Goal: Task Accomplishment & Management: Manage account settings

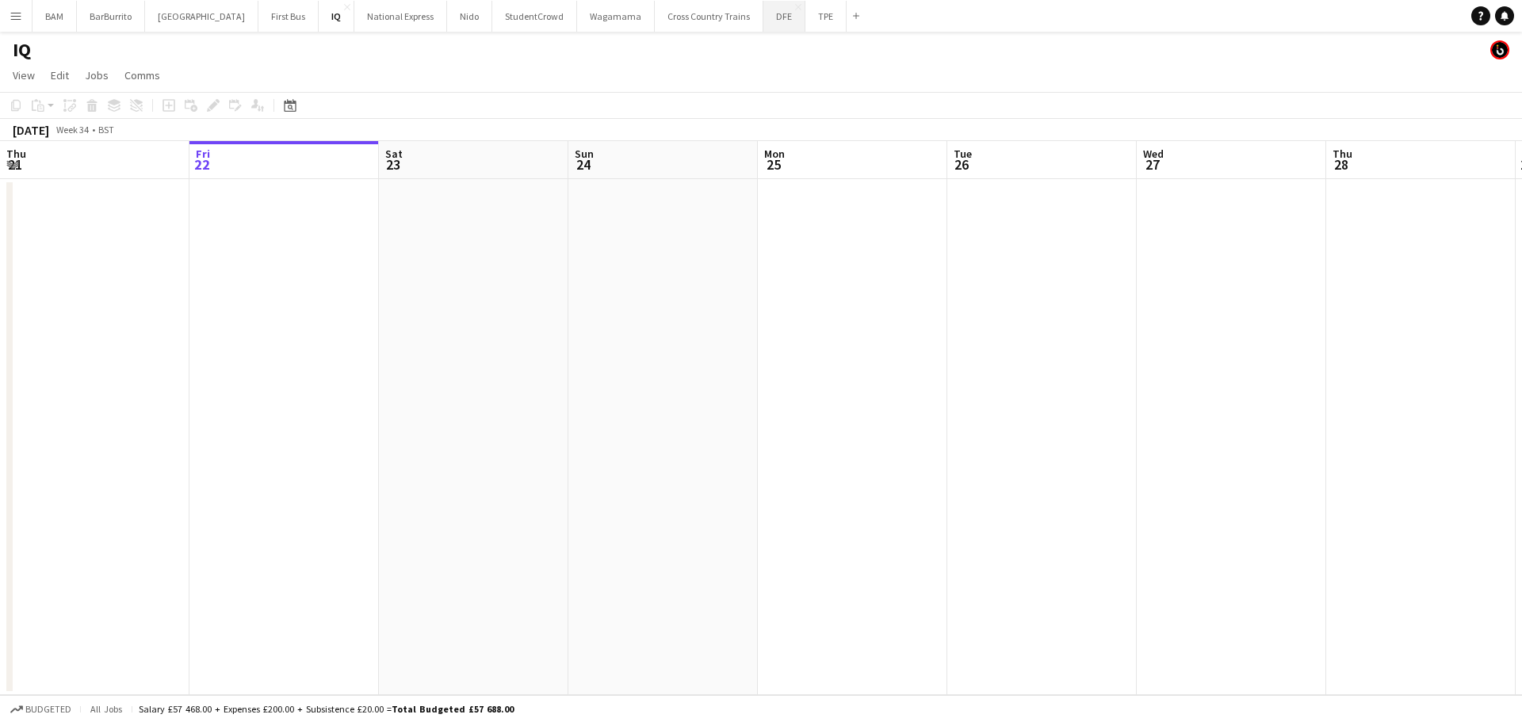
click at [763, 23] on button "DFE Close" at bounding box center [784, 16] width 42 height 31
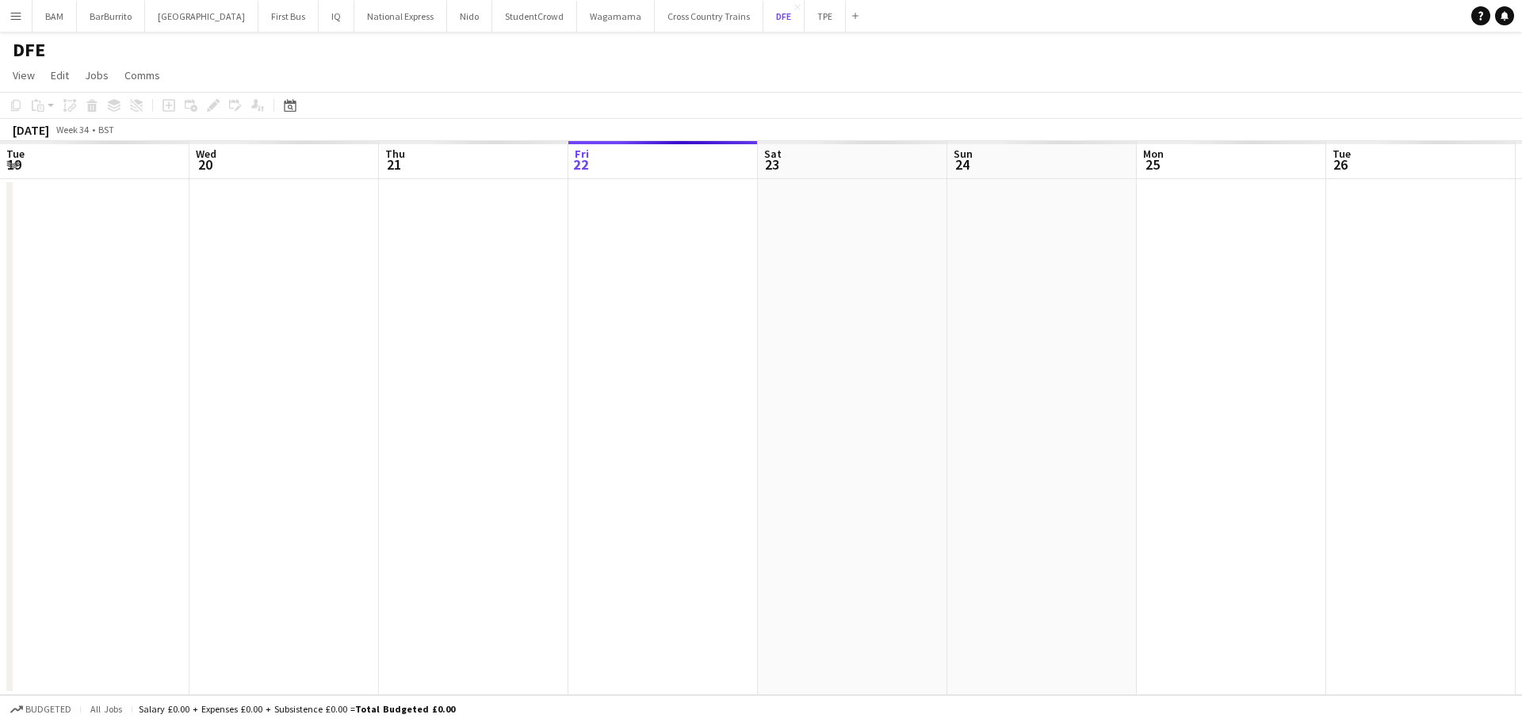
scroll to position [0, 379]
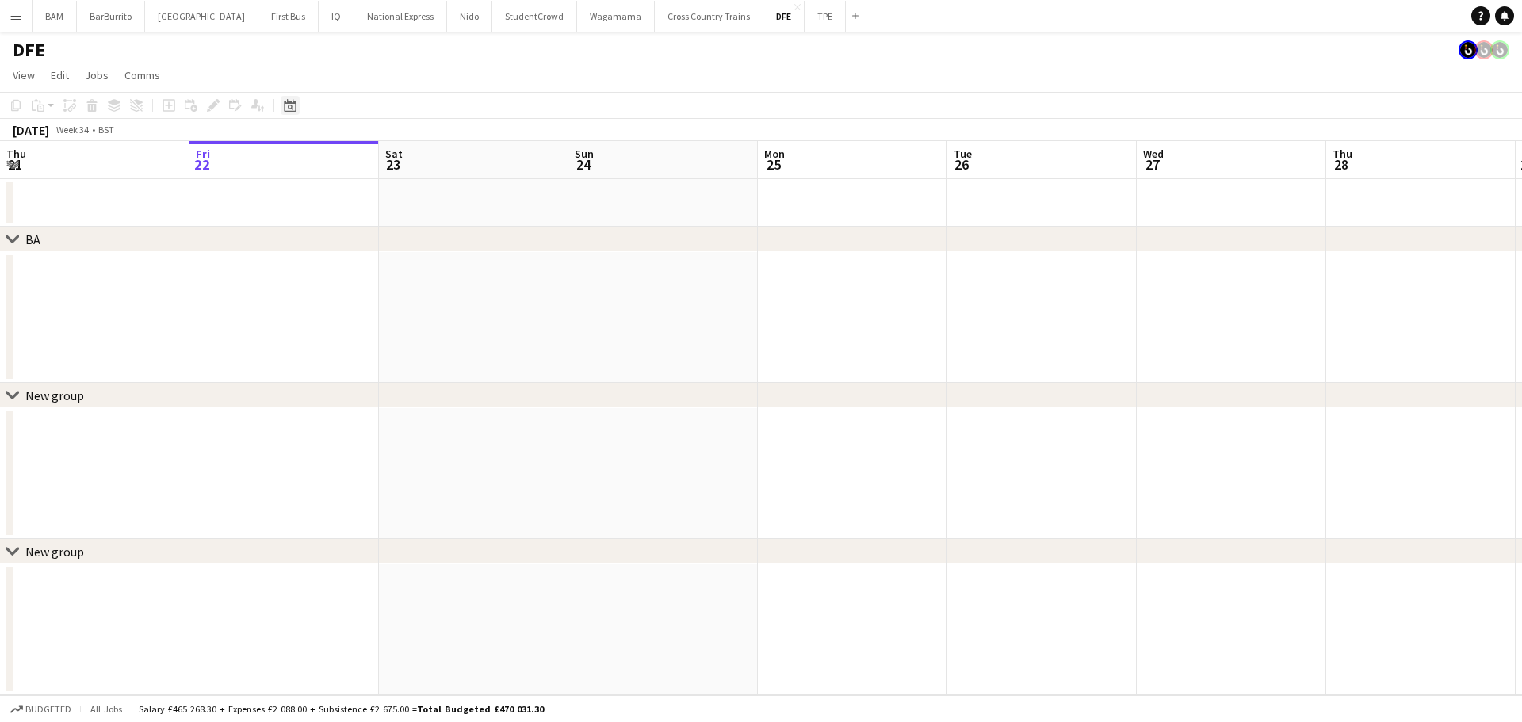
click at [292, 106] on icon "Date picker" at bounding box center [290, 105] width 13 height 13
click at [418, 159] on span "Next month" at bounding box center [419, 160] width 32 height 32
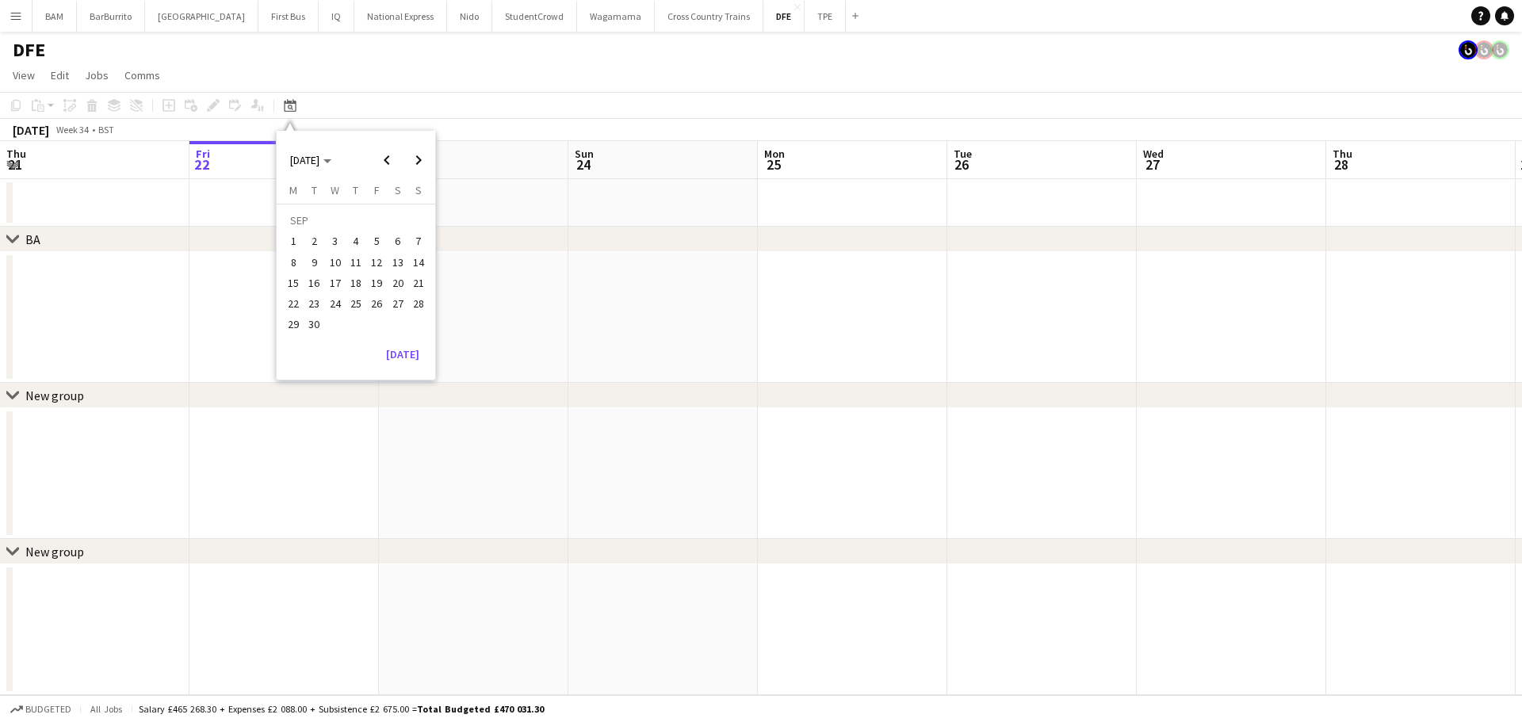
click at [330, 277] on span "17" at bounding box center [335, 282] width 19 height 19
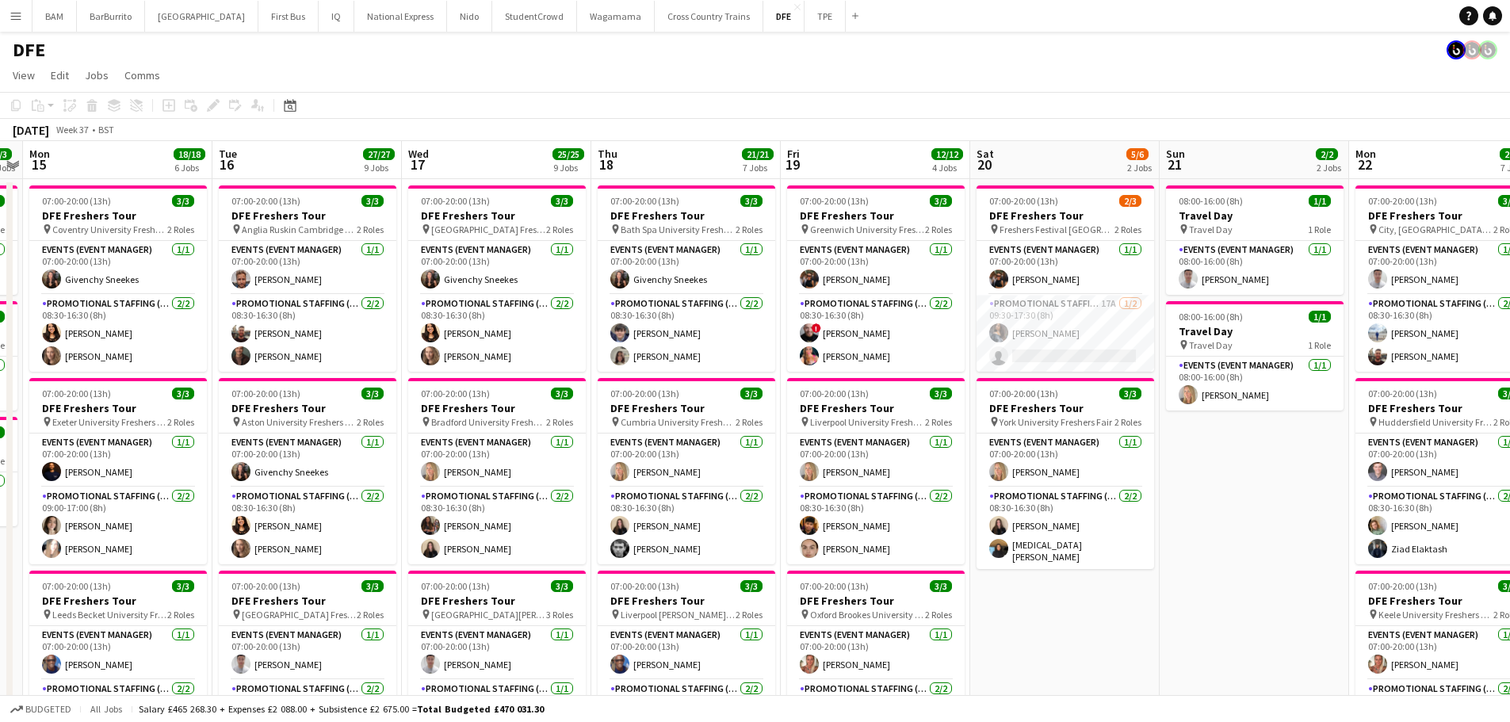
click at [1068, 127] on div "[DATE] Week 37 • BST" at bounding box center [755, 130] width 1510 height 22
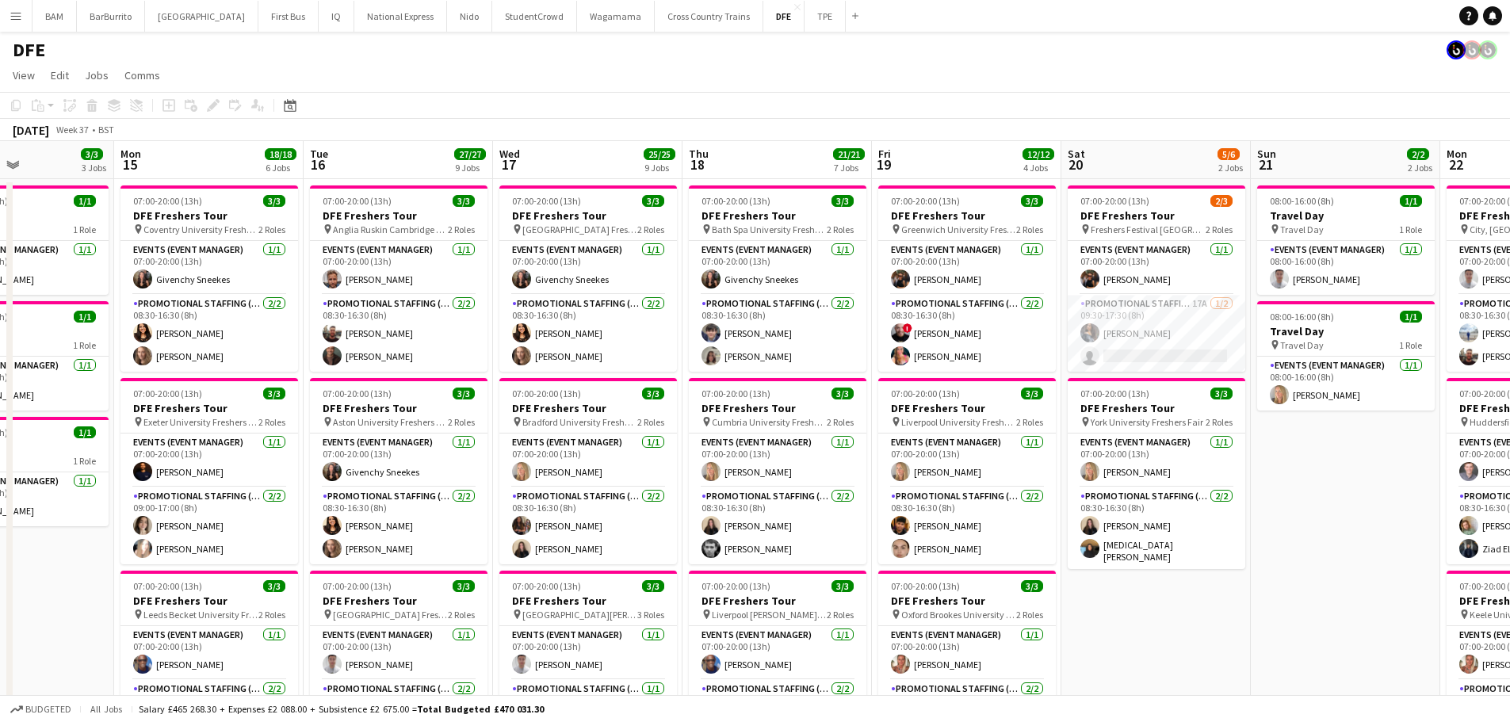
scroll to position [0, 354]
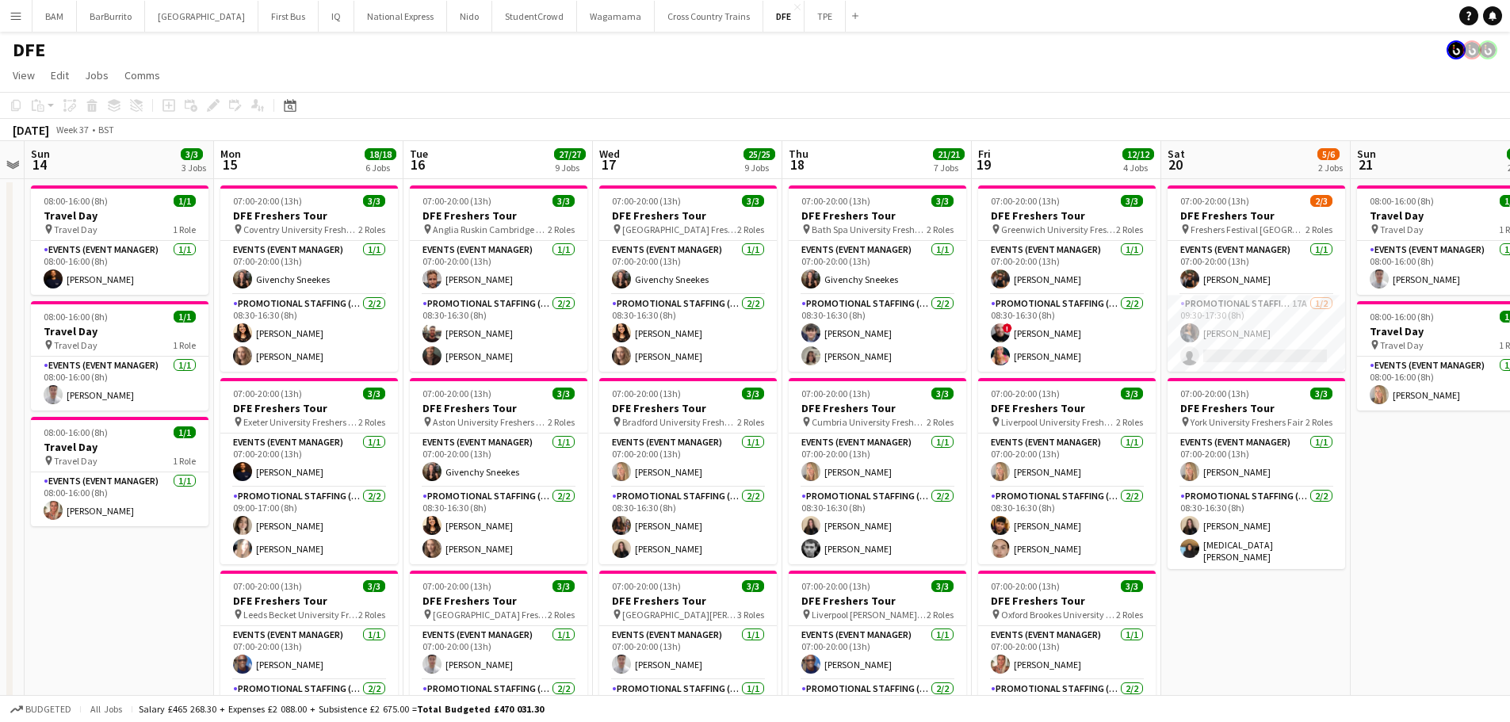
drag, startPoint x: 326, startPoint y: 270, endPoint x: 671, endPoint y: 285, distance: 345.9
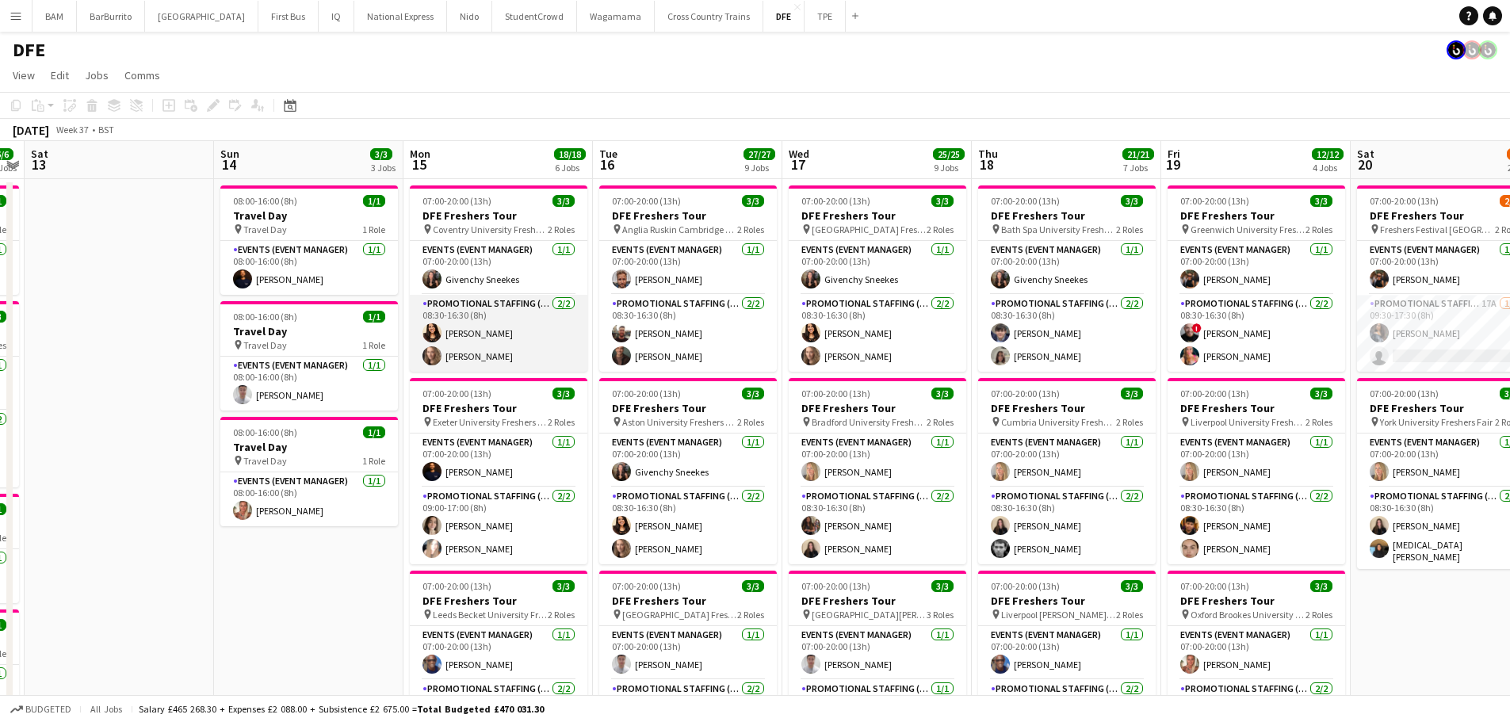
click at [473, 357] on app-card-role "Promotional Staffing (Brand Ambassadors) [DATE] 08:30-16:30 (8h) [PERSON_NAME] …" at bounding box center [499, 333] width 178 height 77
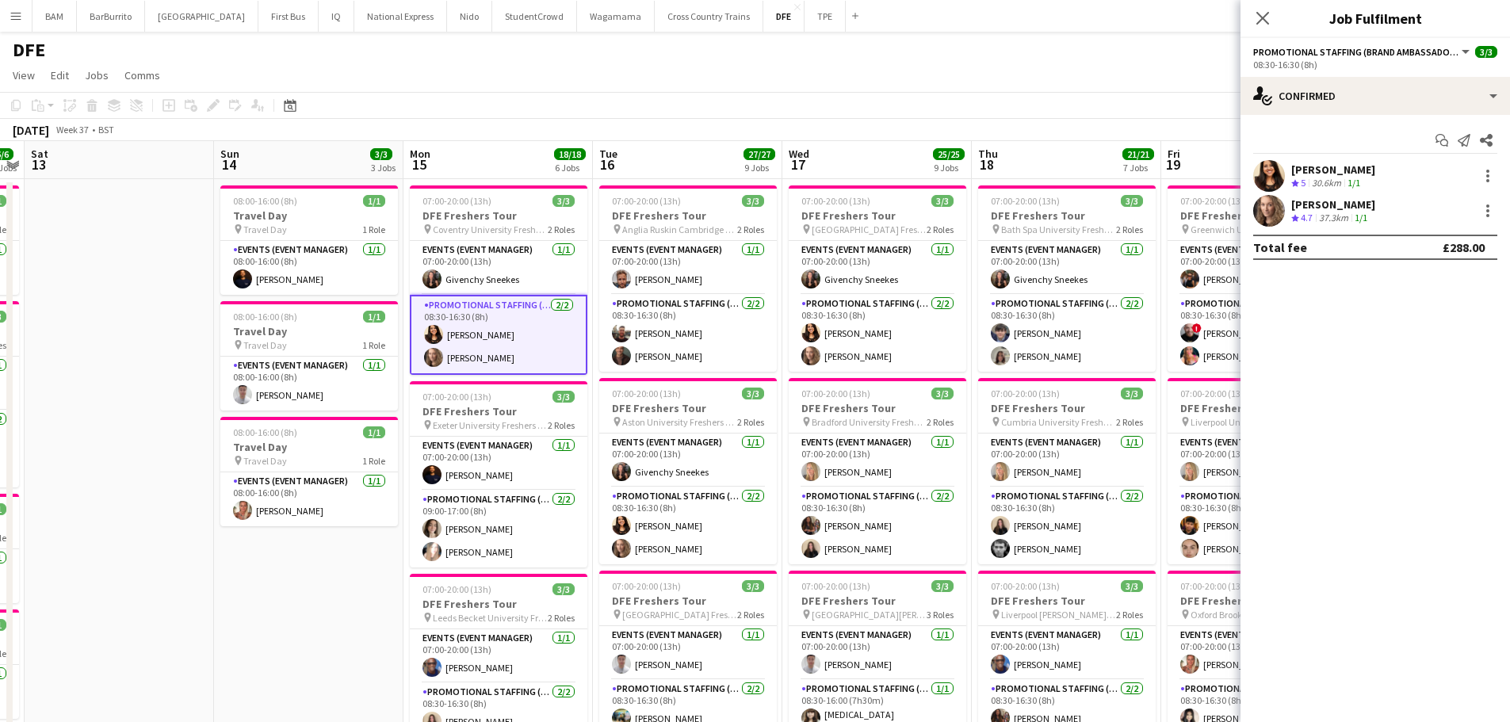
click at [1329, 208] on div "[PERSON_NAME]" at bounding box center [1333, 204] width 84 height 14
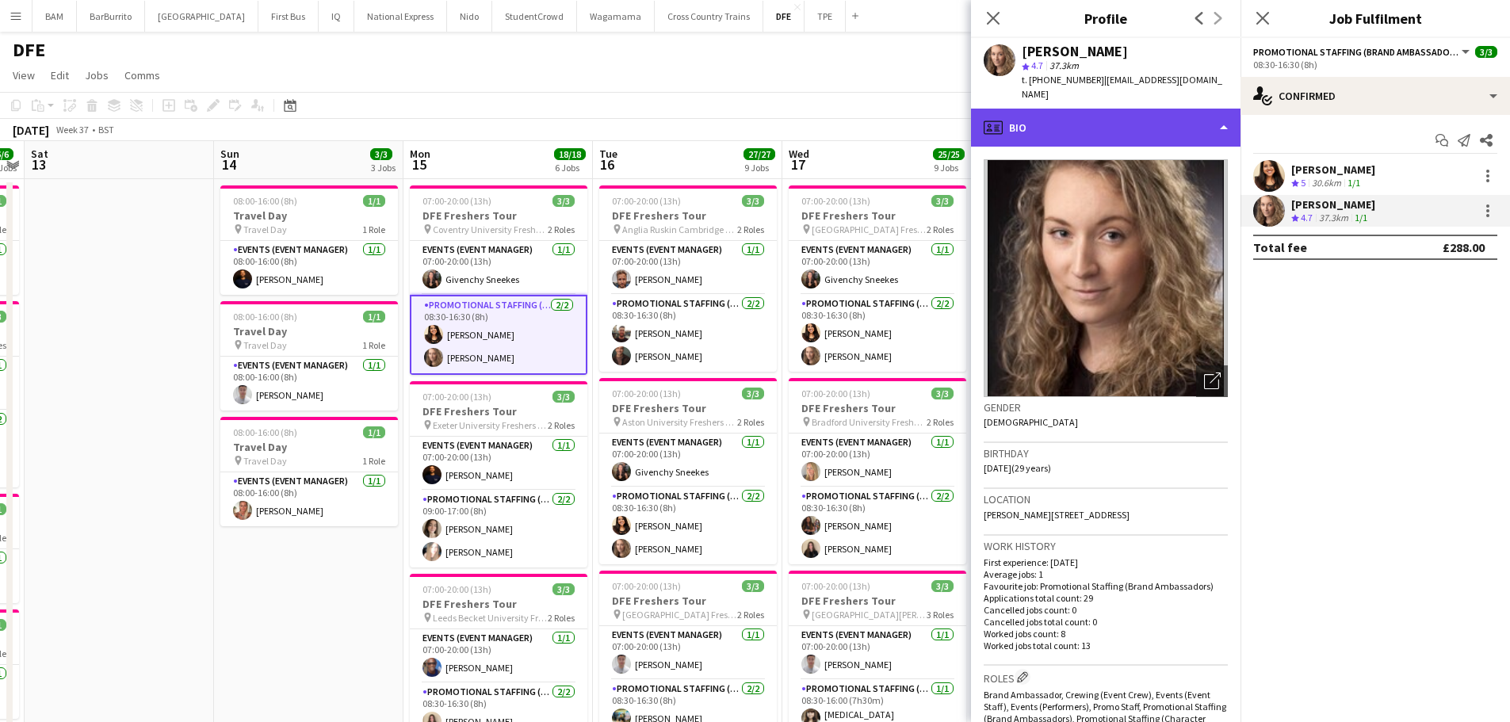
click at [1122, 109] on div "profile Bio" at bounding box center [1106, 128] width 270 height 38
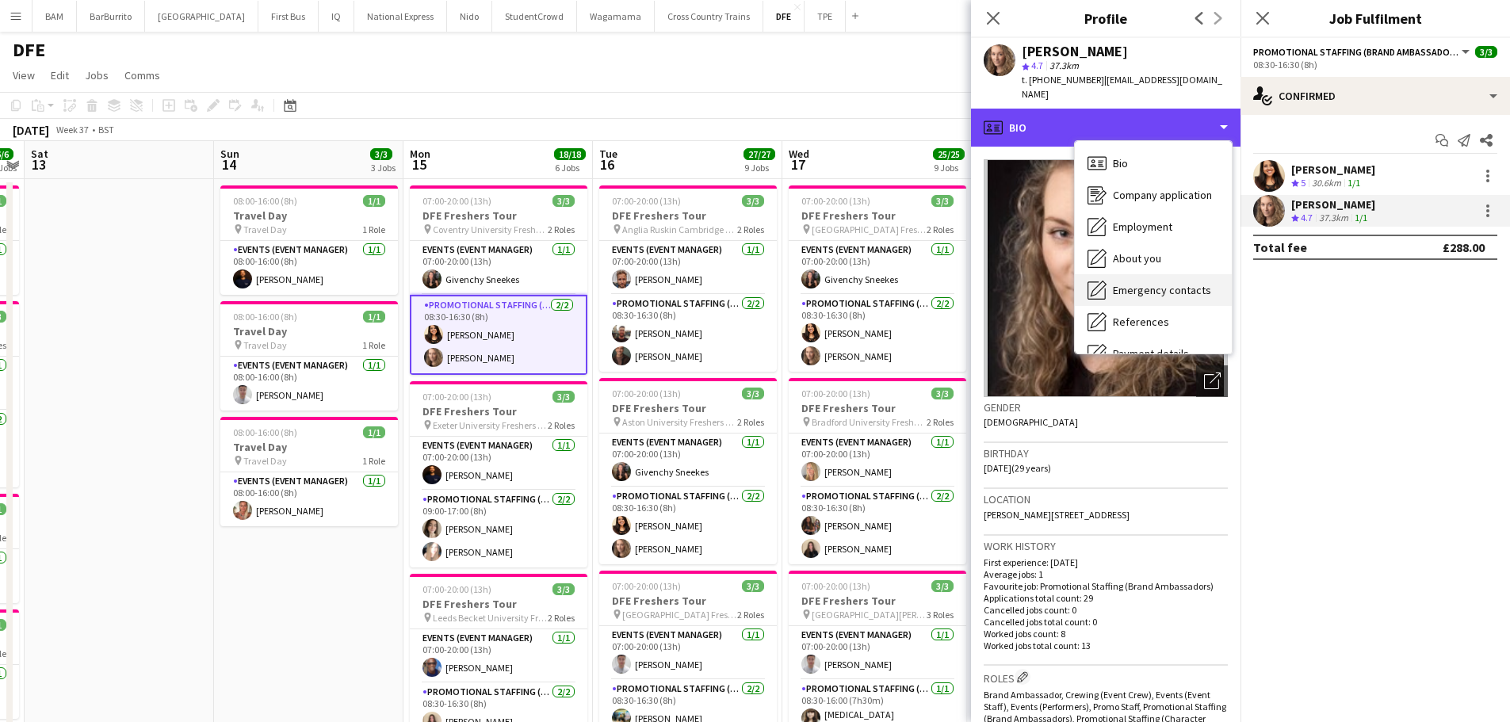
scroll to position [181, 0]
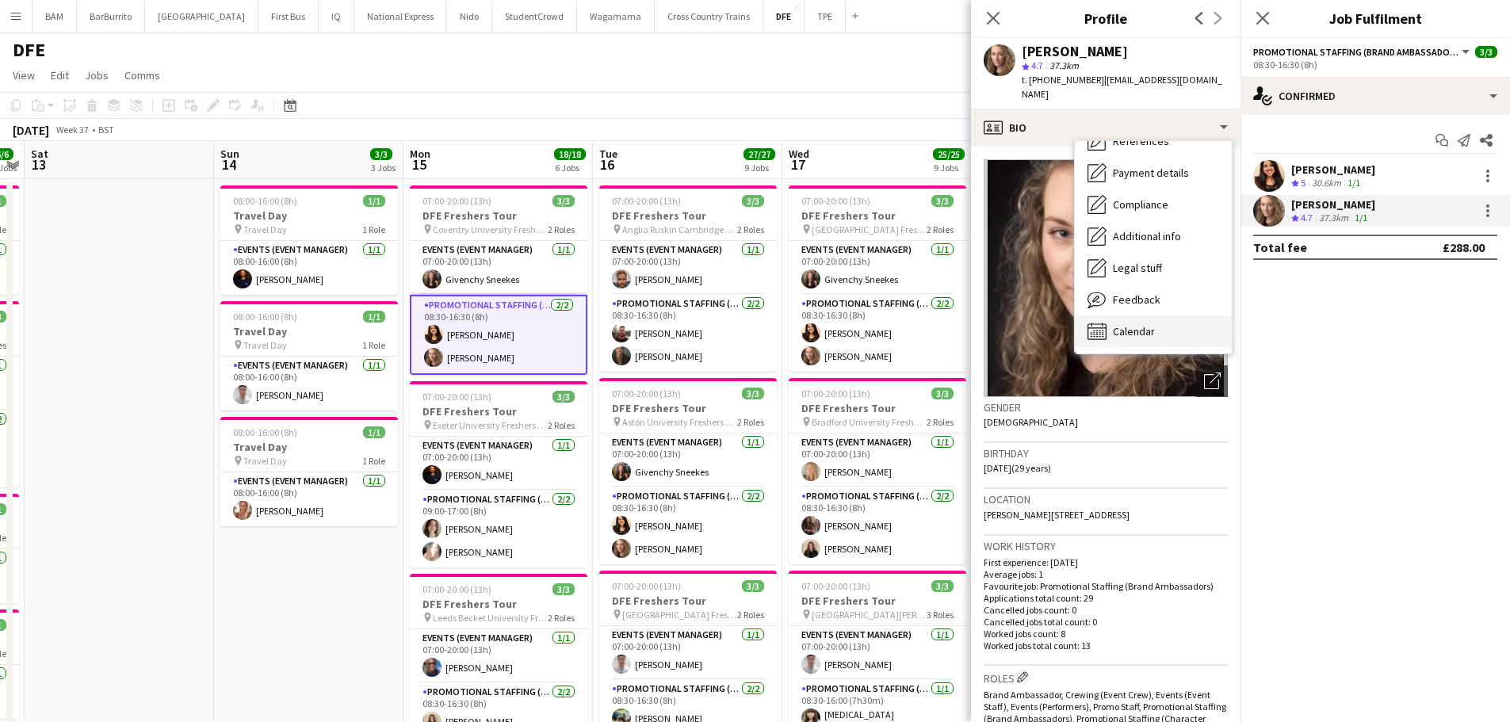
click at [1143, 324] on span "Calendar" at bounding box center [1134, 331] width 42 height 14
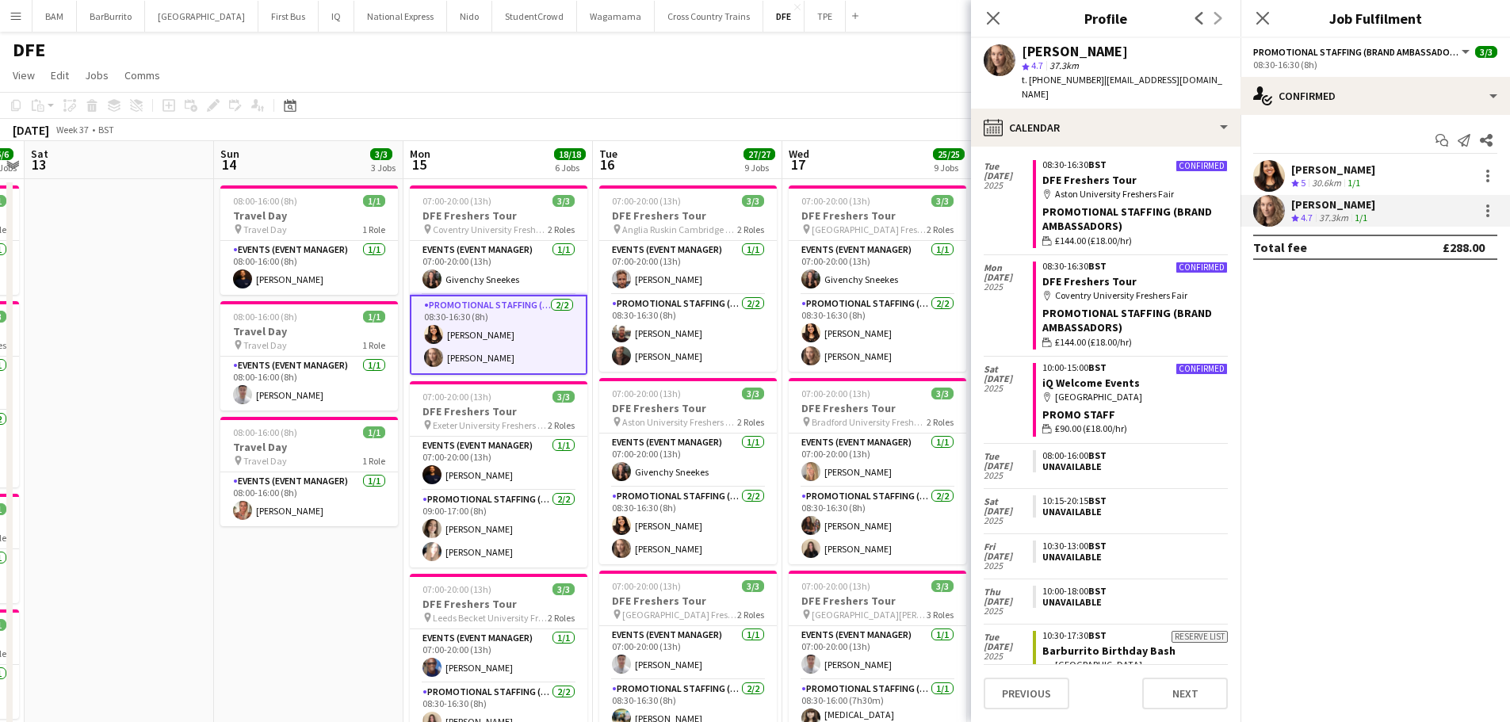
scroll to position [1189, 0]
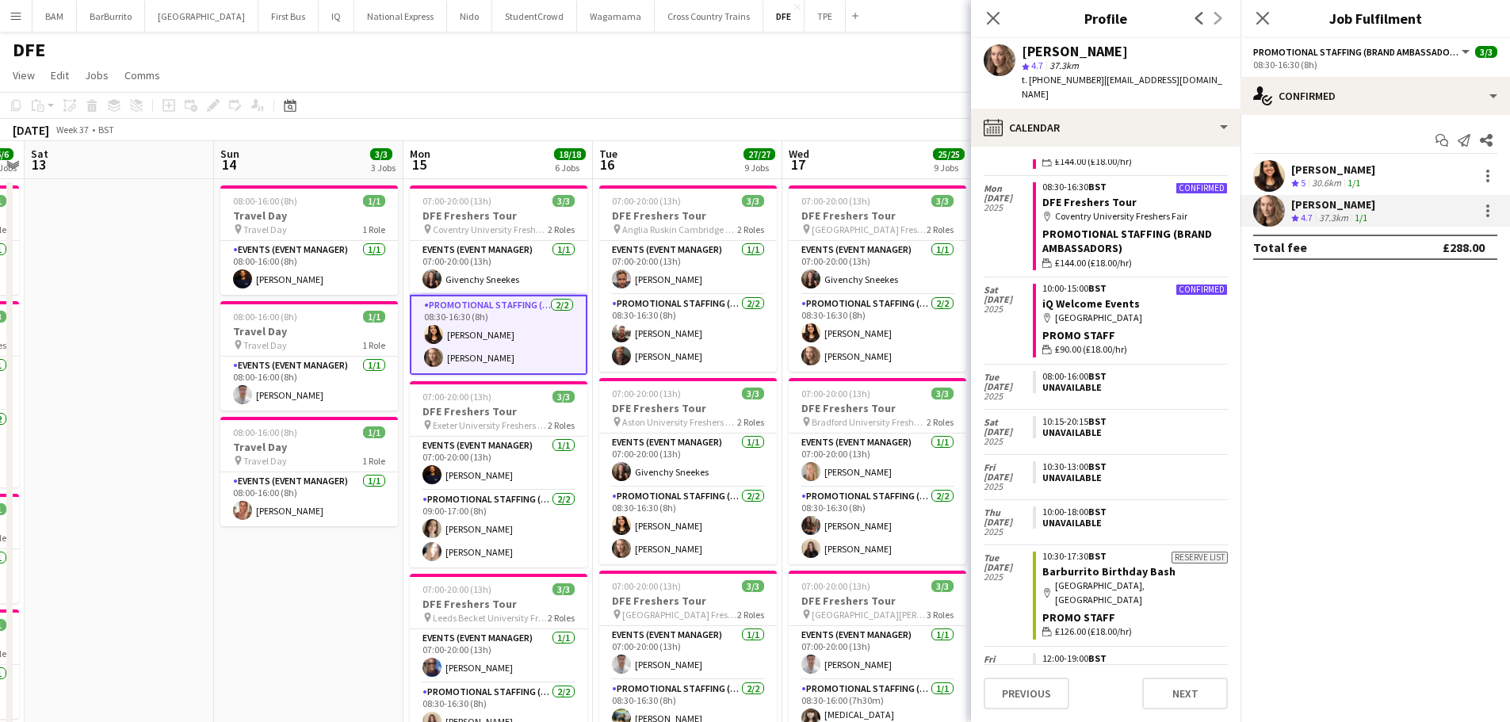
click at [619, 123] on div "[DATE] Week 37 • BST" at bounding box center [755, 130] width 1510 height 22
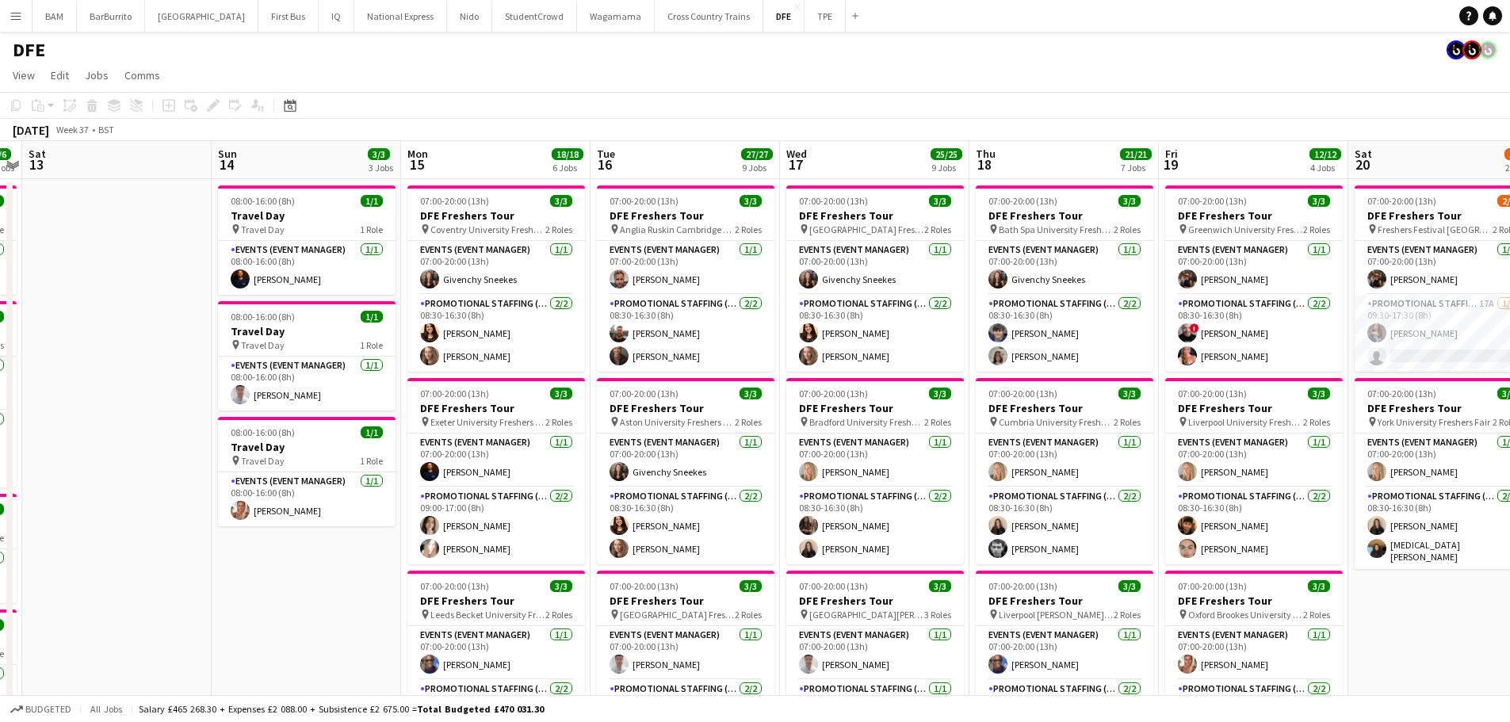
scroll to position [0, 356]
drag, startPoint x: 993, startPoint y: 287, endPoint x: 1014, endPoint y: 299, distance: 23.8
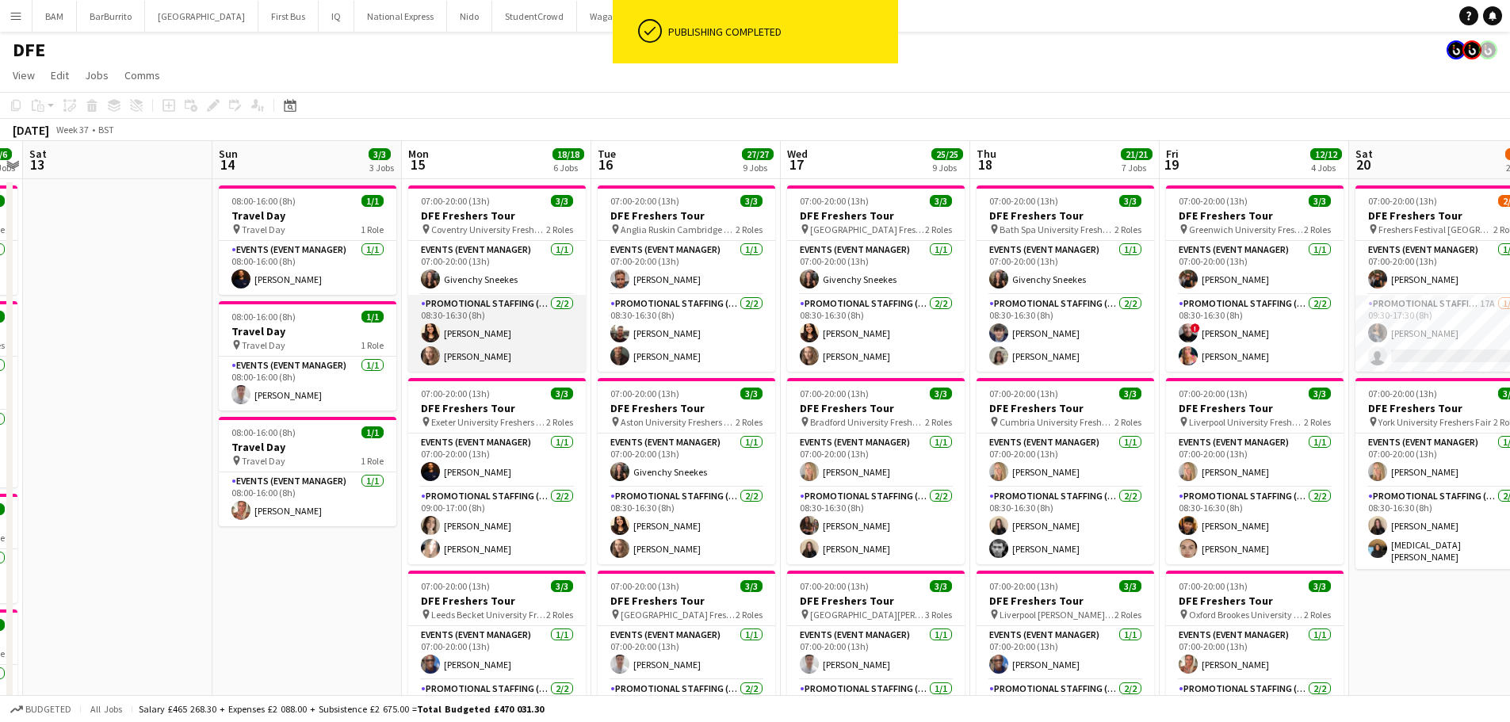
click at [498, 358] on app-card-role "Promotional Staffing (Brand Ambassadors) [DATE] 08:30-16:30 (8h) [PERSON_NAME] …" at bounding box center [497, 333] width 178 height 77
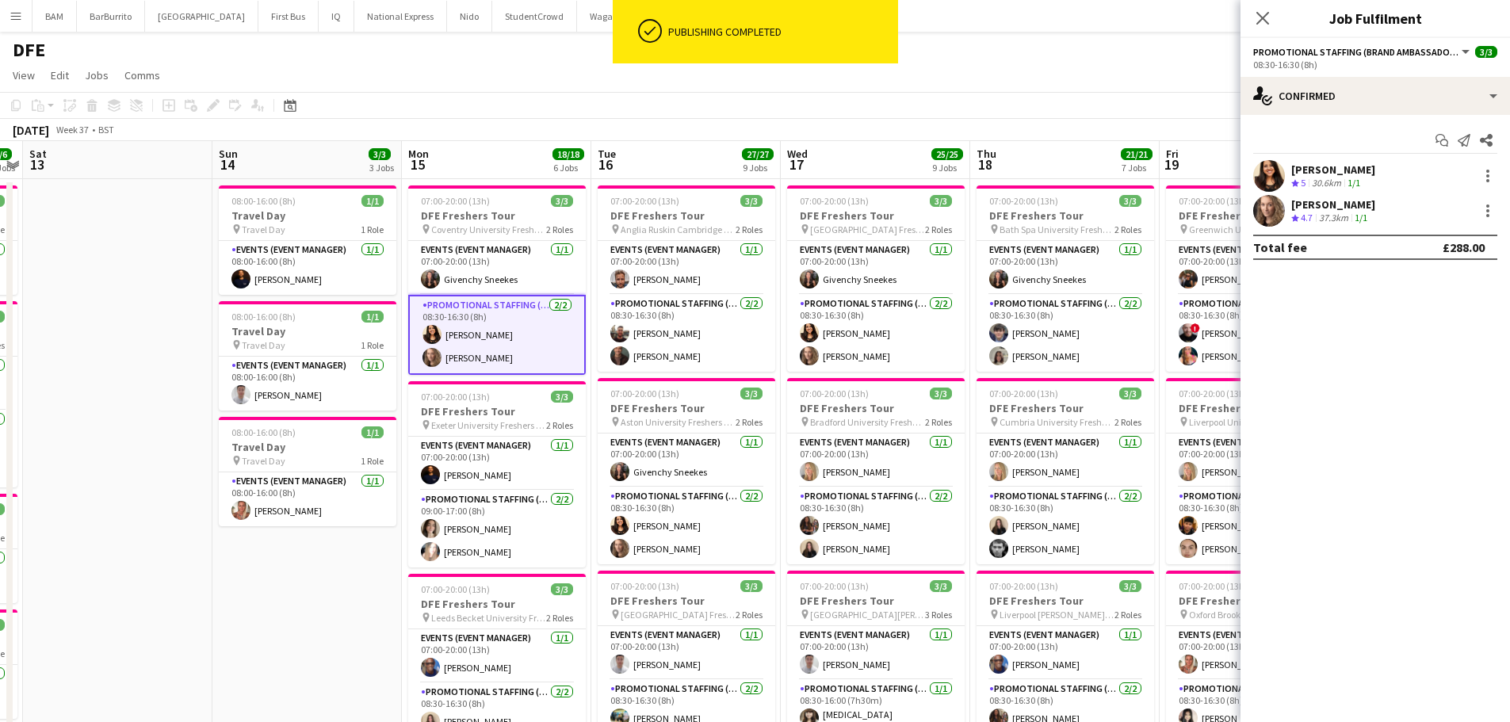
click at [1049, 84] on app-page-menu "View Day view expanded Day view collapsed Month view Date picker Jump to [DATE]…" at bounding box center [755, 77] width 1510 height 30
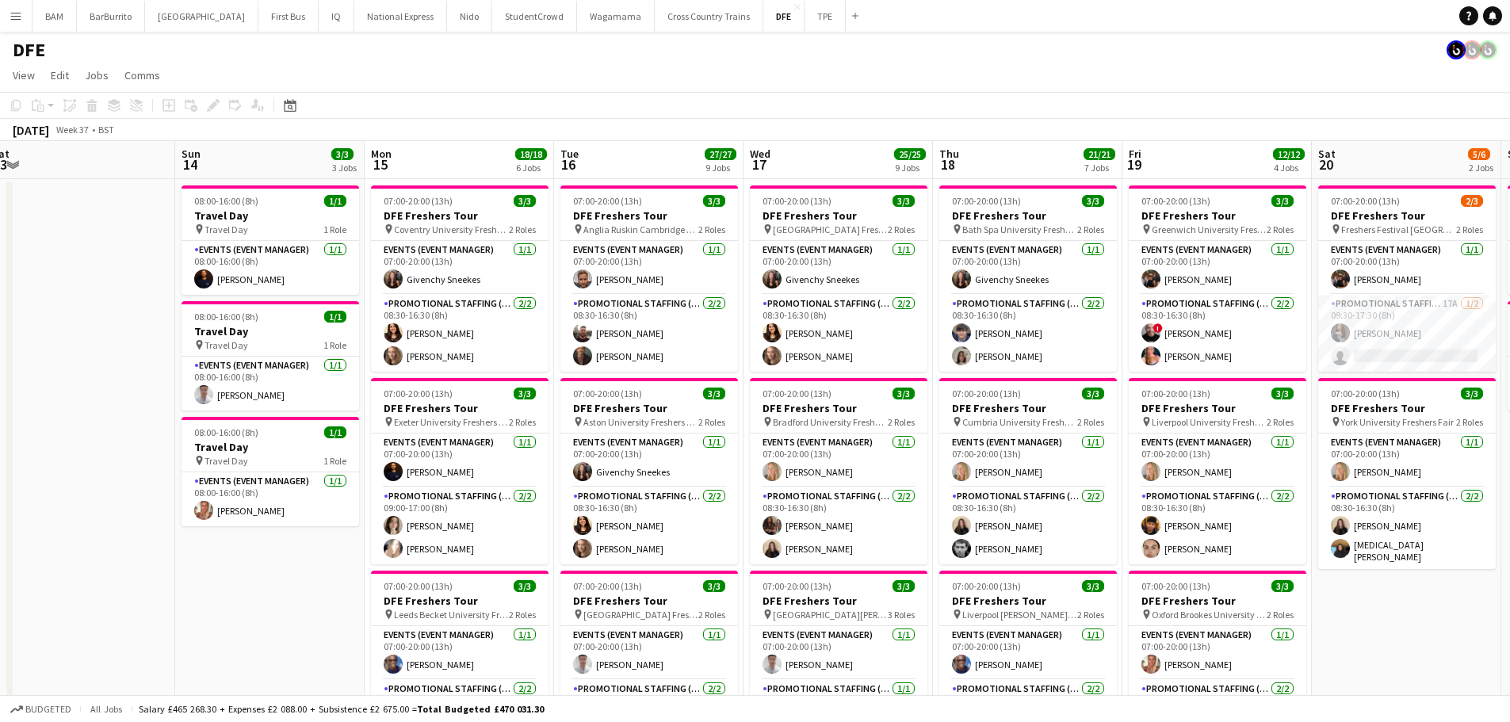
drag, startPoint x: 1157, startPoint y: 178, endPoint x: 1143, endPoint y: 173, distance: 14.6
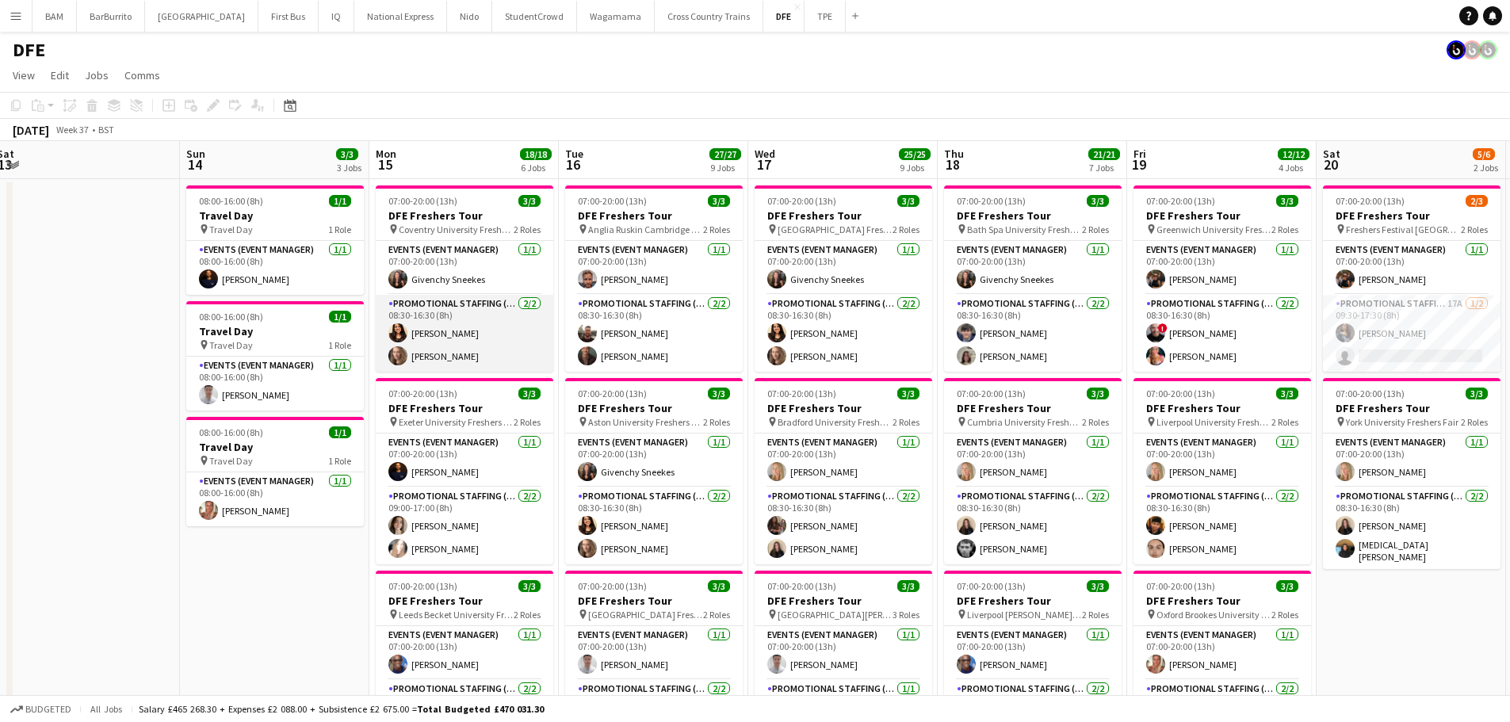
click at [441, 346] on app-card-role "Promotional Staffing (Brand Ambassadors) [DATE] 08:30-16:30 (8h) [PERSON_NAME] …" at bounding box center [465, 333] width 178 height 77
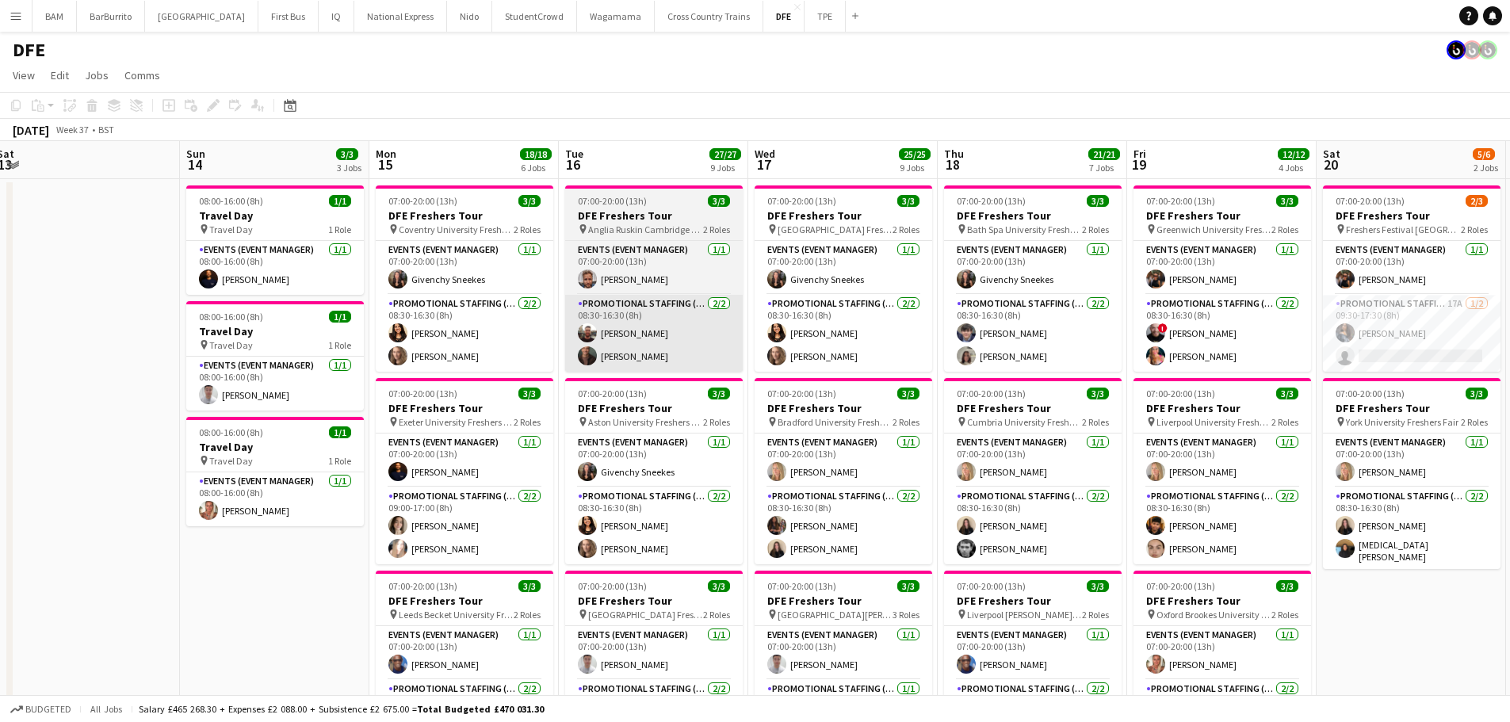
scroll to position [0, 387]
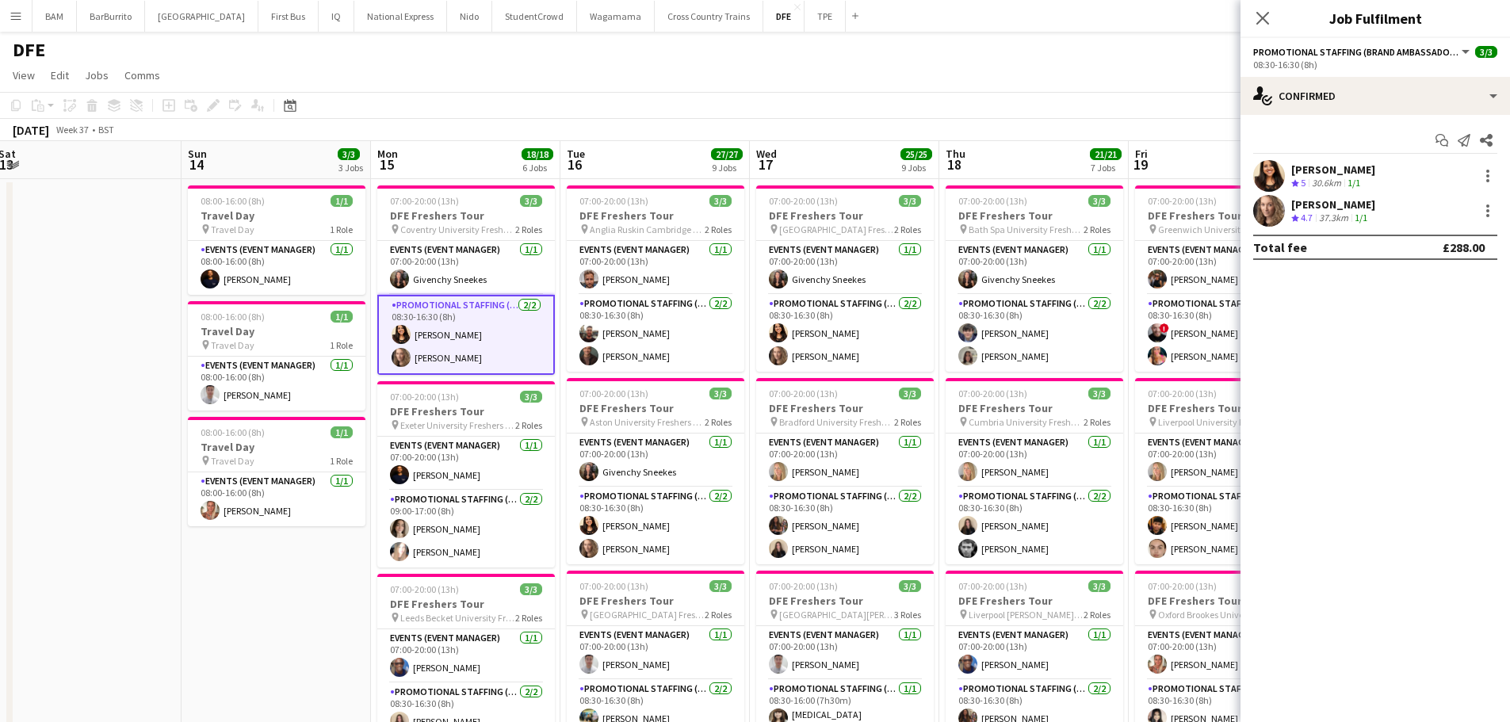
click at [1367, 213] on app-skills-label "1/1" at bounding box center [1361, 218] width 13 height 12
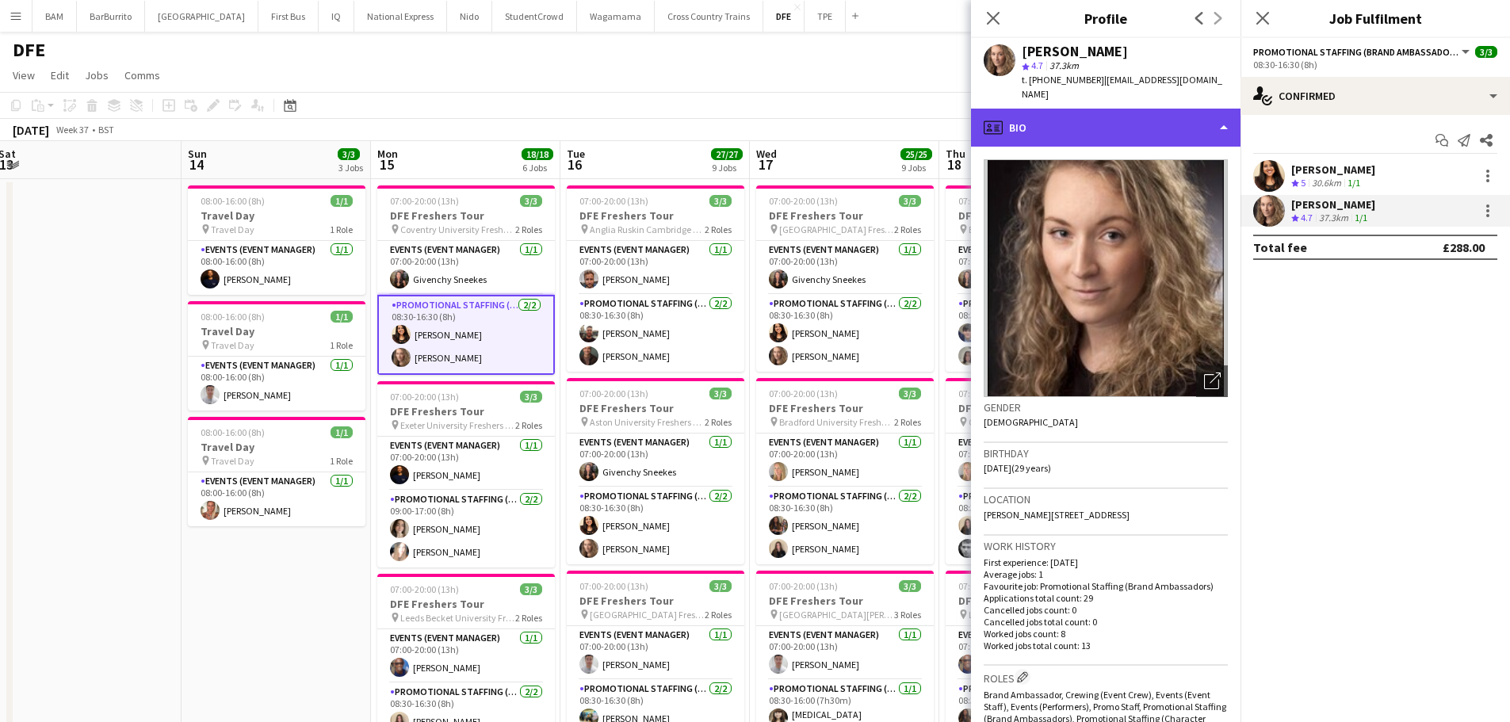
click at [1141, 121] on div "profile Bio" at bounding box center [1106, 128] width 270 height 38
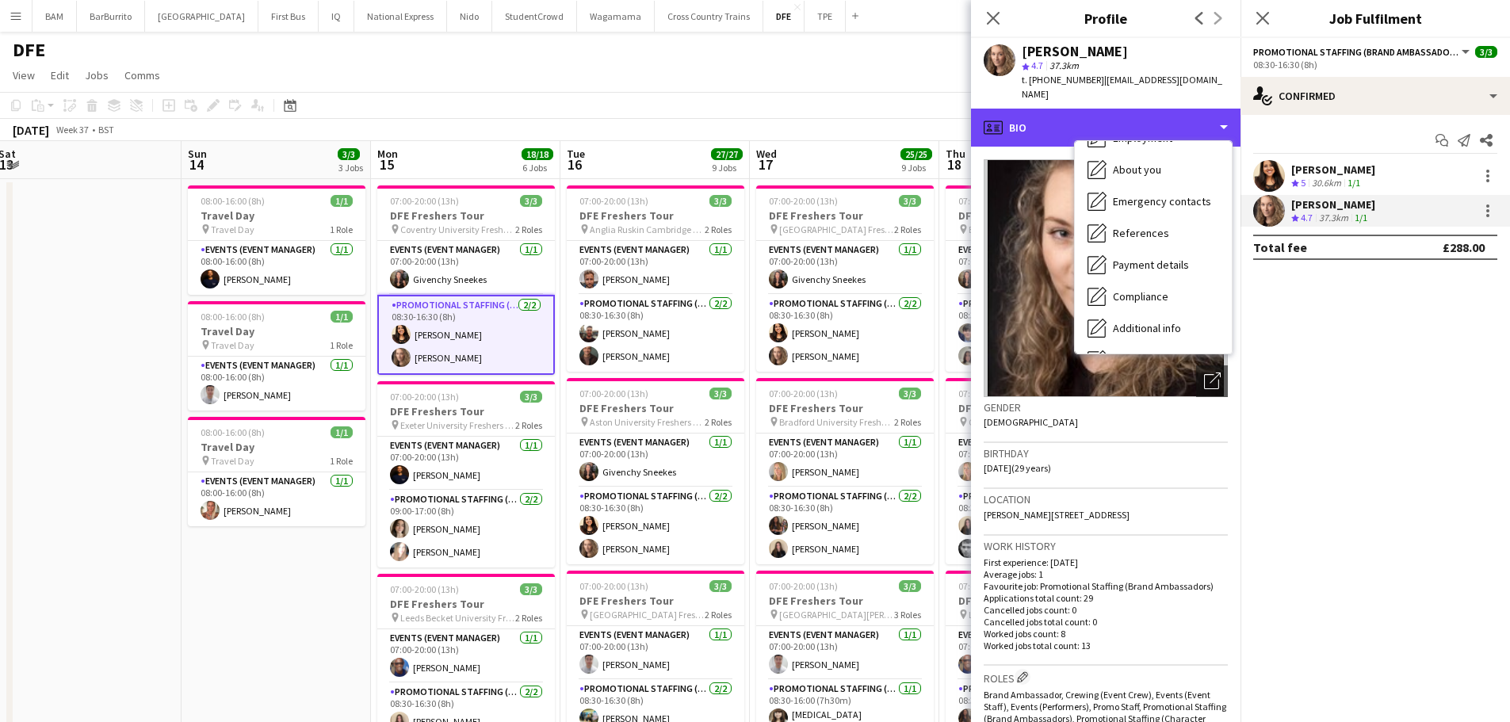
scroll to position [181, 0]
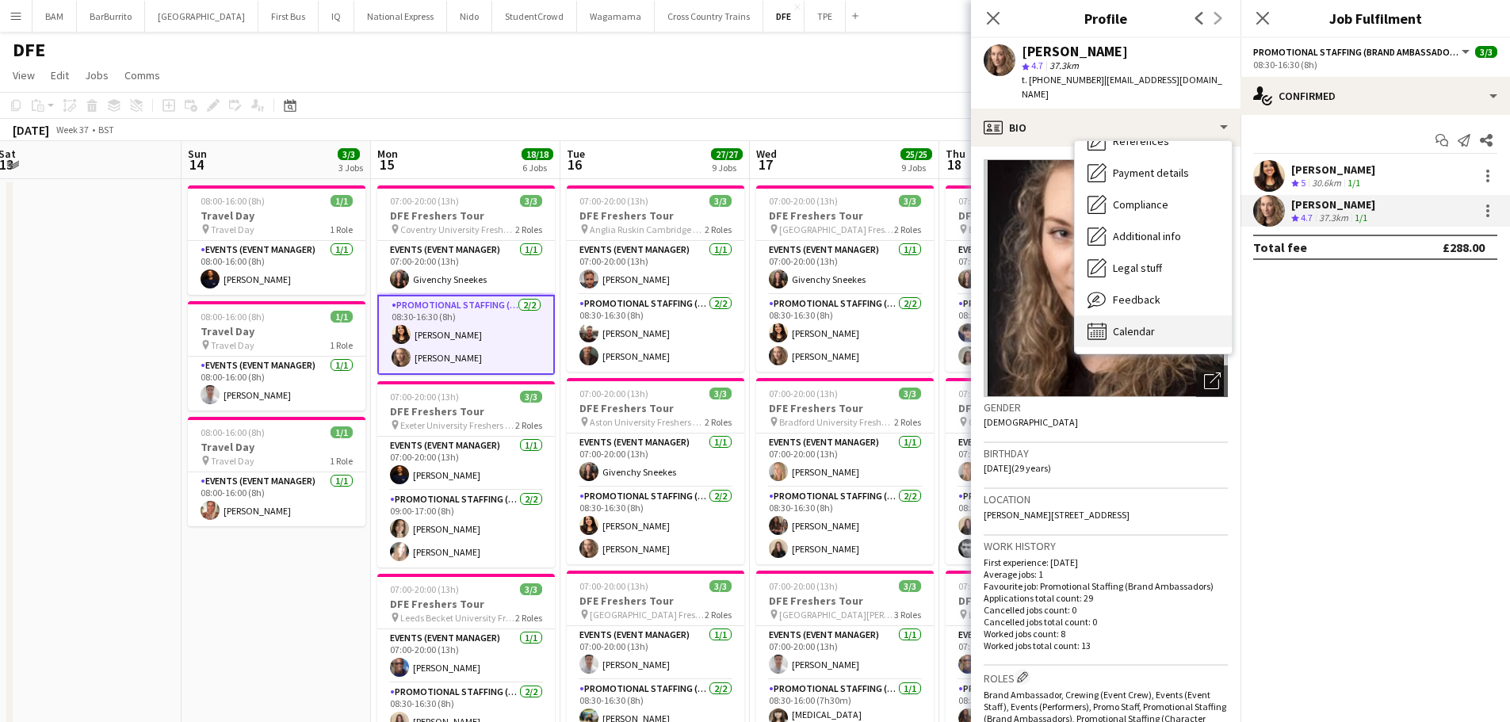
click at [1157, 330] on div "Calendar Calendar" at bounding box center [1153, 331] width 157 height 32
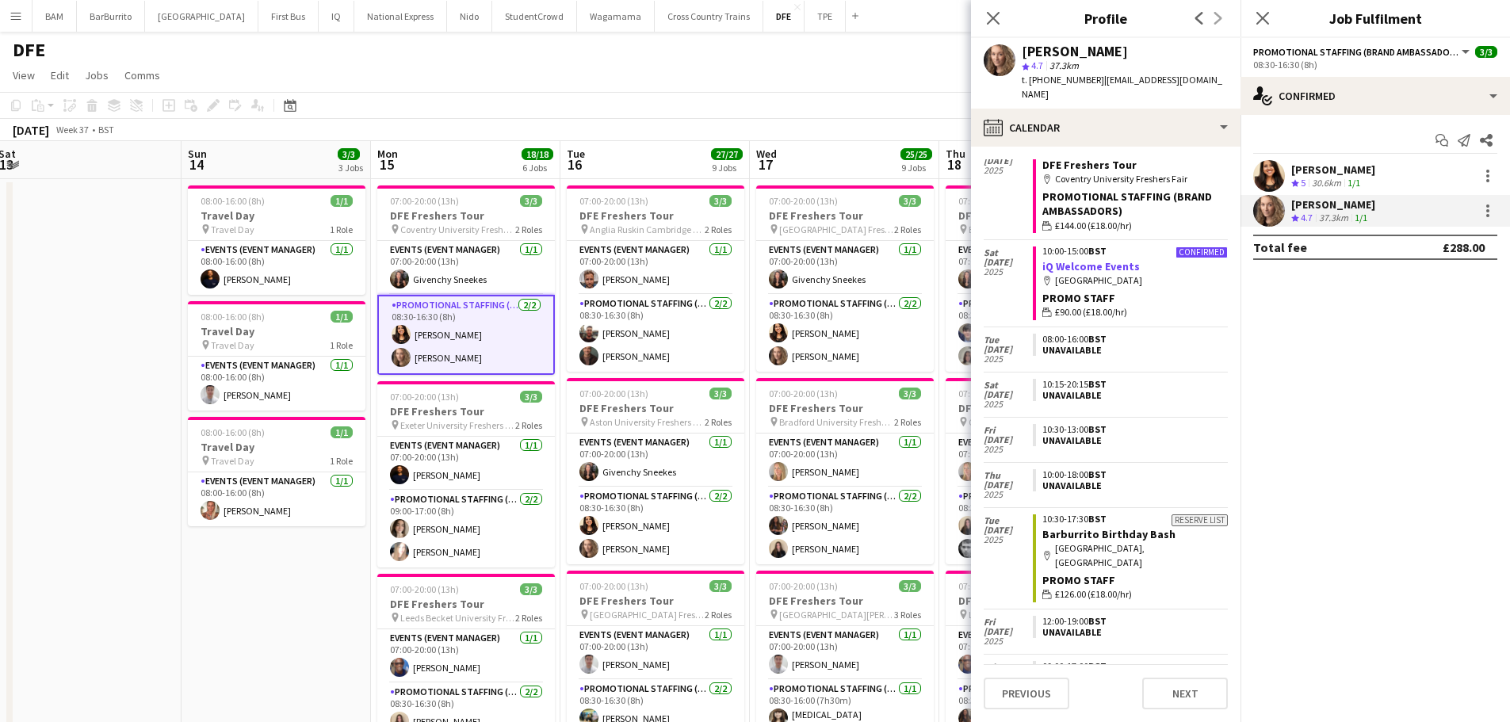
scroll to position [1199, 0]
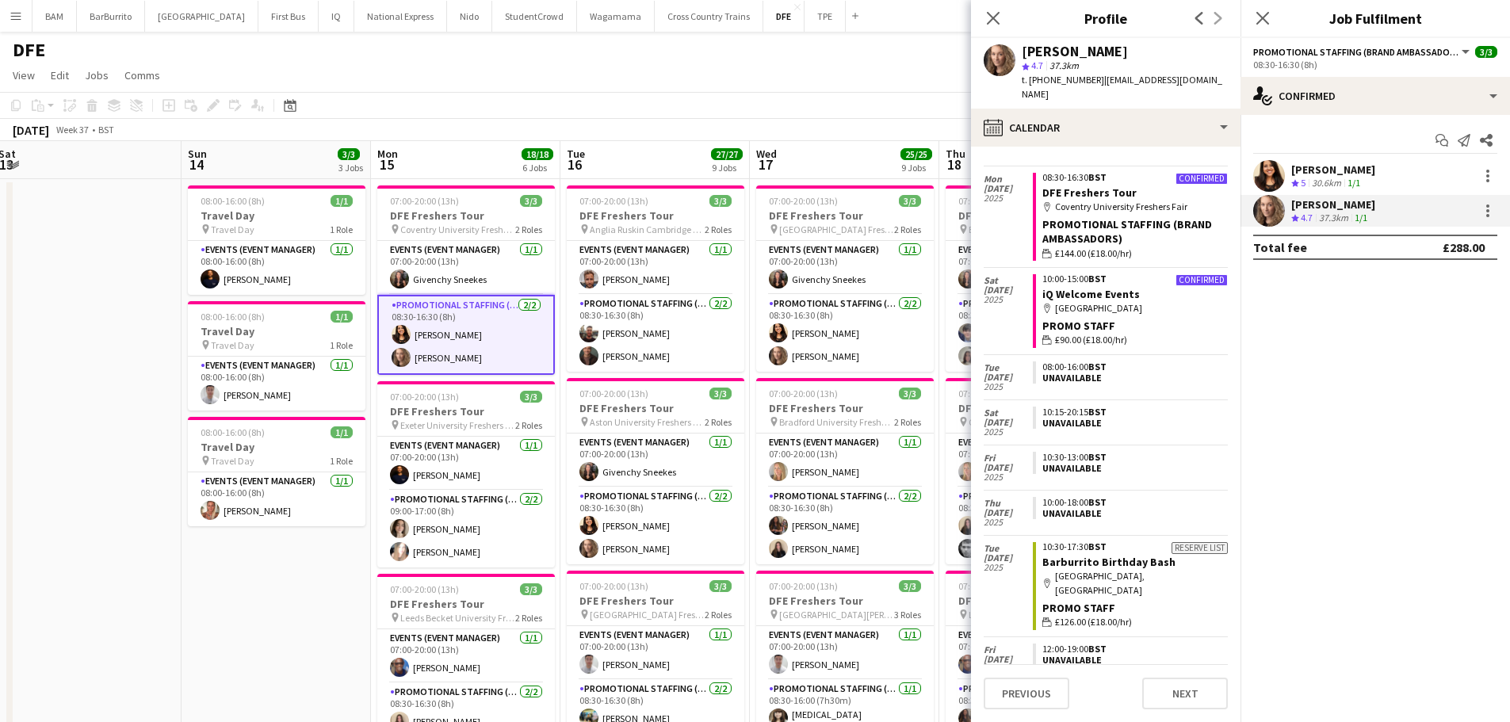
click at [748, 113] on app-toolbar "Copy Paste Paste Ctrl+V Paste with crew Ctrl+Shift+V Paste linked Job [GEOGRAPH…" at bounding box center [755, 105] width 1510 height 27
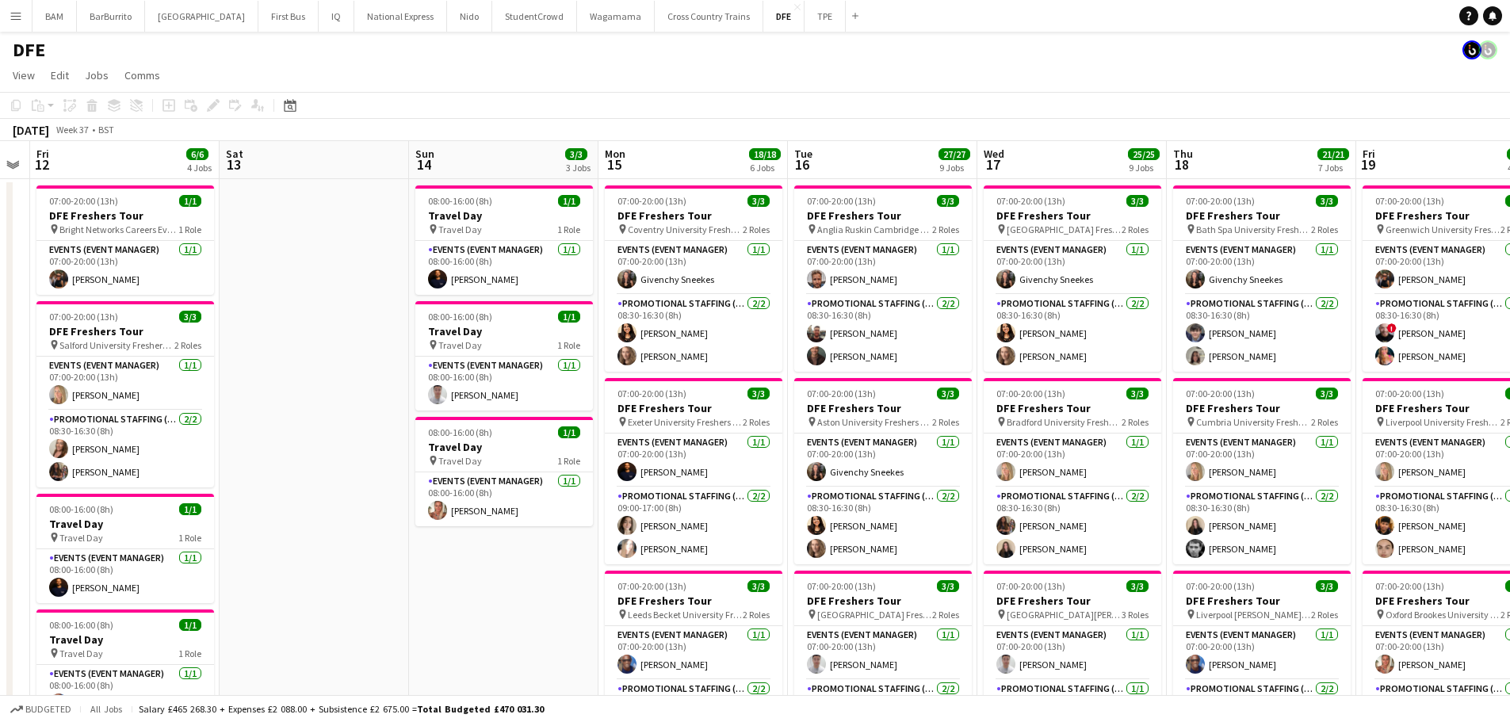
drag, startPoint x: 1030, startPoint y: 267, endPoint x: 505, endPoint y: 293, distance: 526.2
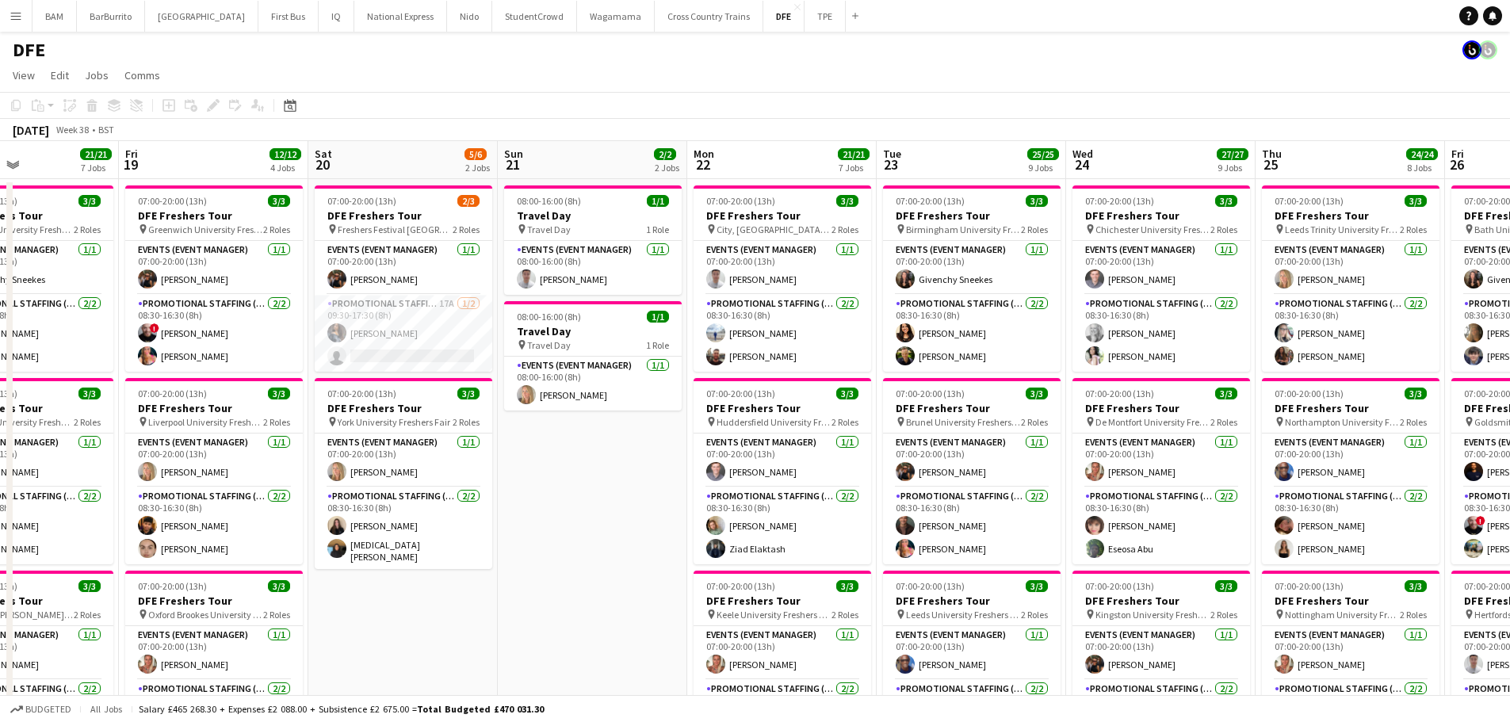
scroll to position [0, 449]
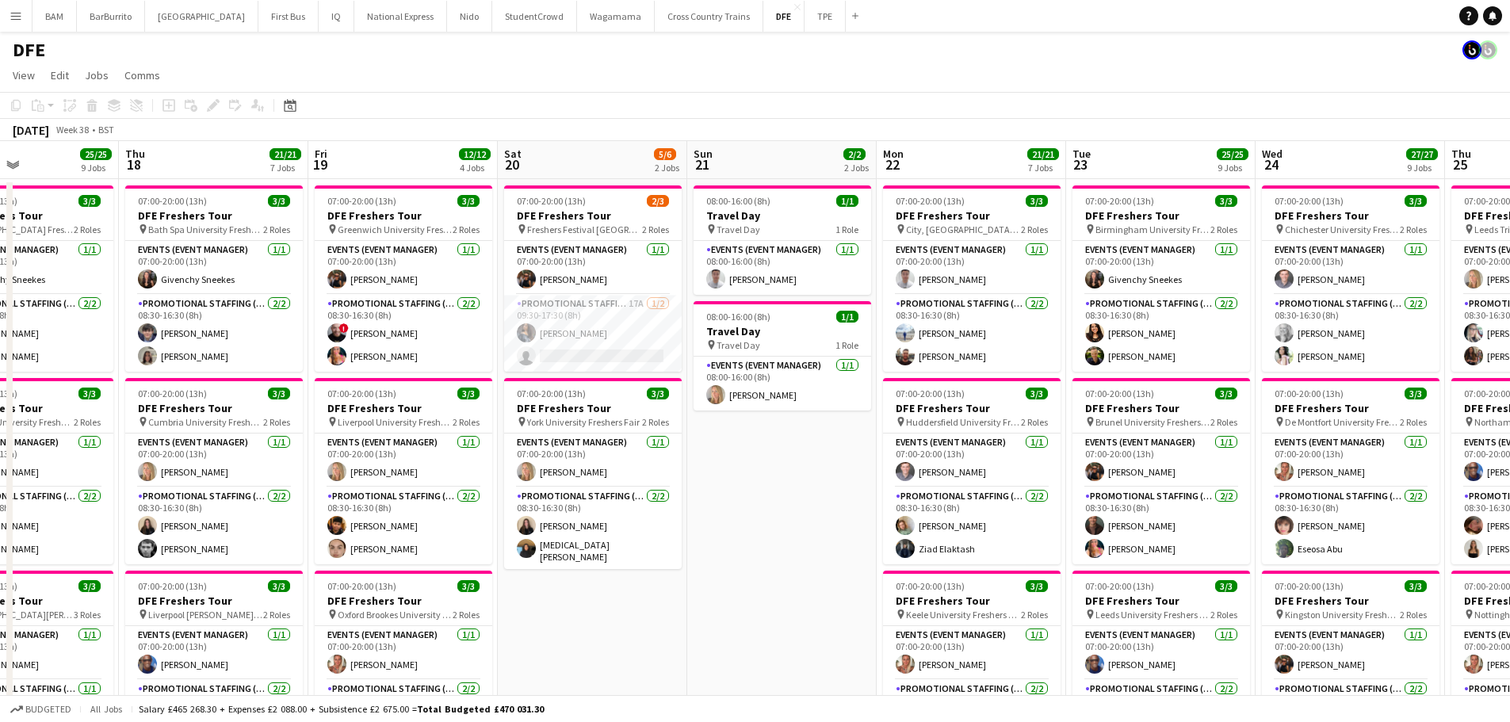
drag, startPoint x: 539, startPoint y: 321, endPoint x: 451, endPoint y: 308, distance: 88.9
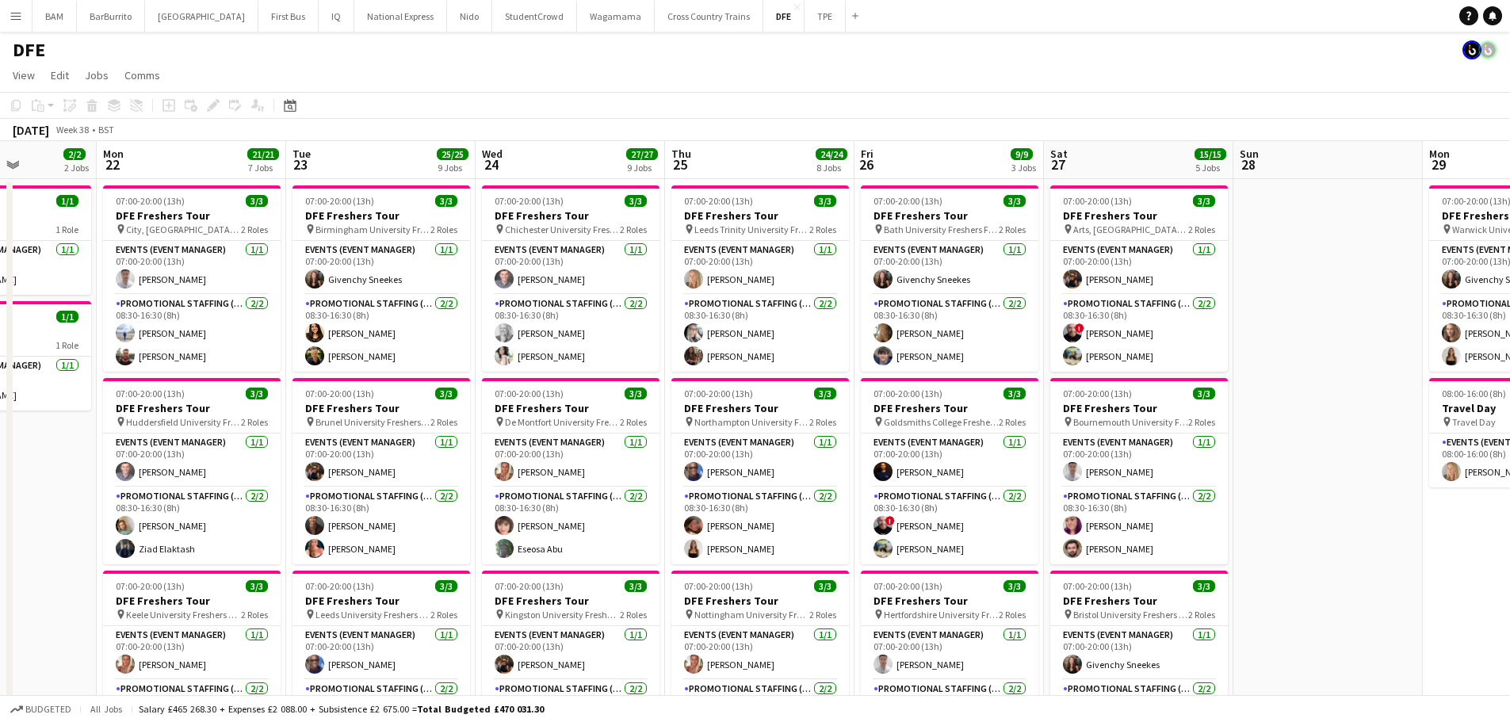
drag, startPoint x: 1120, startPoint y: 367, endPoint x: 340, endPoint y: 333, distance: 780.7
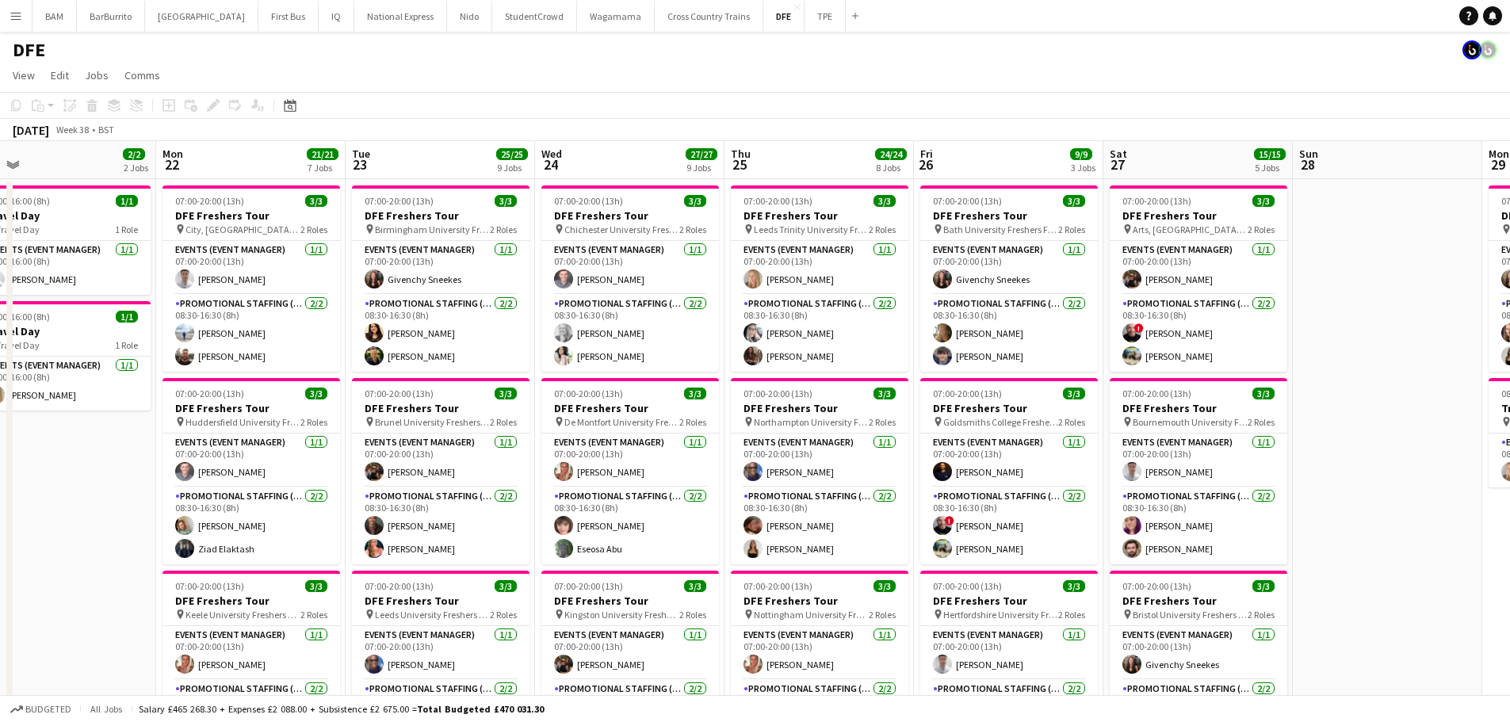
drag, startPoint x: 349, startPoint y: 329, endPoint x: 428, endPoint y: 333, distance: 79.4
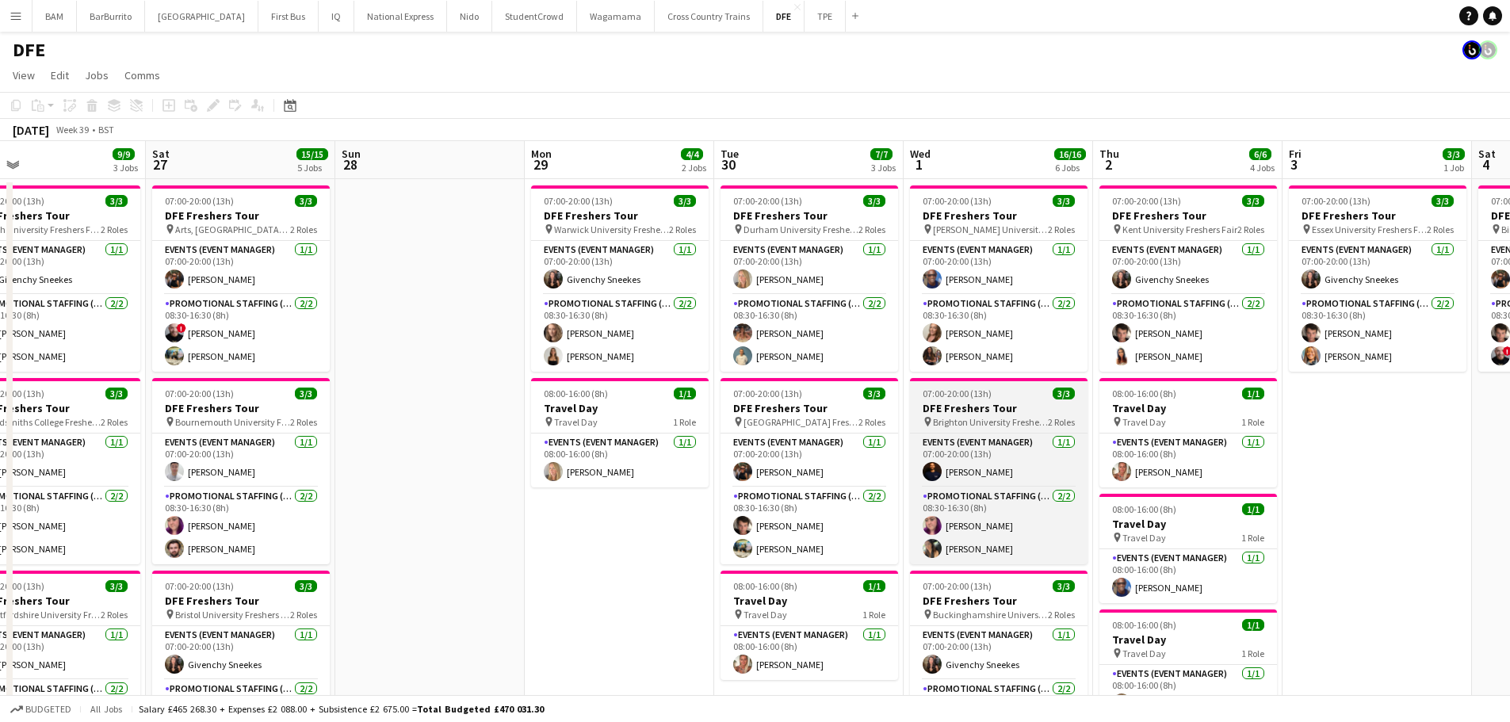
drag, startPoint x: 1013, startPoint y: 385, endPoint x: 1067, endPoint y: 394, distance: 54.6
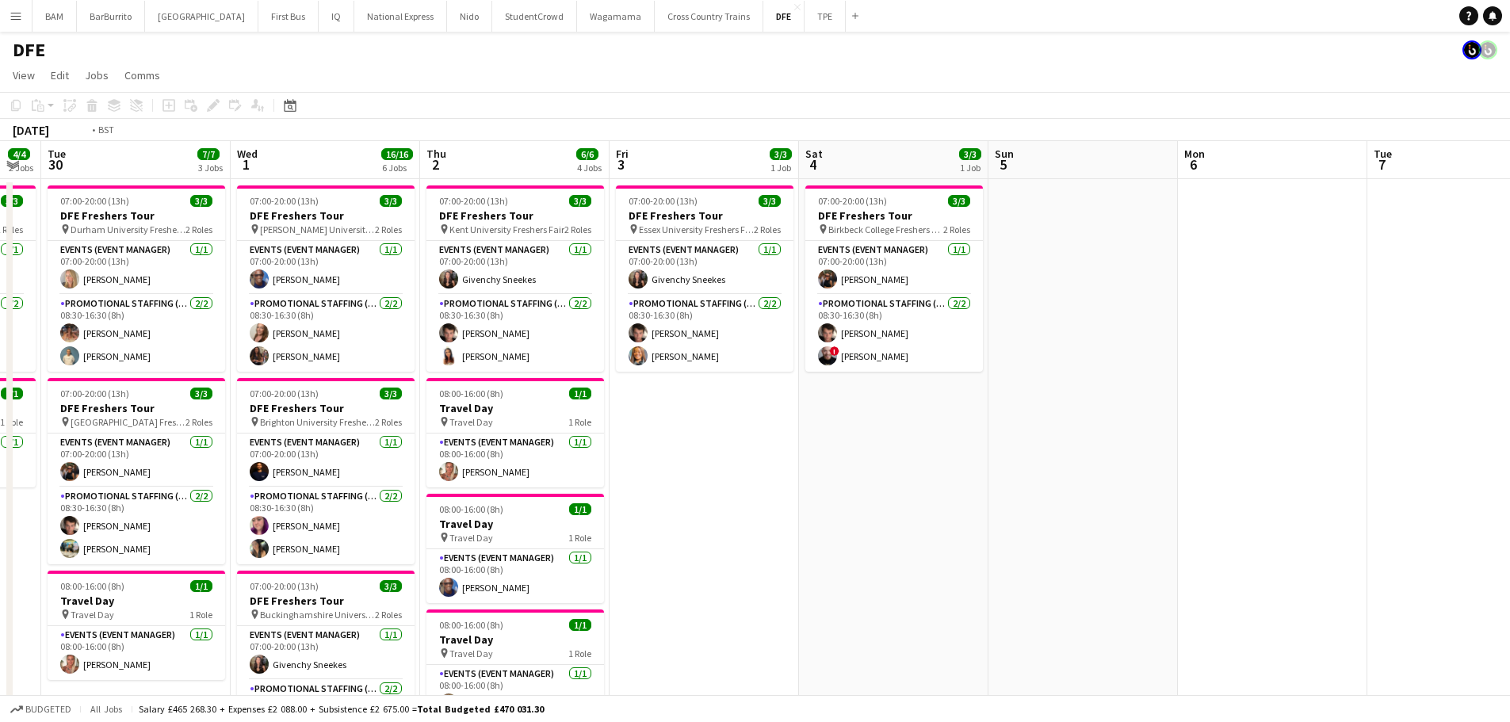
drag, startPoint x: 595, startPoint y: 385, endPoint x: 1335, endPoint y: 389, distance: 740.4
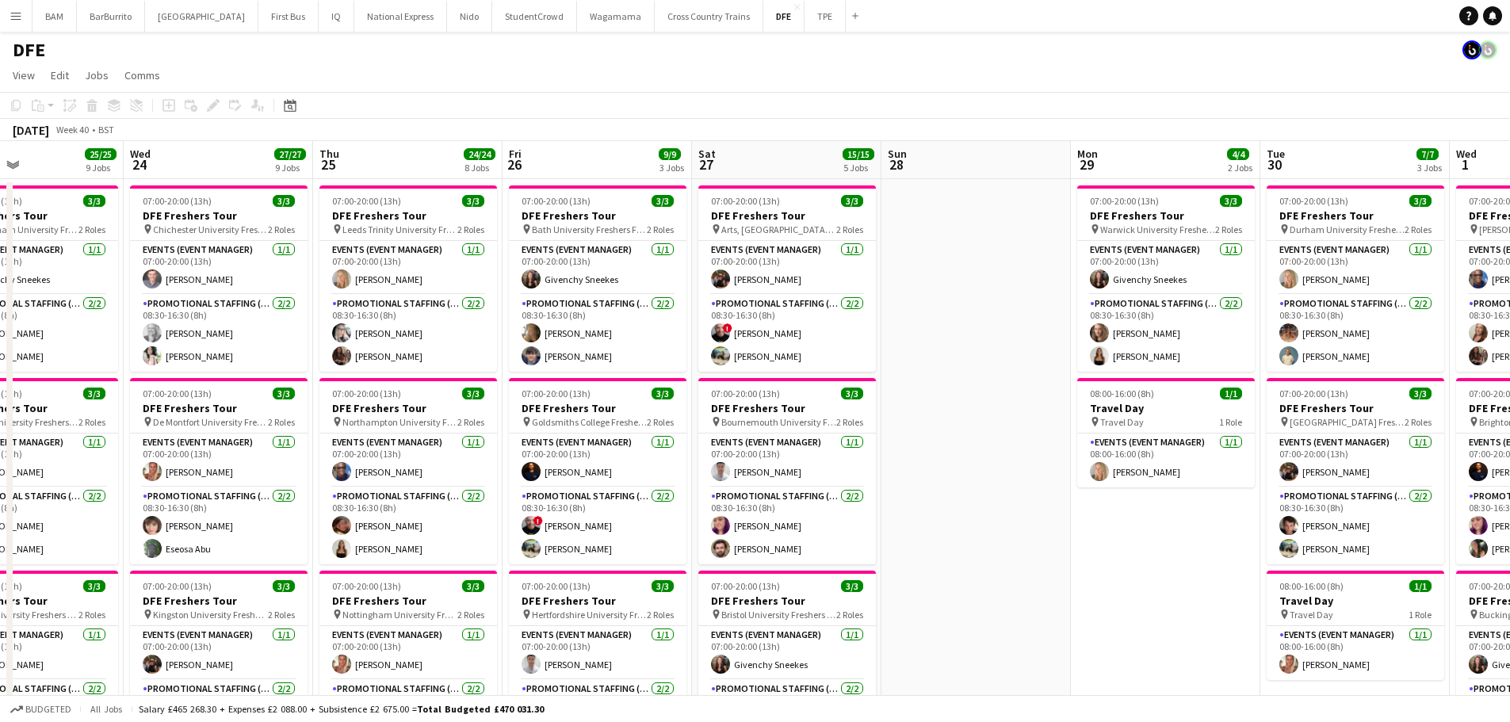
scroll to position [0, 0]
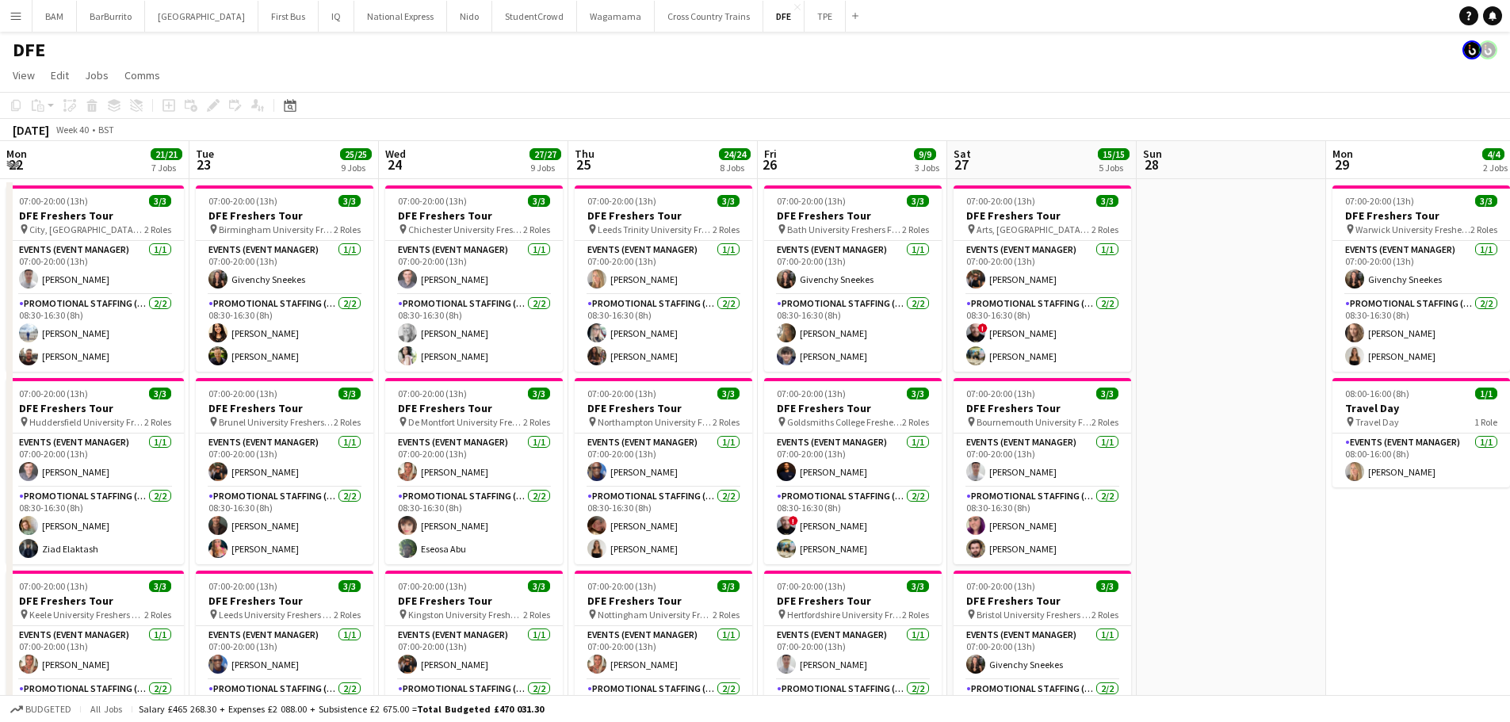
drag, startPoint x: 767, startPoint y: 357, endPoint x: 932, endPoint y: 362, distance: 164.9
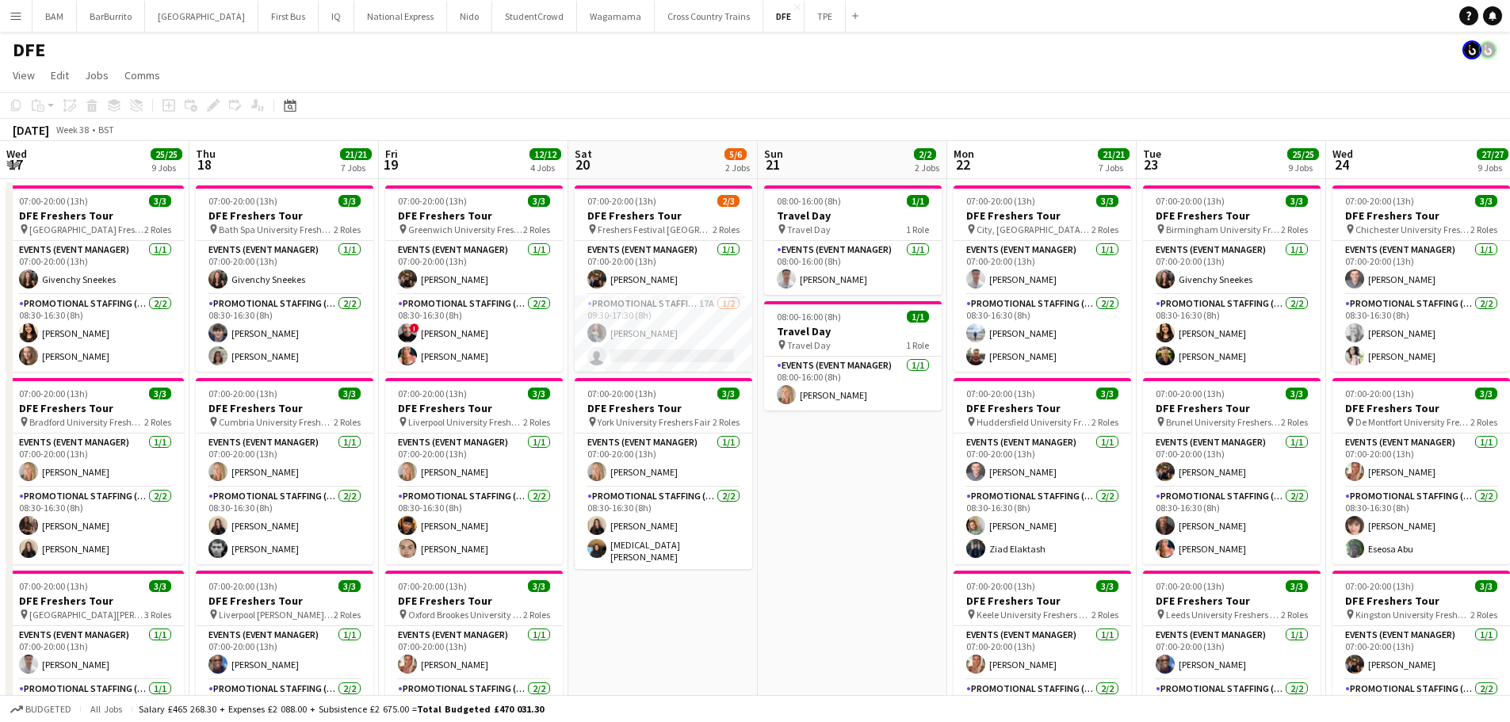
drag, startPoint x: 1261, startPoint y: 335, endPoint x: 705, endPoint y: 360, distance: 556.2
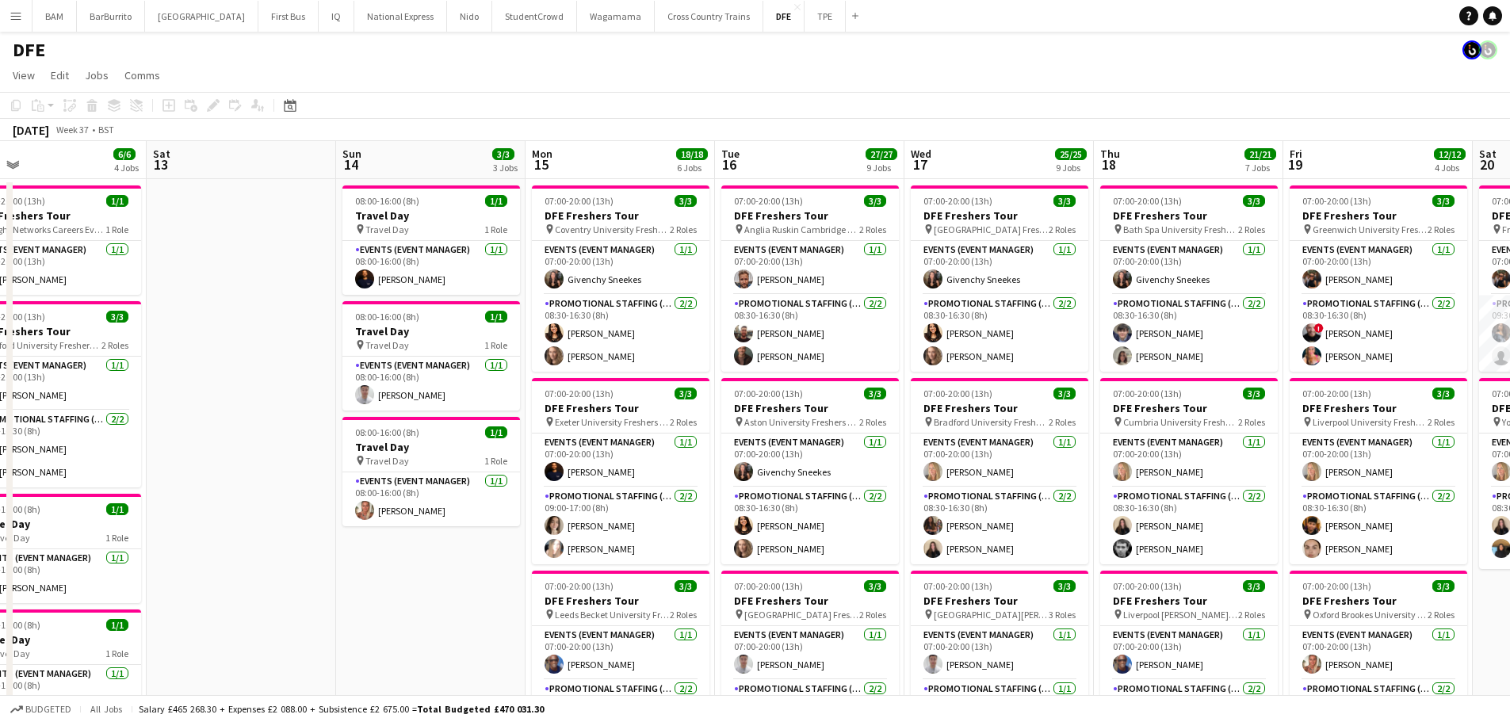
drag, startPoint x: 705, startPoint y: 360, endPoint x: 1154, endPoint y: 375, distance: 448.9
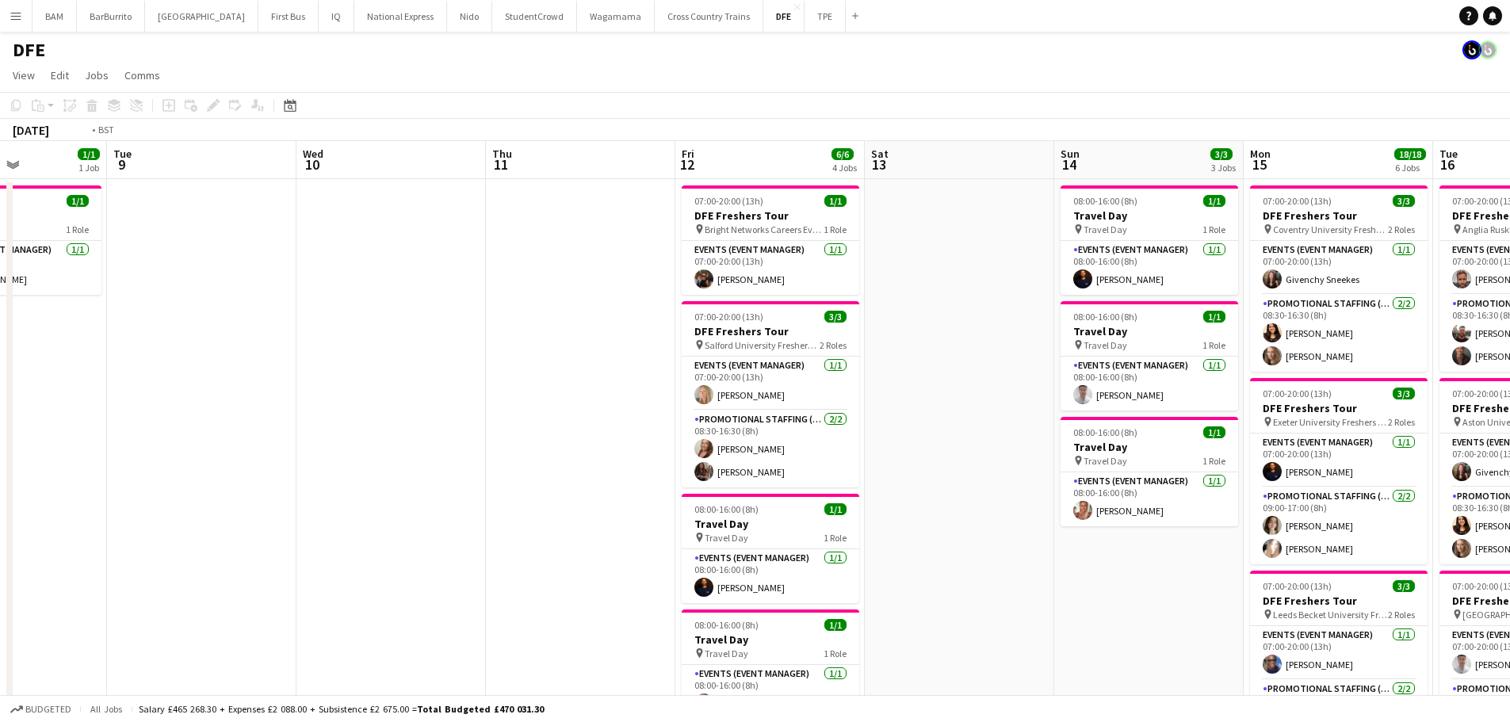
scroll to position [0, 493]
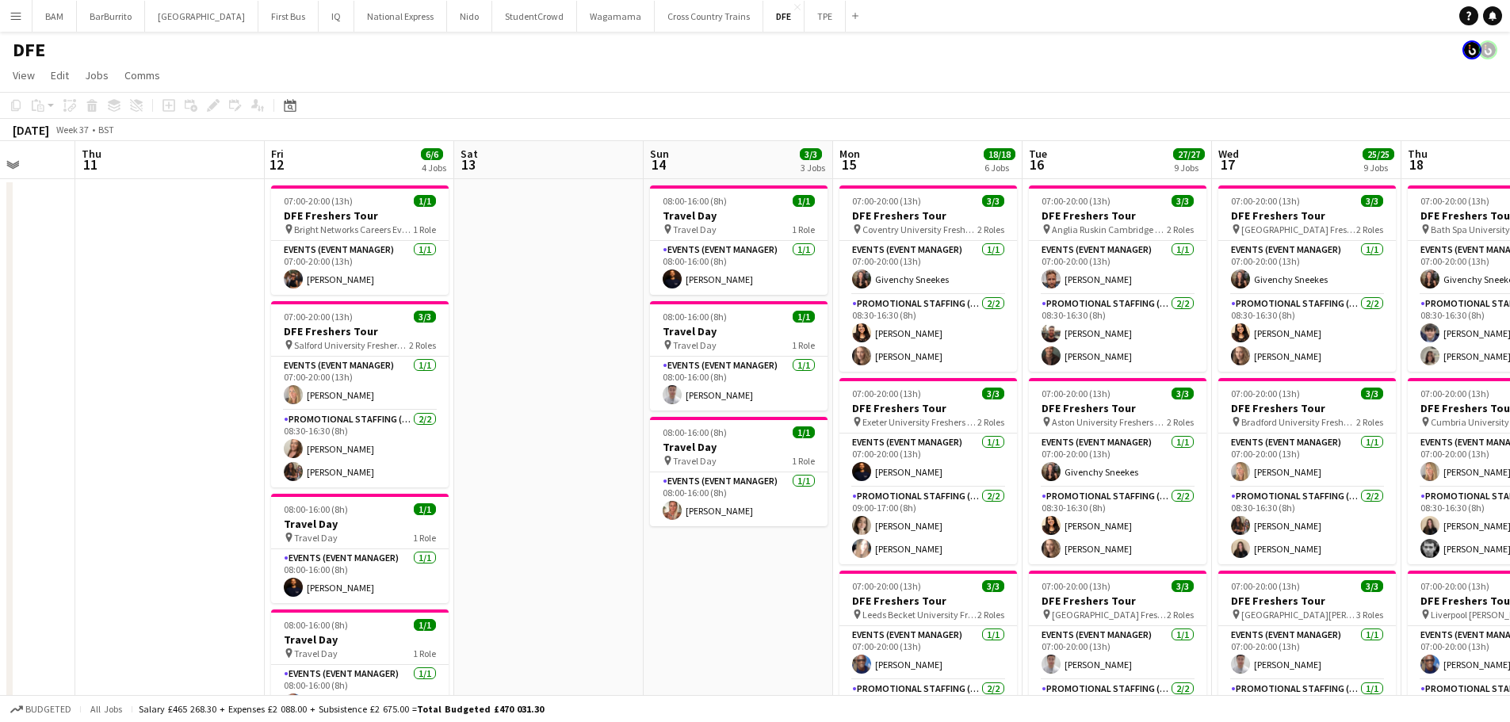
drag, startPoint x: 877, startPoint y: 359, endPoint x: 477, endPoint y: 314, distance: 402.1
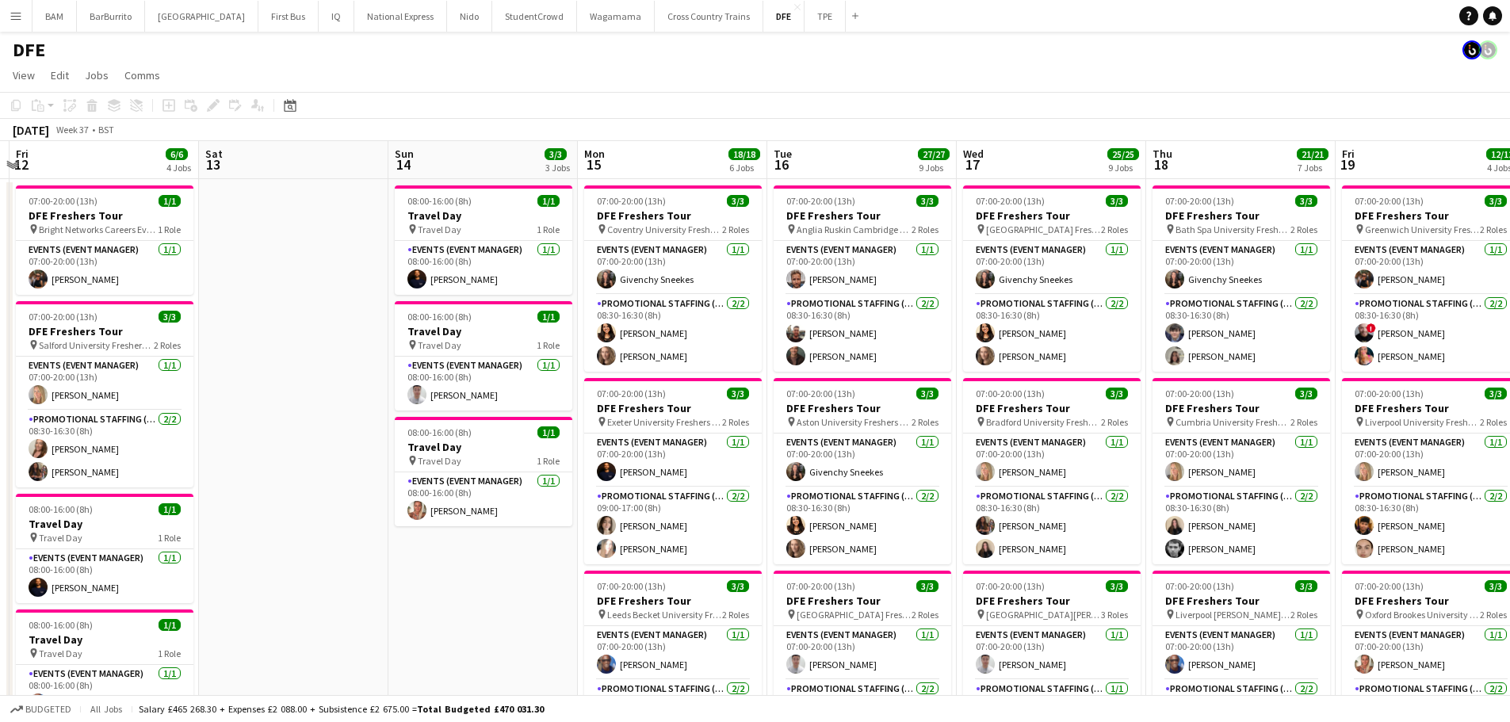
drag, startPoint x: 1035, startPoint y: 278, endPoint x: 596, endPoint y: 254, distance: 439.8
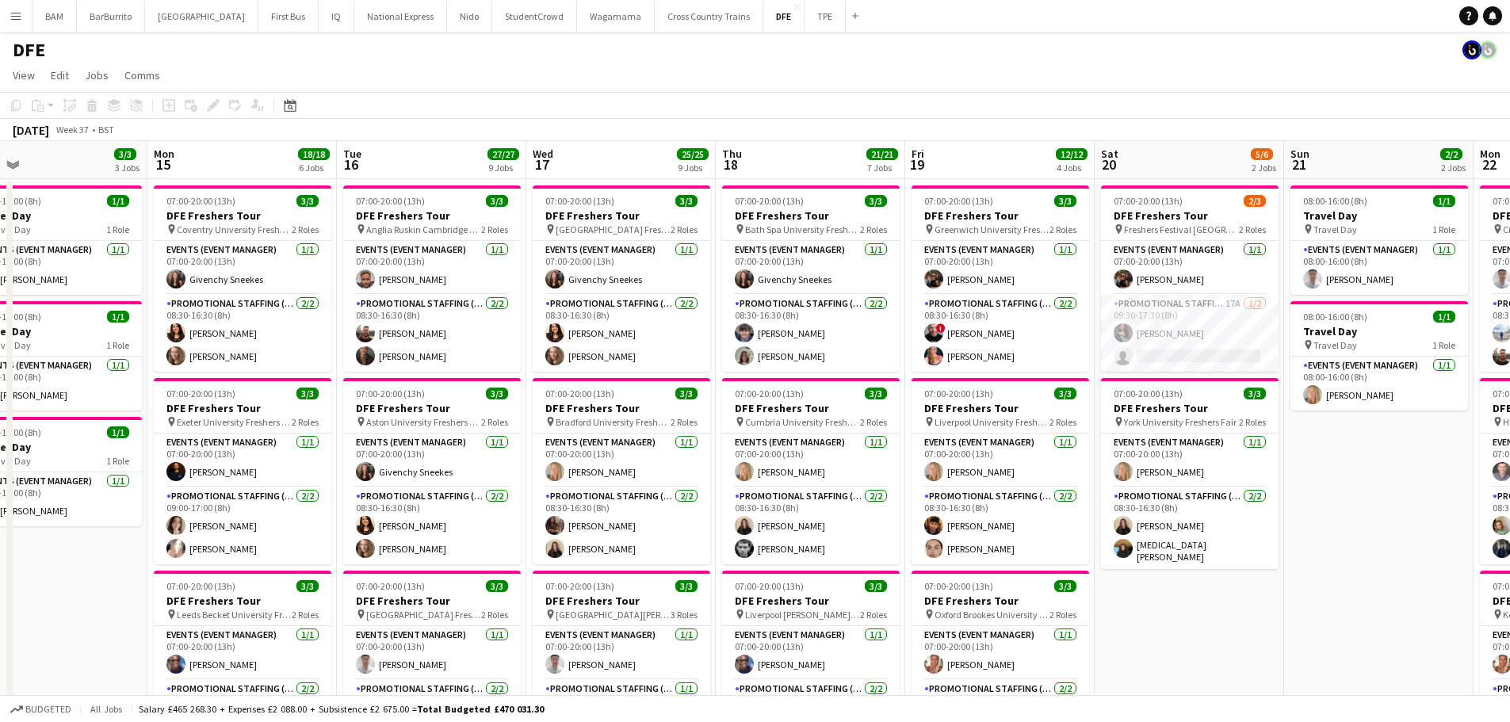
scroll to position [0, 612]
drag, startPoint x: 1179, startPoint y: 325, endPoint x: 936, endPoint y: 328, distance: 243.4
click at [1179, 314] on app-card-role "Promotional Staffing (Brand Ambassadors) 17A [DATE] 09:30-17:30 (8h) [PERSON_NA…" at bounding box center [1188, 333] width 178 height 77
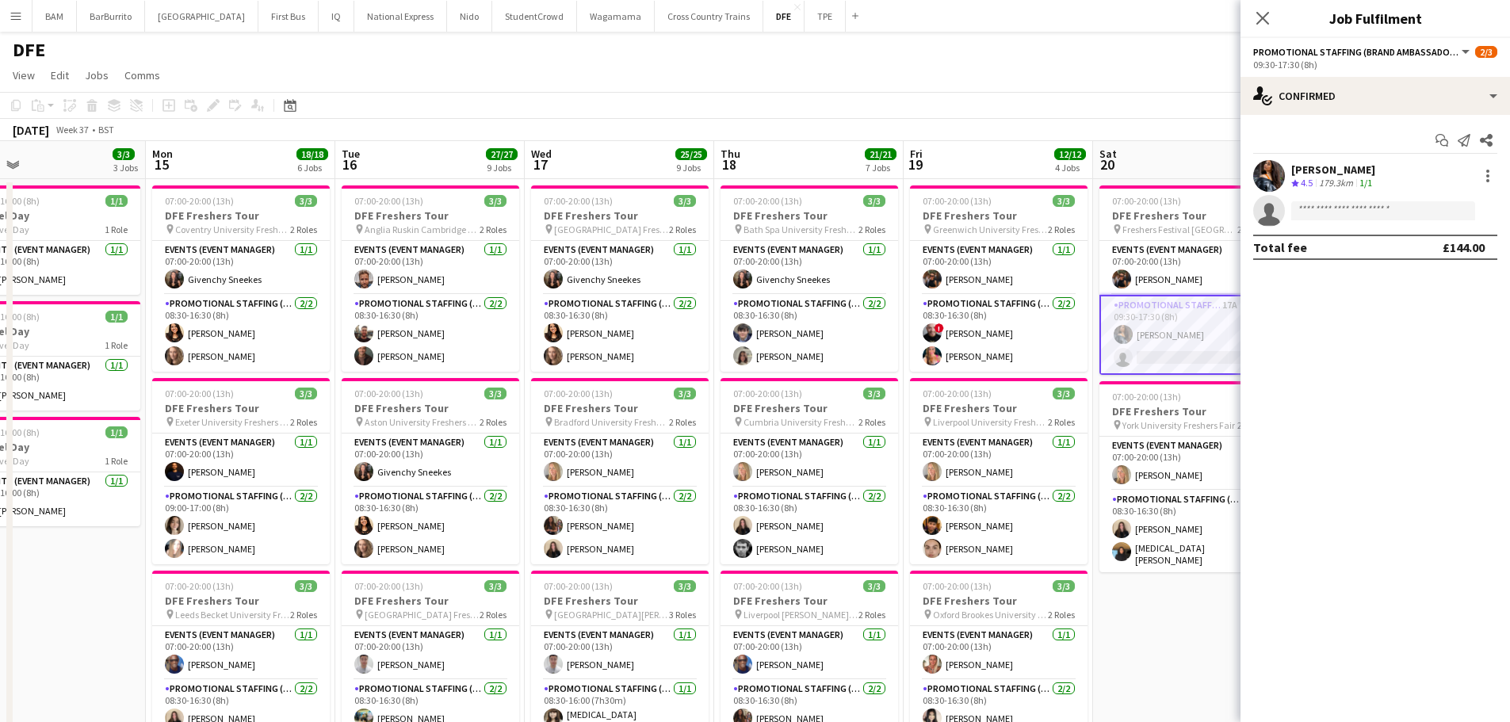
click at [1308, 166] on div "[PERSON_NAME]" at bounding box center [1333, 169] width 84 height 14
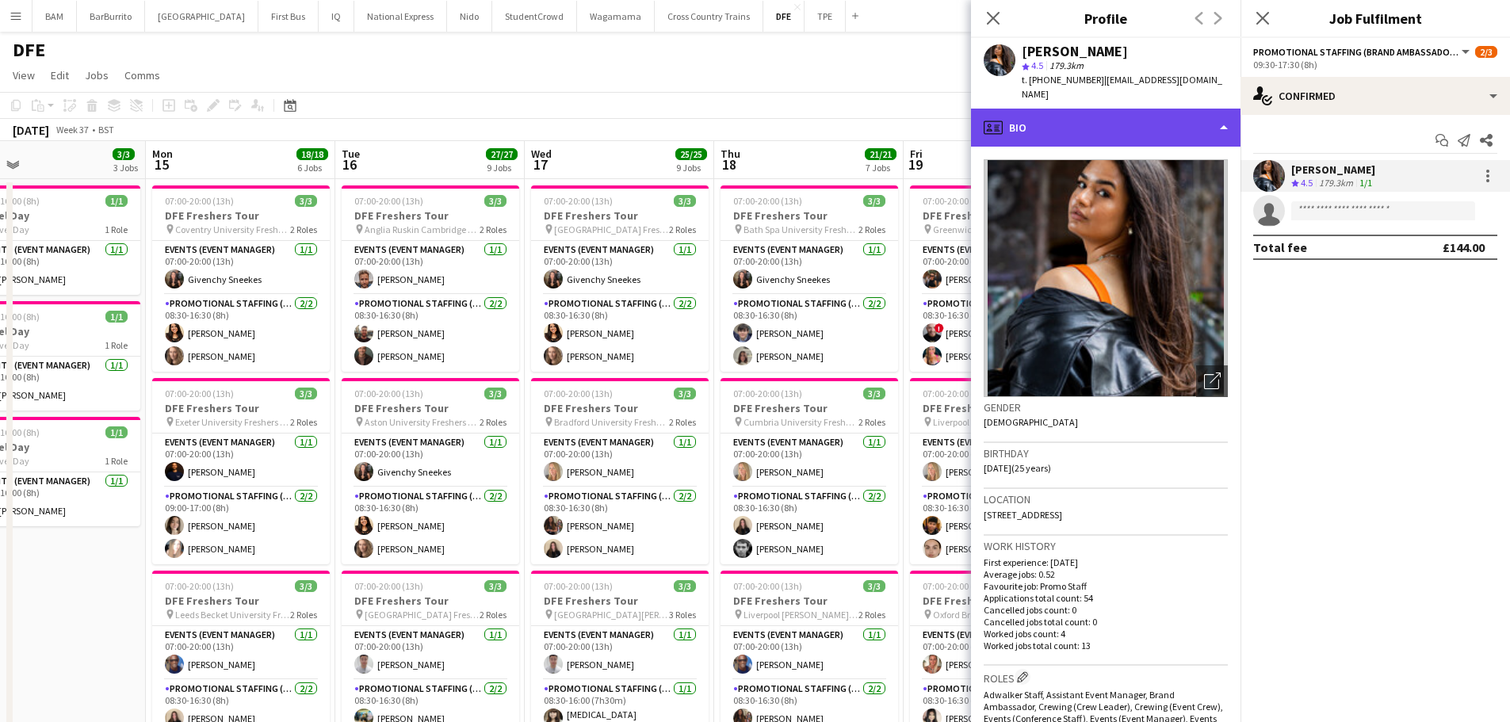
click at [1119, 117] on div "profile Bio" at bounding box center [1106, 128] width 270 height 38
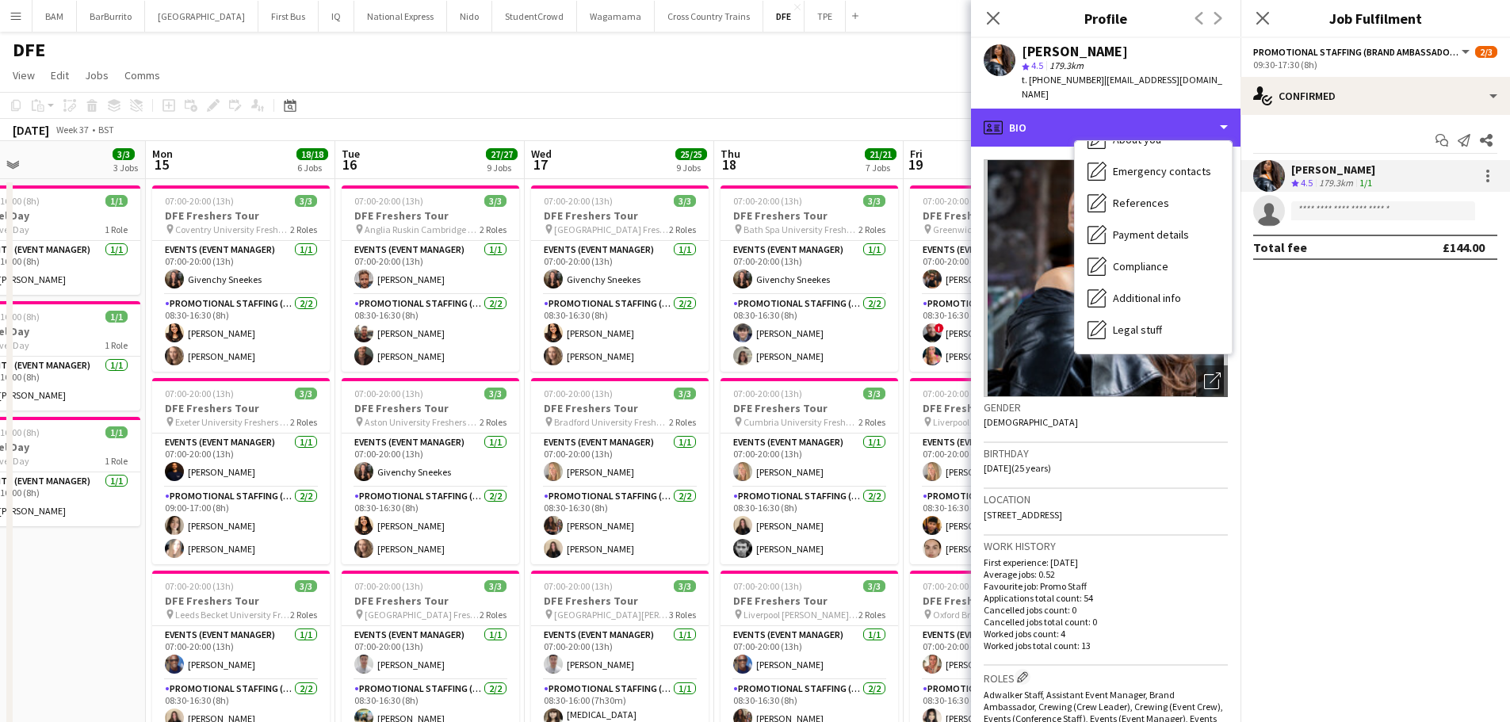
scroll to position [181, 0]
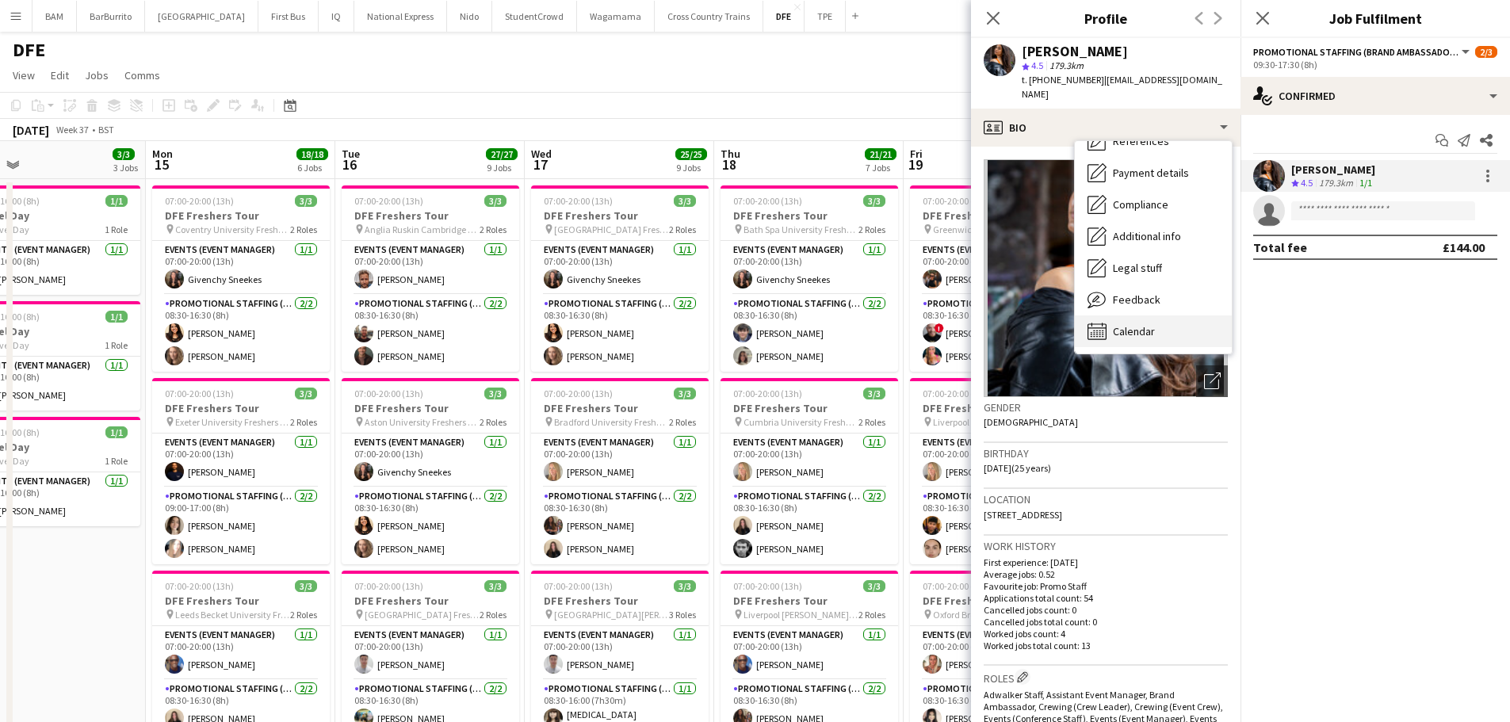
click at [1170, 315] on div "Calendar Calendar" at bounding box center [1153, 331] width 157 height 32
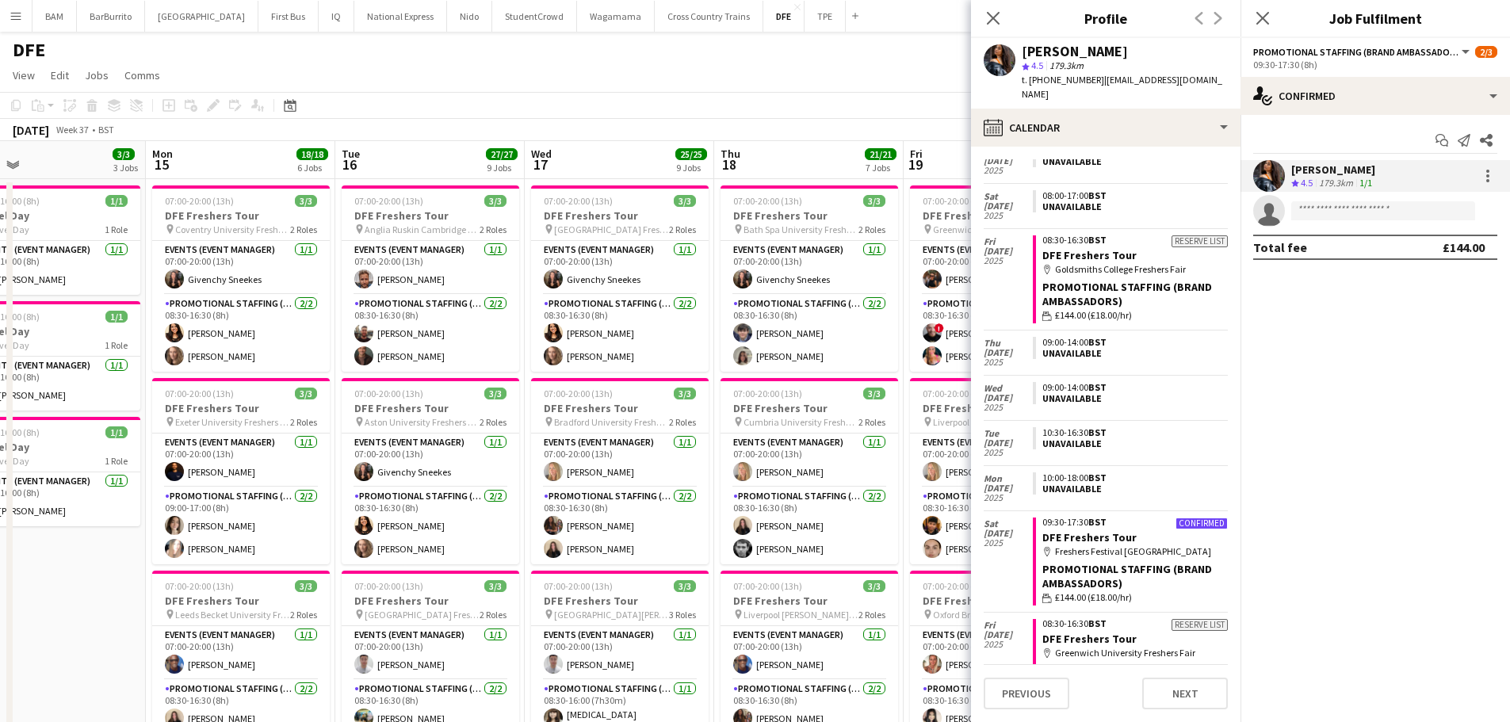
scroll to position [634, 0]
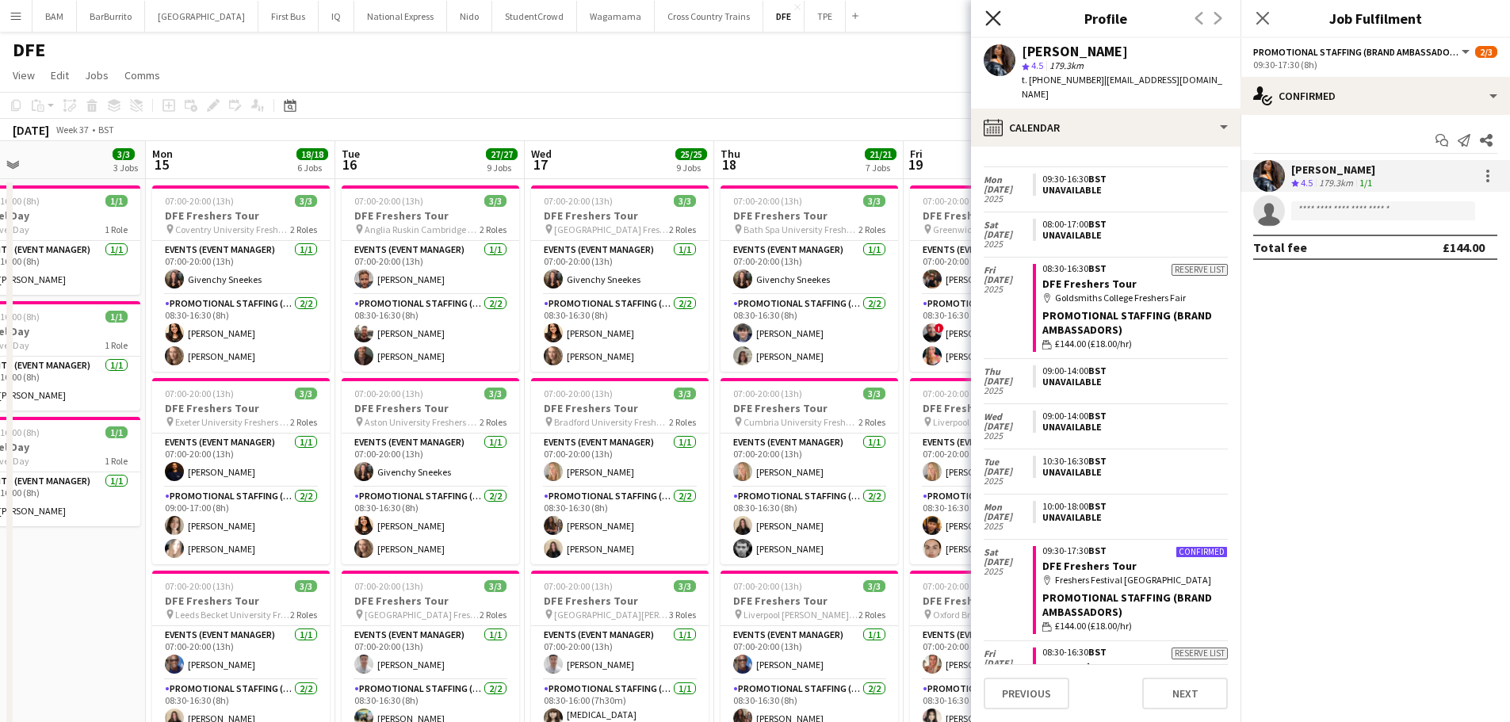
click at [997, 16] on icon "Close pop-in" at bounding box center [992, 17] width 15 height 15
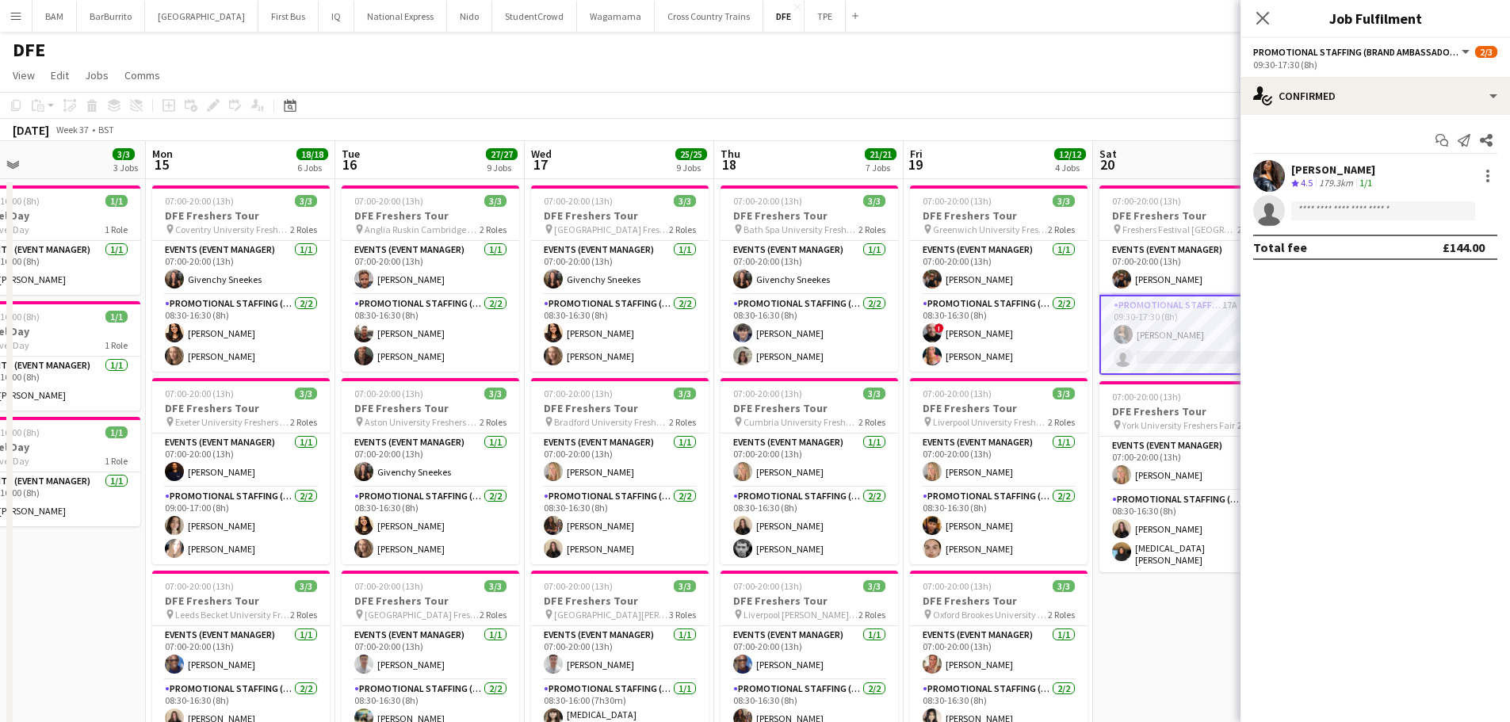
click at [826, 136] on div "[DATE] Week 37 • BST" at bounding box center [755, 130] width 1510 height 22
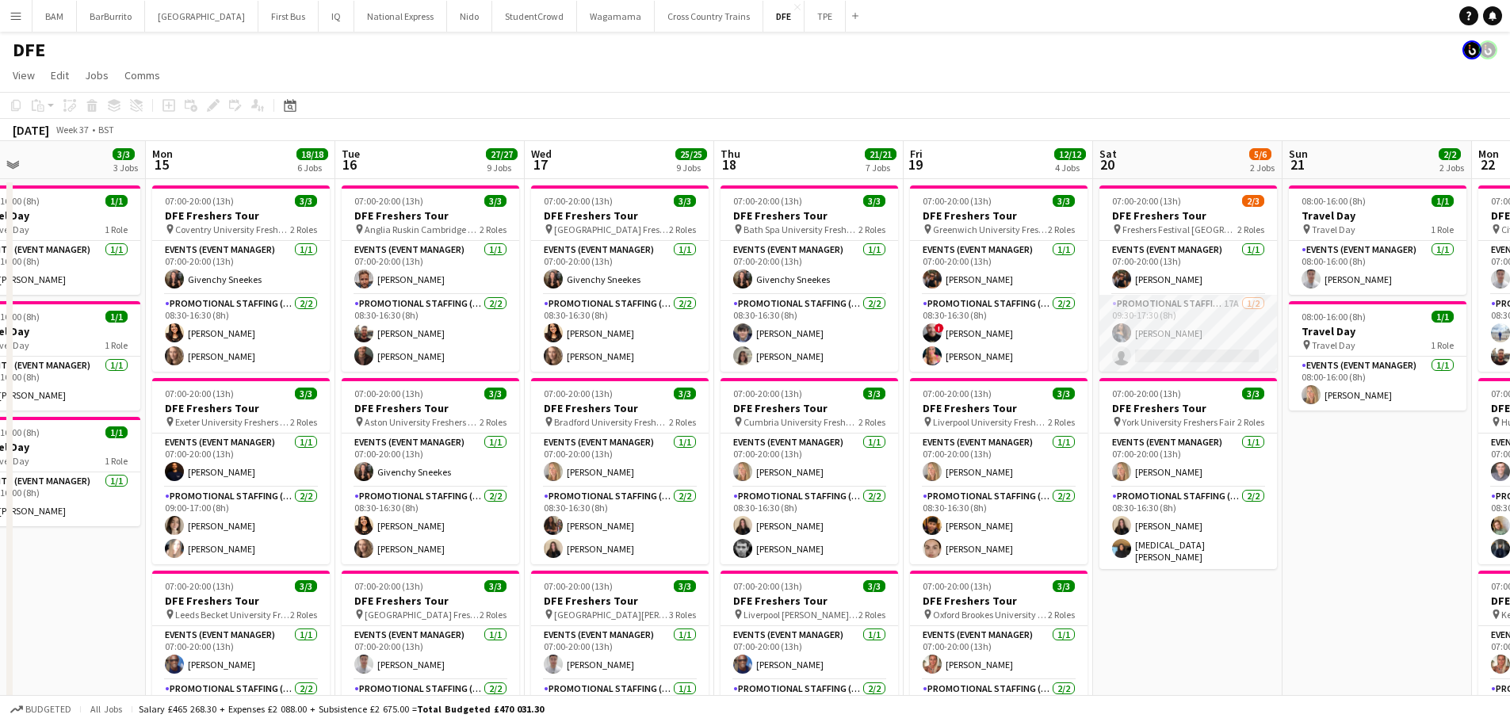
click at [1209, 350] on app-card-role "Promotional Staffing (Brand Ambassadors) 17A [DATE] 09:30-17:30 (8h) [PERSON_NA…" at bounding box center [1188, 333] width 178 height 77
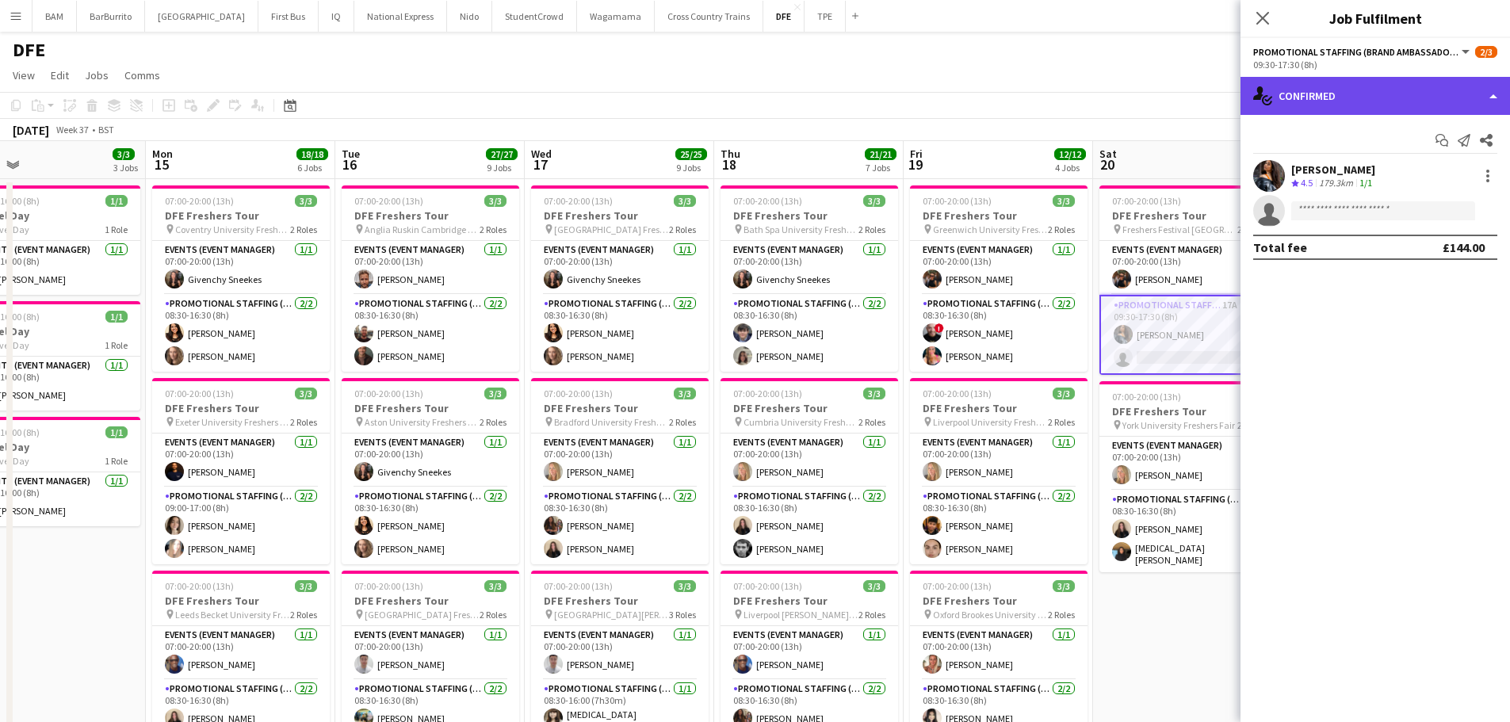
click at [1368, 108] on div "single-neutral-actions-check-2 Confirmed" at bounding box center [1376, 96] width 270 height 38
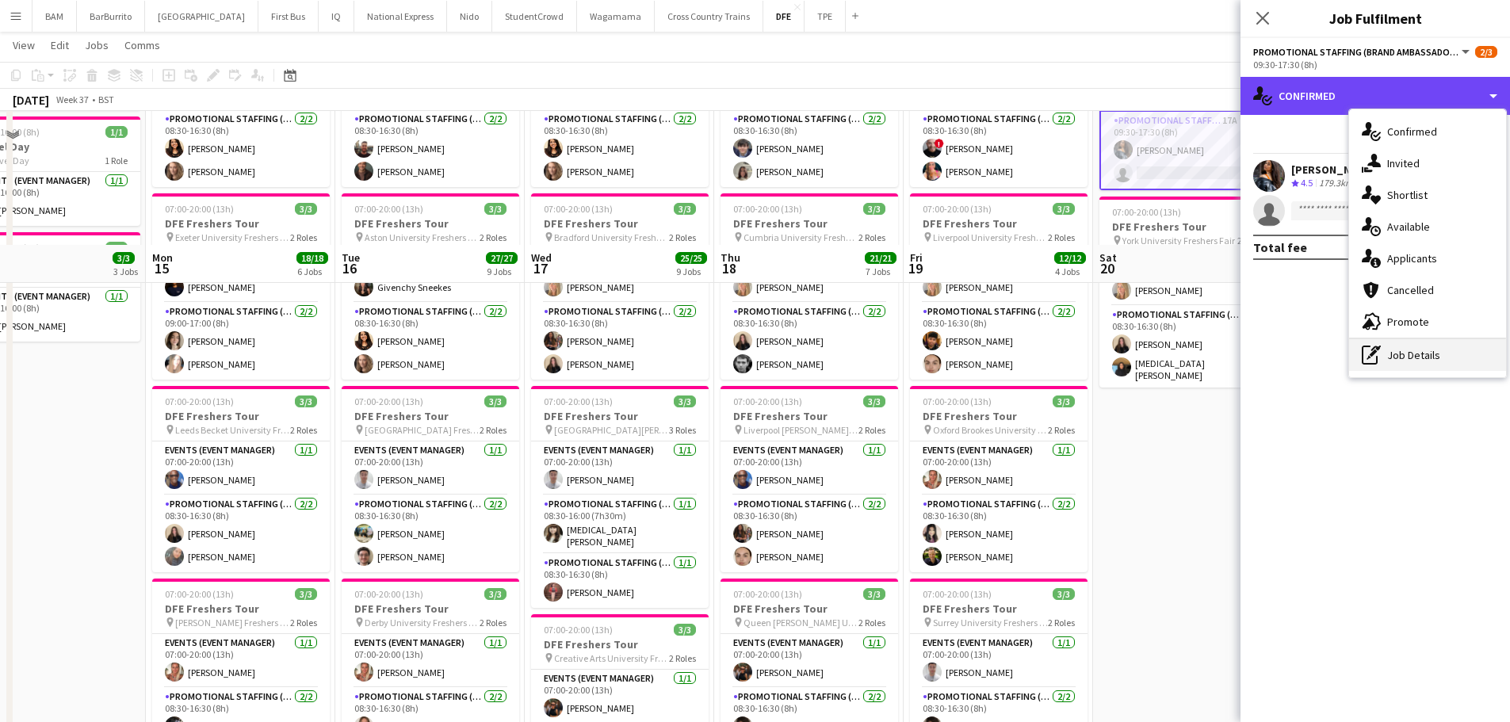
scroll to position [317, 0]
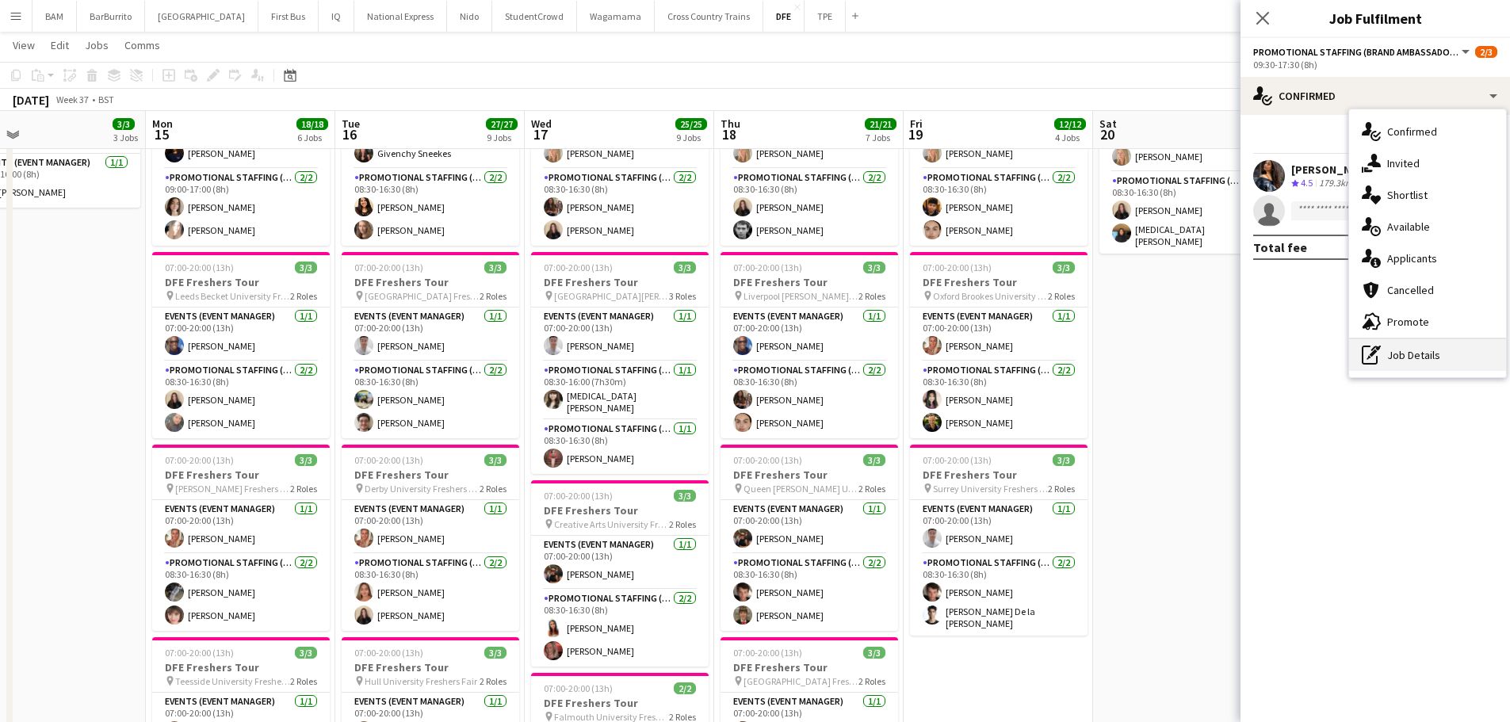
click at [1443, 358] on div "pen-write Job Details" at bounding box center [1427, 355] width 157 height 32
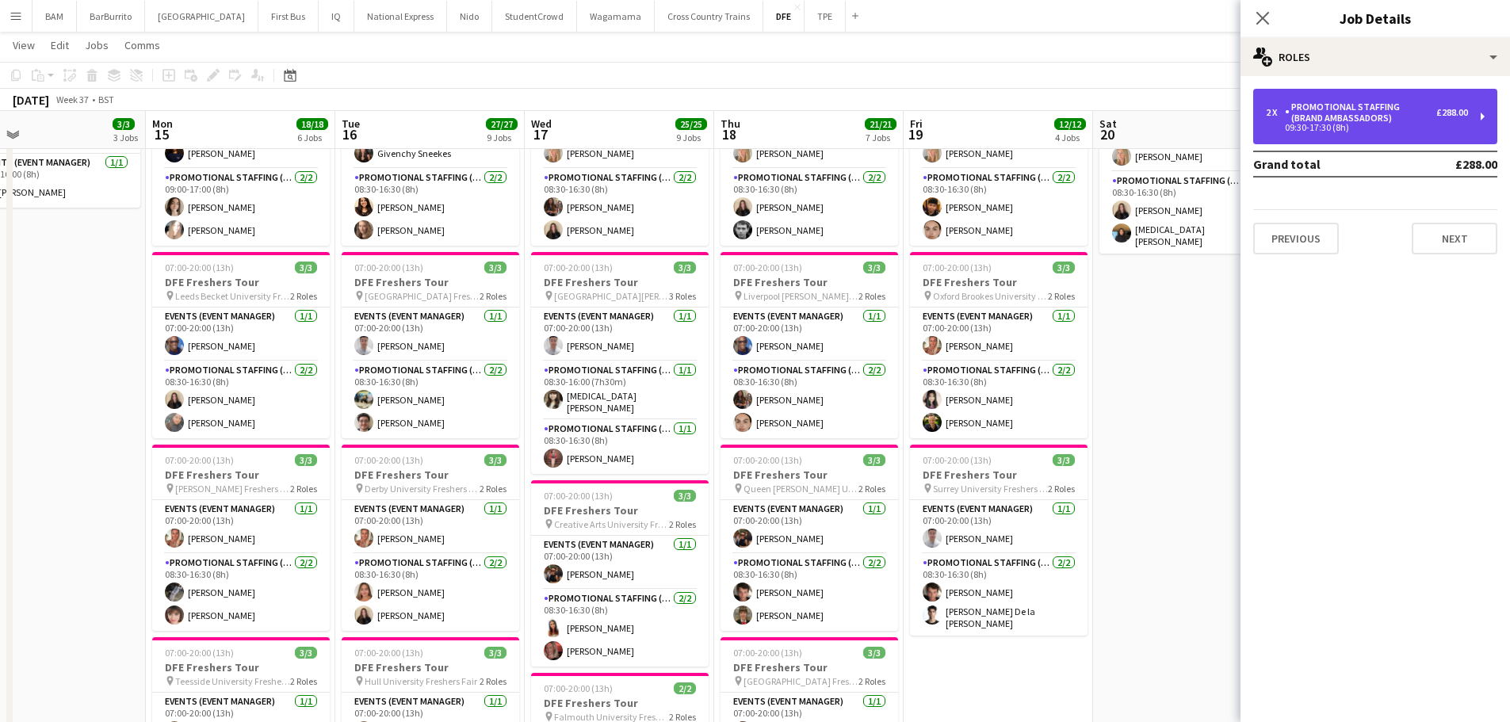
click at [1432, 106] on div "Promotional Staffing (Brand Ambassadors)" at bounding box center [1360, 112] width 151 height 22
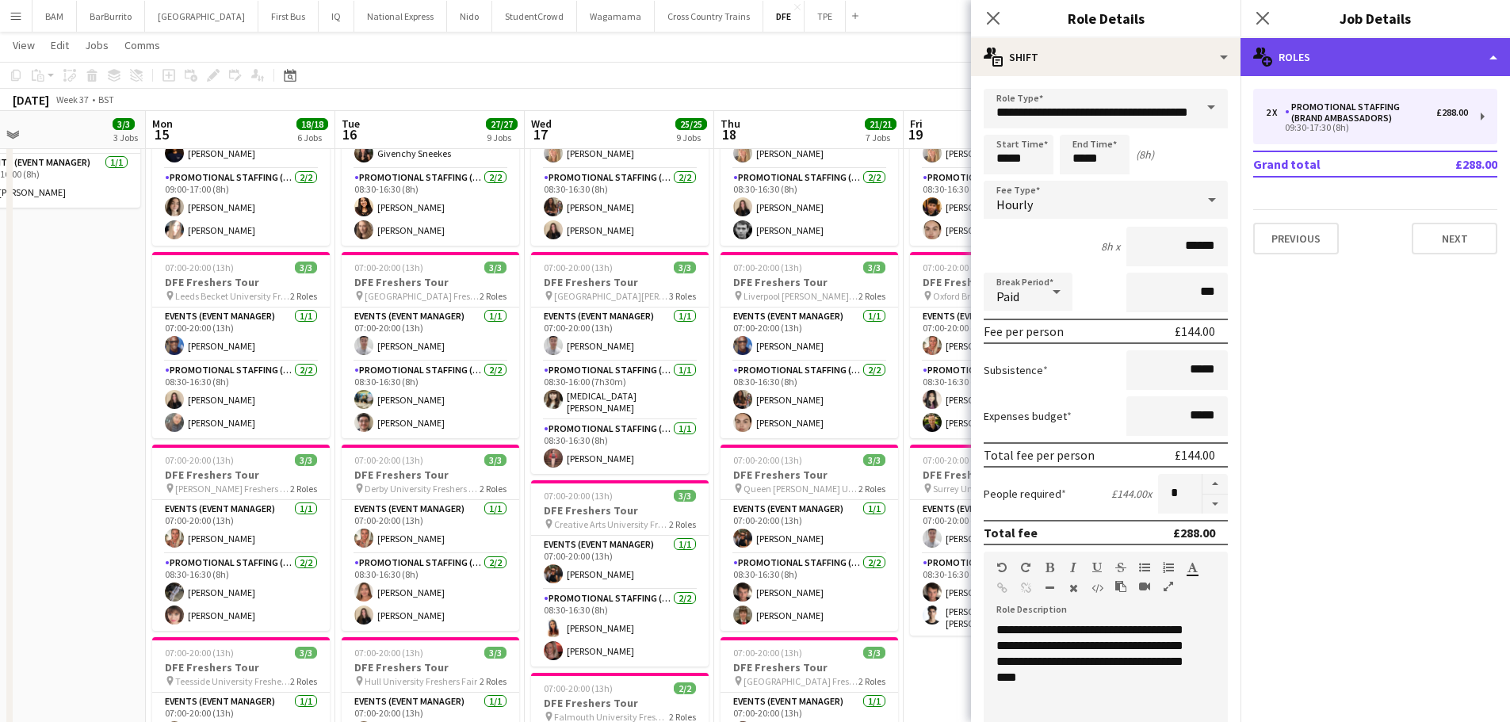
click at [1375, 63] on div "multiple-users-add Roles" at bounding box center [1376, 57] width 270 height 38
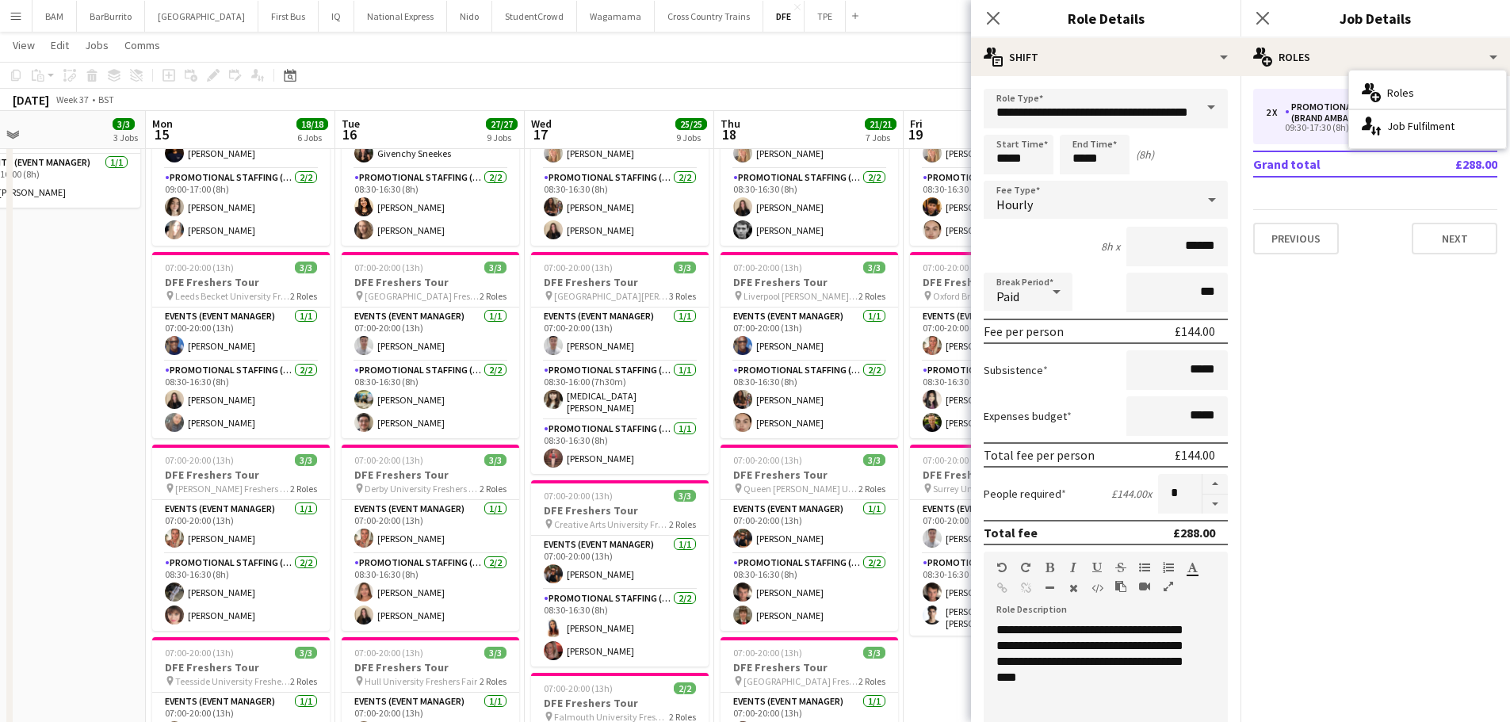
drag, startPoint x: 911, startPoint y: 38, endPoint x: 920, endPoint y: 55, distance: 19.2
click at [911, 39] on app-page-menu "View Day view expanded Day view collapsed Month view Date picker Jump to [DATE]…" at bounding box center [755, 47] width 1510 height 30
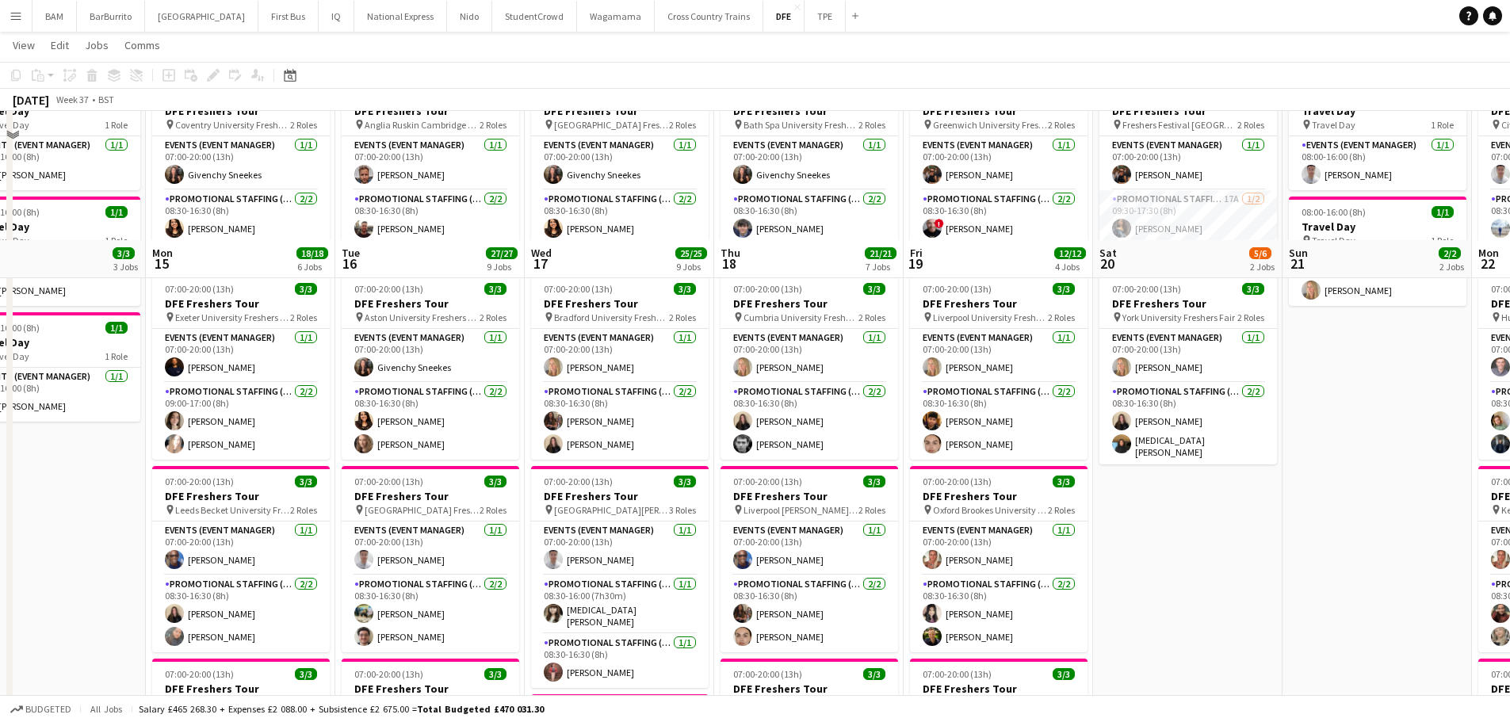
scroll to position [0, 0]
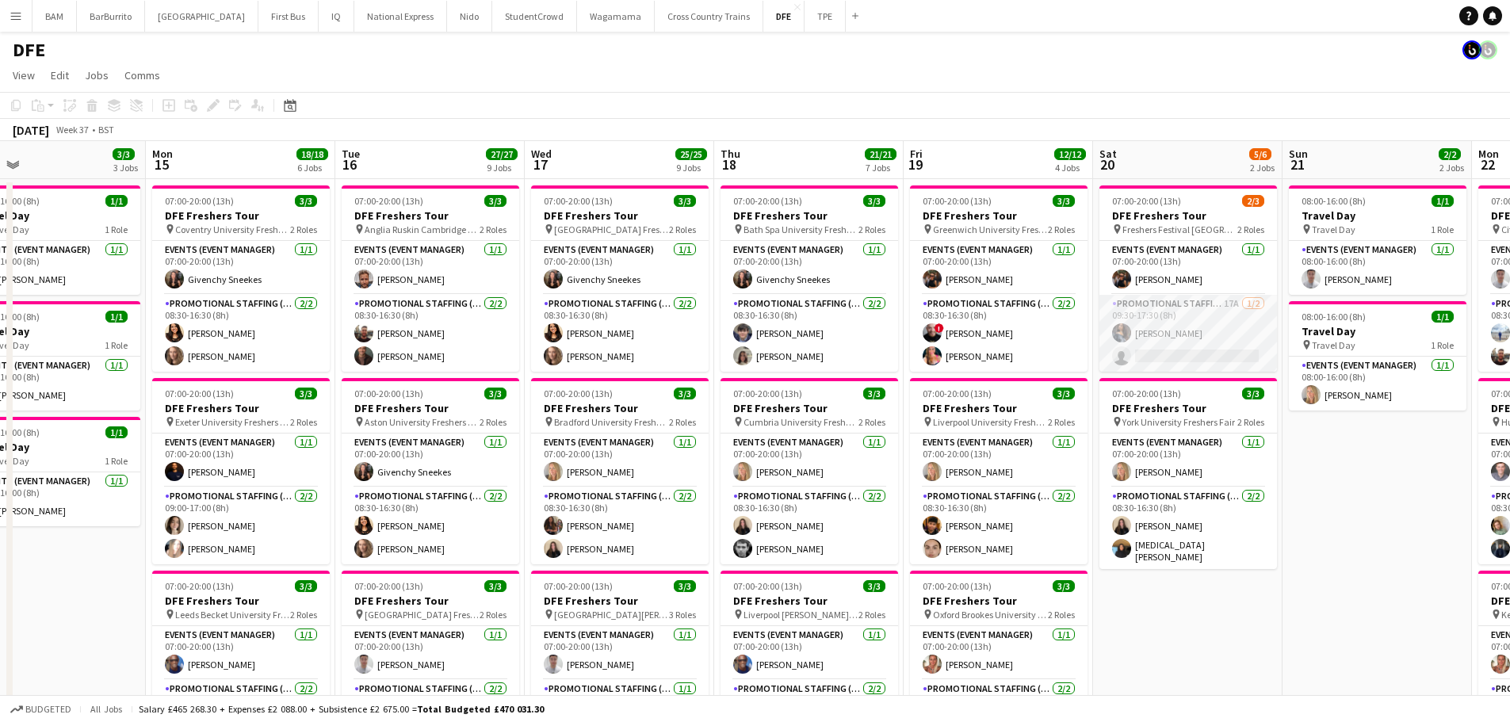
click at [1190, 336] on app-card-role "Promotional Staffing (Brand Ambassadors) 17A [DATE] 09:30-17:30 (8h) [PERSON_NA…" at bounding box center [1188, 333] width 178 height 77
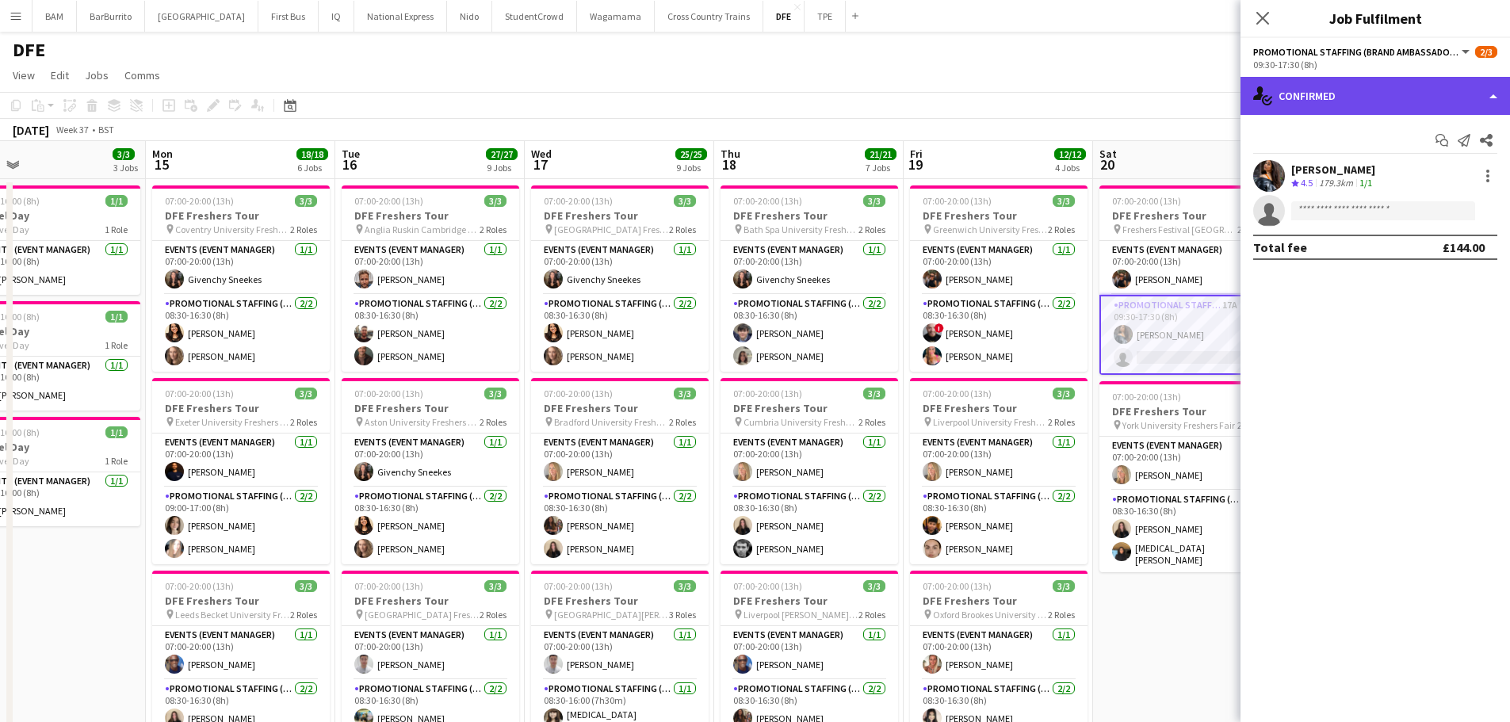
click at [1403, 94] on div "single-neutral-actions-check-2 Confirmed" at bounding box center [1376, 96] width 270 height 38
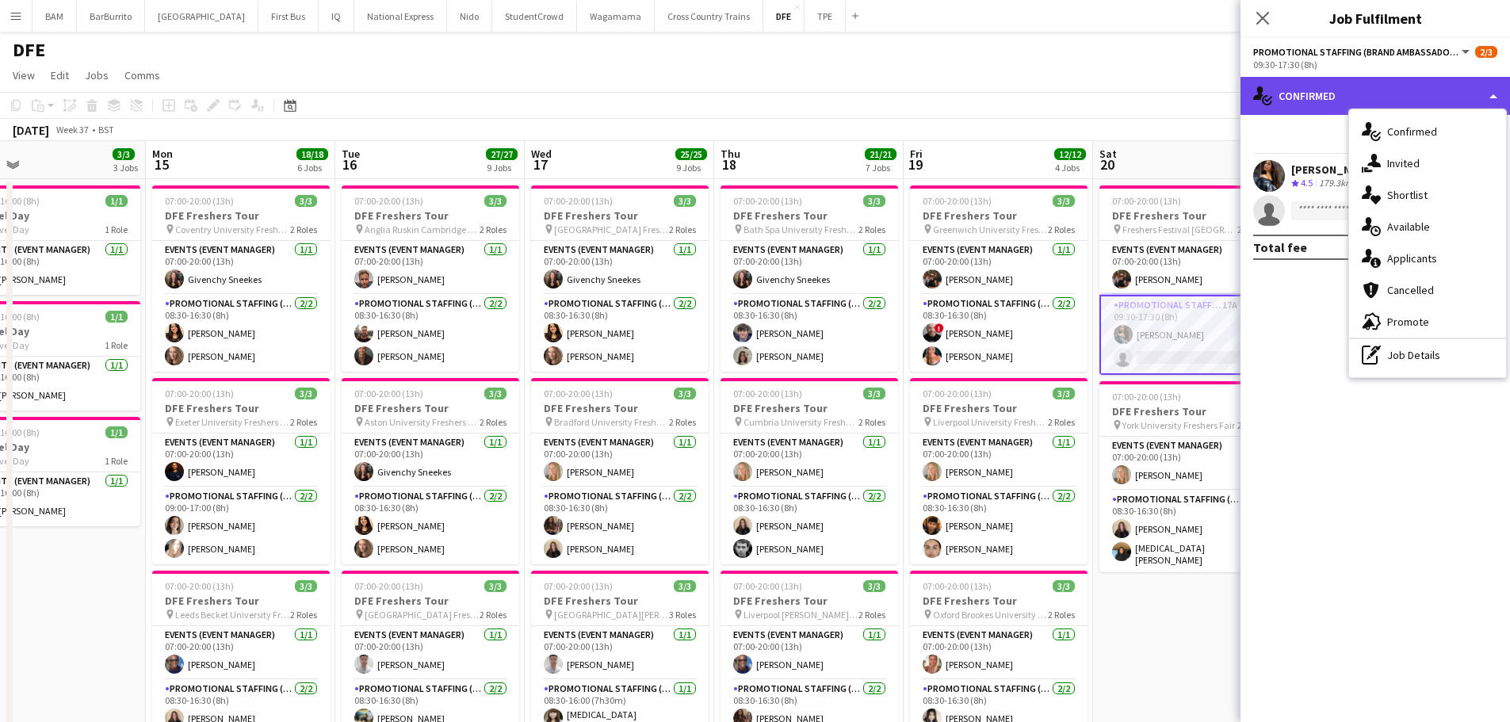
click at [1310, 94] on div "single-neutral-actions-check-2 Confirmed" at bounding box center [1376, 96] width 270 height 38
click at [1325, 102] on div "single-neutral-actions-check-2 Confirmed" at bounding box center [1376, 96] width 270 height 38
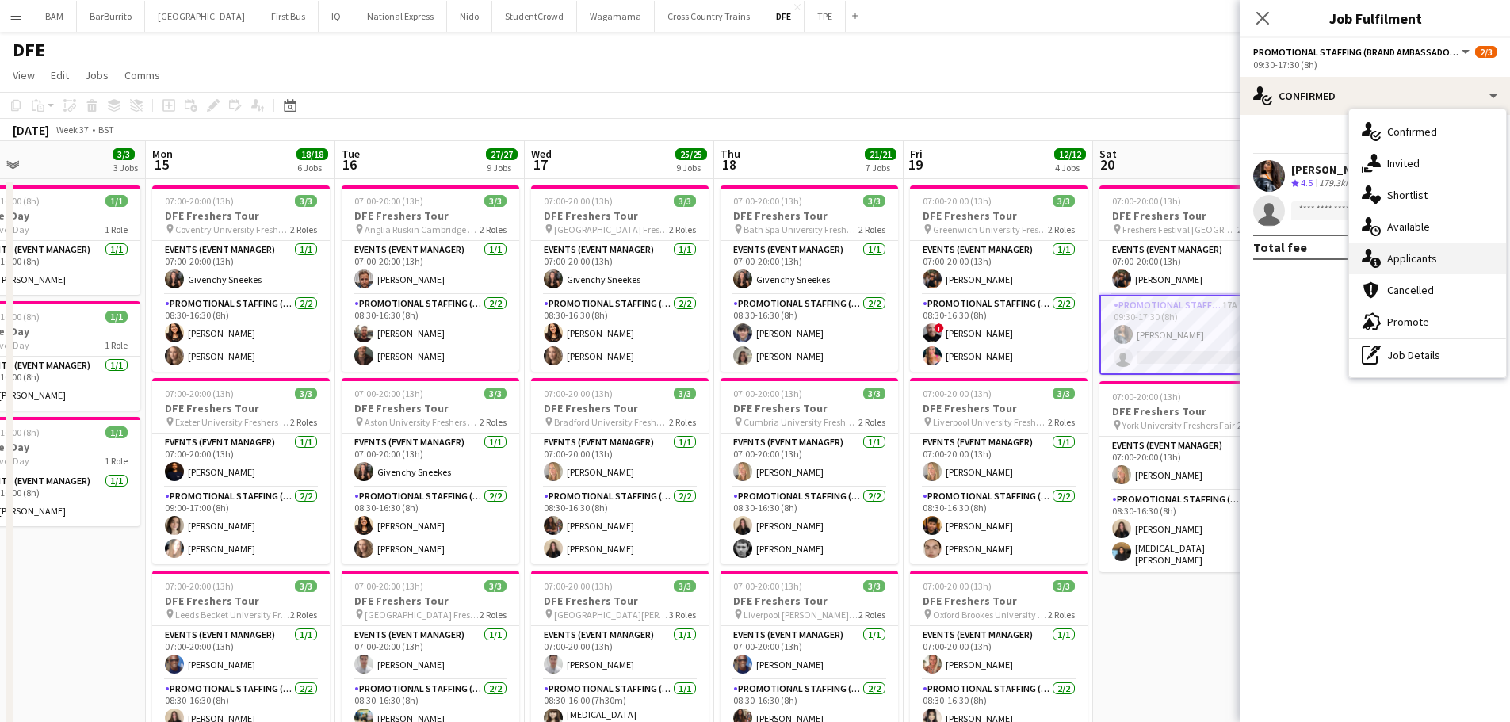
click at [1424, 245] on div "single-neutral-actions-information Applicants" at bounding box center [1427, 259] width 157 height 32
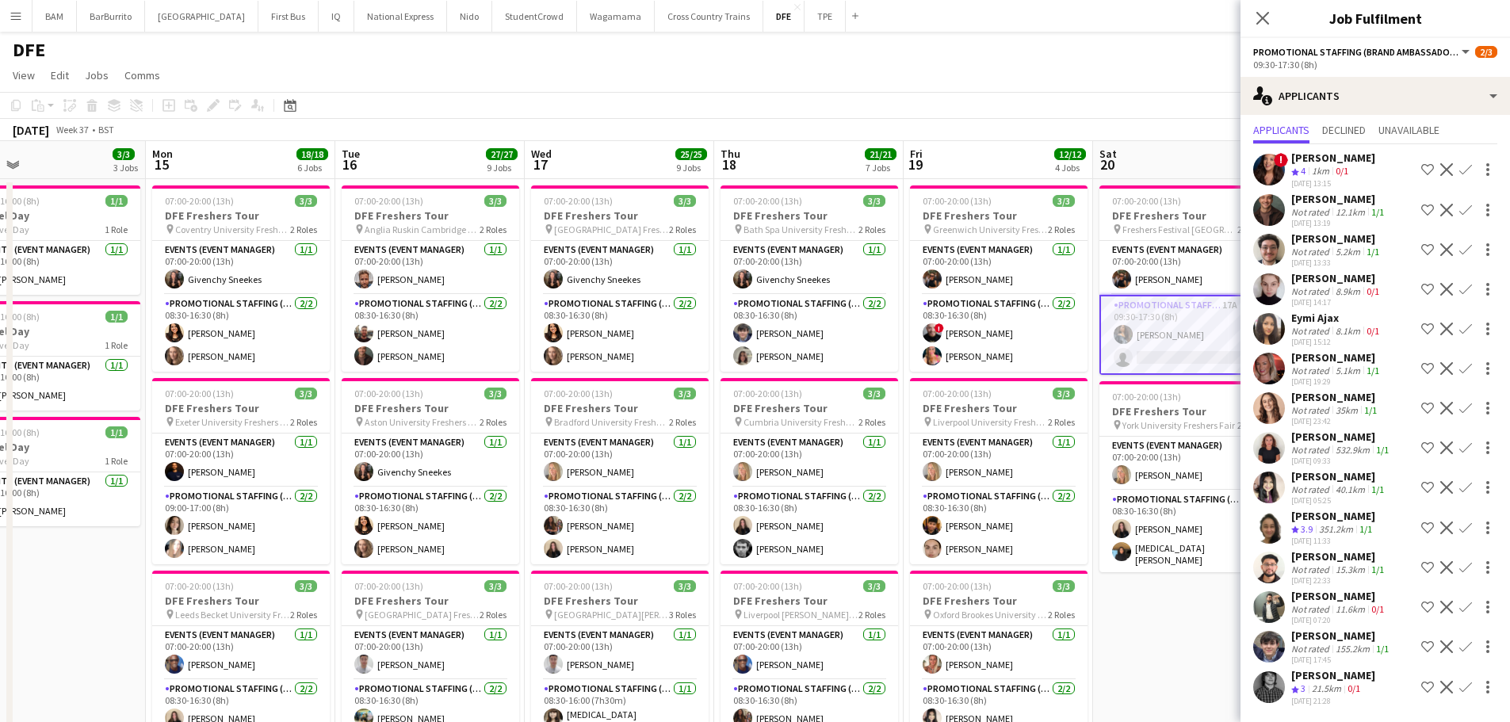
scroll to position [55, 0]
click at [1113, 82] on app-page-menu "View Day view expanded Day view collapsed Month view Date picker Jump to [DATE]…" at bounding box center [755, 77] width 1510 height 30
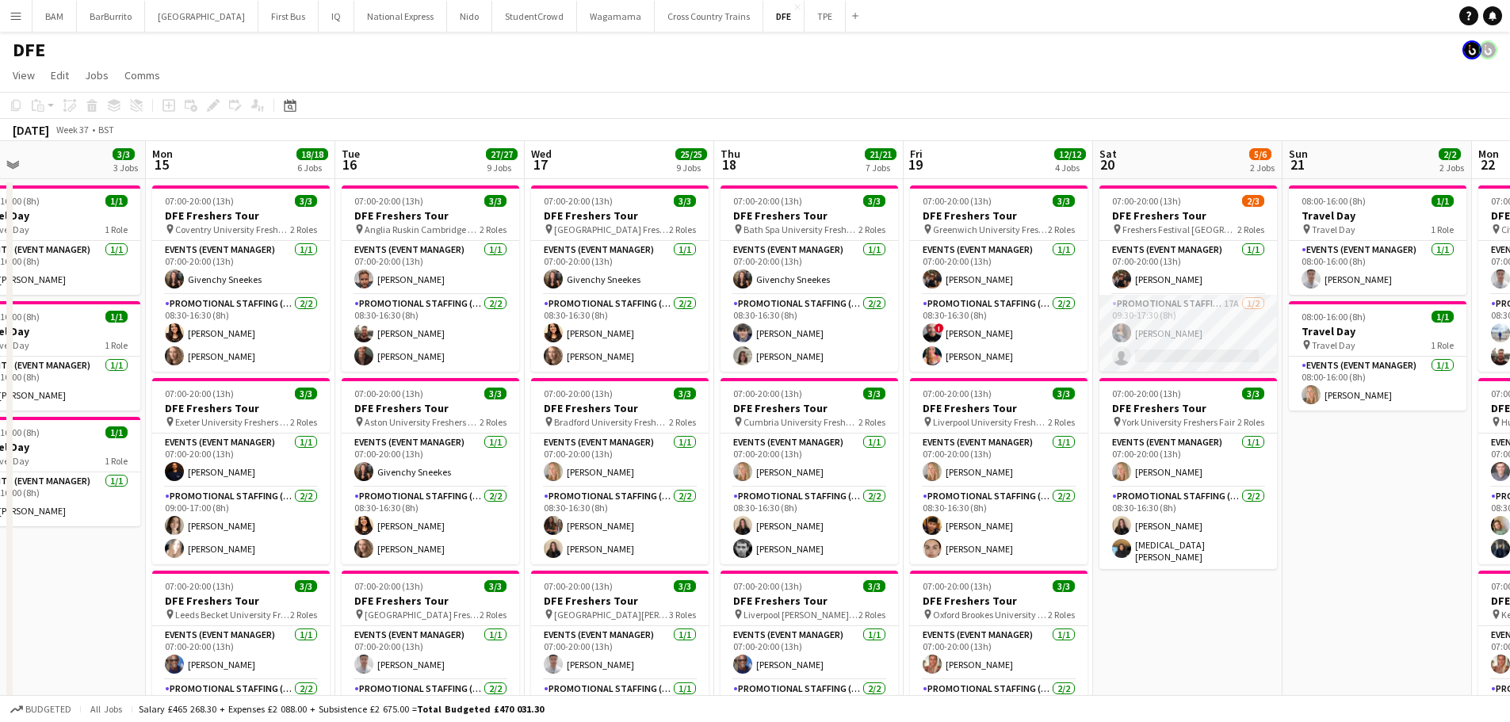
click at [1183, 348] on app-card-role "Promotional Staffing (Brand Ambassadors) 17A [DATE] 09:30-17:30 (8h) [PERSON_NA…" at bounding box center [1188, 333] width 178 height 77
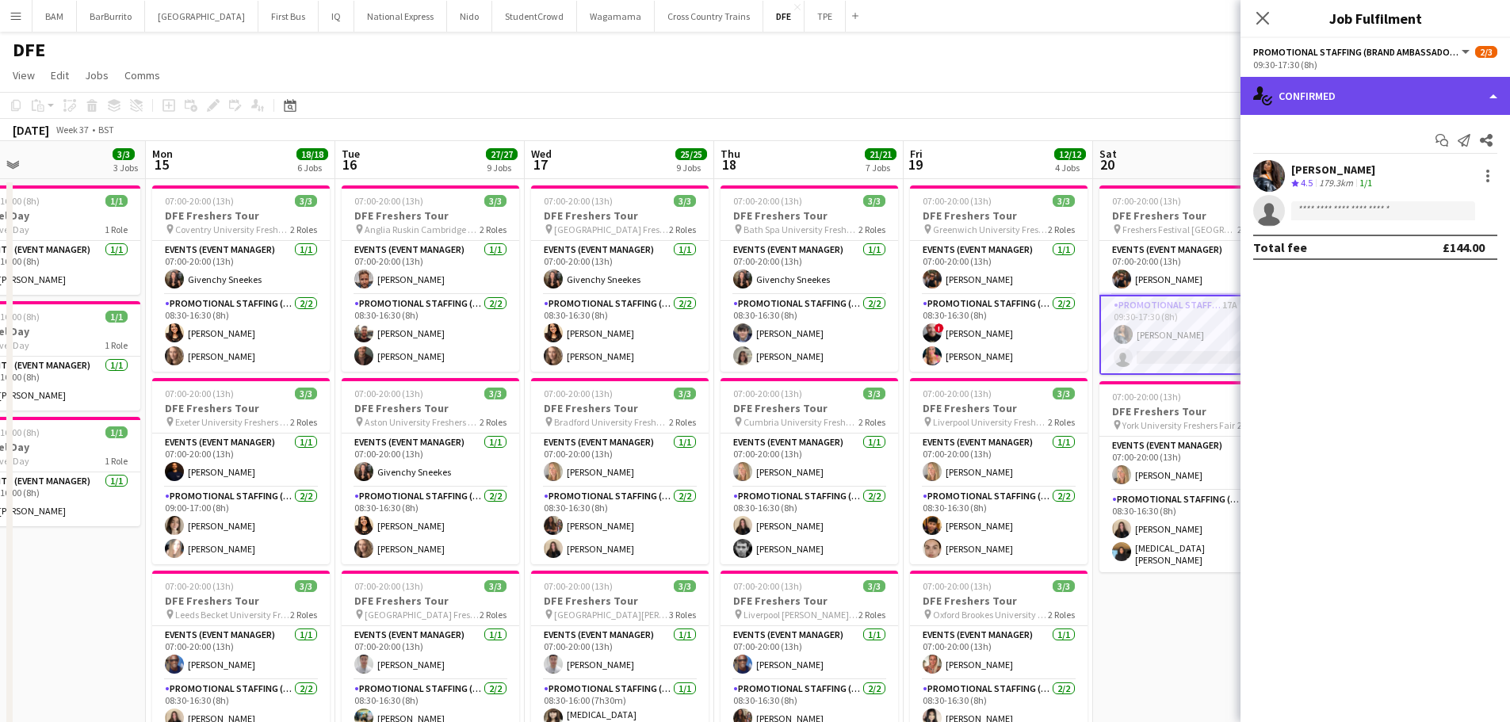
click at [1359, 101] on div "single-neutral-actions-check-2 Confirmed" at bounding box center [1376, 96] width 270 height 38
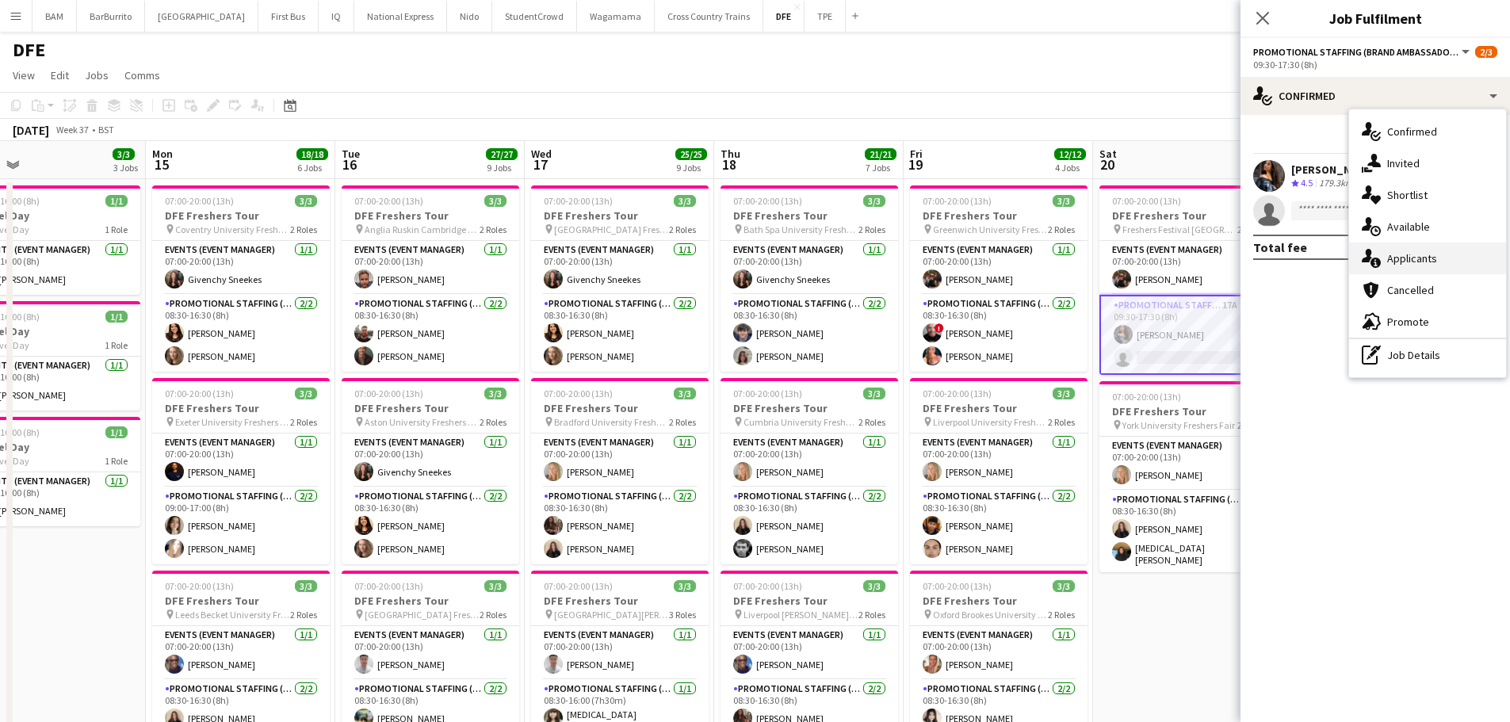
click at [1412, 262] on div "single-neutral-actions-information Applicants" at bounding box center [1427, 259] width 157 height 32
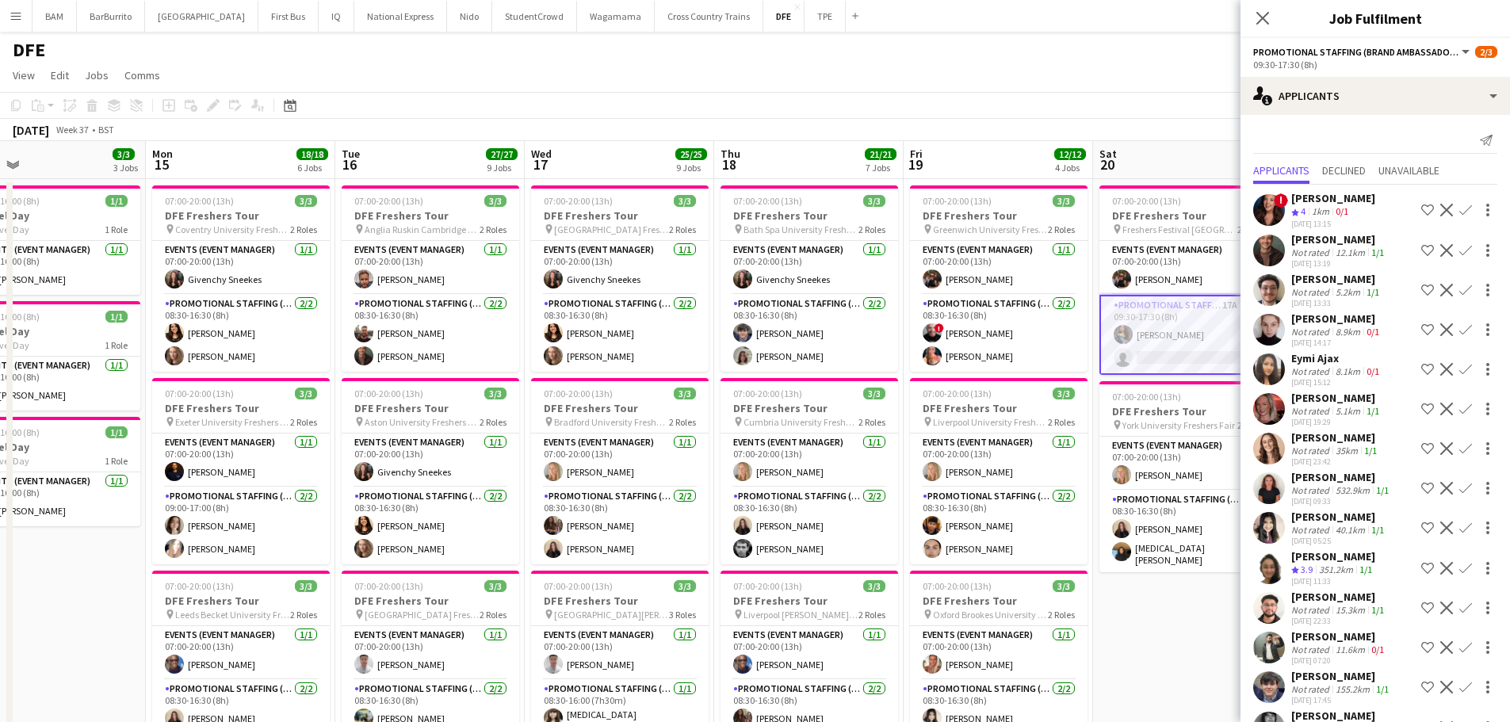
click at [1370, 413] on app-skills-label "1/1" at bounding box center [1373, 411] width 13 height 12
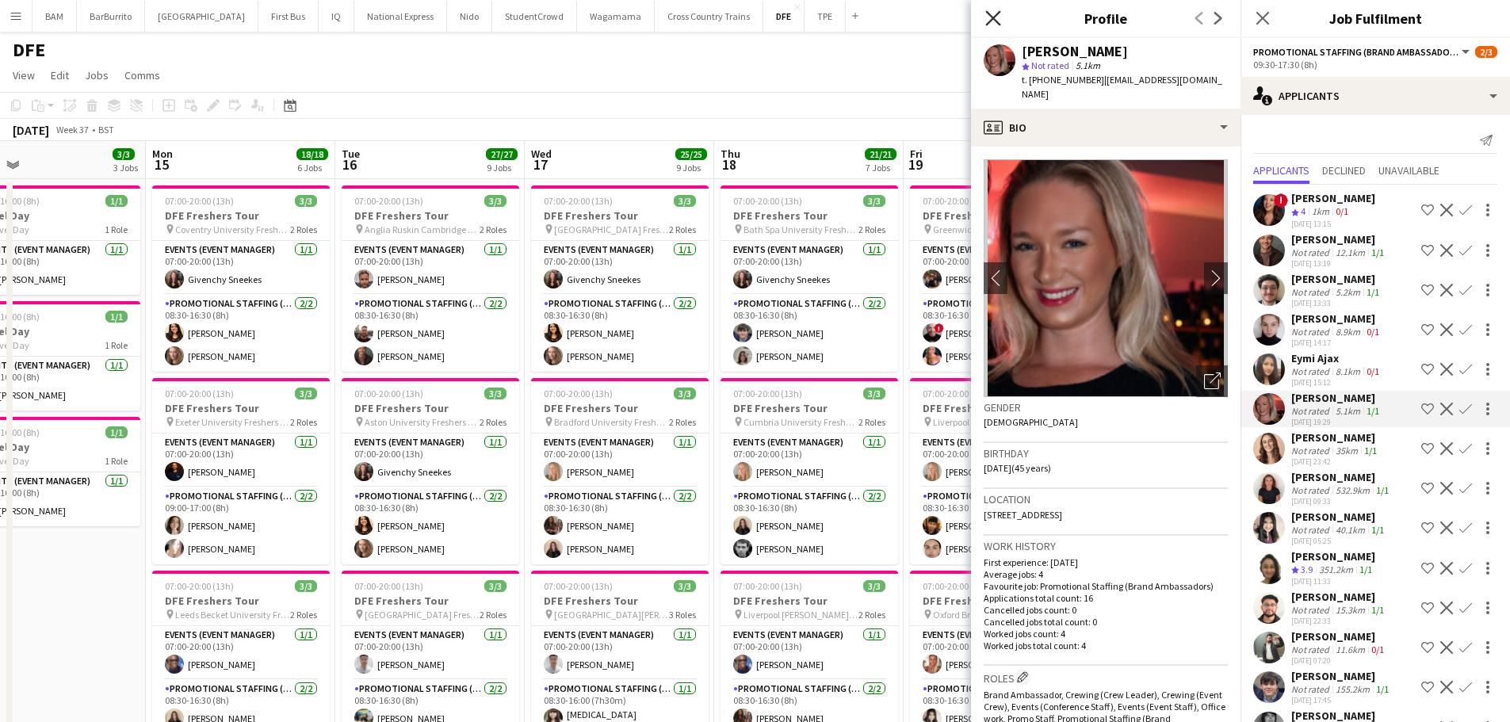
click at [986, 17] on icon "Close pop-in" at bounding box center [992, 17] width 15 height 15
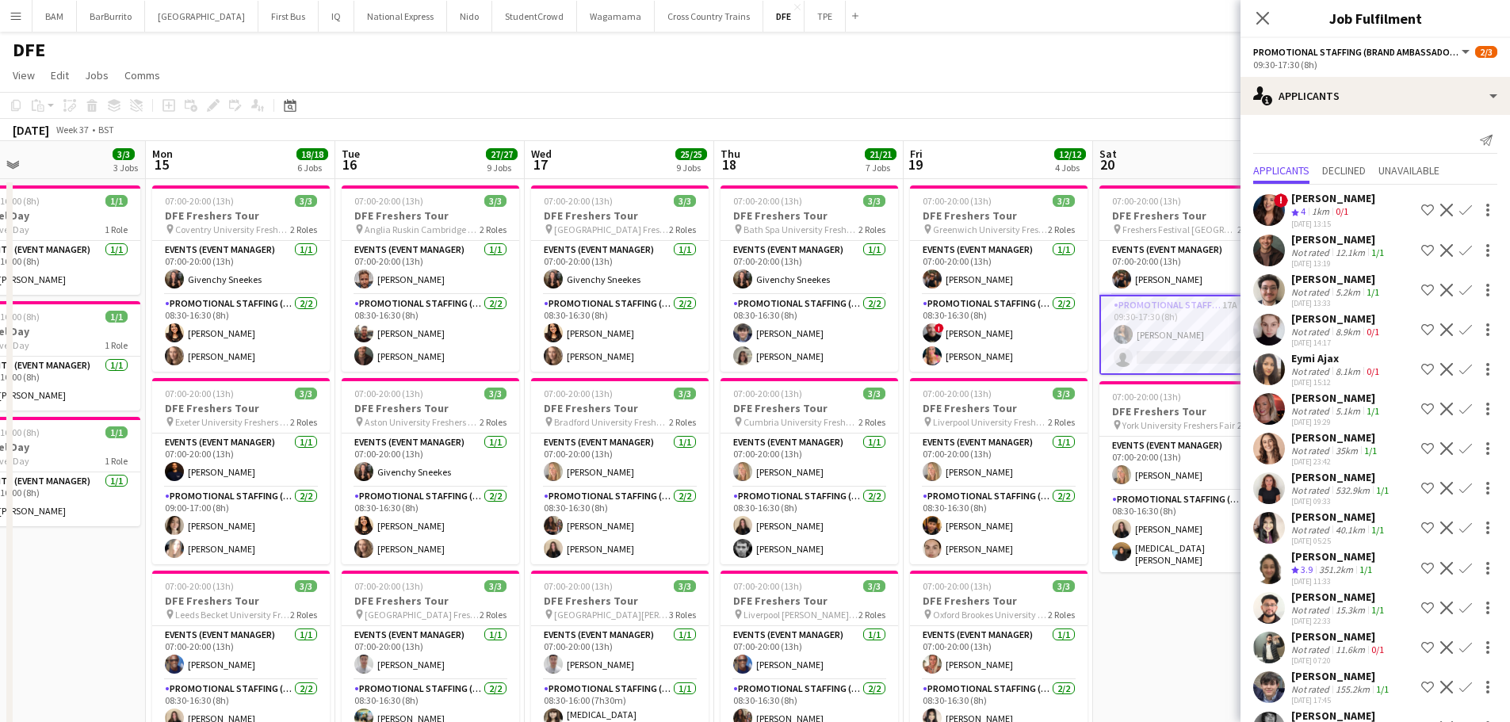
click at [1459, 410] on app-icon "Confirm" at bounding box center [1465, 409] width 13 height 13
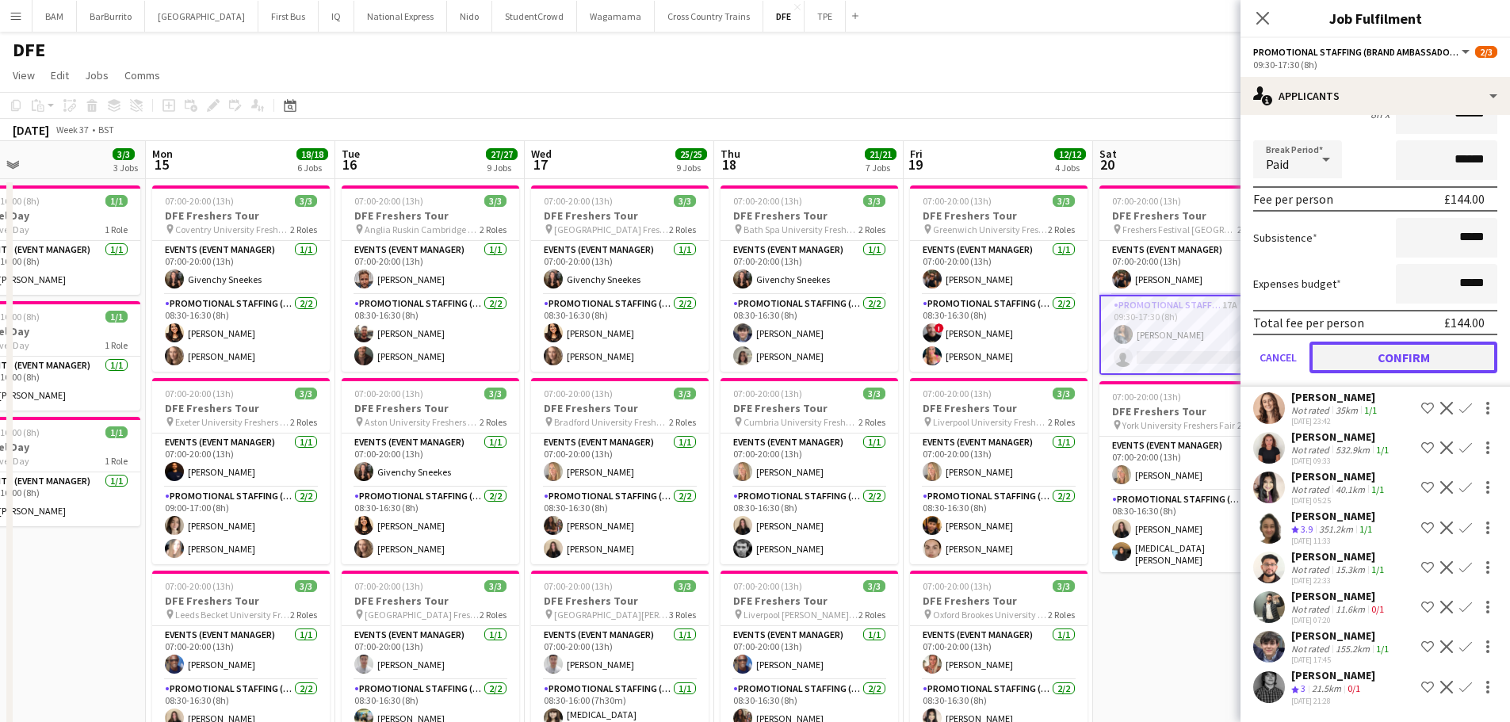
click at [1408, 359] on button "Confirm" at bounding box center [1403, 358] width 188 height 32
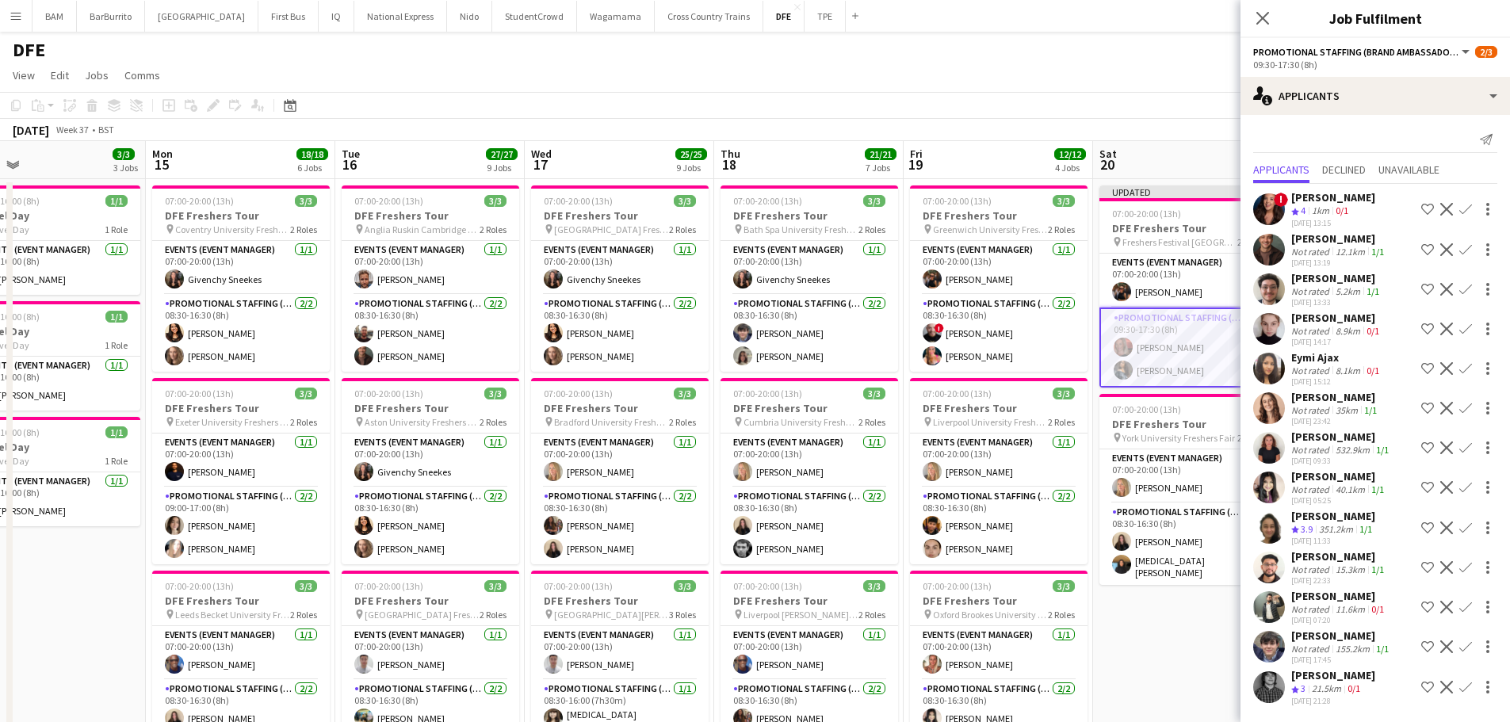
click at [1046, 28] on app-navbar "Menu Boards Boards Boards All jobs Status Workforce Workforce My Workforce Recr…" at bounding box center [755, 16] width 1510 height 32
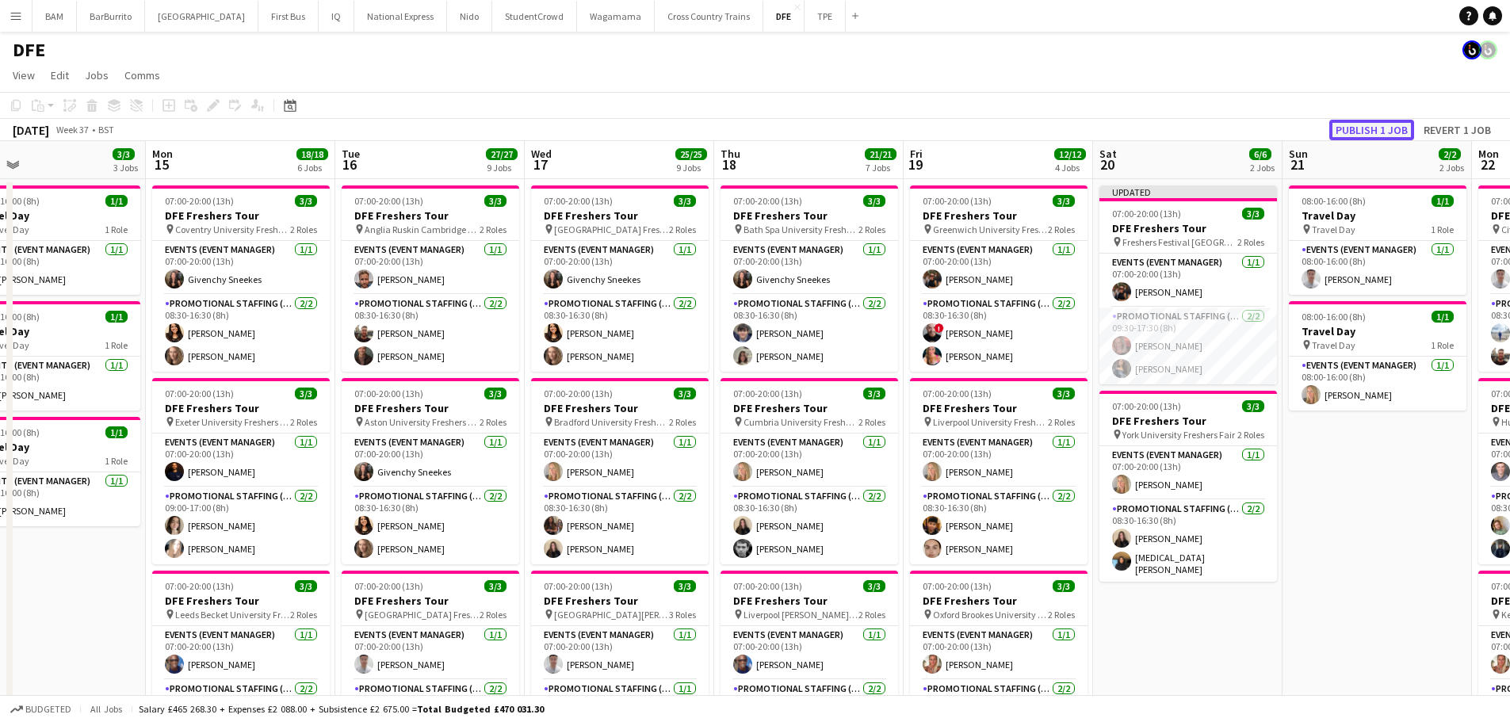
click at [1367, 128] on button "Publish 1 job" at bounding box center [1371, 130] width 85 height 21
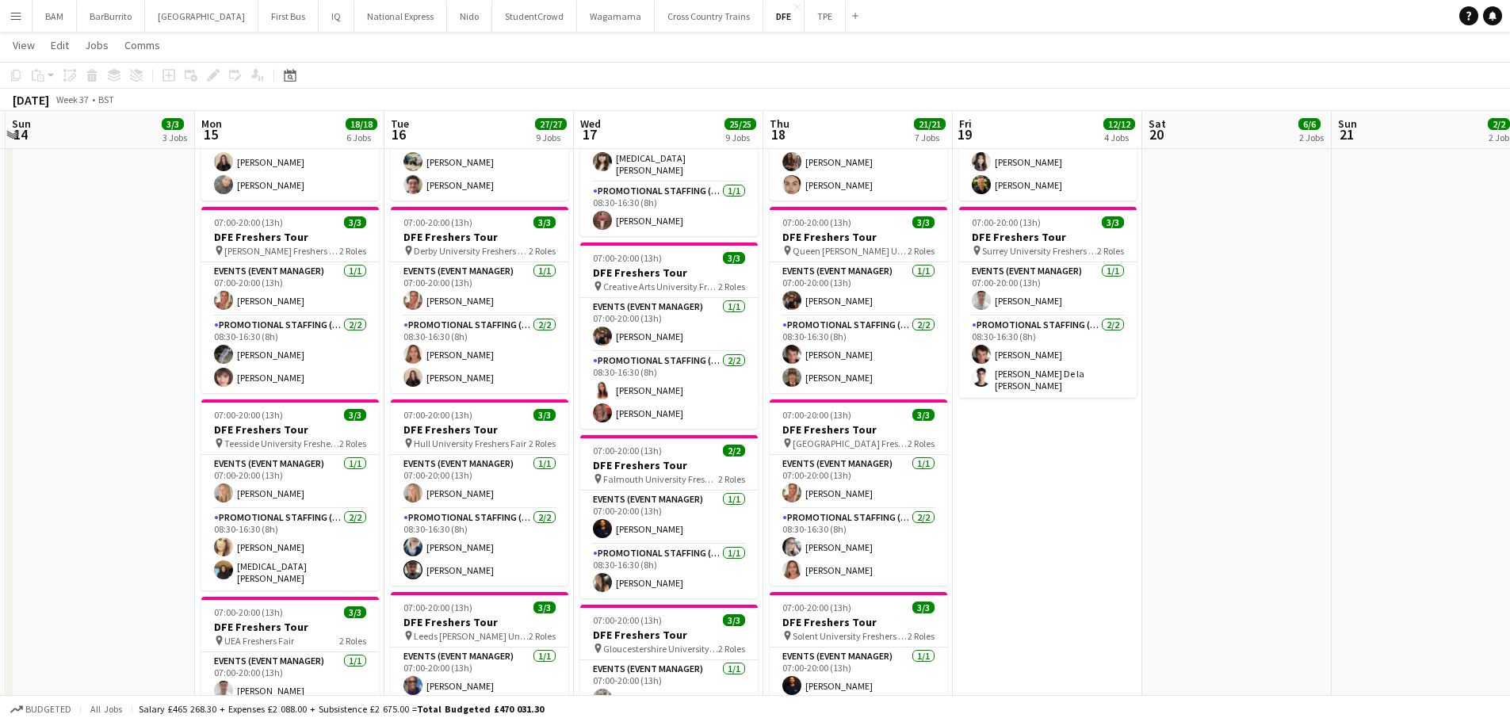
scroll to position [0, 561]
drag, startPoint x: 491, startPoint y: 352, endPoint x: 538, endPoint y: 354, distance: 47.6
click at [538, 354] on app-calendar-viewport "Thu 11 Fri 12 6/6 4 Jobs Sat 13 Sun 14 3/3 3 Jobs Mon 15 18/18 6 Jobs Tue 16 27…" at bounding box center [755, 562] width 1510 height 2111
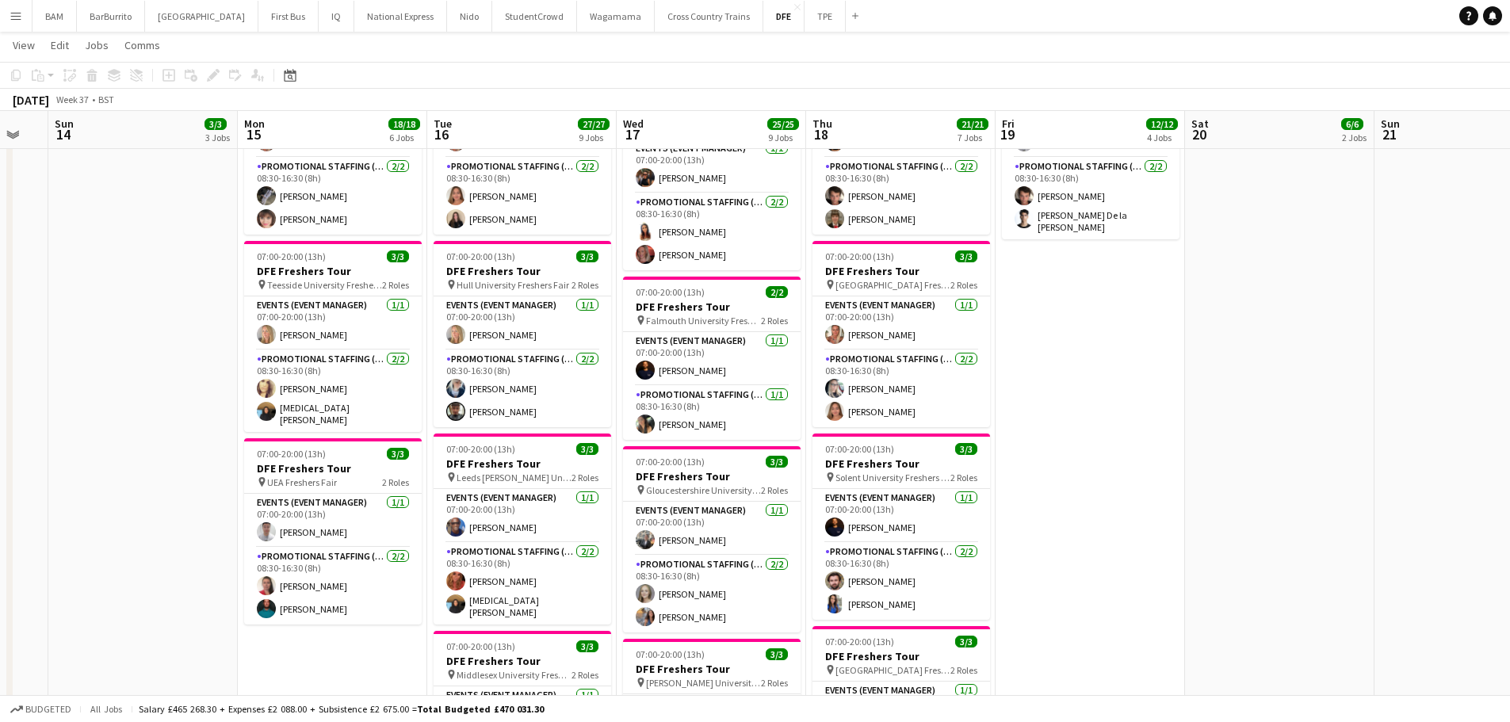
scroll to position [0, 517]
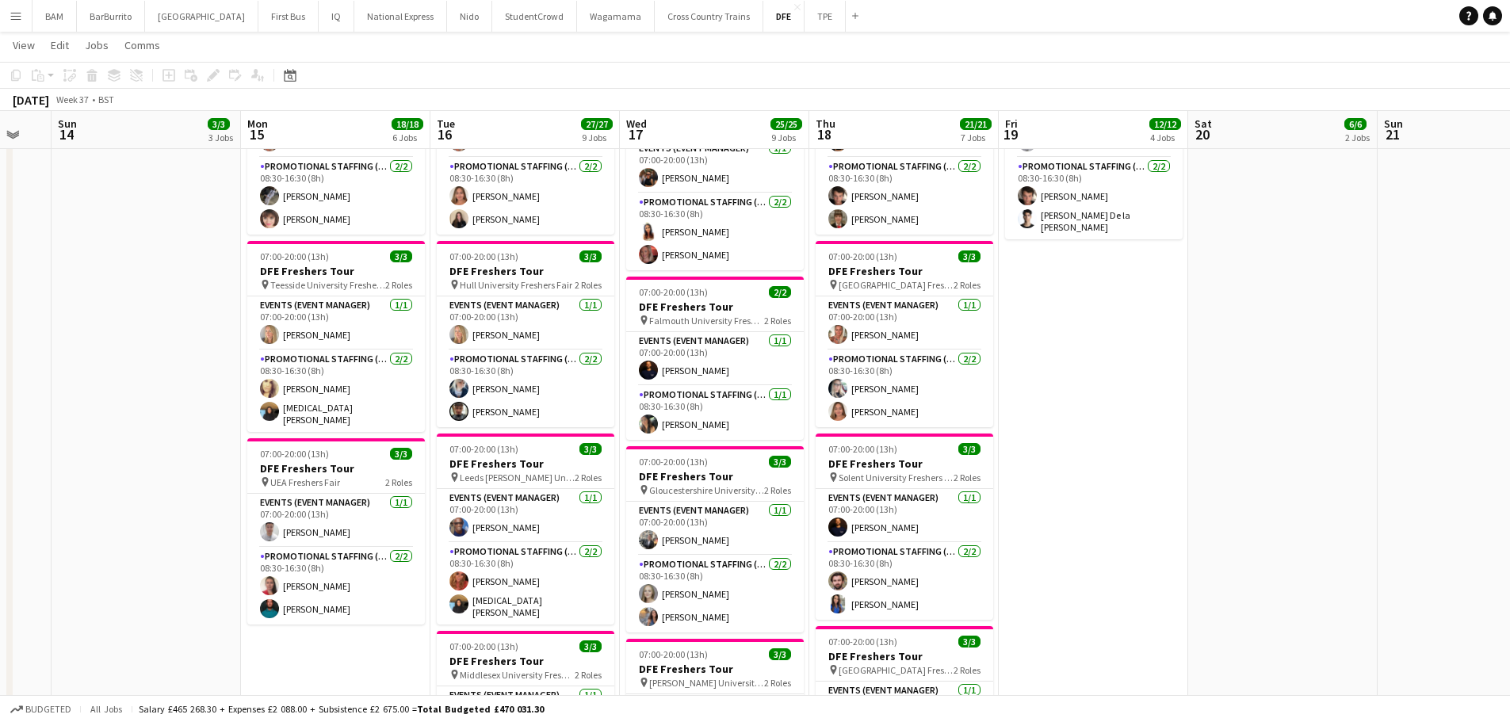
drag, startPoint x: 491, startPoint y: 481, endPoint x: 514, endPoint y: 481, distance: 22.2
click at [514, 481] on app-calendar-viewport "Thu 11 Fri 12 6/6 4 Jobs Sat 13 Sun 14 3/3 3 Jobs Mon 15 18/18 6 Jobs Tue 16 27…" at bounding box center [755, 403] width 1510 height 2111
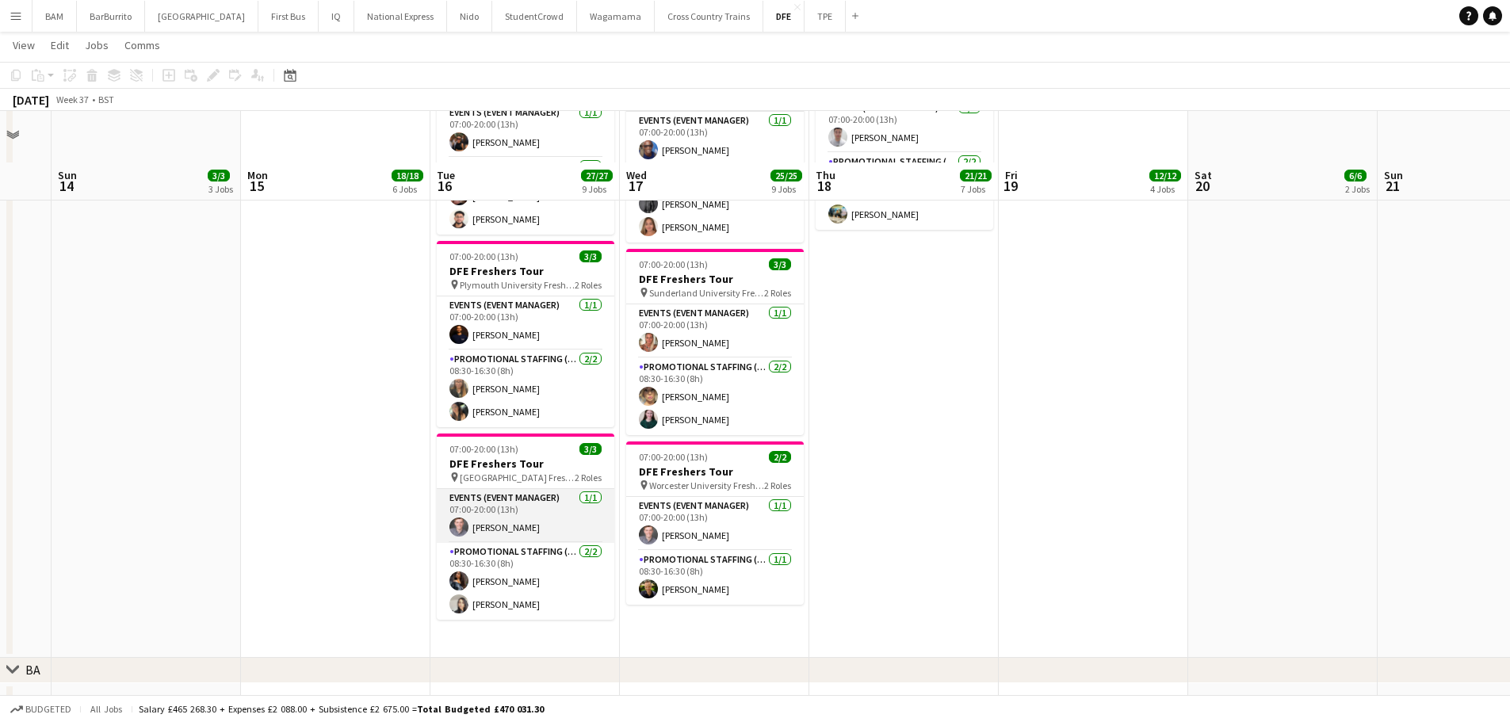
scroll to position [1268, 0]
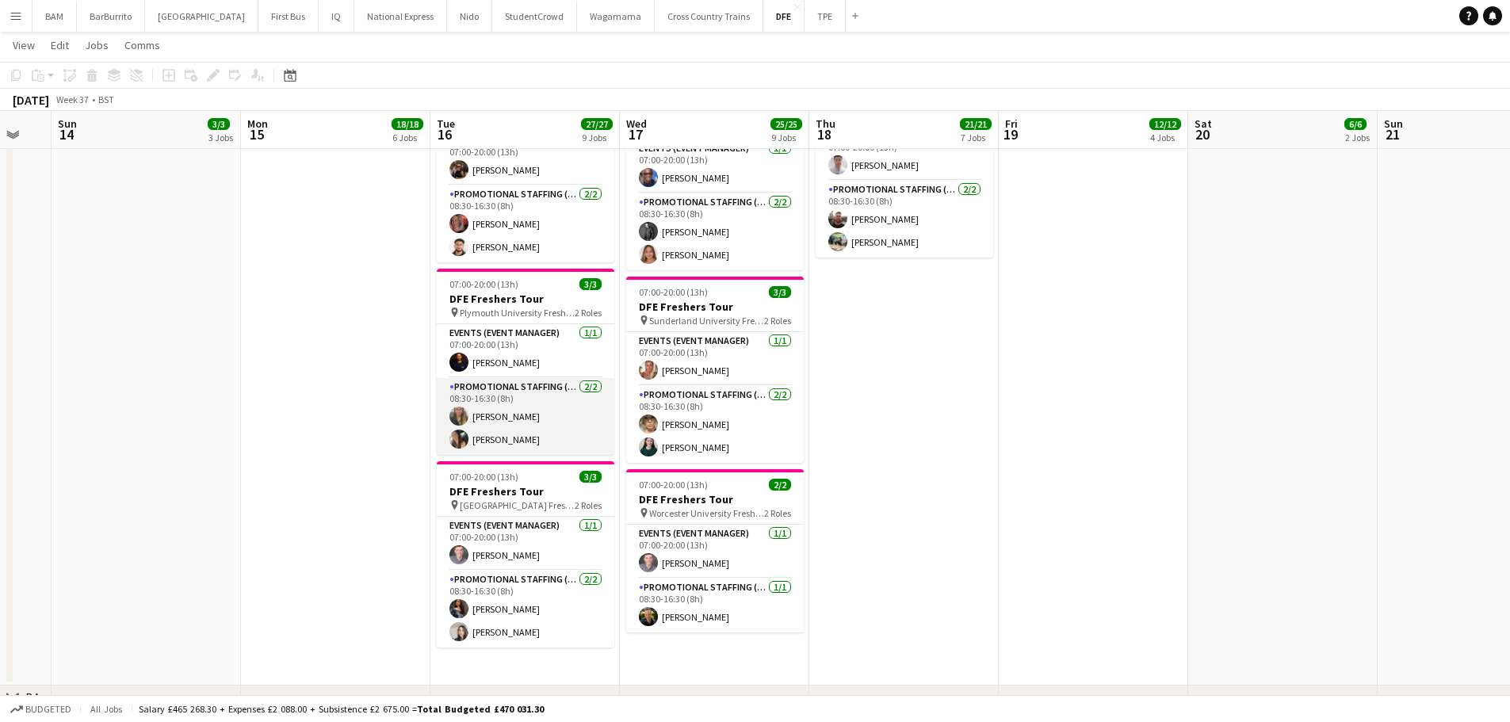
click at [536, 425] on app-card-role "Promotional Staffing (Brand Ambassadors) [DATE] 08:30-16:30 (8h) [PERSON_NAME] …" at bounding box center [526, 416] width 178 height 77
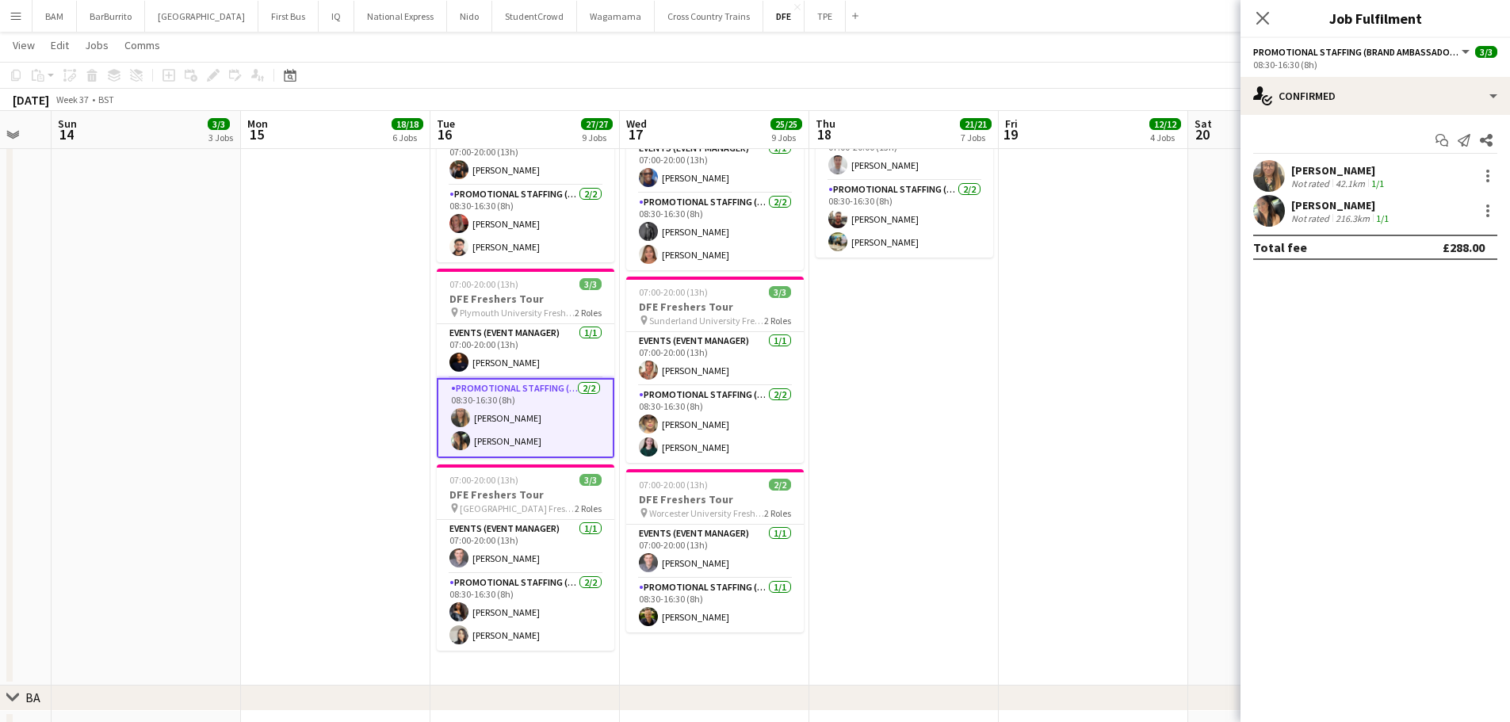
click at [1307, 169] on div "[PERSON_NAME]" at bounding box center [1339, 170] width 96 height 14
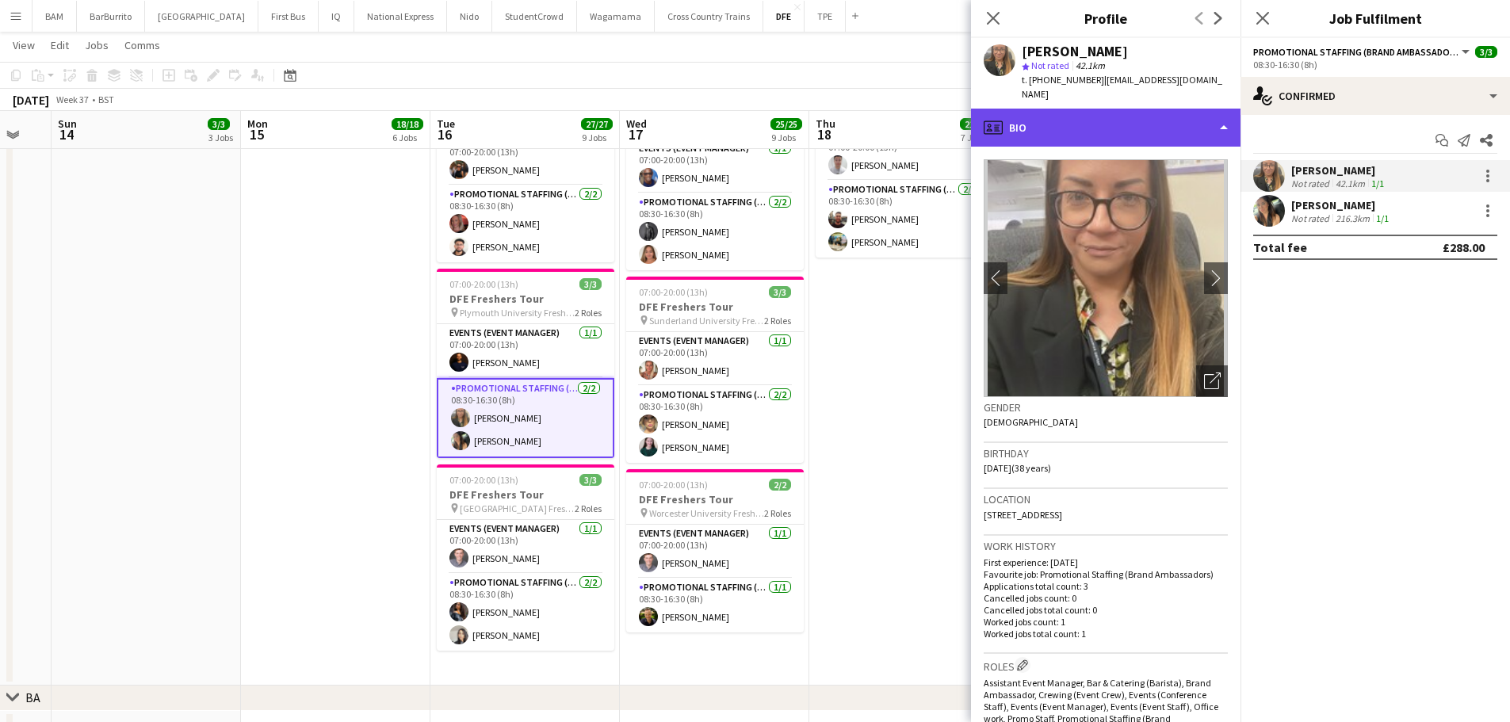
click at [1114, 113] on div "profile Bio" at bounding box center [1106, 128] width 270 height 38
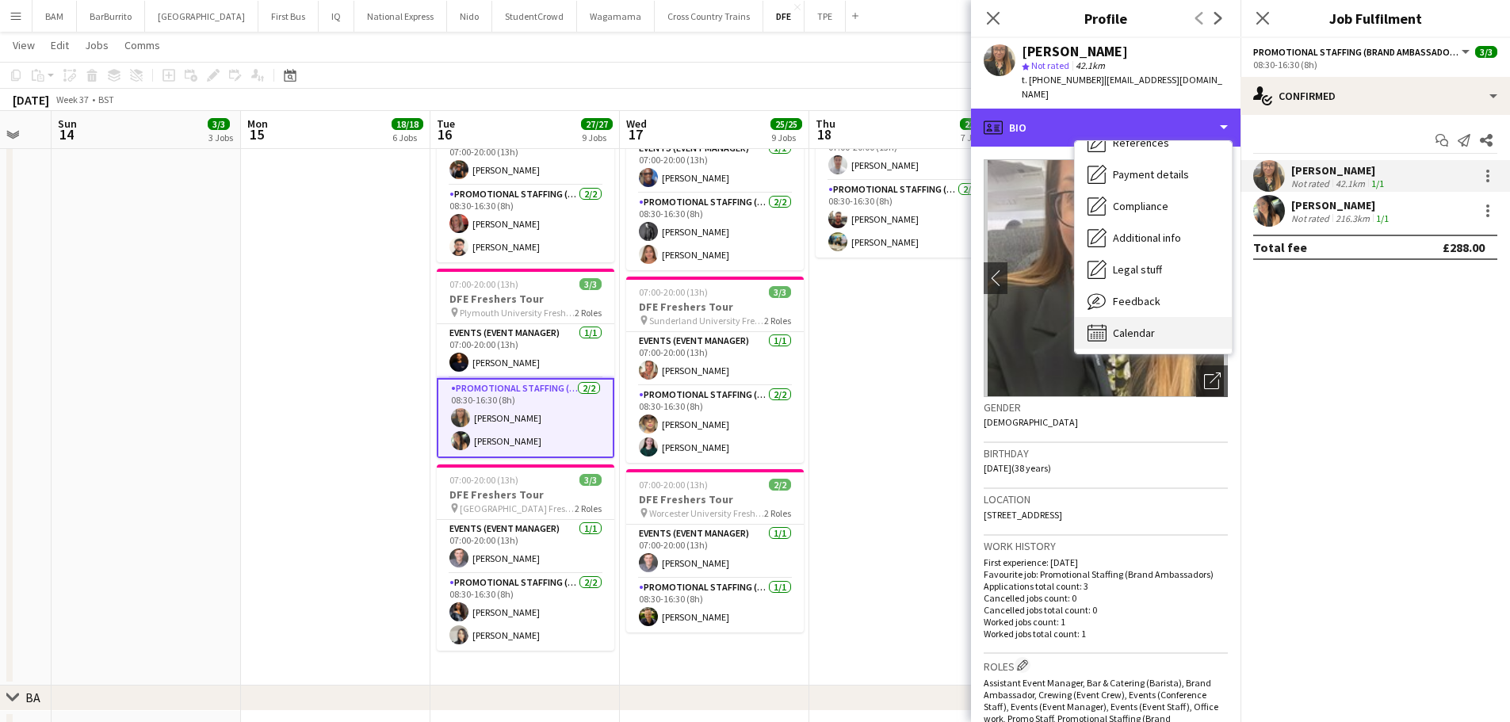
scroll to position [181, 0]
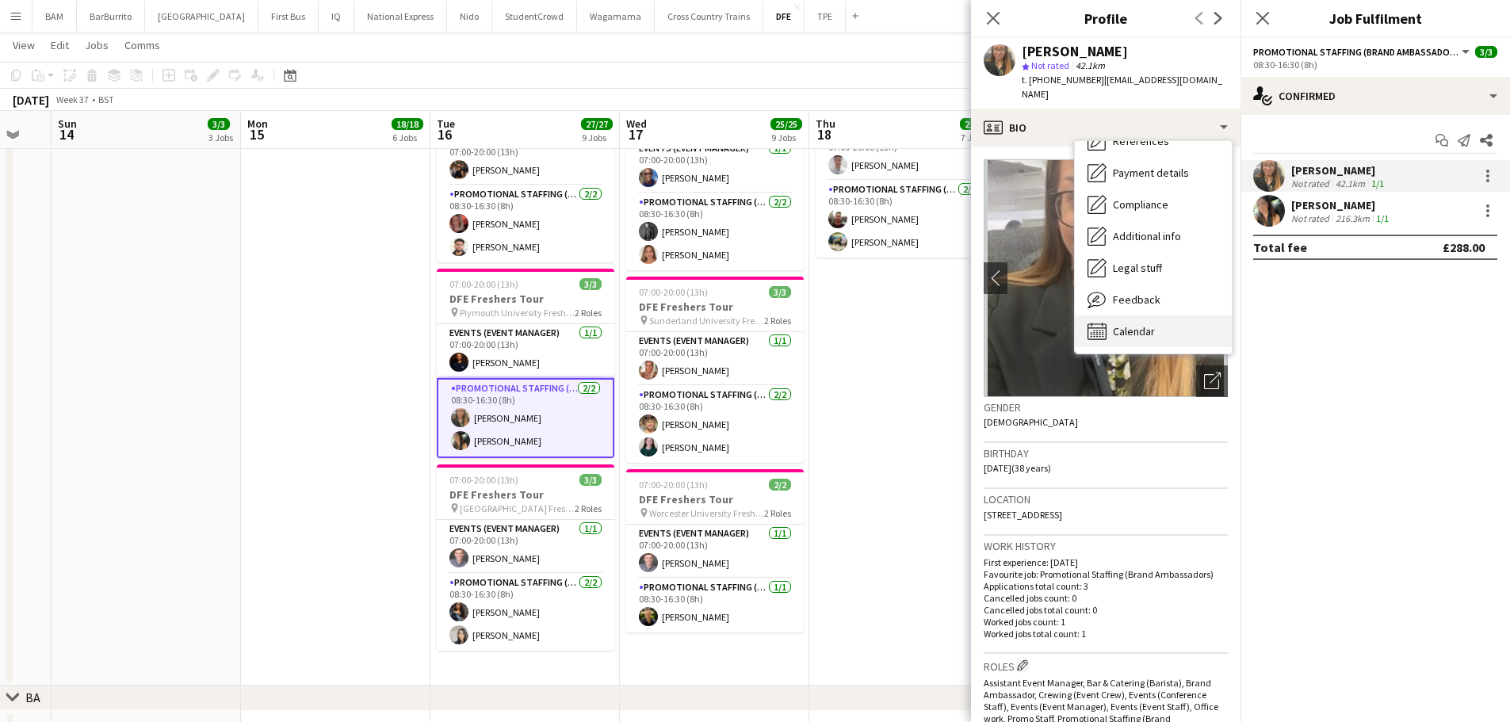
click at [1147, 324] on span "Calendar" at bounding box center [1134, 331] width 42 height 14
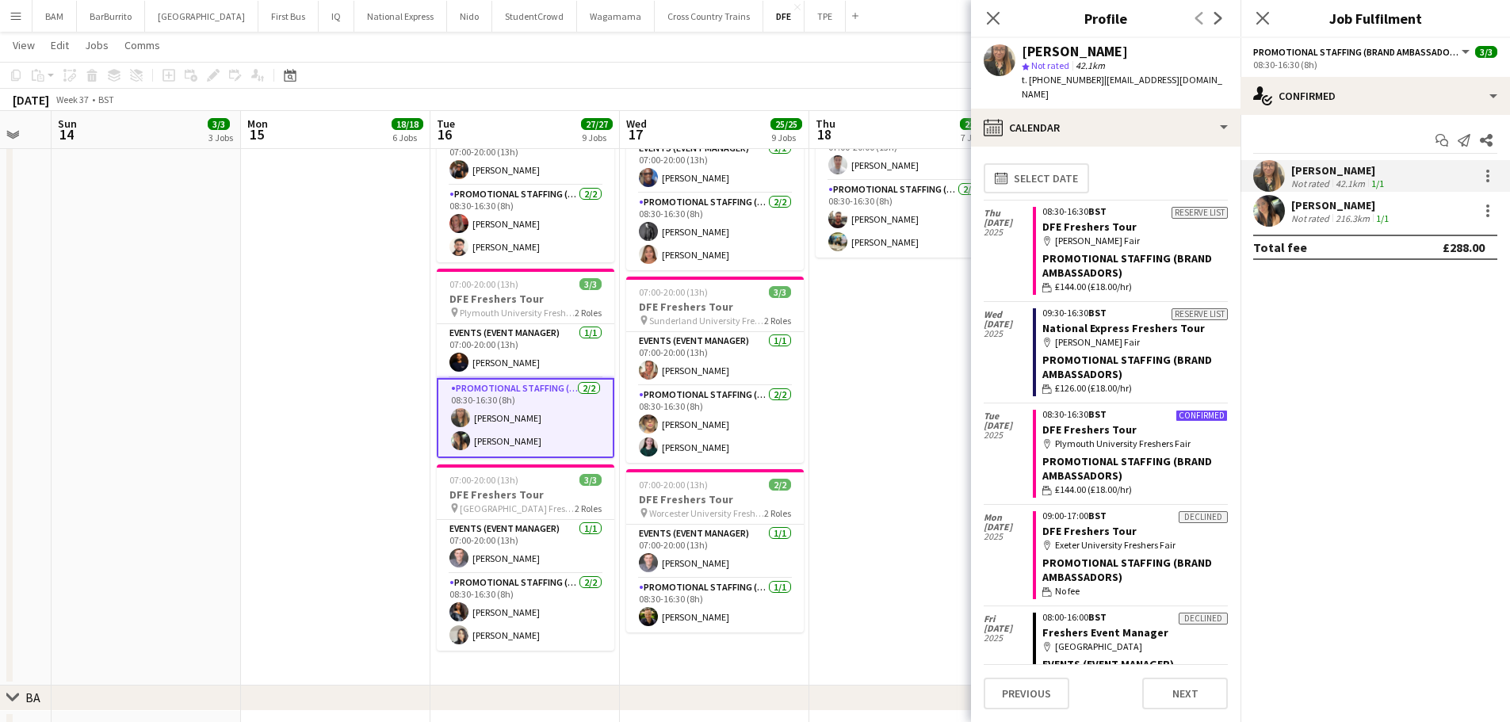
scroll to position [0, 0]
drag, startPoint x: 1386, startPoint y: 216, endPoint x: 1378, endPoint y: 220, distance: 9.9
click at [1386, 216] on app-skills-label "1/1" at bounding box center [1382, 218] width 13 height 12
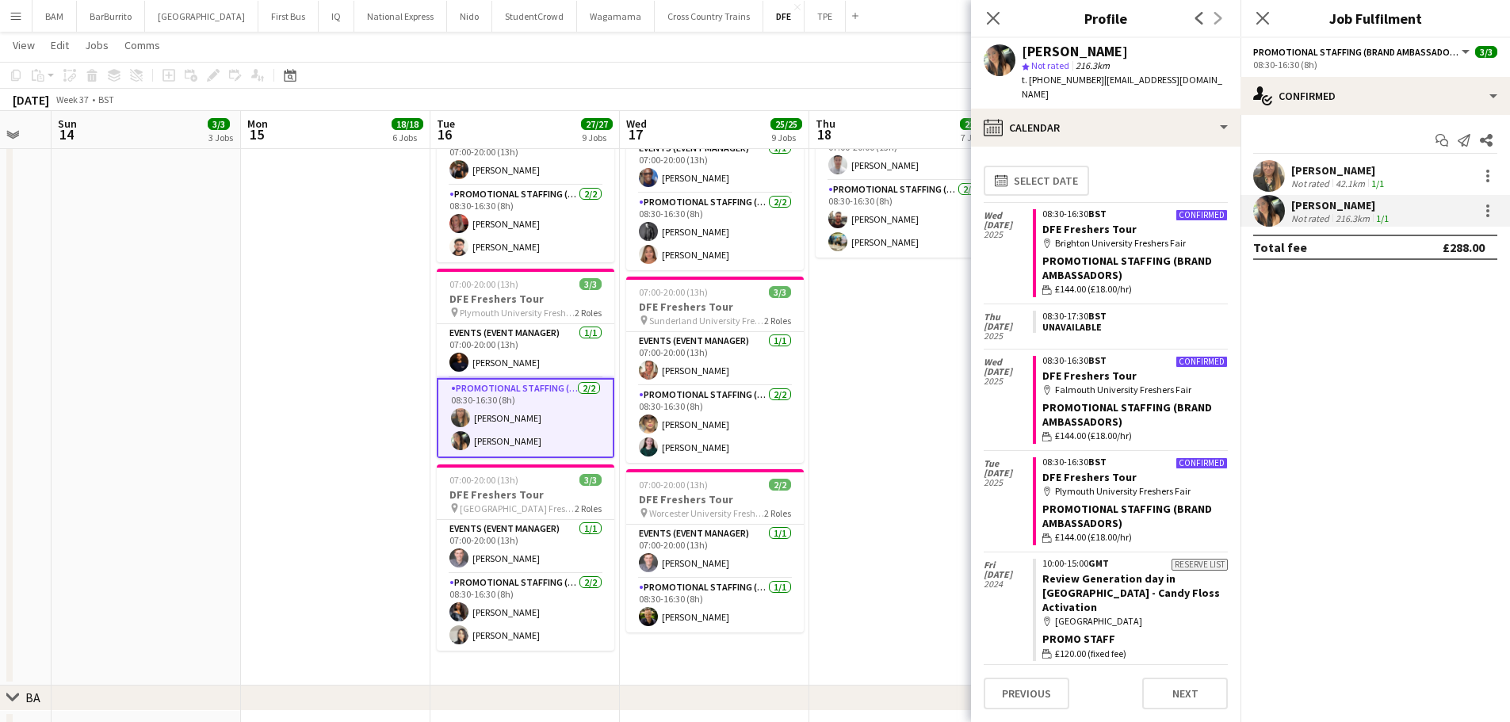
click at [1364, 231] on app-confirmed-crew "[PERSON_NAME] Not rated 42.1km 1/1 [PERSON_NAME] Not rated 216.3km 1/1 Total fe…" at bounding box center [1376, 210] width 270 height 100
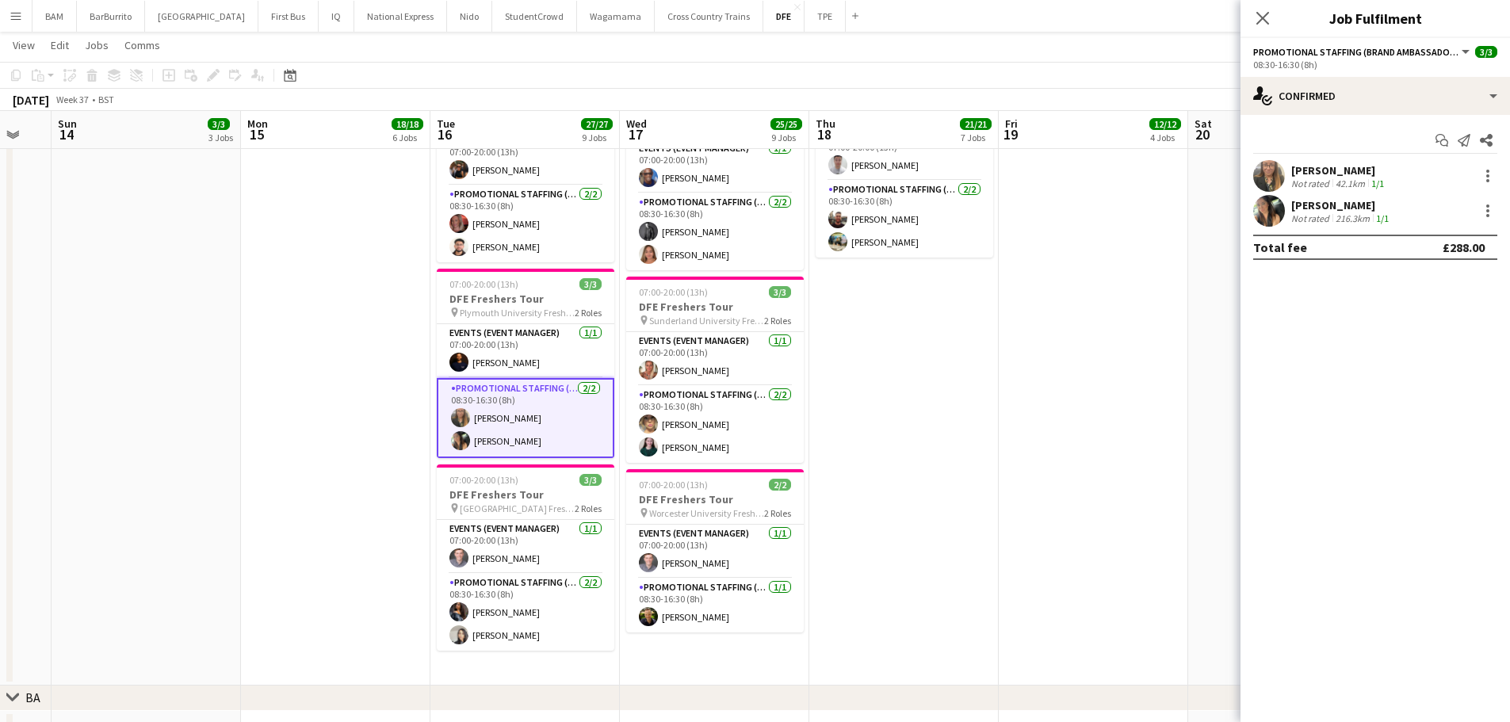
click at [1362, 225] on div "[PERSON_NAME] Not rated 216.3km 1/1" at bounding box center [1376, 211] width 270 height 32
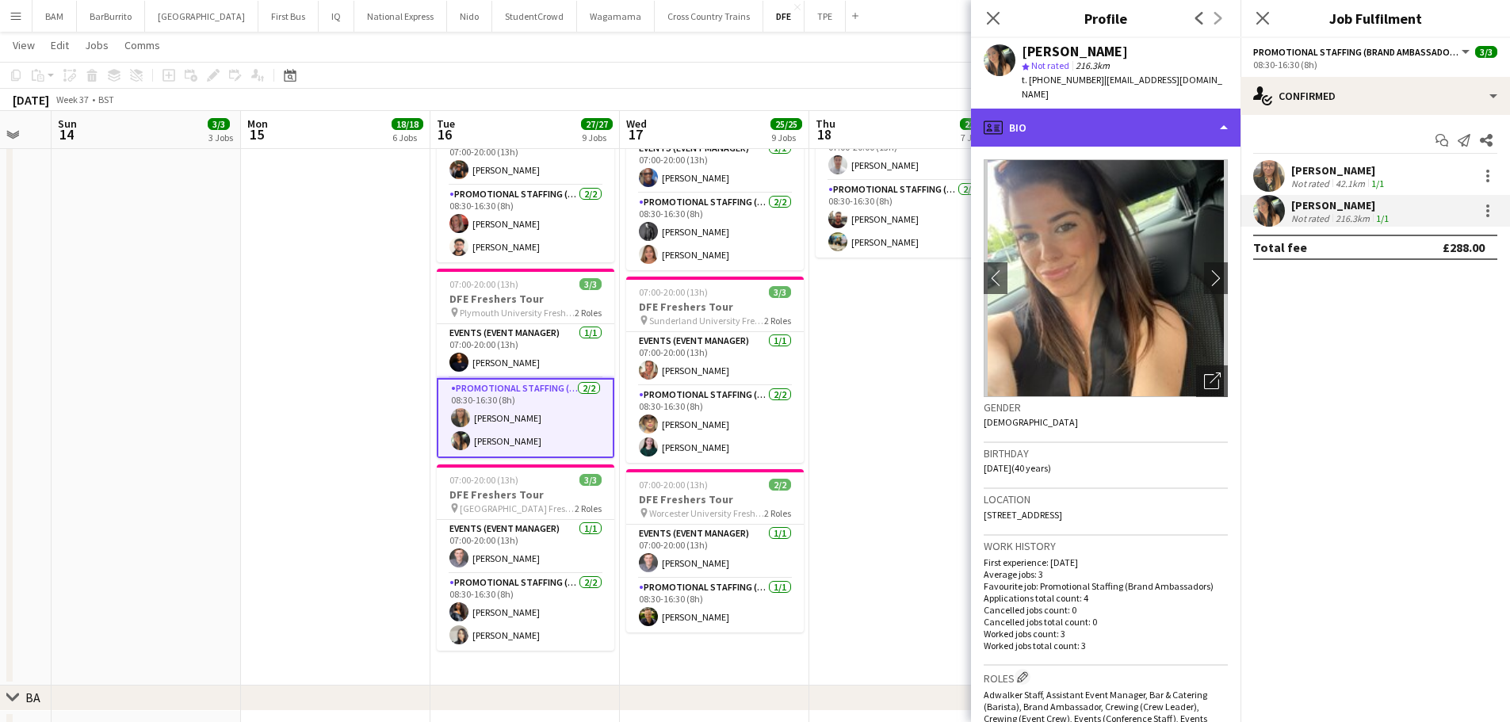
click at [1085, 109] on div "profile Bio" at bounding box center [1106, 128] width 270 height 38
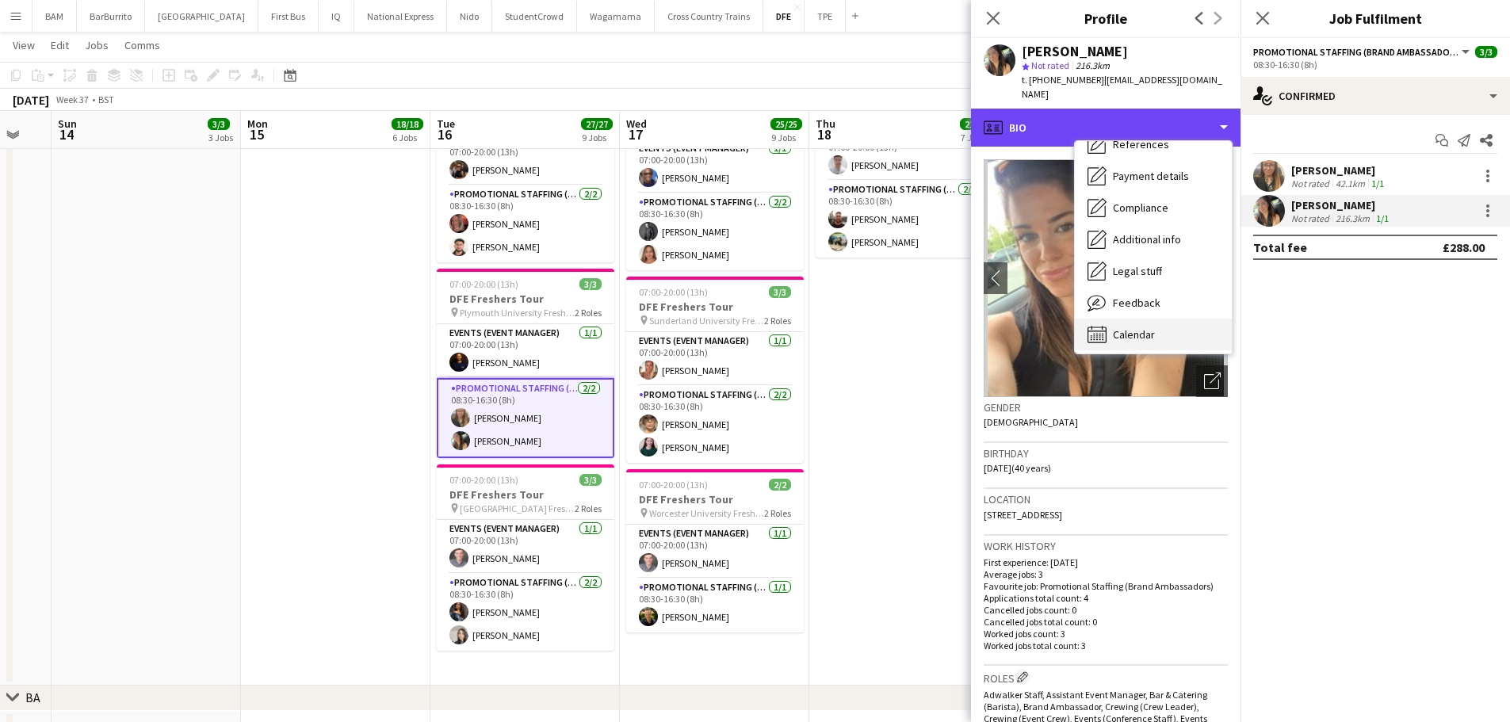
scroll to position [181, 0]
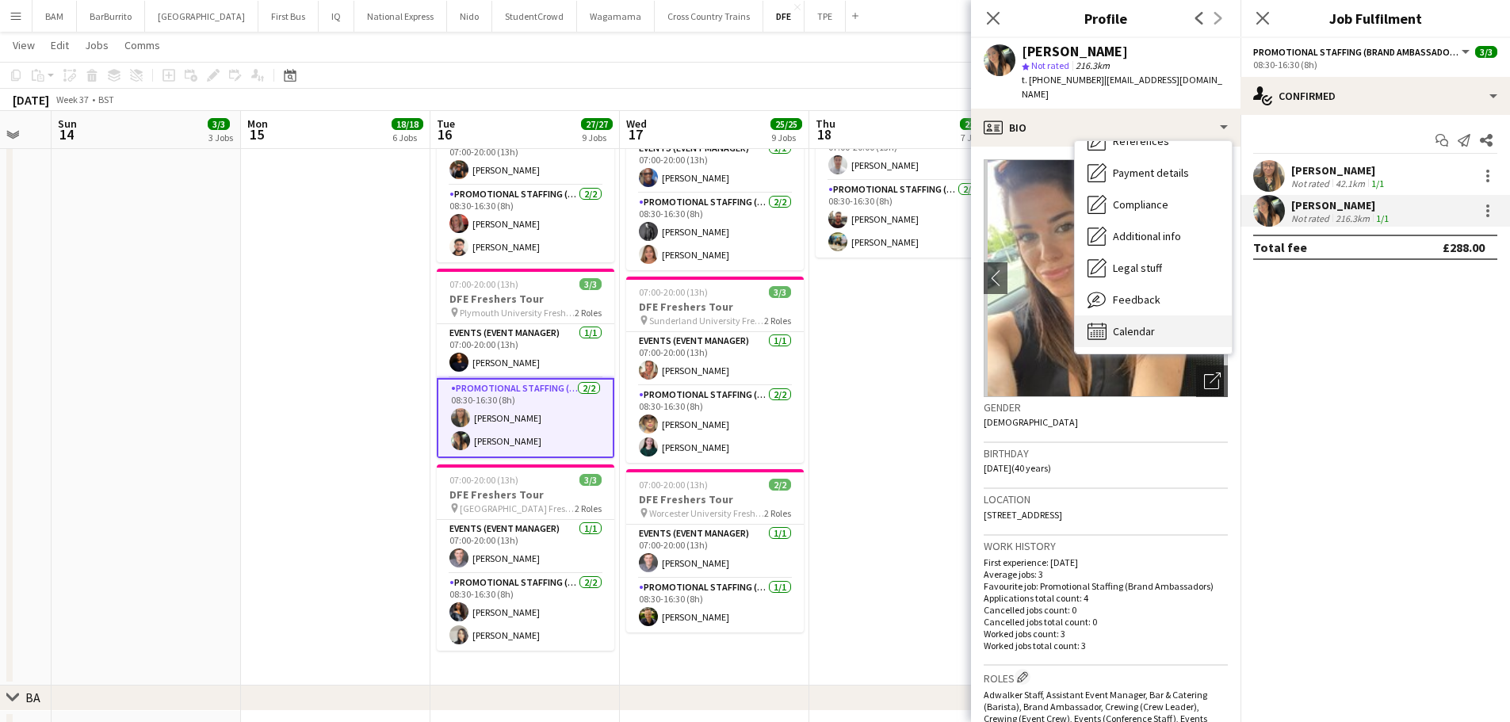
click at [1136, 324] on span "Calendar" at bounding box center [1134, 331] width 42 height 14
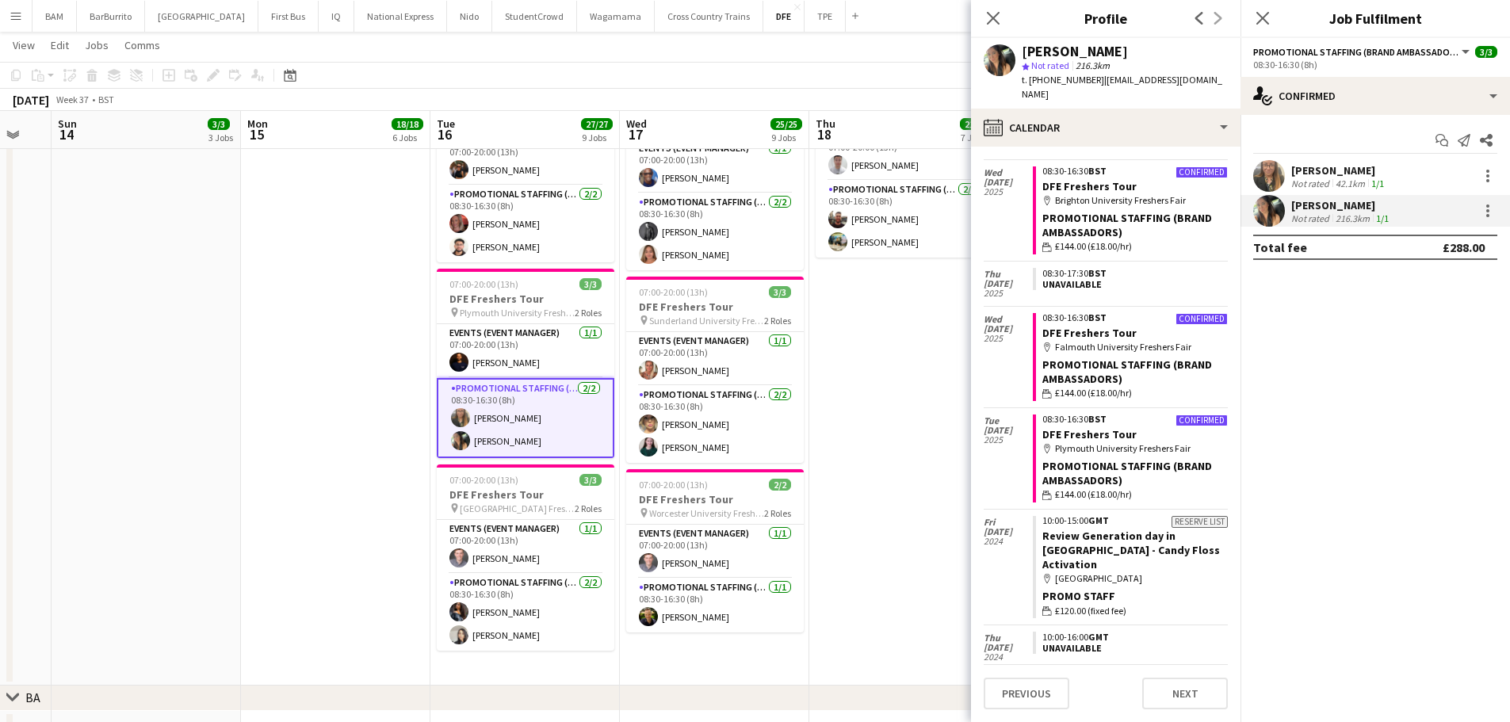
scroll to position [64, 0]
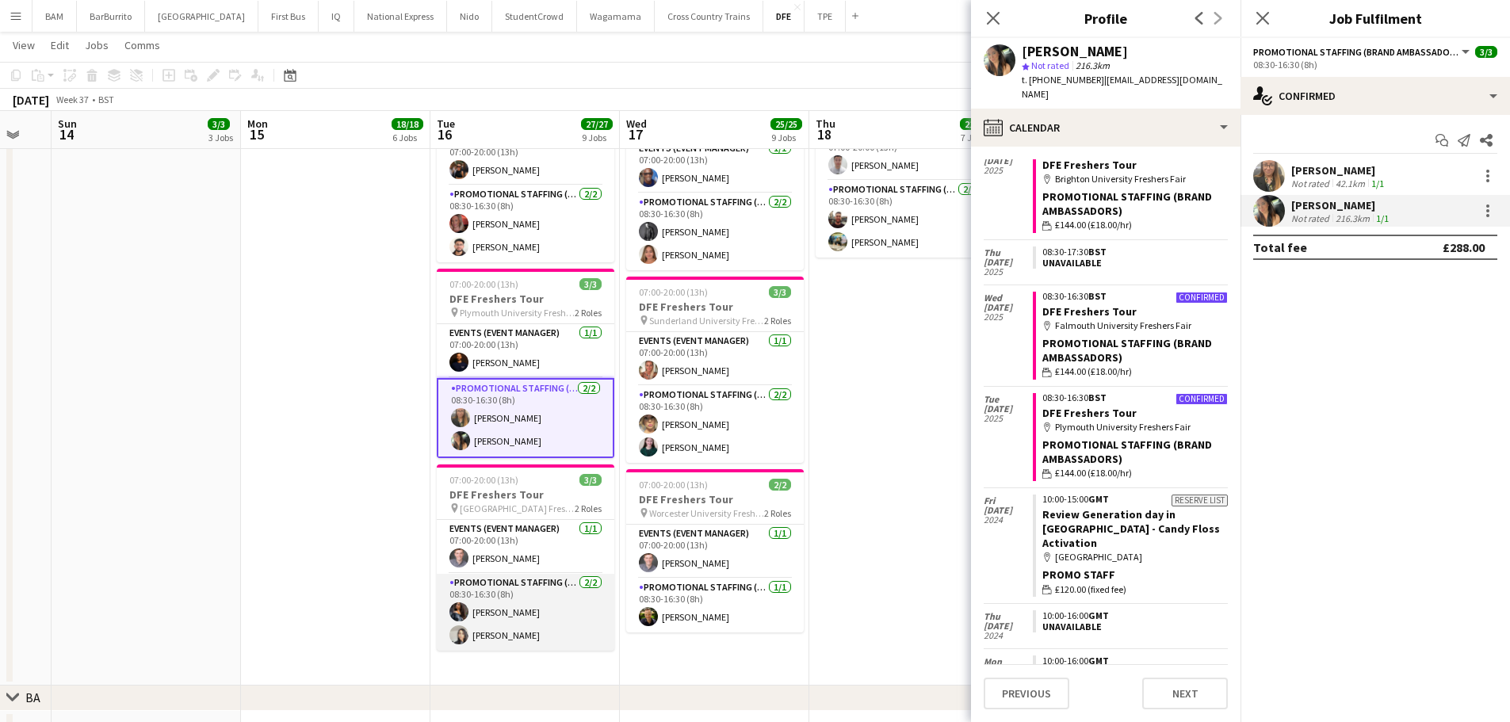
drag, startPoint x: 553, startPoint y: 607, endPoint x: 572, endPoint y: 604, distance: 18.5
click at [553, 607] on app-card-role "Promotional Staffing (Brand Ambassadors) [DATE] 08:30-16:30 (8h) [PERSON_NAME] …" at bounding box center [526, 612] width 178 height 77
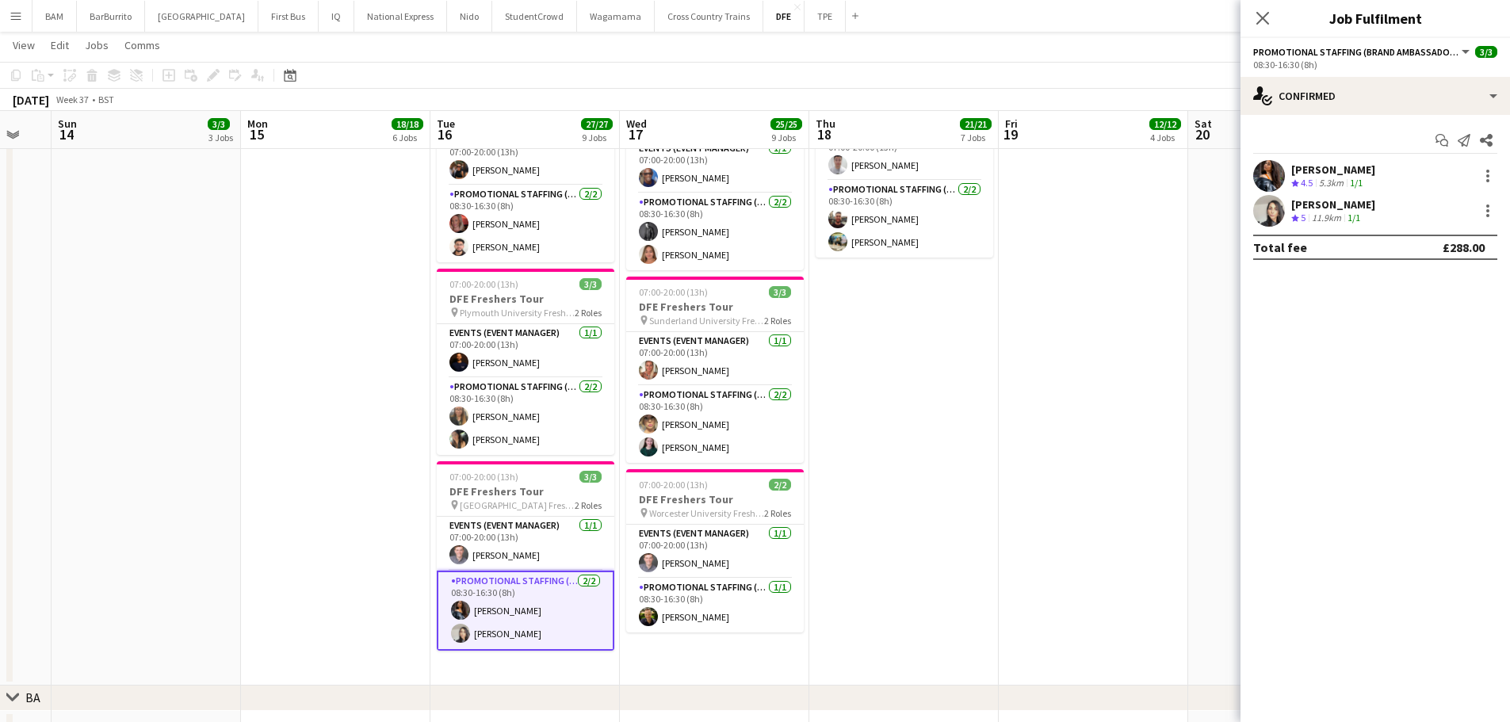
click at [1325, 201] on div "[PERSON_NAME]" at bounding box center [1333, 204] width 84 height 14
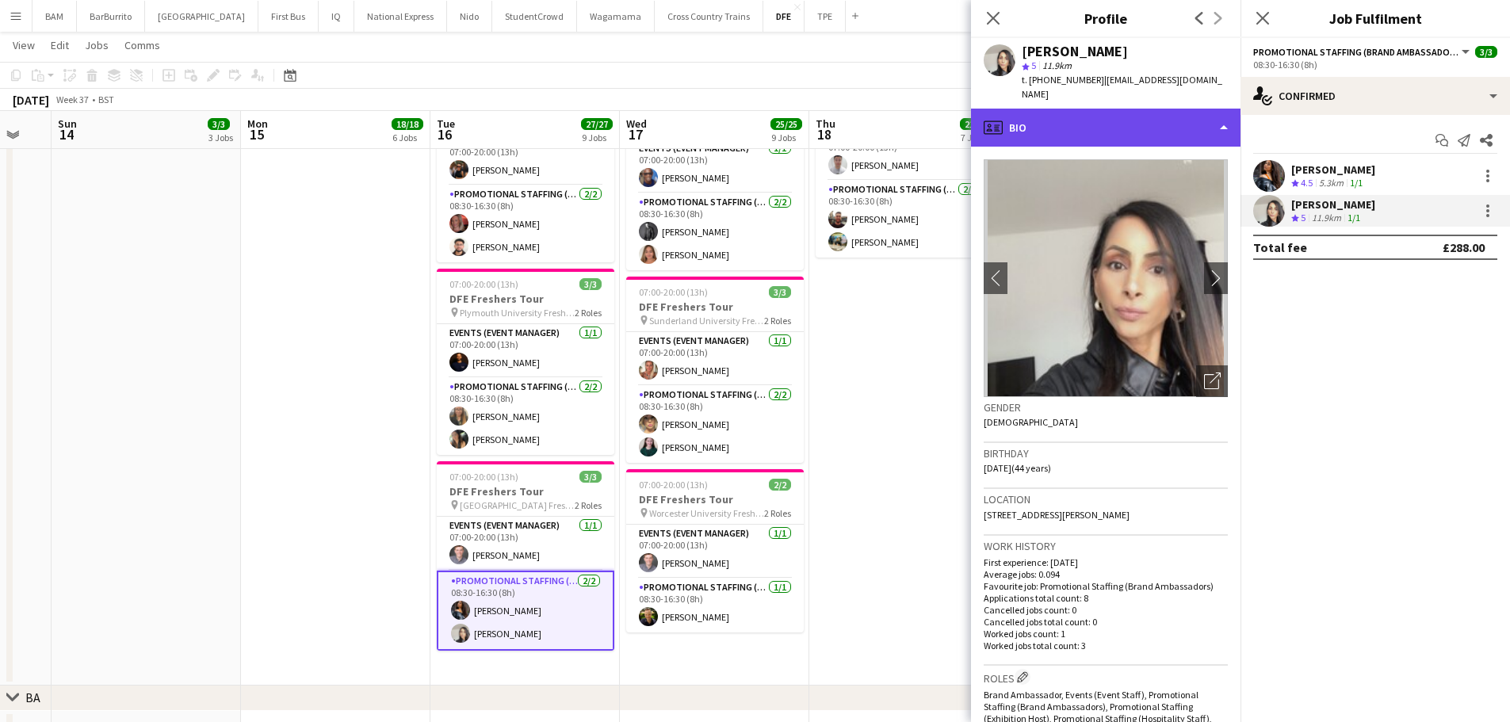
click at [1167, 125] on div "profile Bio" at bounding box center [1106, 128] width 270 height 38
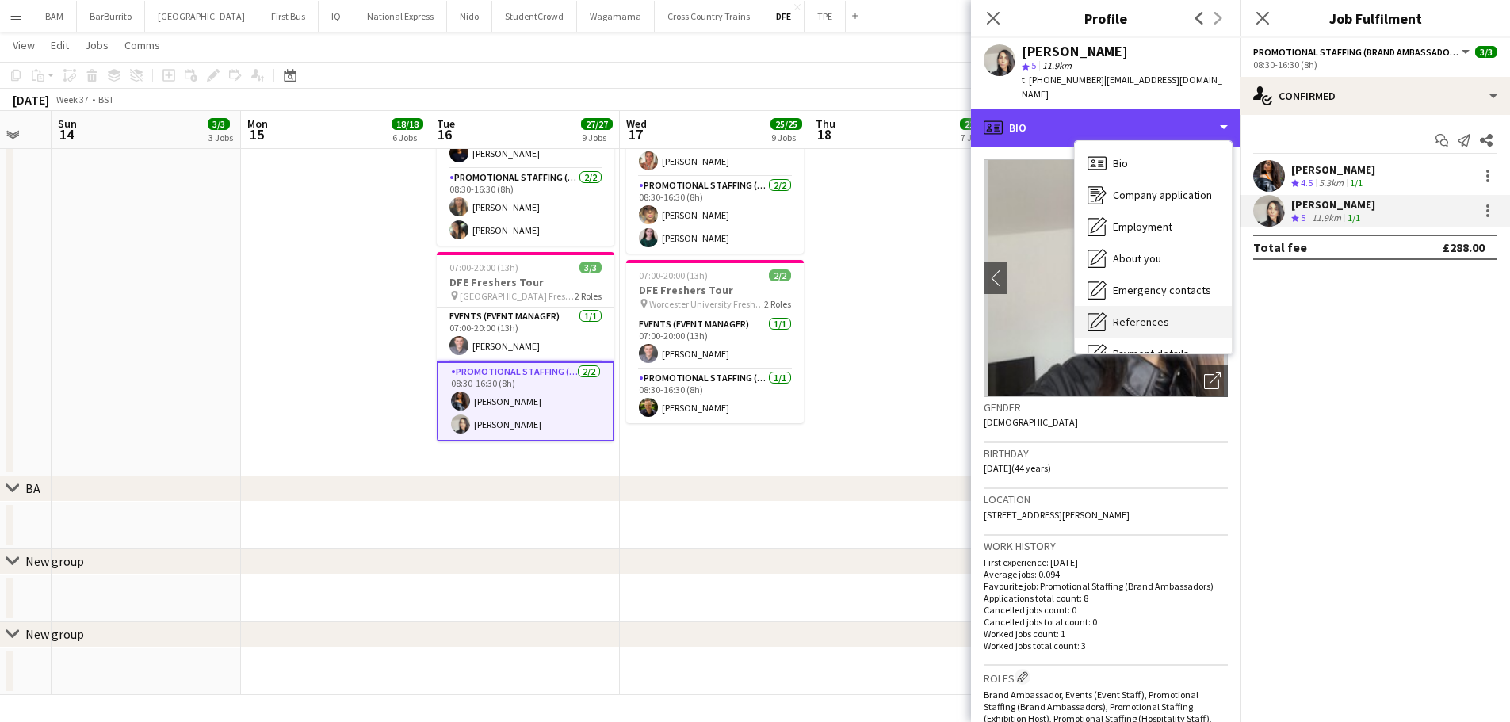
scroll to position [181, 0]
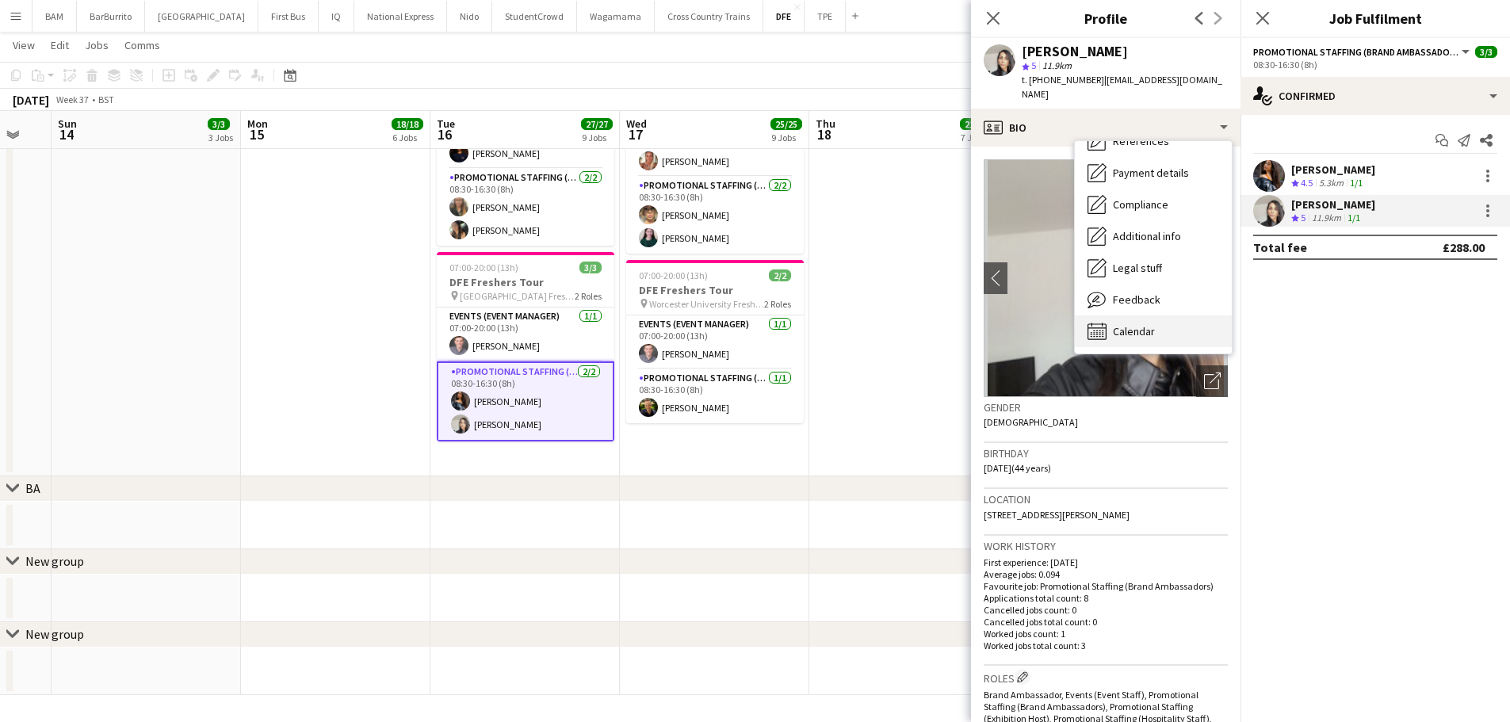
click at [1157, 315] on div "Calendar Calendar" at bounding box center [1153, 331] width 157 height 32
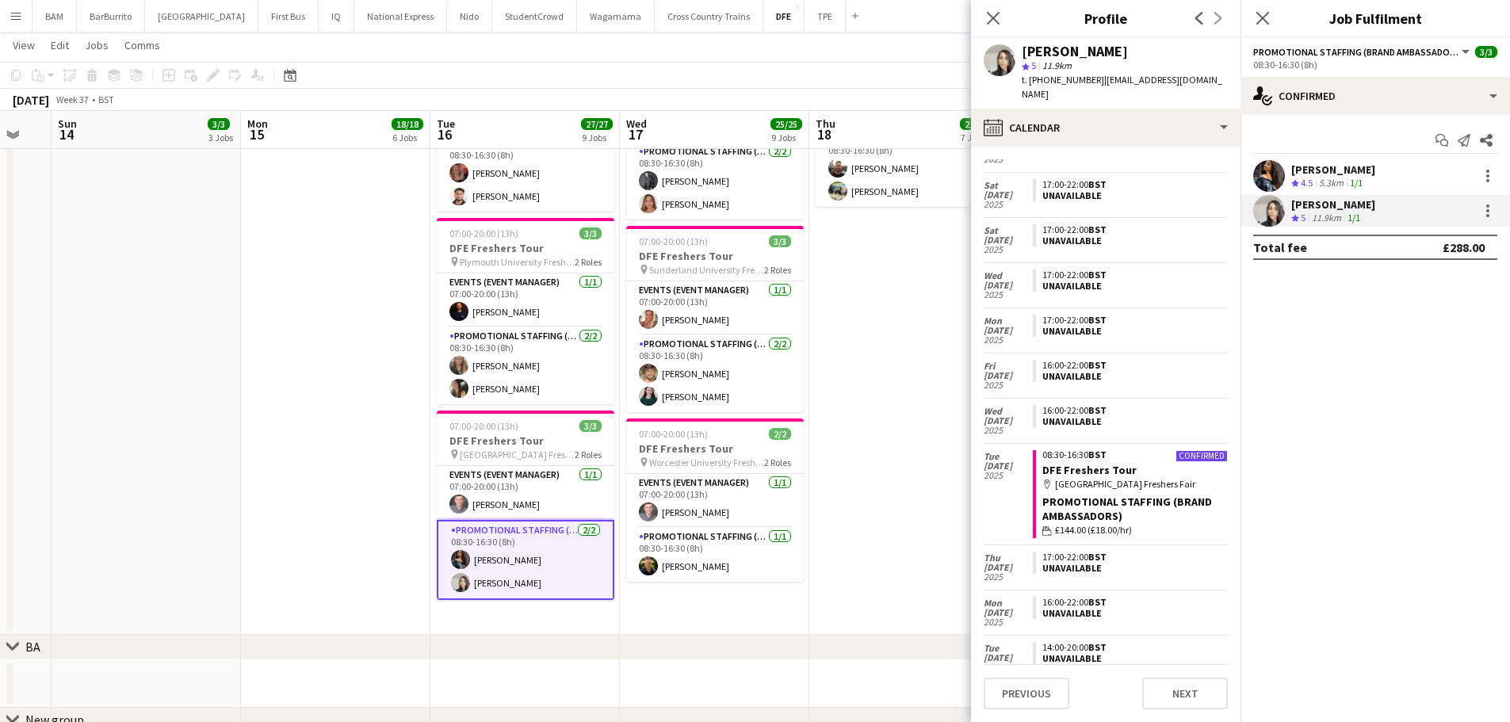
scroll to position [0, 0]
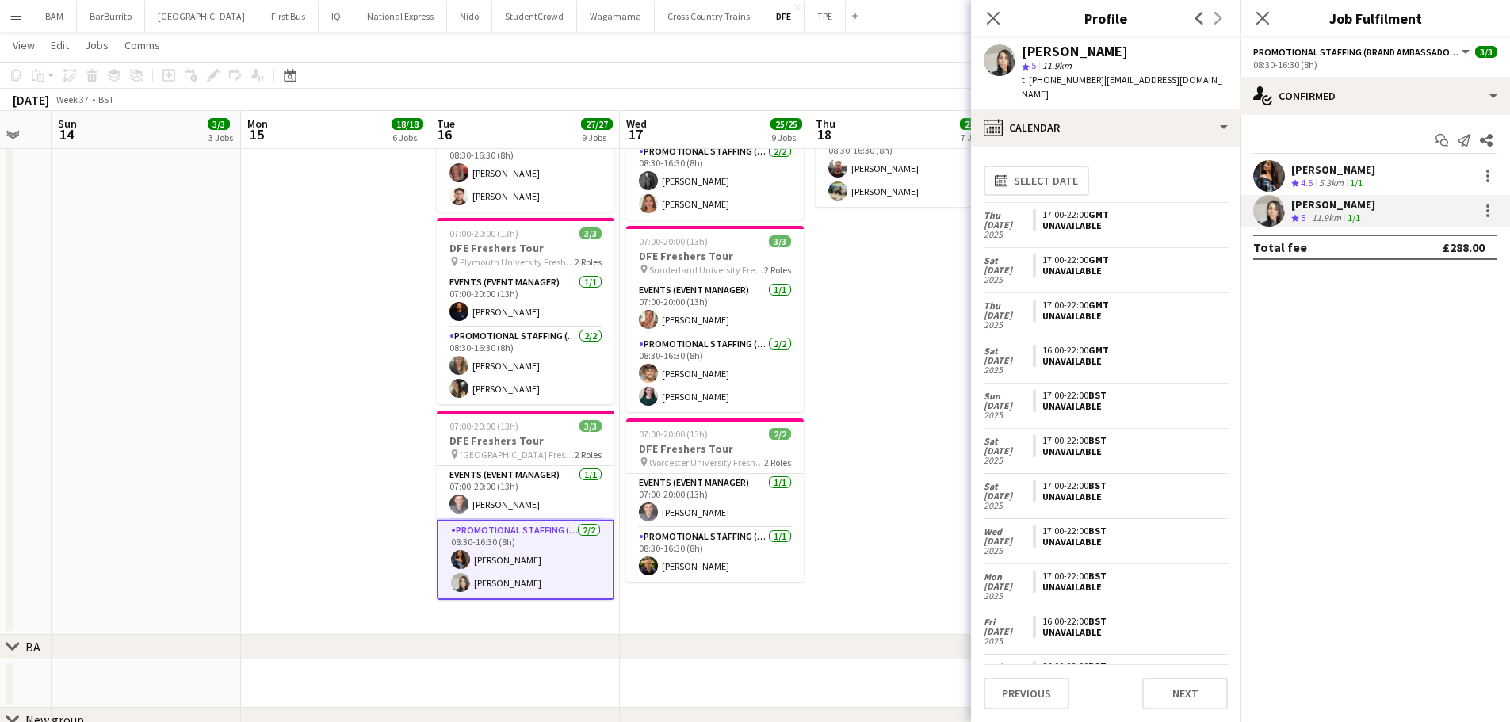
drag, startPoint x: 686, startPoint y: 35, endPoint x: 690, endPoint y: 61, distance: 26.5
click at [687, 36] on app-page-menu "View Day view expanded Day view collapsed Month view Date picker Jump to [DATE]…" at bounding box center [755, 47] width 1510 height 30
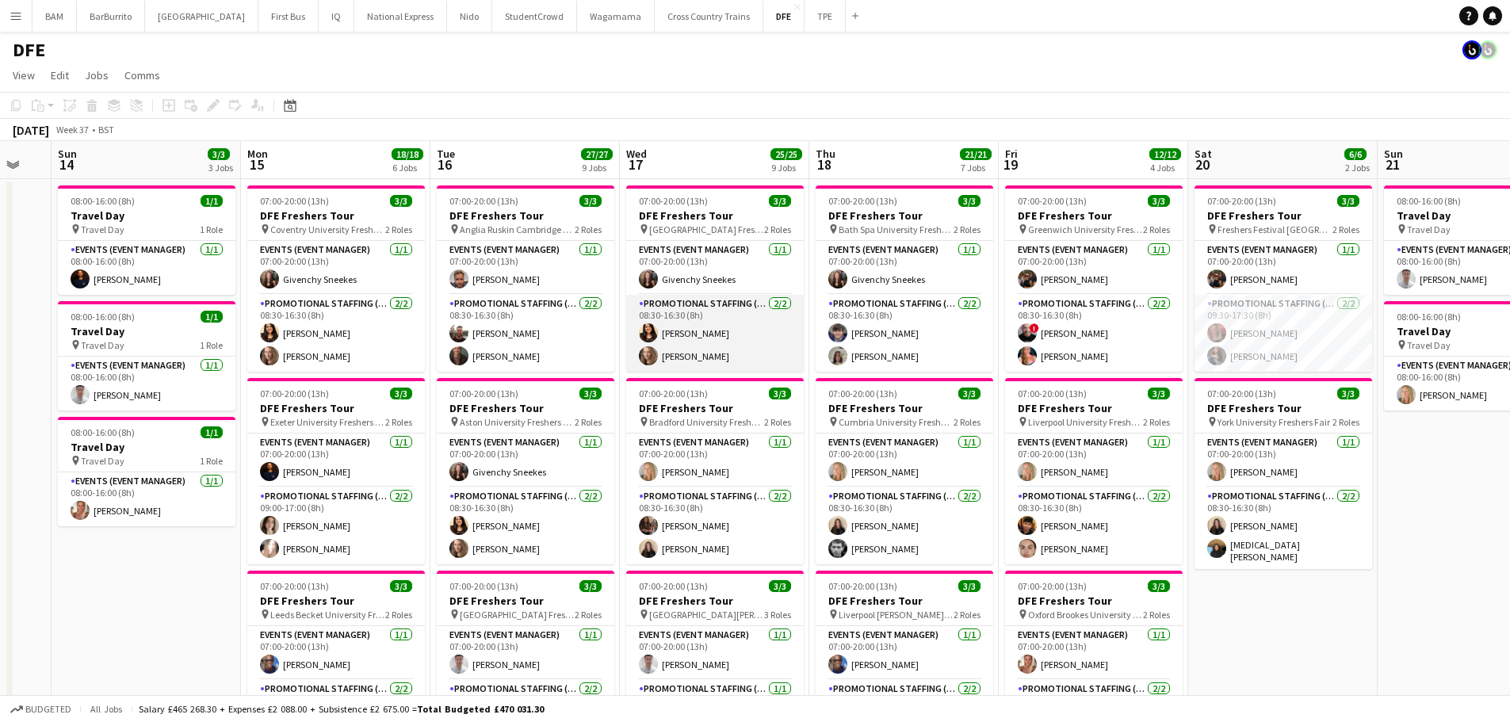
click at [745, 337] on app-card-role "Promotional Staffing (Brand Ambassadors) [DATE] 08:30-16:30 (8h) [PERSON_NAME] …" at bounding box center [715, 333] width 178 height 77
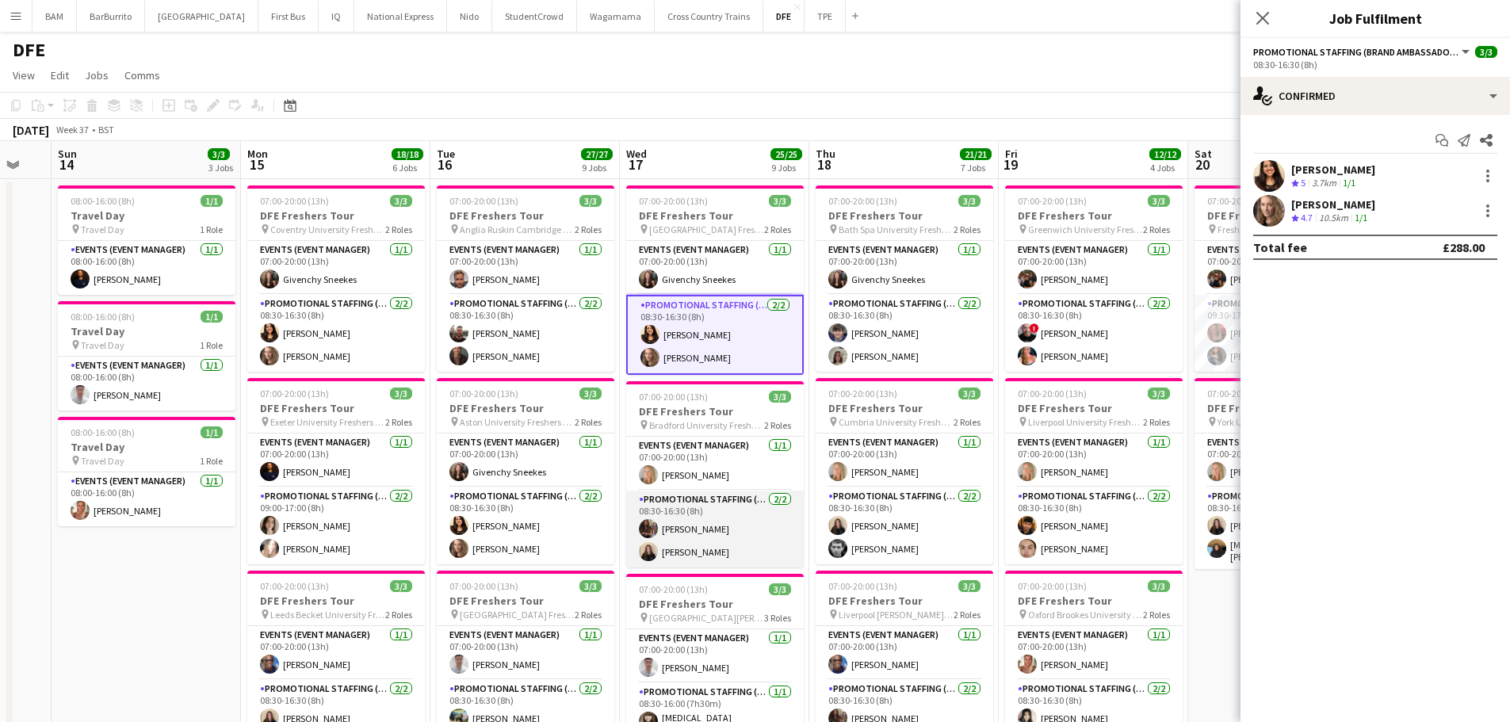
click at [725, 525] on app-card-role "Promotional Staffing (Brand Ambassadors) [DATE] 08:30-16:30 (8h) [PERSON_NAME] …" at bounding box center [715, 529] width 178 height 77
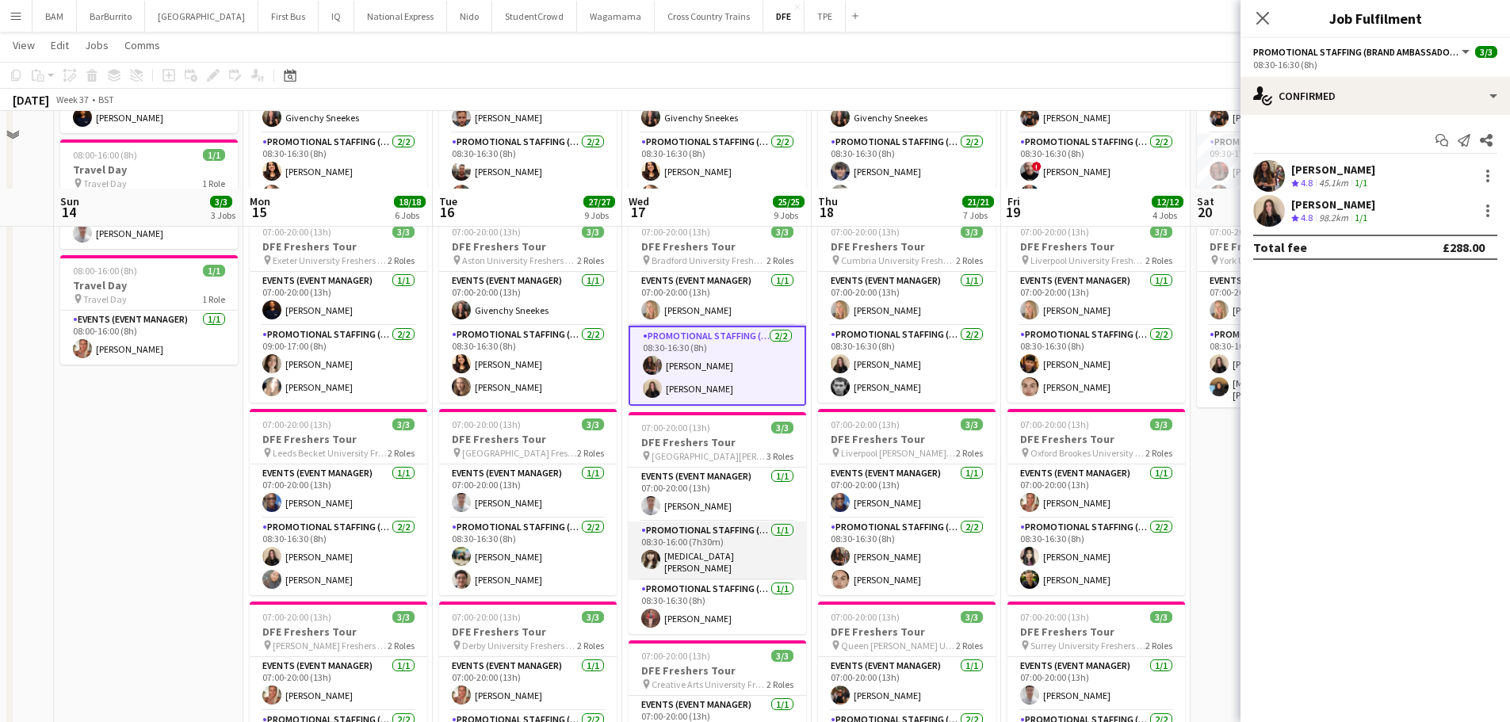
scroll to position [238, 0]
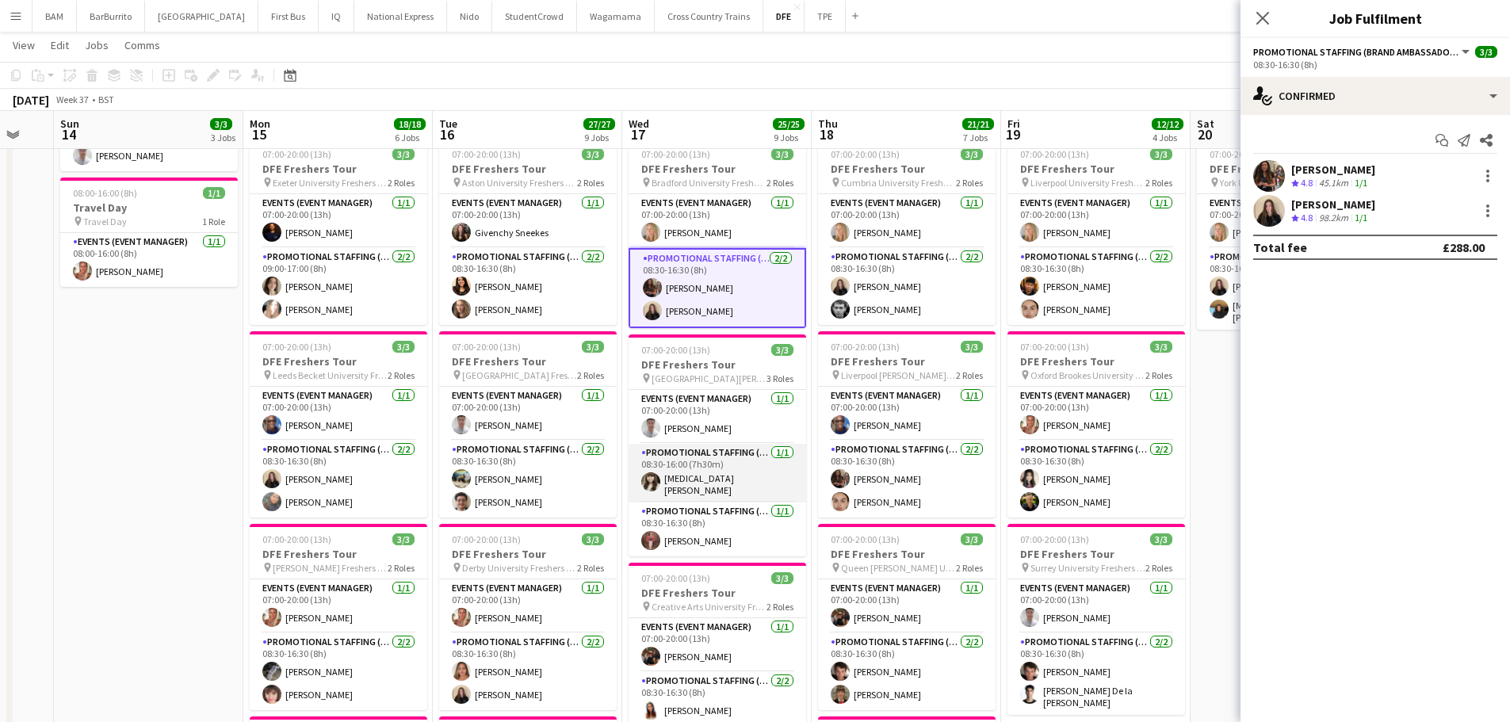
click at [752, 469] on app-card-role "Promotional Staffing (Brand Ambassadors) [DATE] 08:30-16:00 (7h30m) [MEDICAL_DA…" at bounding box center [718, 473] width 178 height 59
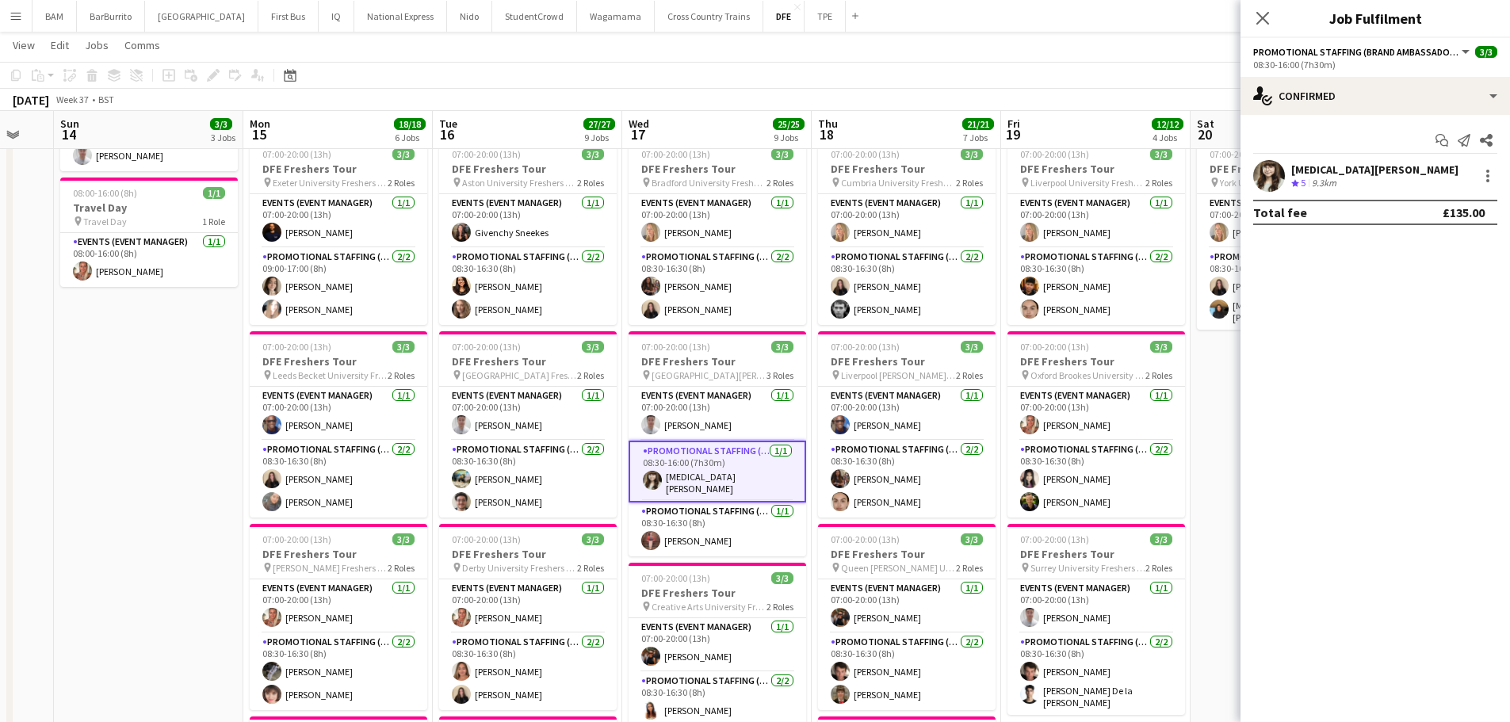
click at [1307, 174] on div "[MEDICAL_DATA][PERSON_NAME]" at bounding box center [1374, 169] width 167 height 14
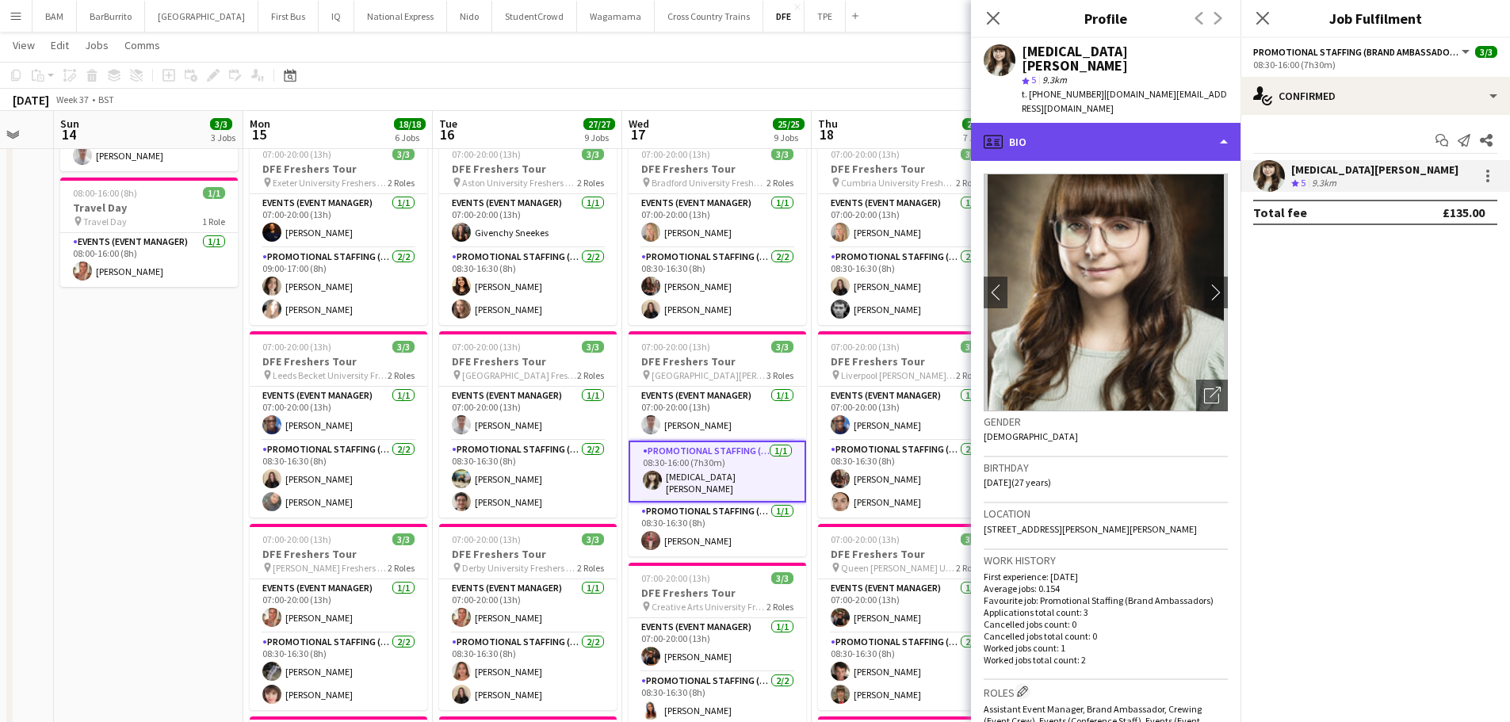
click at [1104, 123] on div "profile Bio" at bounding box center [1106, 142] width 270 height 38
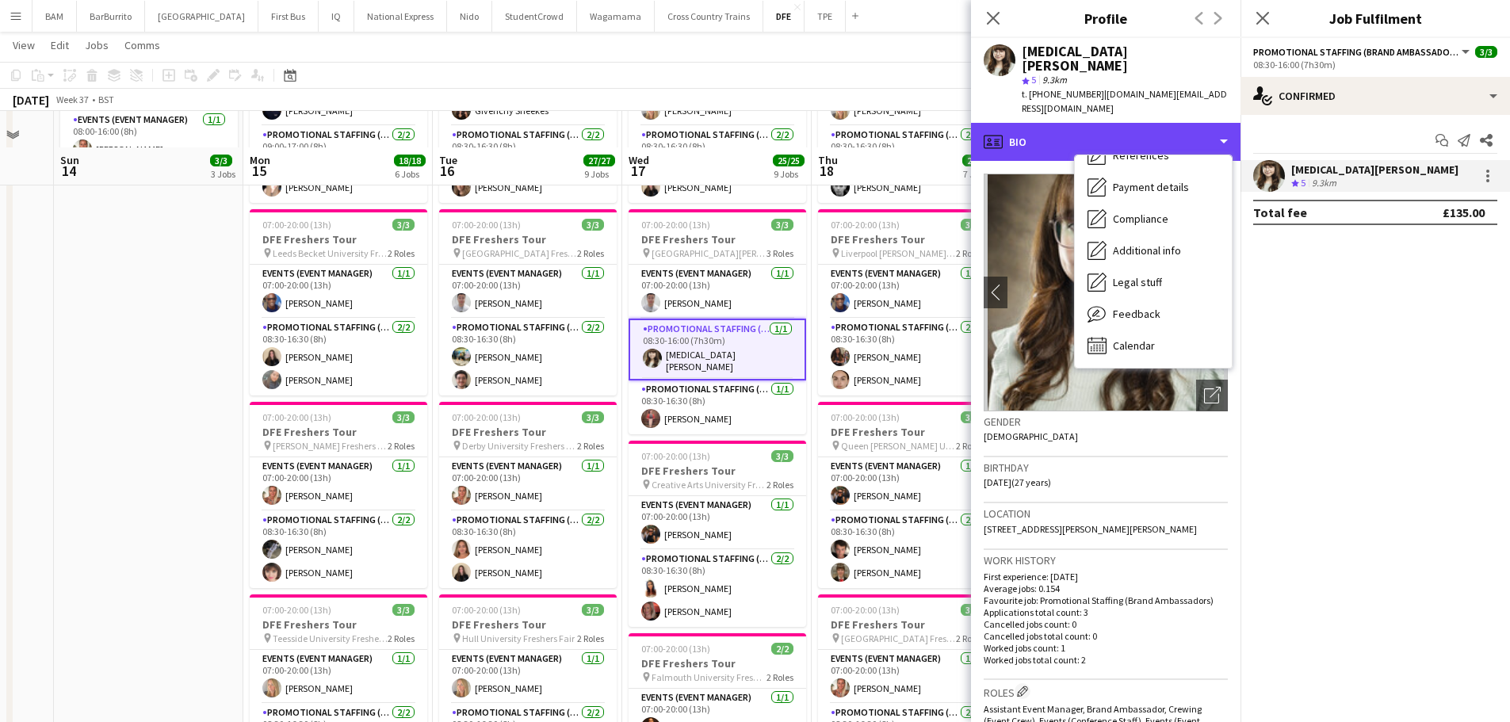
scroll to position [476, 0]
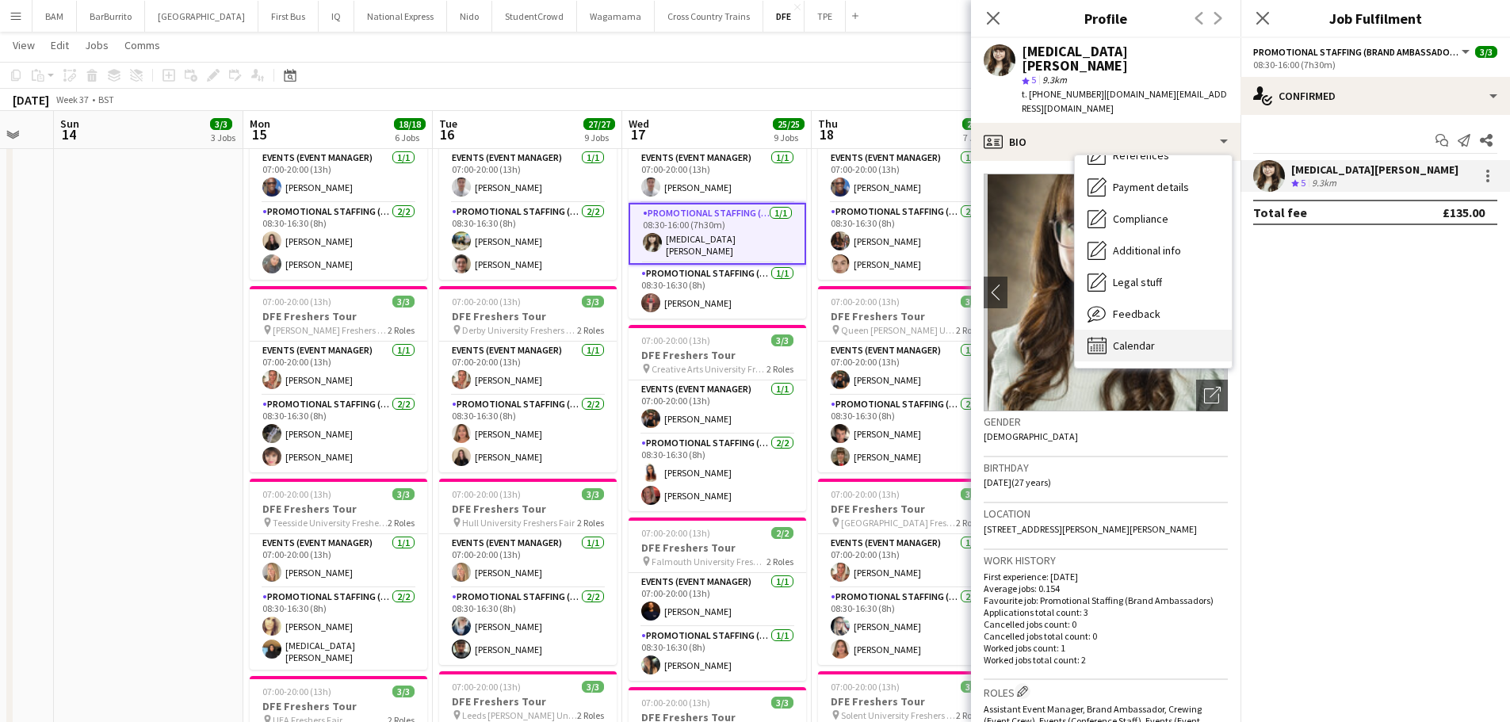
click at [1148, 338] on span "Calendar" at bounding box center [1134, 345] width 42 height 14
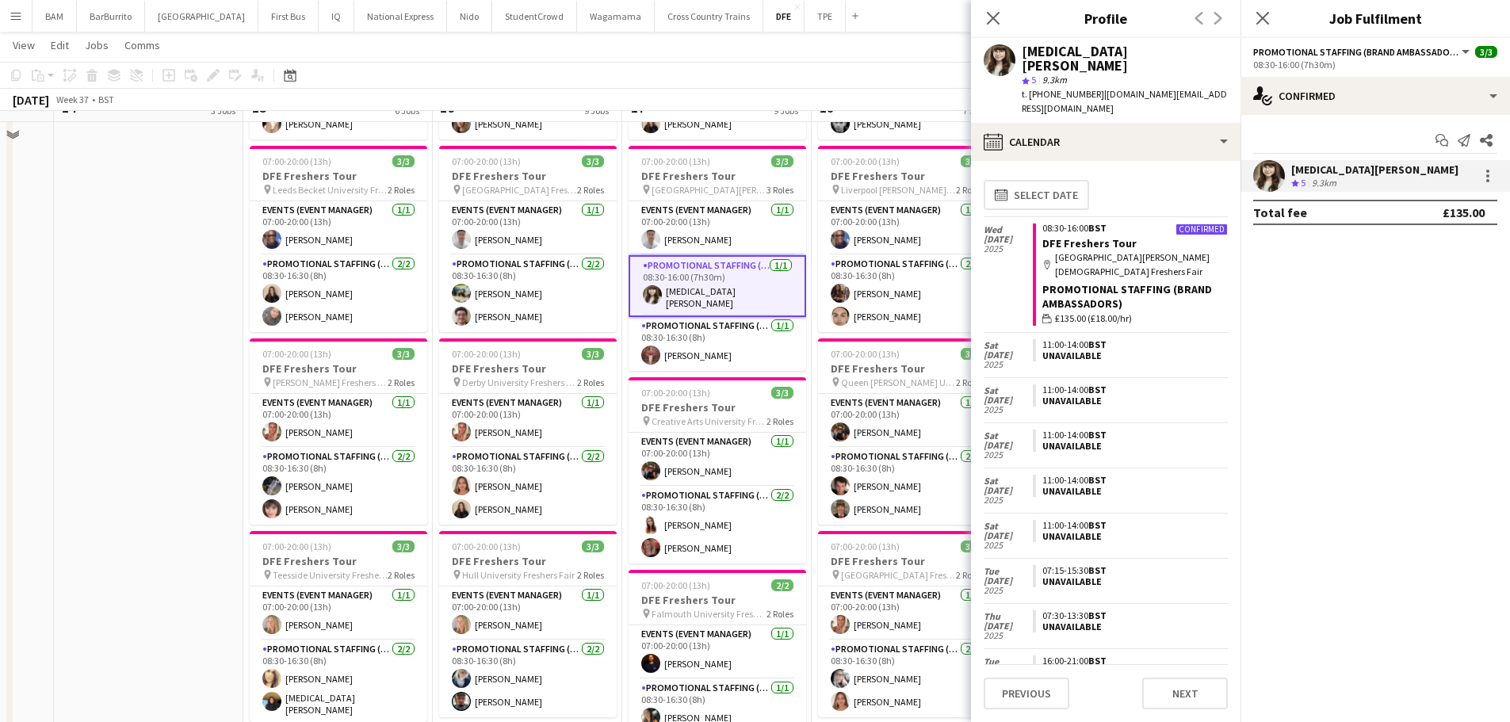
scroll to position [396, 0]
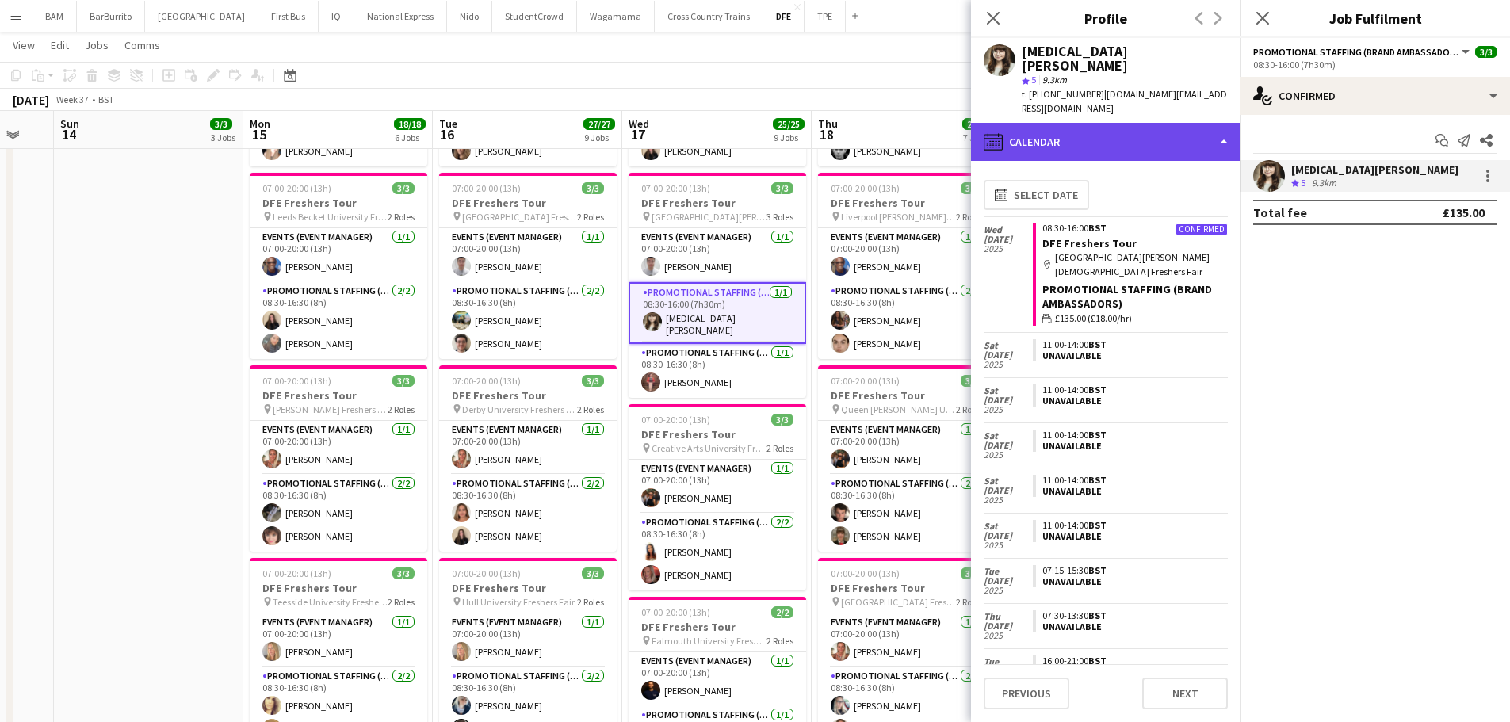
click at [1104, 123] on div "calendar-full Calendar" at bounding box center [1106, 142] width 270 height 38
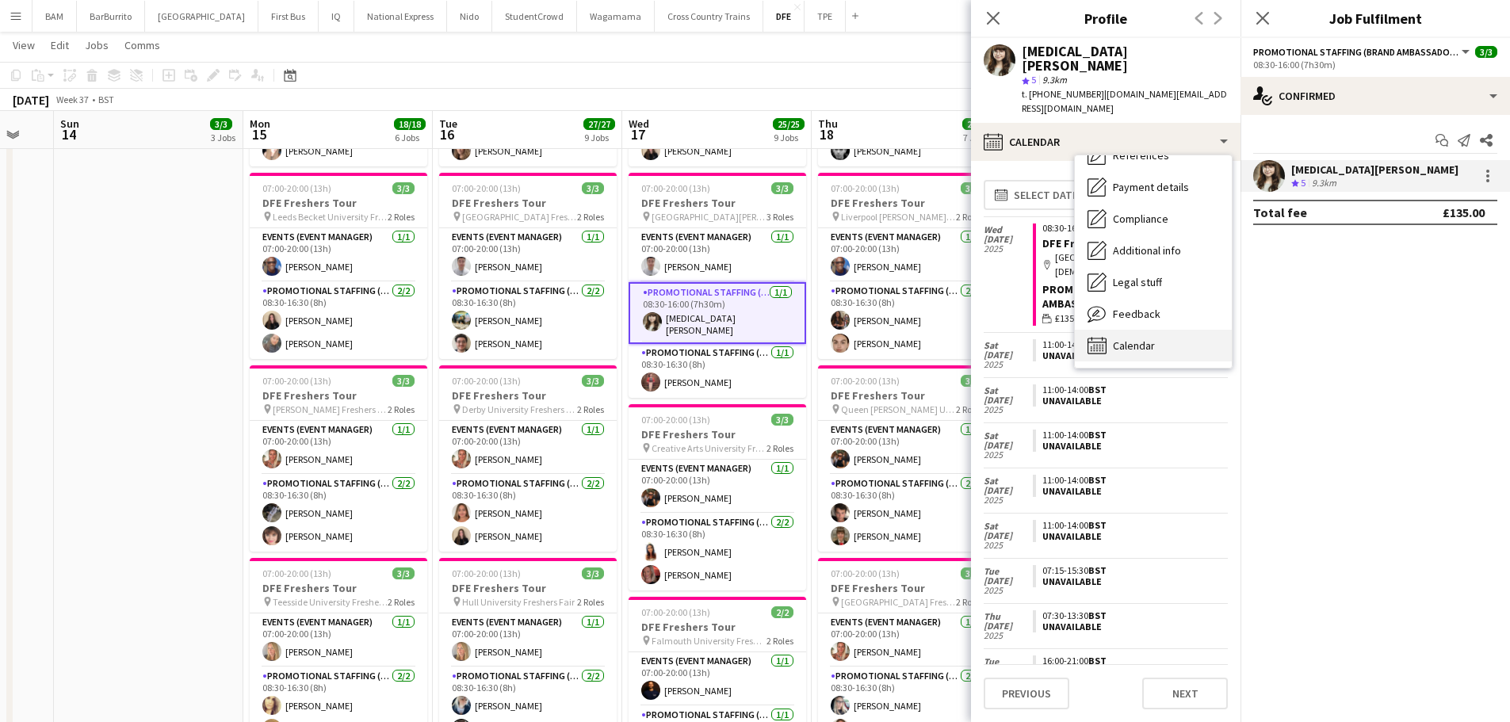
click at [1172, 330] on div "Calendar Calendar" at bounding box center [1153, 346] width 157 height 32
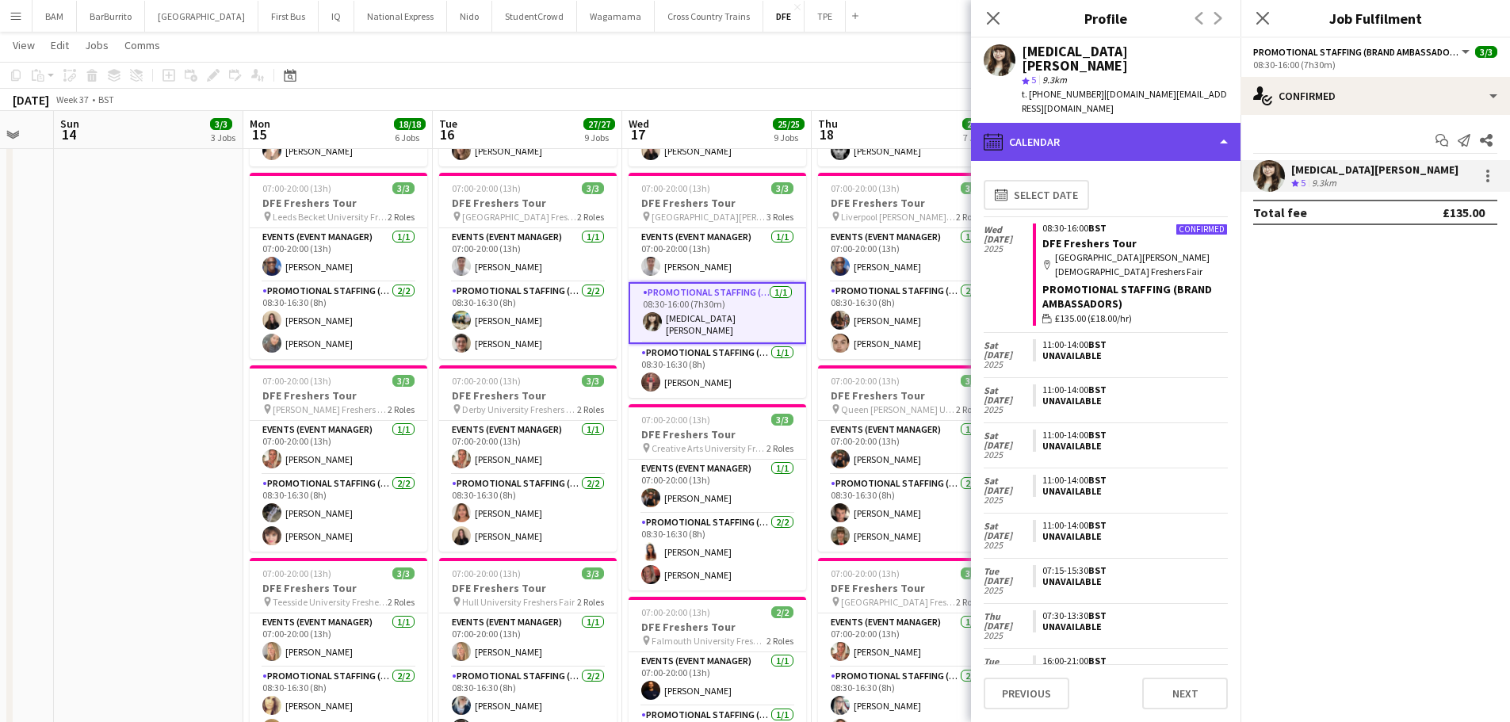
click at [1141, 123] on div "calendar-full Calendar" at bounding box center [1106, 142] width 270 height 38
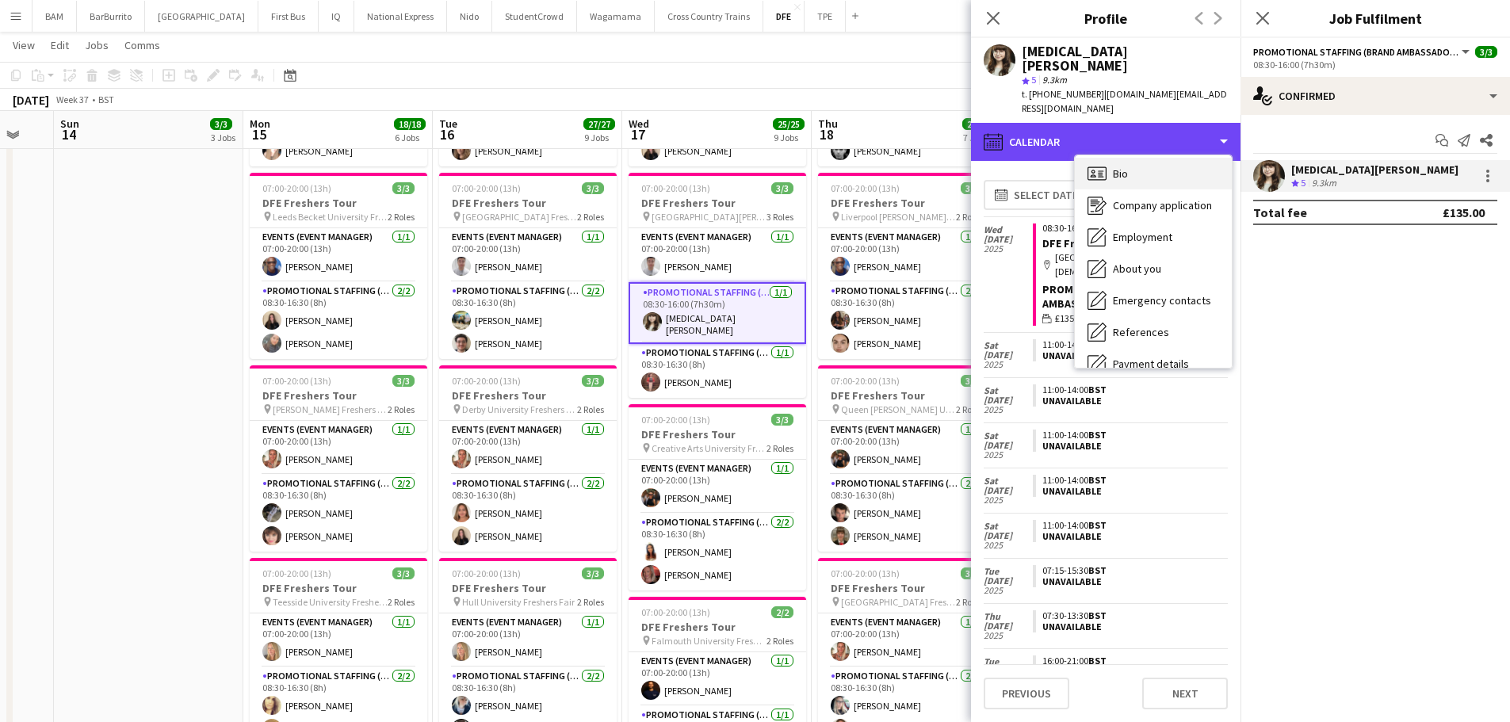
scroll to position [0, 0]
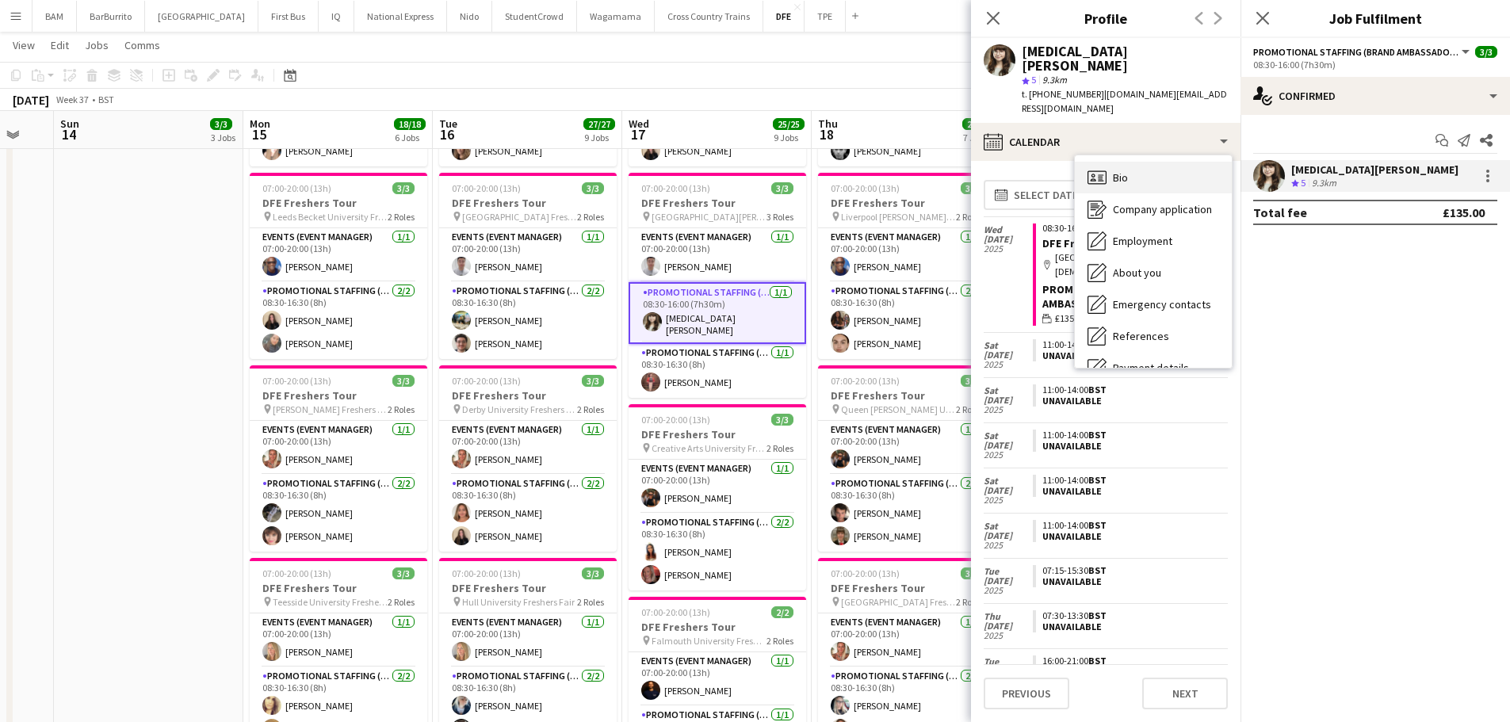
click at [1149, 162] on div "Bio Bio" at bounding box center [1153, 178] width 157 height 32
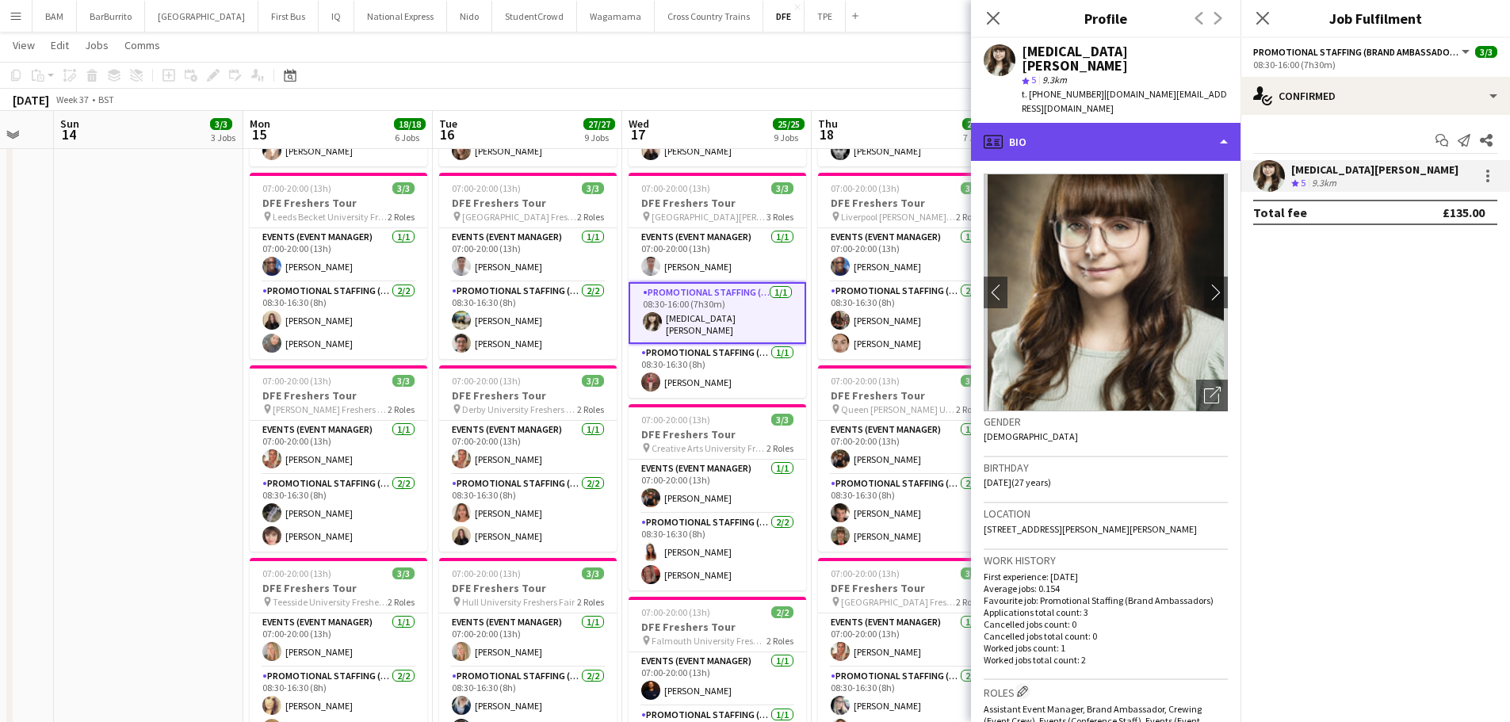
click at [1139, 123] on div "profile Bio" at bounding box center [1106, 142] width 270 height 38
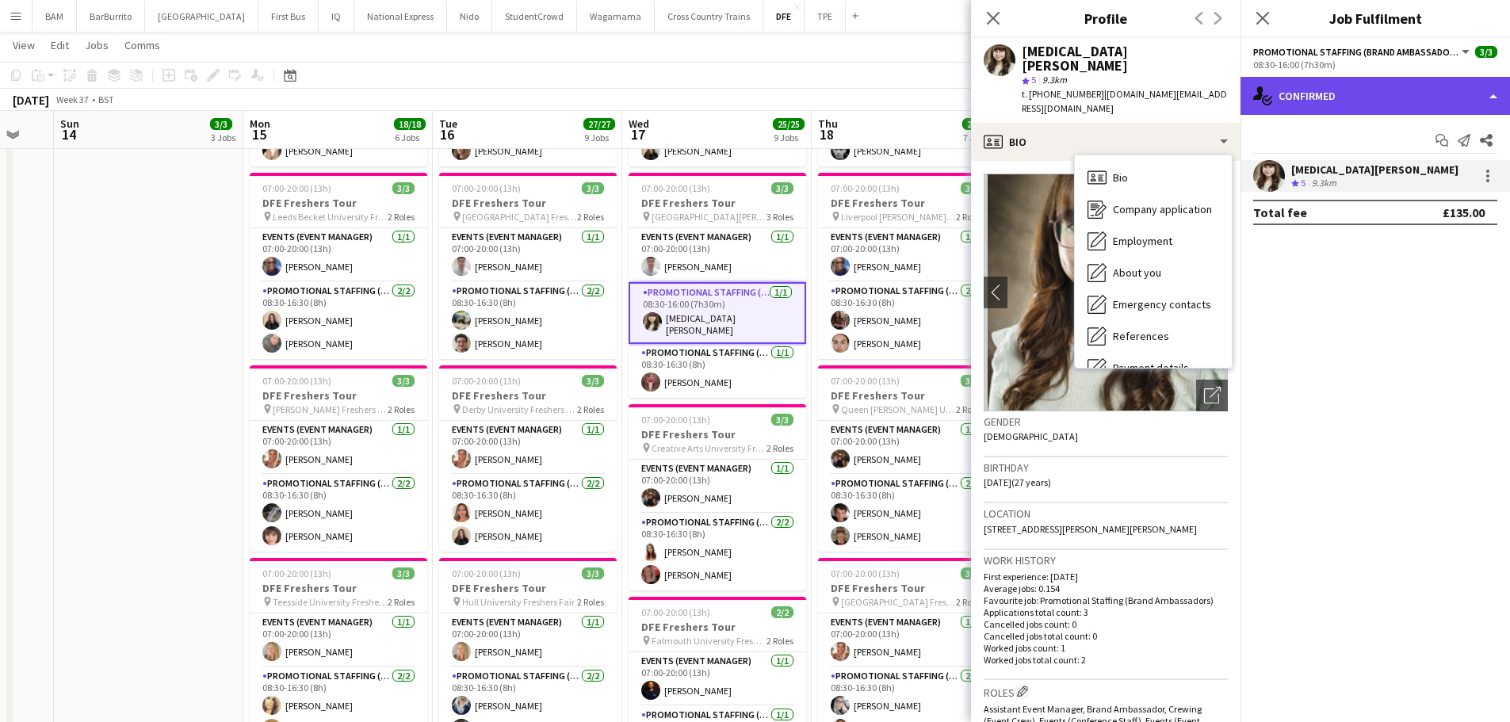
click at [1374, 93] on div "single-neutral-actions-check-2 Confirmed" at bounding box center [1376, 96] width 270 height 38
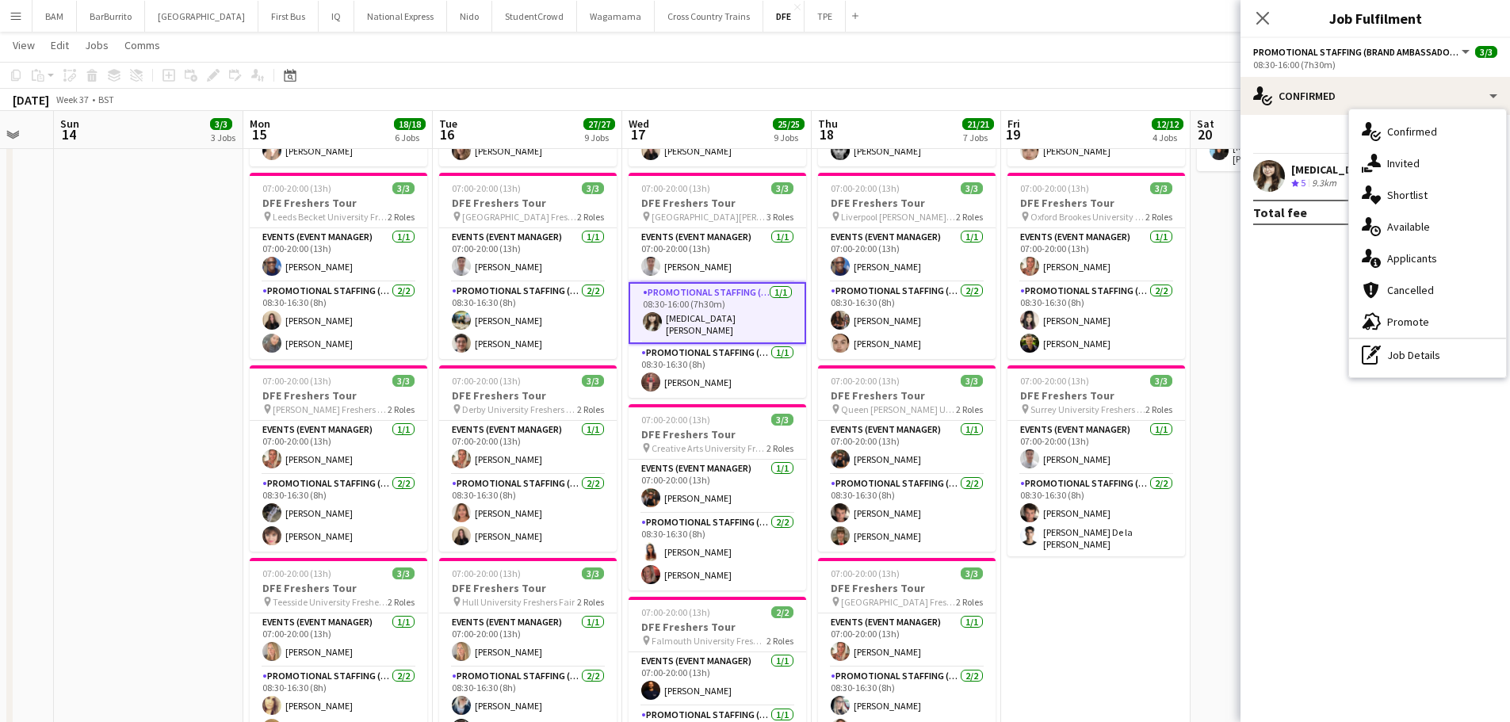
click at [1425, 356] on div "pen-write Job Details" at bounding box center [1427, 355] width 157 height 32
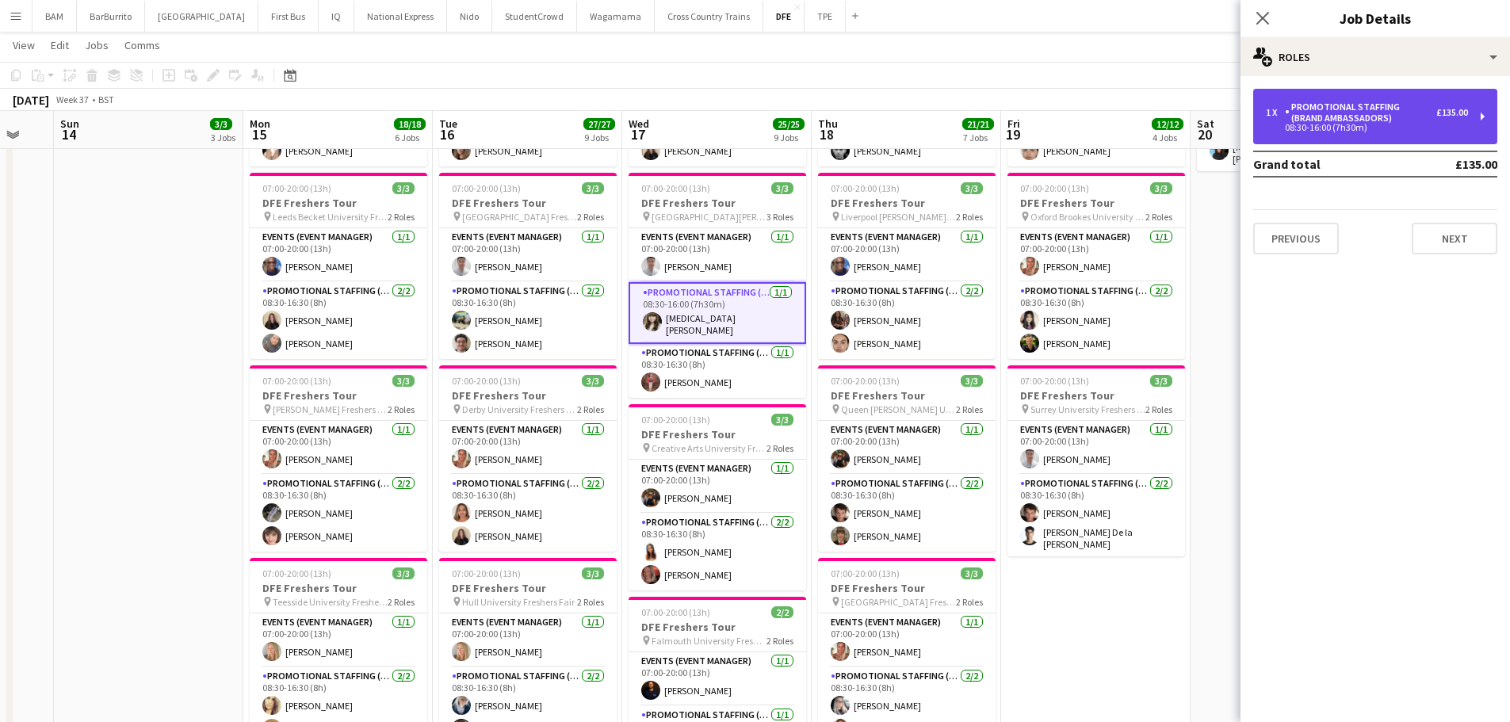
click at [1318, 117] on div "Promotional Staffing (Brand Ambassadors)" at bounding box center [1360, 112] width 151 height 22
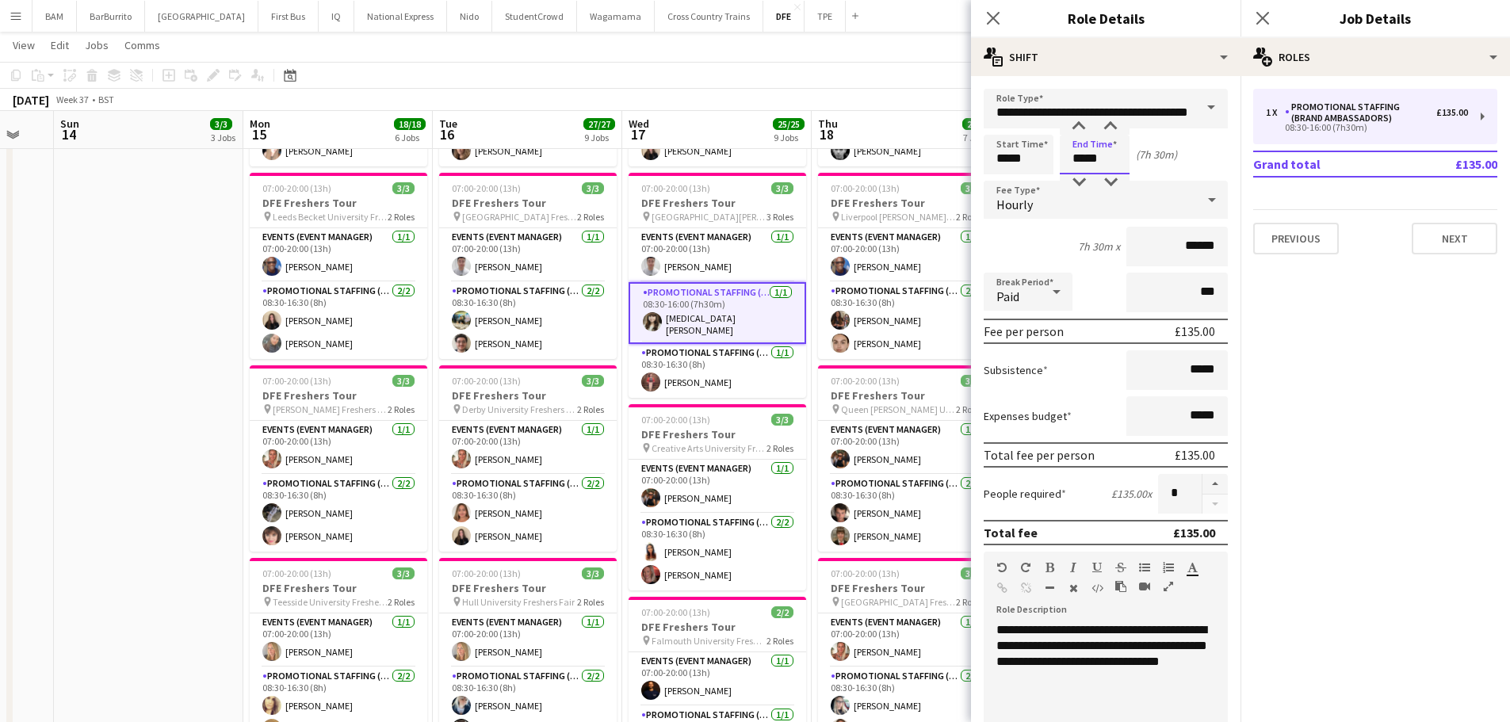
click at [1088, 155] on input "*****" at bounding box center [1095, 155] width 70 height 40
click at [1113, 124] on div at bounding box center [1111, 127] width 32 height 16
type input "*****"
click at [1113, 124] on div at bounding box center [1111, 127] width 32 height 16
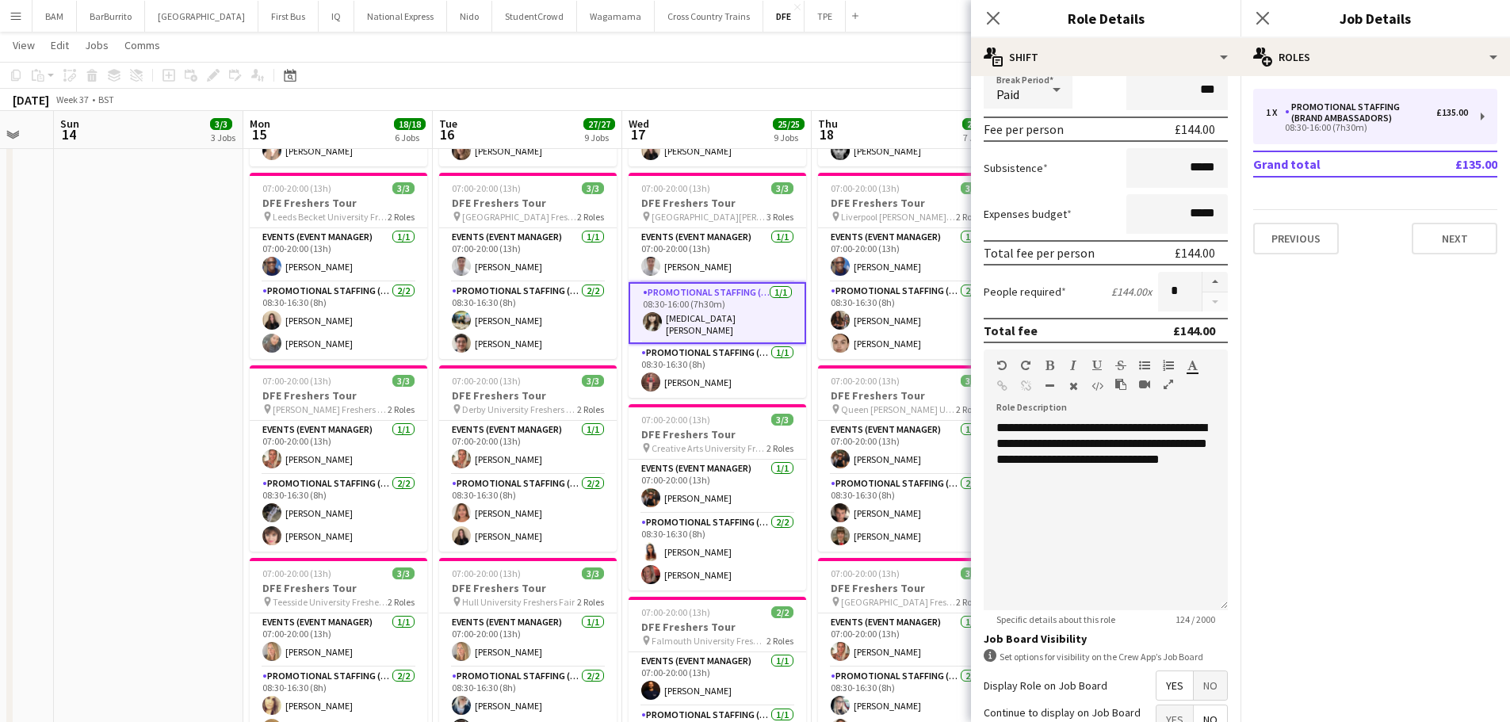
scroll to position [352, 0]
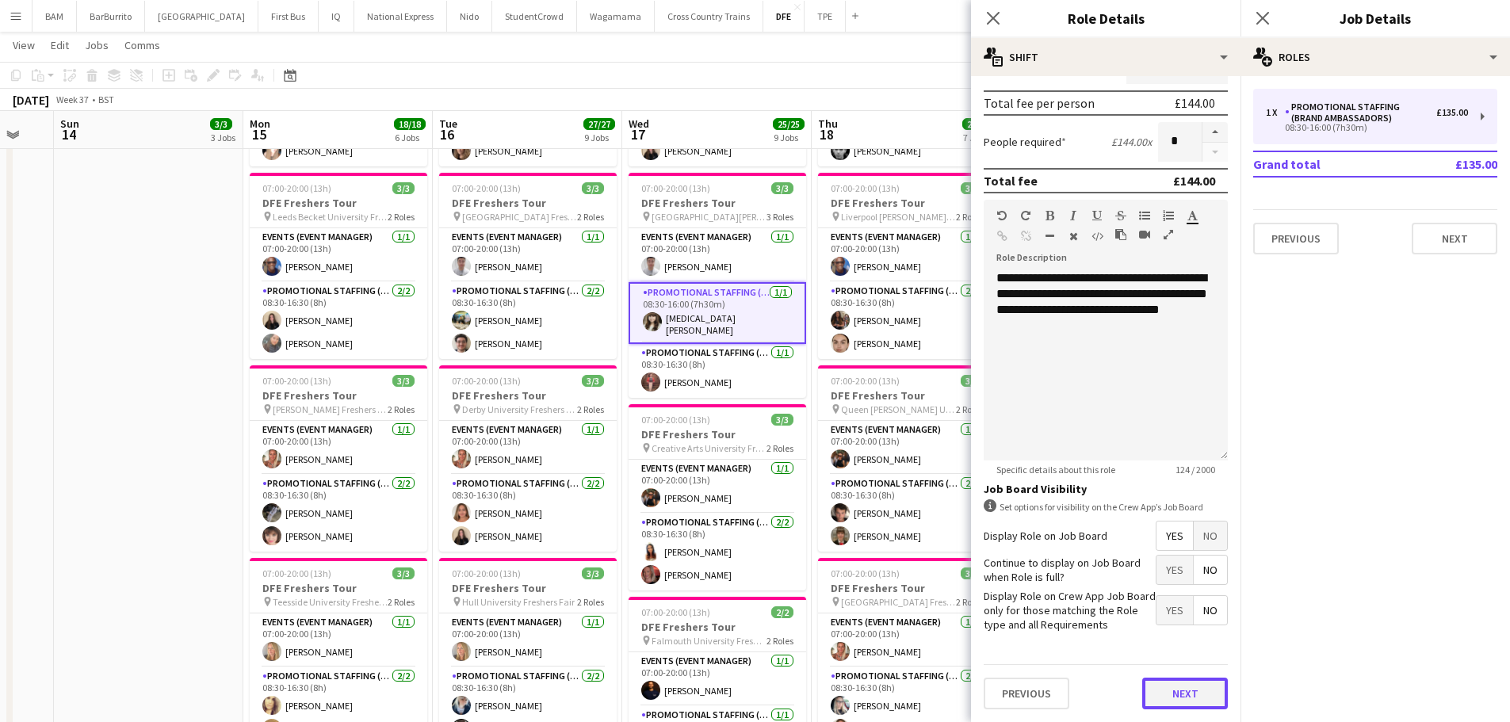
click at [1176, 695] on button "Next" at bounding box center [1185, 694] width 86 height 32
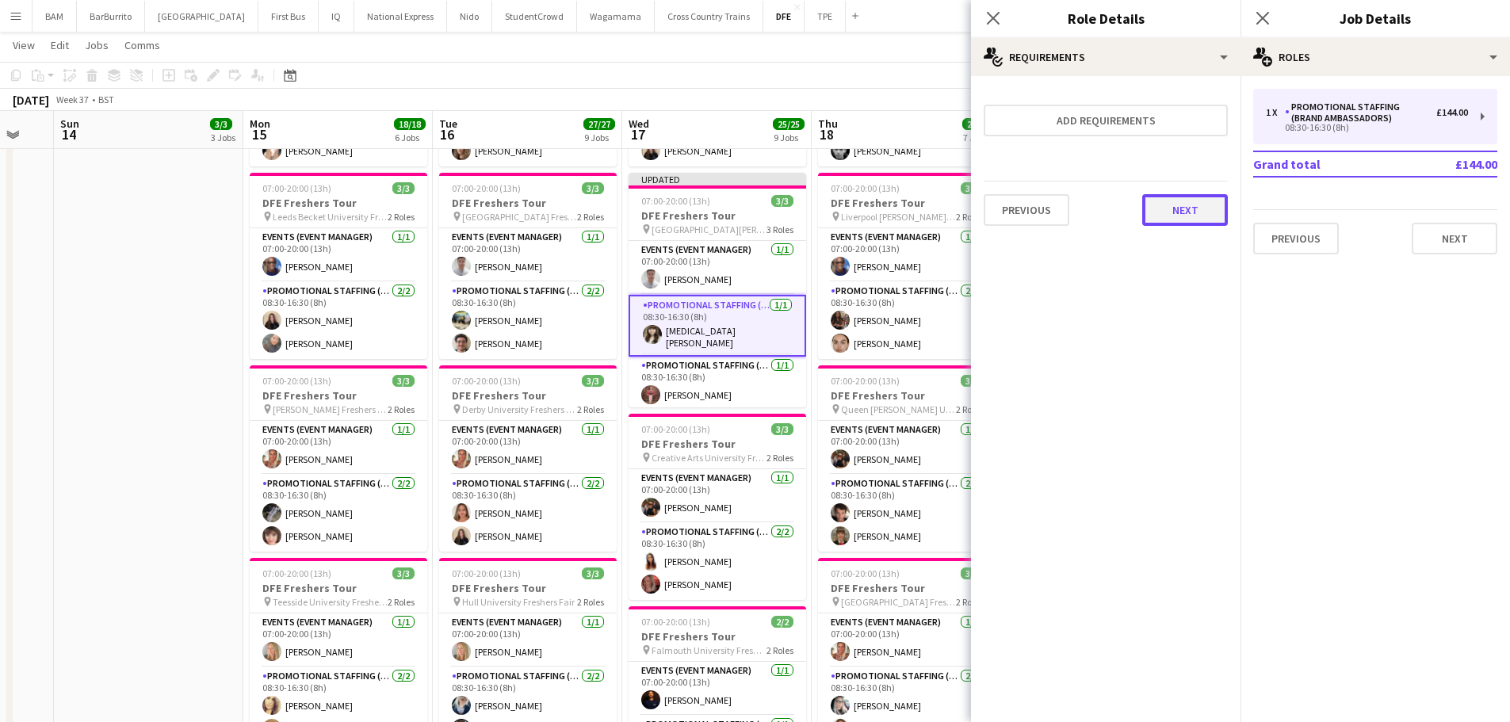
click at [1195, 205] on button "Next" at bounding box center [1185, 210] width 86 height 32
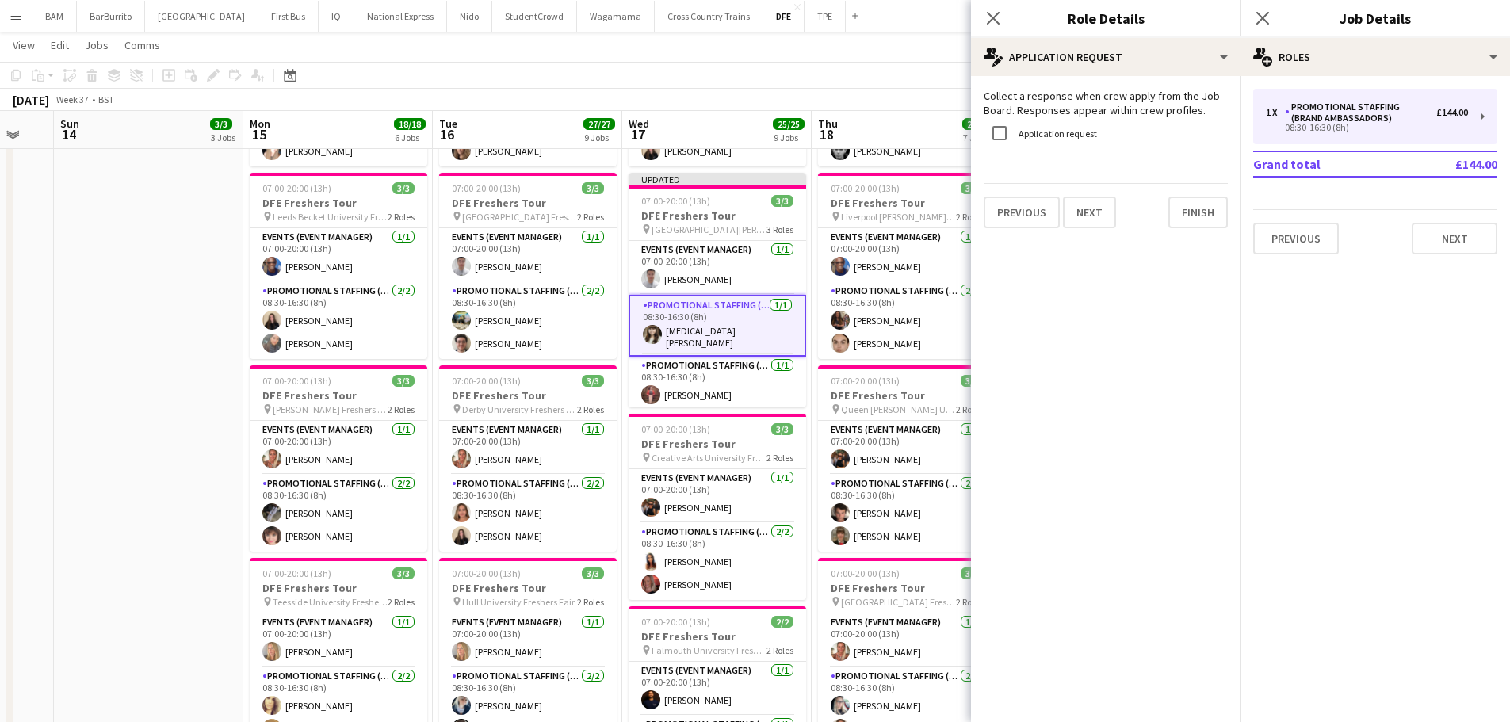
click at [824, 44] on app-page-menu "View Day view expanded Day view collapsed Month view Date picker Jump to [DATE]…" at bounding box center [755, 47] width 1510 height 30
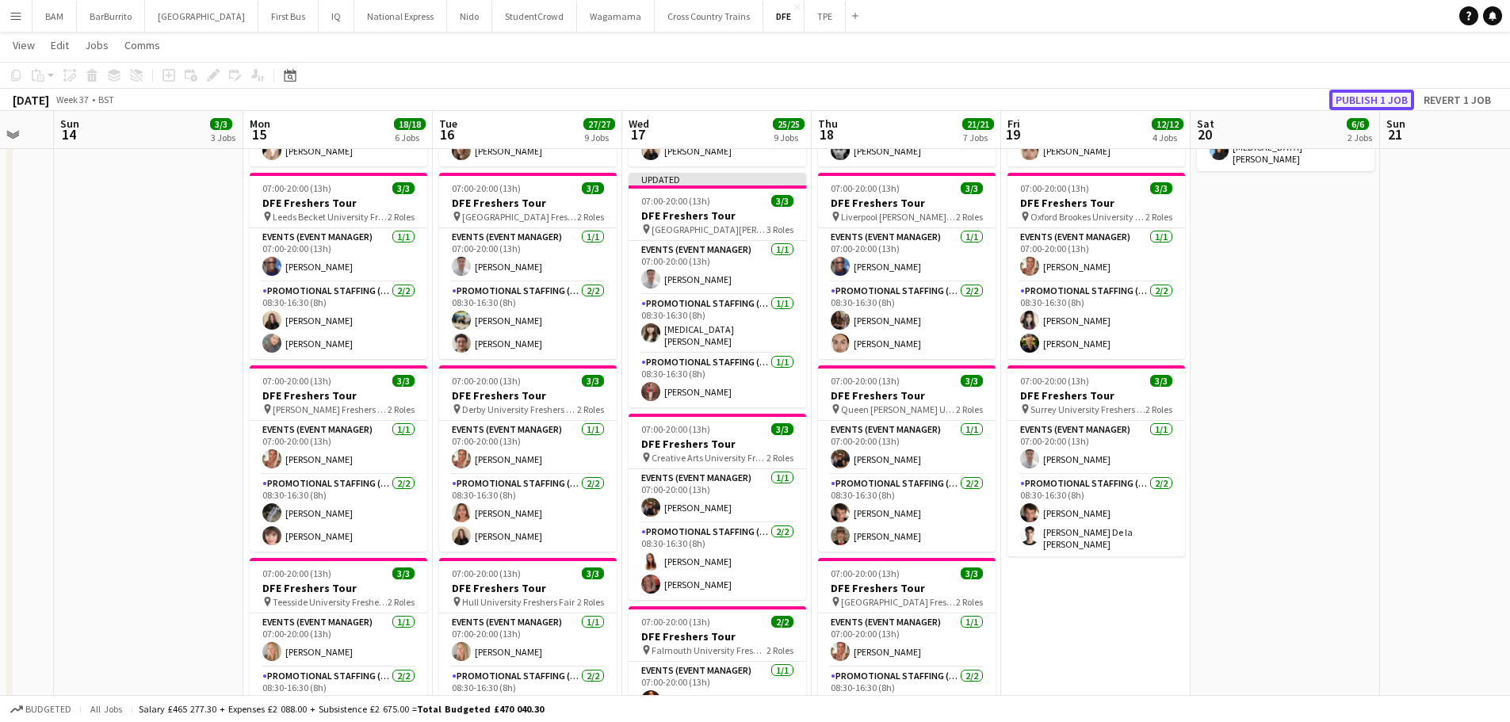
click at [1378, 97] on button "Publish 1 job" at bounding box center [1371, 100] width 85 height 21
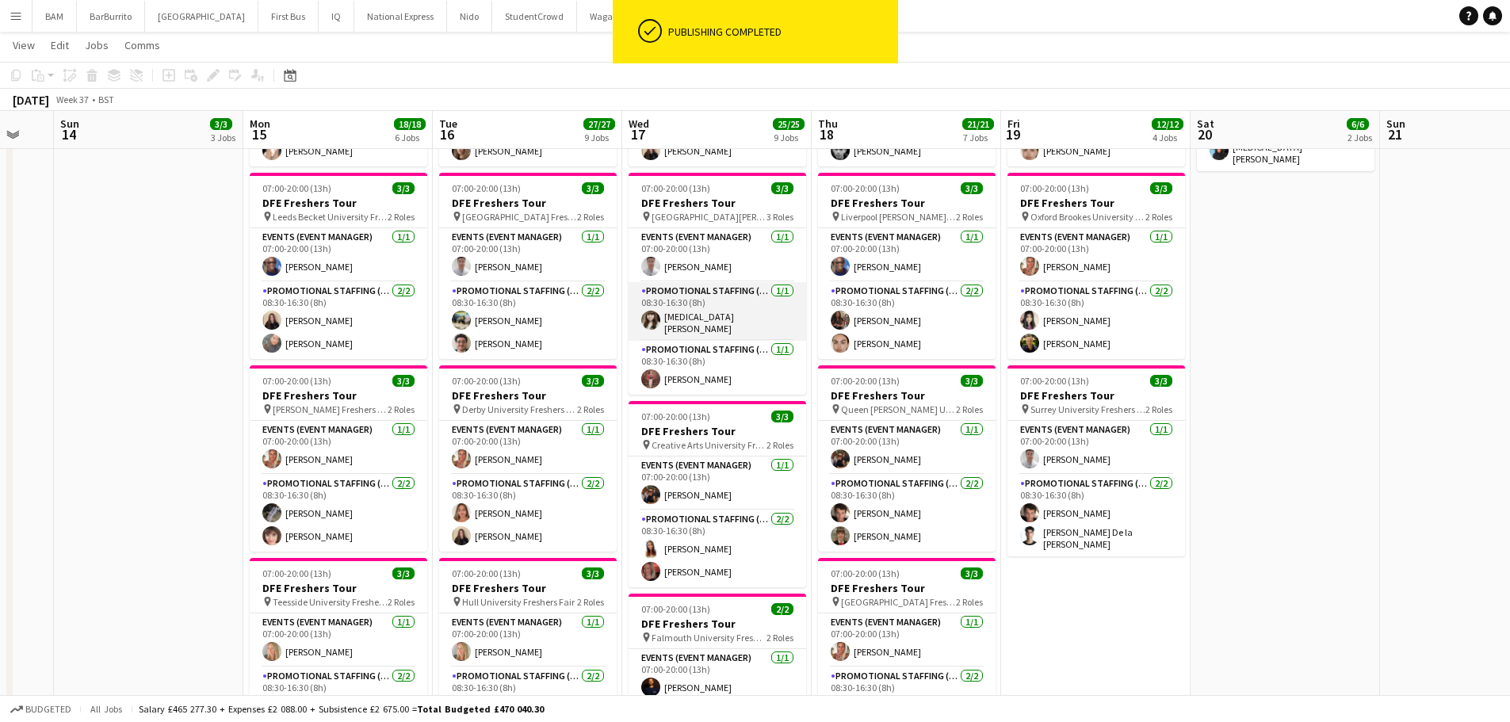
click at [729, 310] on app-card-role "Promotional Staffing (Brand Ambassadors) [DATE] 08:30-16:30 (8h) [MEDICAL_DATA]…" at bounding box center [718, 311] width 178 height 59
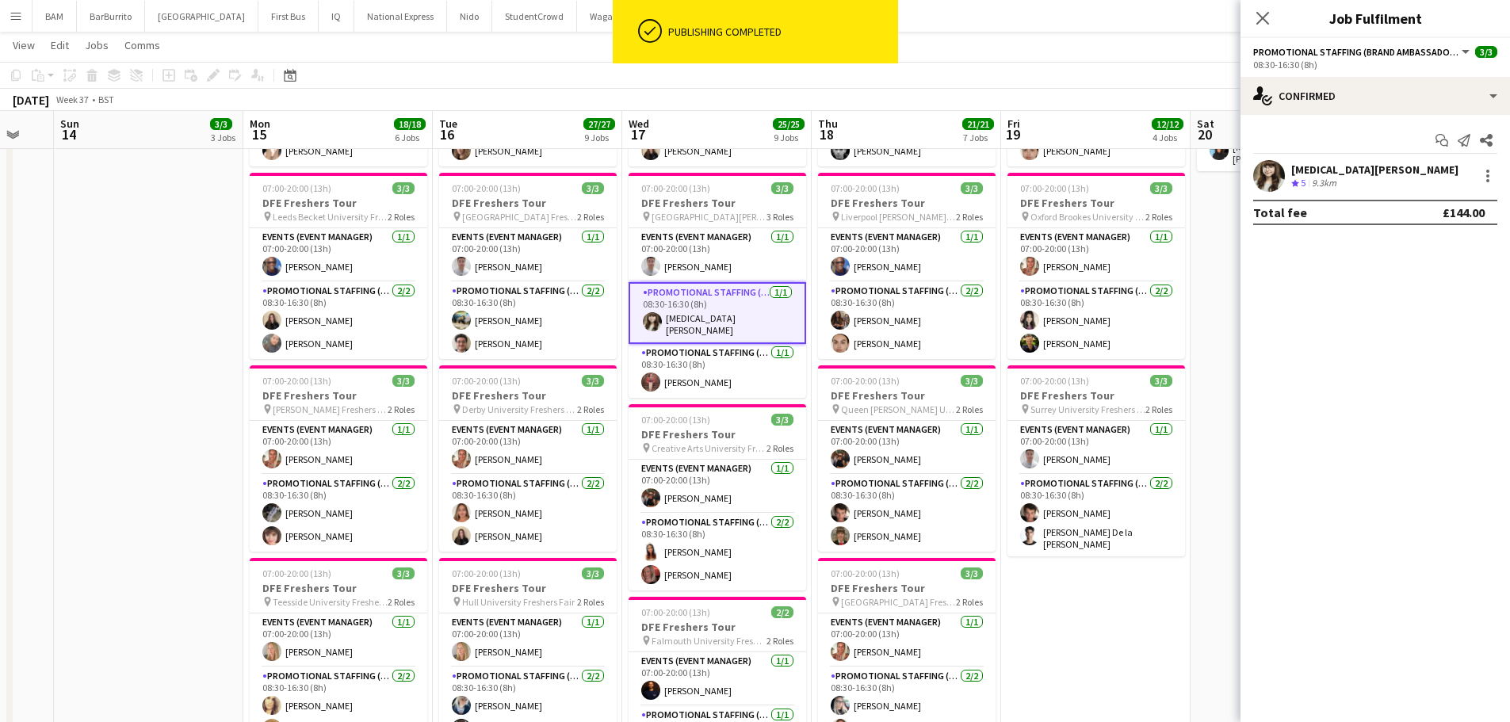
click at [1428, 165] on div "[MEDICAL_DATA][PERSON_NAME] Crew rating 5 9.3km" at bounding box center [1376, 176] width 270 height 32
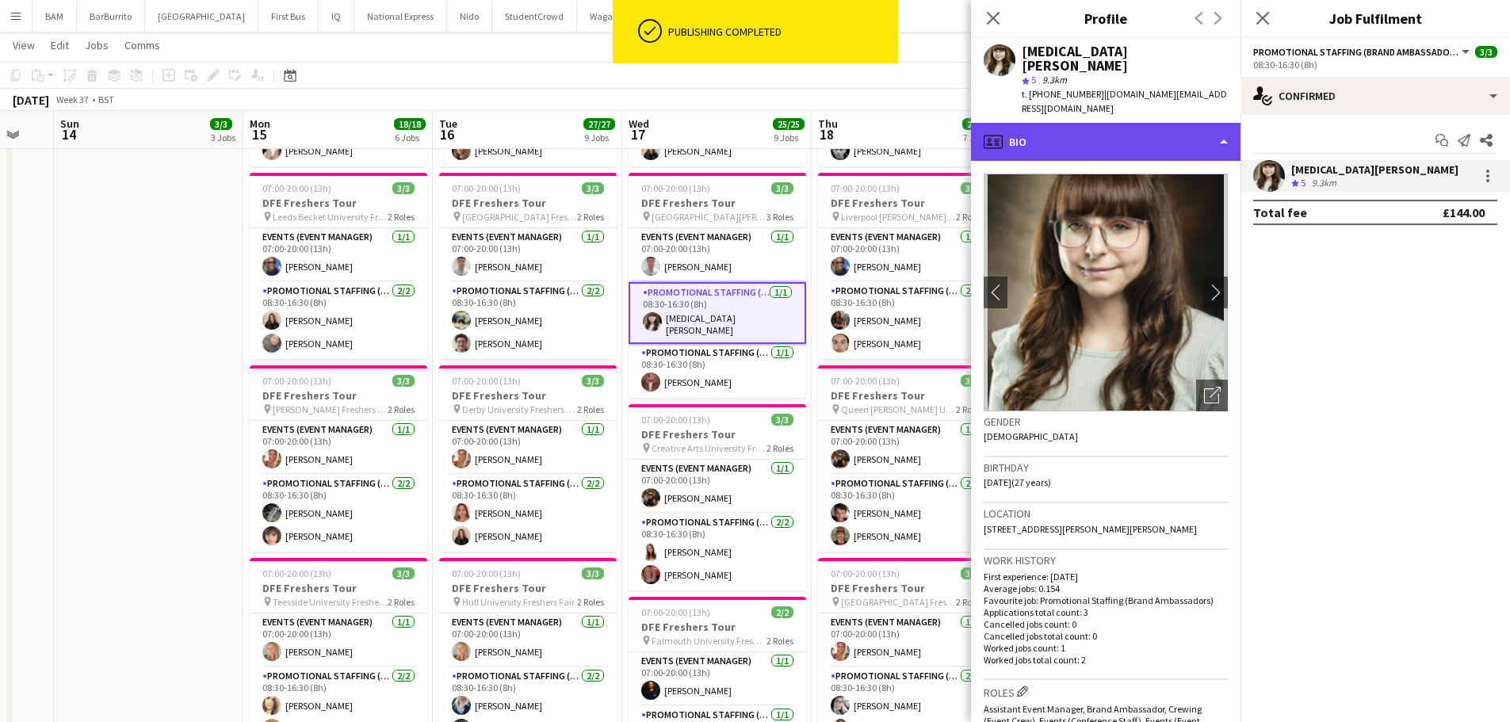
click at [1138, 123] on div "profile Bio" at bounding box center [1106, 142] width 270 height 38
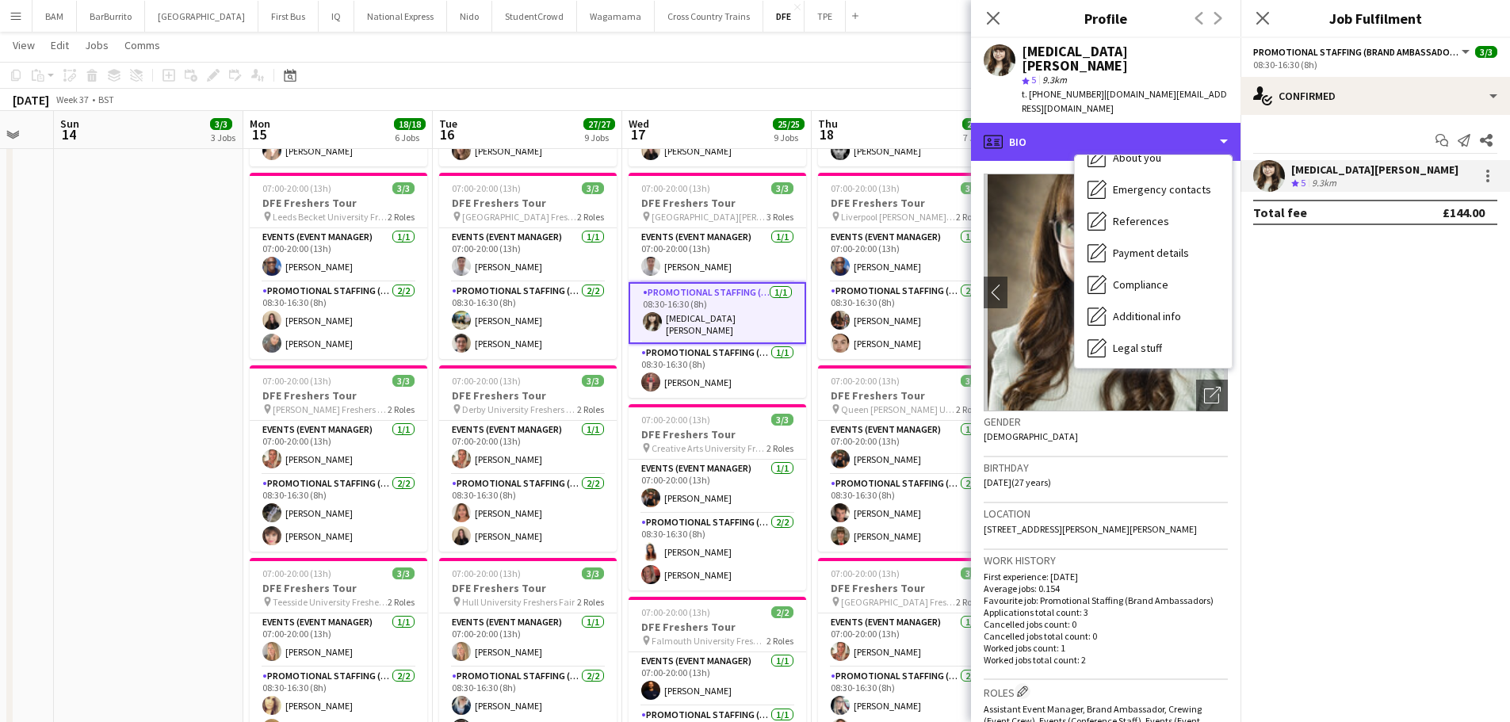
scroll to position [181, 0]
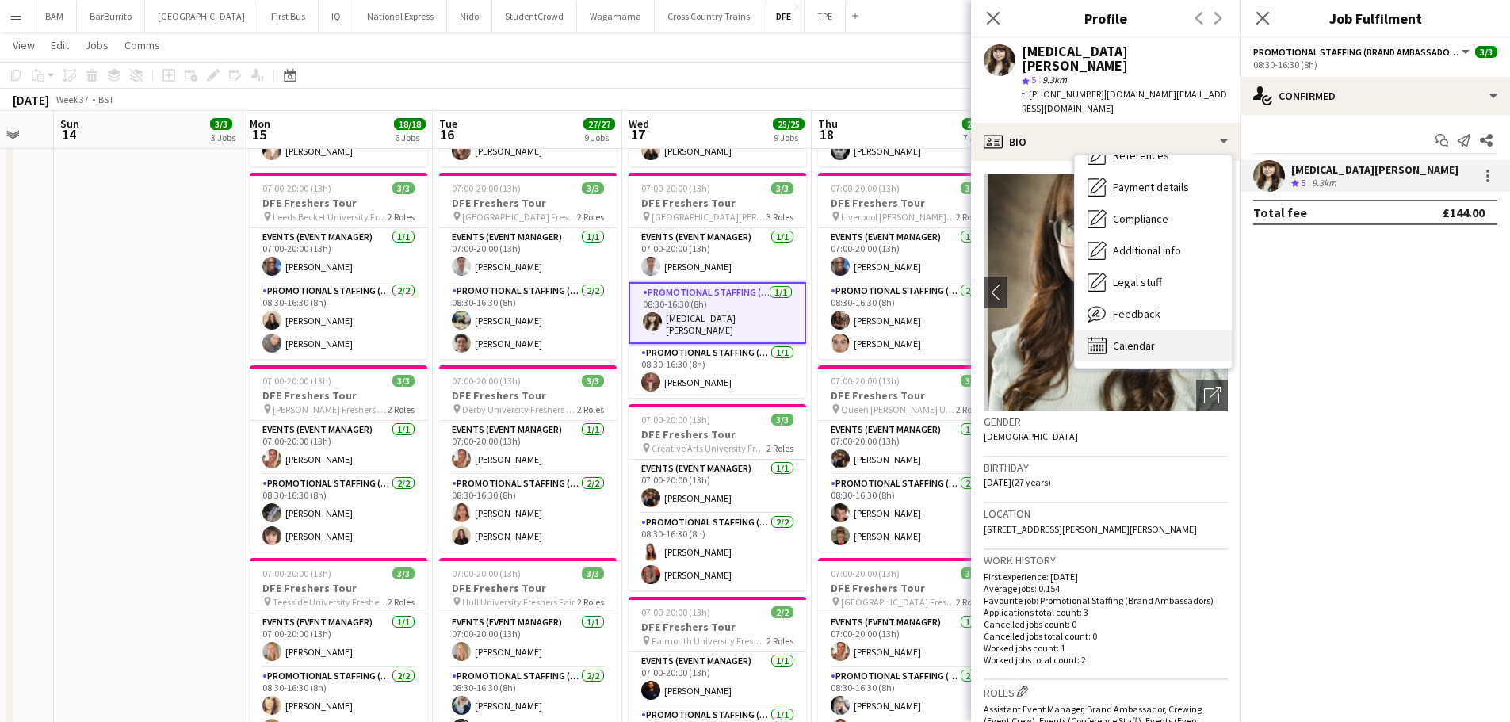
click at [1172, 330] on div "Calendar Calendar" at bounding box center [1153, 346] width 157 height 32
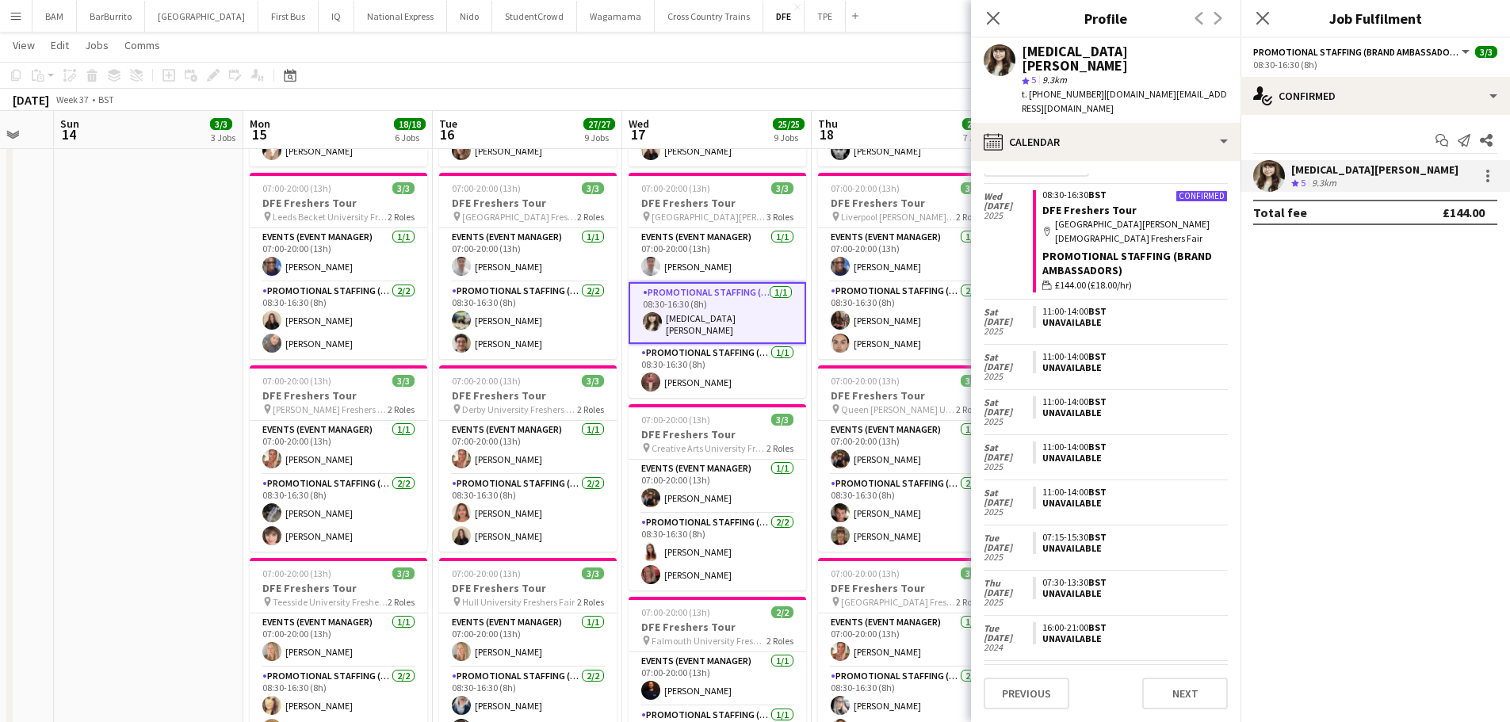
scroll to position [0, 0]
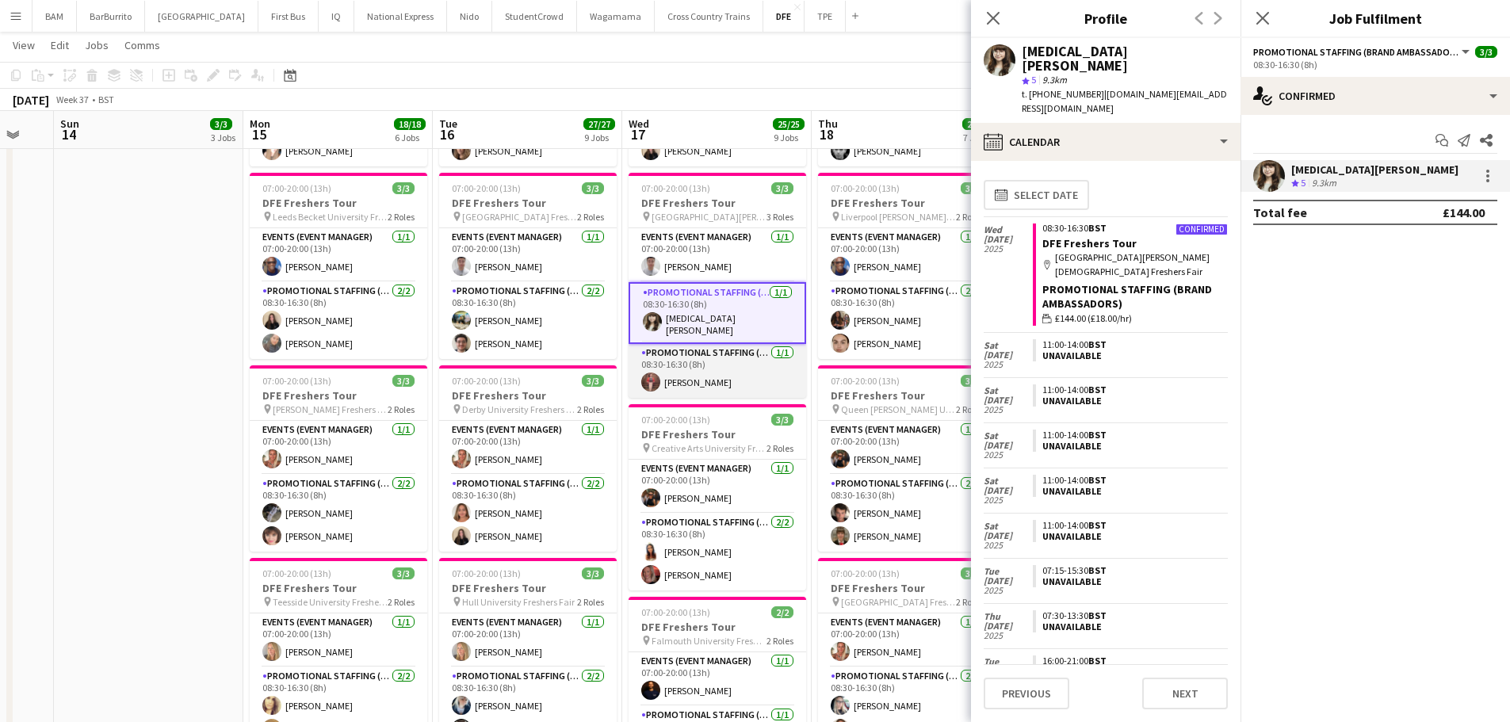
click at [734, 368] on app-card-role "Promotional Staffing (Brand Ambassadors) [DATE] 08:30-16:30 (8h) [PERSON_NAME]" at bounding box center [718, 371] width 178 height 54
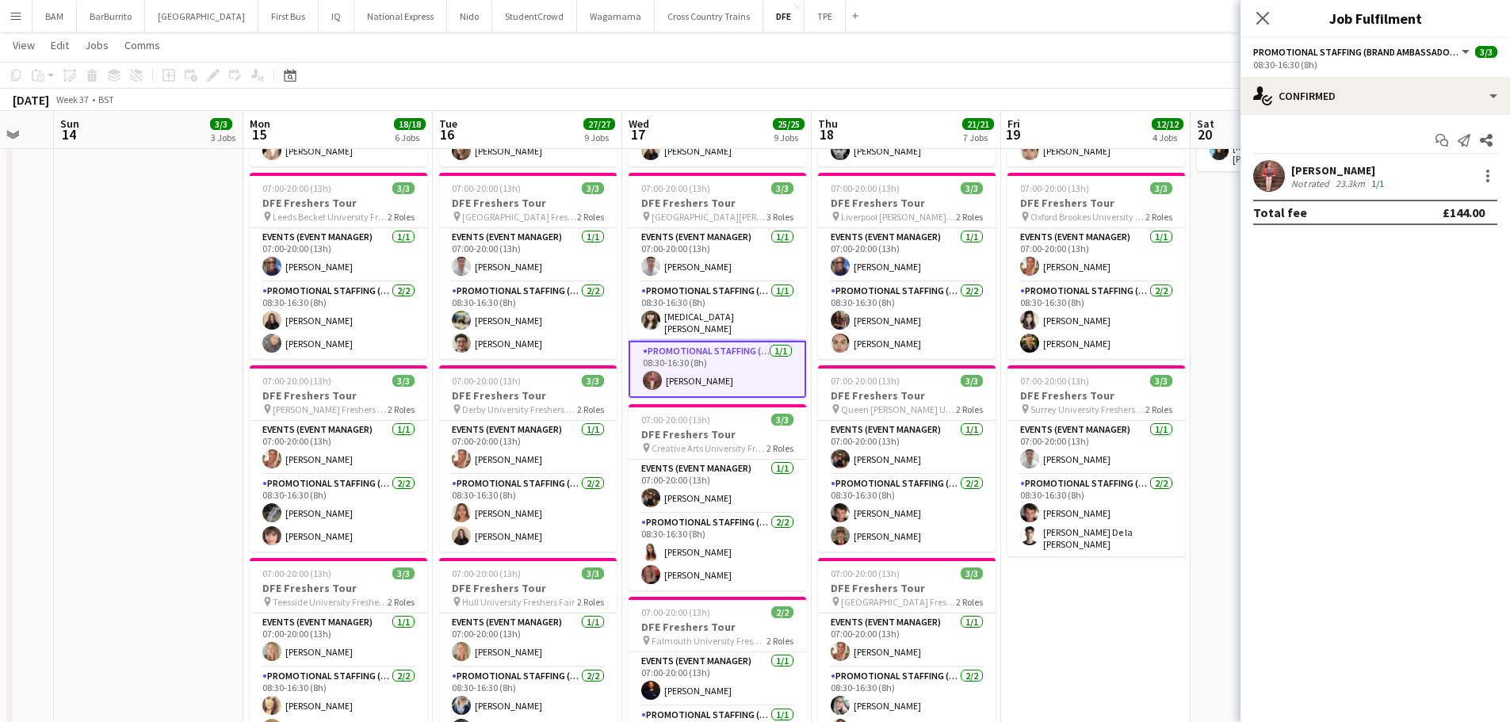
click at [1384, 172] on div "[PERSON_NAME]" at bounding box center [1339, 170] width 96 height 14
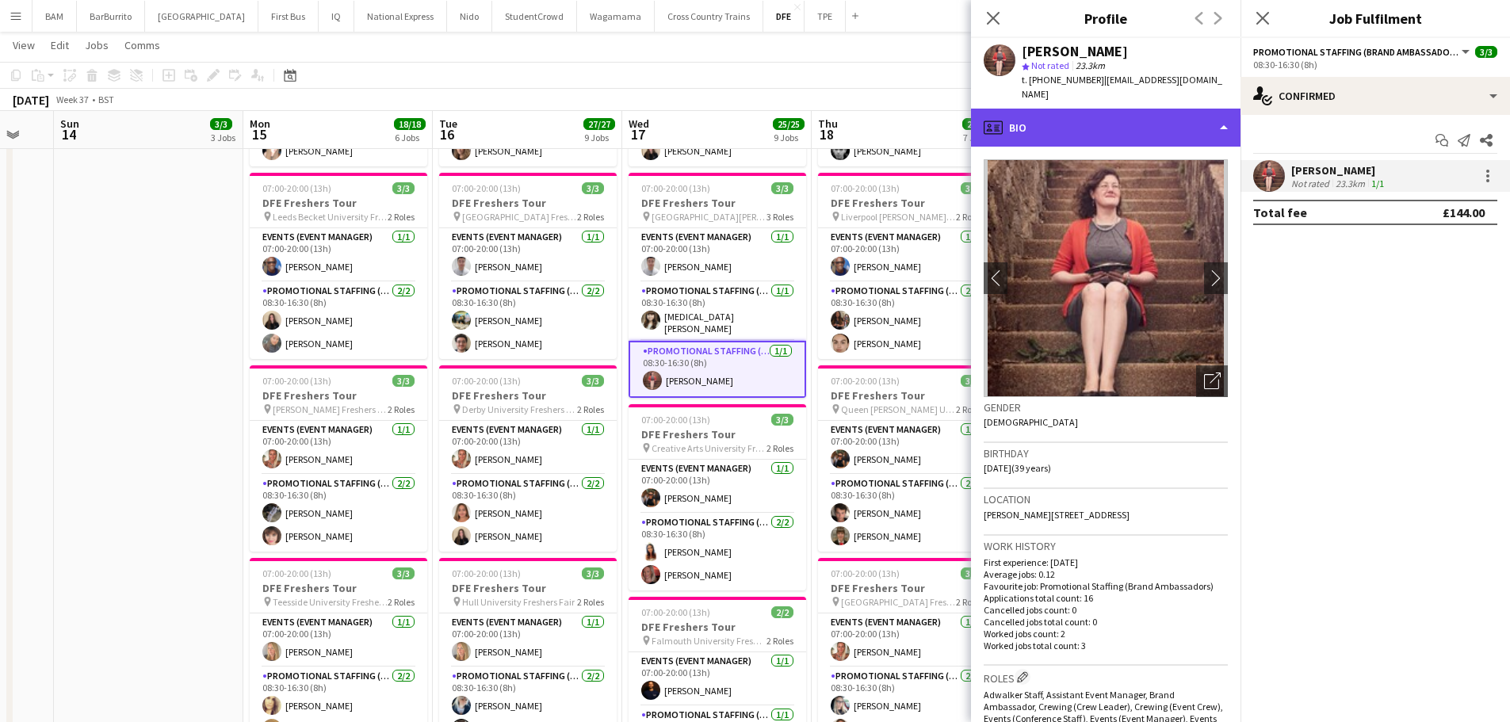
click at [1150, 109] on div "profile Bio" at bounding box center [1106, 128] width 270 height 38
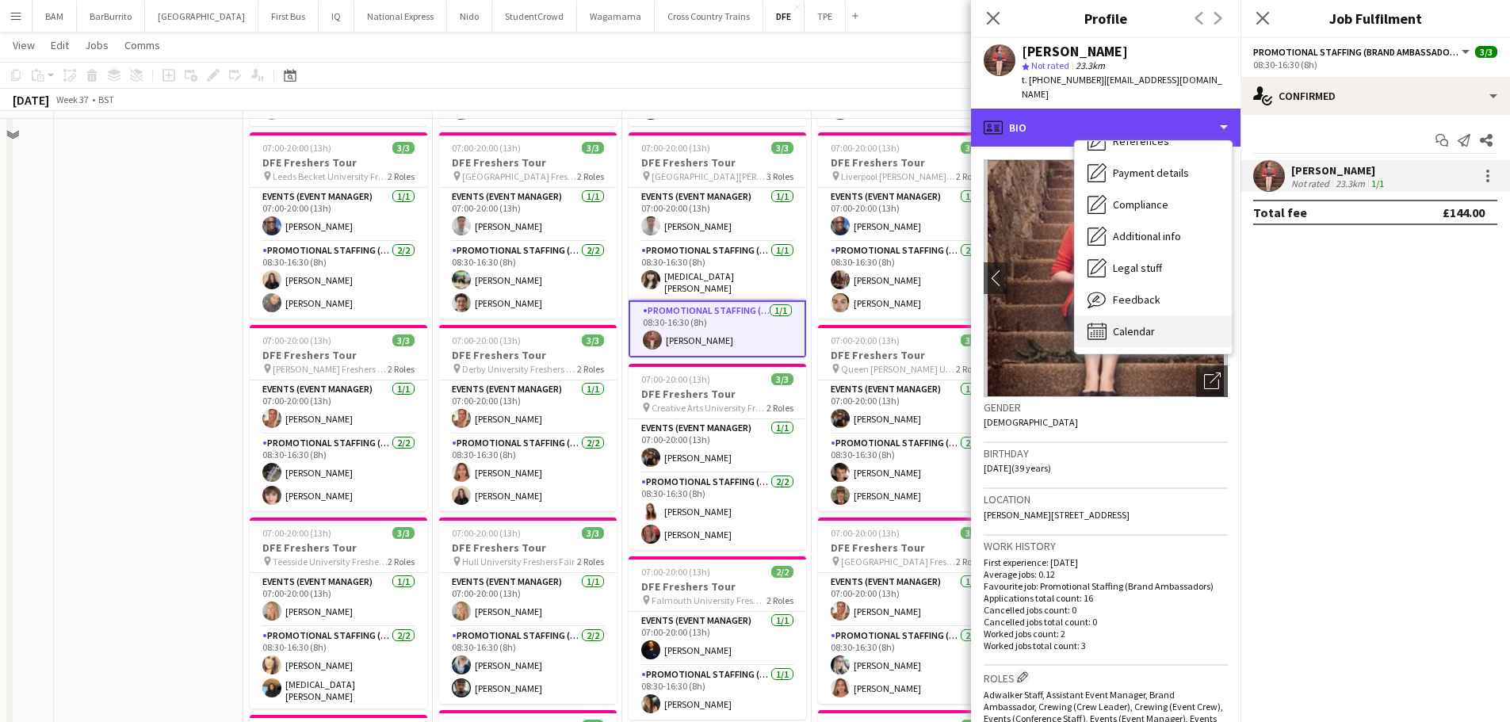
scroll to position [476, 0]
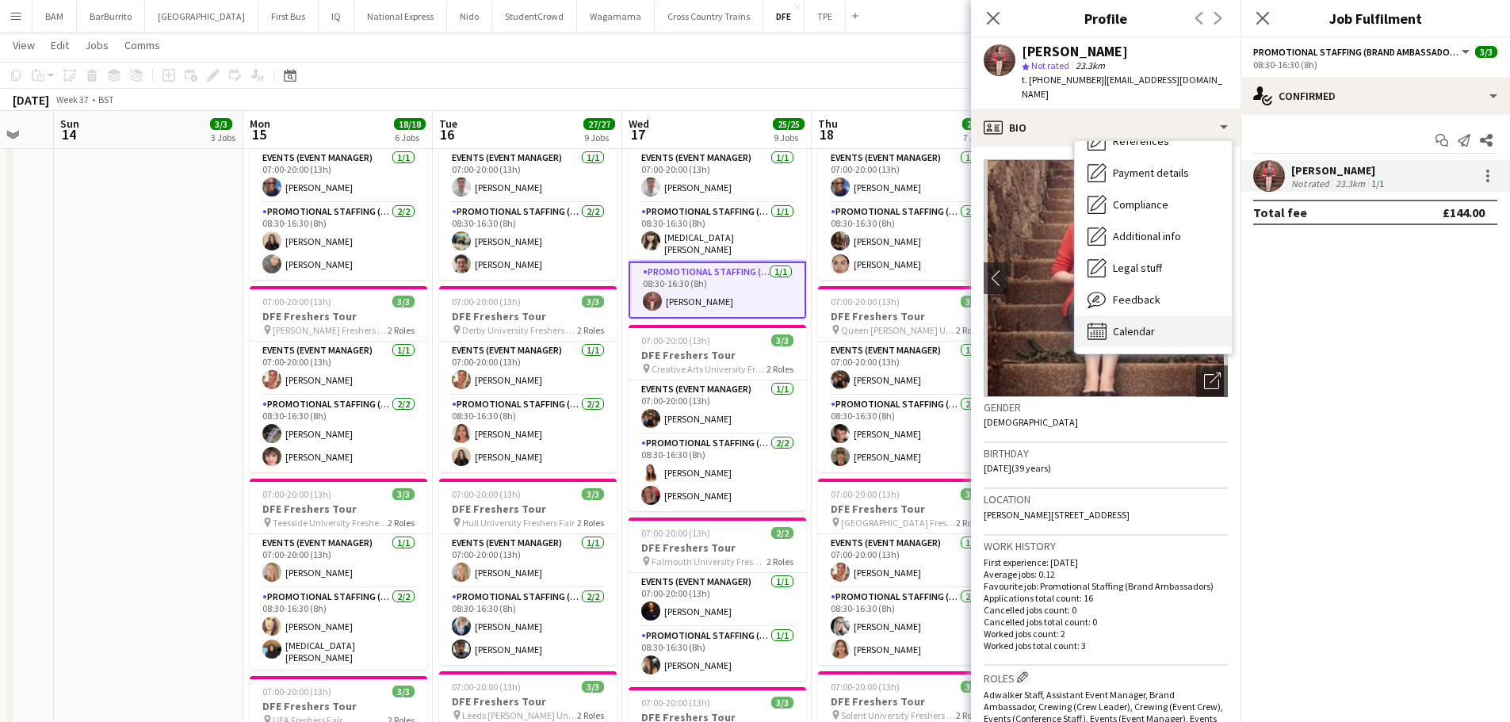
click at [1180, 316] on div "Calendar Calendar" at bounding box center [1153, 331] width 157 height 32
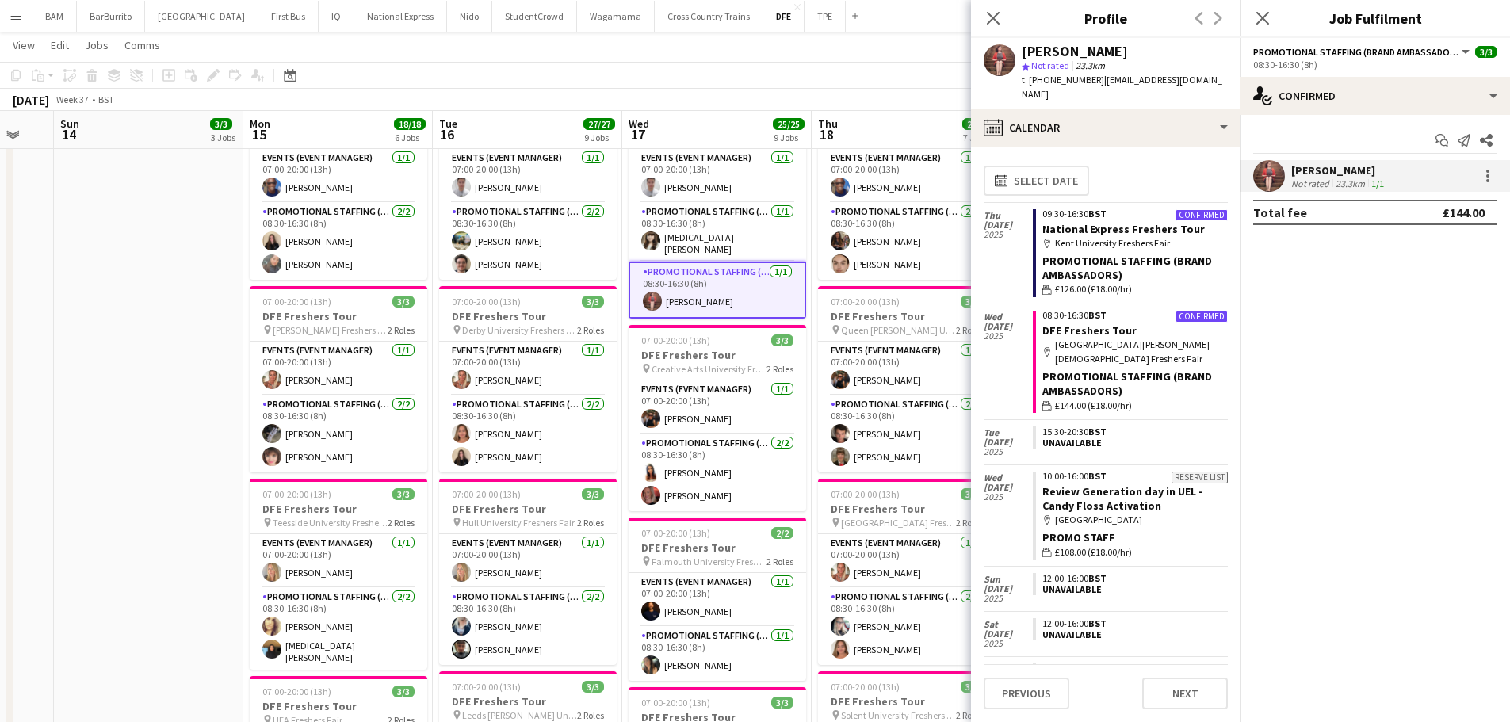
scroll to position [238, 0]
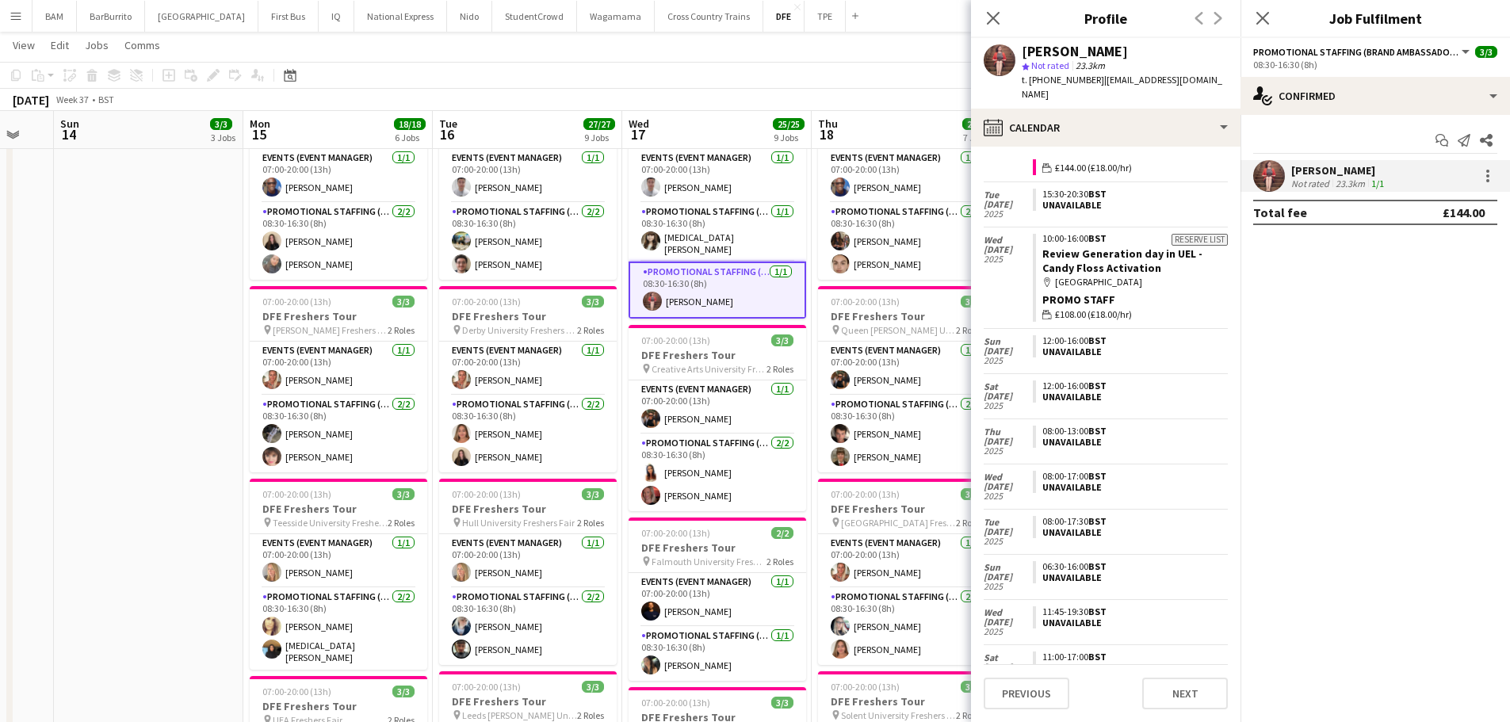
drag, startPoint x: 785, startPoint y: 94, endPoint x: 782, endPoint y: 102, distance: 8.3
click at [785, 94] on div "[DATE] Week 37 • BST" at bounding box center [755, 100] width 1510 height 22
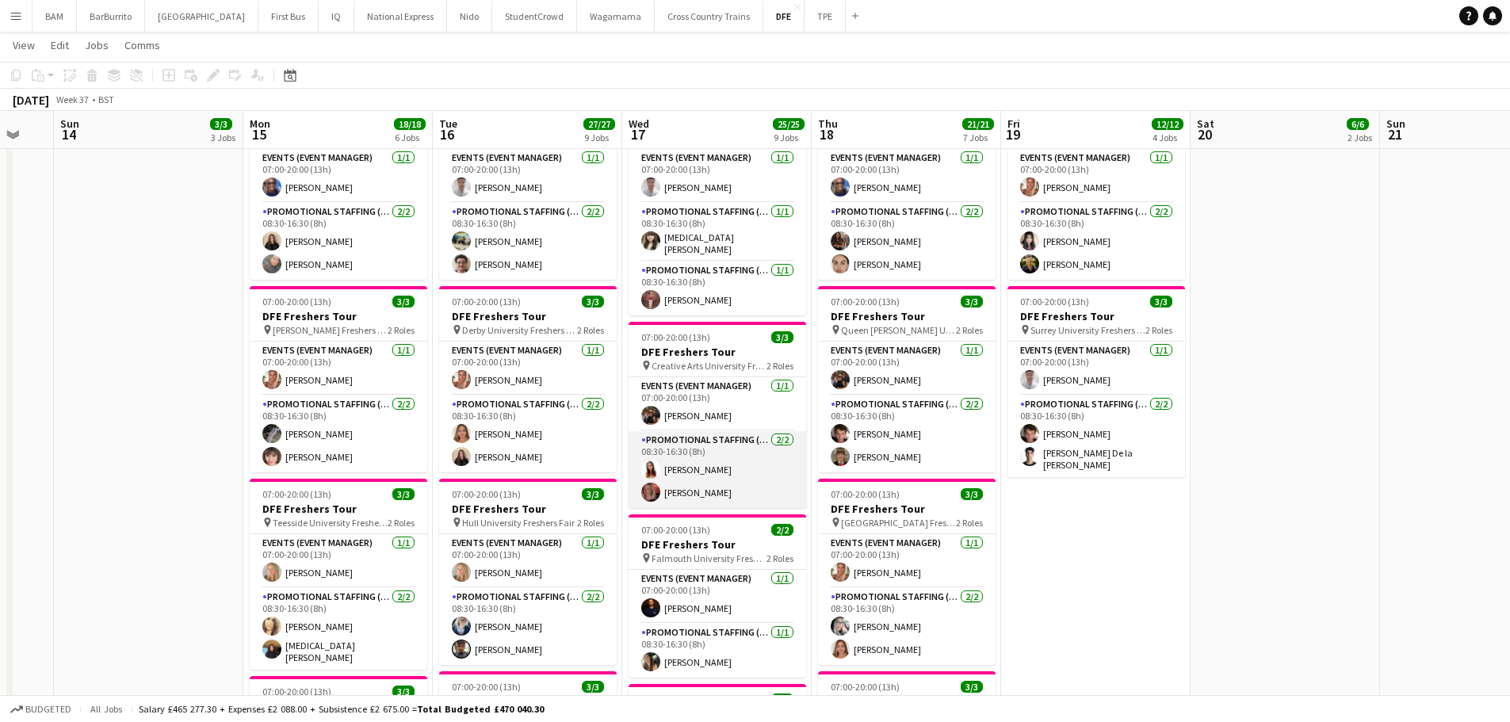
click at [732, 465] on app-card-role "Promotional Staffing (Brand Ambassadors) [DATE] 08:30-16:30 (8h) [PERSON_NAME] …" at bounding box center [718, 469] width 178 height 77
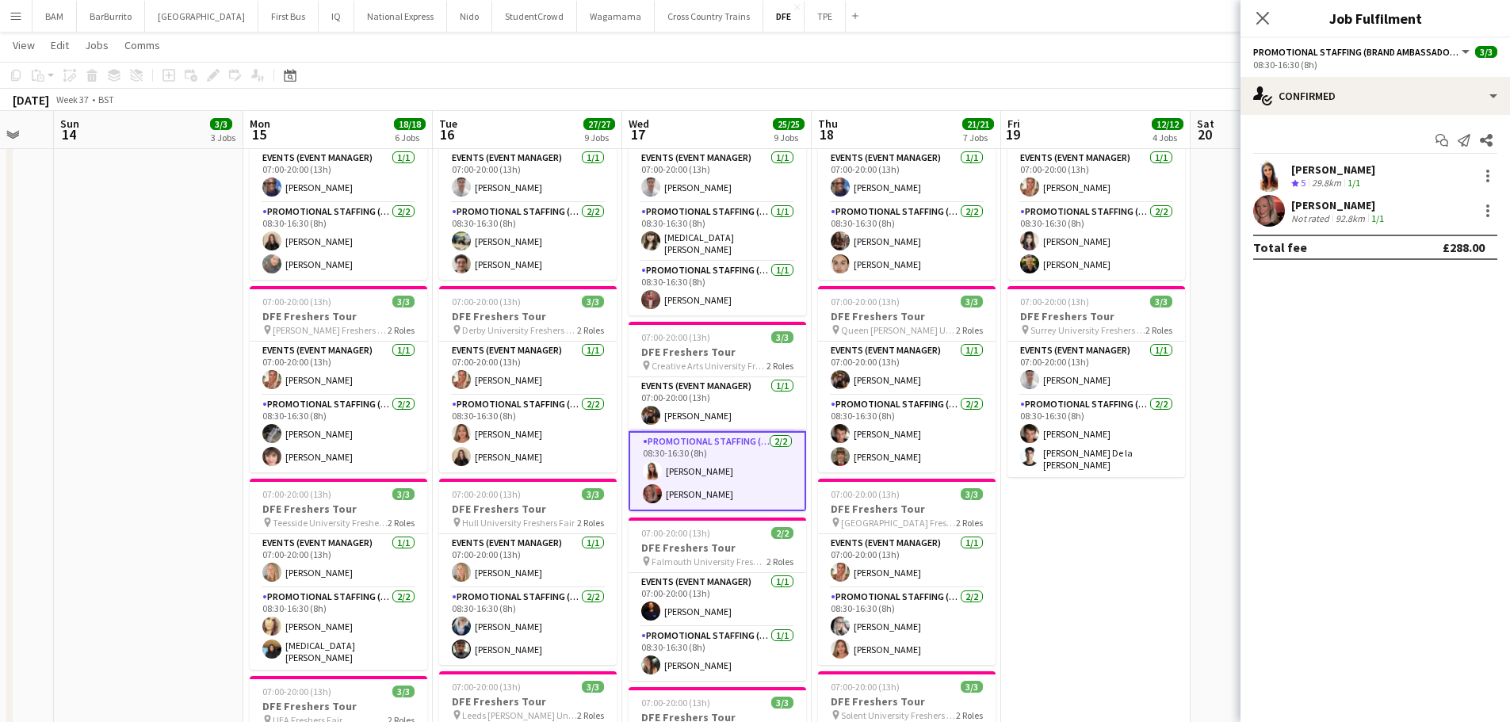
click at [1341, 185] on div "29.8km" at bounding box center [1327, 183] width 36 height 13
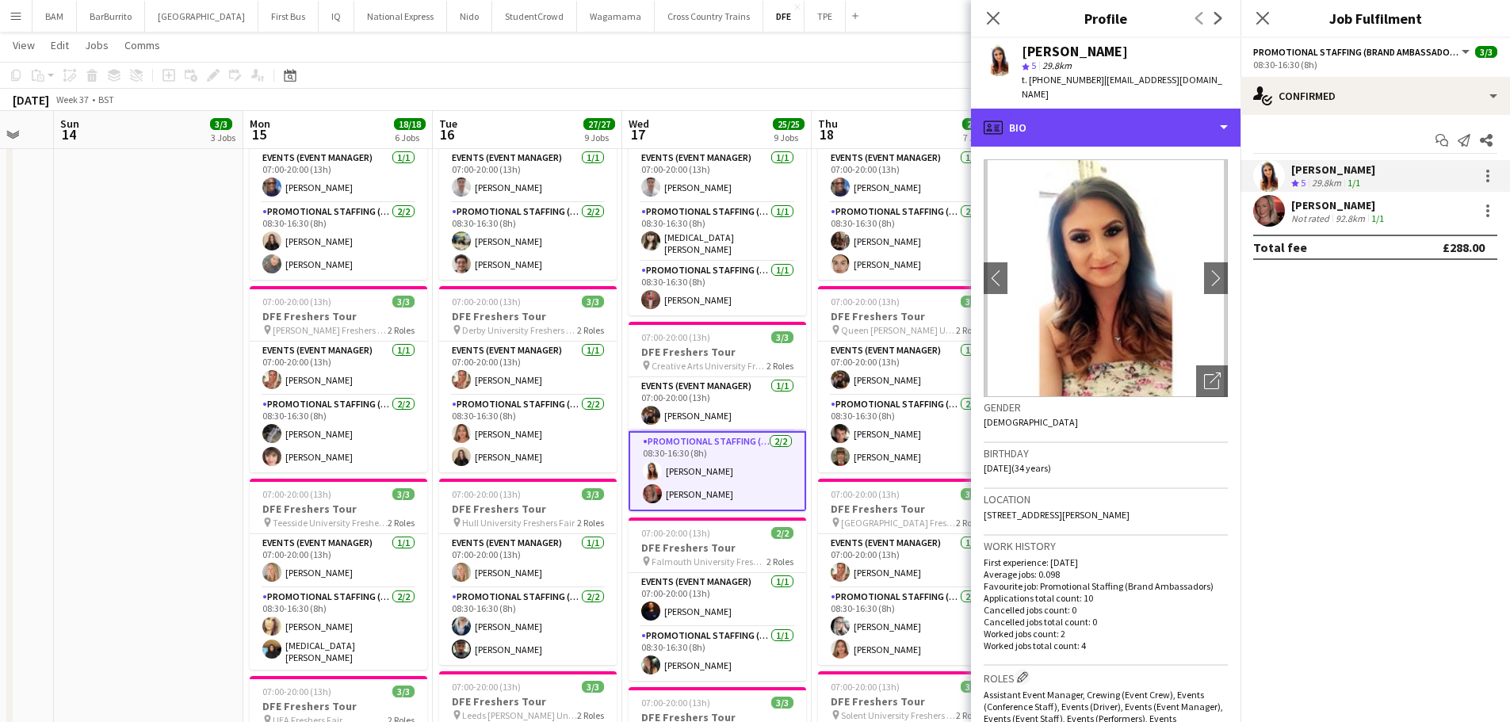
drag, startPoint x: 1030, startPoint y: 112, endPoint x: 1058, endPoint y: 171, distance: 65.9
click at [1030, 112] on div "profile Bio" at bounding box center [1106, 128] width 270 height 38
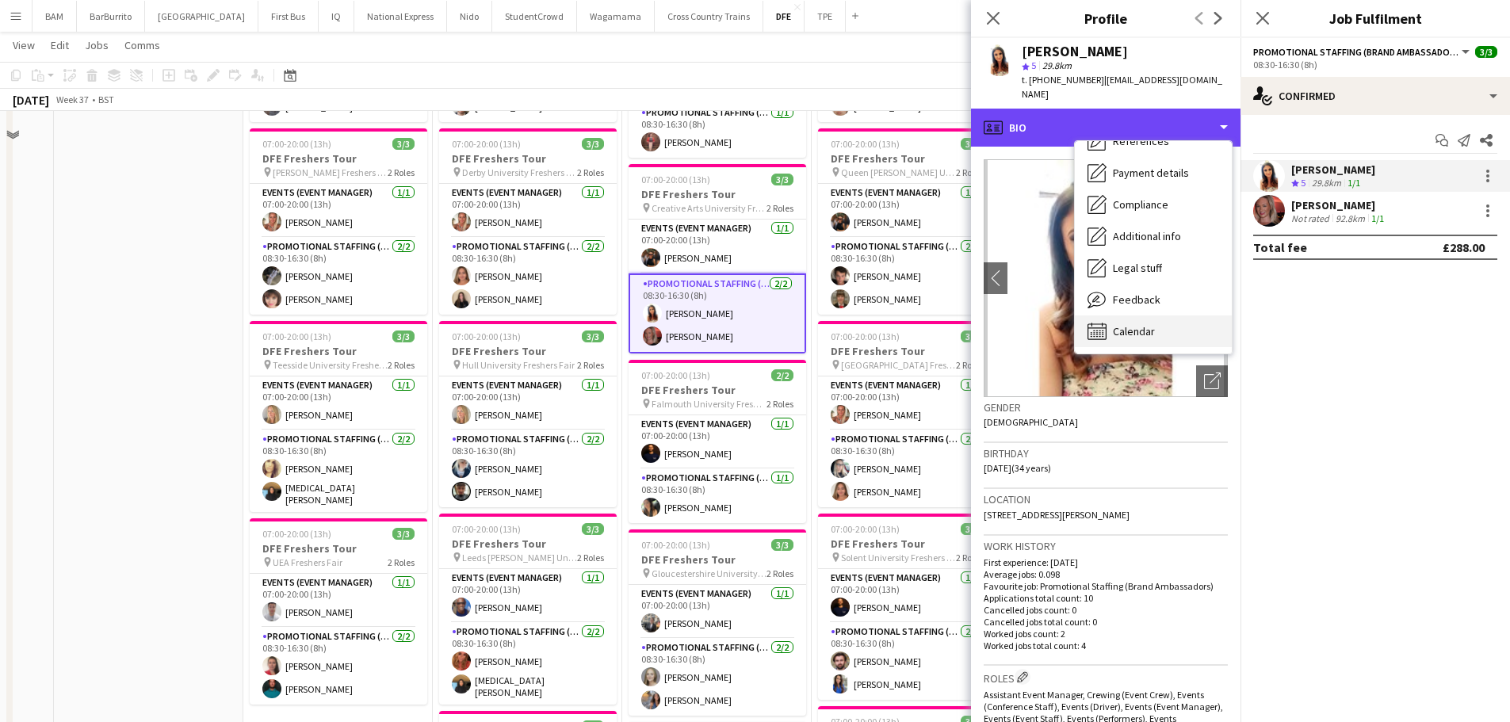
scroll to position [713, 0]
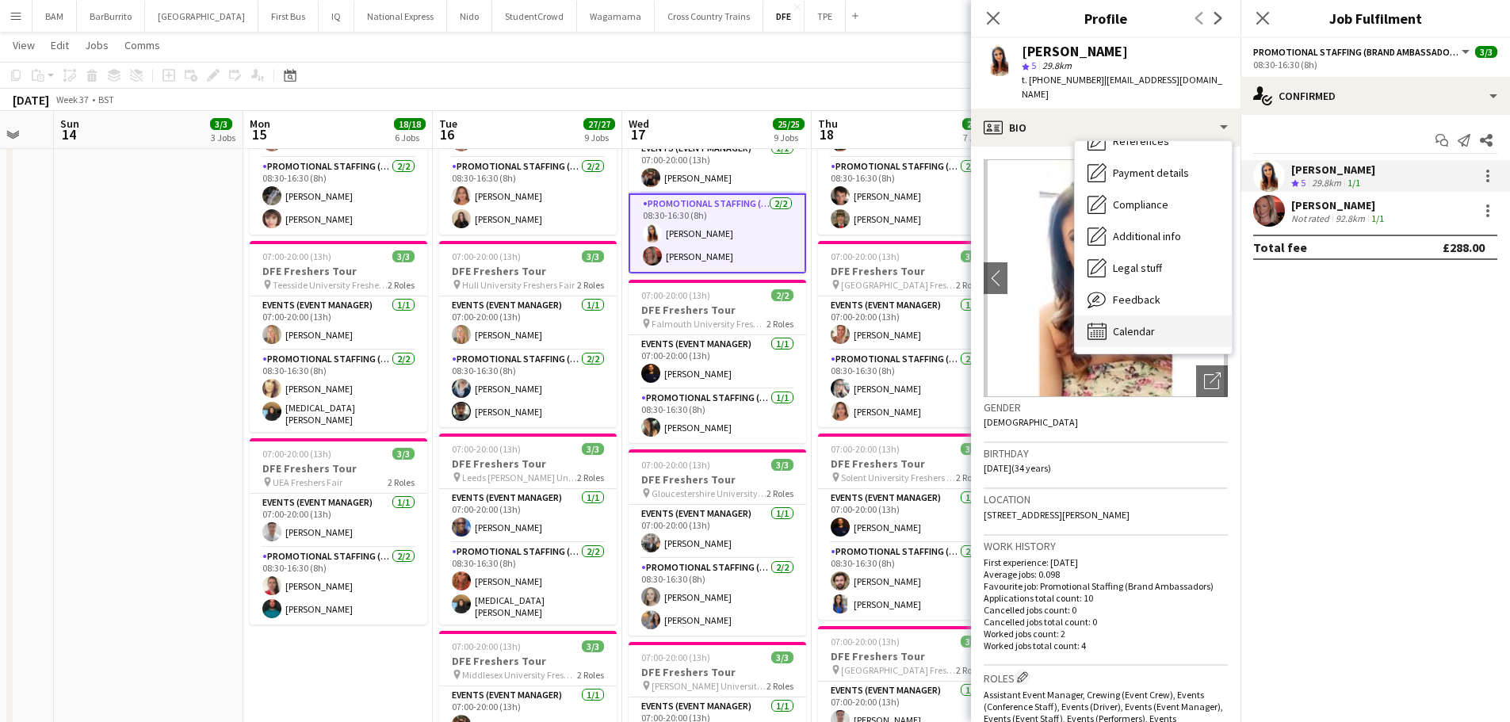
click at [1145, 324] on span "Calendar" at bounding box center [1134, 331] width 42 height 14
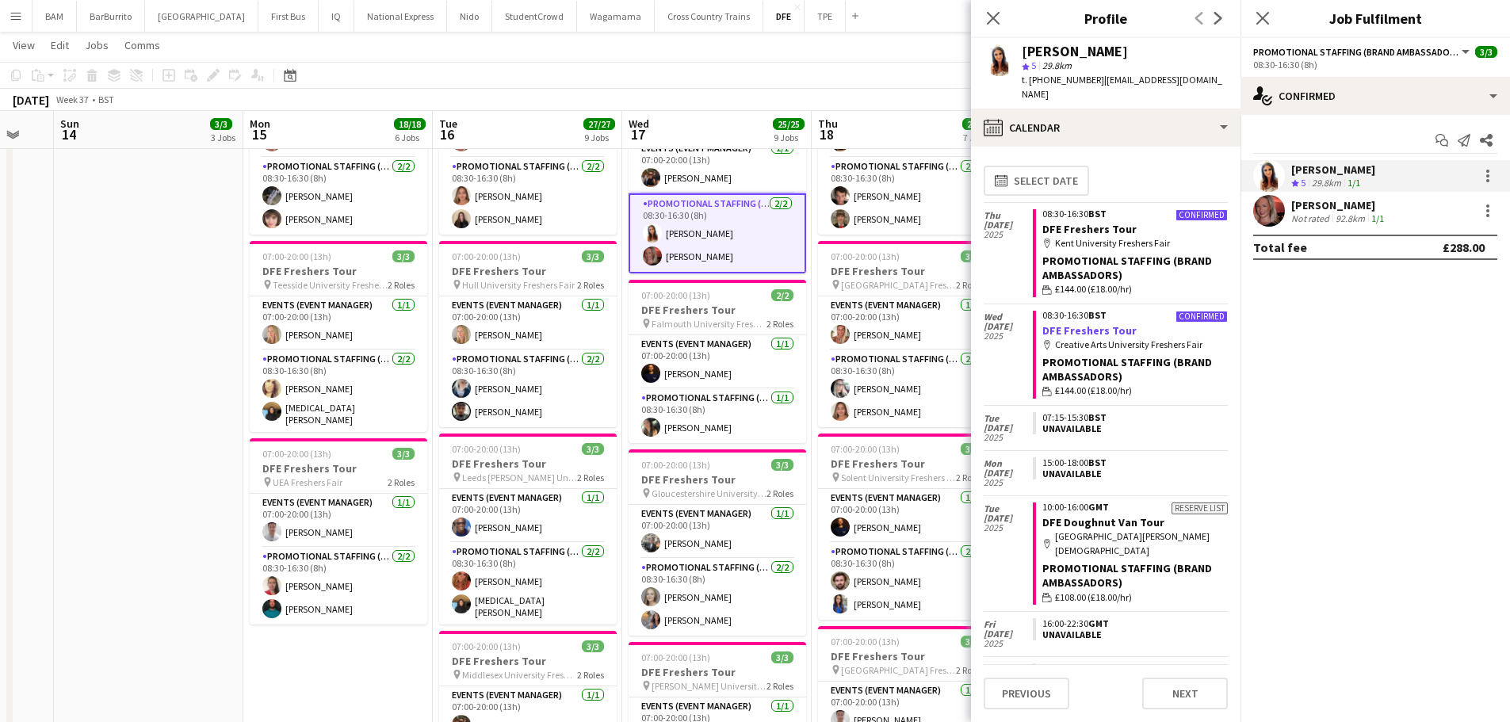
click at [1072, 323] on link "DFE Freshers Tour" at bounding box center [1089, 330] width 94 height 14
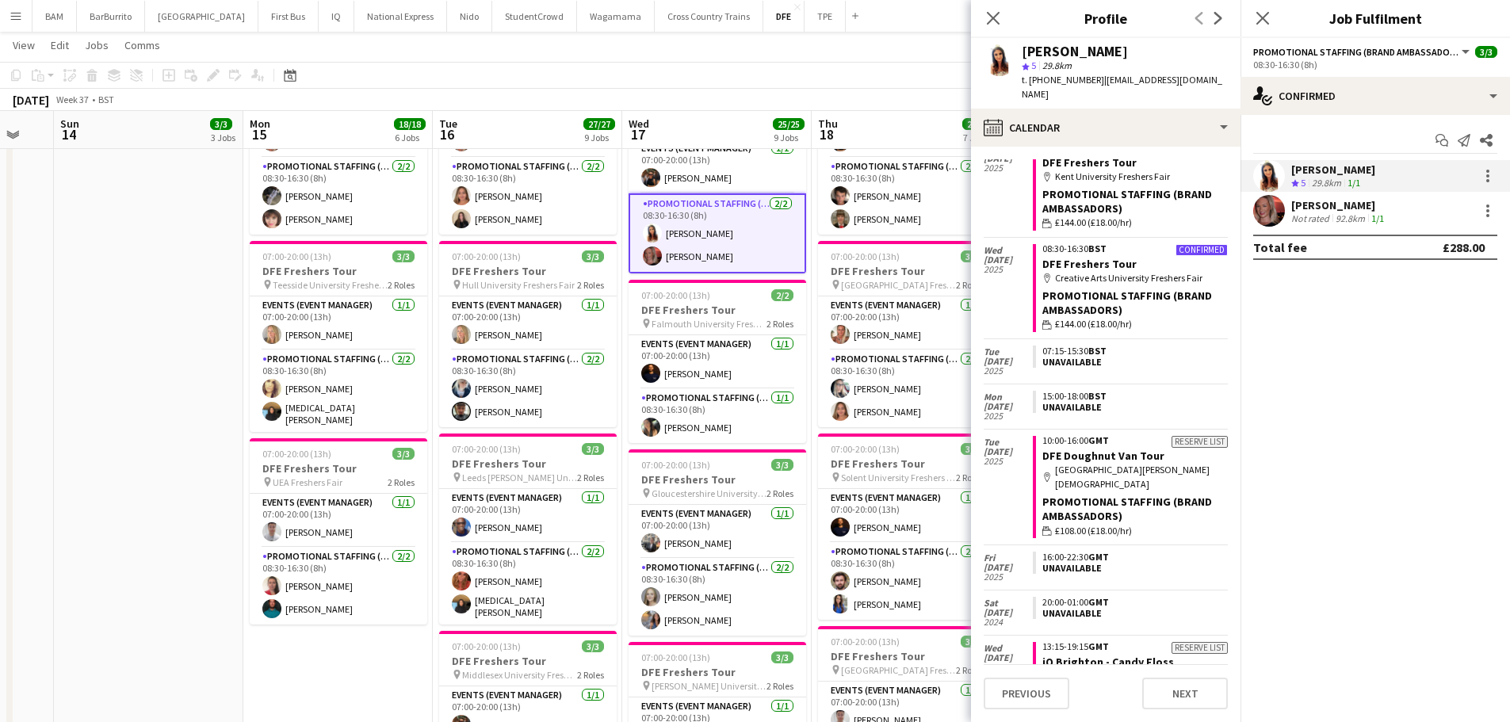
scroll to position [0, 0]
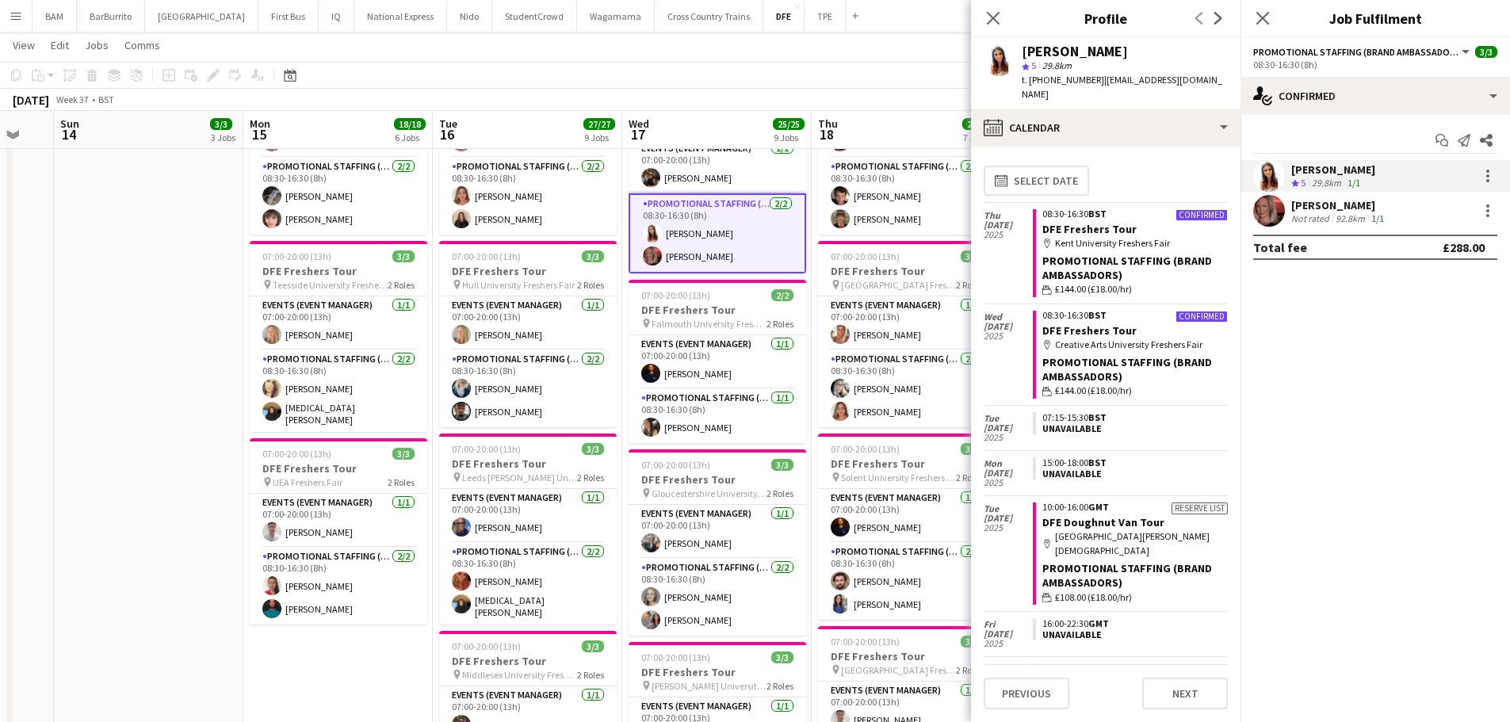
drag, startPoint x: 1373, startPoint y: 201, endPoint x: 1259, endPoint y: 235, distance: 119.4
click at [1373, 201] on div "[PERSON_NAME]" at bounding box center [1339, 205] width 96 height 14
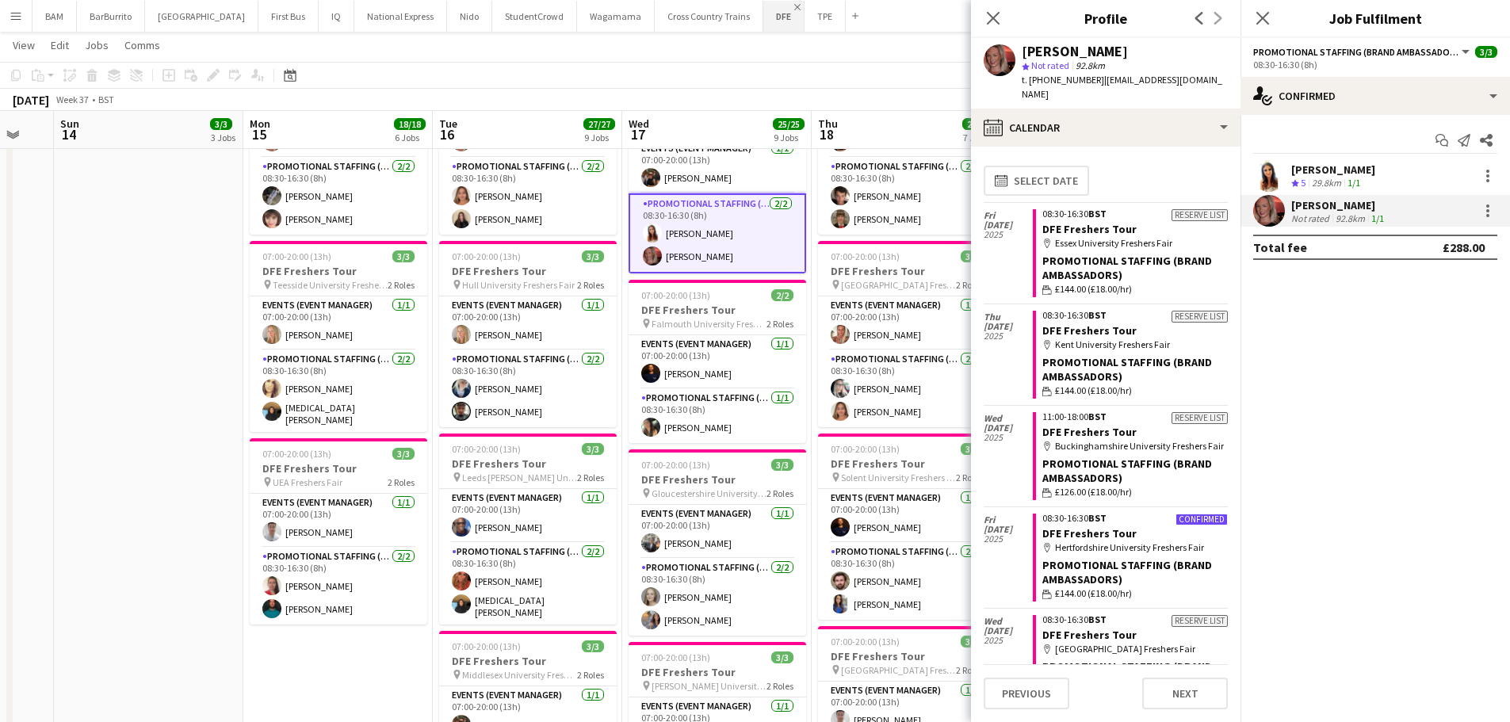
click at [794, 7] on app-icon "Close" at bounding box center [797, 7] width 6 height 6
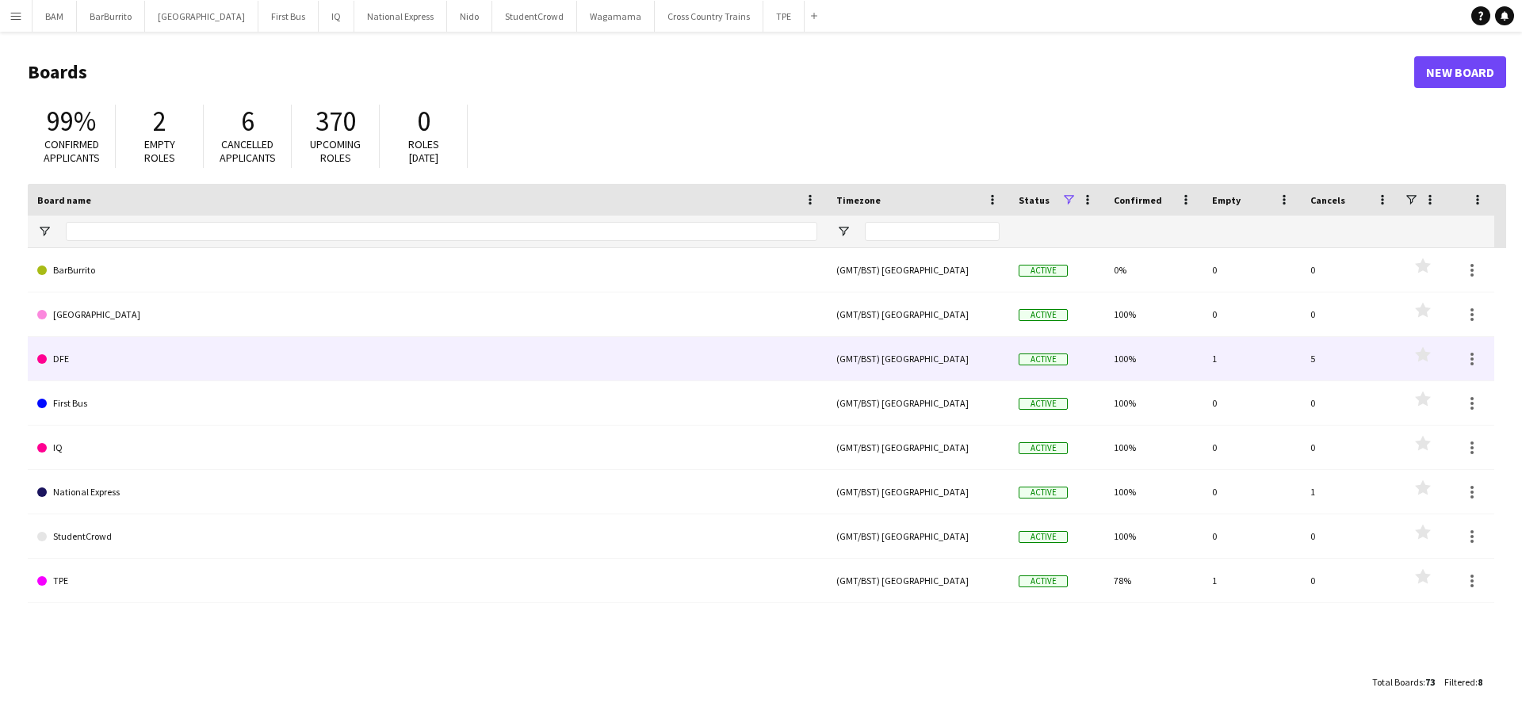
click at [139, 362] on link "DFE" at bounding box center [427, 359] width 780 height 44
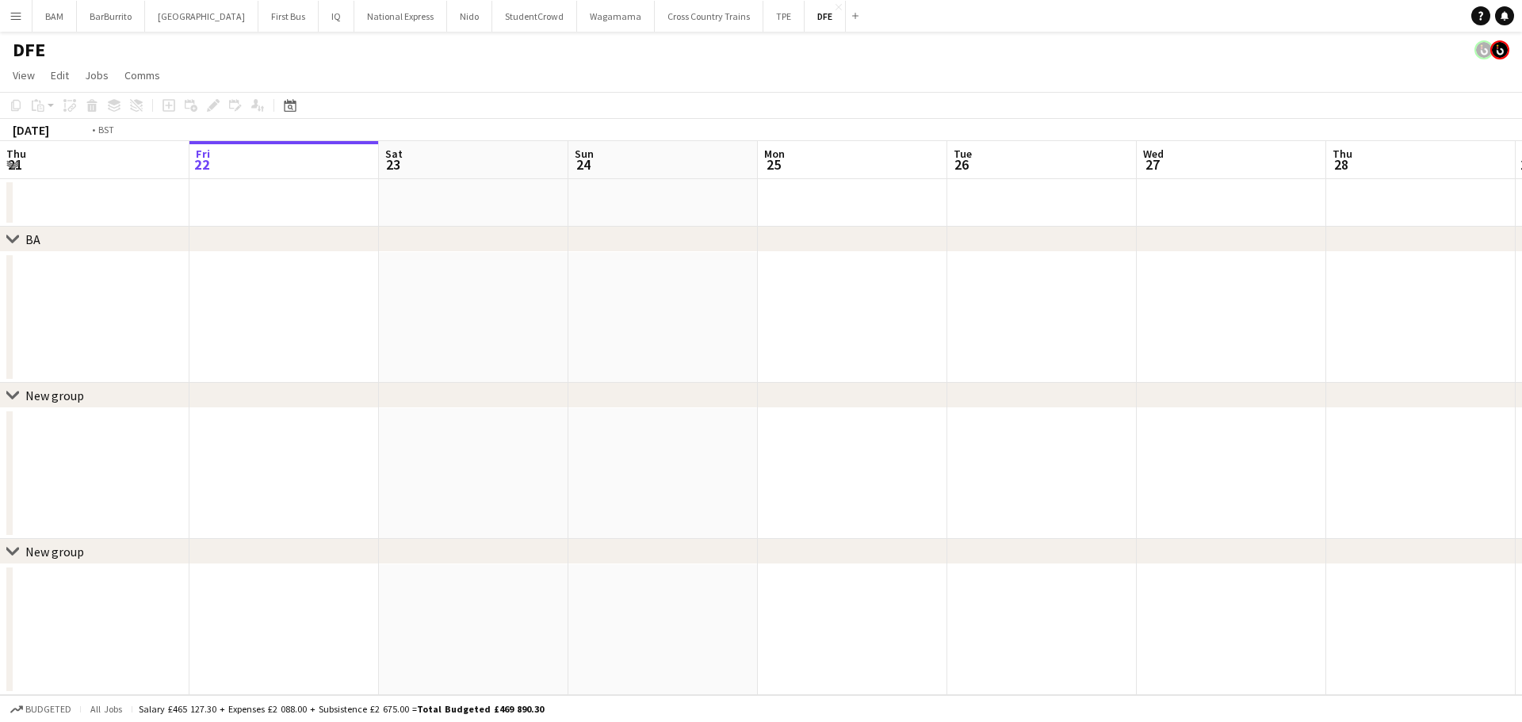
scroll to position [0, 400]
drag, startPoint x: 338, startPoint y: 155, endPoint x: 107, endPoint y: 123, distance: 232.8
click at [108, 123] on app-calendar "Copy Paste Paste Ctrl+V Paste with crew Ctrl+Shift+V Paste linked Job [GEOGRAPH…" at bounding box center [761, 393] width 1522 height 603
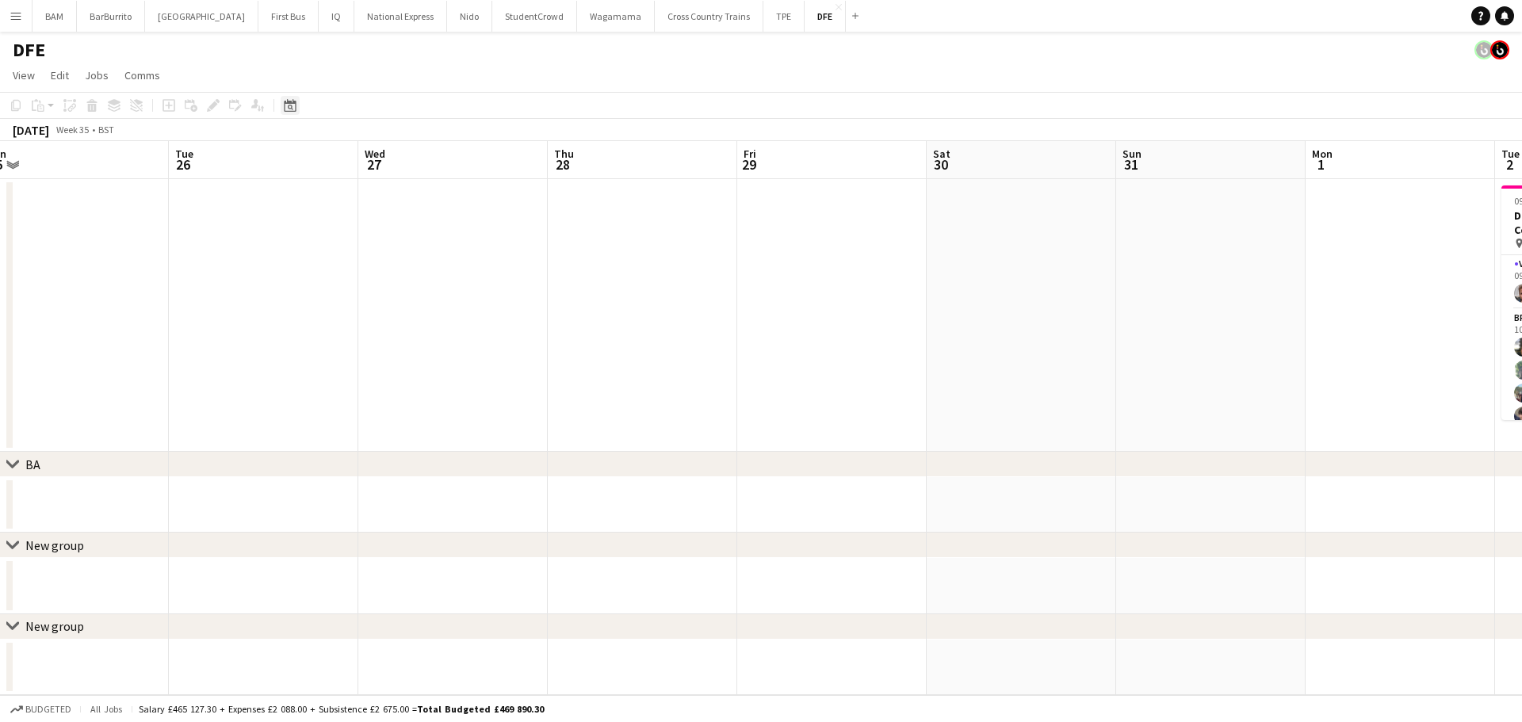
click at [284, 109] on icon "Date picker" at bounding box center [290, 105] width 13 height 13
click at [417, 159] on span "Next month" at bounding box center [419, 160] width 32 height 32
click at [350, 287] on span "18" at bounding box center [355, 282] width 19 height 19
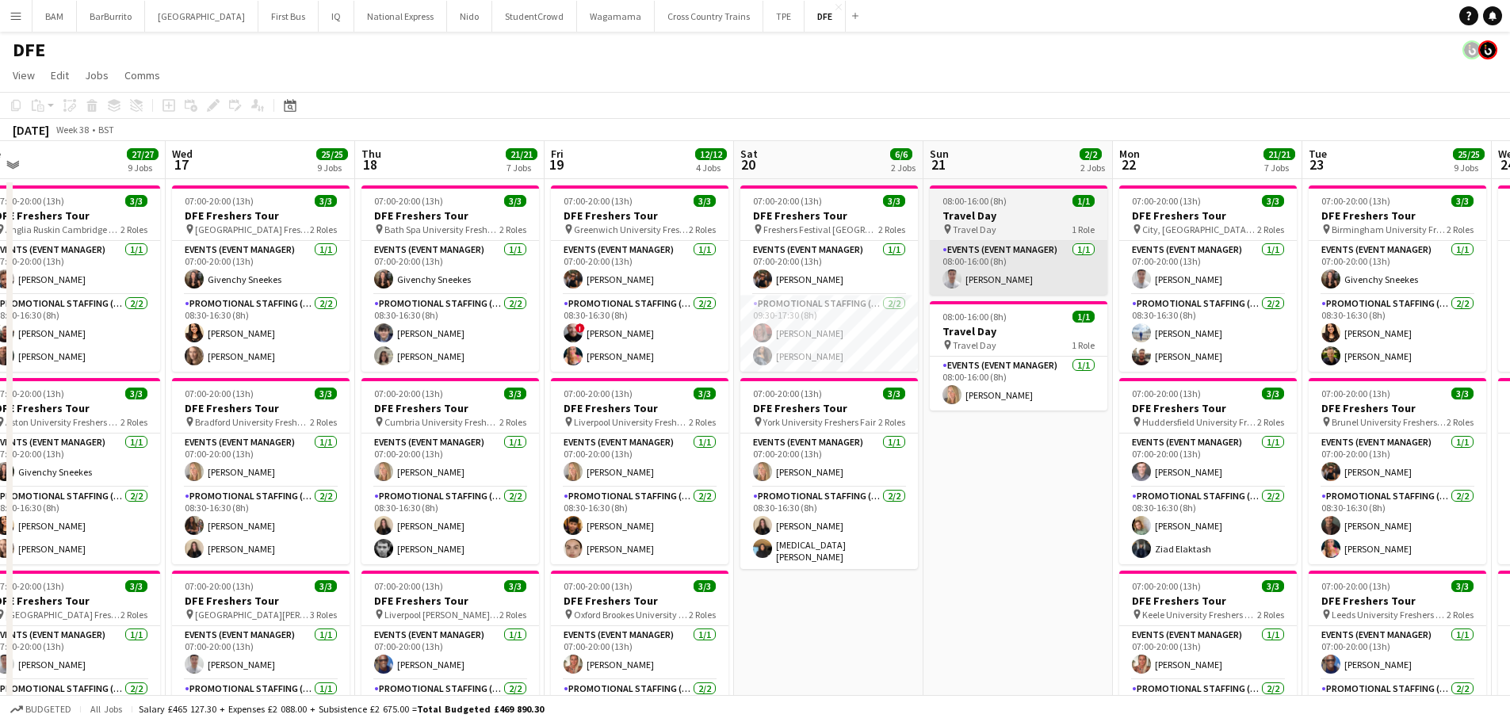
drag, startPoint x: 950, startPoint y: 285, endPoint x: 1229, endPoint y: 283, distance: 279.0
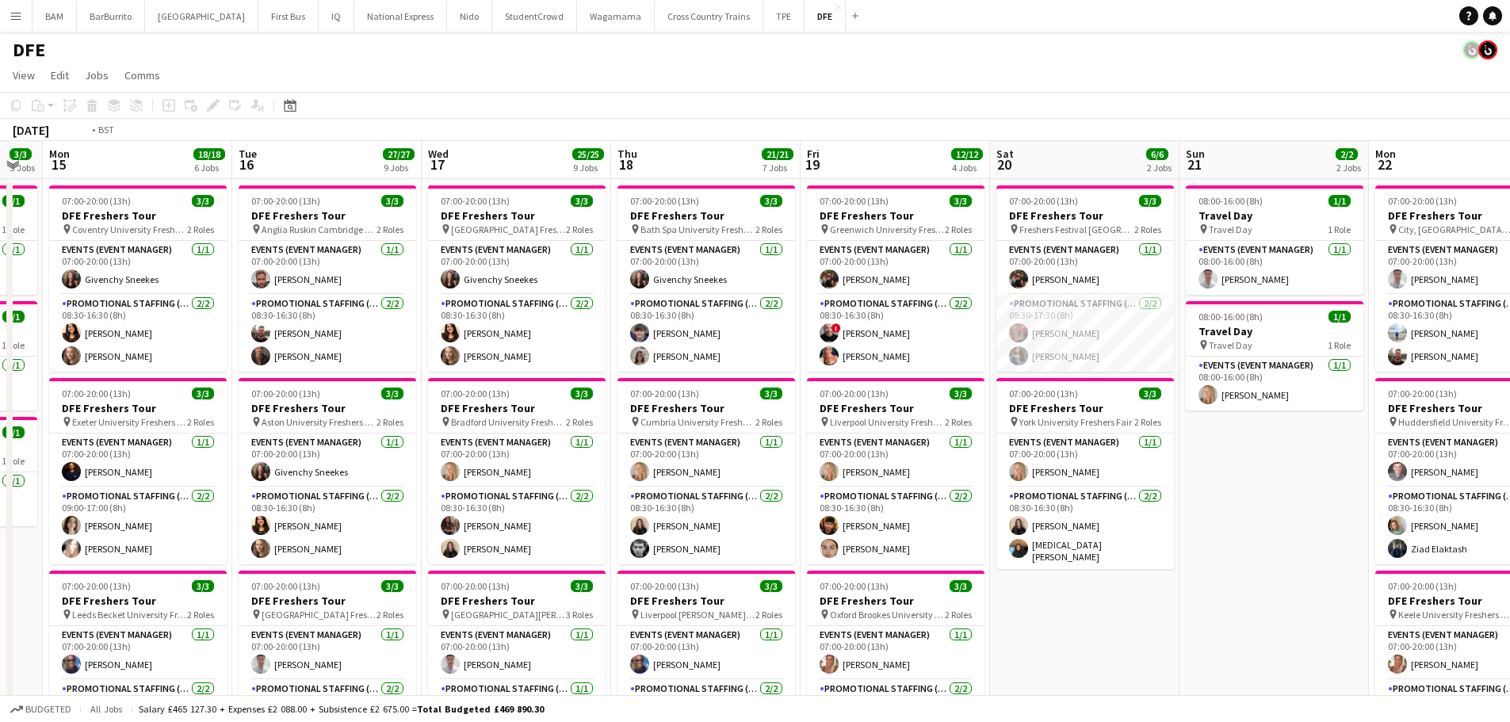
scroll to position [0, 494]
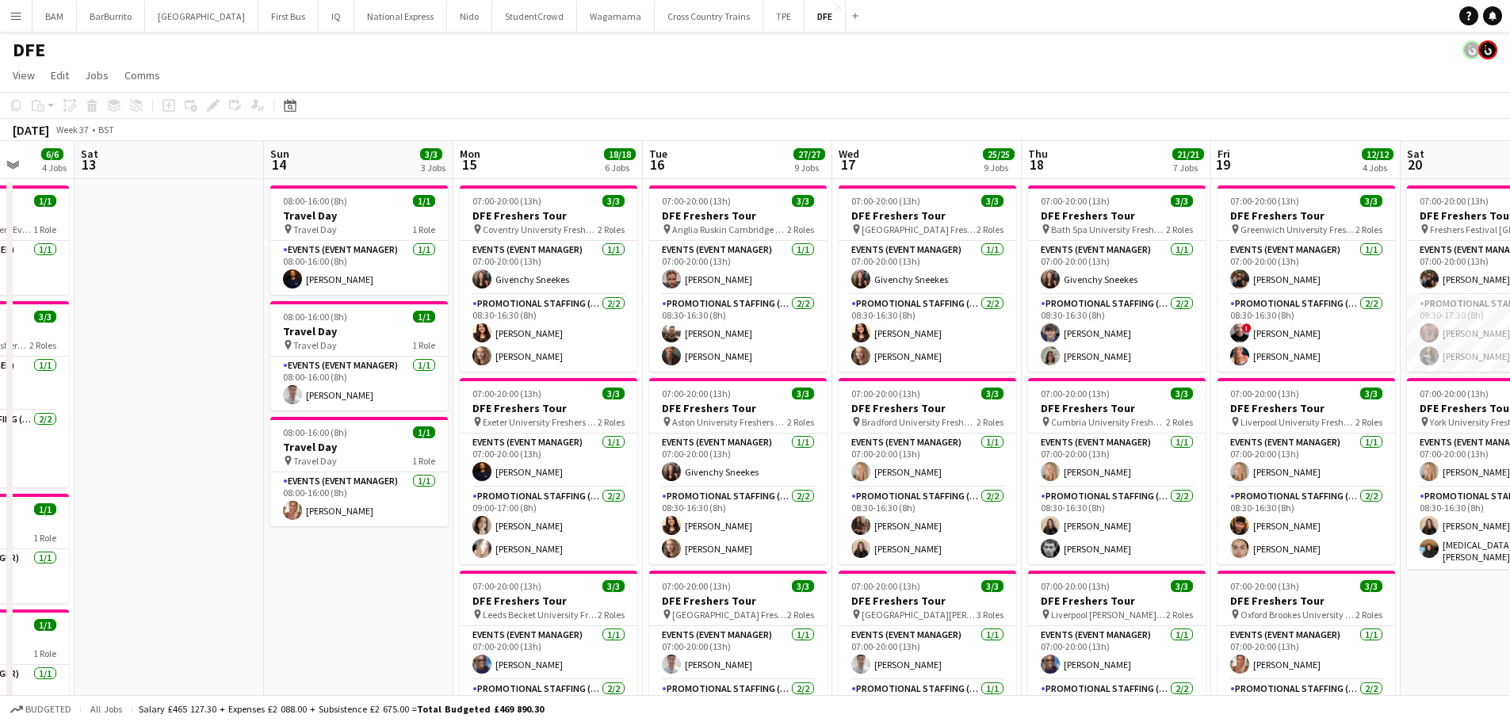
drag, startPoint x: 317, startPoint y: 295, endPoint x: 778, endPoint y: 302, distance: 461.4
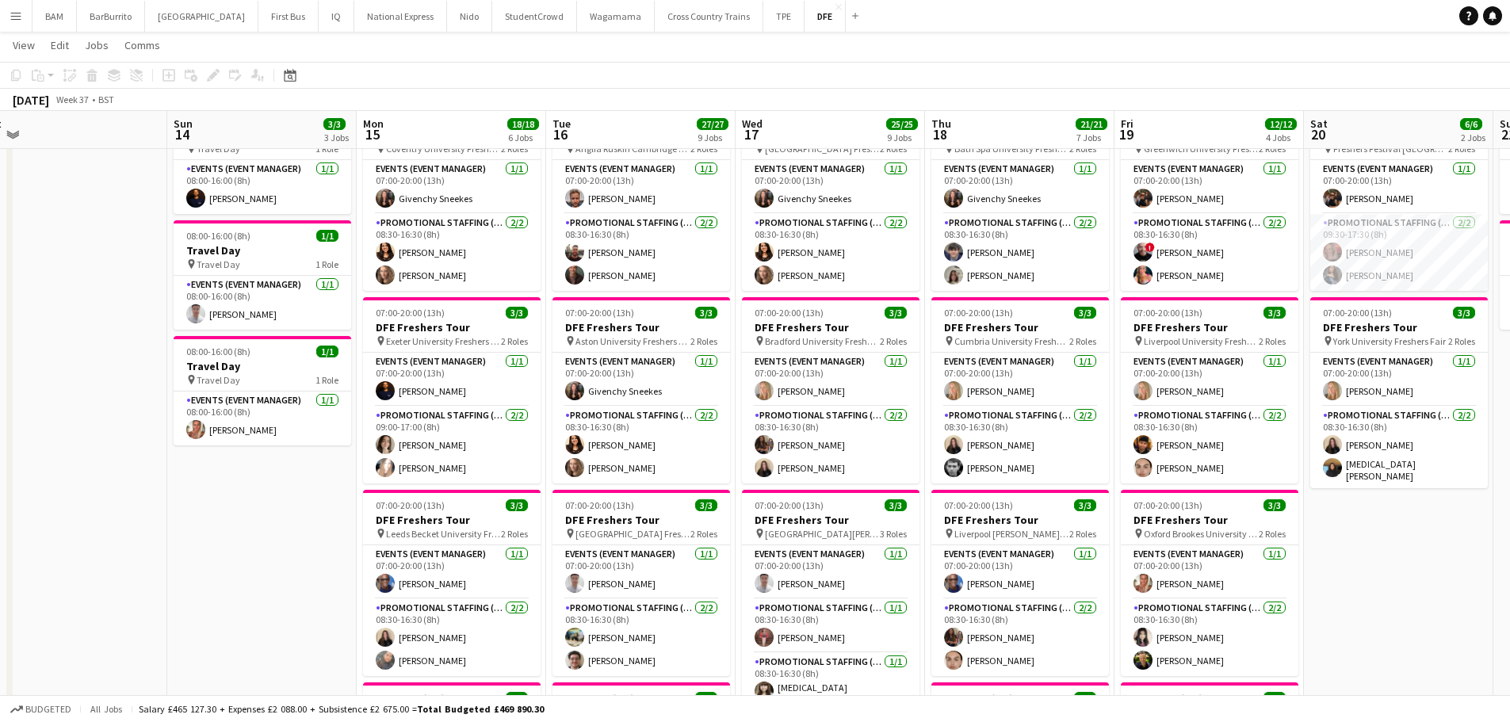
scroll to position [0, 468]
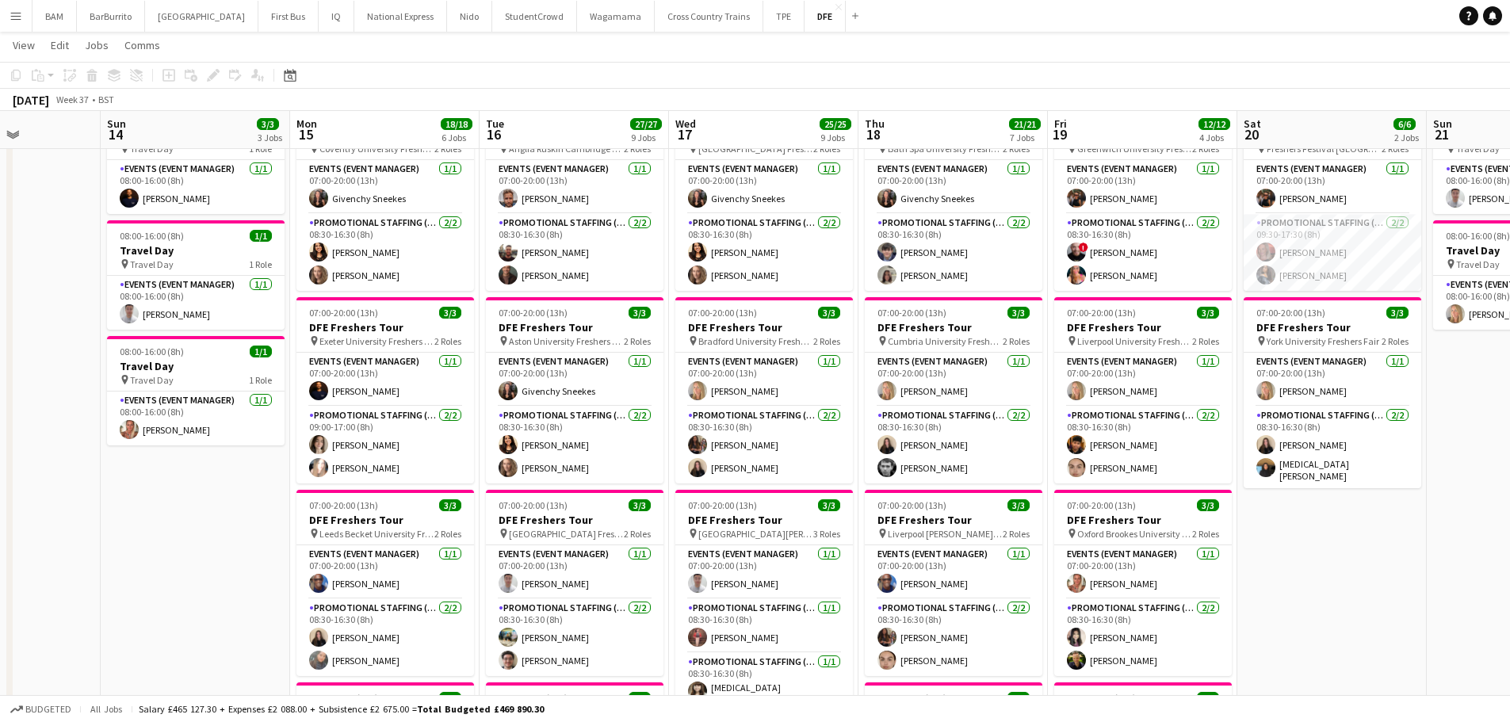
drag, startPoint x: 976, startPoint y: 416, endPoint x: 845, endPoint y: 409, distance: 131.0
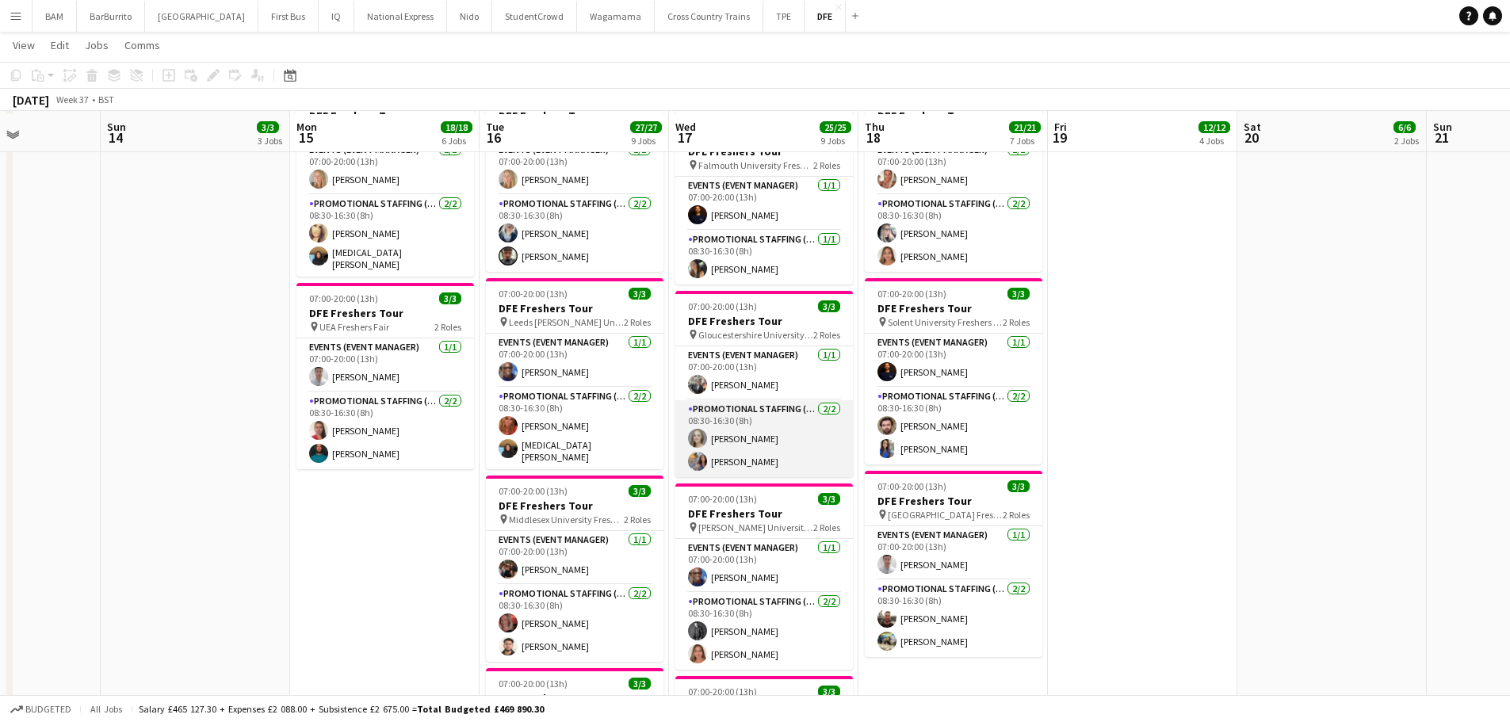
scroll to position [872, 0]
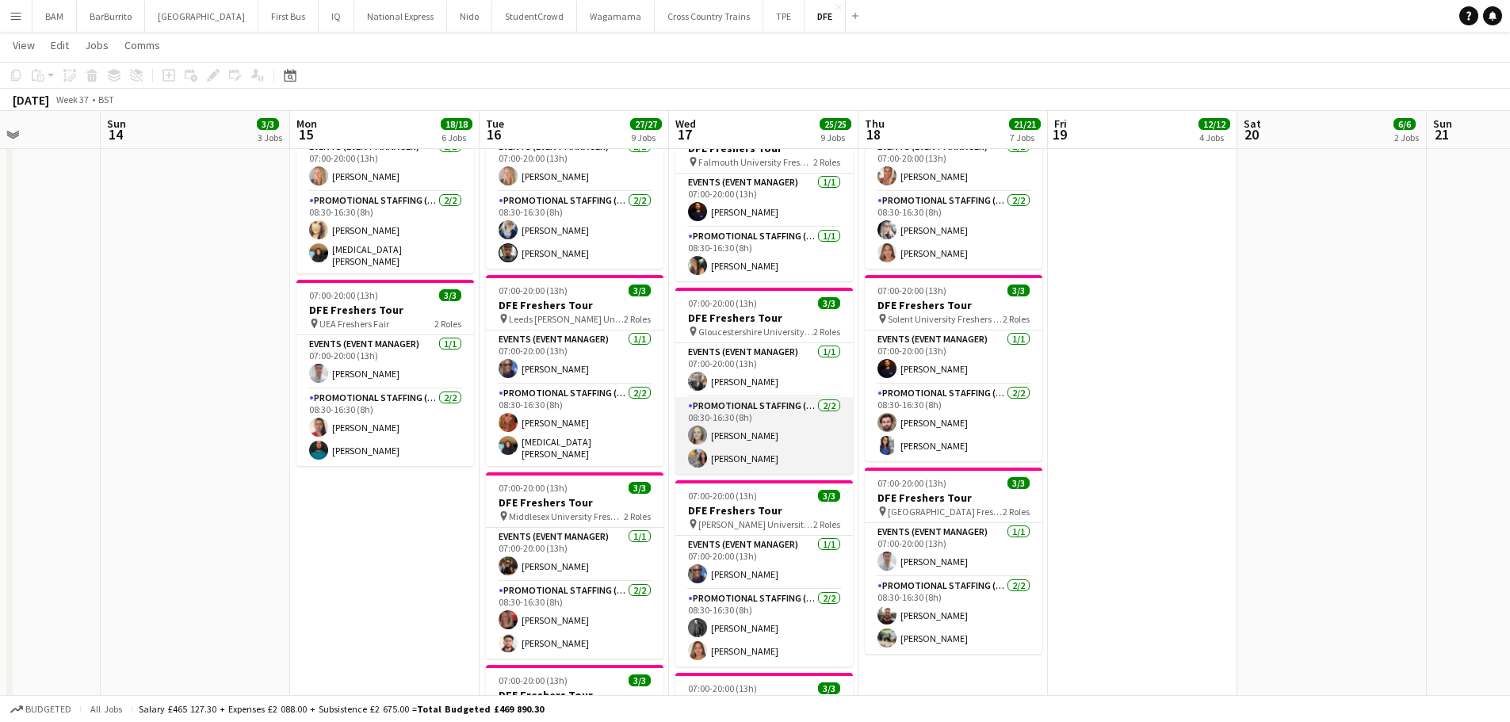
click at [803, 446] on app-card-role "Promotional Staffing (Brand Ambassadors) [DATE] 08:30-16:30 (8h) [PERSON_NAME] …" at bounding box center [764, 435] width 178 height 77
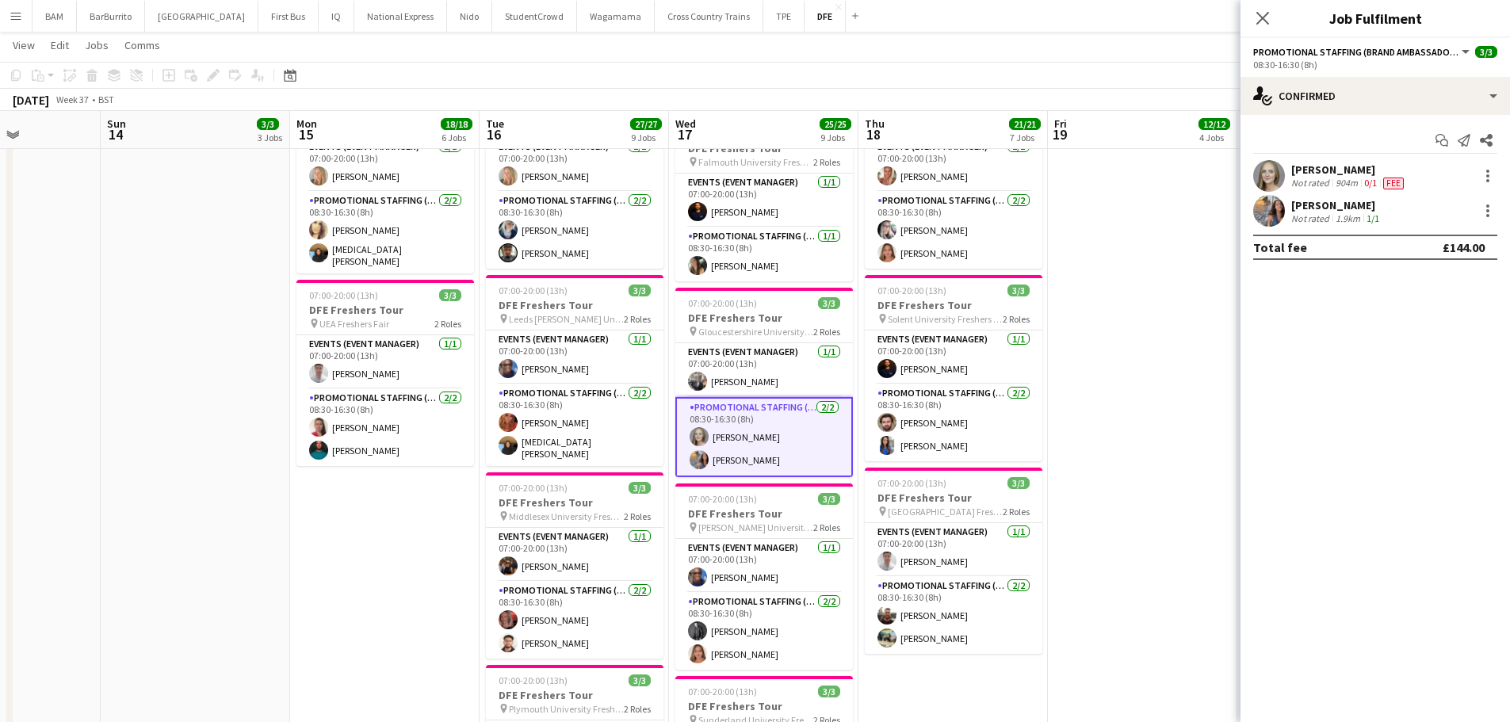
click at [1424, 228] on app-confirmed-crew "[PERSON_NAME] Not rated 904m 0/1 Fee [PERSON_NAME] Not rated 1.9km 1/1 Total fe…" at bounding box center [1376, 210] width 270 height 100
click at [1418, 219] on div "[PERSON_NAME] Not rated 1.9km 1/1" at bounding box center [1376, 211] width 270 height 32
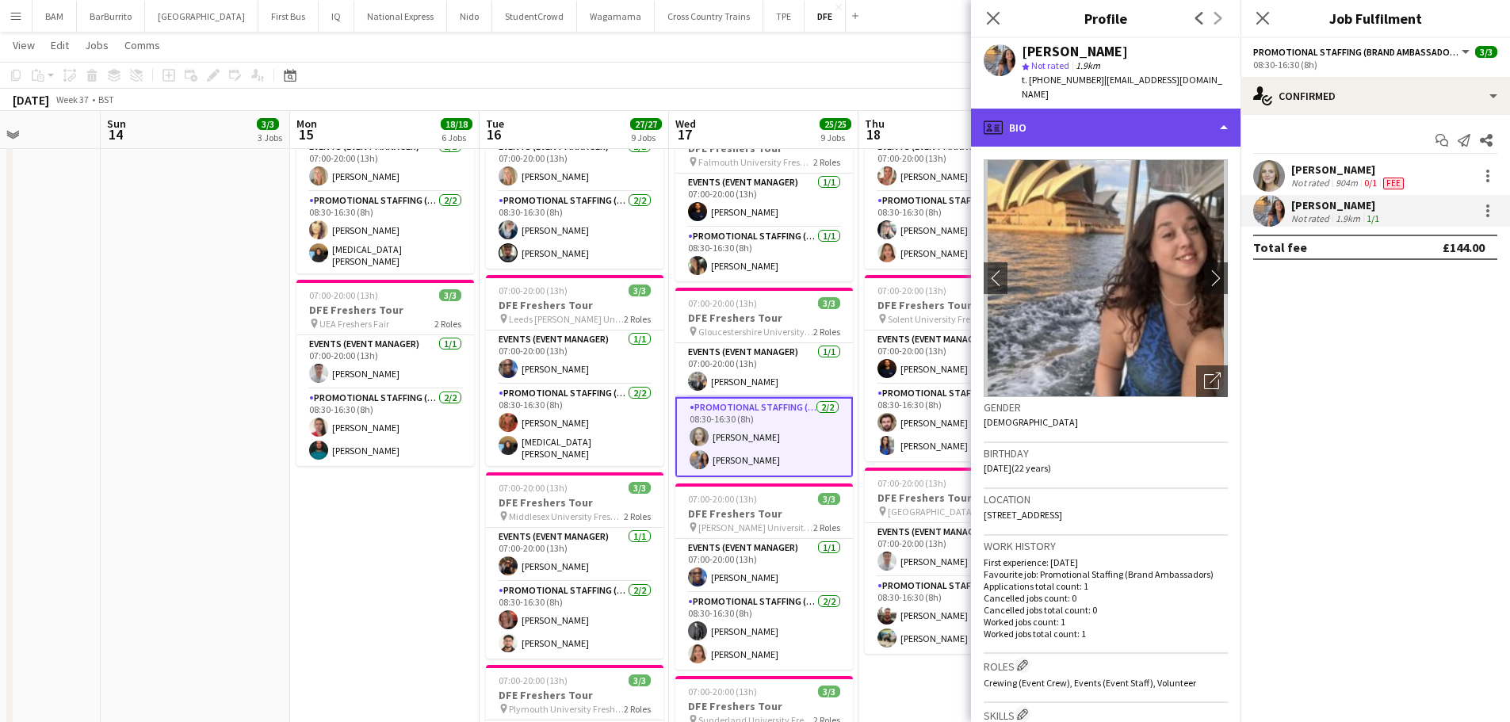
click at [1153, 113] on div "profile Bio" at bounding box center [1106, 128] width 270 height 38
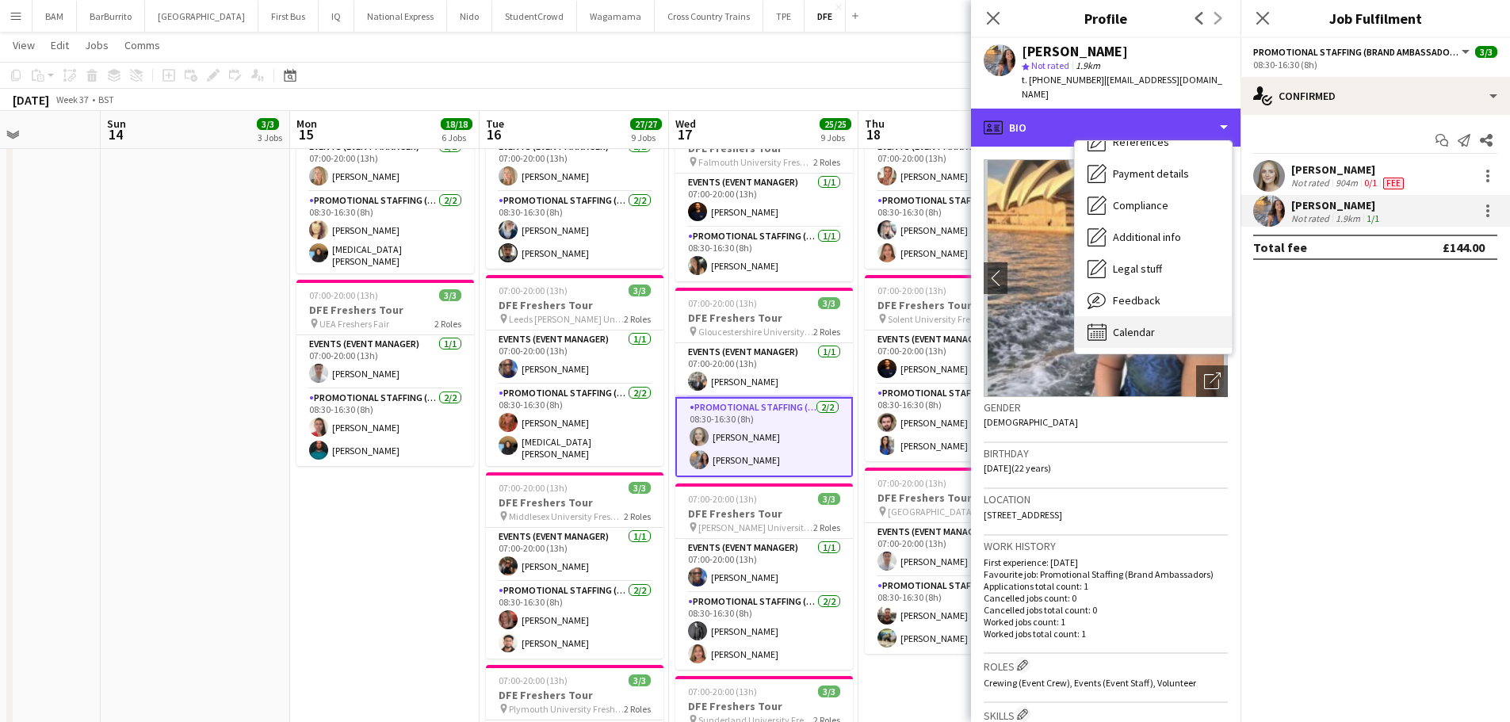
scroll to position [181, 0]
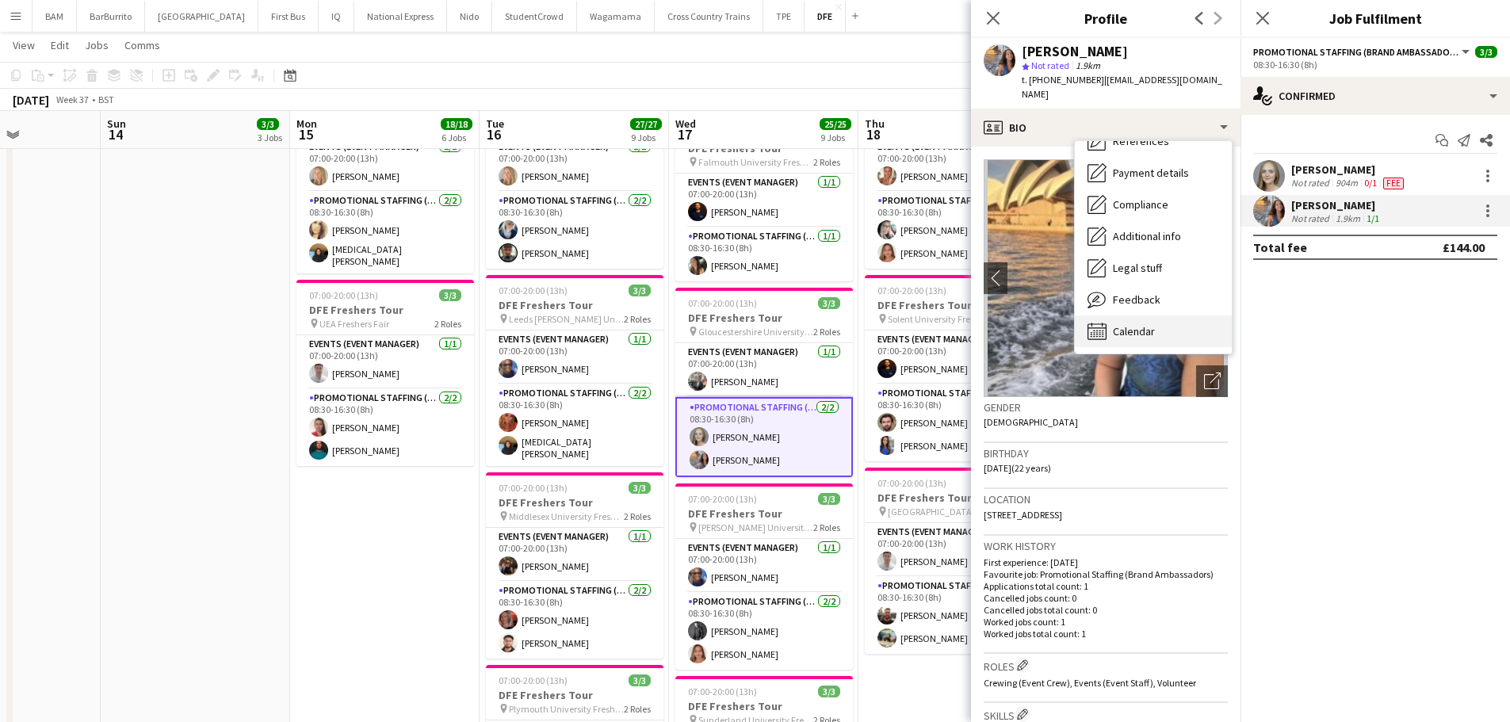
click at [1148, 324] on span "Calendar" at bounding box center [1134, 331] width 42 height 14
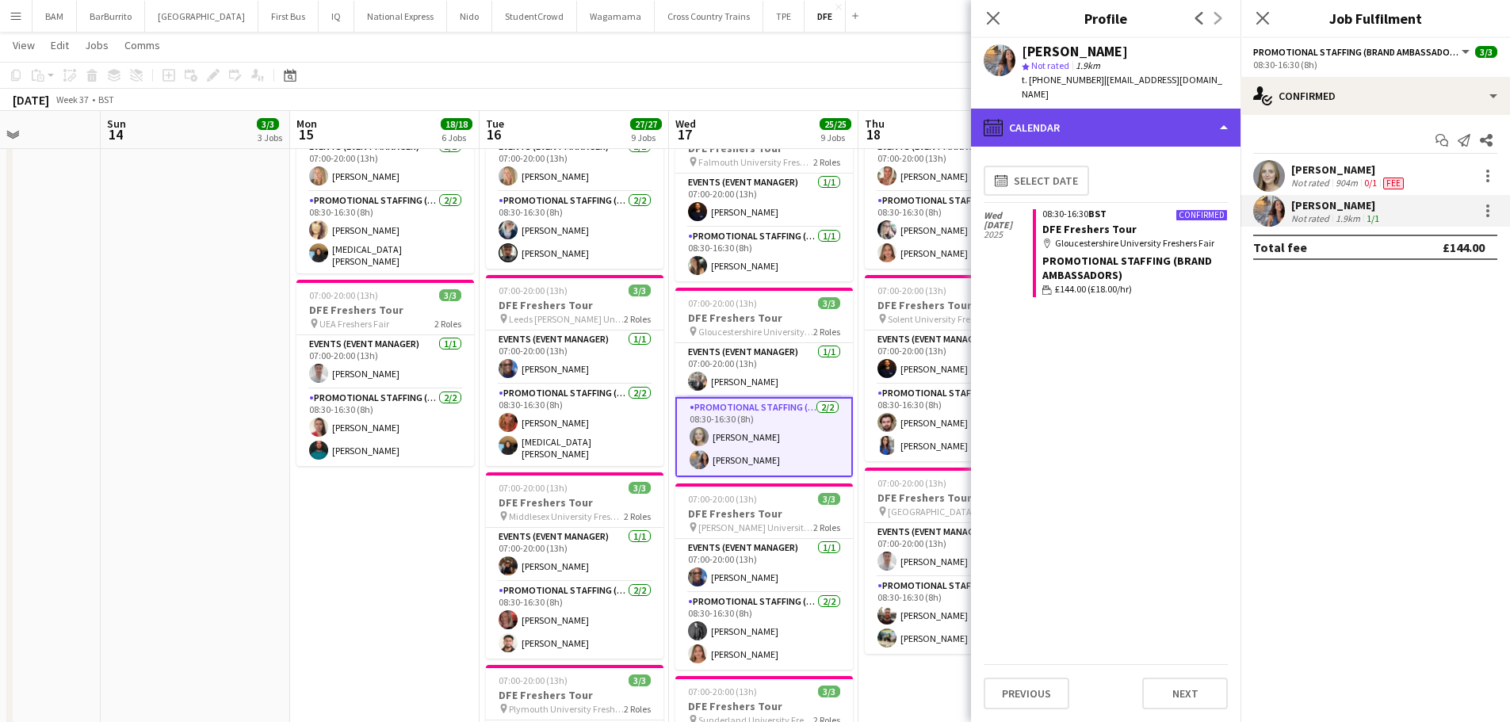
click at [1144, 113] on div "calendar-full Calendar" at bounding box center [1106, 128] width 270 height 38
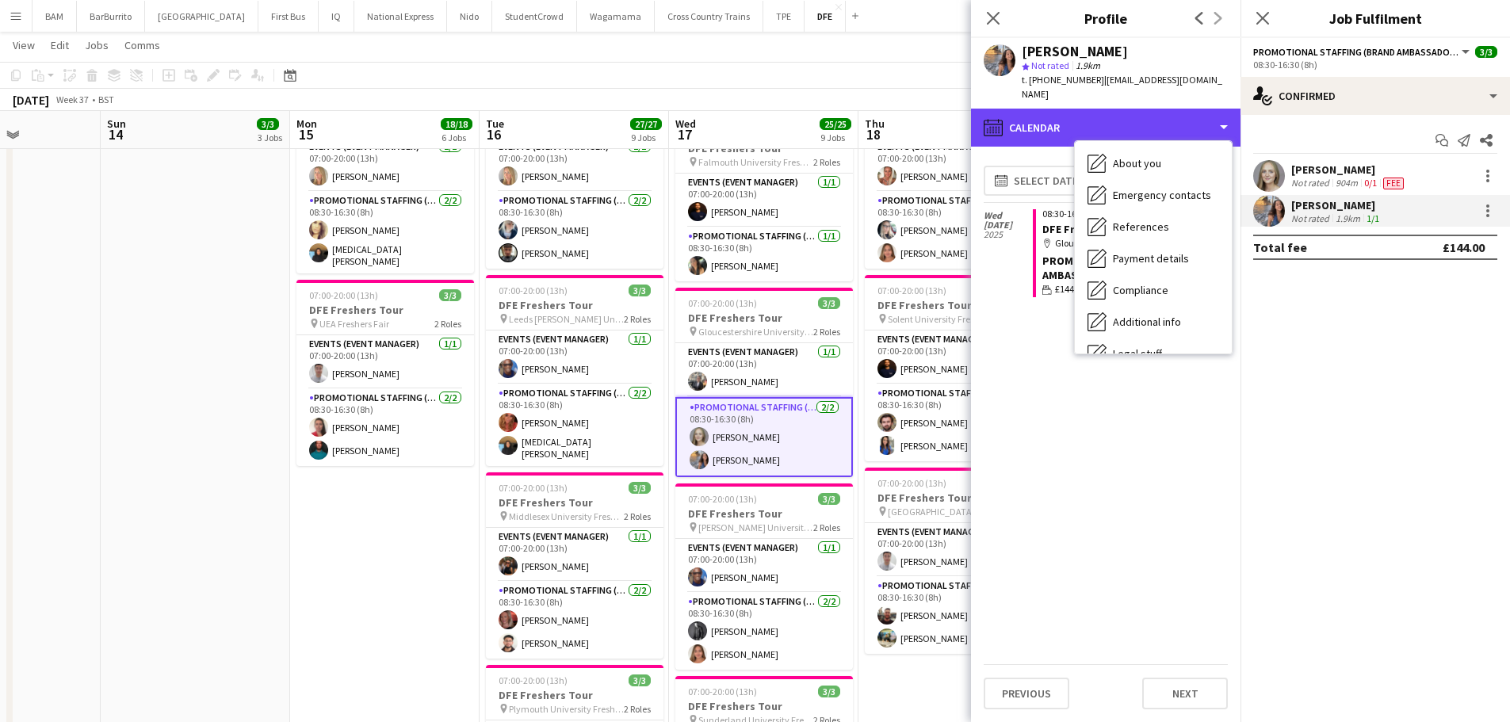
scroll to position [0, 0]
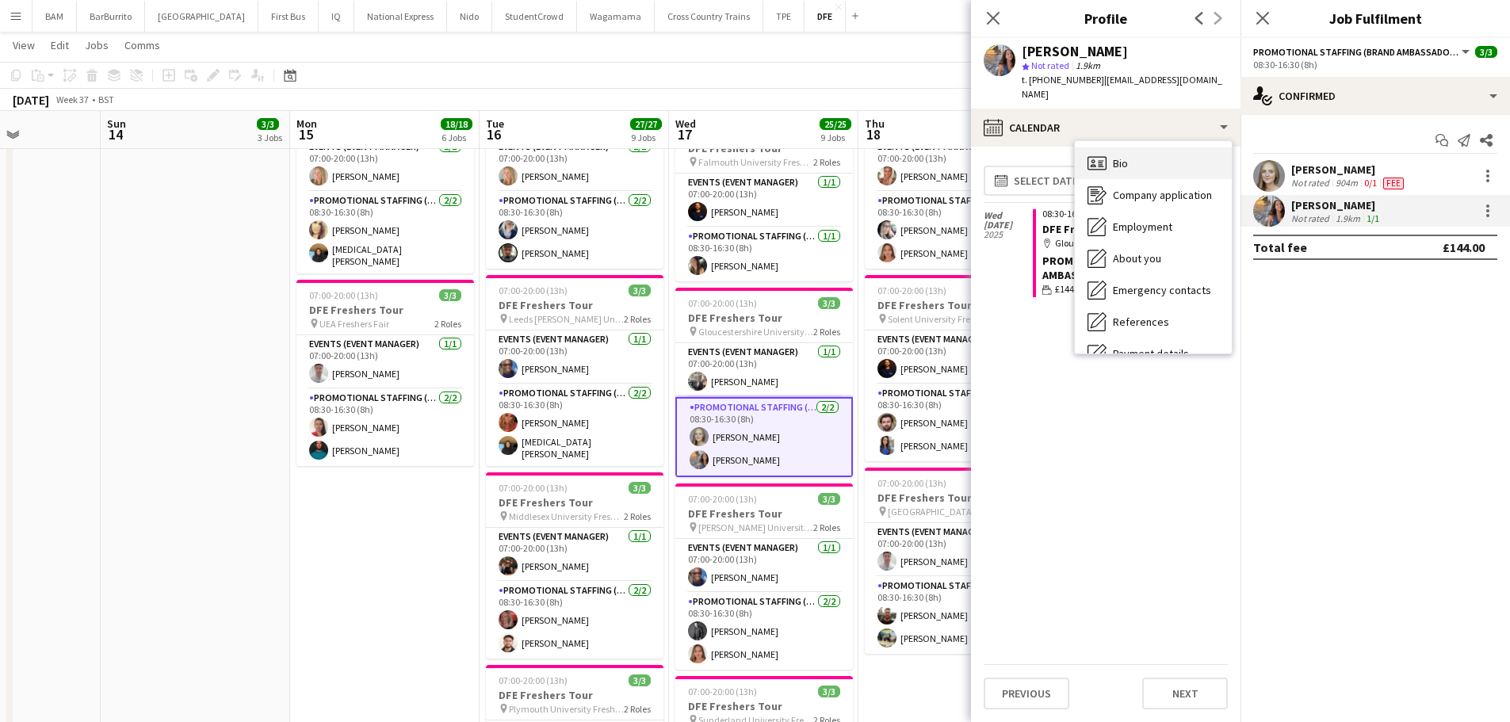
click at [1128, 156] on span "Bio" at bounding box center [1120, 163] width 15 height 14
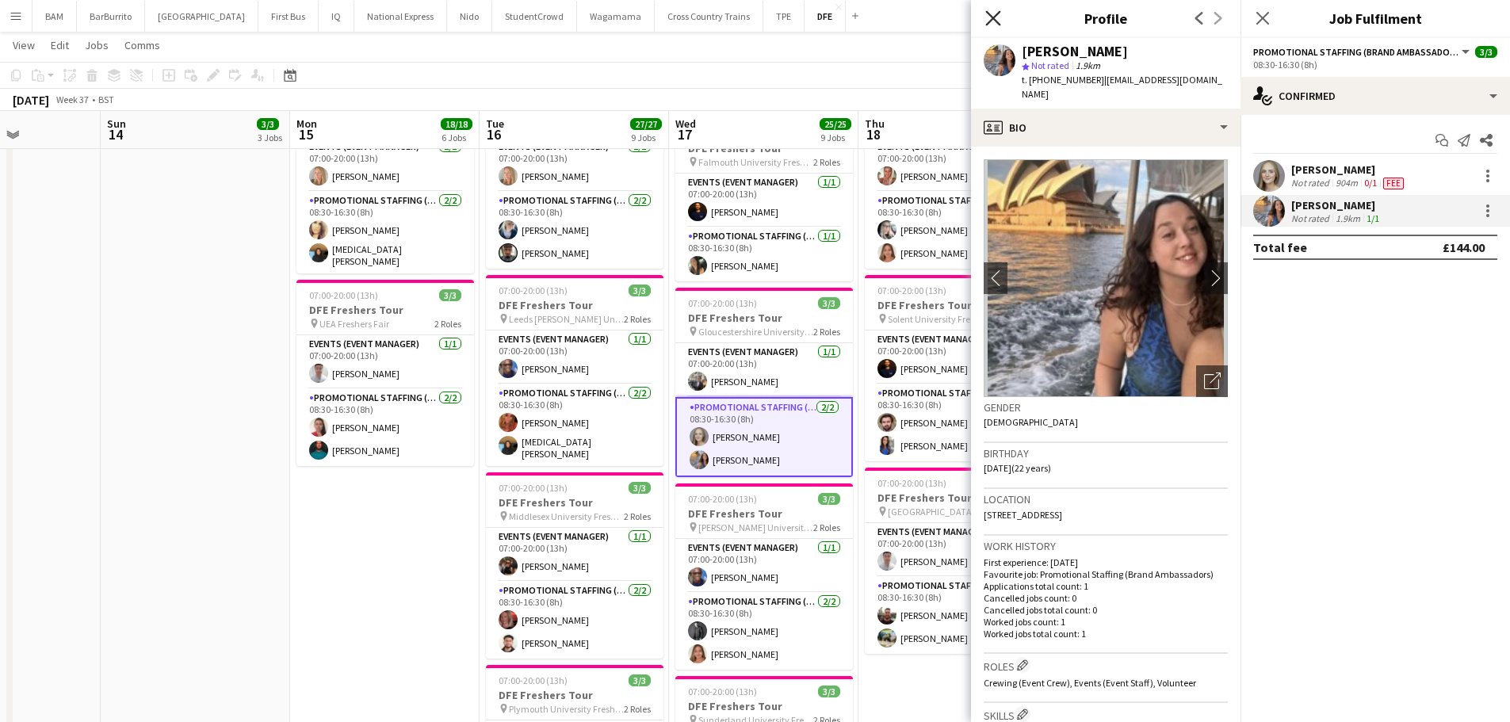
click at [997, 15] on icon at bounding box center [992, 17] width 15 height 15
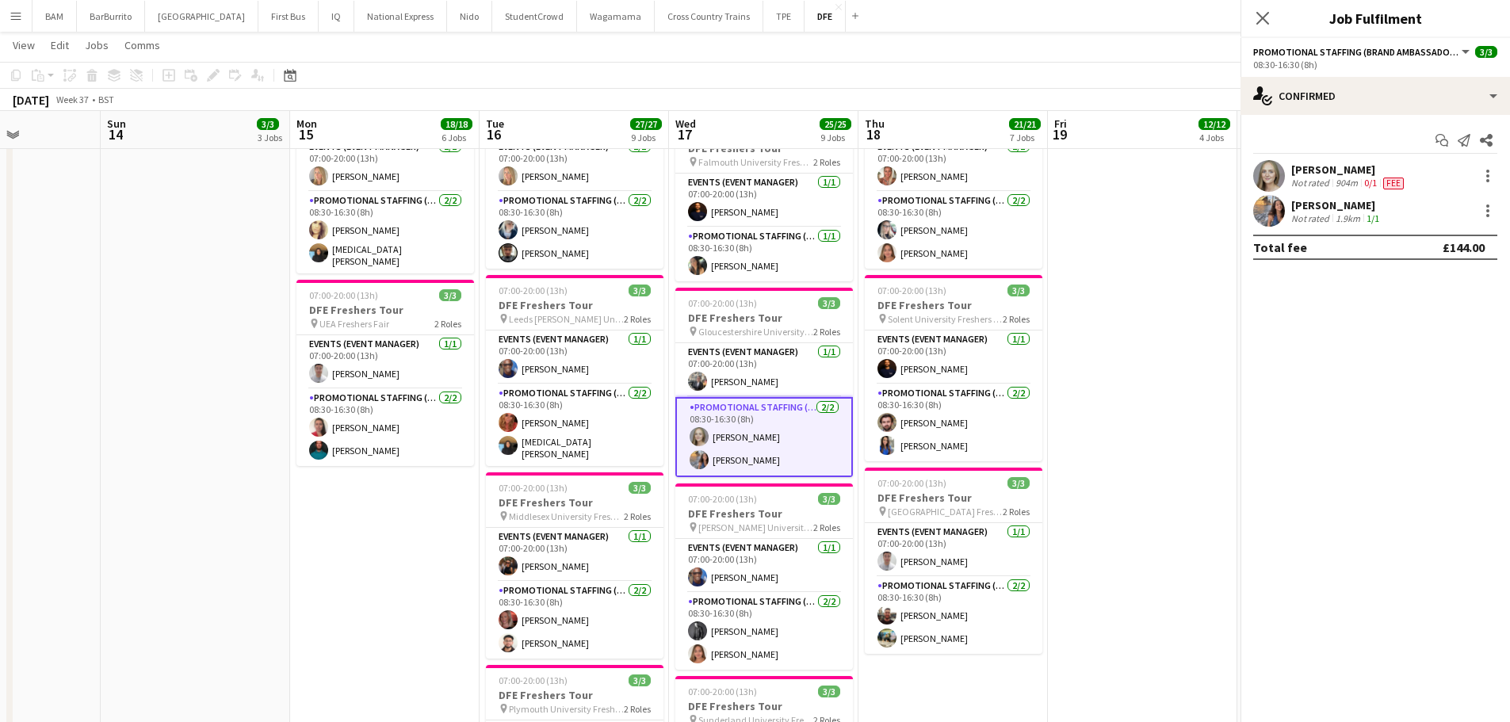
click at [913, 29] on app-navbar "Menu Boards Boards Boards All jobs Status Workforce Workforce My Workforce Recr…" at bounding box center [755, 16] width 1510 height 32
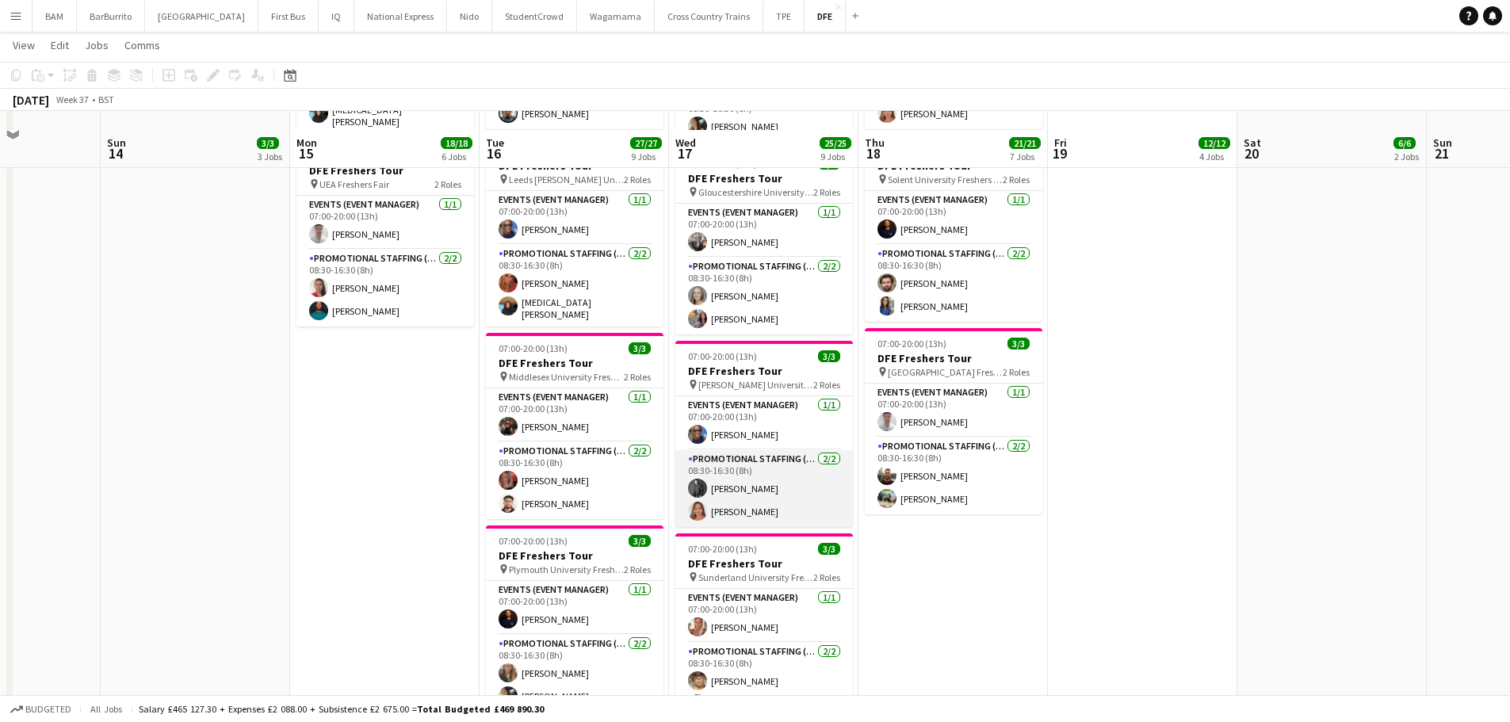
scroll to position [1030, 0]
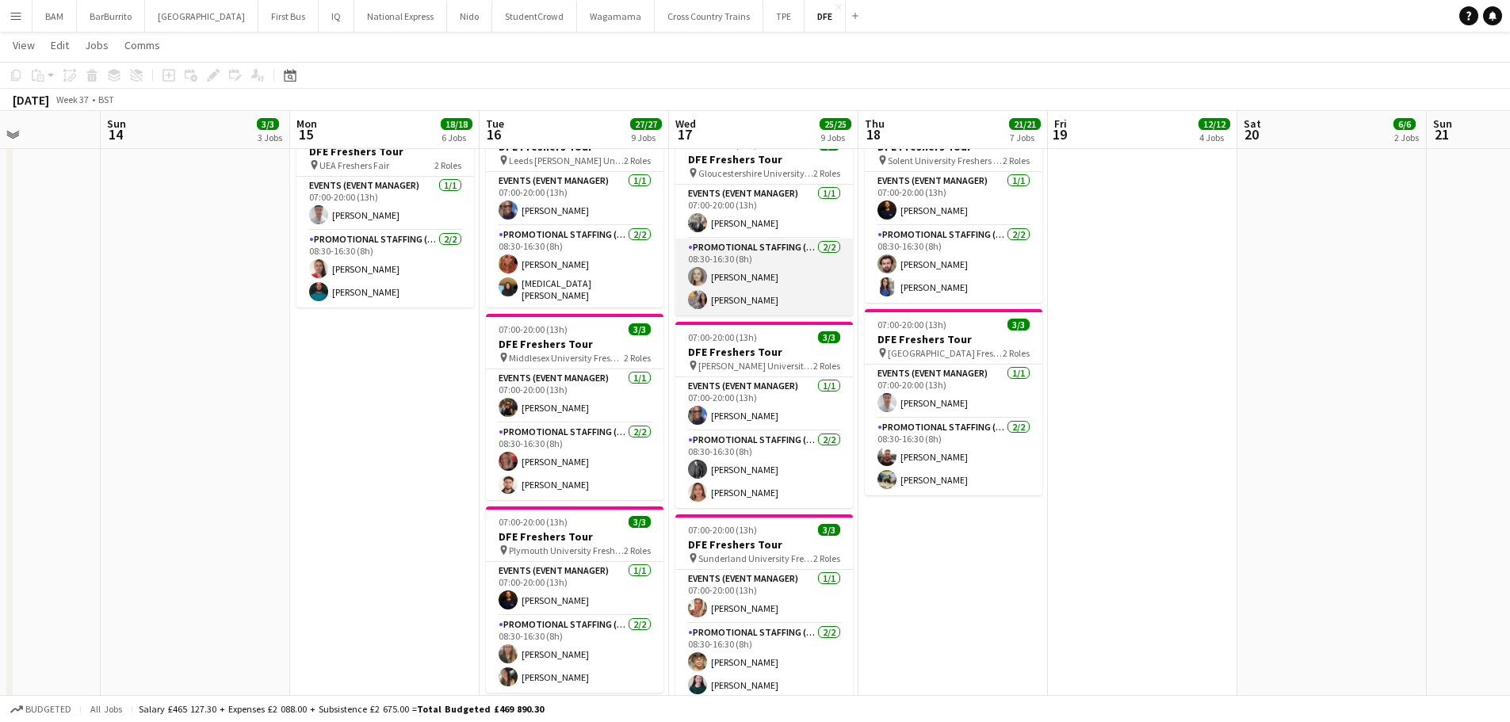
click at [780, 277] on app-card-role "Promotional Staffing (Brand Ambassadors) [DATE] 08:30-16:30 (8h) [PERSON_NAME] …" at bounding box center [764, 277] width 178 height 77
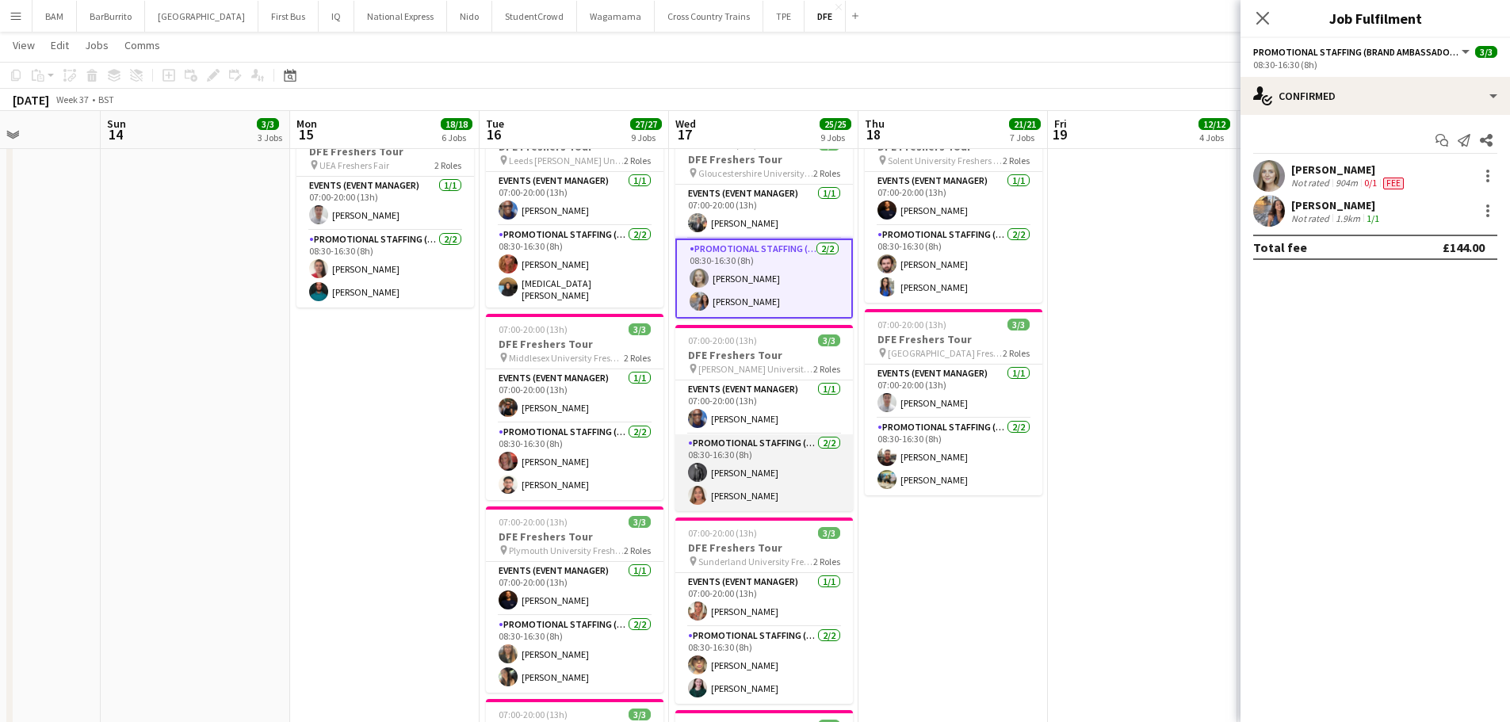
click at [775, 487] on app-card-role "Promotional Staffing (Brand Ambassadors) [DATE] 08:30-16:30 (8h) [PERSON_NAME] …" at bounding box center [764, 472] width 178 height 77
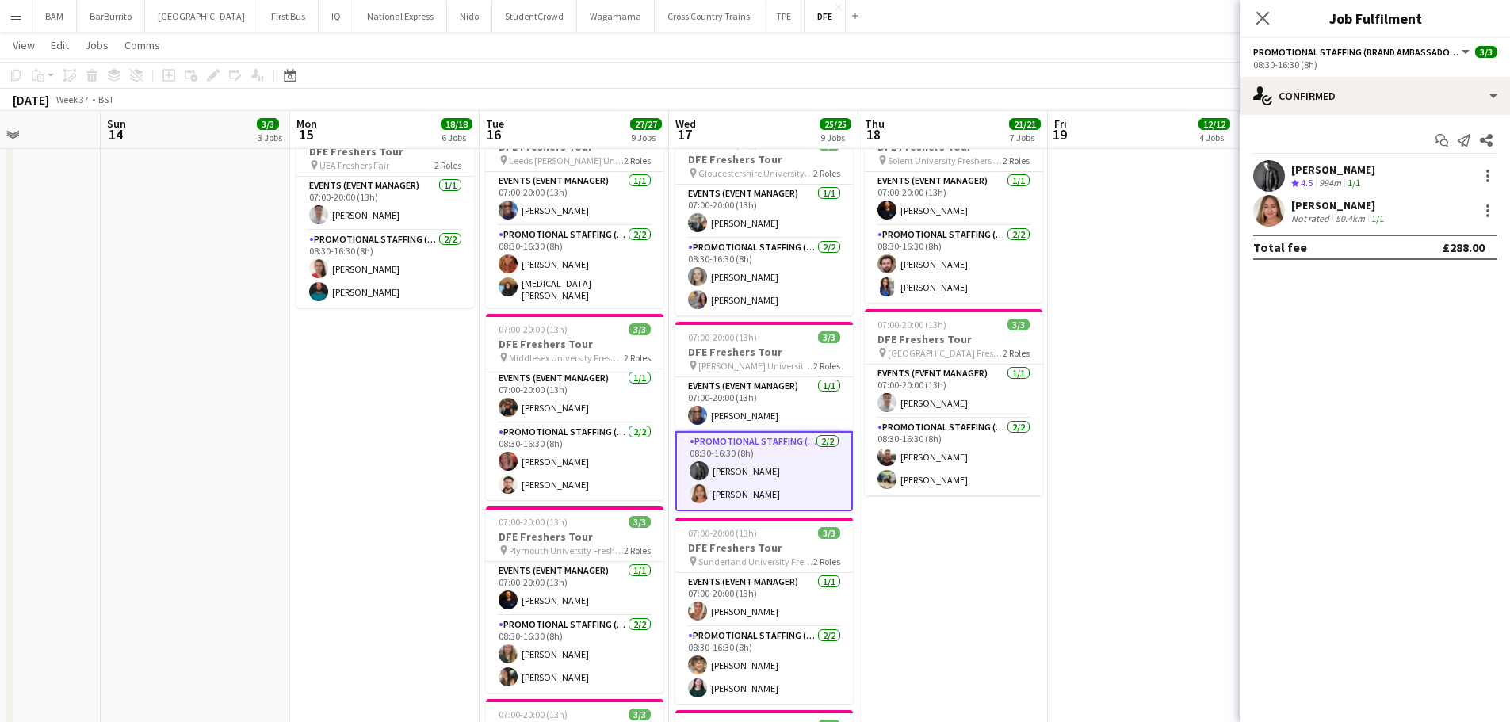
click at [1342, 174] on div "[PERSON_NAME]" at bounding box center [1333, 169] width 84 height 14
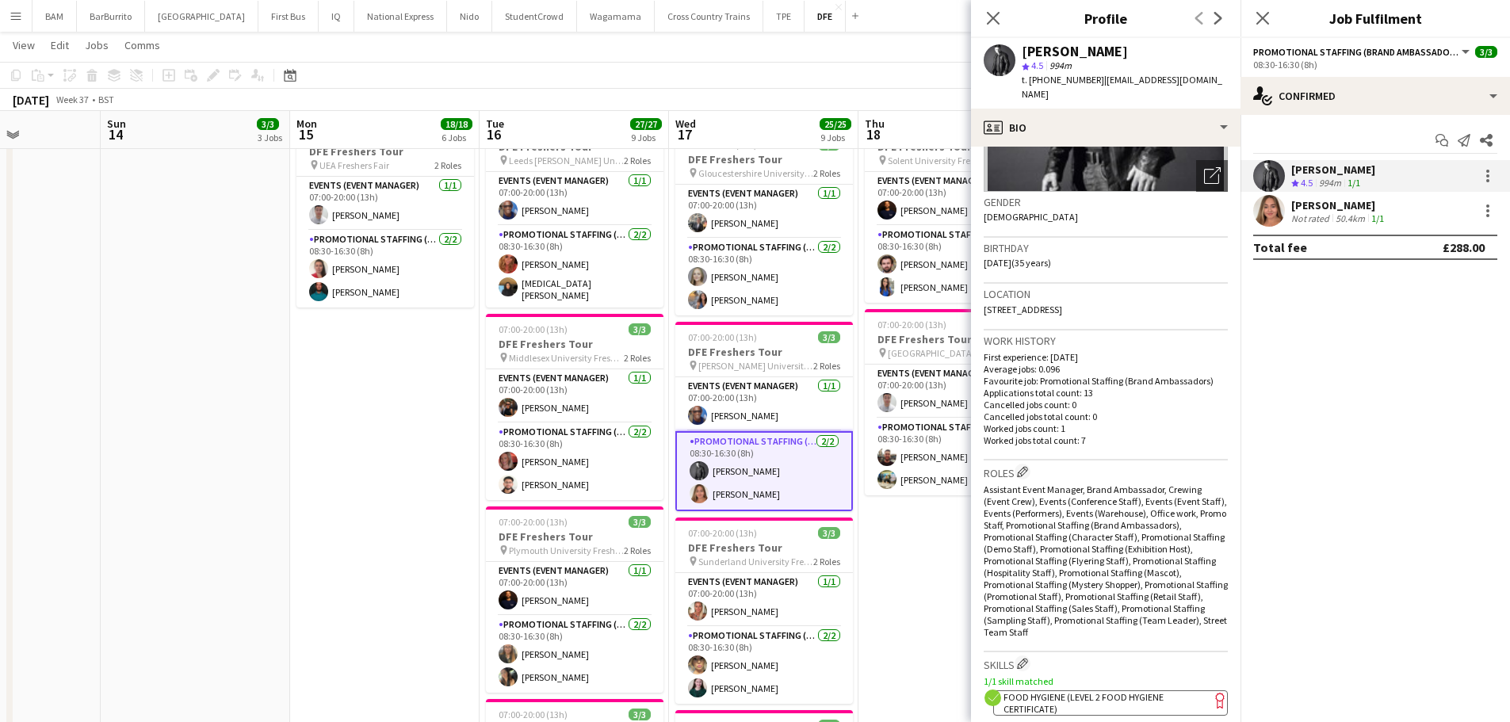
scroll to position [317, 0]
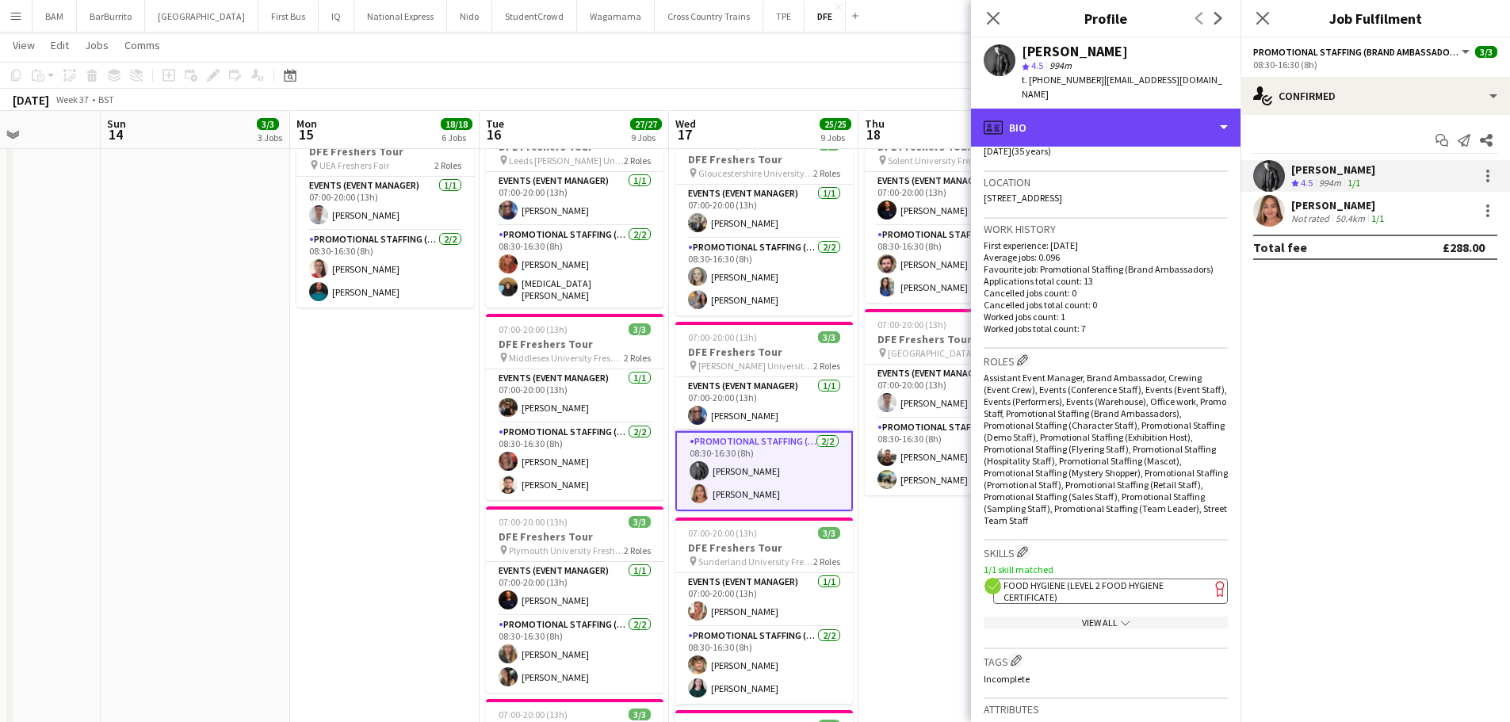
drag, startPoint x: 1079, startPoint y: 134, endPoint x: 1099, endPoint y: 186, distance: 55.9
click at [1079, 134] on div "profile Bio" at bounding box center [1106, 128] width 270 height 38
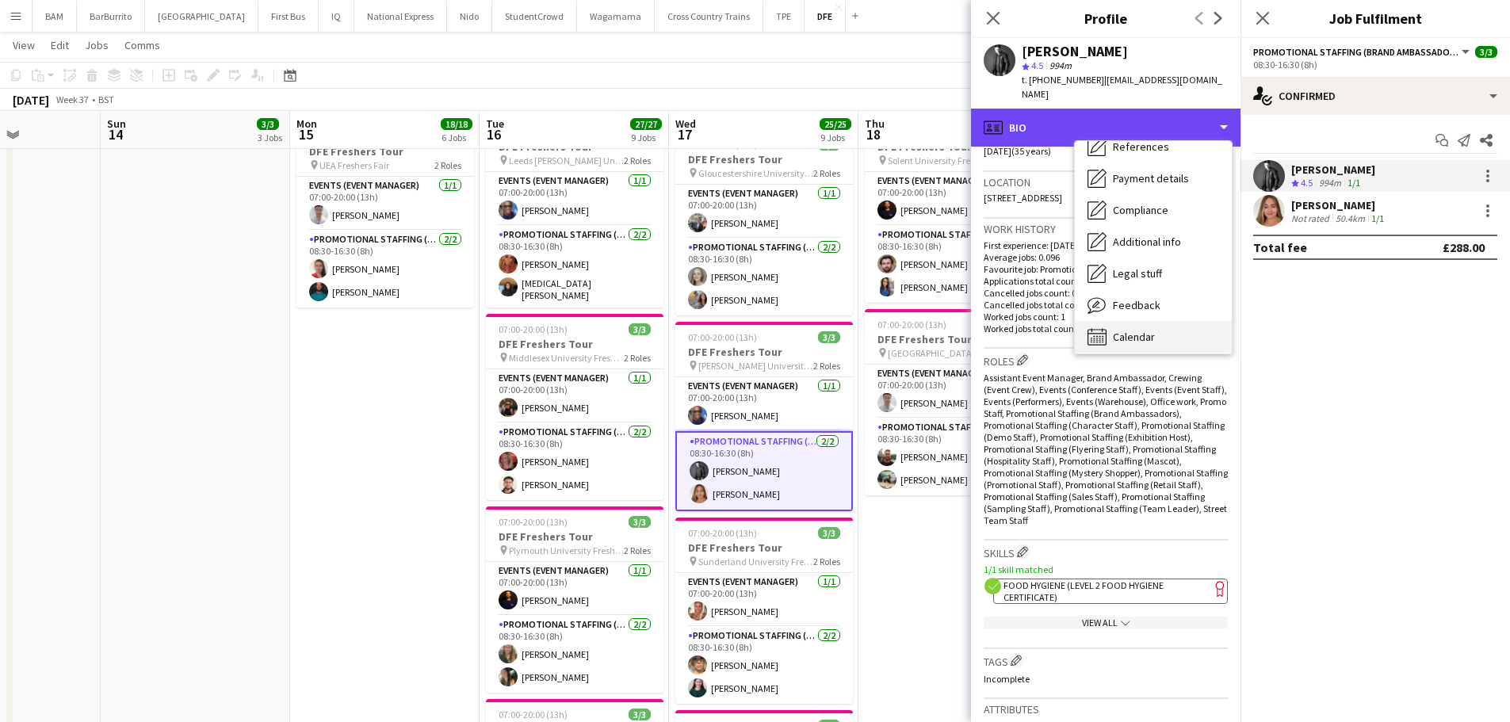
scroll to position [181, 0]
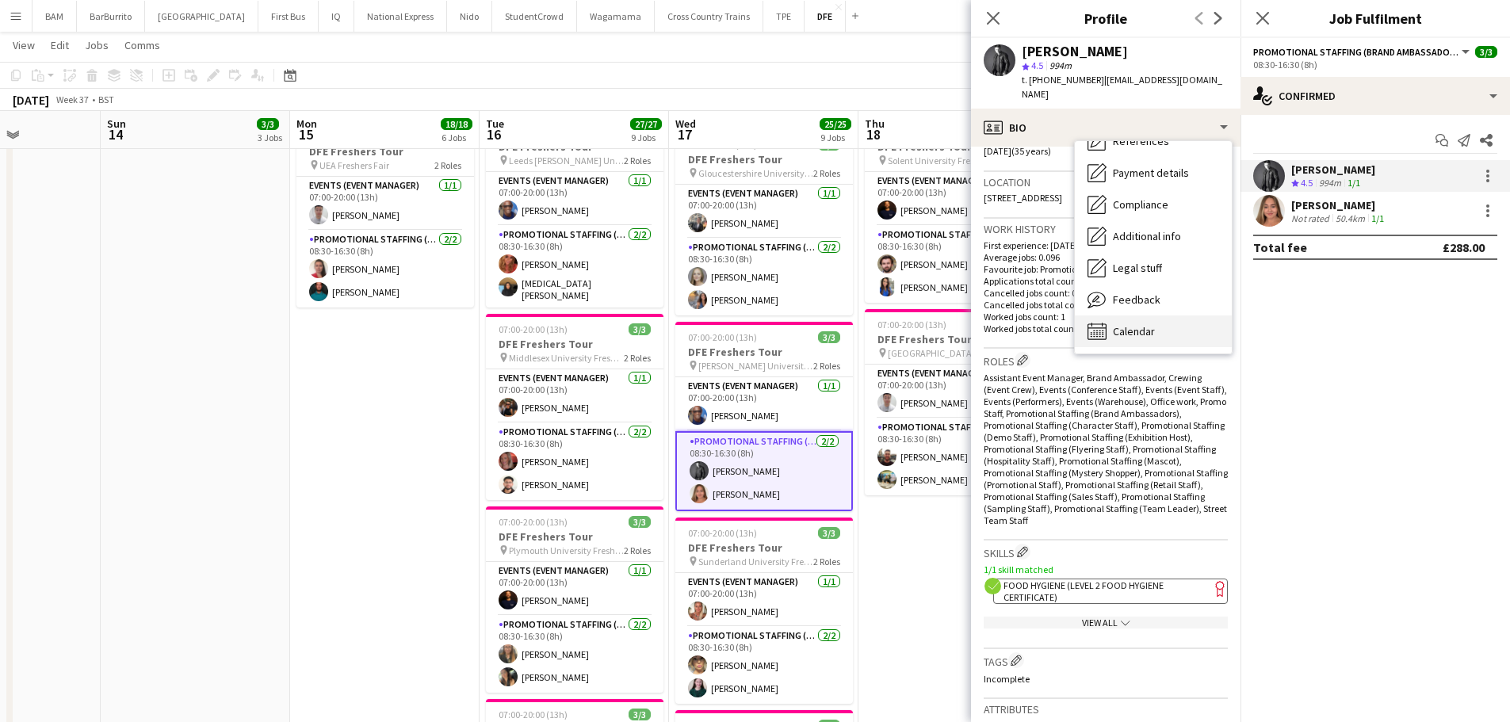
click at [1186, 334] on div "Calendar Calendar" at bounding box center [1153, 331] width 157 height 32
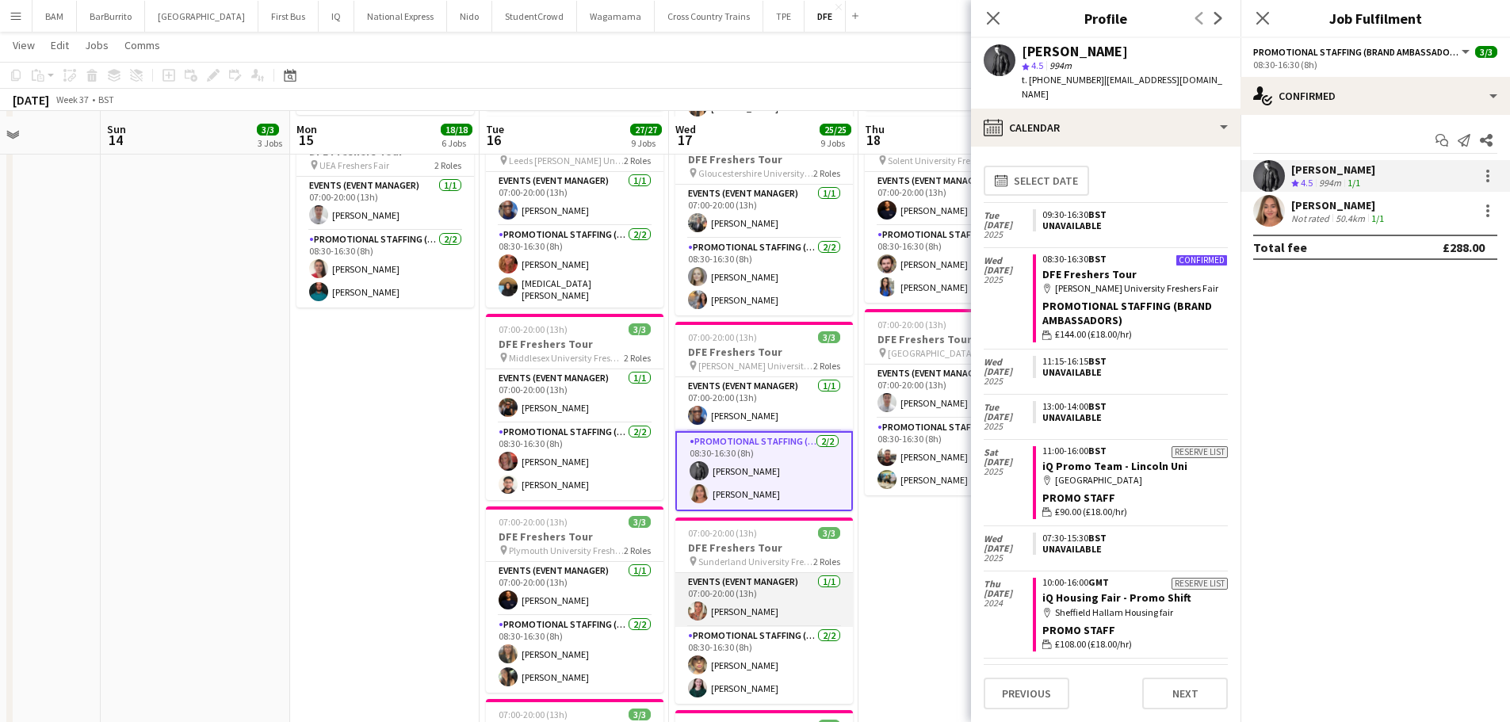
scroll to position [1110, 0]
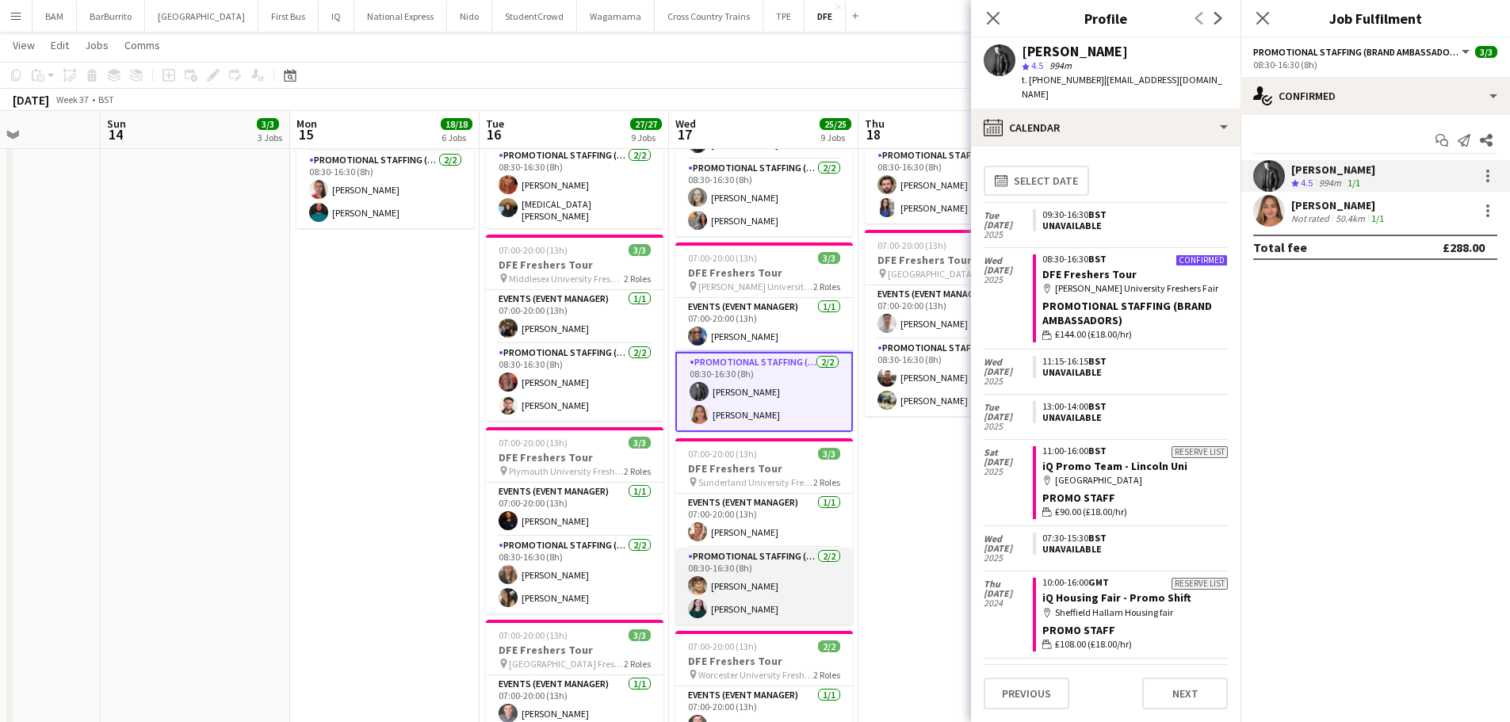
click at [758, 602] on app-card-role "Promotional Staffing (Brand Ambassadors) [DATE] 08:30-16:30 (8h) [PERSON_NAME] …" at bounding box center [764, 586] width 178 height 77
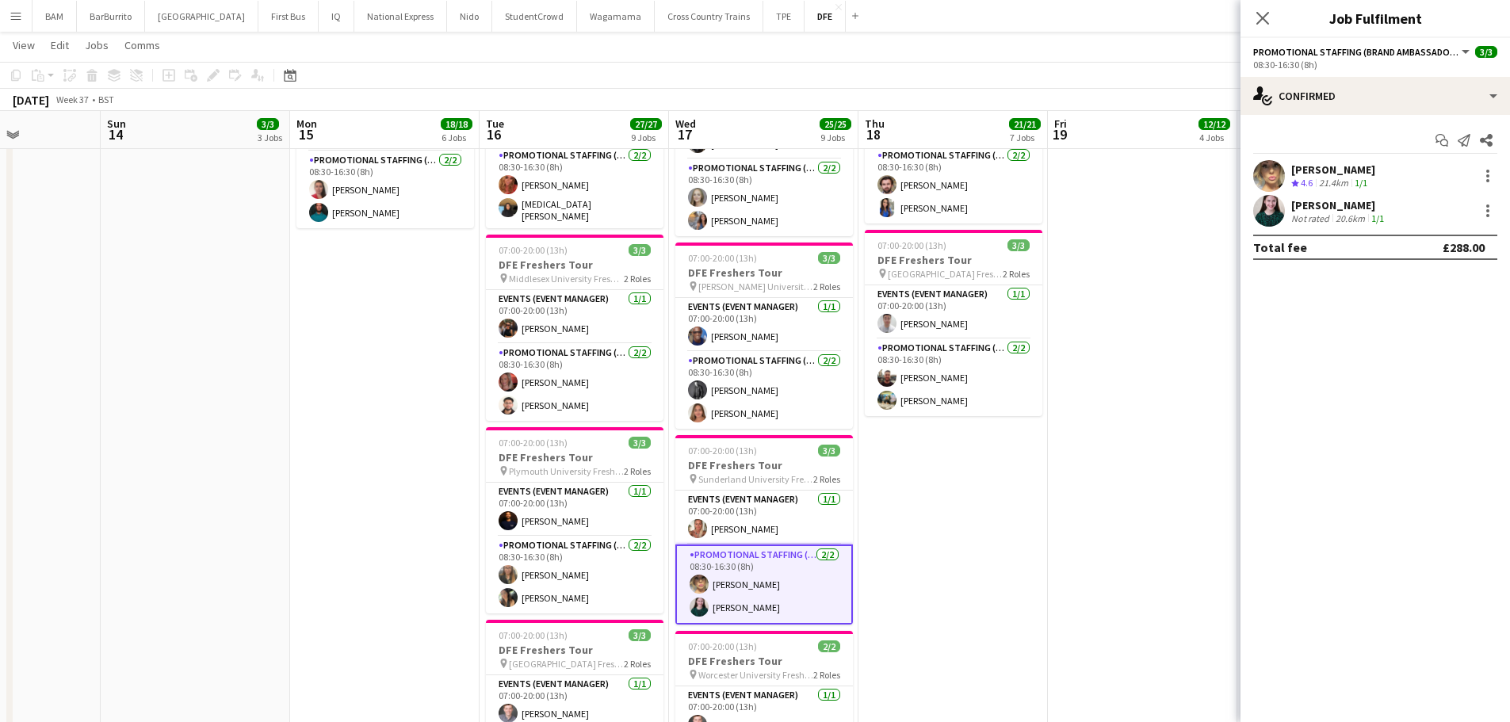
click at [1309, 185] on span "4.6" at bounding box center [1307, 183] width 12 height 12
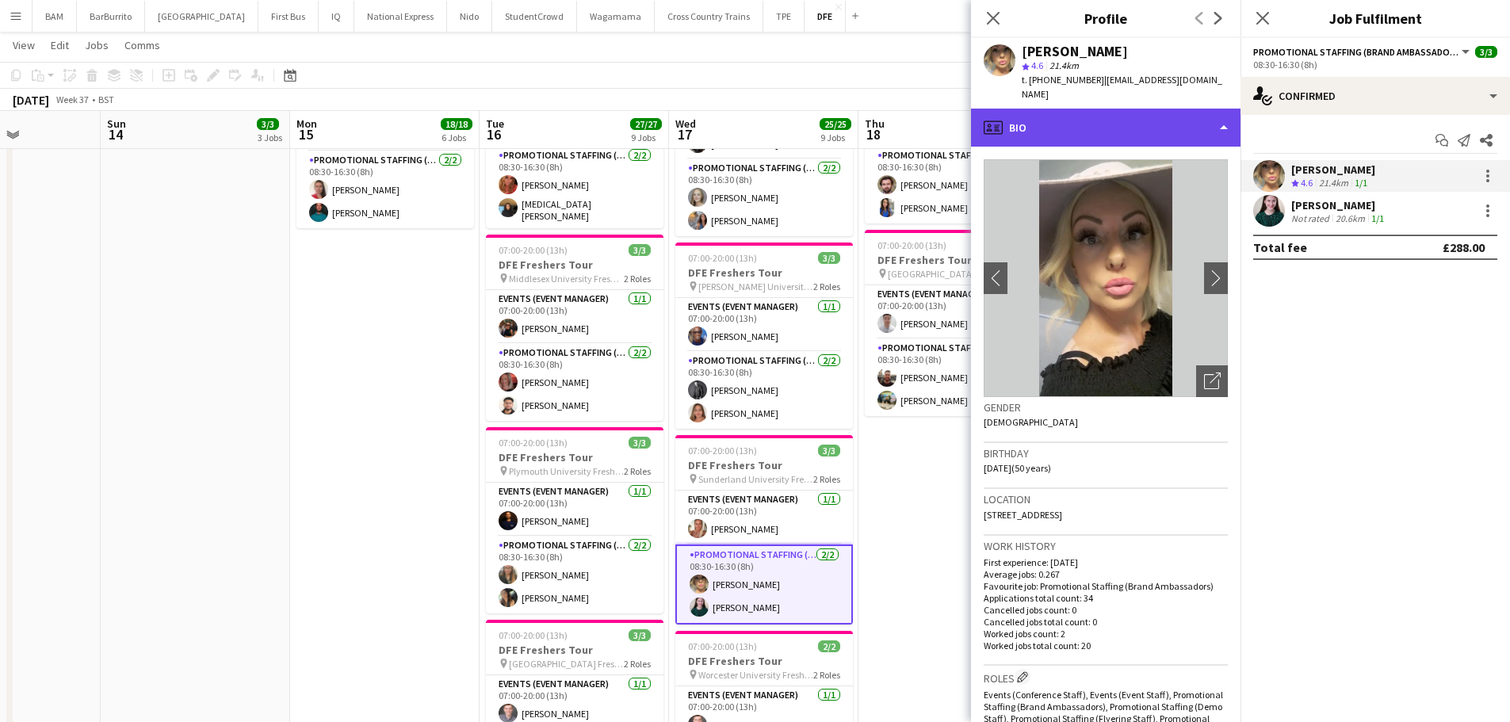
click at [1137, 120] on div "profile Bio" at bounding box center [1106, 128] width 270 height 38
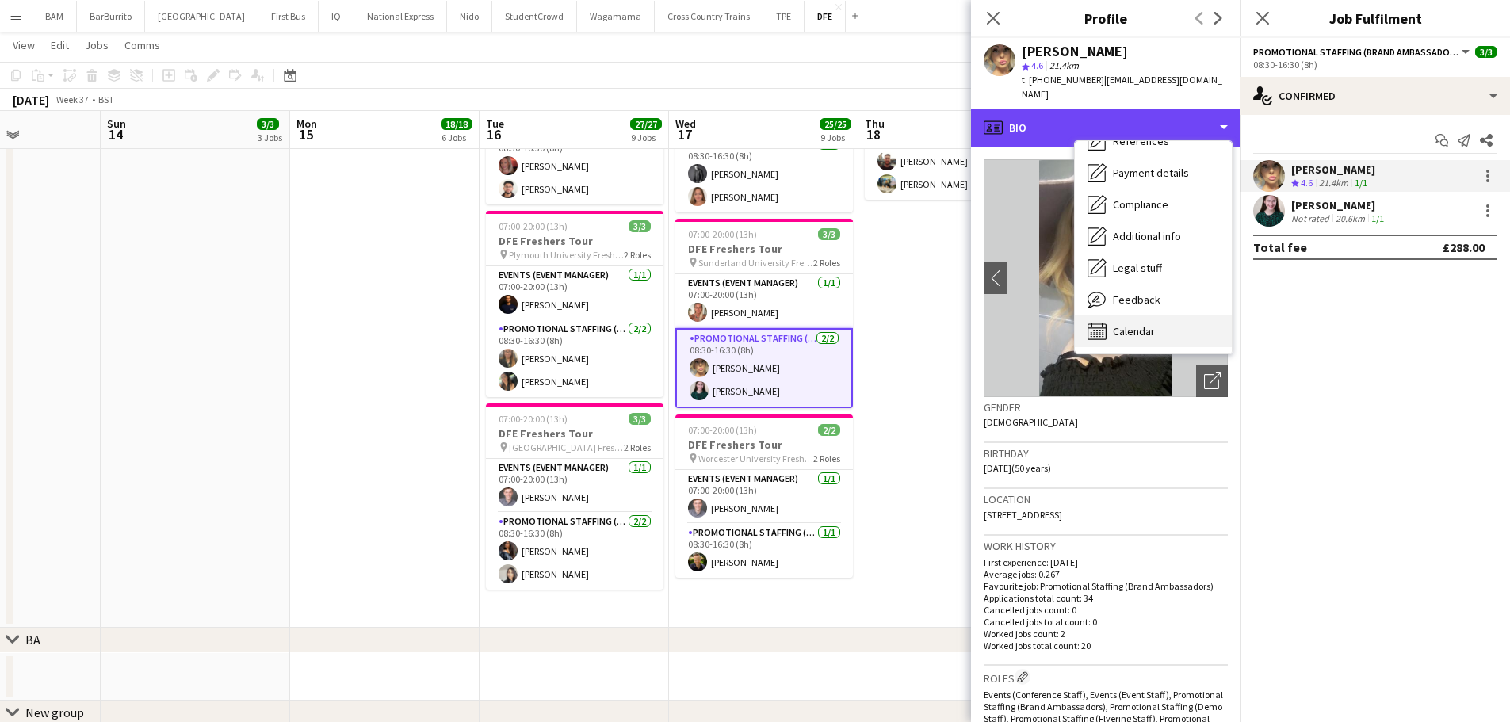
scroll to position [1427, 0]
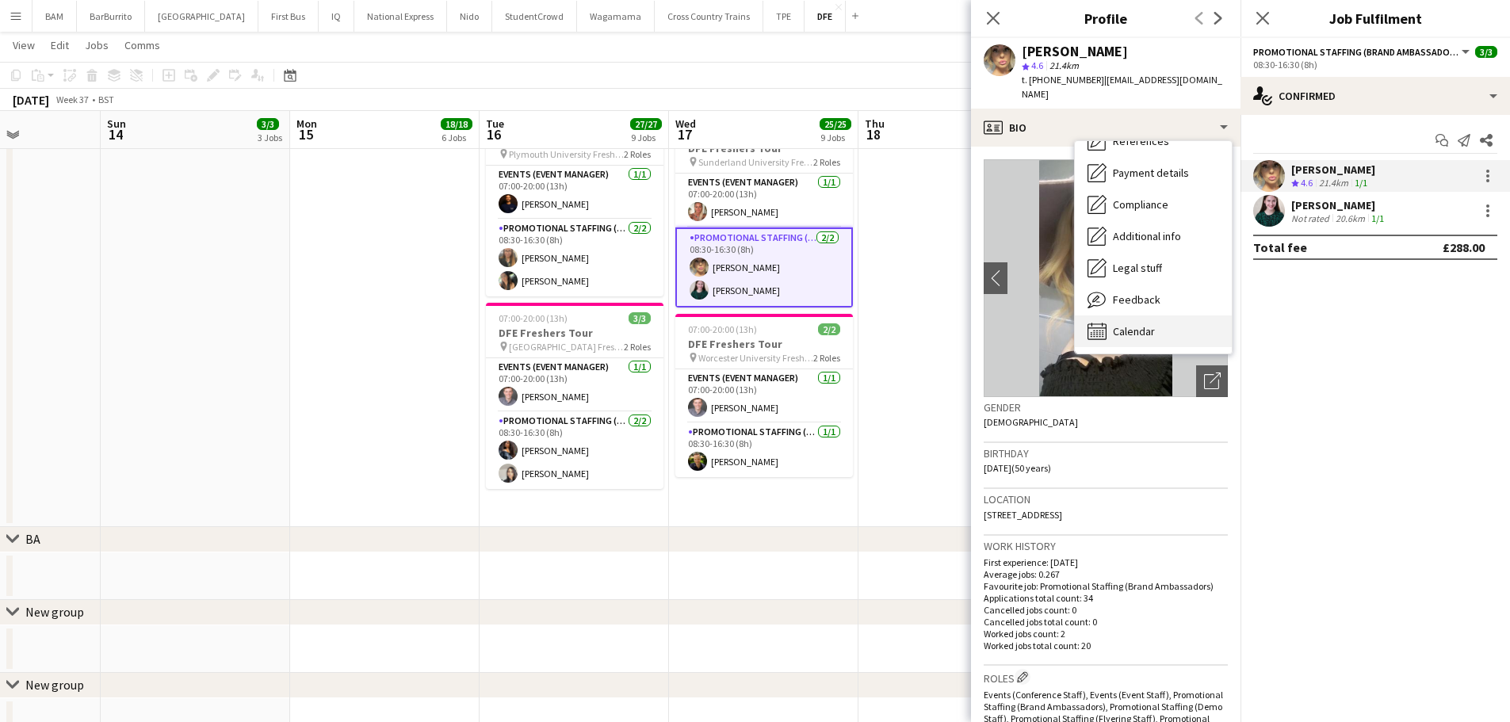
click at [1183, 319] on div "Calendar Calendar" at bounding box center [1153, 331] width 157 height 32
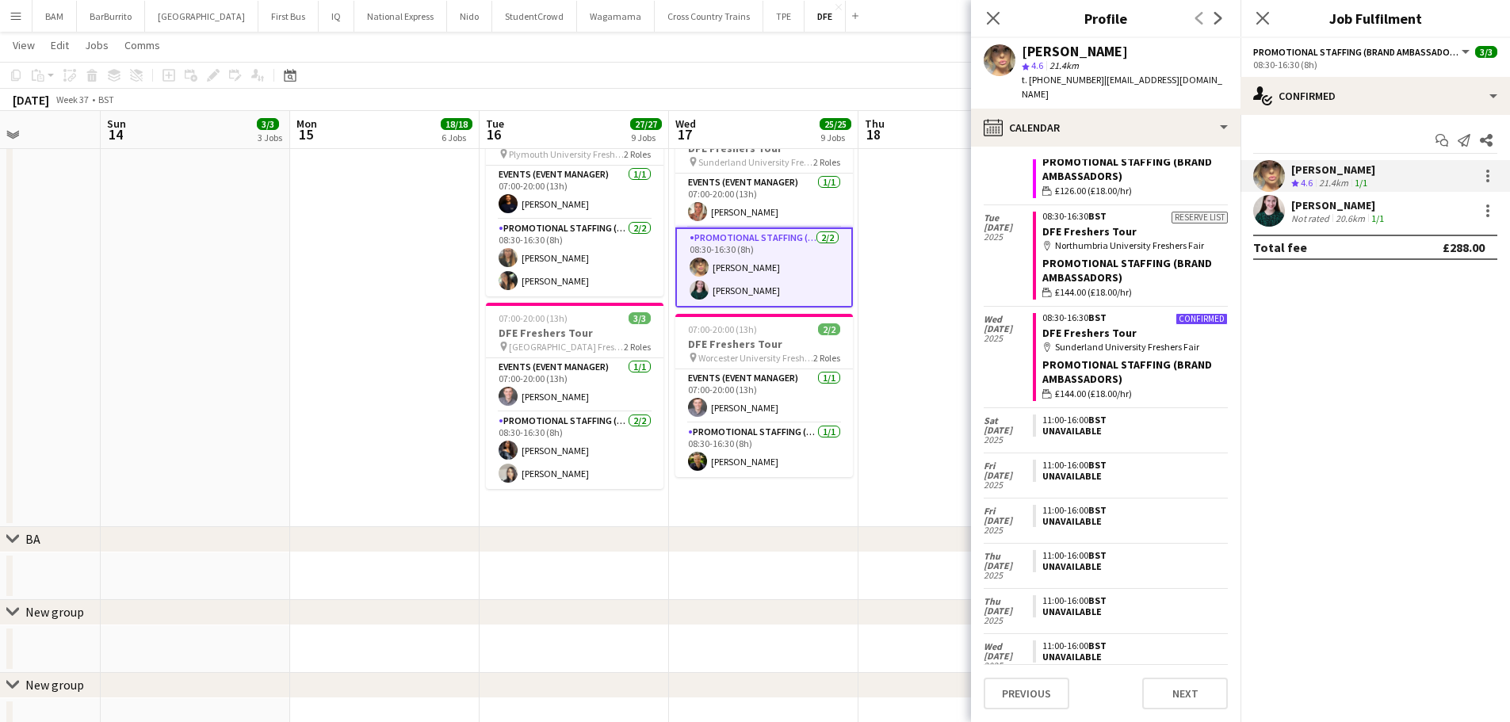
scroll to position [0, 0]
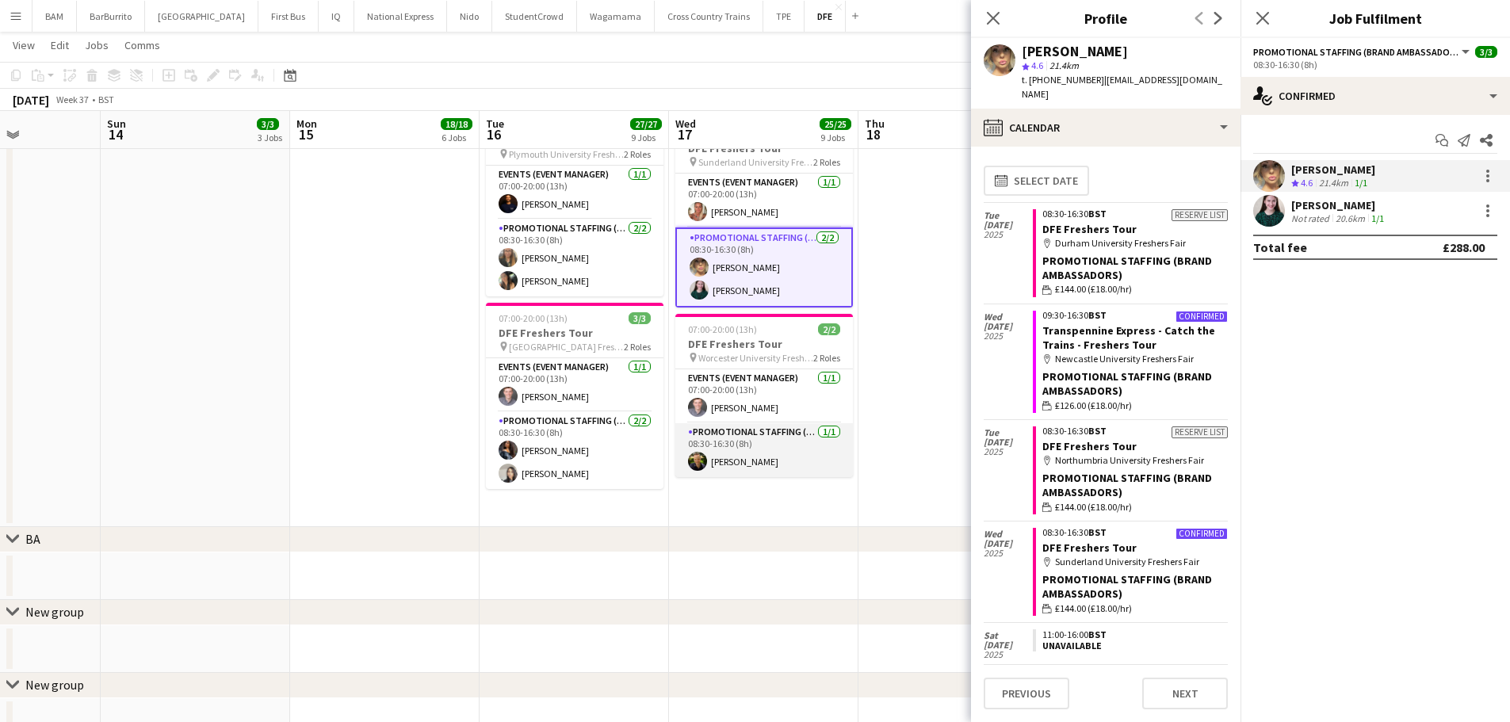
click at [787, 435] on app-card-role "Promotional Staffing (Brand Ambassadors) [DATE] 08:30-16:30 (8h) [PERSON_NAME]" at bounding box center [764, 450] width 178 height 54
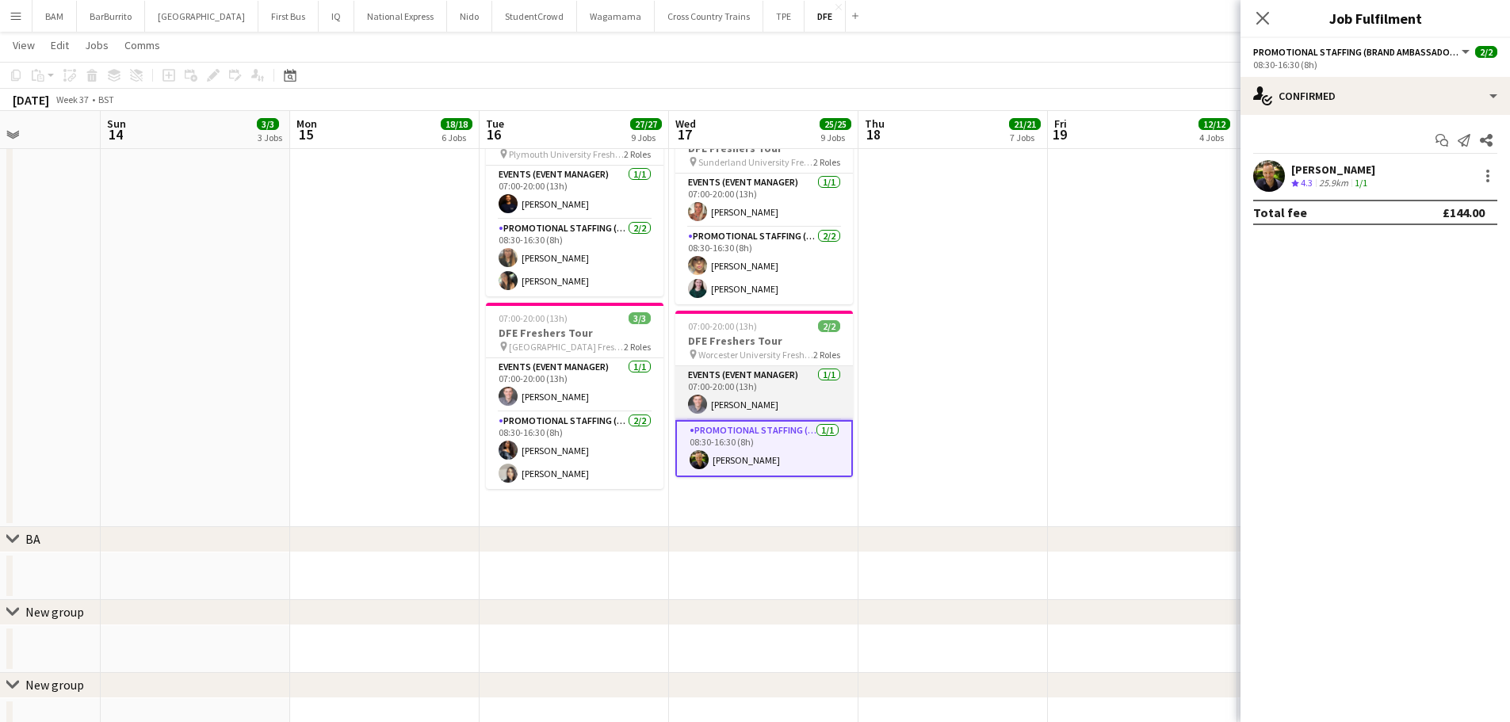
click at [786, 388] on app-card-role "Events (Event Manager) [DATE] 07:00-20:00 (13h) [PERSON_NAME]" at bounding box center [764, 393] width 178 height 54
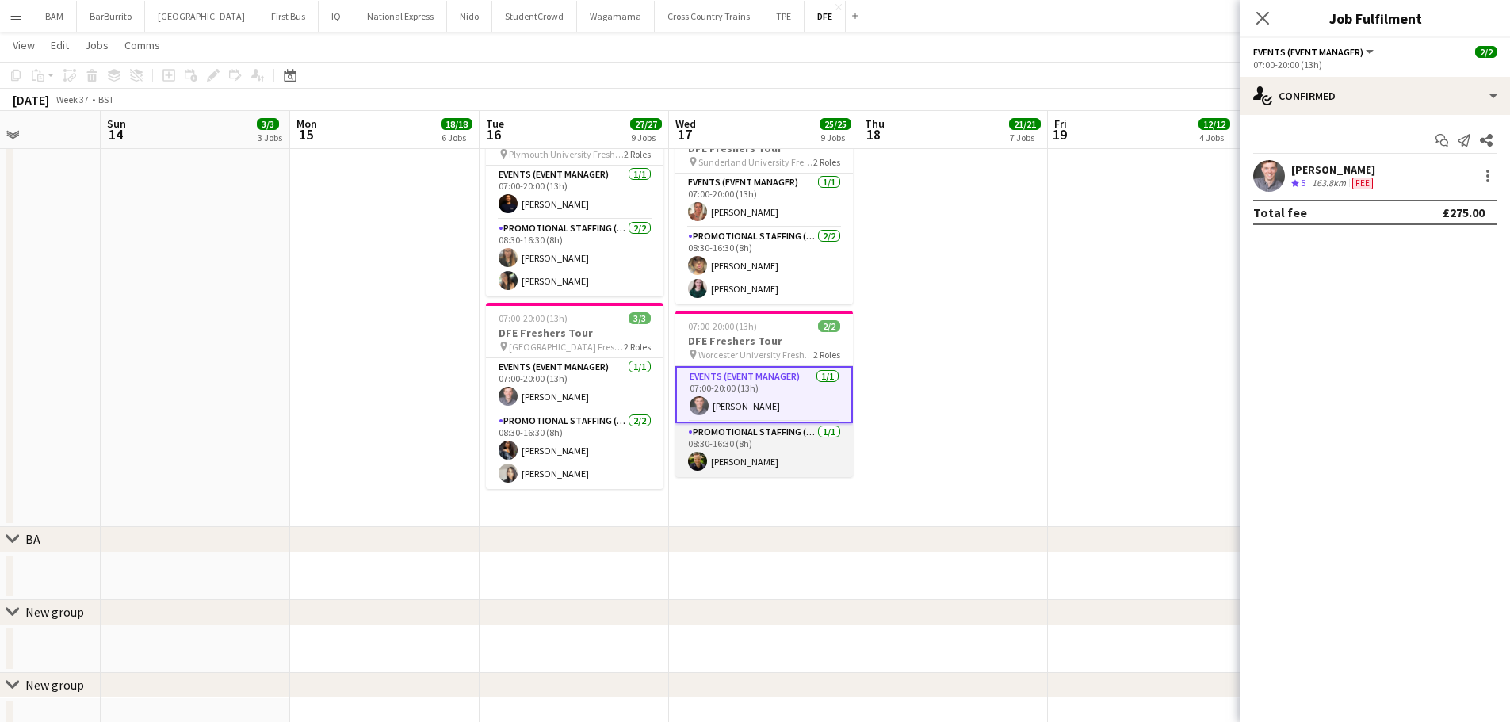
click at [790, 451] on app-card-role "Promotional Staffing (Brand Ambassadors) [DATE] 08:30-16:30 (8h) [PERSON_NAME]" at bounding box center [764, 450] width 178 height 54
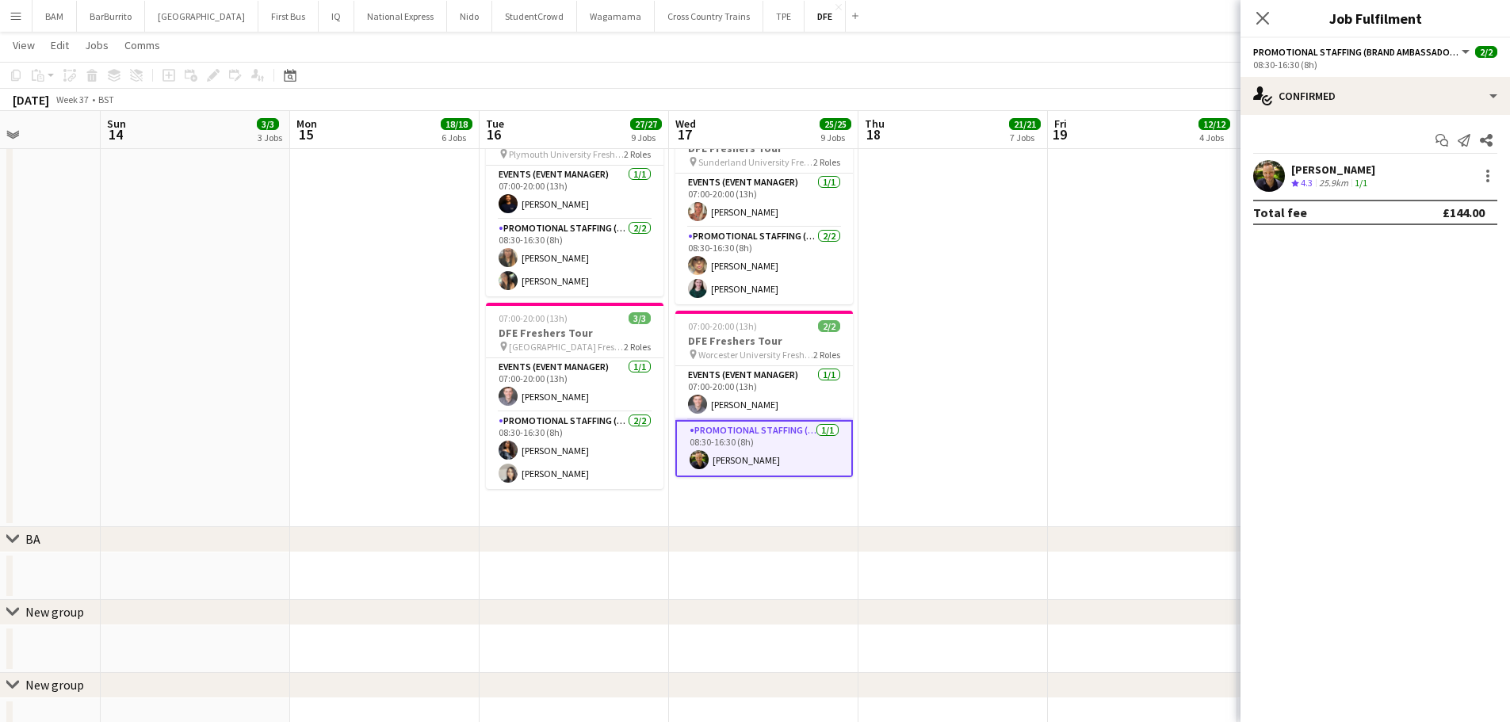
click at [1412, 170] on div "[PERSON_NAME] Crew rating 4.3 25.9km 1/1" at bounding box center [1376, 176] width 270 height 32
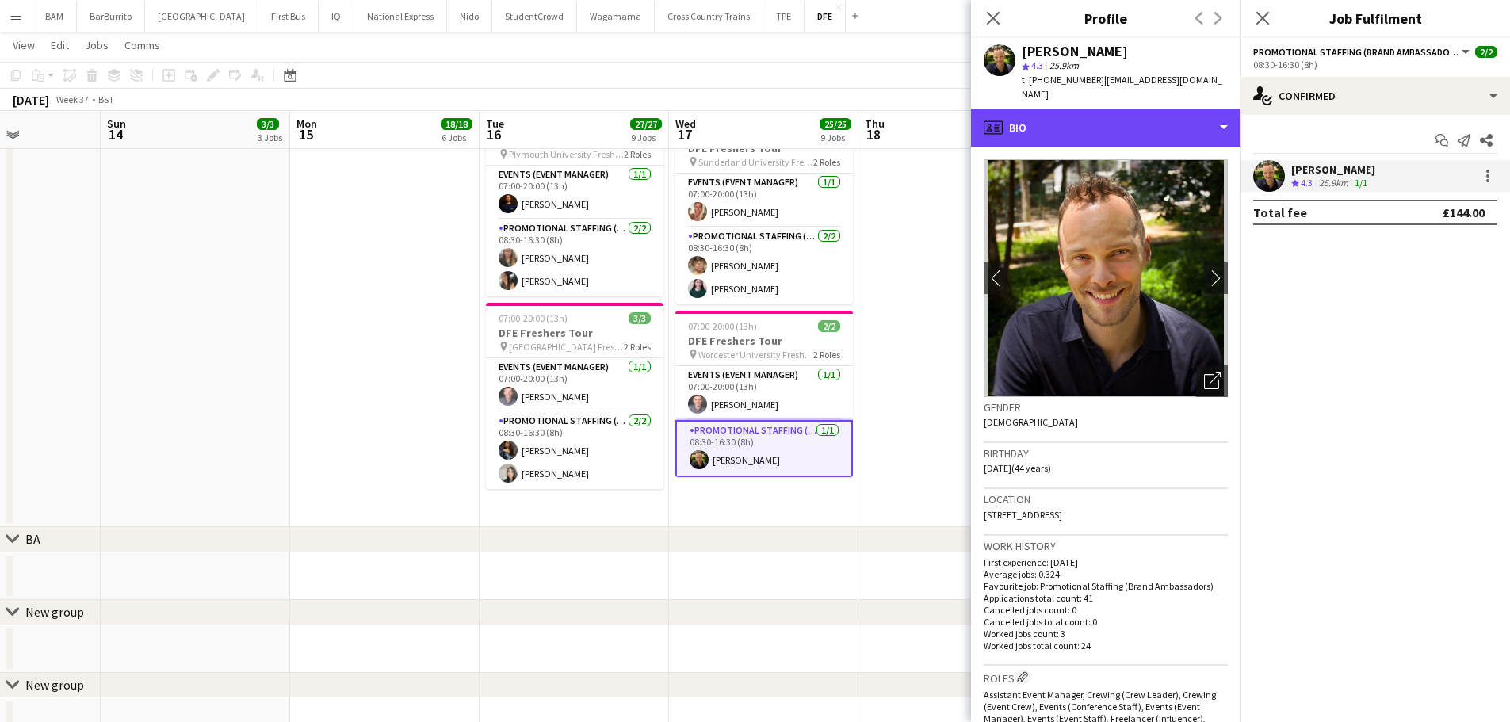
drag, startPoint x: 1109, startPoint y: 109, endPoint x: 1130, endPoint y: 181, distance: 74.5
click at [1109, 110] on div "profile Bio" at bounding box center [1106, 128] width 270 height 38
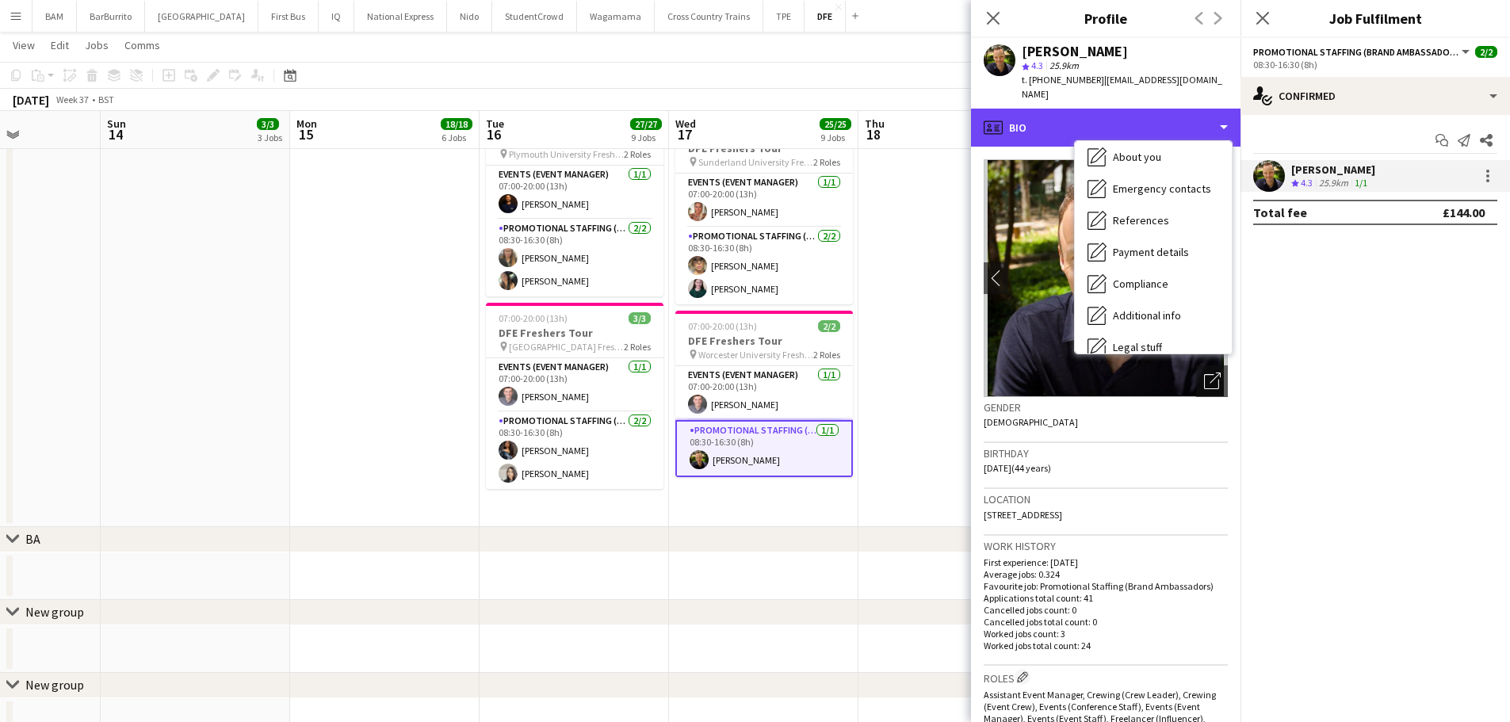
scroll to position [181, 0]
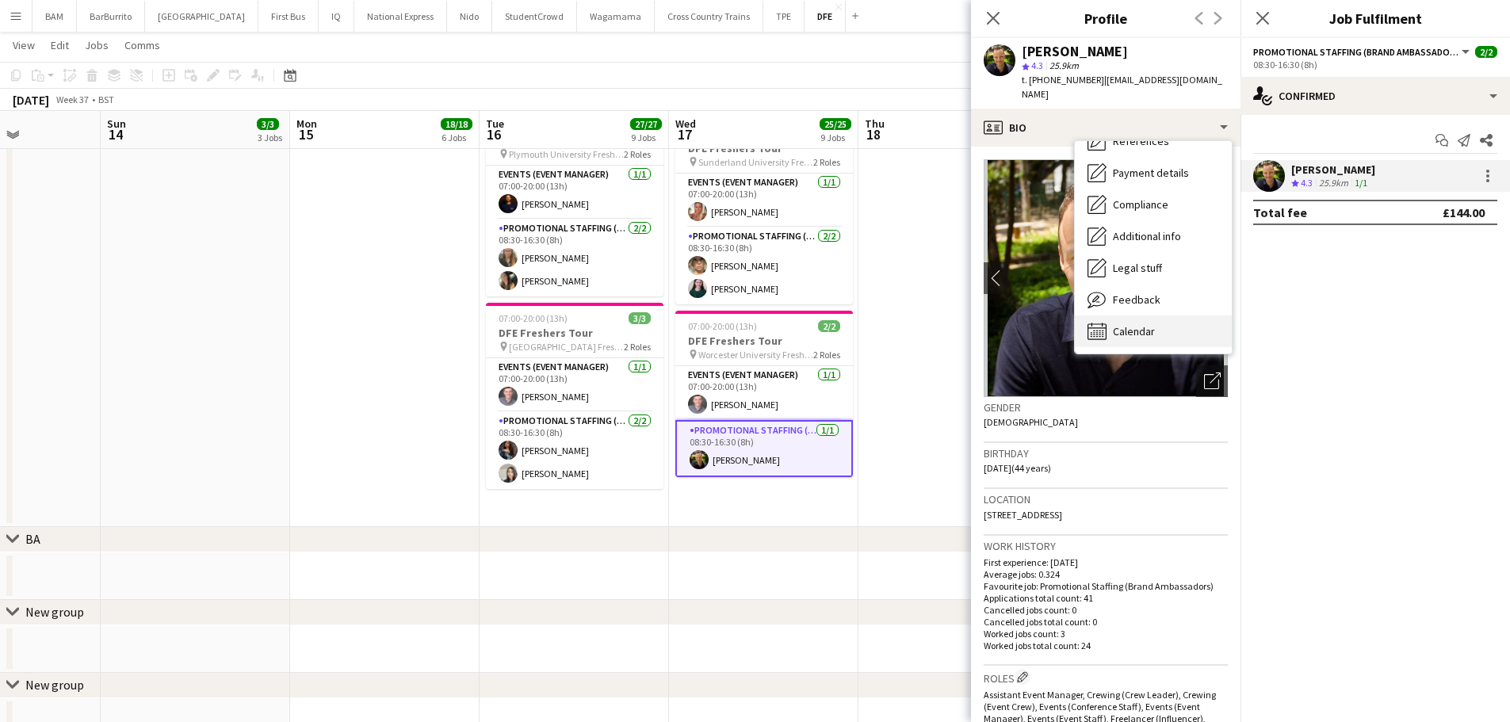
click at [1164, 323] on div "Calendar Calendar" at bounding box center [1153, 331] width 157 height 32
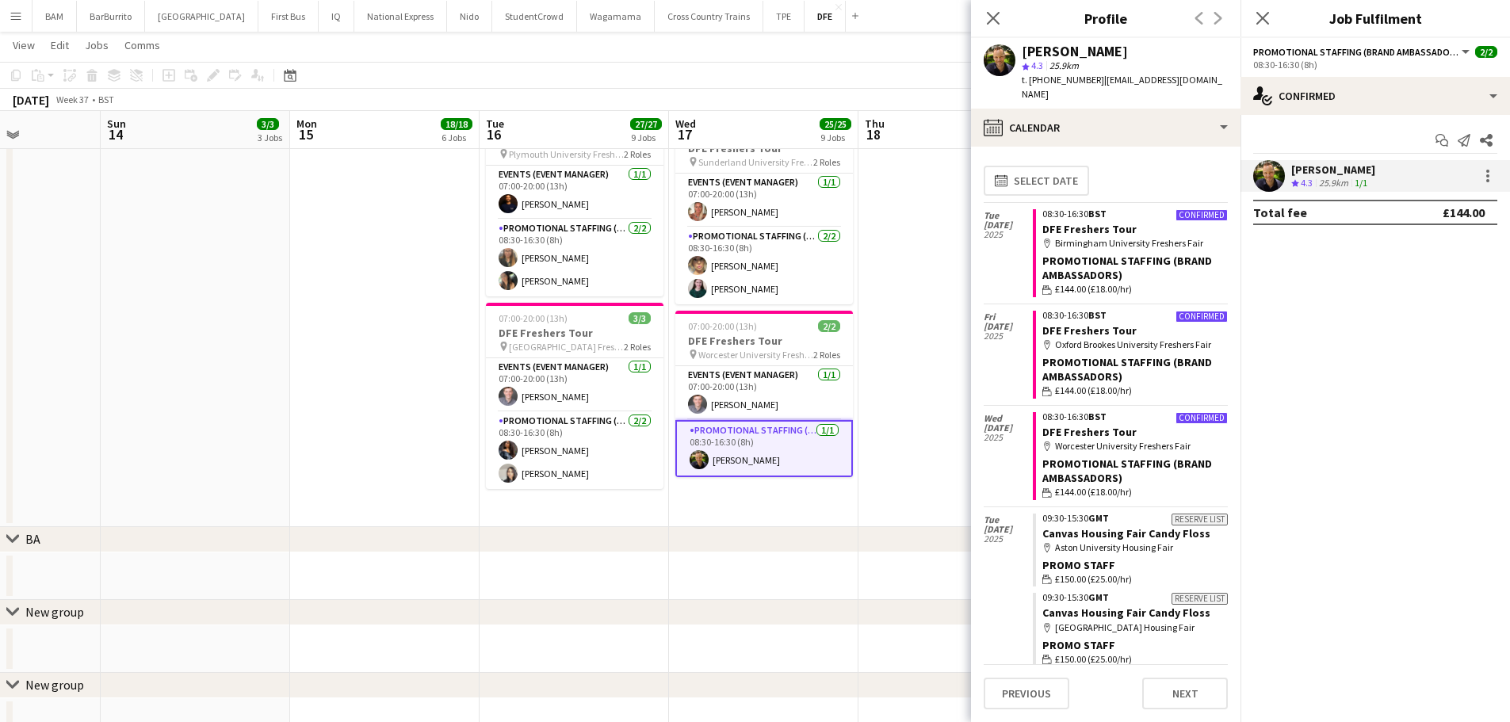
click at [830, 60] on app-page-menu "View Day view expanded Day view collapsed Month view Date picker Jump to [DATE]…" at bounding box center [755, 47] width 1510 height 30
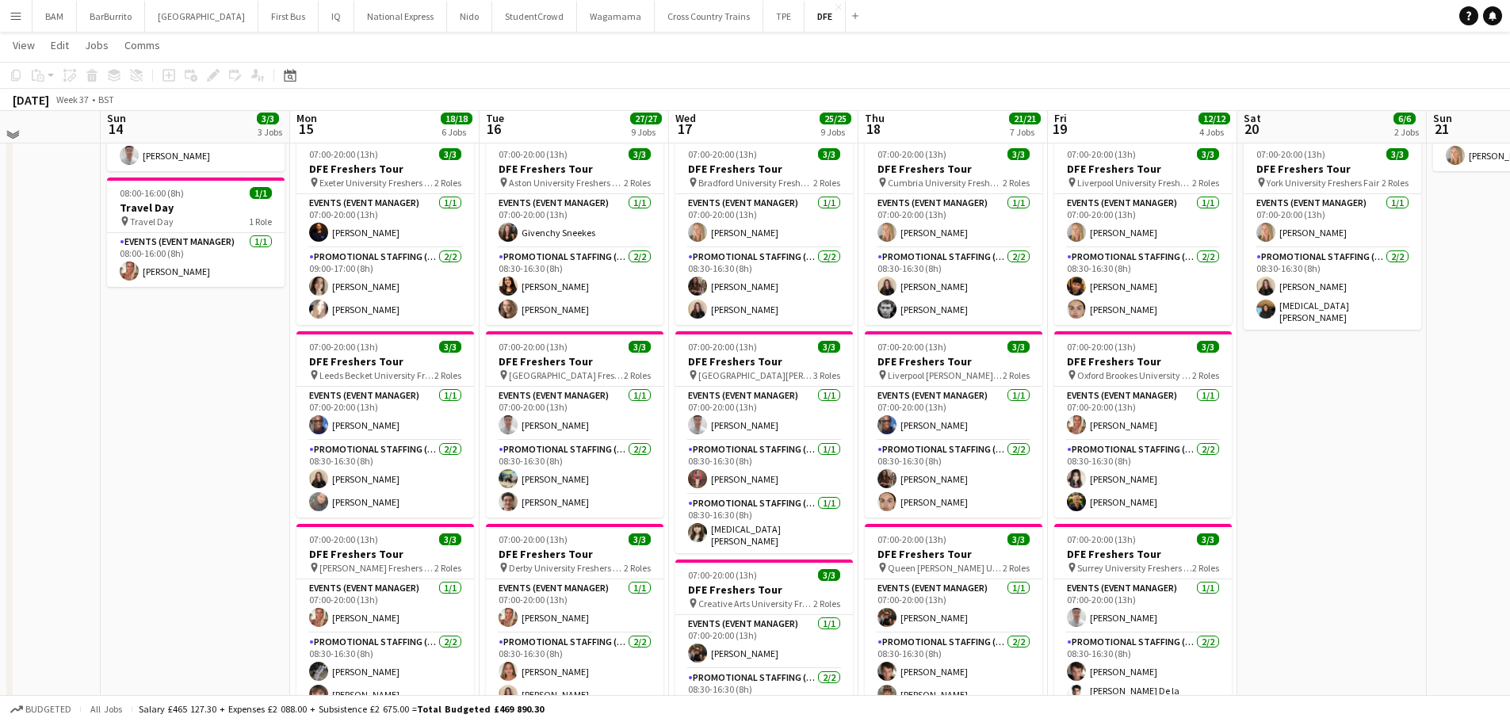
scroll to position [0, 0]
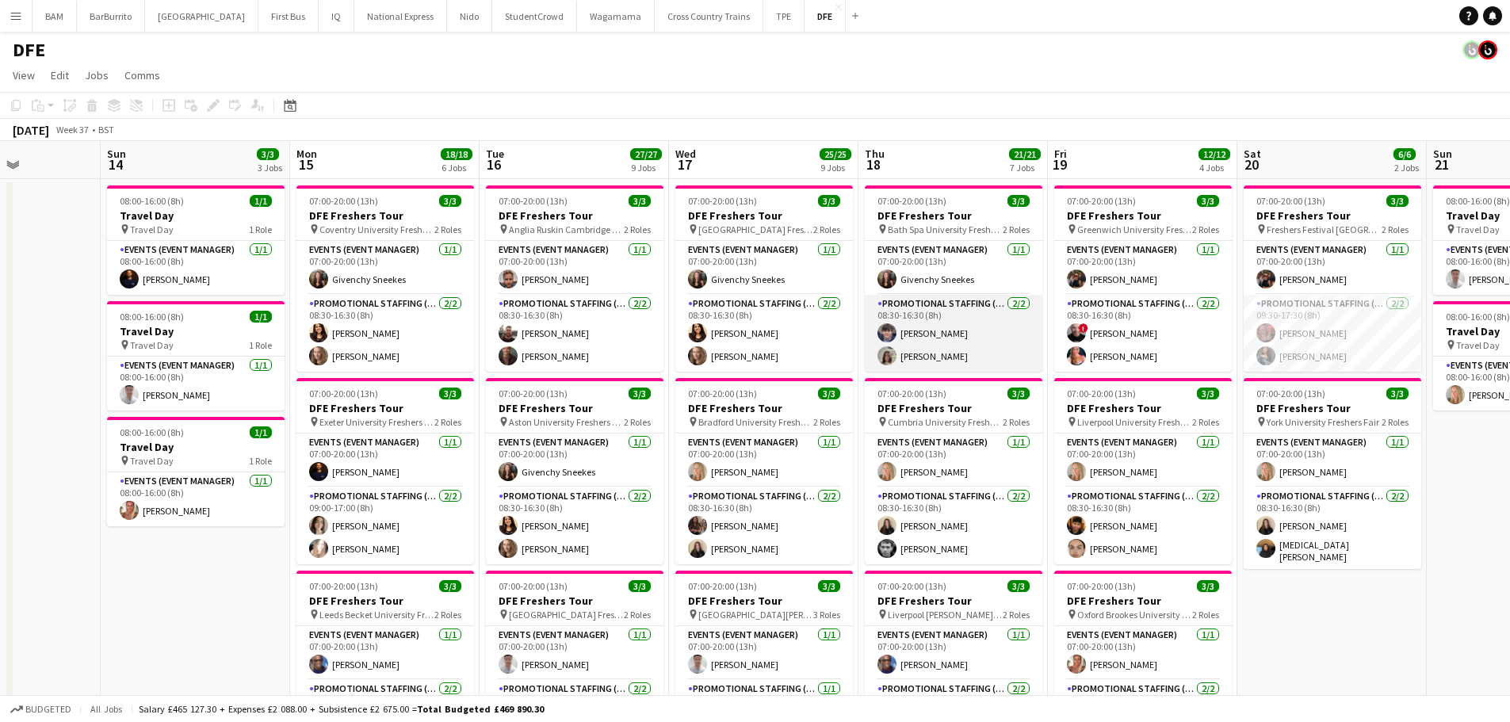
click at [984, 348] on app-card-role "Promotional Staffing (Brand Ambassadors) [DATE] 08:30-16:30 (8h) [PERSON_NAME] …" at bounding box center [954, 333] width 178 height 77
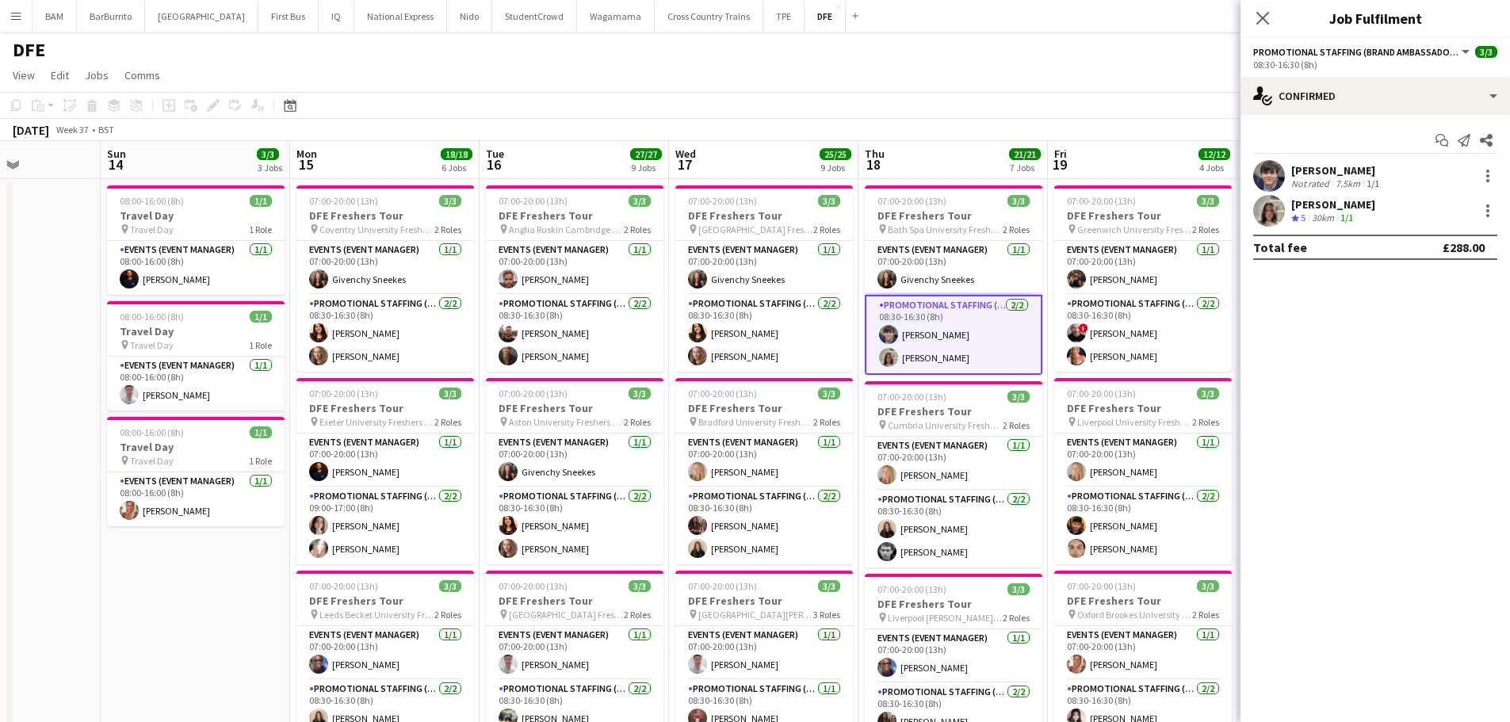
click at [1348, 163] on div "[PERSON_NAME]" at bounding box center [1336, 170] width 91 height 14
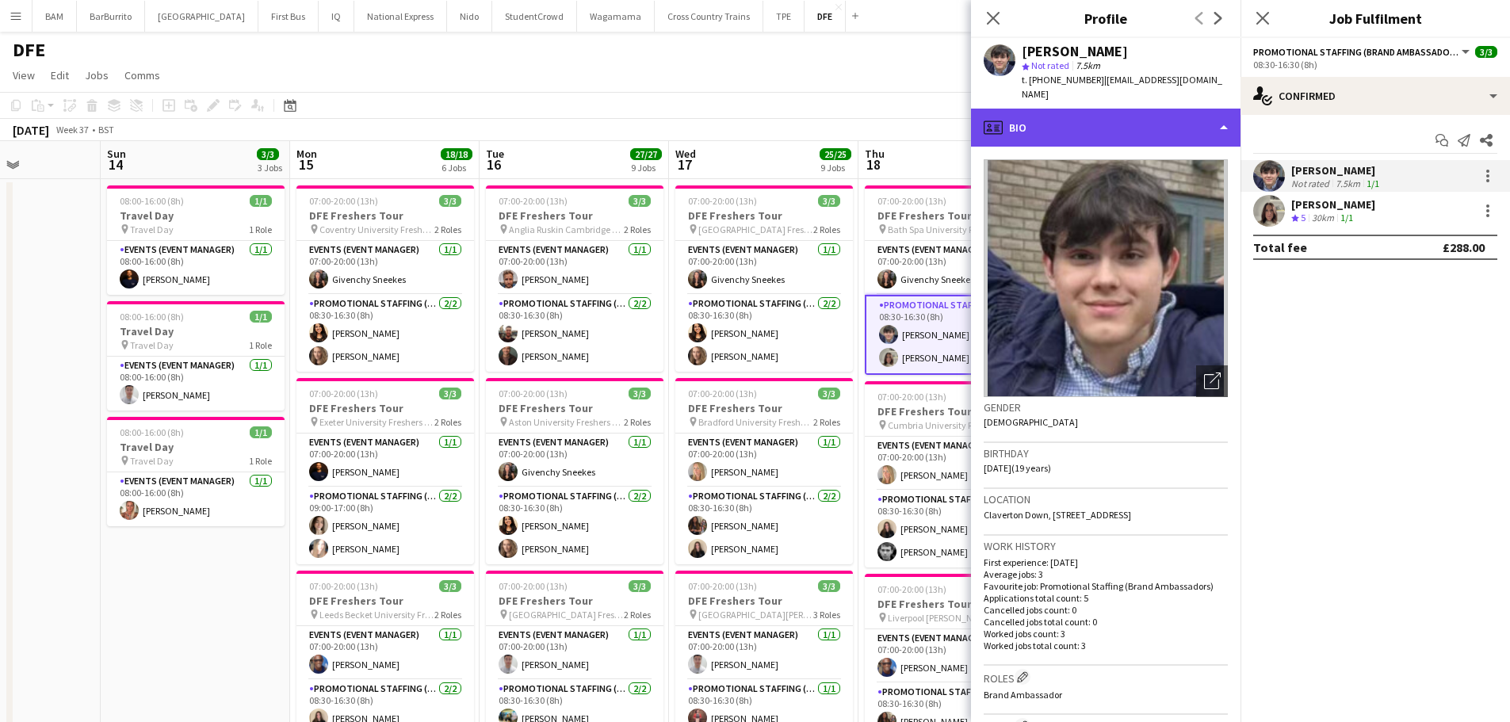
click at [1052, 117] on div "profile Bio" at bounding box center [1106, 128] width 270 height 38
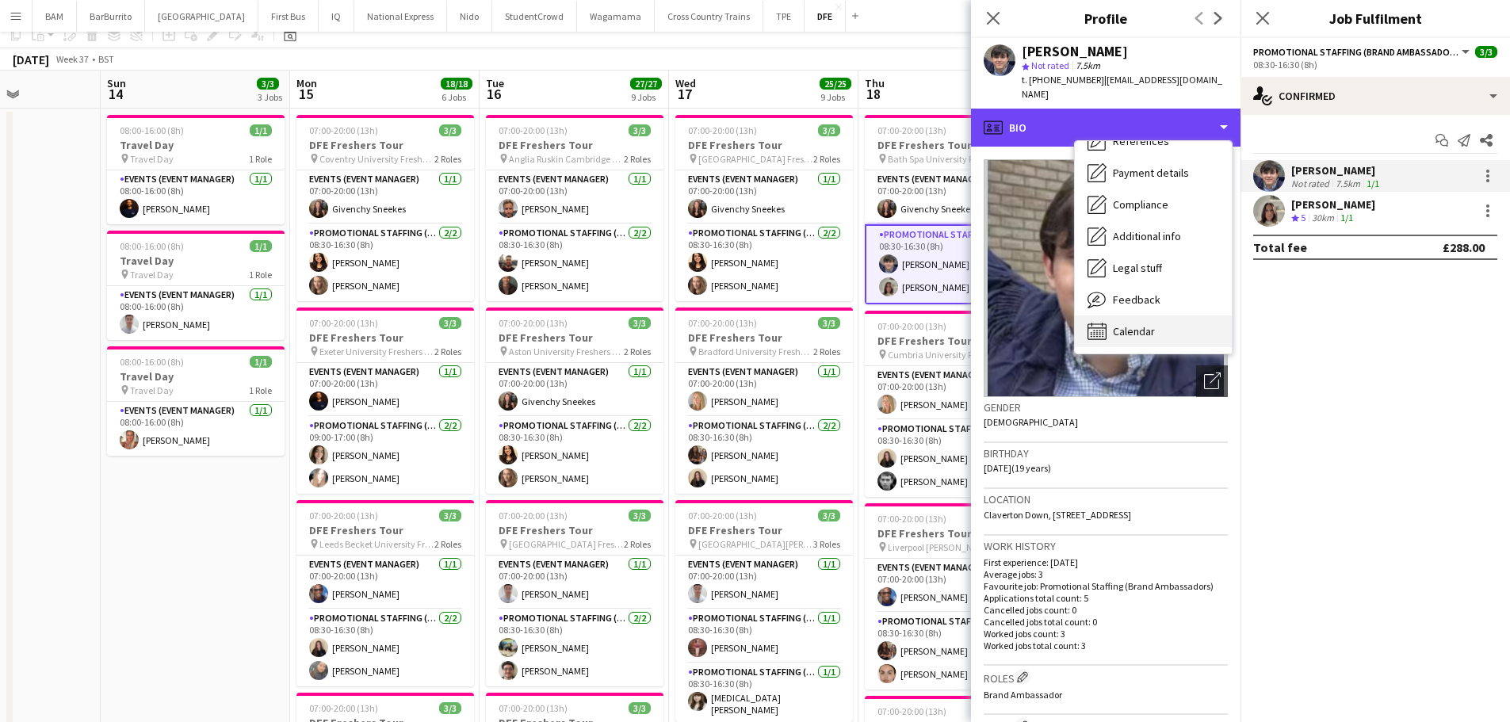
scroll to position [159, 0]
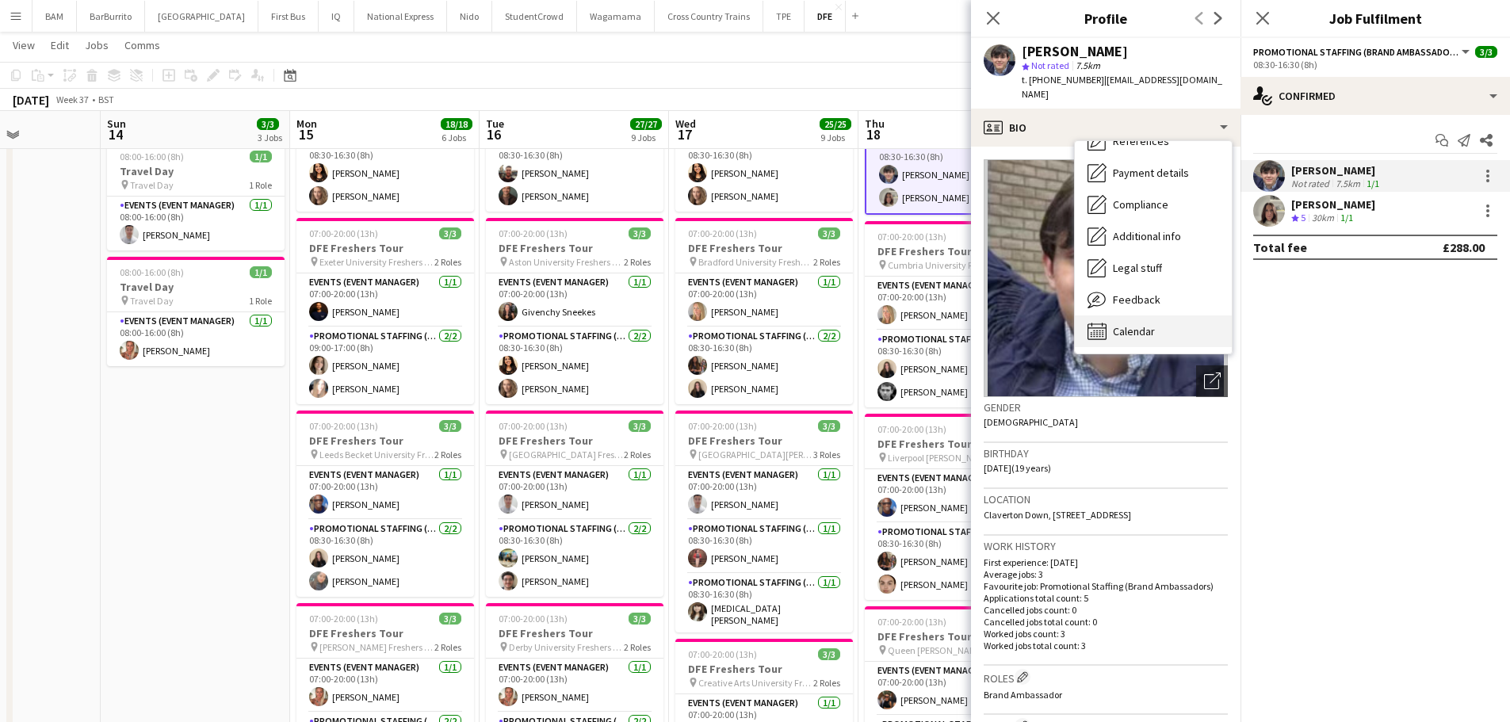
click at [1156, 330] on div "Calendar Calendar" at bounding box center [1153, 331] width 157 height 32
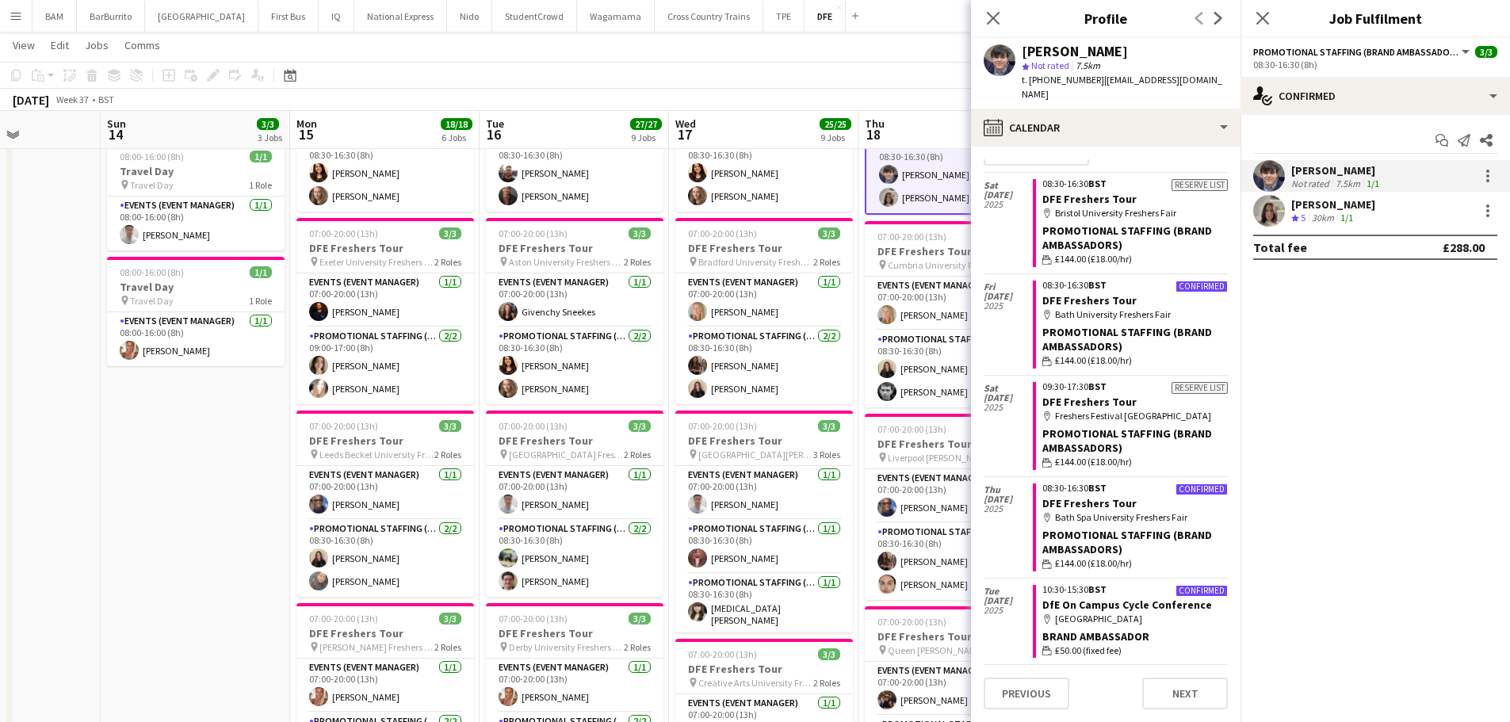
scroll to position [0, 0]
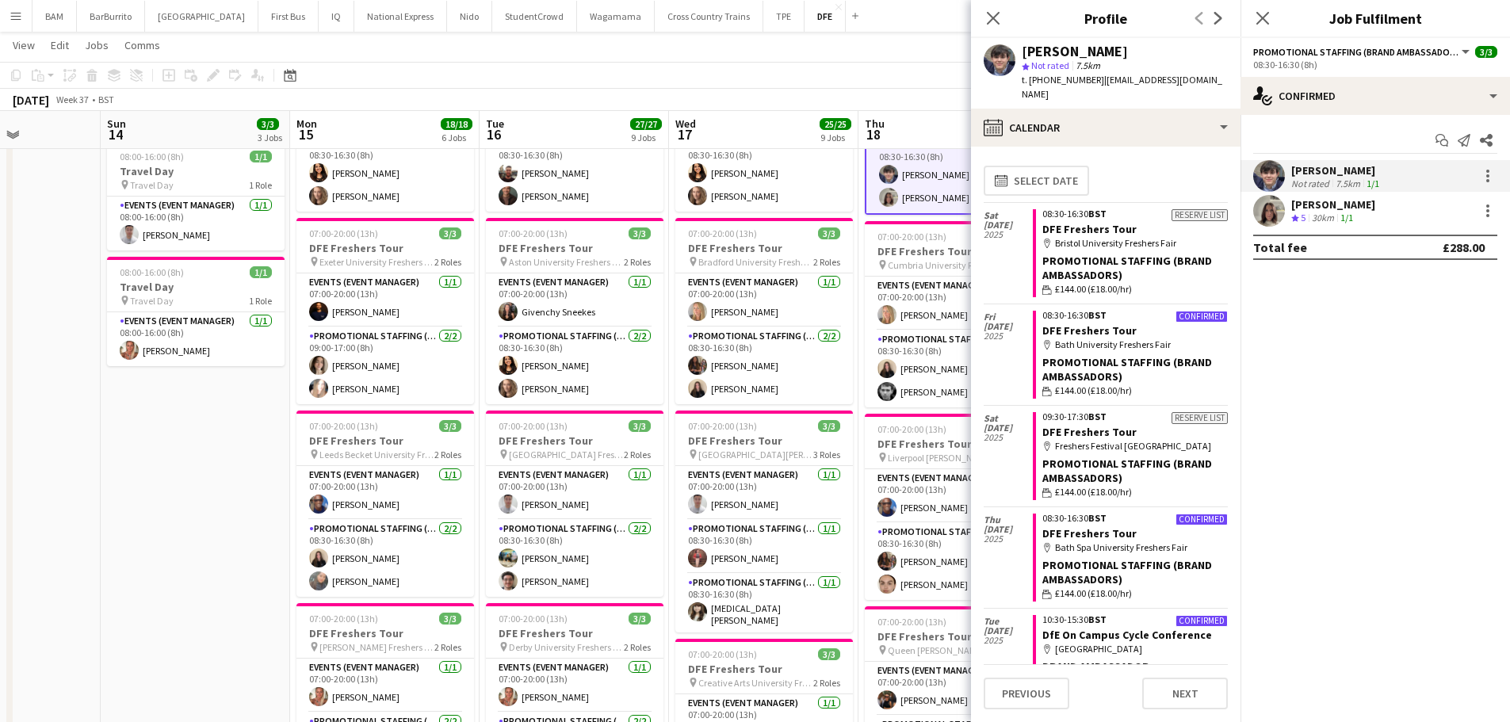
click at [1367, 201] on div "[PERSON_NAME]" at bounding box center [1333, 204] width 84 height 14
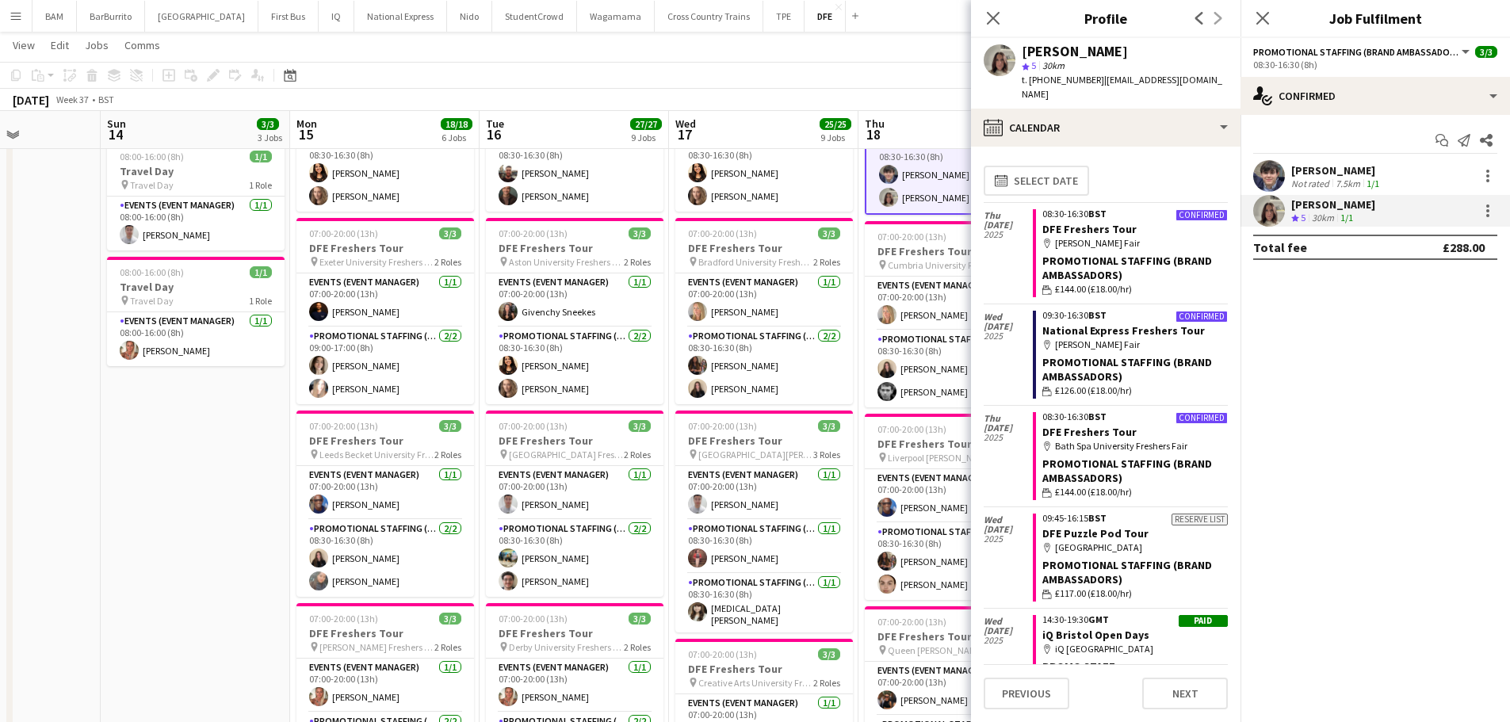
click at [841, 70] on app-toolbar "Copy Paste Paste Ctrl+V Paste with crew Ctrl+Shift+V Paste linked Job [GEOGRAPH…" at bounding box center [755, 75] width 1510 height 27
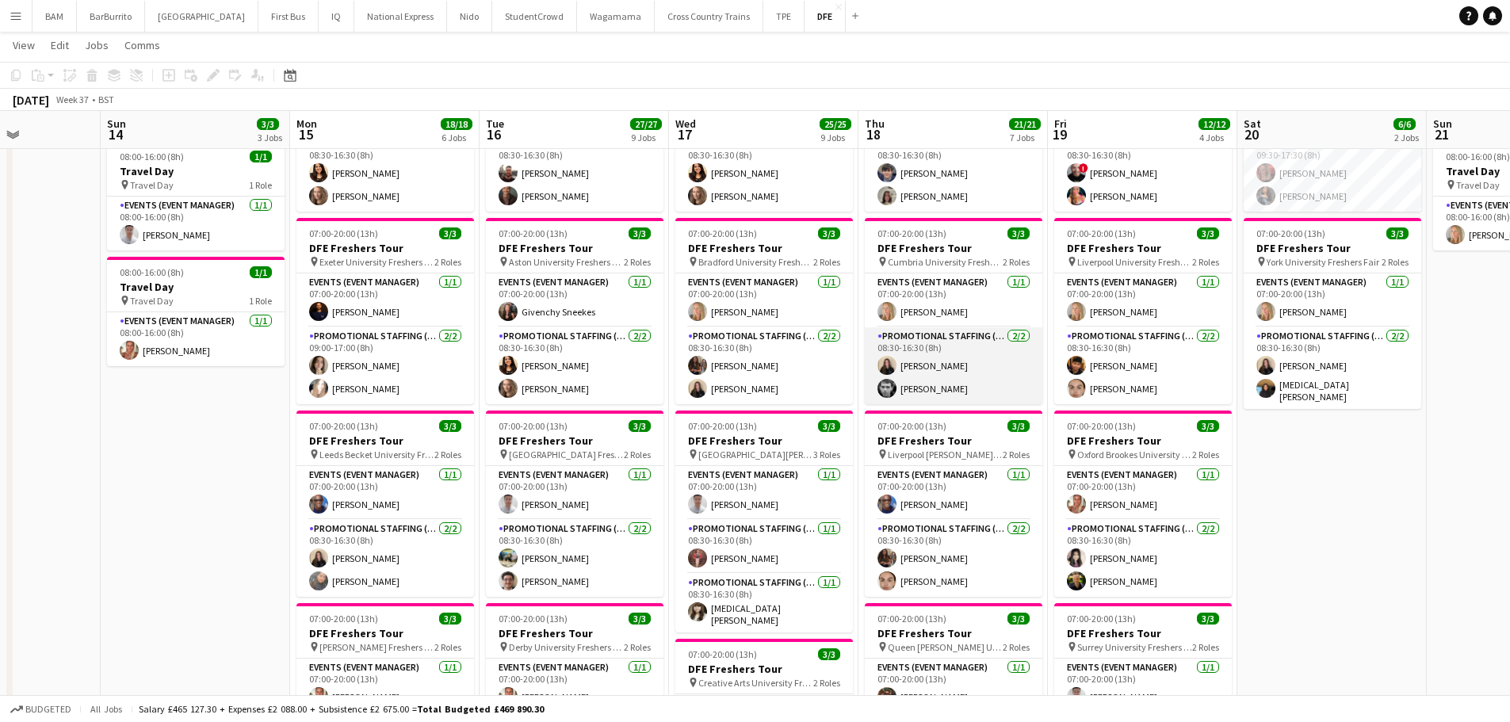
click at [972, 372] on app-card-role "Promotional Staffing (Brand Ambassadors) [DATE] 08:30-16:30 (8h) [PERSON_NAME] …" at bounding box center [954, 365] width 178 height 77
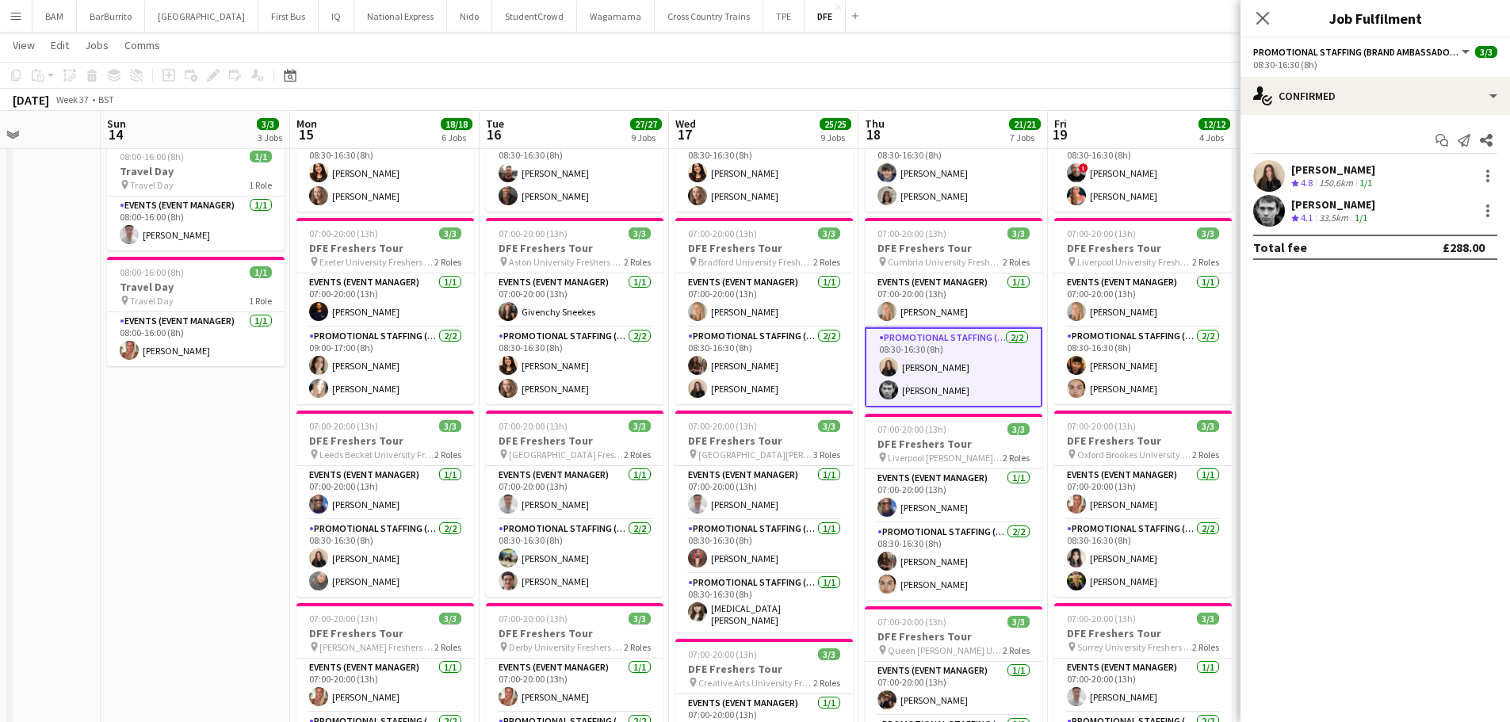
click at [1330, 218] on div "33.5km" at bounding box center [1334, 218] width 36 height 13
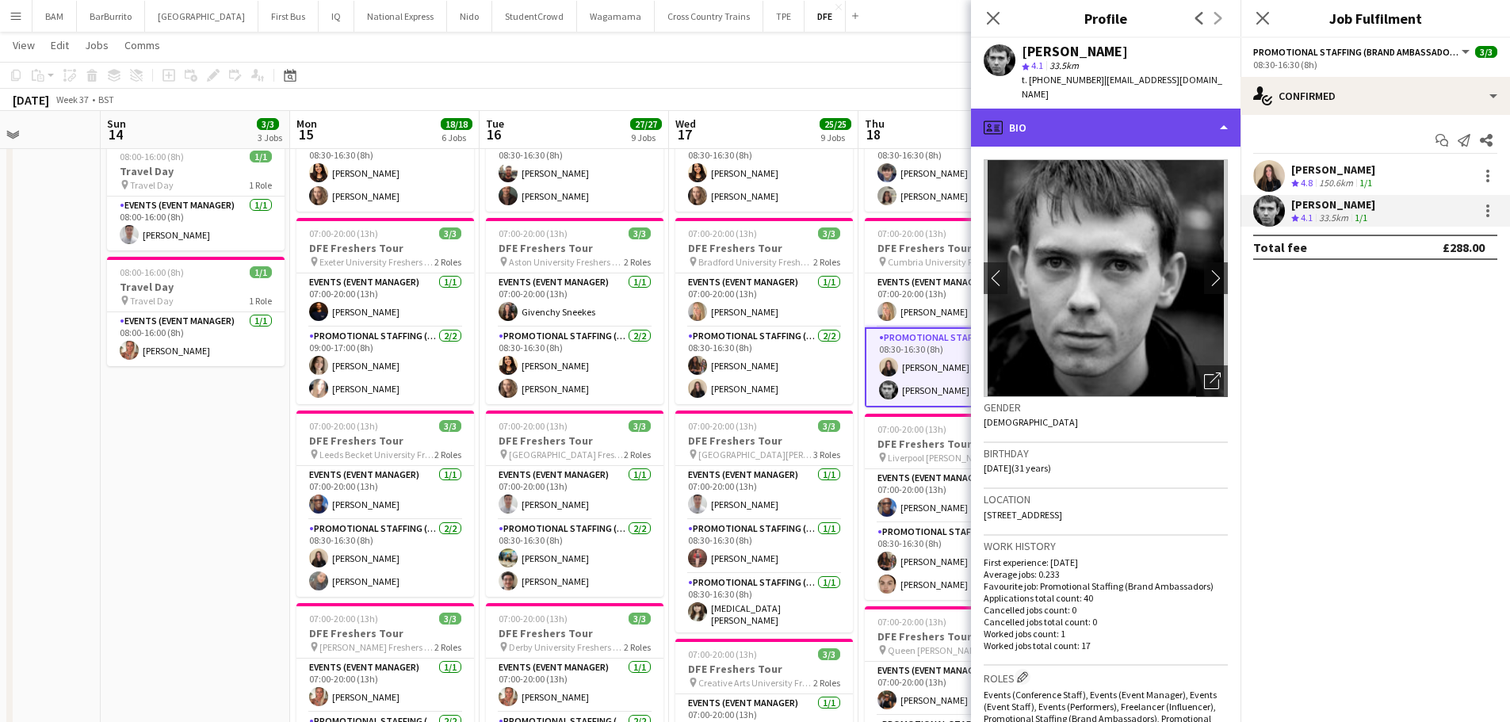
click at [1039, 109] on div "profile Bio" at bounding box center [1106, 128] width 270 height 38
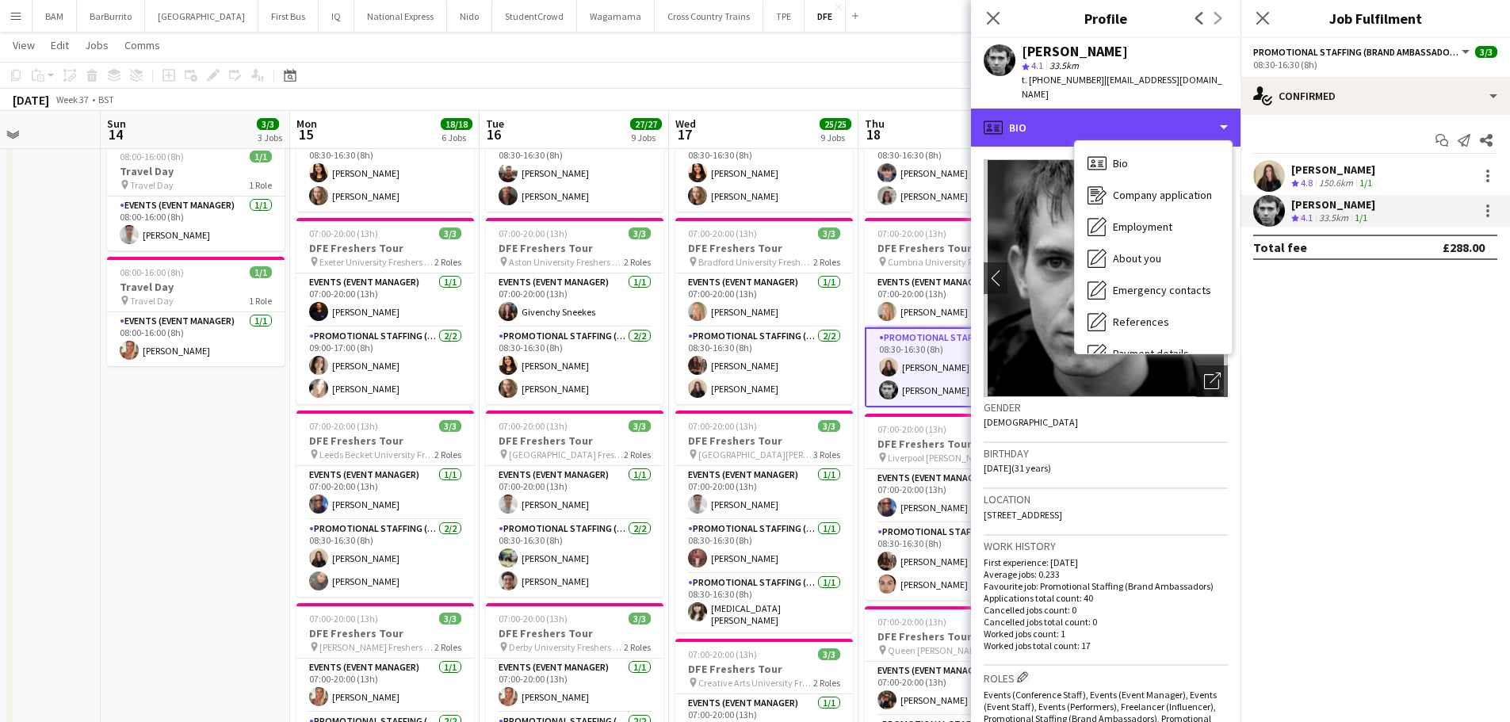
scroll to position [181, 0]
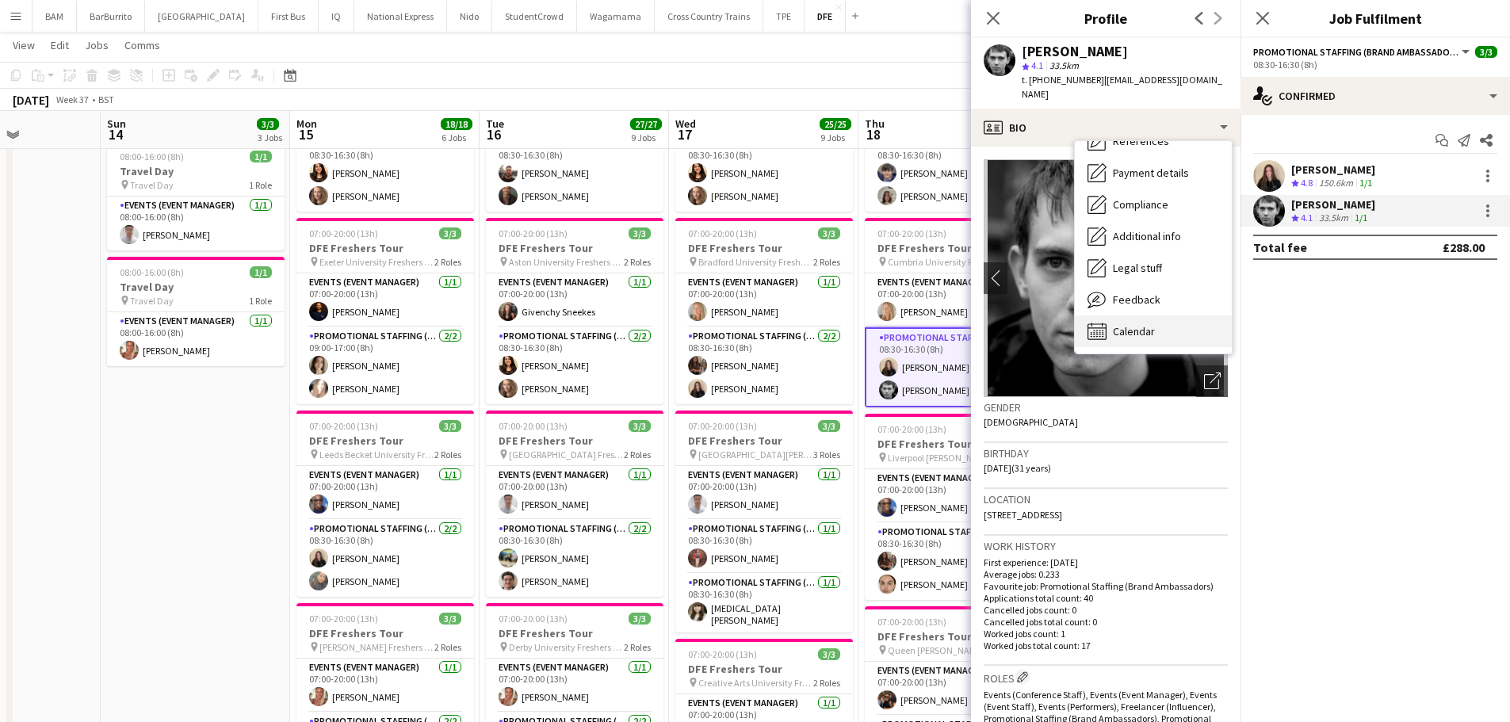
click at [1138, 324] on span "Calendar" at bounding box center [1134, 331] width 42 height 14
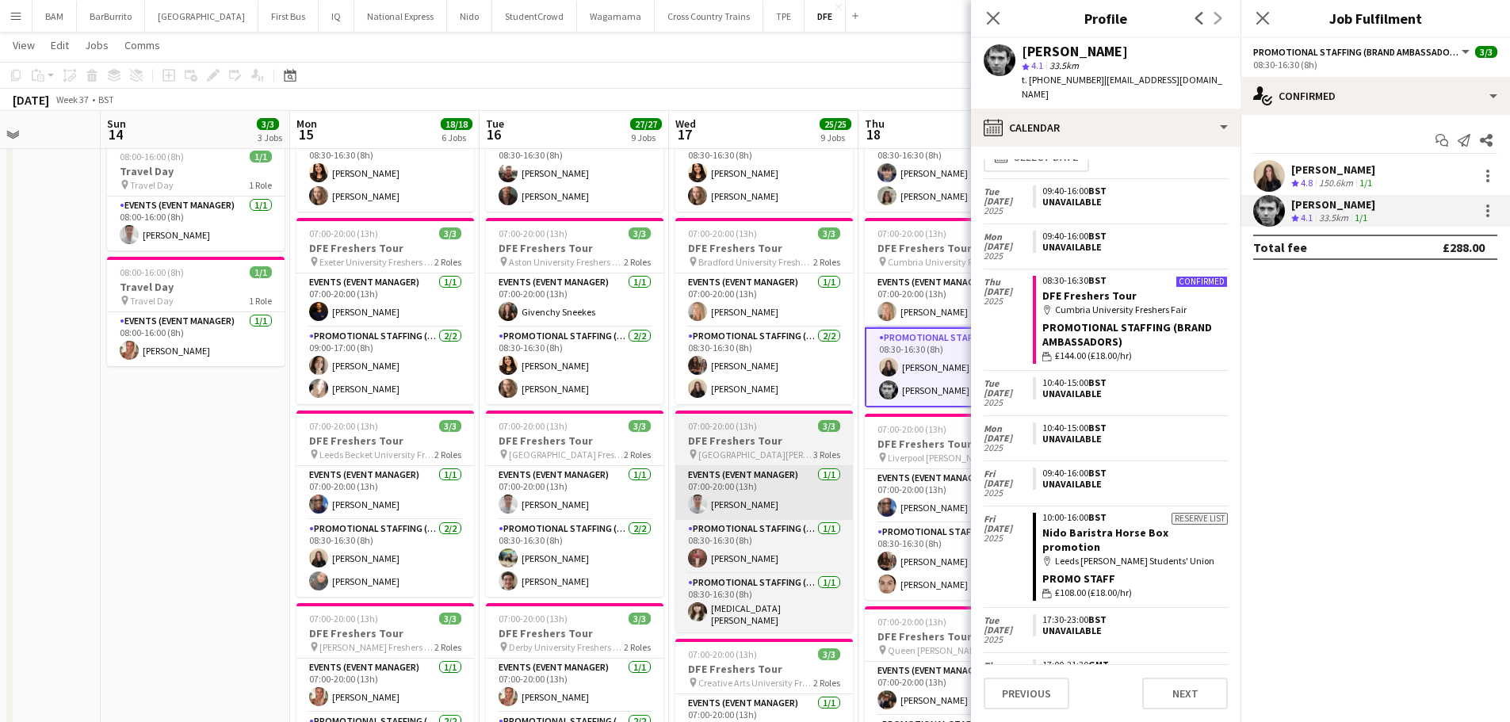
scroll to position [0, 0]
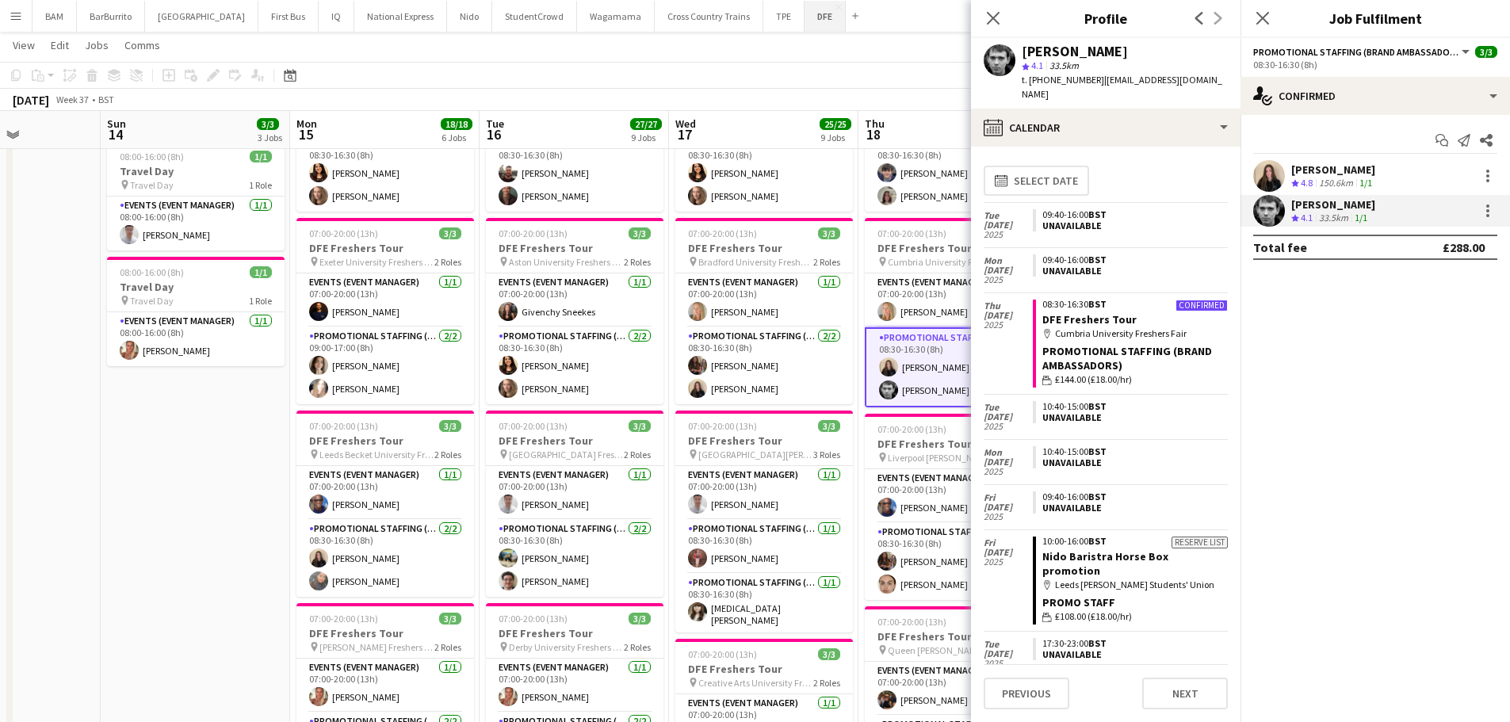
click at [805, 28] on button "DFE Close" at bounding box center [825, 16] width 41 height 31
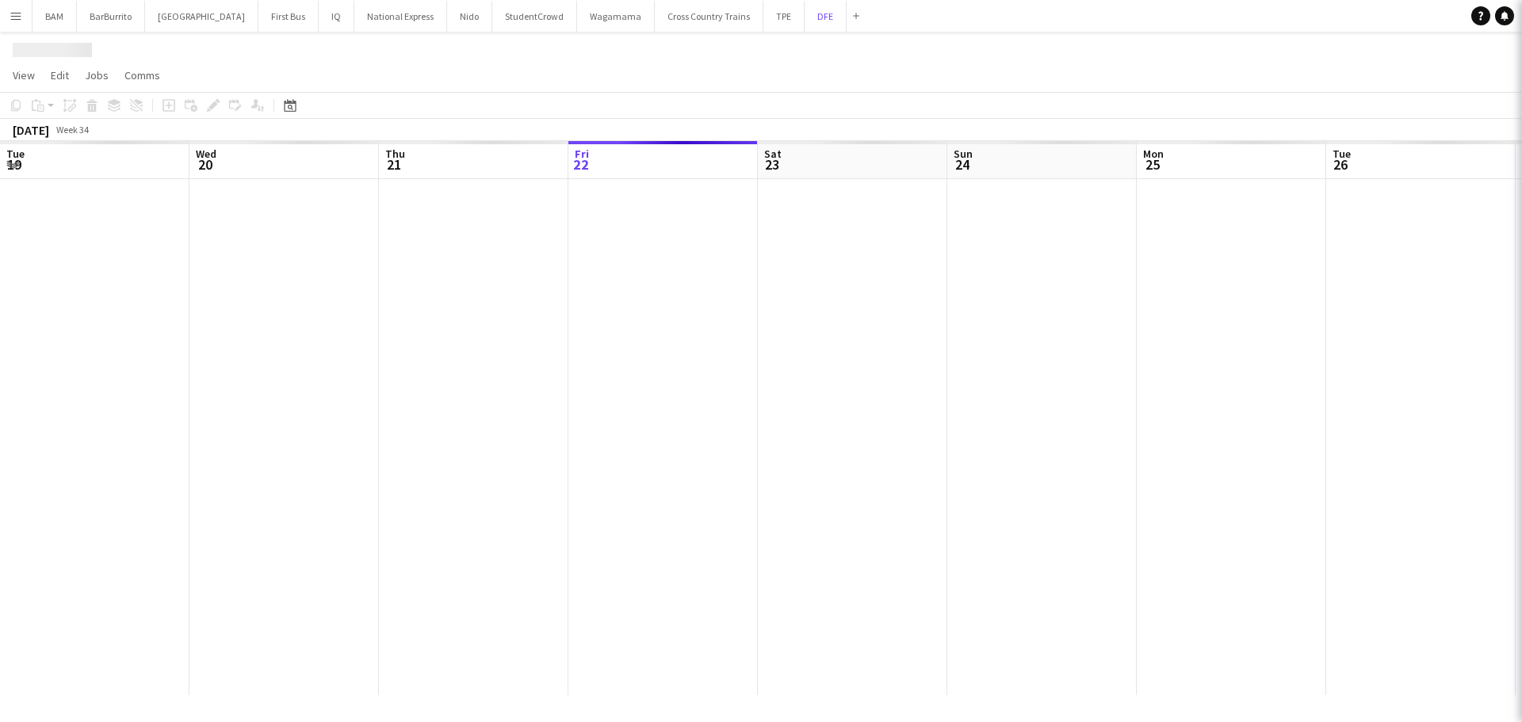
scroll to position [0, 379]
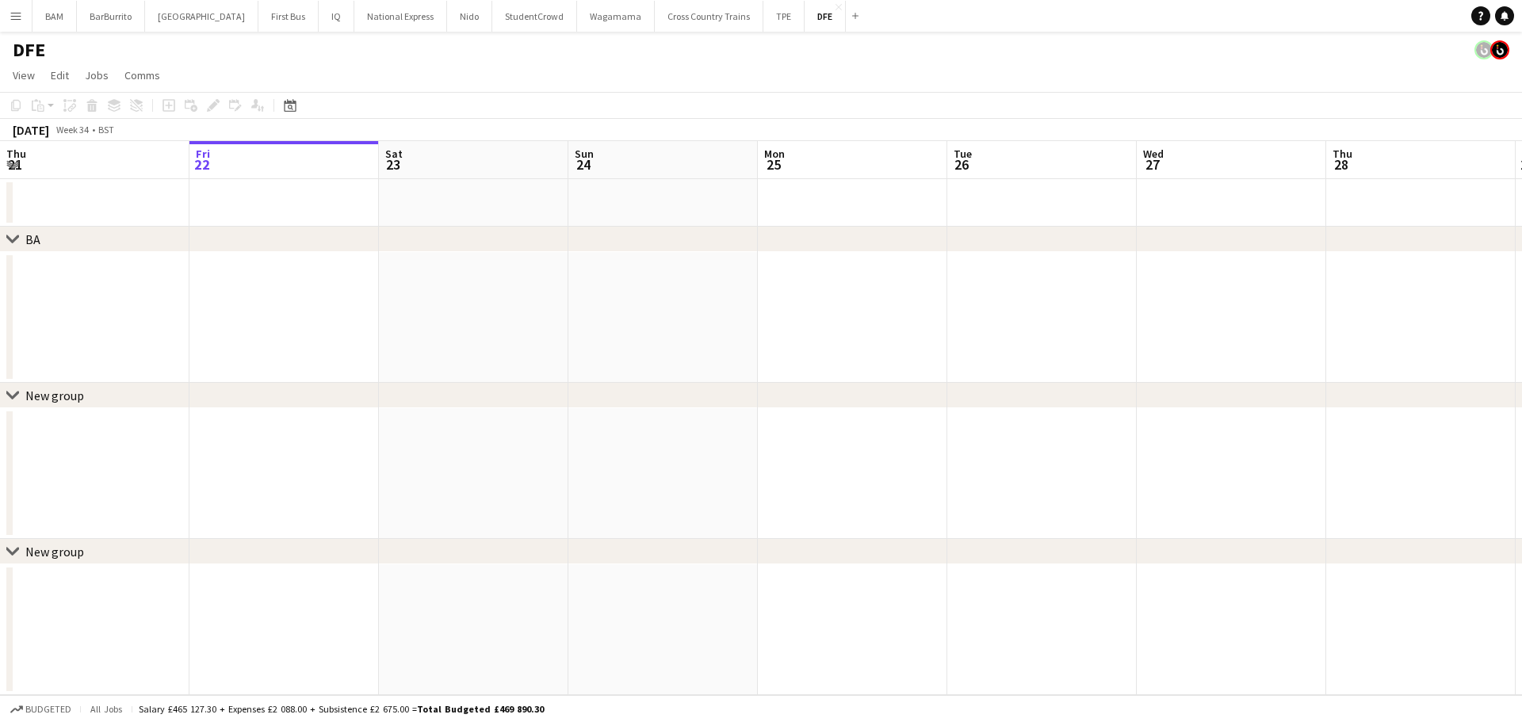
drag, startPoint x: -75, startPoint y: 271, endPoint x: 267, endPoint y: 264, distance: 342.5
click at [0, 273] on html "Menu Boards Boards Boards All jobs Status Workforce Workforce My Workforce Recr…" at bounding box center [761, 361] width 1522 height 722
click at [511, 264] on app-calendar-viewport "Tue 19 Wed 20 Thu 21 Fri 22 Sat 23 Sun 24 Mon 25 Tue 26 Wed 27 Thu 28 Fri 29 Sa…" at bounding box center [761, 418] width 1522 height 554
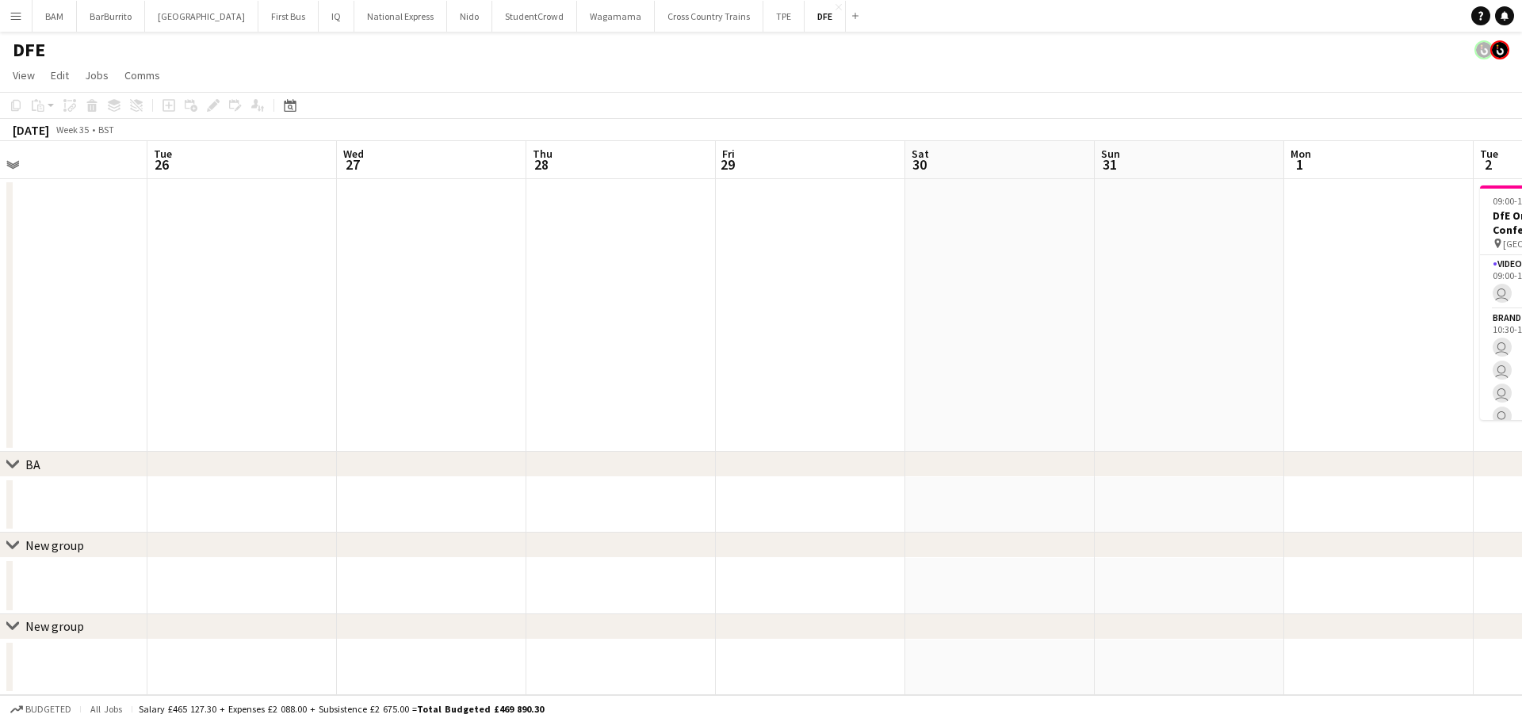
drag, startPoint x: 1168, startPoint y: 265, endPoint x: 334, endPoint y: 253, distance: 834.8
click at [340, 253] on app-calendar-viewport "Fri 22 Sat 23 Sun 24 Mon 25 Tue 26 Wed 27 Thu 28 Fri 29 Sat 30 Sun 31 Mon 1 Tue…" at bounding box center [761, 418] width 1522 height 554
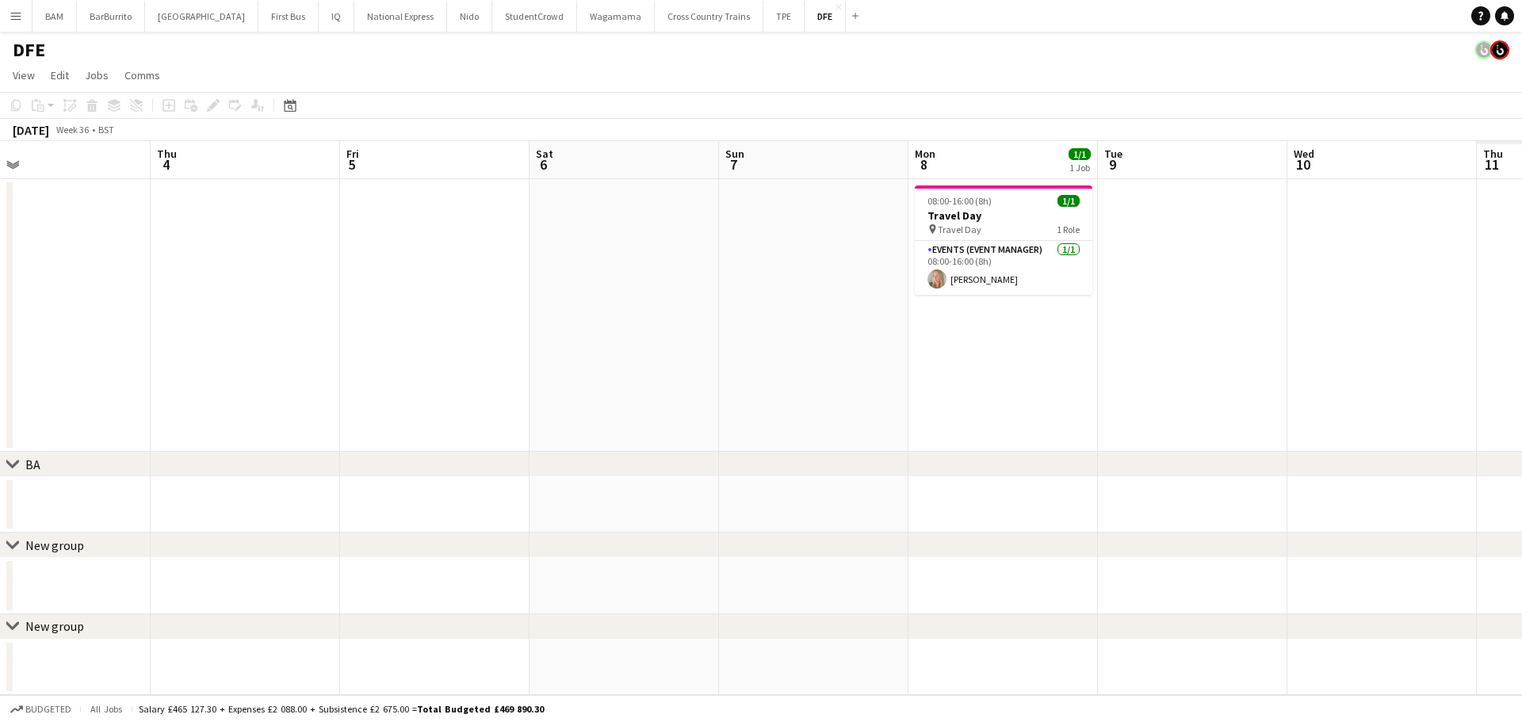
drag, startPoint x: 1131, startPoint y: 289, endPoint x: 454, endPoint y: 285, distance: 677.0
click at [357, 285] on app-calendar-viewport "Sun 31 Mon 1 Tue 2 30/30 1 Job Wed 3 Thu 4 Fri 5 Sat 6 Sun 7 Mon 8 1/1 1 Job Tu…" at bounding box center [761, 418] width 1522 height 554
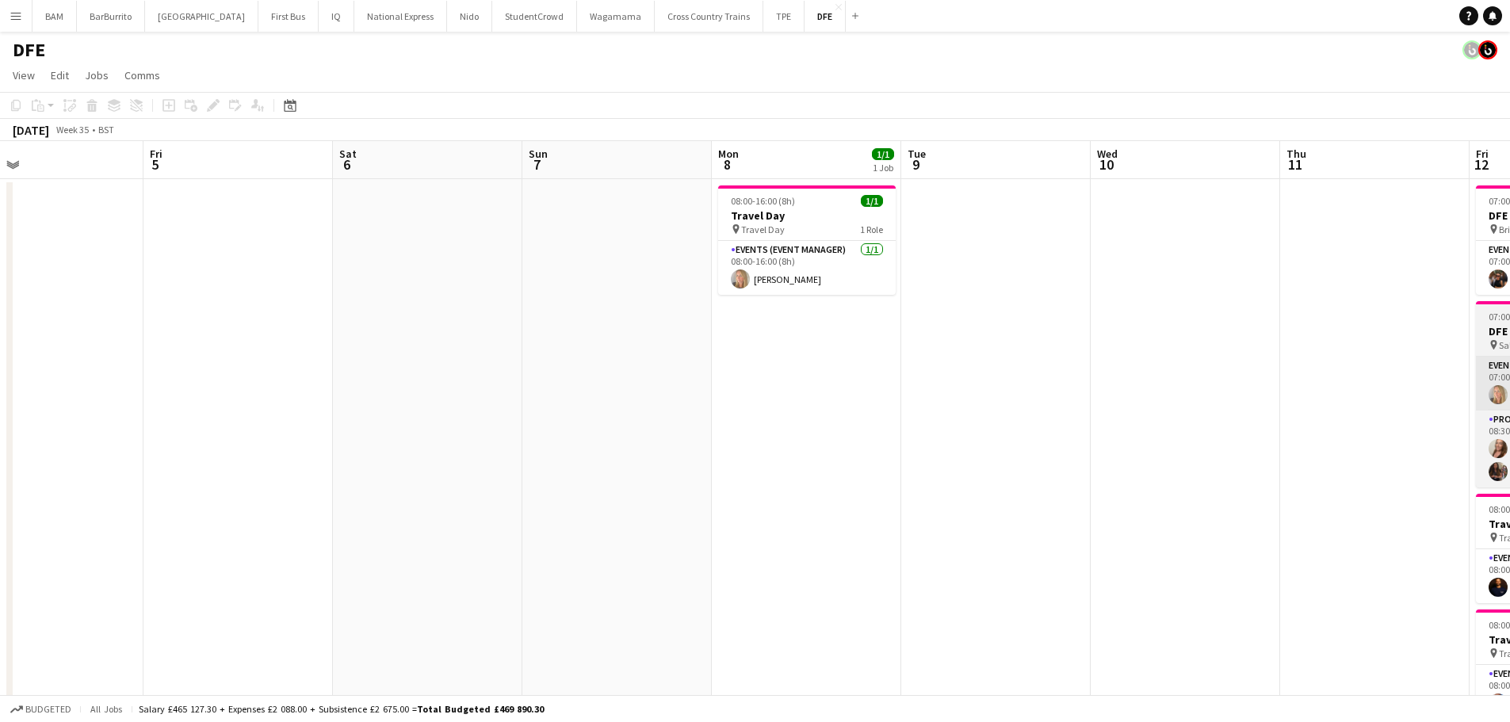
drag, startPoint x: 992, startPoint y: 367, endPoint x: 885, endPoint y: 371, distance: 107.1
click at [339, 345] on app-calendar-viewport "Mon 1 Tue 2 30/30 1 Job Wed 3 Thu 4 Fri 5 Sat 6 Sun 7 Mon 8 1/1 1 Job Tue 9 Wed…" at bounding box center [755, 557] width 1510 height 833
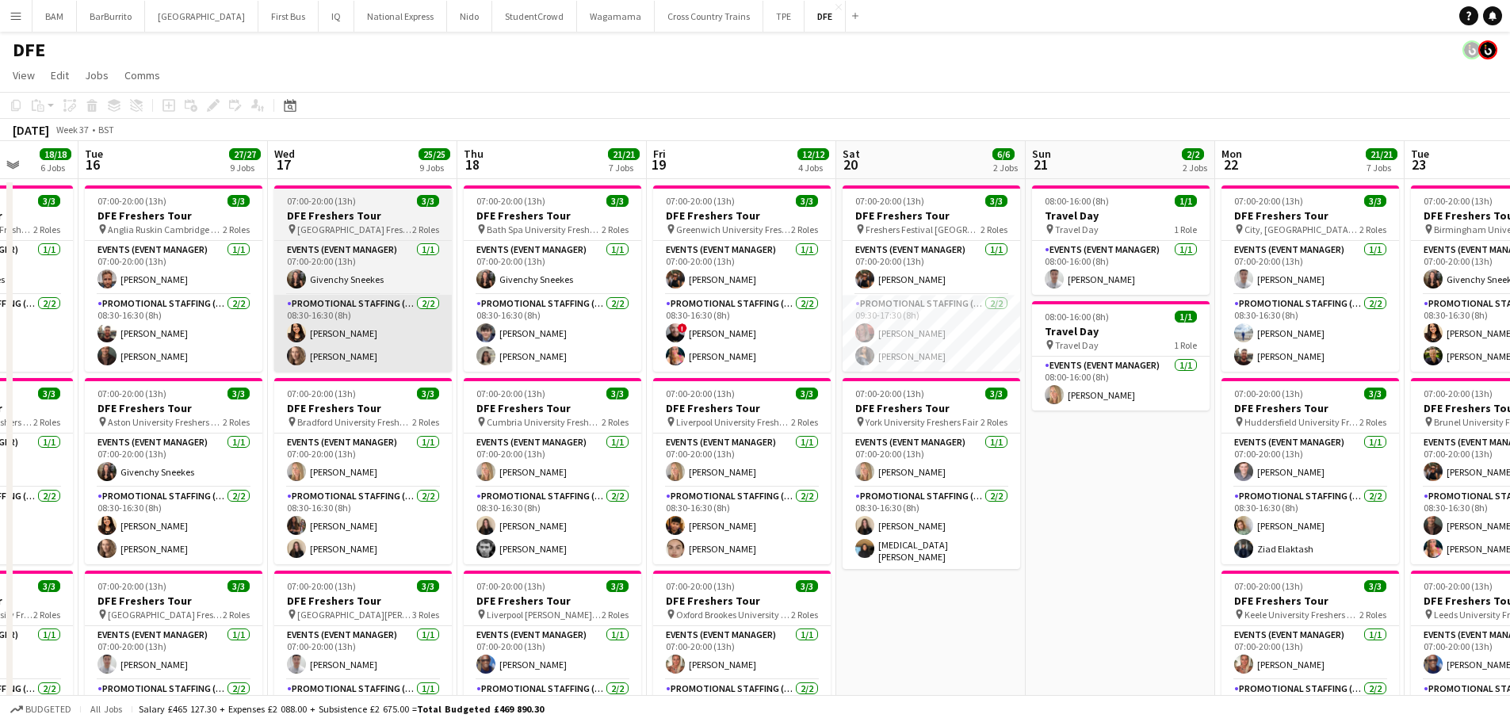
scroll to position [0, 500]
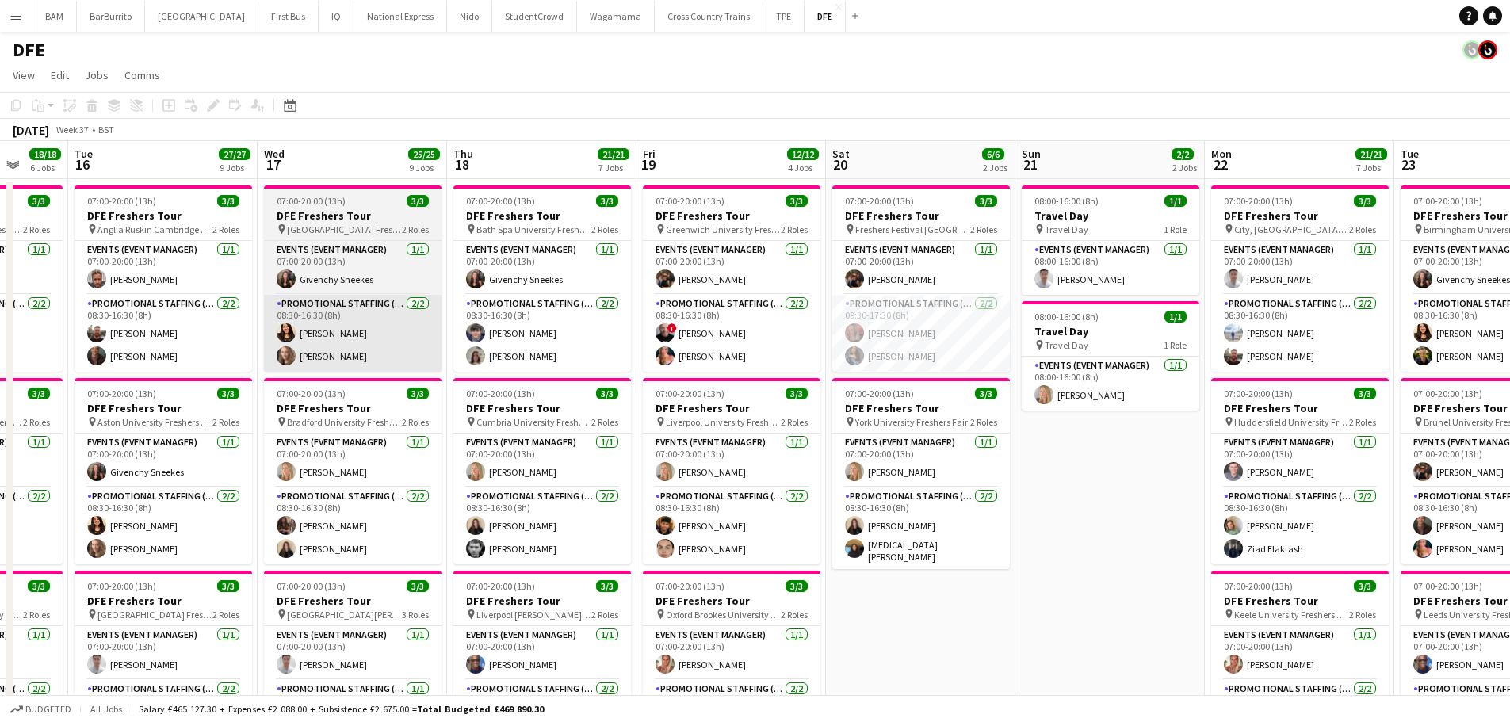
drag, startPoint x: 780, startPoint y: 373, endPoint x: 302, endPoint y: 346, distance: 478.7
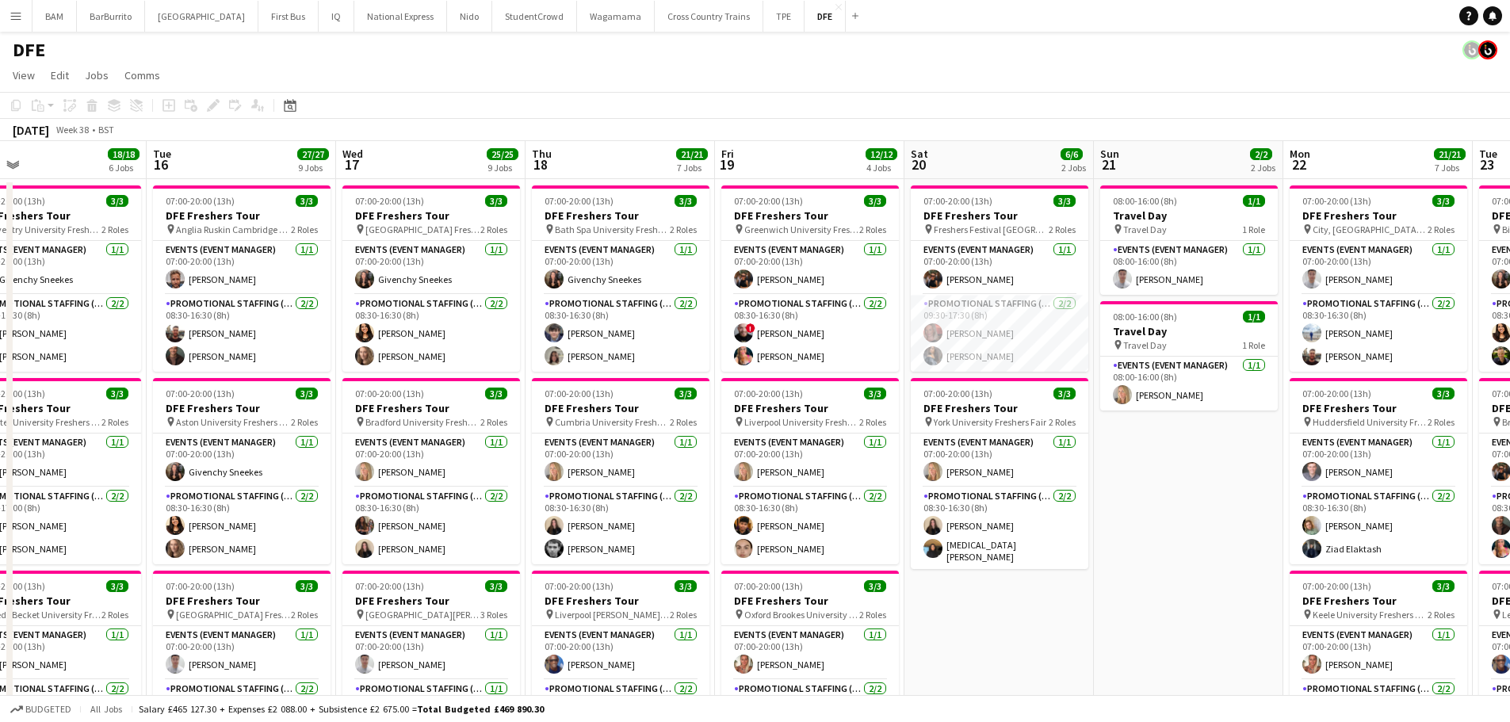
scroll to position [0, 397]
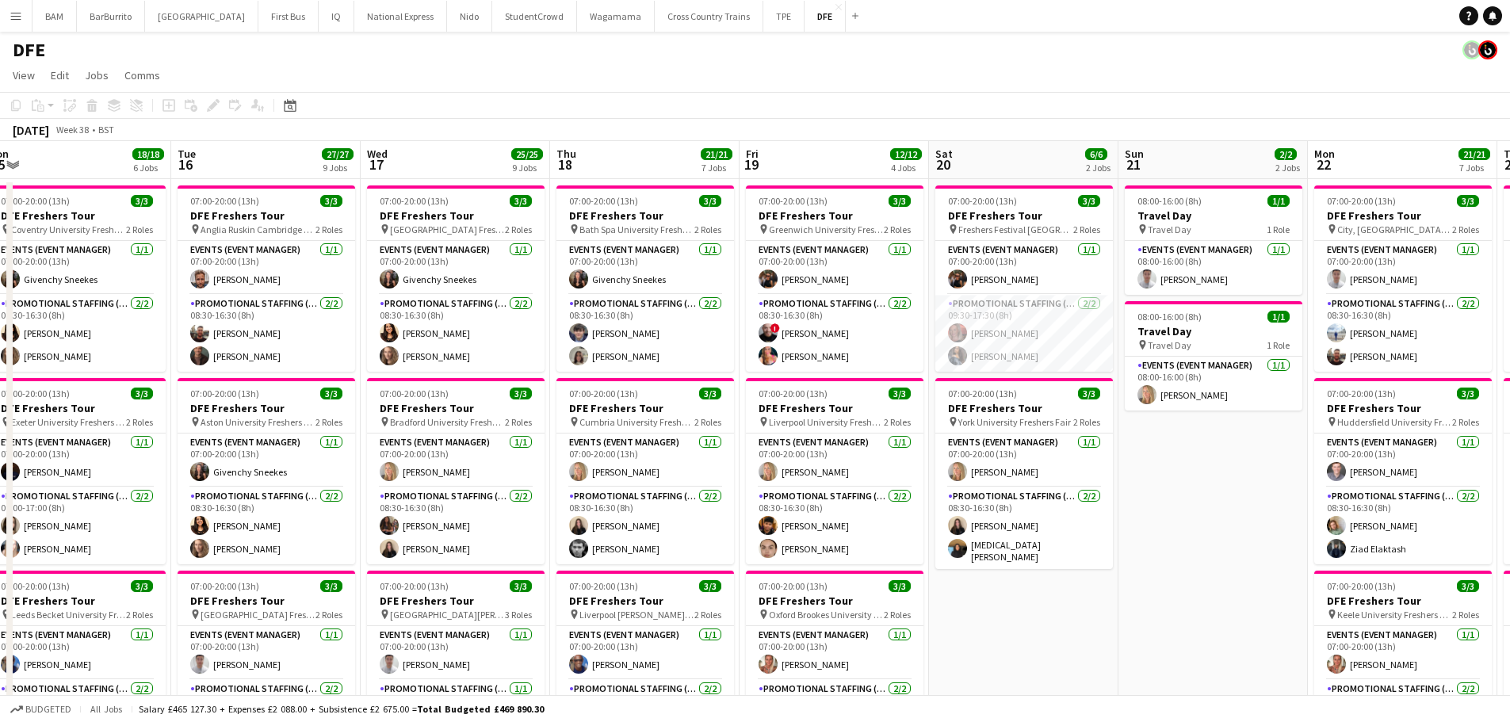
drag, startPoint x: 652, startPoint y: 330, endPoint x: 688, endPoint y: 329, distance: 36.5
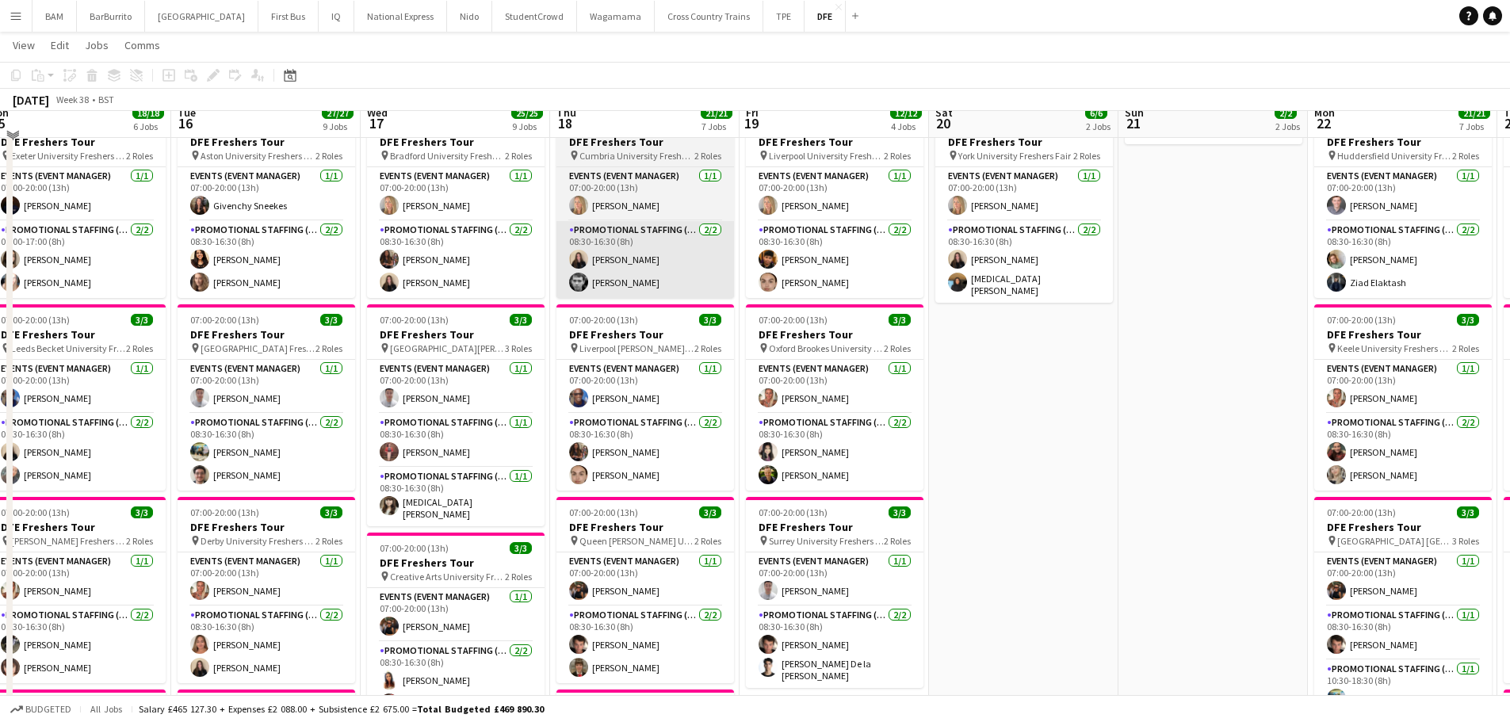
scroll to position [317, 0]
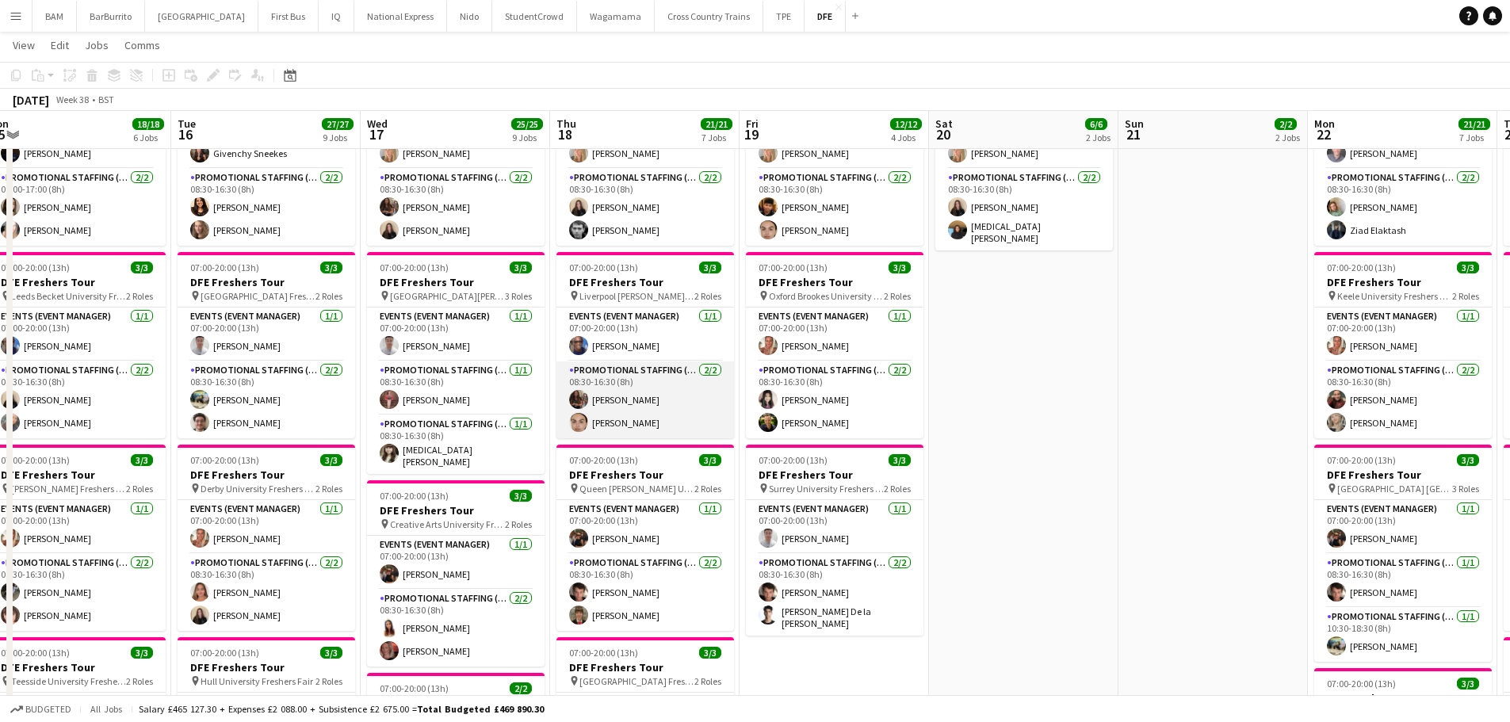
click at [682, 412] on app-card-role "Promotional Staffing (Brand Ambassadors) [DATE] 08:30-16:30 (8h) [PERSON_NAME] …" at bounding box center [645, 399] width 178 height 77
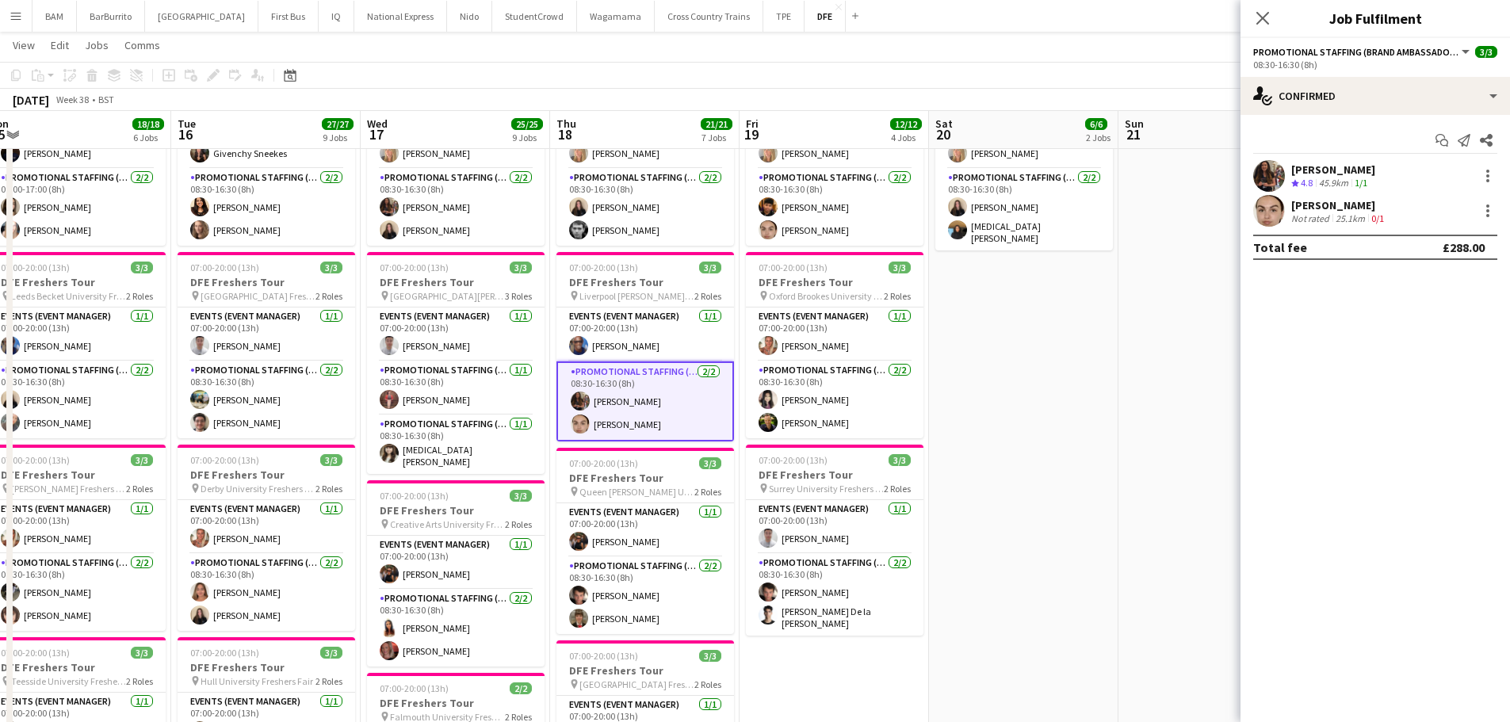
click at [1365, 209] on div "[PERSON_NAME]" at bounding box center [1339, 205] width 96 height 14
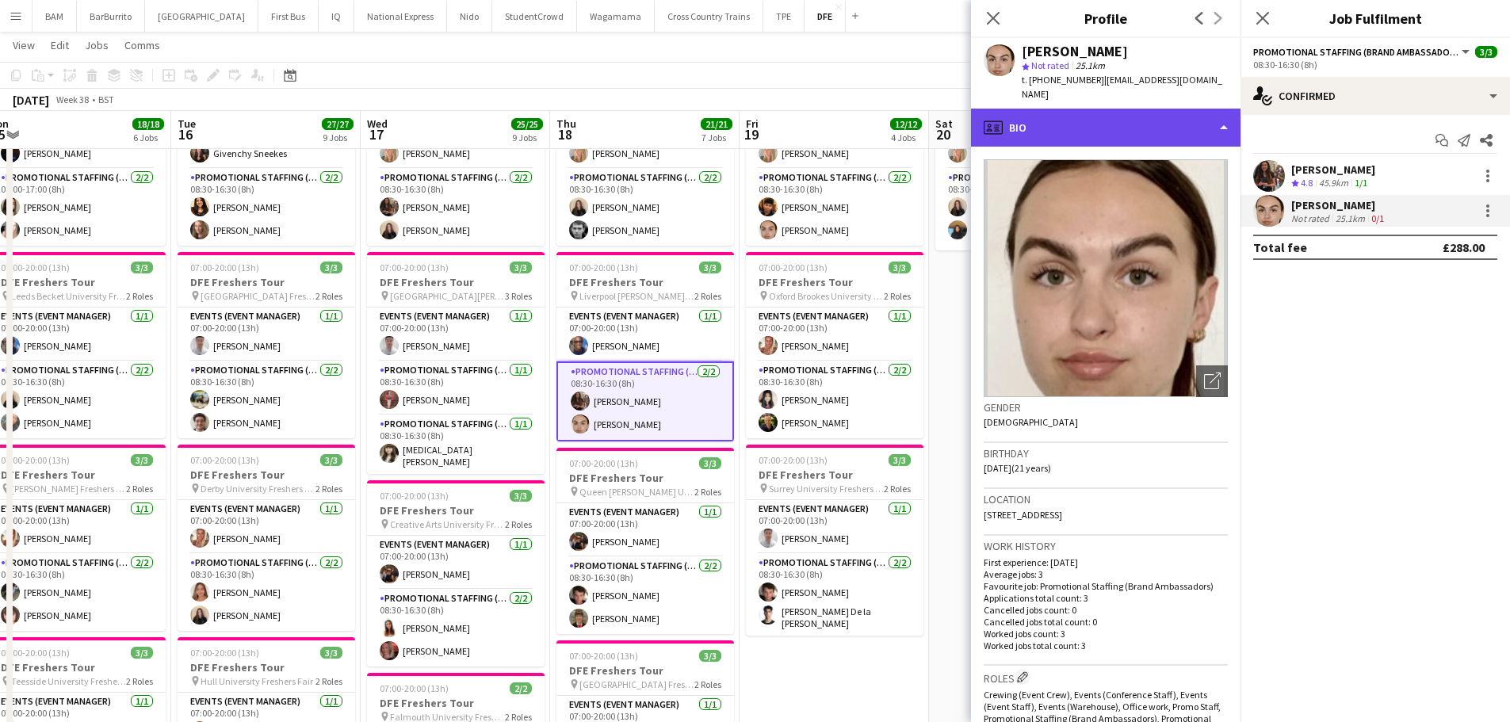
click at [1183, 118] on div "profile Bio" at bounding box center [1106, 128] width 270 height 38
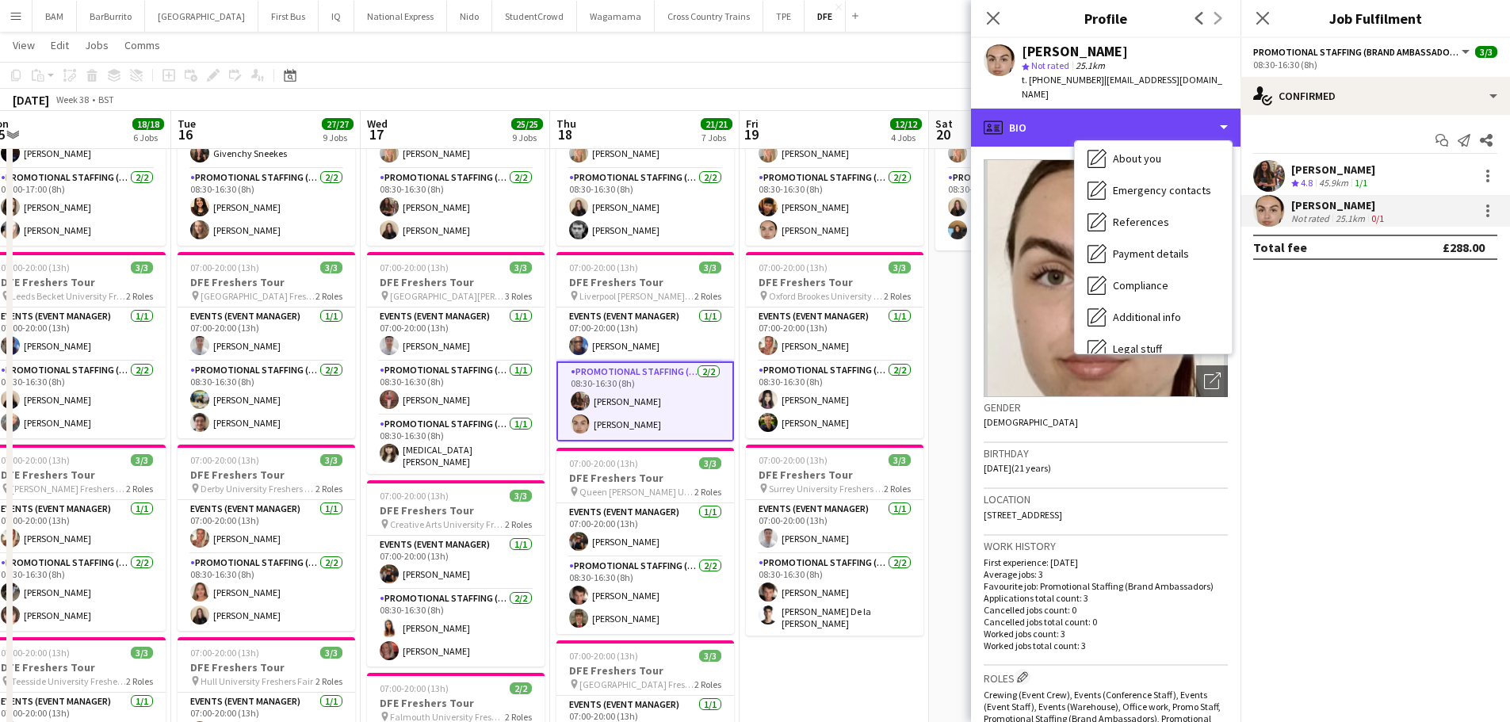
scroll to position [181, 0]
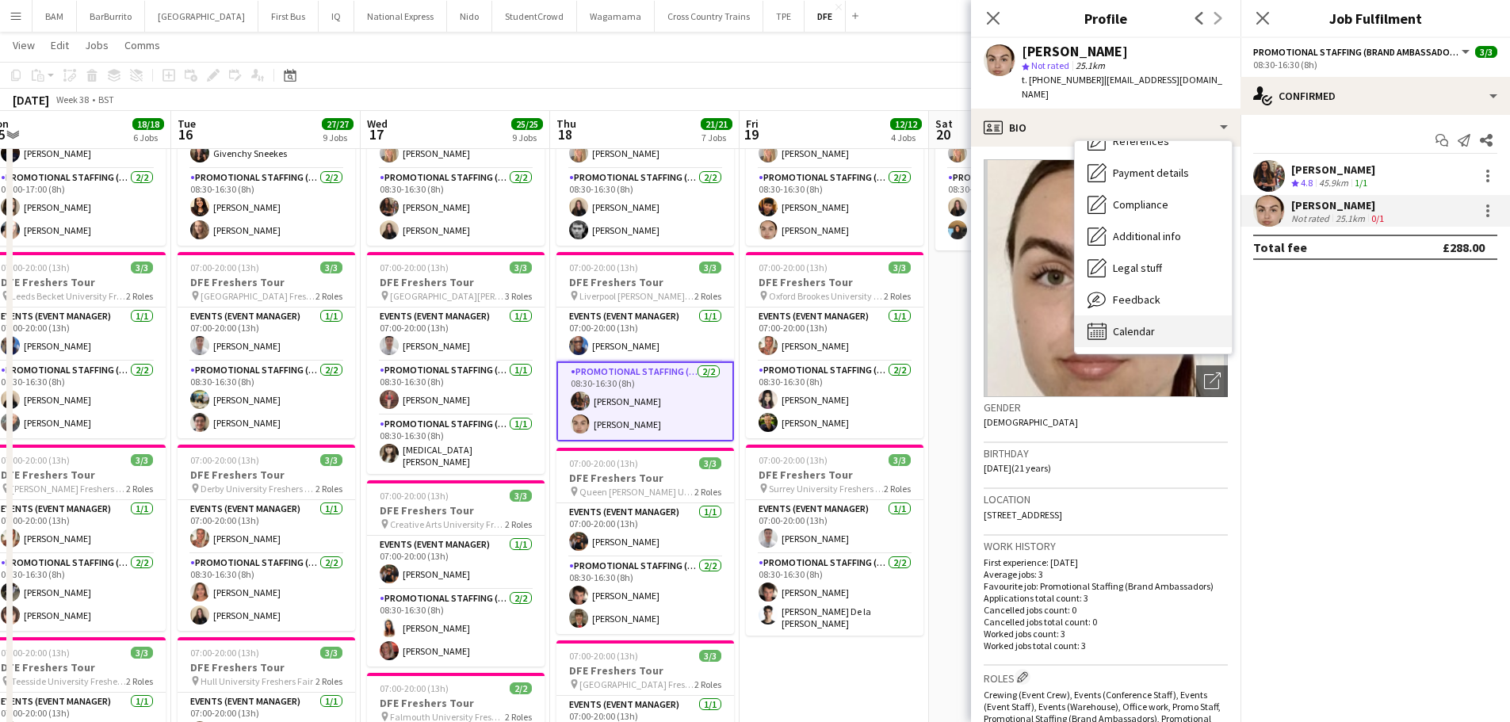
click at [1168, 319] on div "Calendar Calendar" at bounding box center [1153, 331] width 157 height 32
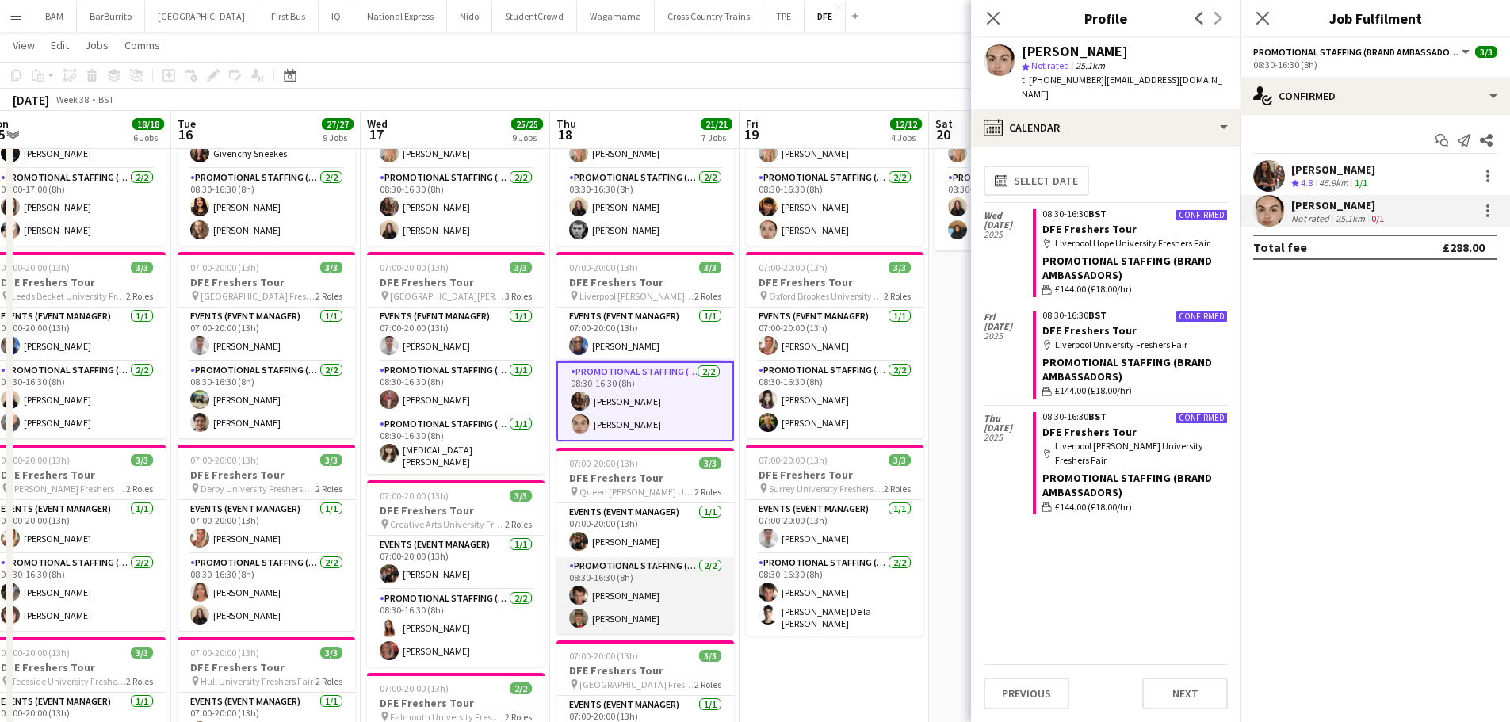
drag, startPoint x: 686, startPoint y: 598, endPoint x: 717, endPoint y: 591, distance: 31.1
click at [686, 598] on app-card-role "Promotional Staffing (Brand Ambassadors) [DATE] 08:30-16:30 (8h) [PERSON_NAME] …" at bounding box center [645, 595] width 178 height 77
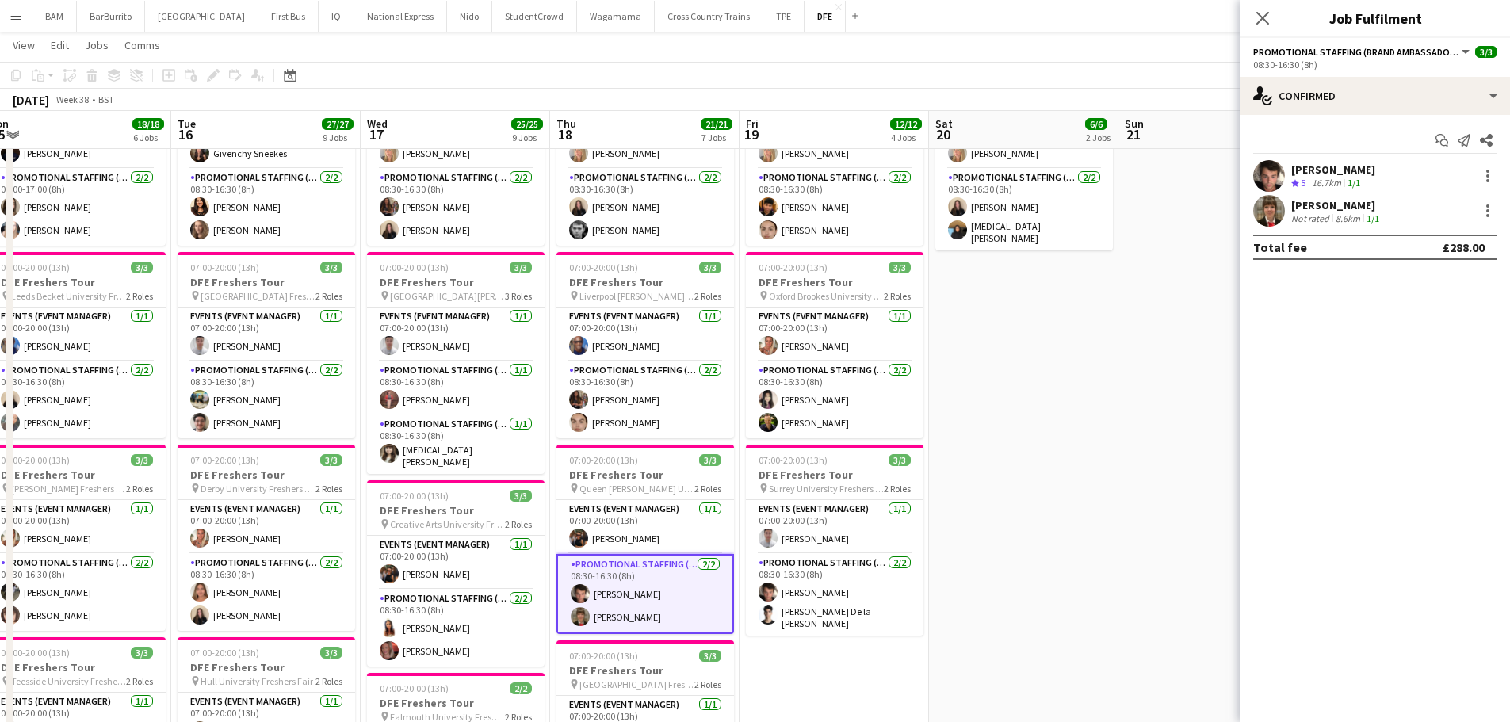
click at [1406, 159] on div "Start chat Send notification Share [PERSON_NAME] Crew rating 5 16.7km 1/1 [PERS…" at bounding box center [1376, 194] width 270 height 158
click at [1410, 178] on div "[PERSON_NAME] Crew rating 5 16.7km 1/1" at bounding box center [1376, 176] width 270 height 32
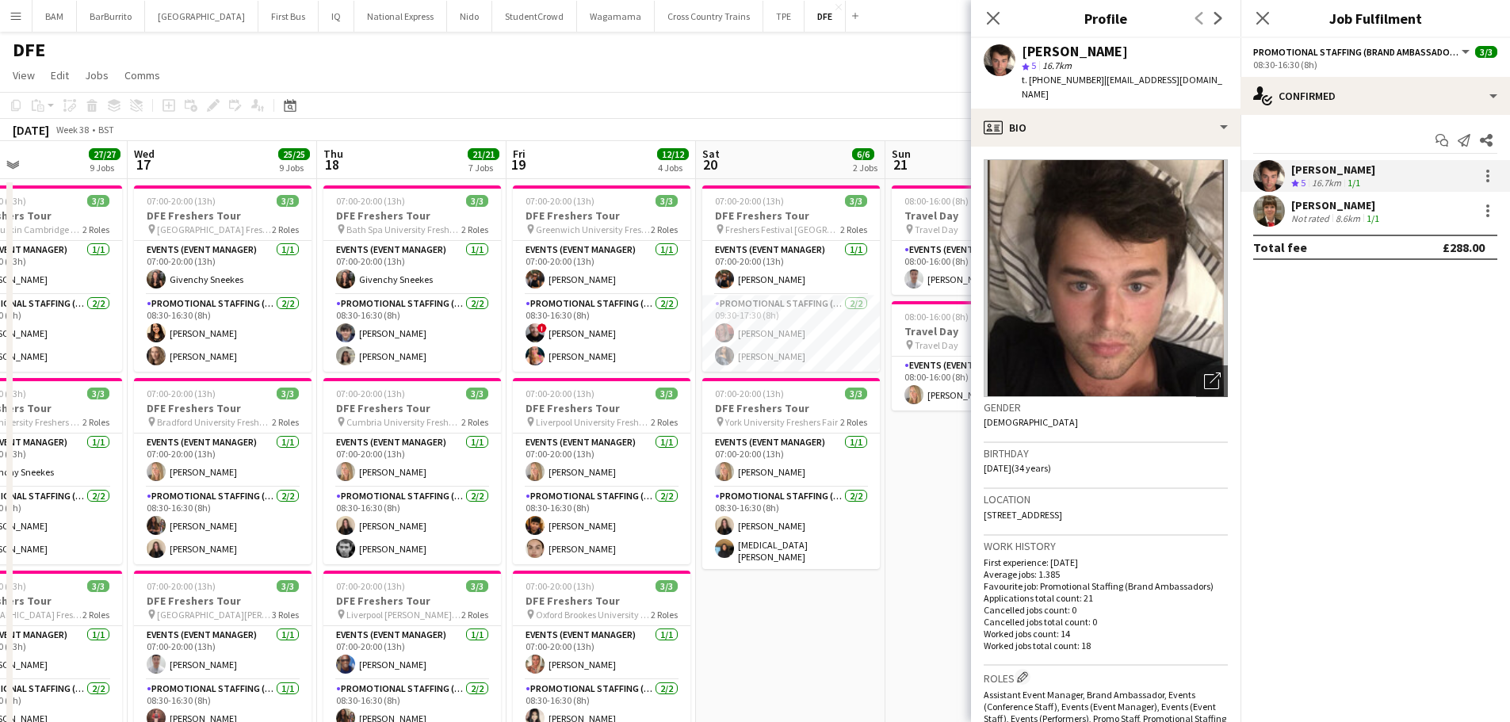
scroll to position [0, 484]
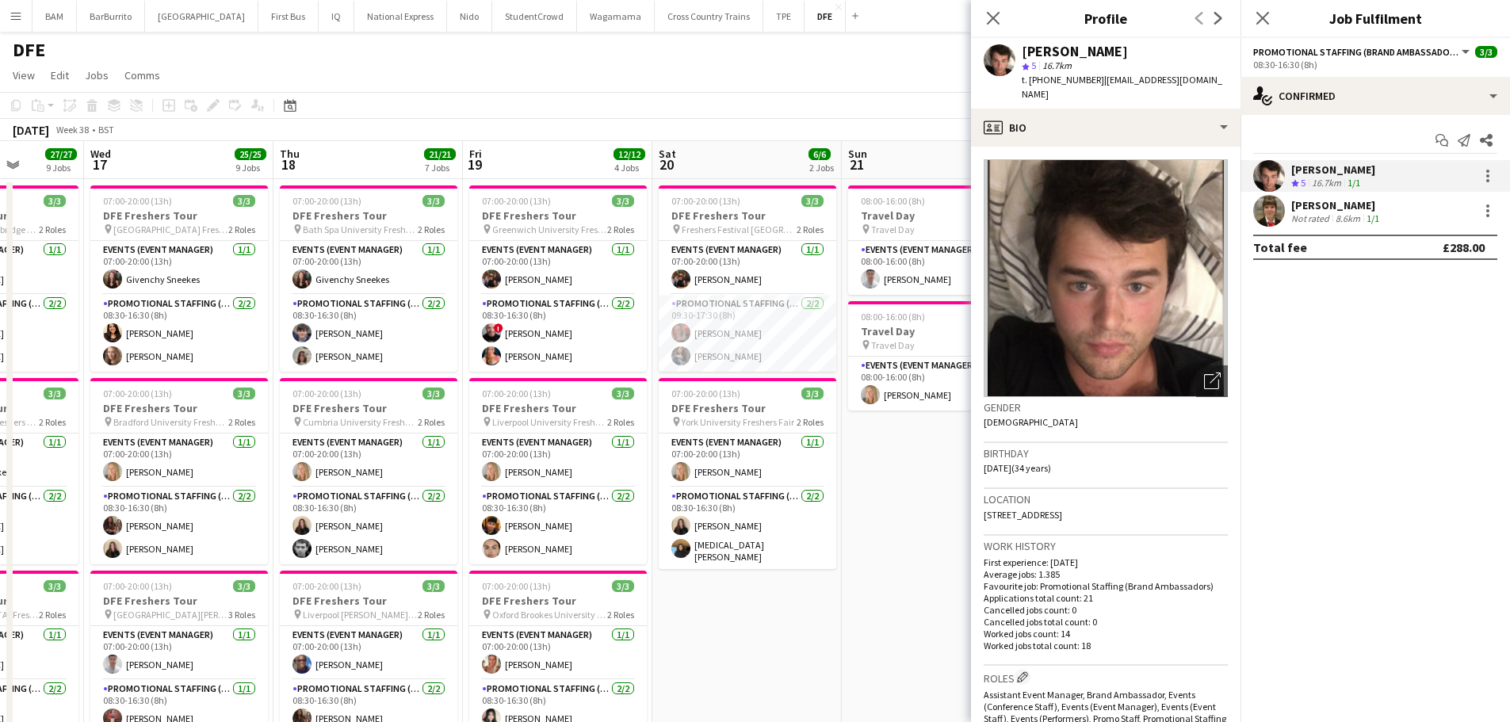
drag, startPoint x: 711, startPoint y: 243, endPoint x: 561, endPoint y: 235, distance: 150.0
drag, startPoint x: 914, startPoint y: 124, endPoint x: 828, endPoint y: 132, distance: 86.7
click at [824, 128] on div "[DATE] Week 38 • BST" at bounding box center [755, 130] width 1510 height 22
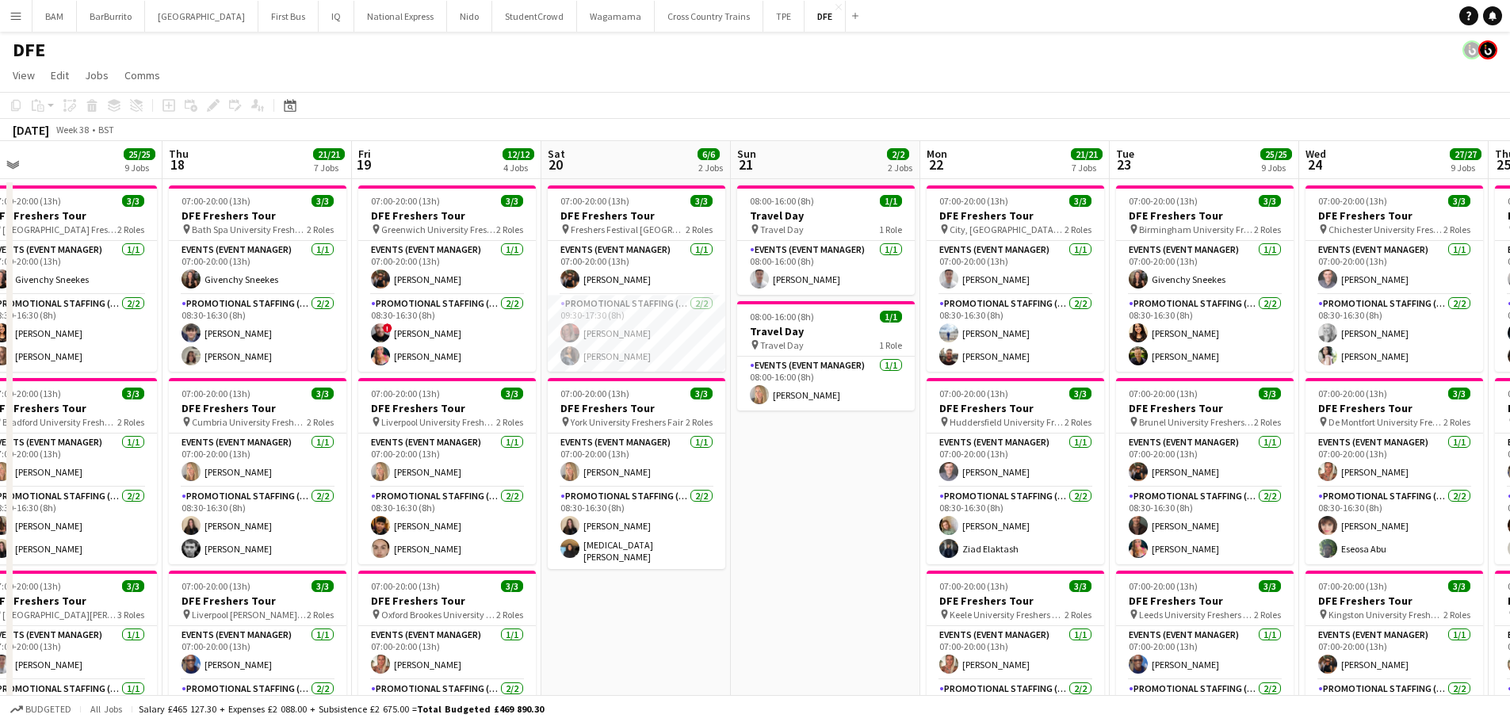
drag, startPoint x: 1201, startPoint y: 175, endPoint x: 900, endPoint y: 174, distance: 300.4
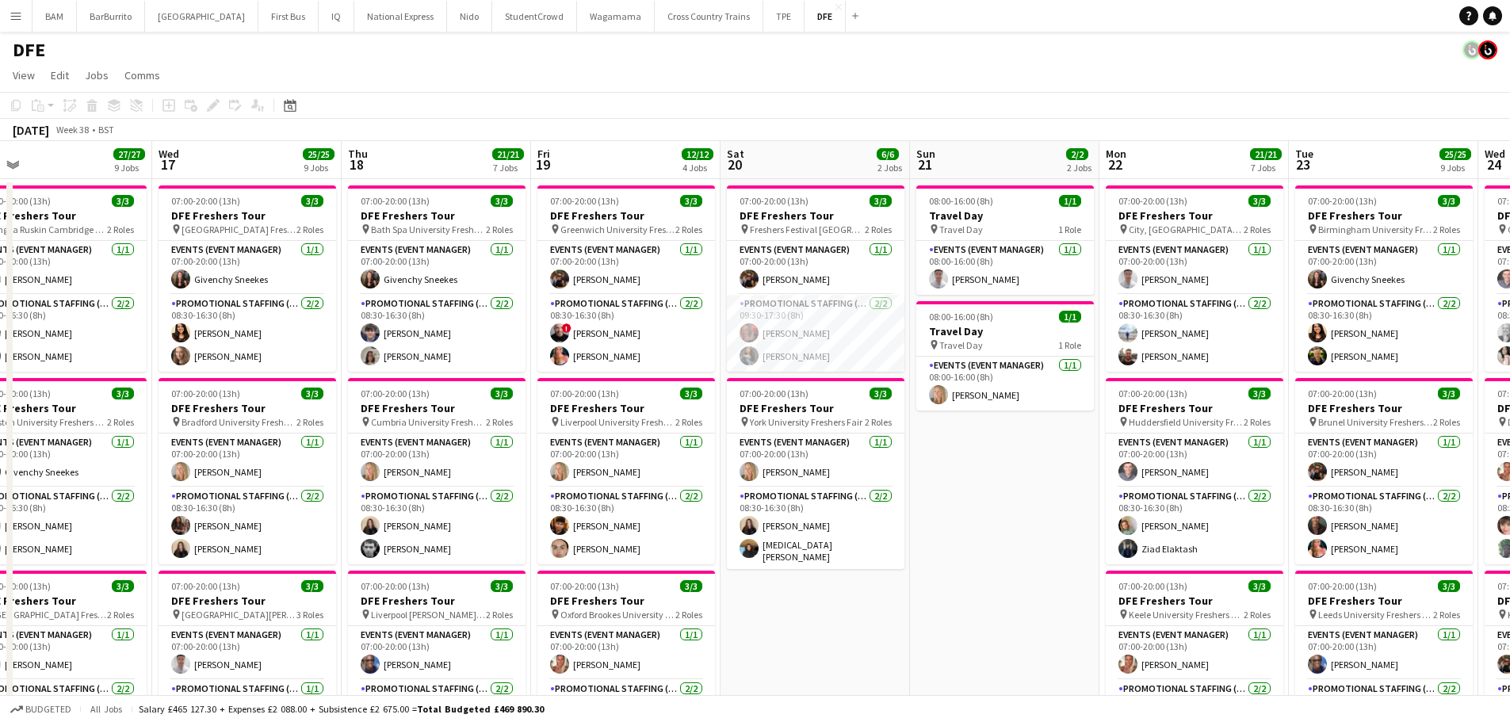
scroll to position [0, 417]
drag, startPoint x: 1071, startPoint y: 187, endPoint x: 1080, endPoint y: 193, distance: 11.4
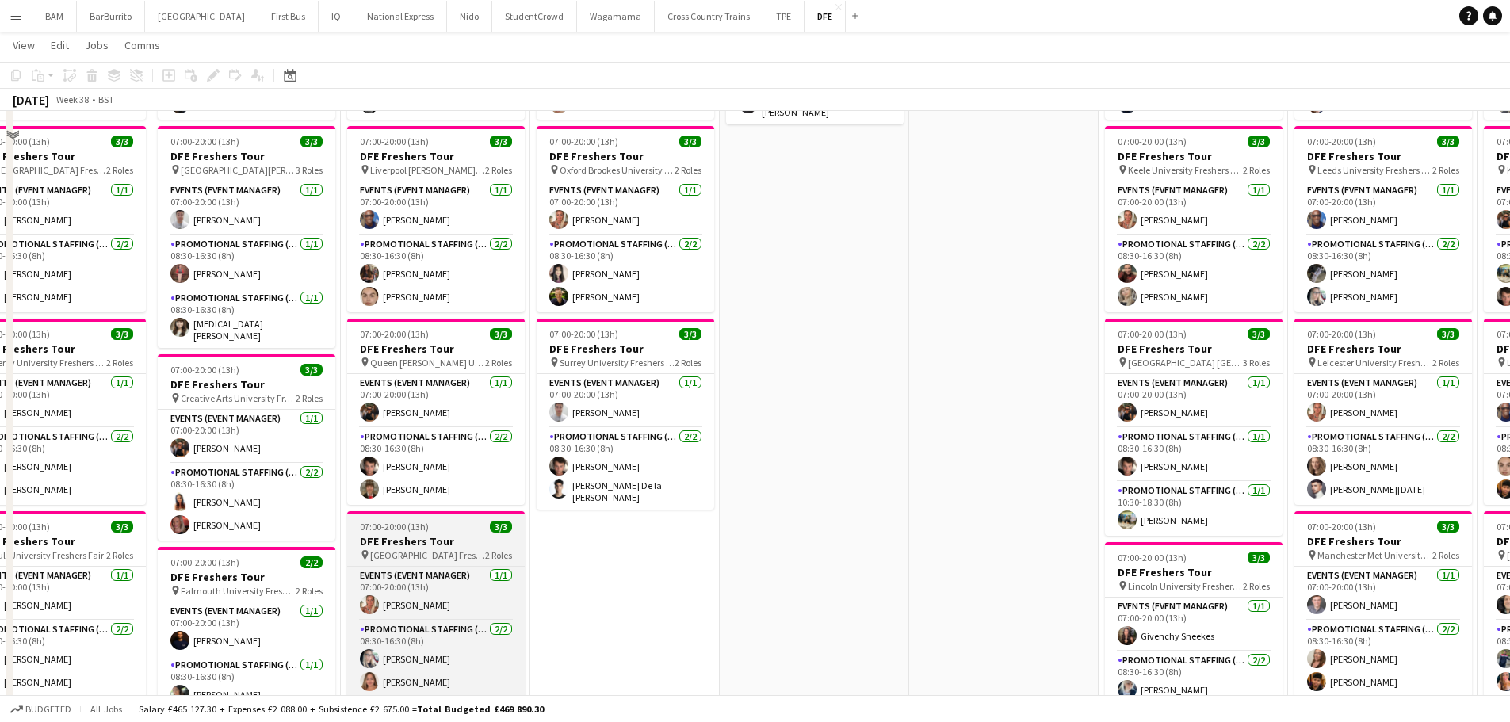
scroll to position [476, 0]
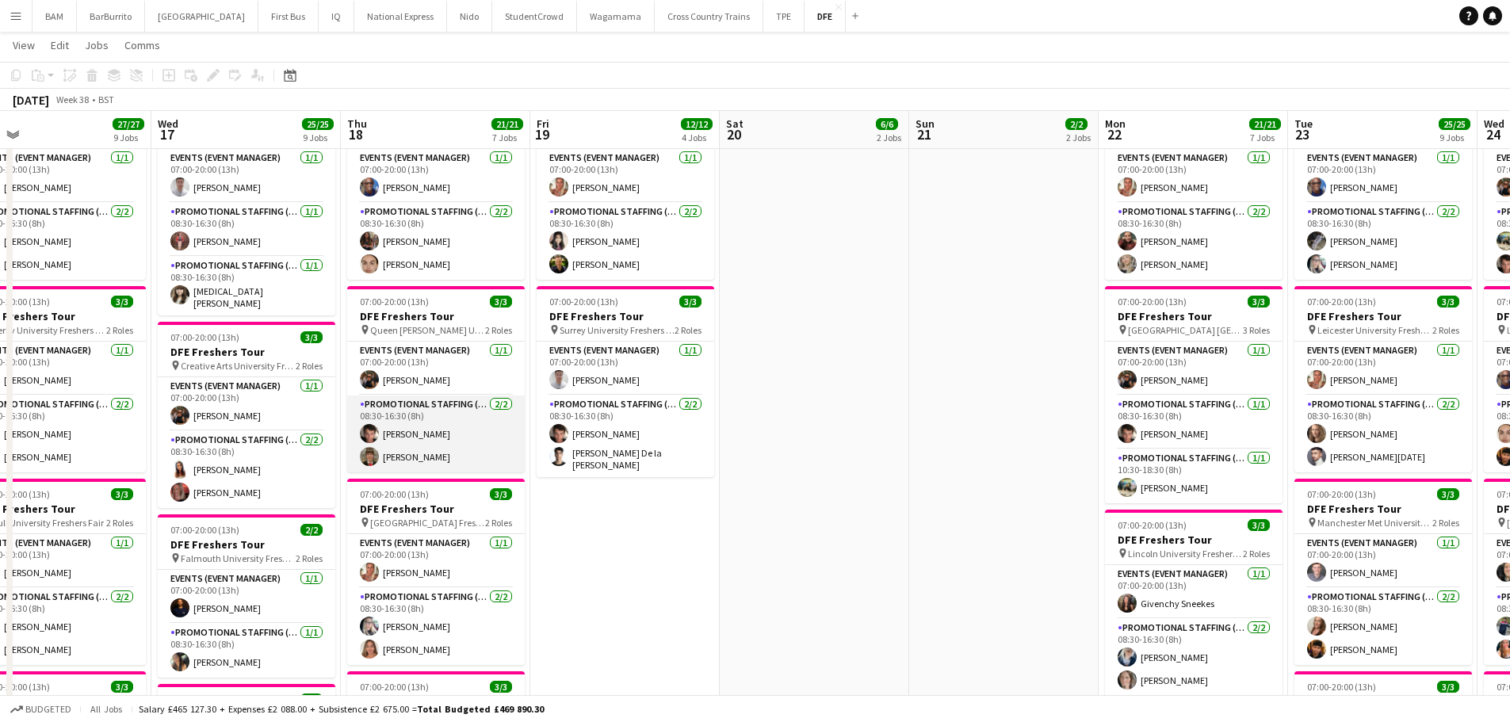
click at [465, 454] on app-card-role "Promotional Staffing (Brand Ambassadors) [DATE] 08:30-16:30 (8h) [PERSON_NAME] …" at bounding box center [436, 434] width 178 height 77
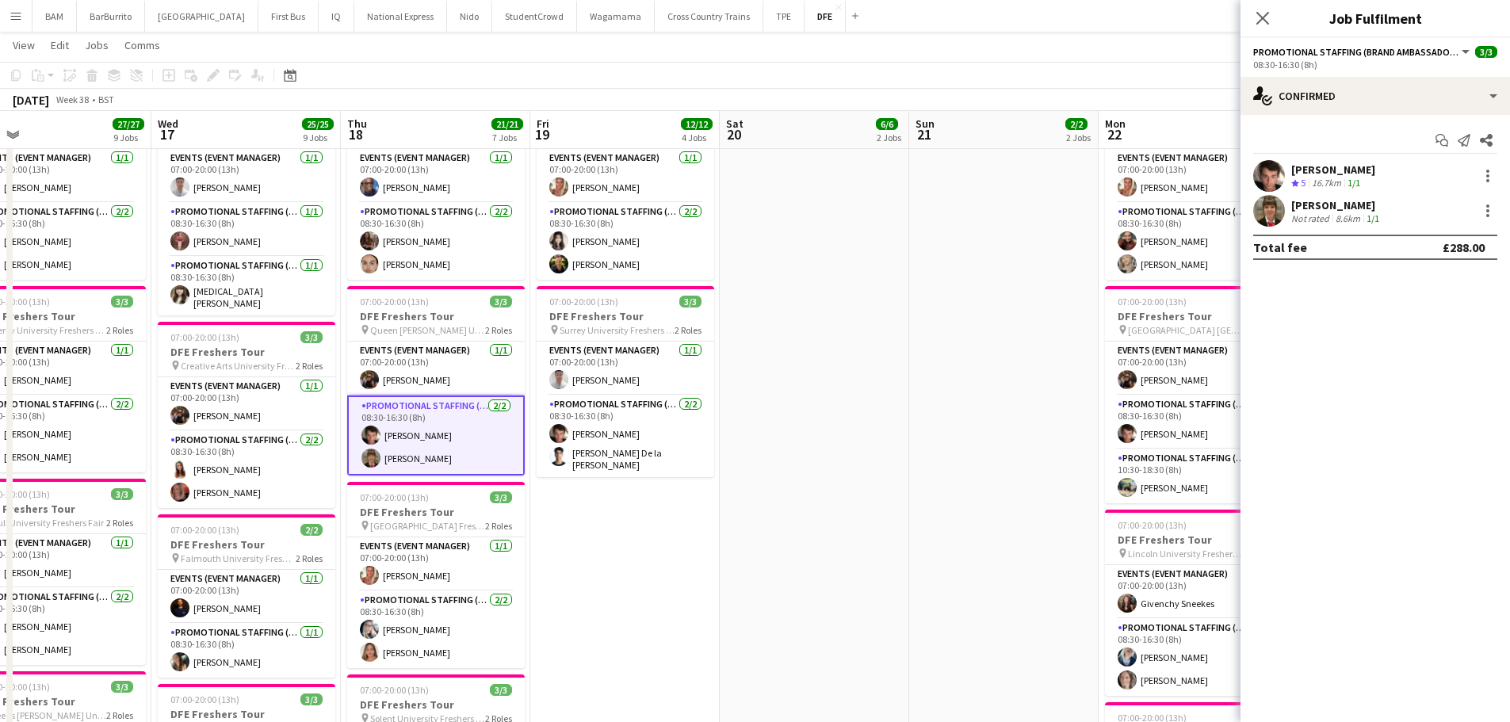
click at [1392, 182] on div "[PERSON_NAME] Crew rating 5 16.7km 1/1" at bounding box center [1376, 176] width 270 height 32
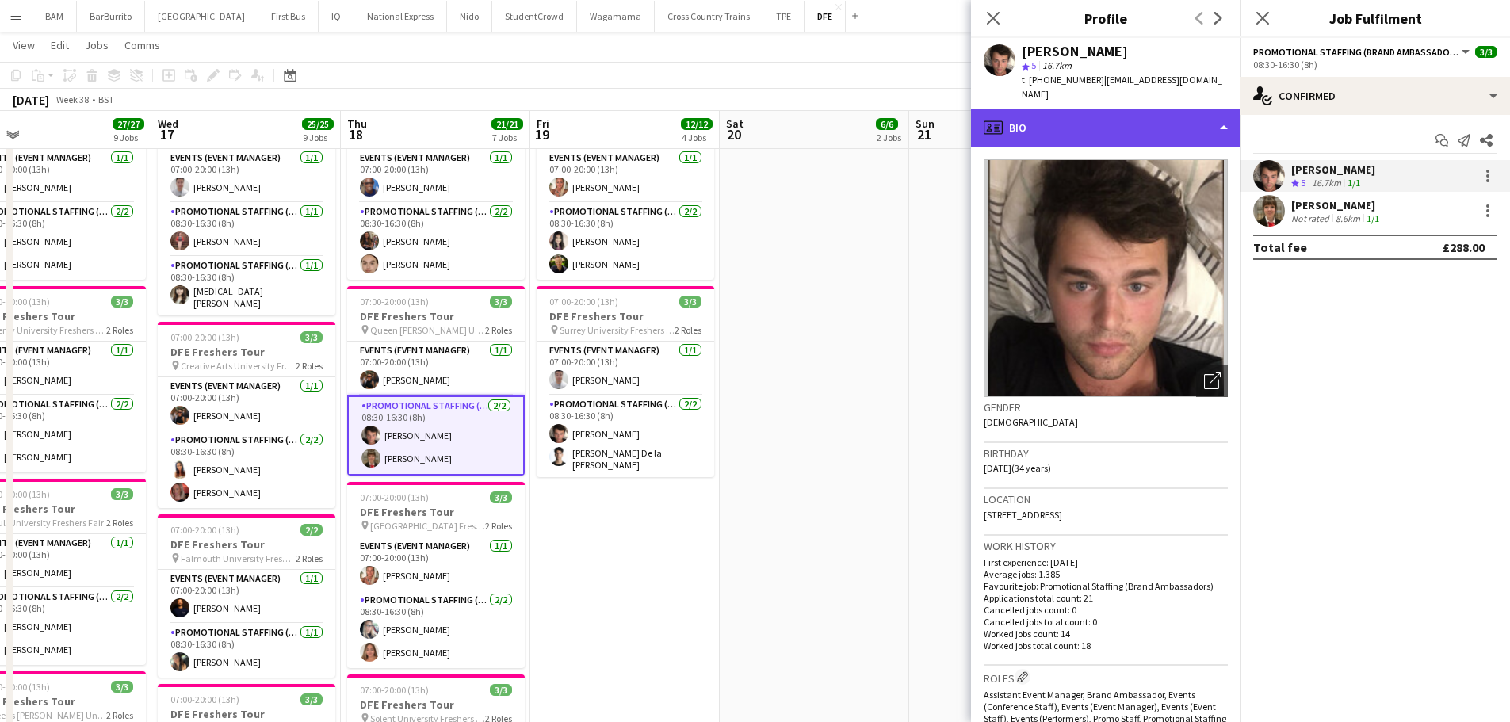
click at [1105, 119] on div "profile Bio" at bounding box center [1106, 128] width 270 height 38
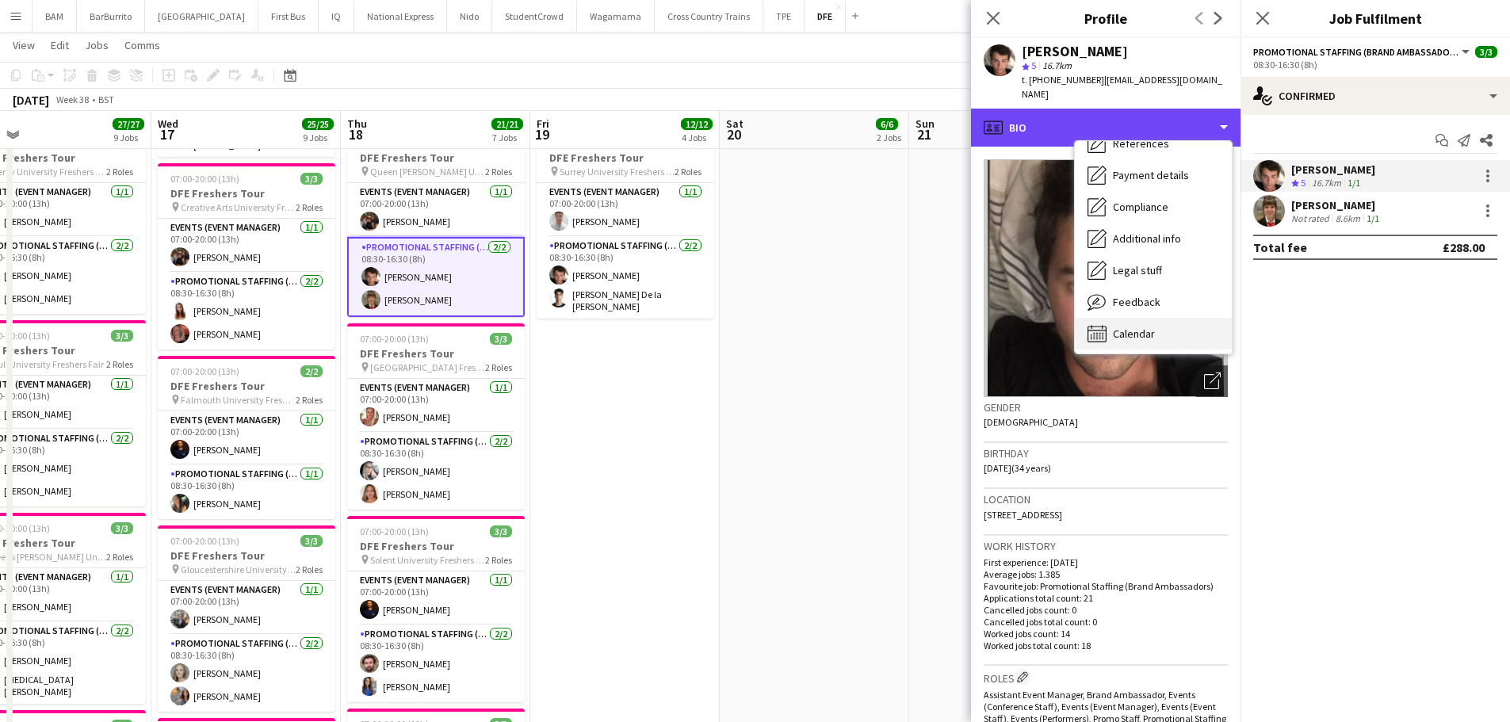
scroll to position [181, 0]
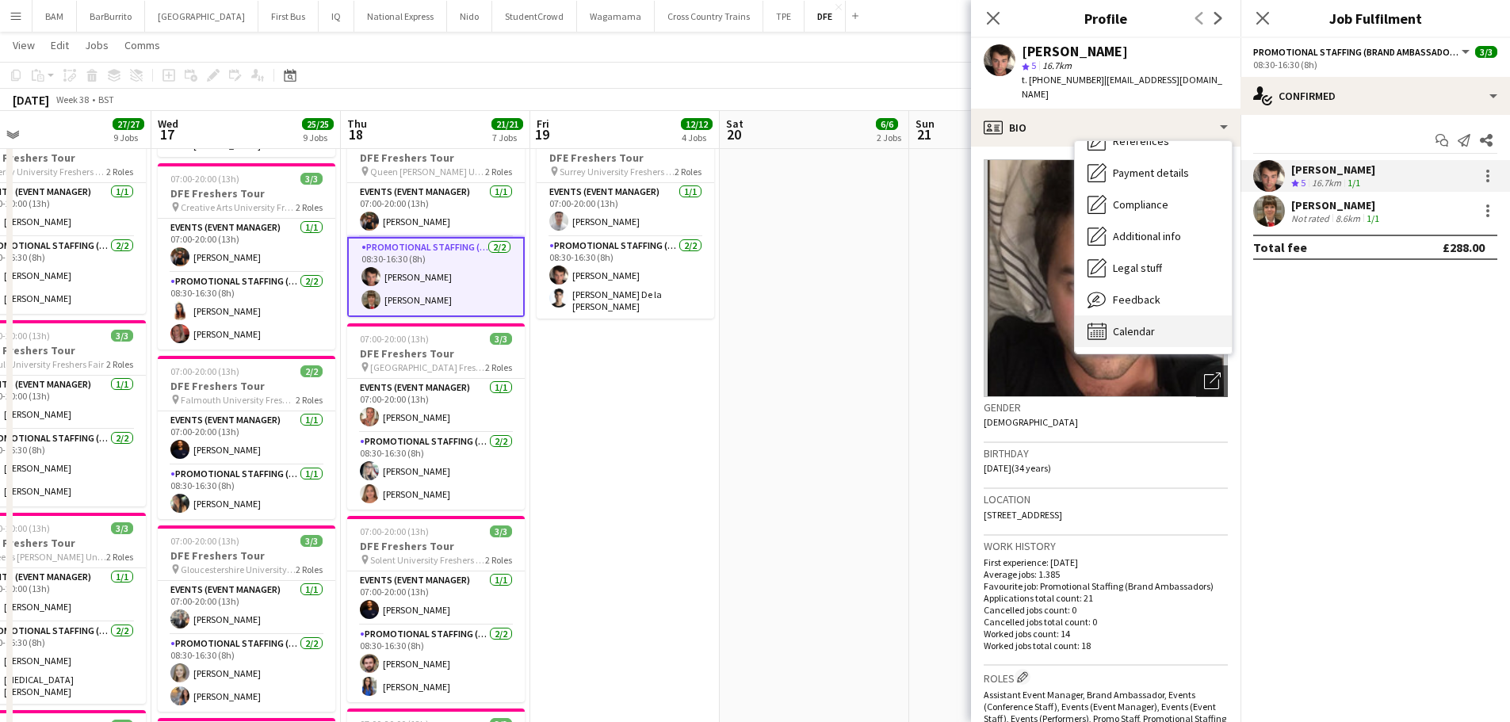
click at [1141, 324] on span "Calendar" at bounding box center [1134, 331] width 42 height 14
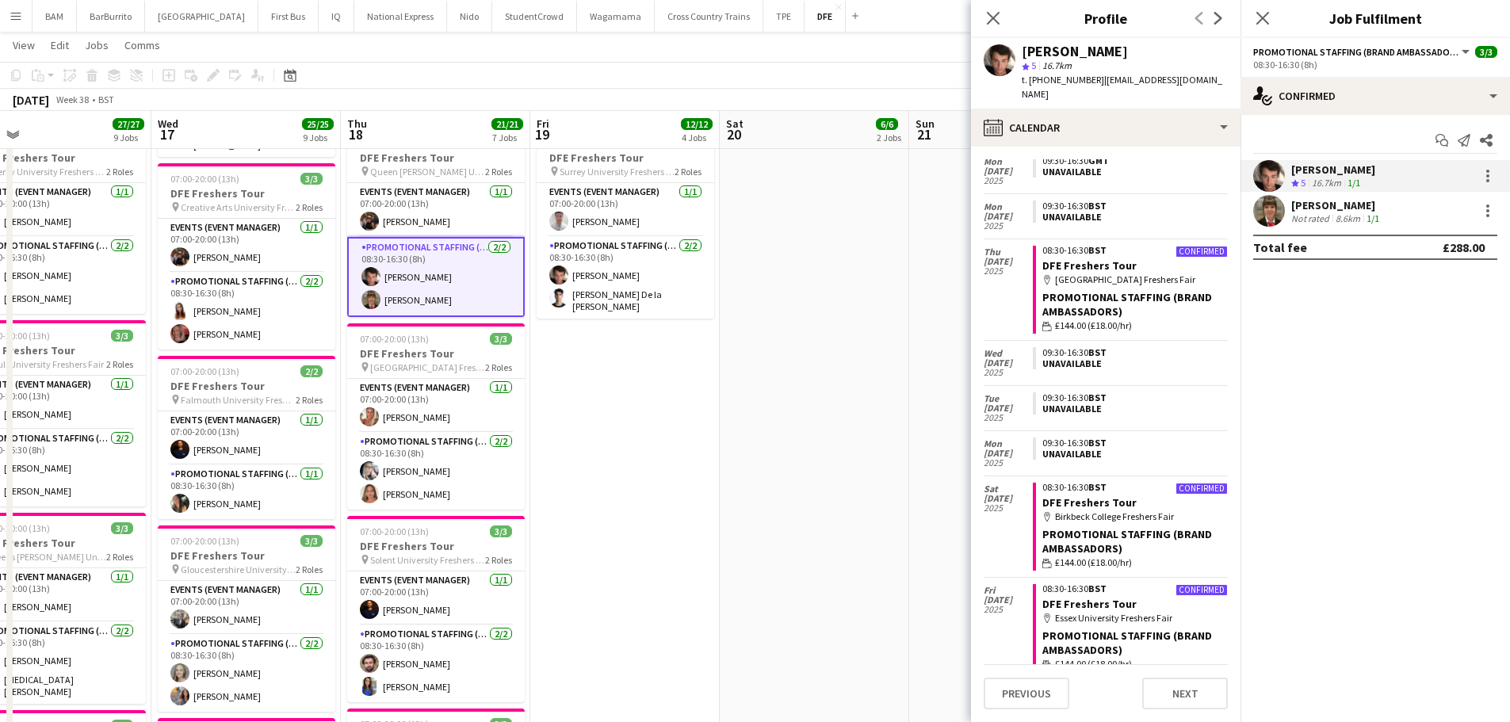
scroll to position [0, 0]
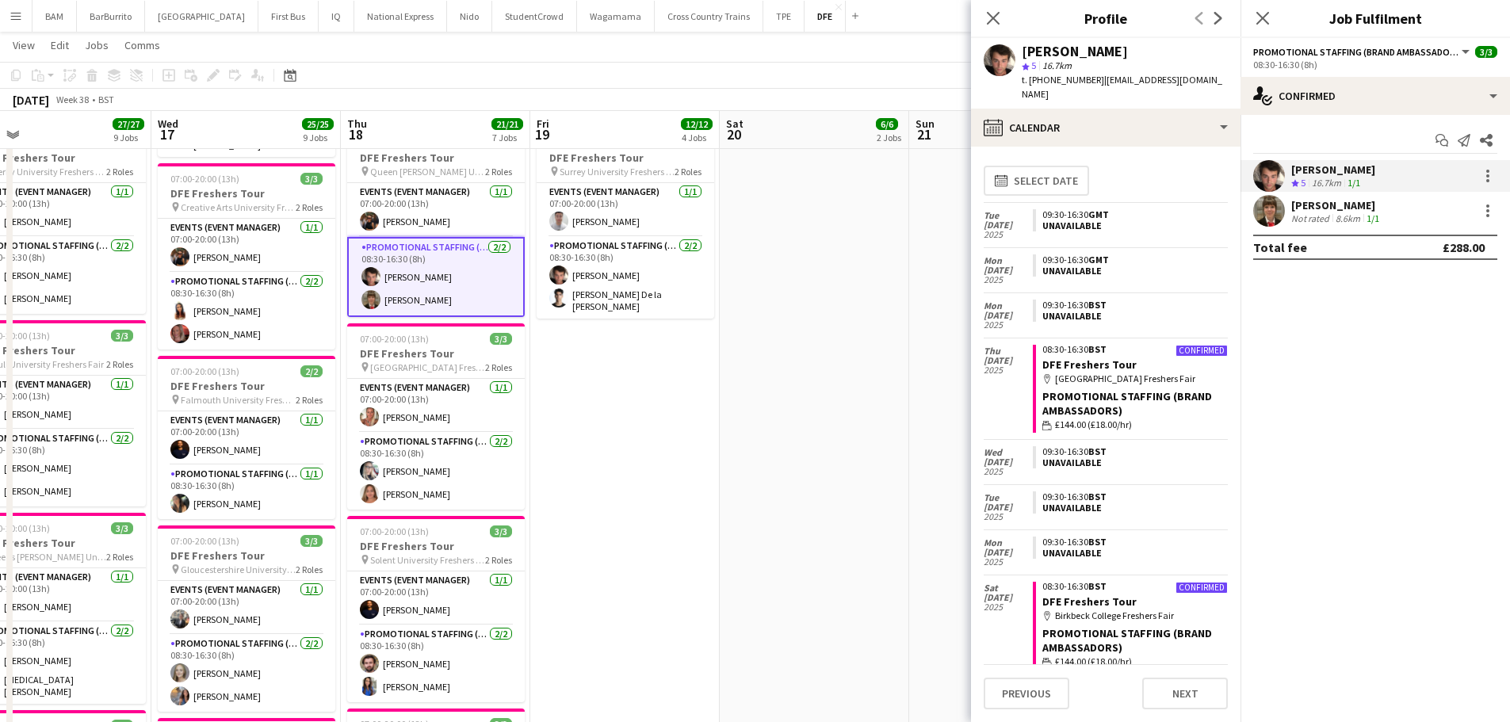
click at [1328, 205] on div "[PERSON_NAME]" at bounding box center [1336, 205] width 91 height 14
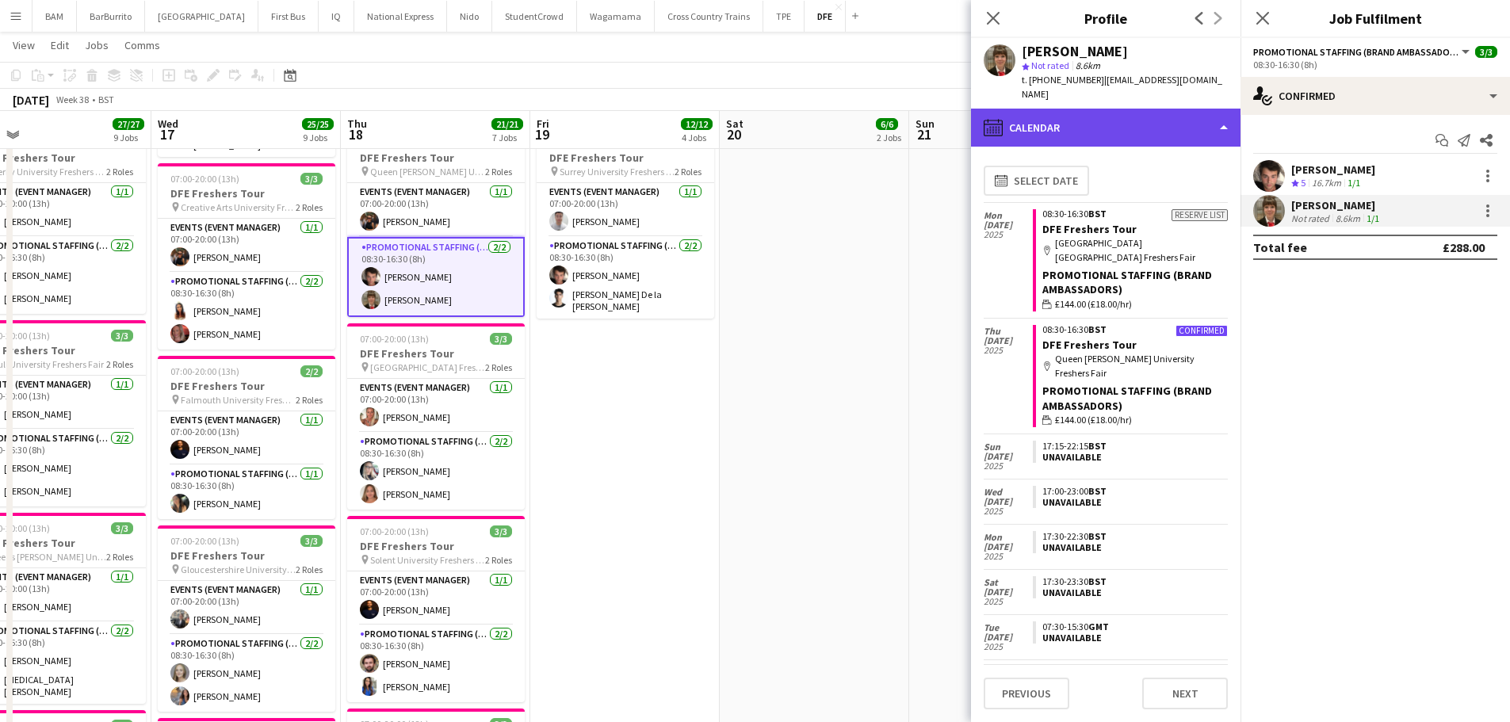
click at [1132, 112] on div "calendar-full Calendar" at bounding box center [1106, 128] width 270 height 38
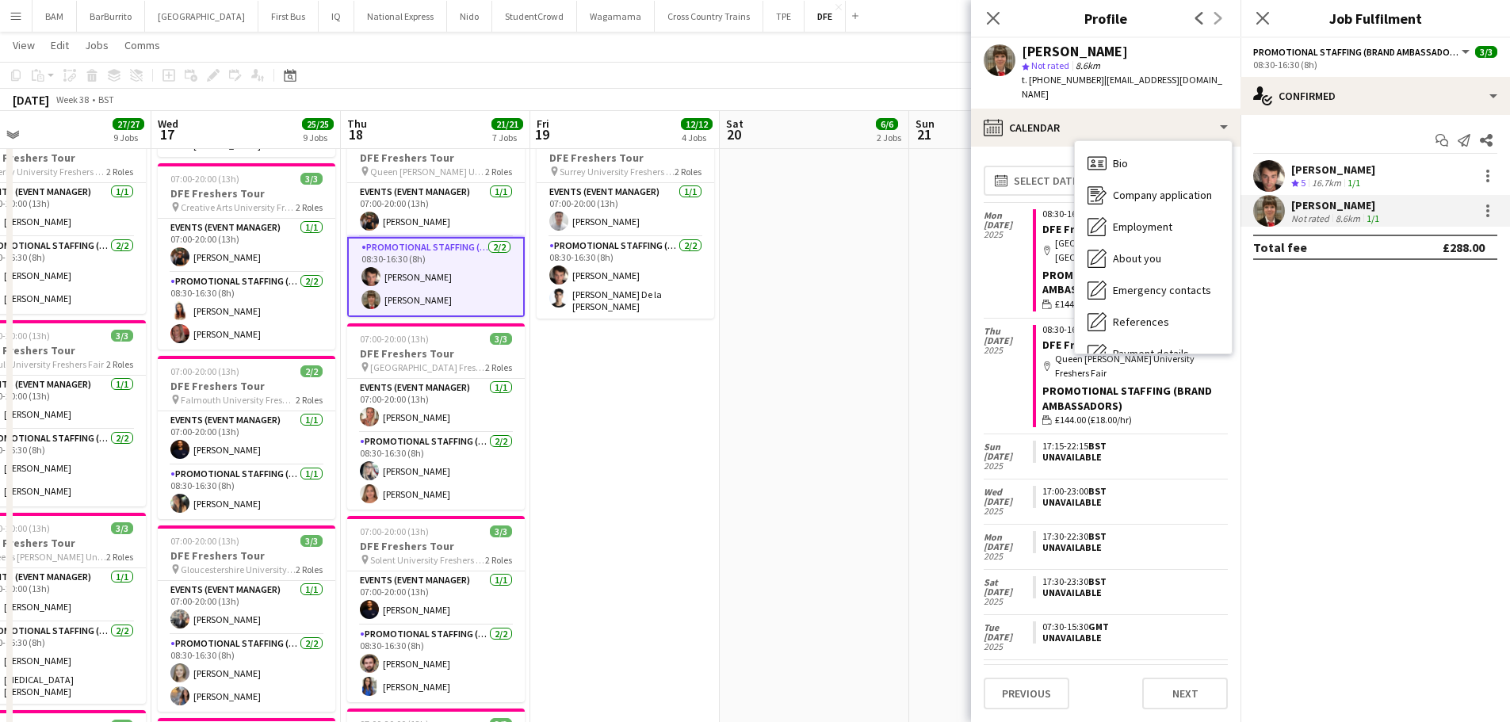
click at [1052, 159] on div "calendar-full Select date" at bounding box center [1106, 180] width 244 height 43
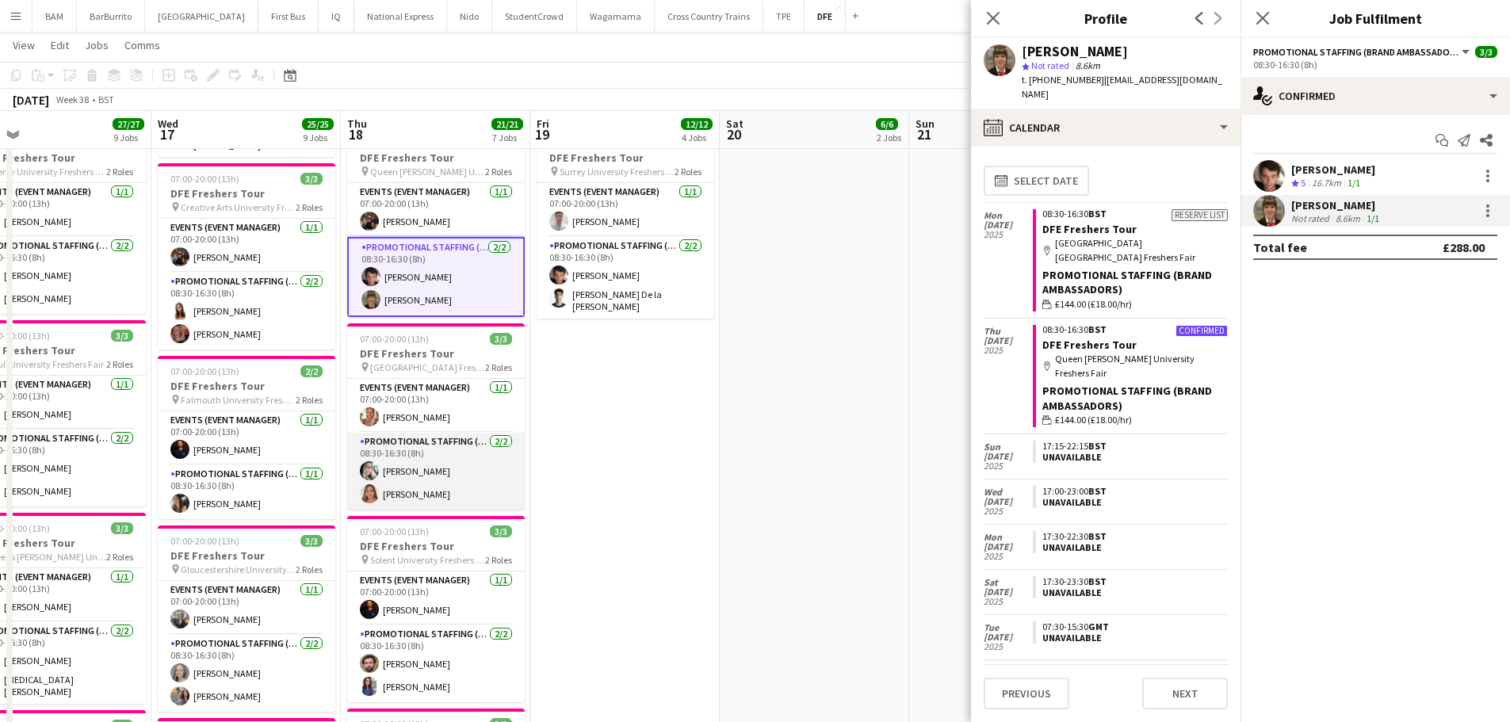
click at [451, 477] on app-card-role "Promotional Staffing (Brand Ambassadors) [DATE] 08:30-16:30 (8h) [PERSON_NAME] …" at bounding box center [436, 471] width 178 height 77
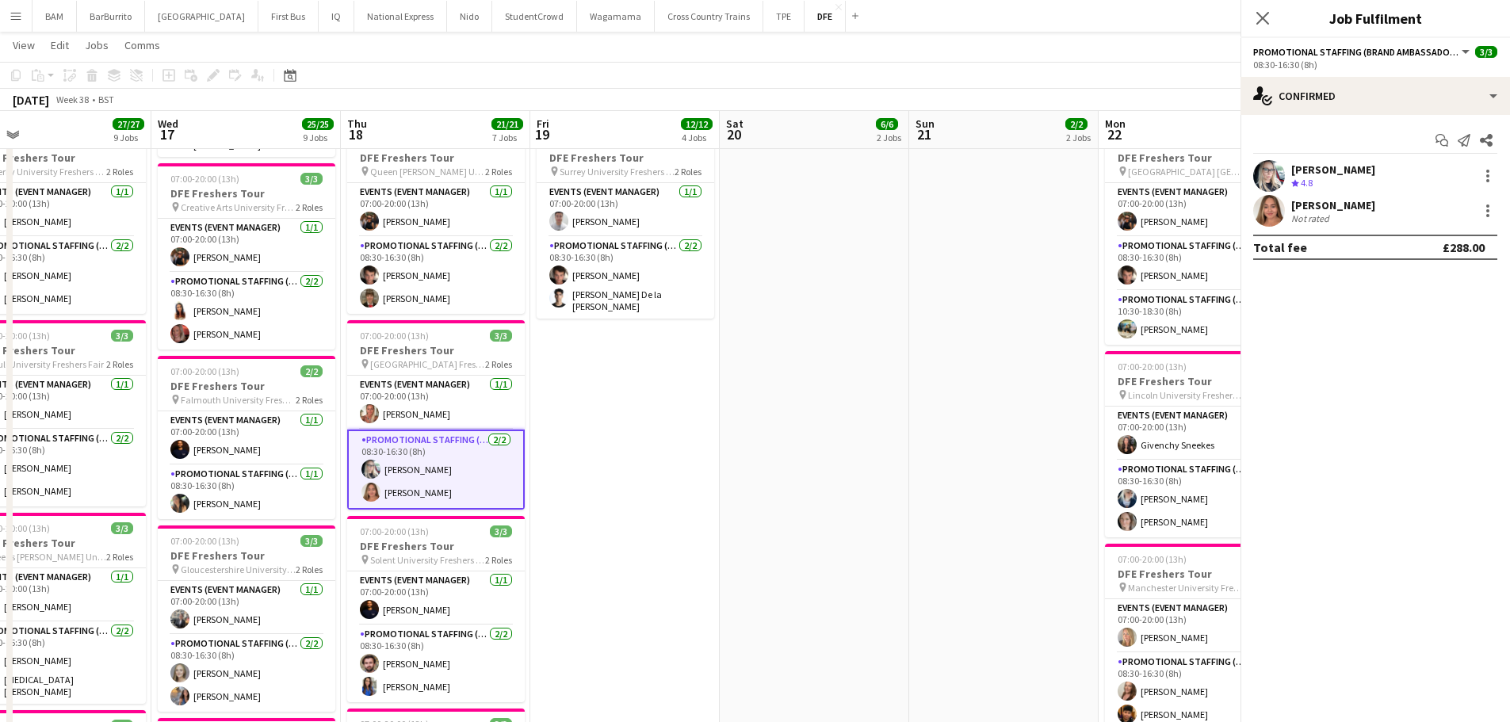
scroll to position [0, 418]
click at [1320, 166] on div "[PERSON_NAME]" at bounding box center [1333, 169] width 84 height 14
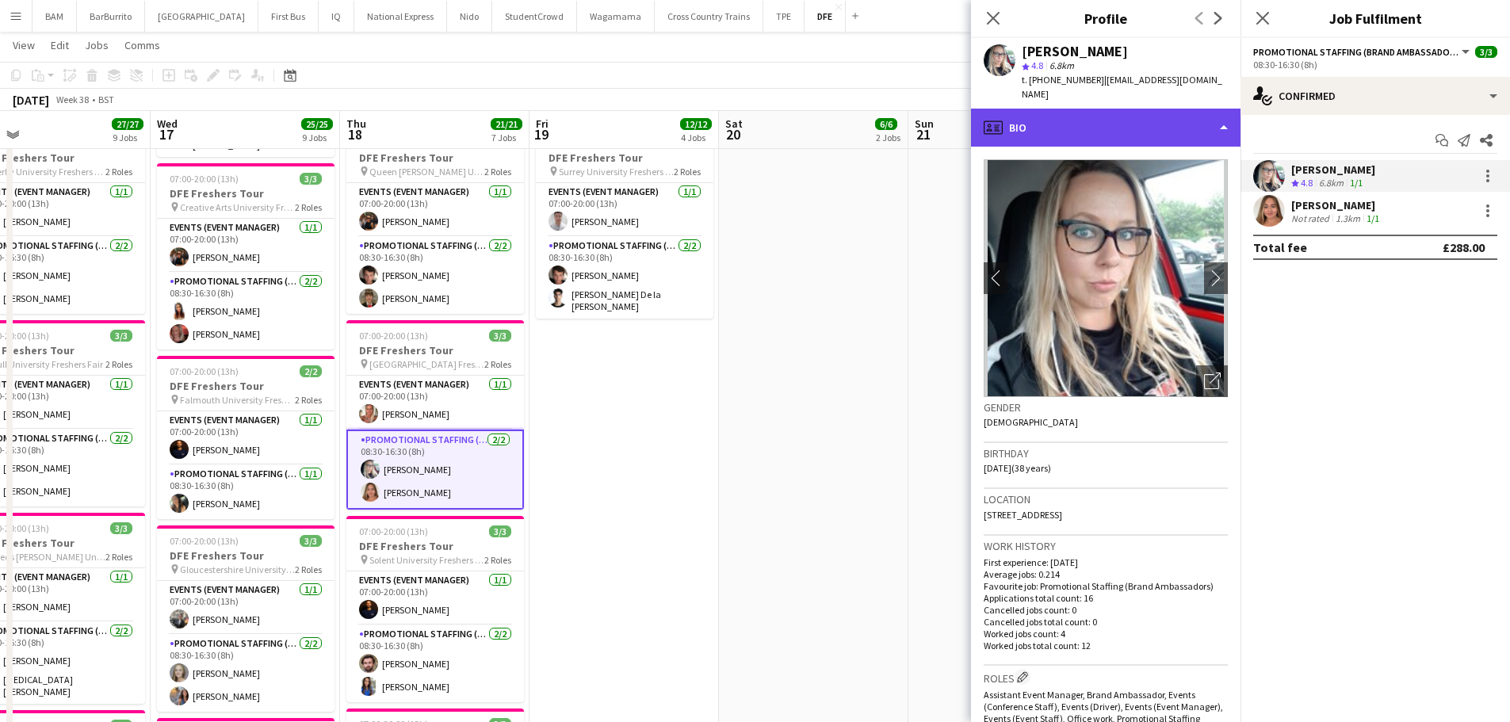
click at [1049, 109] on div "profile Bio" at bounding box center [1106, 128] width 270 height 38
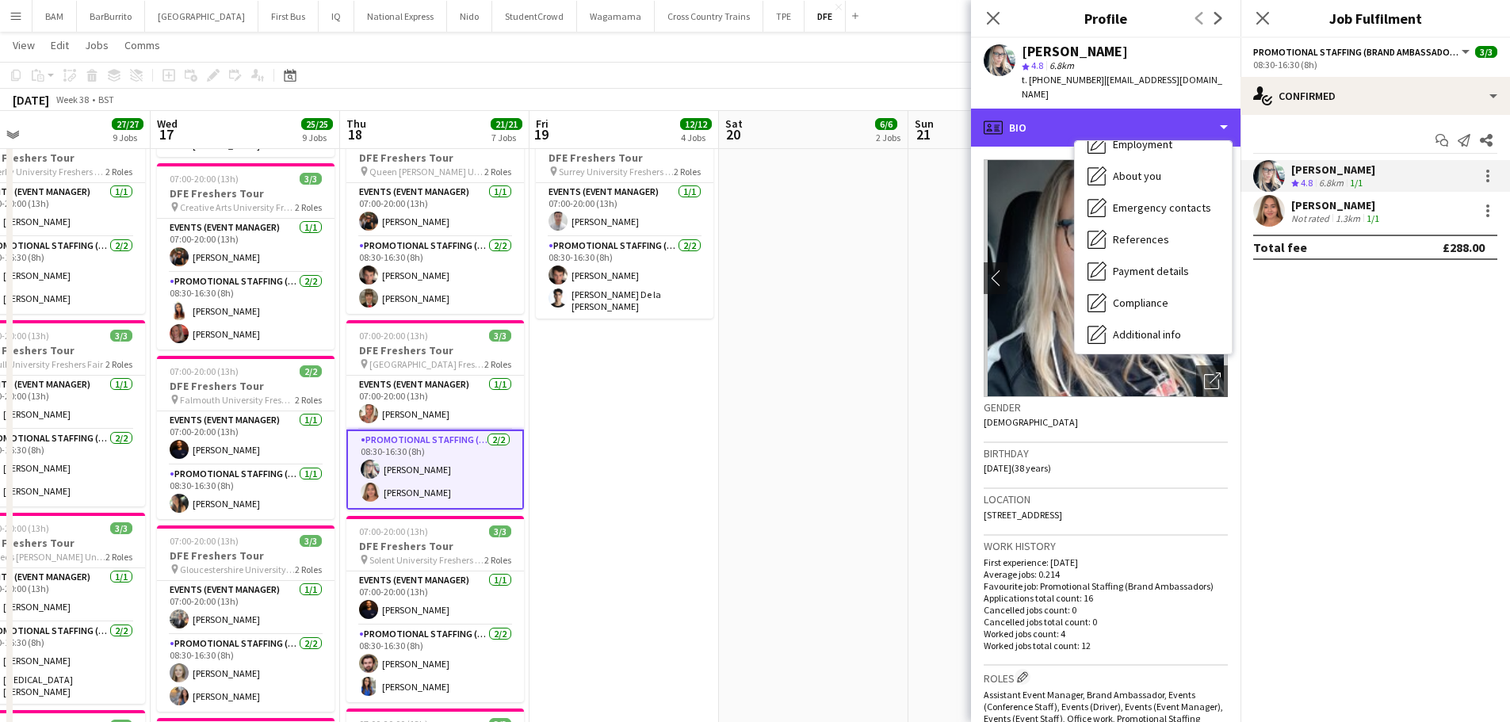
scroll to position [181, 0]
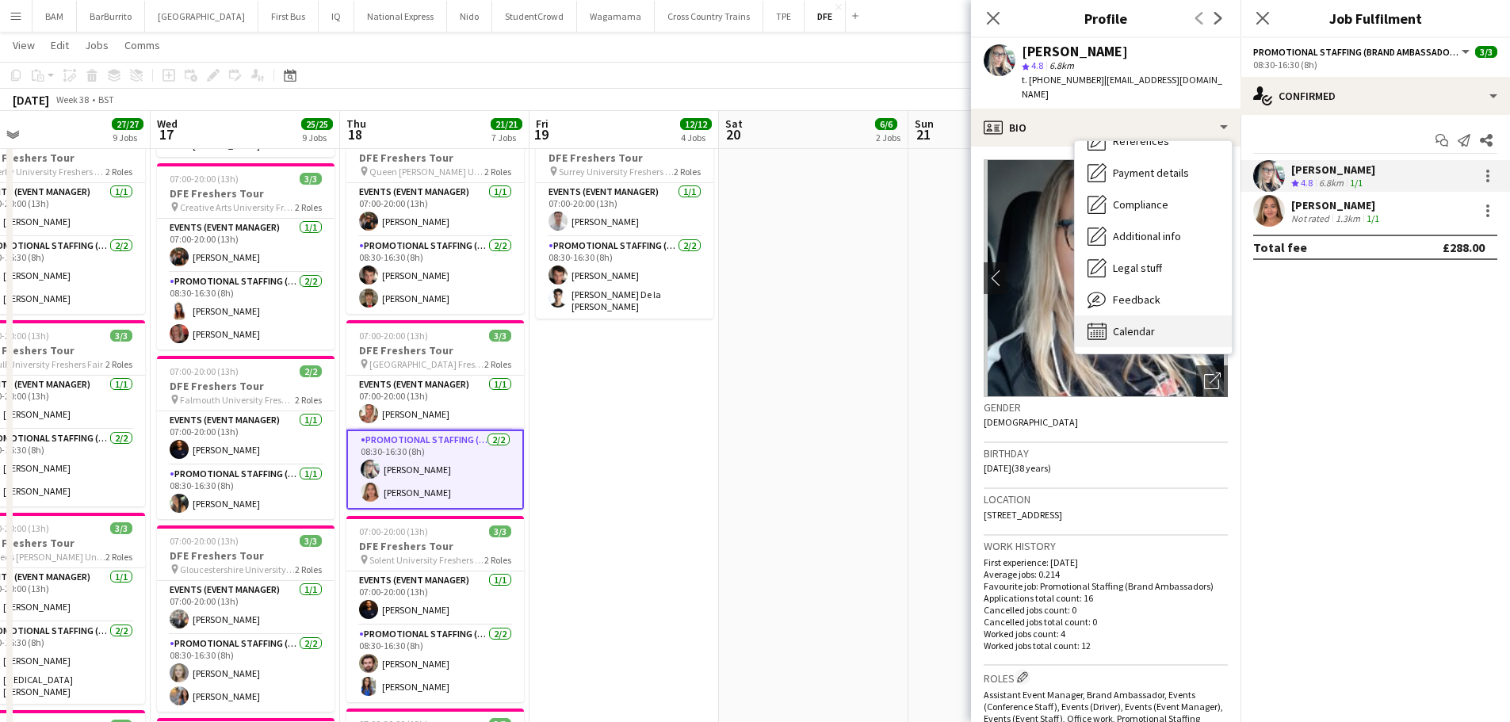
click at [1155, 330] on div "Calendar Calendar" at bounding box center [1153, 331] width 157 height 32
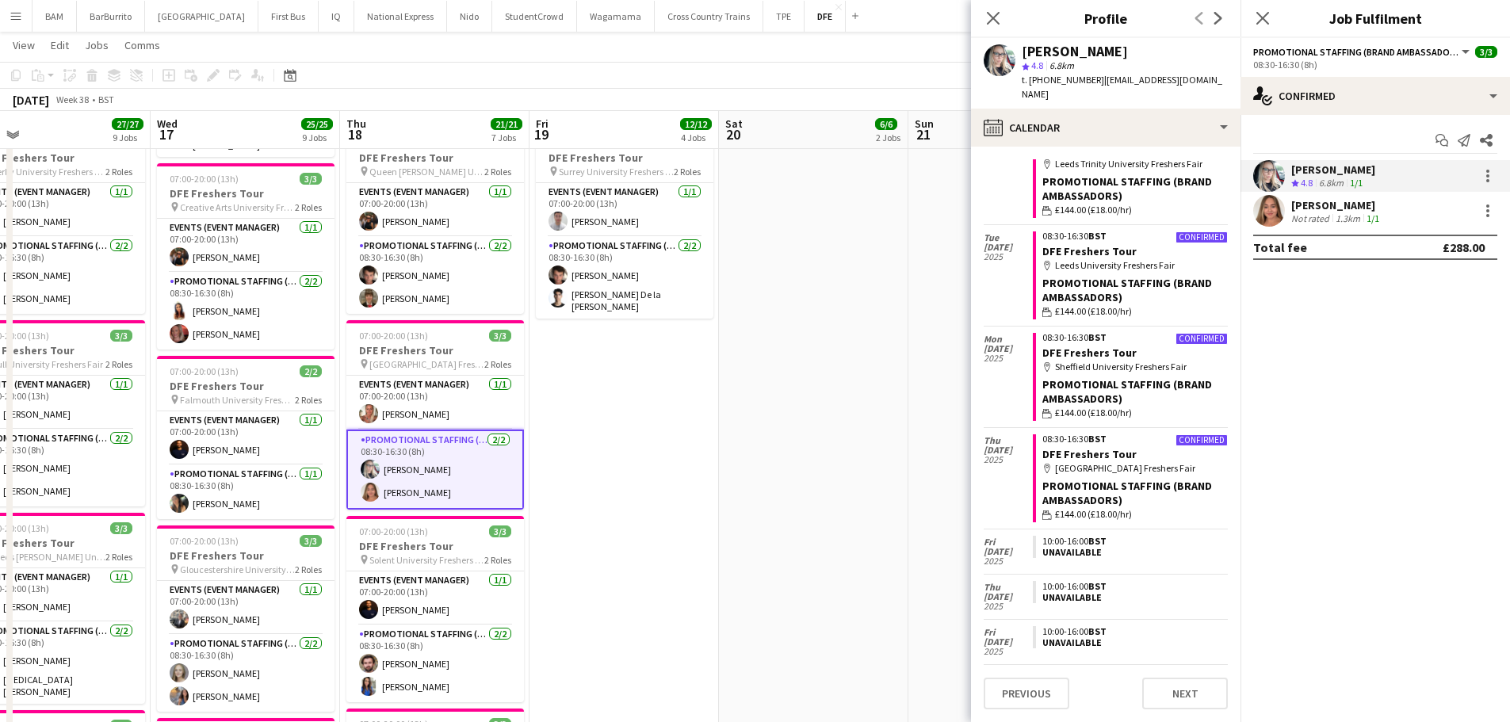
scroll to position [396, 0]
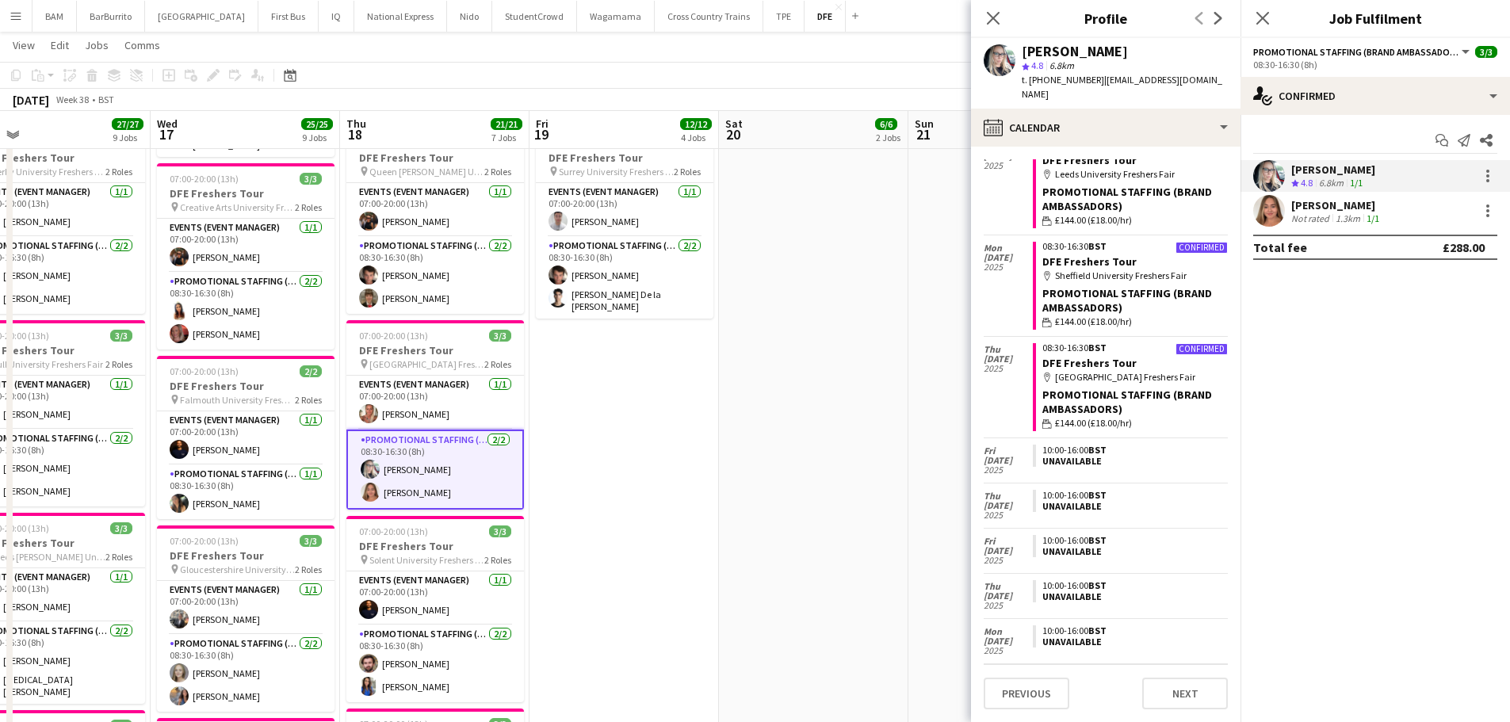
click at [1349, 212] on div "1.3km" at bounding box center [1347, 218] width 31 height 12
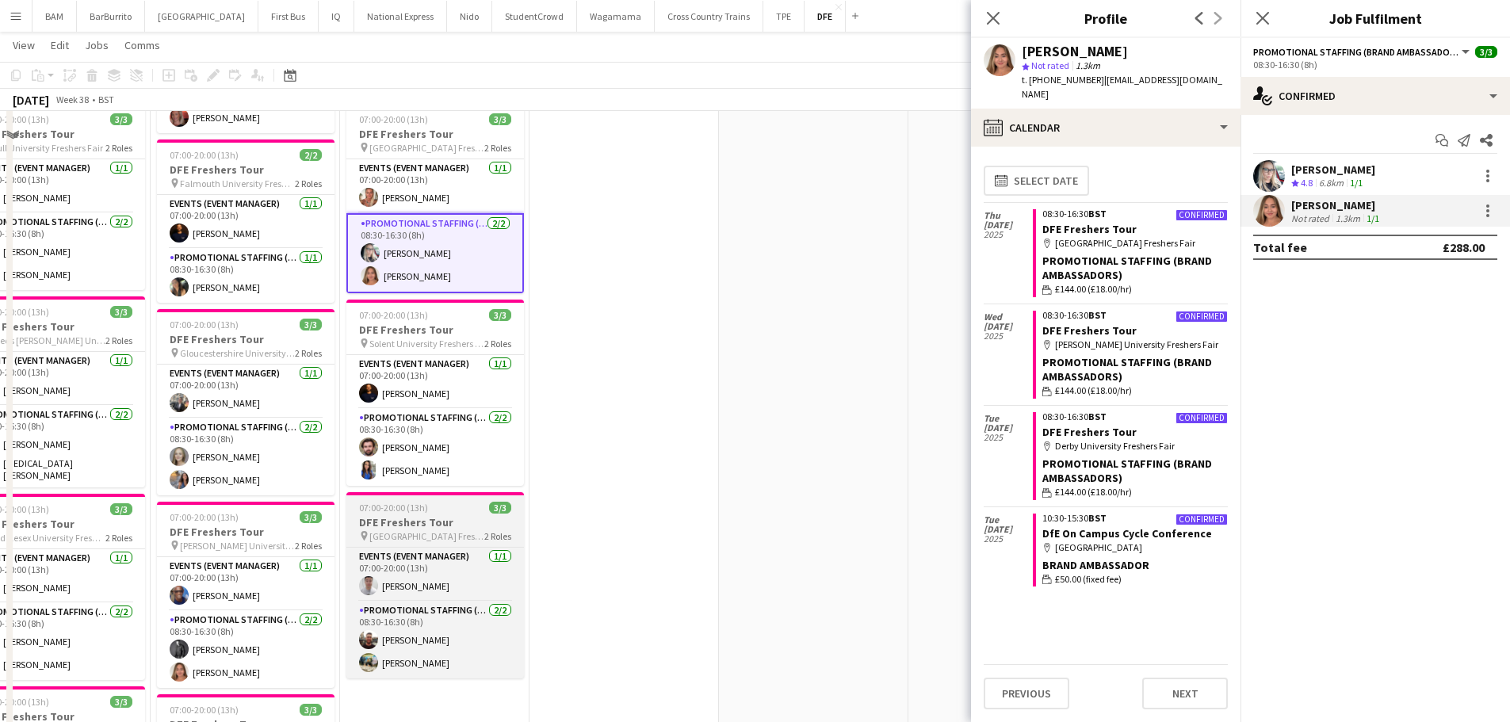
scroll to position [872, 0]
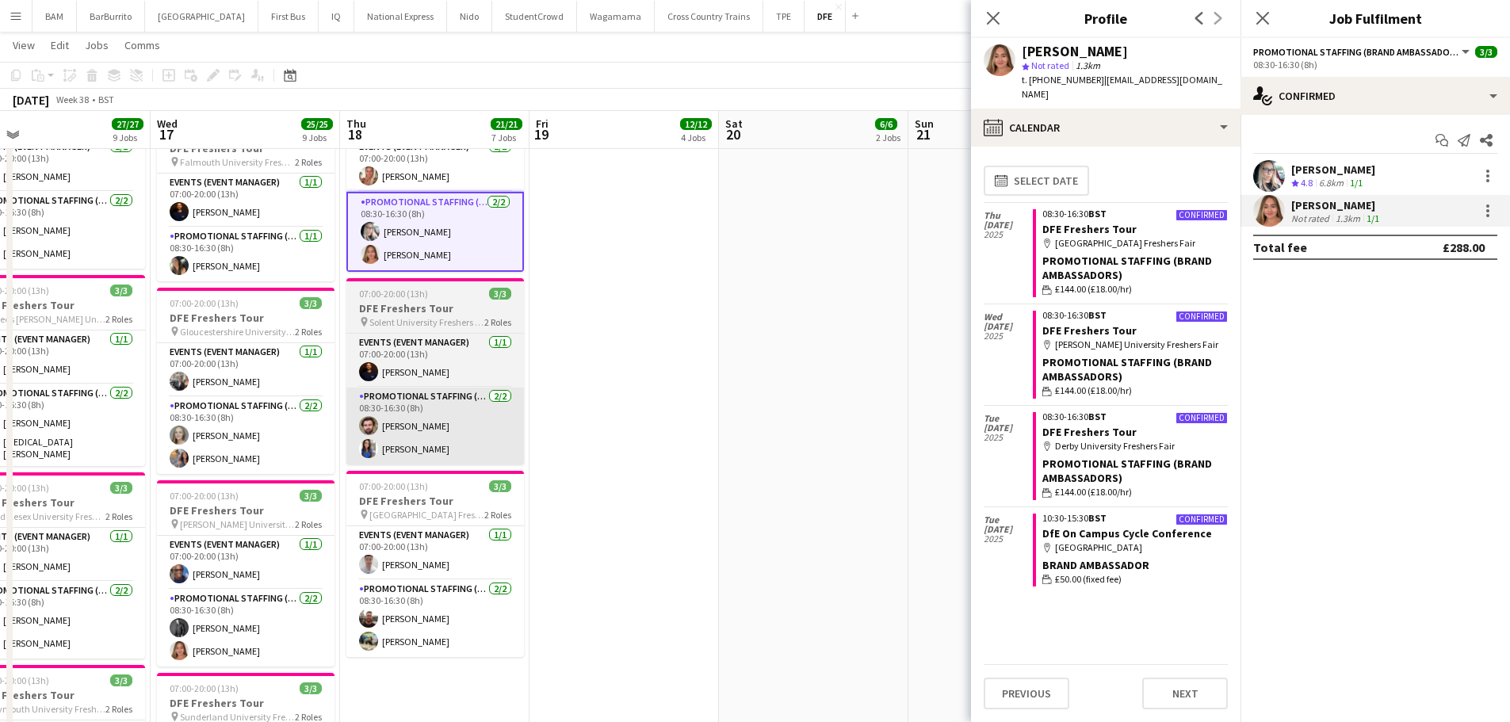
click at [461, 424] on app-card-role "Promotional Staffing (Brand Ambassadors) [DATE] 08:30-16:30 (8h) [PERSON_NAME] …" at bounding box center [435, 426] width 178 height 77
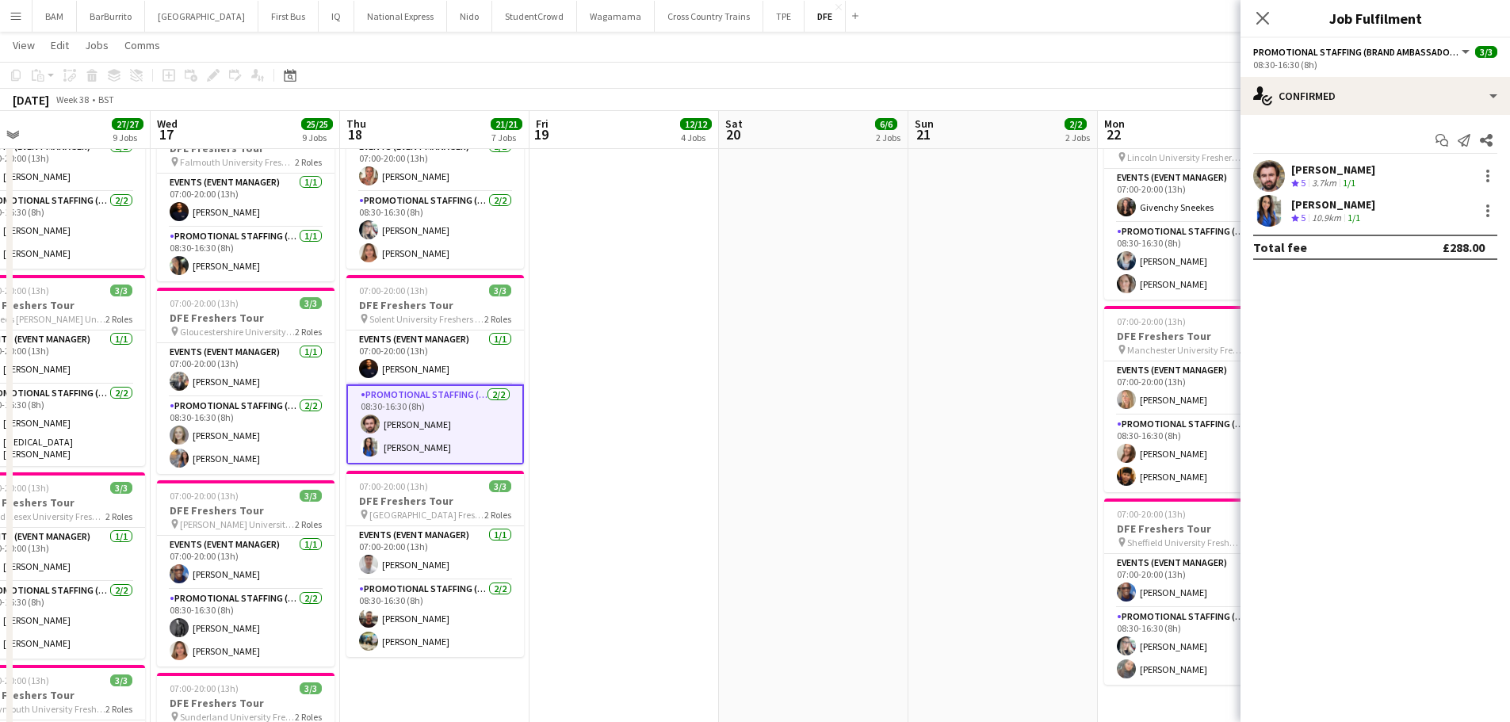
click at [1318, 182] on div "3.7km" at bounding box center [1324, 183] width 31 height 13
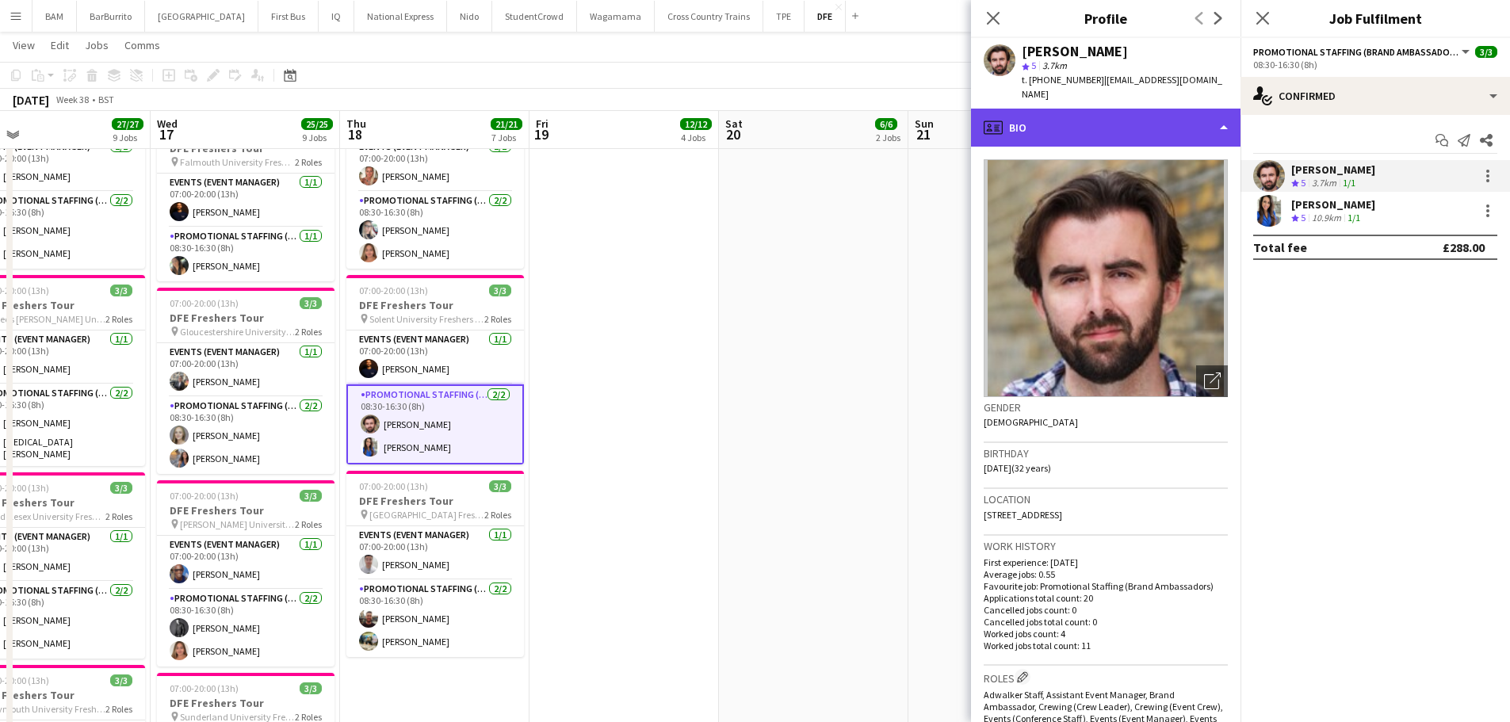
click at [1156, 117] on div "profile Bio" at bounding box center [1106, 128] width 270 height 38
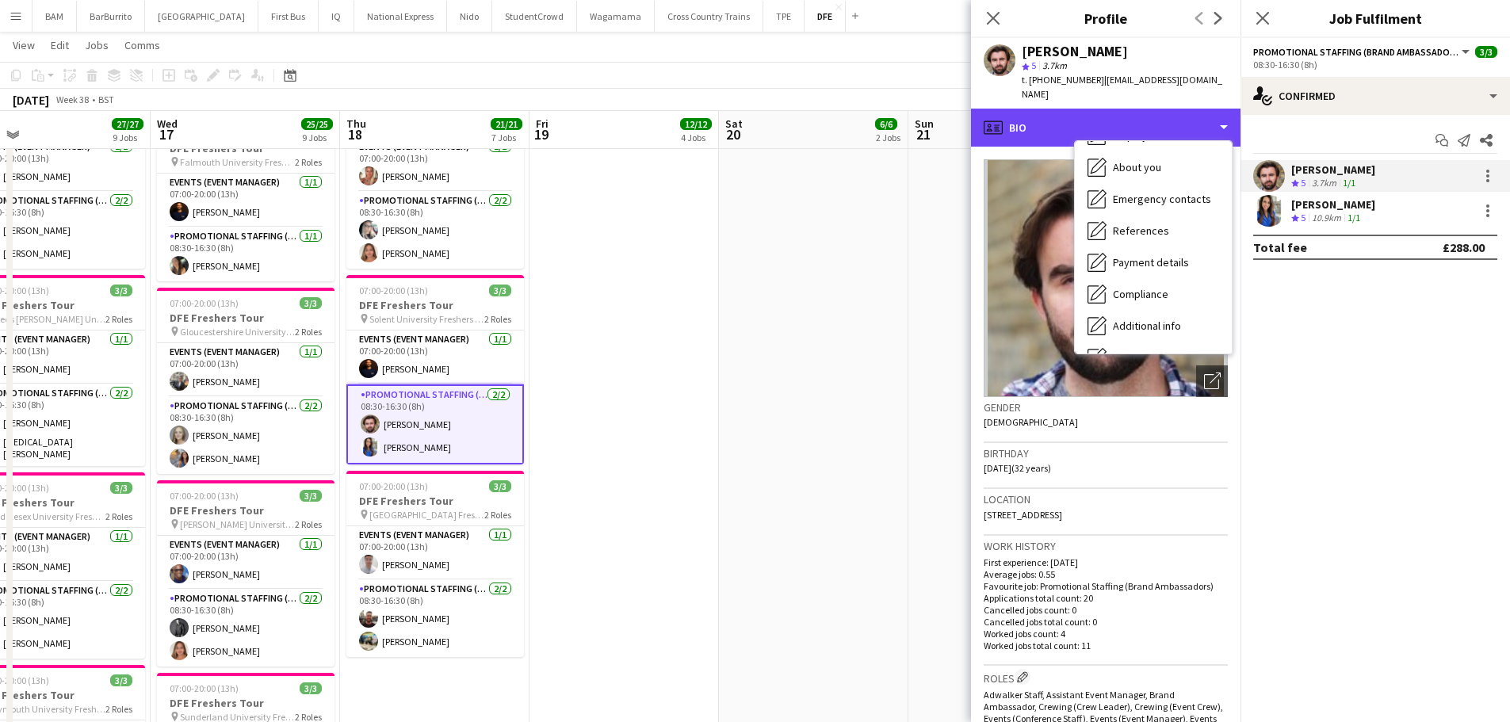
scroll to position [181, 0]
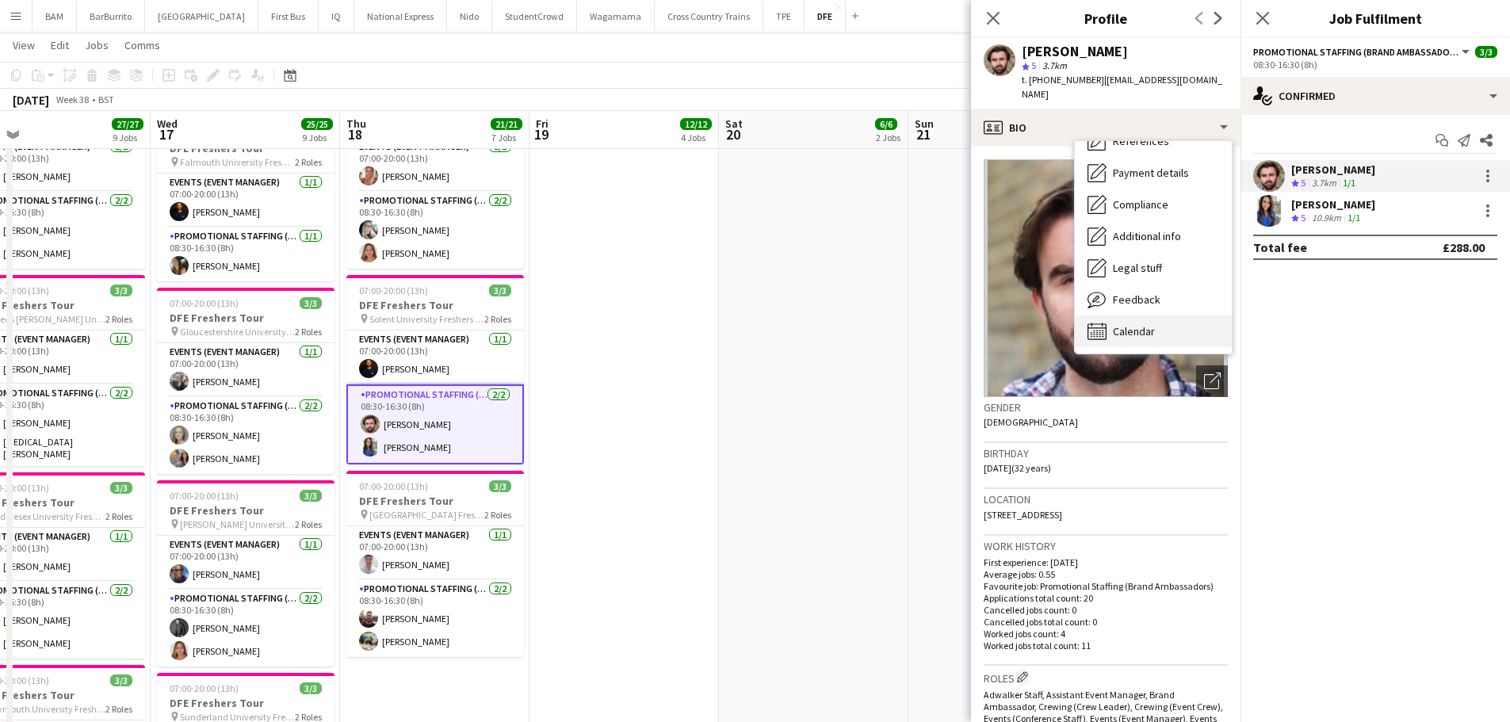
click at [1171, 315] on div "Calendar Calendar" at bounding box center [1153, 331] width 157 height 32
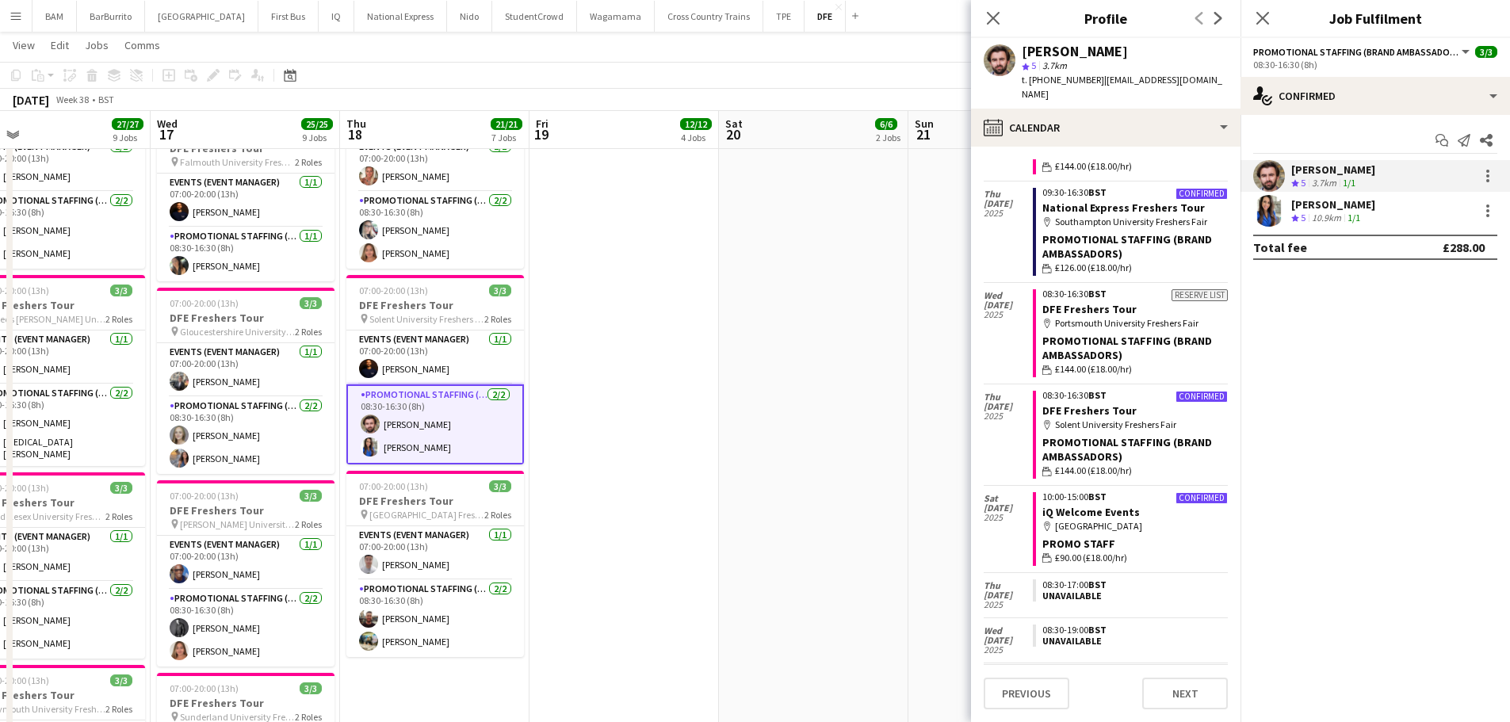
scroll to position [238, 0]
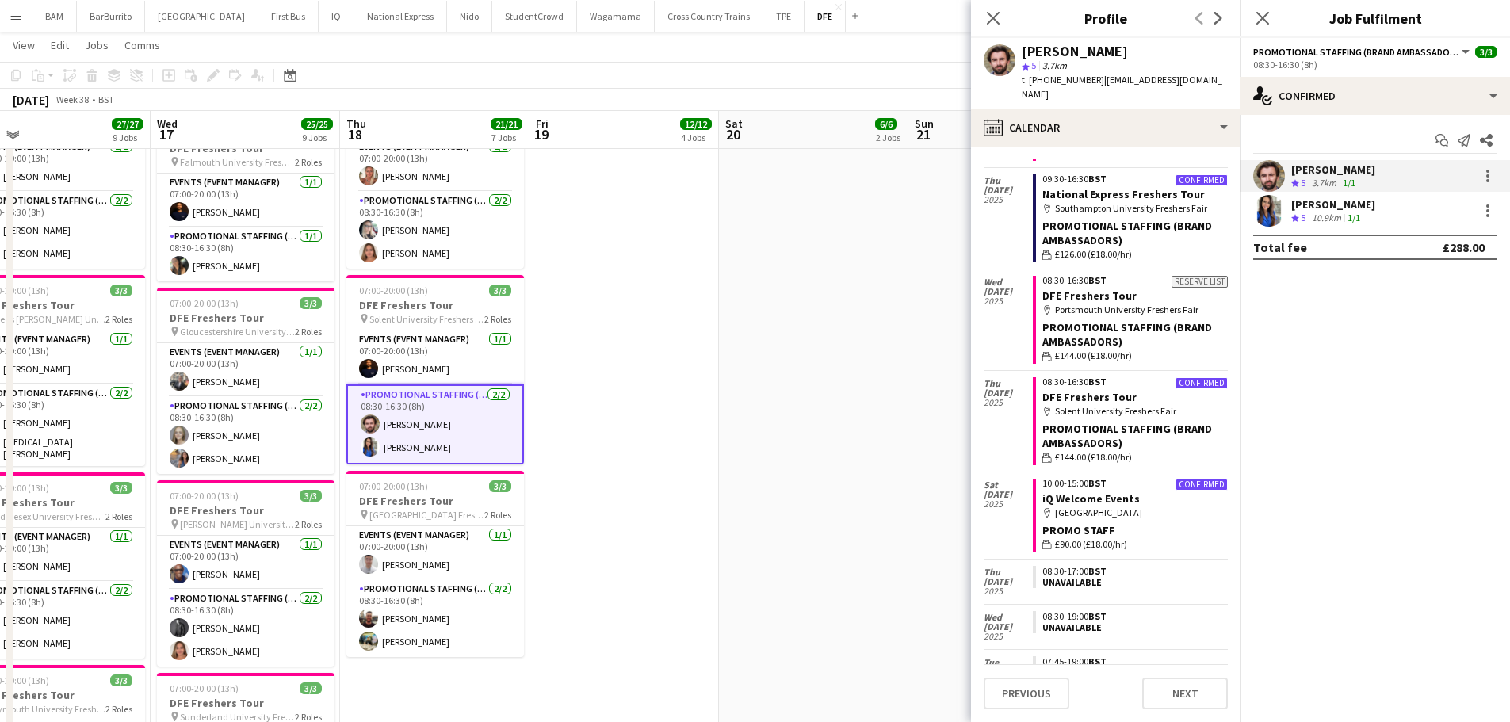
click at [1296, 222] on icon "Crew rating" at bounding box center [1295, 218] width 8 height 8
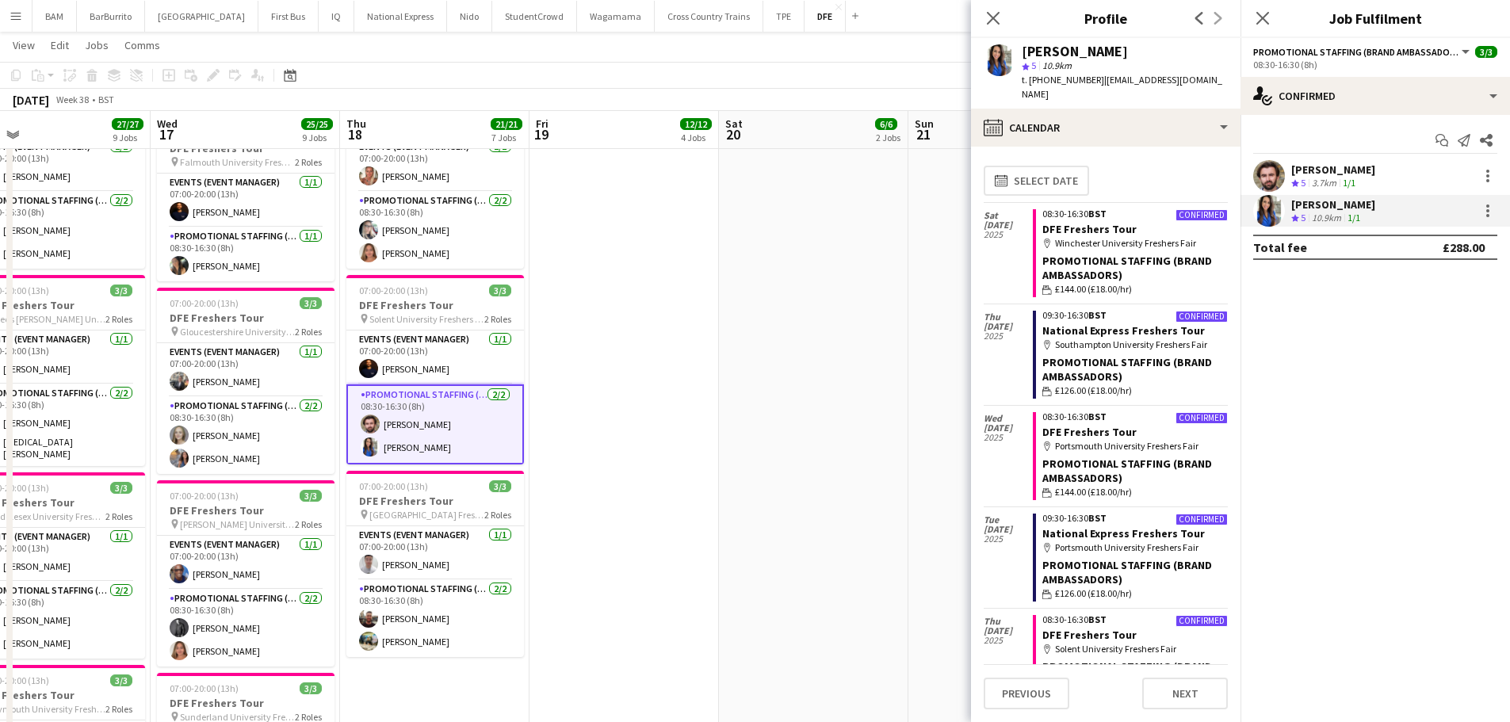
drag, startPoint x: 1095, startPoint y: 78, endPoint x: 1227, endPoint y: 80, distance: 131.6
click at [1227, 80] on app-profile-header "[PERSON_NAME] star 5 10.9km t. [PHONE_NUMBER] | [EMAIL_ADDRESS][DOMAIN_NAME]" at bounding box center [1106, 73] width 270 height 71
copy span "[EMAIL_ADDRESS][DOMAIN_NAME]"
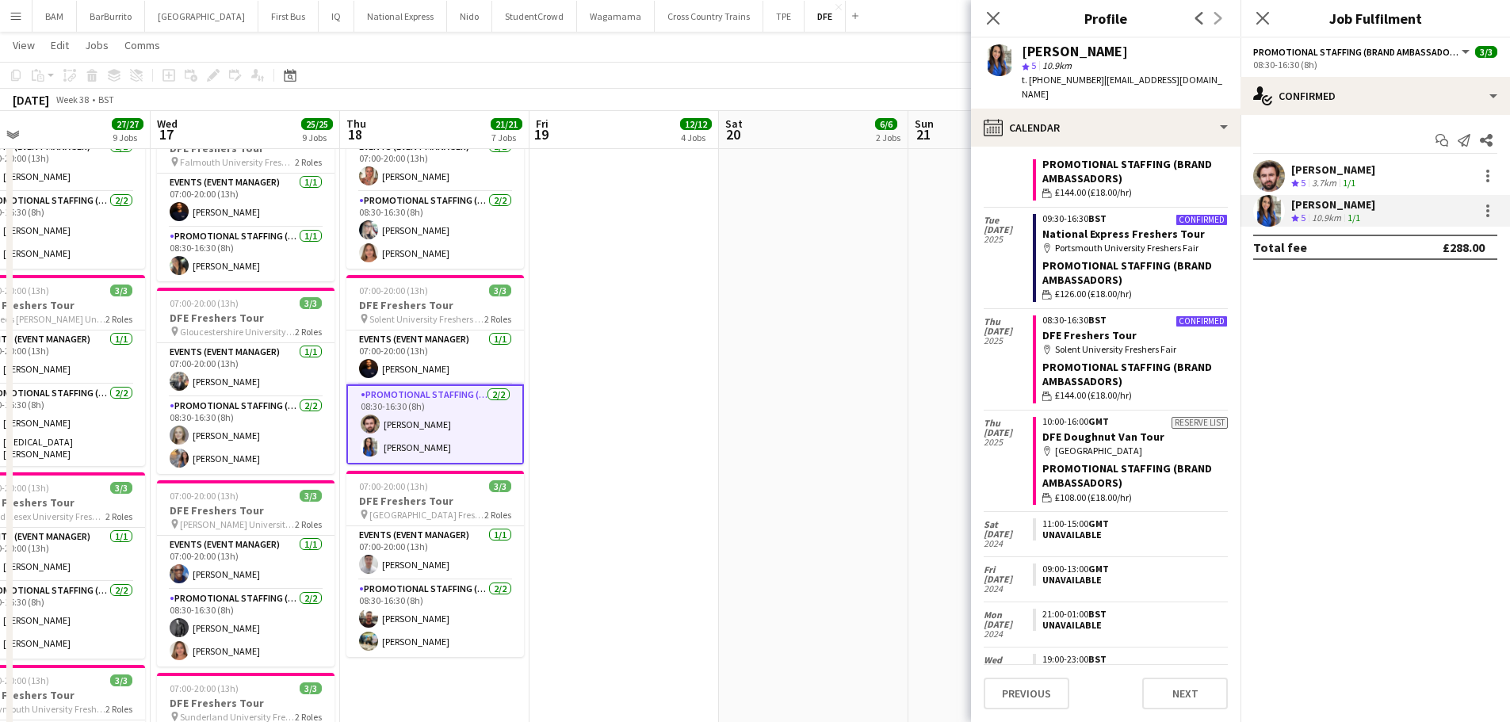
scroll to position [317, 0]
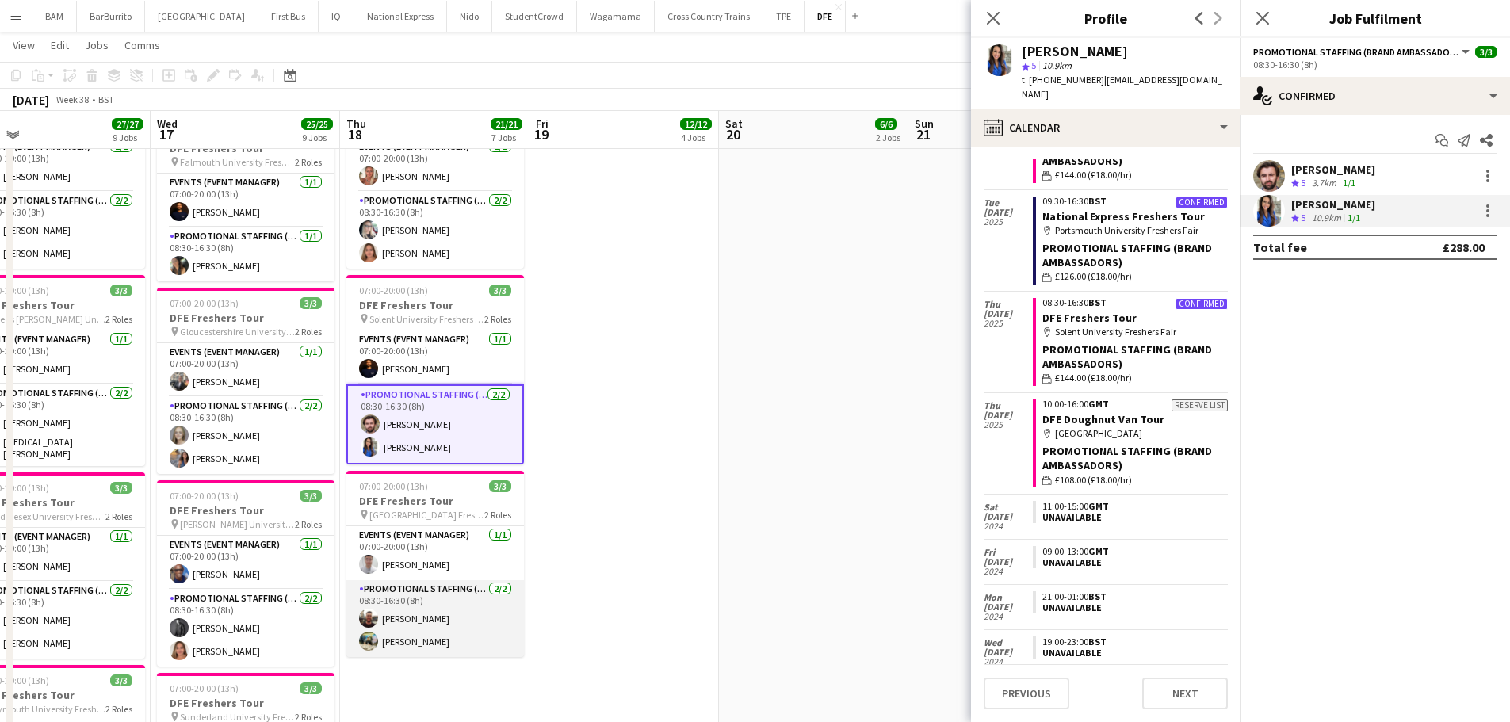
drag, startPoint x: 440, startPoint y: 620, endPoint x: 472, endPoint y: 622, distance: 32.6
click at [440, 621] on app-card-role "Promotional Staffing (Brand Ambassadors) [DATE] 08:30-16:30 (8h) [PERSON_NAME] …" at bounding box center [435, 618] width 178 height 77
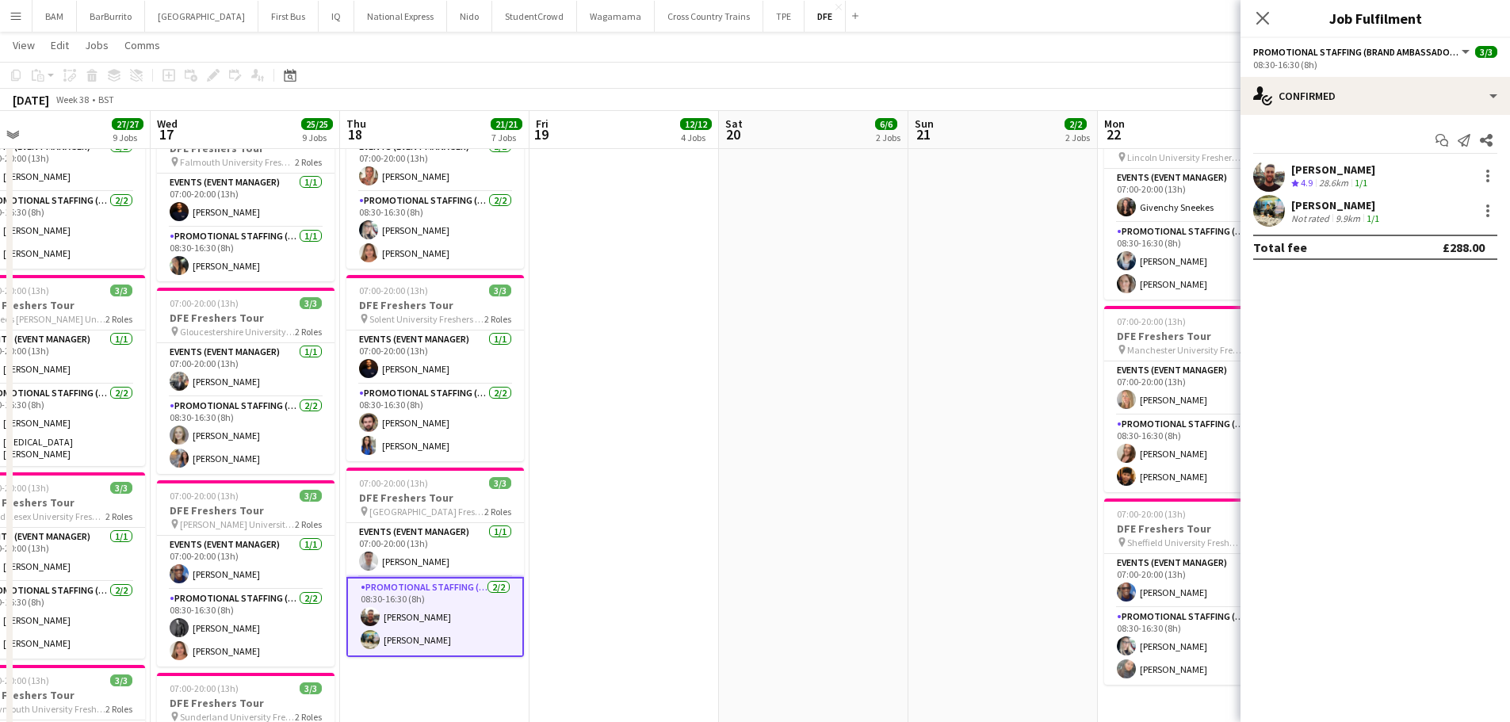
click at [1337, 174] on div "[PERSON_NAME]" at bounding box center [1333, 169] width 84 height 14
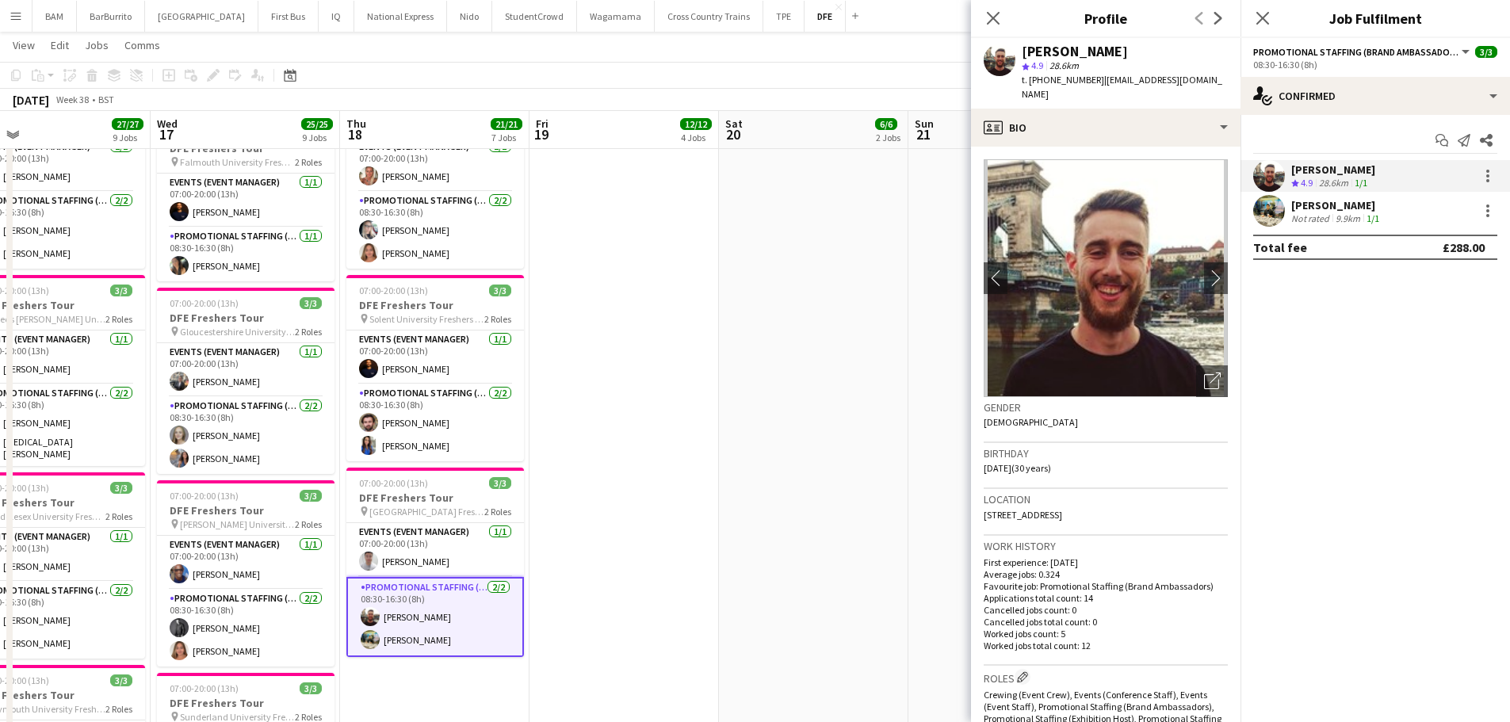
click at [1342, 212] on div "9.9km" at bounding box center [1347, 218] width 31 height 12
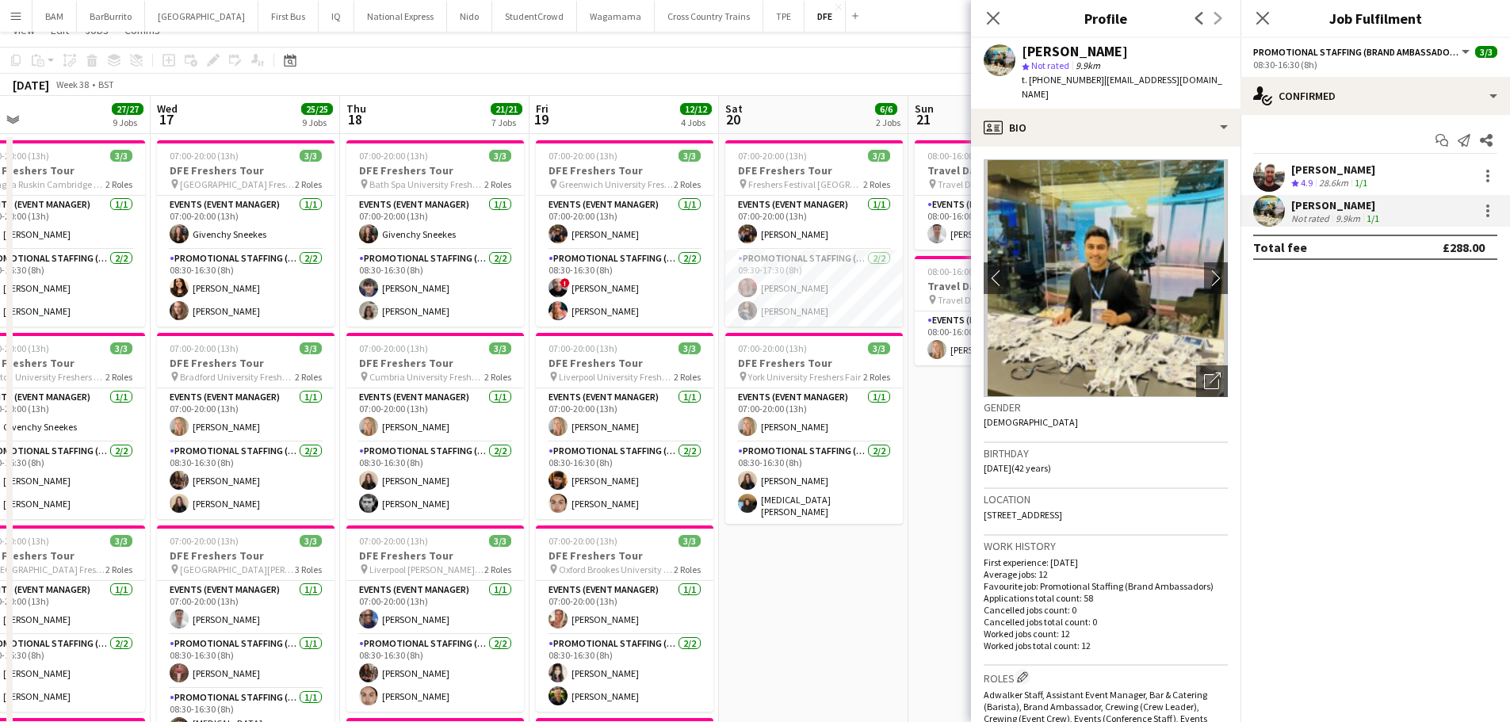
scroll to position [0, 0]
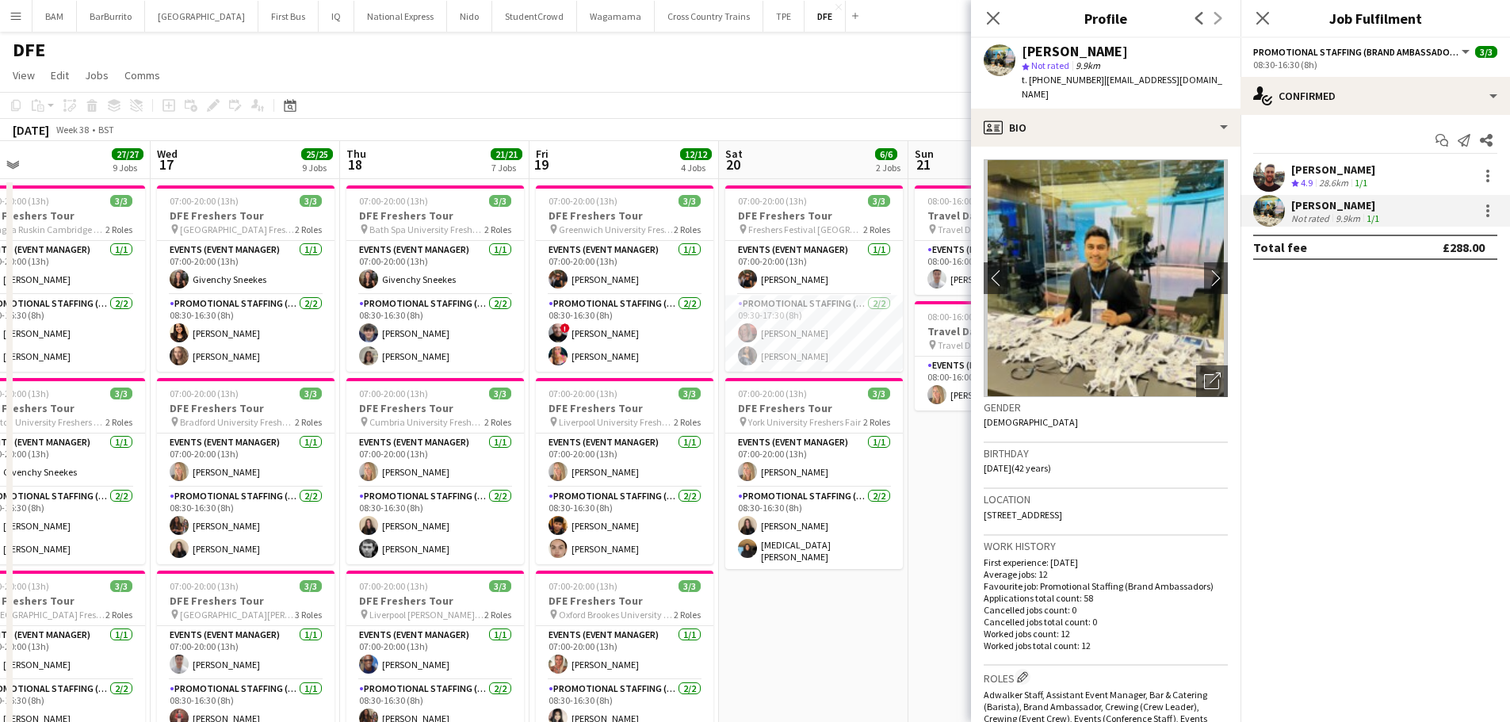
click at [699, 85] on app-page-menu "View Day view expanded Day view collapsed Month view Date picker Jump to [DATE]…" at bounding box center [755, 77] width 1510 height 30
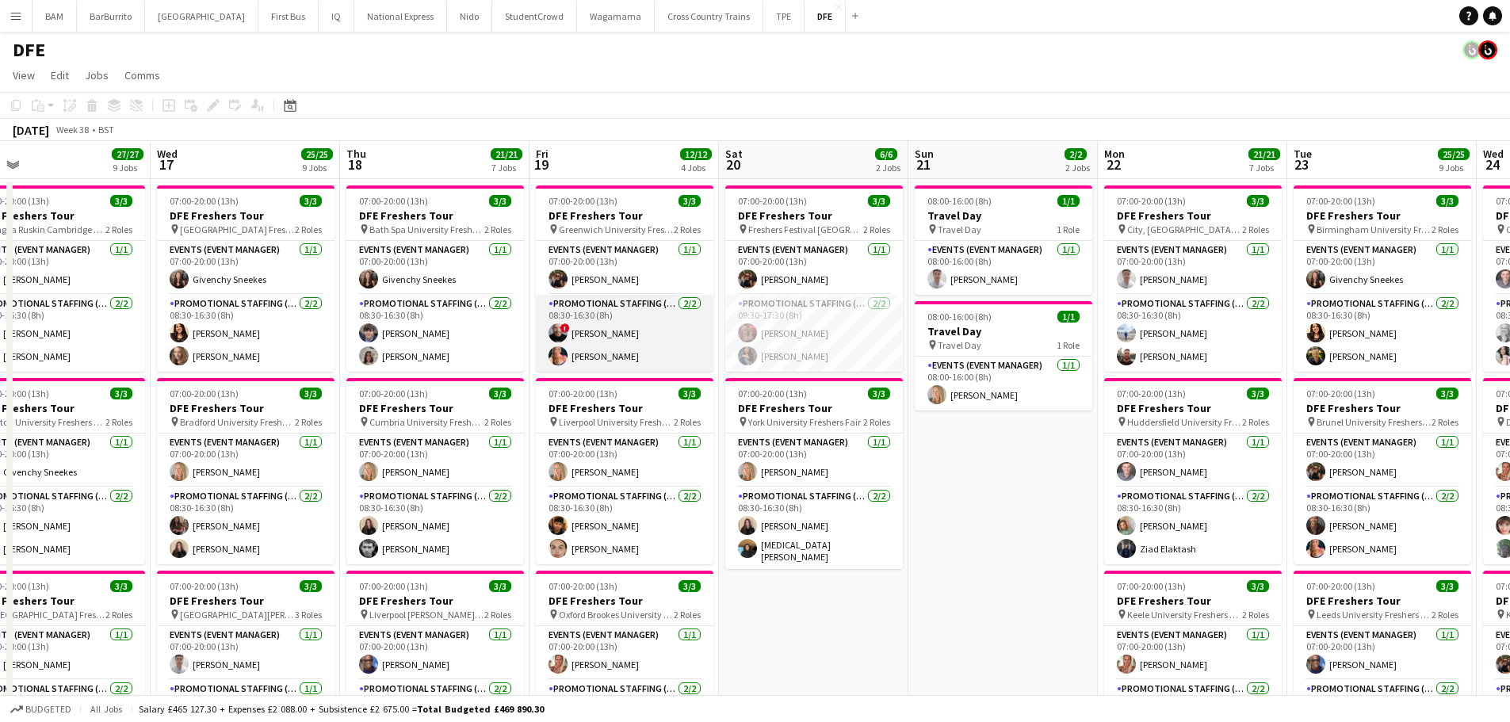
click at [627, 328] on app-card-role "Promotional Staffing (Brand Ambassadors) [DATE] 08:30-16:30 (8h) ! [PERSON_NAME…" at bounding box center [625, 333] width 178 height 77
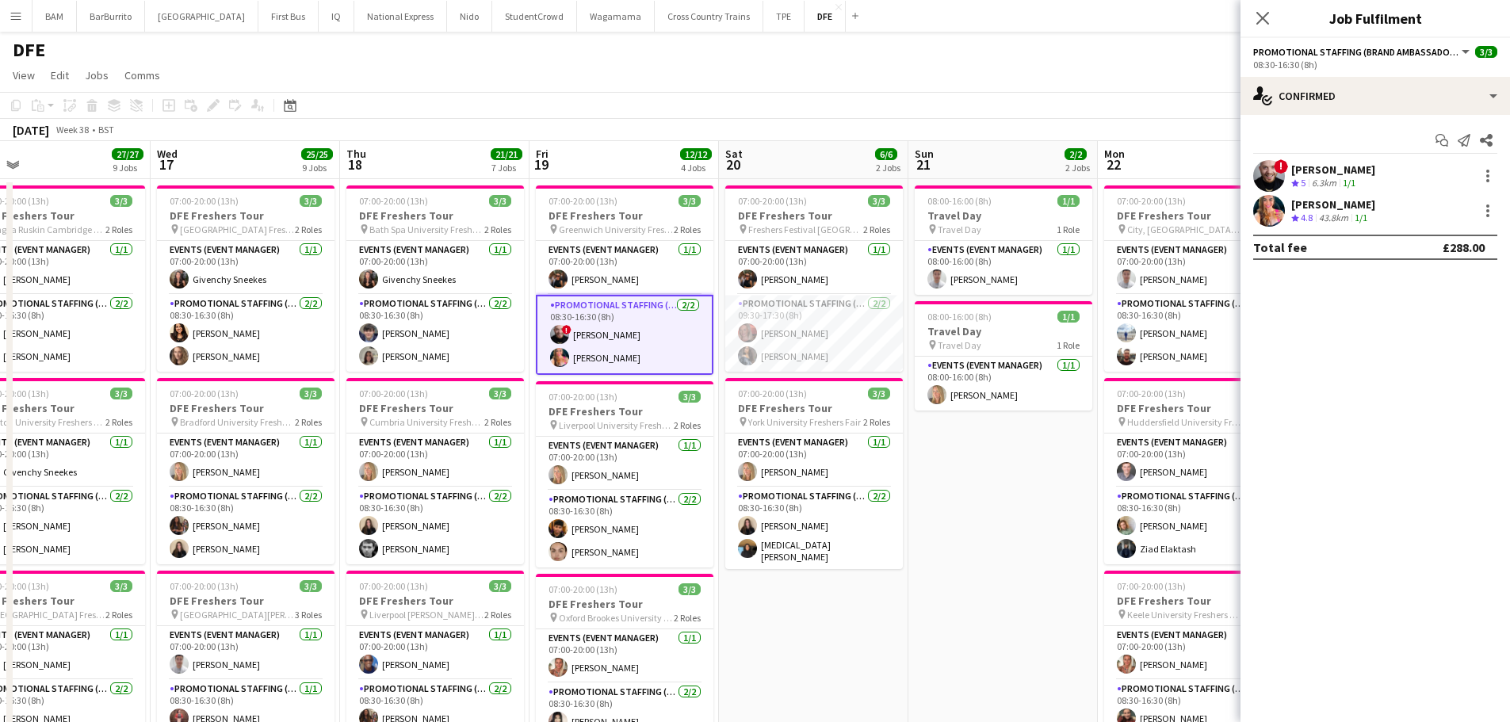
click at [1400, 173] on div "! [PERSON_NAME] Crew rating 5 6.3km 1/1" at bounding box center [1376, 176] width 270 height 32
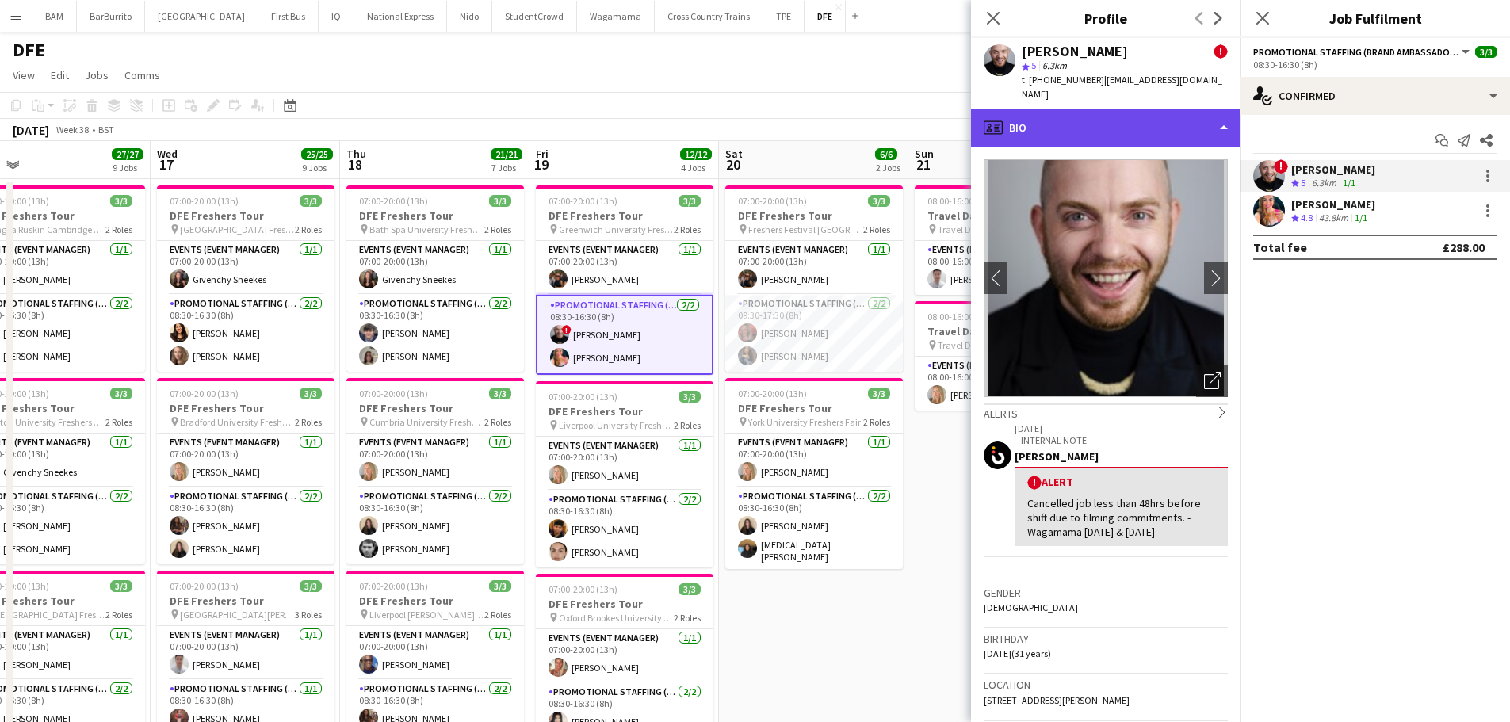
click at [1088, 115] on div "profile Bio" at bounding box center [1106, 128] width 270 height 38
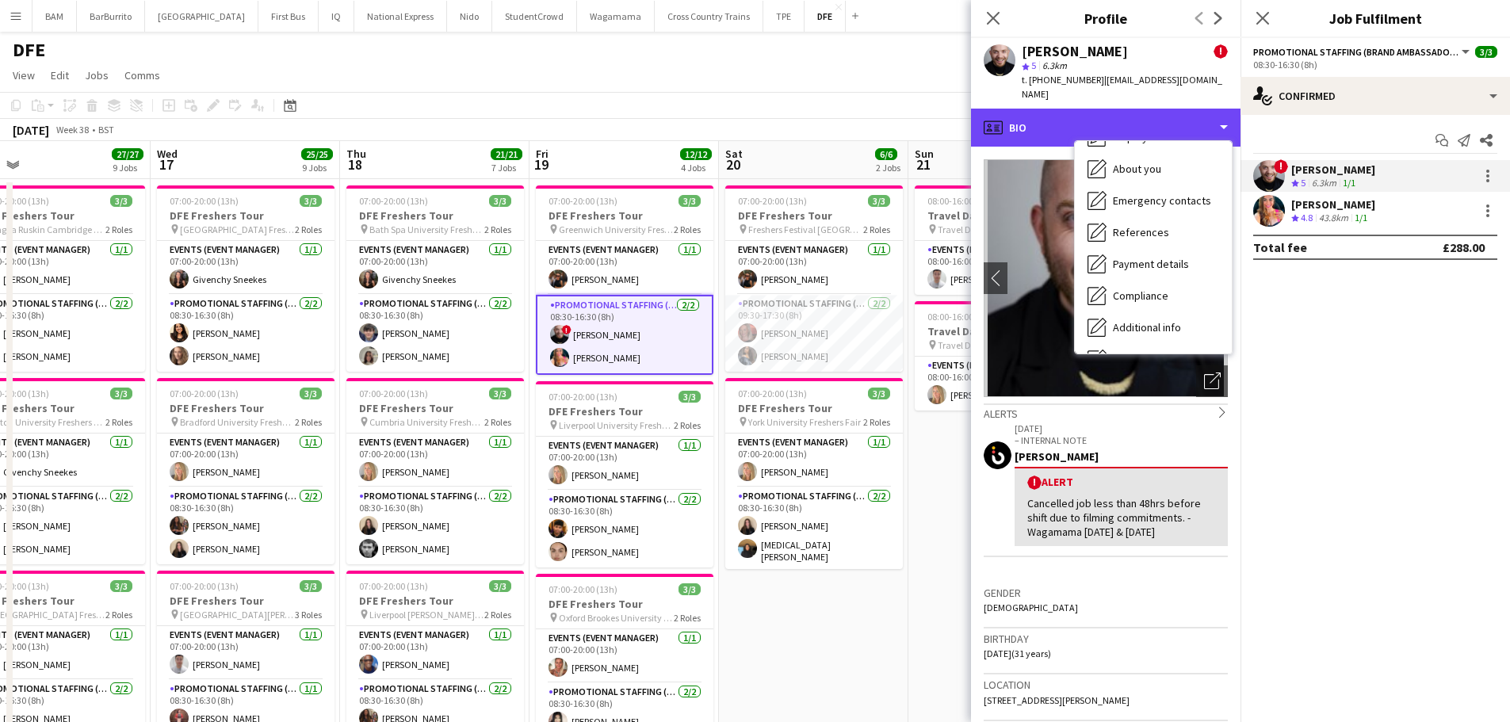
scroll to position [181, 0]
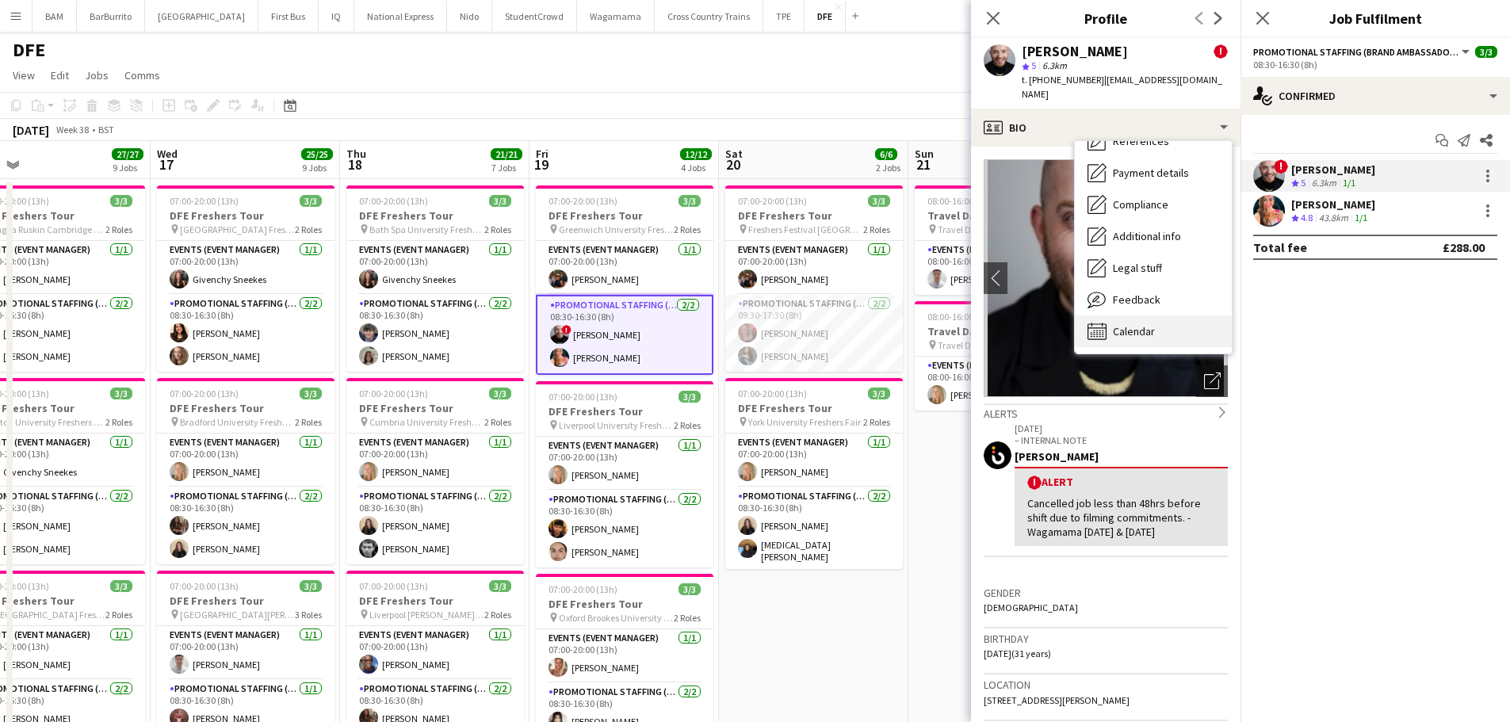
click at [1174, 315] on div "Calendar Calendar" at bounding box center [1153, 331] width 157 height 32
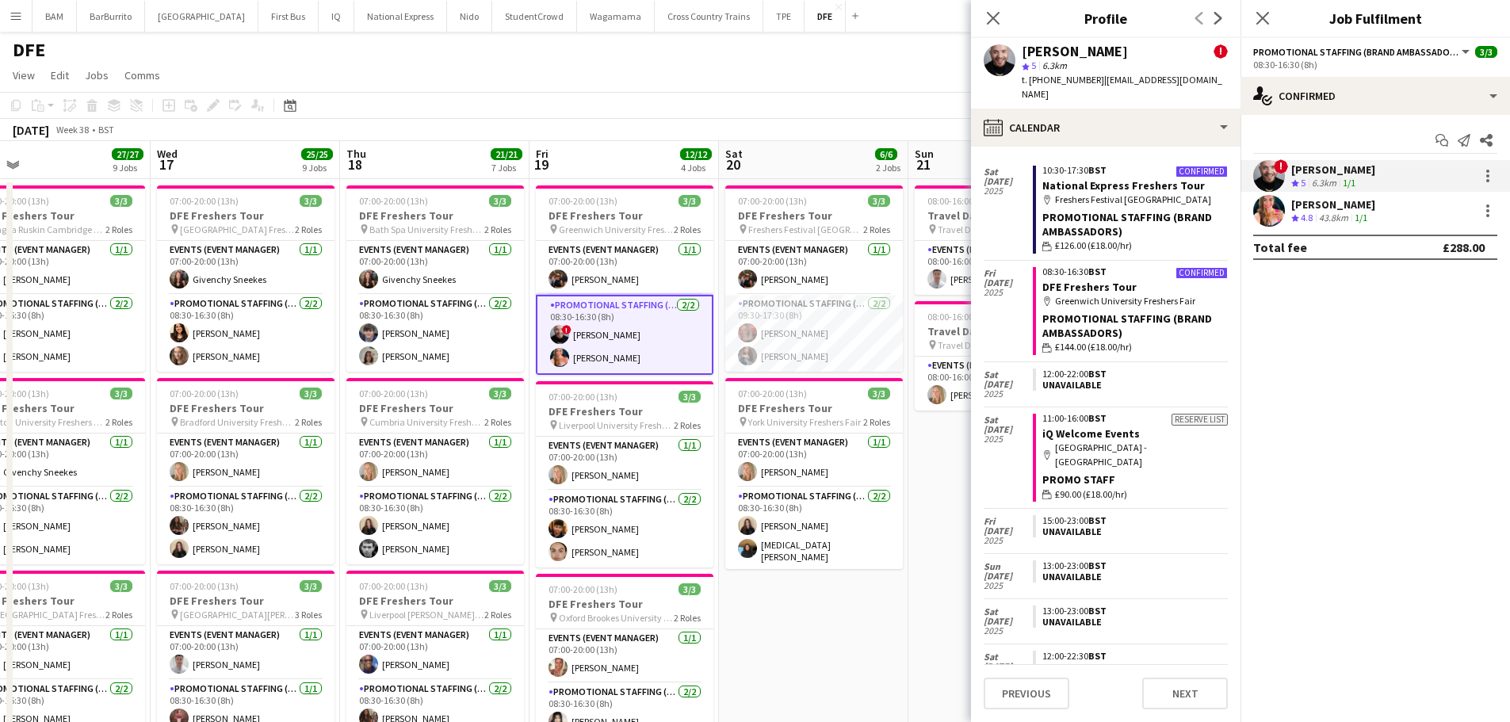
scroll to position [654, 0]
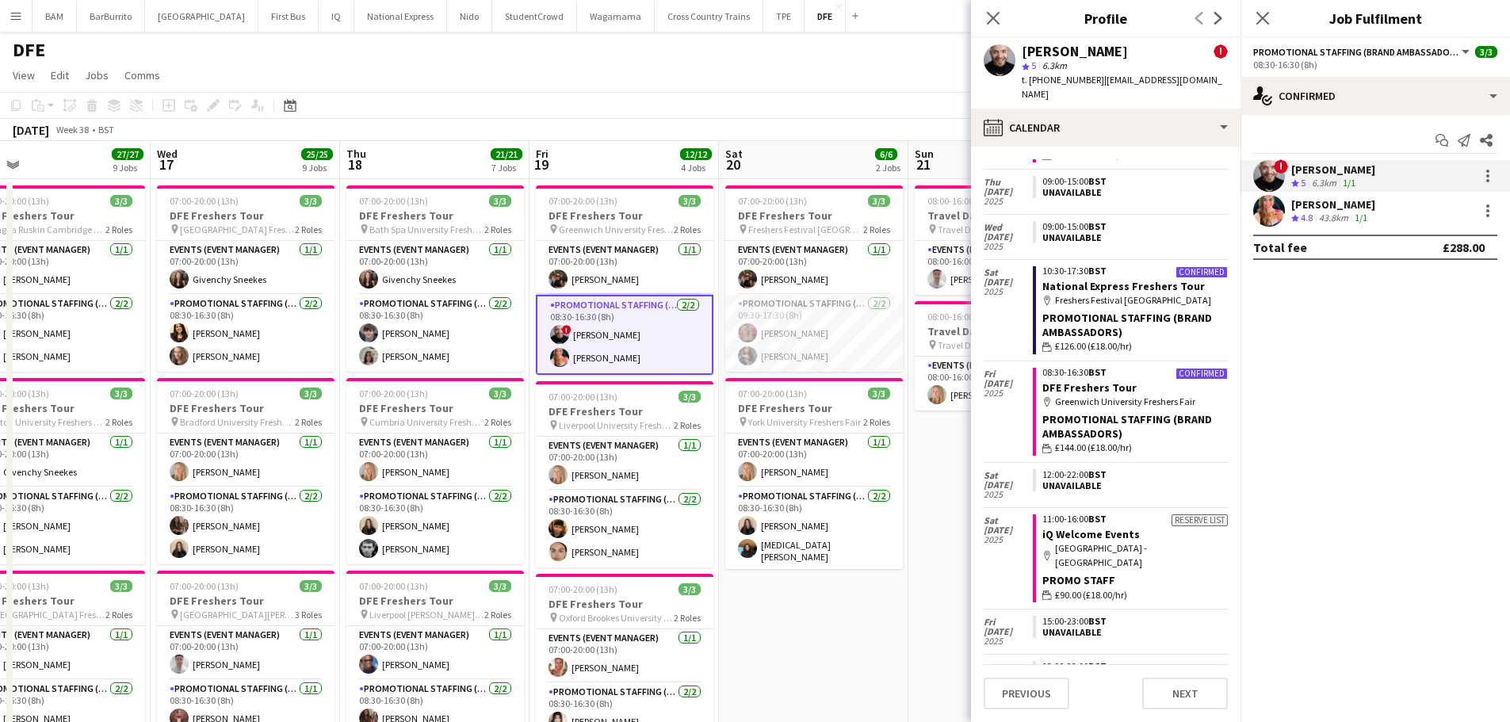
click at [1344, 222] on div "43.8km" at bounding box center [1334, 218] width 36 height 13
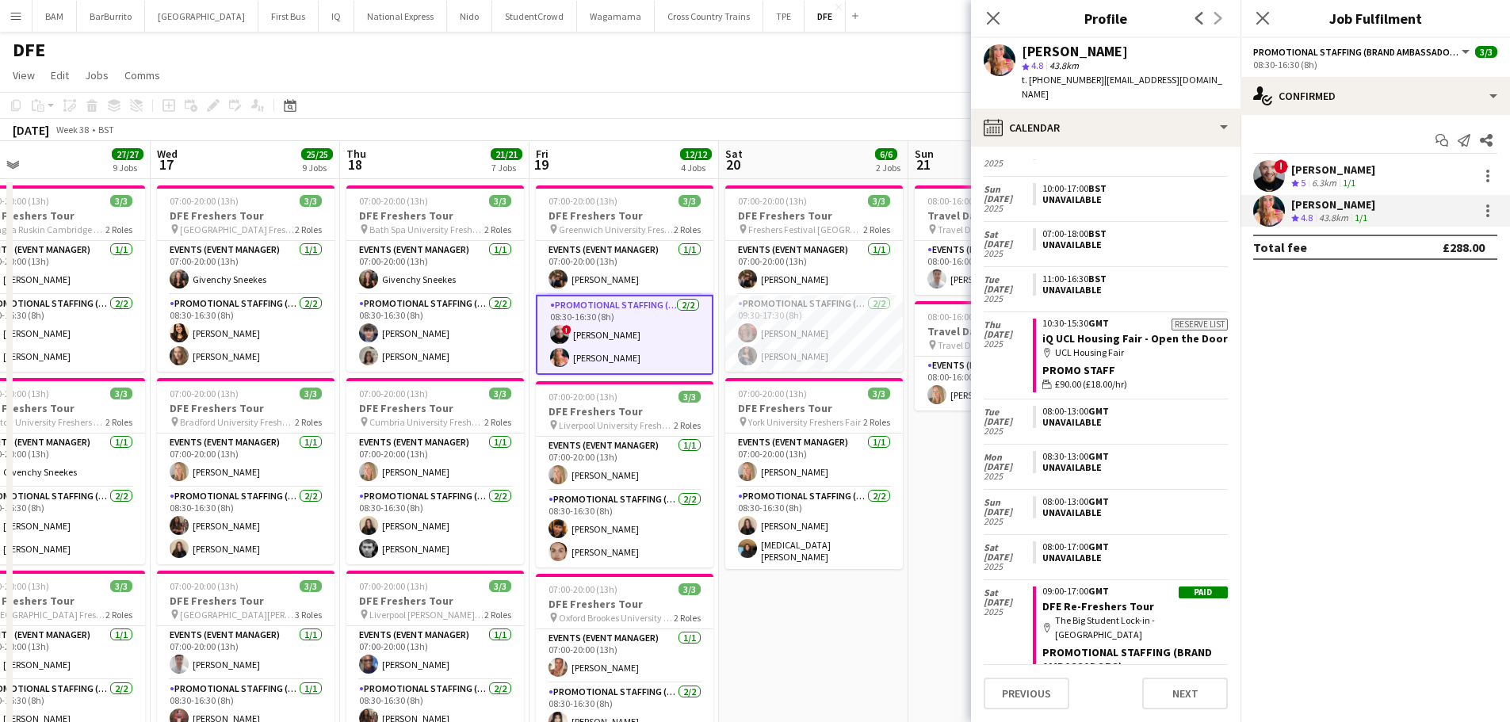
scroll to position [555, 0]
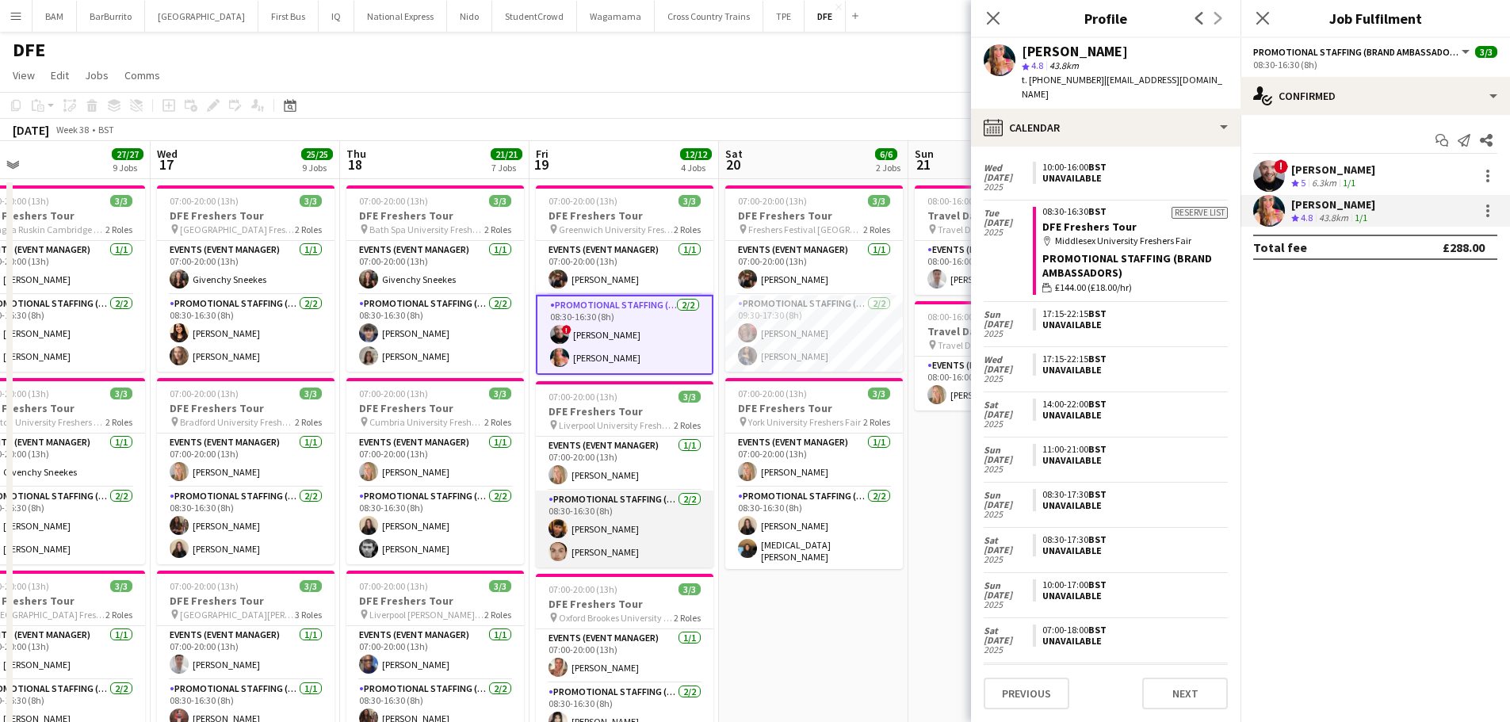
drag, startPoint x: 648, startPoint y: 524, endPoint x: 660, endPoint y: 525, distance: 11.1
click at [648, 524] on app-card-role "Promotional Staffing (Brand Ambassadors) [DATE] 08:30-16:30 (8h) [PERSON_NAME] …" at bounding box center [625, 529] width 178 height 77
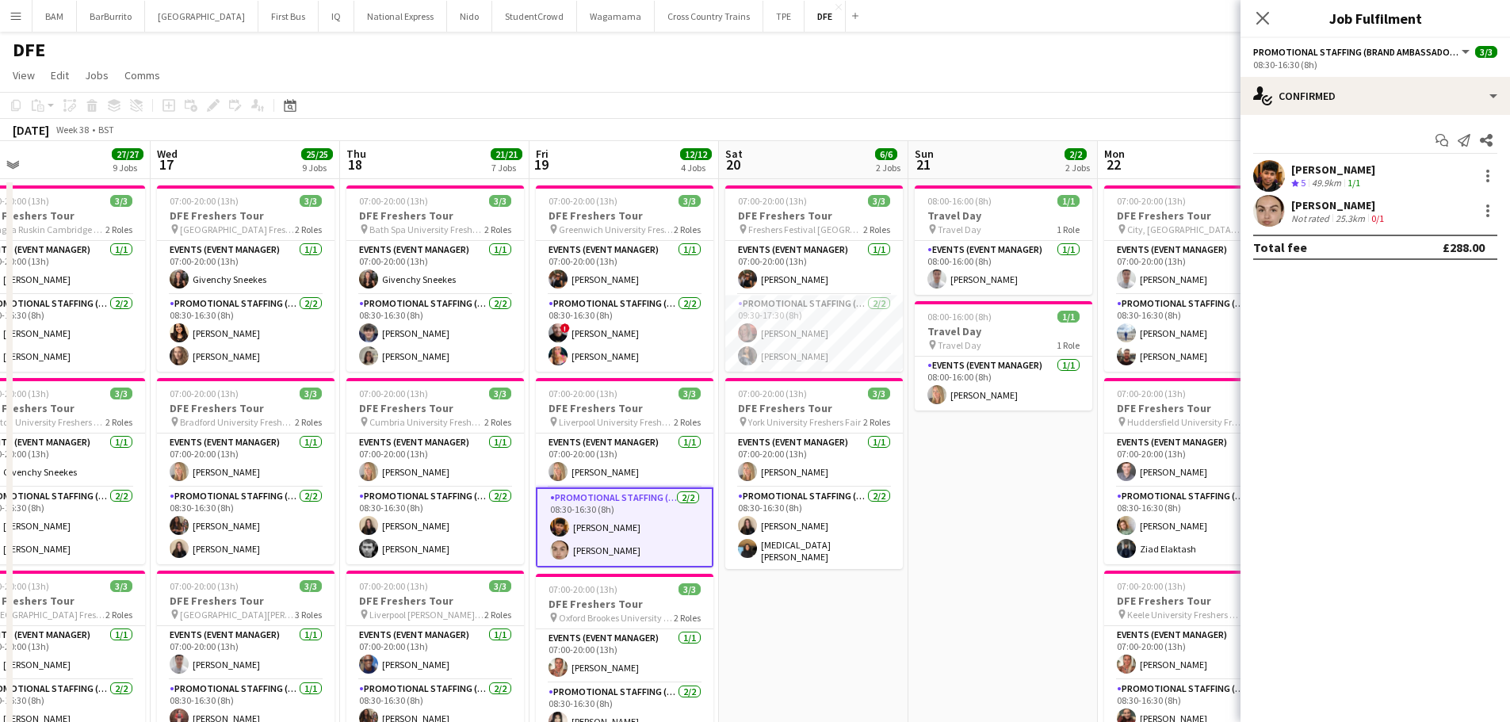
click at [1375, 174] on div "[PERSON_NAME]" at bounding box center [1333, 169] width 84 height 14
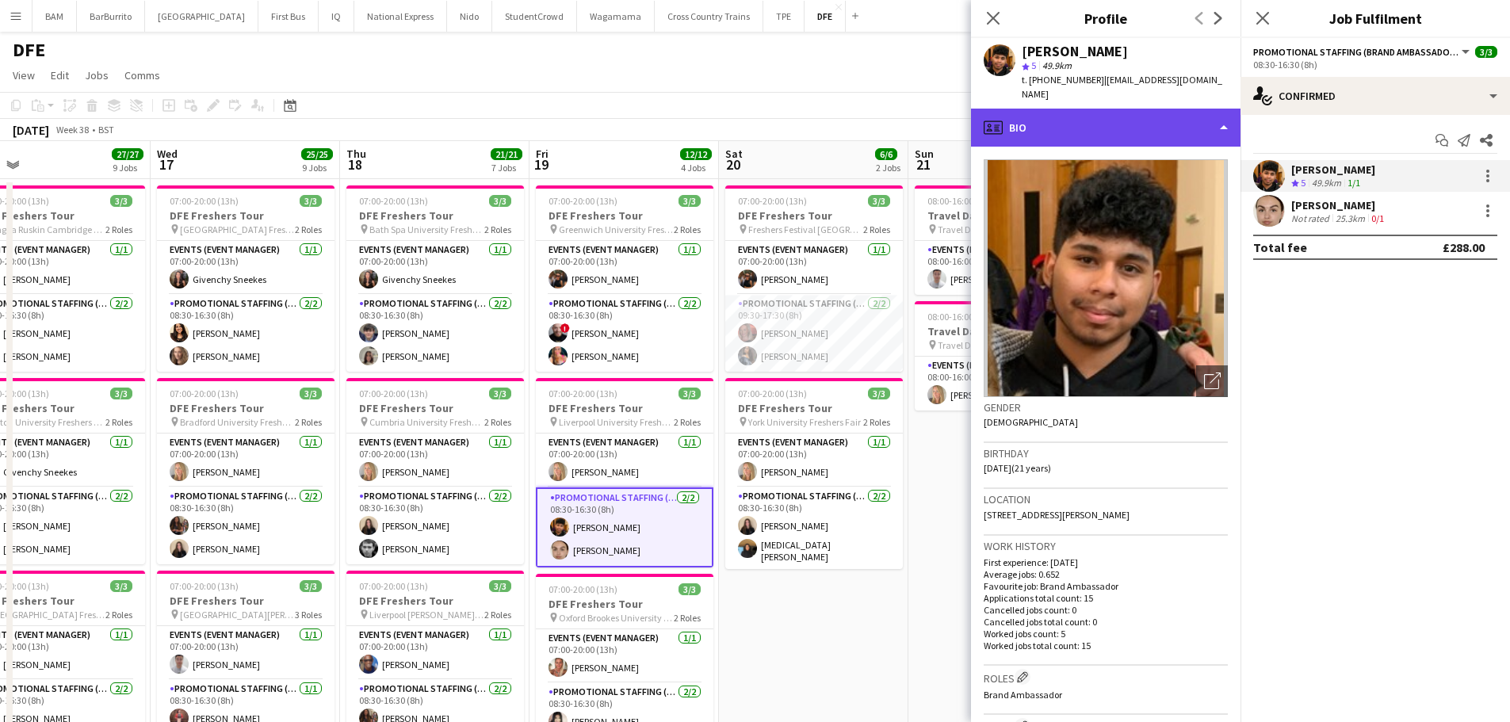
click at [1021, 109] on div "profile Bio" at bounding box center [1106, 128] width 270 height 38
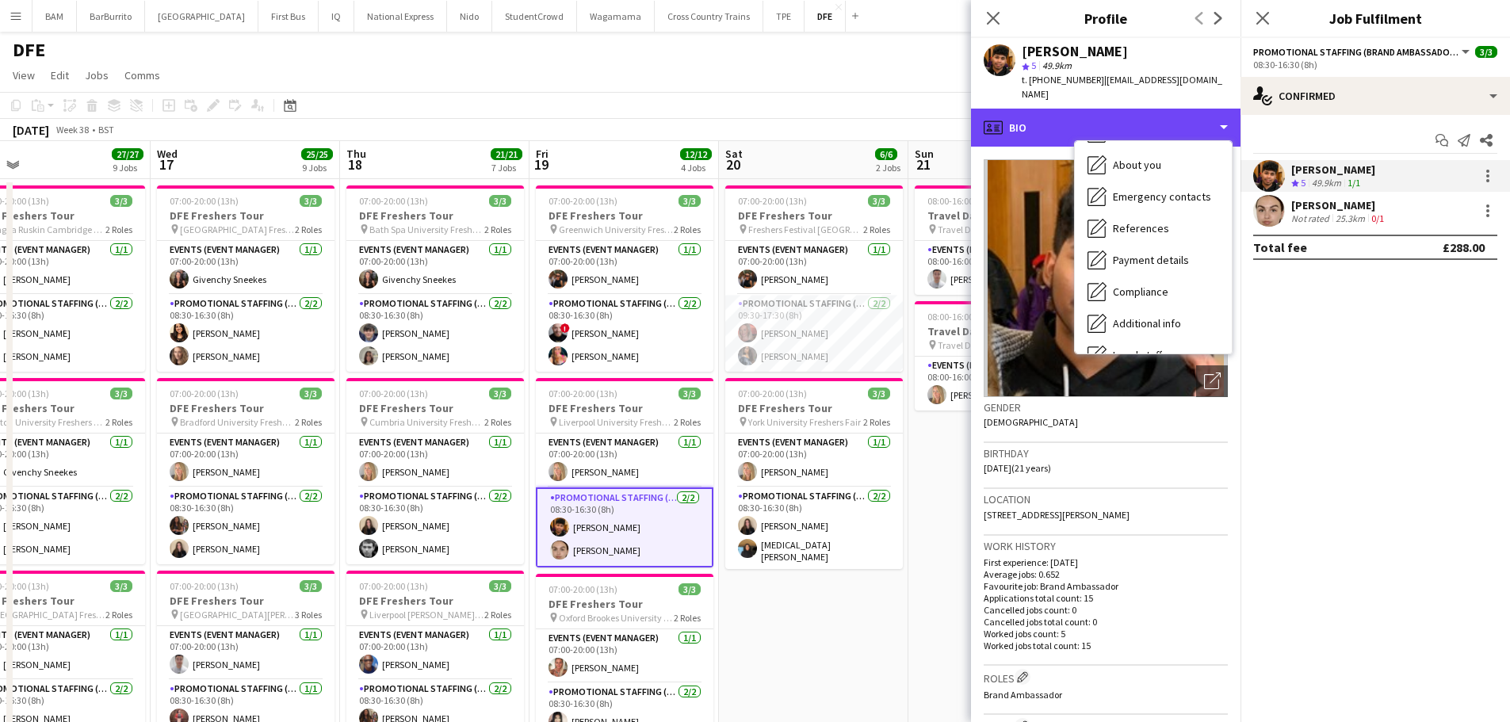
scroll to position [181, 0]
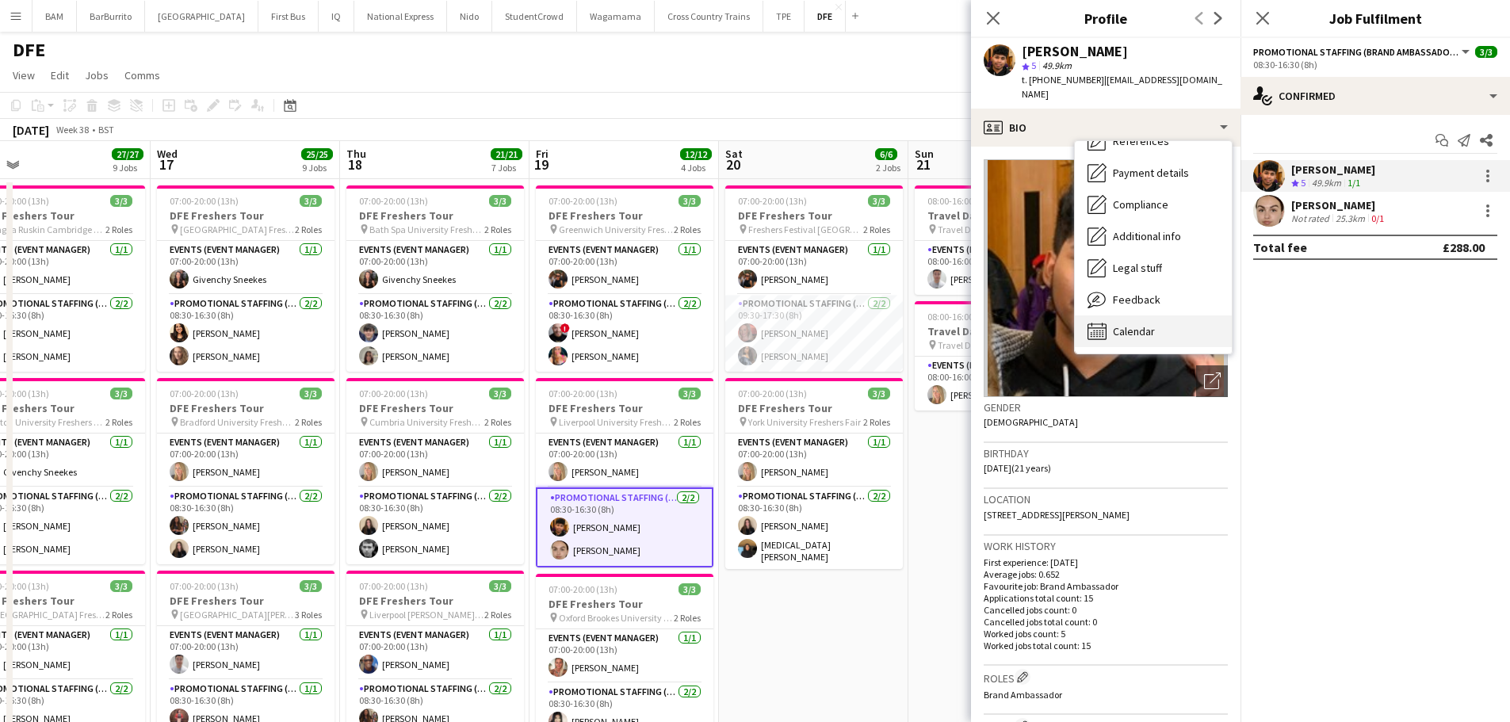
click at [1164, 315] on div "Calendar Calendar" at bounding box center [1153, 331] width 157 height 32
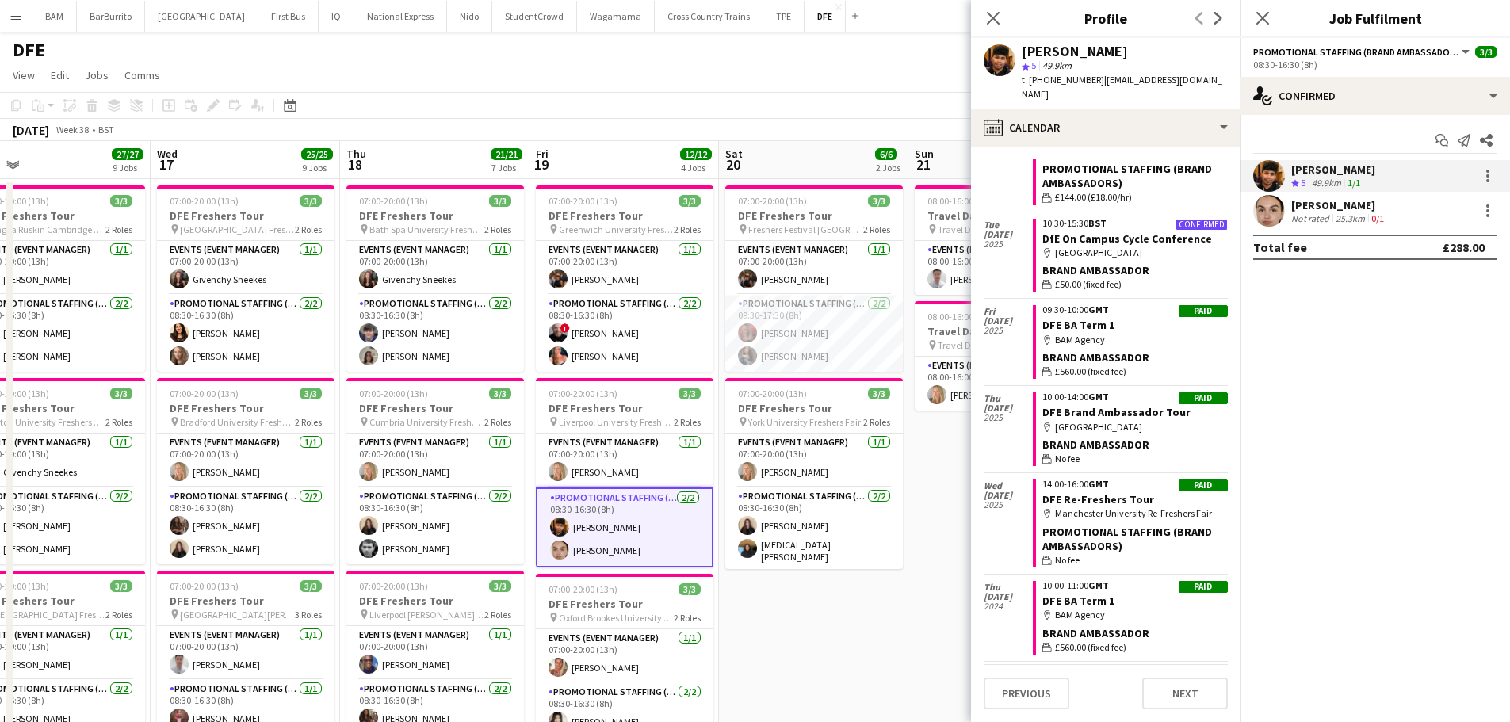
scroll to position [634, 0]
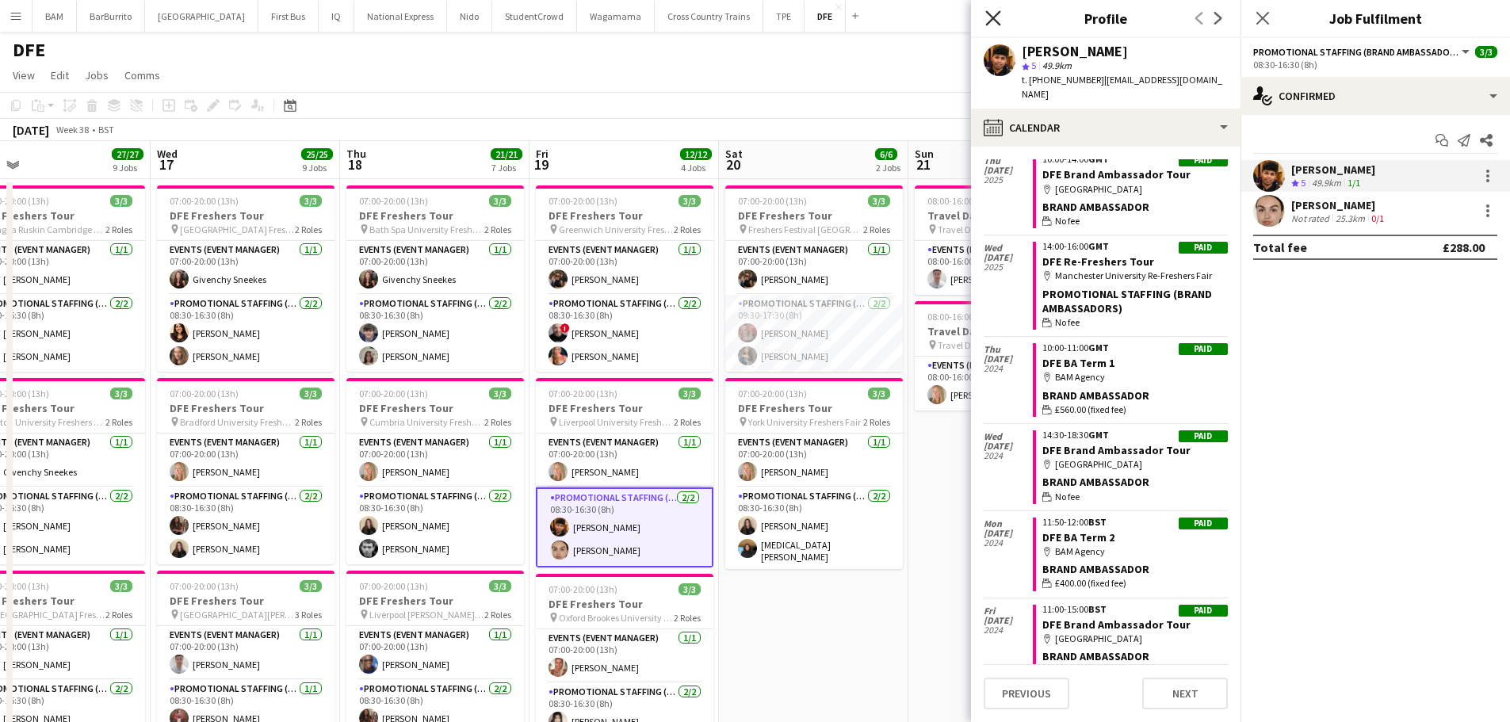
click at [992, 21] on icon at bounding box center [992, 17] width 15 height 15
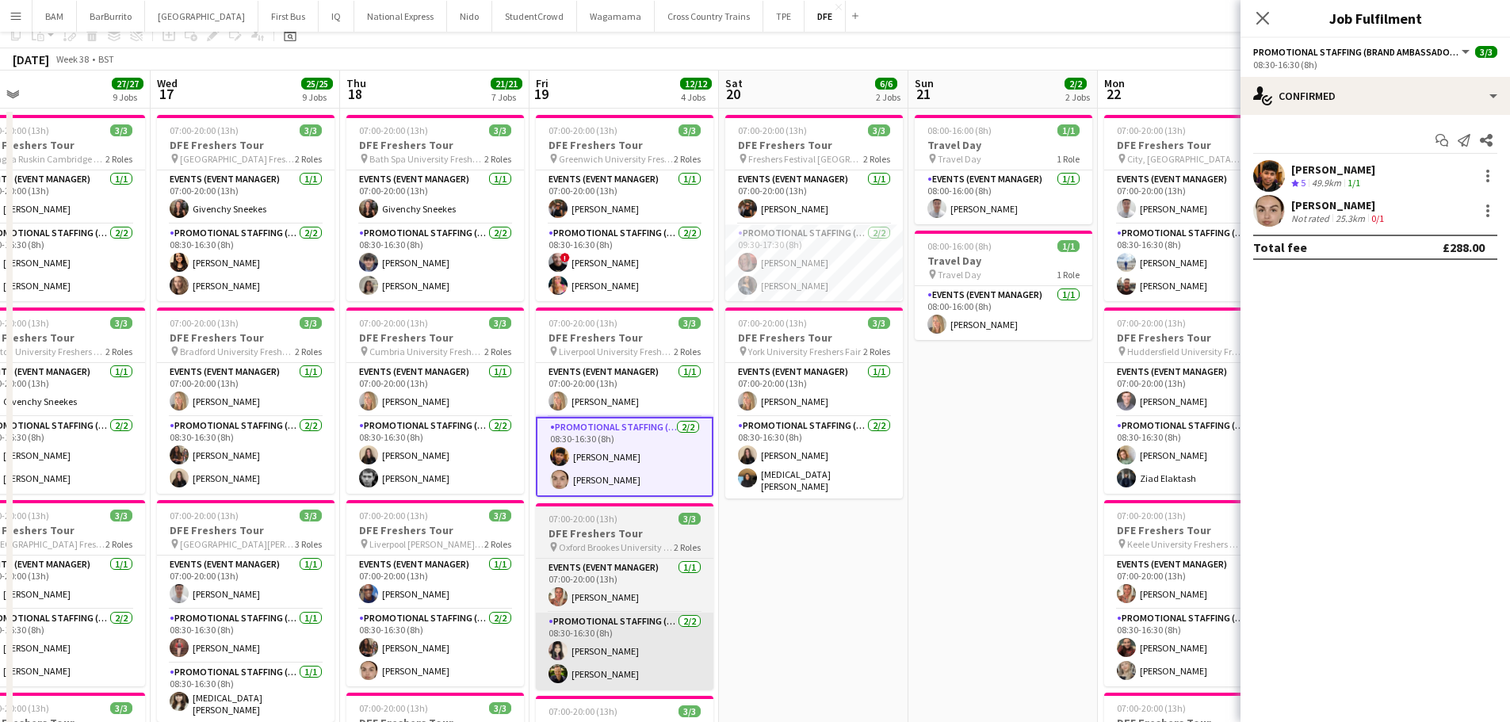
scroll to position [238, 0]
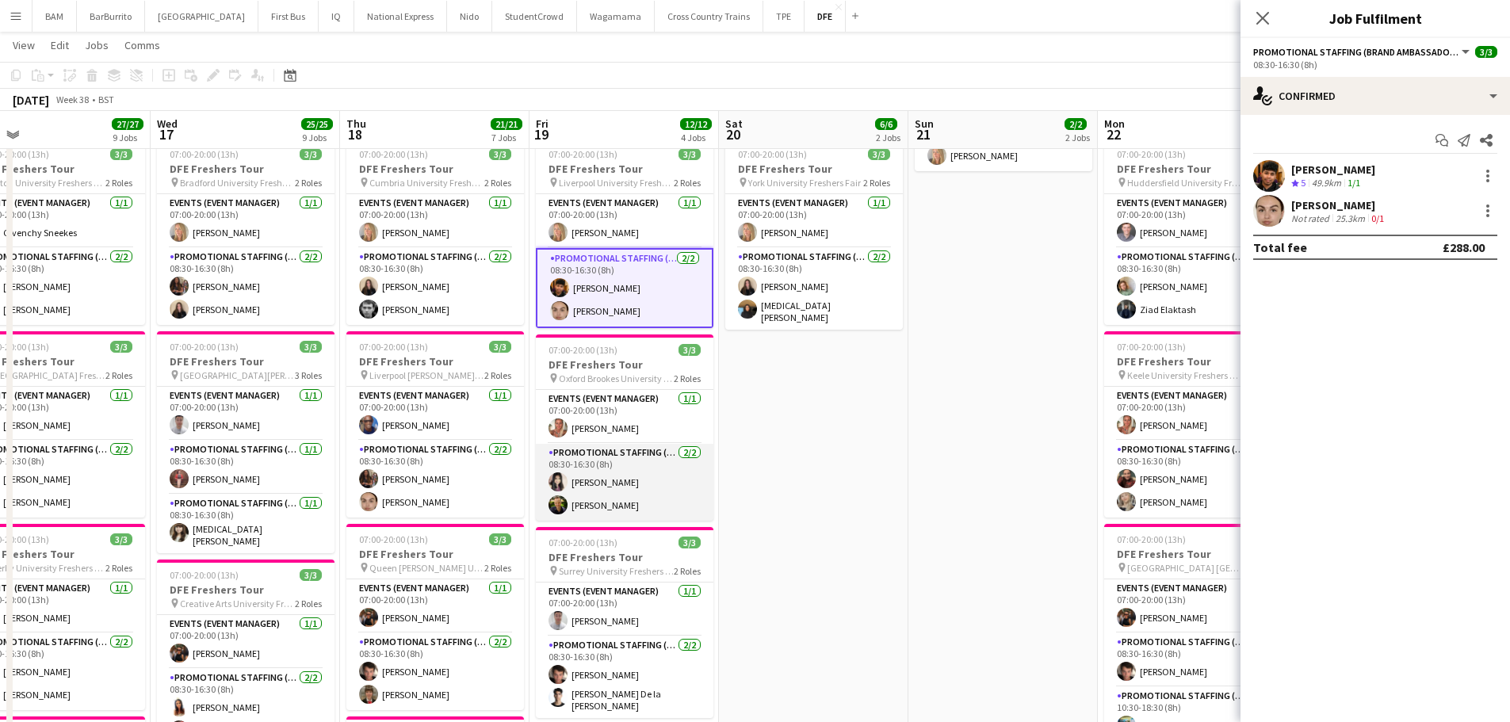
click at [663, 490] on app-card-role "Promotional Staffing (Brand Ambassadors) [DATE] 08:30-16:30 (8h) [PERSON_NAME] …" at bounding box center [625, 482] width 178 height 77
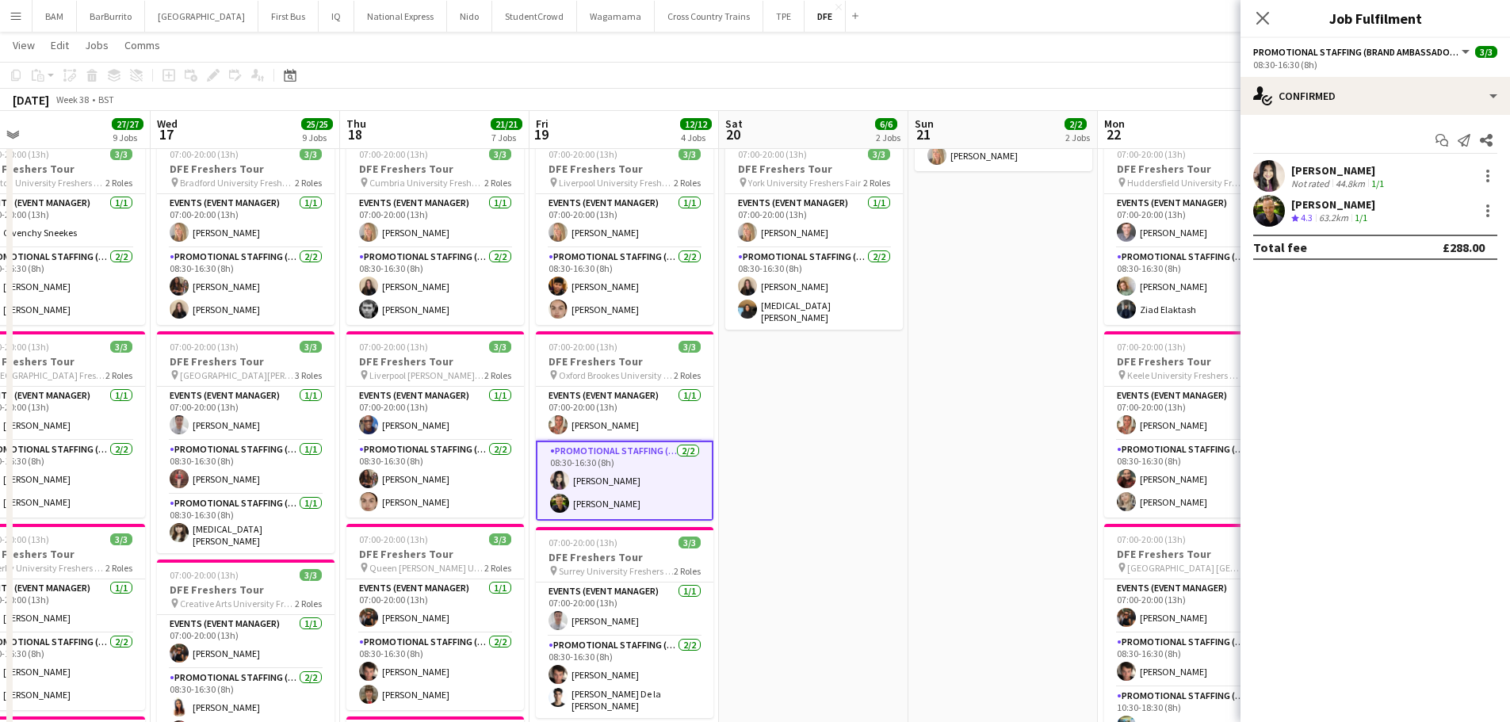
click at [1371, 171] on div "[PERSON_NAME]" at bounding box center [1339, 170] width 96 height 14
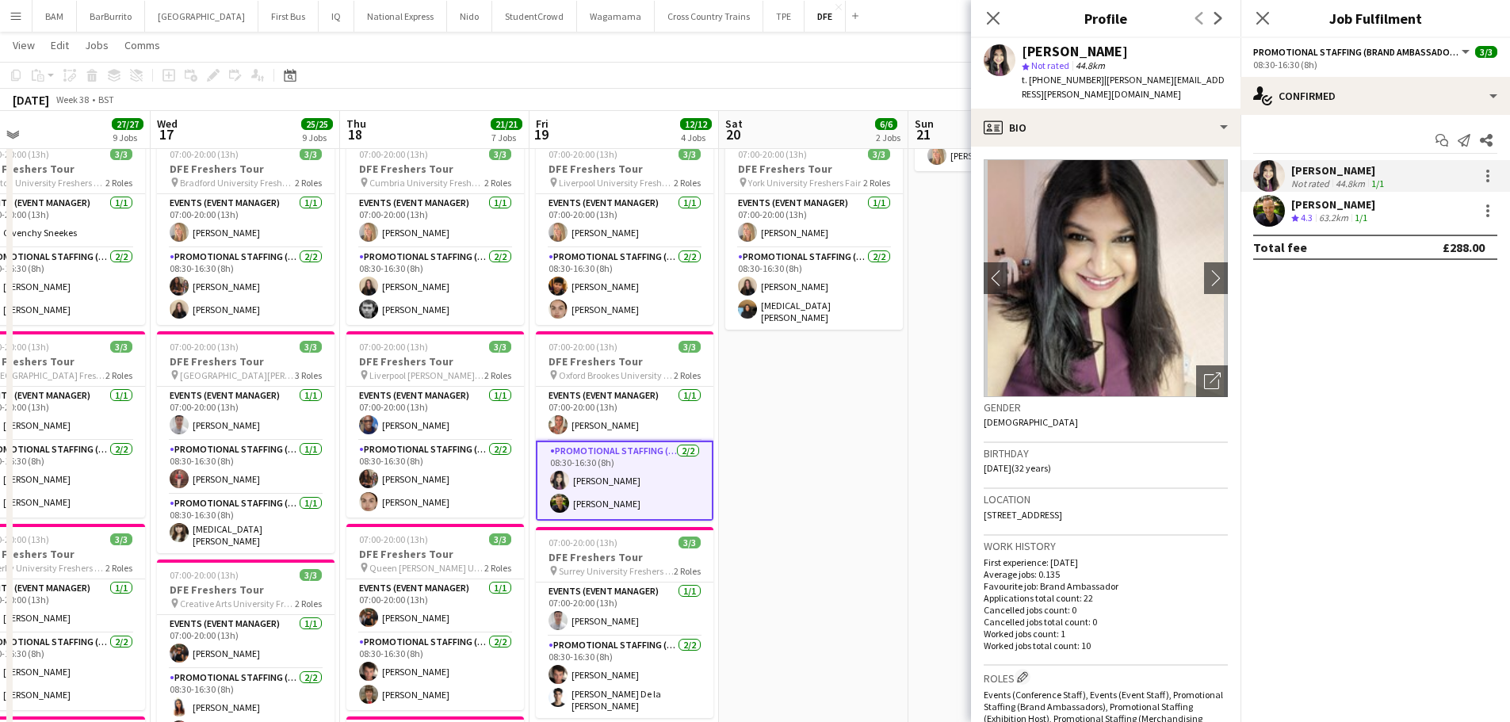
click at [1356, 191] on div "[PERSON_NAME] Not rated 44.8km 1/1" at bounding box center [1376, 176] width 270 height 32
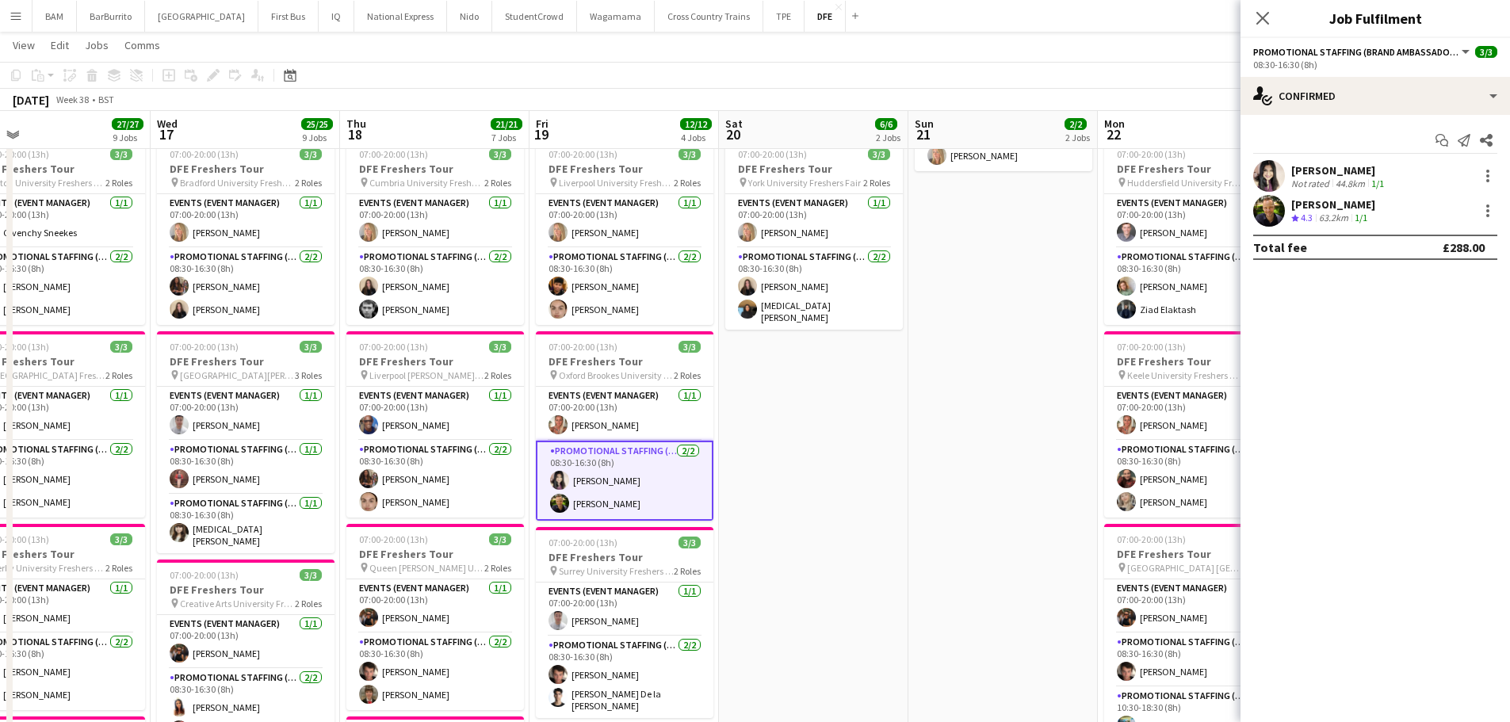
click at [1352, 186] on div "44.8km" at bounding box center [1350, 184] width 36 height 12
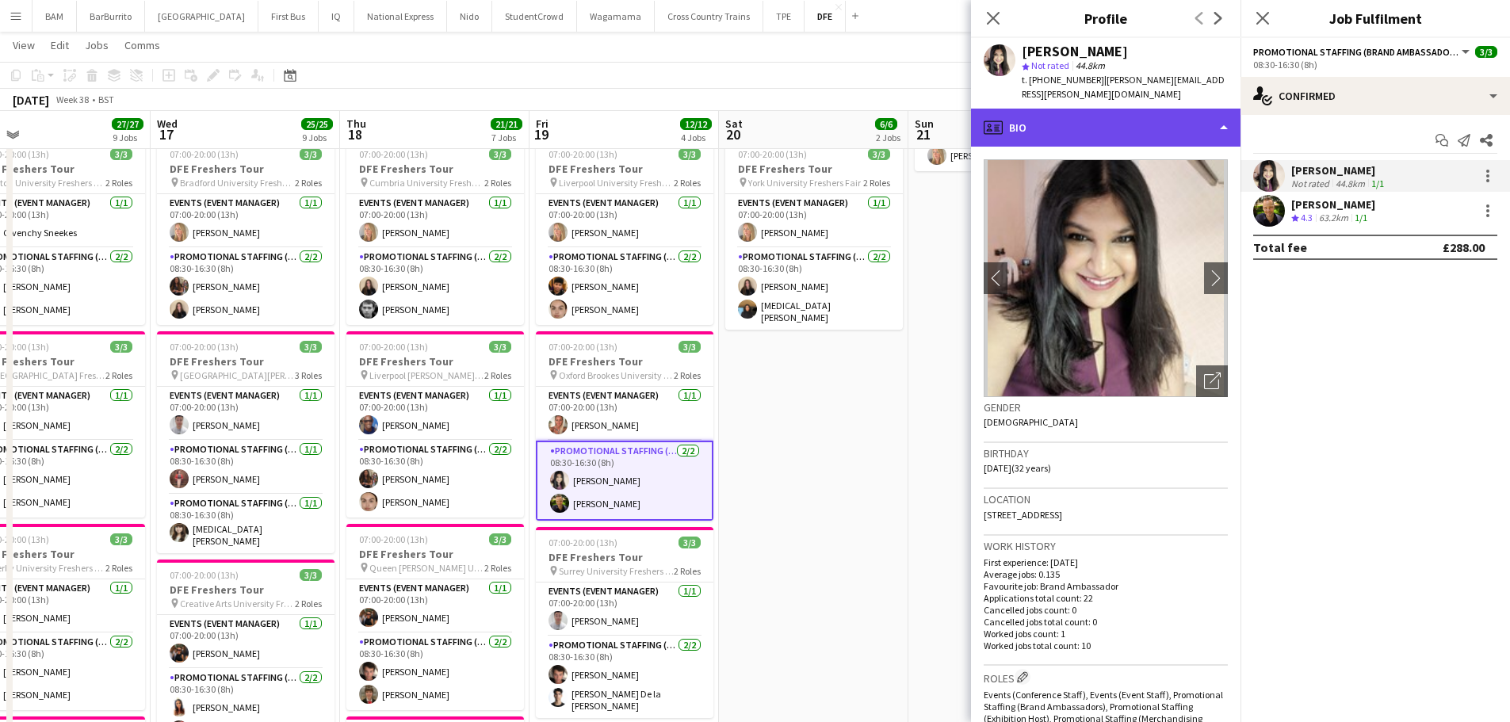
click at [1114, 124] on div "profile Bio" at bounding box center [1106, 128] width 270 height 38
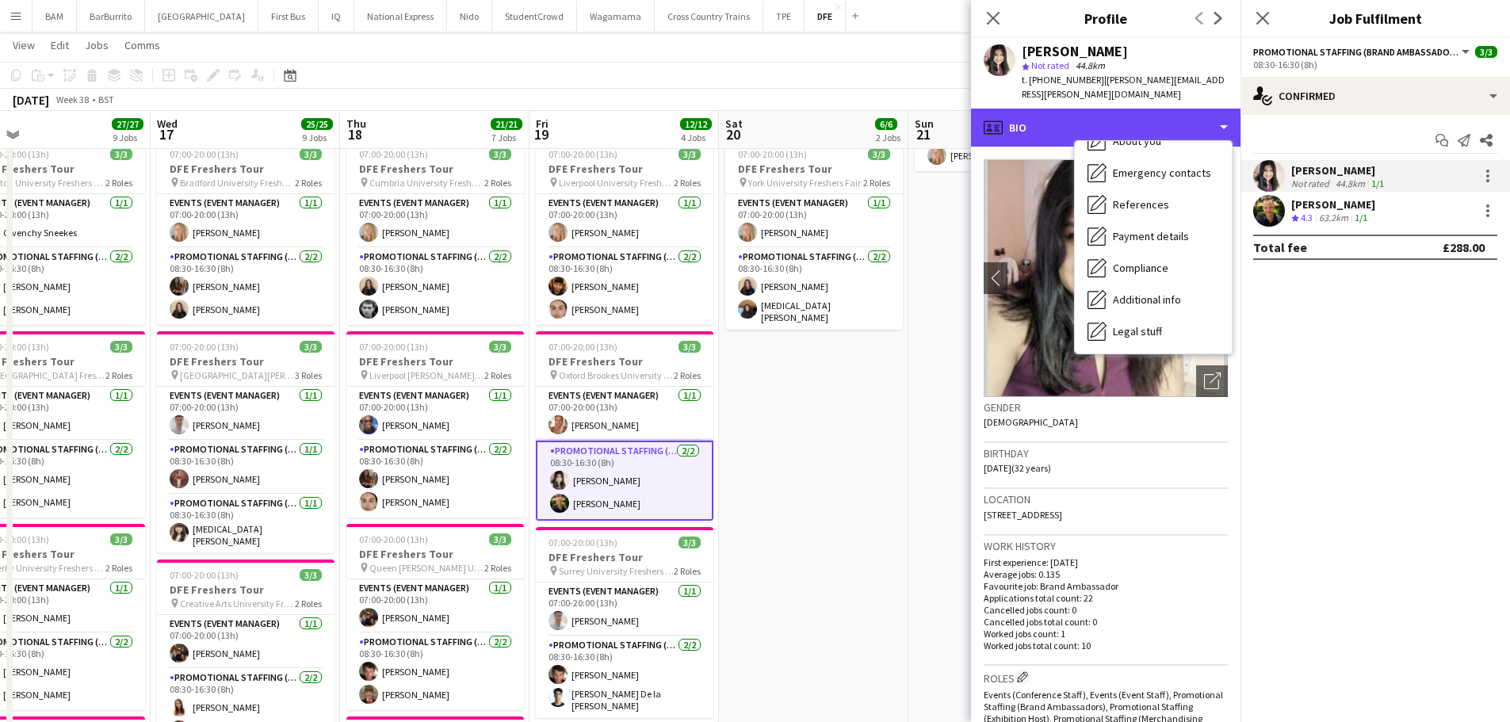
scroll to position [181, 0]
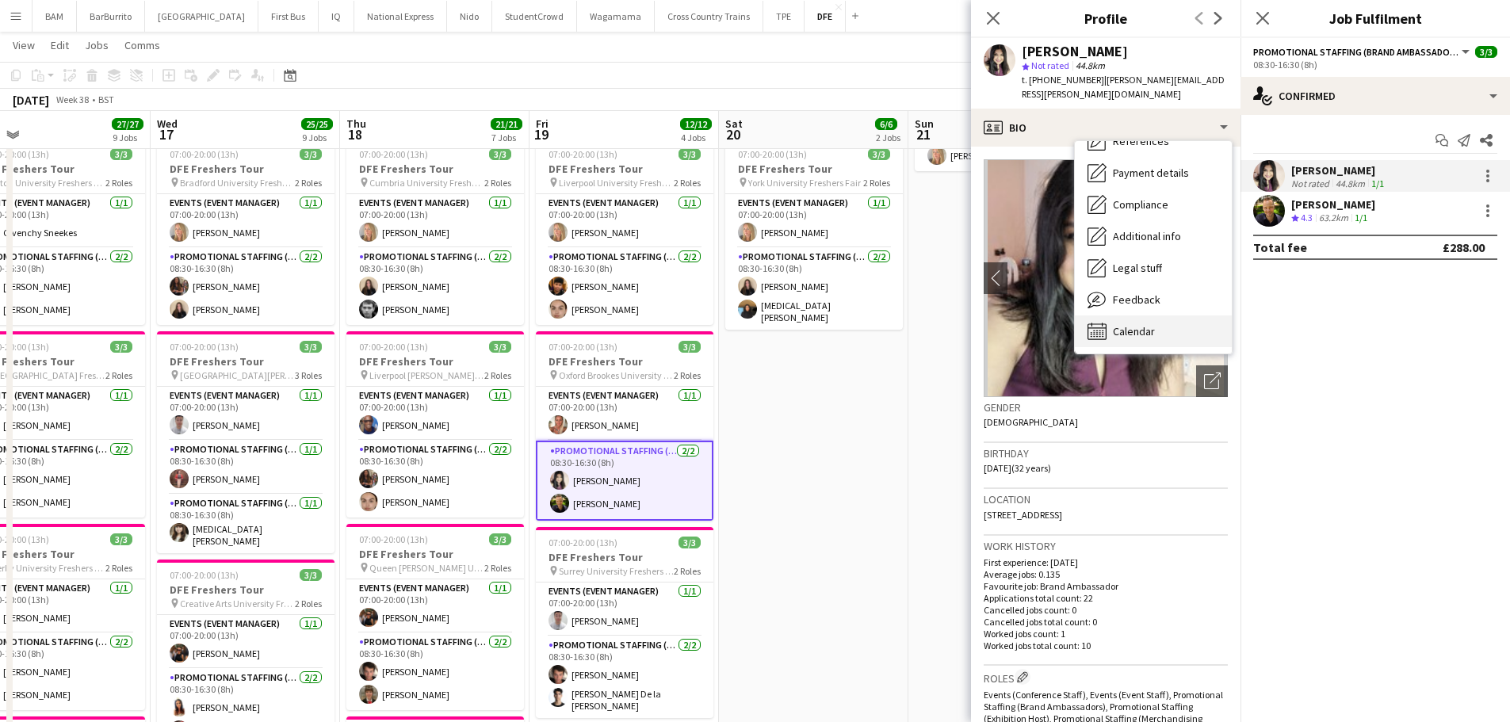
click at [1171, 324] on div "Calendar Calendar" at bounding box center [1153, 331] width 157 height 32
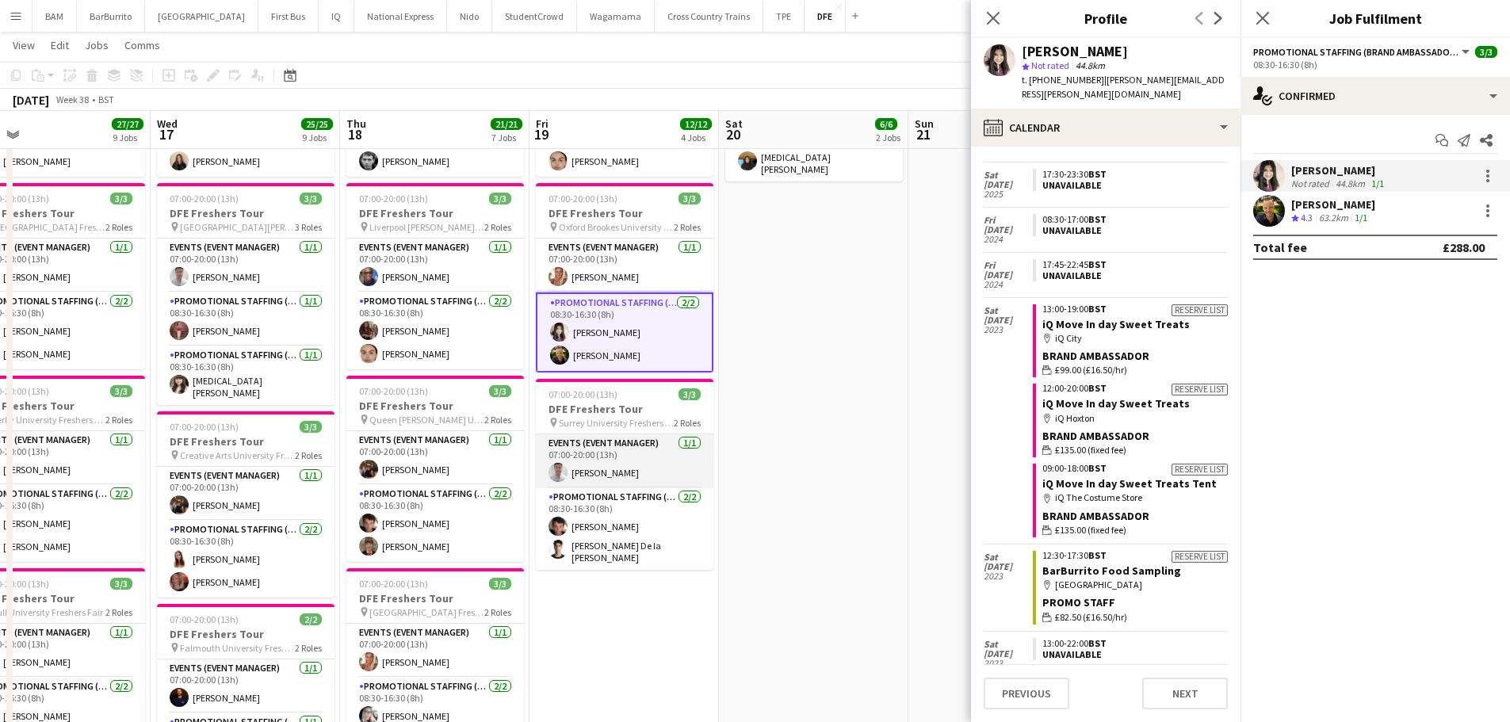
scroll to position [396, 0]
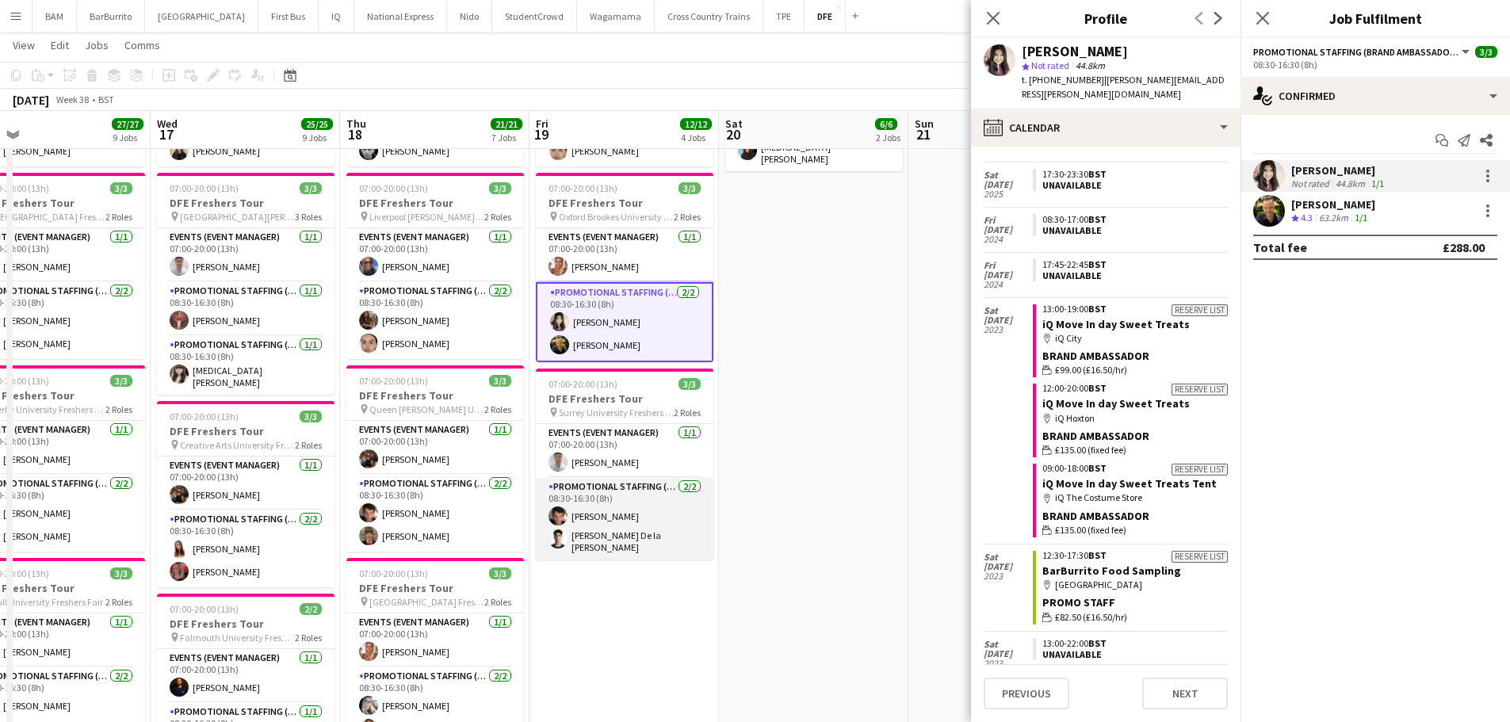
click at [659, 522] on app-card-role "Promotional Staffing (Brand Ambassadors) [DATE] 08:30-16:30 (8h) [PERSON_NAME] …" at bounding box center [625, 519] width 178 height 82
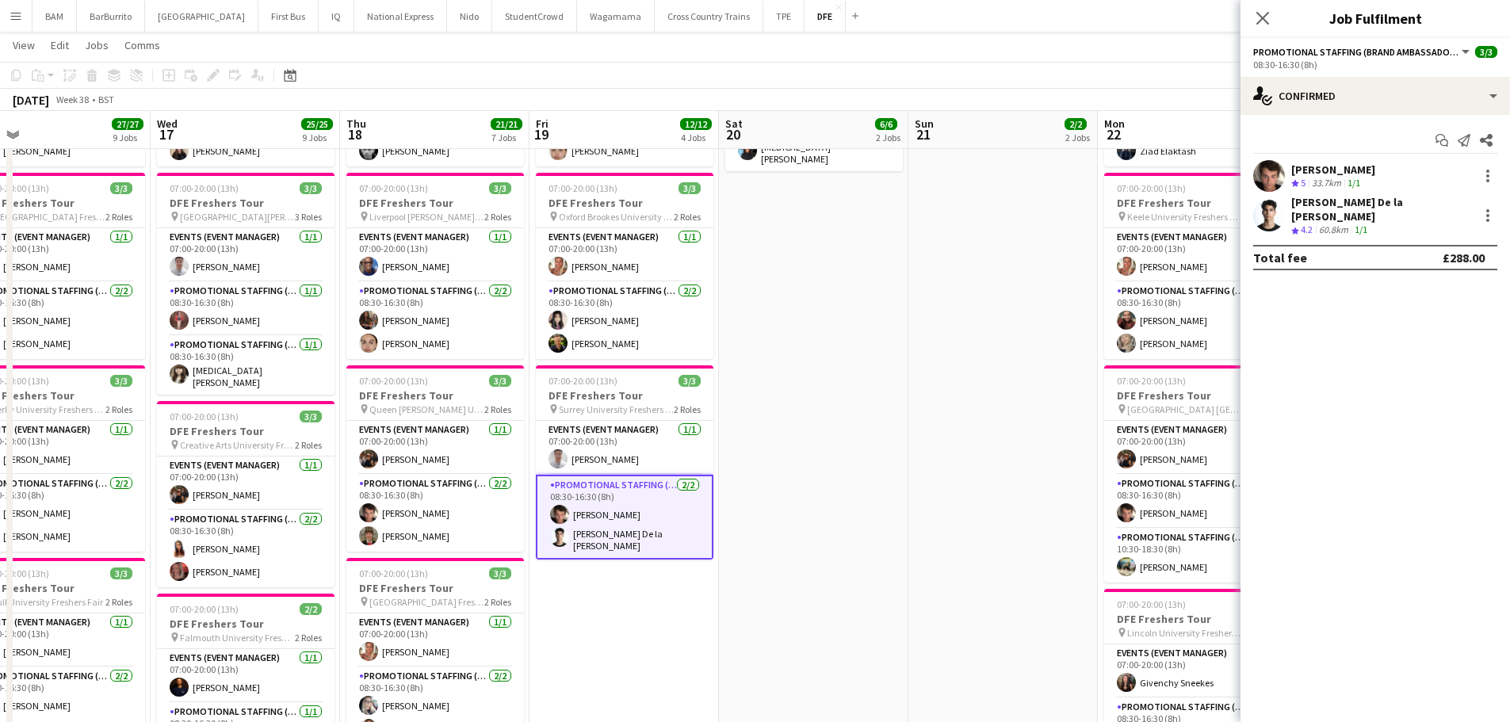
click at [1357, 171] on div "[PERSON_NAME]" at bounding box center [1333, 169] width 84 height 14
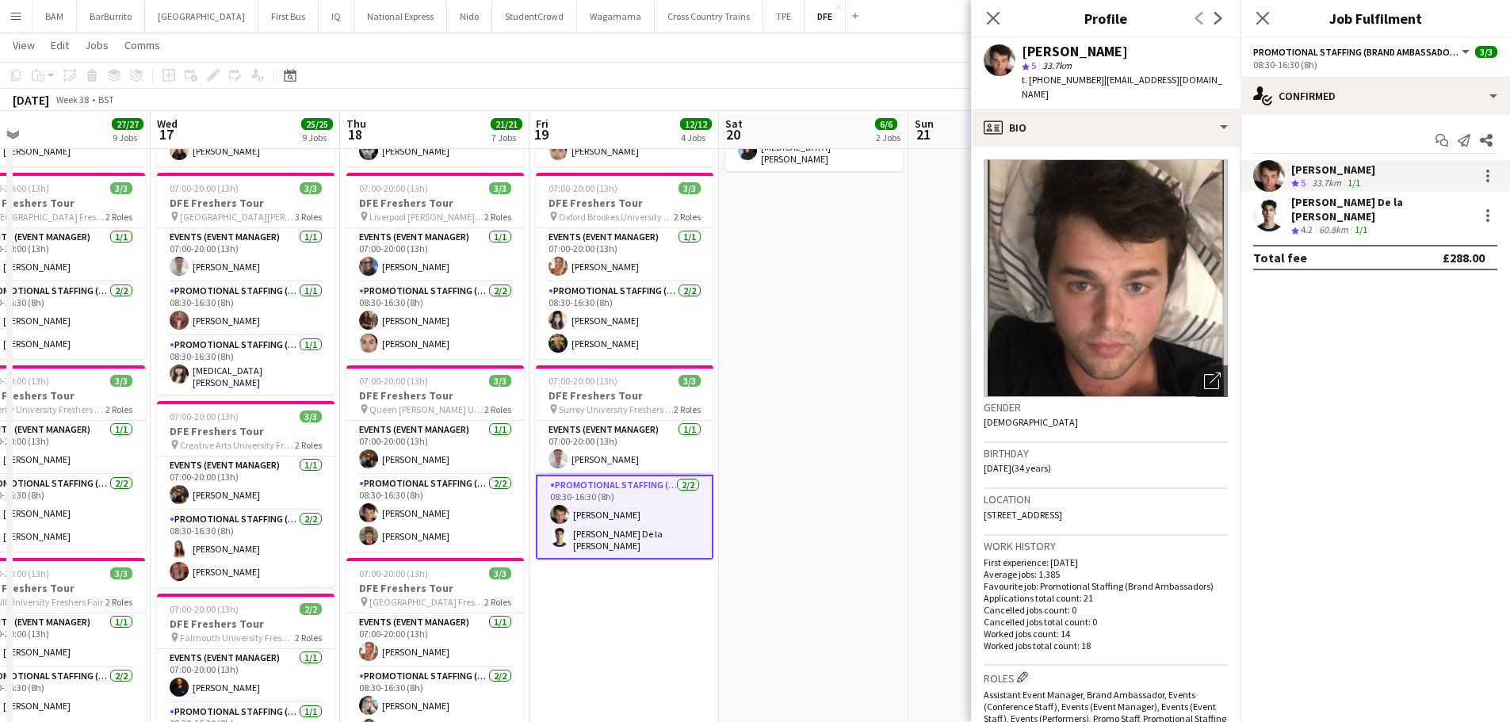
click at [1359, 224] on app-skills-label "1/1" at bounding box center [1361, 230] width 13 height 12
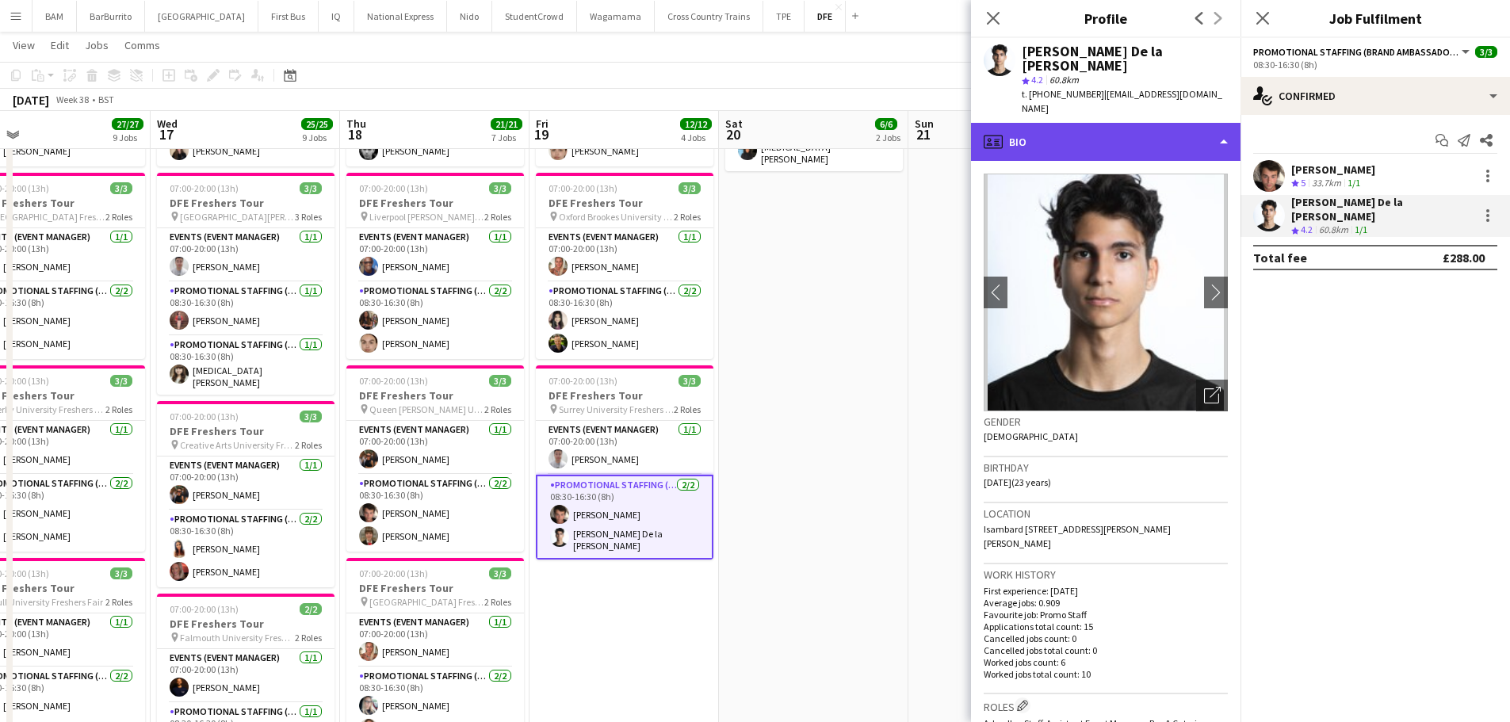
click at [1122, 123] on div "profile Bio" at bounding box center [1106, 142] width 270 height 38
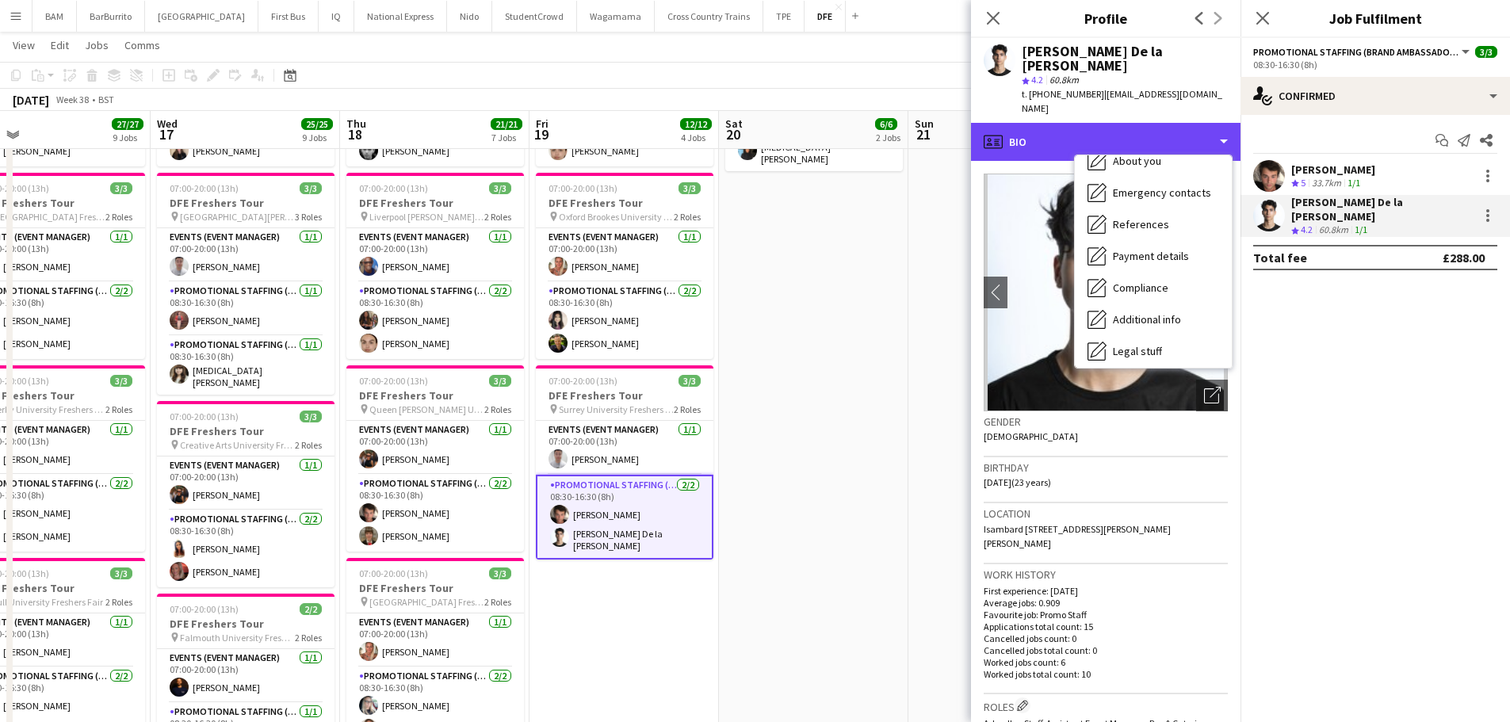
scroll to position [181, 0]
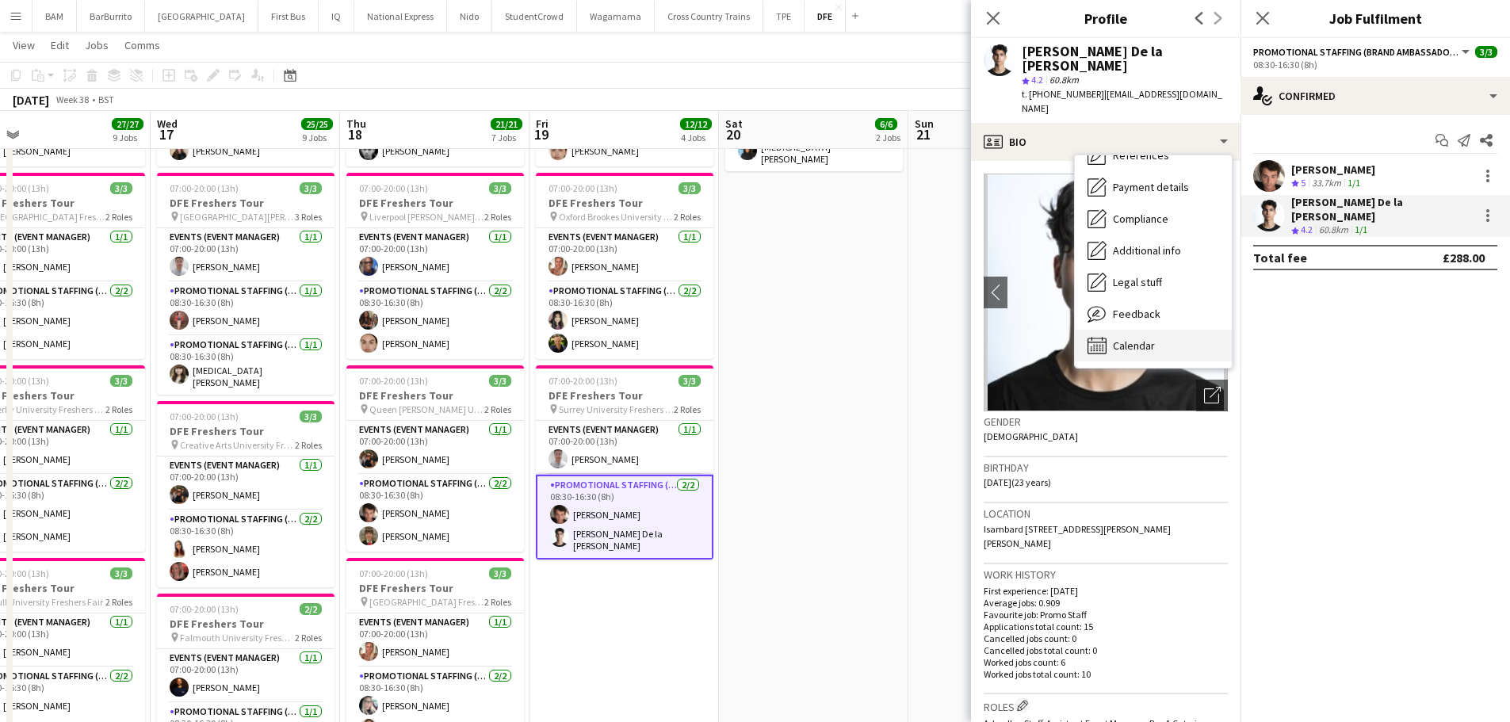
click at [1171, 330] on div "Calendar Calendar" at bounding box center [1153, 346] width 157 height 32
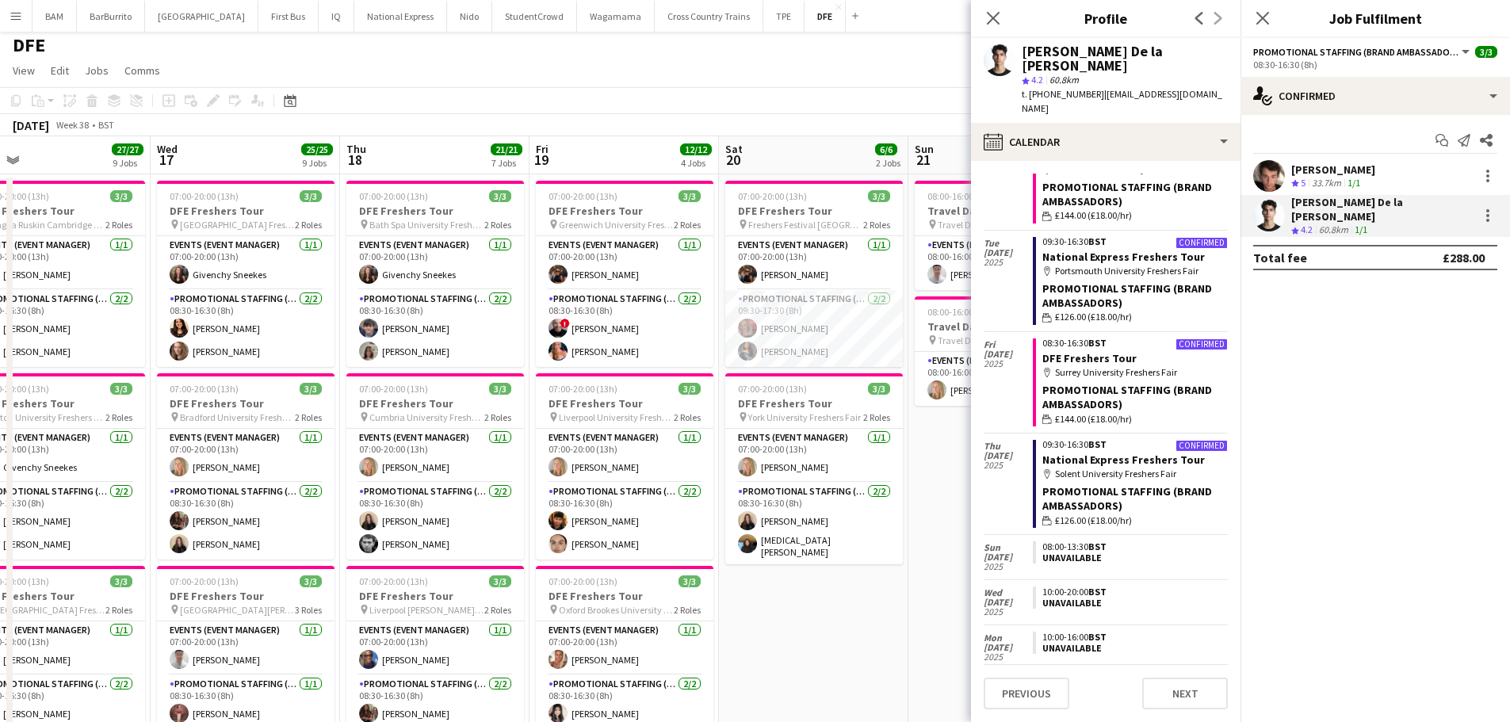
scroll to position [0, 0]
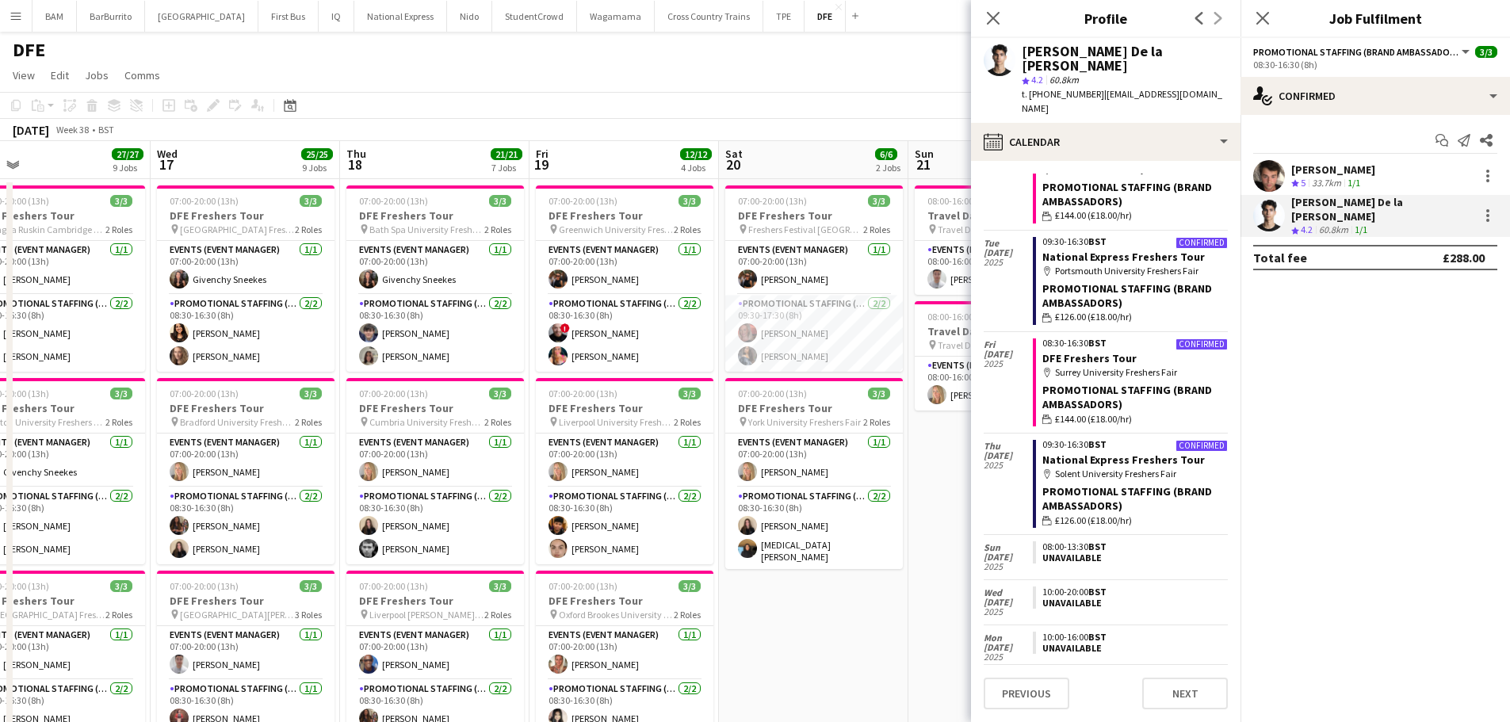
click at [826, 136] on div "[DATE] Week 38 • BST" at bounding box center [755, 130] width 1510 height 22
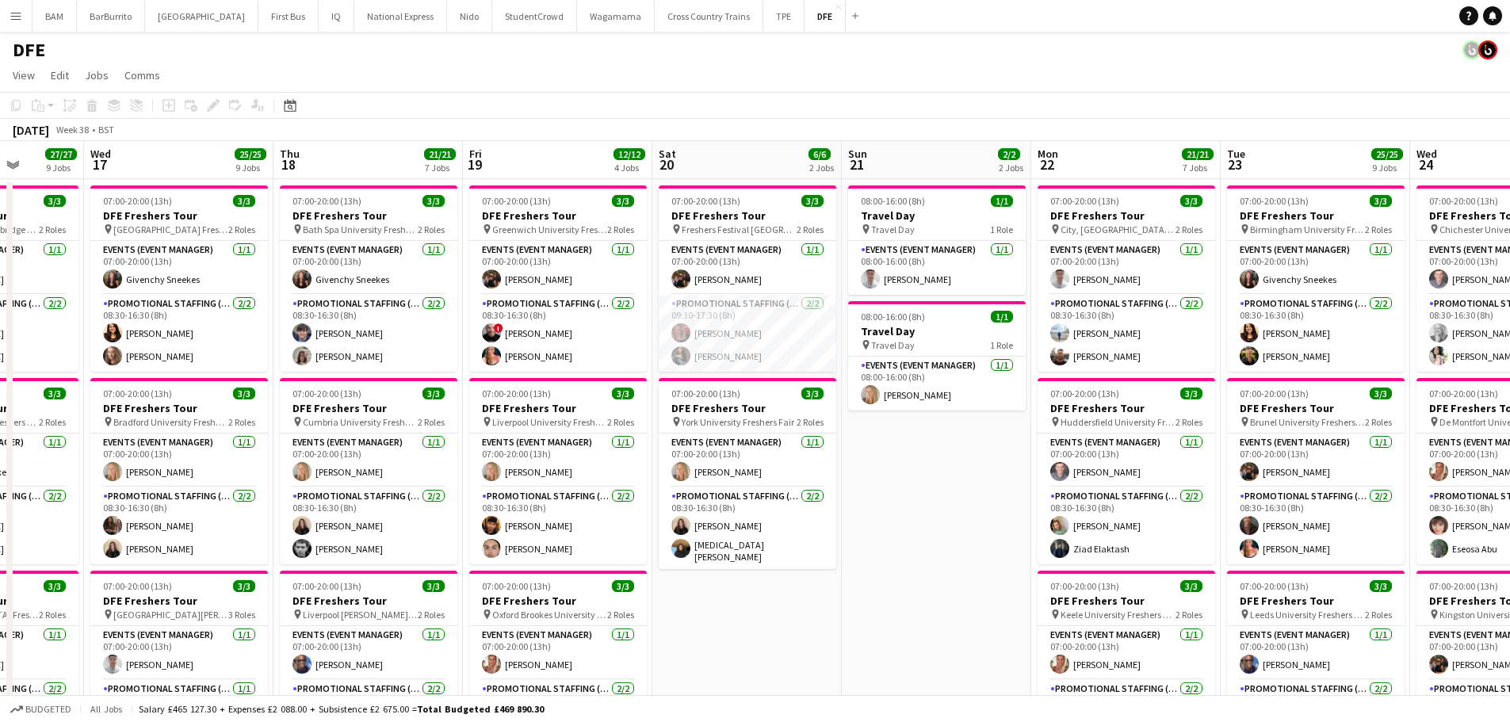
drag, startPoint x: 987, startPoint y: 356, endPoint x: 866, endPoint y: 527, distance: 209.4
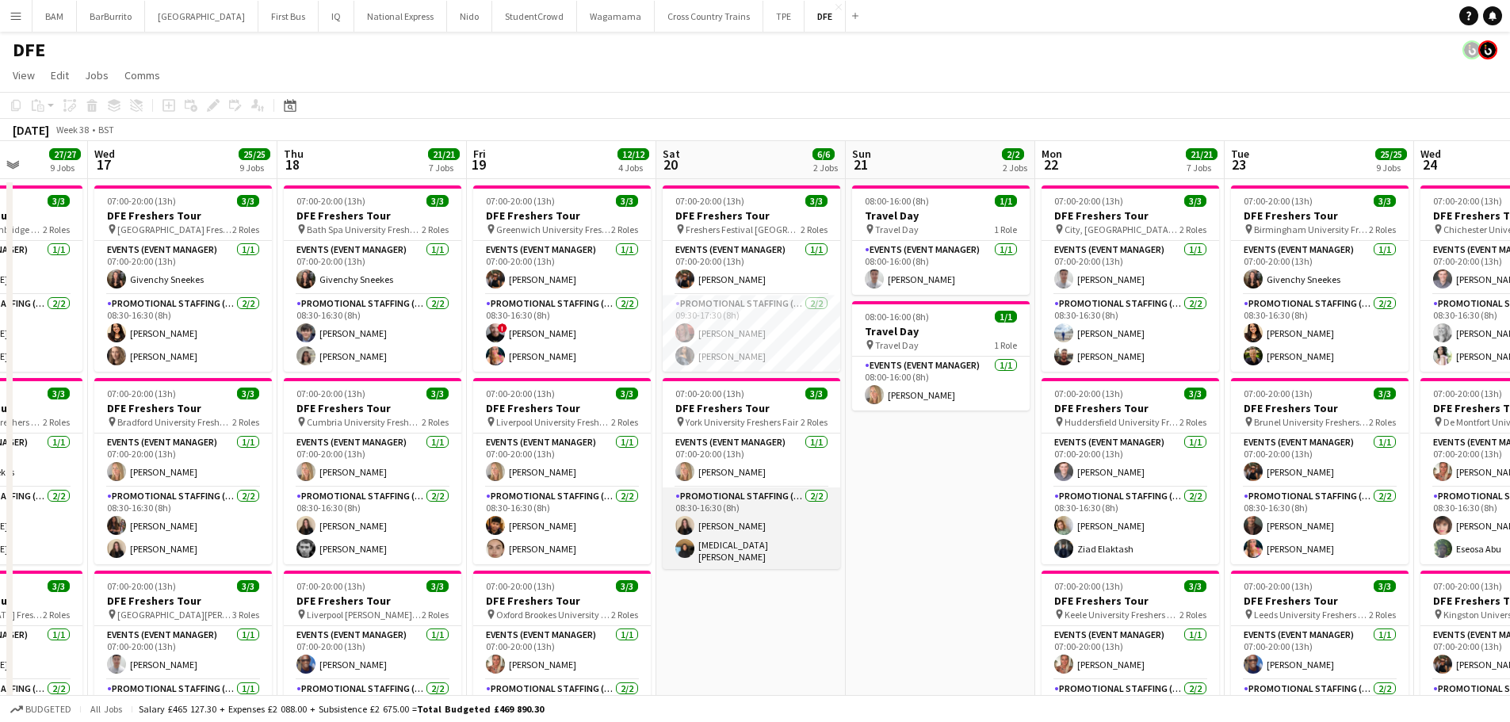
click at [752, 522] on app-card-role "Promotional Staffing (Brand Ambassadors) [DATE] 08:30-16:30 (8h) [PERSON_NAME] …" at bounding box center [752, 528] width 178 height 82
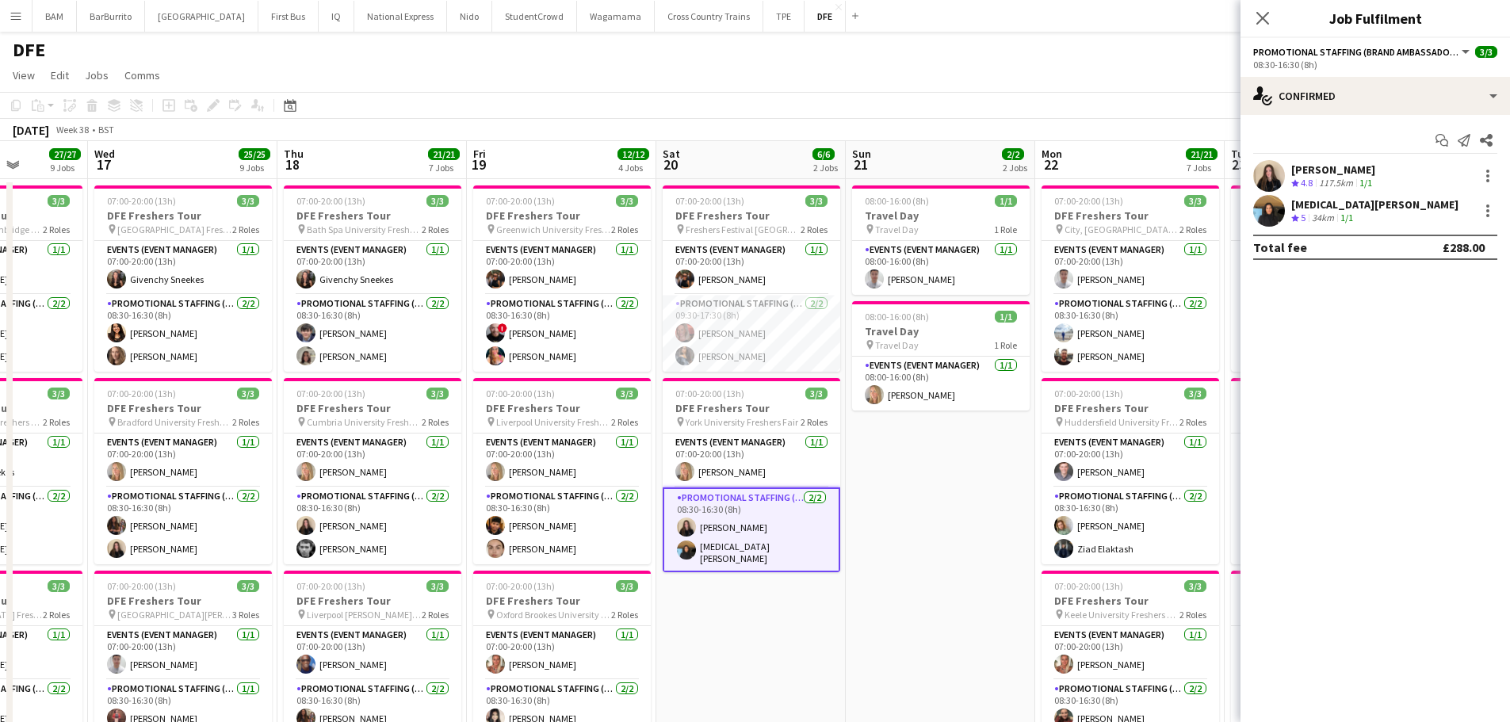
click at [1049, 51] on div "DFE" at bounding box center [755, 47] width 1510 height 30
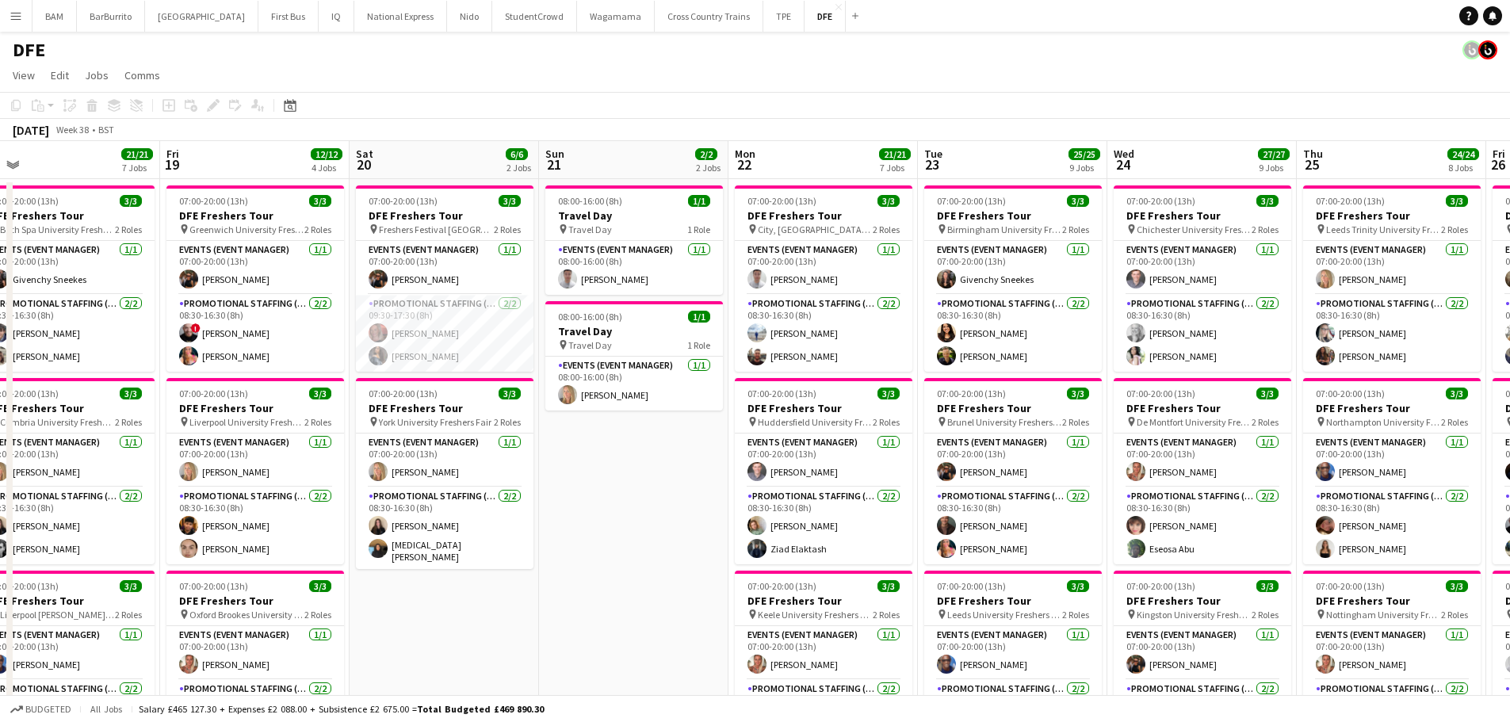
drag, startPoint x: 965, startPoint y: 493, endPoint x: 659, endPoint y: 474, distance: 307.4
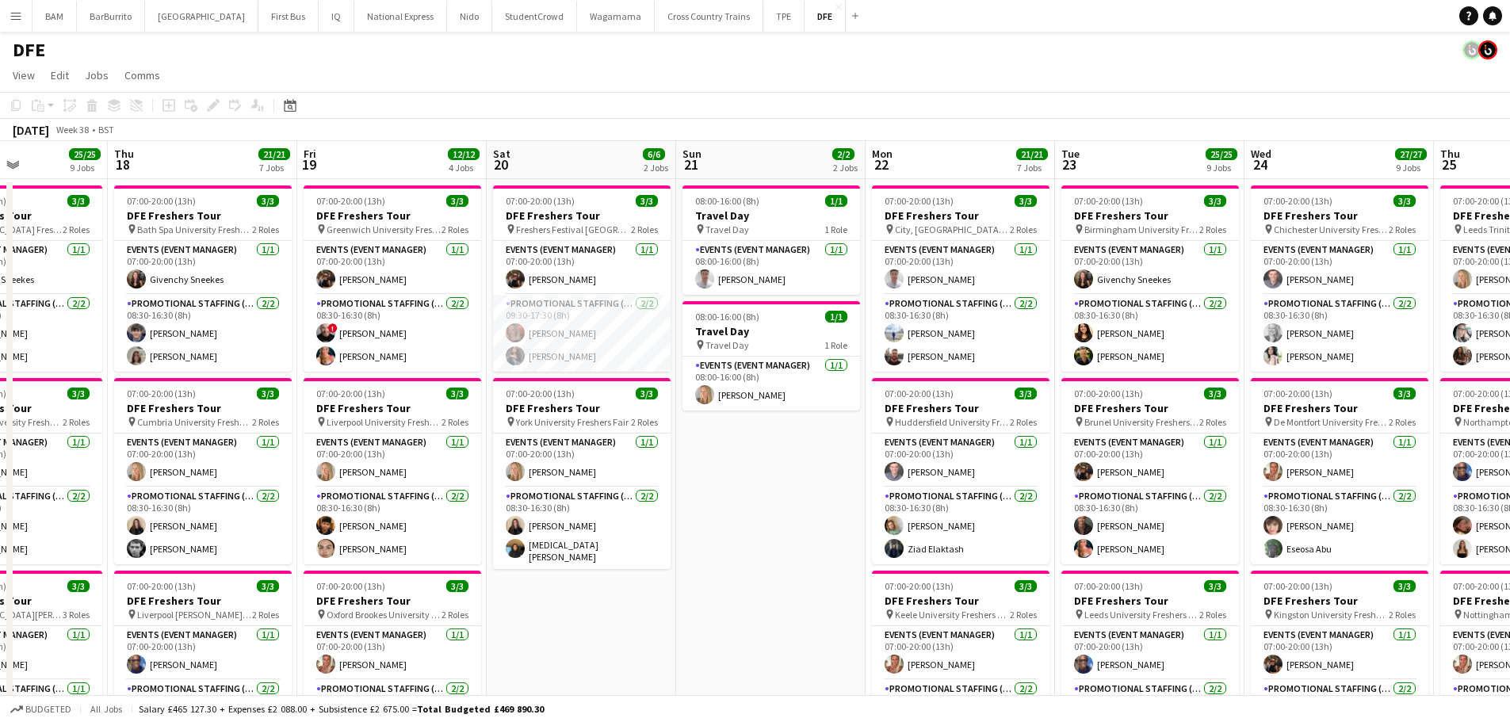
scroll to position [0, 487]
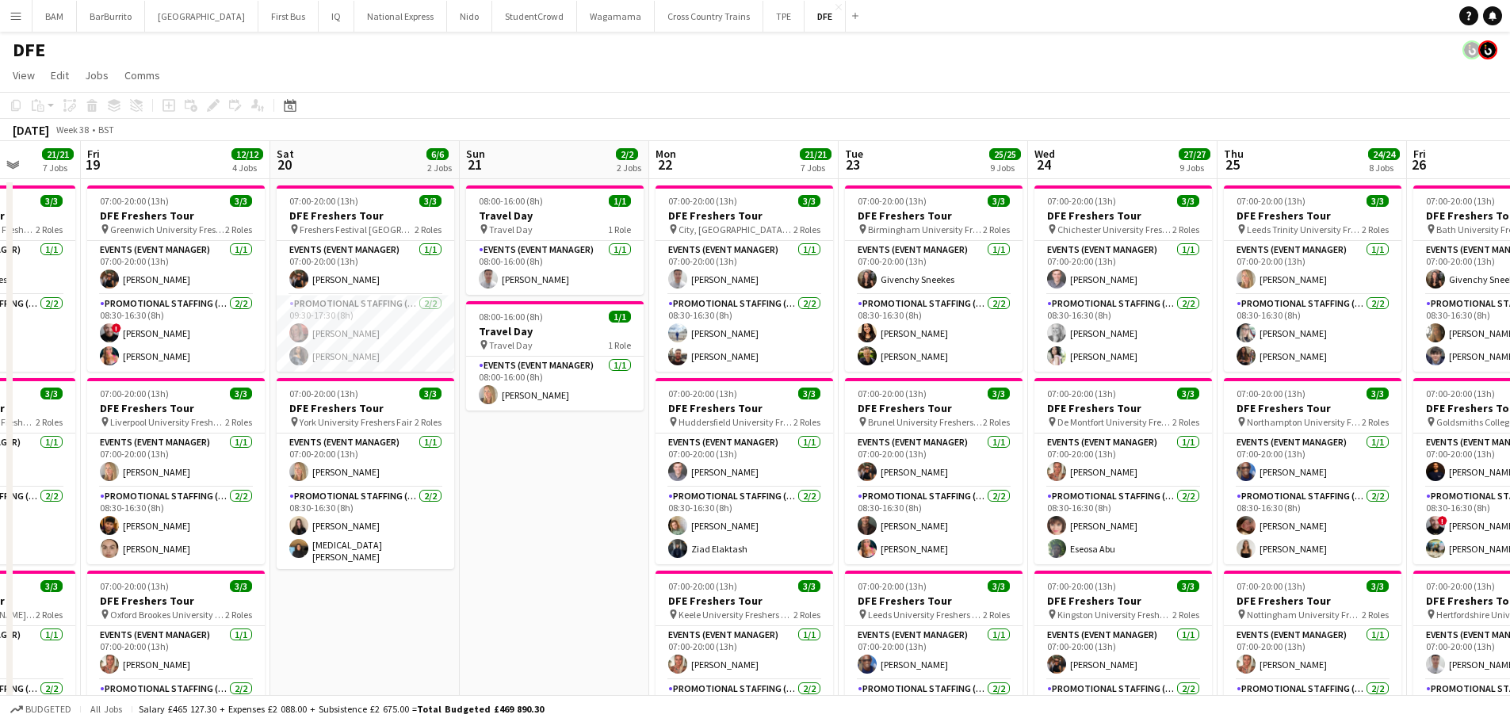
drag, startPoint x: 988, startPoint y: 438, endPoint x: 935, endPoint y: 436, distance: 52.3
click at [805, 335] on app-card-role "Promotional Staffing (Brand Ambassadors) [DATE] 08:30-16:30 (8h) [PERSON_NAME] …" at bounding box center [745, 333] width 178 height 77
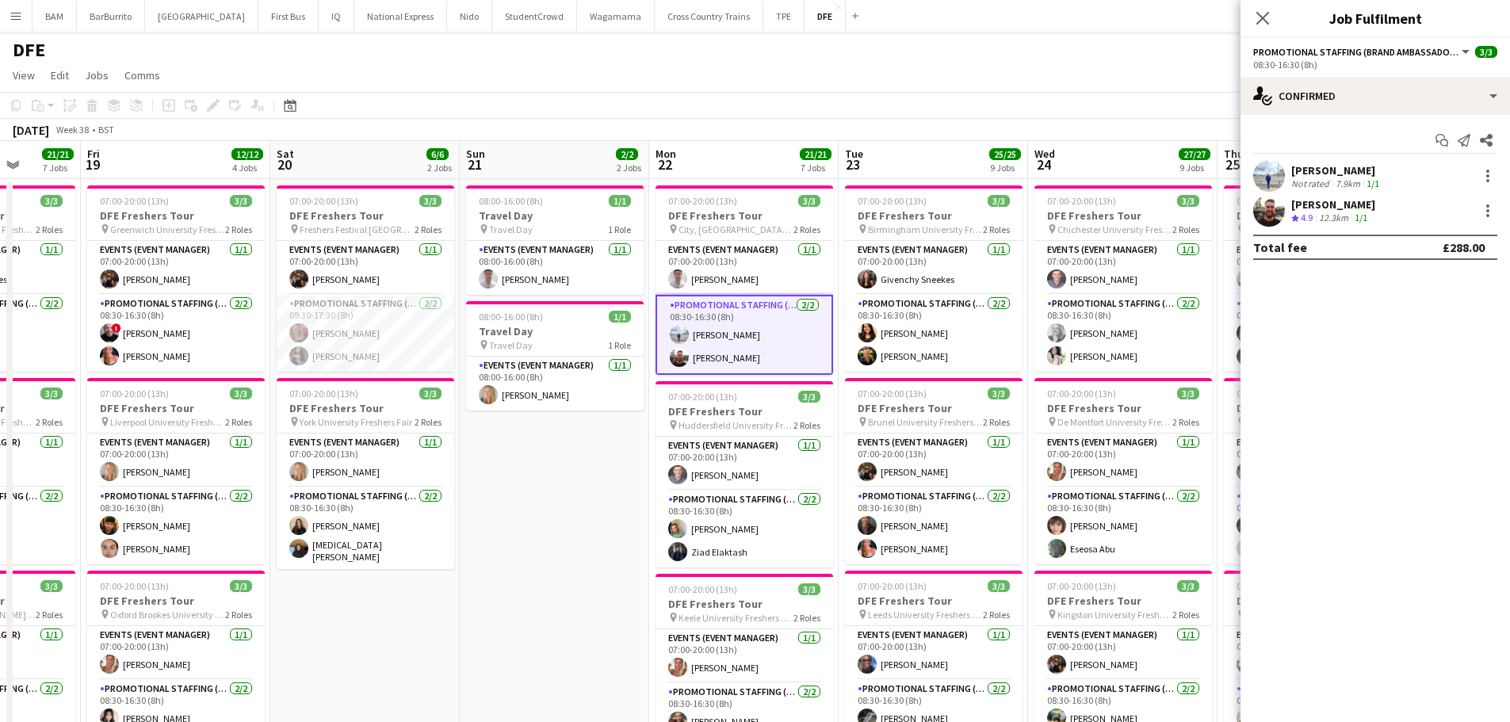
drag, startPoint x: 1336, startPoint y: 170, endPoint x: 1351, endPoint y: 176, distance: 15.3
click at [1326, 174] on div "[PERSON_NAME]" at bounding box center [1336, 170] width 91 height 14
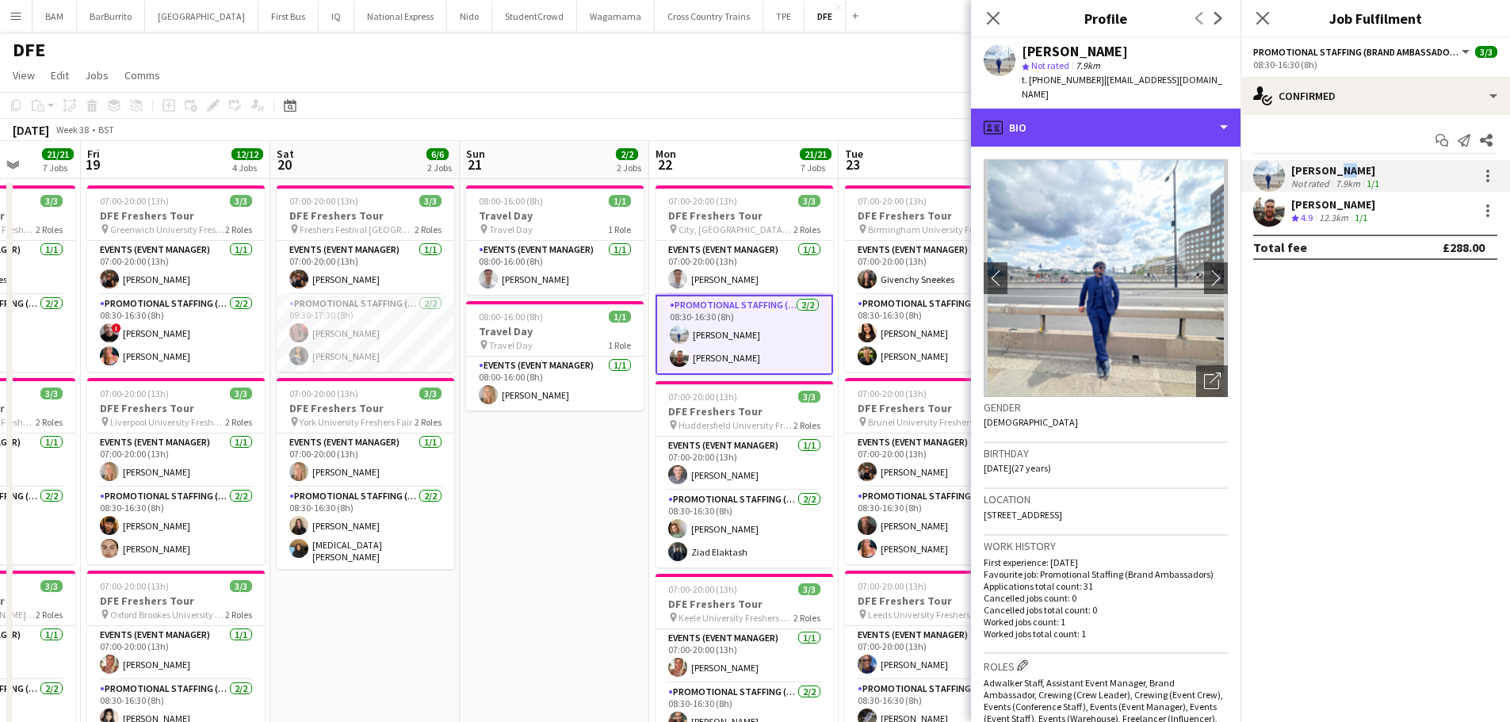
drag, startPoint x: 1171, startPoint y: 101, endPoint x: 1172, endPoint y: 5, distance: 96.7
click at [1171, 109] on div "profile Bio" at bounding box center [1106, 128] width 270 height 38
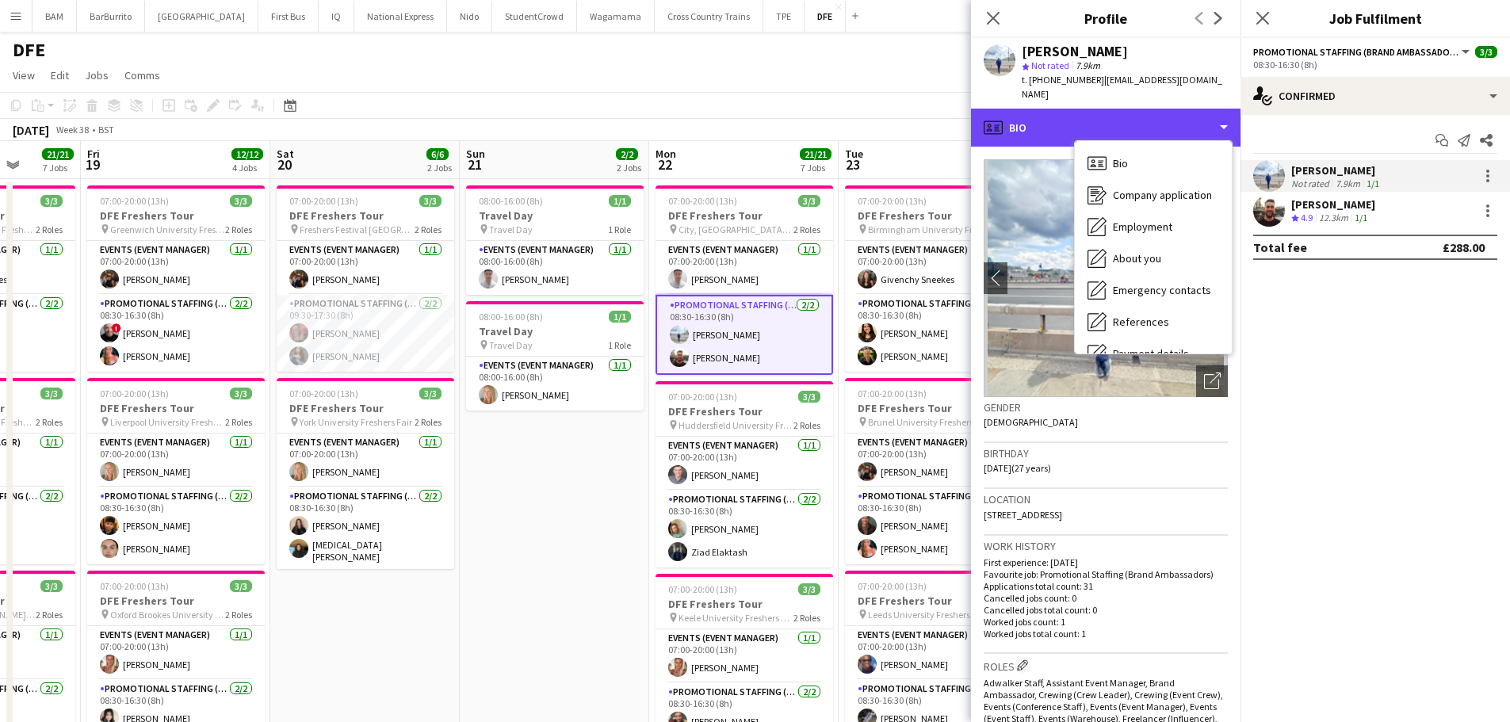
scroll to position [181, 0]
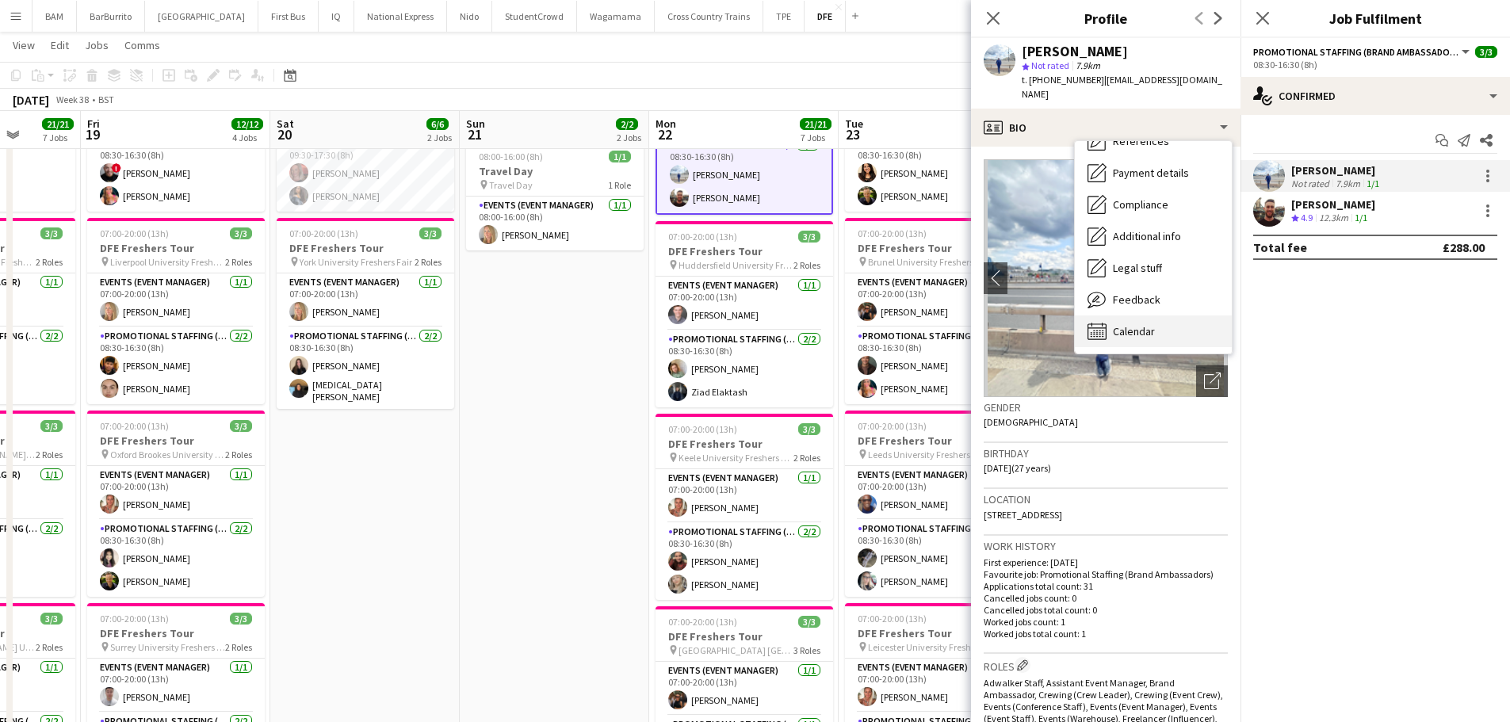
click at [1154, 324] on span "Calendar" at bounding box center [1134, 331] width 42 height 14
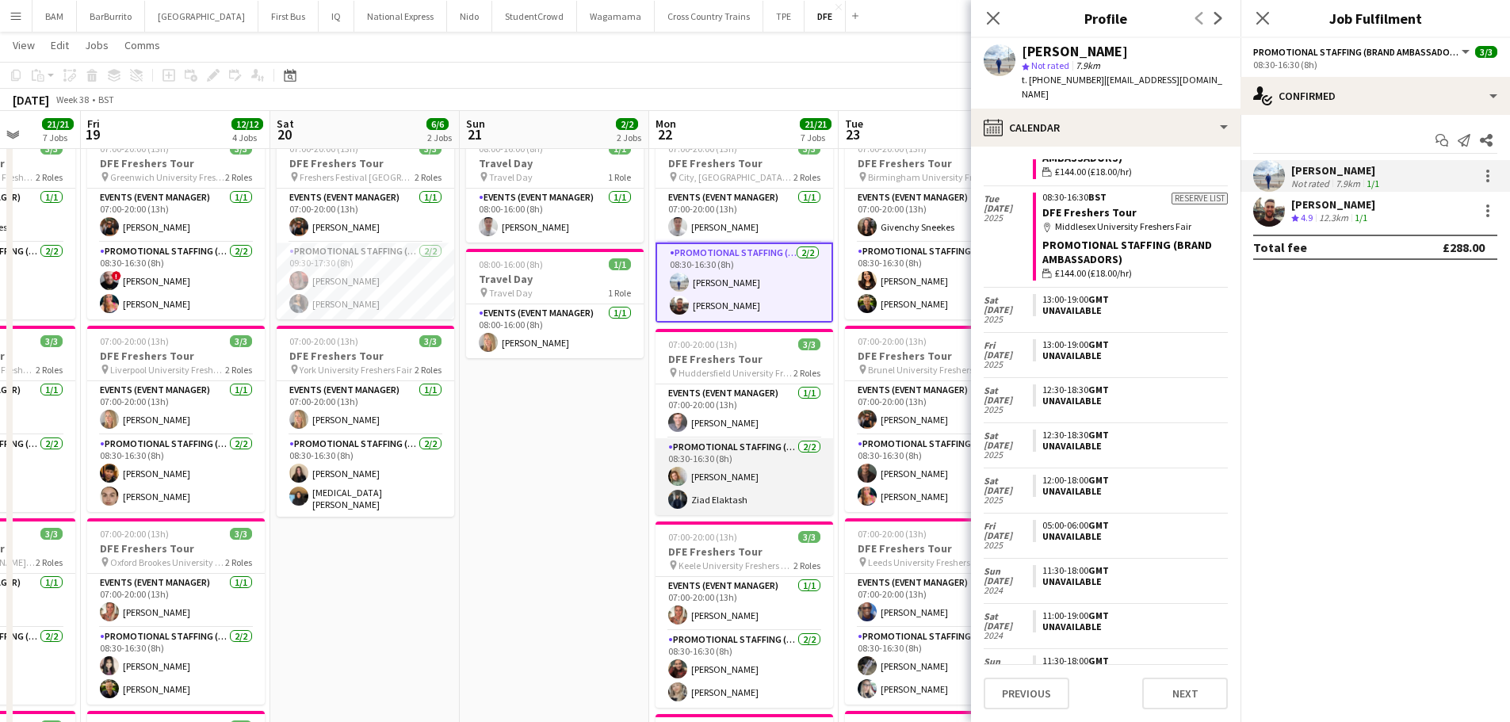
scroll to position [79, 0]
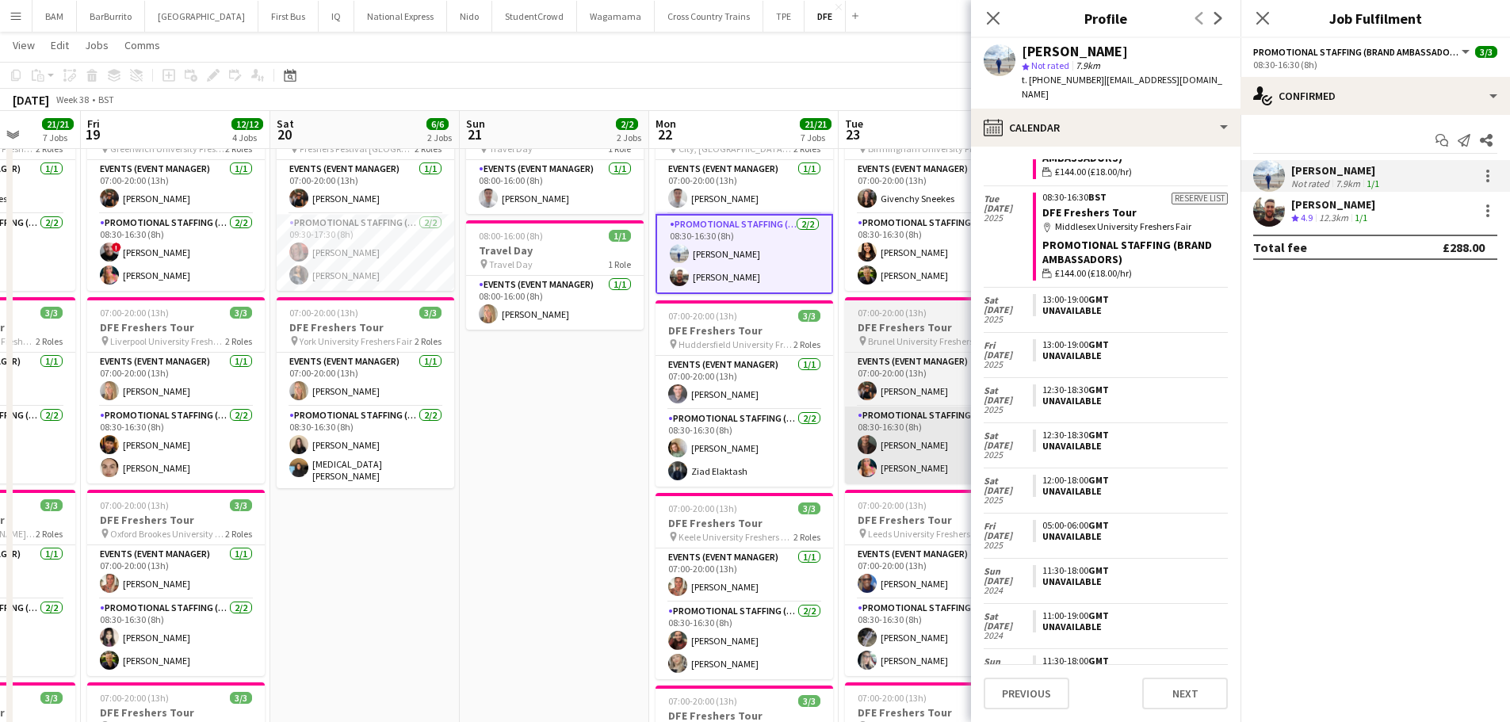
click at [757, 460] on app-card-role "Promotional Staffing (Brand Ambassadors) [DATE] 08:30-16:30 (8h) [PERSON_NAME] …" at bounding box center [745, 448] width 178 height 77
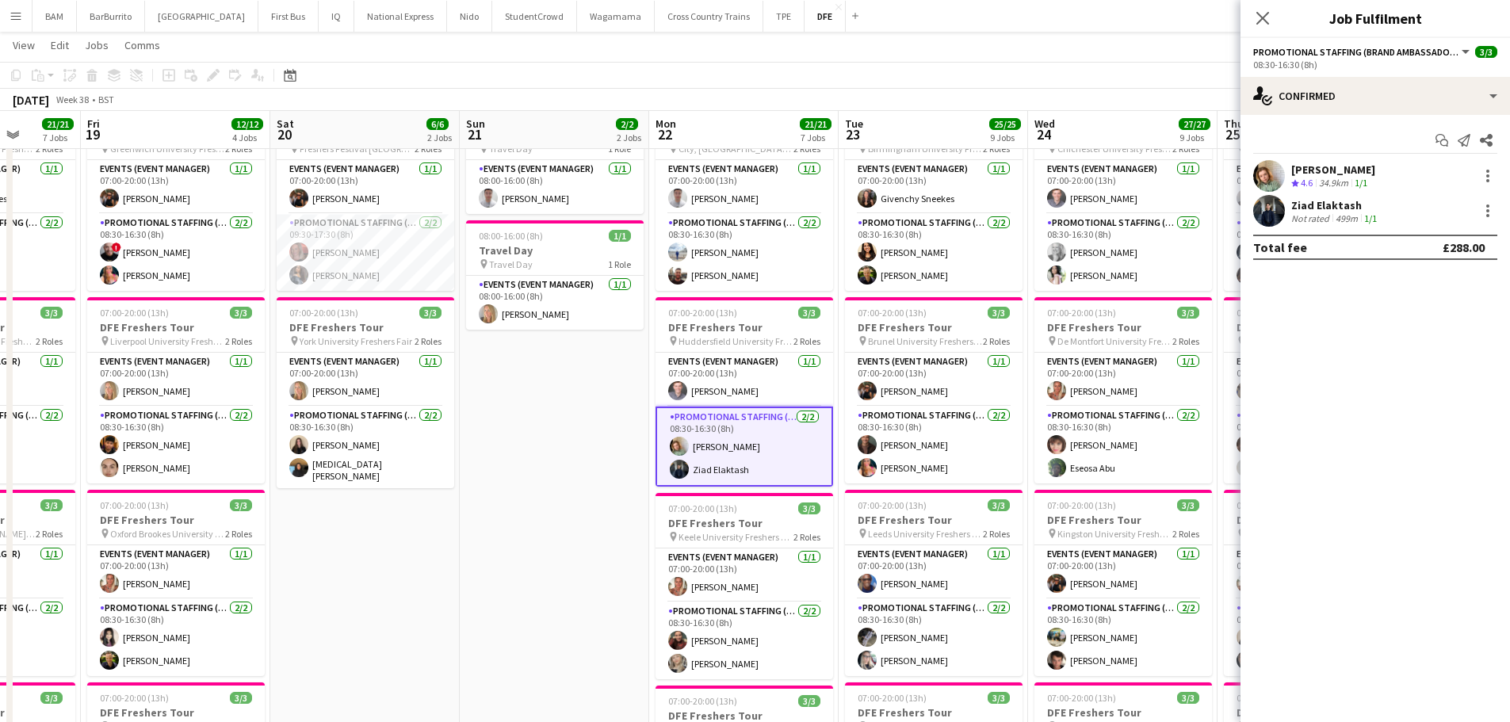
click at [1346, 180] on div "34.9km" at bounding box center [1334, 183] width 36 height 13
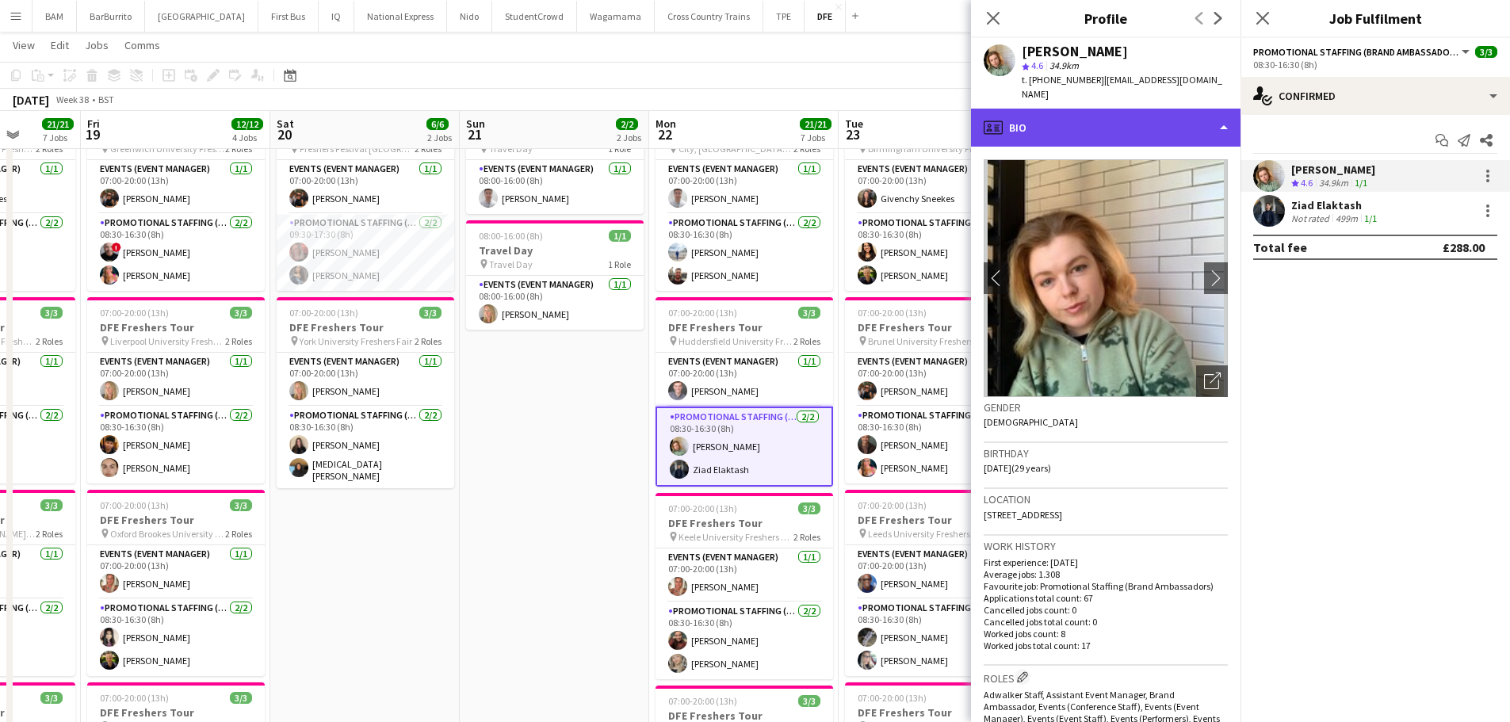
drag, startPoint x: 1046, startPoint y: 101, endPoint x: 1059, endPoint y: 124, distance: 26.6
click at [1046, 109] on div "profile Bio" at bounding box center [1106, 128] width 270 height 38
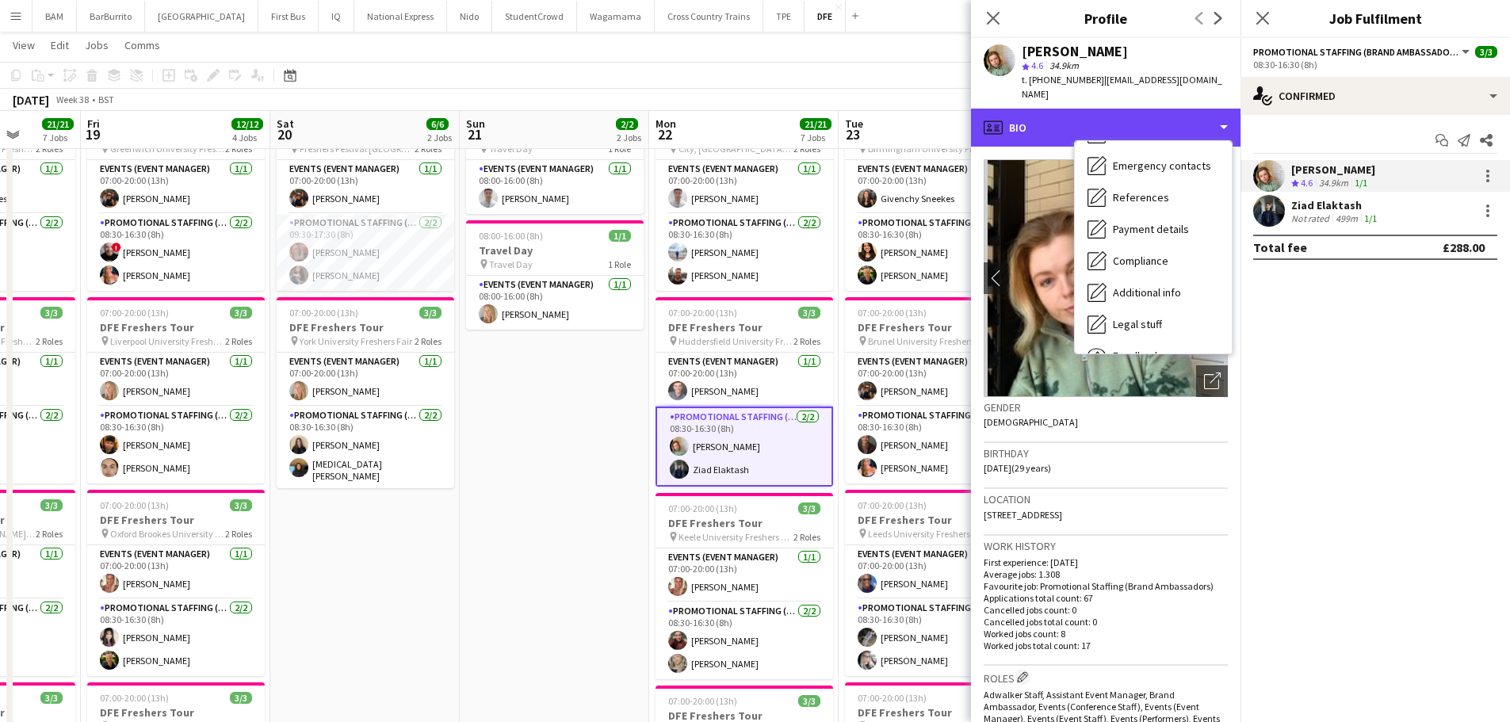
scroll to position [181, 0]
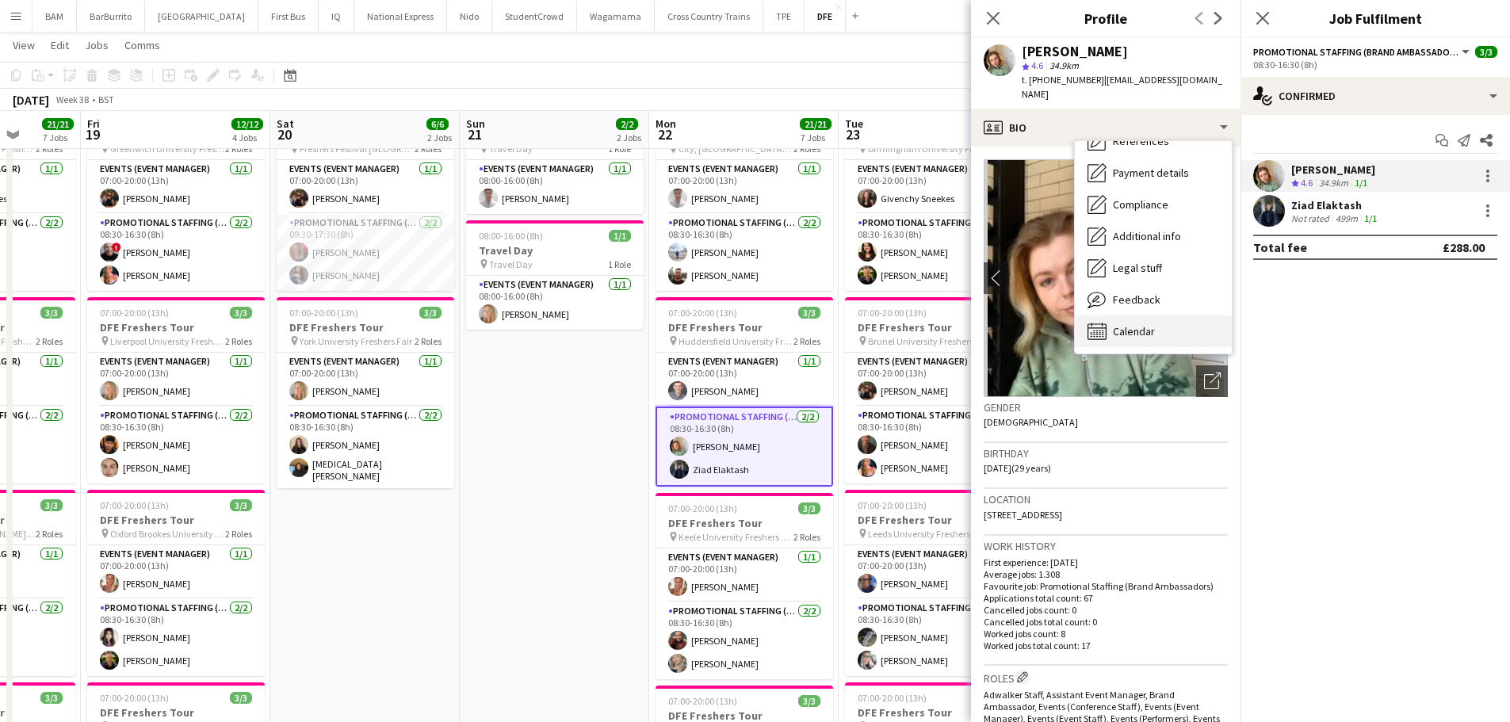
click at [1157, 322] on div "Calendar Calendar" at bounding box center [1153, 331] width 157 height 32
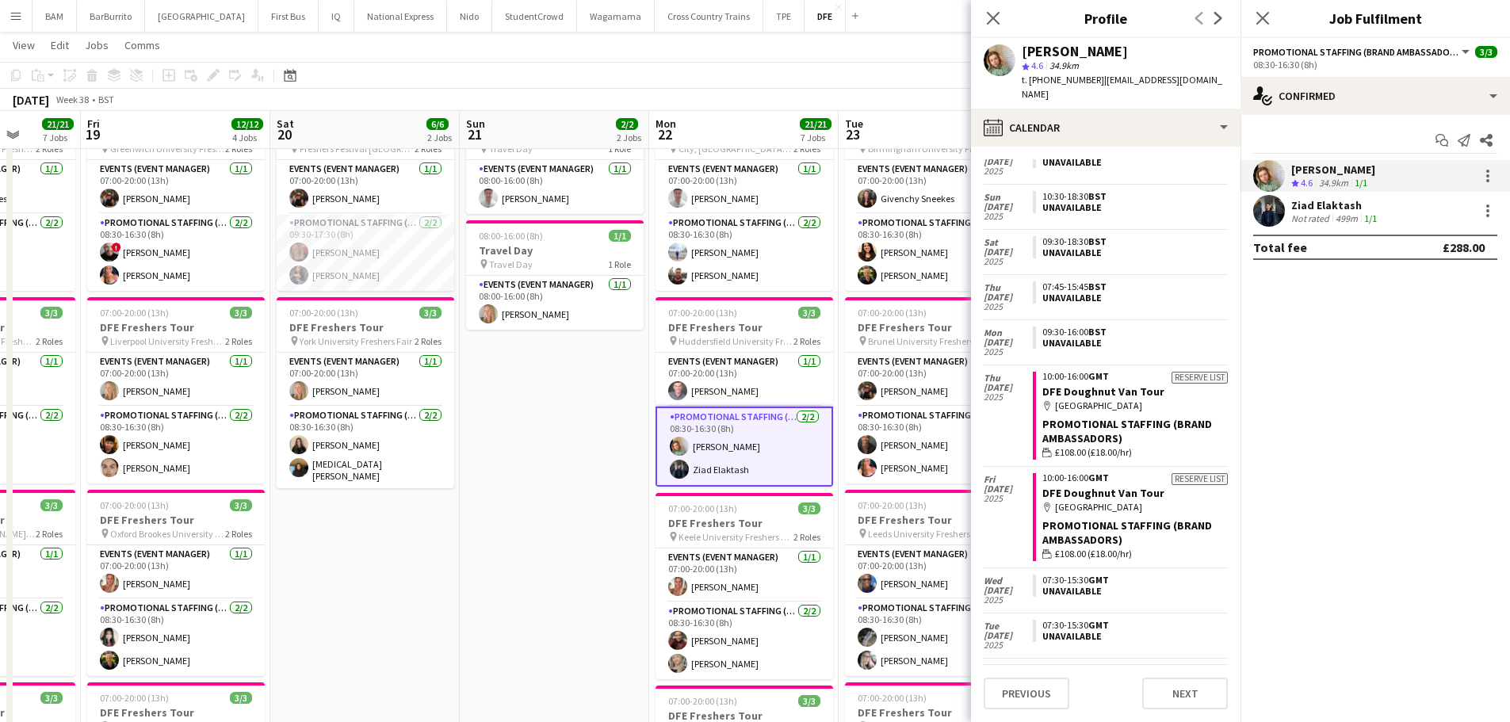
scroll to position [1189, 0]
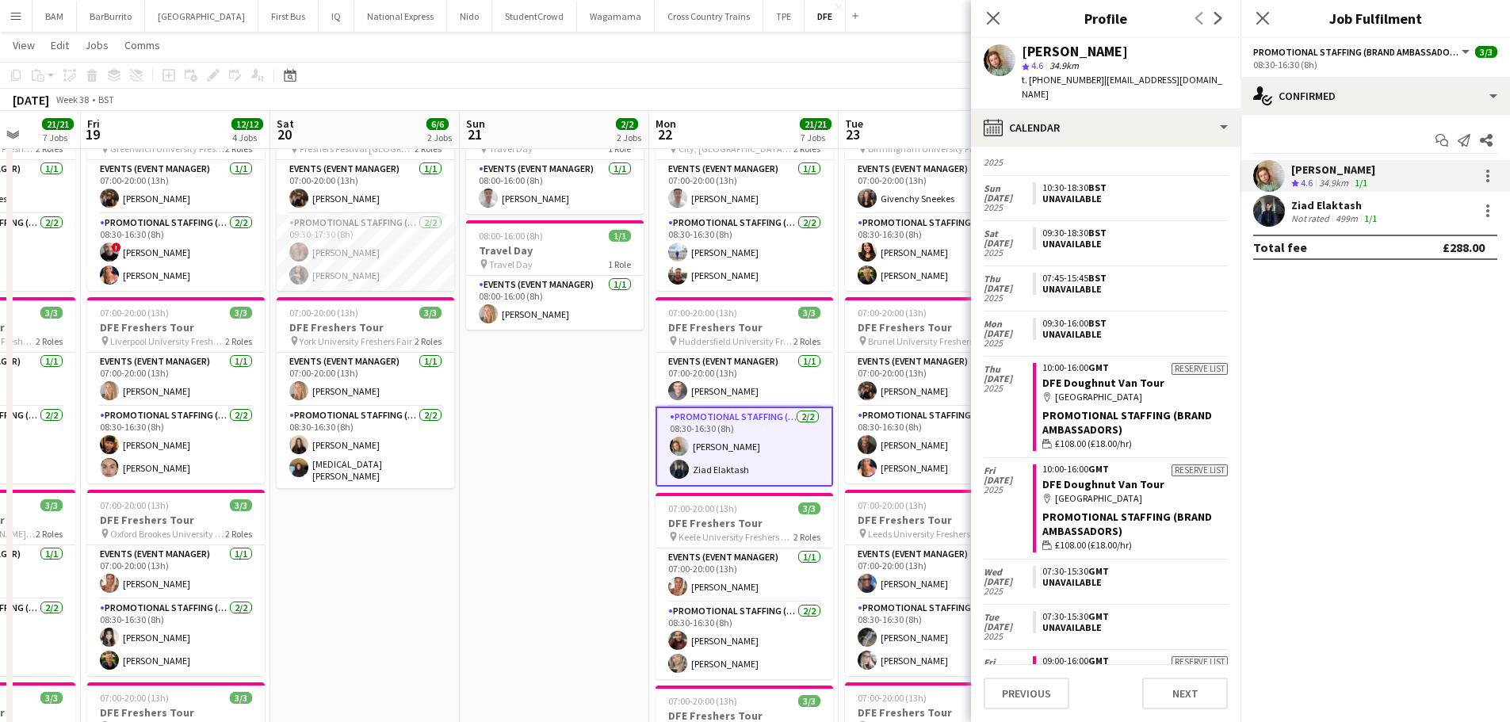
click at [1315, 217] on div "Not rated" at bounding box center [1311, 218] width 41 height 12
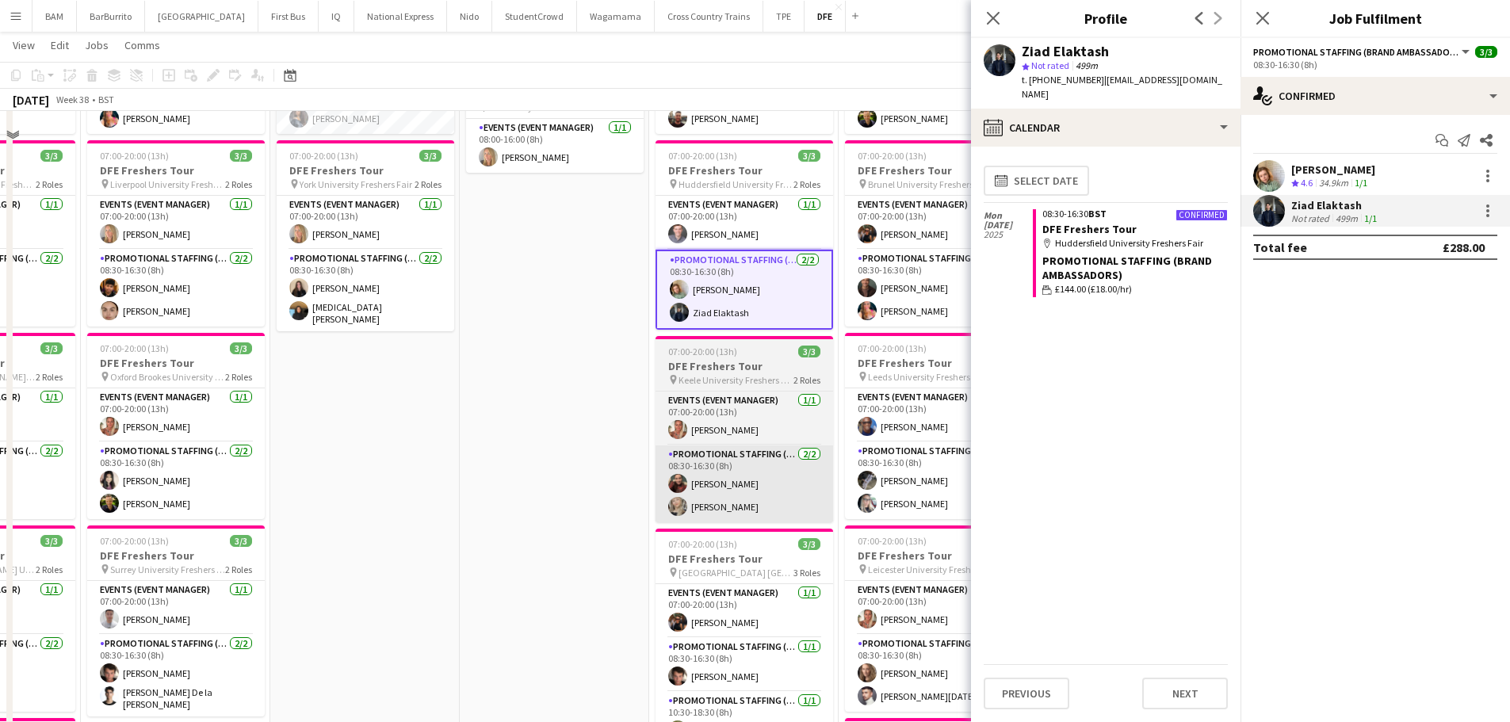
scroll to position [238, 0]
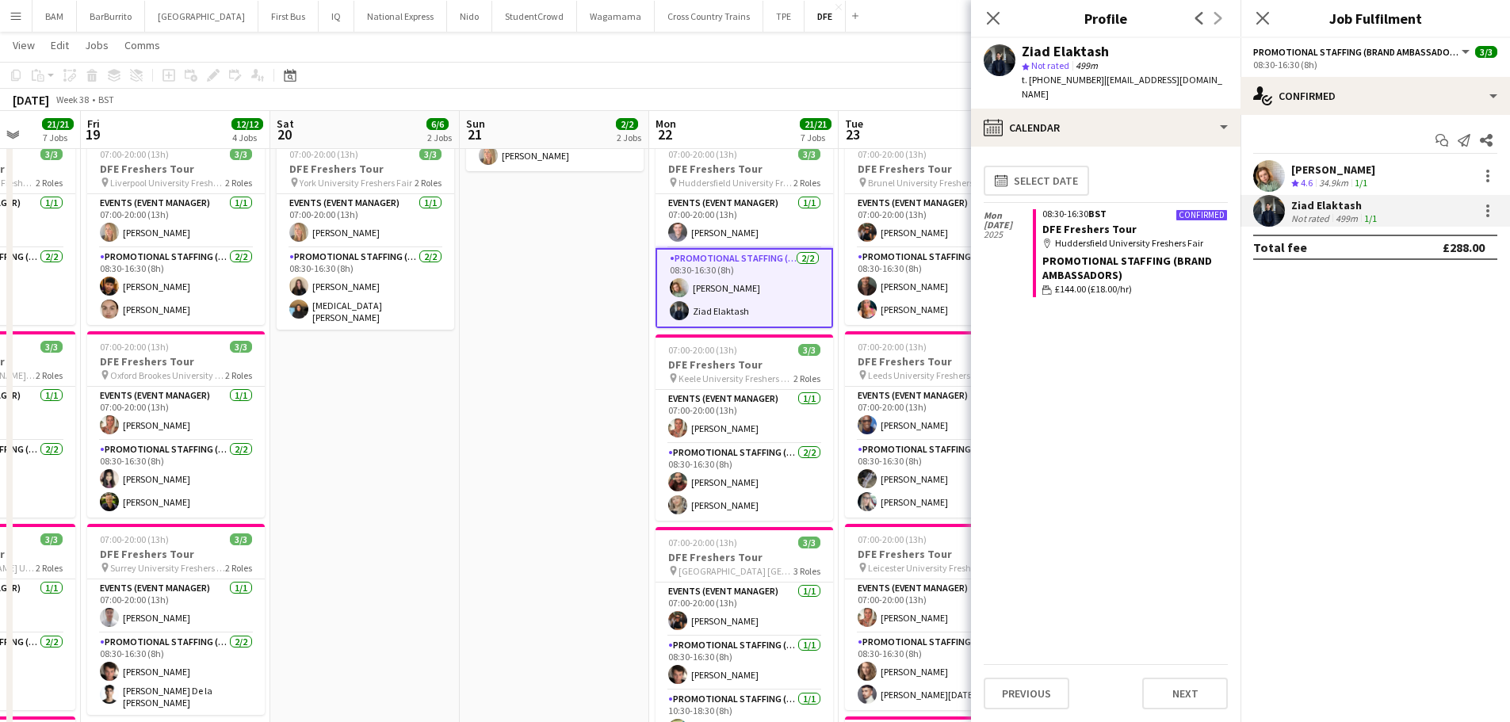
drag, startPoint x: 767, startPoint y: 493, endPoint x: 1110, endPoint y: 362, distance: 367.3
click at [767, 493] on app-card-role "Promotional Staffing (Brand Ambassadors) [DATE] 08:30-16:30 (8h) [PERSON_NAME] …" at bounding box center [745, 482] width 178 height 77
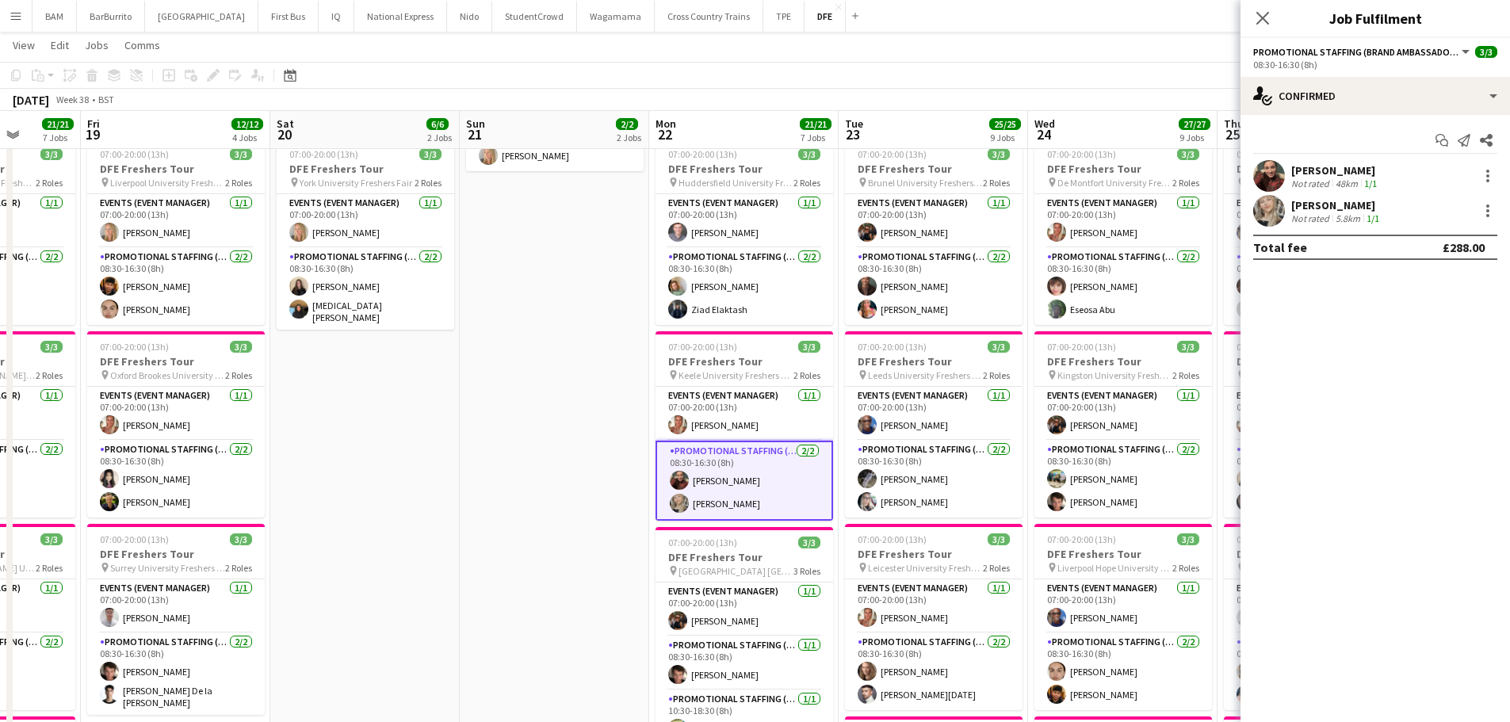
click at [1336, 179] on div "48km" at bounding box center [1346, 184] width 29 height 12
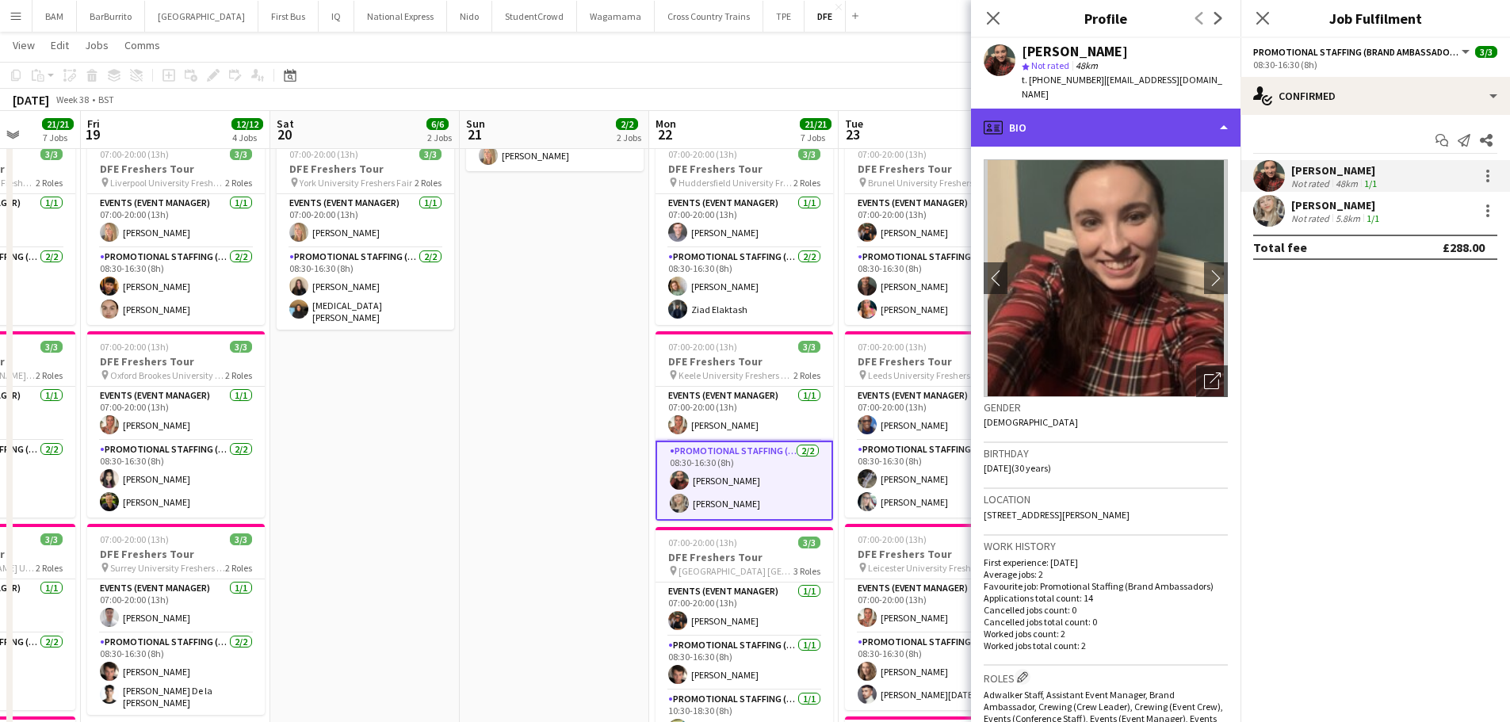
click at [1100, 112] on div "profile Bio" at bounding box center [1106, 128] width 270 height 38
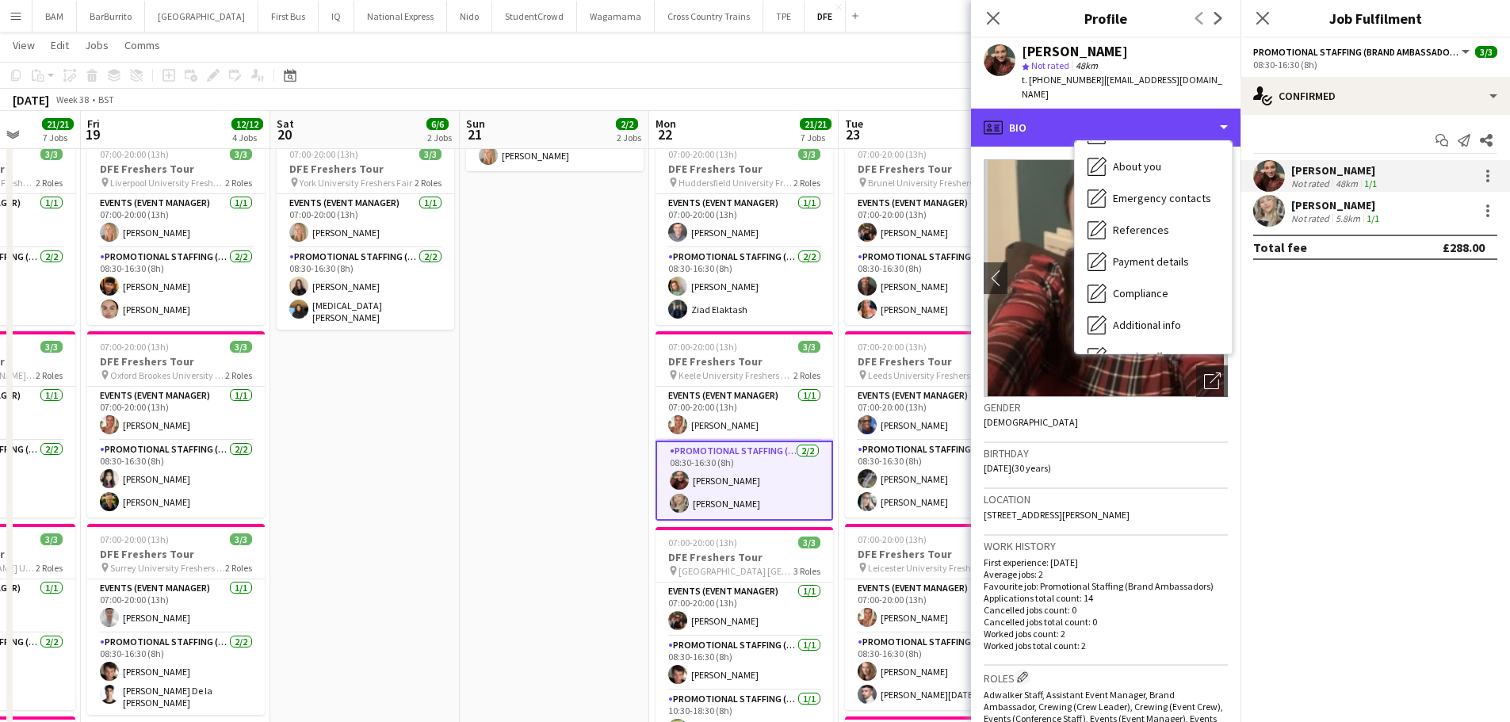
scroll to position [181, 0]
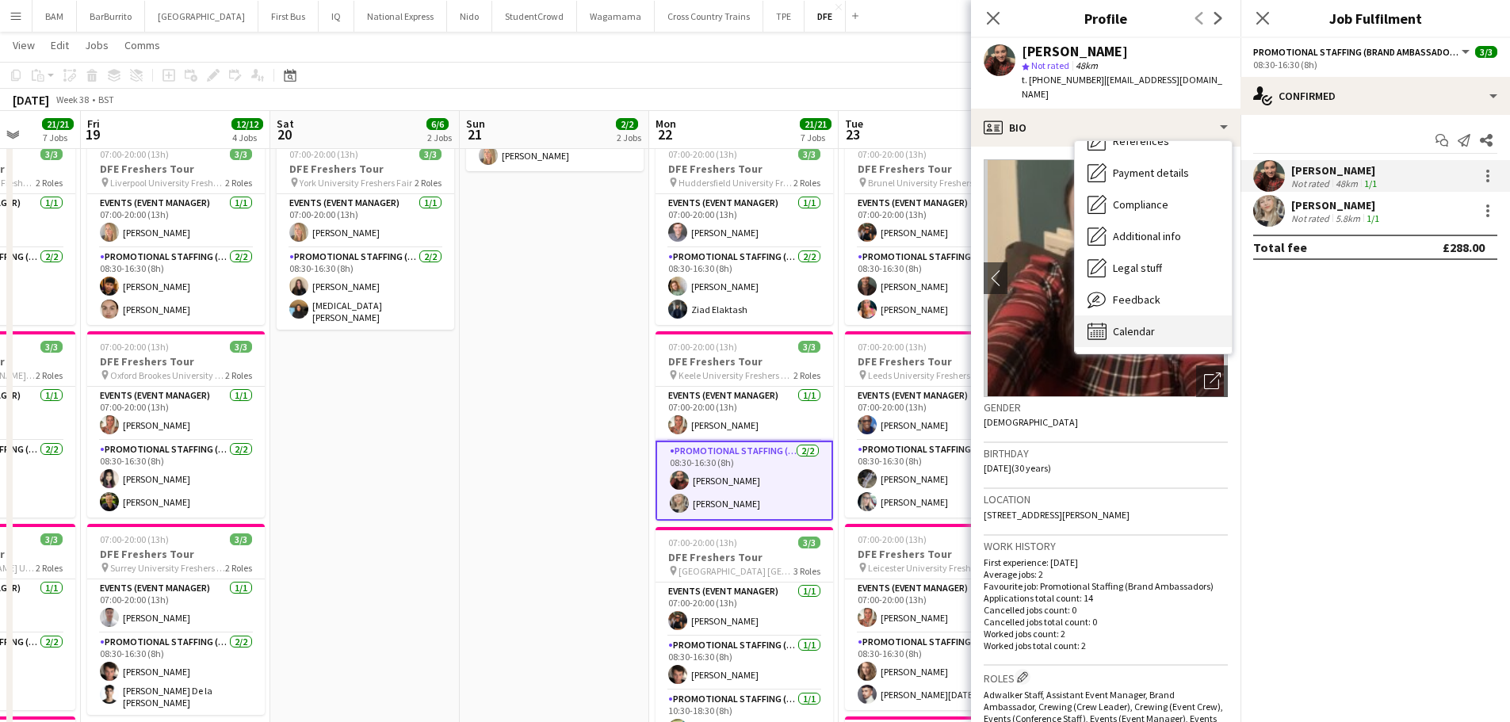
click at [1153, 324] on span "Calendar" at bounding box center [1134, 331] width 42 height 14
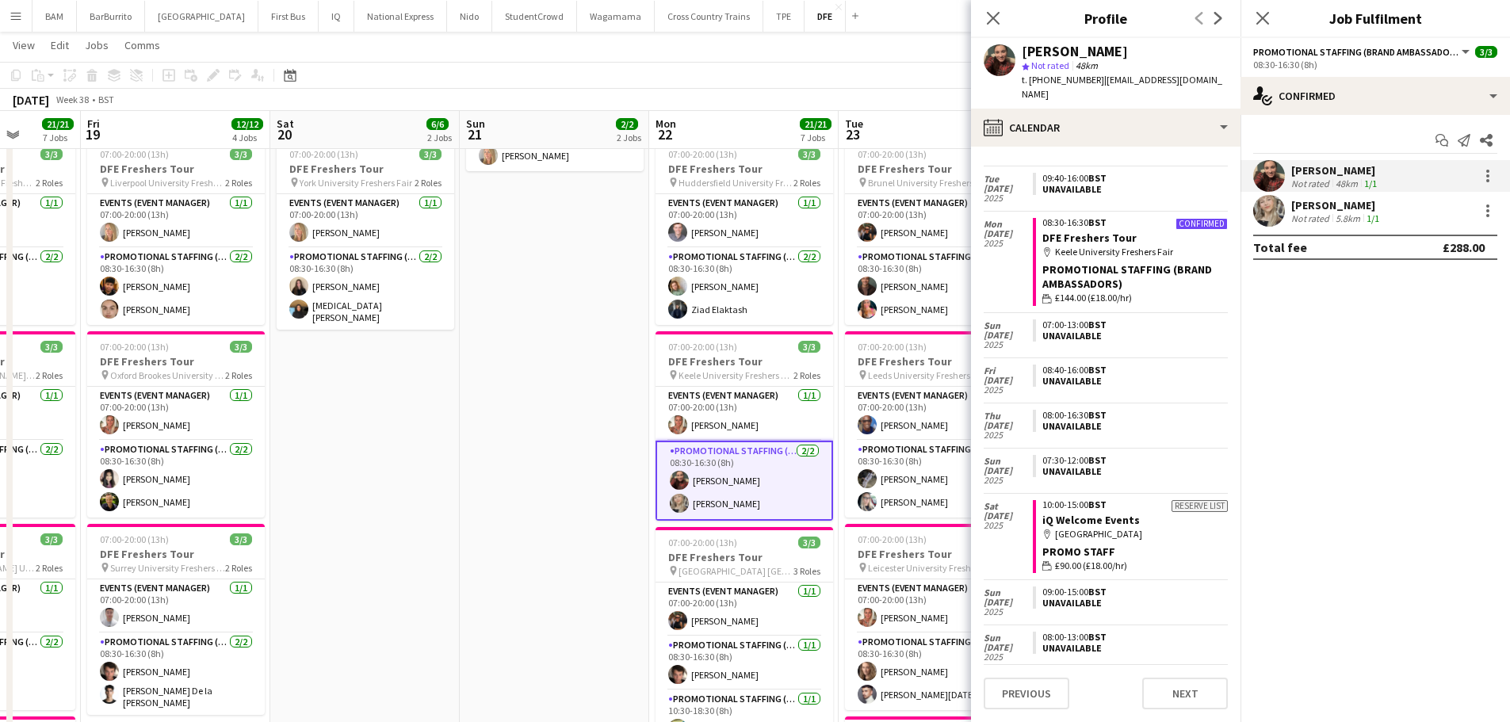
scroll to position [337, 0]
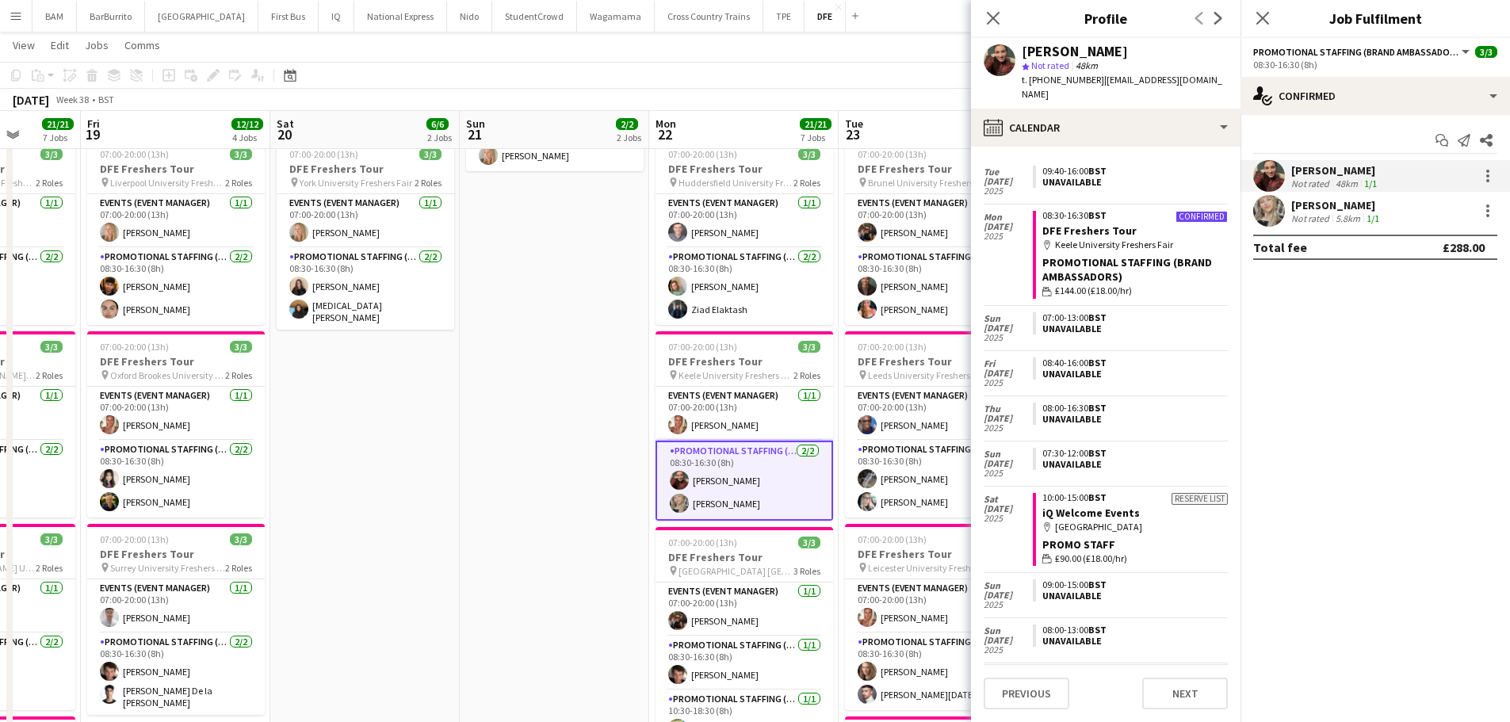
click at [1347, 210] on div "[PERSON_NAME]" at bounding box center [1336, 205] width 91 height 14
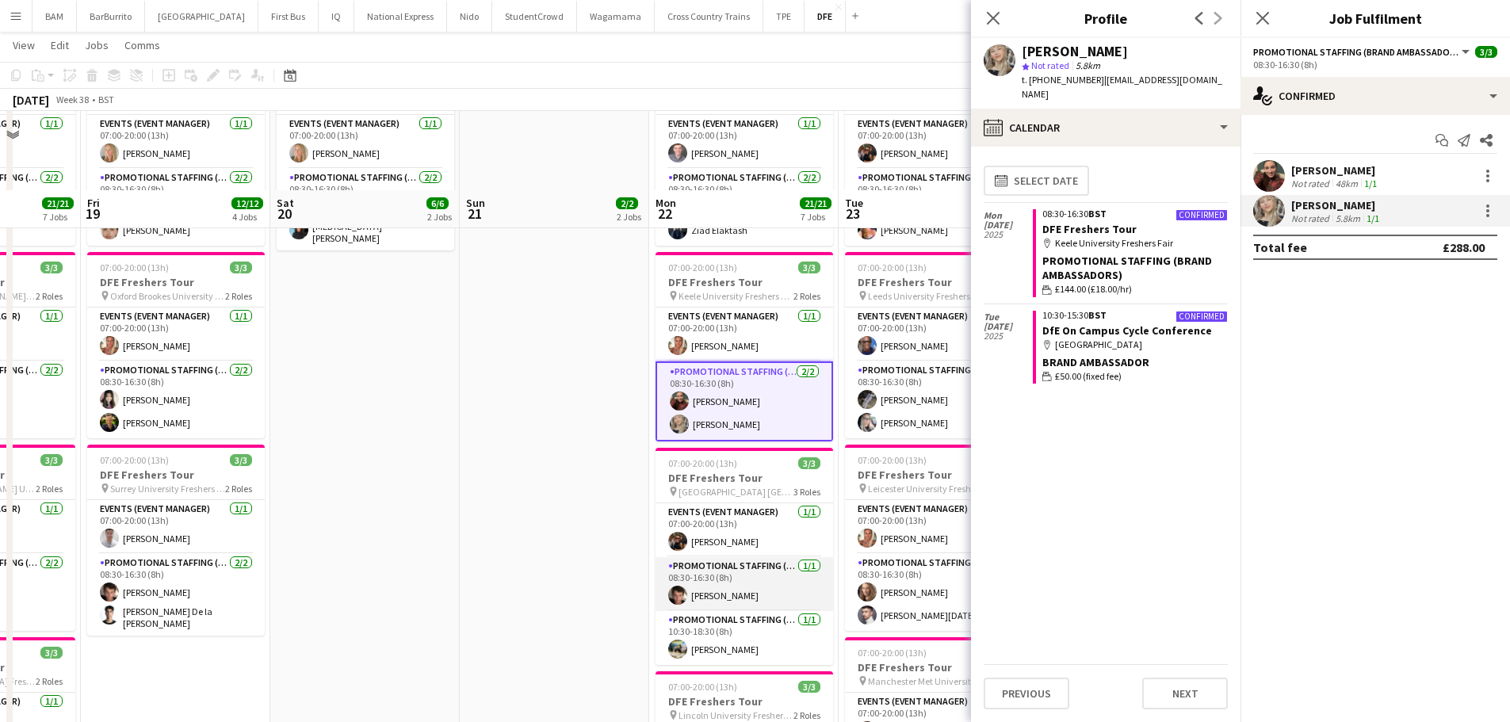
scroll to position [396, 0]
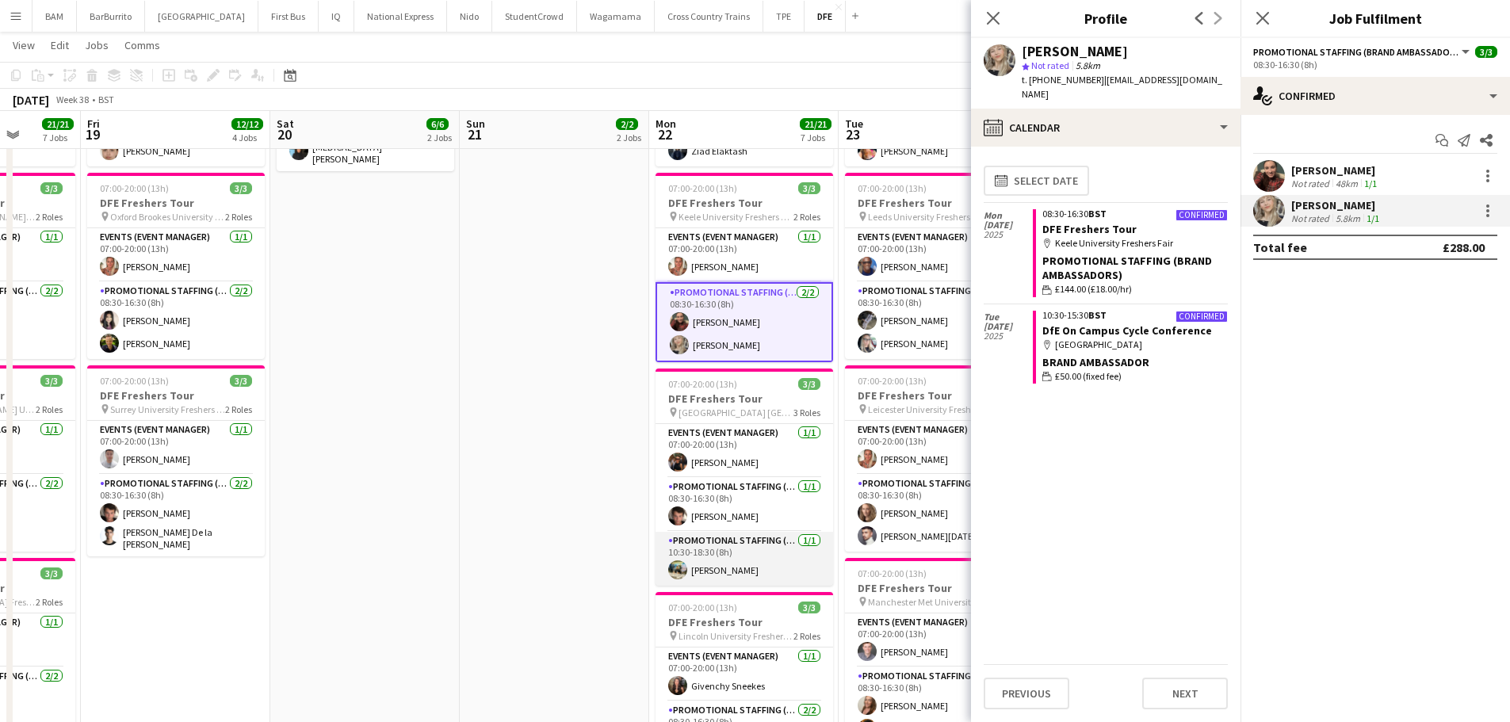
click at [769, 573] on app-card-role "Promotional Staffing (Brand Ambassadors) [DATE] 10:30-18:30 (8h) [PERSON_NAME]" at bounding box center [745, 559] width 178 height 54
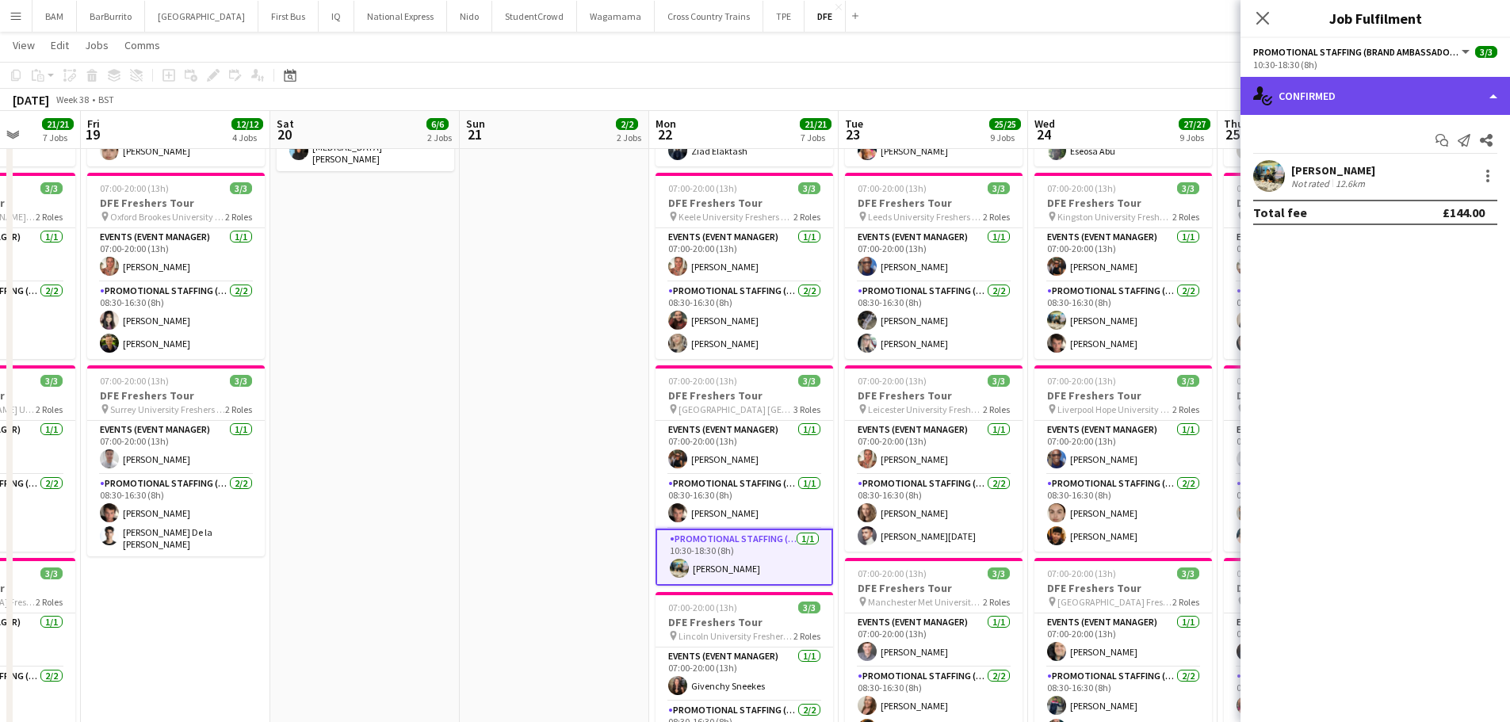
click at [1371, 100] on div "single-neutral-actions-check-2 Confirmed" at bounding box center [1376, 96] width 270 height 38
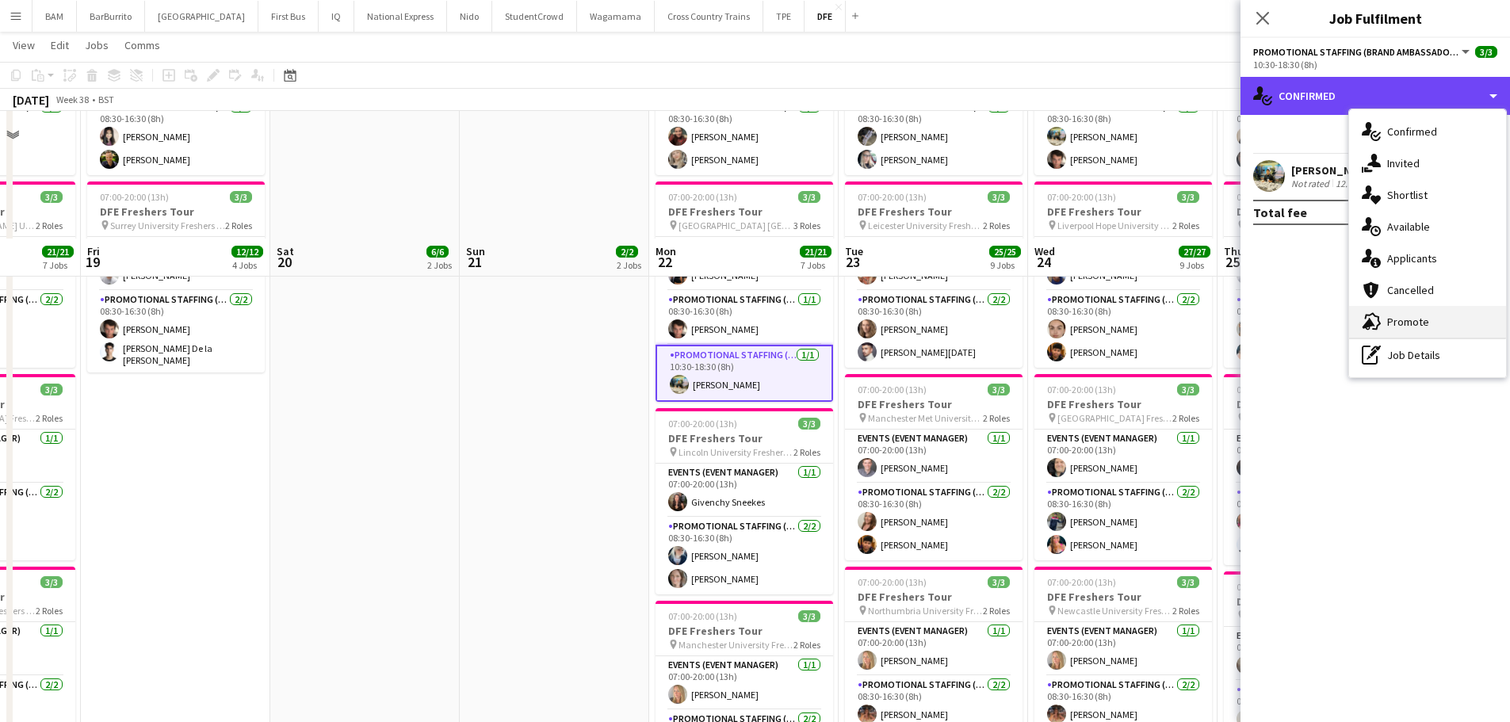
scroll to position [713, 0]
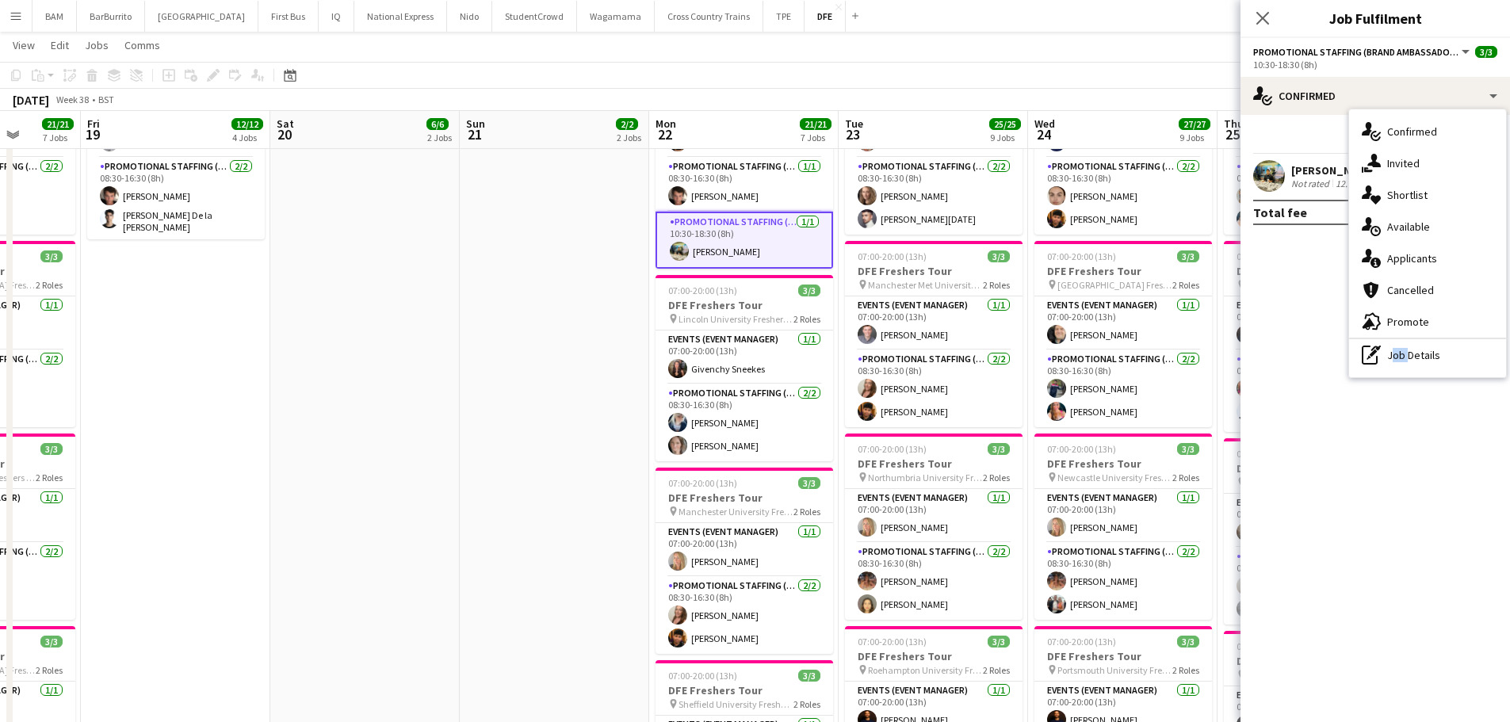
click at [1405, 362] on div "pen-write Job Details" at bounding box center [1427, 355] width 157 height 32
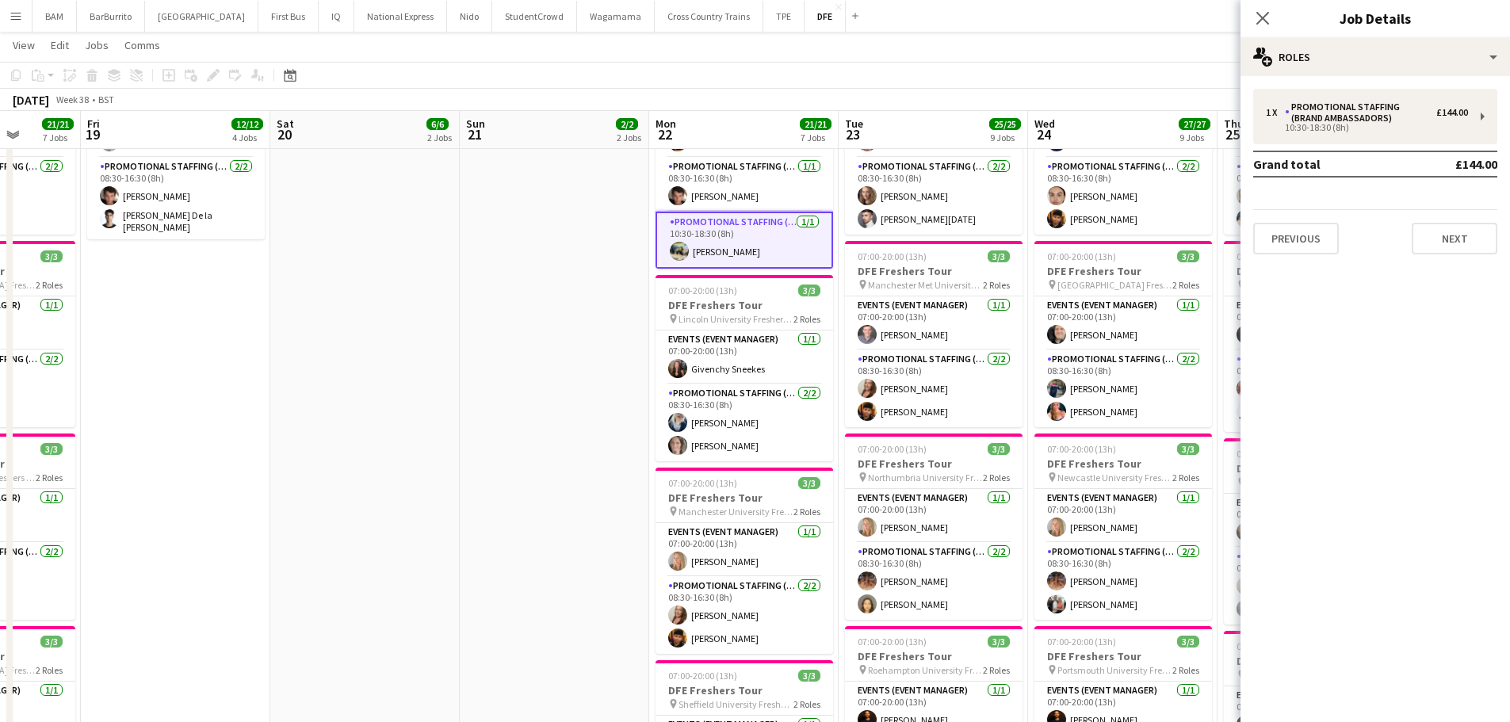
click at [1344, 88] on div "1 x Promotional Staffing (Brand Ambassadors) £144.00 10:30-18:30 (8h) Grand tot…" at bounding box center [1376, 171] width 270 height 191
click at [701, 250] on app-card-role "Promotional Staffing (Brand Ambassadors) [DATE] 10:30-18:30 (8h) [PERSON_NAME]" at bounding box center [745, 240] width 178 height 57
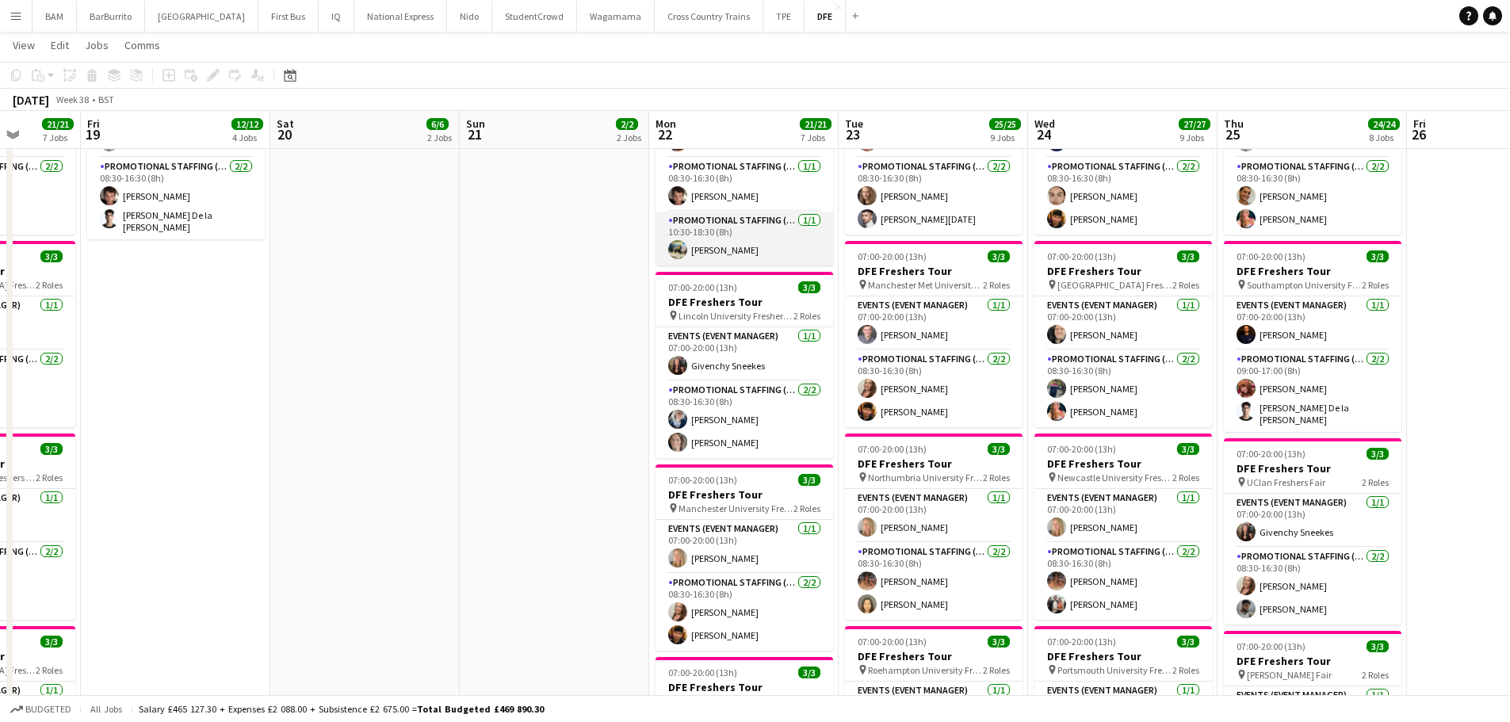
click at [714, 252] on app-card-role "Promotional Staffing (Brand Ambassadors) [DATE] 10:30-18:30 (8h) [PERSON_NAME]" at bounding box center [745, 239] width 178 height 54
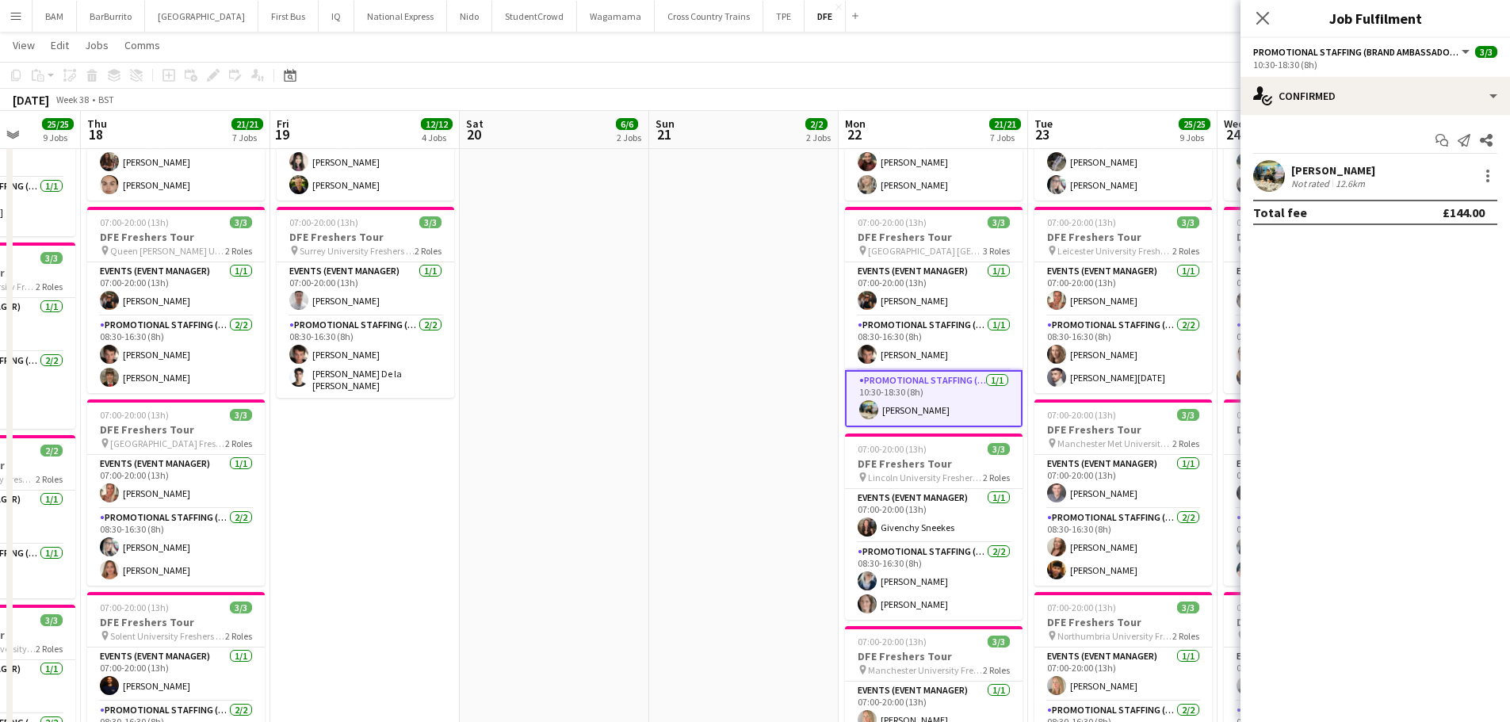
scroll to position [0, 389]
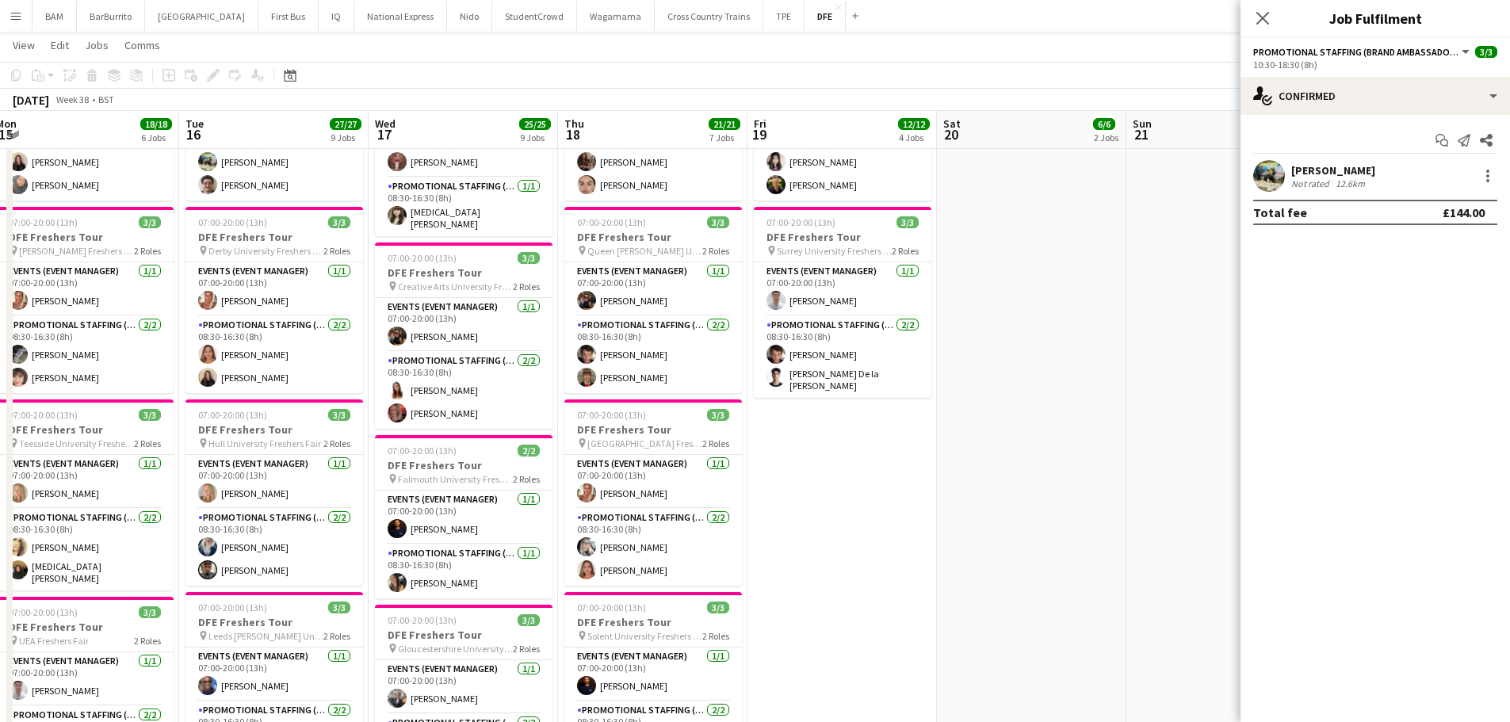
drag, startPoint x: 497, startPoint y: 355, endPoint x: 1164, endPoint y: 368, distance: 666.8
click at [1164, 368] on app-calendar-viewport "Sat 13 Sun 14 3/3 3 Jobs Mon 15 18/18 6 Jobs Tue 16 27/27 9 Jobs Wed 17 25/25 9…" at bounding box center [755, 562] width 1510 height 2111
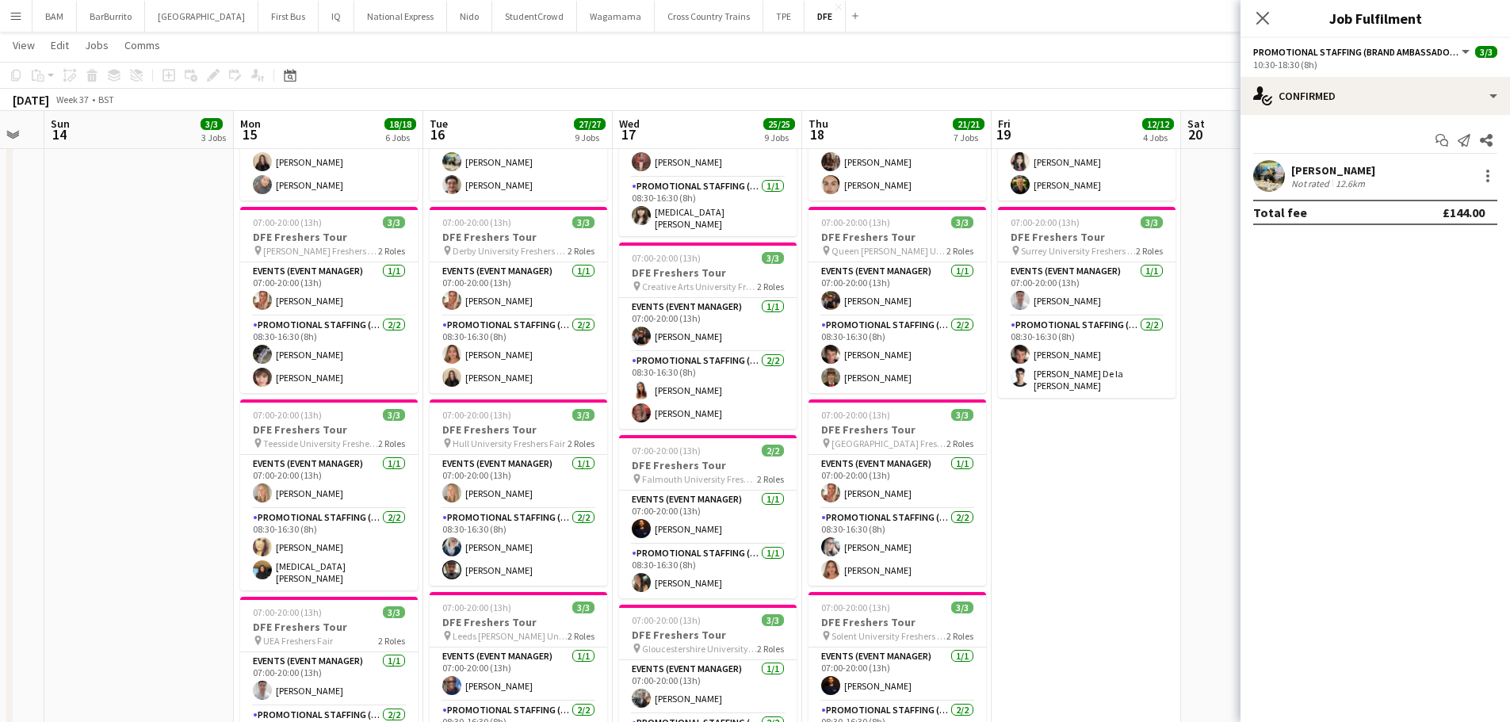
scroll to position [0, 334]
drag, startPoint x: 810, startPoint y: 468, endPoint x: 1055, endPoint y: 472, distance: 245.0
click at [1055, 472] on app-calendar-viewport "Fri 12 6/6 4 Jobs Sat 13 Sun 14 3/3 3 Jobs Mon 15 18/18 6 Jobs Tue 16 27/27 9 J…" at bounding box center [755, 562] width 1510 height 2111
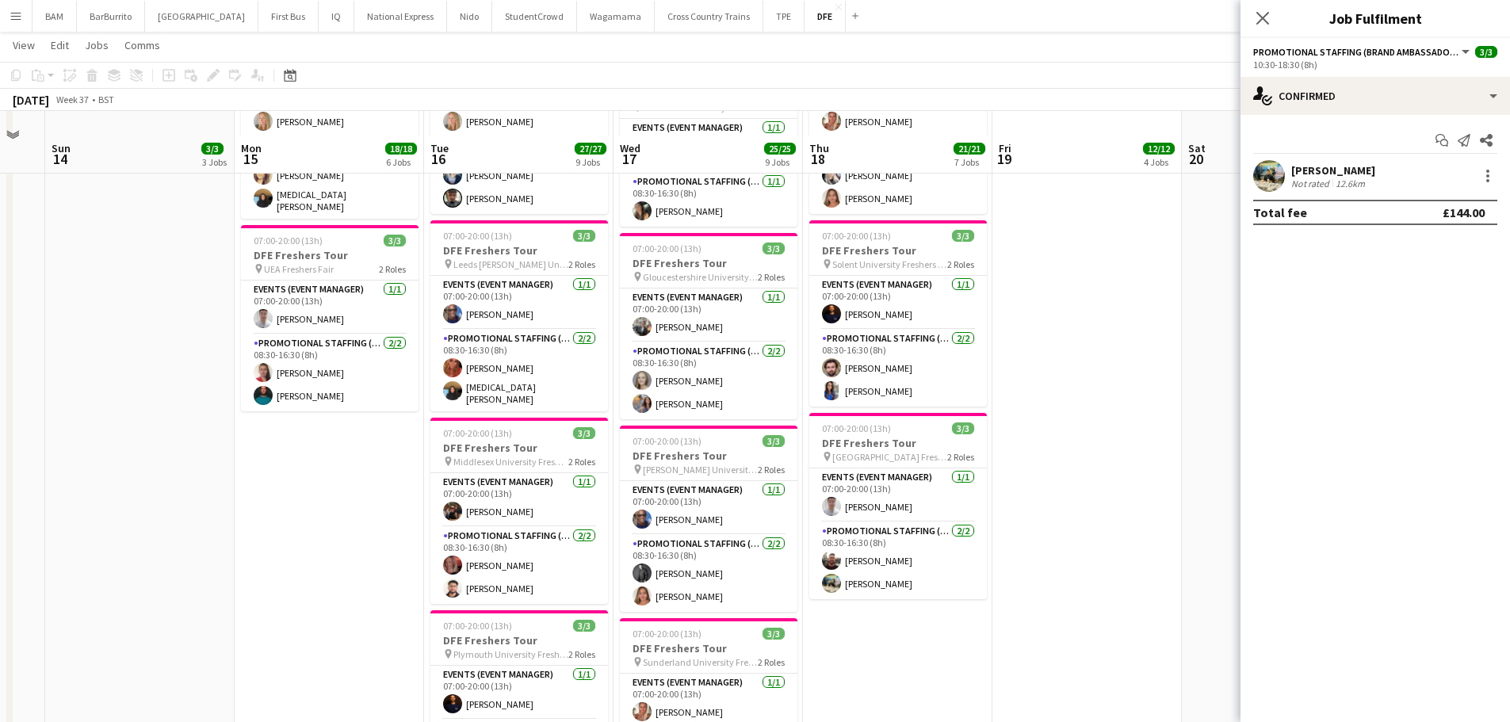
scroll to position [951, 0]
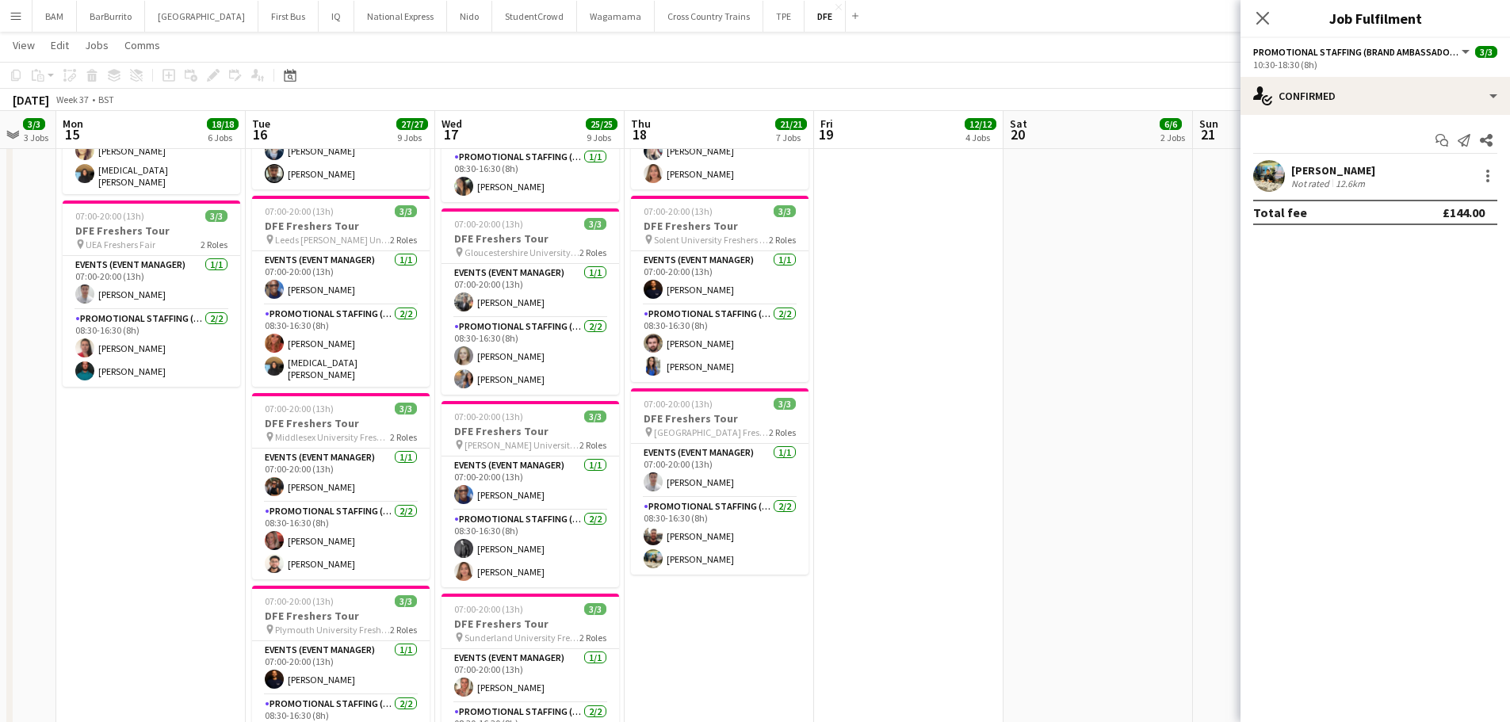
drag, startPoint x: 1088, startPoint y: 503, endPoint x: 921, endPoint y: 503, distance: 166.5
click at [921, 503] on app-calendar-viewport "Fri 12 6/6 4 Jobs Sat 13 Sun 14 3/3 3 Jobs Mon 15 18/18 6 Jobs Tue 16 27/27 9 J…" at bounding box center [755, 166] width 1510 height 2111
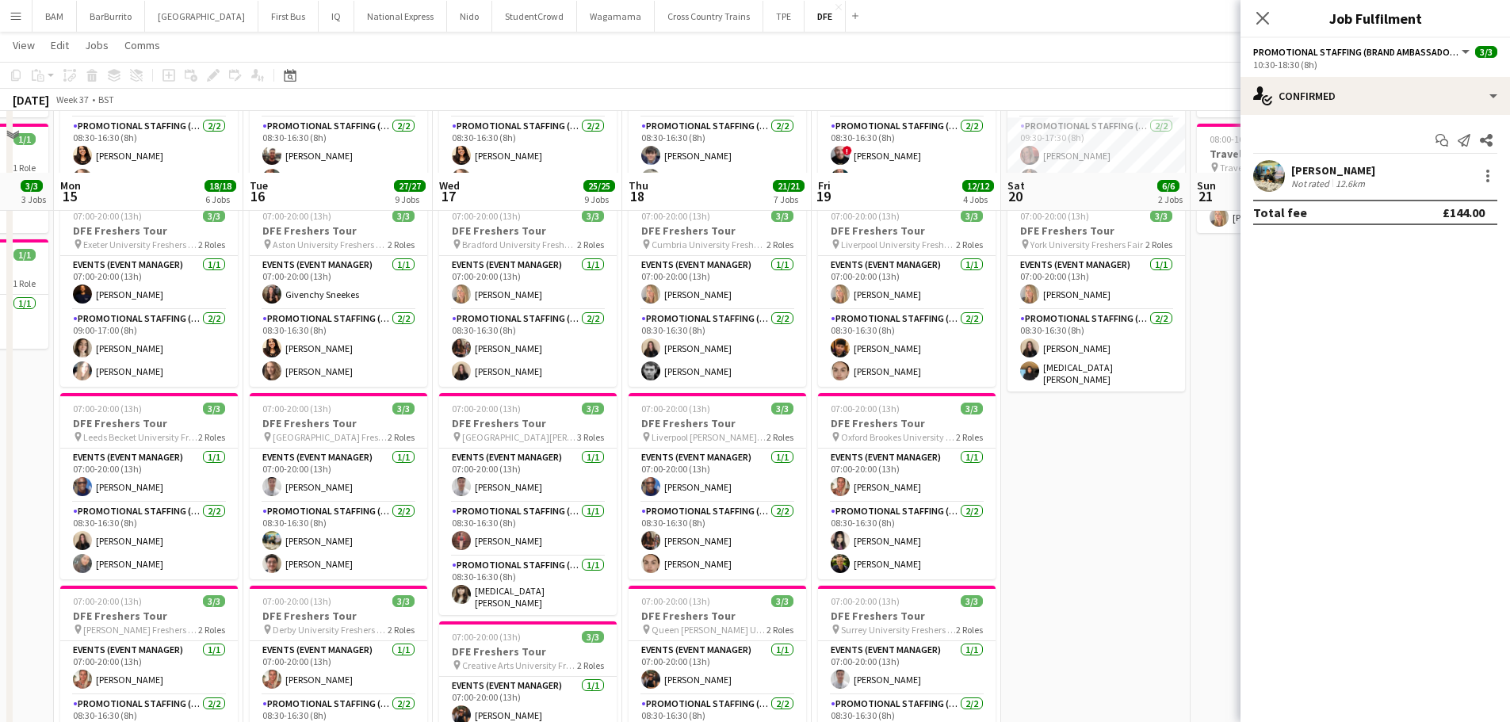
scroll to position [79, 0]
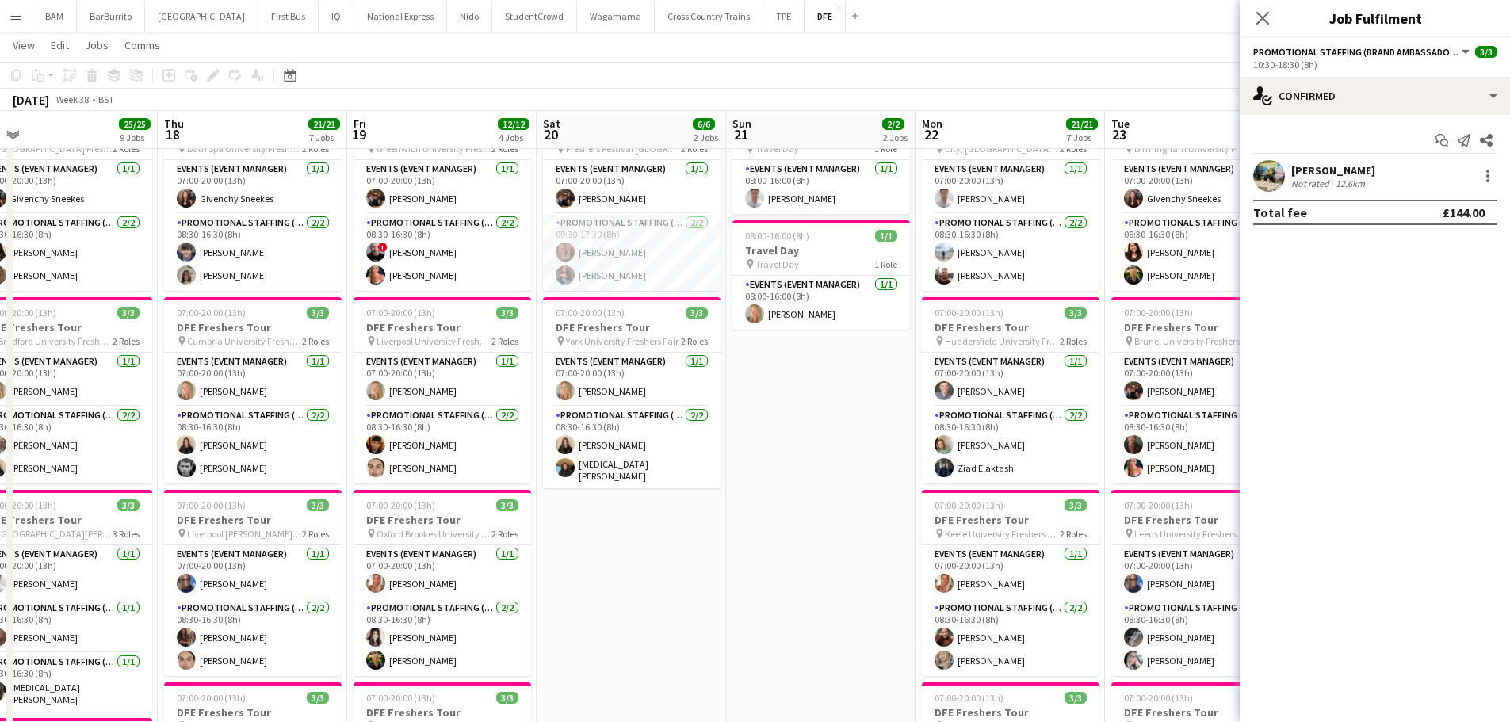
drag, startPoint x: 1111, startPoint y: 545, endPoint x: 652, endPoint y: 509, distance: 461.1
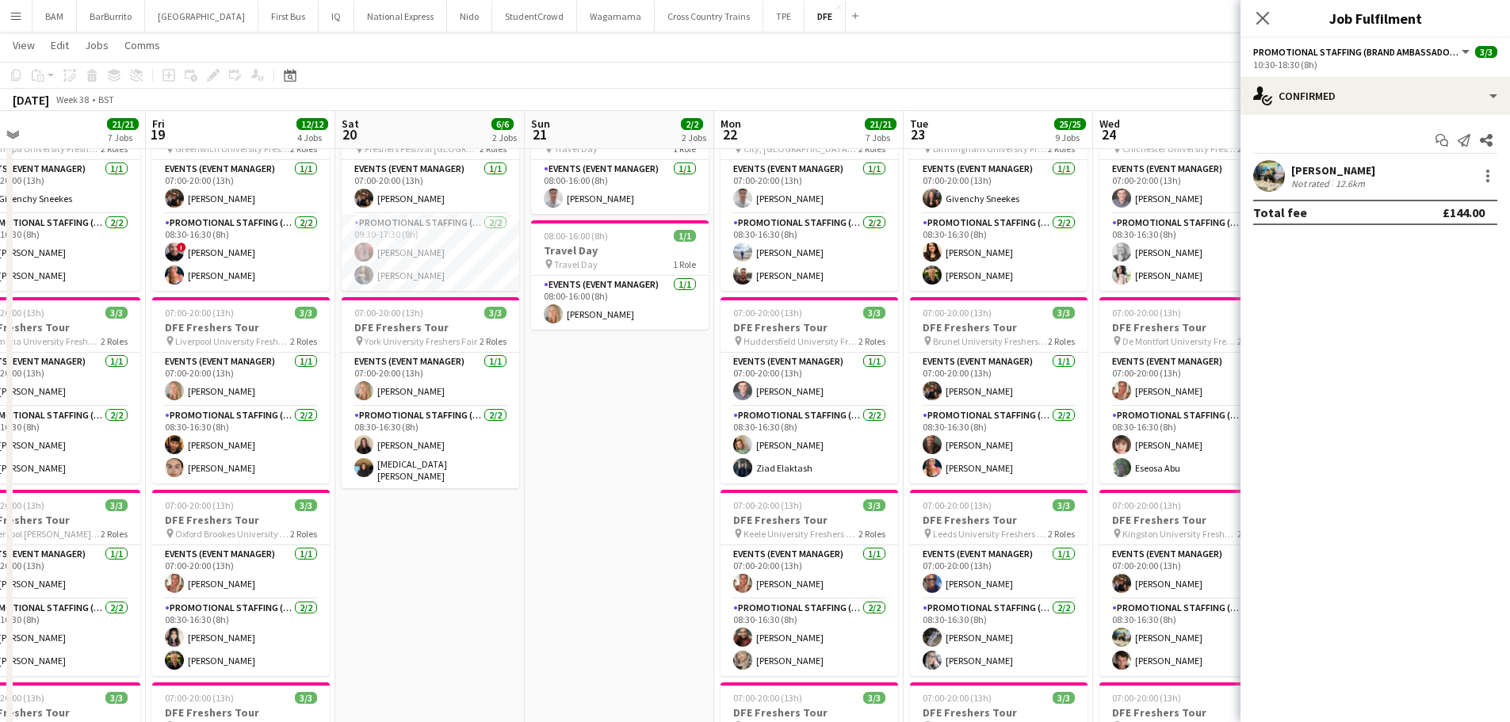
scroll to position [0, 630]
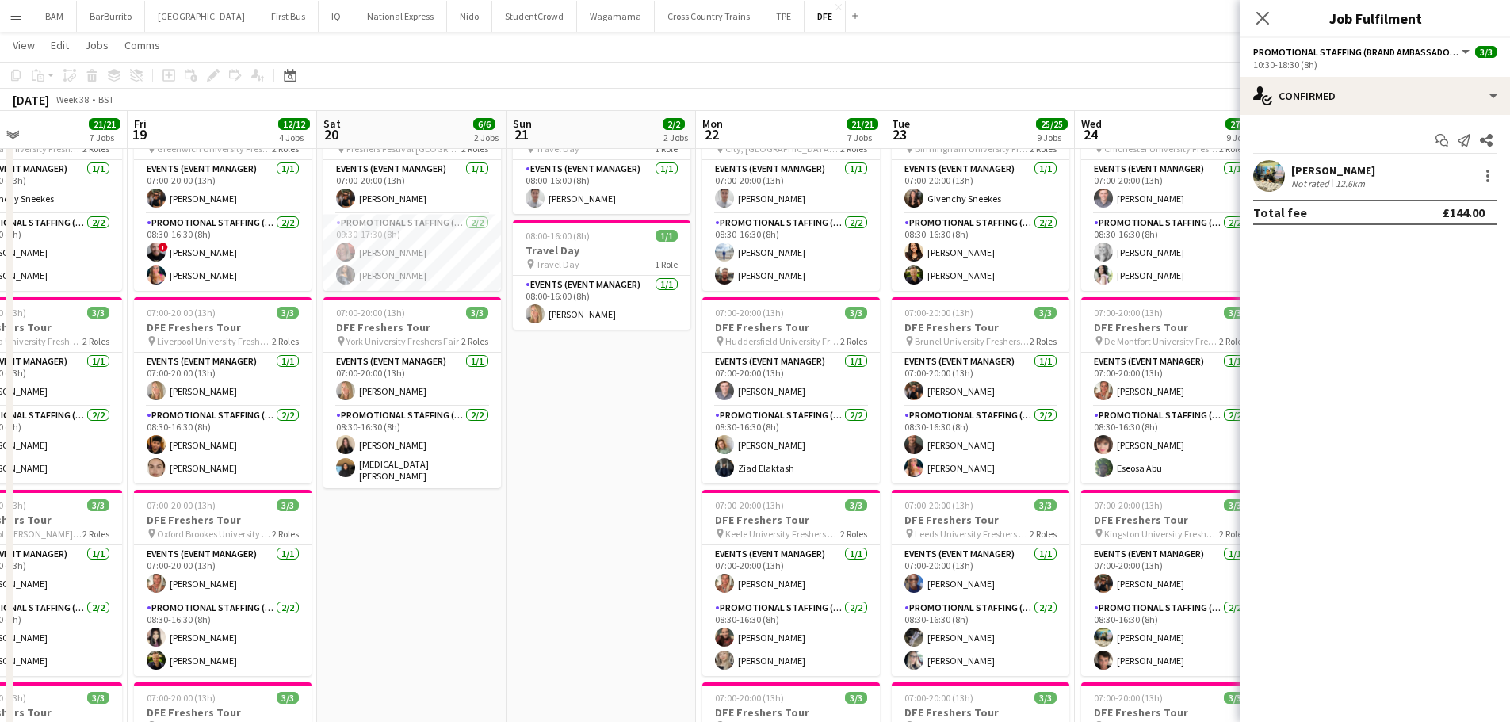
drag, startPoint x: 853, startPoint y: 509, endPoint x: 644, endPoint y: 499, distance: 209.5
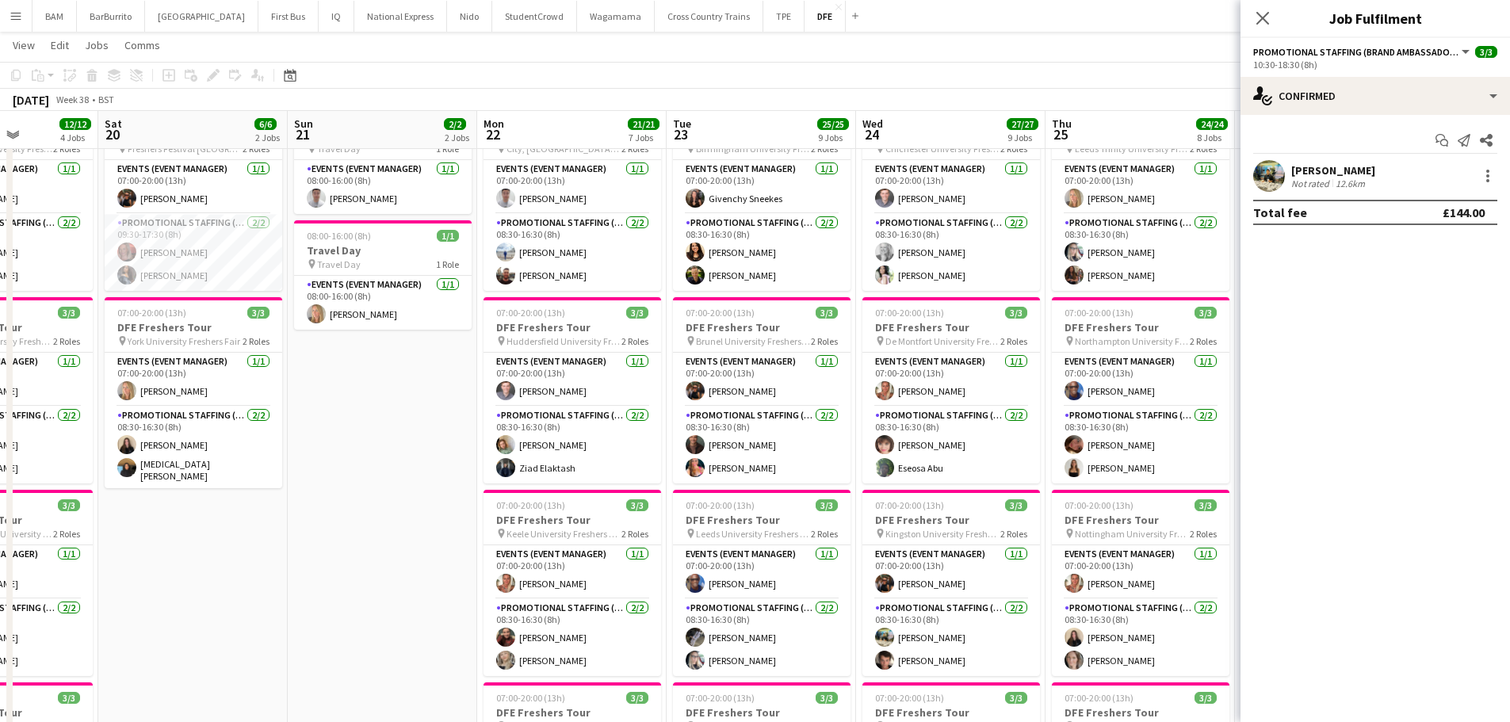
scroll to position [0, 471]
drag, startPoint x: 1061, startPoint y: 390, endPoint x: 842, endPoint y: 377, distance: 220.0
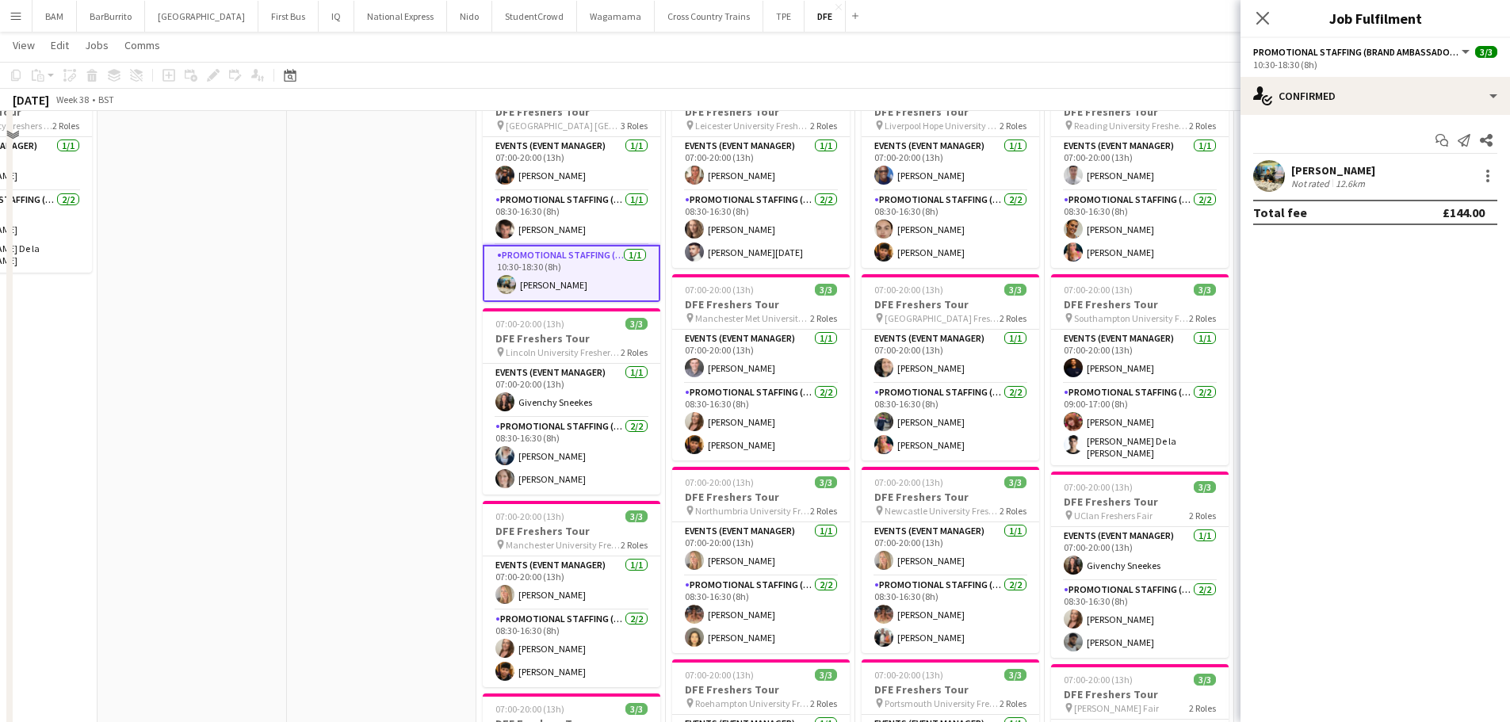
scroll to position [793, 0]
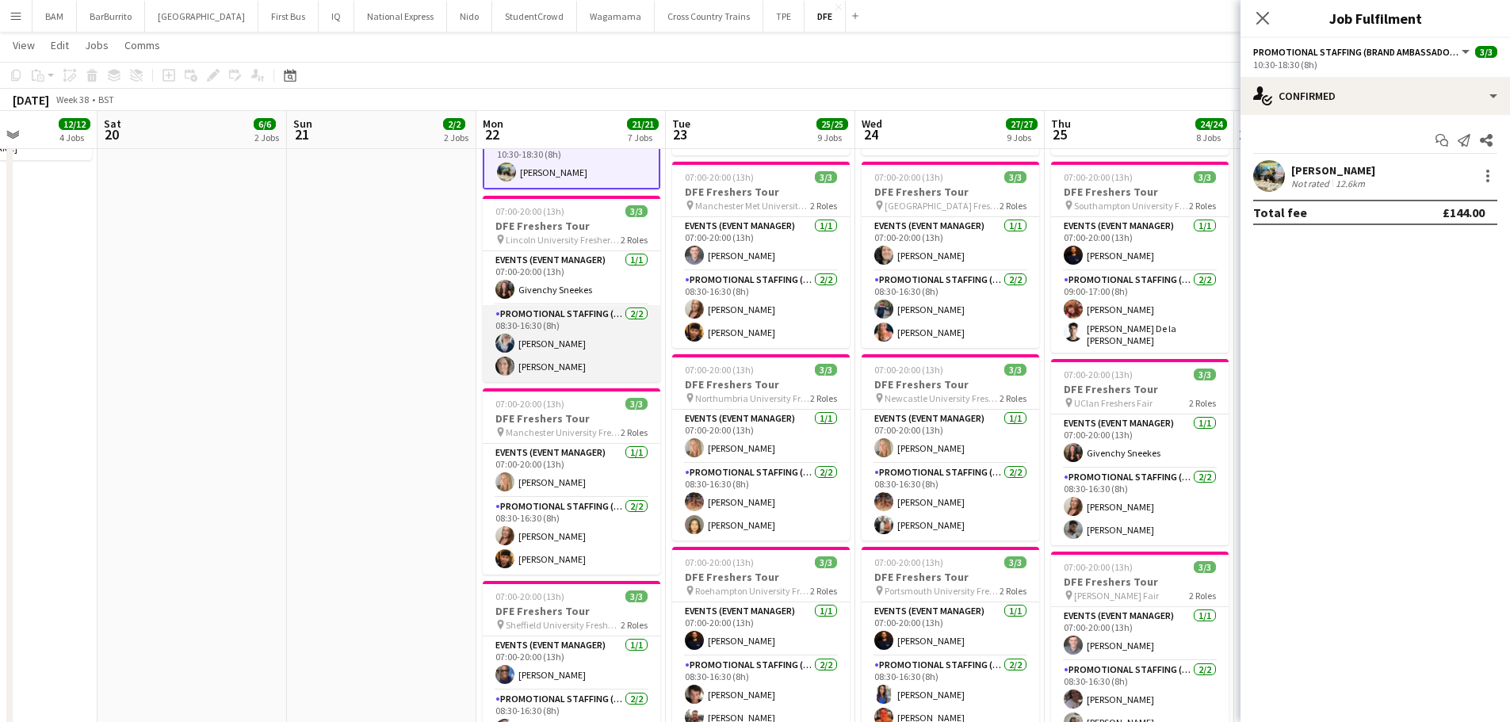
click at [595, 351] on app-card-role "Promotional Staffing (Brand Ambassadors) [DATE] 08:30-16:30 (8h) [PERSON_NAME] …" at bounding box center [572, 343] width 178 height 77
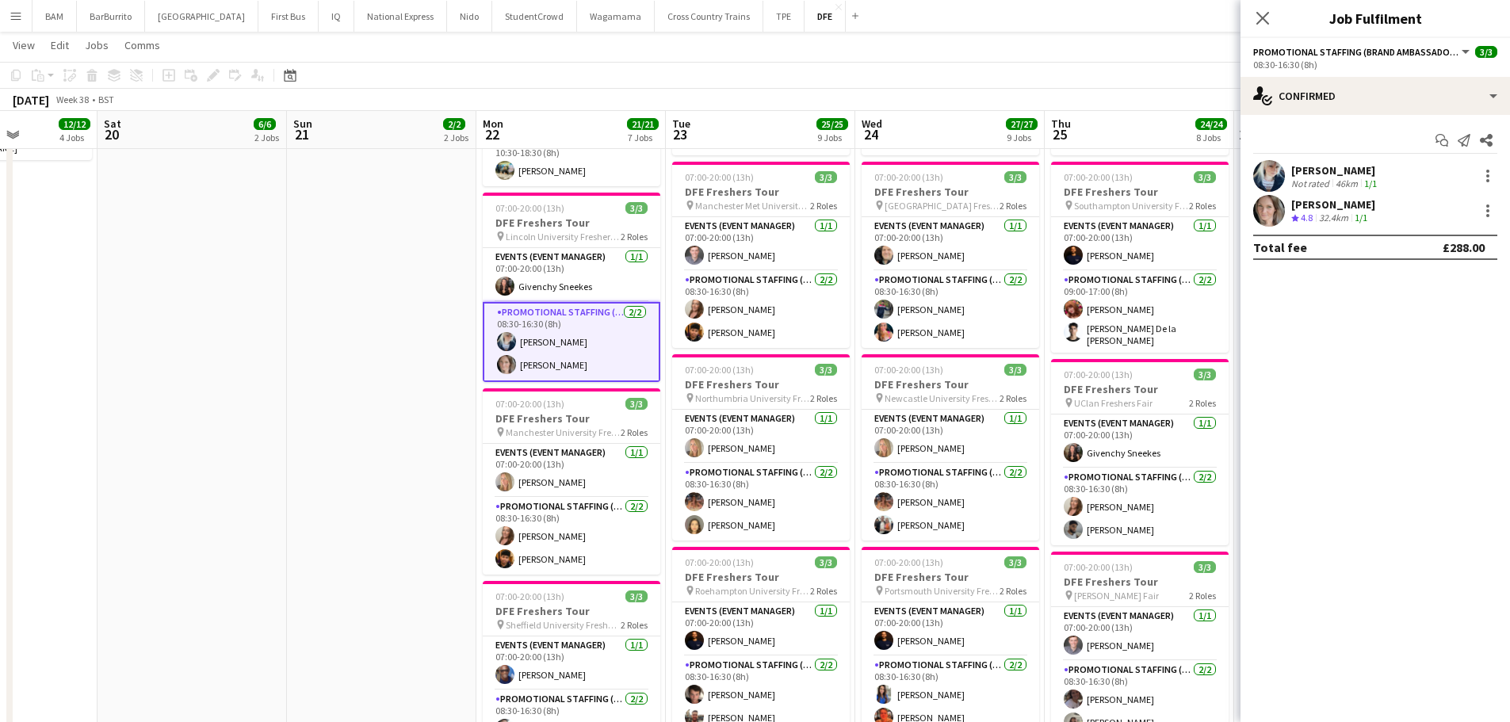
drag, startPoint x: 1375, startPoint y: 220, endPoint x: 1371, endPoint y: 231, distance: 12.1
click at [1375, 220] on div "[PERSON_NAME] Crew rating 4.8 32.4km 1/1" at bounding box center [1376, 211] width 270 height 32
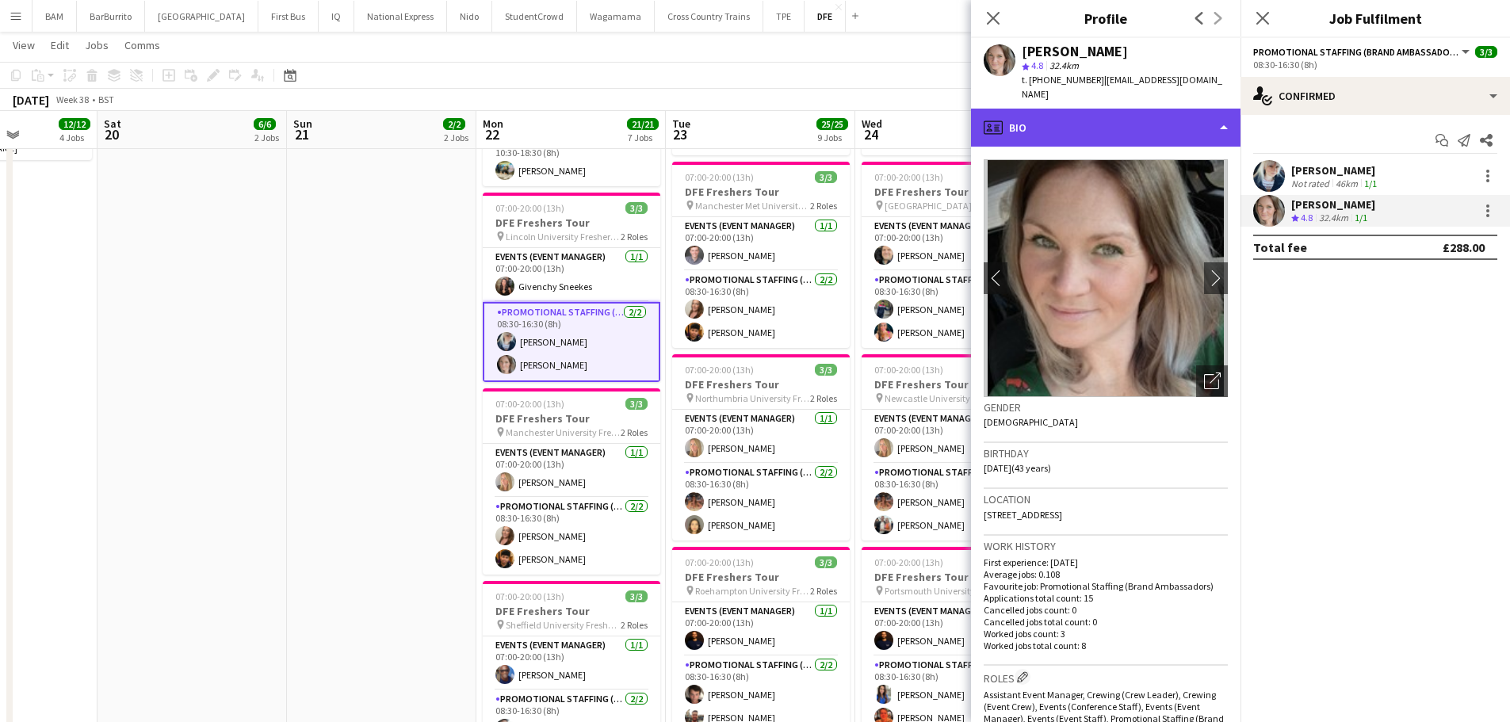
click at [1137, 109] on div "profile Bio" at bounding box center [1106, 128] width 270 height 38
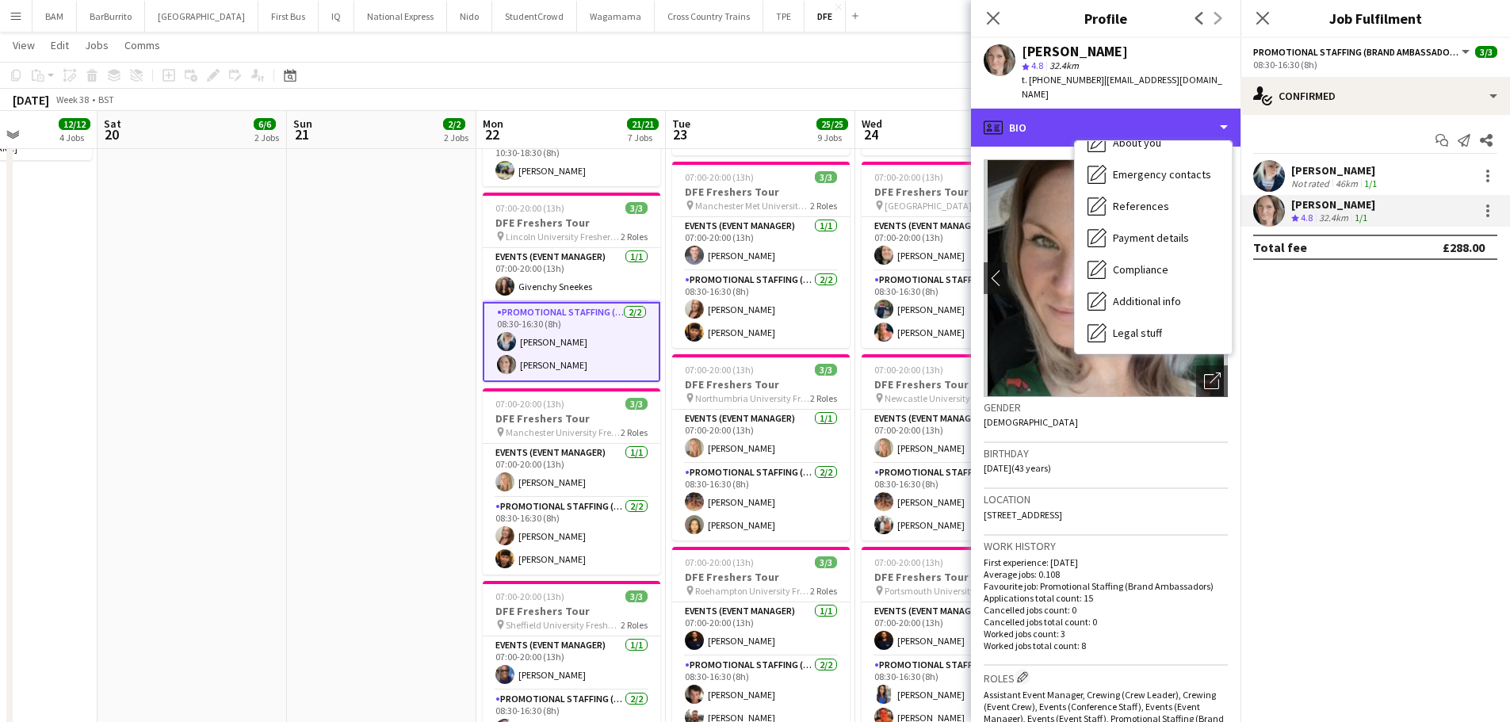
scroll to position [181, 0]
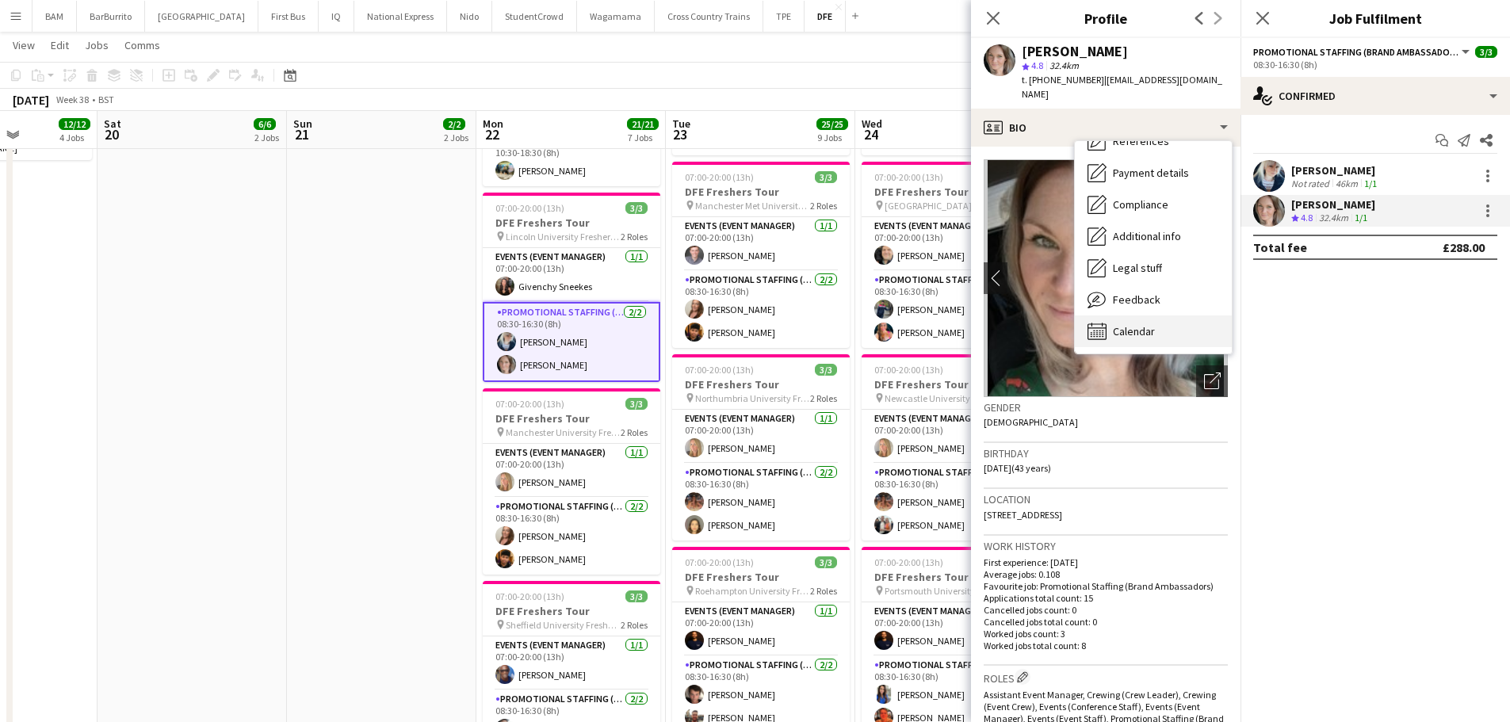
click at [1157, 319] on div "Calendar Calendar" at bounding box center [1153, 331] width 157 height 32
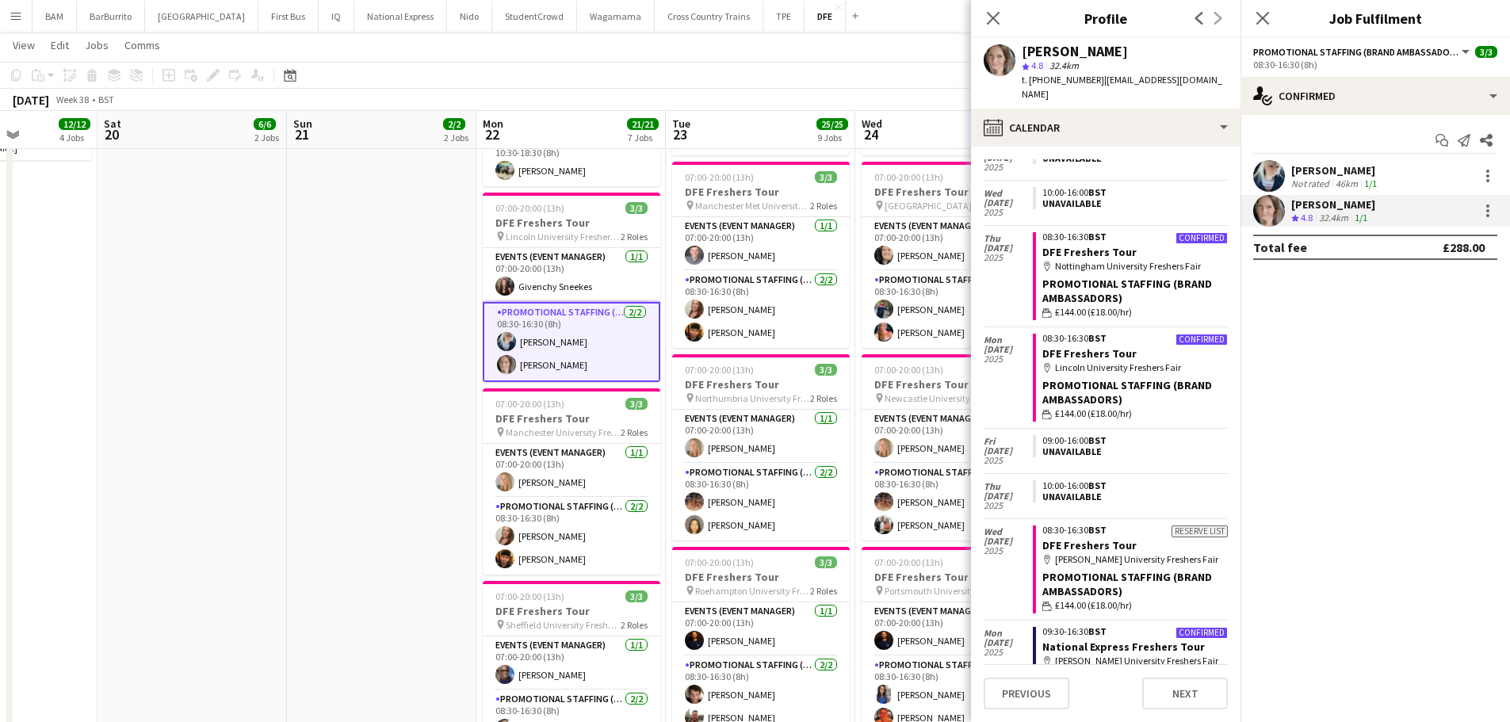
scroll to position [159, 0]
click at [585, 545] on app-card-role "Promotional Staffing (Brand Ambassadors) [DATE] 08:30-16:30 (8h) [PERSON_NAME] …" at bounding box center [572, 536] width 178 height 77
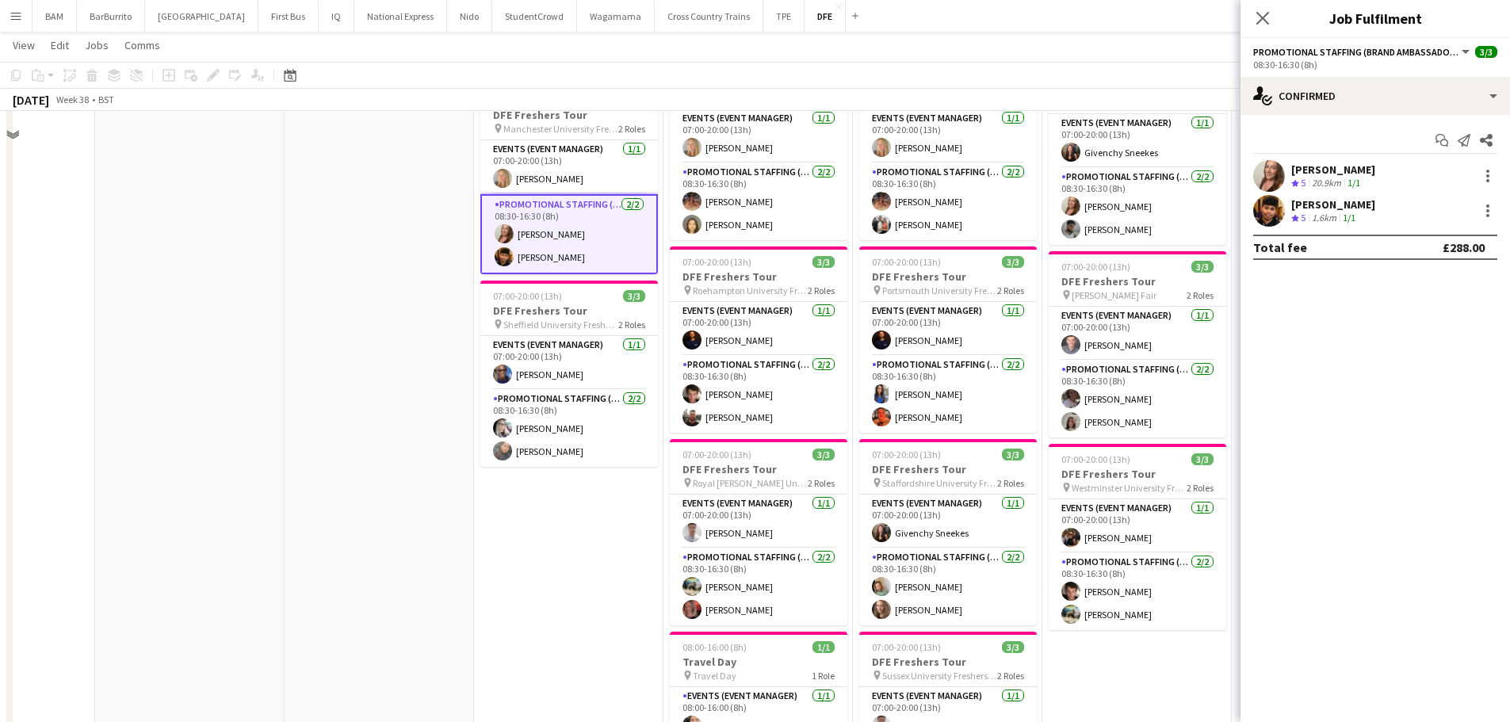
scroll to position [1110, 0]
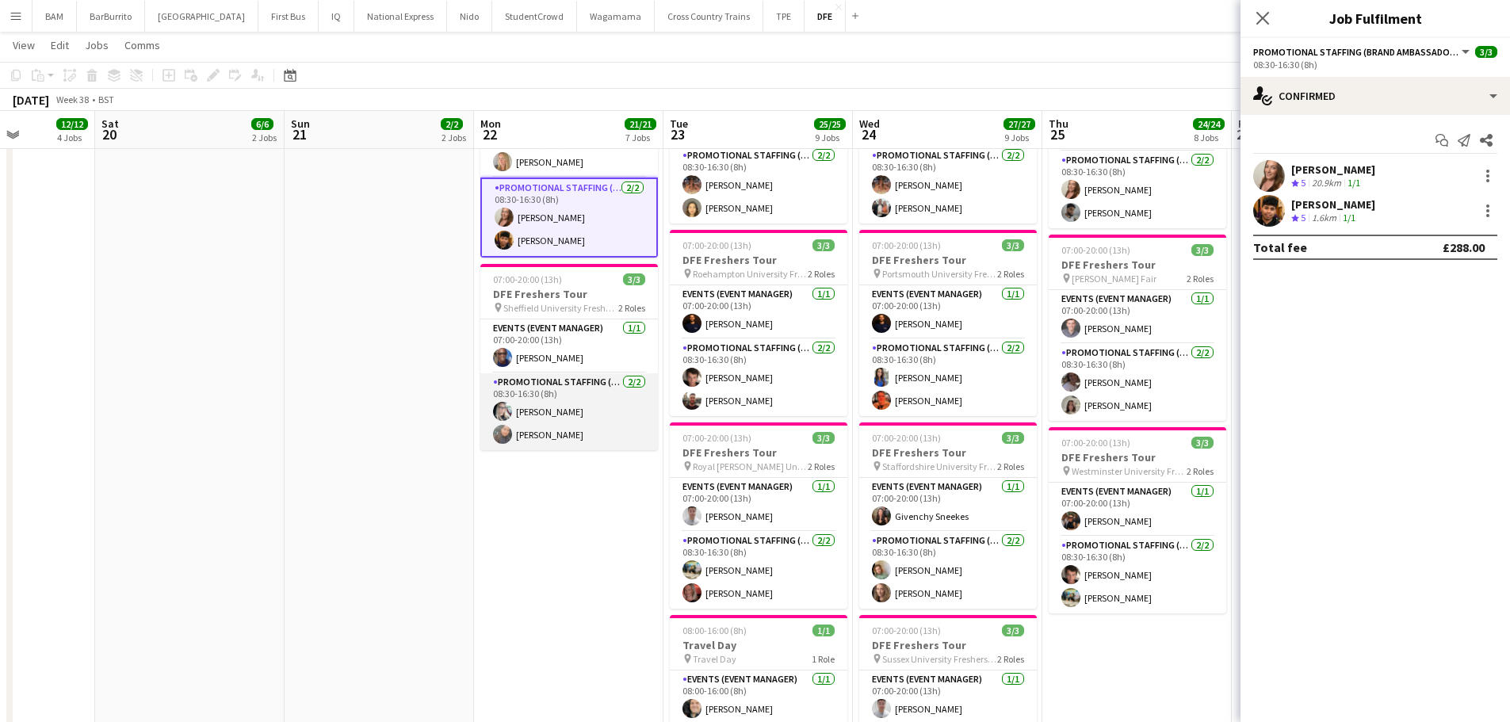
drag, startPoint x: 574, startPoint y: 415, endPoint x: 606, endPoint y: 414, distance: 31.7
click at [574, 416] on app-card-role "Promotional Staffing (Brand Ambassadors) [DATE] 08:30-16:30 (8h) [PERSON_NAME] …" at bounding box center [569, 411] width 178 height 77
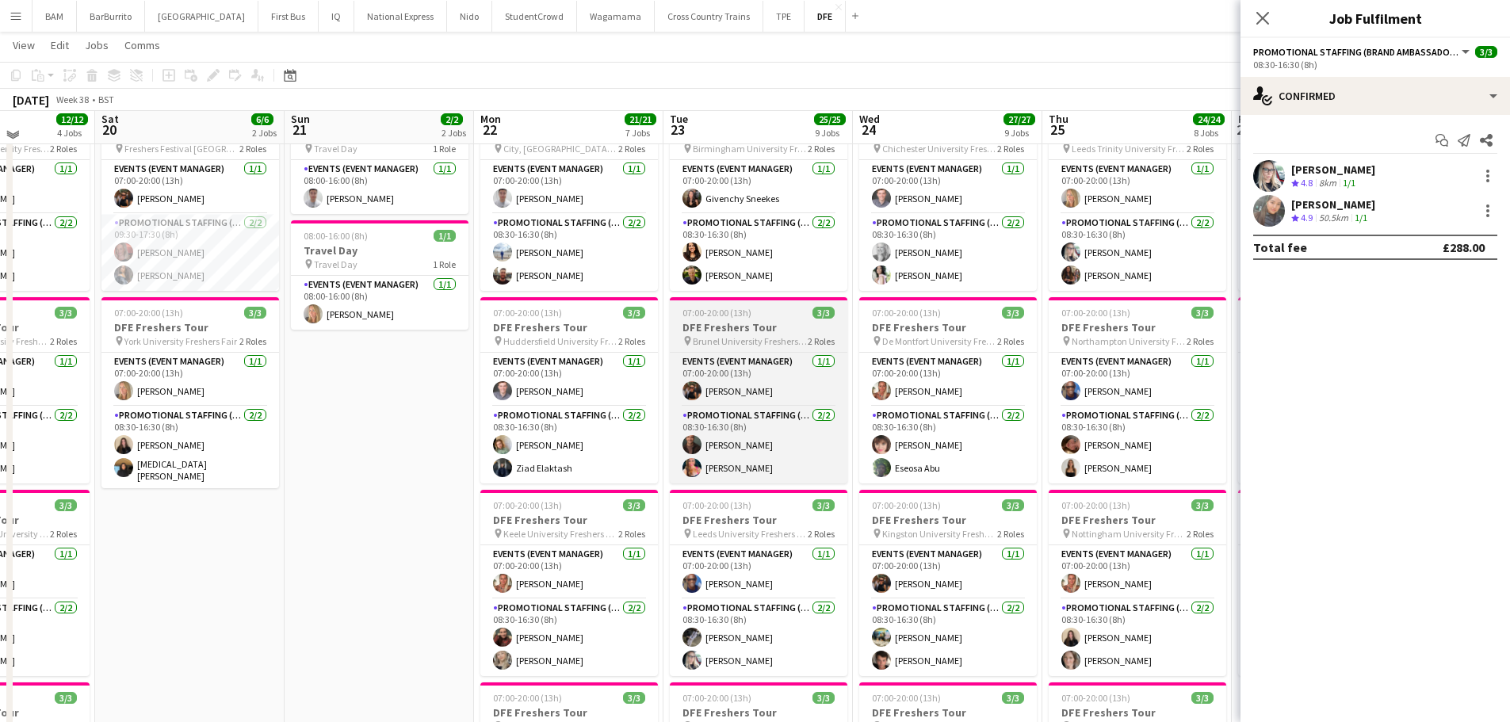
scroll to position [0, 0]
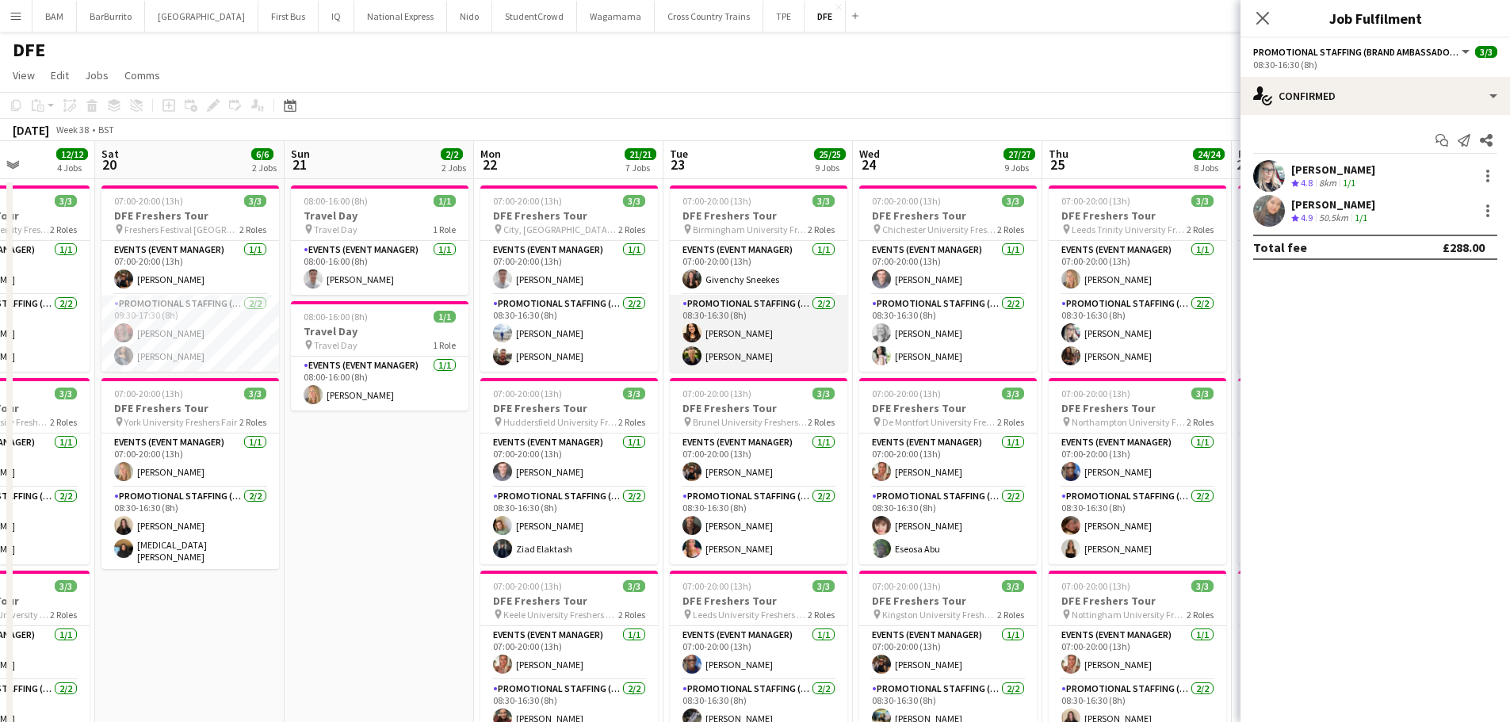
click at [769, 345] on app-card-role "Promotional Staffing (Brand Ambassadors) [DATE] 08:30-16:30 (8h) [PERSON_NAME] …" at bounding box center [759, 333] width 178 height 77
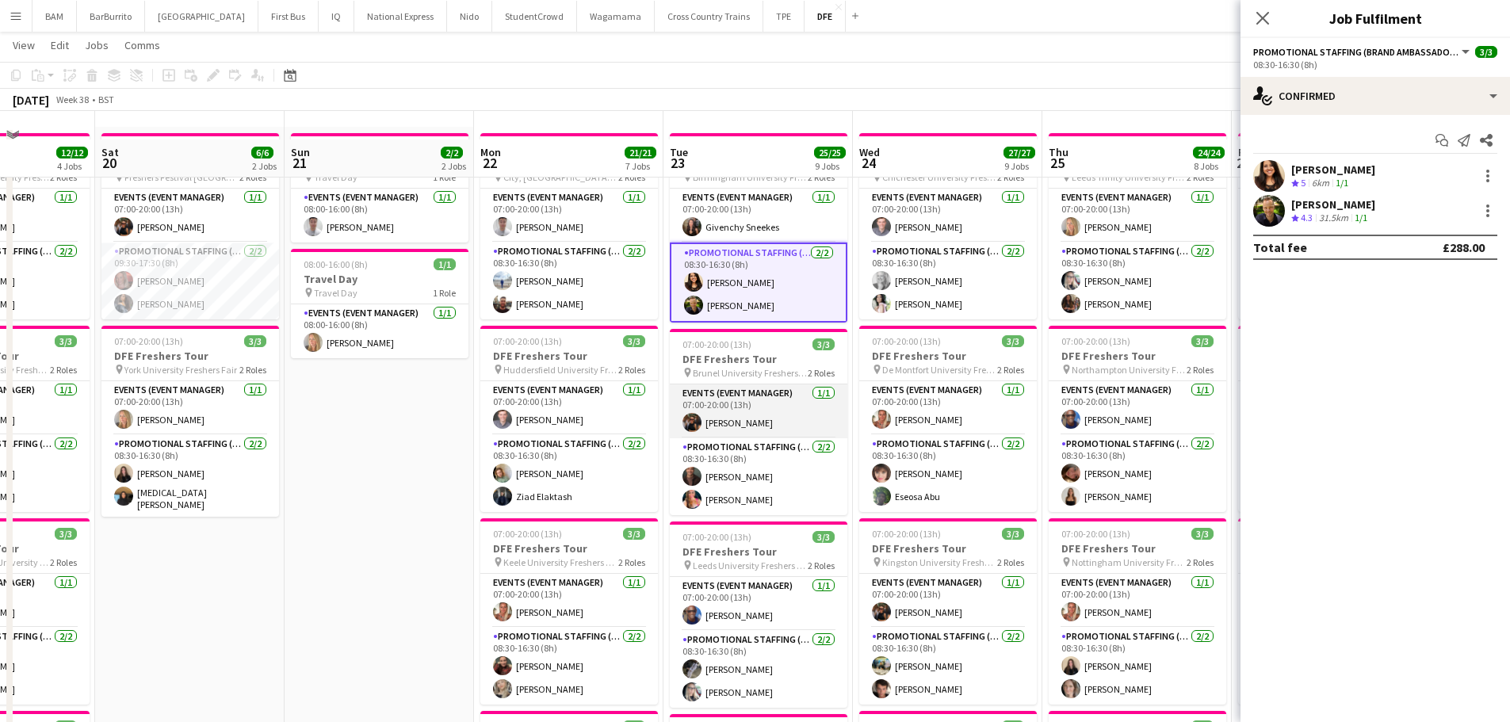
scroll to position [79, 0]
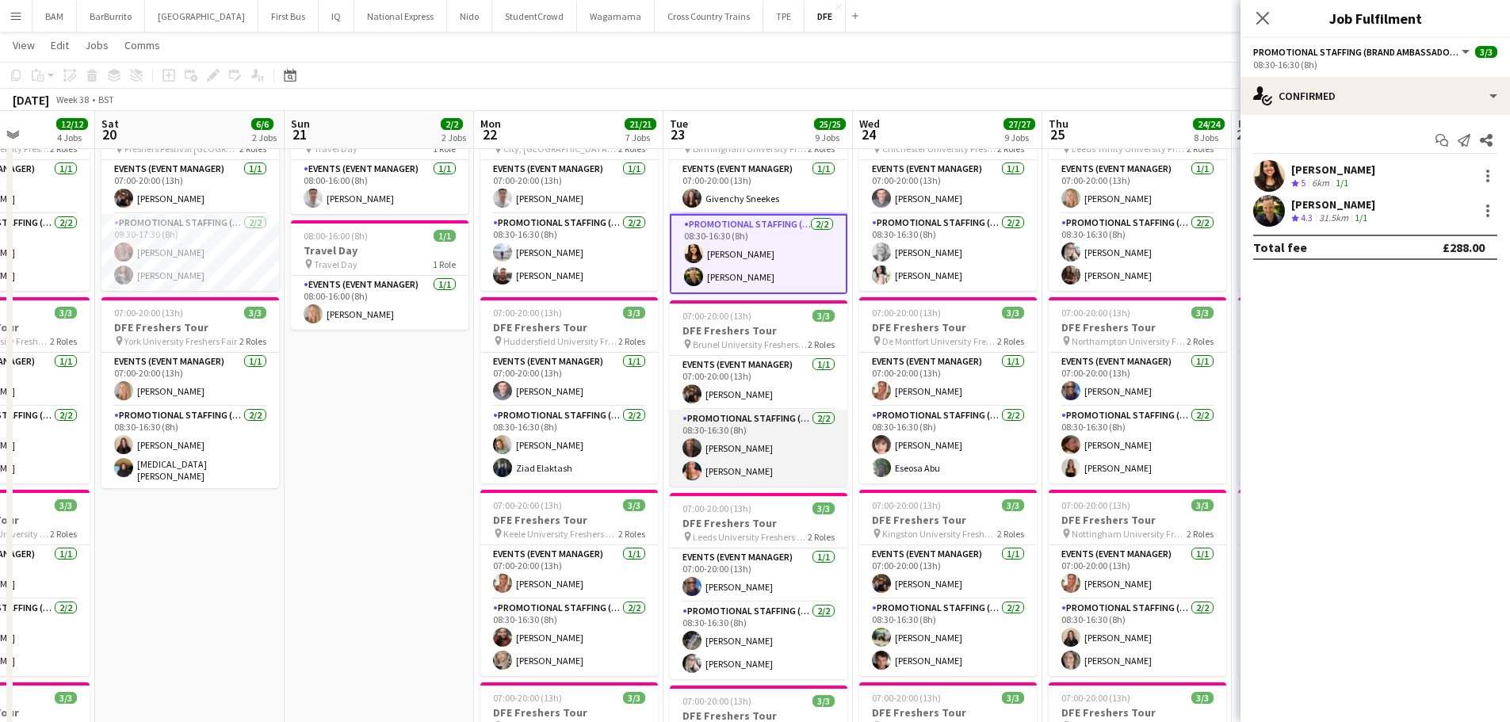
click at [782, 452] on app-card-role "Promotional Staffing (Brand Ambassadors) [DATE] 08:30-16:30 (8h) [PERSON_NAME] …" at bounding box center [759, 448] width 178 height 77
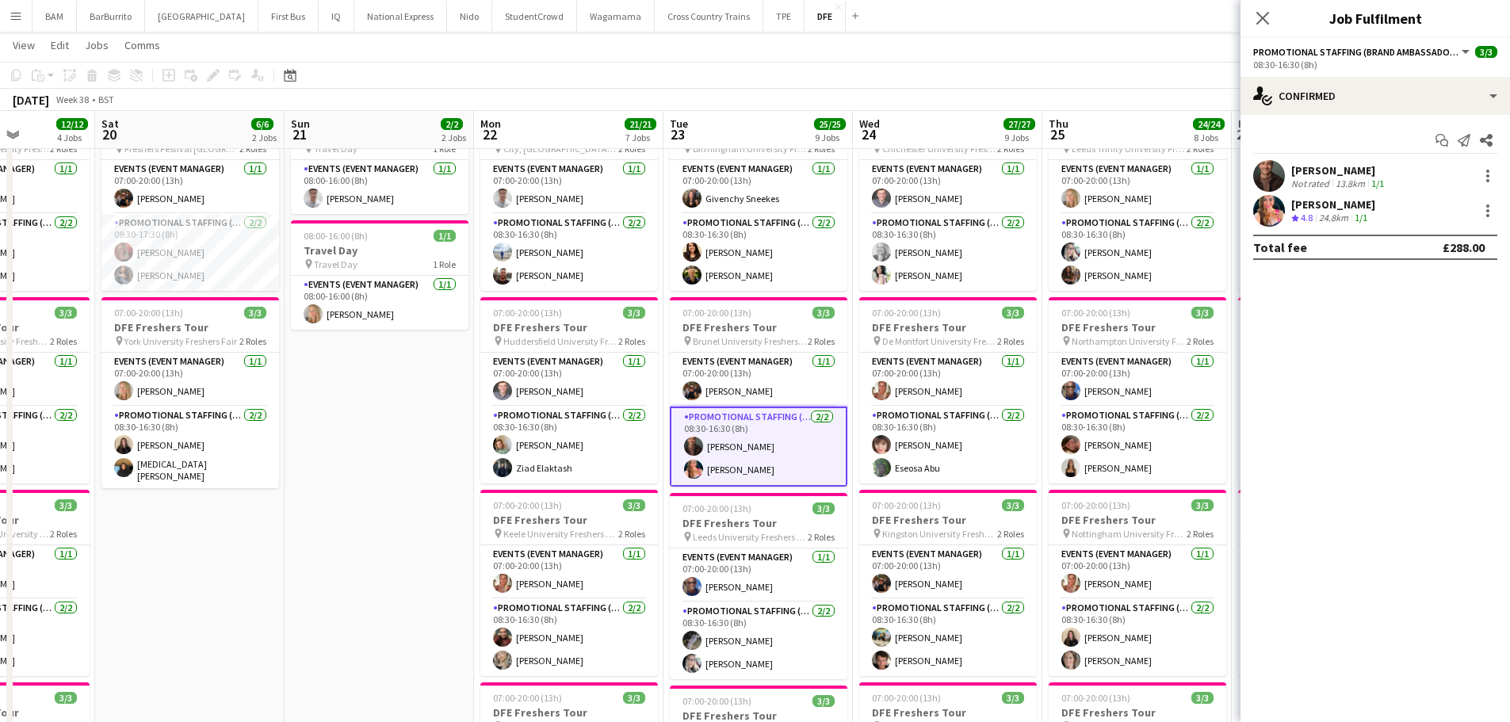
click at [1344, 176] on div "[PERSON_NAME]" at bounding box center [1339, 170] width 96 height 14
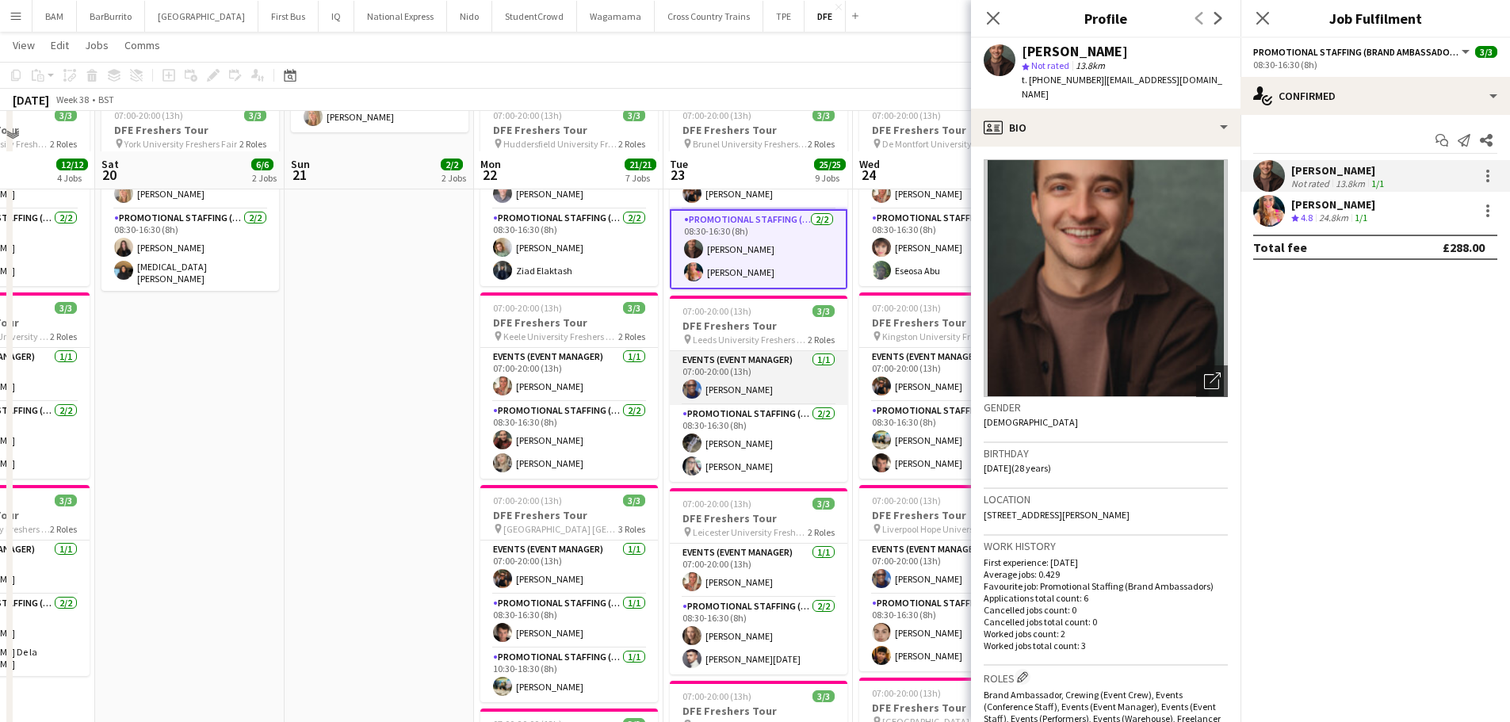
scroll to position [317, 0]
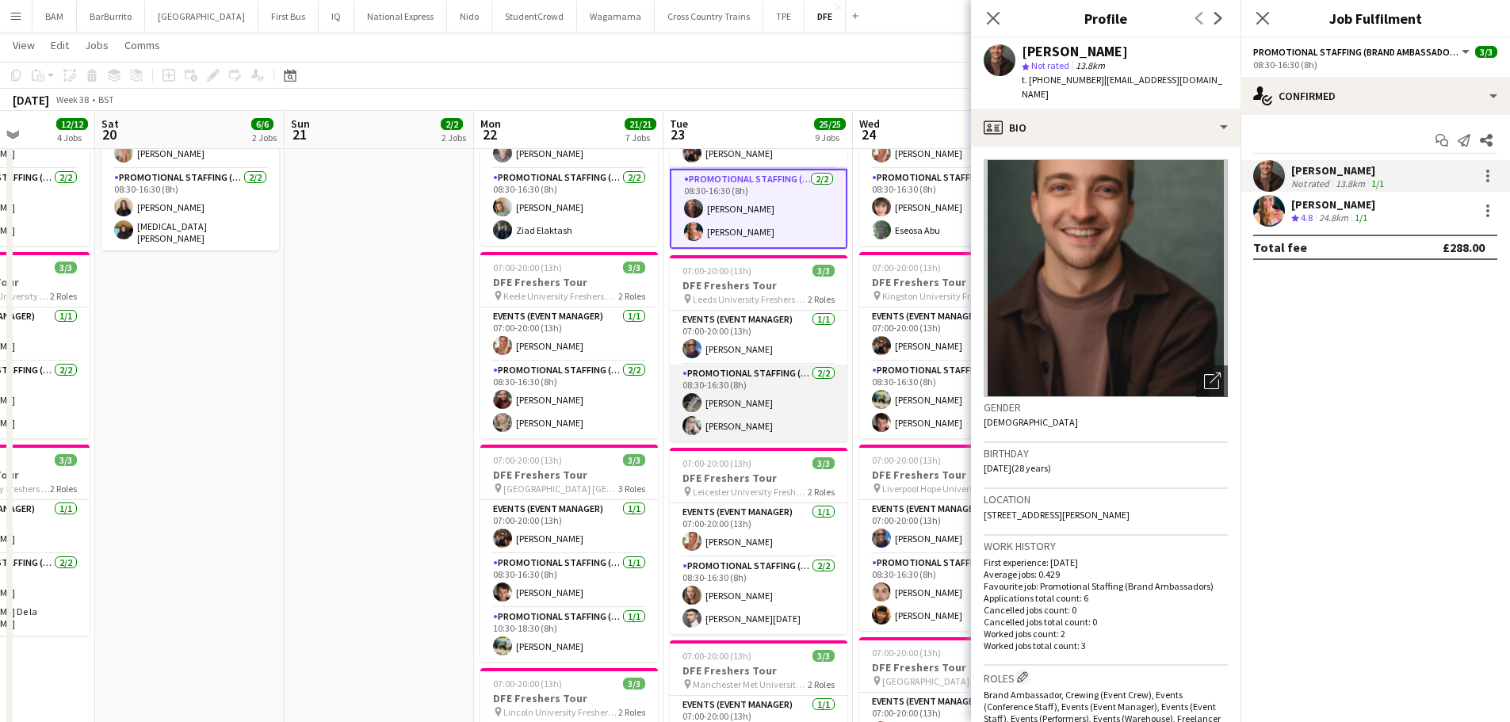
click at [792, 427] on app-card-role "Promotional Staffing (Brand Ambassadors) [DATE] 08:30-16:30 (8h) [PERSON_NAME] …" at bounding box center [759, 403] width 178 height 77
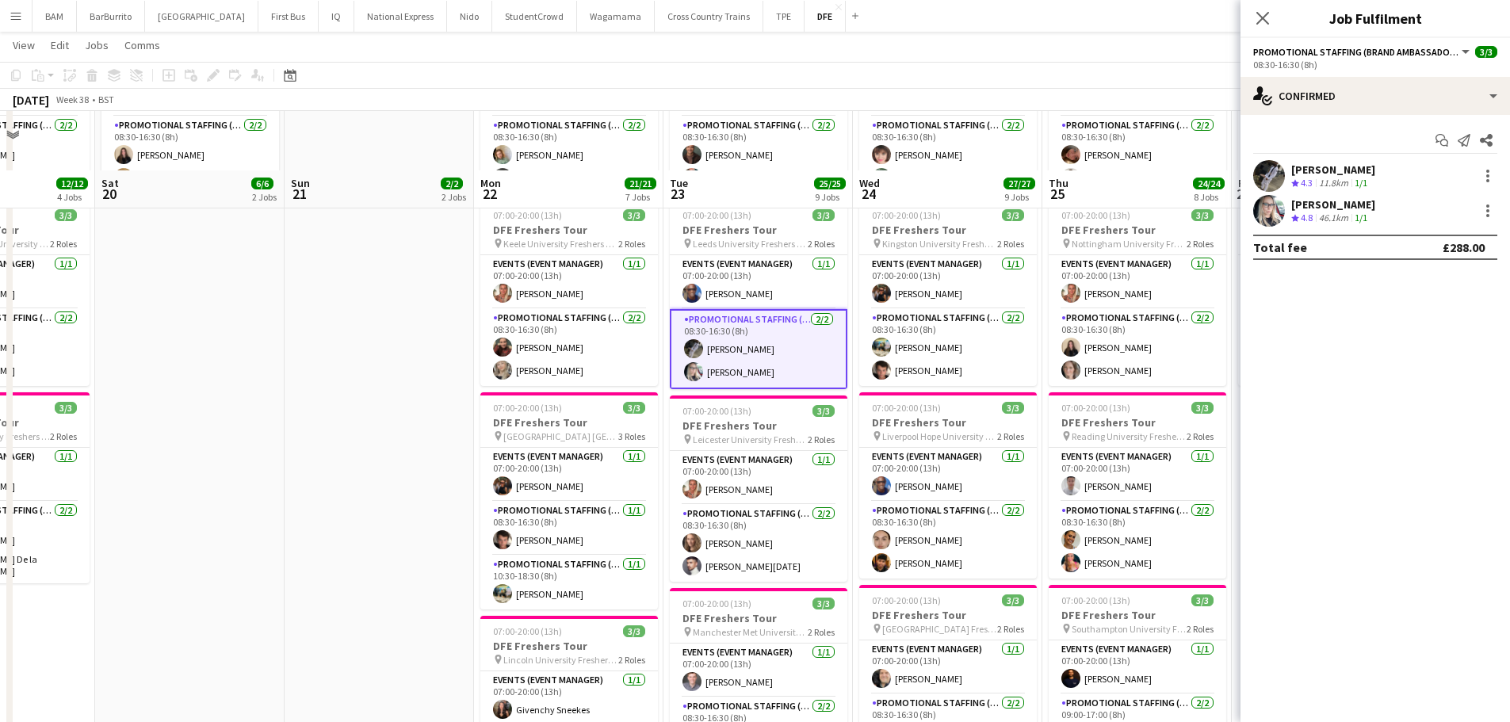
scroll to position [476, 0]
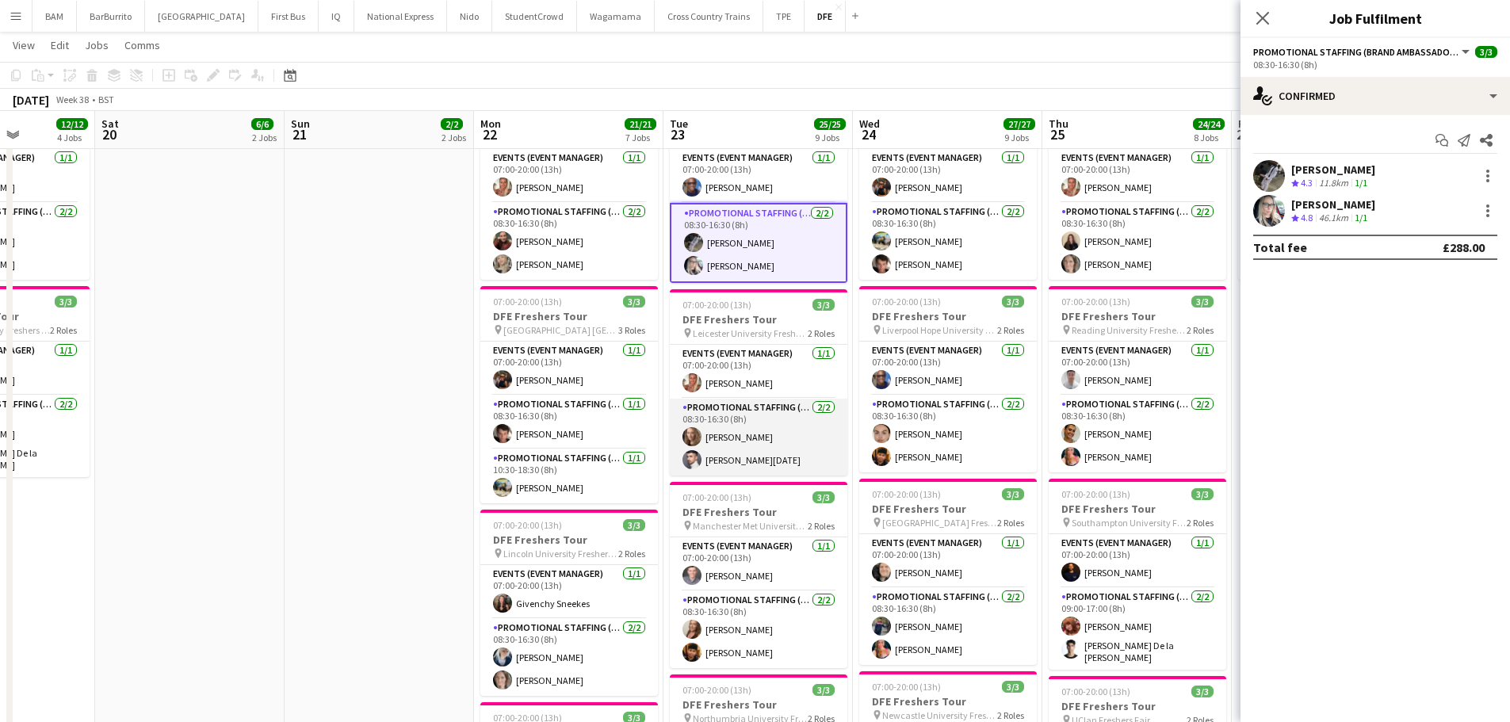
click at [797, 442] on app-card-role "Promotional Staffing (Brand Ambassadors) [DATE] 08:30-16:30 (8h) [PERSON_NAME] …" at bounding box center [759, 437] width 178 height 77
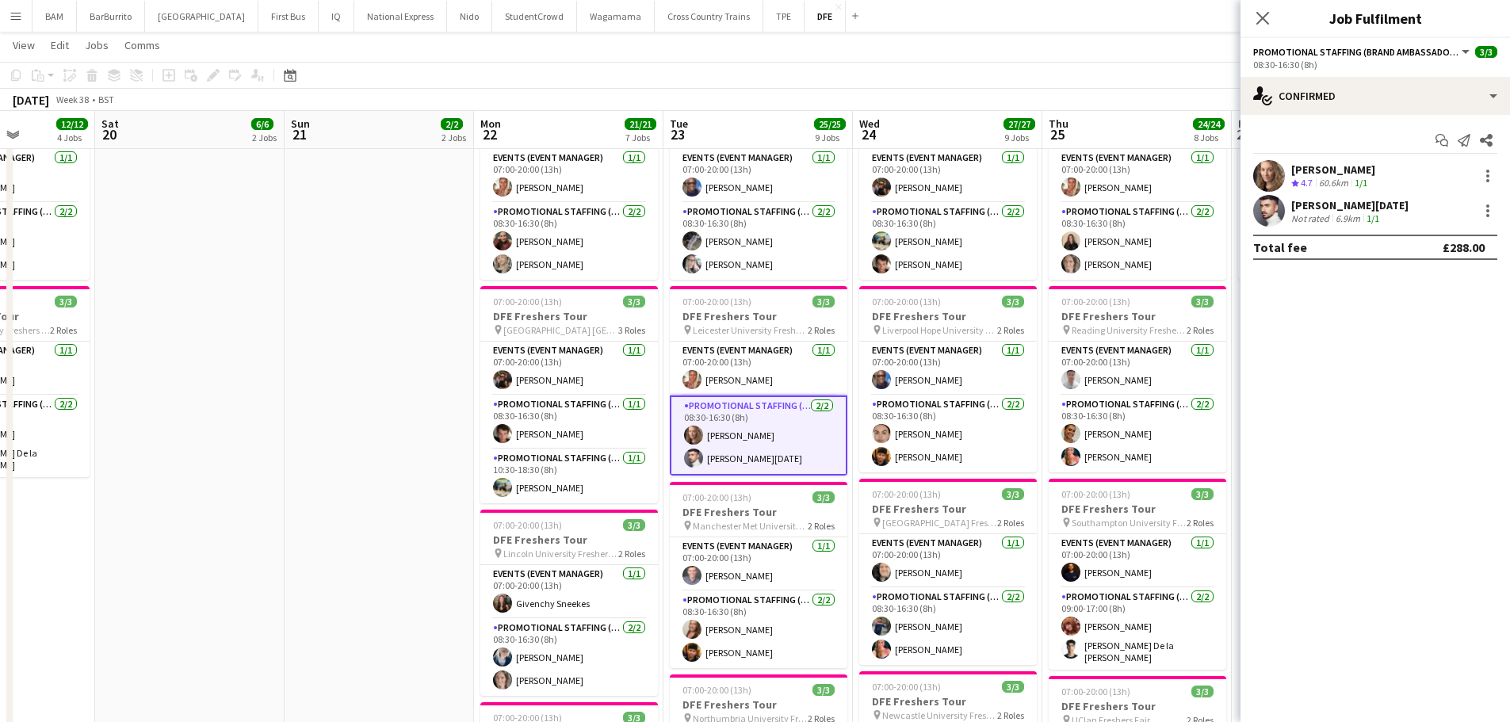
click at [1321, 224] on div "Not rated" at bounding box center [1311, 218] width 41 height 12
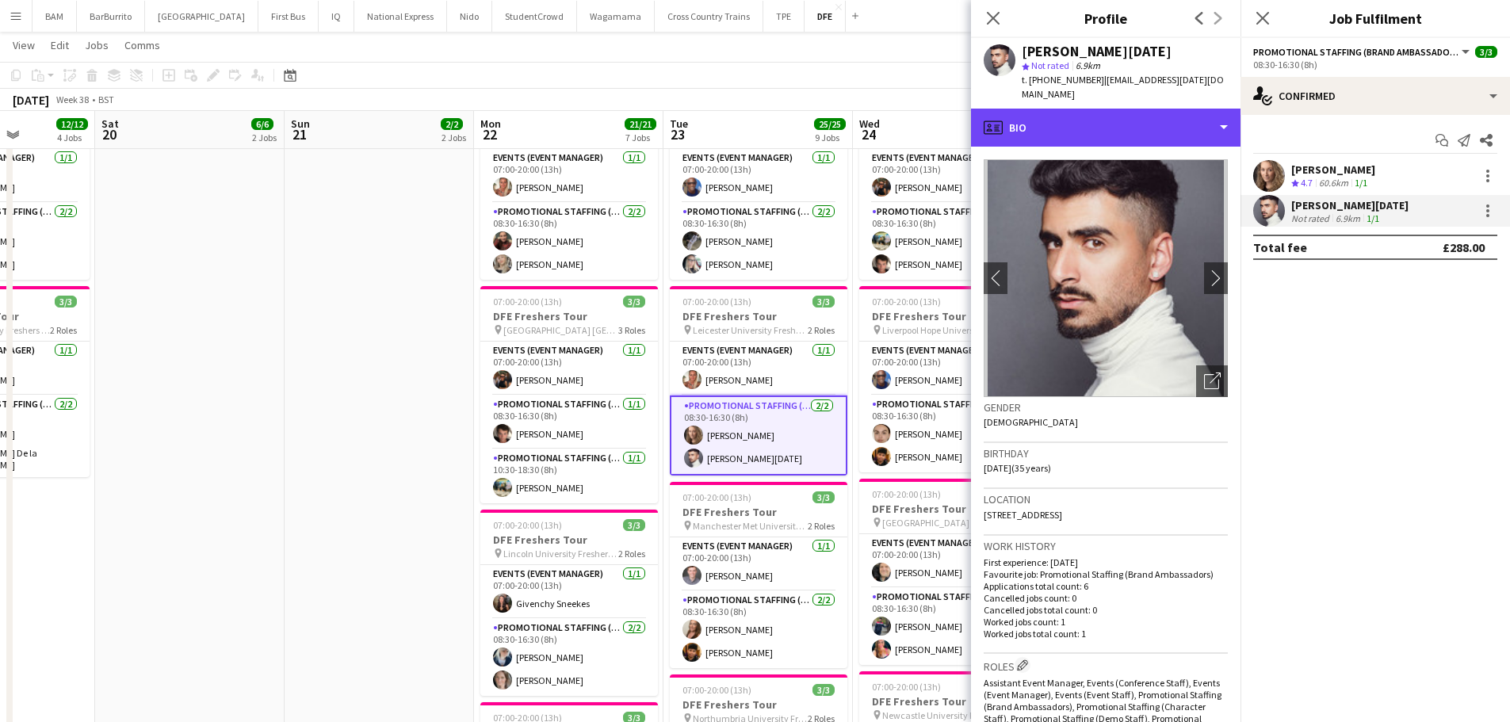
click at [1145, 130] on div "profile Bio" at bounding box center [1106, 128] width 270 height 38
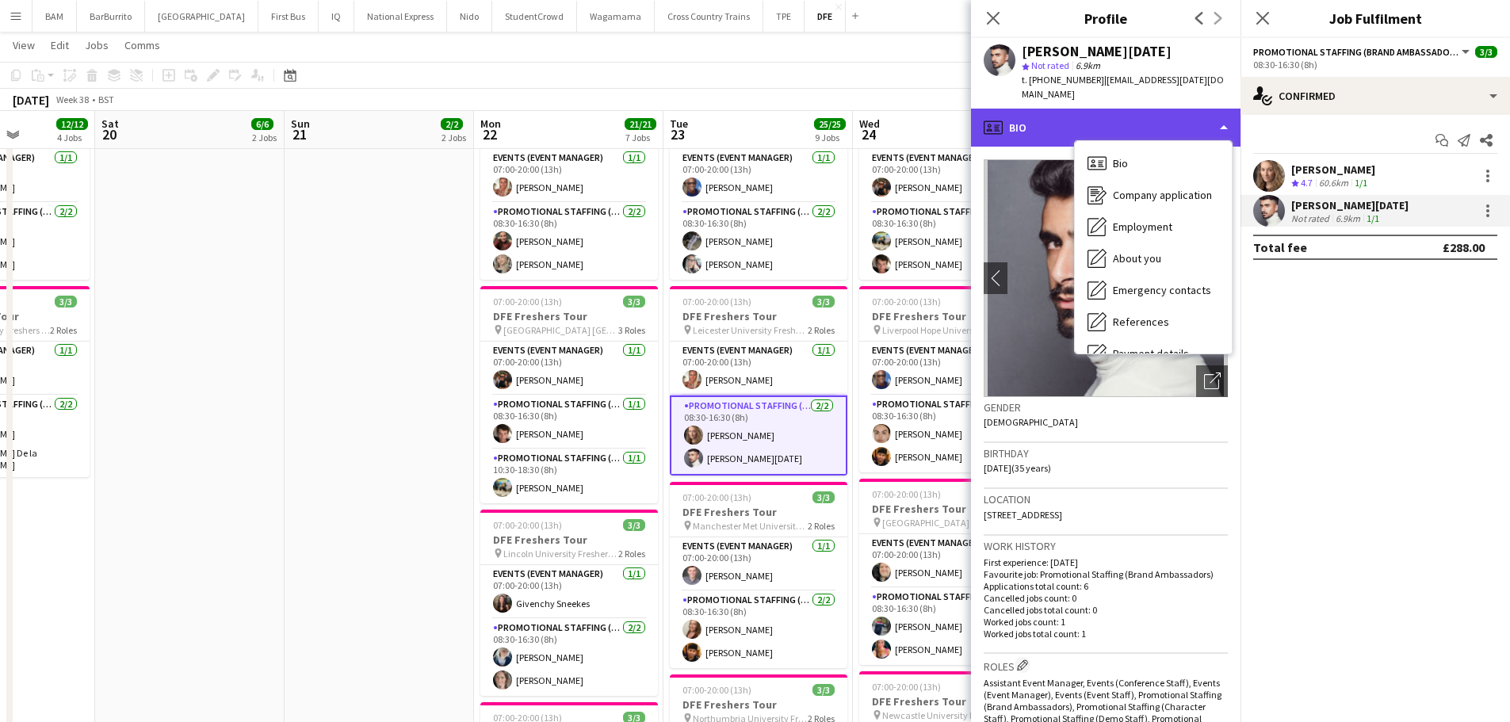
click at [1143, 109] on div "profile Bio" at bounding box center [1106, 128] width 270 height 38
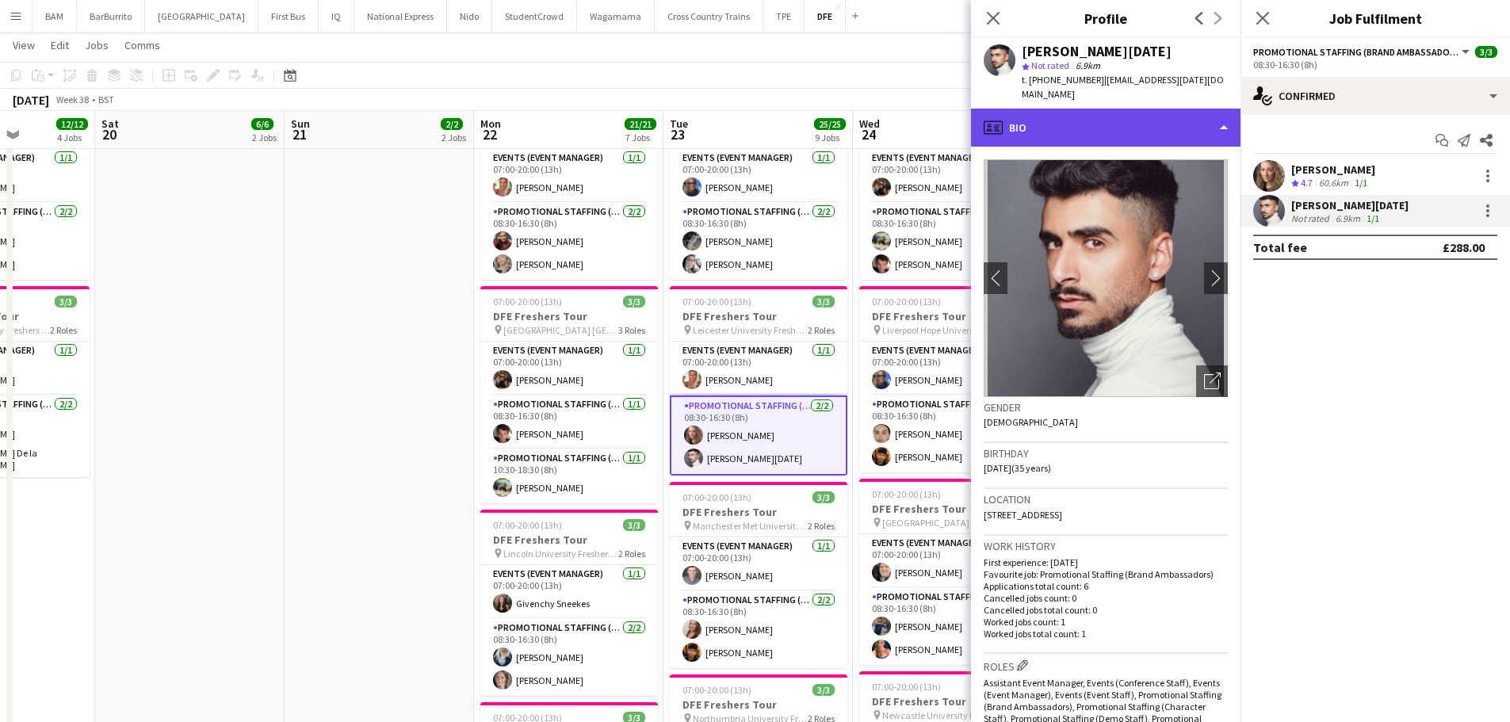
click at [1122, 110] on div "profile Bio" at bounding box center [1106, 128] width 270 height 38
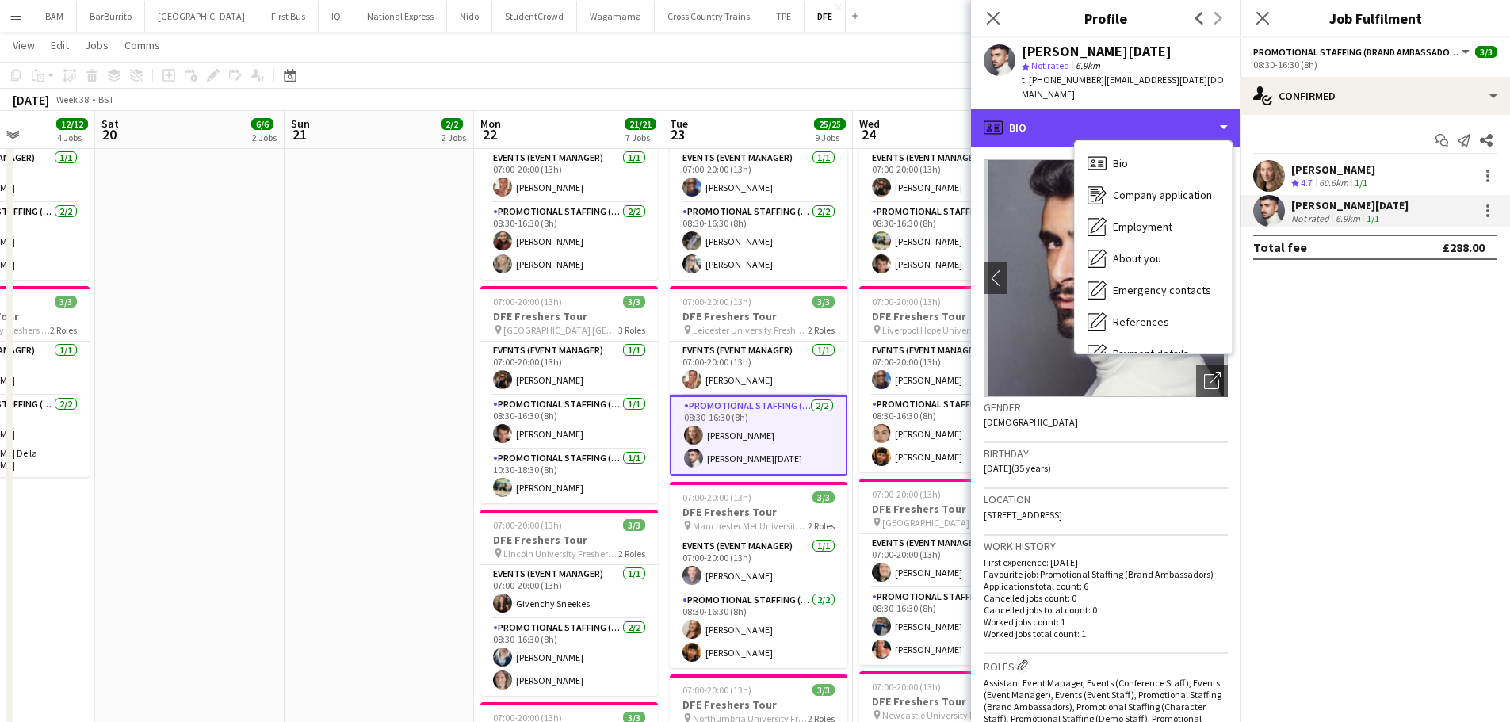
scroll to position [181, 0]
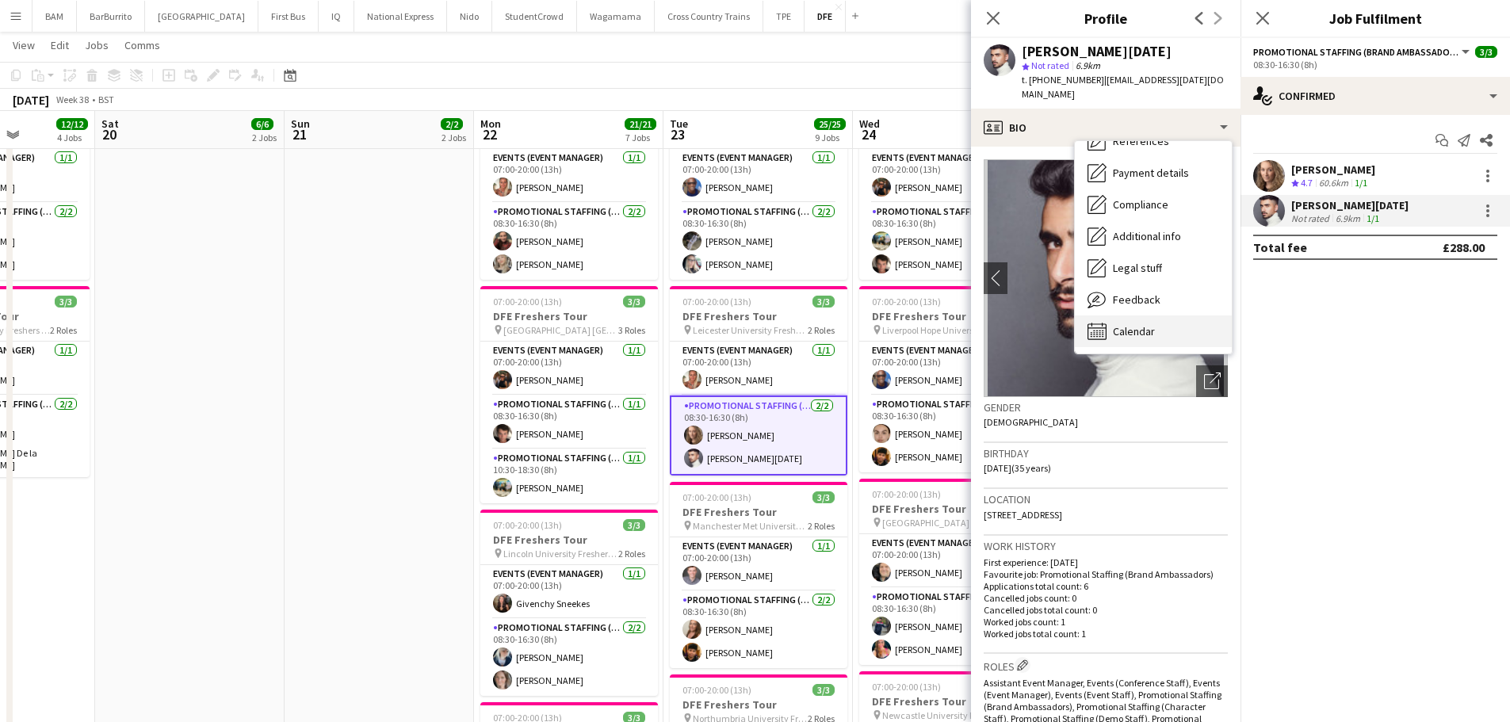
click at [1133, 324] on span "Calendar" at bounding box center [1134, 331] width 42 height 14
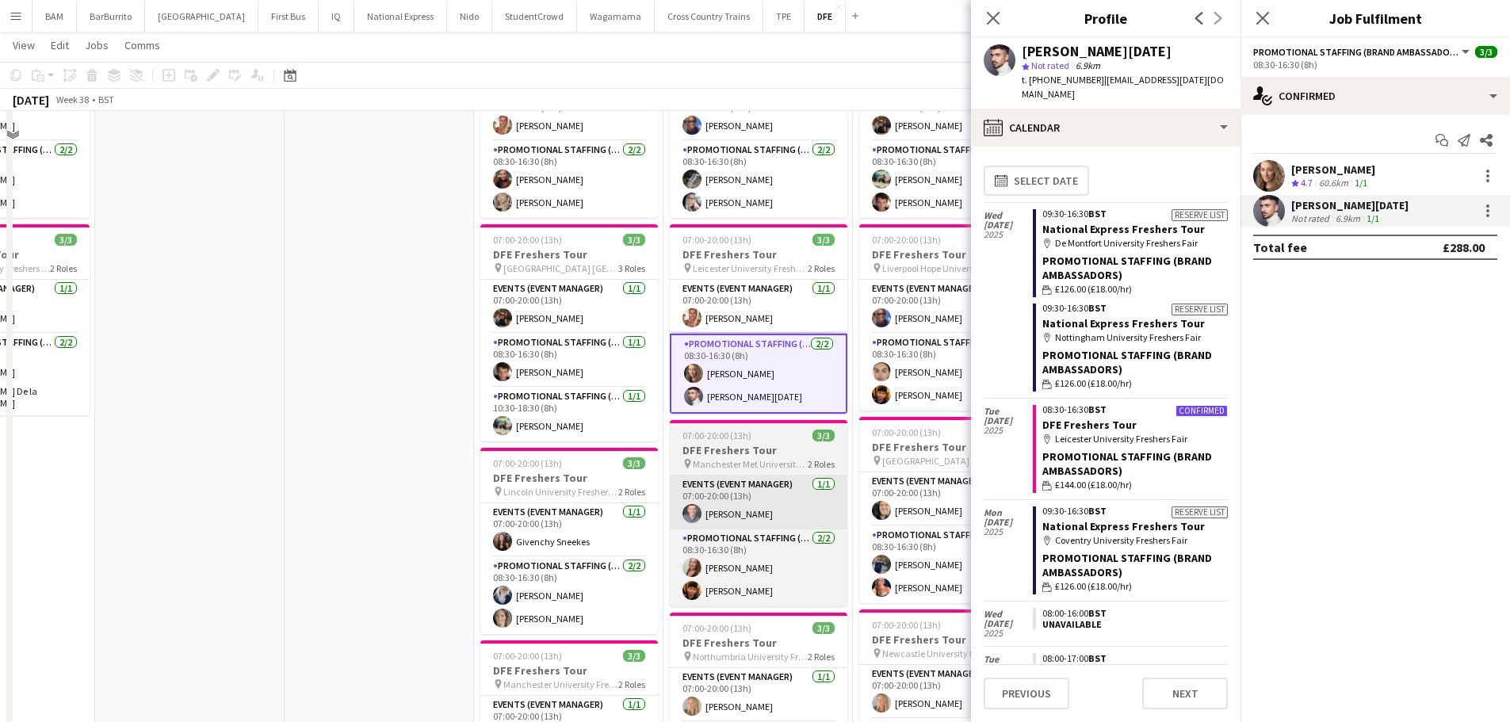
scroll to position [634, 0]
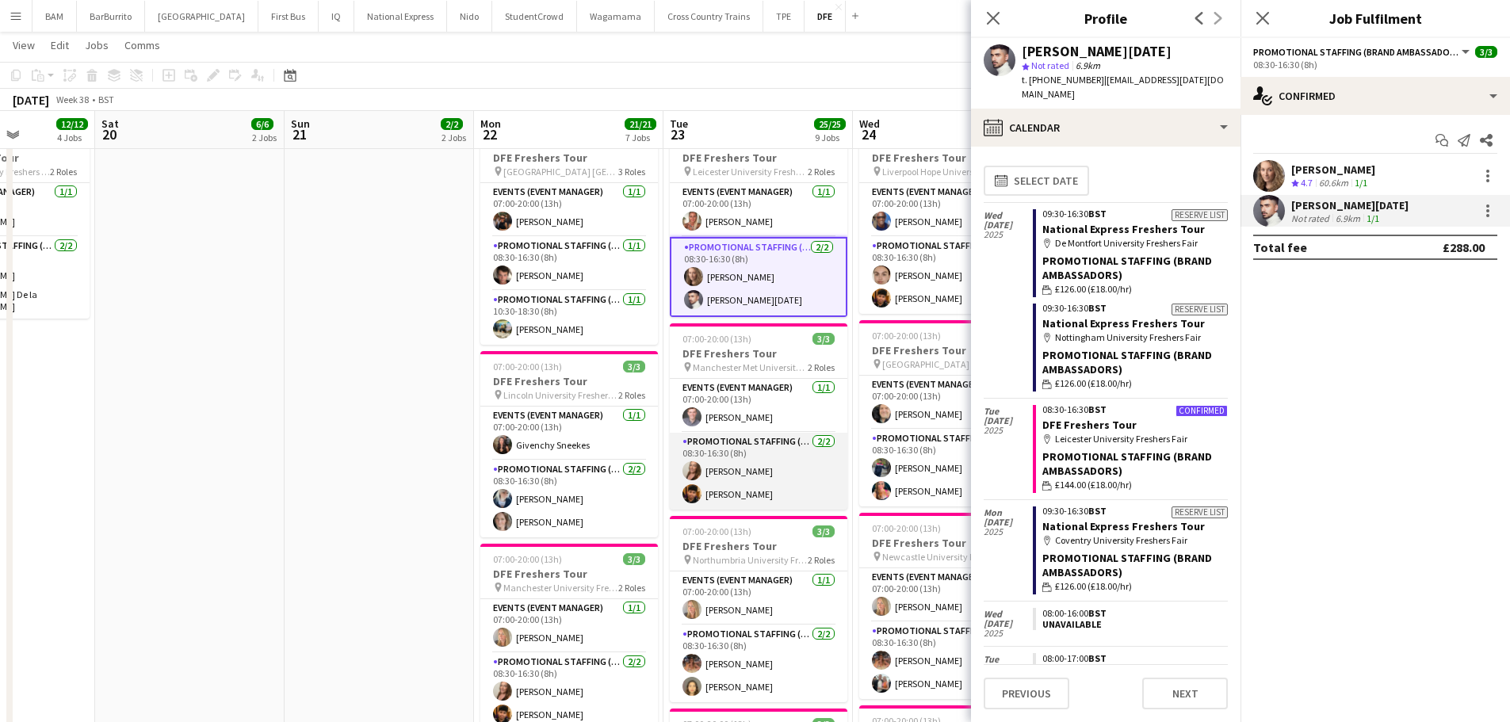
click at [770, 484] on app-card-role "Promotional Staffing (Brand Ambassadors) [DATE] 08:30-16:30 (8h) [PERSON_NAME] …" at bounding box center [759, 471] width 178 height 77
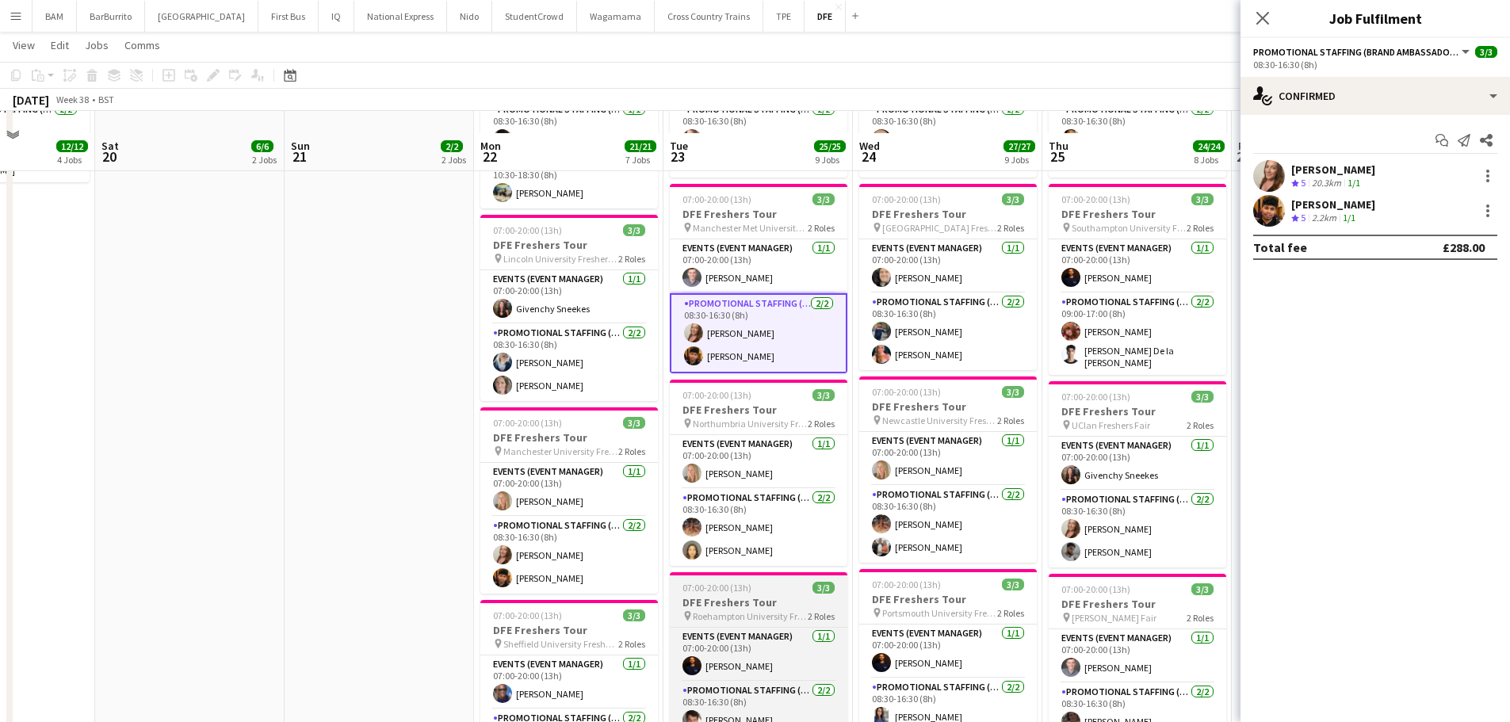
scroll to position [793, 0]
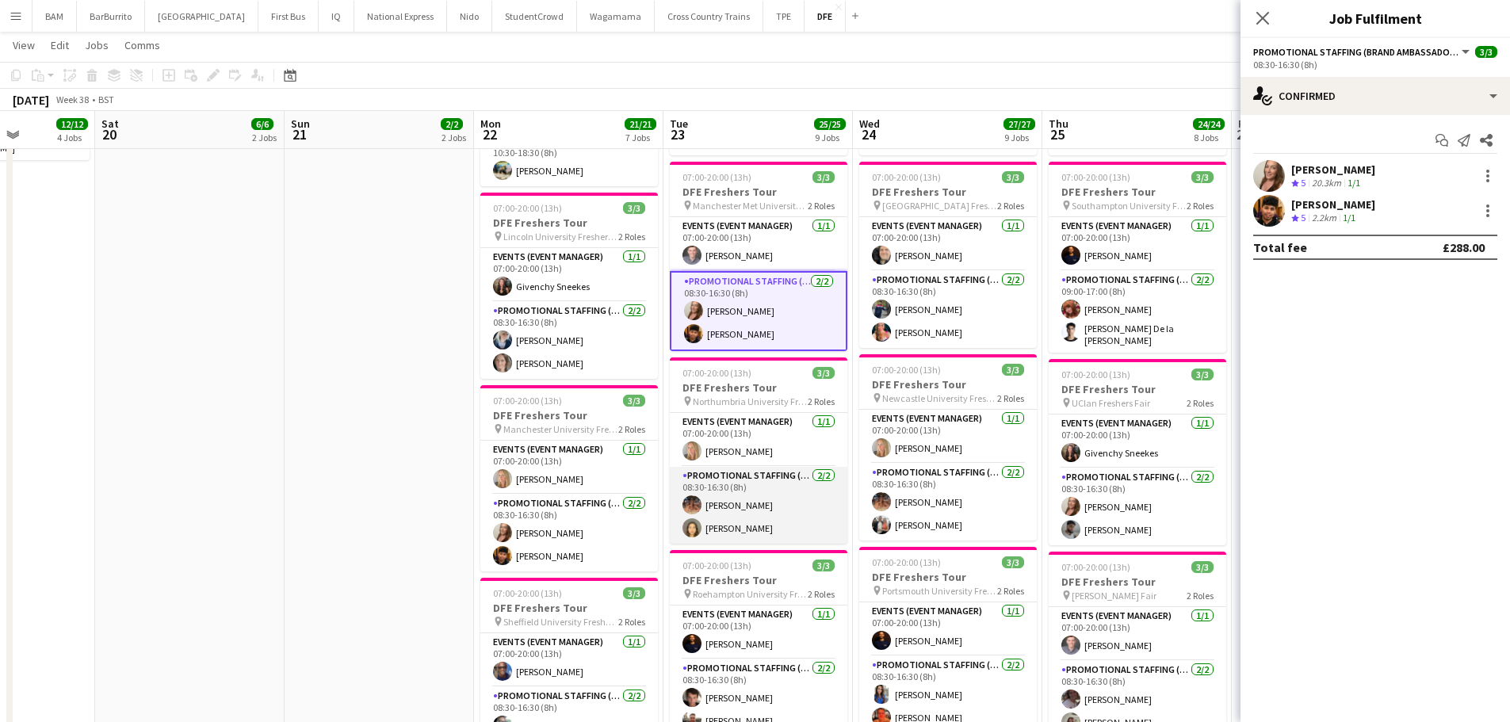
click at [770, 513] on app-card-role "Promotional Staffing (Brand Ambassadors) [DATE] 08:30-16:30 (8h) [PERSON_NAME] …" at bounding box center [759, 505] width 178 height 77
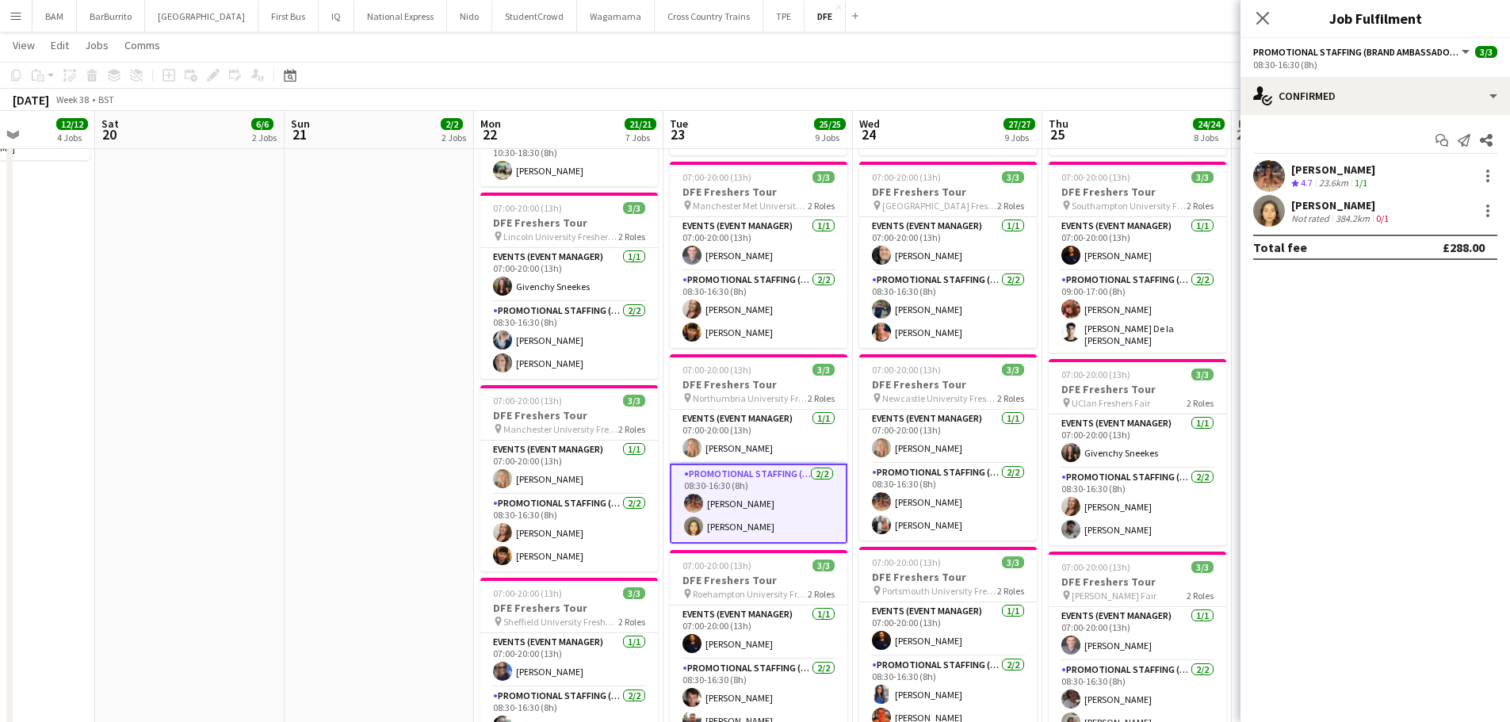
click at [1336, 166] on div "[PERSON_NAME]" at bounding box center [1333, 169] width 84 height 14
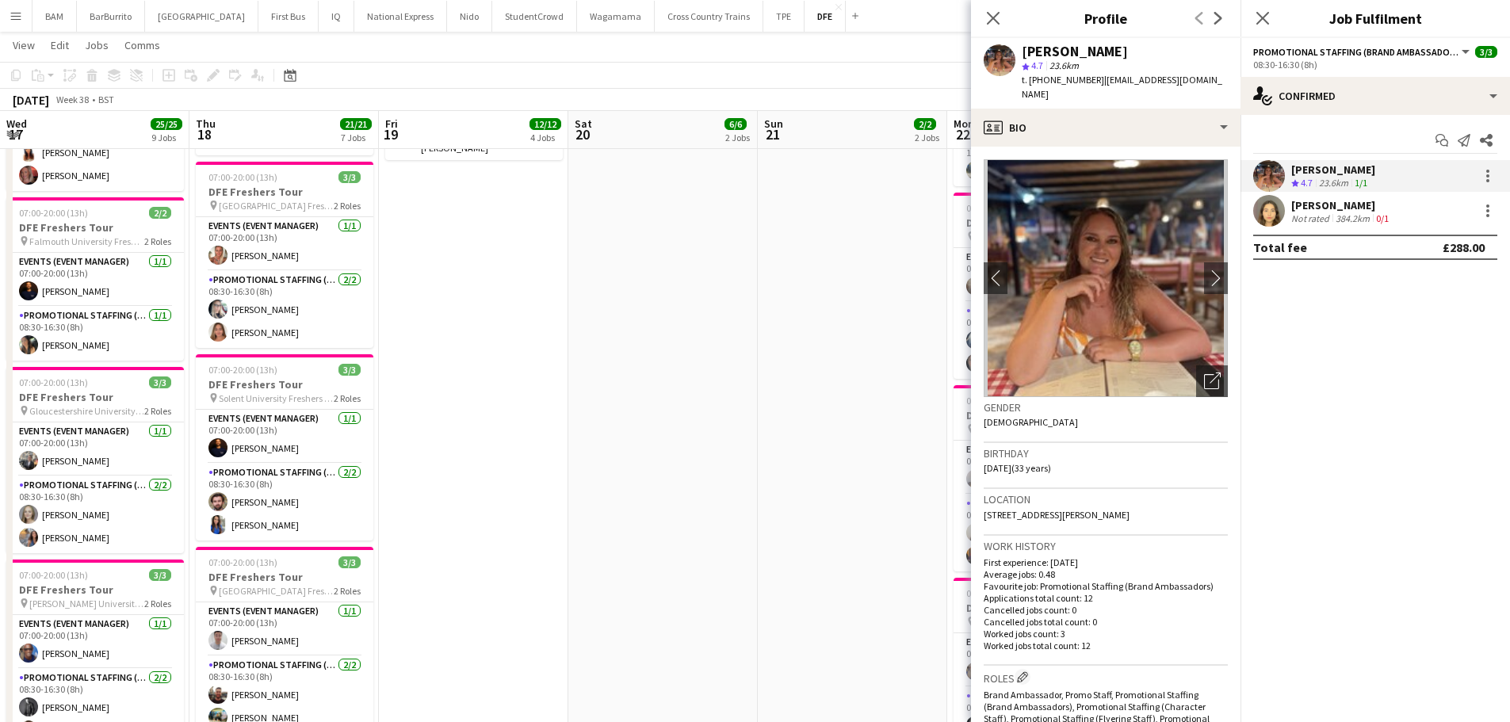
scroll to position [0, 473]
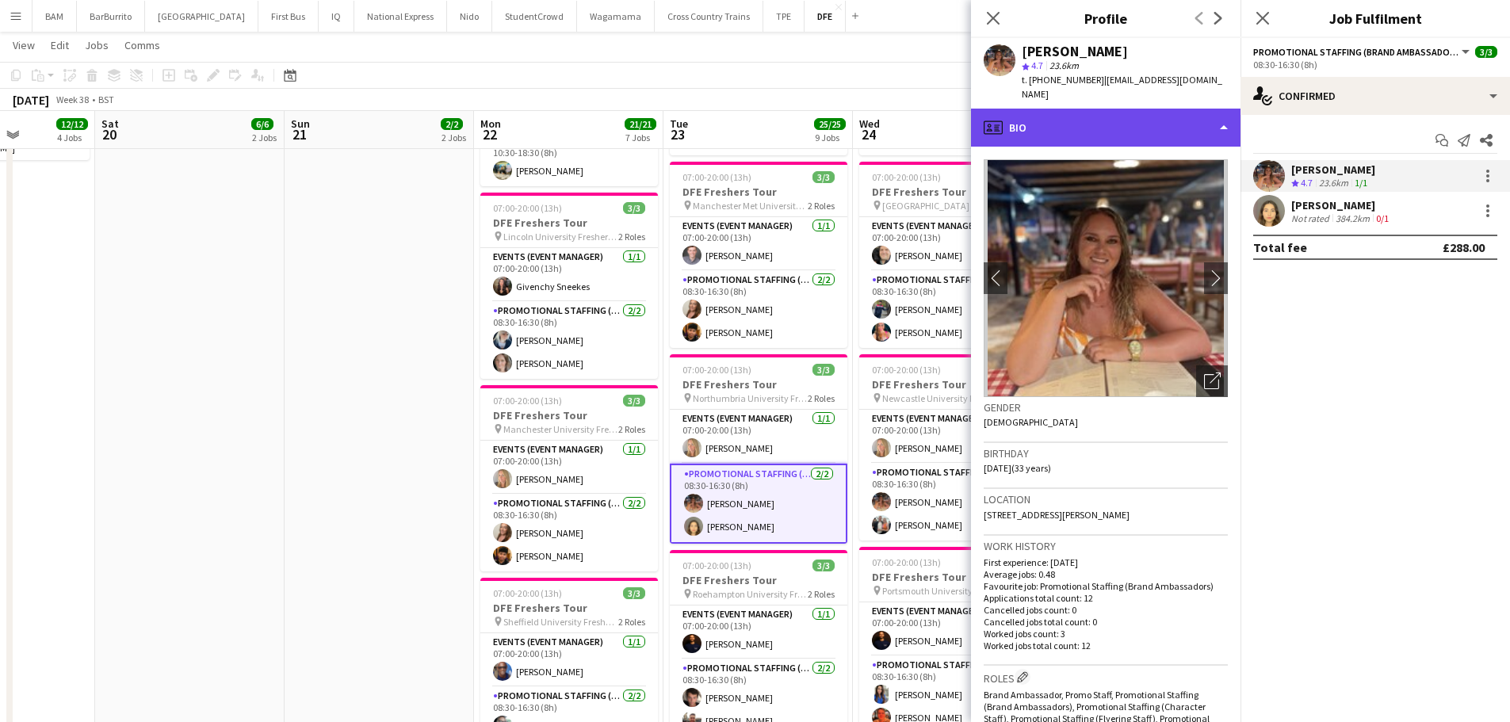
click at [1104, 109] on div "profile Bio" at bounding box center [1106, 128] width 270 height 38
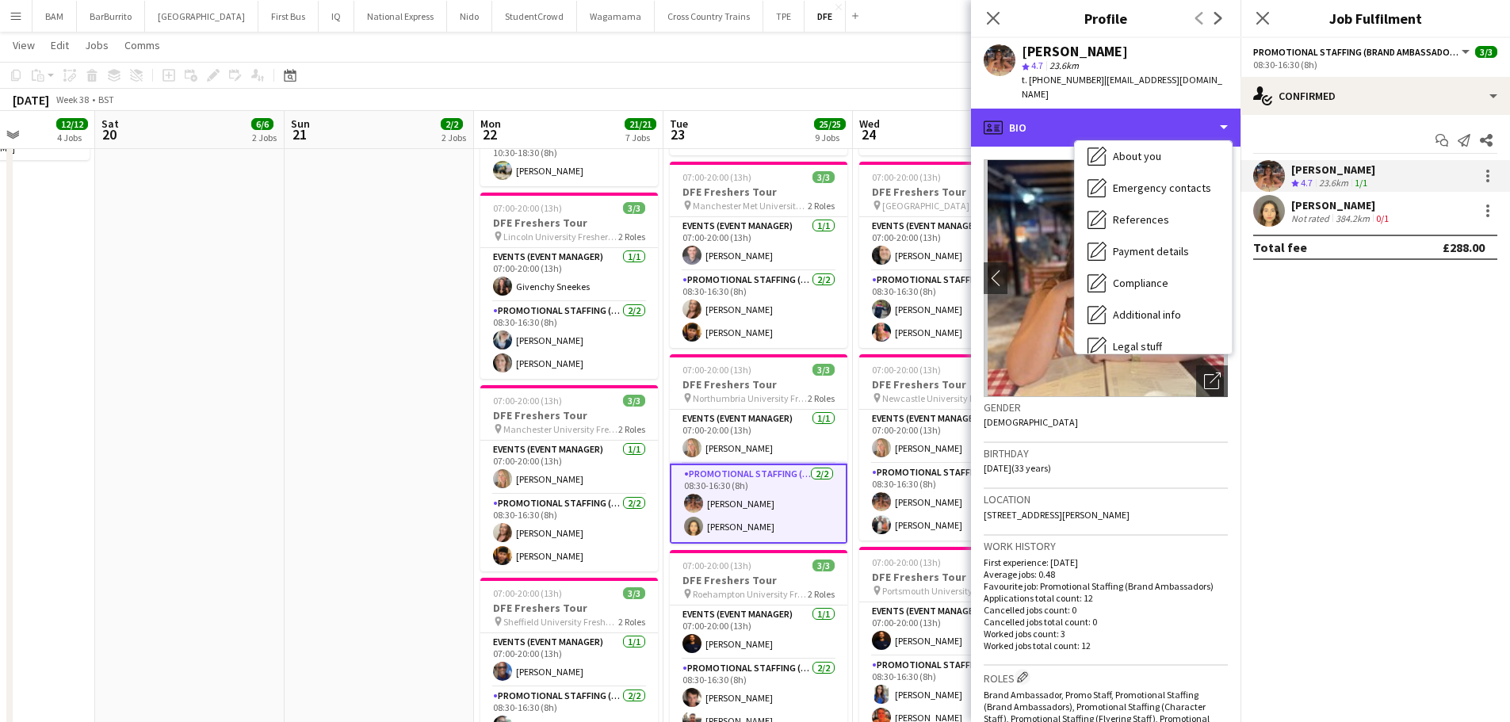
scroll to position [181, 0]
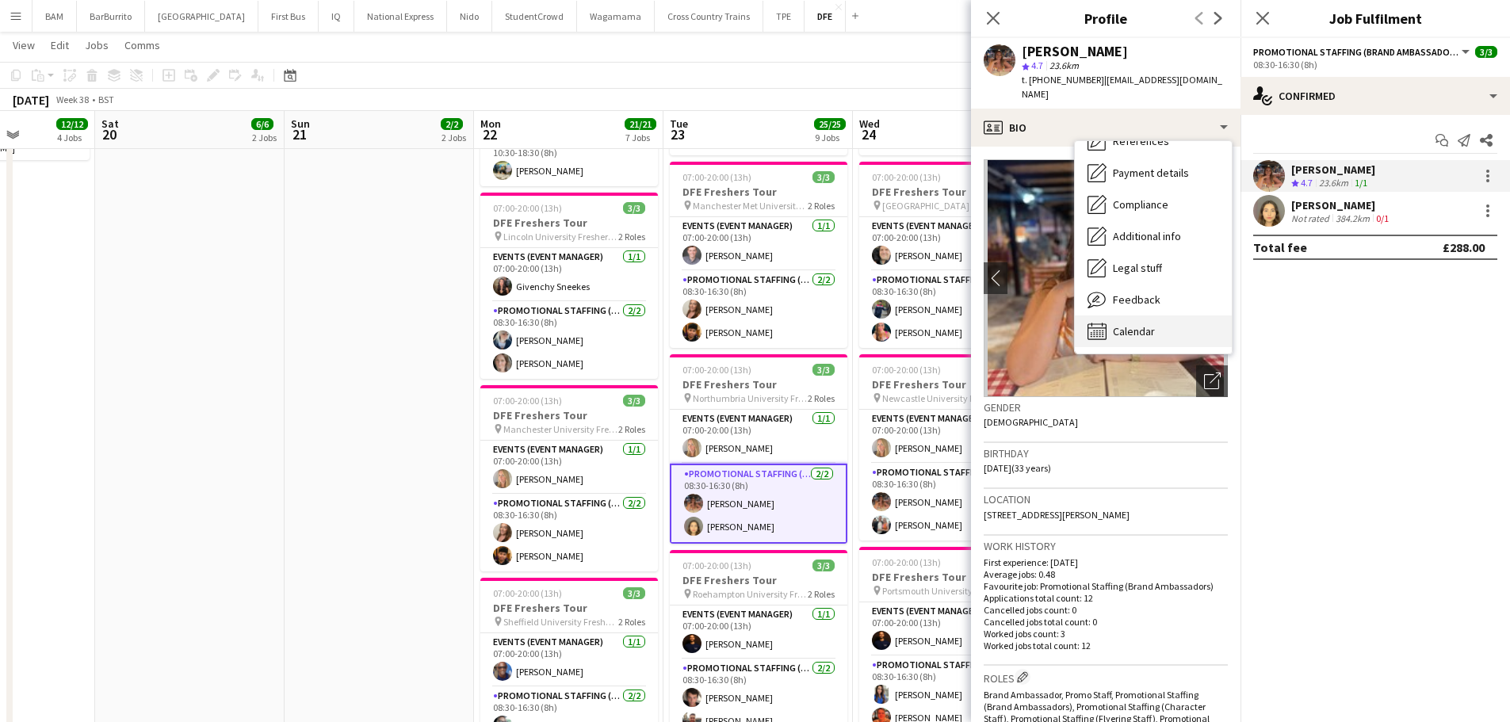
click at [1149, 324] on span "Calendar" at bounding box center [1134, 331] width 42 height 14
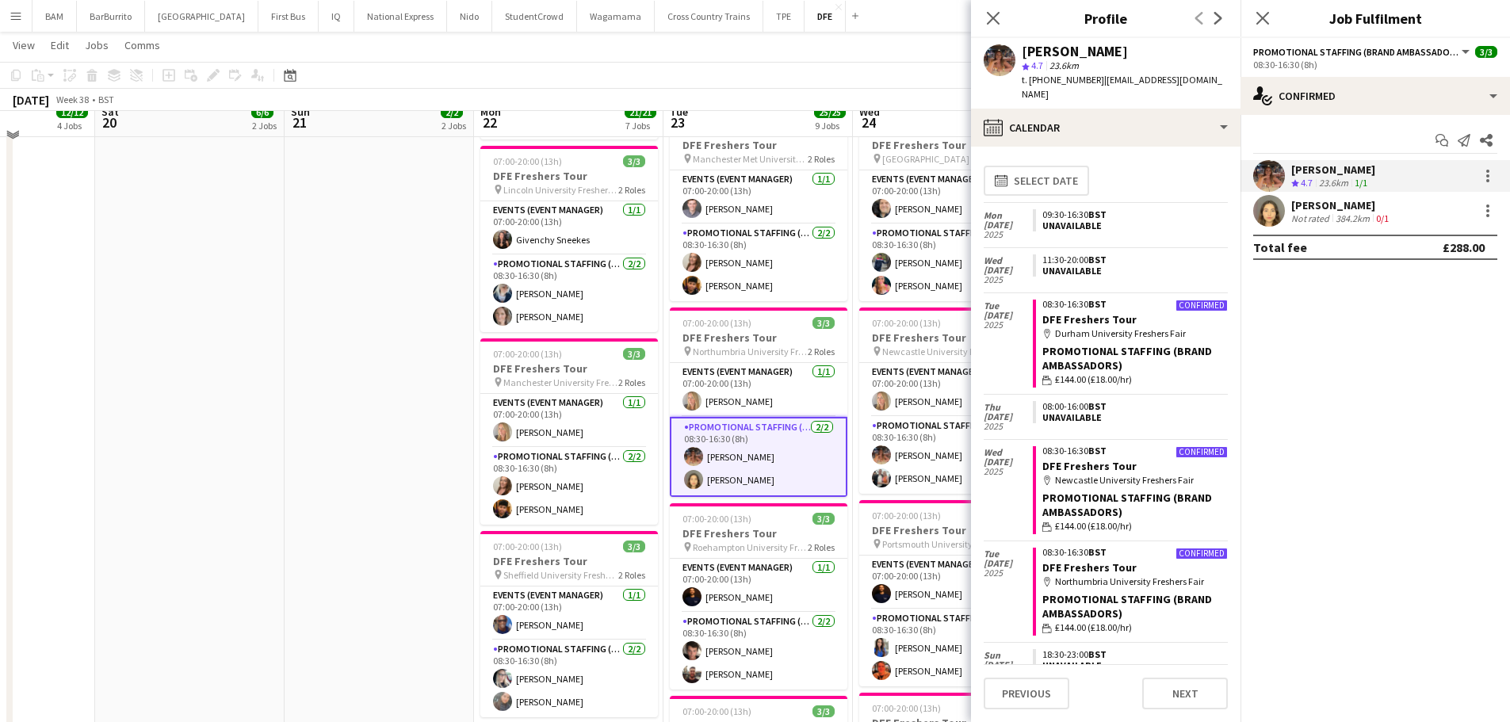
scroll to position [872, 0]
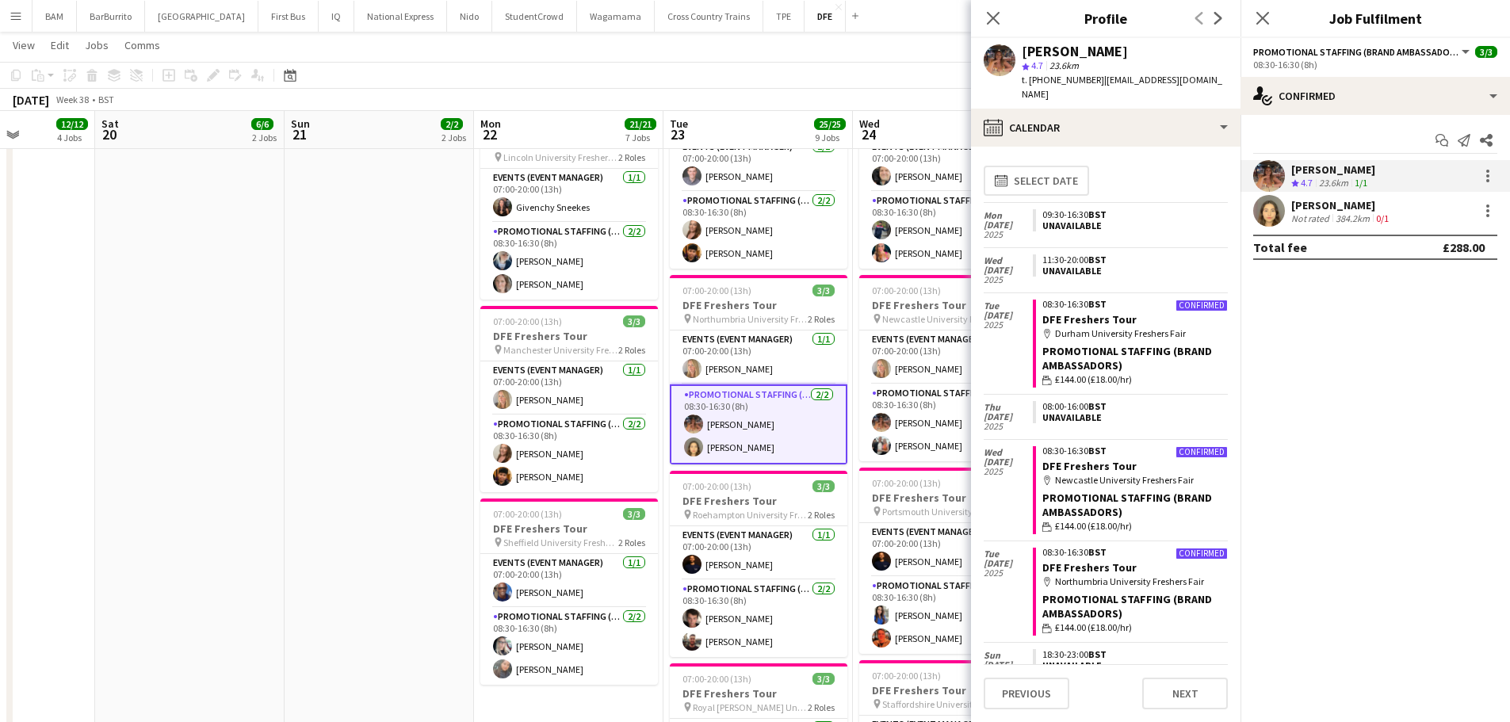
click at [1300, 212] on div "Not rated" at bounding box center [1311, 218] width 41 height 12
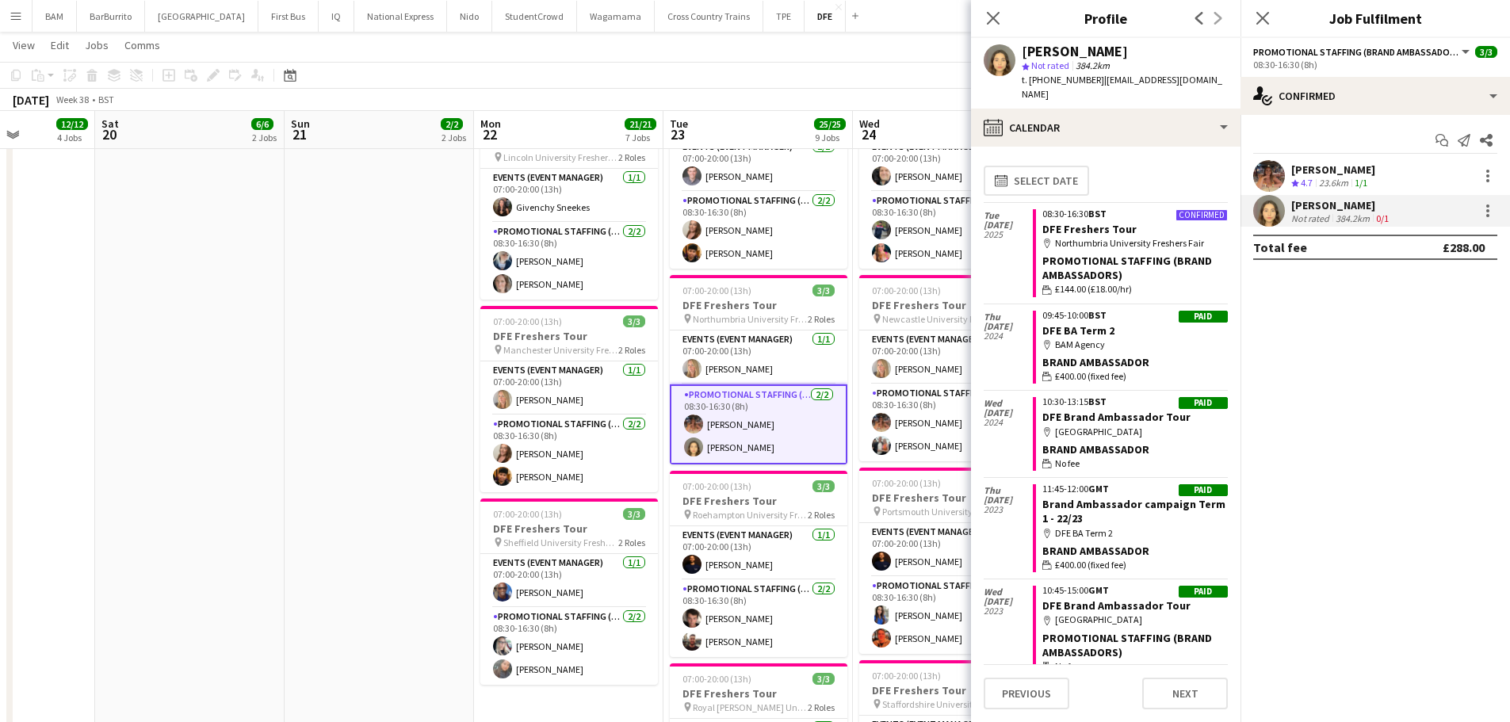
drag, startPoint x: 996, startPoint y: 17, endPoint x: 992, endPoint y: 31, distance: 14.6
click at [996, 17] on icon at bounding box center [993, 18] width 13 height 13
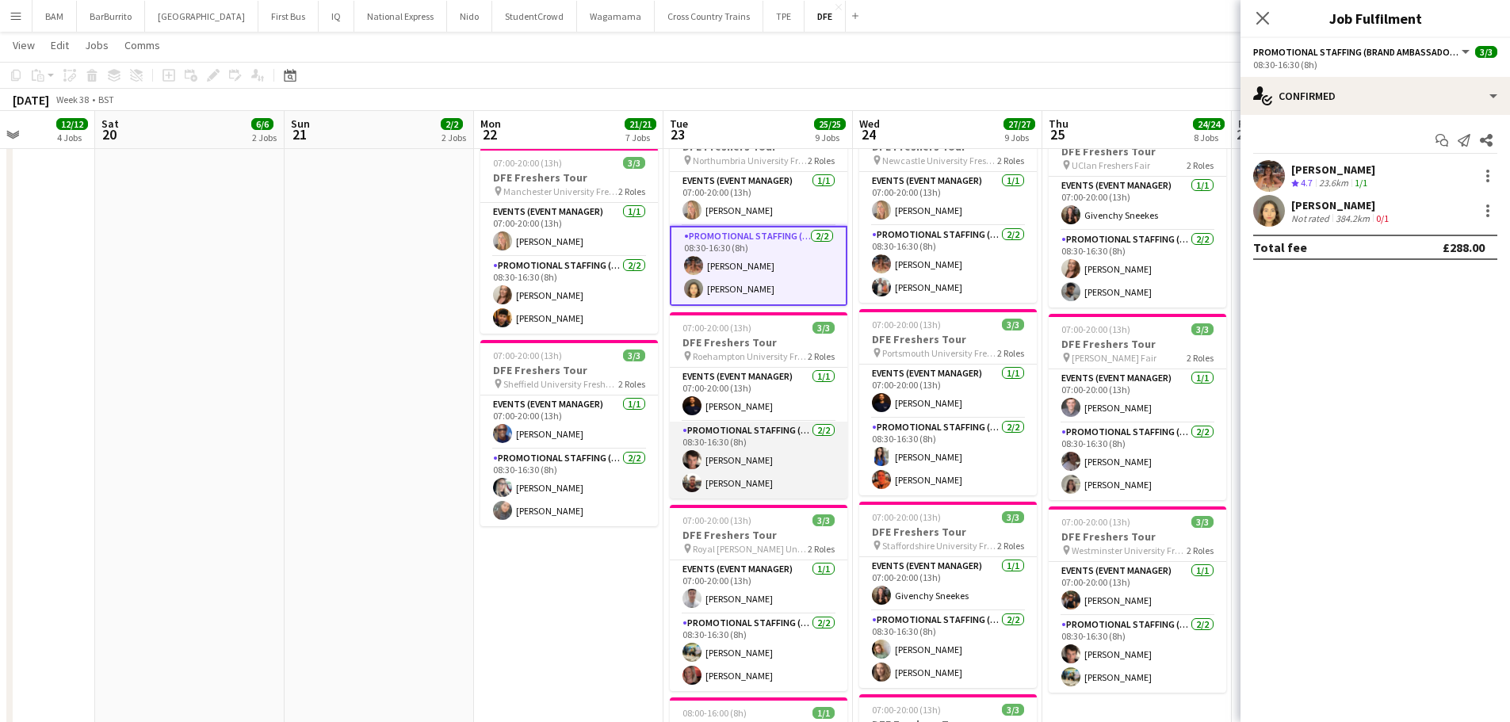
click at [763, 473] on app-card-role "Promotional Staffing (Brand Ambassadors) 2/2 08:30-16:30 (8h) Sebastian Hill He…" at bounding box center [759, 460] width 178 height 77
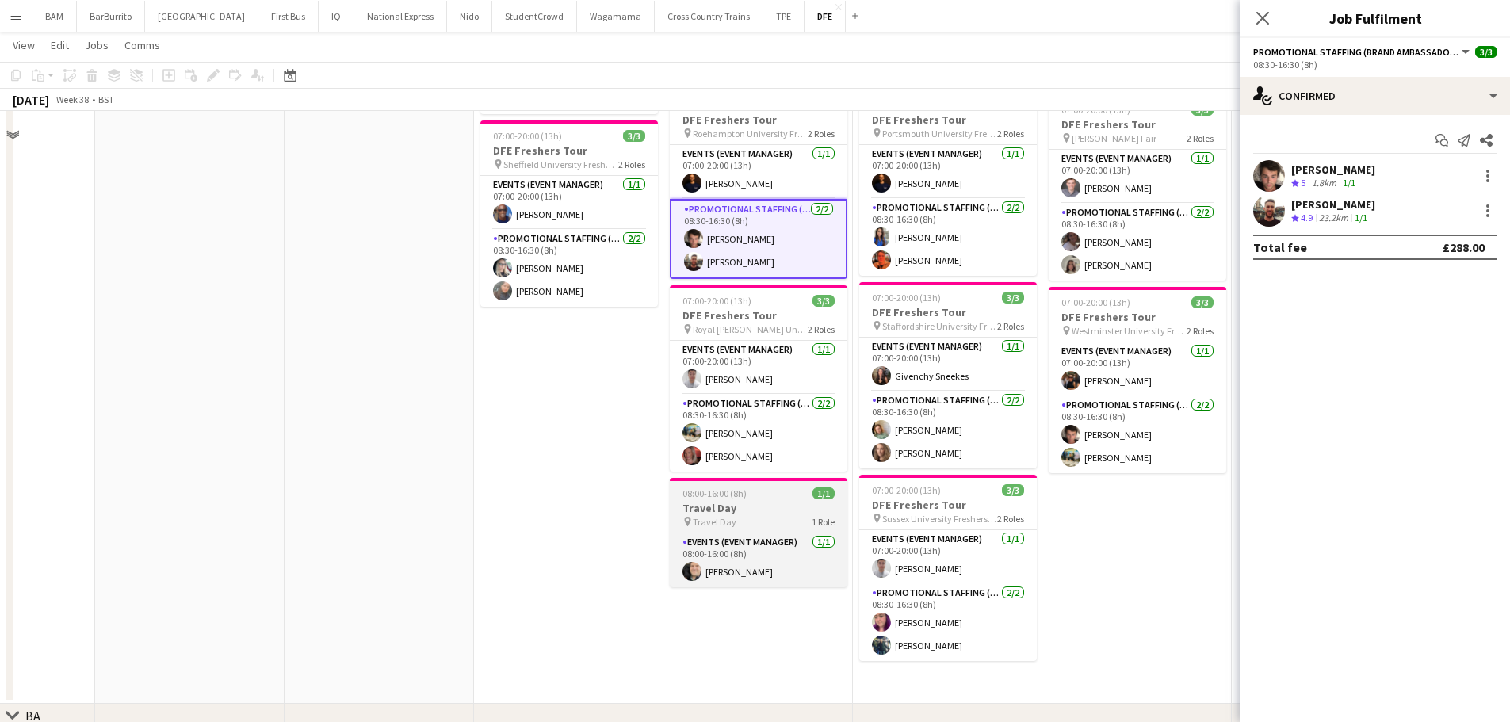
scroll to position [1268, 0]
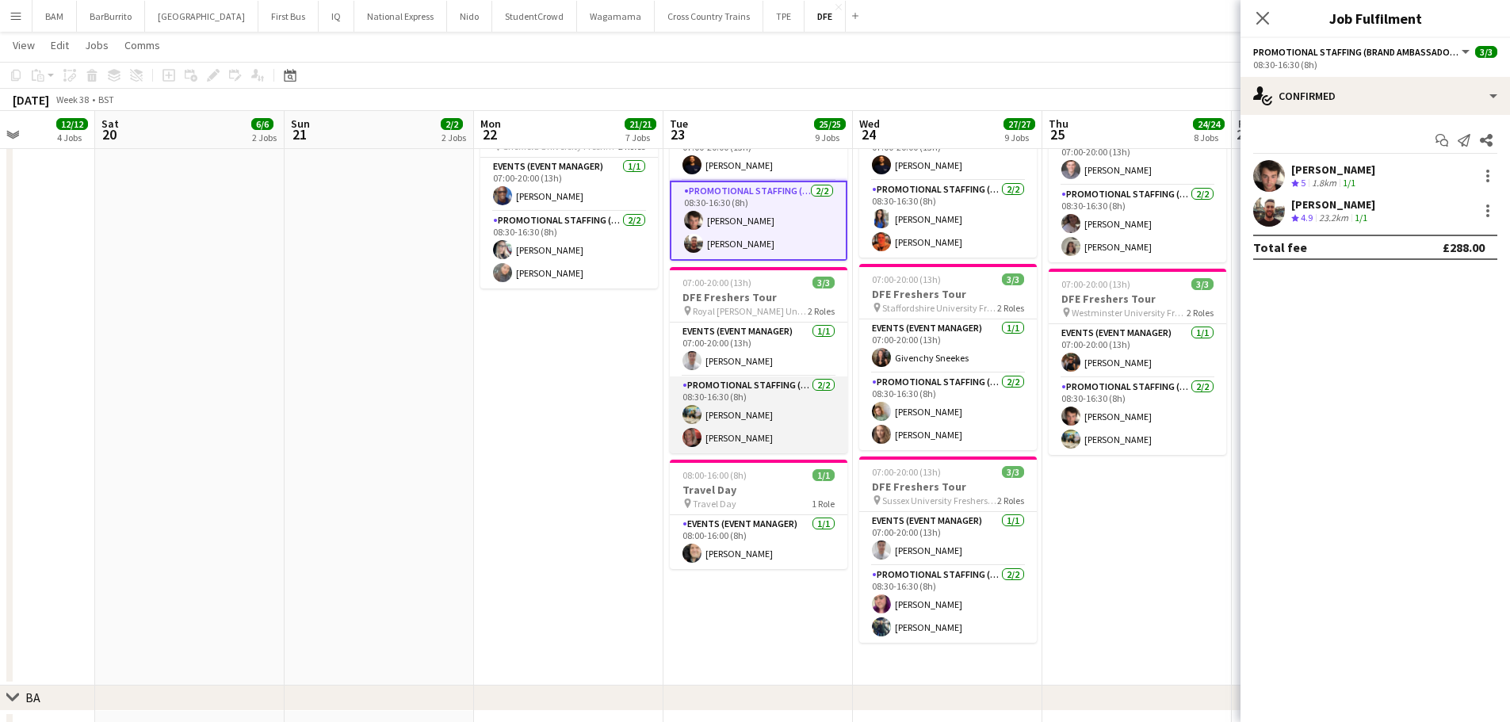
click at [763, 418] on app-card-role "Promotional Staffing (Brand Ambassadors) 2/2 08:30-16:30 (8h) Ali Saroosh Elva …" at bounding box center [759, 415] width 178 height 77
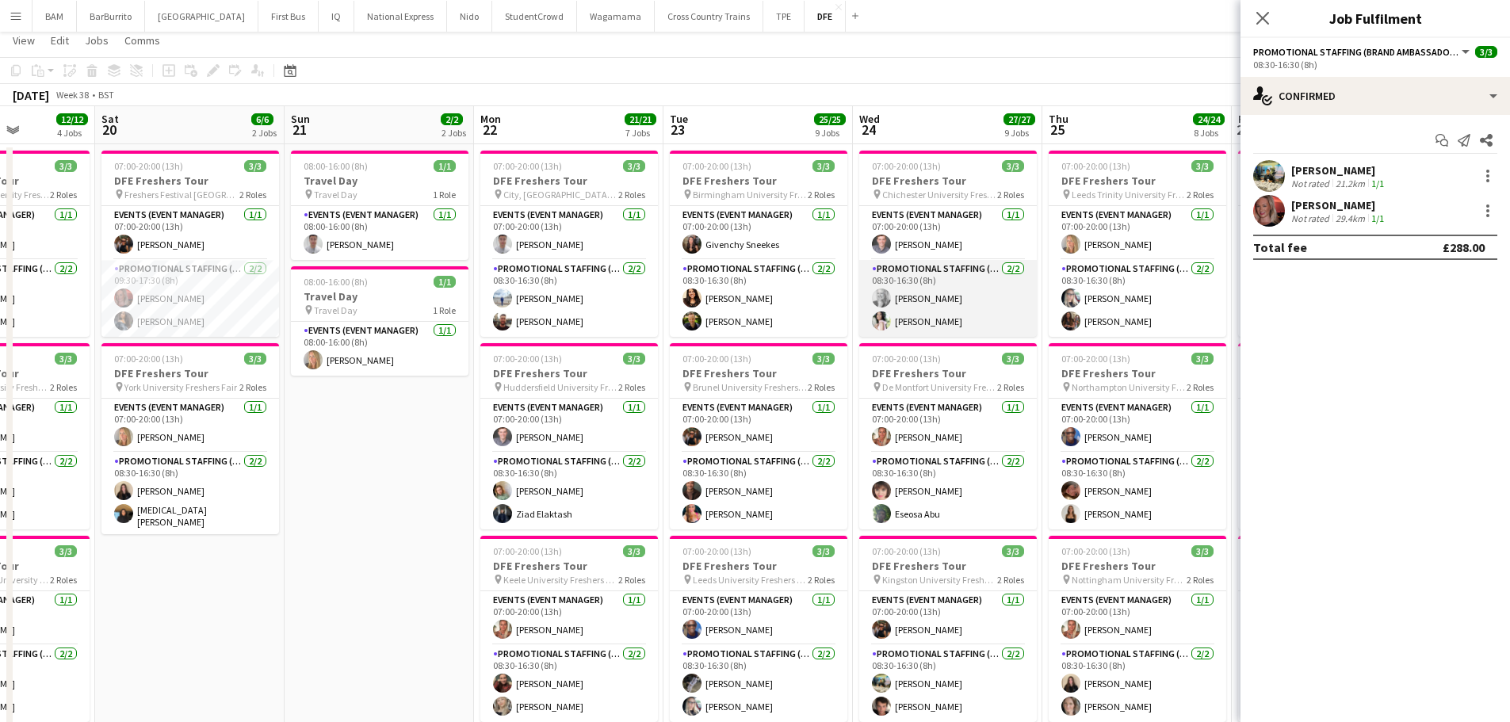
scroll to position [0, 0]
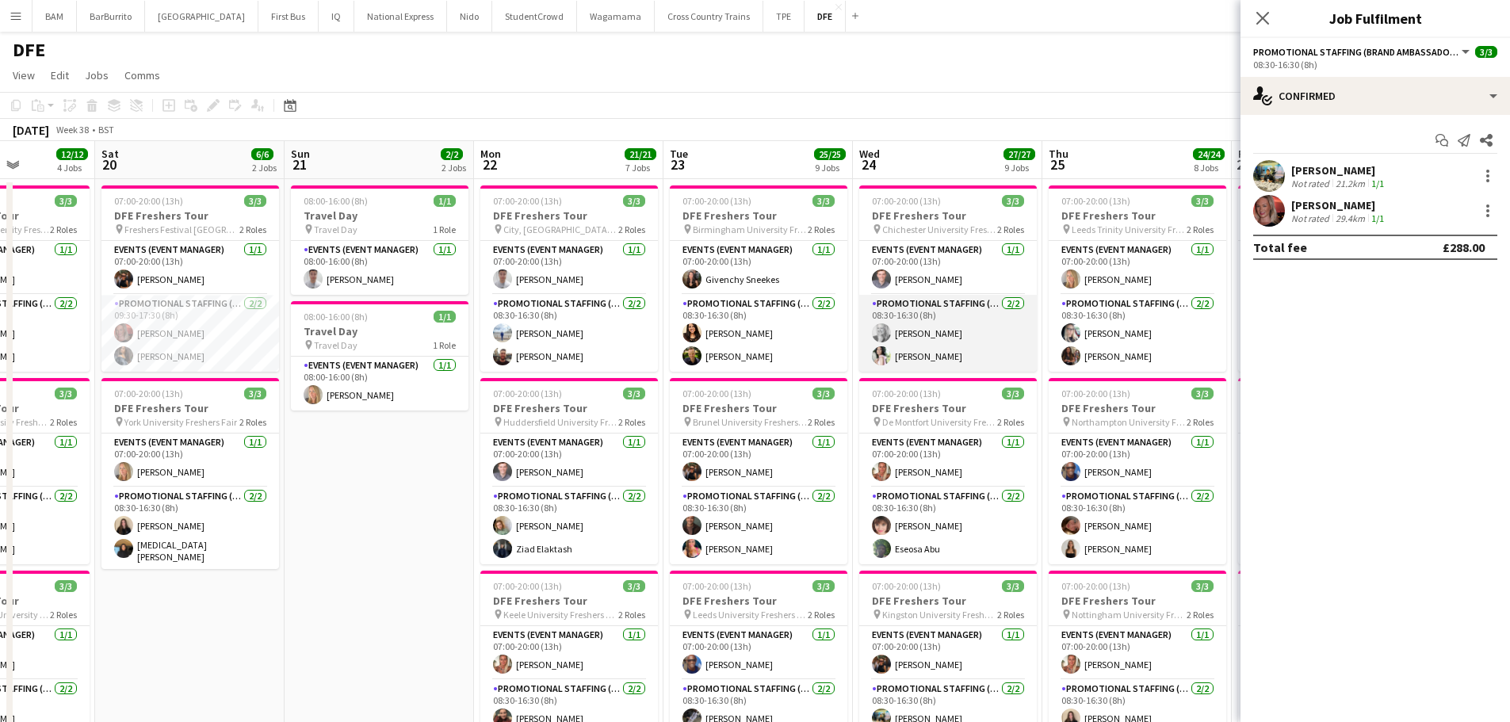
click at [925, 338] on app-card-role "Promotional Staffing (Brand Ambassadors) 2/2 08:30-16:30 (8h) Elizabeth Norton …" at bounding box center [948, 333] width 178 height 77
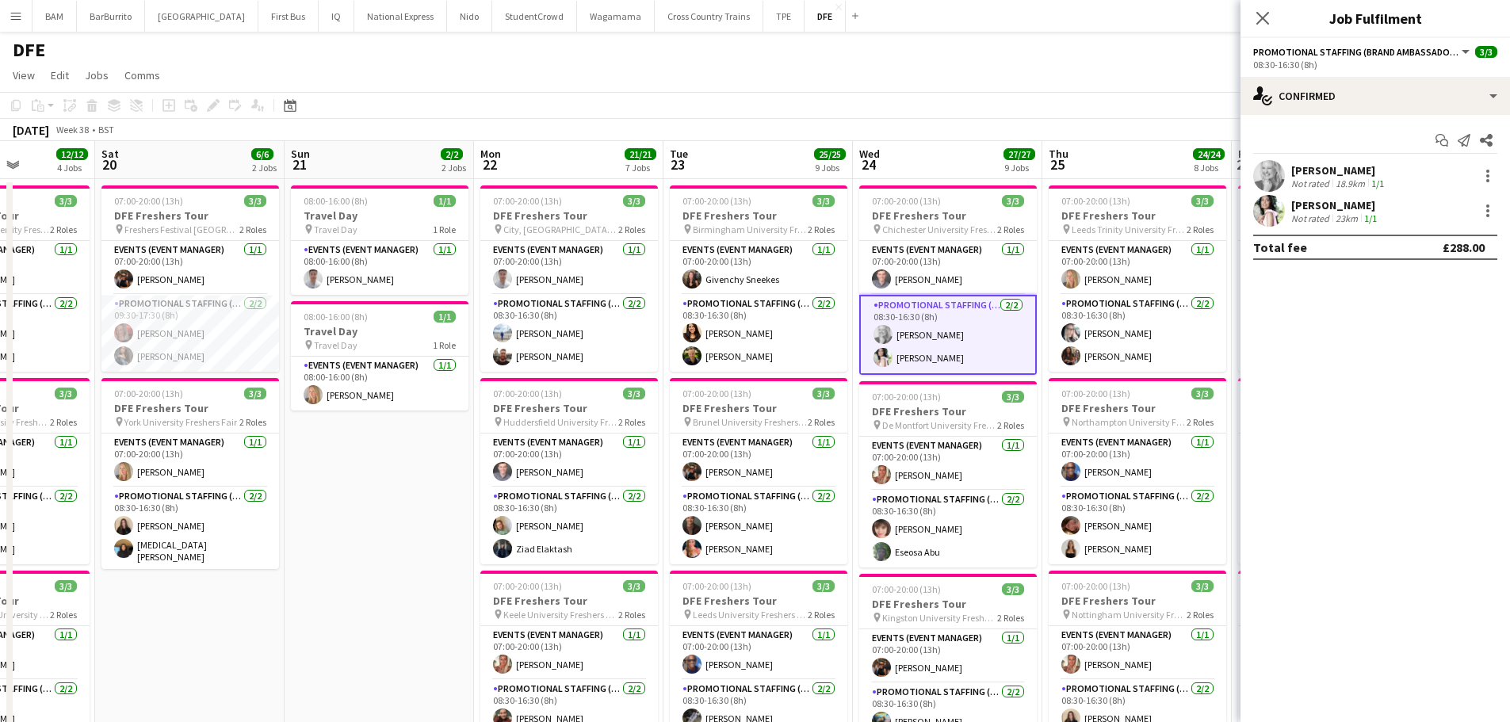
click at [1386, 166] on div "Elizabeth Norton Not rated 18.9km 1/1" at bounding box center [1376, 176] width 270 height 32
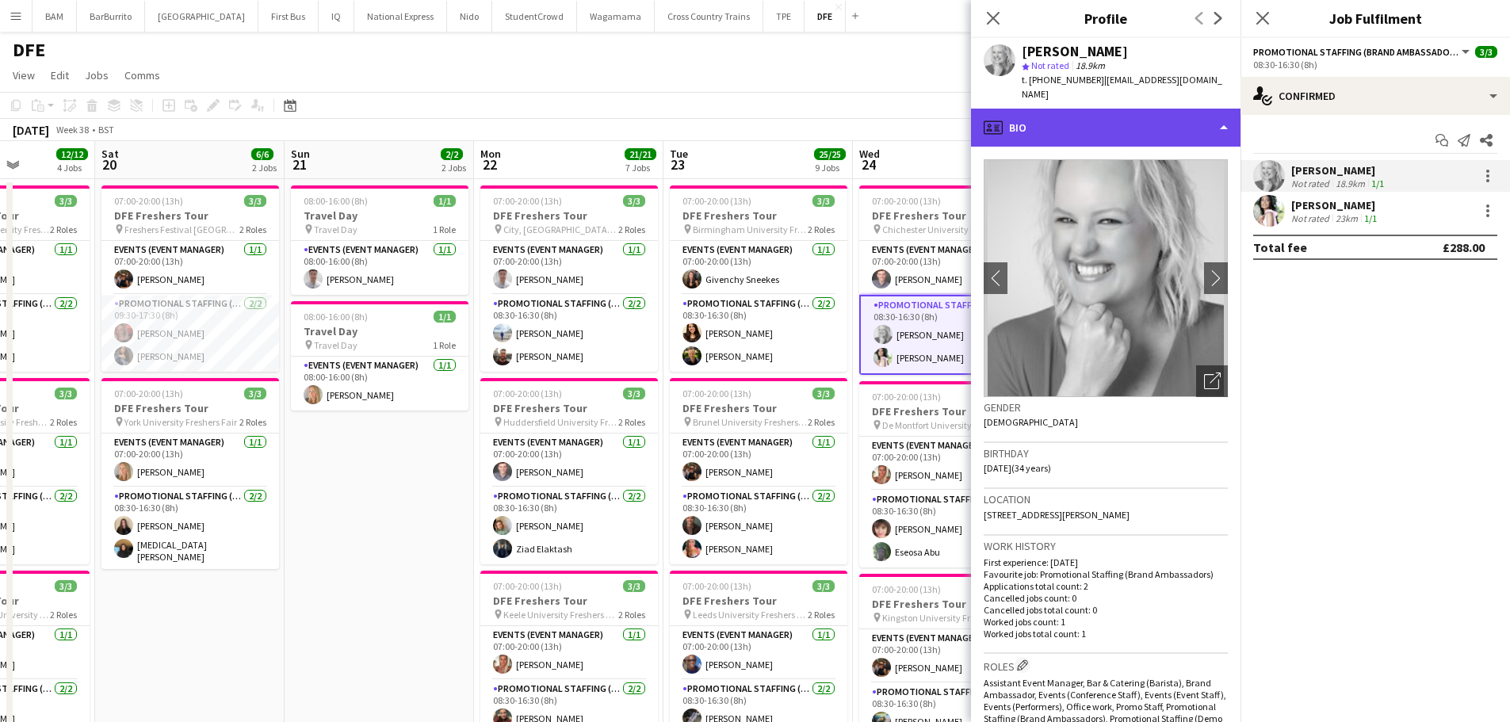
click at [1027, 111] on div "profile Bio" at bounding box center [1106, 128] width 270 height 38
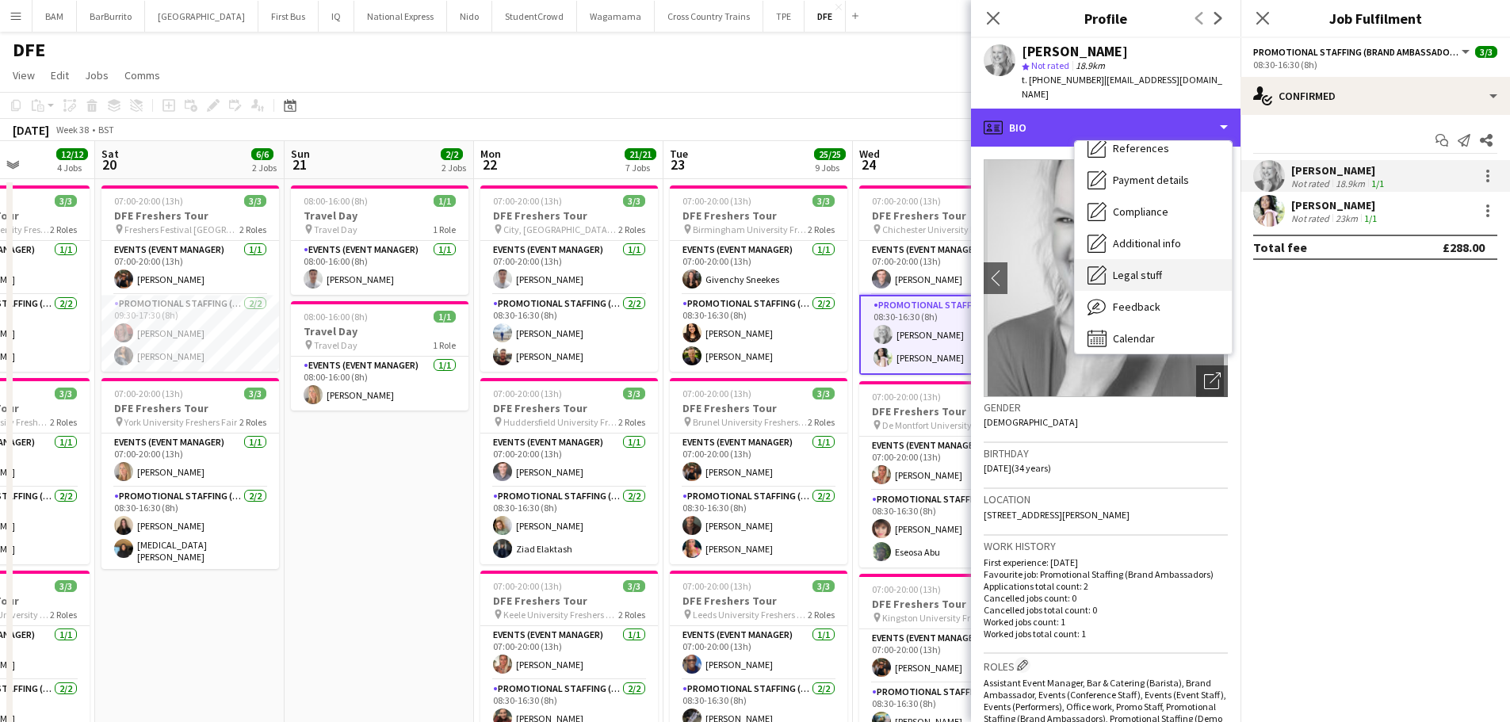
scroll to position [181, 0]
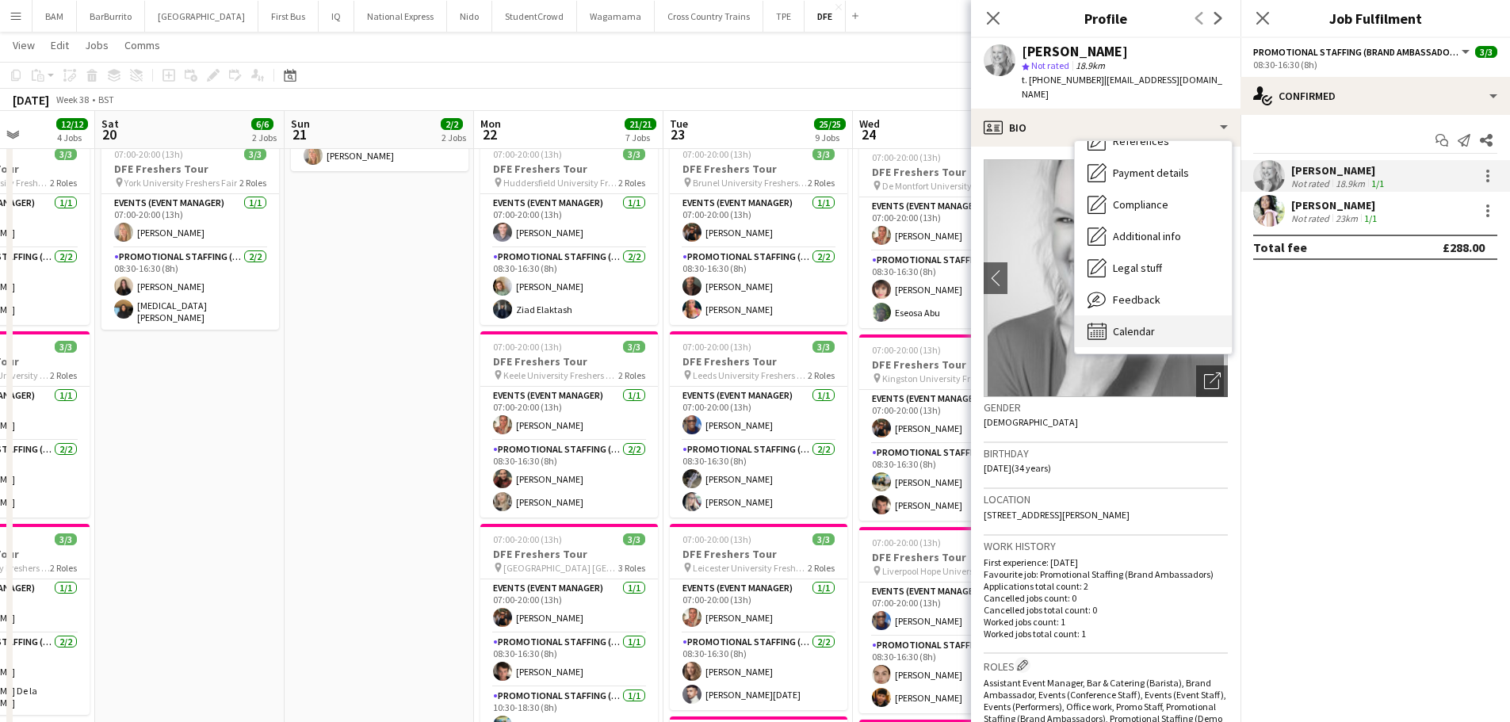
click at [1169, 323] on div "Calendar Calendar" at bounding box center [1153, 331] width 157 height 32
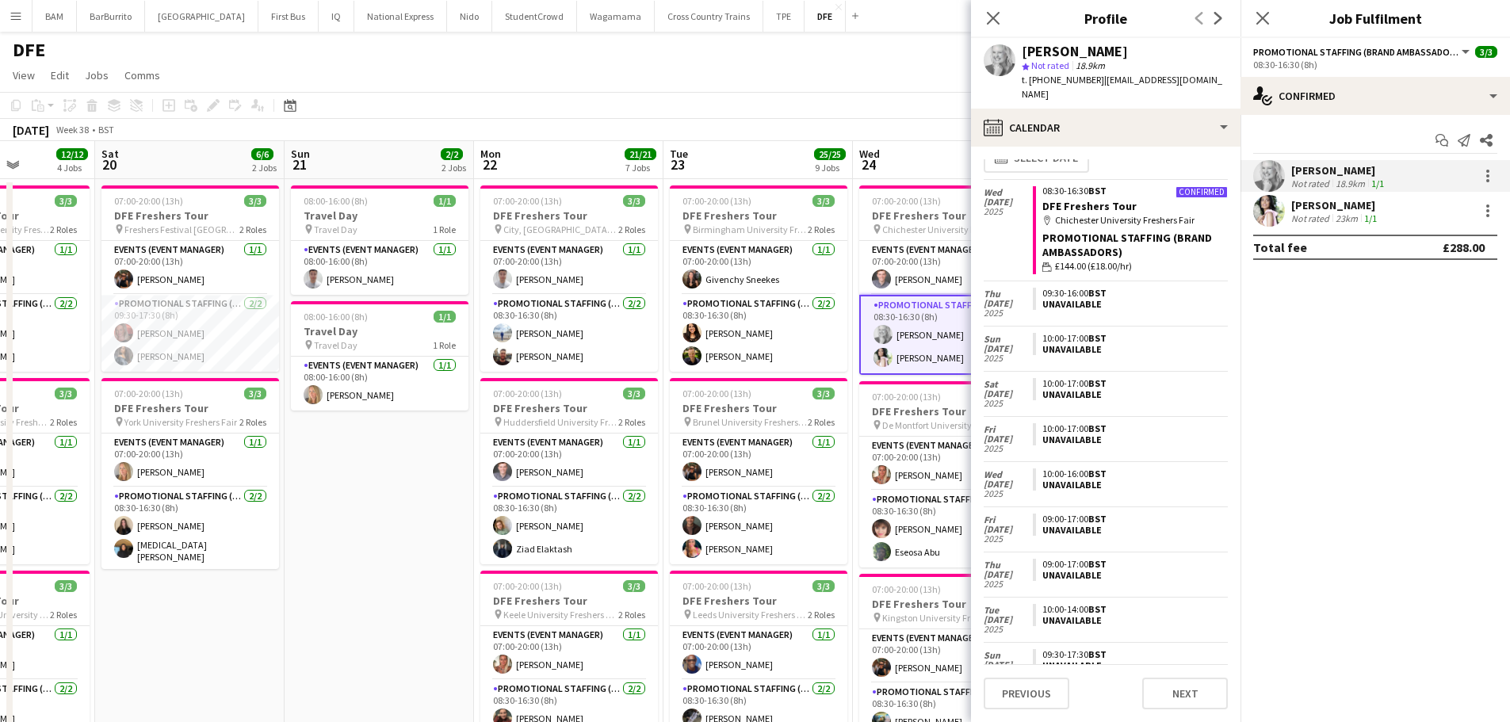
scroll to position [0, 0]
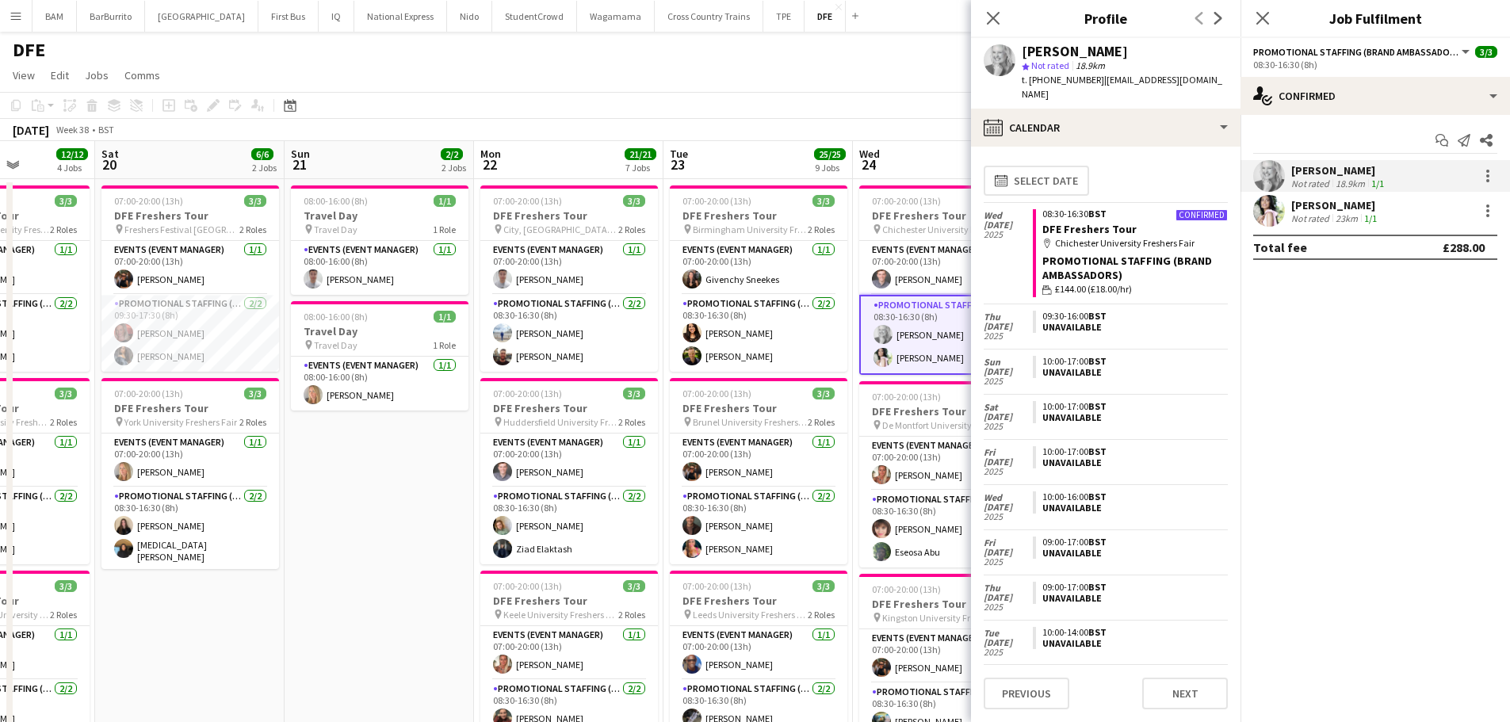
click at [1344, 212] on div "23km" at bounding box center [1346, 218] width 29 height 12
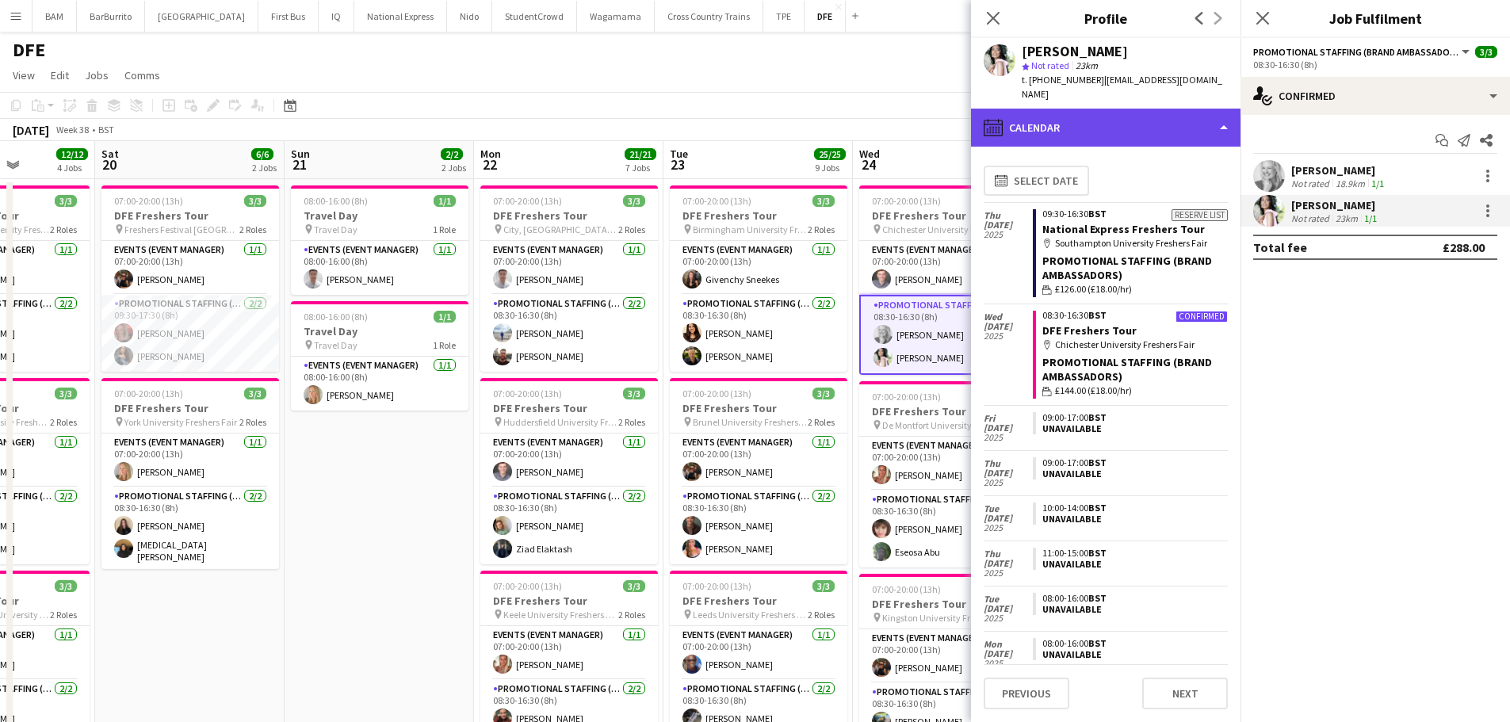
click at [1117, 116] on div "calendar-full Calendar" at bounding box center [1106, 128] width 270 height 38
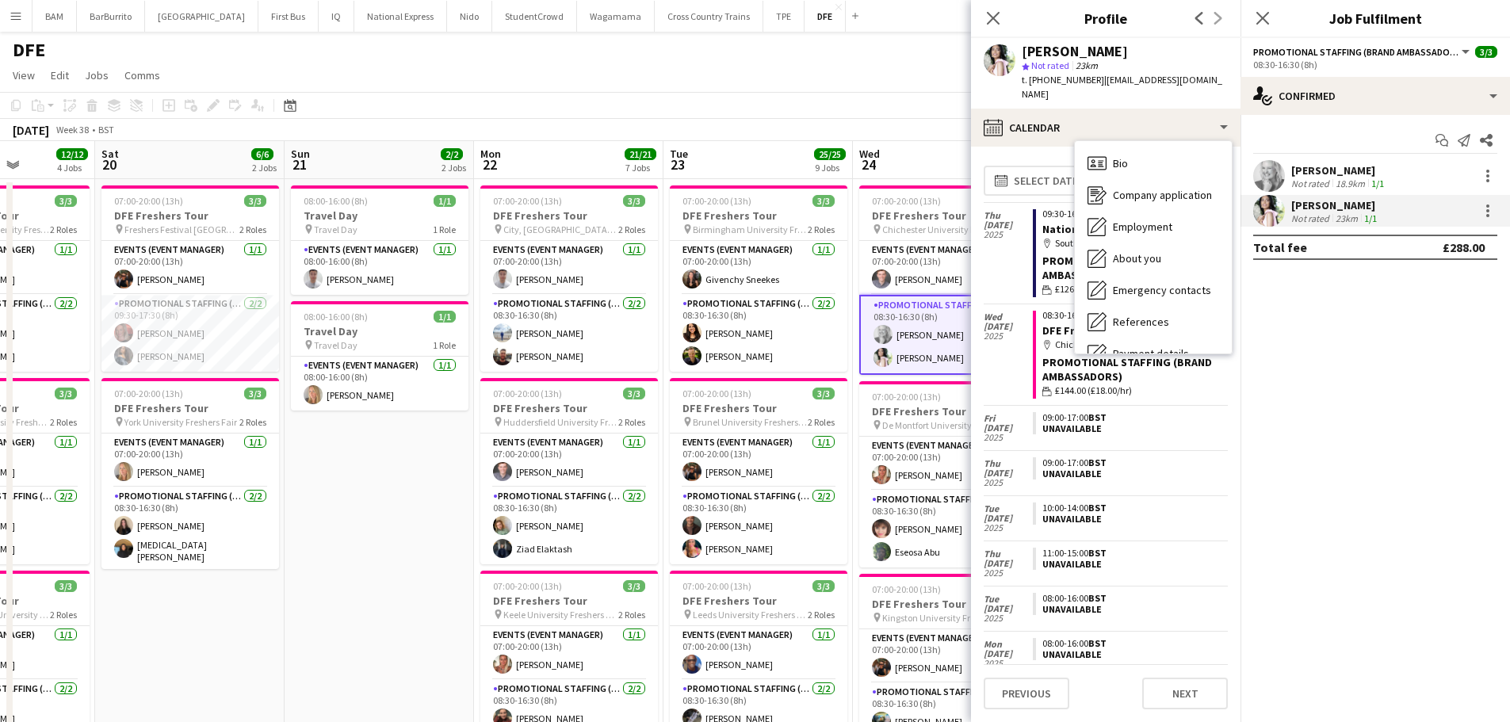
click at [1173, 77] on span "| anny.bido1904@gmail.com" at bounding box center [1122, 87] width 201 height 26
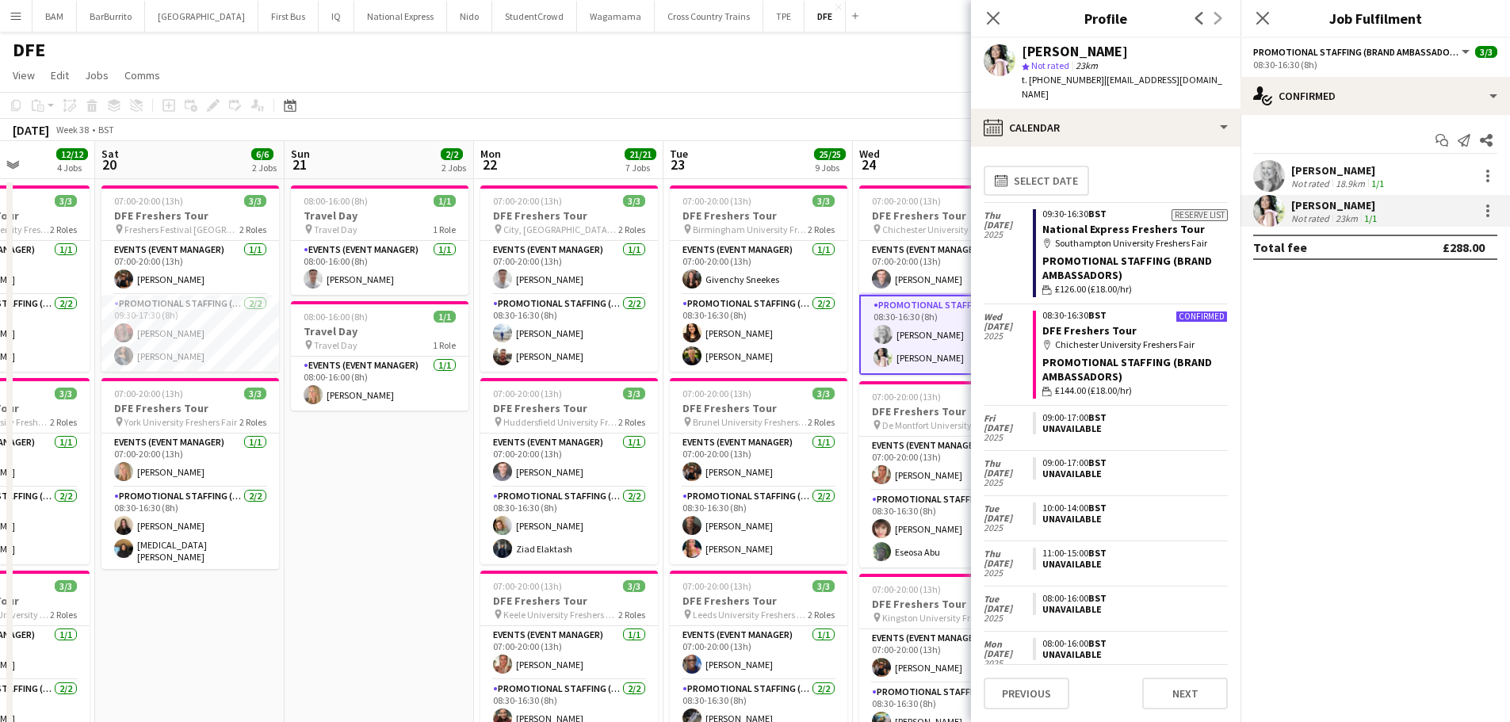
drag, startPoint x: 843, startPoint y: 71, endPoint x: 855, endPoint y: 96, distance: 27.7
click at [843, 71] on app-page-menu "View Day view expanded Day view collapsed Month view Date picker Jump to [DATE]…" at bounding box center [755, 77] width 1510 height 30
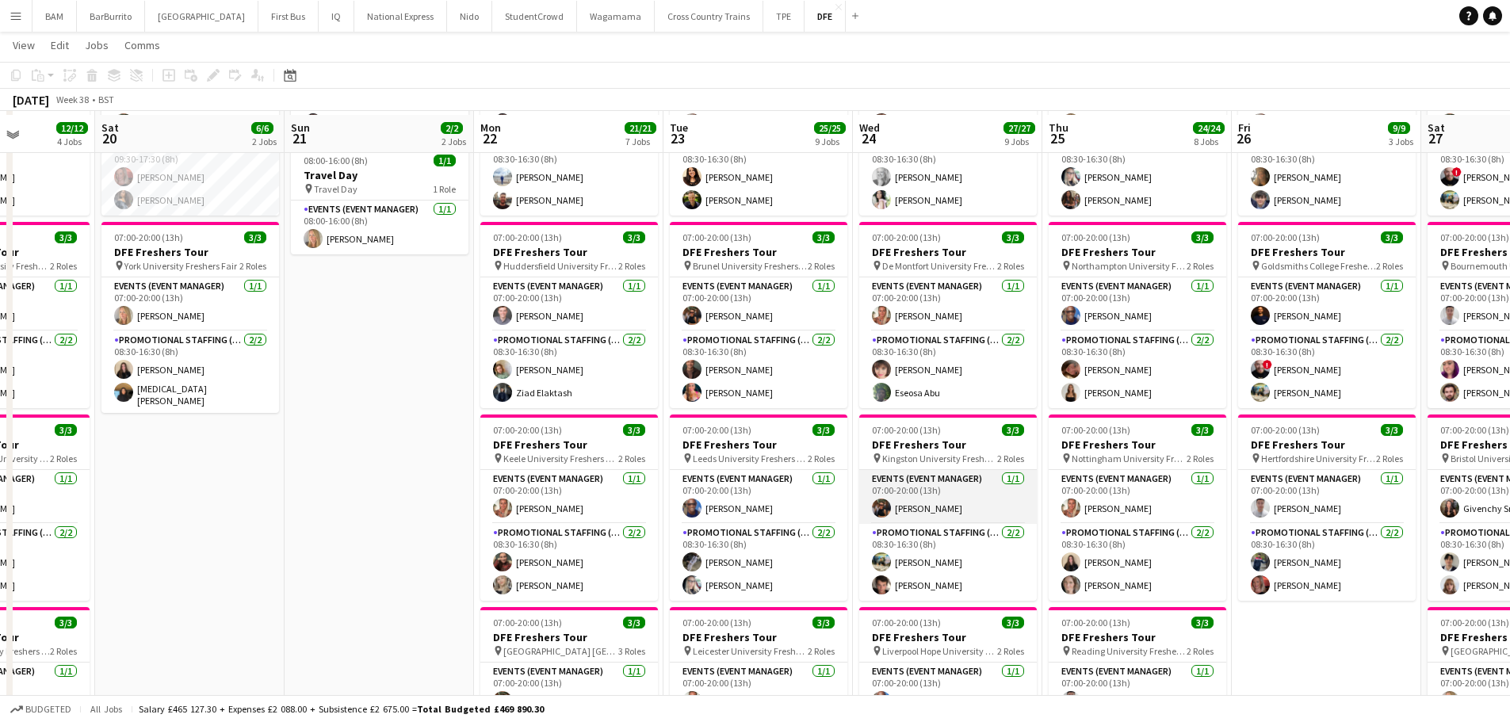
scroll to position [159, 0]
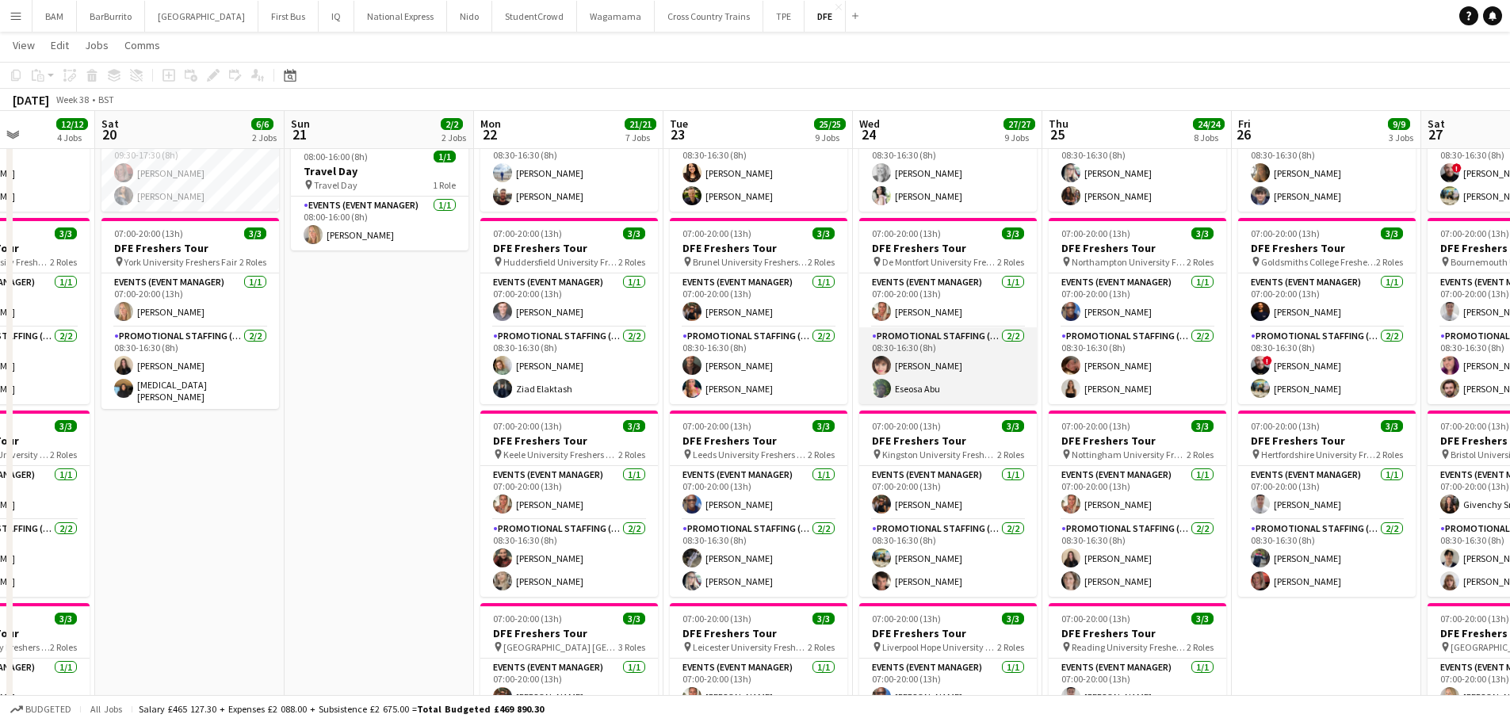
click at [948, 392] on app-card-role "Promotional Staffing (Brand Ambassadors) 2/2 08:30-16:30 (8h) Julia Sykala Eseo…" at bounding box center [948, 365] width 178 height 77
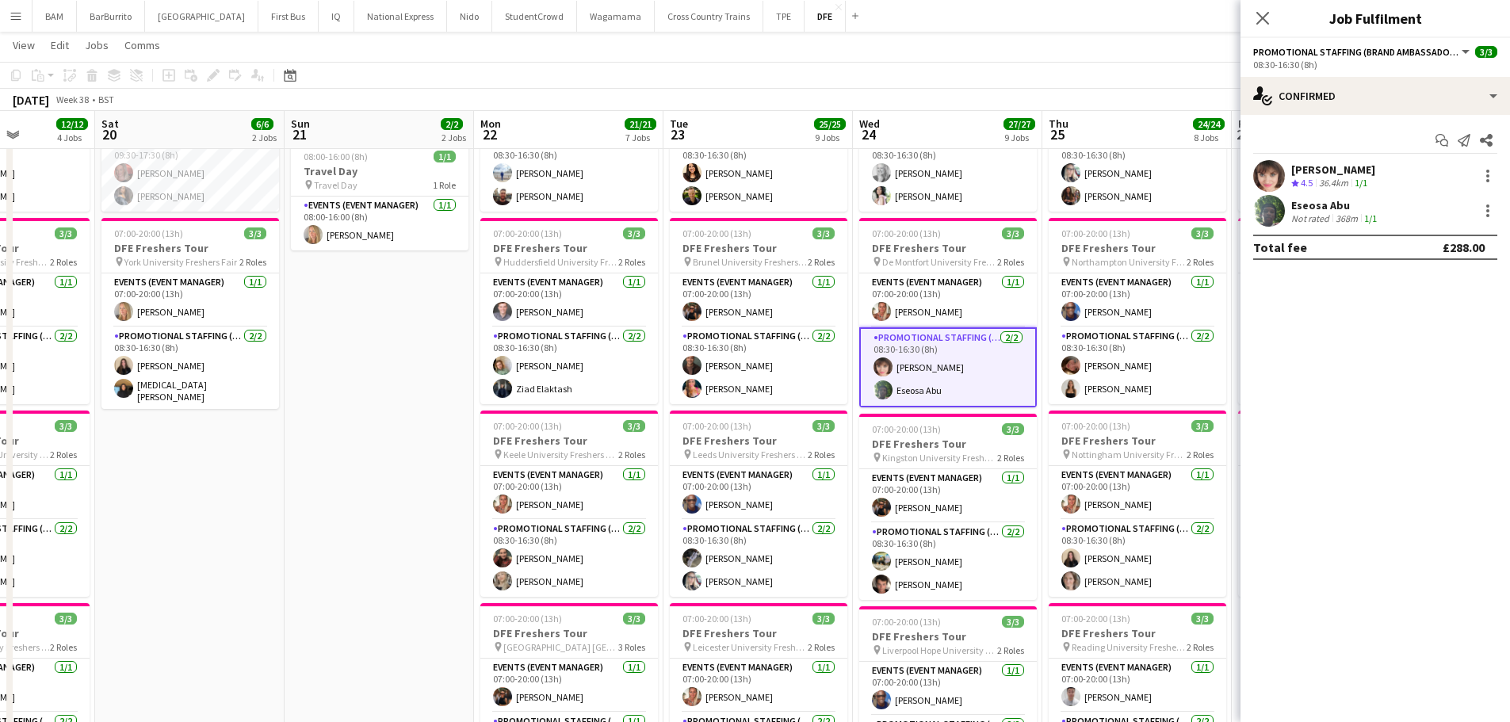
click at [1363, 207] on div "Eseosa Abu" at bounding box center [1335, 205] width 89 height 14
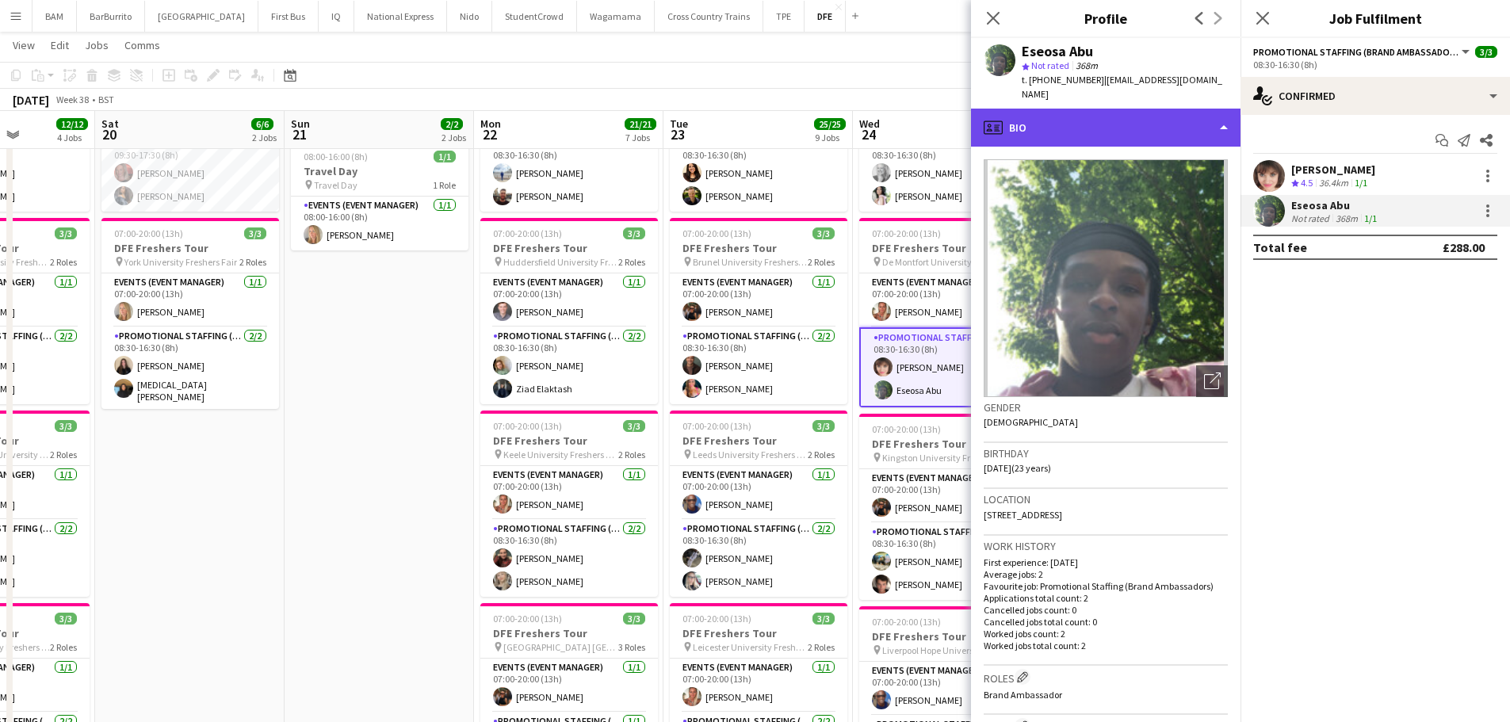
click at [1183, 109] on div "profile Bio" at bounding box center [1106, 128] width 270 height 38
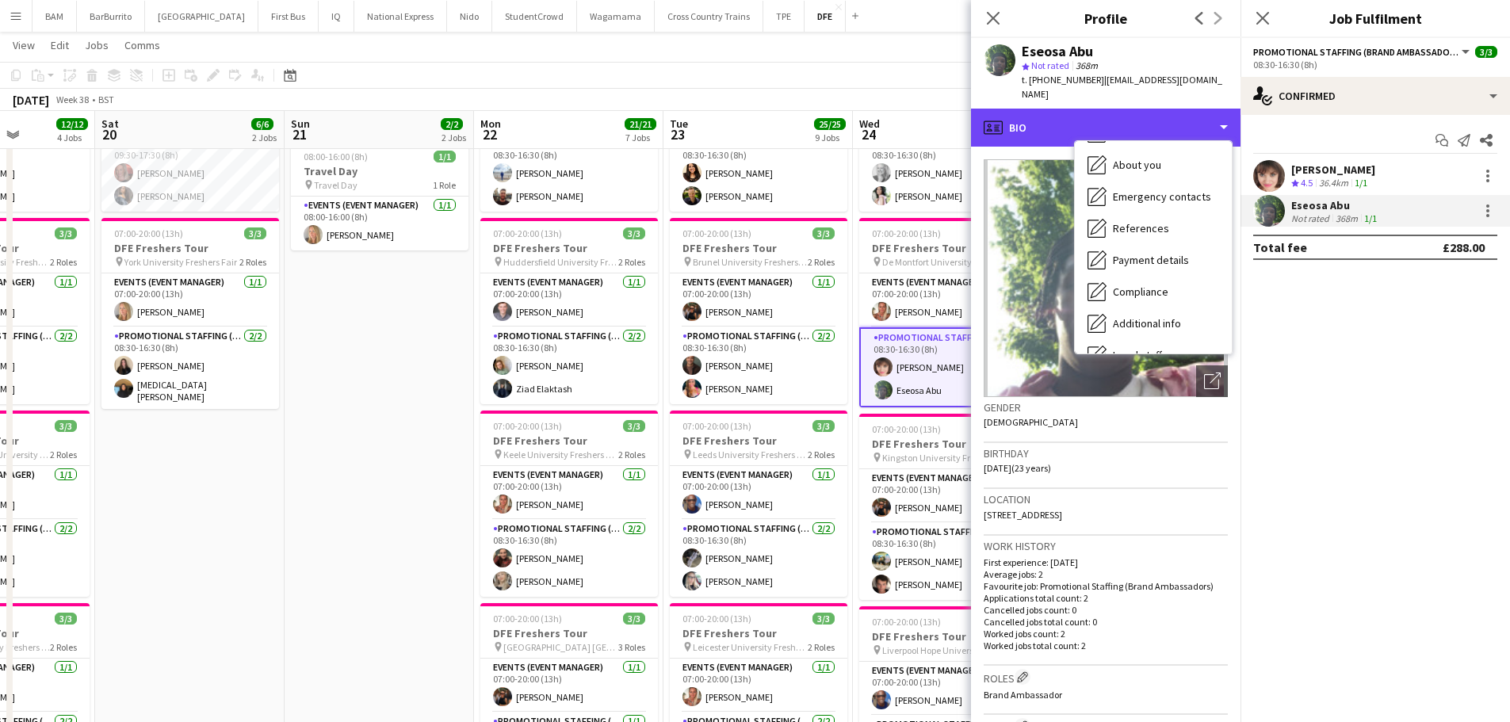
scroll to position [181, 0]
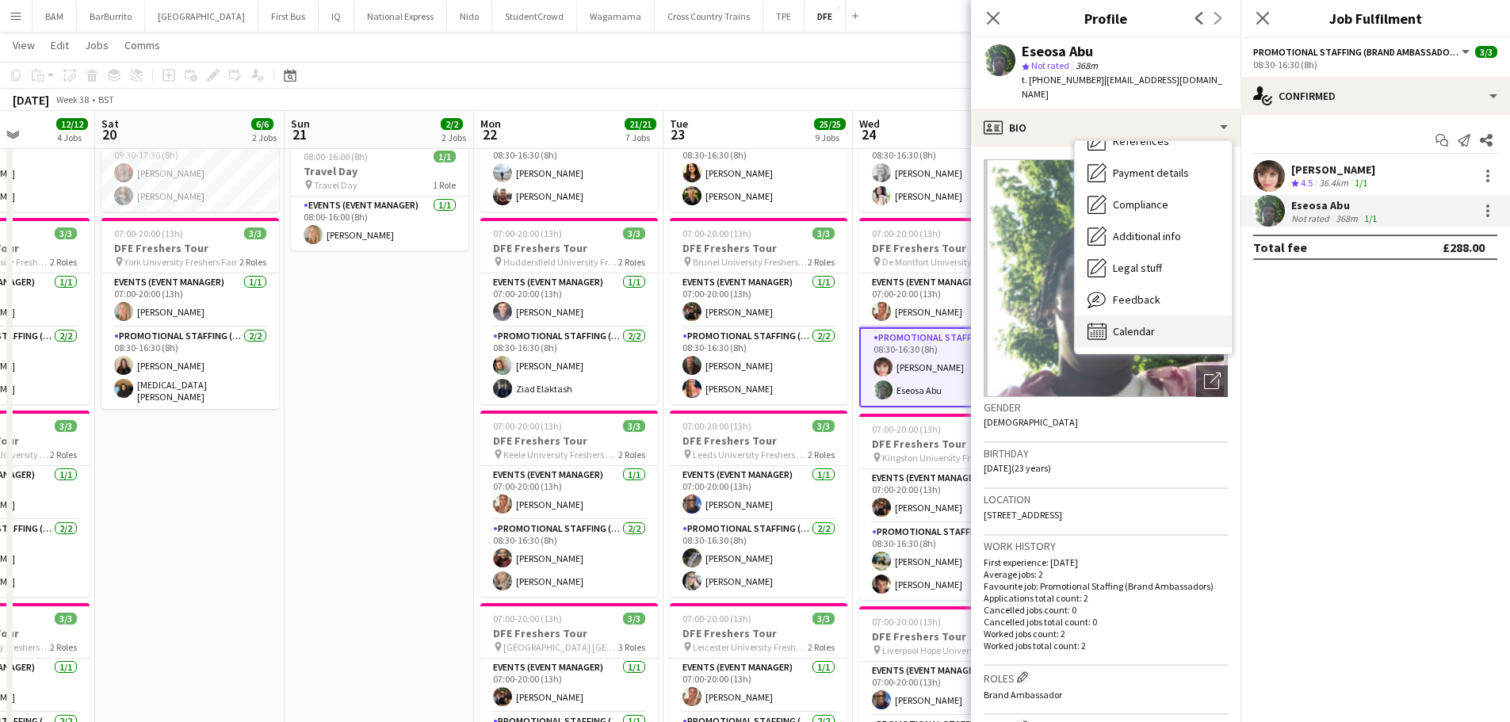
click at [1141, 324] on span "Calendar" at bounding box center [1134, 331] width 42 height 14
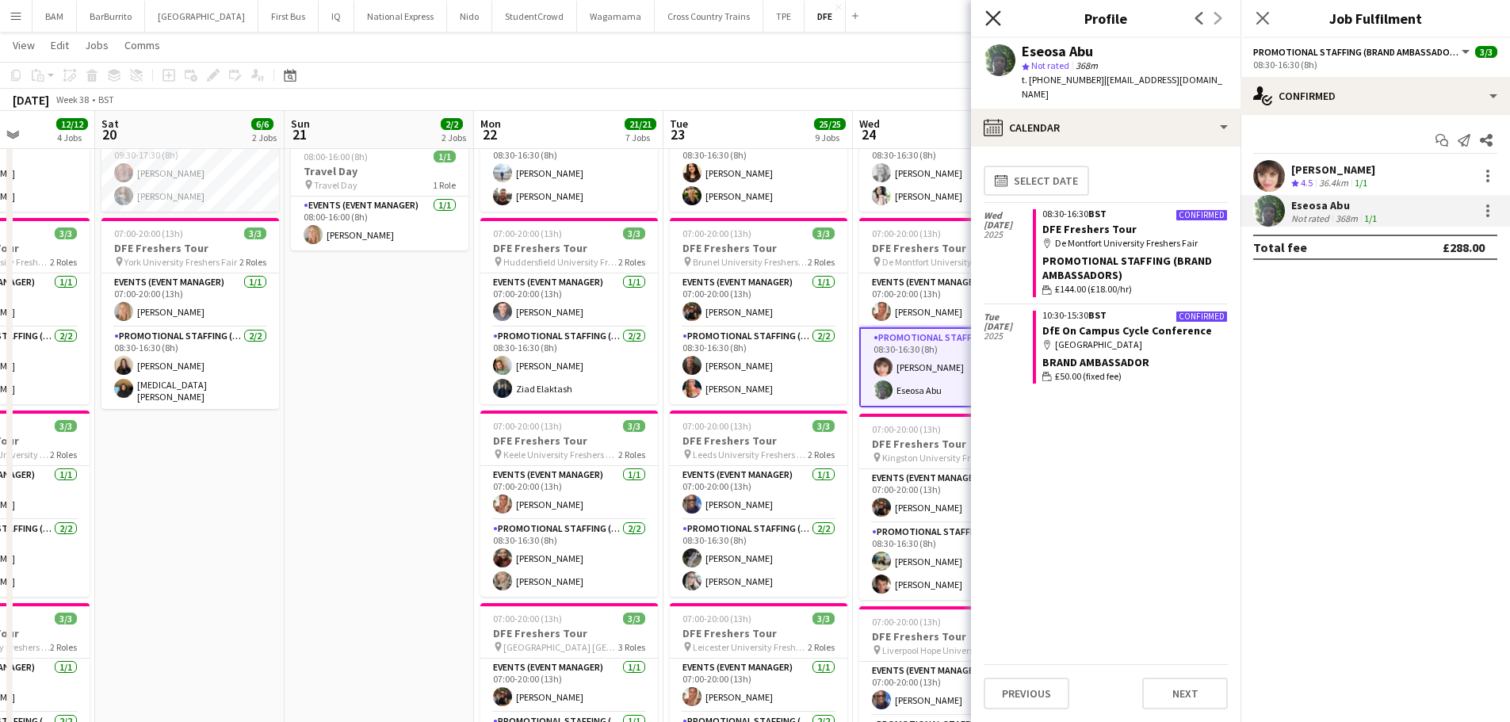
click at [987, 19] on icon "Close pop-in" at bounding box center [992, 17] width 15 height 15
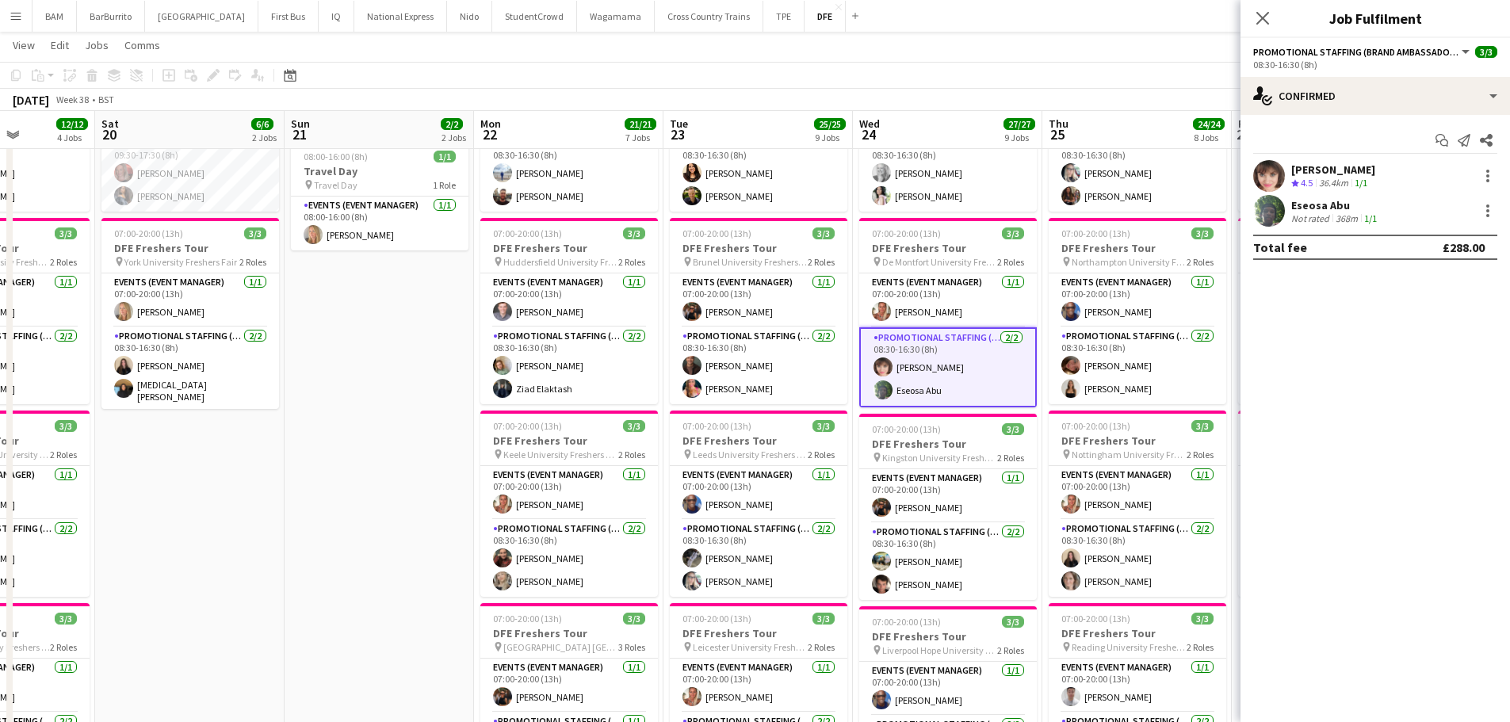
click at [954, 48] on app-page-menu "View Day view expanded Day view collapsed Month view Date picker Jump to [DATE]…" at bounding box center [755, 47] width 1510 height 30
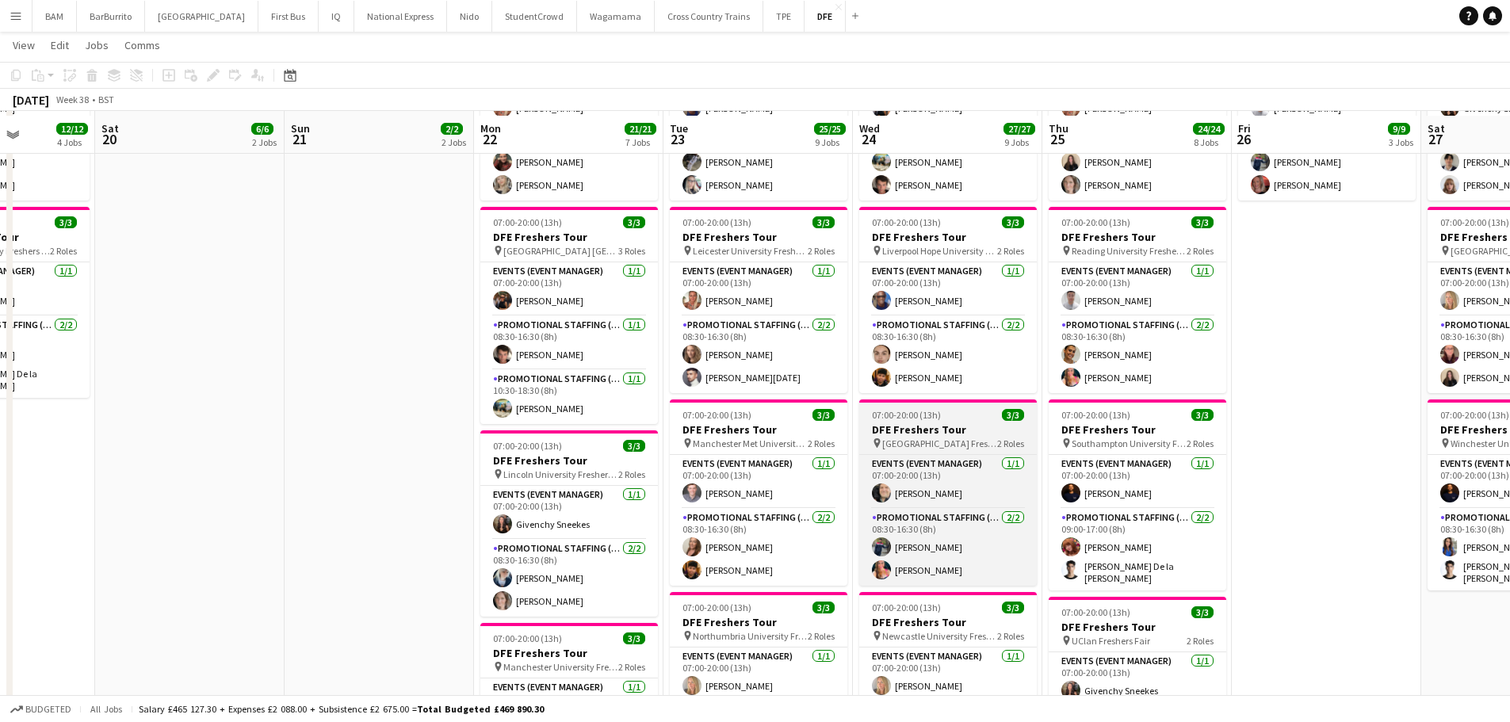
scroll to position [634, 0]
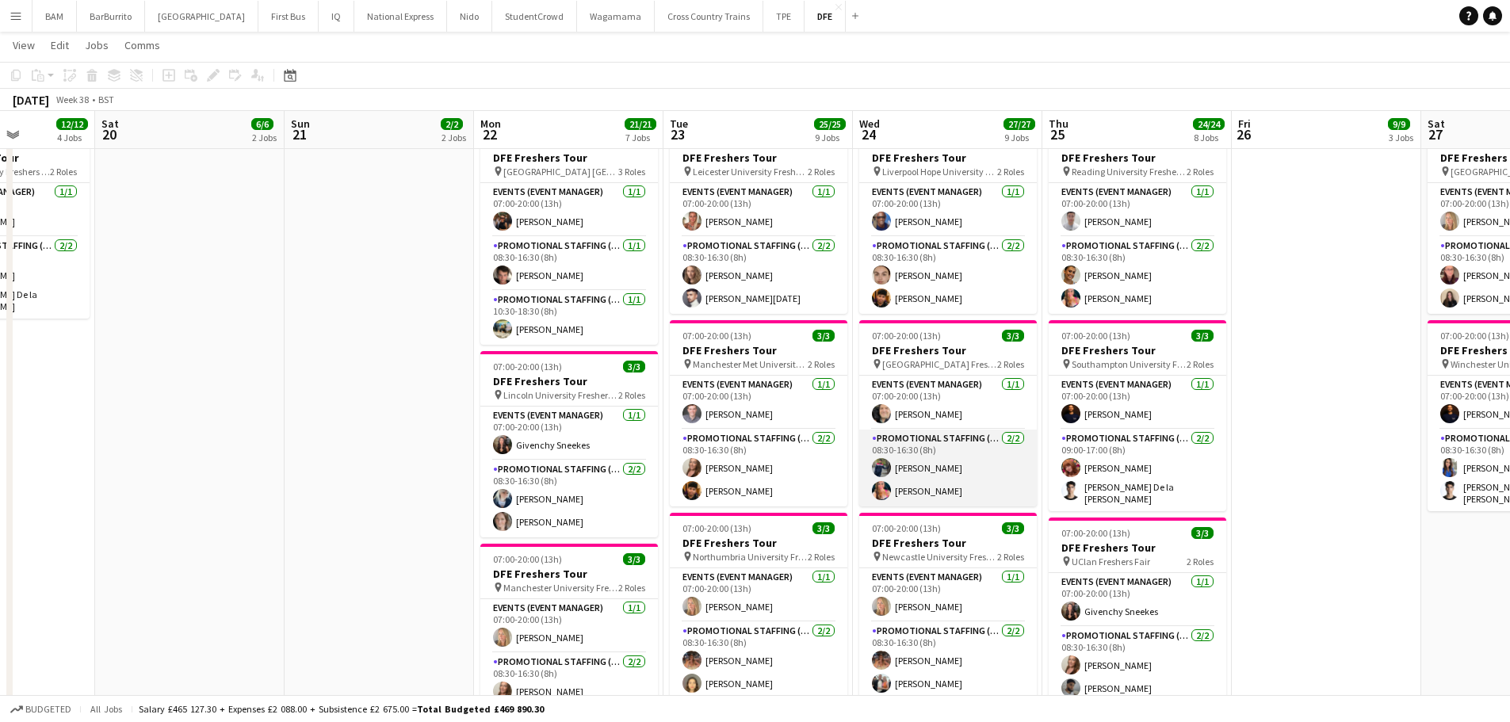
click at [984, 465] on app-card-role "Promotional Staffing (Brand Ambassadors) 2/2 08:30-16:30 (8h) Ved Jadhav Renata…" at bounding box center [948, 468] width 178 height 77
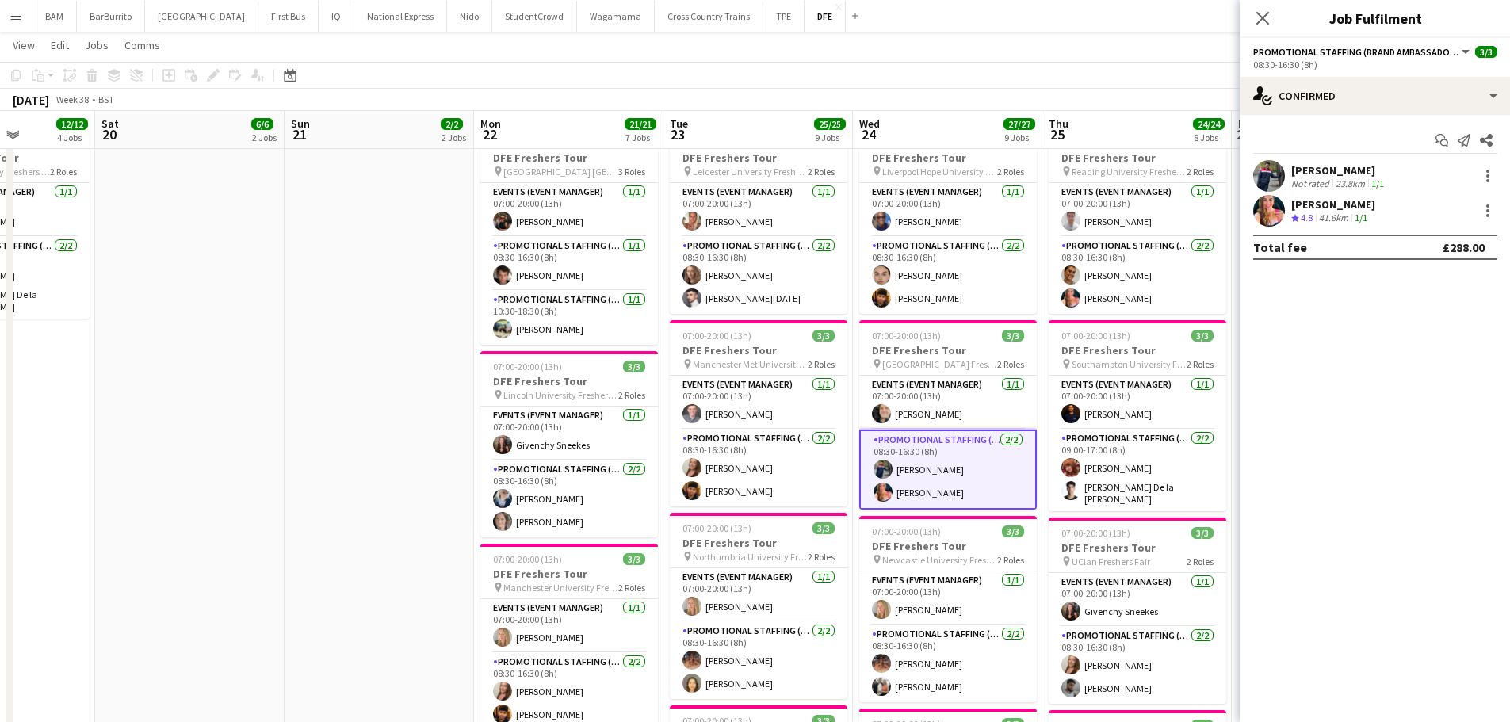
click at [1383, 171] on div "[PERSON_NAME]" at bounding box center [1339, 170] width 96 height 14
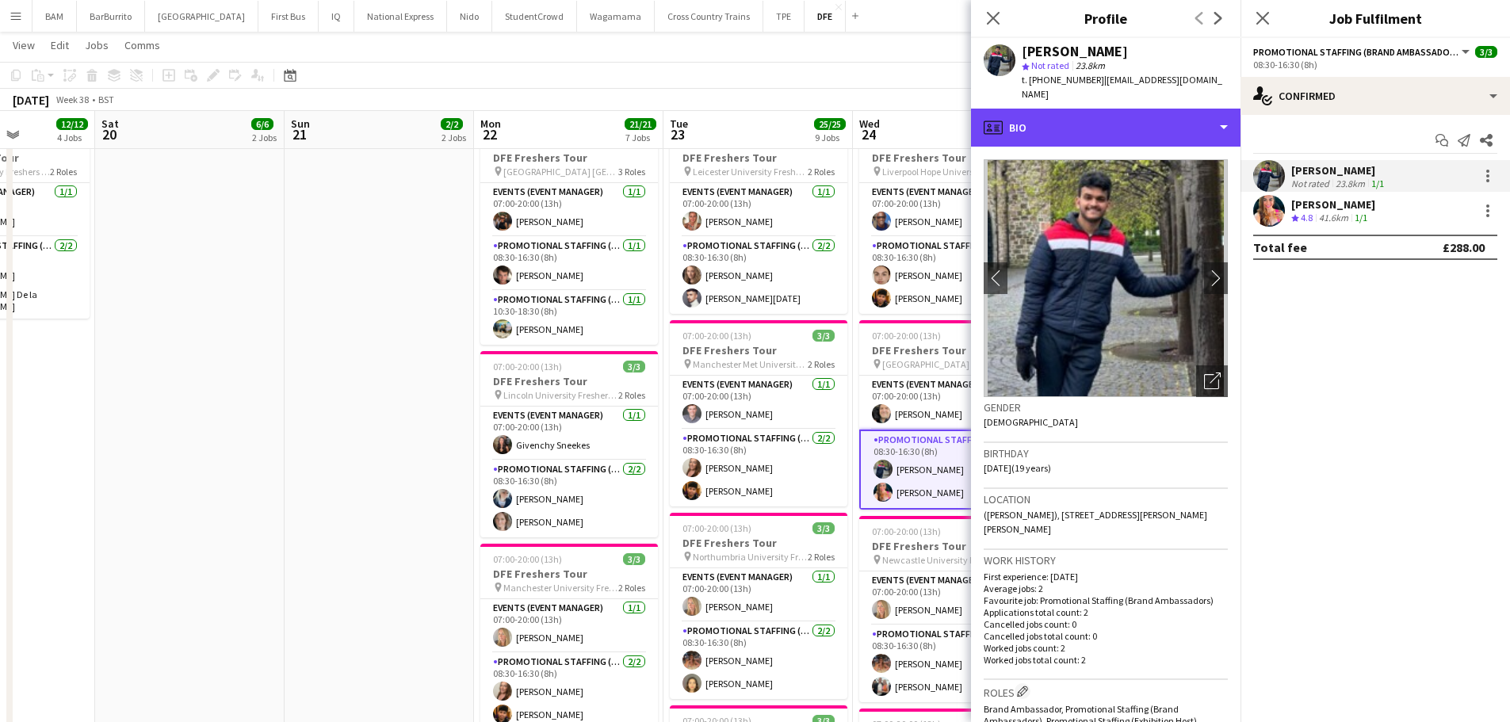
drag, startPoint x: 1184, startPoint y: 109, endPoint x: 1182, endPoint y: 130, distance: 21.5
click at [1184, 109] on div "profile Bio" at bounding box center [1106, 128] width 270 height 38
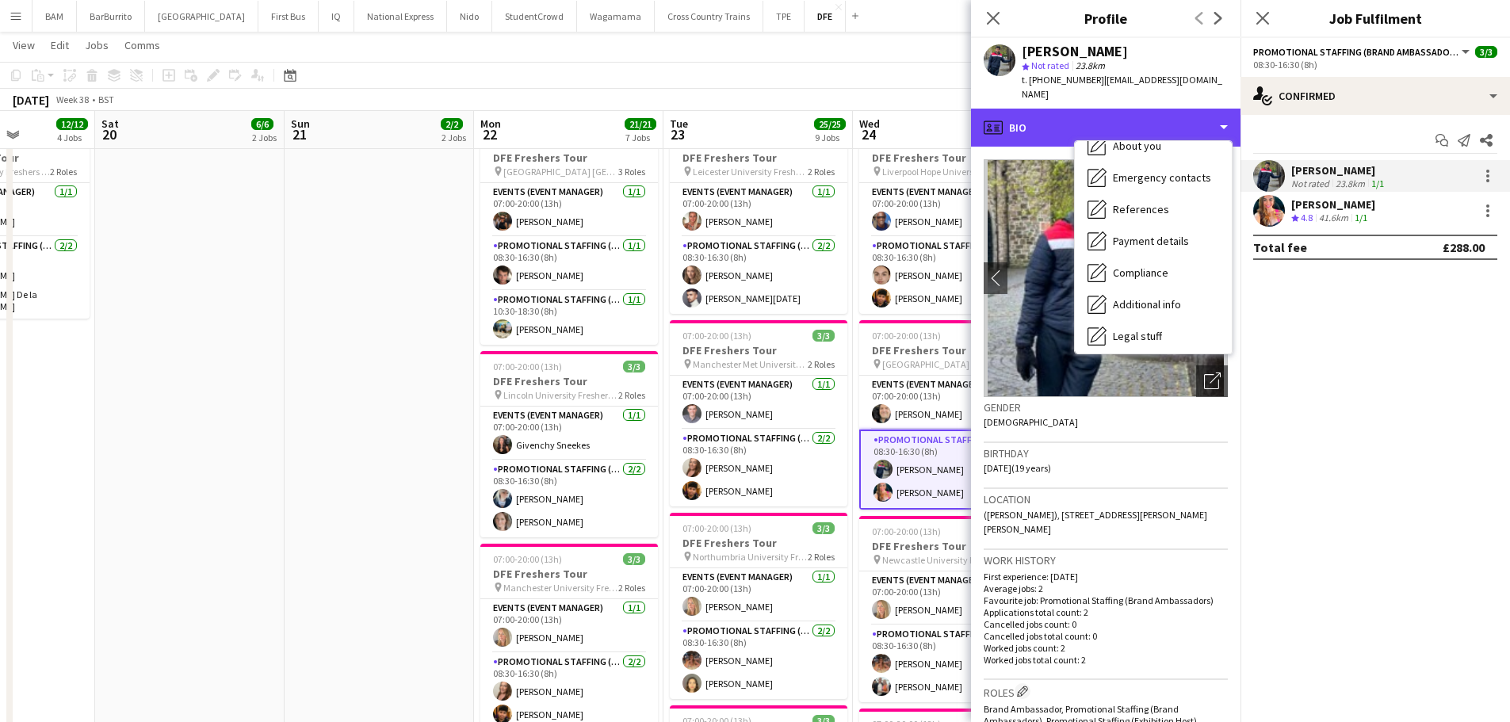
scroll to position [181, 0]
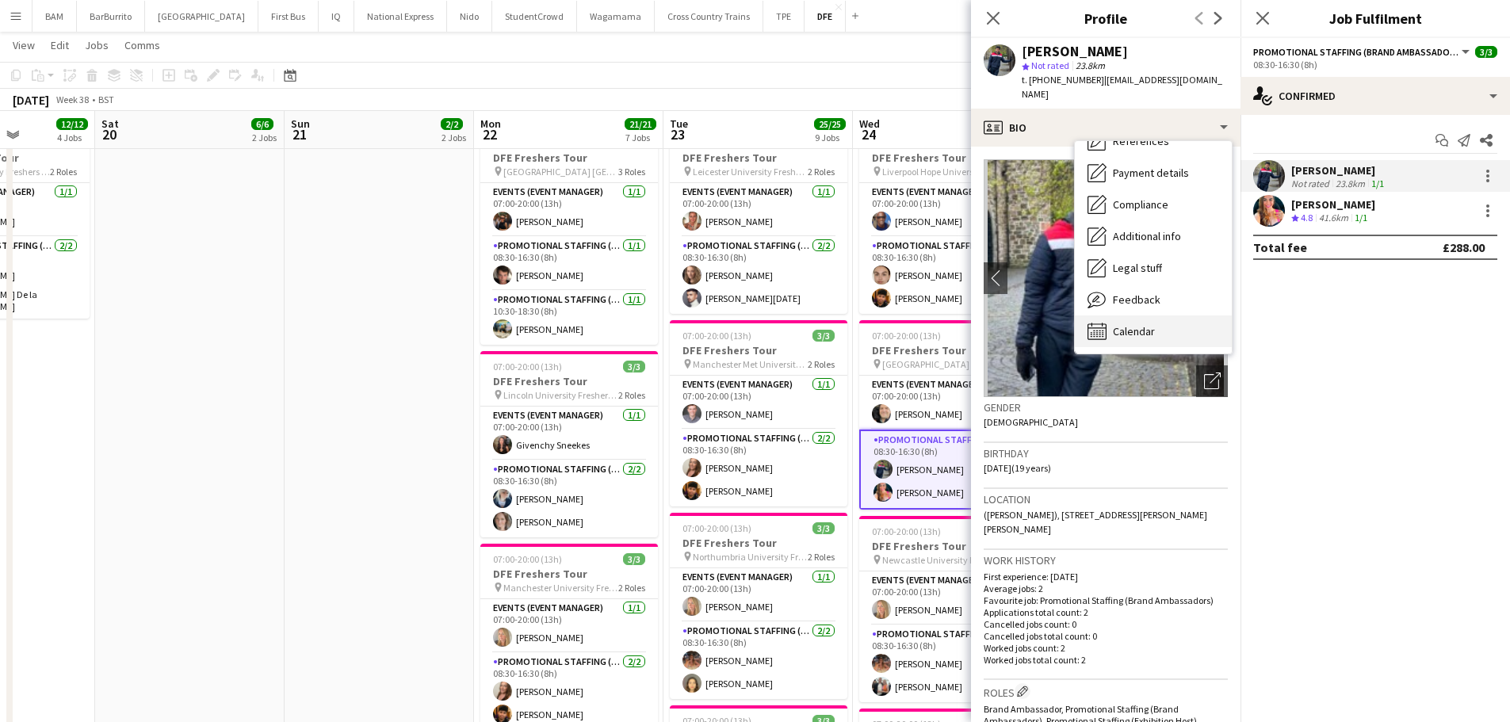
click at [1145, 324] on span "Calendar" at bounding box center [1134, 331] width 42 height 14
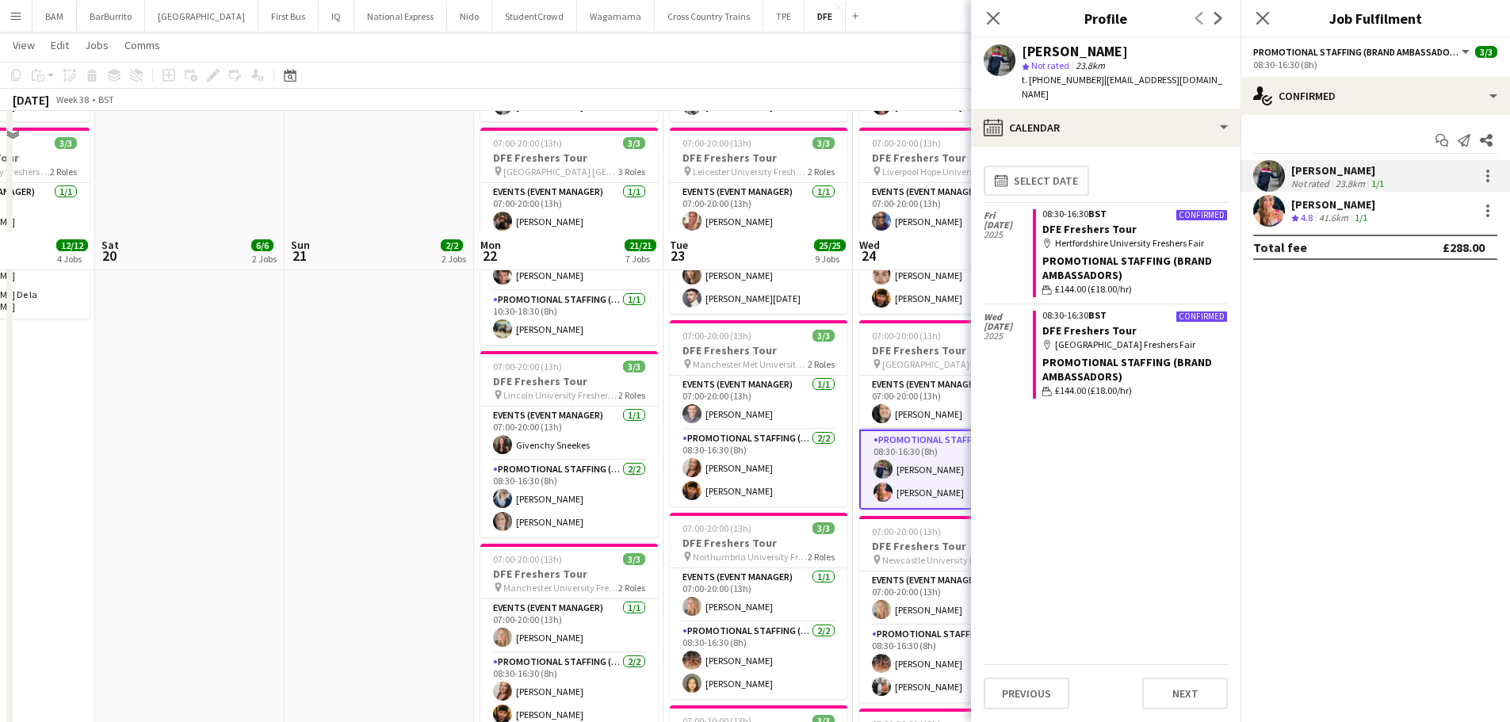
scroll to position [951, 0]
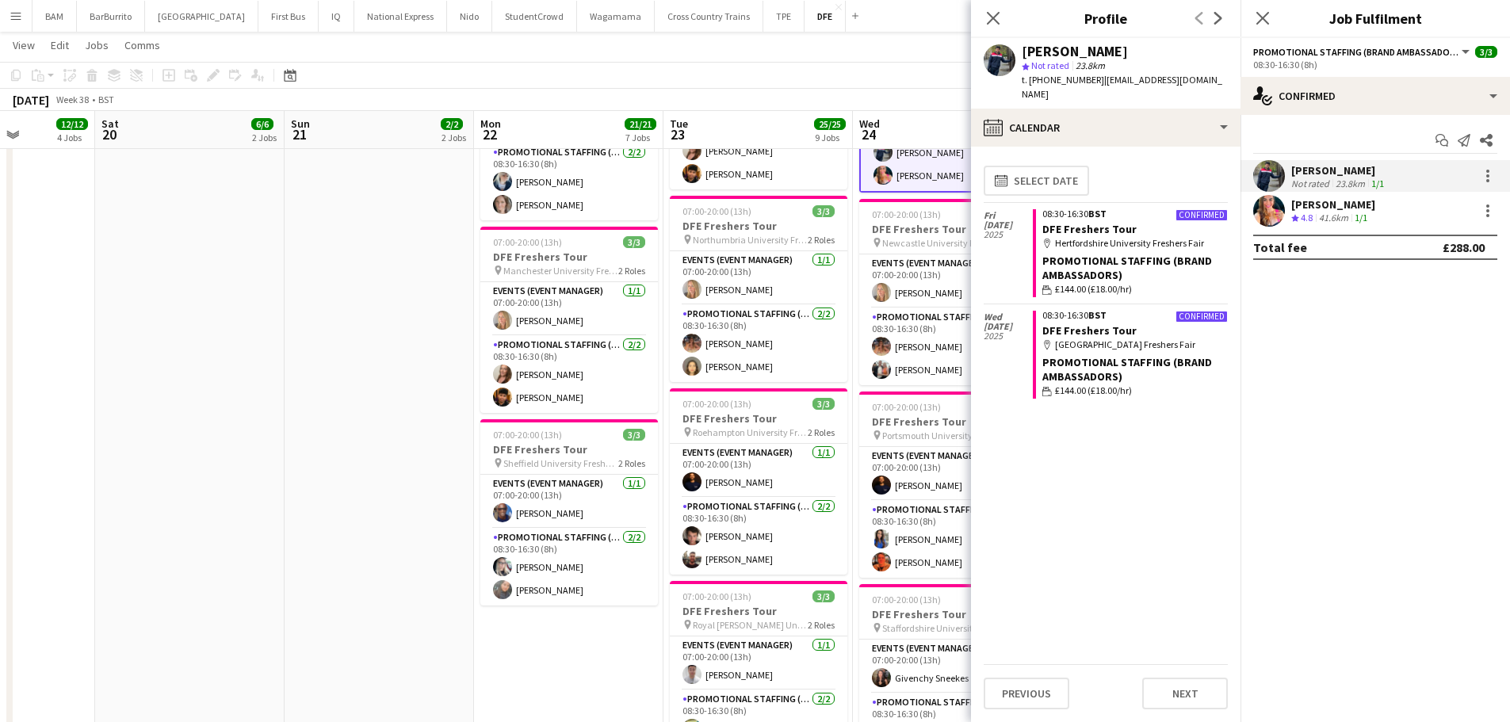
click at [876, 83] on app-toolbar "Copy Paste Paste Ctrl+V Paste with crew Ctrl+Shift+V Paste linked Job Delete Gr…" at bounding box center [755, 75] width 1510 height 27
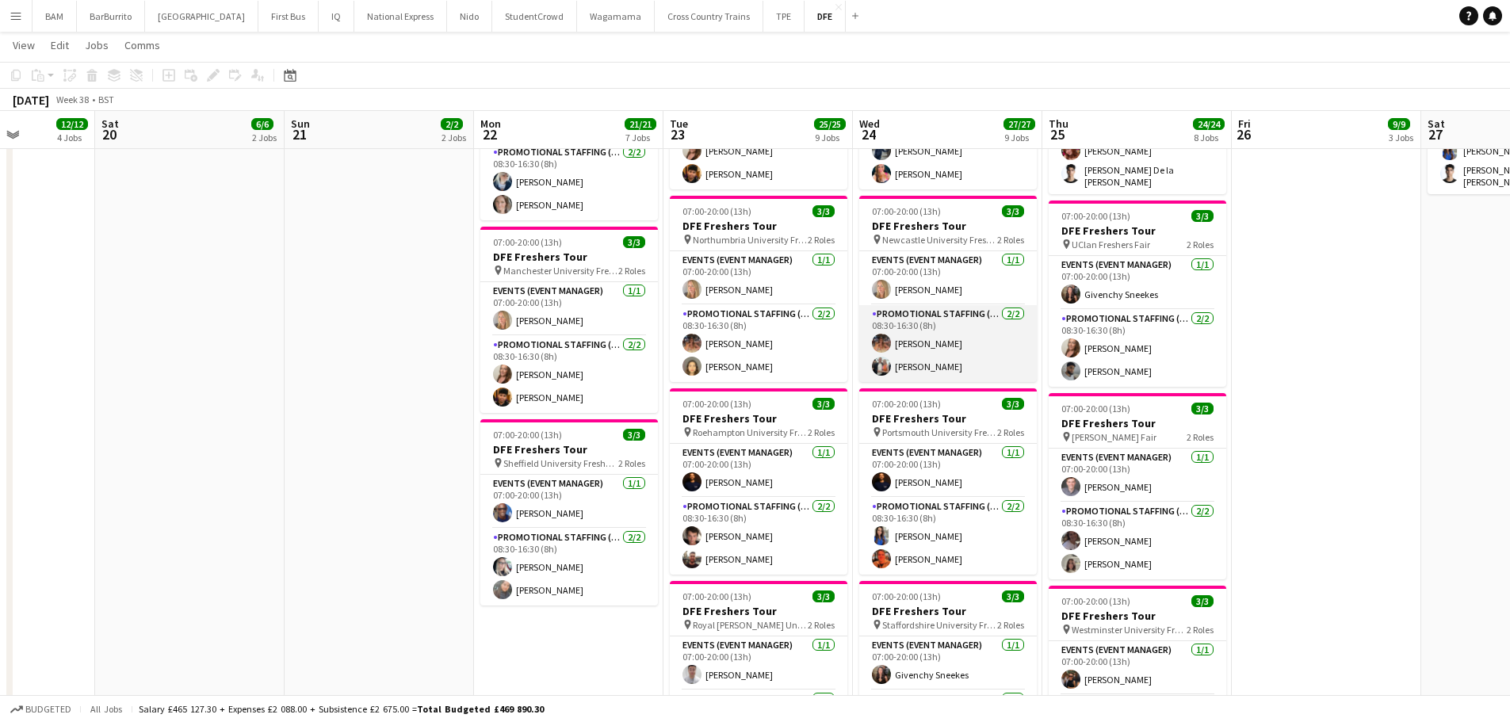
click at [956, 341] on app-card-role "Promotional Staffing (Brand Ambassadors) 2/2 08:30-16:30 (8h) Emma Mcangus Char…" at bounding box center [948, 343] width 178 height 77
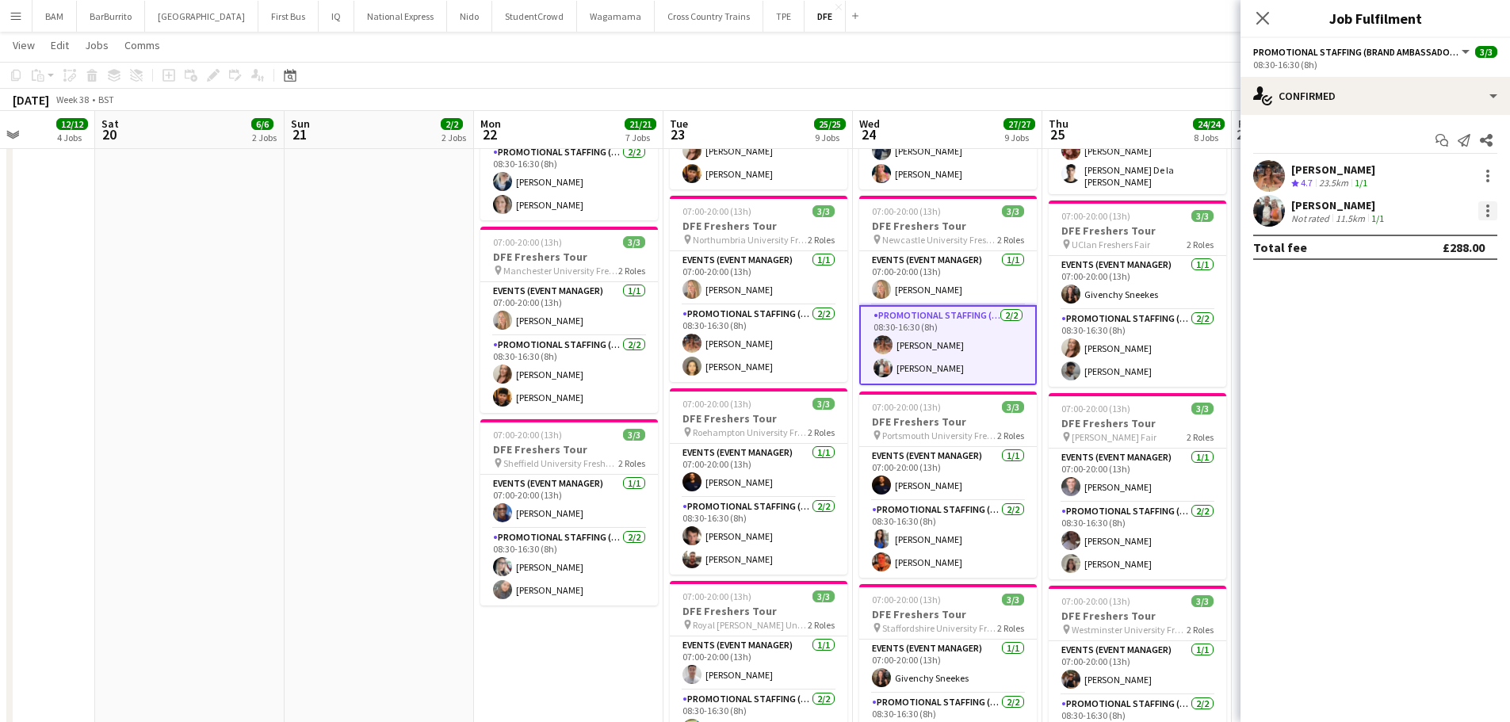
drag, startPoint x: 1317, startPoint y: 209, endPoint x: 1488, endPoint y: 205, distance: 170.5
click at [1317, 209] on div "[PERSON_NAME]" at bounding box center [1339, 205] width 96 height 14
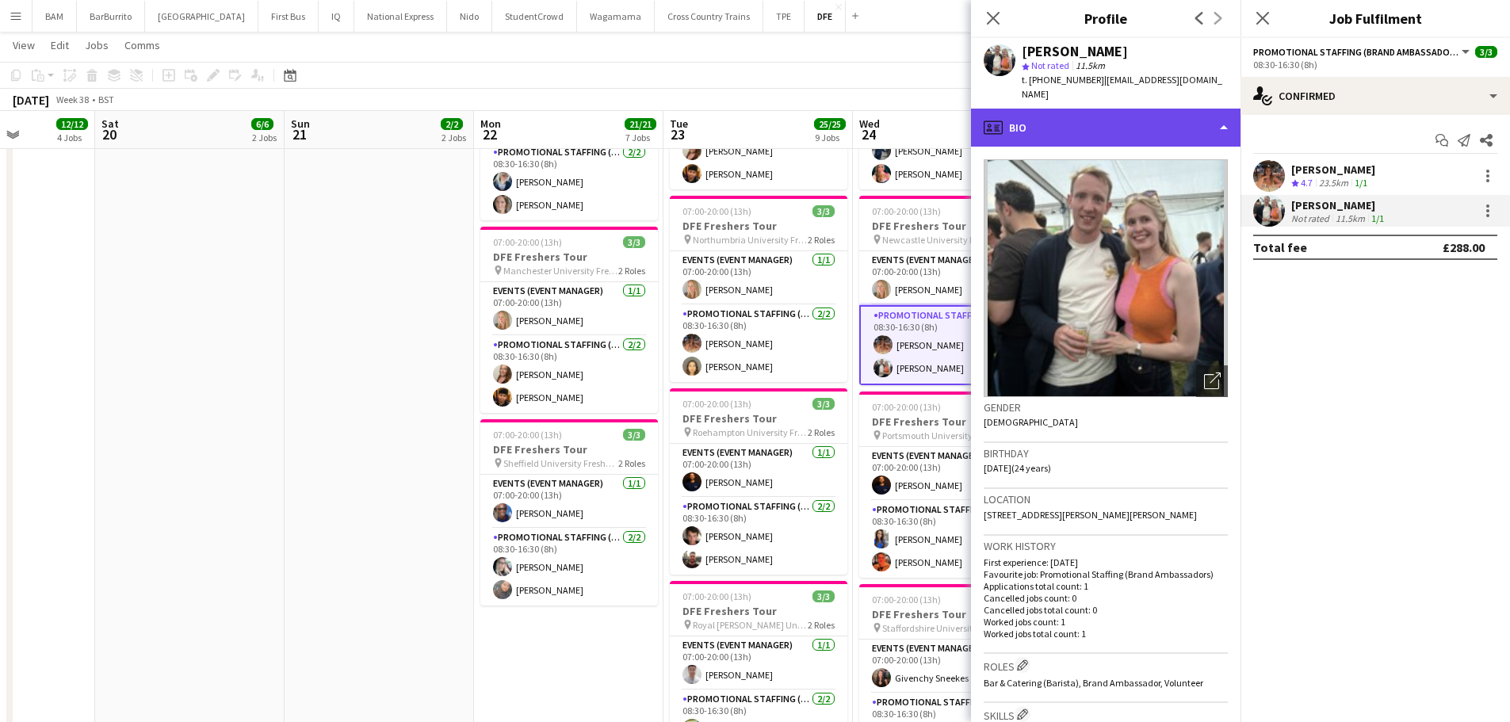
click at [1163, 114] on div "profile Bio" at bounding box center [1106, 128] width 270 height 38
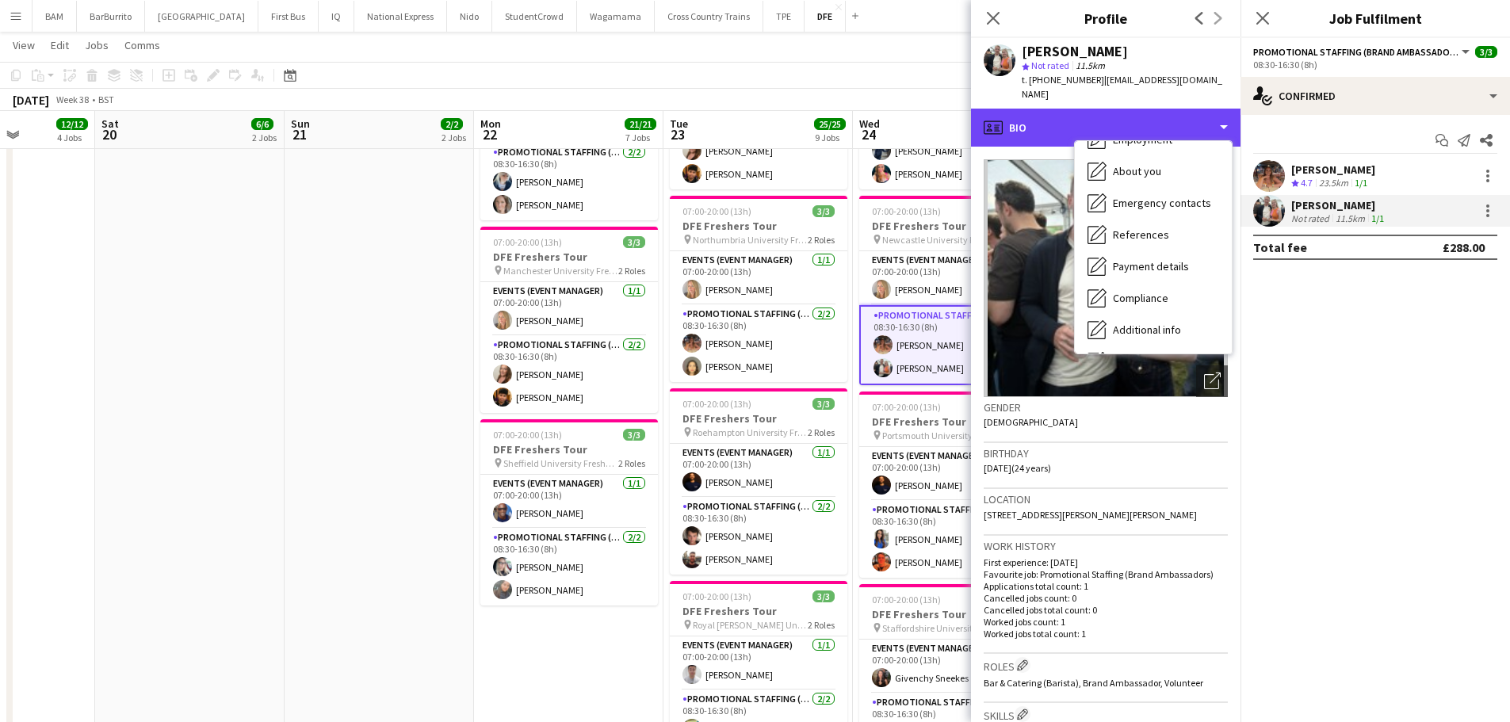
scroll to position [181, 0]
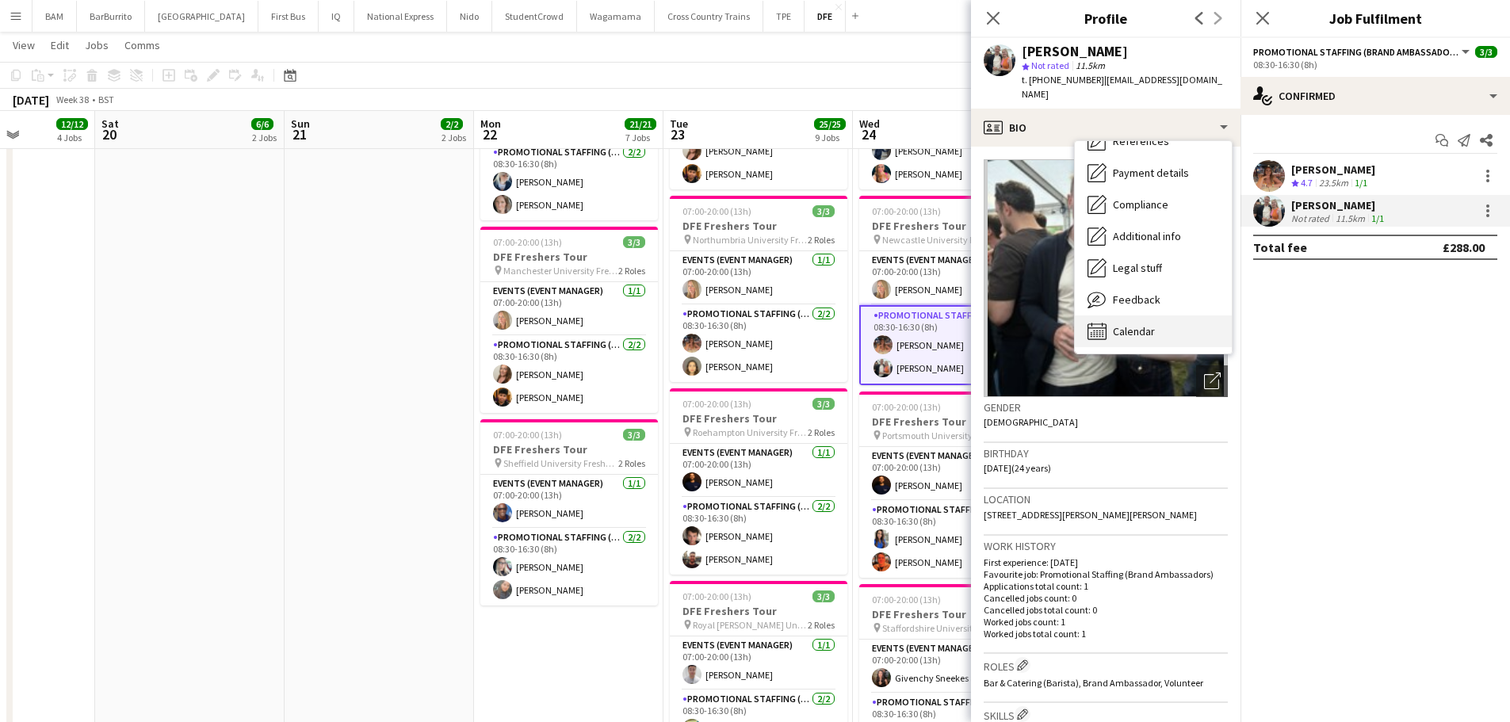
click at [1150, 324] on span "Calendar" at bounding box center [1134, 331] width 42 height 14
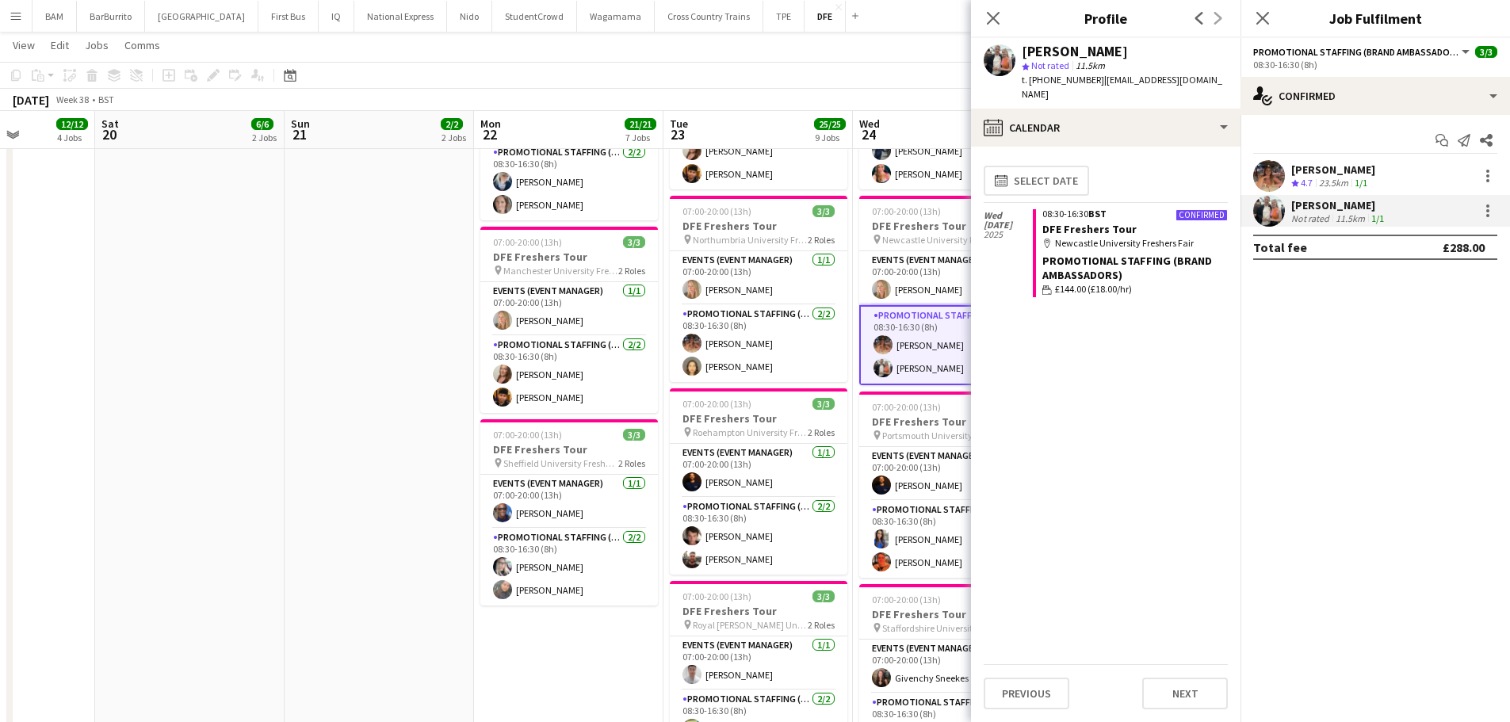
click at [912, 93] on div "[DATE] Week 38 • BST" at bounding box center [755, 100] width 1510 height 22
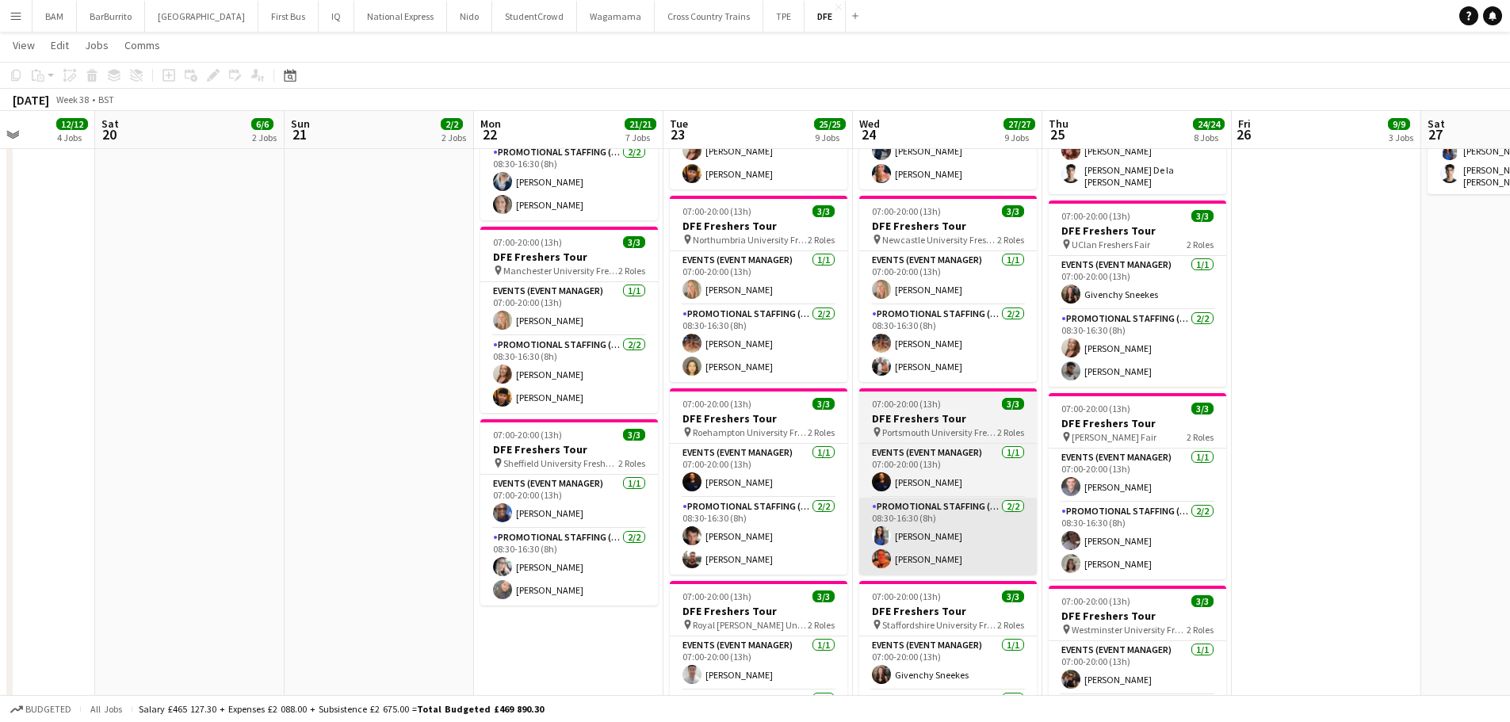
click at [983, 551] on app-card-role "Promotional Staffing (Brand Ambassadors) 2/2 08:30-16:30 (8h) Emma Wood Jack Ca…" at bounding box center [948, 536] width 178 height 77
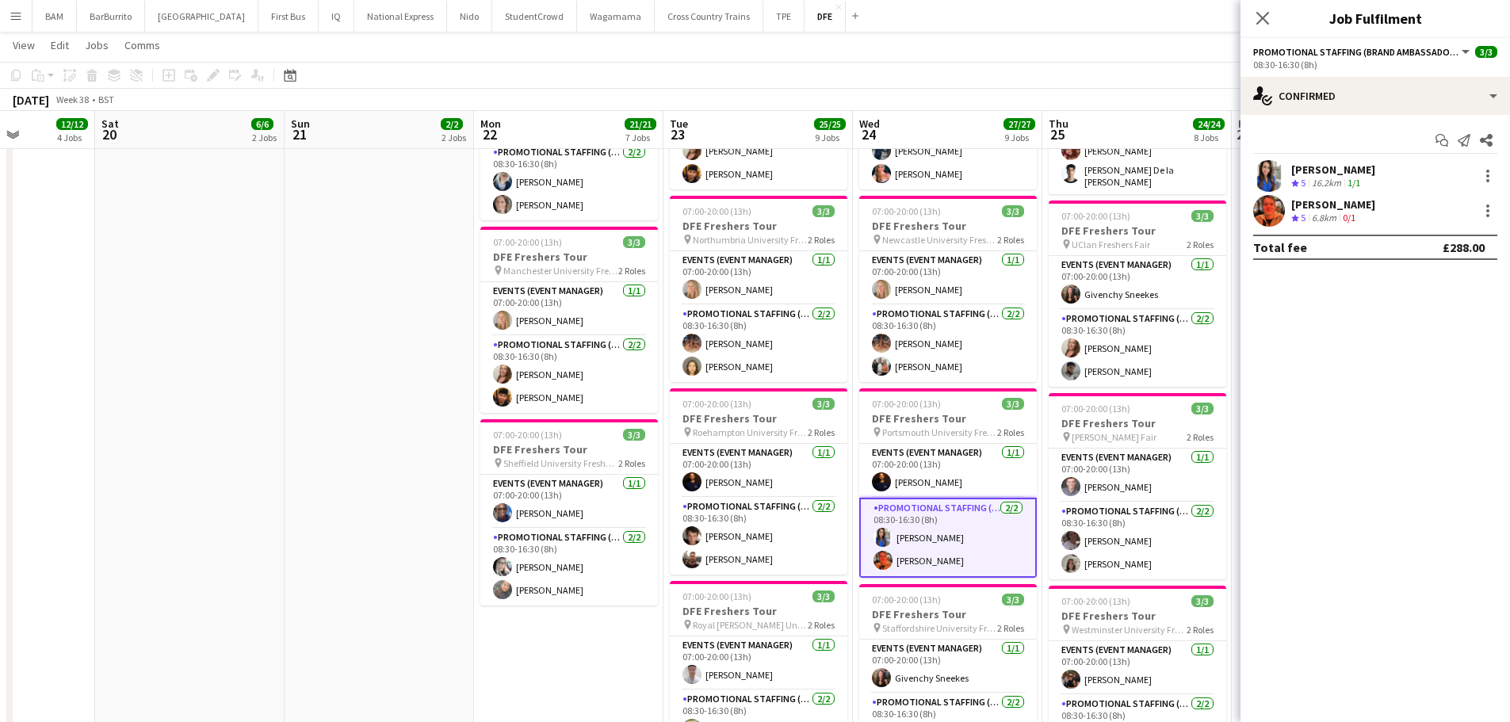
click at [1371, 221] on div "Crew rating 5 6.8km 0/1" at bounding box center [1333, 218] width 84 height 13
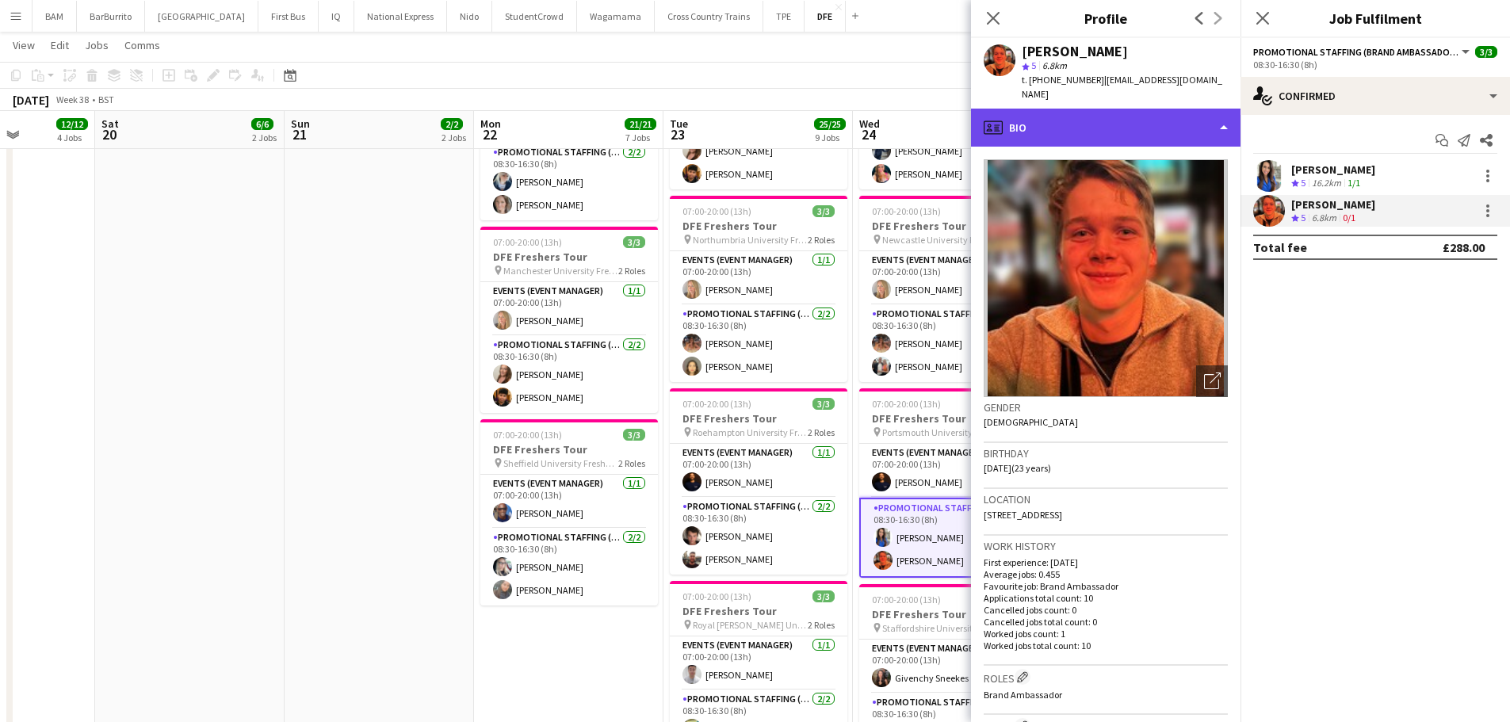
click at [1096, 124] on div "profile Bio" at bounding box center [1106, 128] width 270 height 38
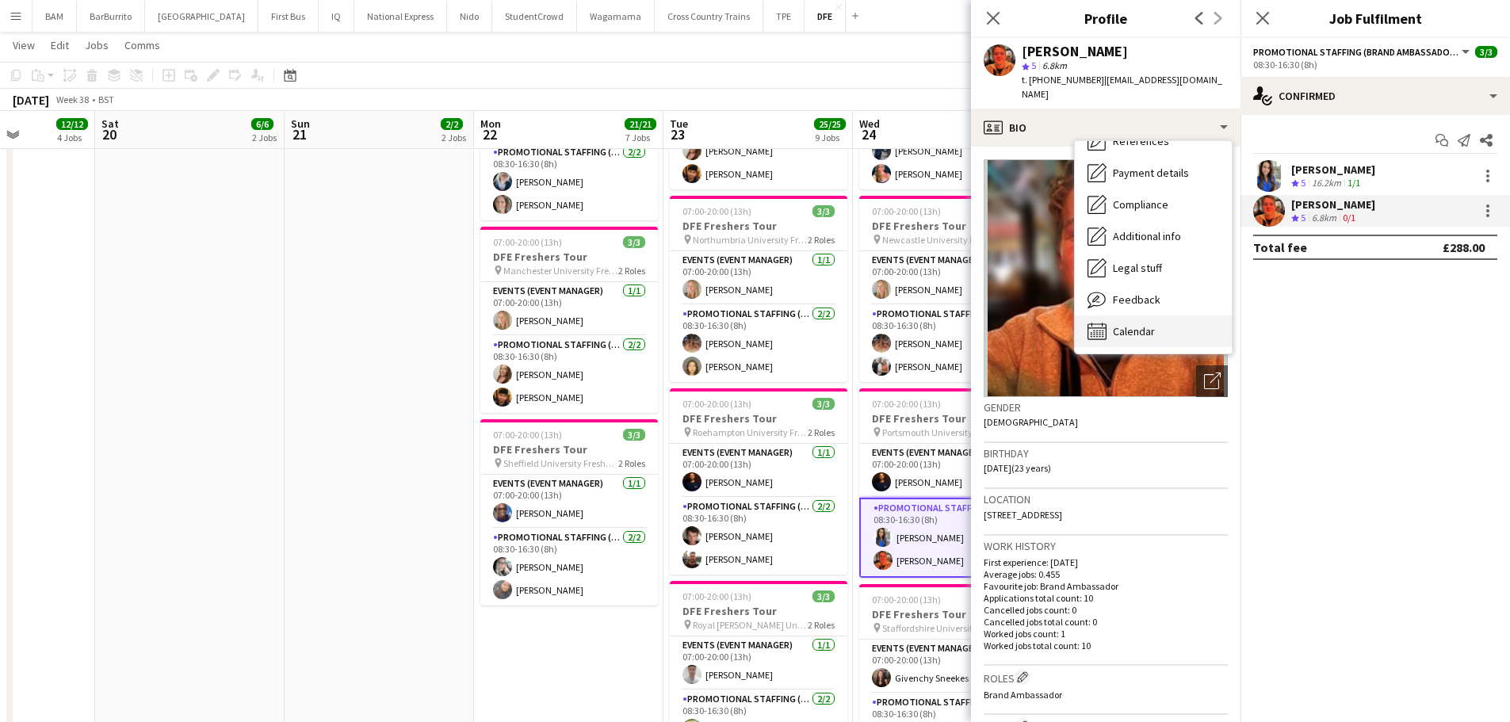
click at [1172, 327] on div "Calendar Calendar" at bounding box center [1153, 331] width 157 height 32
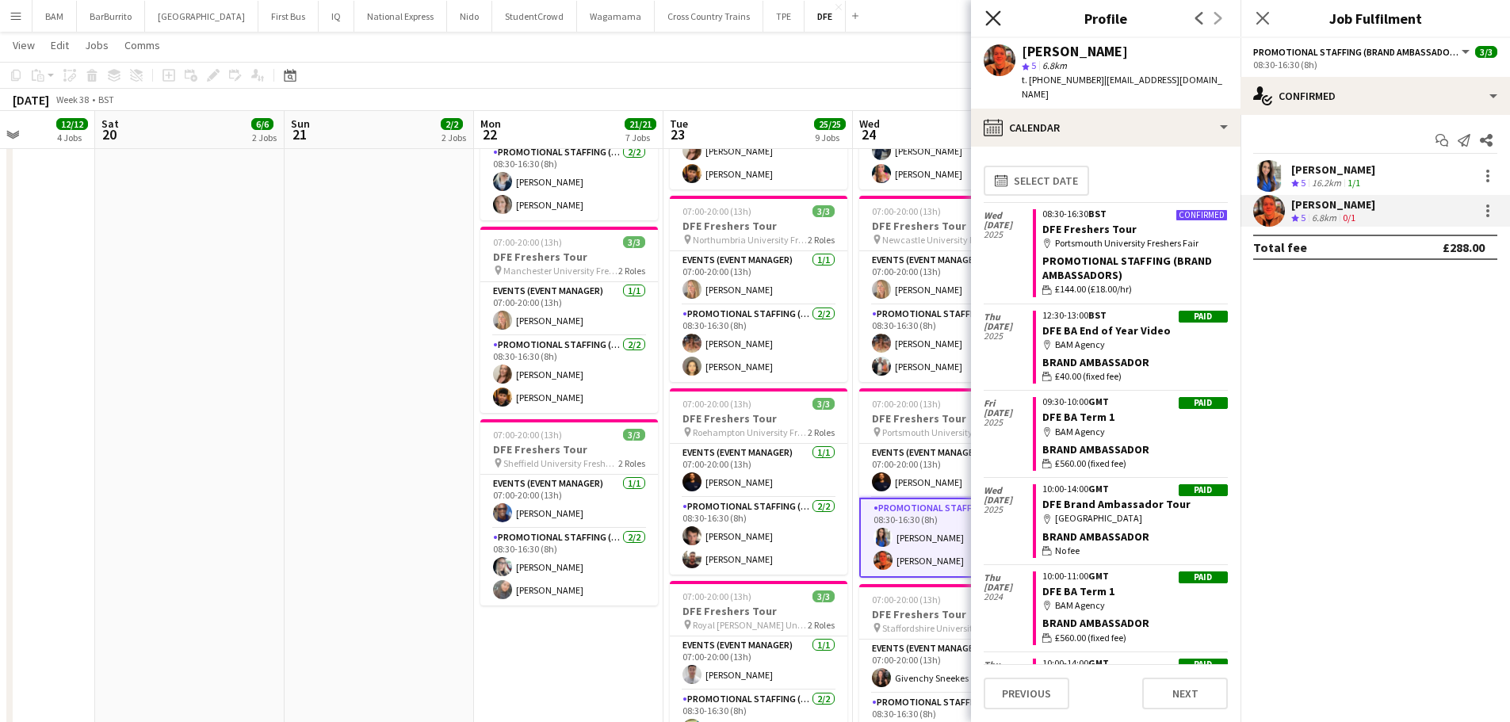
click at [988, 15] on icon "Close pop-in" at bounding box center [992, 17] width 15 height 15
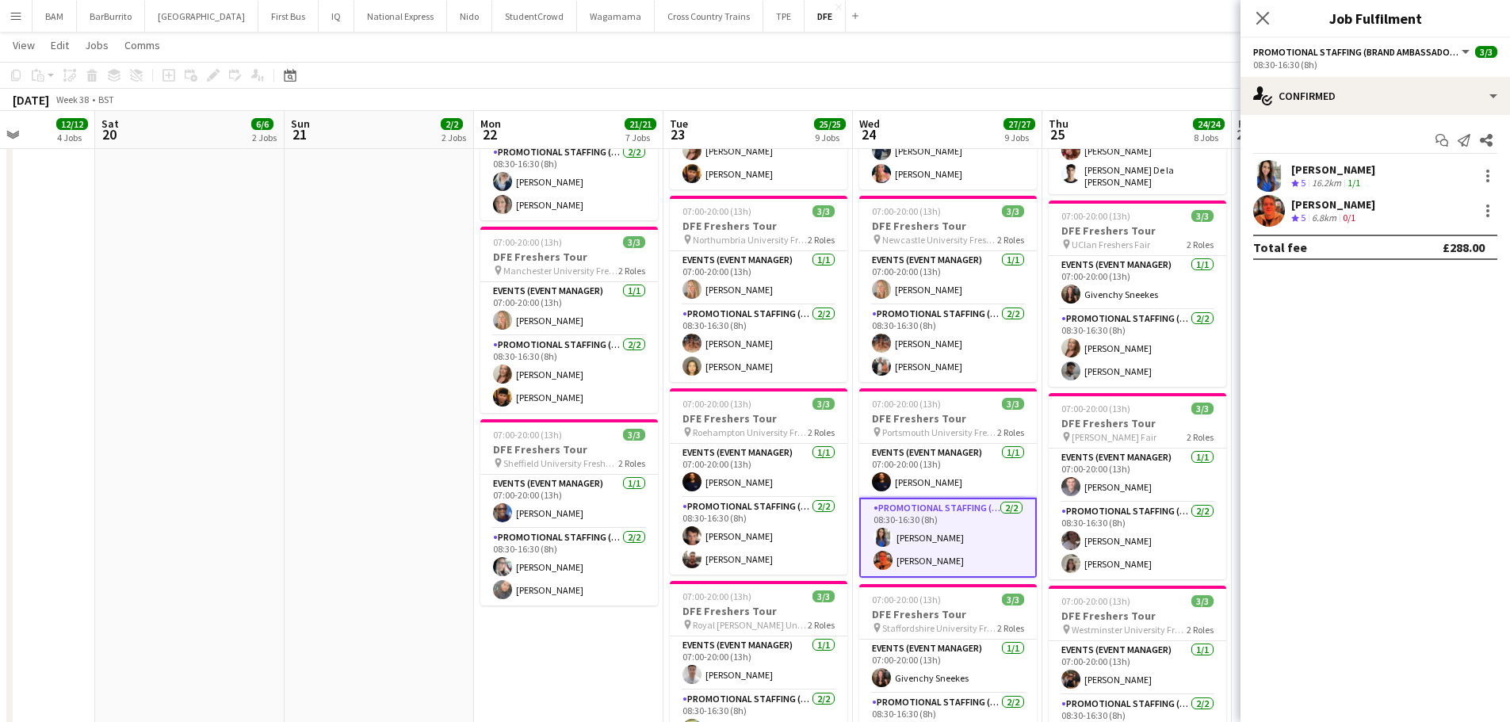
click at [900, 56] on app-page-menu "View Day view expanded Day view collapsed Month view Date picker Jump to [DATE]…" at bounding box center [755, 47] width 1510 height 30
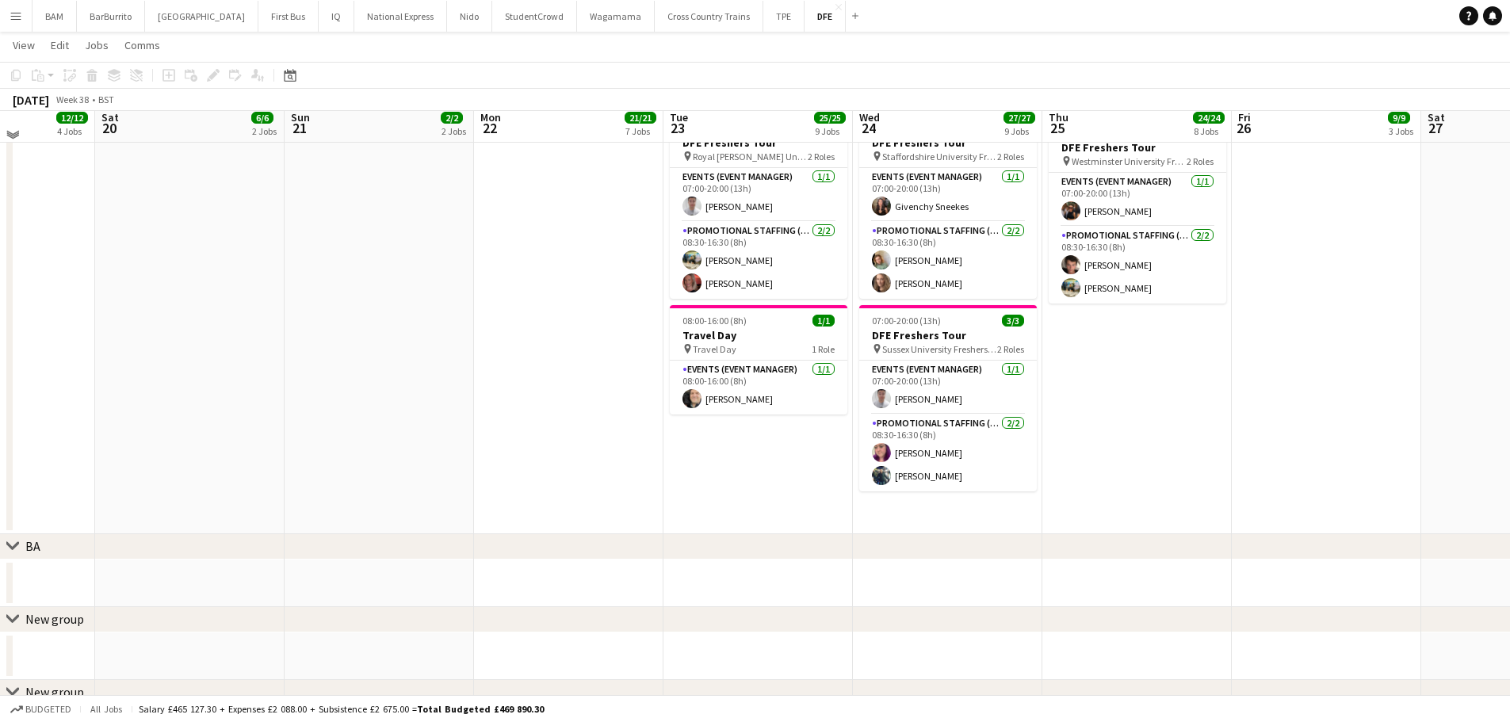
scroll to position [1427, 0]
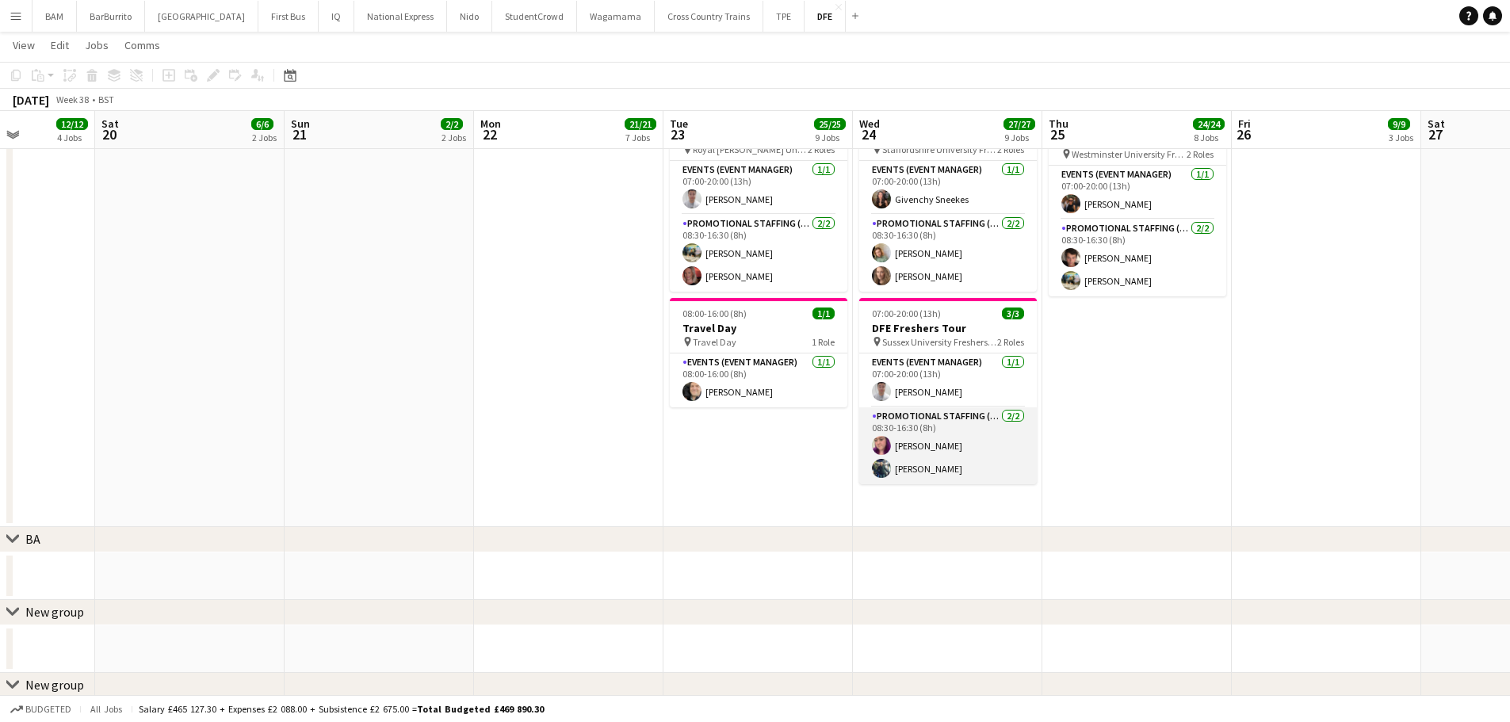
click at [986, 462] on app-card-role "Promotional Staffing (Brand Ambassadors) 2/2 08:30-16:30 (8h) Grace Mawer Ali E…" at bounding box center [948, 445] width 178 height 77
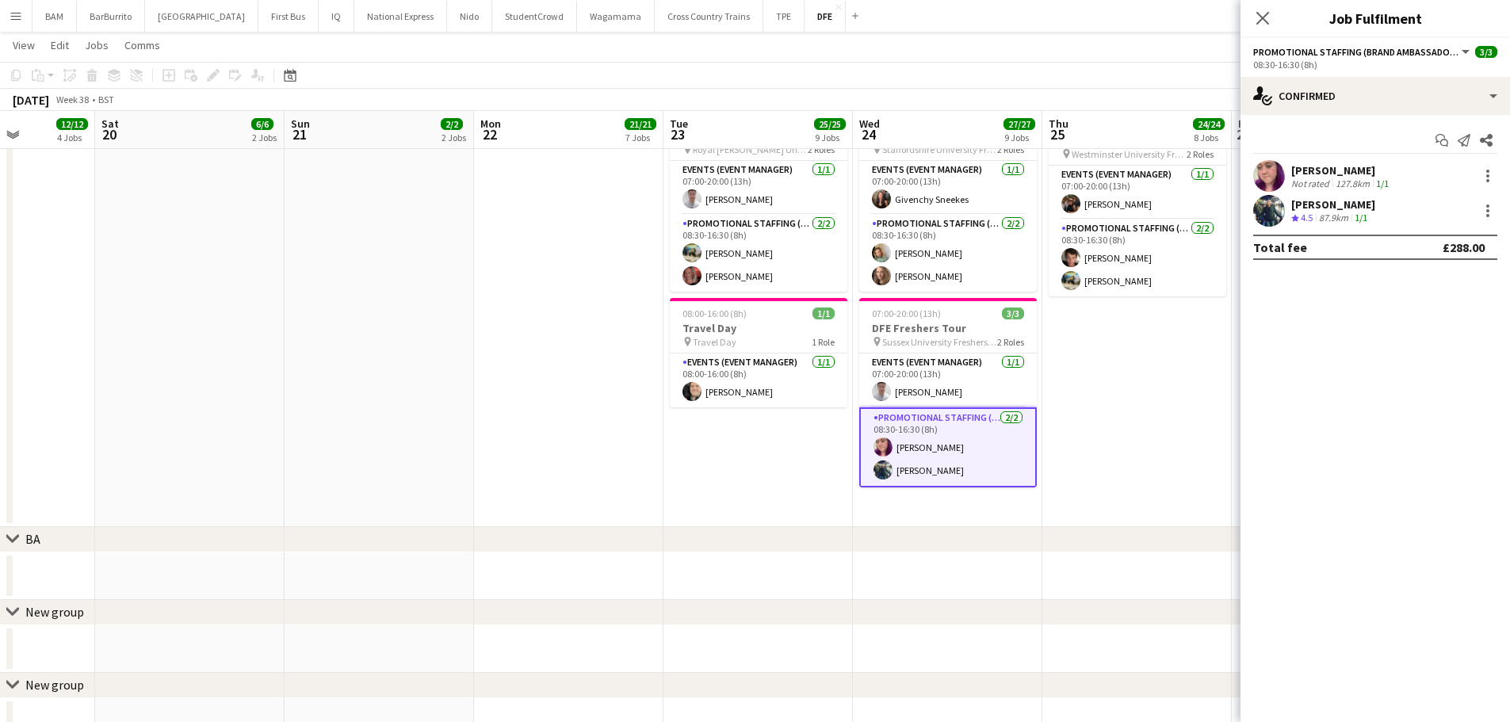
click at [1321, 193] on div "Grace Mawer Not rated 127.8km 1/1 Ali Ehsan Crew rating 4.5 87.9km 1/1" at bounding box center [1376, 193] width 270 height 67
click at [1351, 172] on div "[PERSON_NAME]" at bounding box center [1341, 170] width 101 height 14
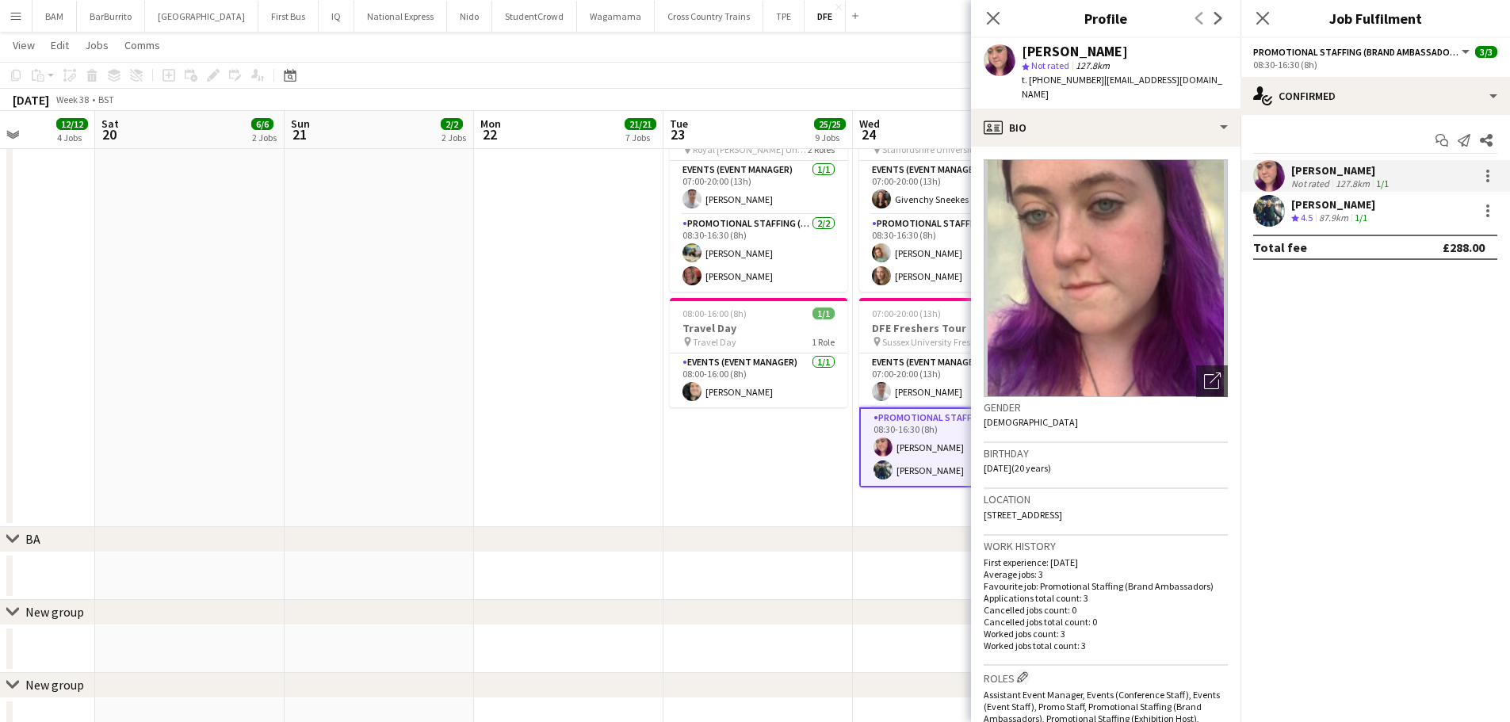
click at [1359, 212] on app-skills-label "1/1" at bounding box center [1361, 218] width 13 height 12
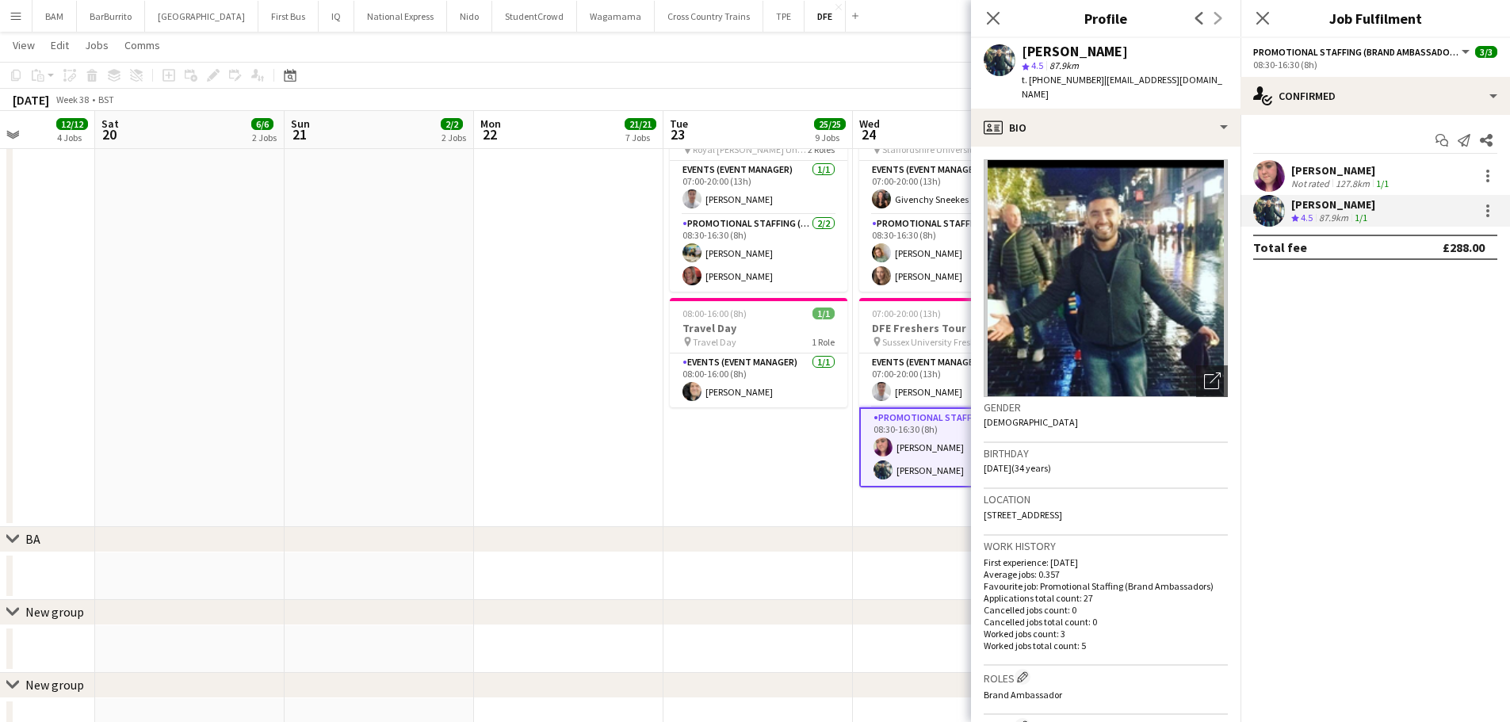
click at [1313, 163] on div "[PERSON_NAME]" at bounding box center [1341, 170] width 101 height 14
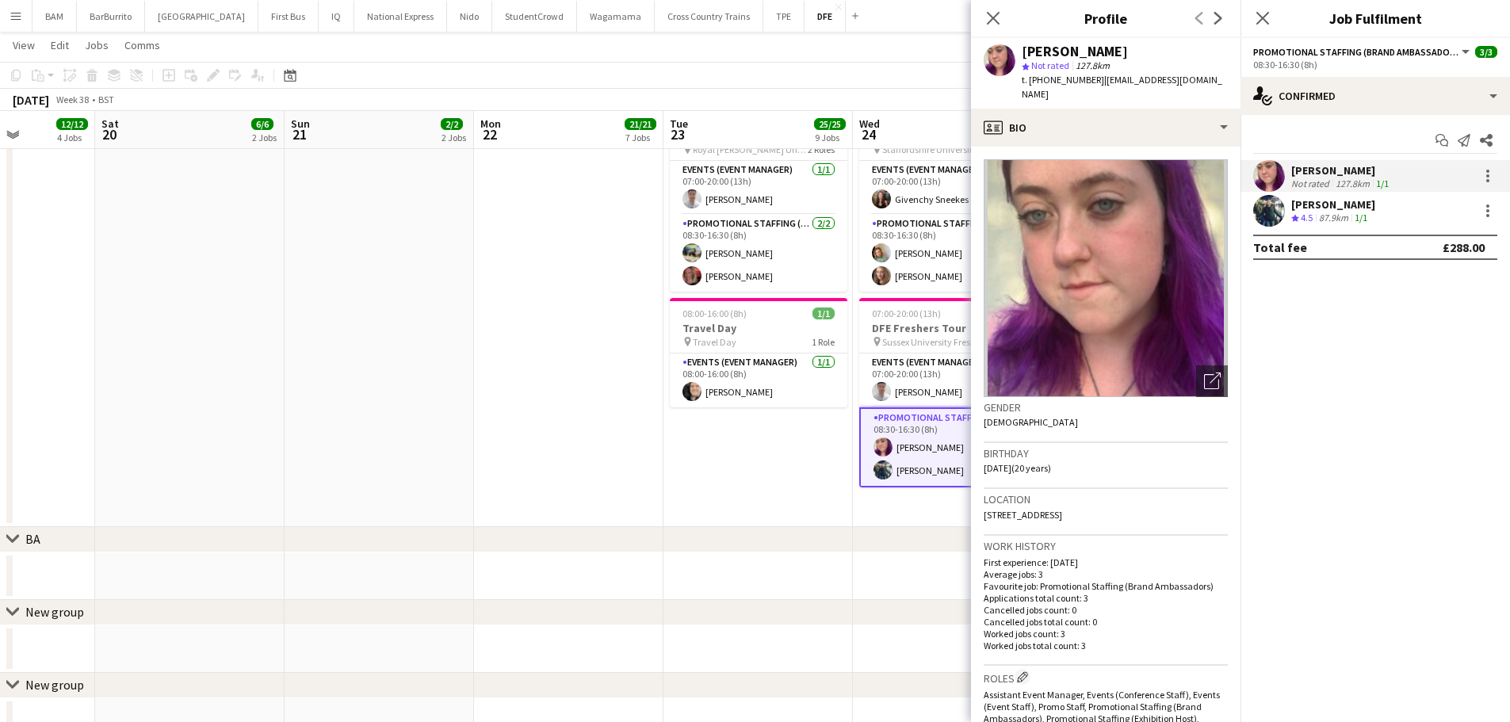
click at [1192, 80] on span "| grace.mawer123@gmail.com" at bounding box center [1122, 87] width 201 height 26
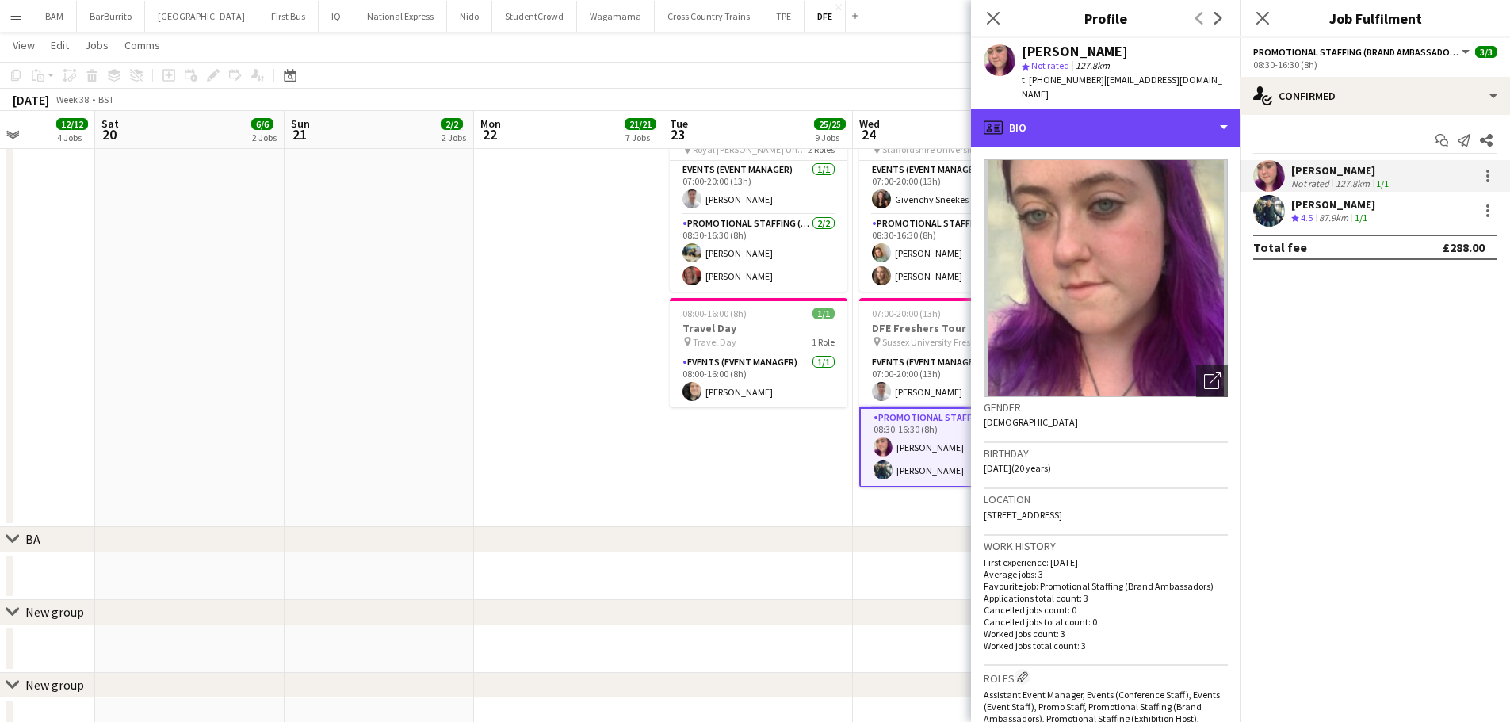
click at [1190, 109] on div "profile Bio" at bounding box center [1106, 128] width 270 height 38
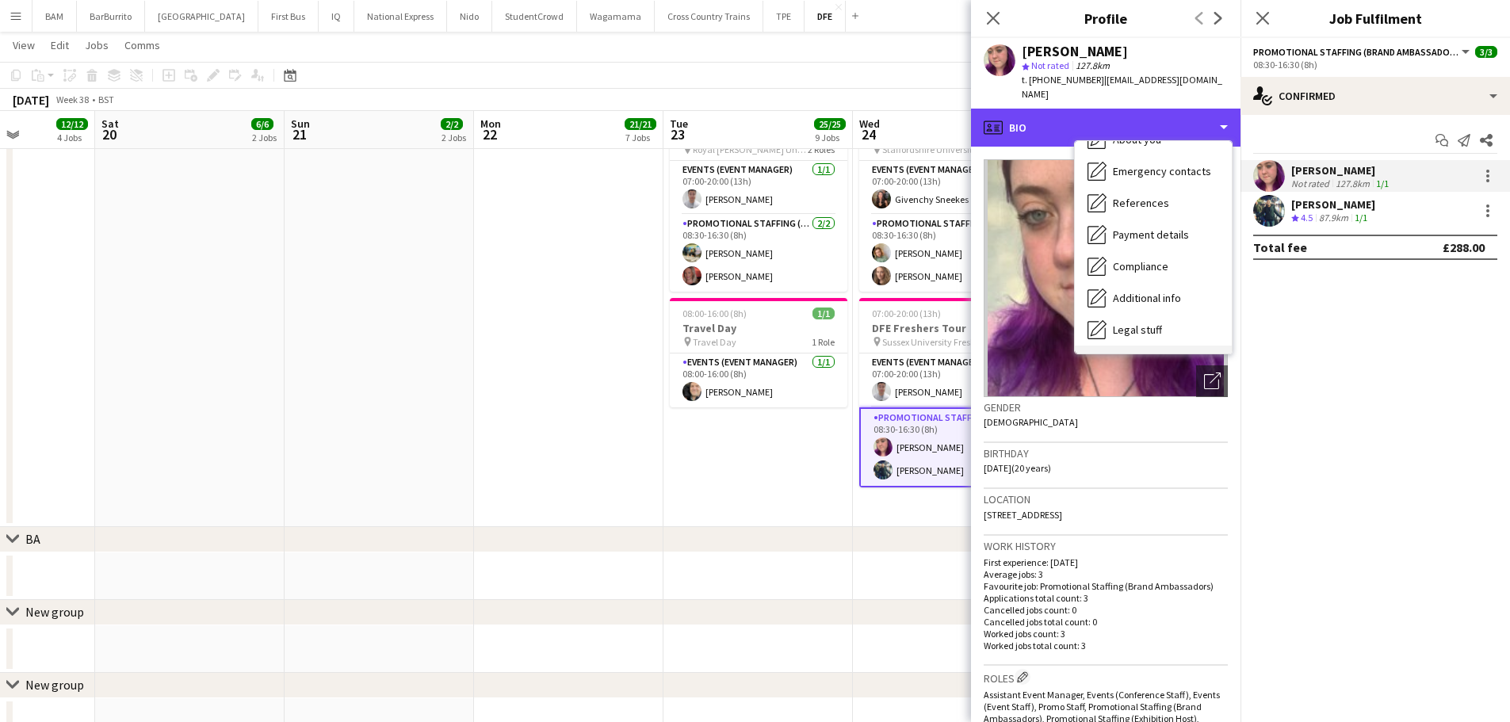
scroll to position [181, 0]
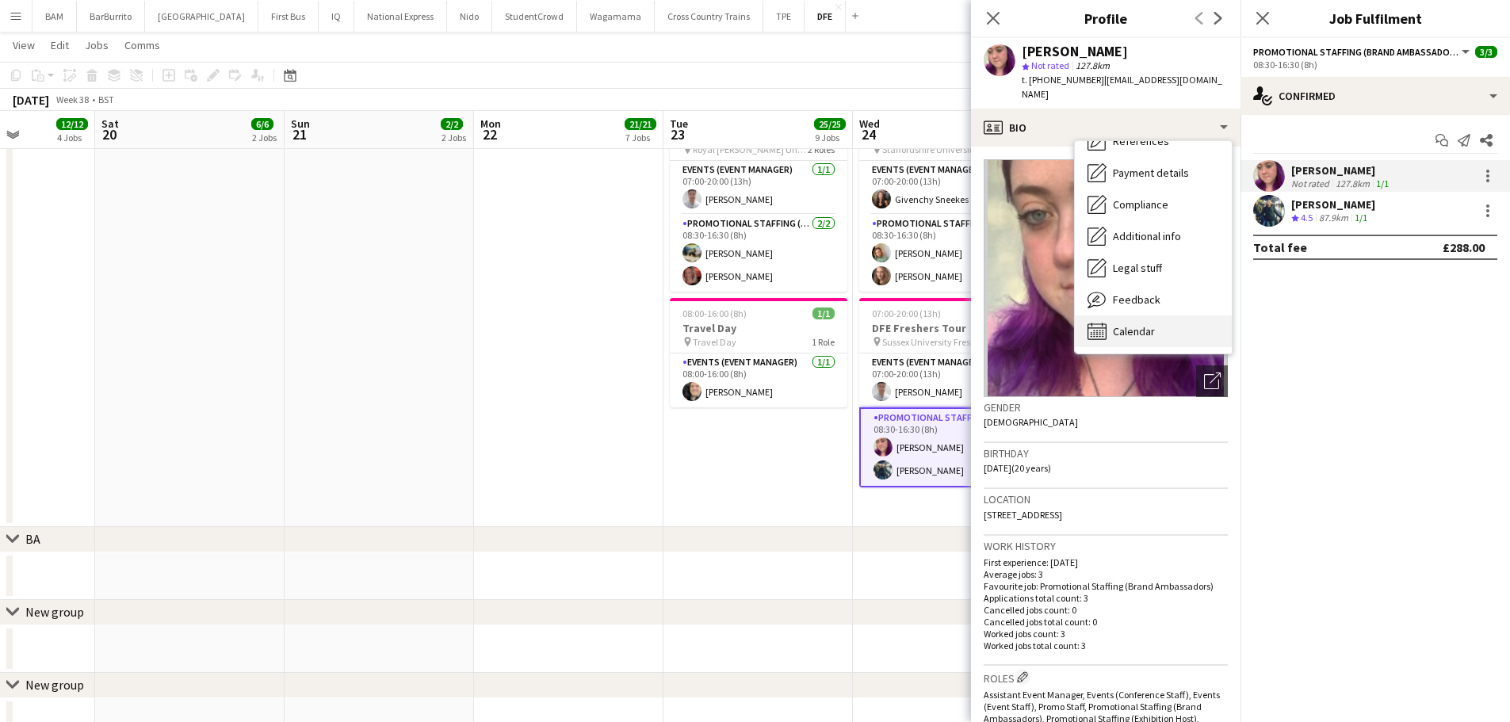
click at [1152, 324] on span "Calendar" at bounding box center [1134, 331] width 42 height 14
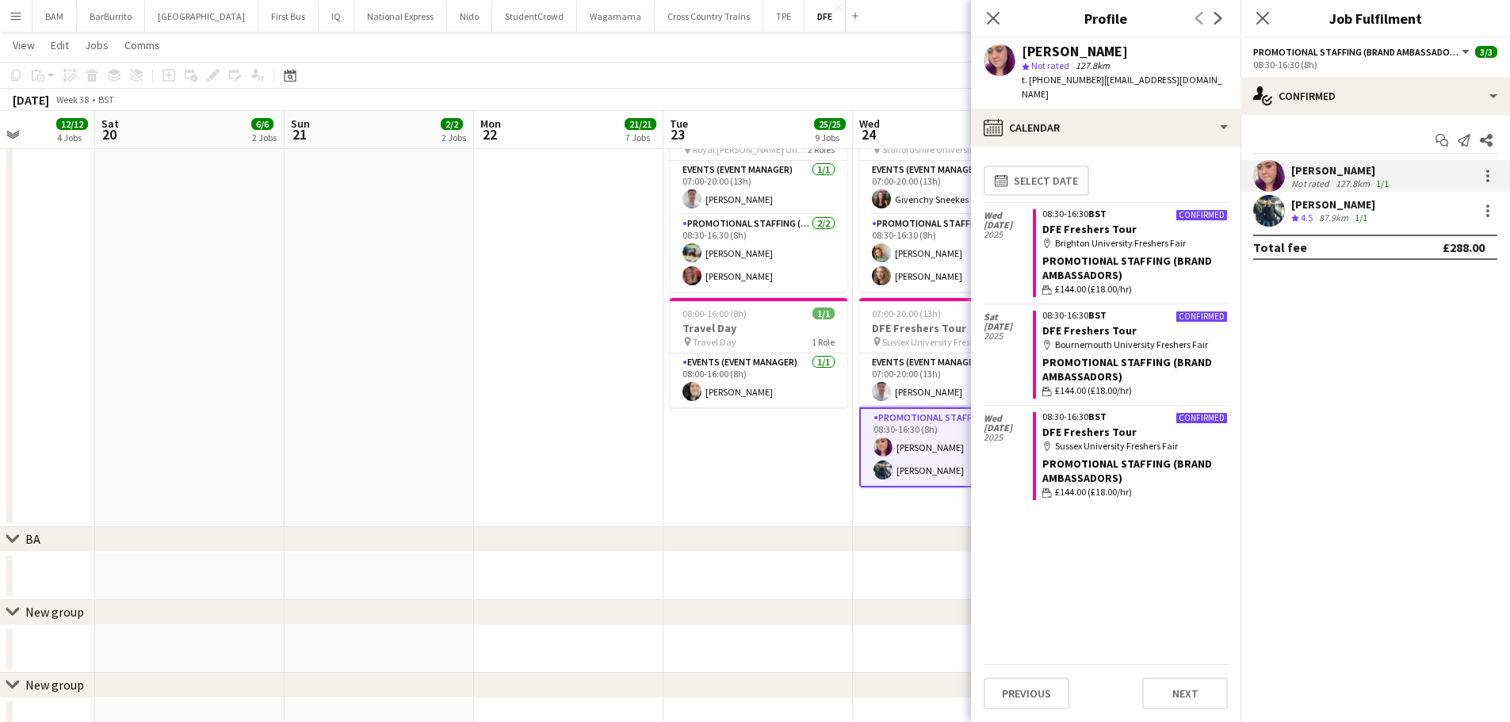
click at [1312, 214] on span "4.5" at bounding box center [1307, 218] width 12 height 12
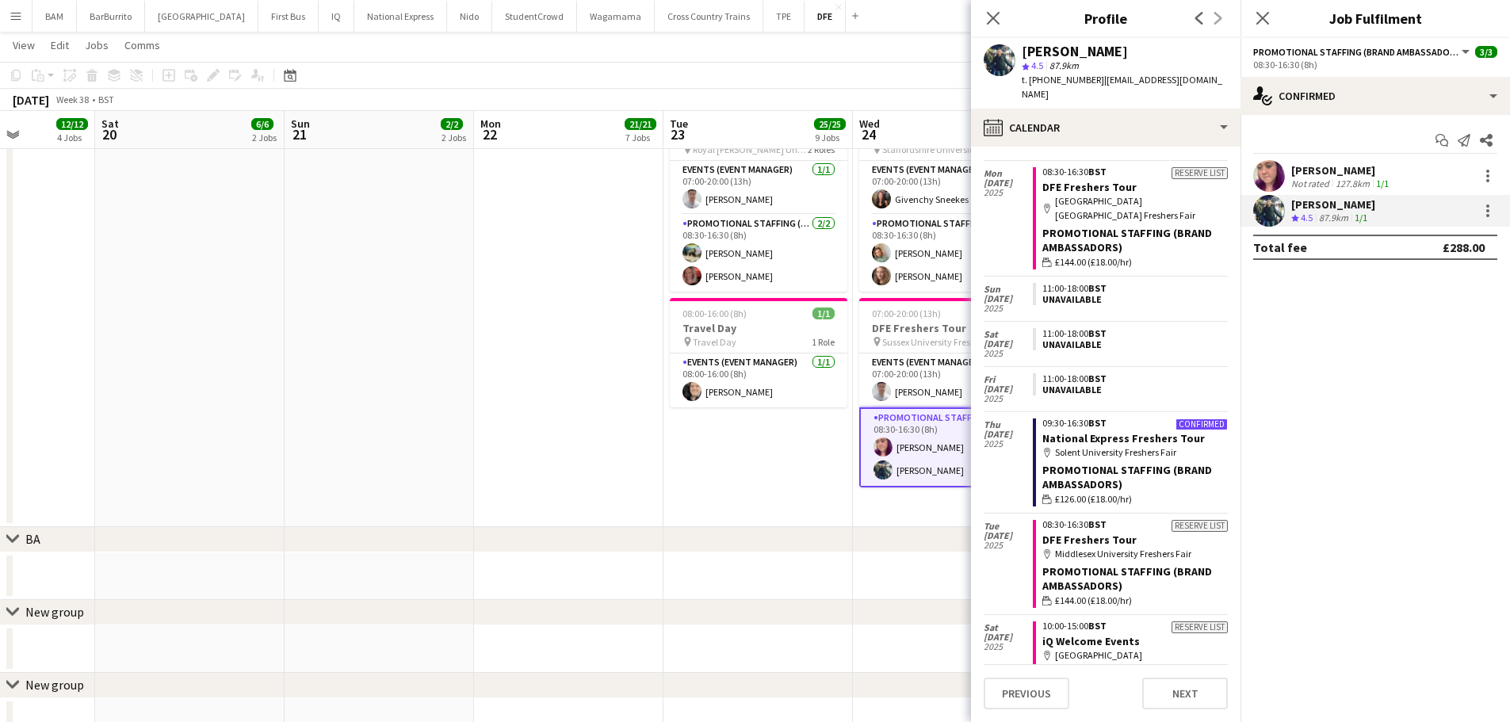
scroll to position [0, 0]
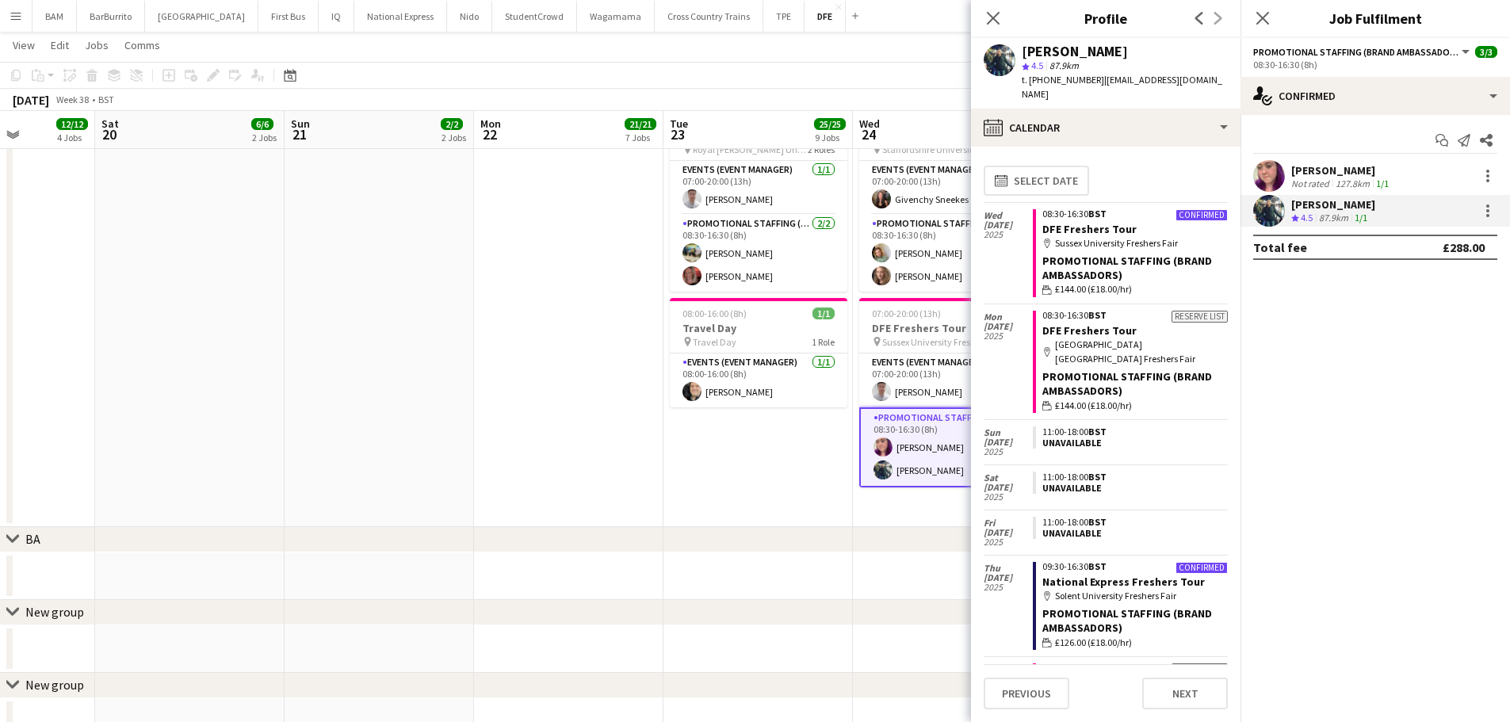
drag, startPoint x: 899, startPoint y: 84, endPoint x: 944, endPoint y: 126, distance: 61.7
click at [899, 84] on app-toolbar "Copy Paste Paste Ctrl+V Paste with crew Ctrl+Shift+V Paste linked Job Delete Gr…" at bounding box center [755, 75] width 1510 height 27
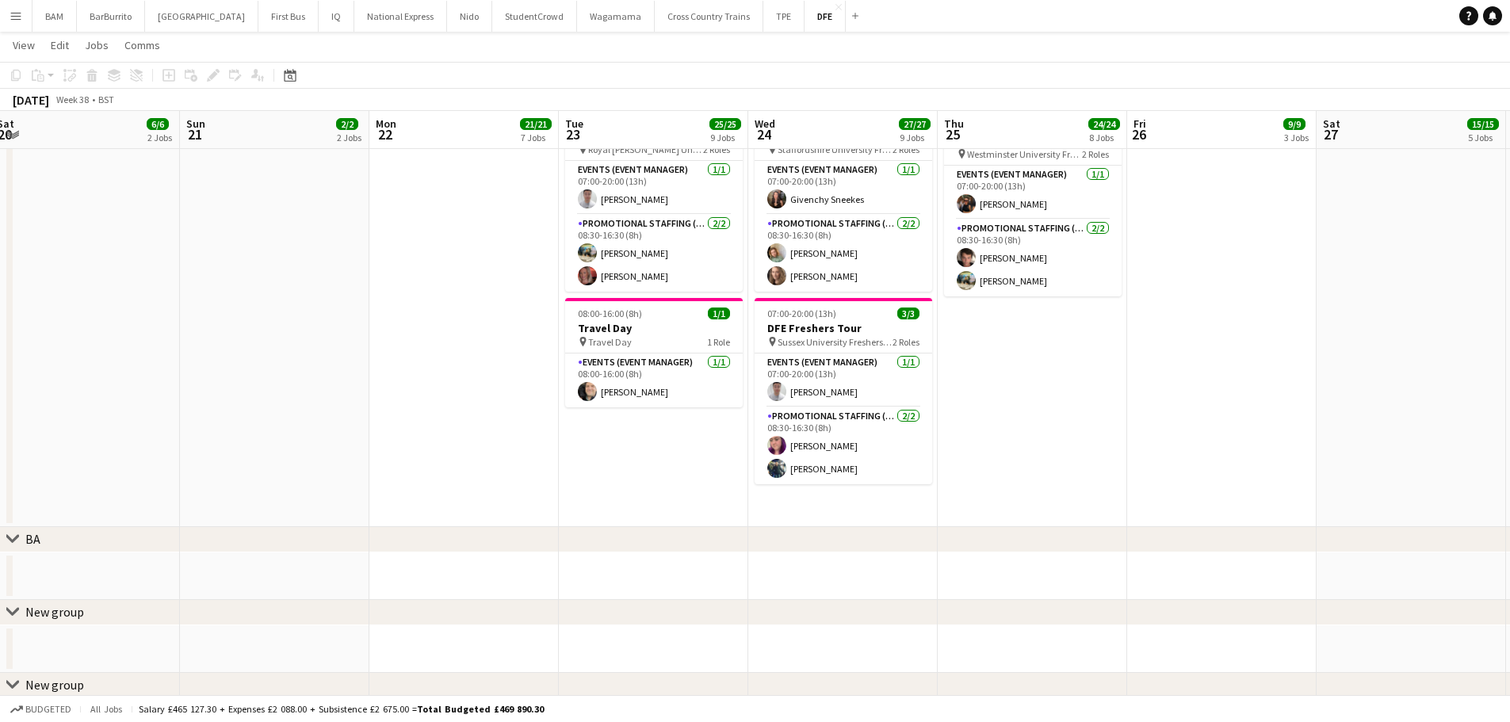
drag, startPoint x: 1085, startPoint y: 309, endPoint x: 1039, endPoint y: 309, distance: 46.0
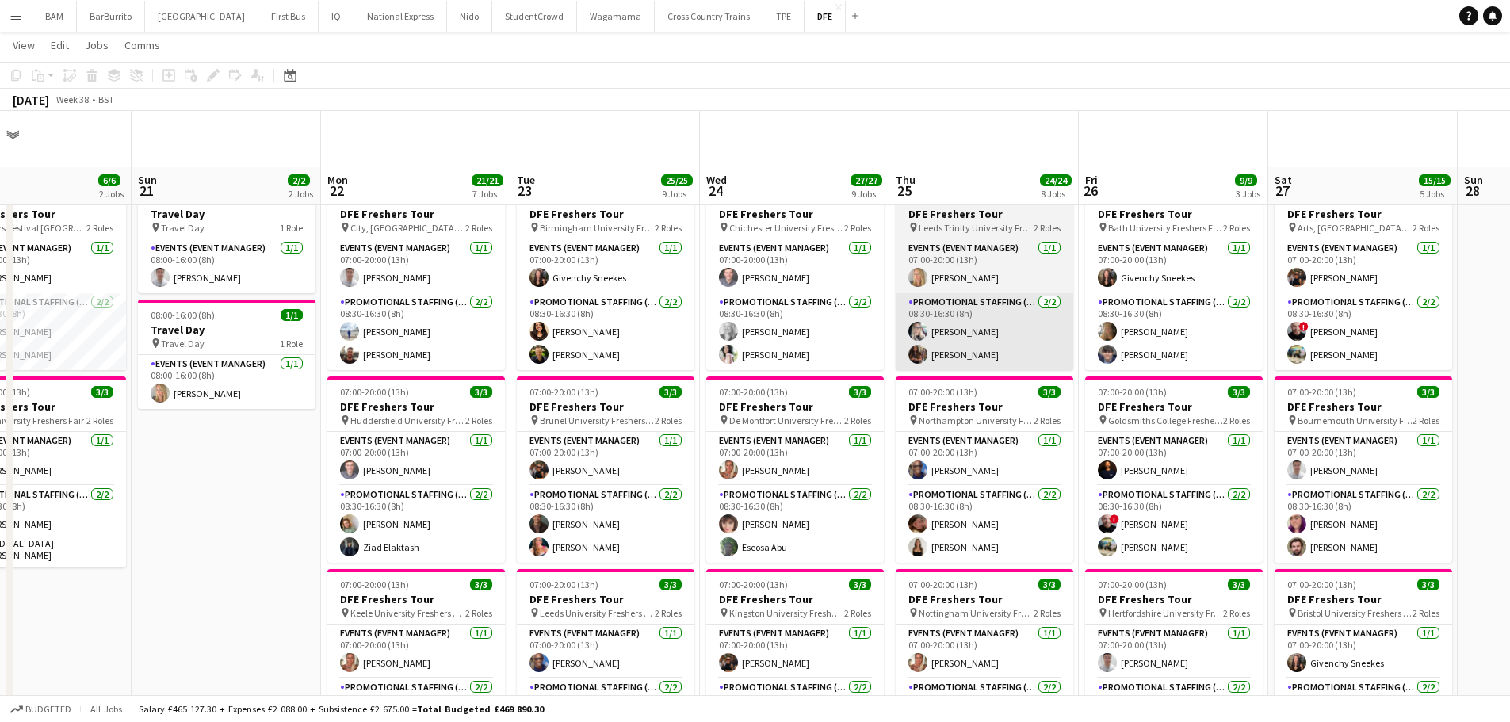
scroll to position [159, 0]
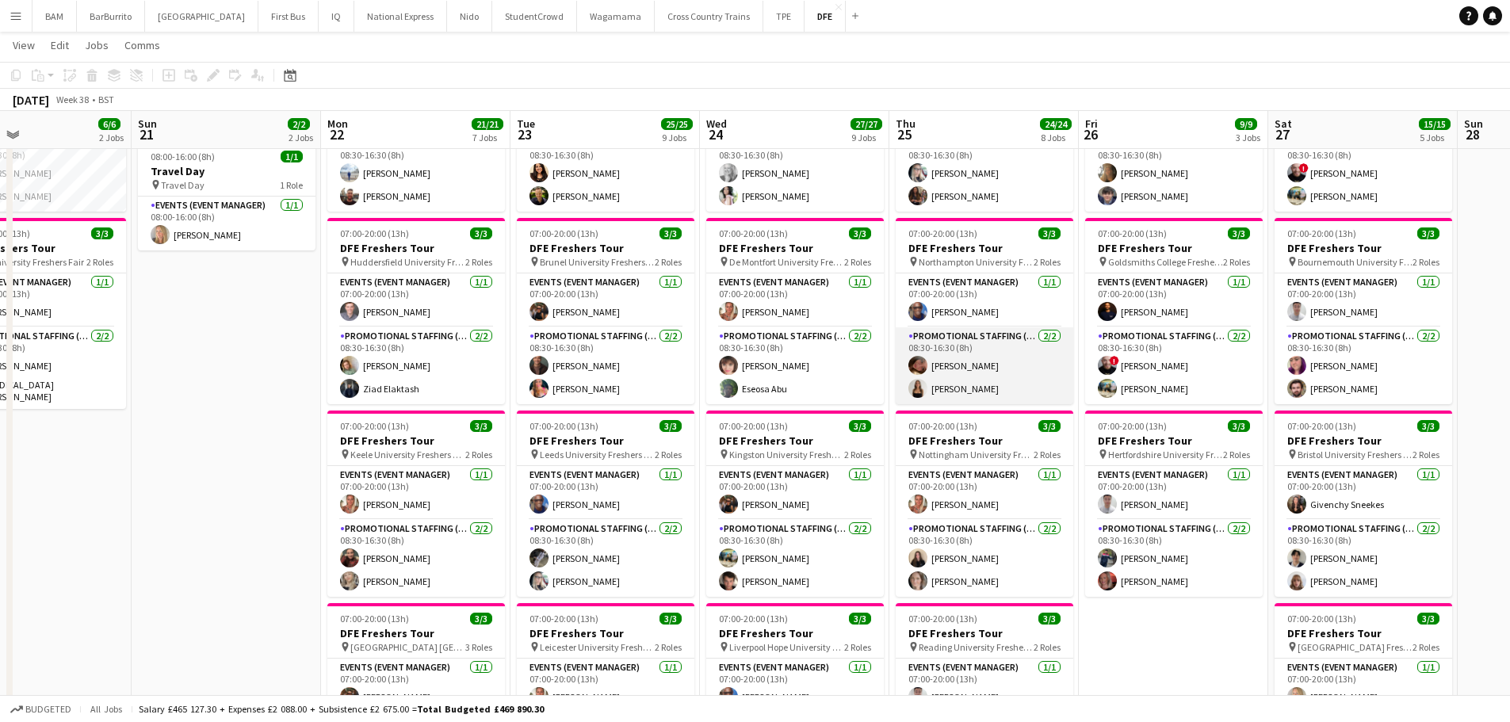
click at [1019, 366] on app-card-role "Promotional Staffing (Brand Ambassadors) 2/2 08:30-16:30 (8h) Ella Marchi CHLOE…" at bounding box center [985, 365] width 178 height 77
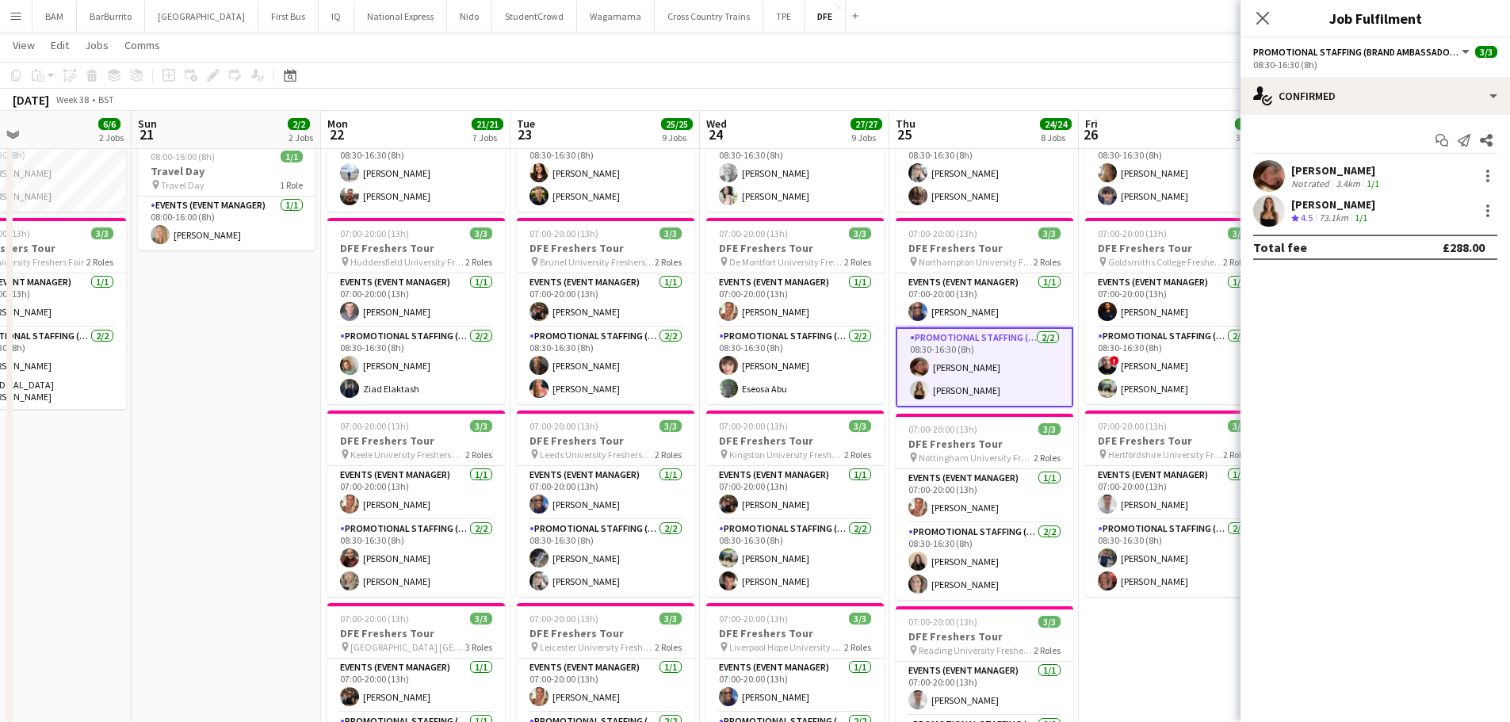
click at [1386, 185] on div "Ella Marchi Not rated 3.4km 1/1" at bounding box center [1376, 176] width 270 height 32
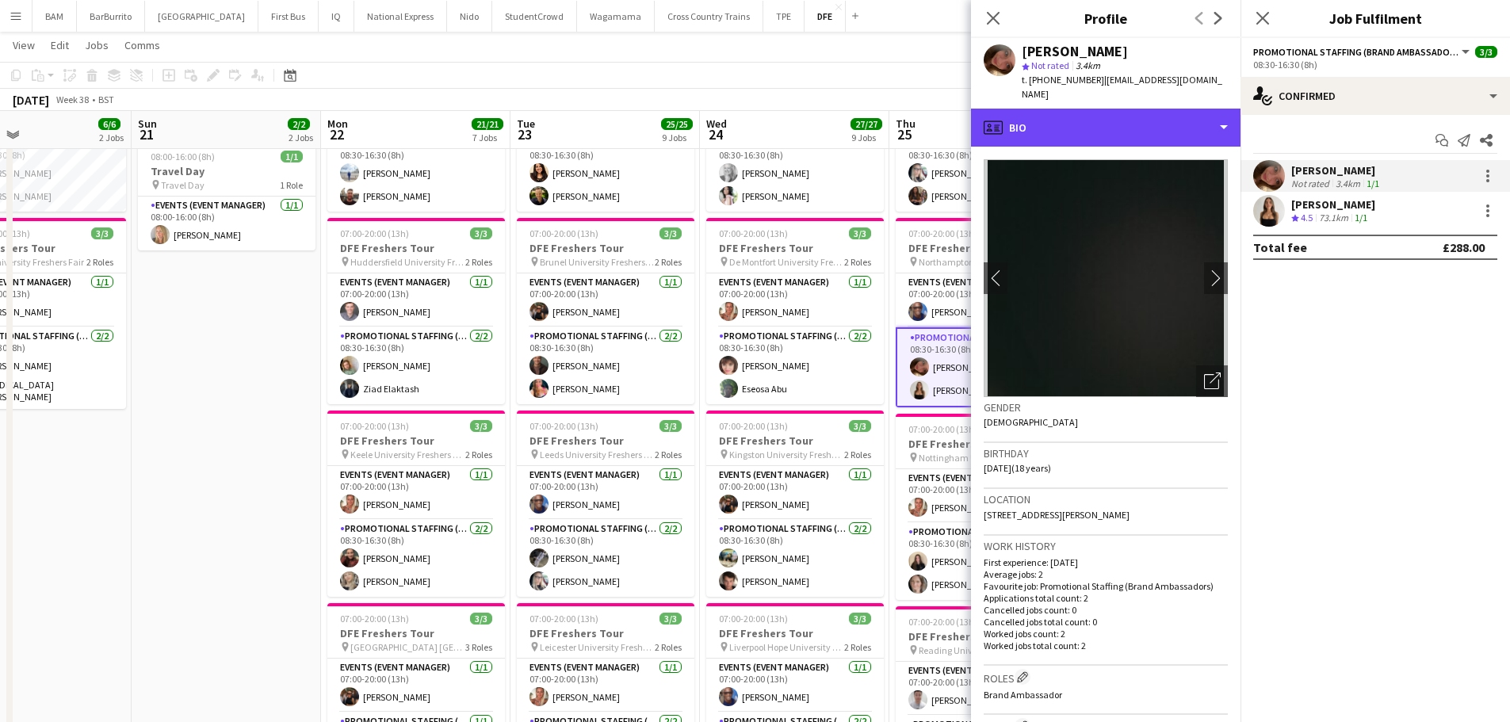
drag, startPoint x: 1042, startPoint y: 113, endPoint x: 1053, endPoint y: 151, distance: 38.7
click at [1042, 113] on div "profile Bio" at bounding box center [1106, 128] width 270 height 38
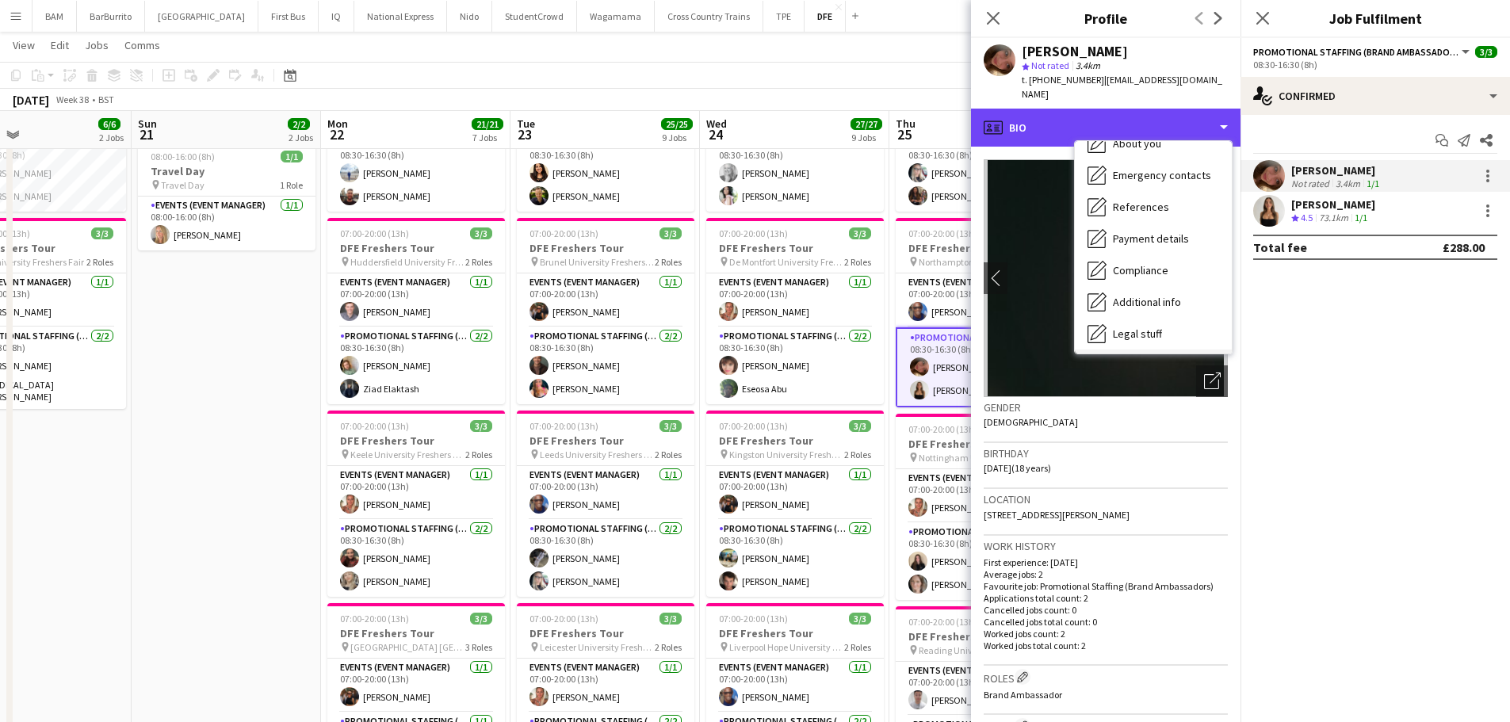
scroll to position [181, 0]
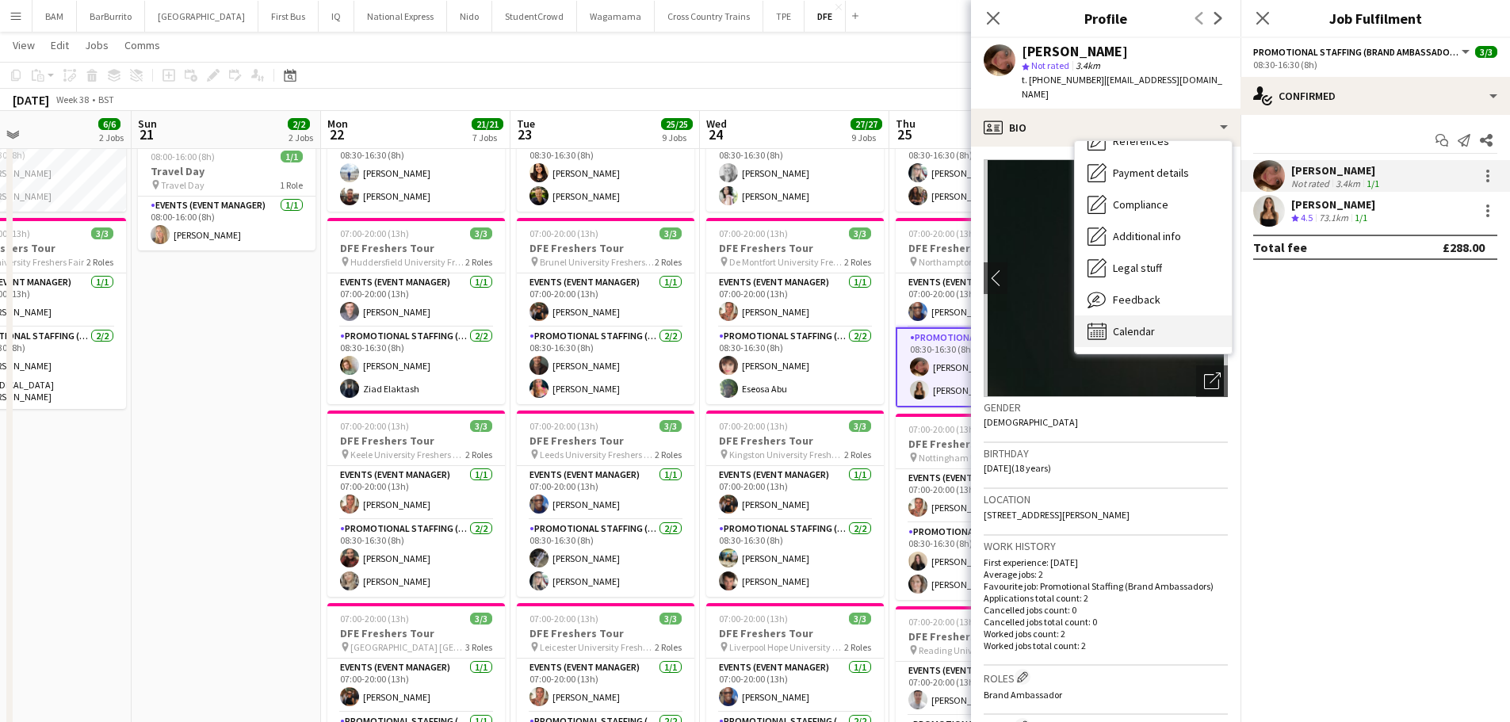
click at [1137, 324] on div "Calendar Calendar" at bounding box center [1153, 331] width 157 height 32
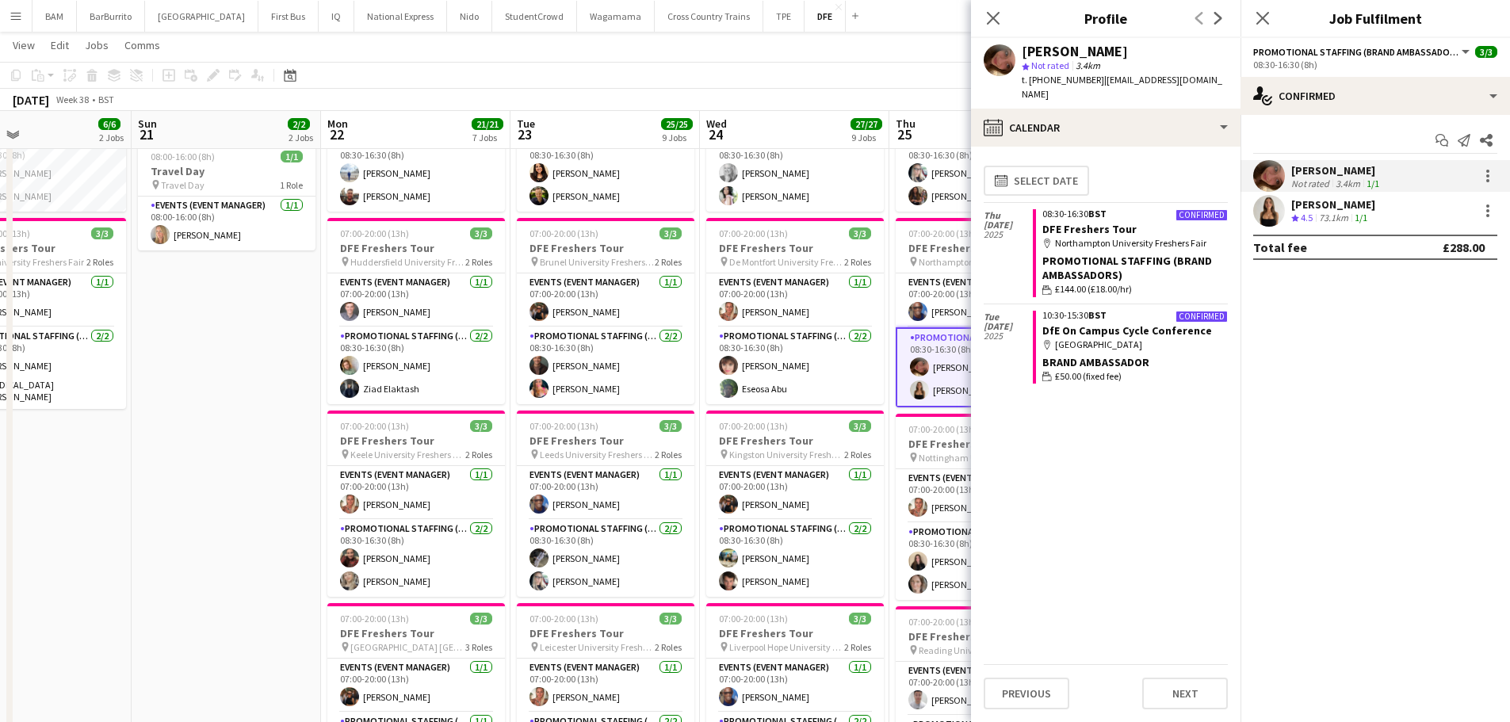
click at [1352, 210] on div "[PERSON_NAME]" at bounding box center [1333, 204] width 84 height 14
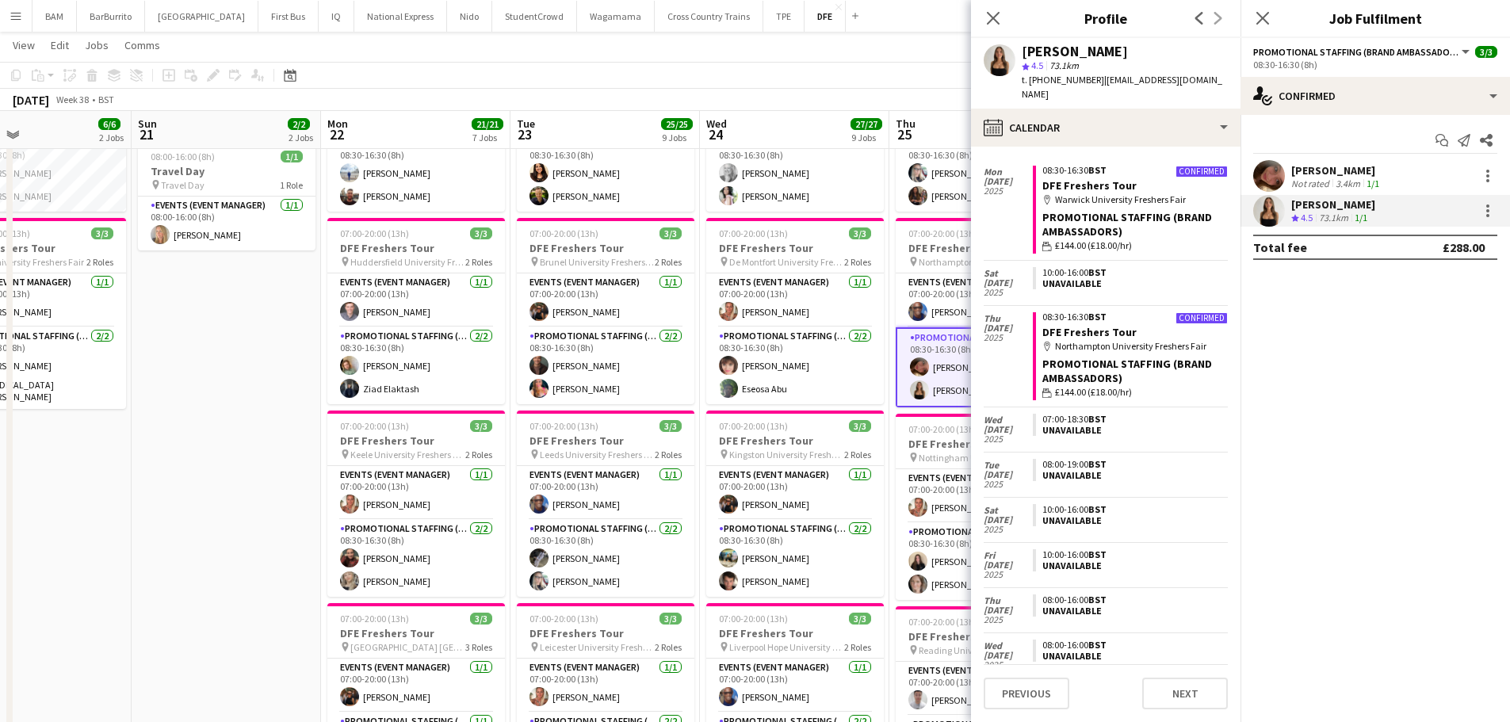
scroll to position [732, 0]
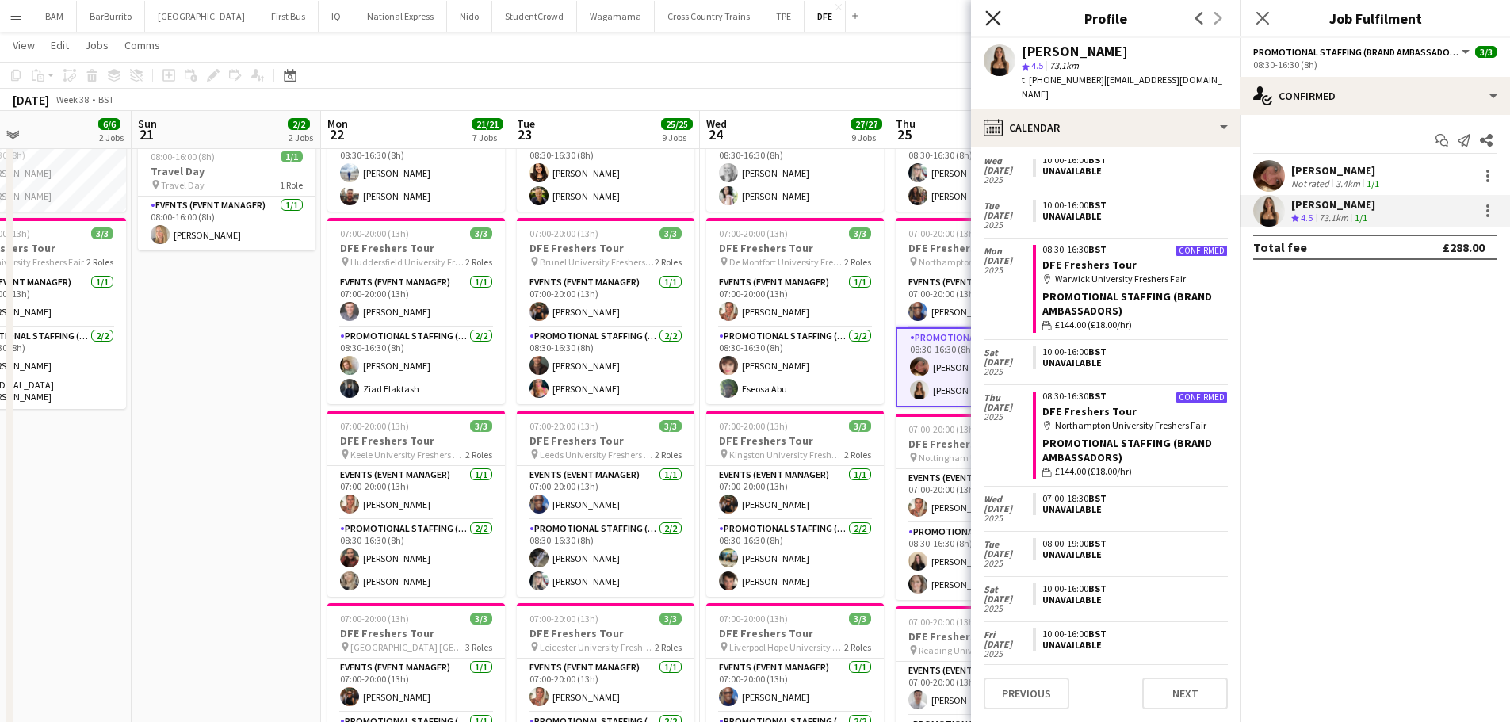
click at [998, 17] on icon "Close pop-in" at bounding box center [992, 17] width 15 height 15
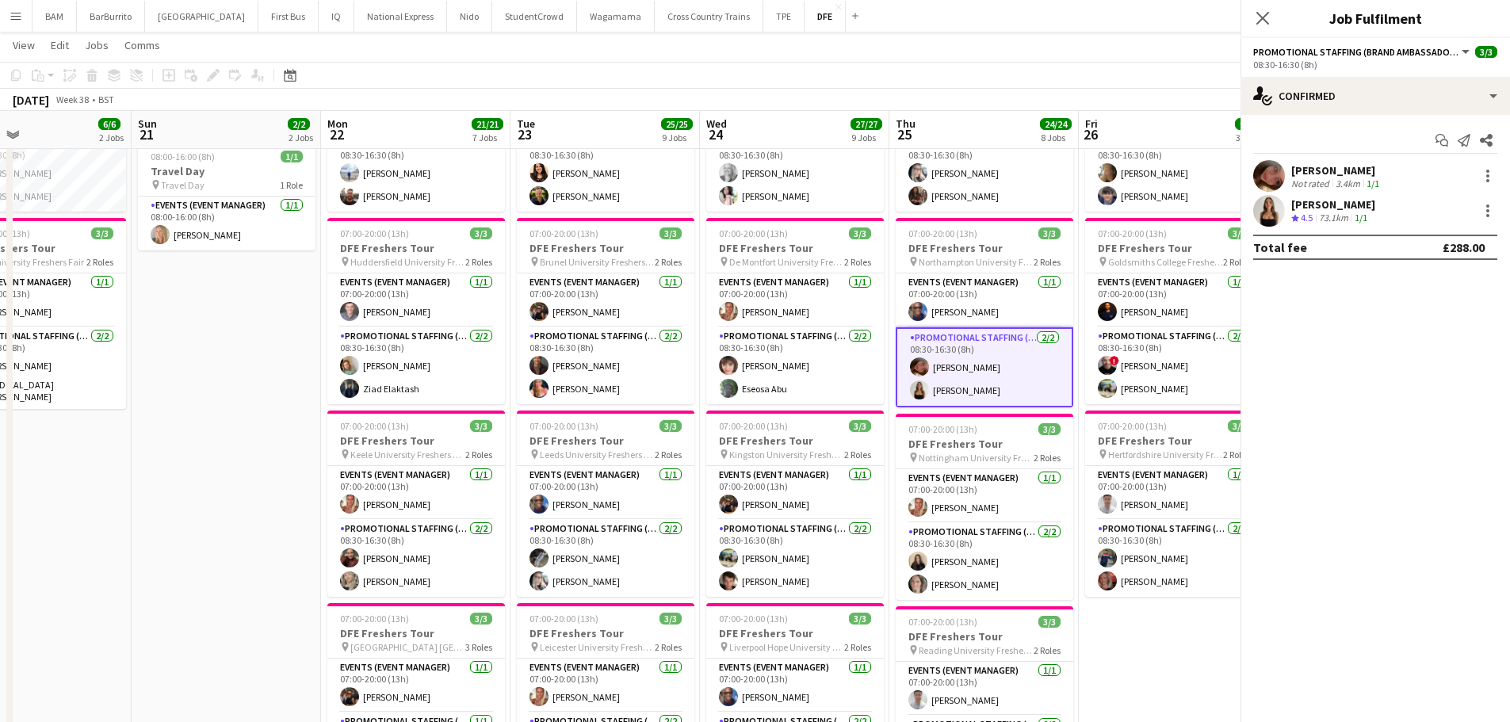
click at [940, 84] on app-toolbar "Copy Paste Paste Ctrl+V Paste with crew Ctrl+Shift+V Paste linked Job Delete Gr…" at bounding box center [755, 75] width 1510 height 27
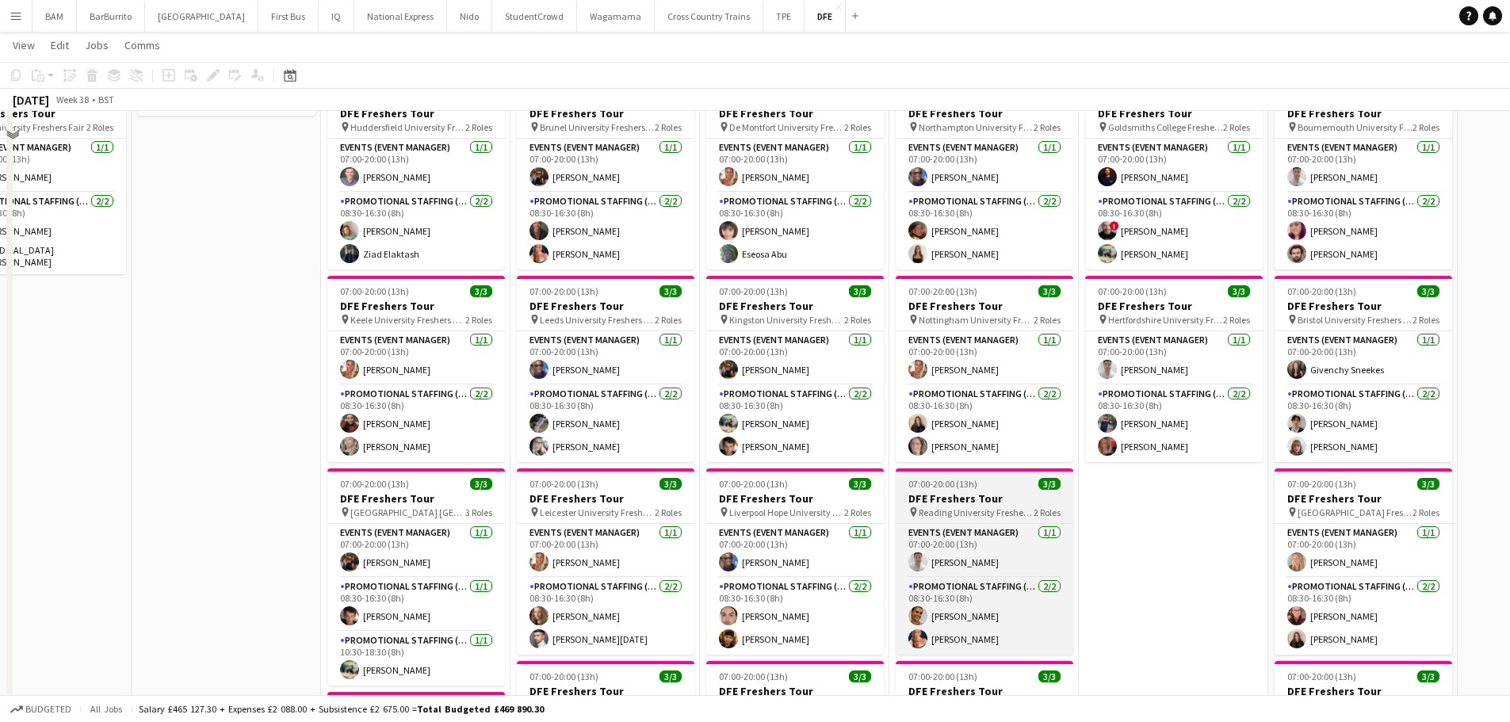
scroll to position [317, 0]
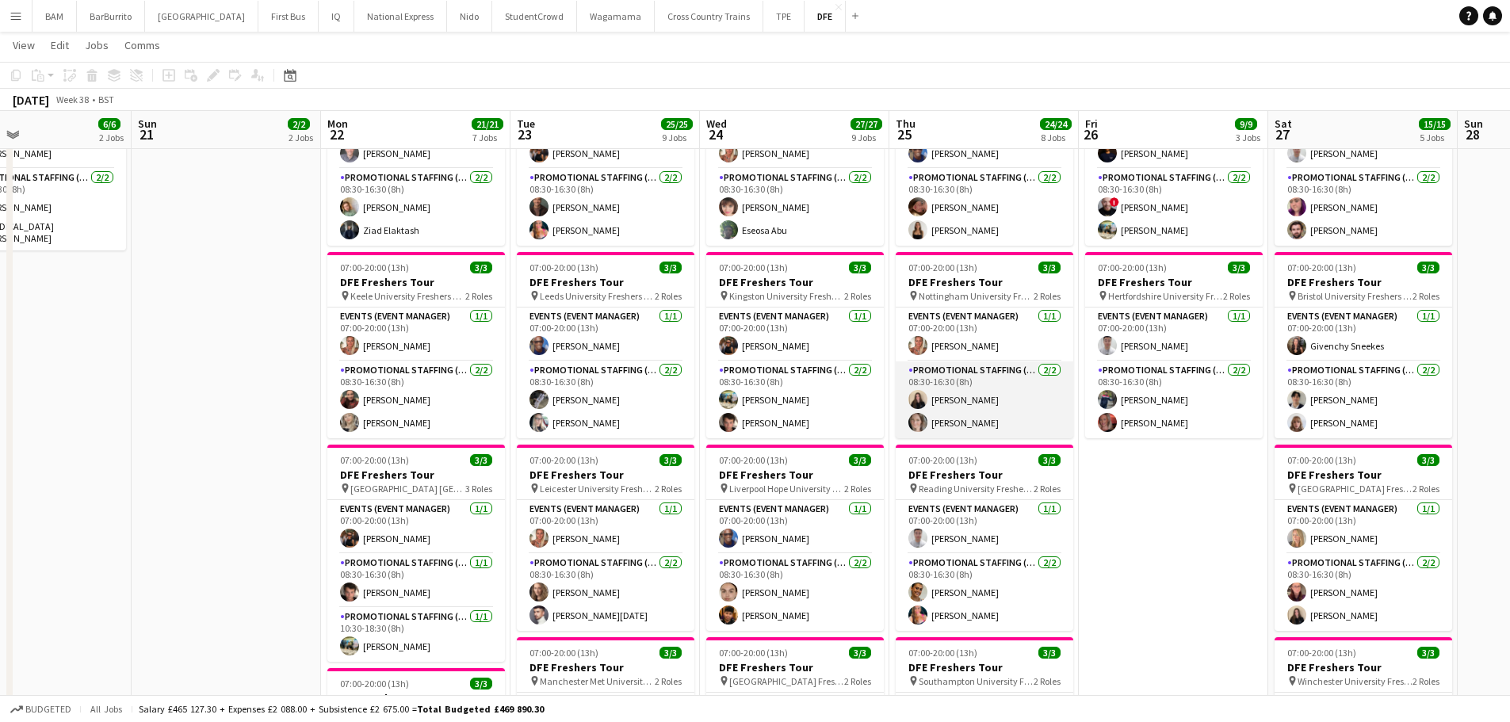
click at [1018, 418] on app-card-role "Promotional Staffing (Brand Ambassadors) 2/2 08:30-16:30 (8h) Ione Smith Franki…" at bounding box center [985, 399] width 178 height 77
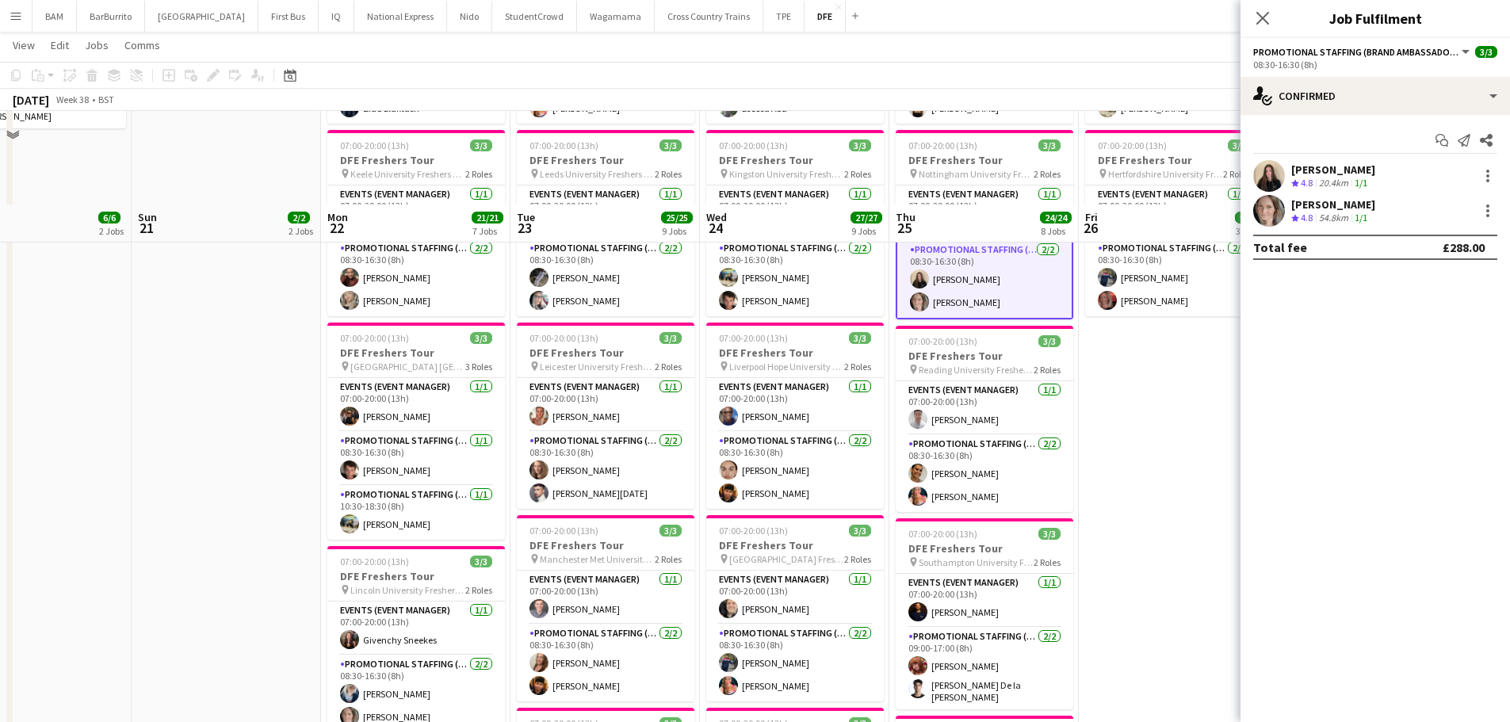
scroll to position [555, 0]
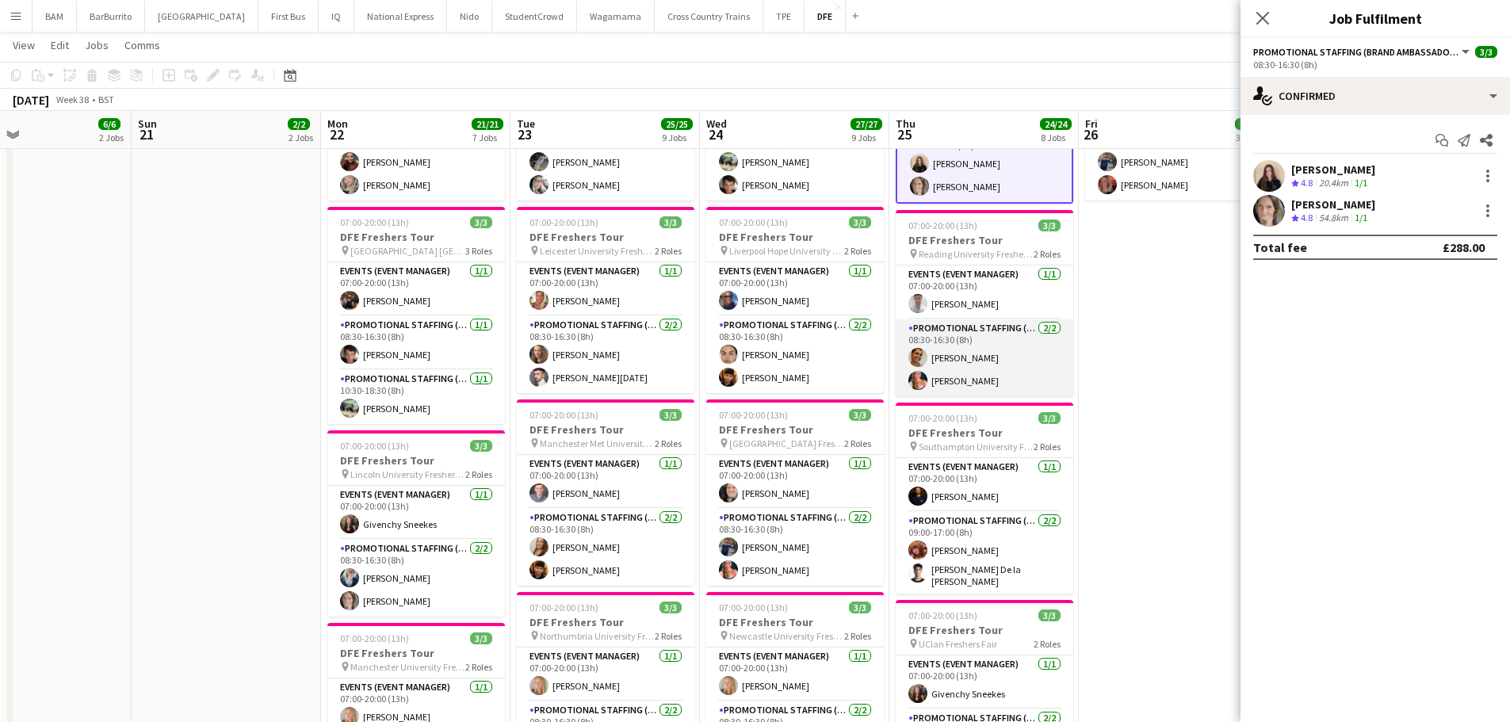
click at [1014, 350] on app-card-role "Promotional Staffing (Brand Ambassadors) 2/2 08:30-16:30 (8h) Lola Wheeler Rena…" at bounding box center [985, 357] width 178 height 77
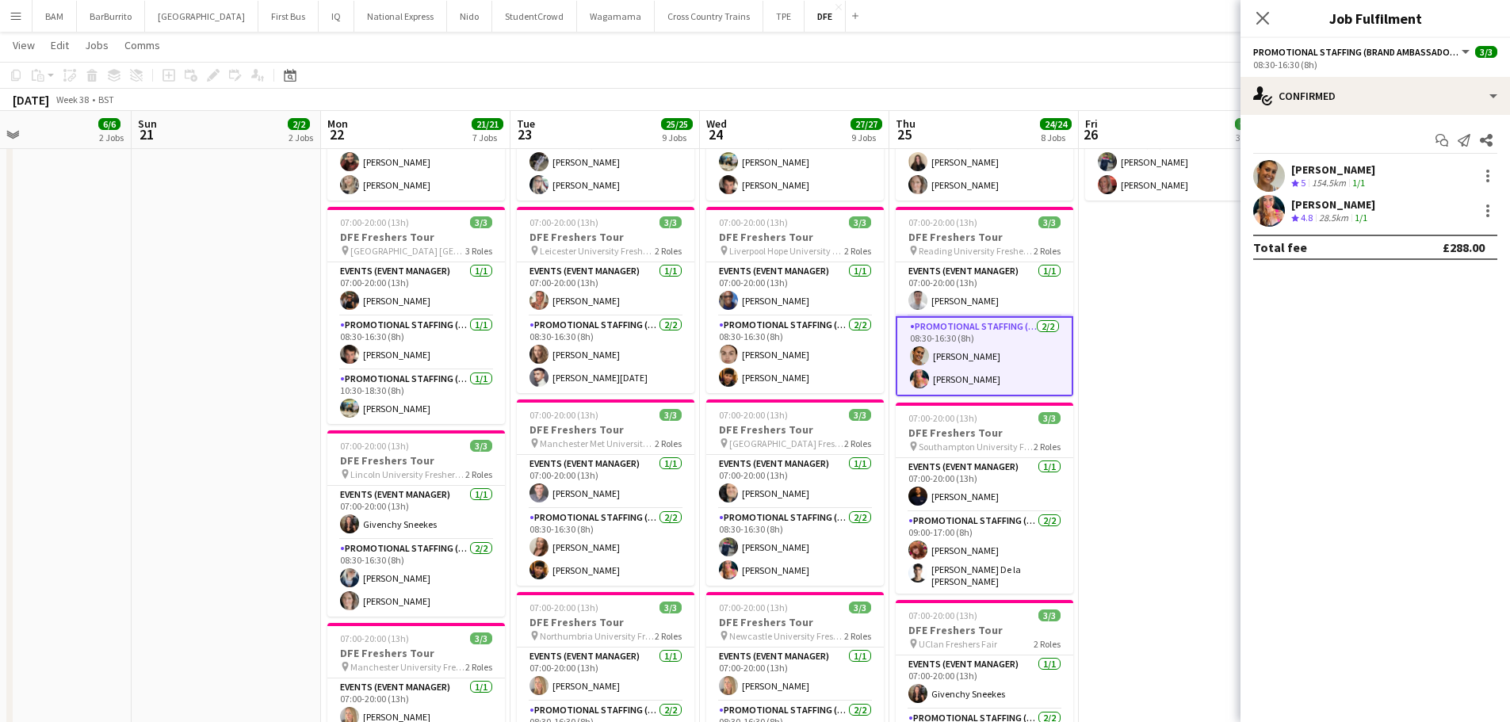
click at [1325, 172] on div "[PERSON_NAME]" at bounding box center [1333, 169] width 84 height 14
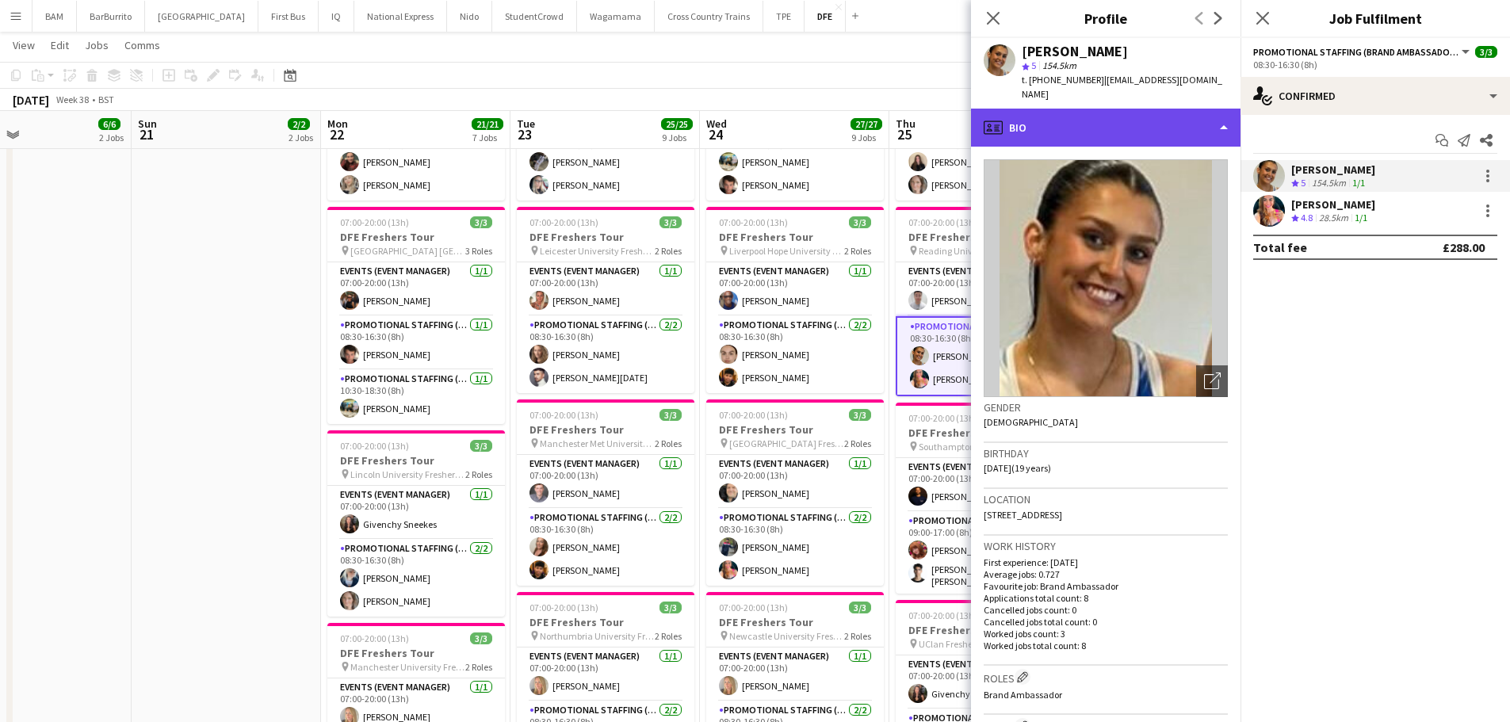
click at [1138, 117] on div "profile Bio" at bounding box center [1106, 128] width 270 height 38
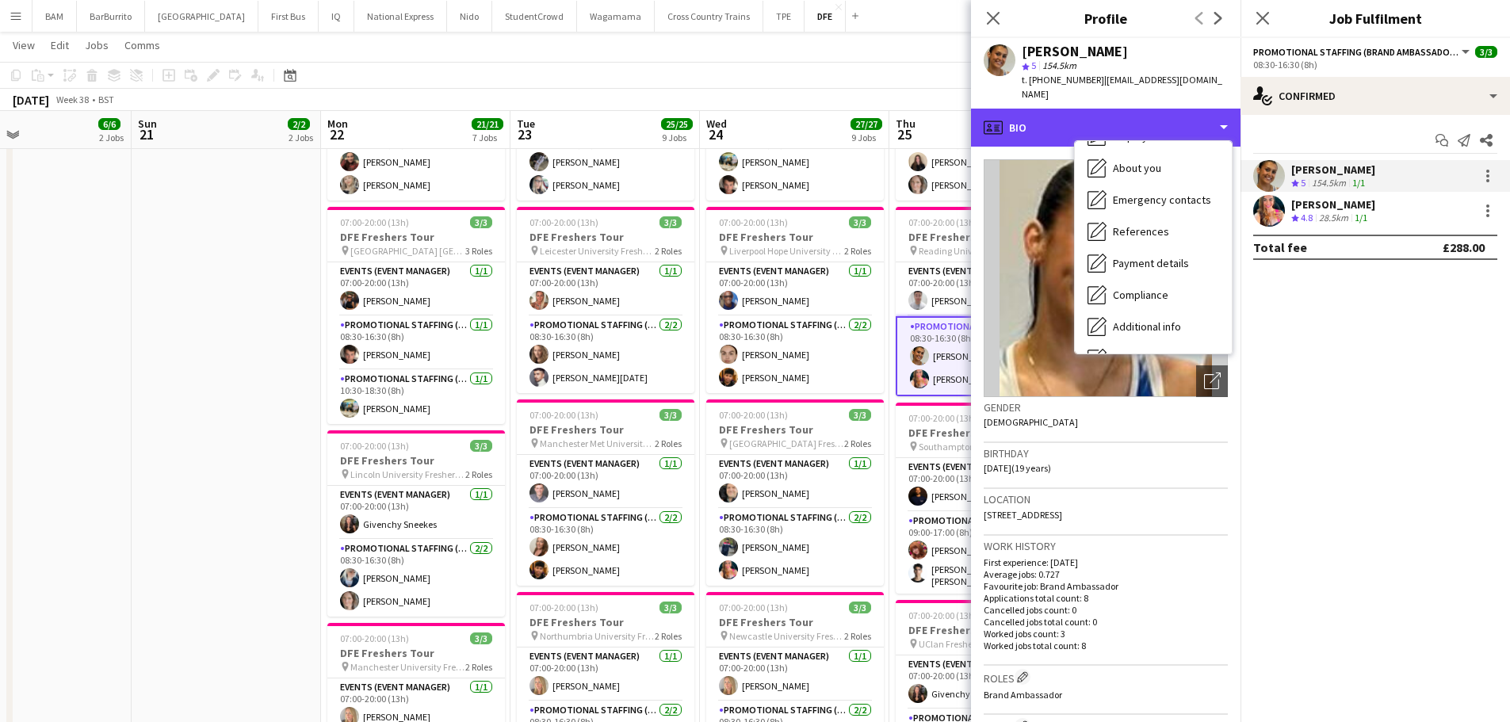
scroll to position [159, 0]
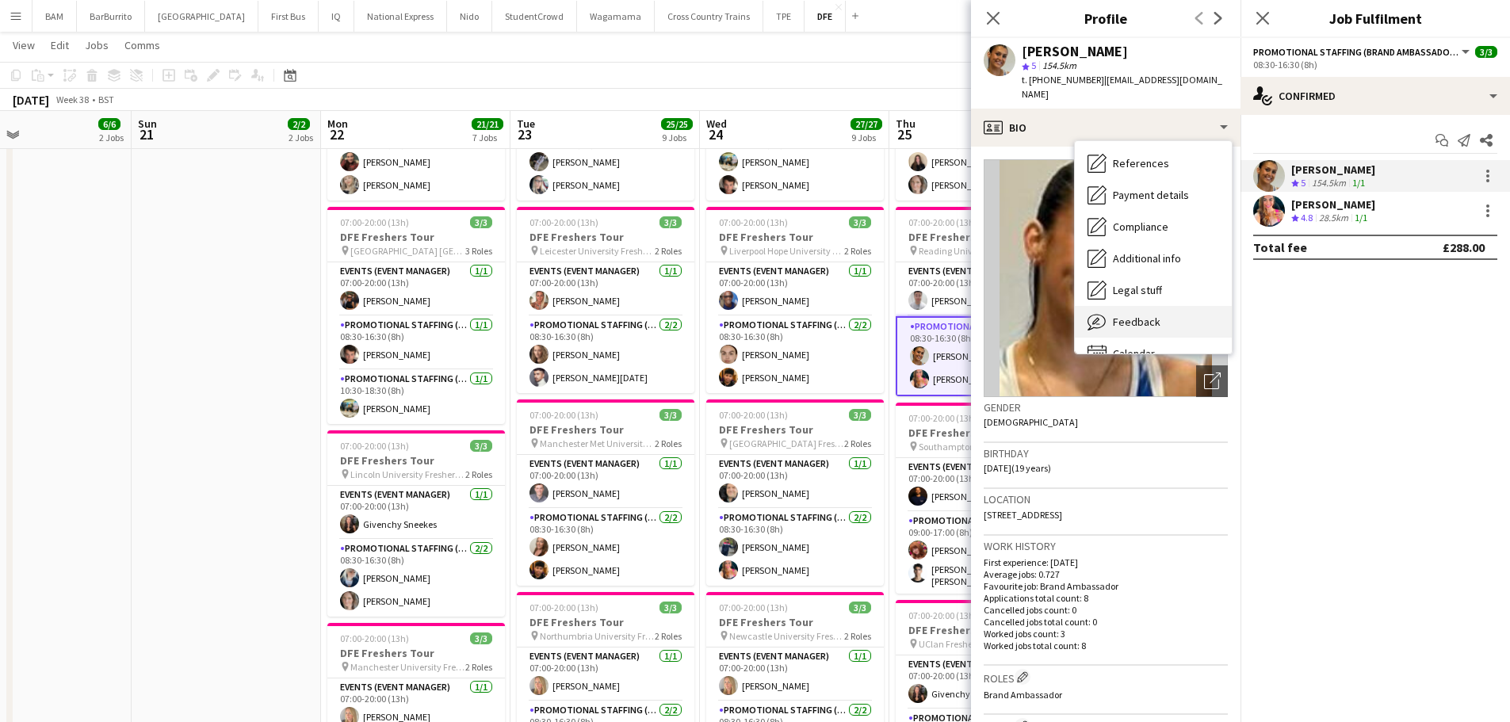
click at [1165, 313] on div "Feedback Feedback" at bounding box center [1153, 322] width 157 height 32
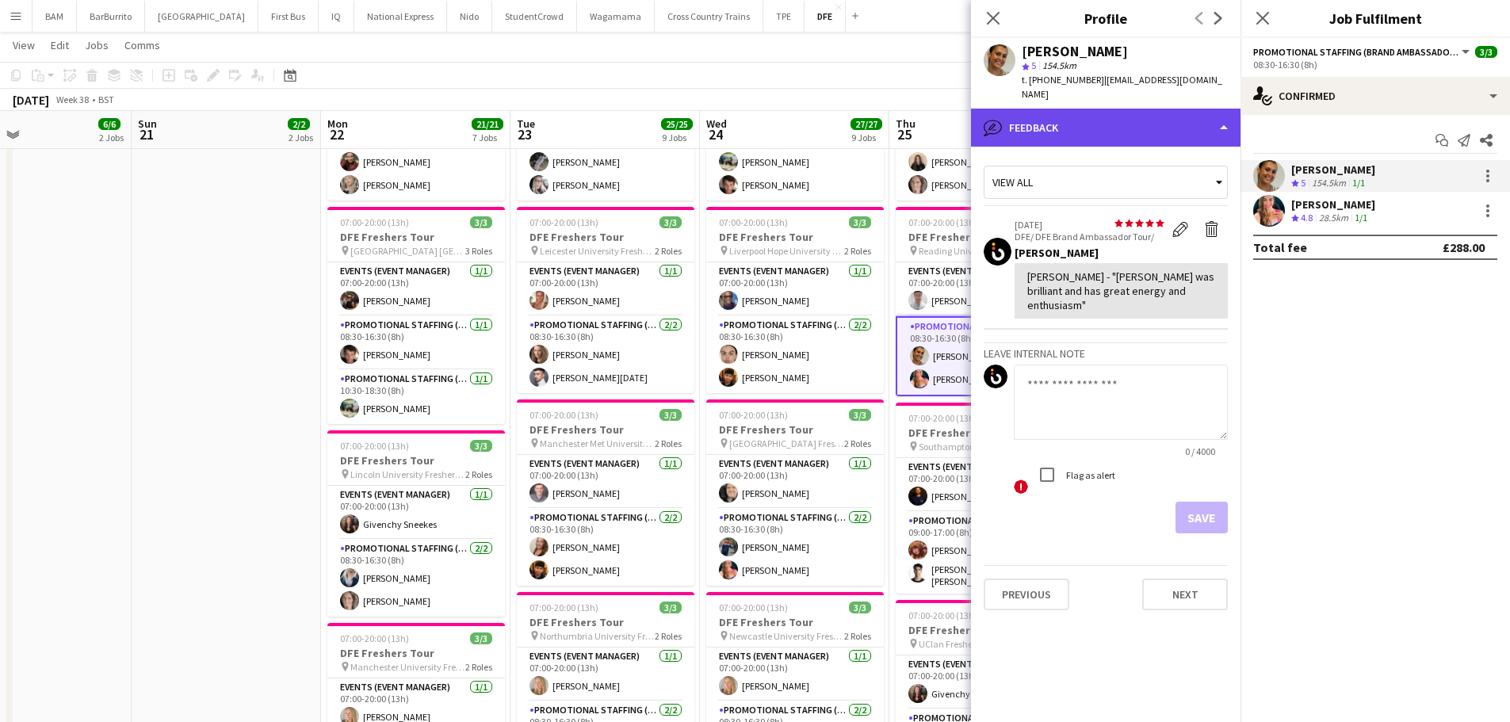
click at [1138, 124] on div "bubble-pencil Feedback" at bounding box center [1106, 128] width 270 height 38
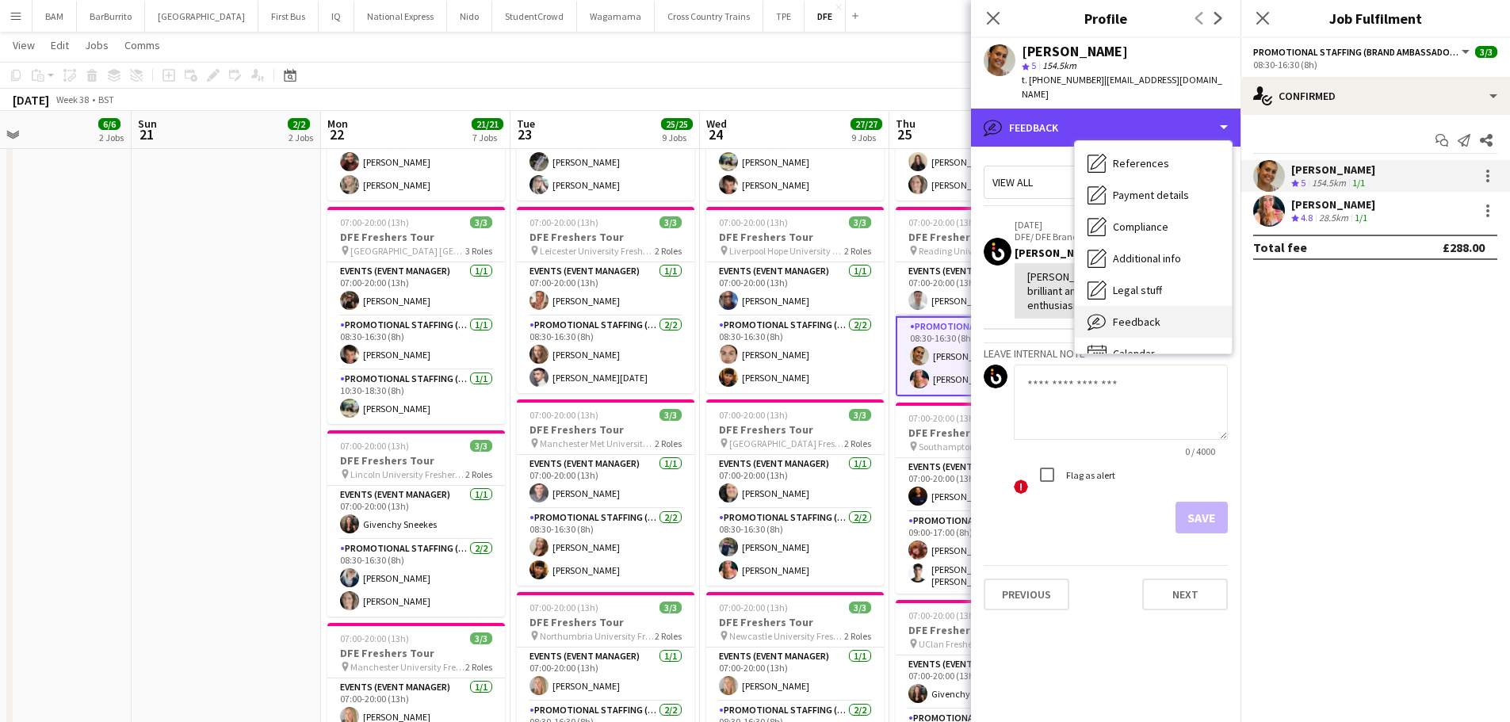
scroll to position [181, 0]
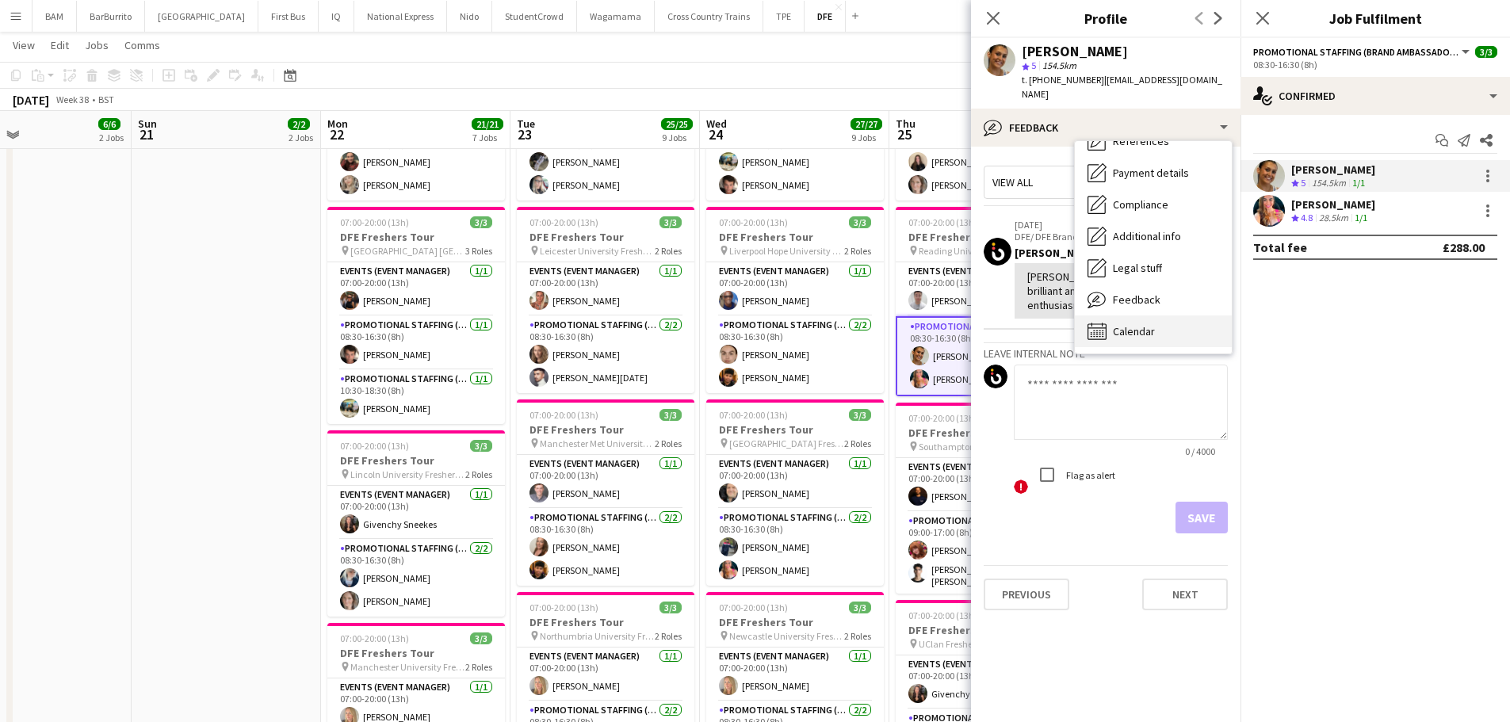
click at [1149, 324] on span "Calendar" at bounding box center [1134, 331] width 42 height 14
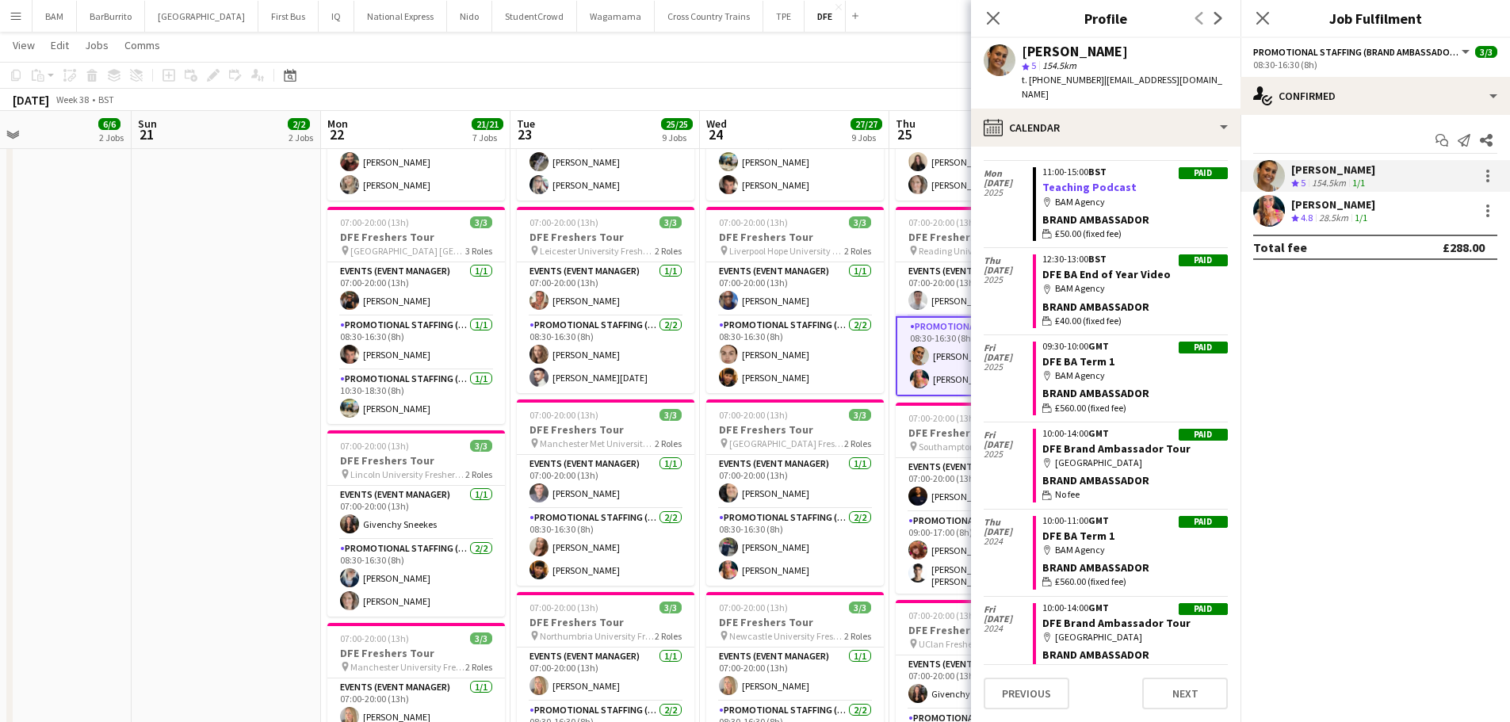
scroll to position [234, 0]
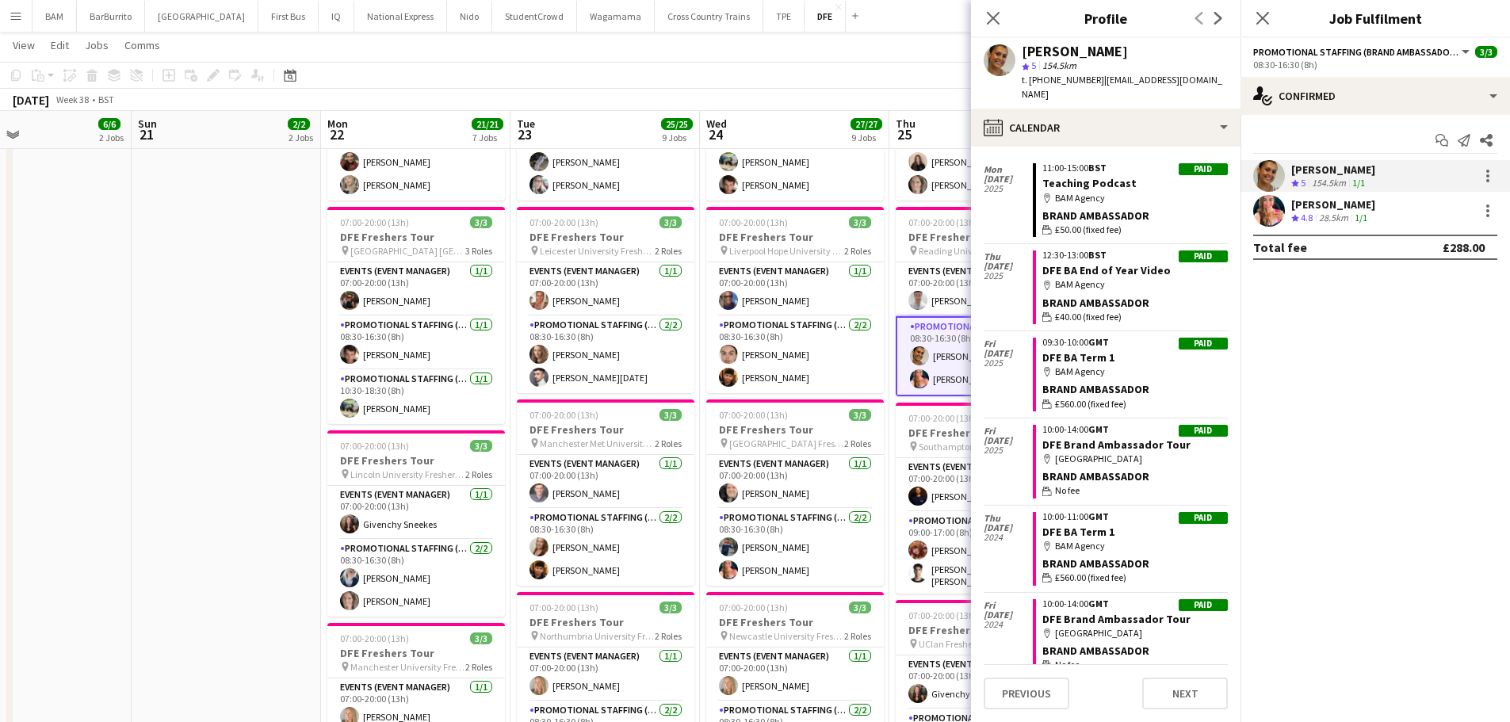
drag, startPoint x: 989, startPoint y: 18, endPoint x: 944, endPoint y: 32, distance: 47.1
click at [989, 18] on icon "Close pop-in" at bounding box center [993, 18] width 13 height 13
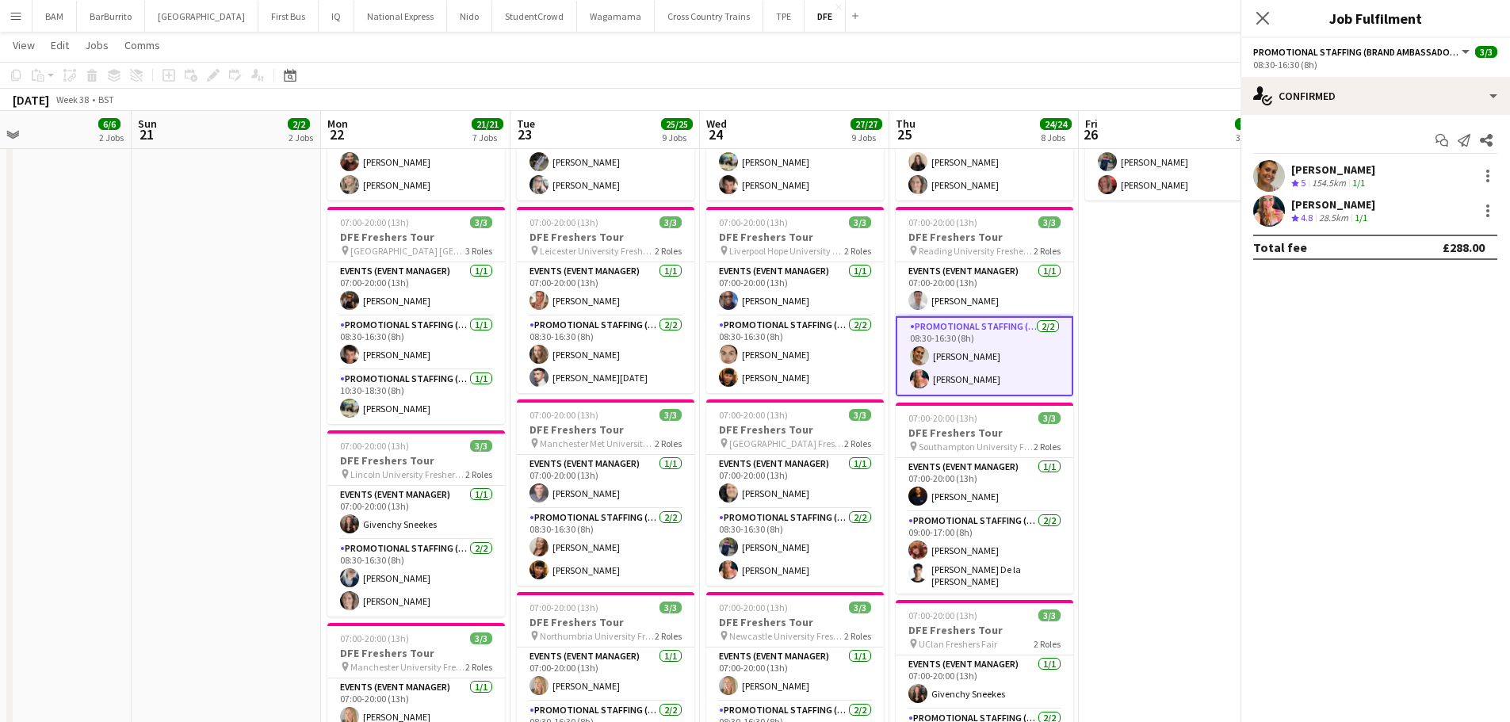
click at [927, 54] on app-page-menu "View Day view expanded Day view collapsed Month view Date picker Jump to [DATE]…" at bounding box center [755, 47] width 1510 height 30
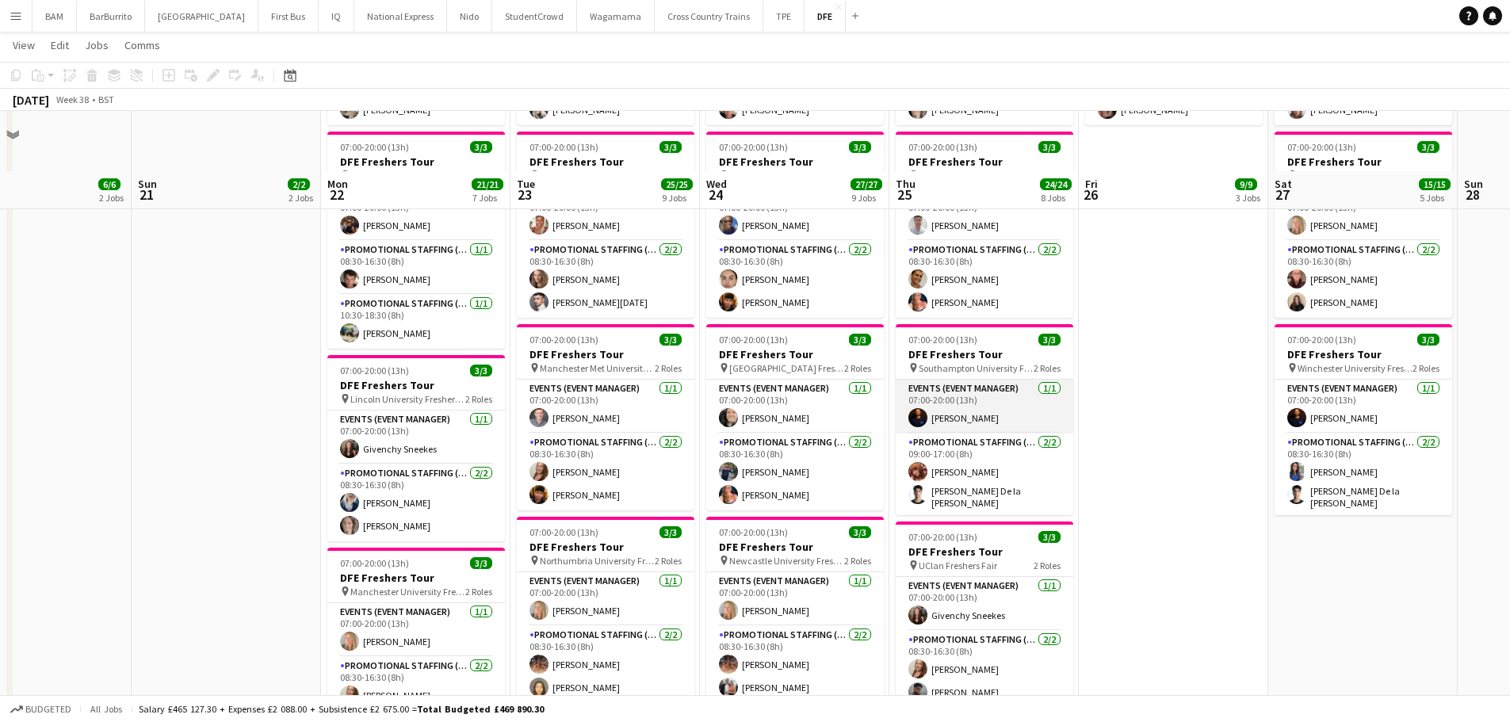
scroll to position [713, 0]
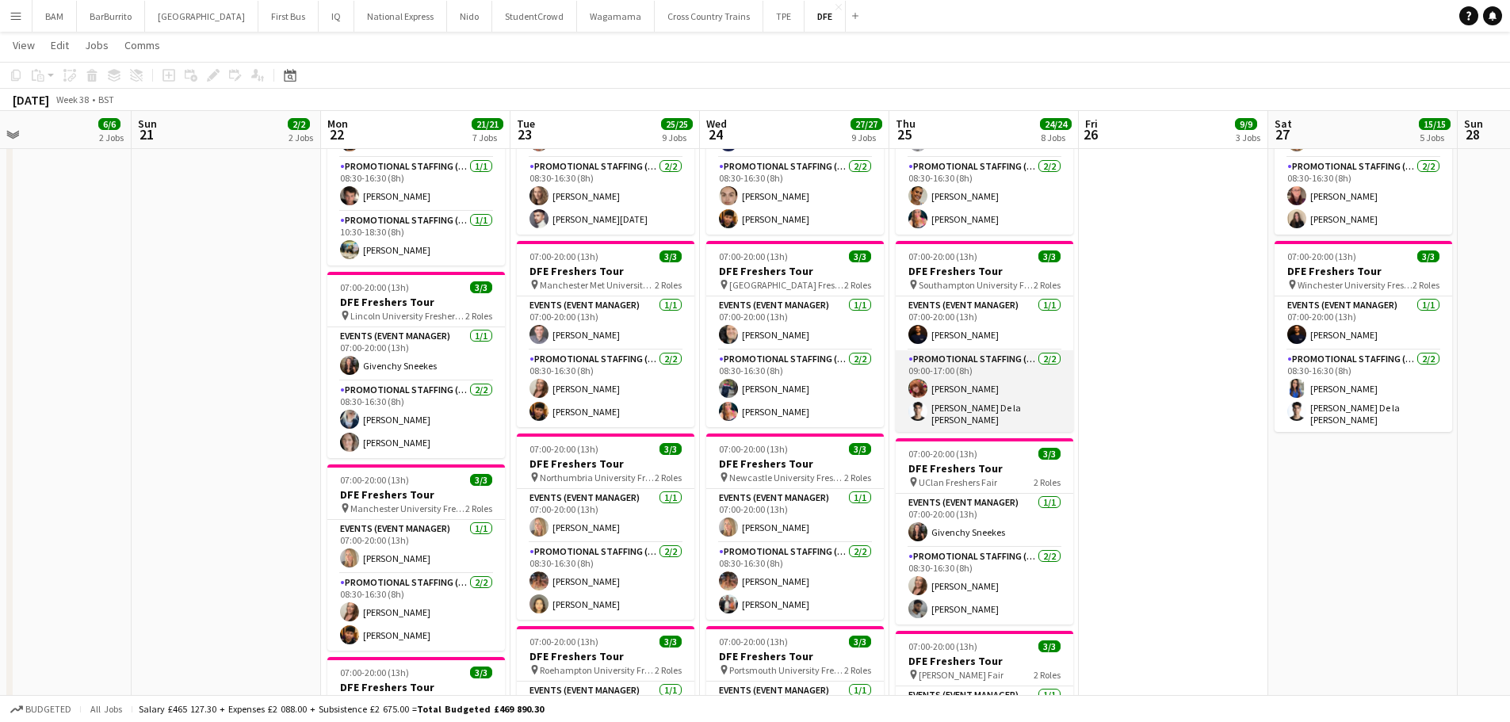
click at [1028, 404] on app-card-role "Promotional Staffing (Brand Ambassadors) 2/2 09:00-17:00 (8h) Rachel McKay Adri…" at bounding box center [985, 391] width 178 height 82
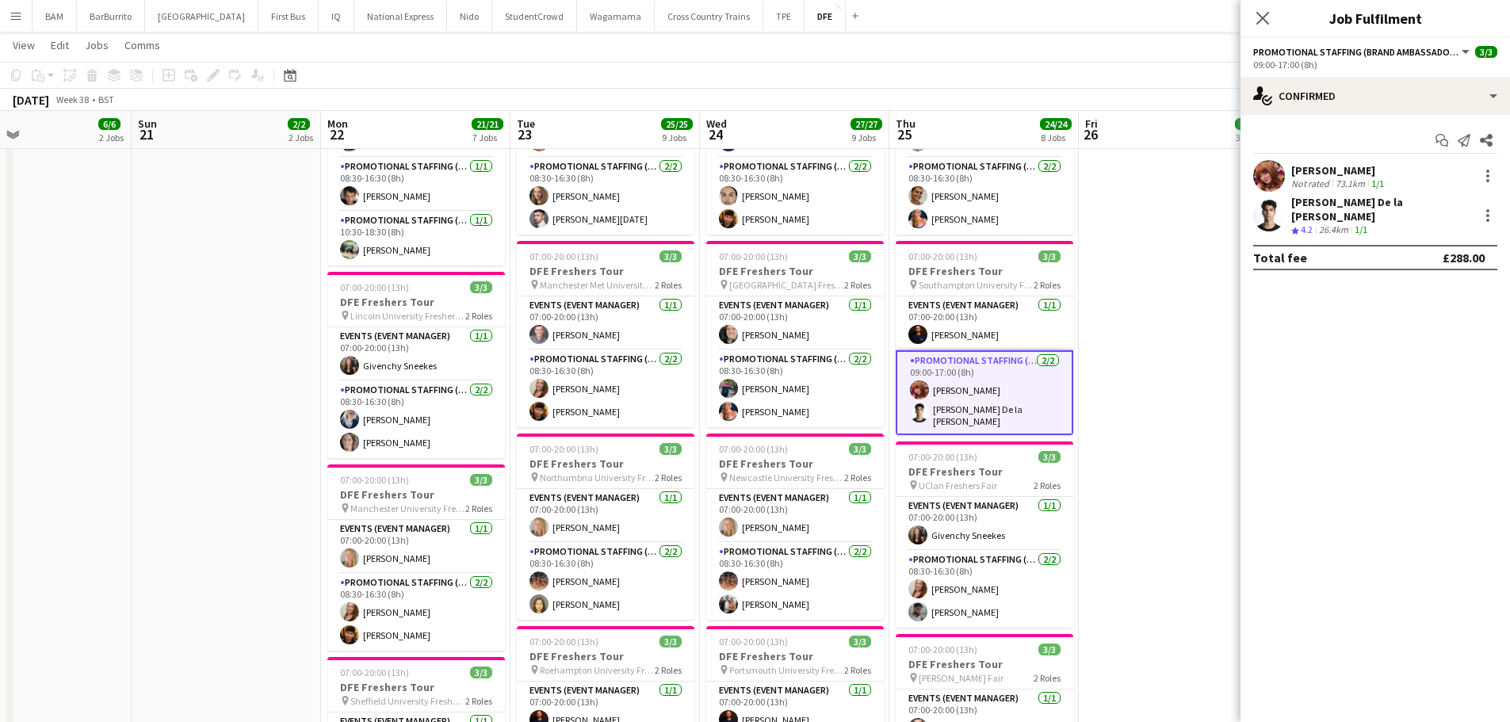
click at [1329, 182] on div "Not rated" at bounding box center [1311, 184] width 41 height 12
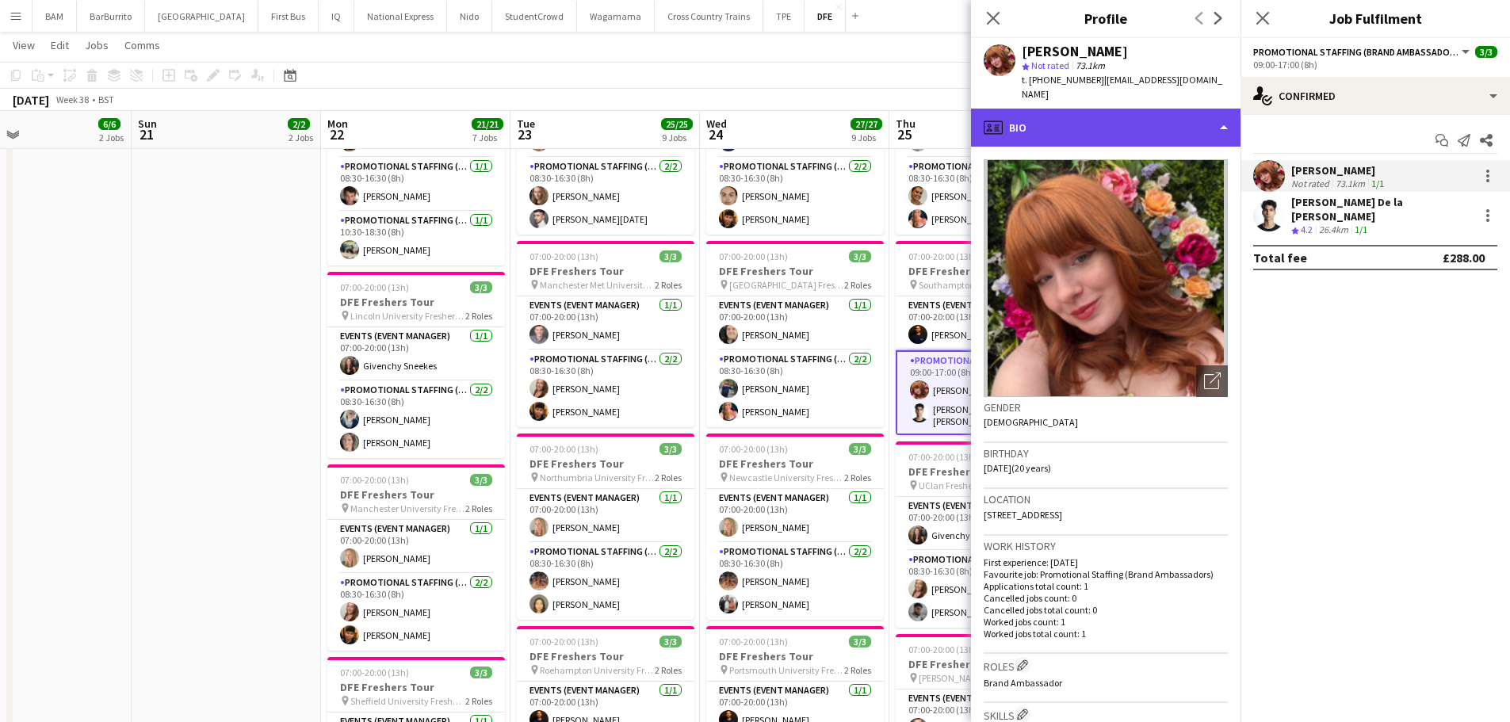
click at [1122, 113] on div "profile Bio" at bounding box center [1106, 128] width 270 height 38
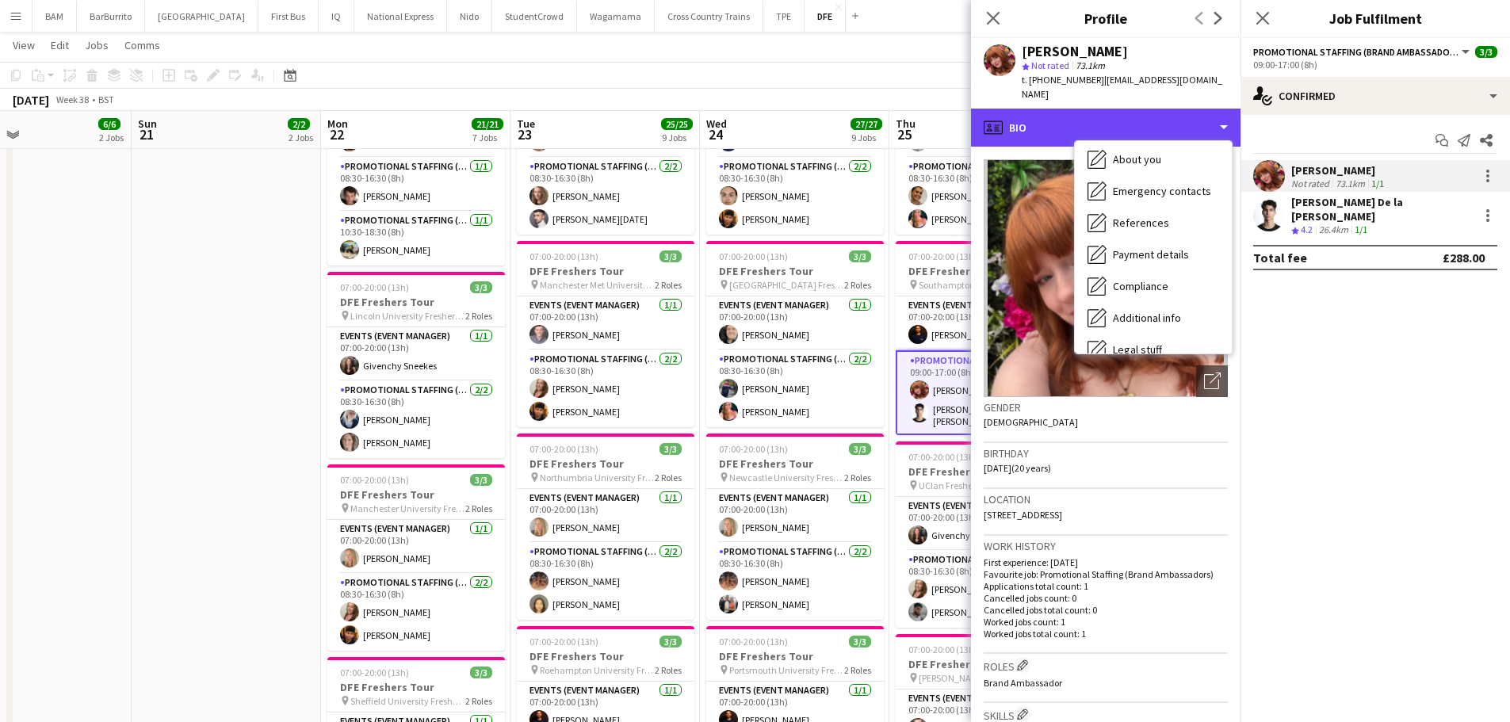
scroll to position [181, 0]
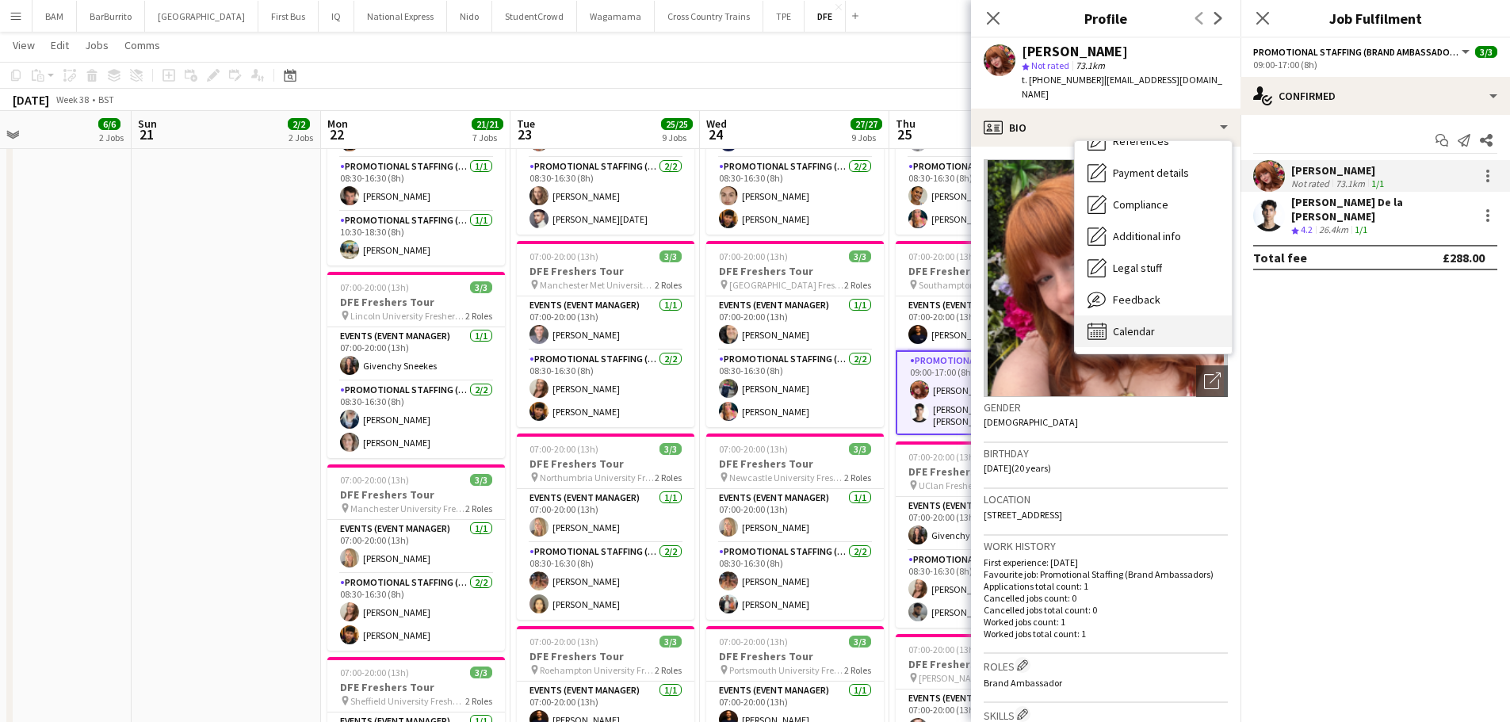
click at [1136, 330] on div "Calendar Calendar" at bounding box center [1153, 331] width 157 height 32
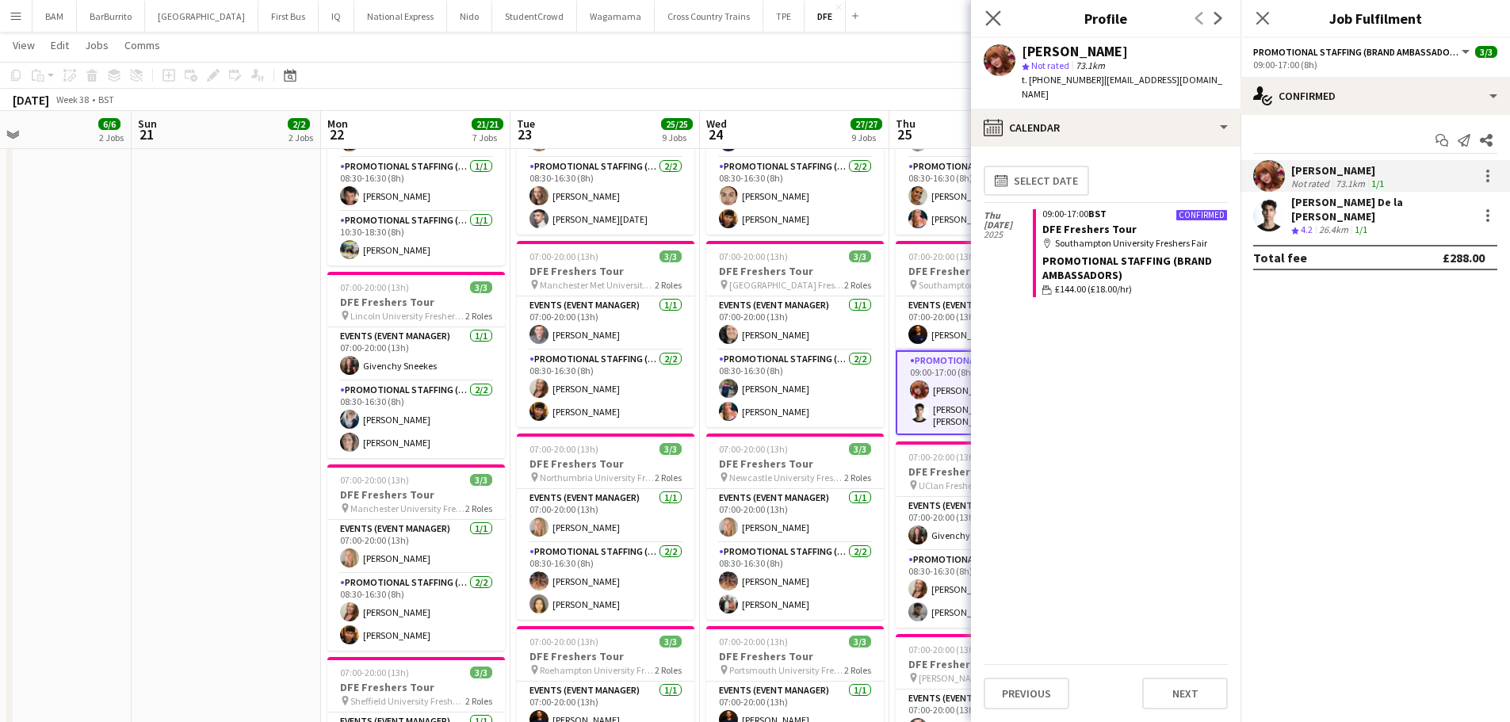
drag, startPoint x: 988, startPoint y: 14, endPoint x: 987, endPoint y: 23, distance: 8.9
click at [988, 14] on icon at bounding box center [992, 17] width 15 height 15
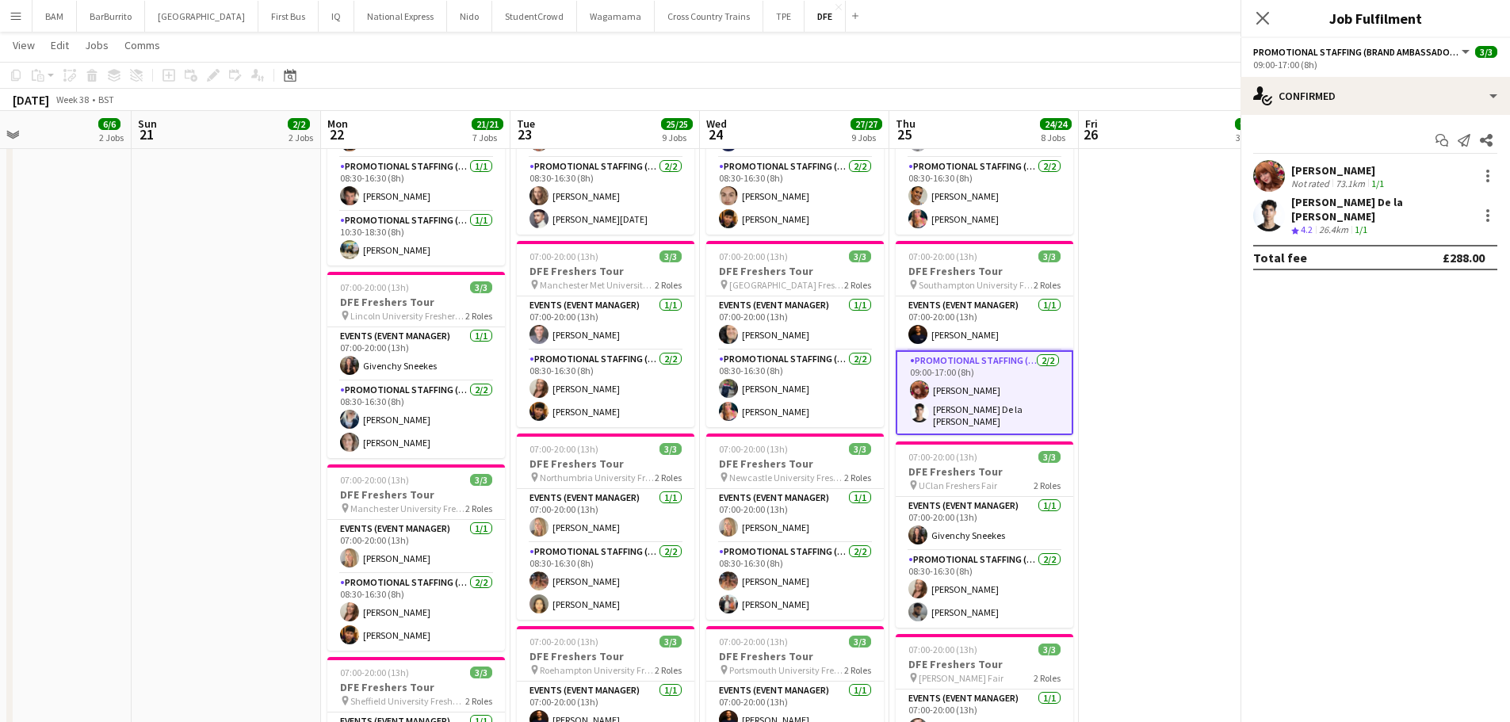
click at [939, 51] on app-page-menu "View Day view expanded Day view collapsed Month view Date picker Jump to [DATE]…" at bounding box center [755, 47] width 1510 height 30
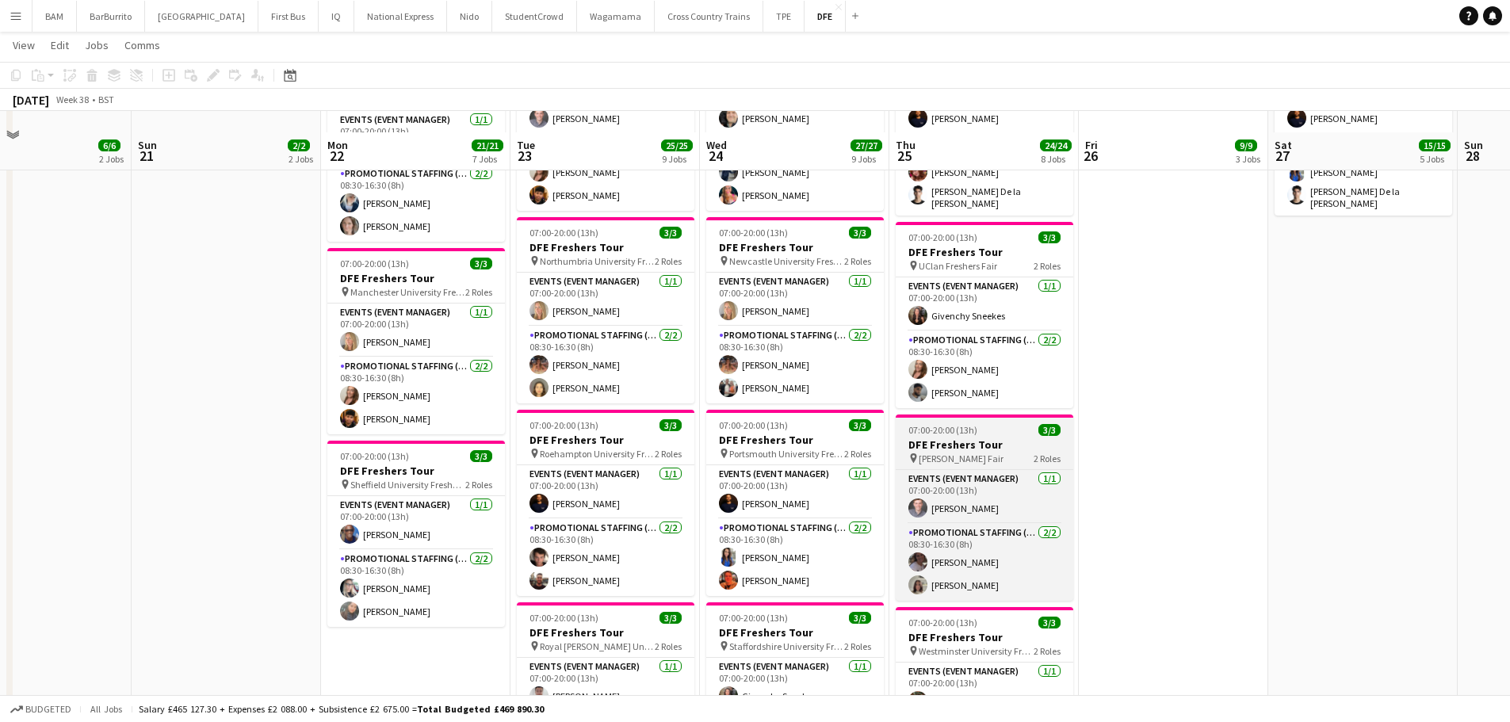
scroll to position [951, 0]
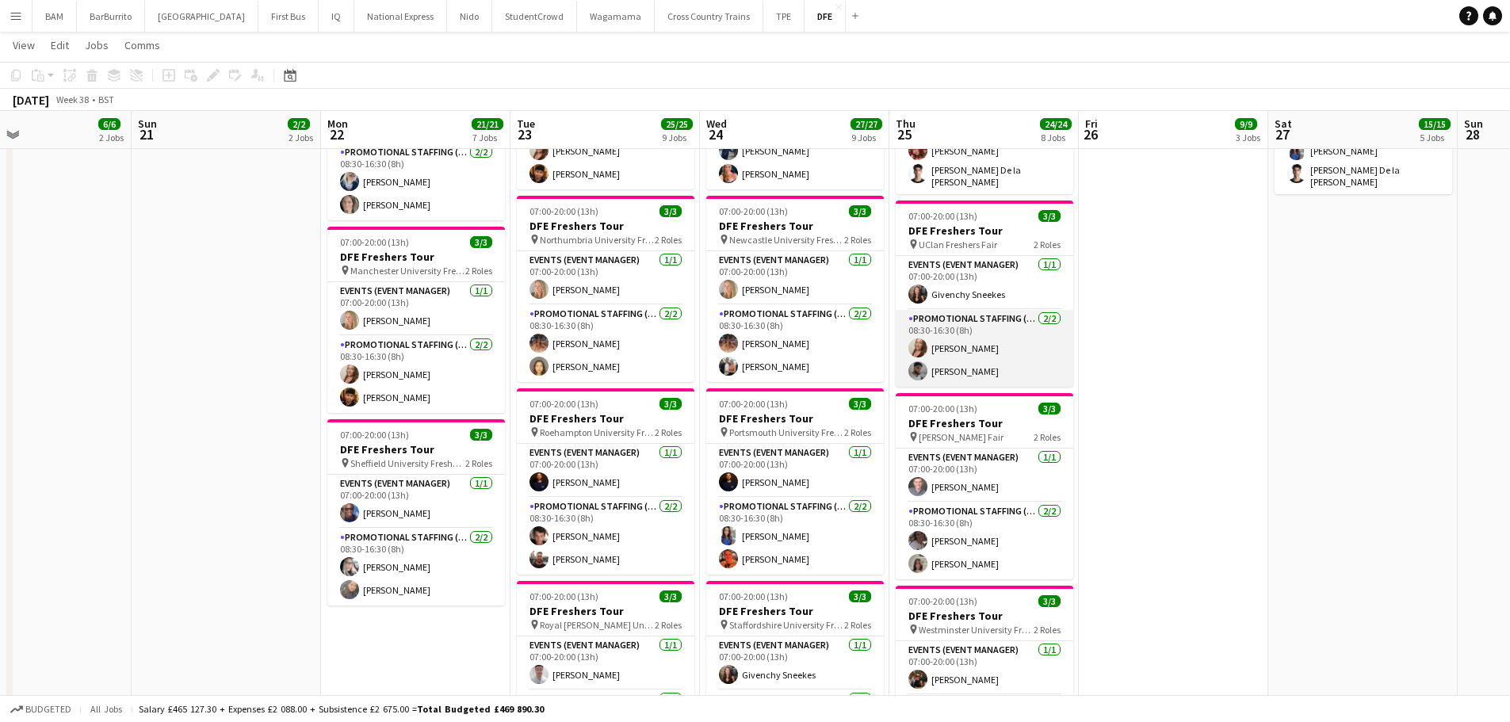
click at [1006, 364] on app-card-role "Promotional Staffing (Brand Ambassadors) 2/2 08:30-16:30 (8h) Rebecca Wu Mohamm…" at bounding box center [985, 348] width 178 height 77
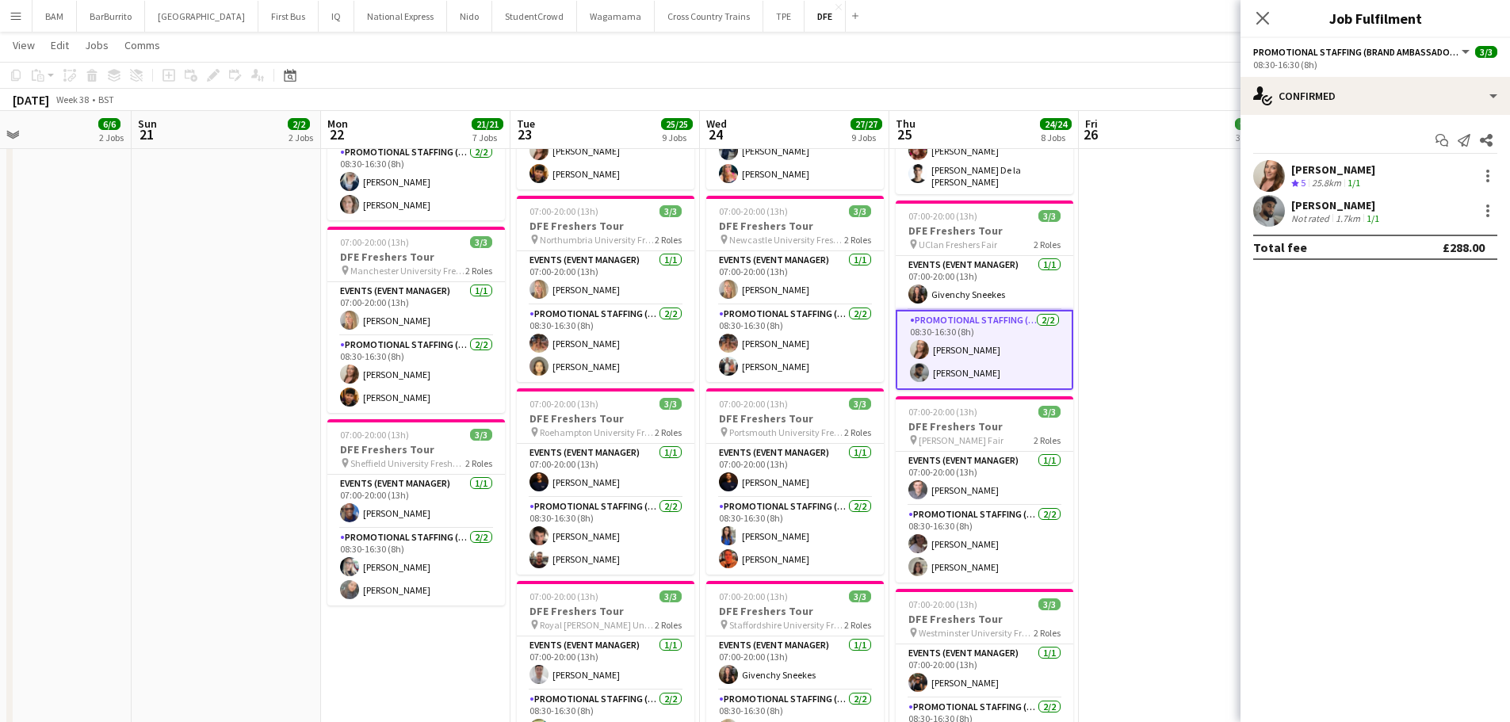
click at [1390, 211] on div "Mohammed Byda Not rated 1.7km 1/1" at bounding box center [1376, 211] width 270 height 32
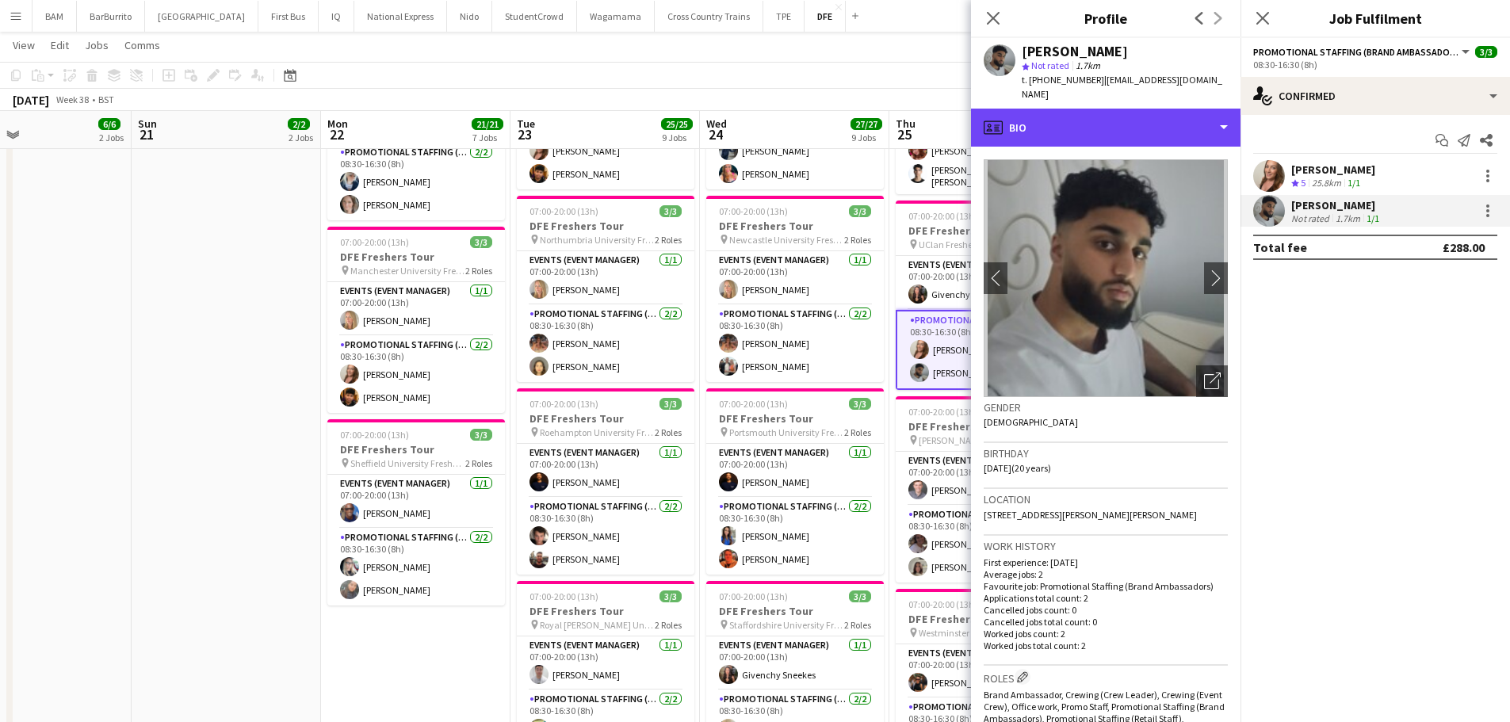
drag, startPoint x: 1144, startPoint y: 118, endPoint x: 1145, endPoint y: 147, distance: 28.5
click at [1144, 118] on div "profile Bio" at bounding box center [1106, 128] width 270 height 38
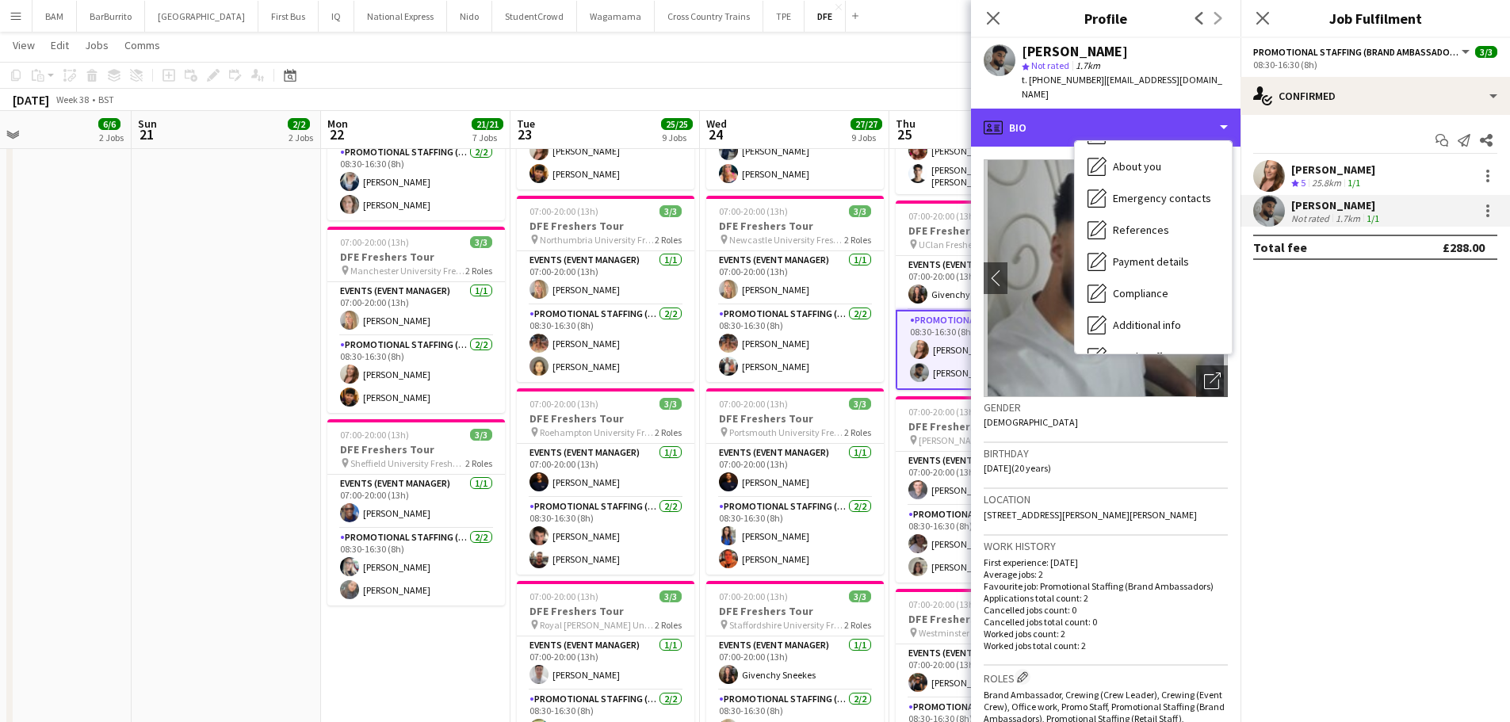
scroll to position [181, 0]
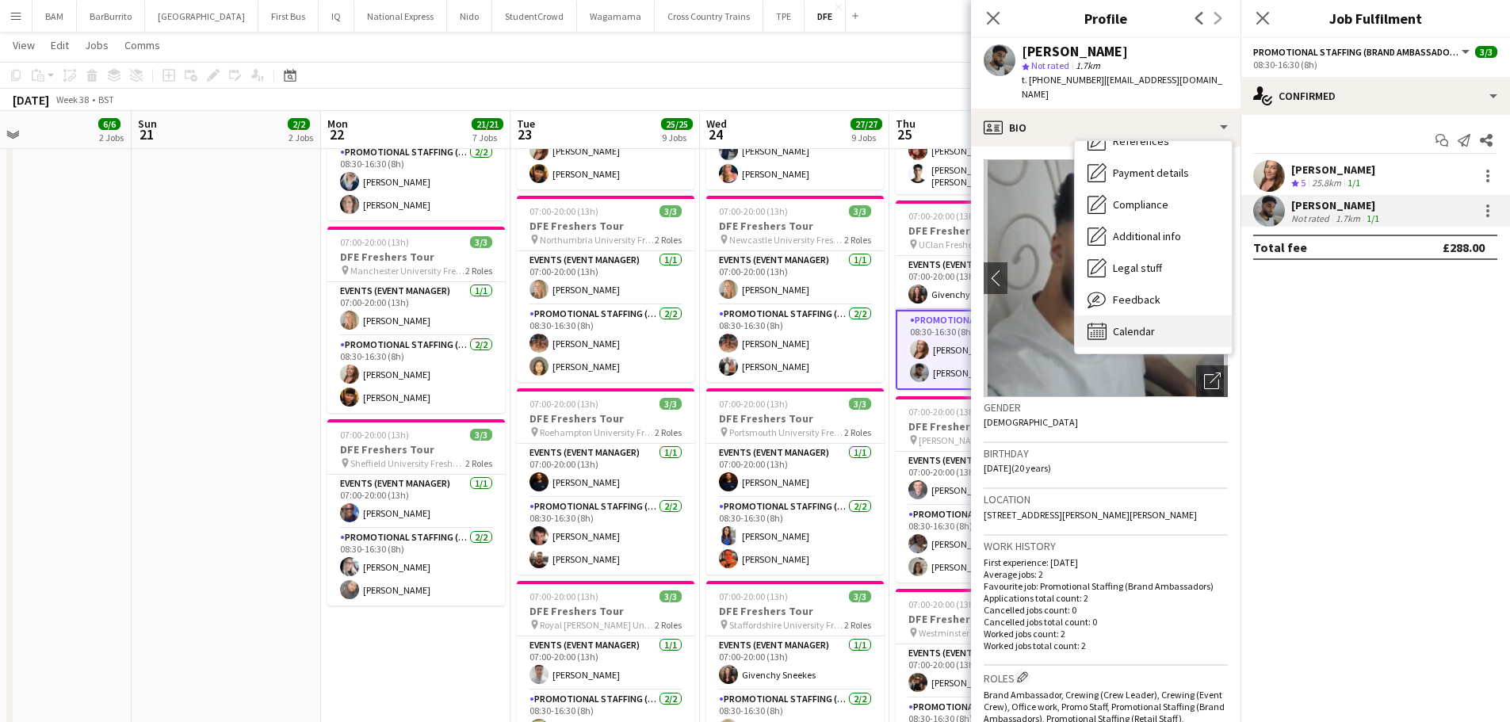
click at [1174, 315] on div "Calendar Calendar" at bounding box center [1153, 331] width 157 height 32
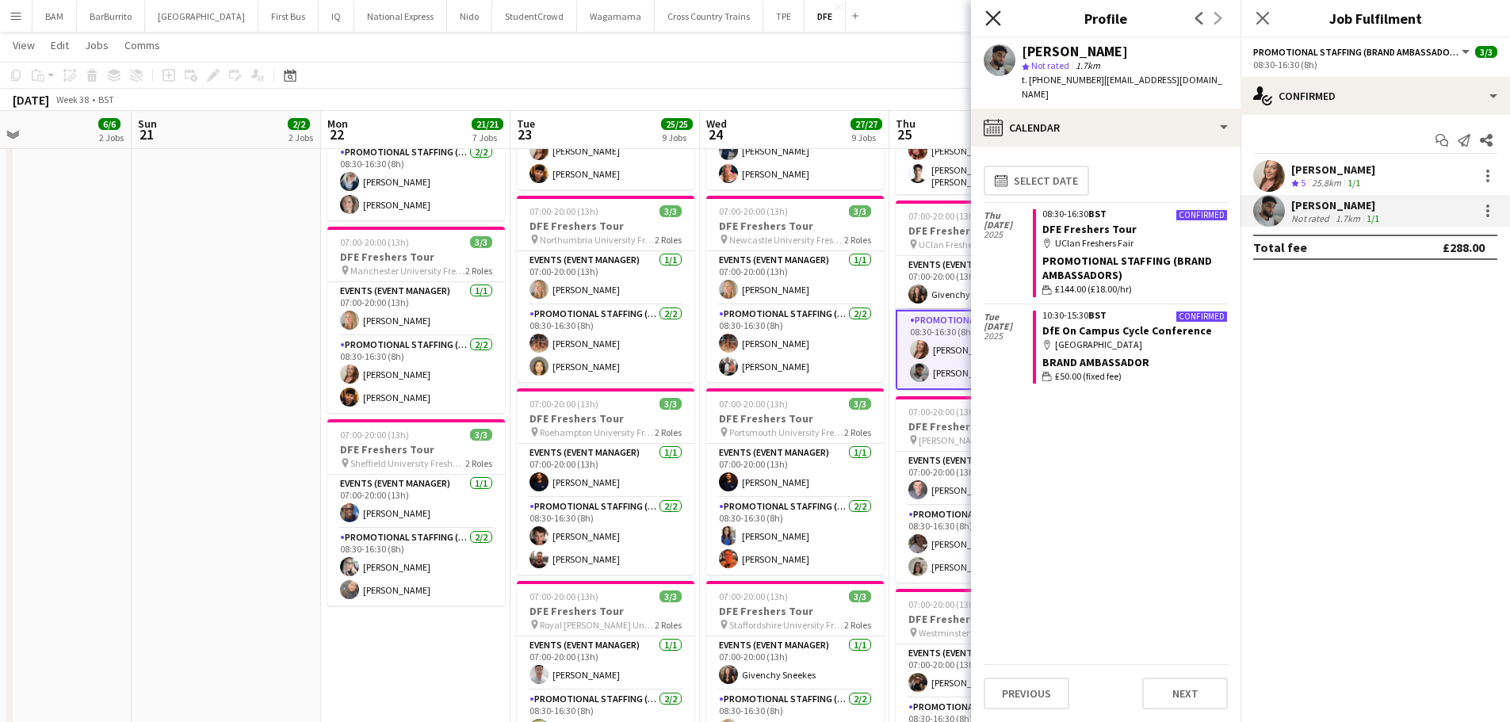
click at [996, 15] on icon at bounding box center [992, 17] width 15 height 15
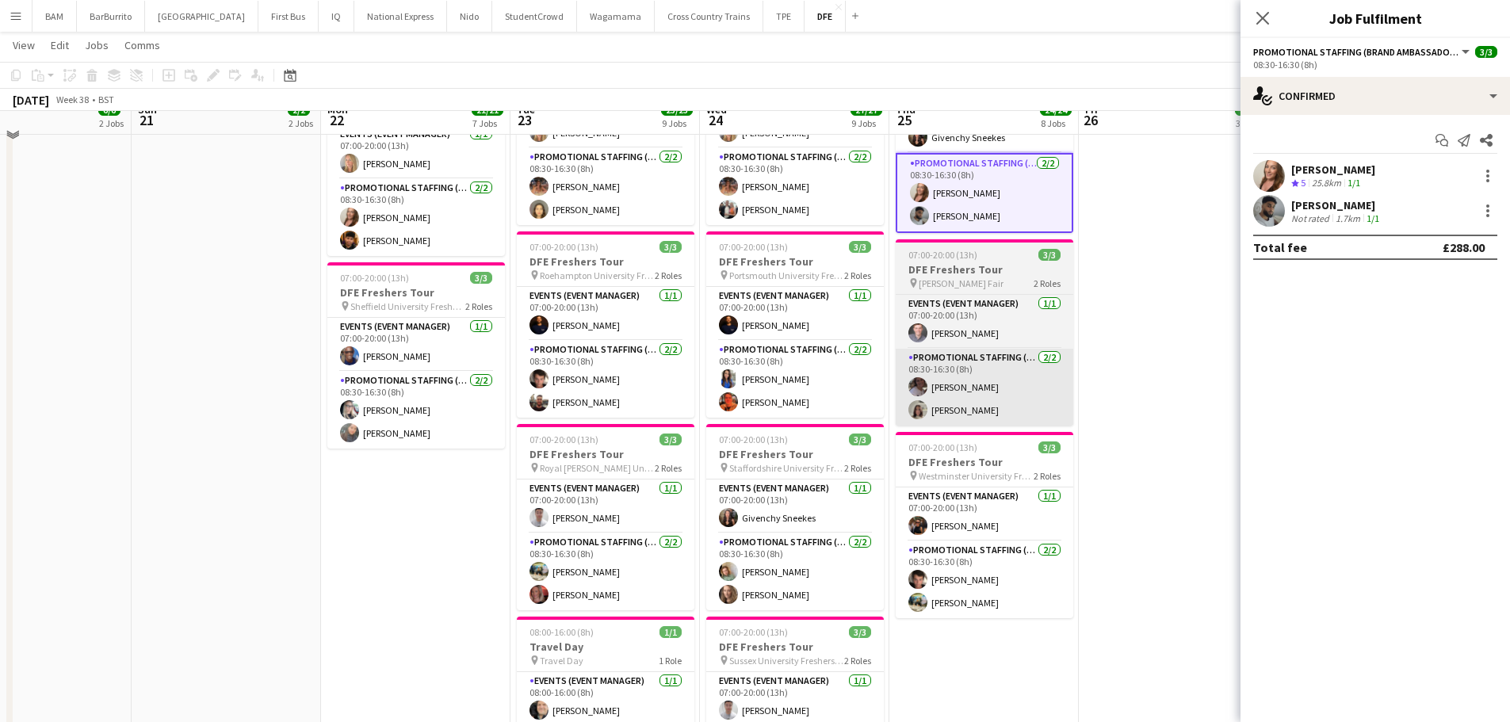
scroll to position [1110, 0]
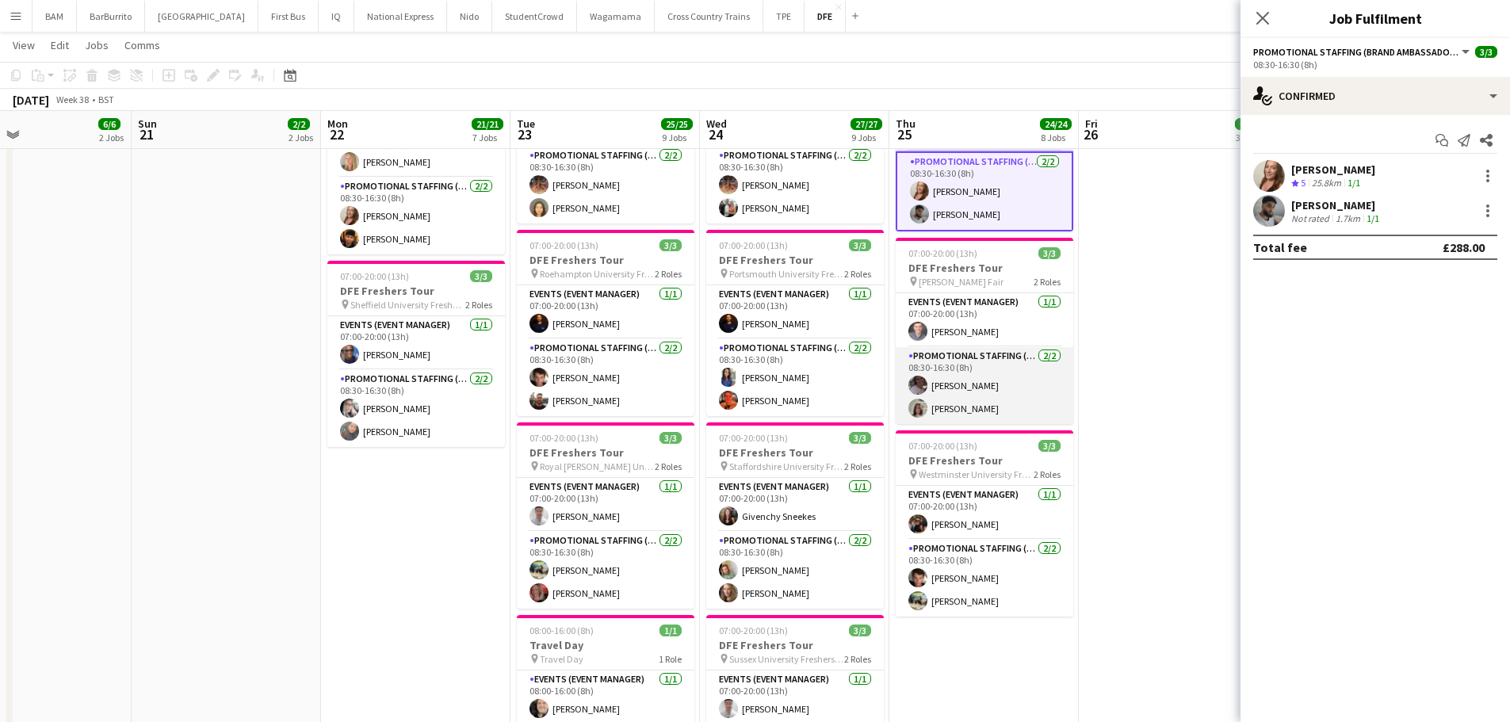
click at [1003, 380] on app-card-role "Promotional Staffing (Brand Ambassadors) 2/2 08:30-16:30 (8h) jemima myatt Mich…" at bounding box center [985, 385] width 178 height 77
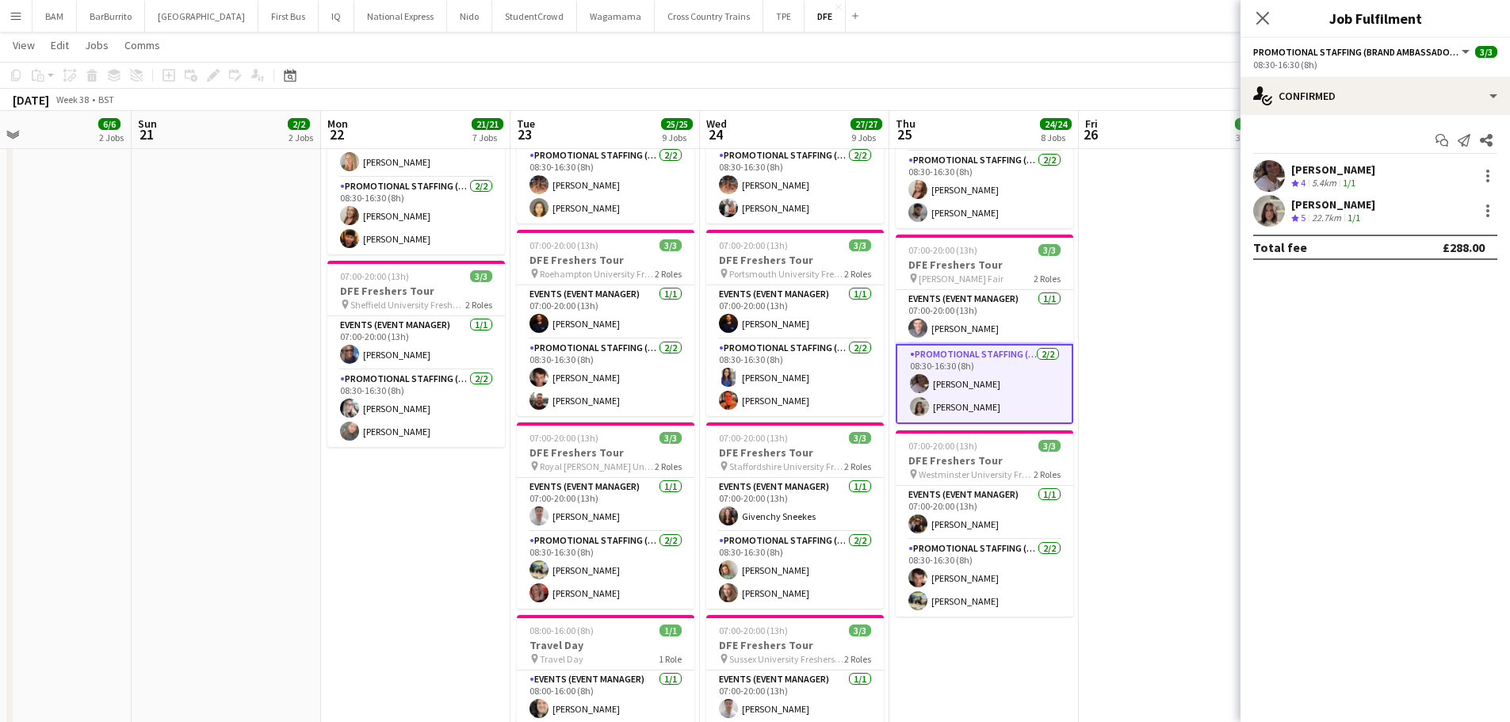
click at [1422, 160] on div "jemima myatt Crew rating 4 5.4km 1/1" at bounding box center [1376, 176] width 270 height 32
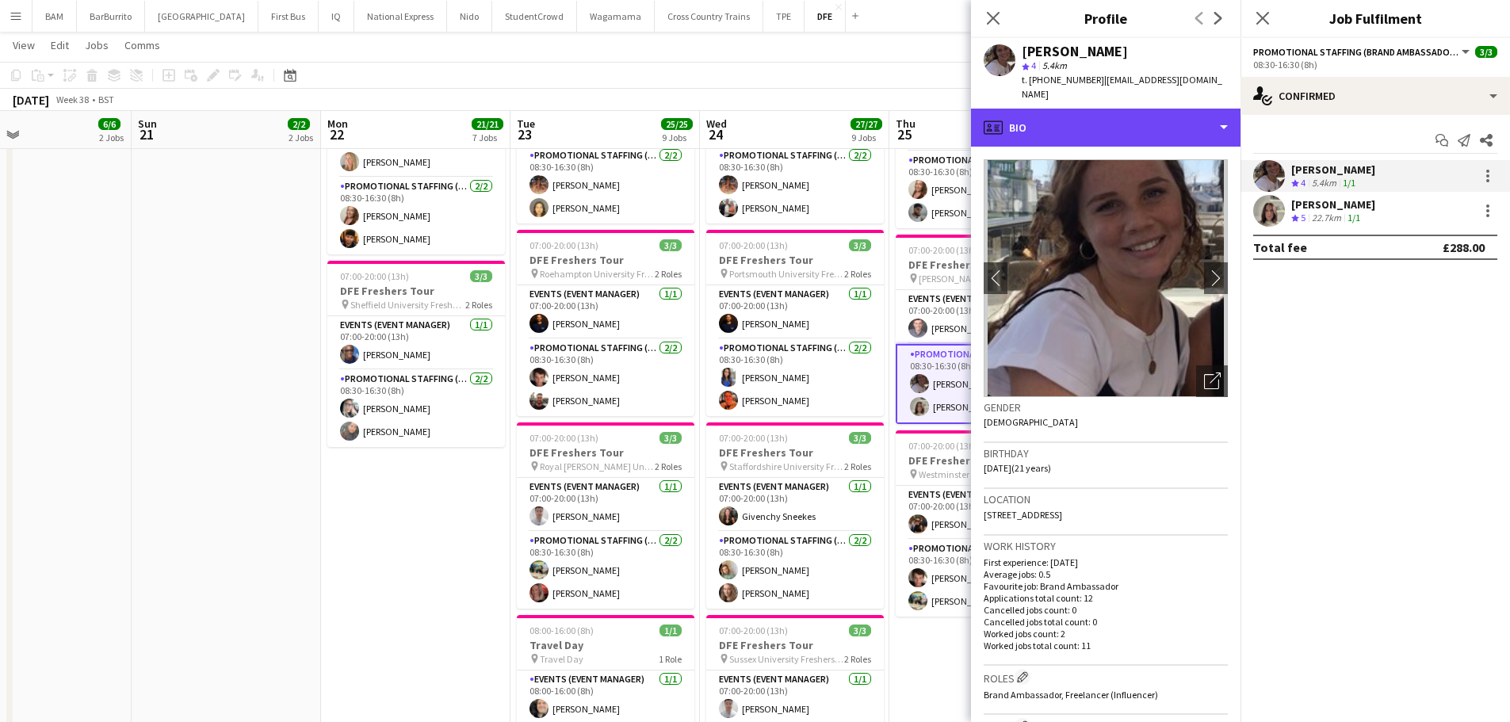
drag, startPoint x: 1080, startPoint y: 102, endPoint x: 1116, endPoint y: 155, distance: 63.3
click at [1080, 109] on div "profile Bio" at bounding box center [1106, 128] width 270 height 38
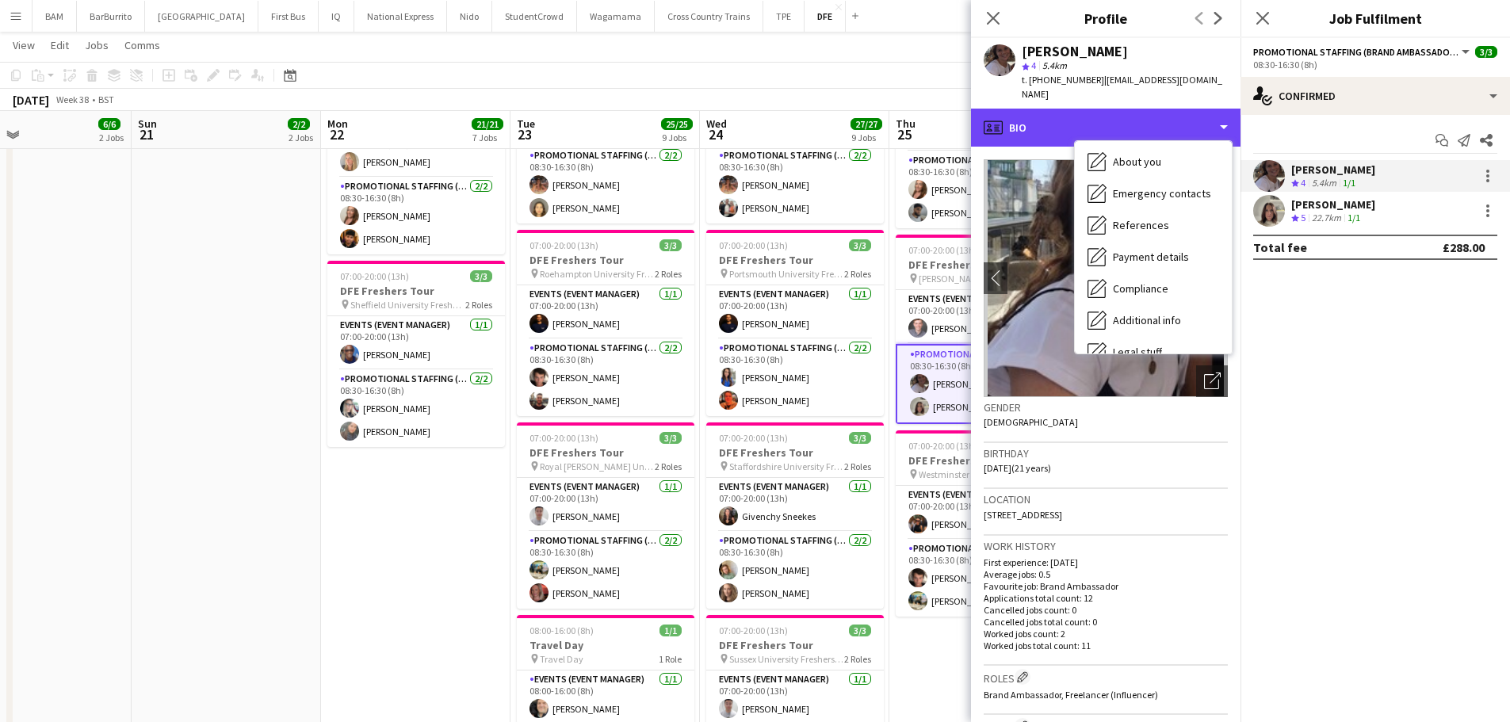
scroll to position [181, 0]
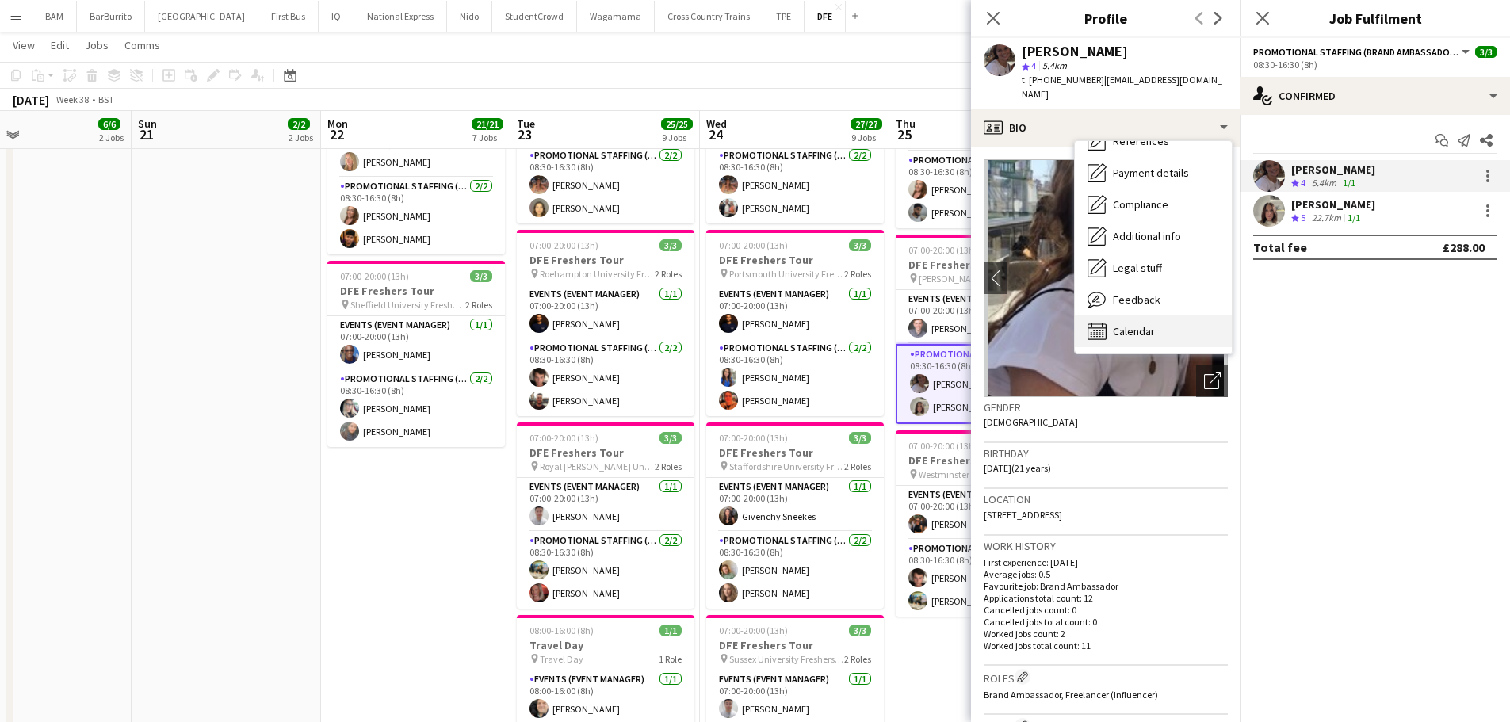
click at [1148, 324] on div "Calendar Calendar" at bounding box center [1153, 331] width 157 height 32
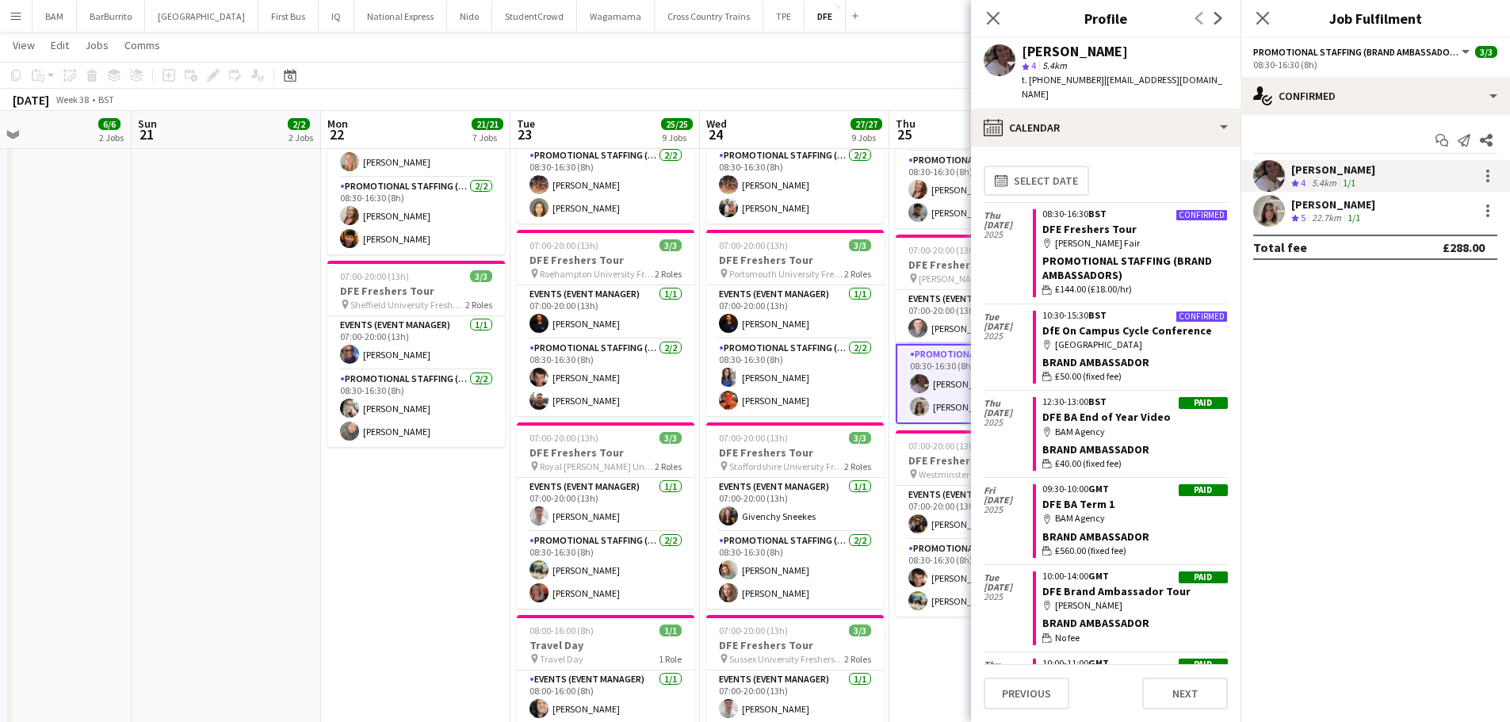
click at [1004, 21] on div "Close pop-in" at bounding box center [993, 18] width 44 height 36
click at [989, 13] on icon "Close pop-in" at bounding box center [992, 17] width 15 height 15
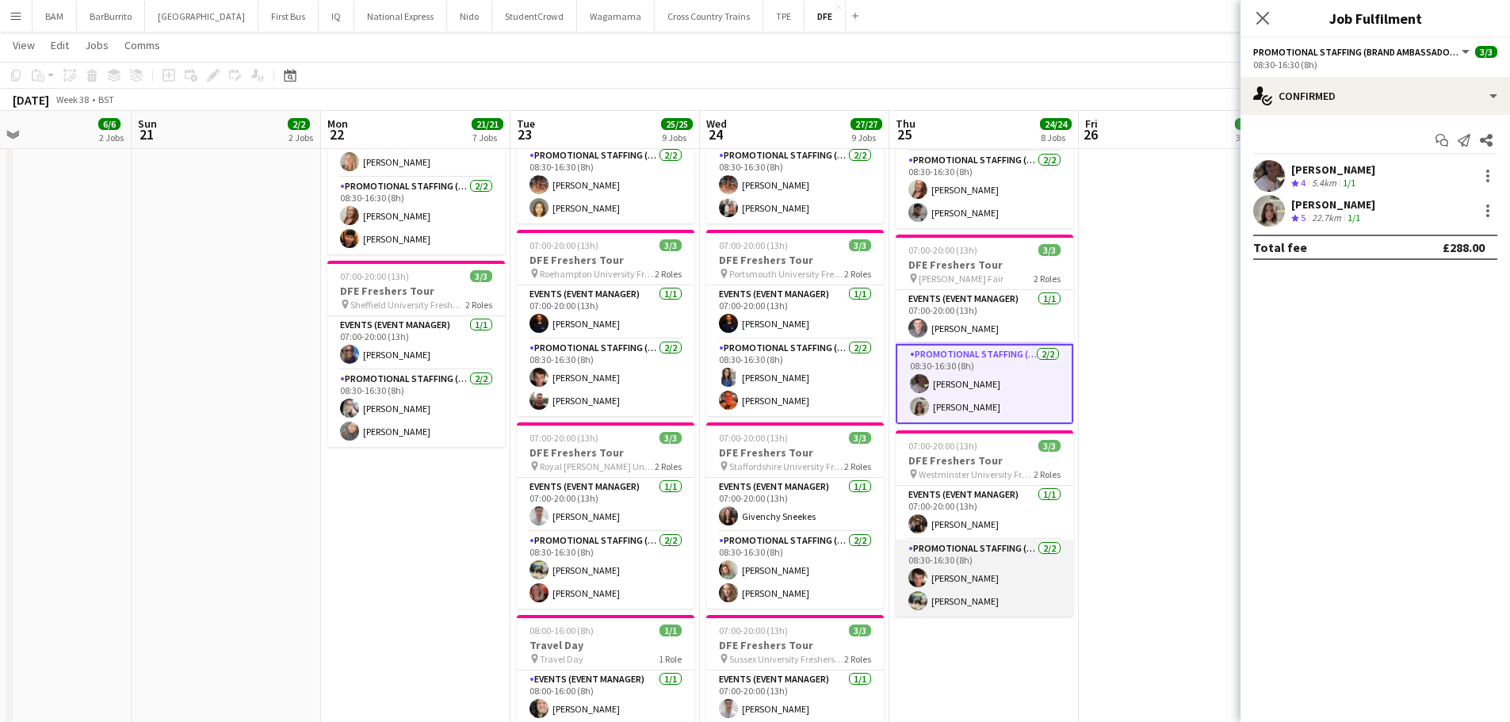
click at [1034, 583] on app-card-role "Promotional Staffing (Brand Ambassadors) 2/2 08:30-16:30 (8h) Sebastian Hill Al…" at bounding box center [985, 578] width 178 height 77
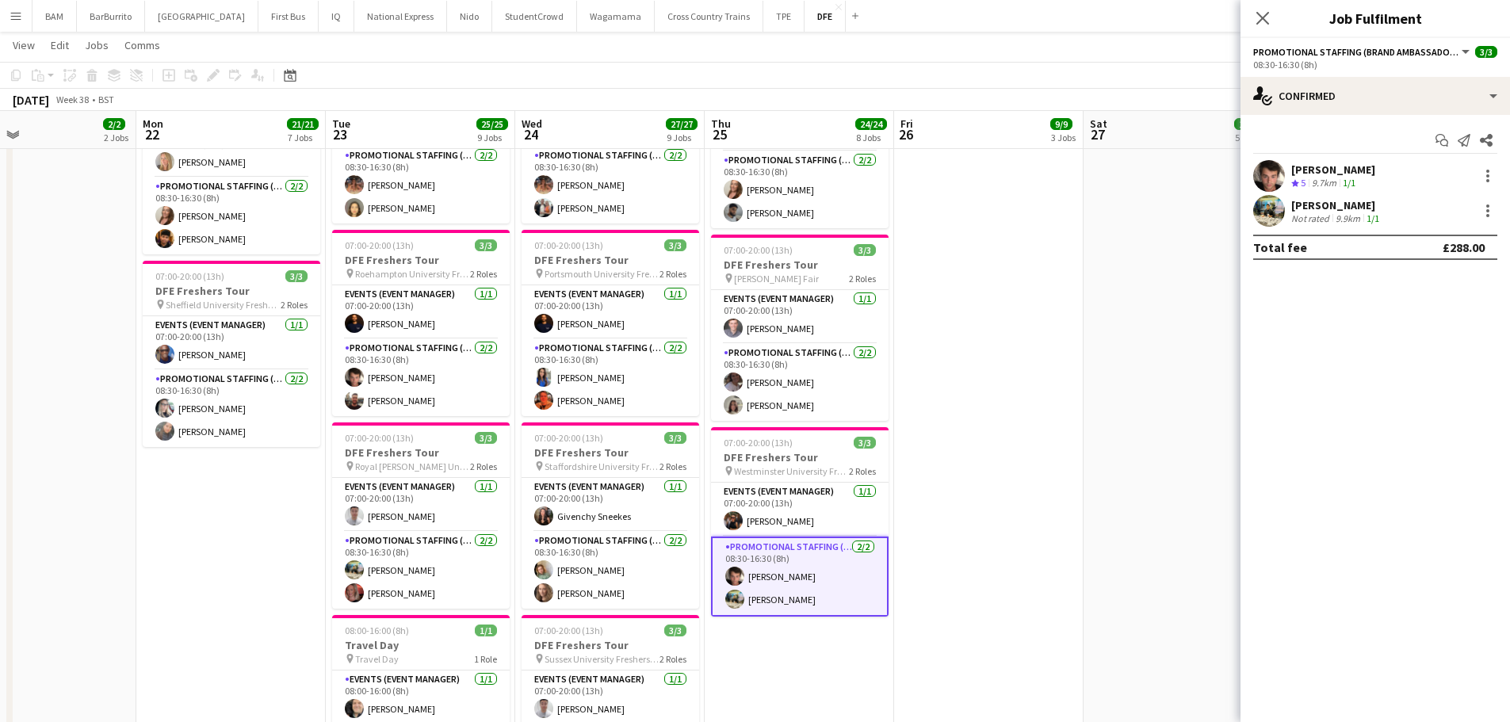
drag, startPoint x: 1237, startPoint y: 347, endPoint x: 962, endPoint y: 344, distance: 275.1
click at [962, 344] on app-calendar-viewport "Thu 18 21/21 7 Jobs Fri 19 12/12 4 Jobs Sat 20 6/6 2 Jobs Sun 21 2/2 2 Jobs Mon…" at bounding box center [755, 7] width 1510 height 2111
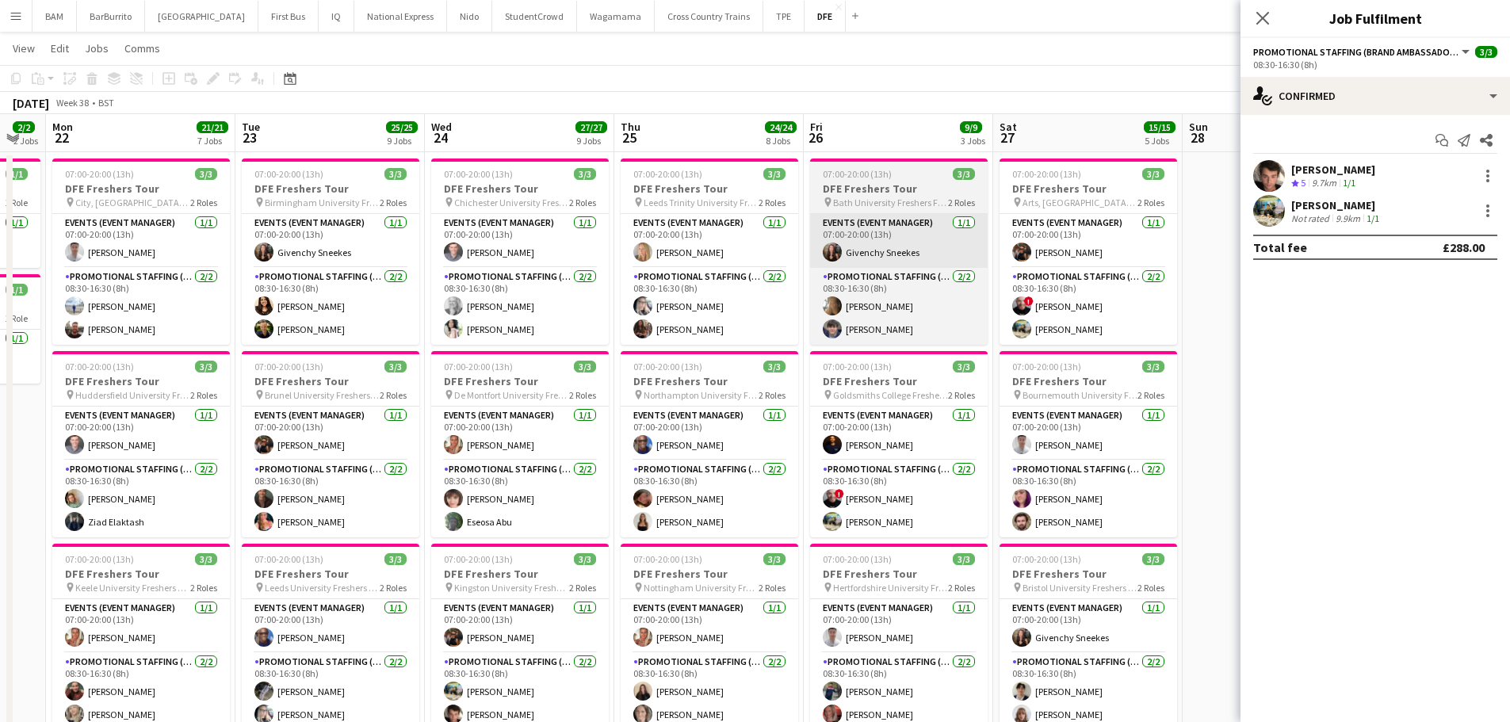
scroll to position [0, 0]
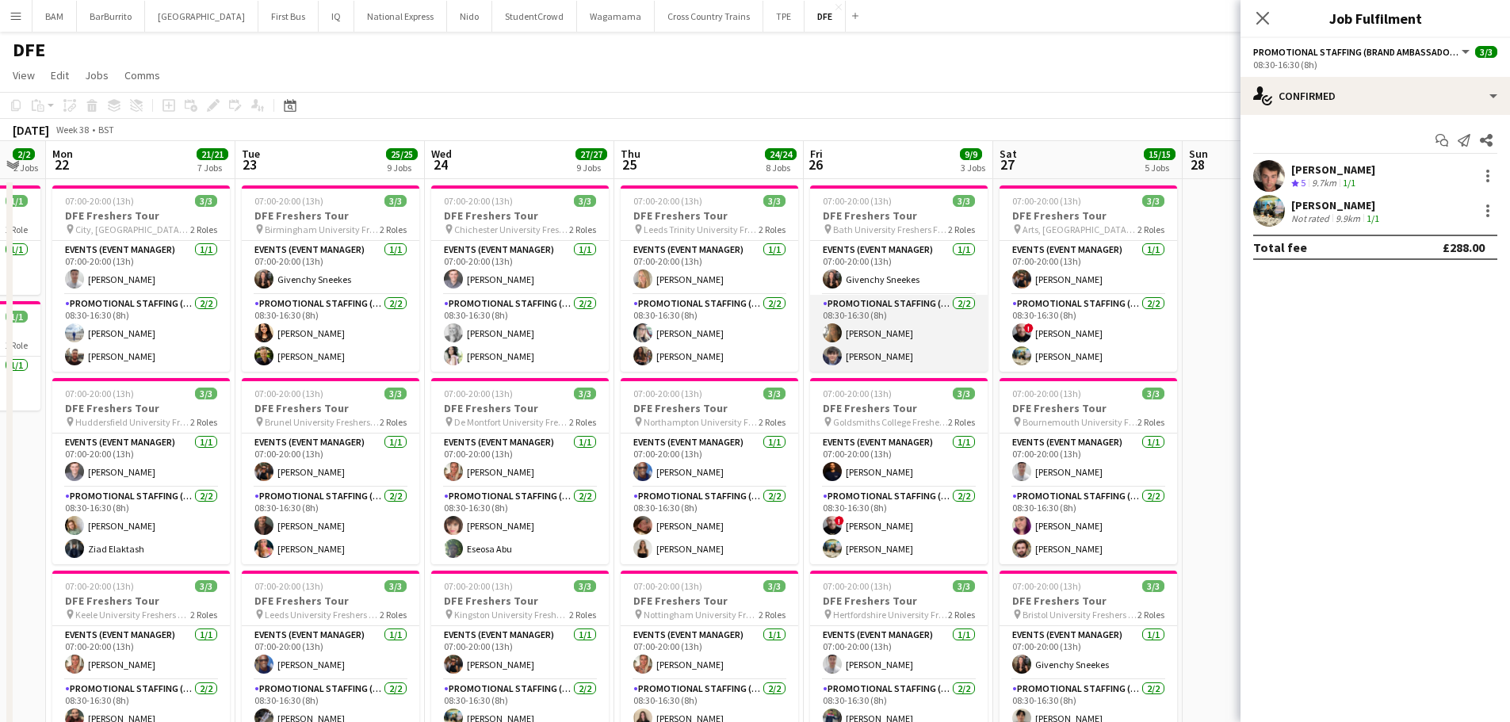
click at [900, 338] on app-card-role "Promotional Staffing (Brand Ambassadors) 2/2 08:30-16:30 (8h) Beau Beames Oleks…" at bounding box center [899, 333] width 178 height 77
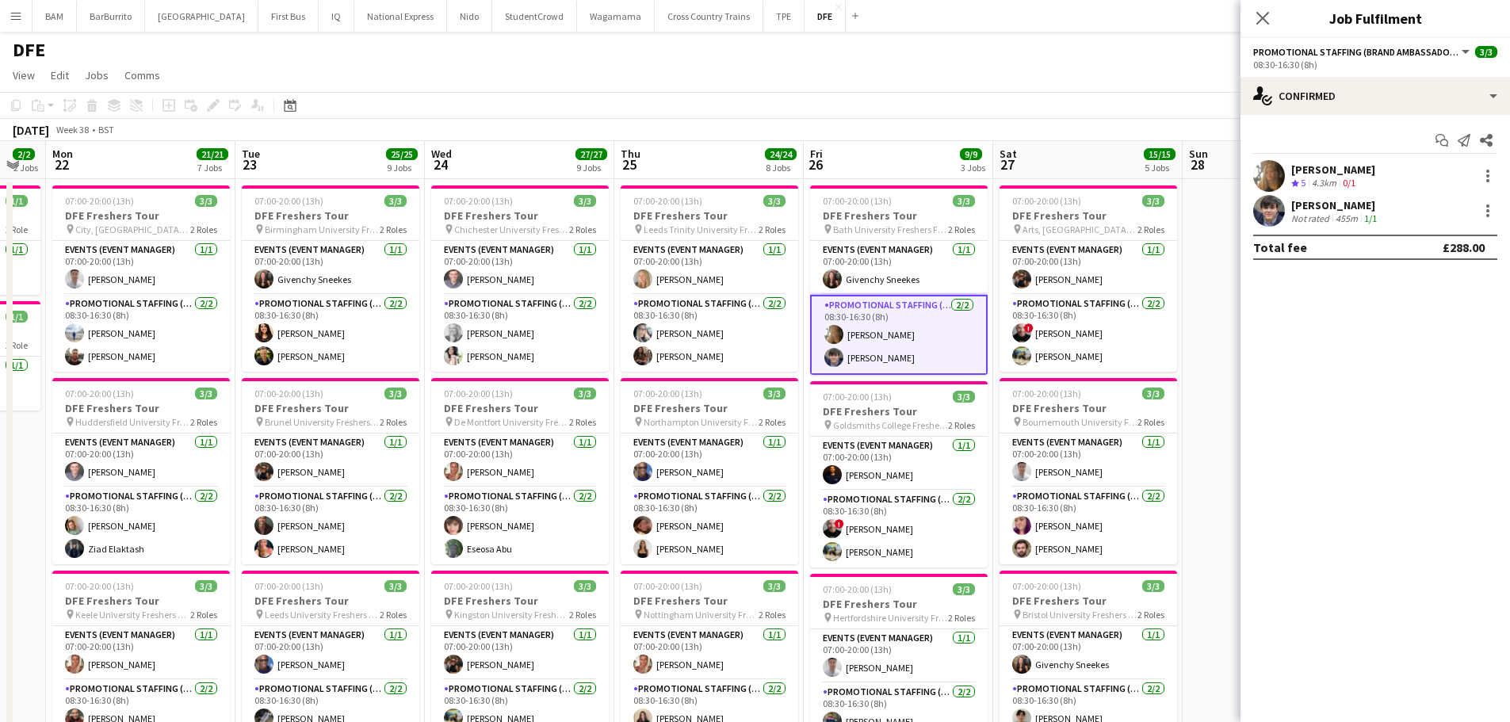
click at [1309, 170] on div "[PERSON_NAME]" at bounding box center [1333, 169] width 84 height 14
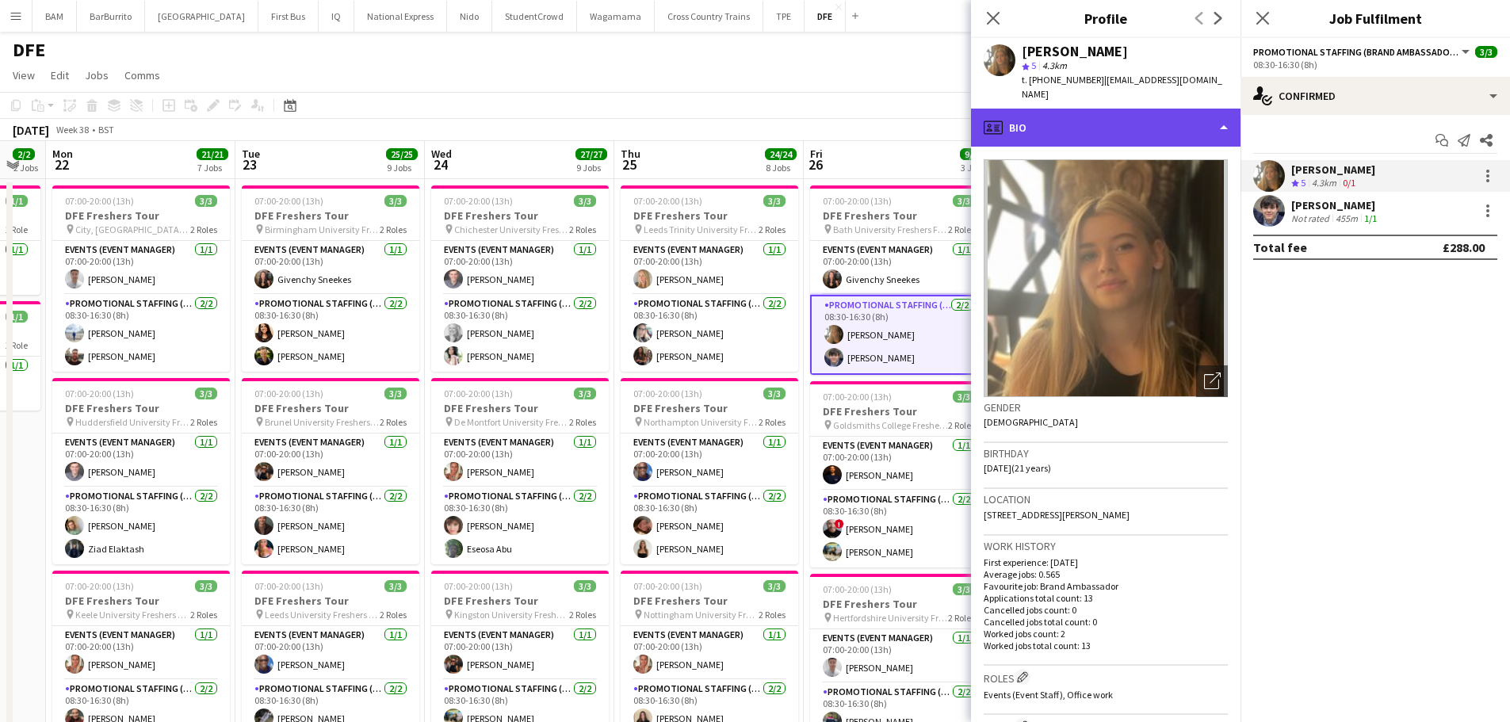
click at [1097, 113] on div "profile Bio" at bounding box center [1106, 128] width 270 height 38
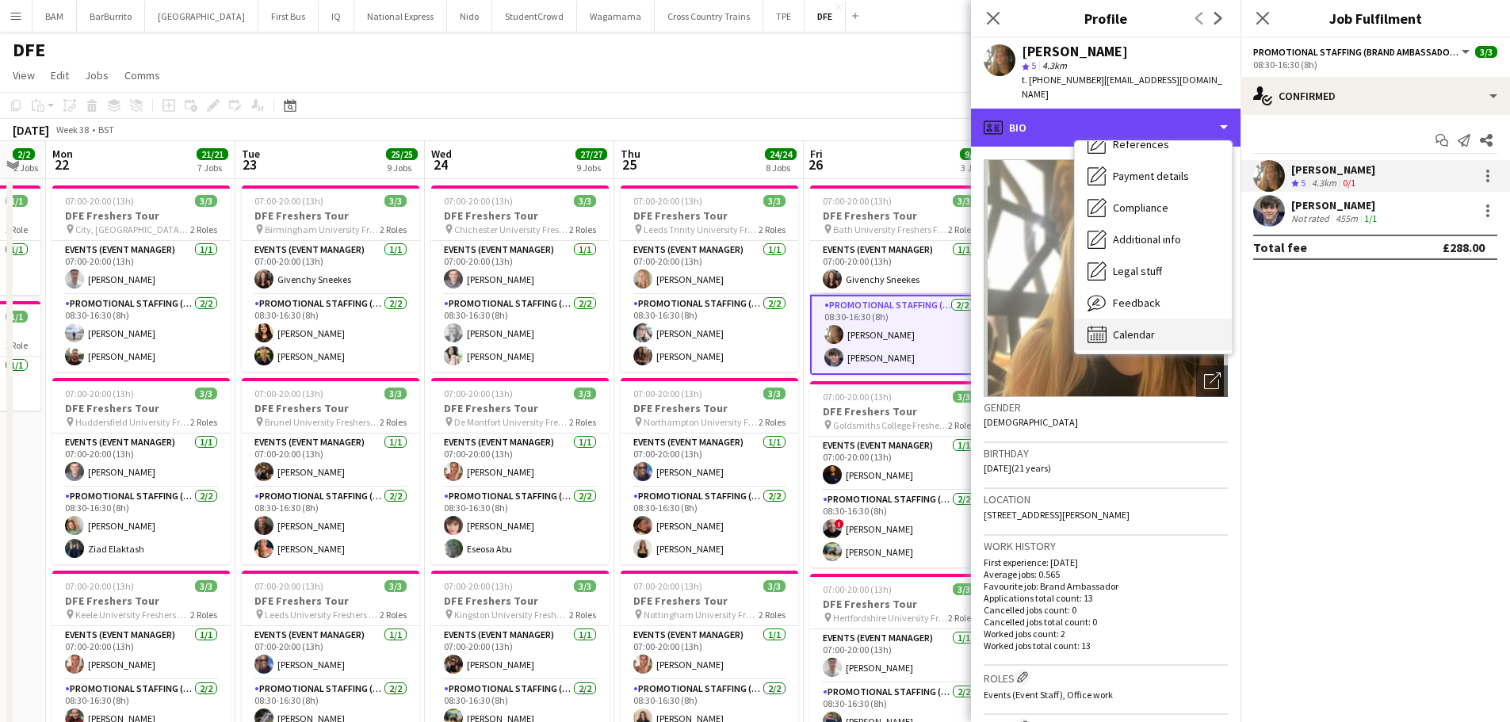
scroll to position [181, 0]
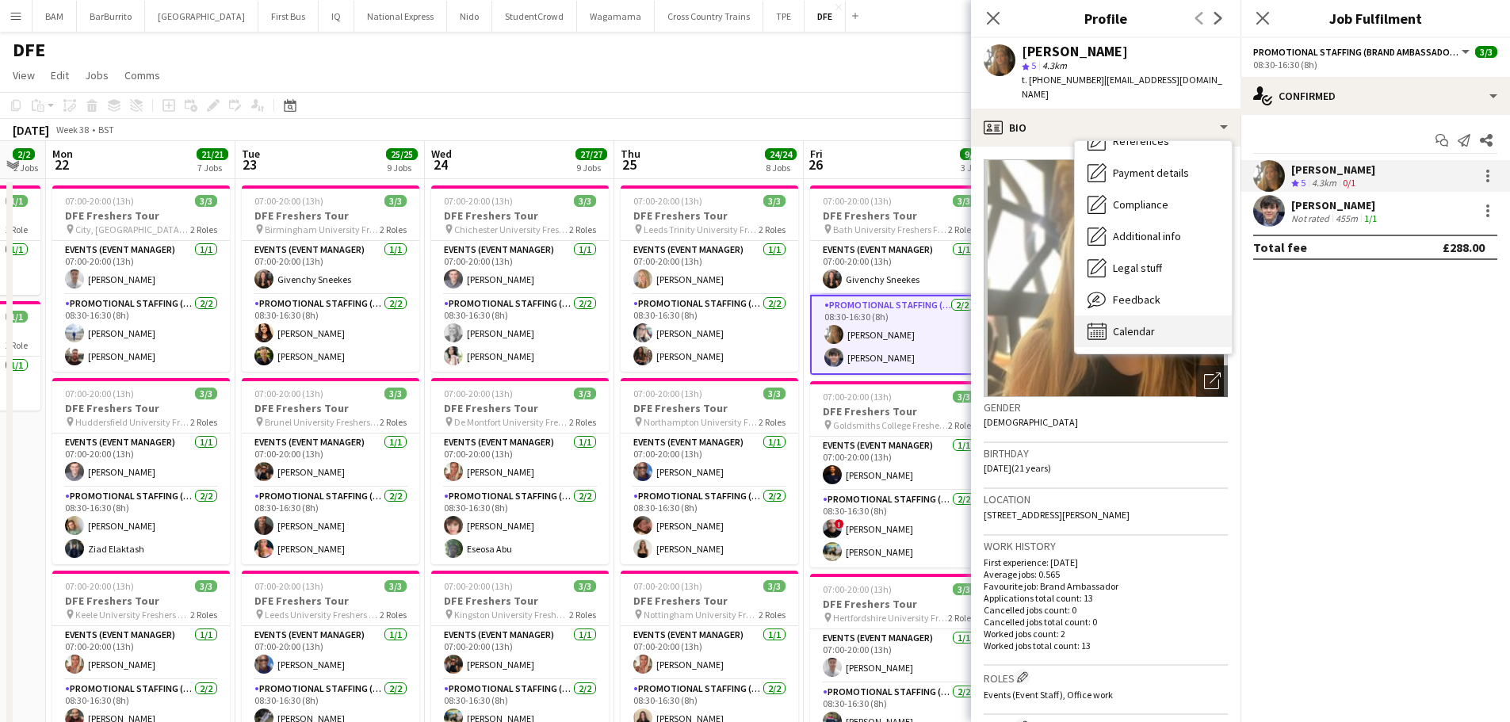
click at [1153, 324] on span "Calendar" at bounding box center [1134, 331] width 42 height 14
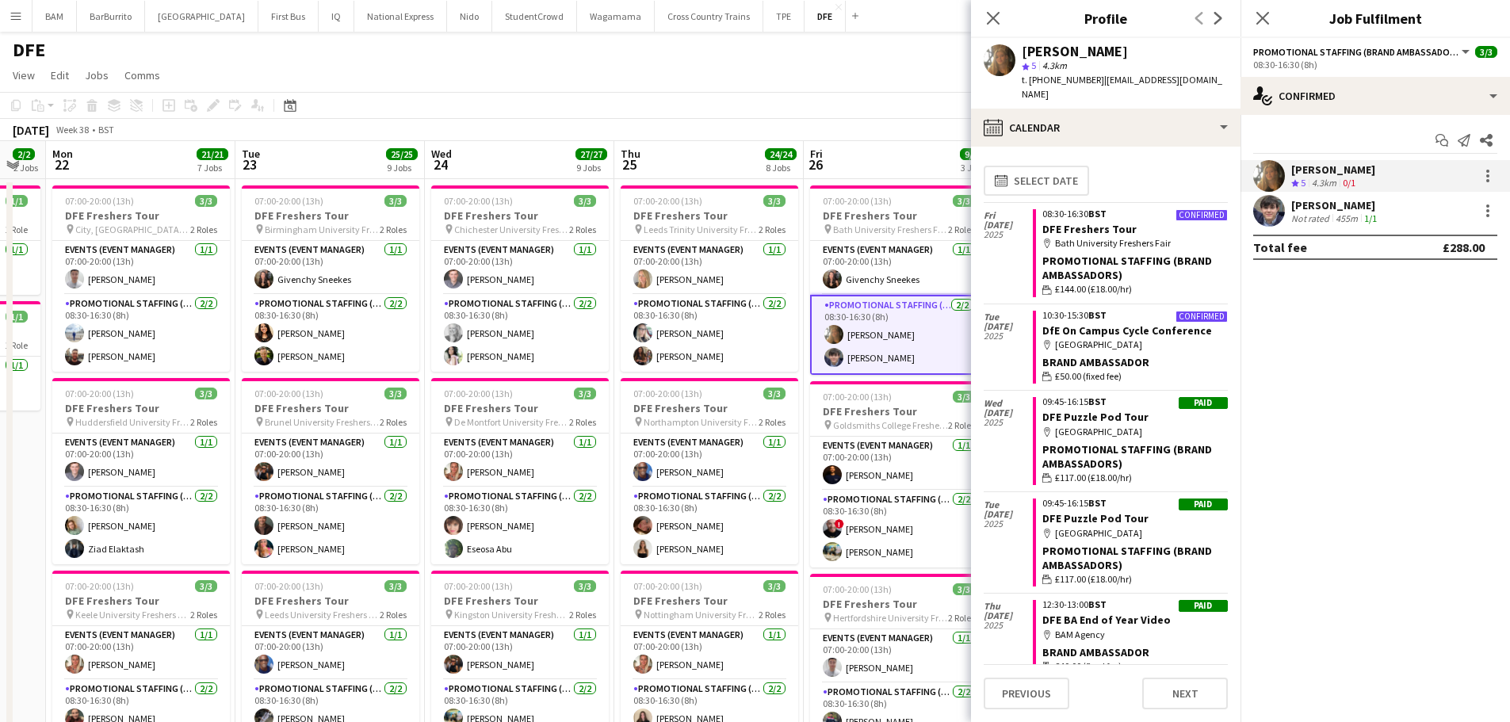
click at [921, 103] on app-toolbar "Copy Paste Paste Ctrl+V Paste with crew Ctrl+Shift+V Paste linked Job Delete Gr…" at bounding box center [755, 105] width 1510 height 27
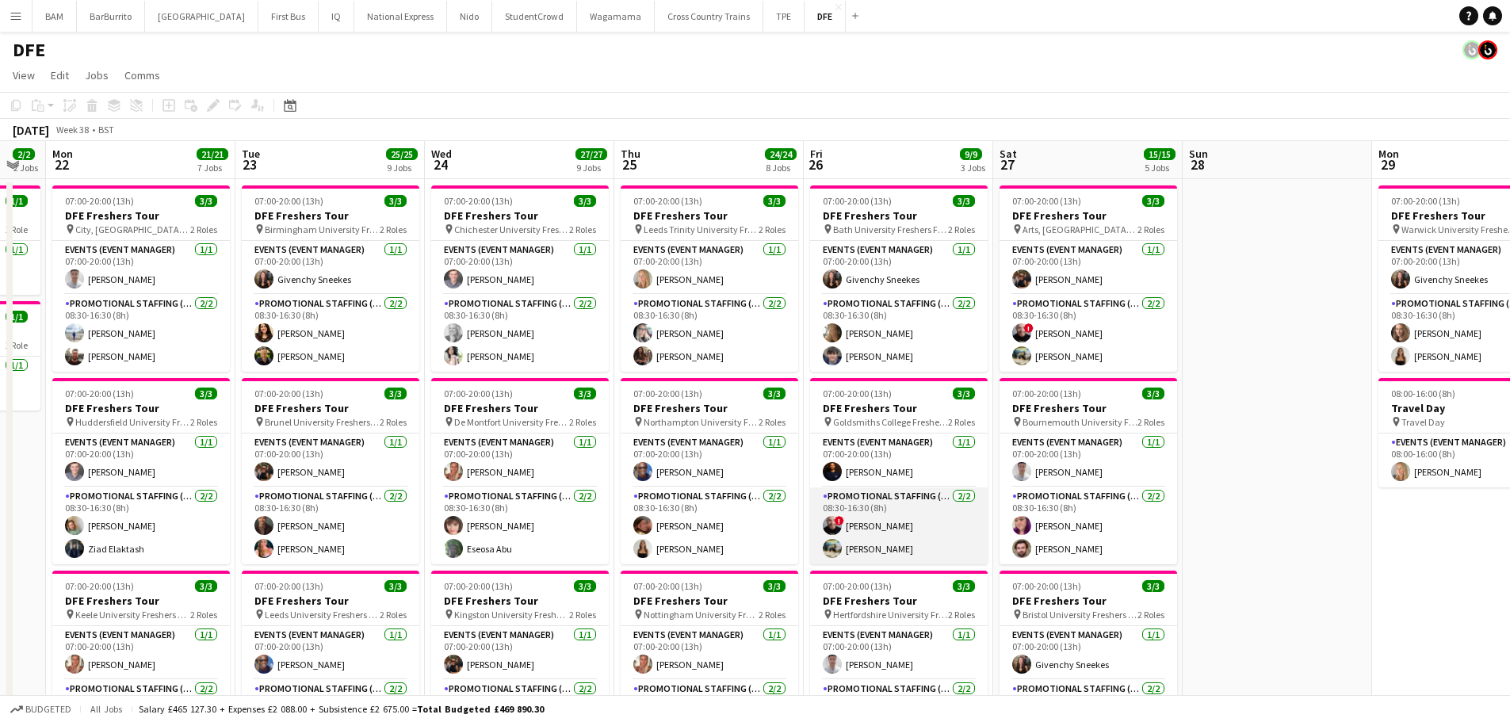
click at [904, 536] on app-card-role "Promotional Staffing (Brand Ambassadors) 2/2 08:30-16:30 (8h) ! Alexandru Silag…" at bounding box center [899, 525] width 178 height 77
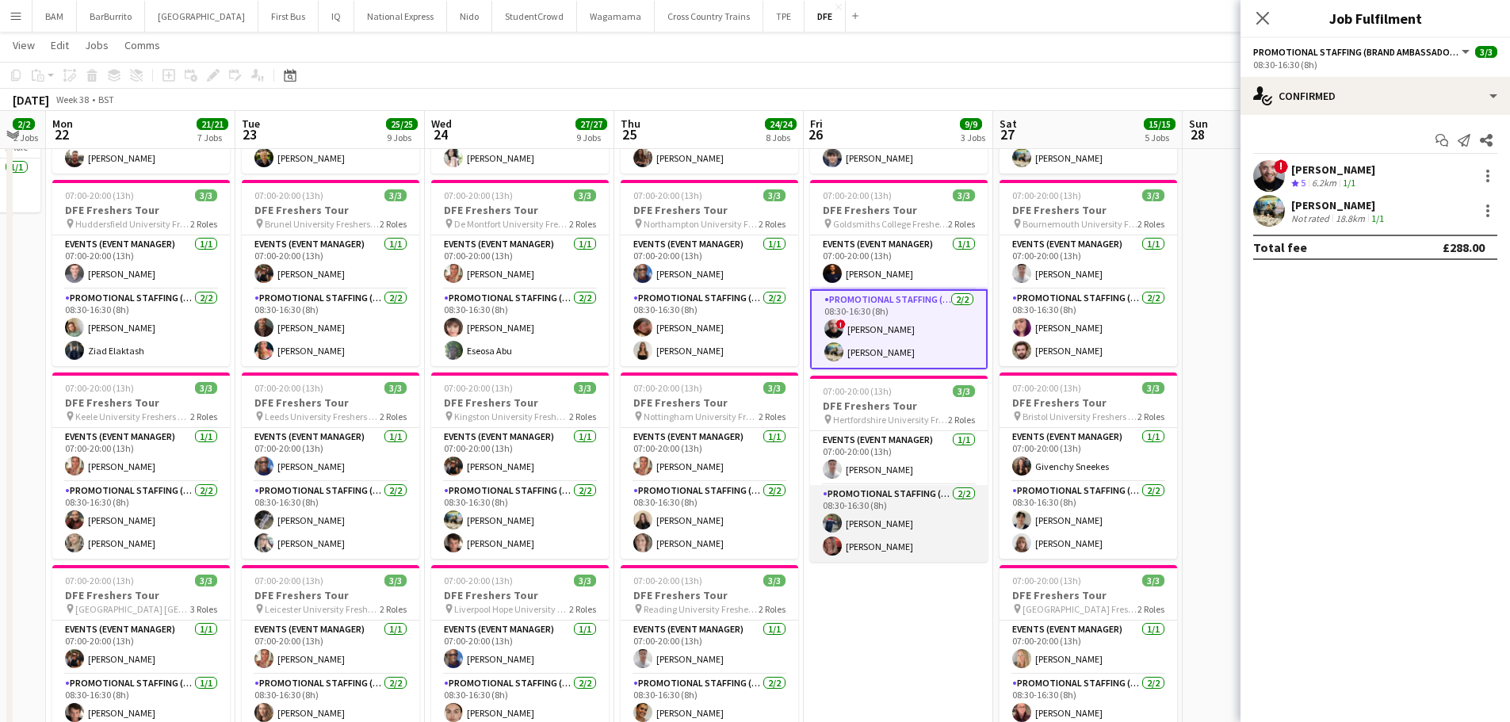
scroll to position [238, 0]
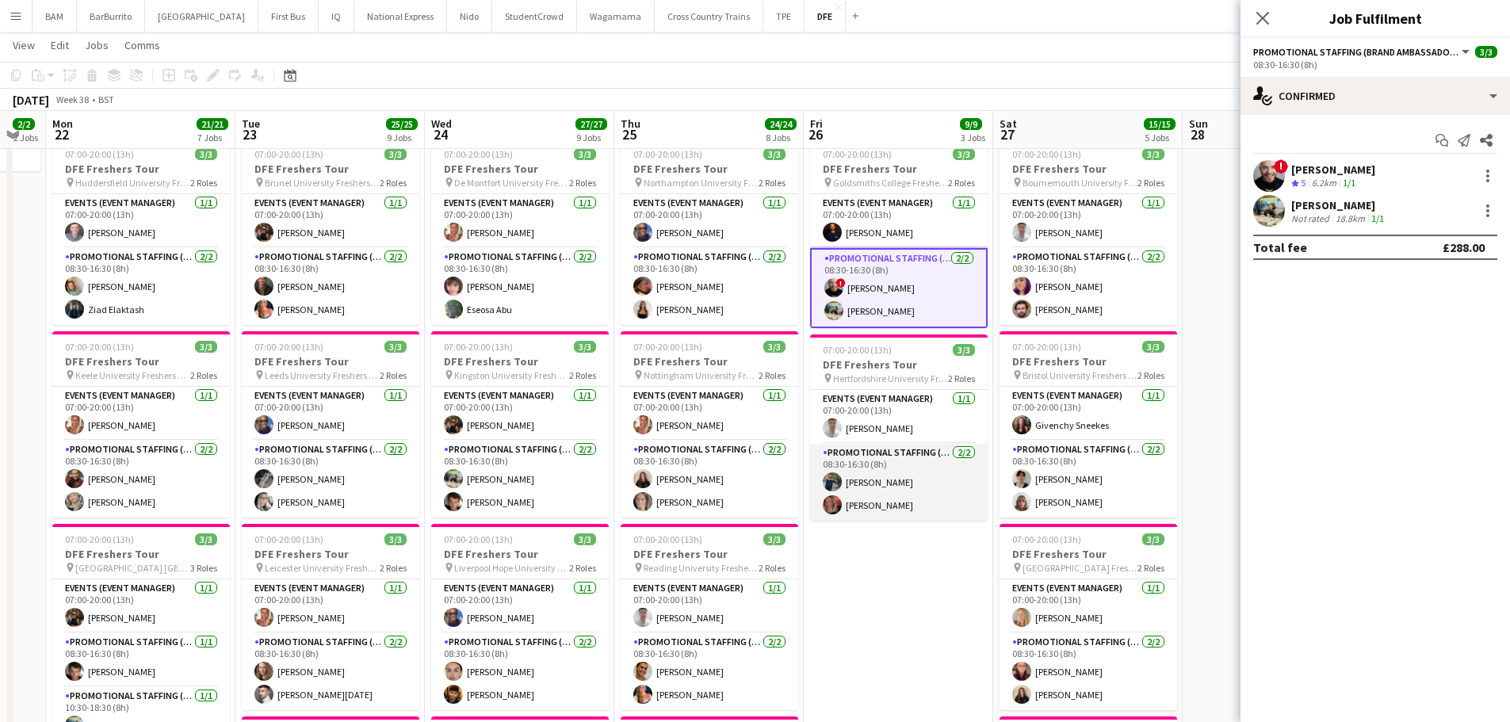
click at [889, 482] on app-card-role "Promotional Staffing (Brand Ambassadors) 2/2 08:30-16:30 (8h) Ved Jadhav Elva T…" at bounding box center [899, 482] width 178 height 77
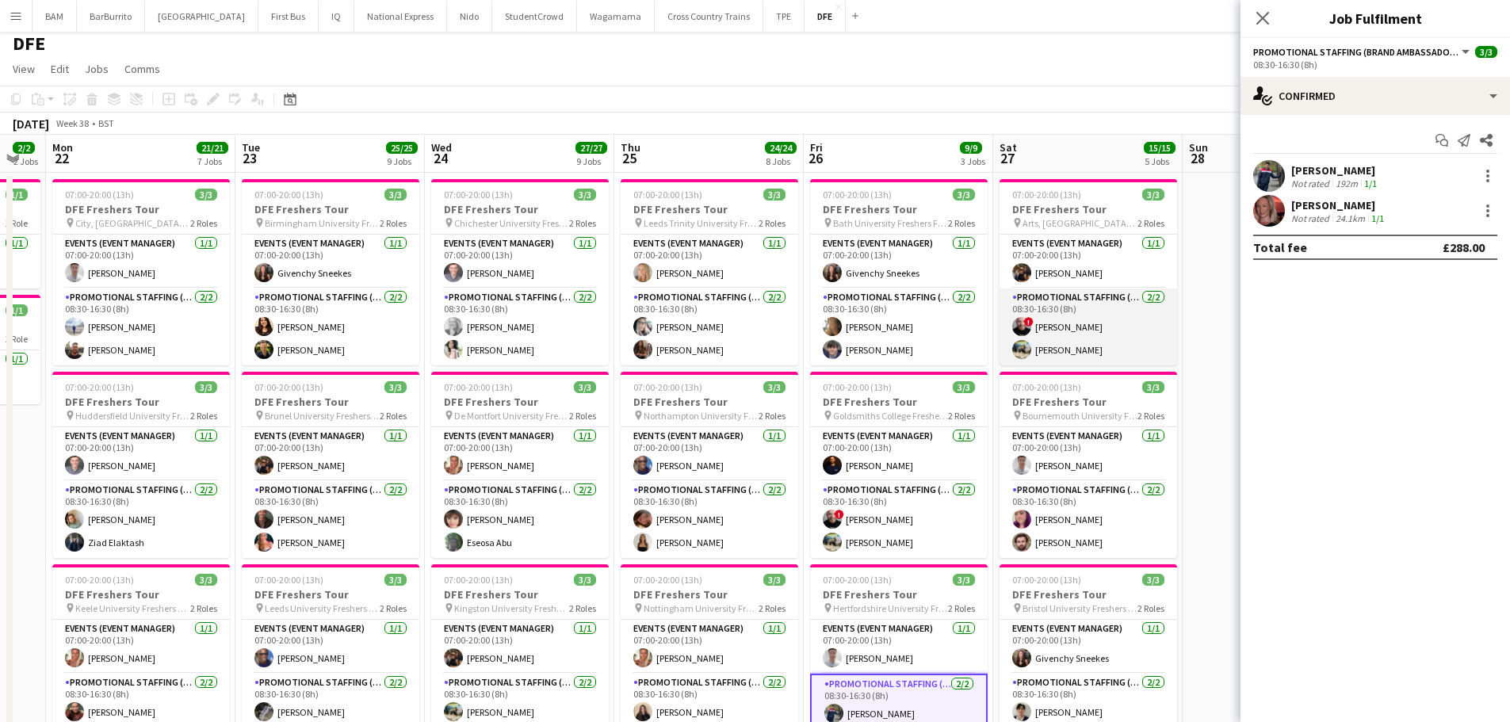
scroll to position [0, 0]
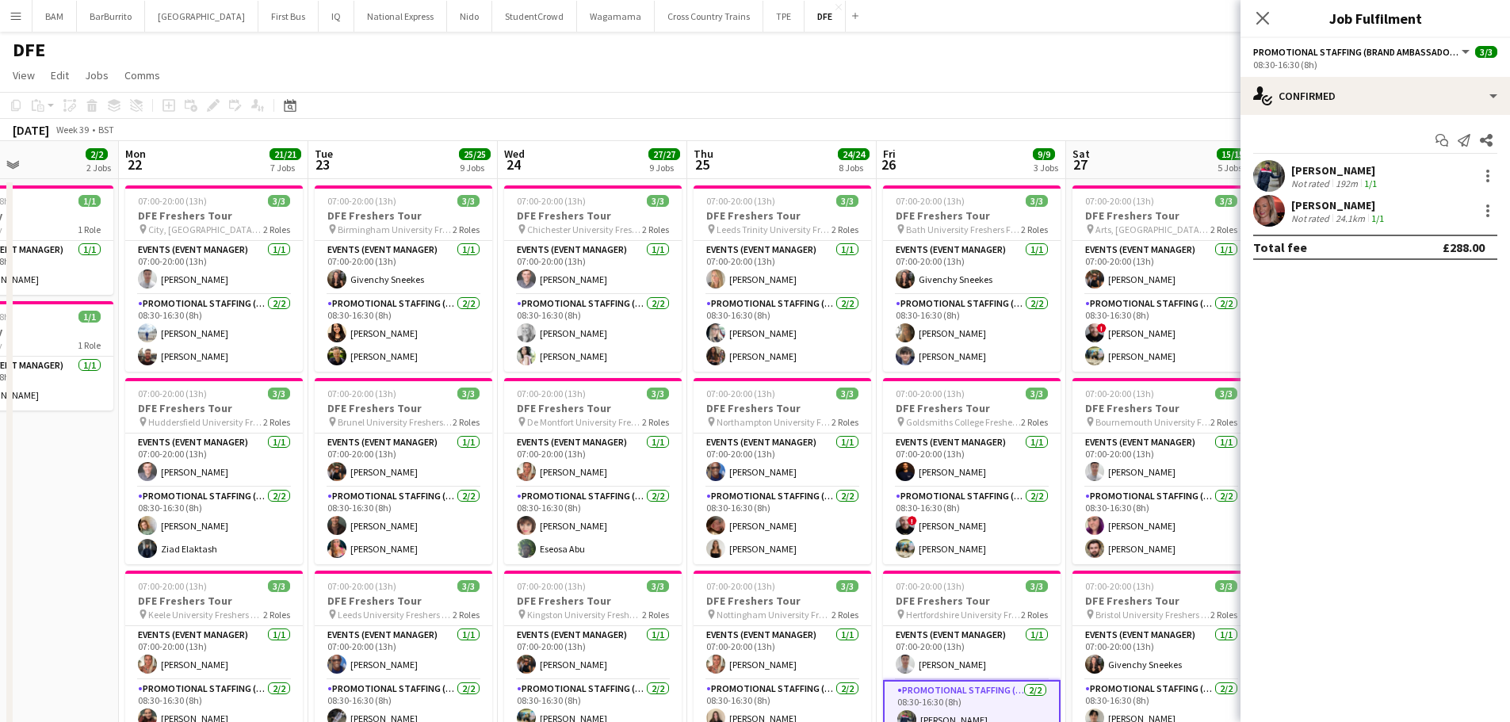
drag, startPoint x: 1088, startPoint y: 209, endPoint x: 1017, endPoint y: 209, distance: 70.5
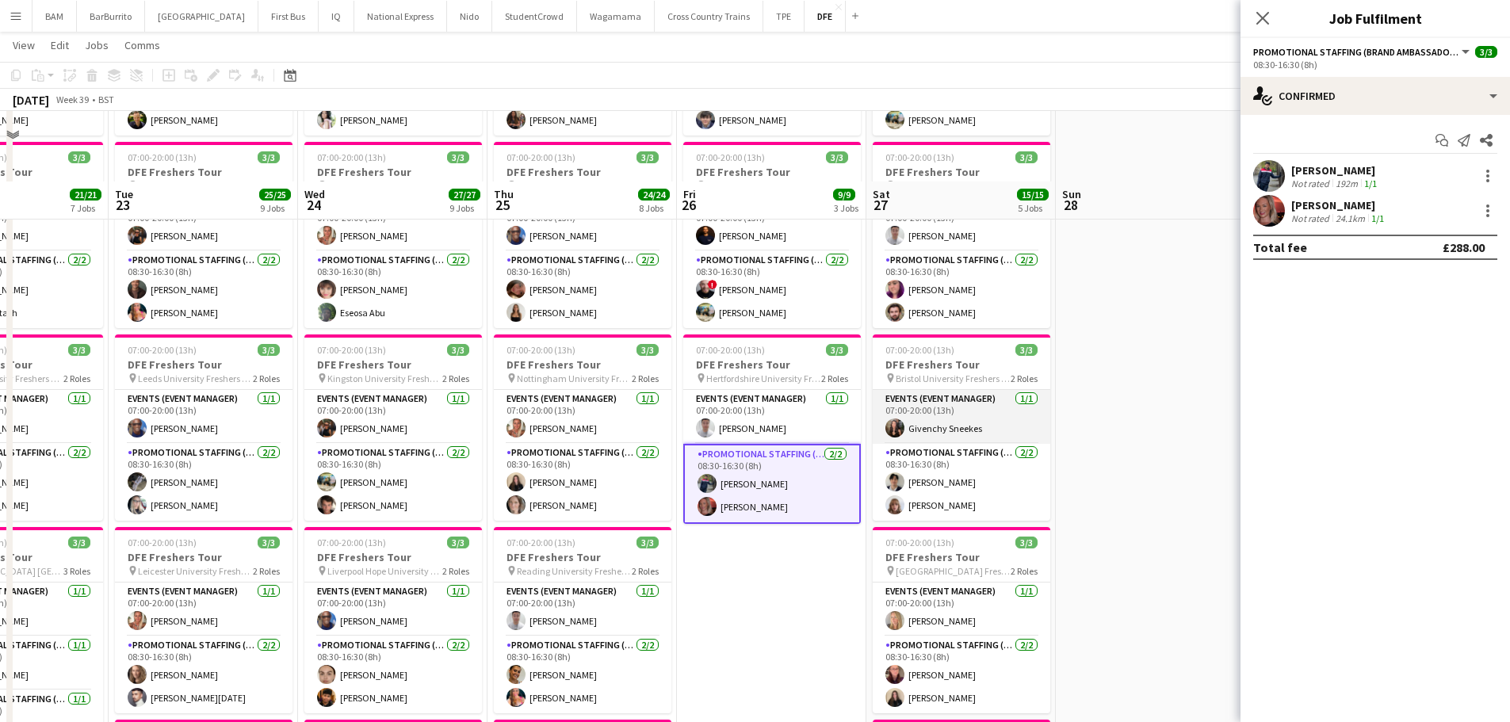
scroll to position [317, 0]
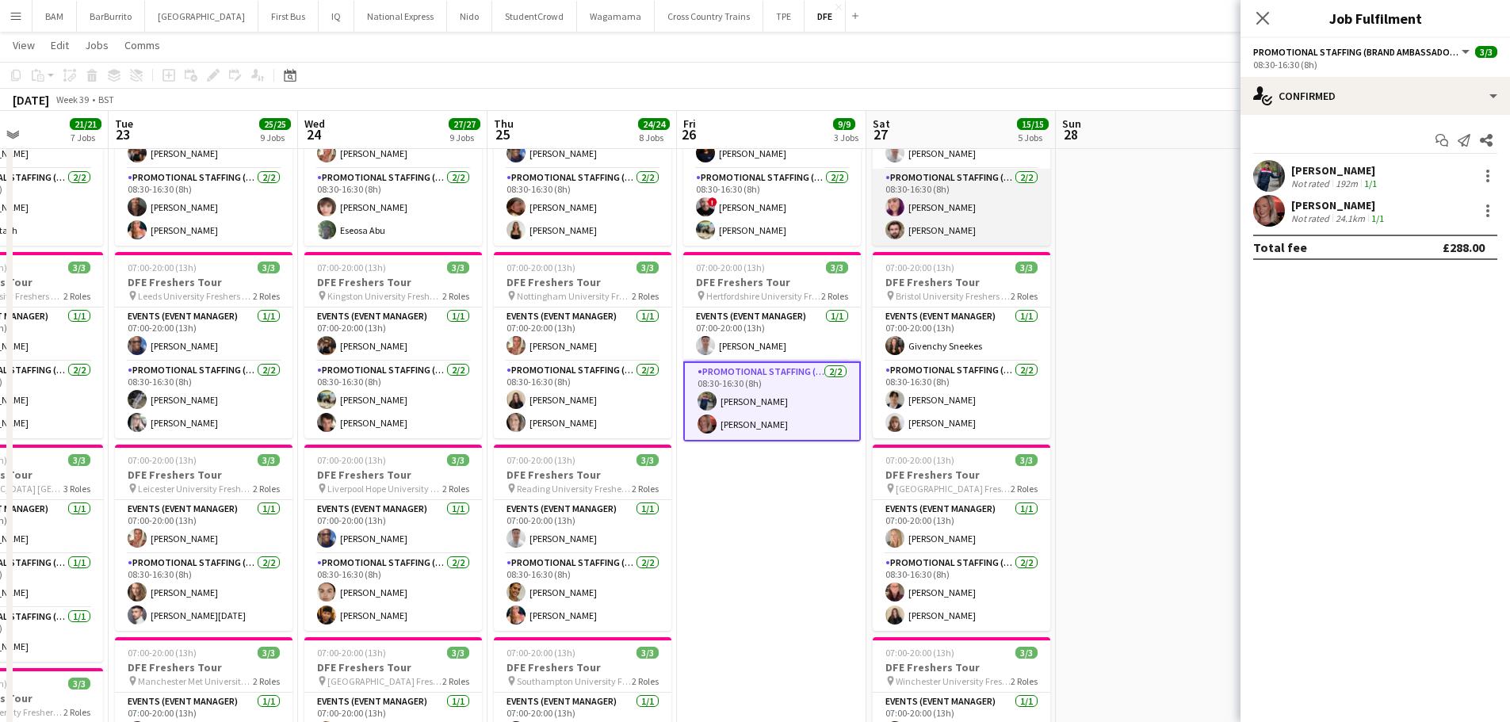
click at [965, 216] on app-card-role "Promotional Staffing (Brand Ambassadors) 2/2 08:30-16:30 (8h) Grace Mawer Alexa…" at bounding box center [962, 207] width 178 height 77
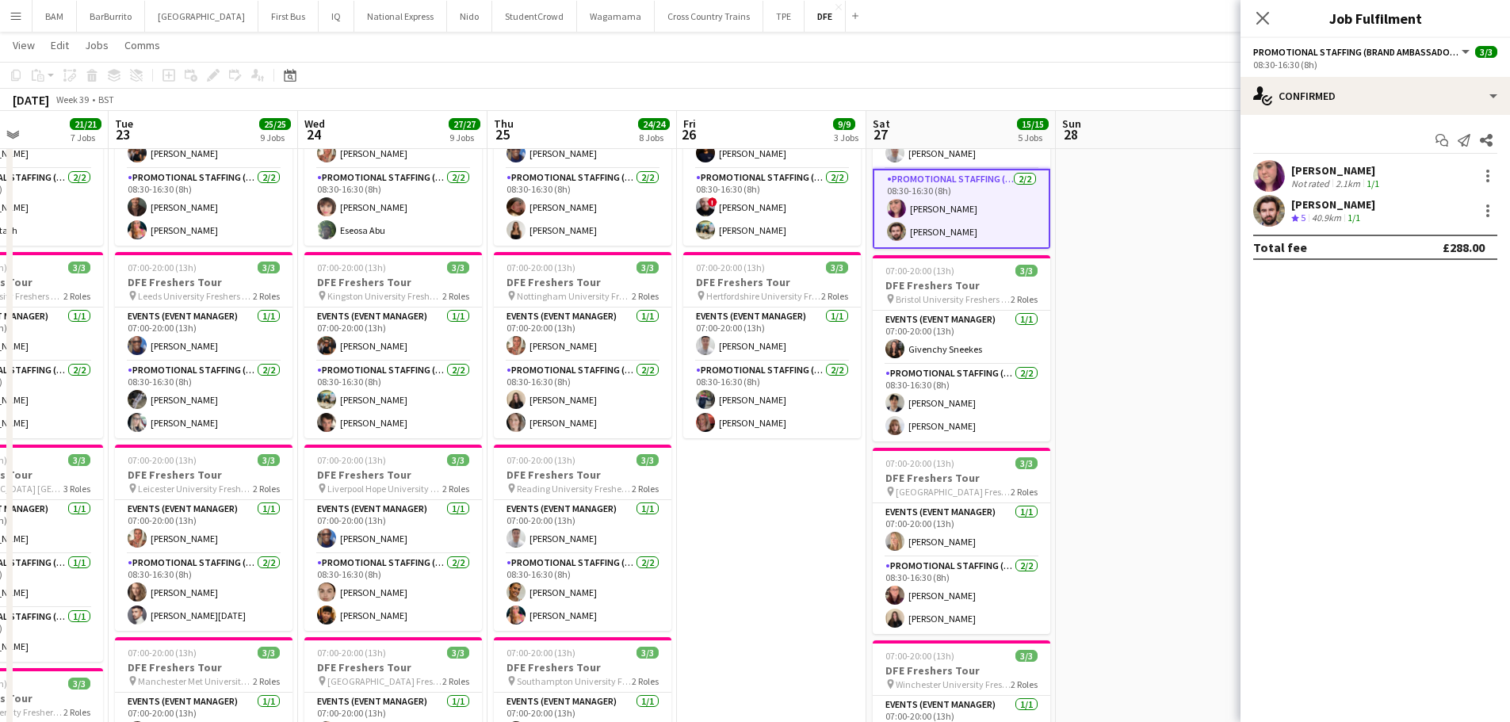
click at [1396, 198] on div "Alexander Sleigh Crew rating 5 40.9km 1/1" at bounding box center [1376, 211] width 270 height 32
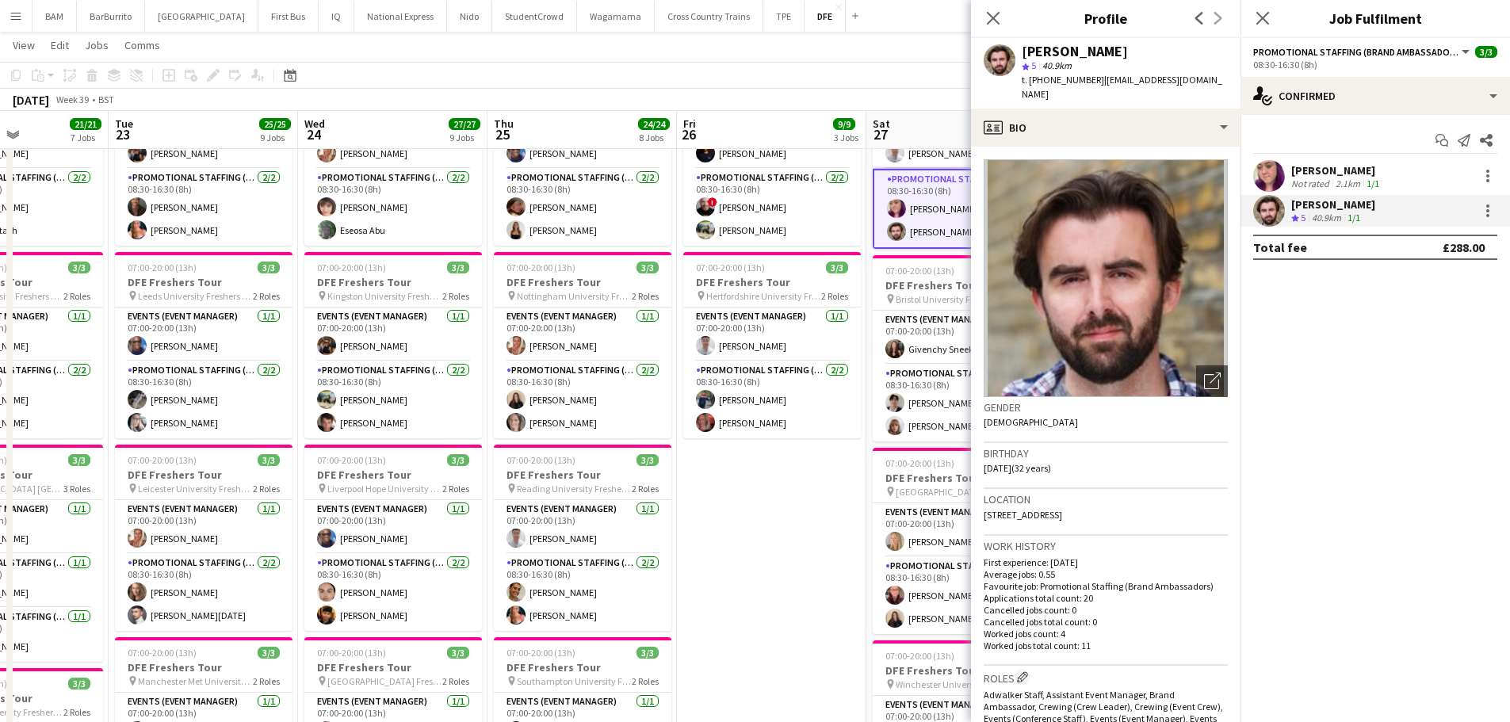
drag, startPoint x: 992, startPoint y: 17, endPoint x: 996, endPoint y: 29, distance: 12.5
click at [992, 17] on icon at bounding box center [993, 18] width 13 height 13
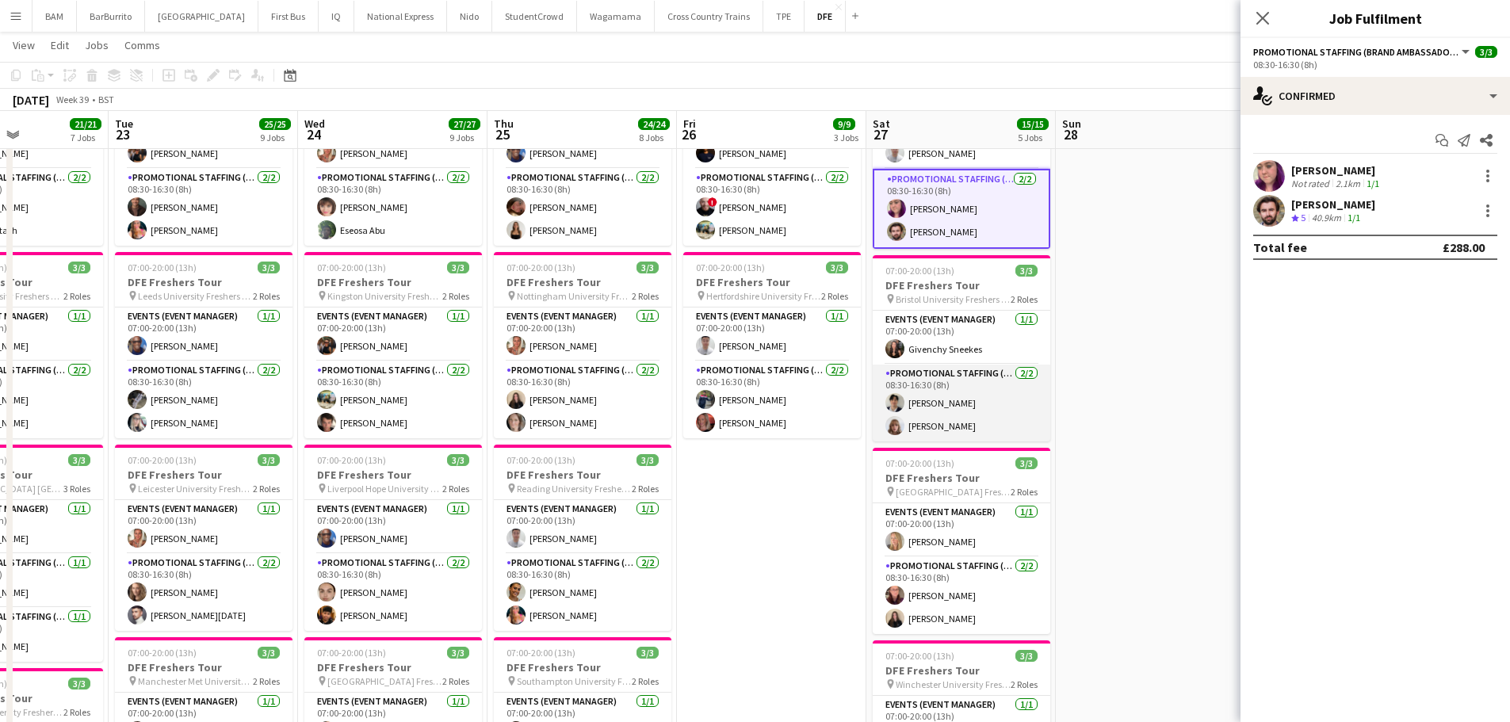
click at [985, 419] on app-card-role "Promotional Staffing (Brand Ambassadors) 2/2 08:30-16:30 (8h) deeraj maharjan C…" at bounding box center [962, 403] width 178 height 77
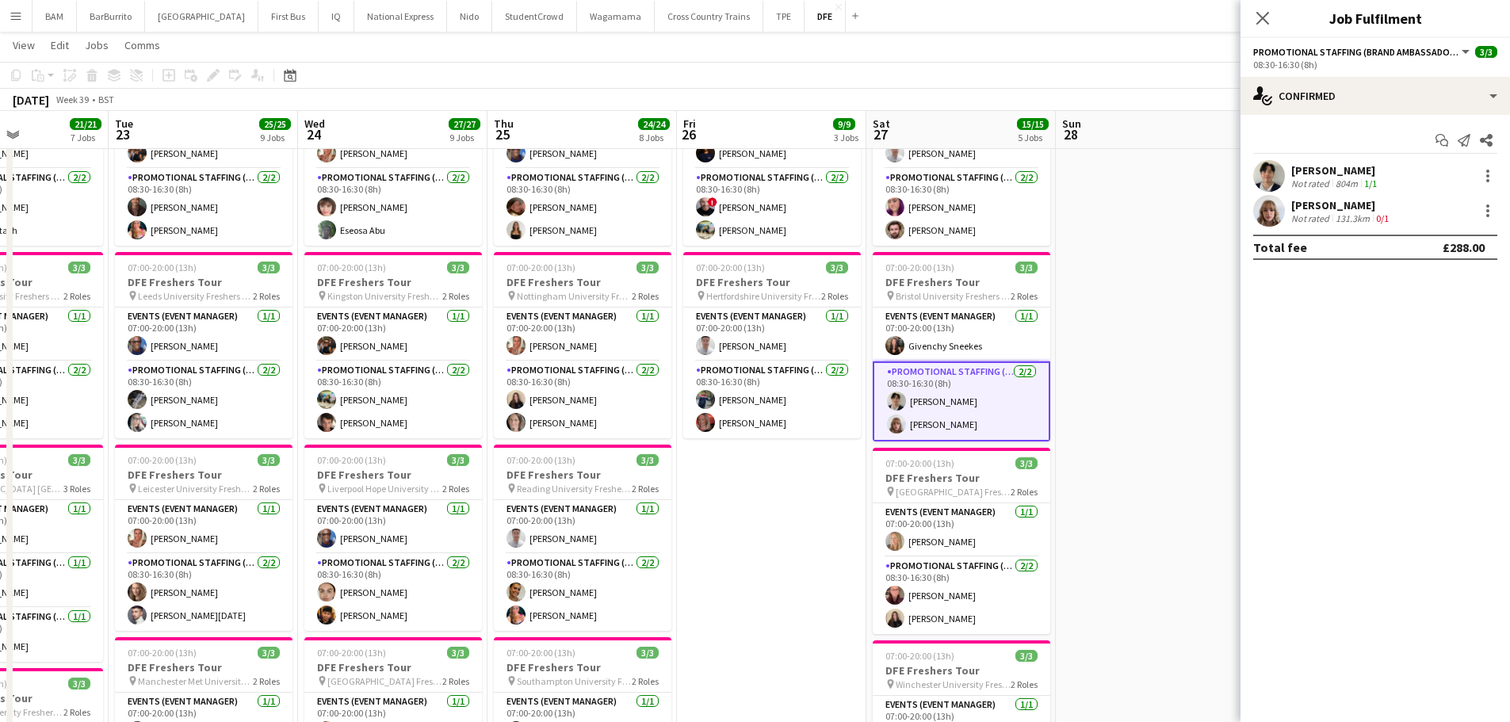
click at [1333, 168] on div "[PERSON_NAME]" at bounding box center [1335, 170] width 89 height 14
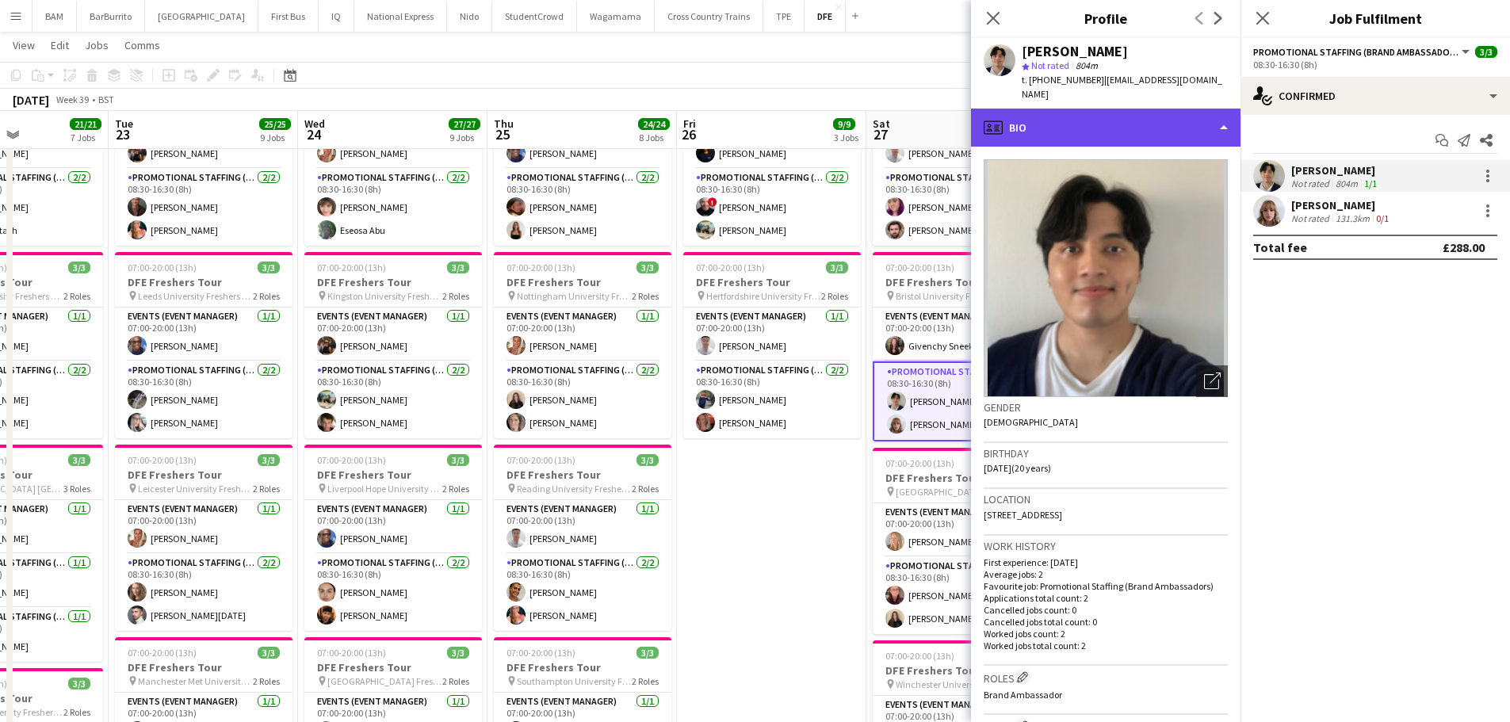
click at [1141, 123] on div "profile Bio" at bounding box center [1106, 128] width 270 height 38
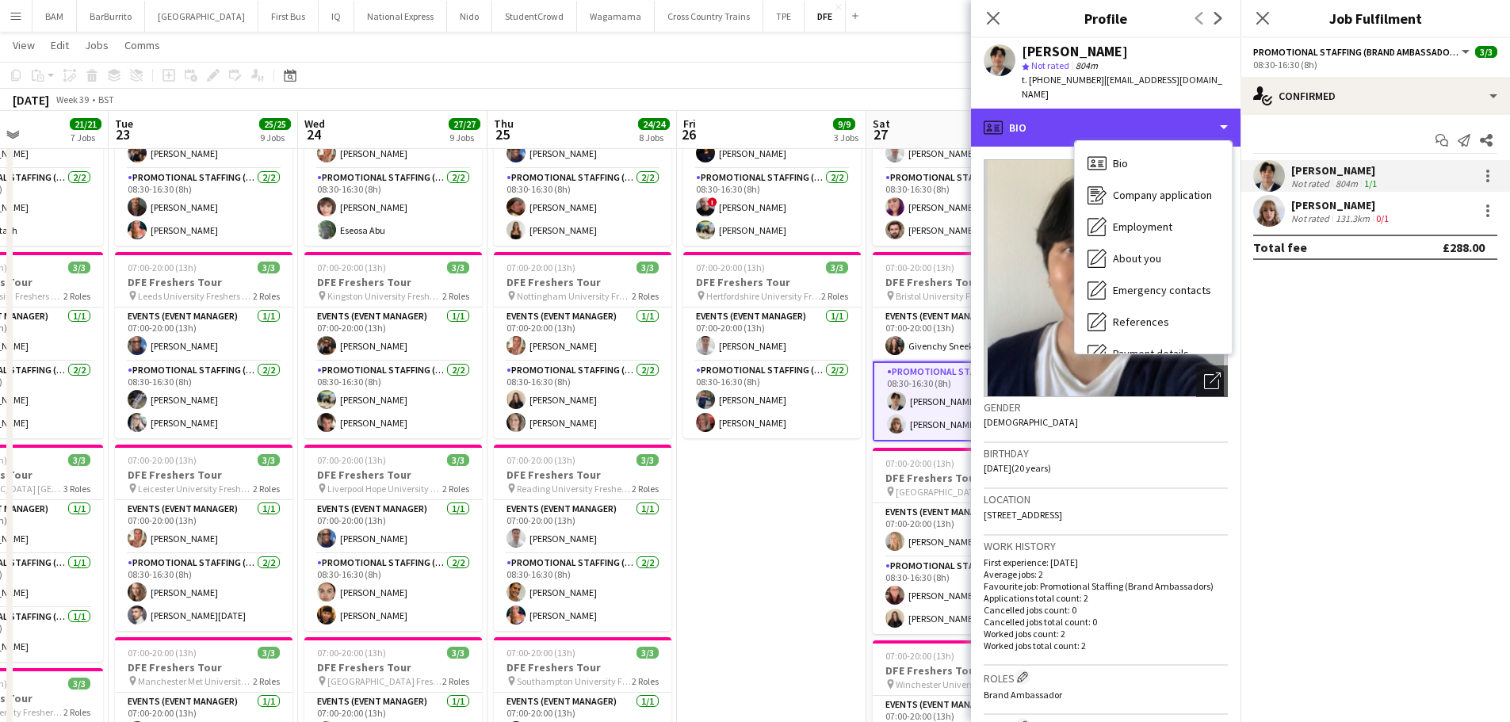
scroll to position [181, 0]
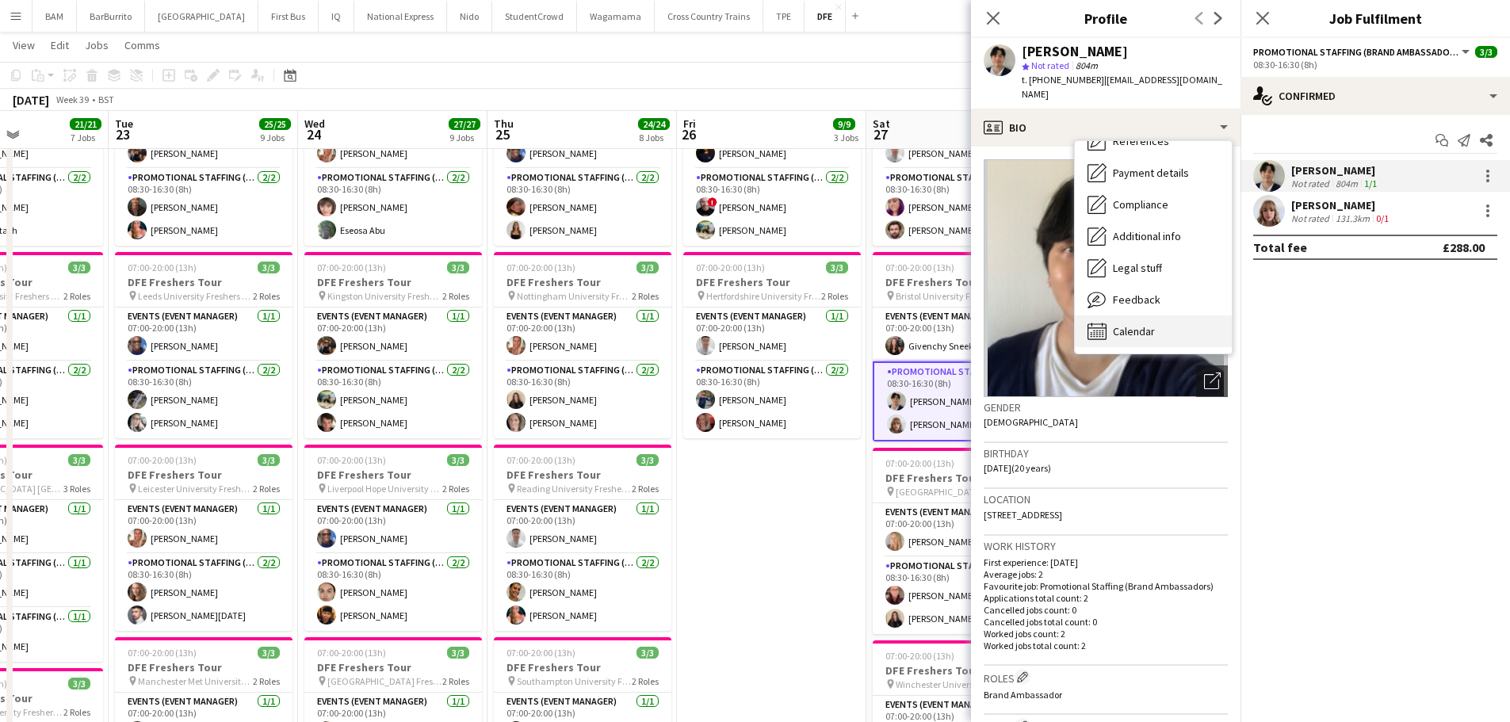
click at [1158, 321] on div "Calendar Calendar" at bounding box center [1153, 331] width 157 height 32
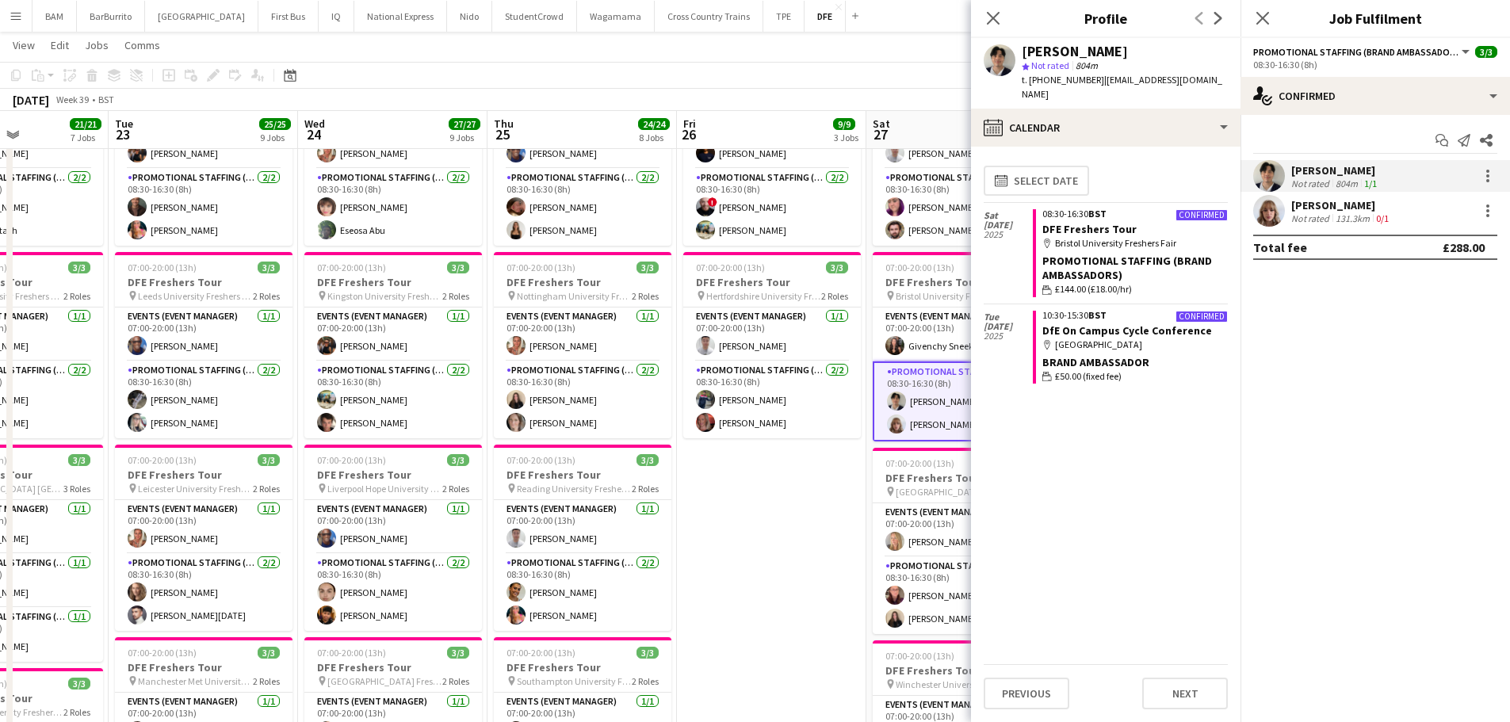
drag, startPoint x: 1327, startPoint y: 212, endPoint x: 1336, endPoint y: 215, distance: 10.0
click at [1328, 212] on div "Not rated" at bounding box center [1311, 218] width 41 height 12
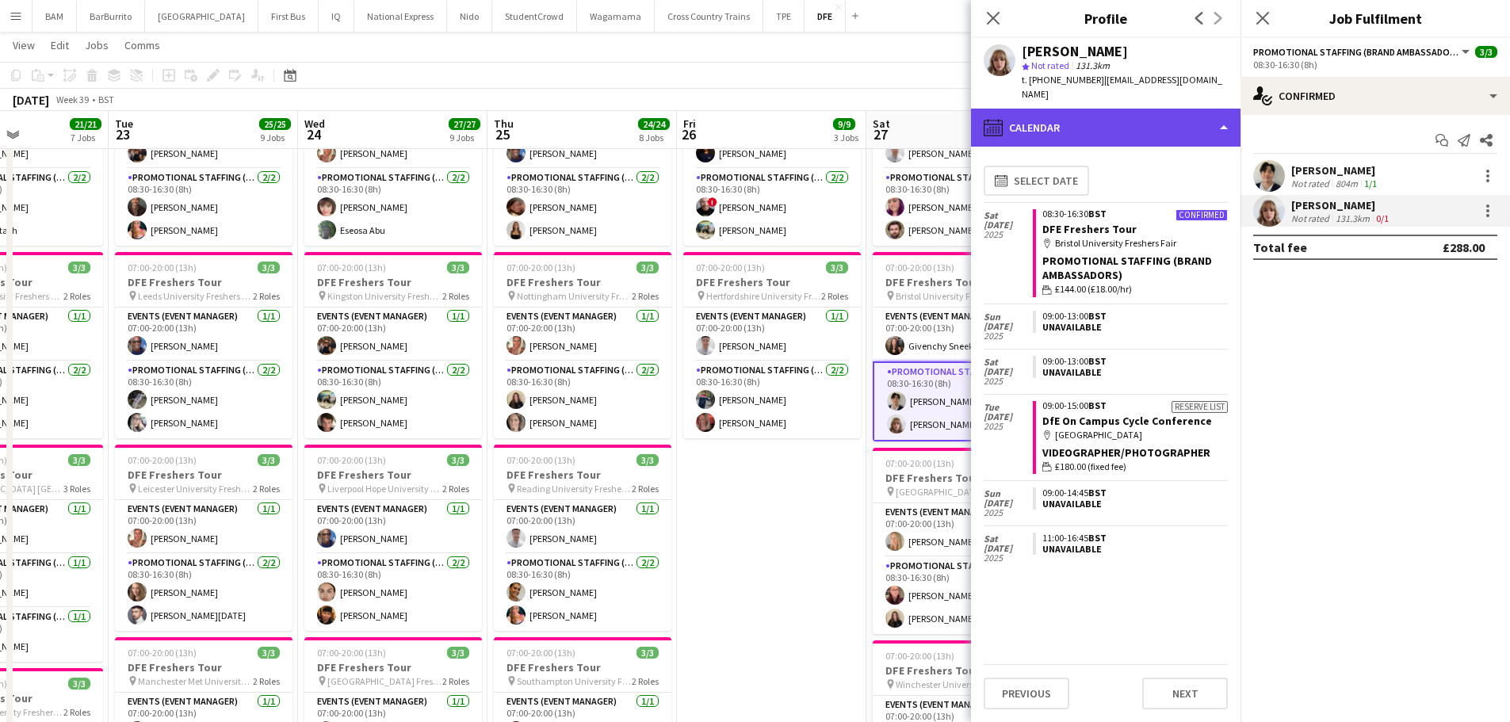
click at [1120, 109] on div "calendar-full Calendar" at bounding box center [1106, 128] width 270 height 38
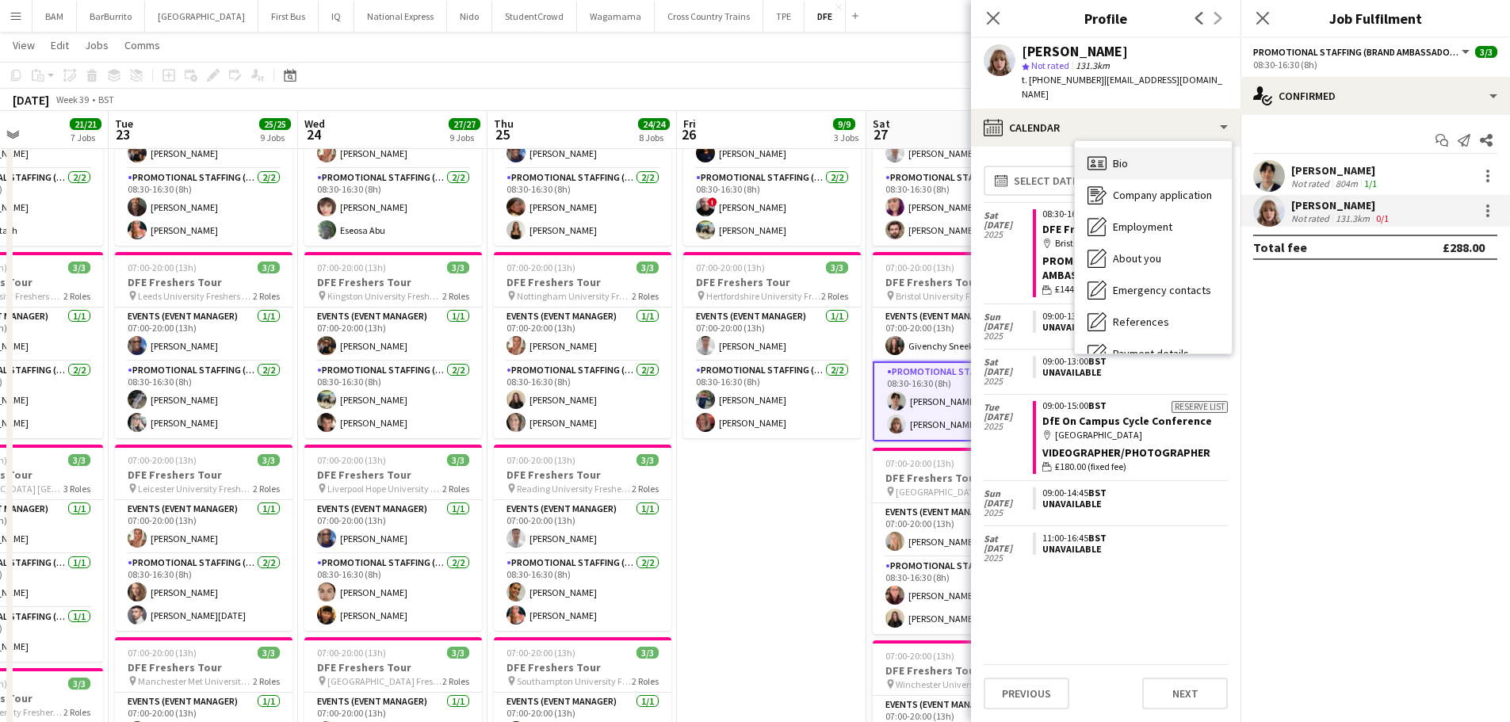
click at [1133, 147] on div "Bio Bio" at bounding box center [1153, 163] width 157 height 32
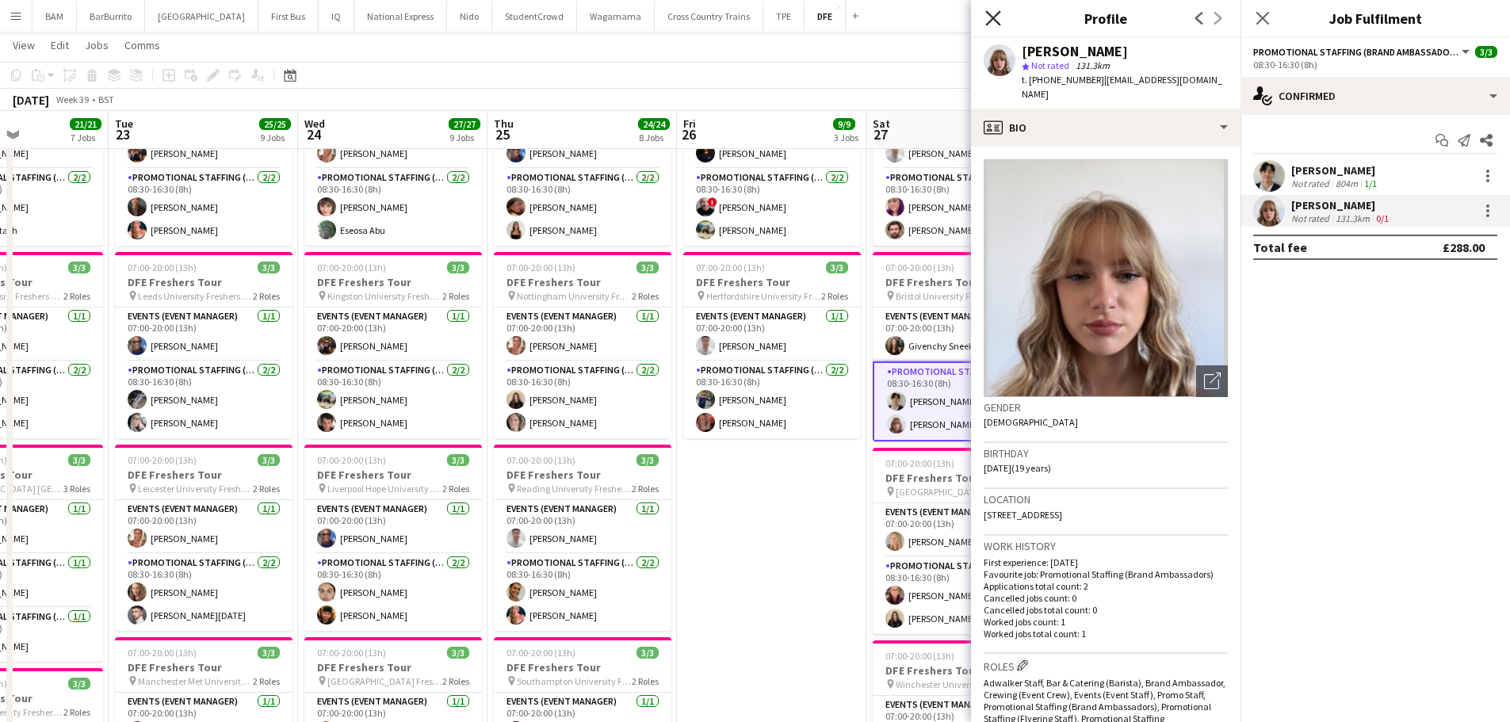
click at [998, 14] on icon at bounding box center [992, 17] width 15 height 15
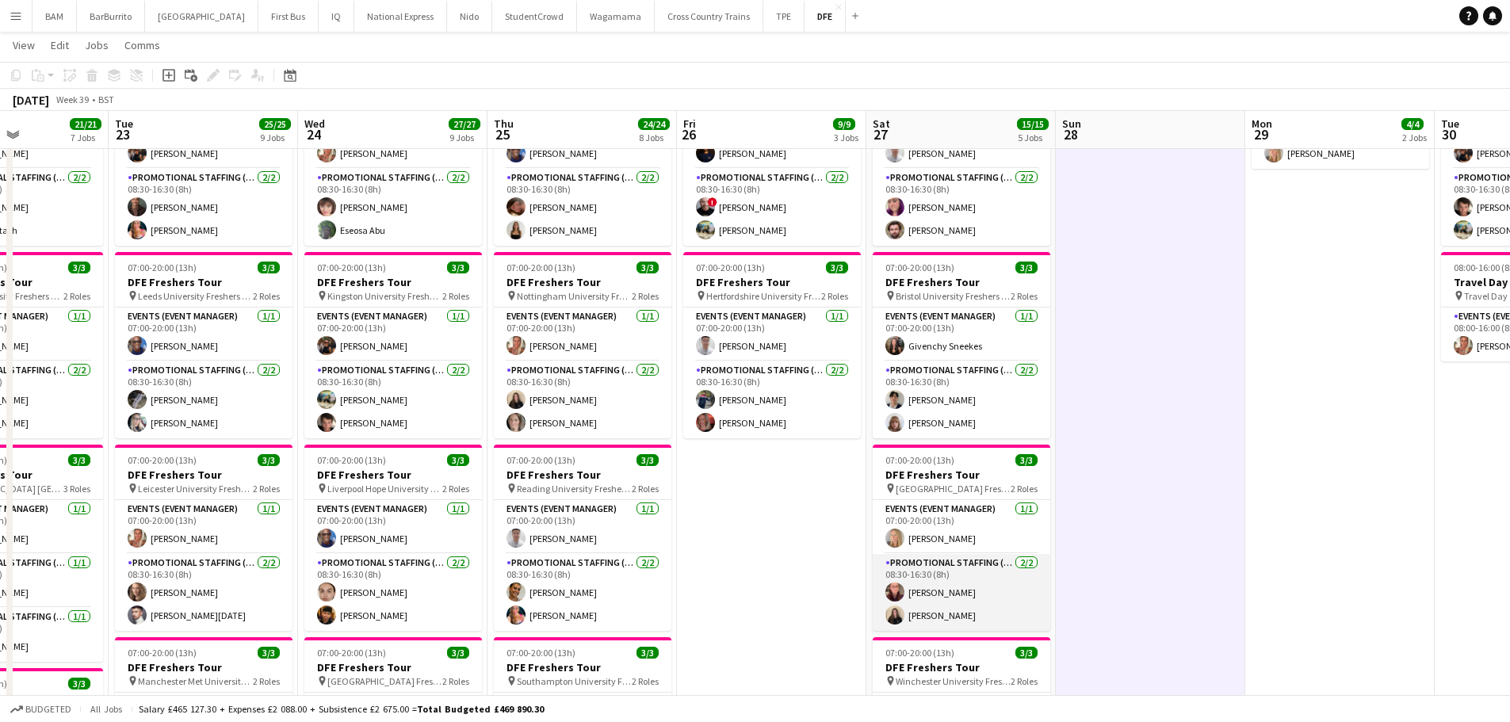
click at [992, 602] on app-card-role "Promotional Staffing (Brand Ambassadors) 2/2 08:30-16:30 (8h) Erin Barnett Ione…" at bounding box center [962, 592] width 178 height 77
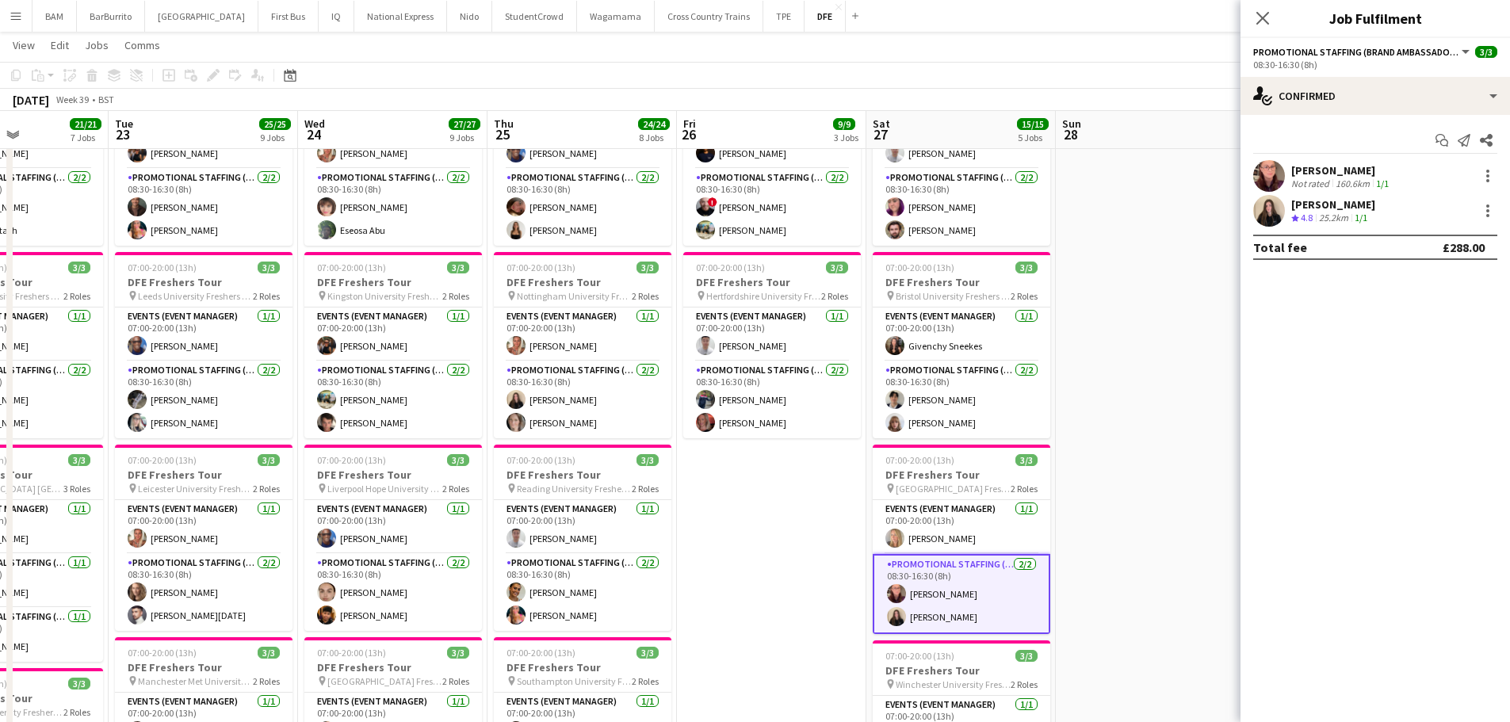
click at [1384, 197] on div "Ione Smith Crew rating 4.8 25.2km 1/1" at bounding box center [1376, 211] width 270 height 32
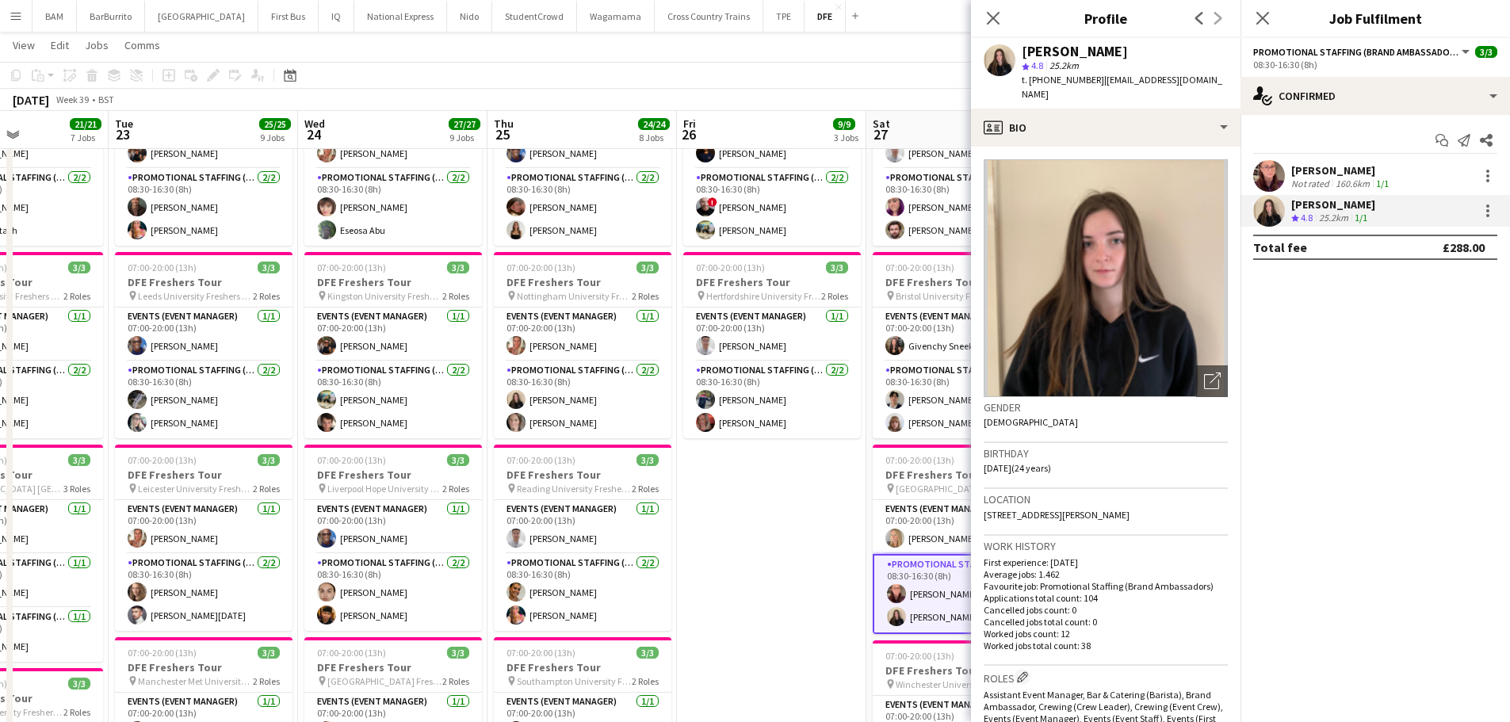
click at [1352, 194] on div "Erin Barnett Not rated 160.6km 1/1 Ione Smith Crew rating 4.8 25.2km 1/1" at bounding box center [1376, 193] width 270 height 67
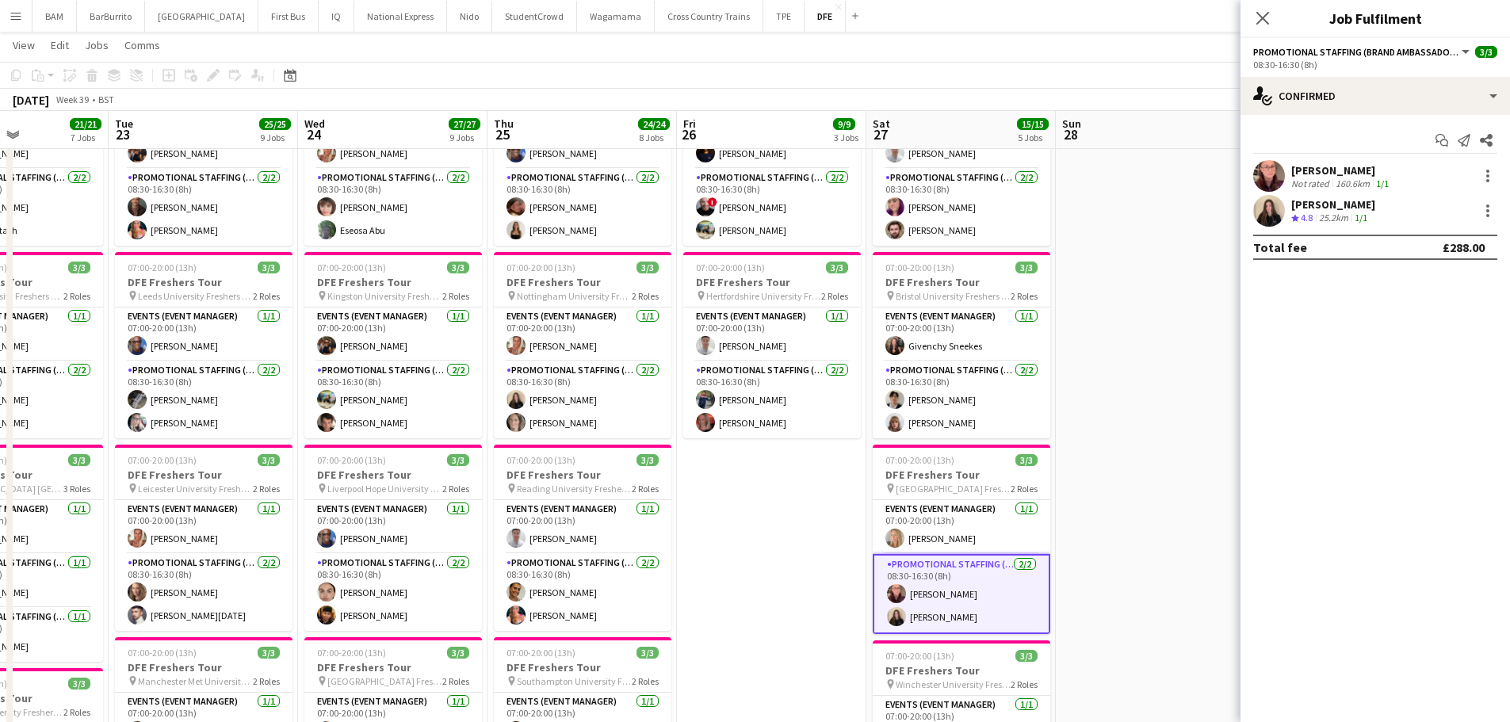
click at [1399, 175] on div "Erin Barnett Not rated 160.6km 1/1" at bounding box center [1376, 176] width 270 height 32
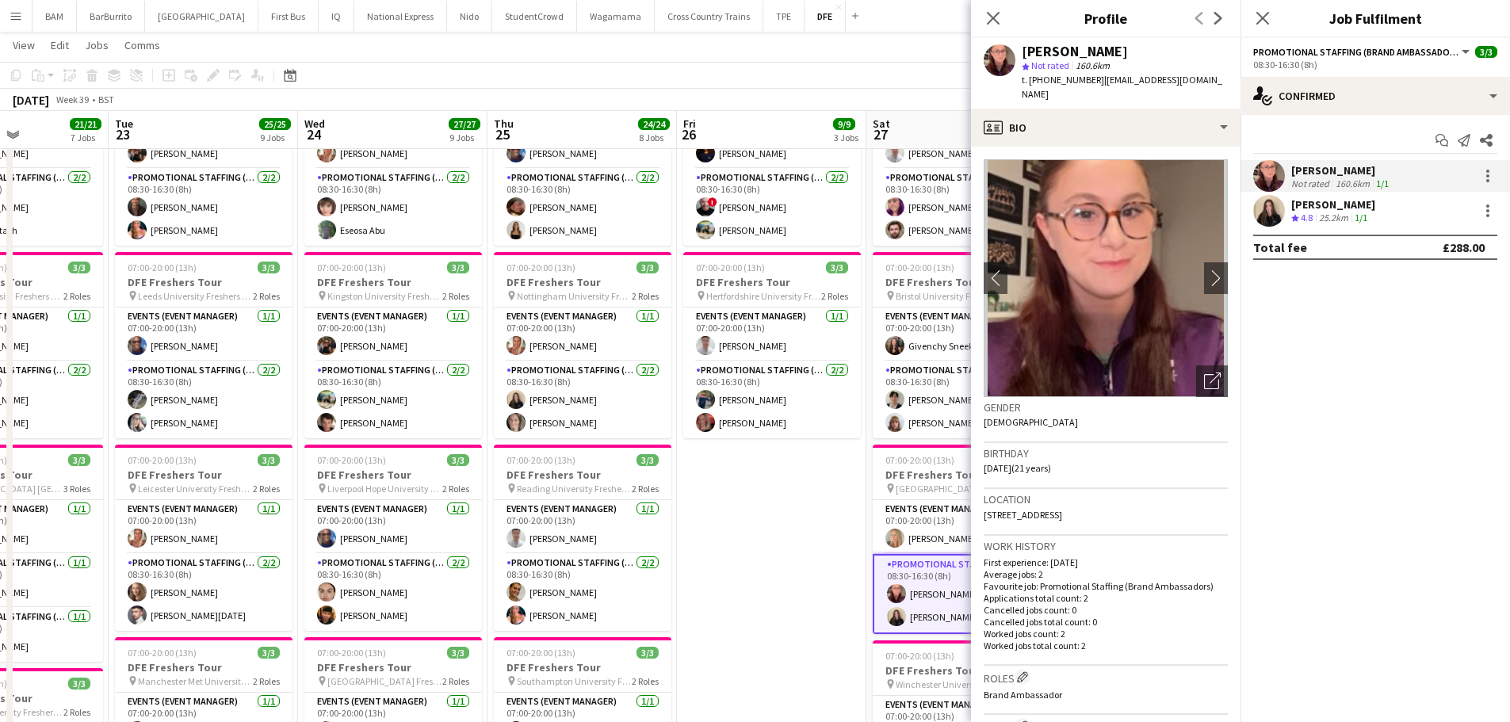
click at [1123, 87] on div "t. +447786103592 | erinmbarnett@hotmail.com" at bounding box center [1125, 87] width 206 height 29
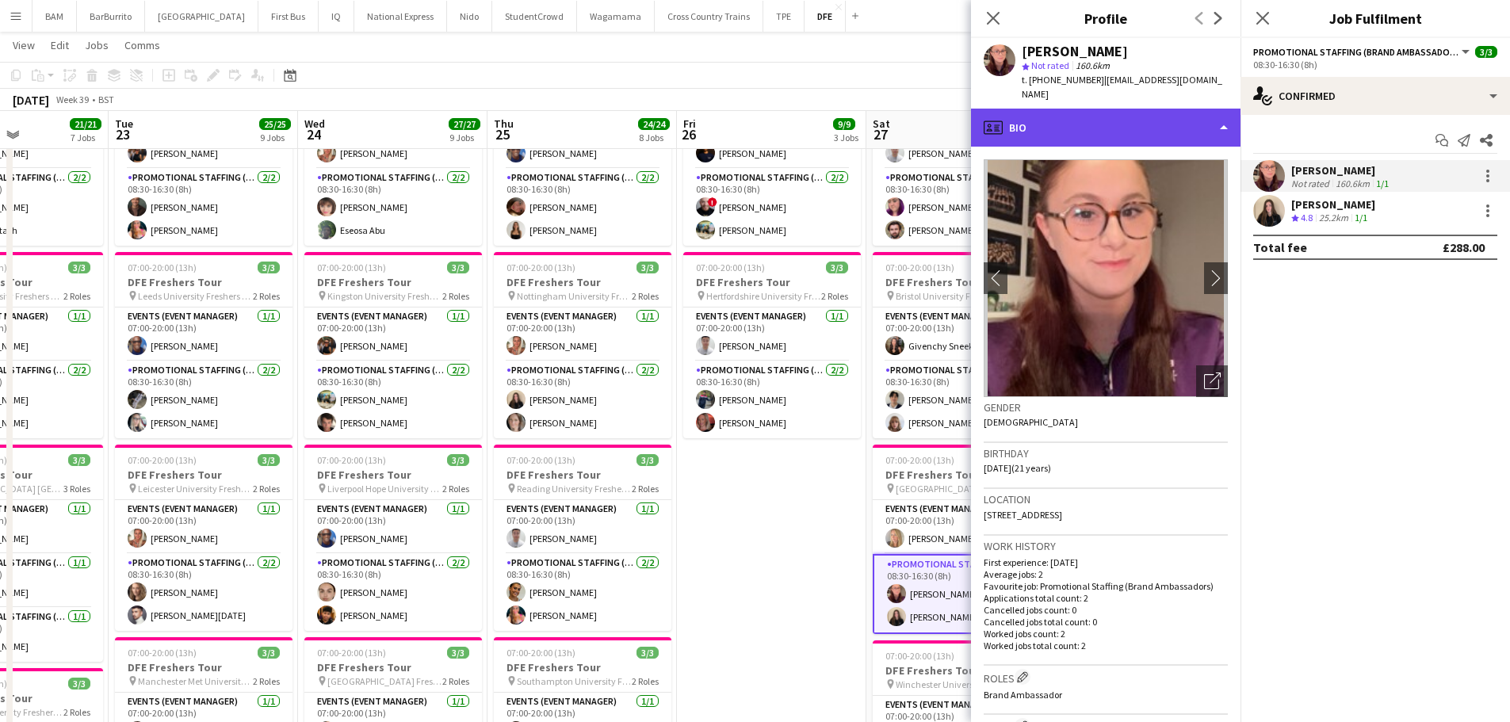
click at [1140, 109] on div "profile Bio" at bounding box center [1106, 128] width 270 height 38
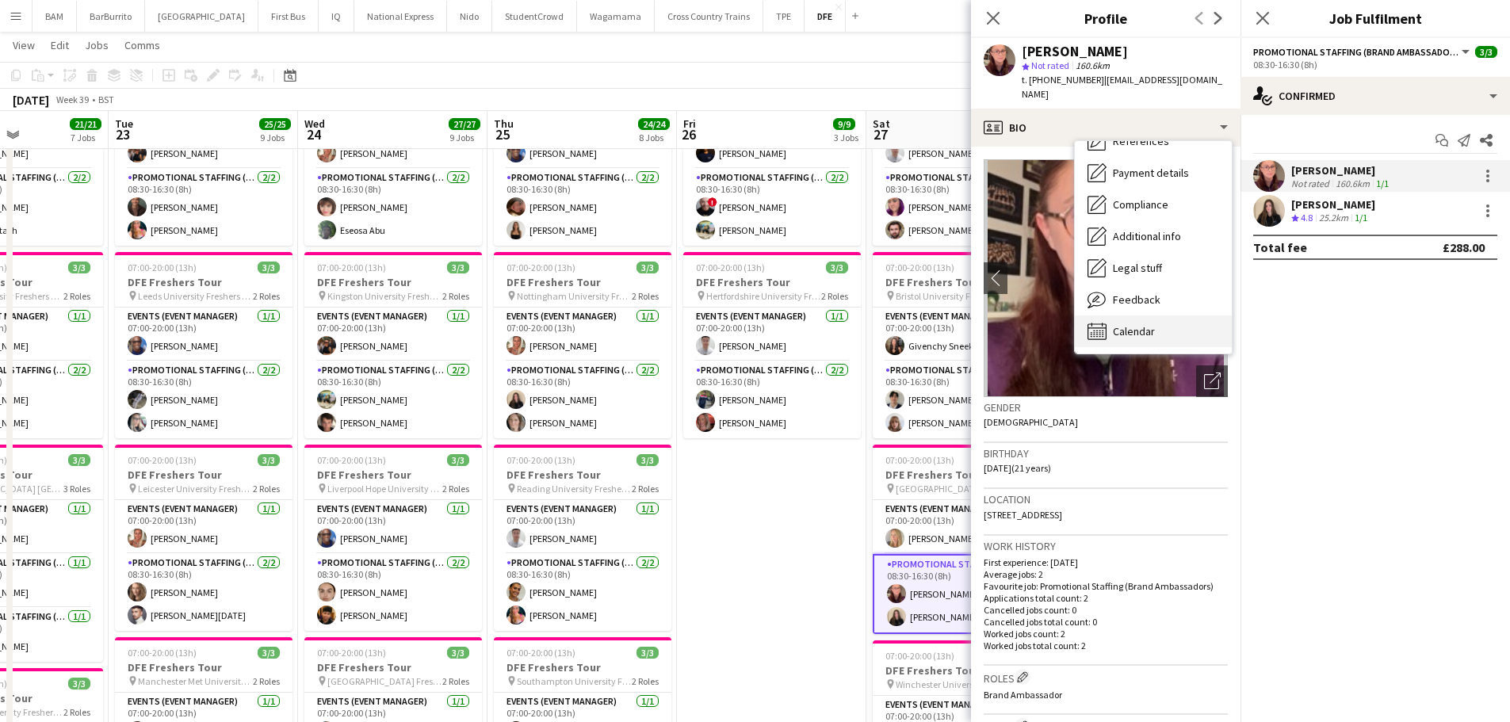
click at [1156, 320] on div "Calendar Calendar" at bounding box center [1153, 331] width 157 height 32
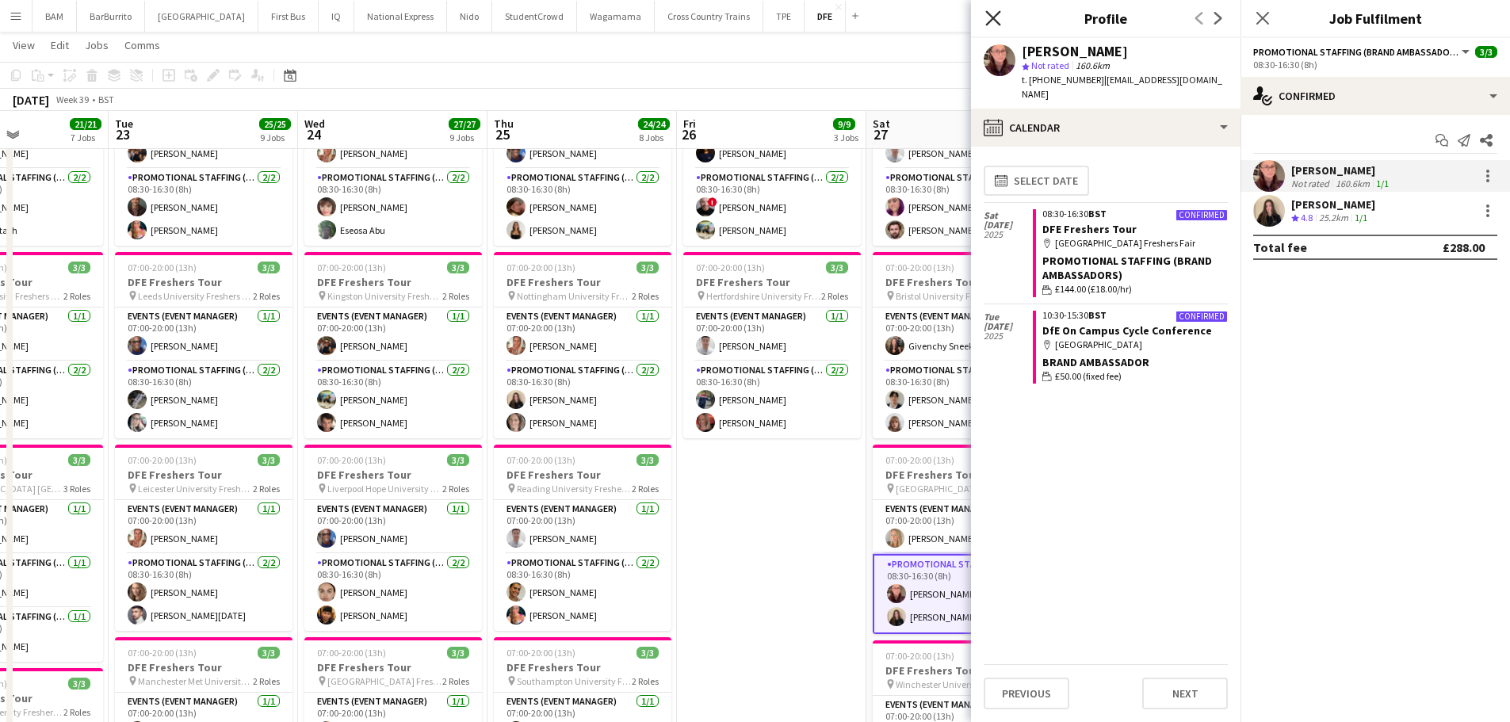
click at [1000, 10] on app-icon "Close pop-in" at bounding box center [993, 18] width 23 height 23
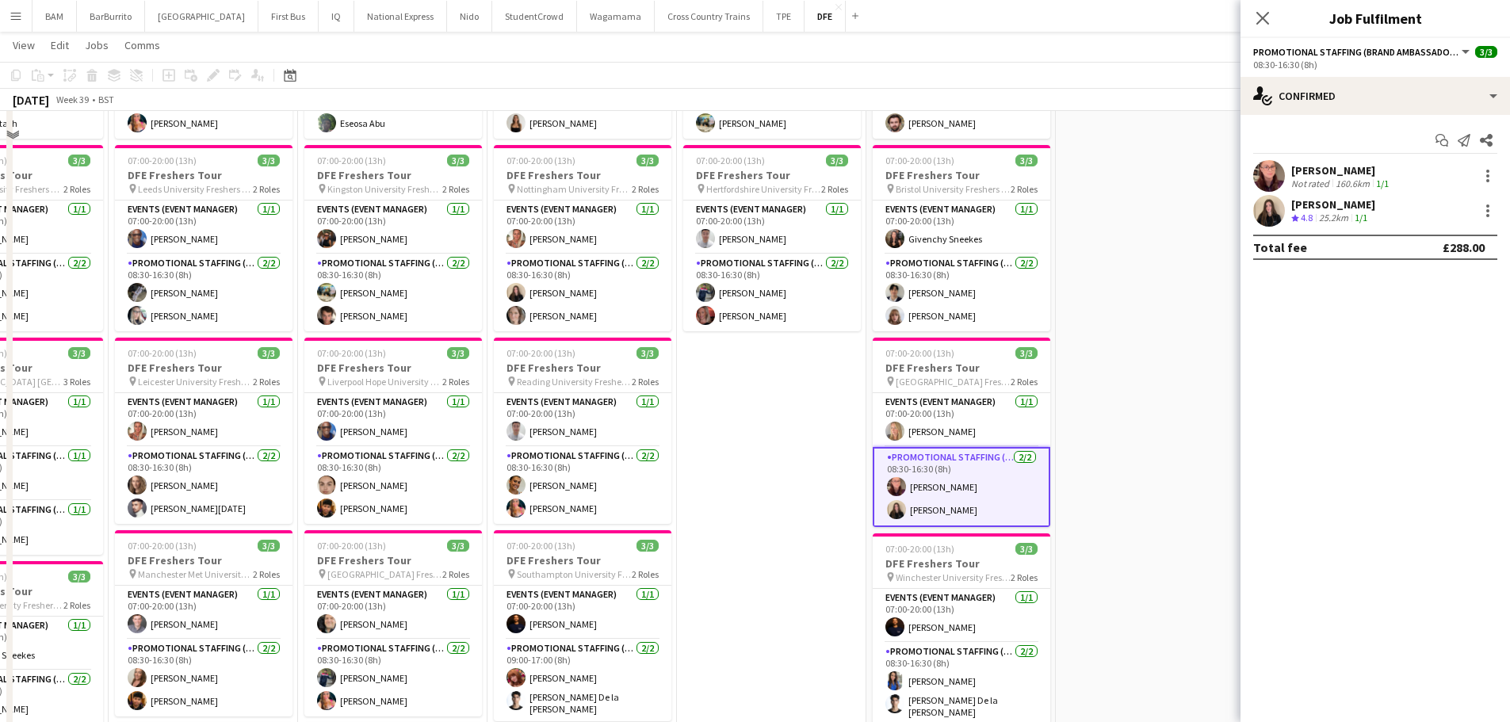
scroll to position [555, 0]
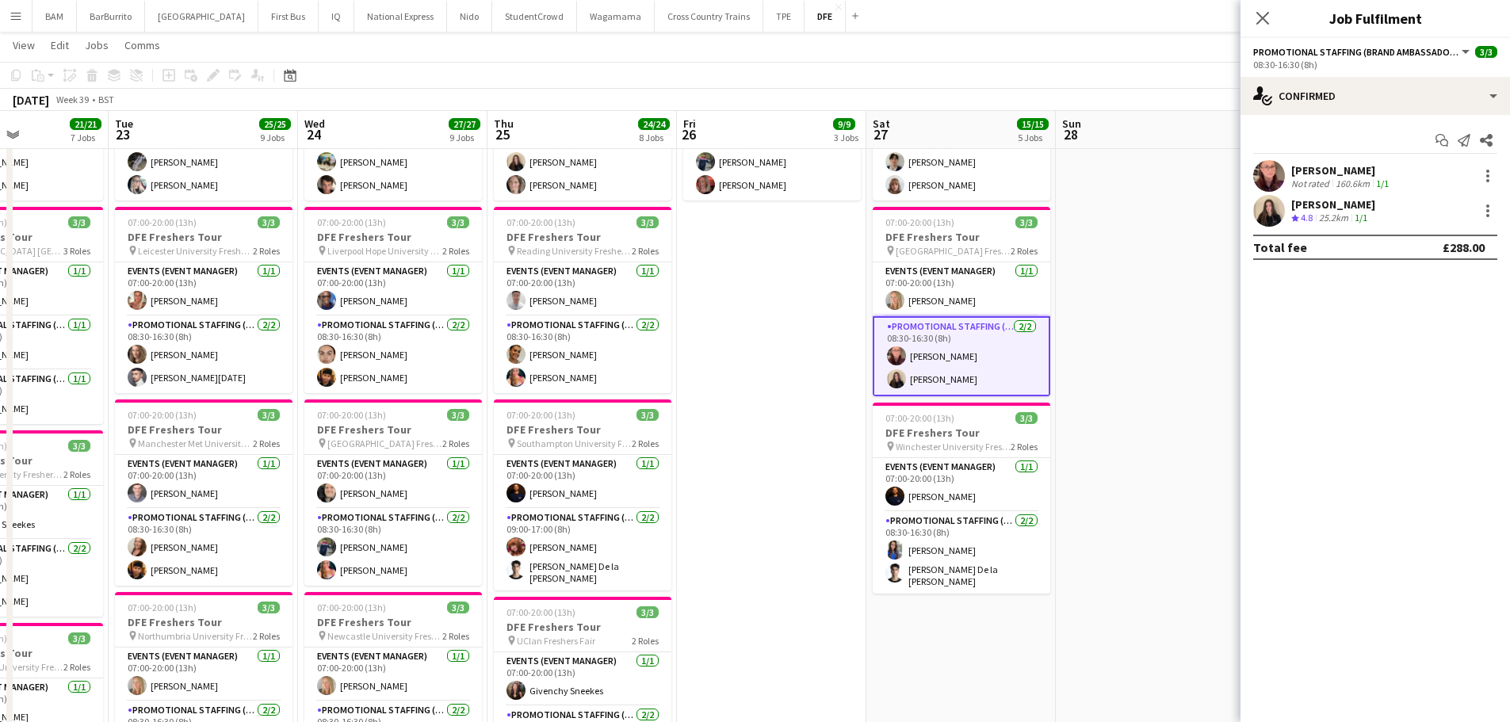
click at [1119, 390] on app-date-cell at bounding box center [1150, 511] width 189 height 1776
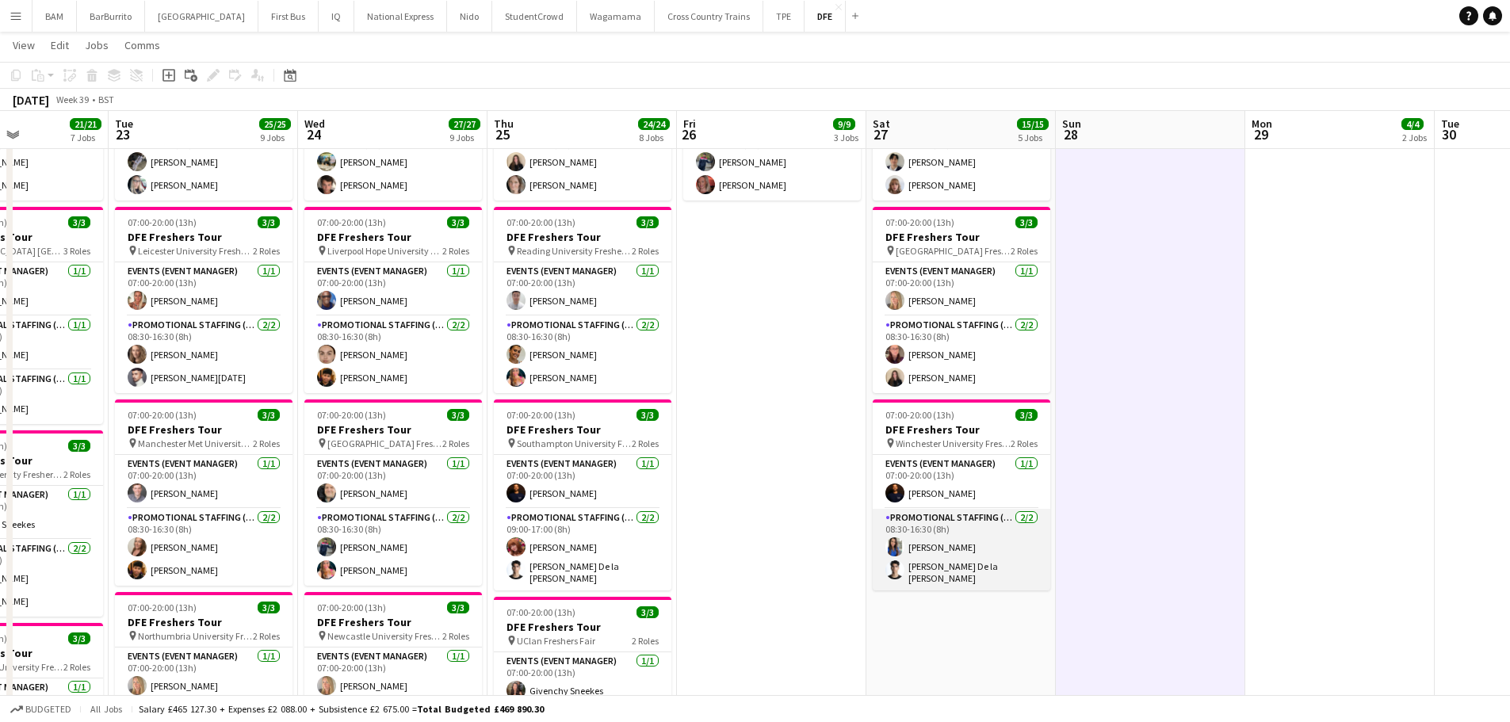
click at [1004, 537] on app-card-role "Promotional Staffing (Brand Ambassadors) 2/2 08:30-16:30 (8h) Emma Wood Adrian …" at bounding box center [962, 550] width 178 height 82
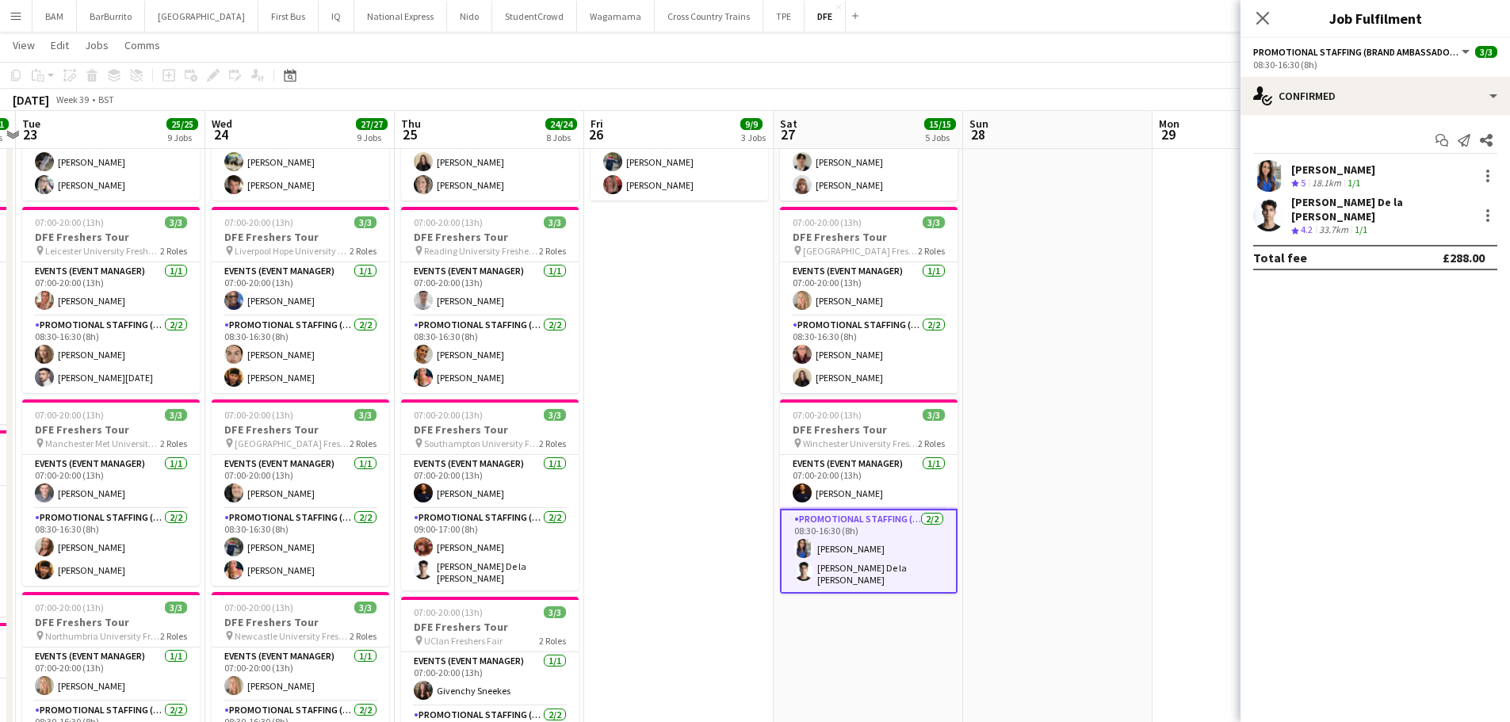
drag, startPoint x: 1130, startPoint y: 379, endPoint x: 935, endPoint y: 369, distance: 195.3
click at [935, 369] on app-calendar-viewport "Sat 20 6/6 2 Jobs Sun 21 2/2 2 Jobs Mon 22 21/21 7 Jobs Tue 23 25/25 9 Jobs Wed…" at bounding box center [755, 562] width 1510 height 2111
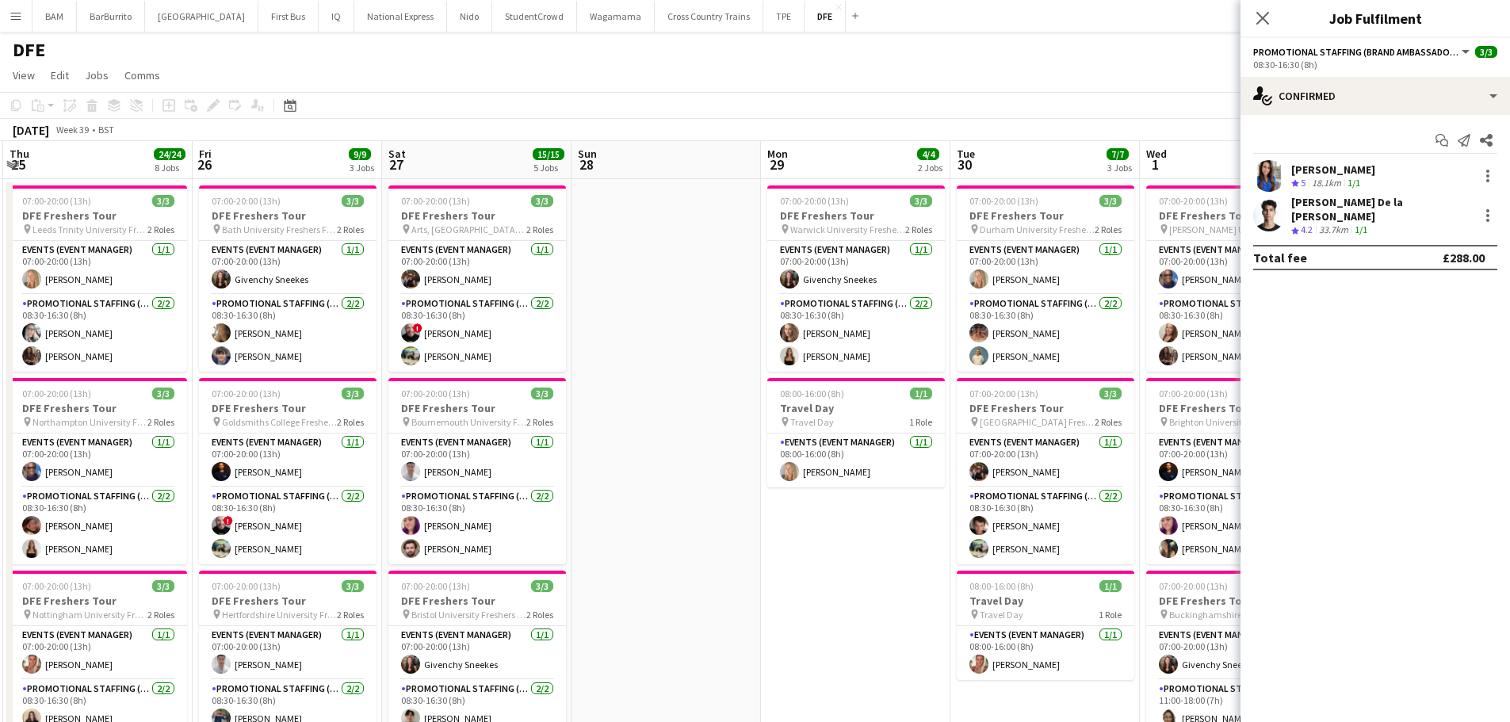
scroll to position [0, 572]
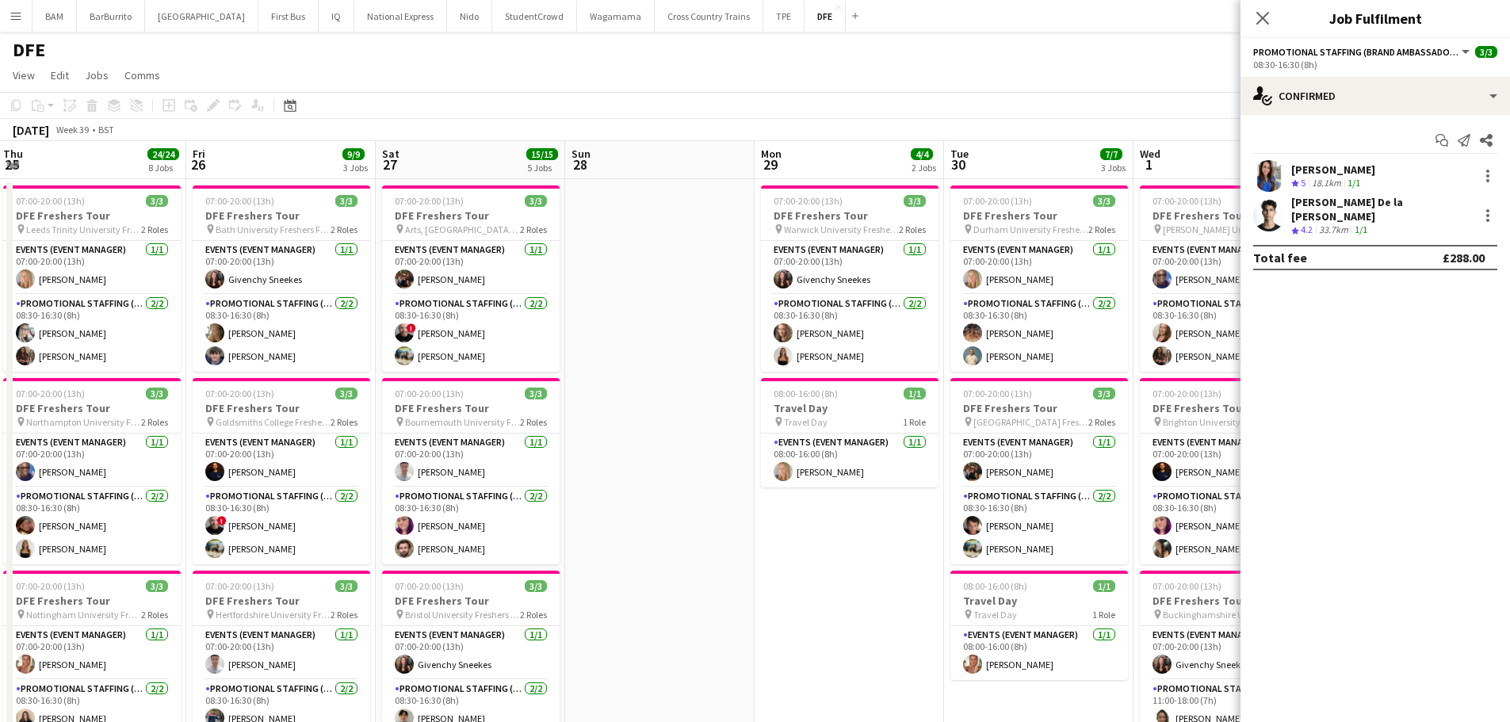
drag, startPoint x: 755, startPoint y: 365, endPoint x: 689, endPoint y: 357, distance: 67.1
click at [815, 127] on div "September 2025 Week 39 • BST" at bounding box center [755, 130] width 1510 height 22
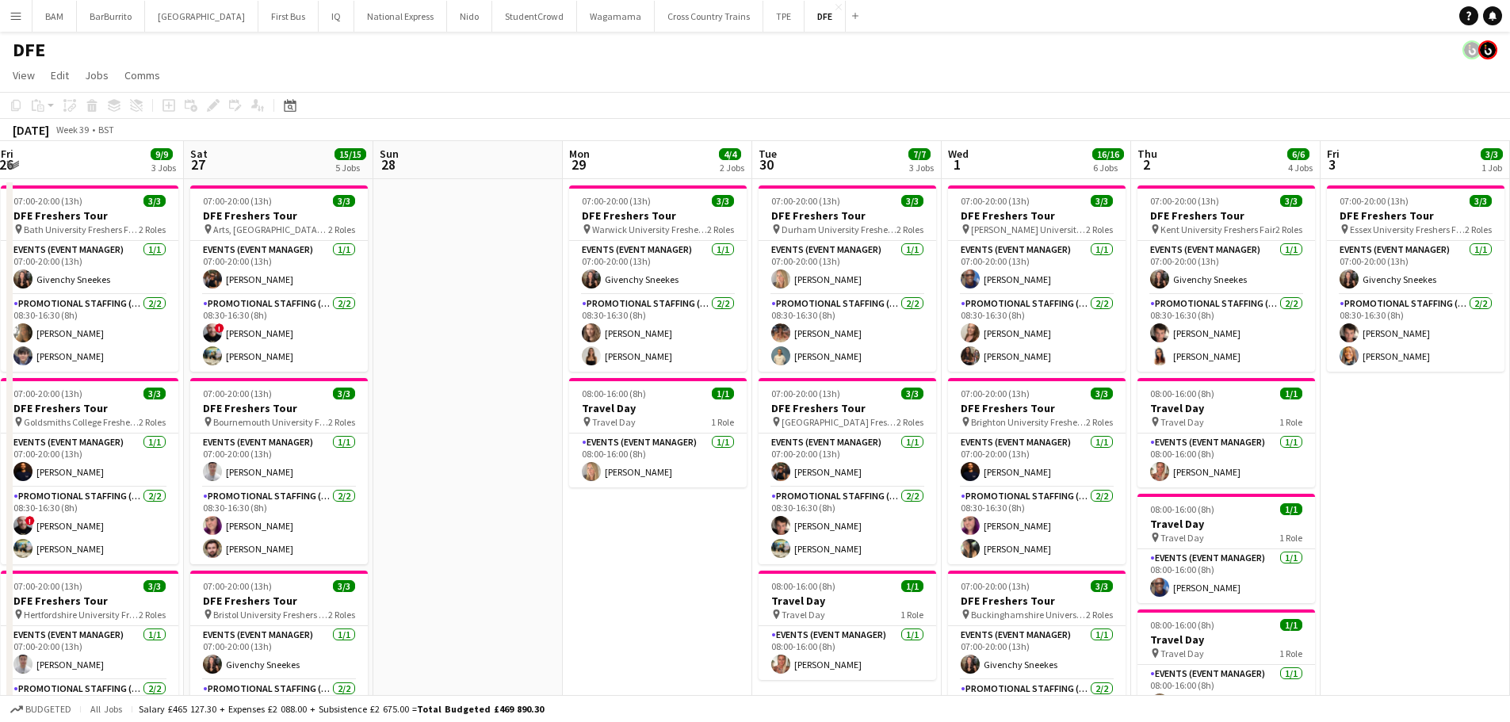
scroll to position [0, 607]
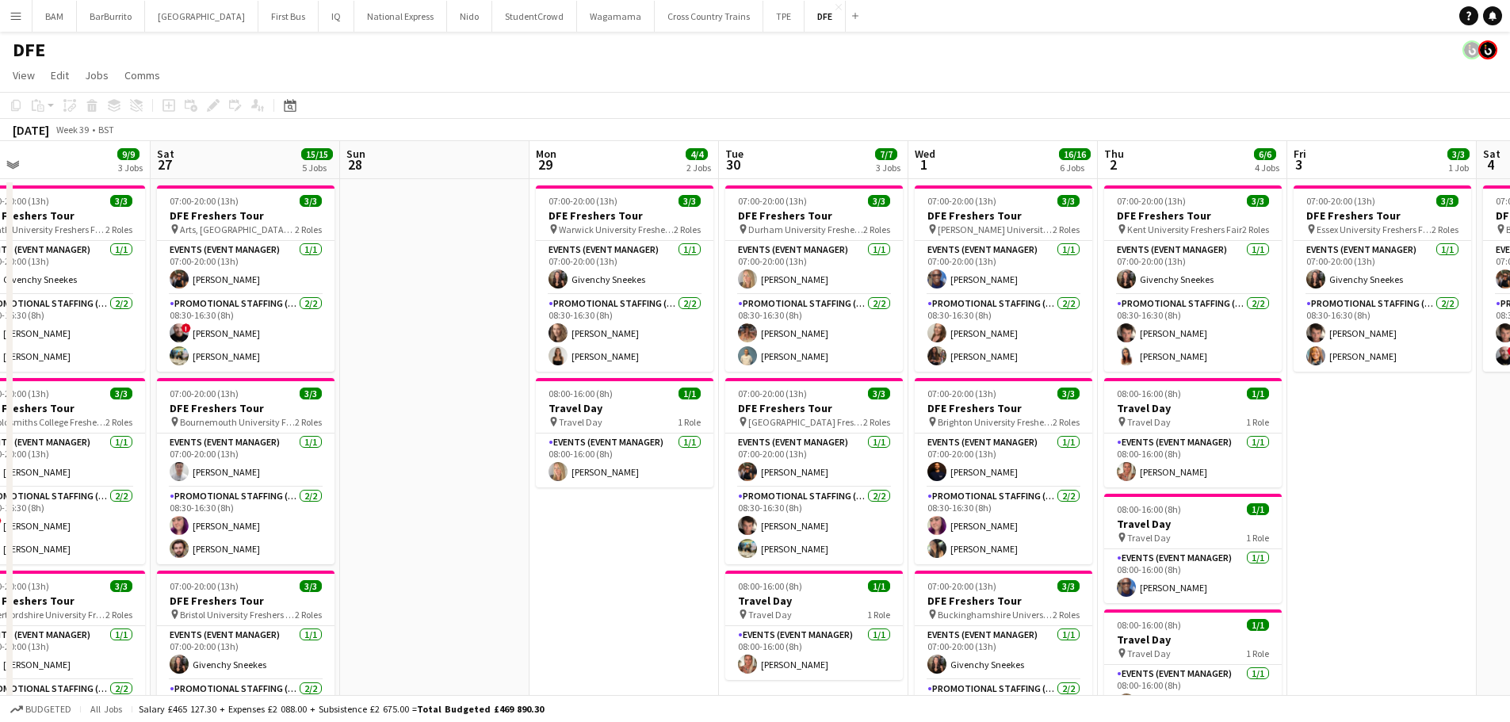
drag, startPoint x: 974, startPoint y: 341, endPoint x: 749, endPoint y: 335, distance: 225.2
click at [822, 347] on app-card-role "Promotional Staffing (Brand Ambassadors) 2/2 08:30-16:30 (8h) Emma Mcangus Elli…" at bounding box center [814, 333] width 178 height 77
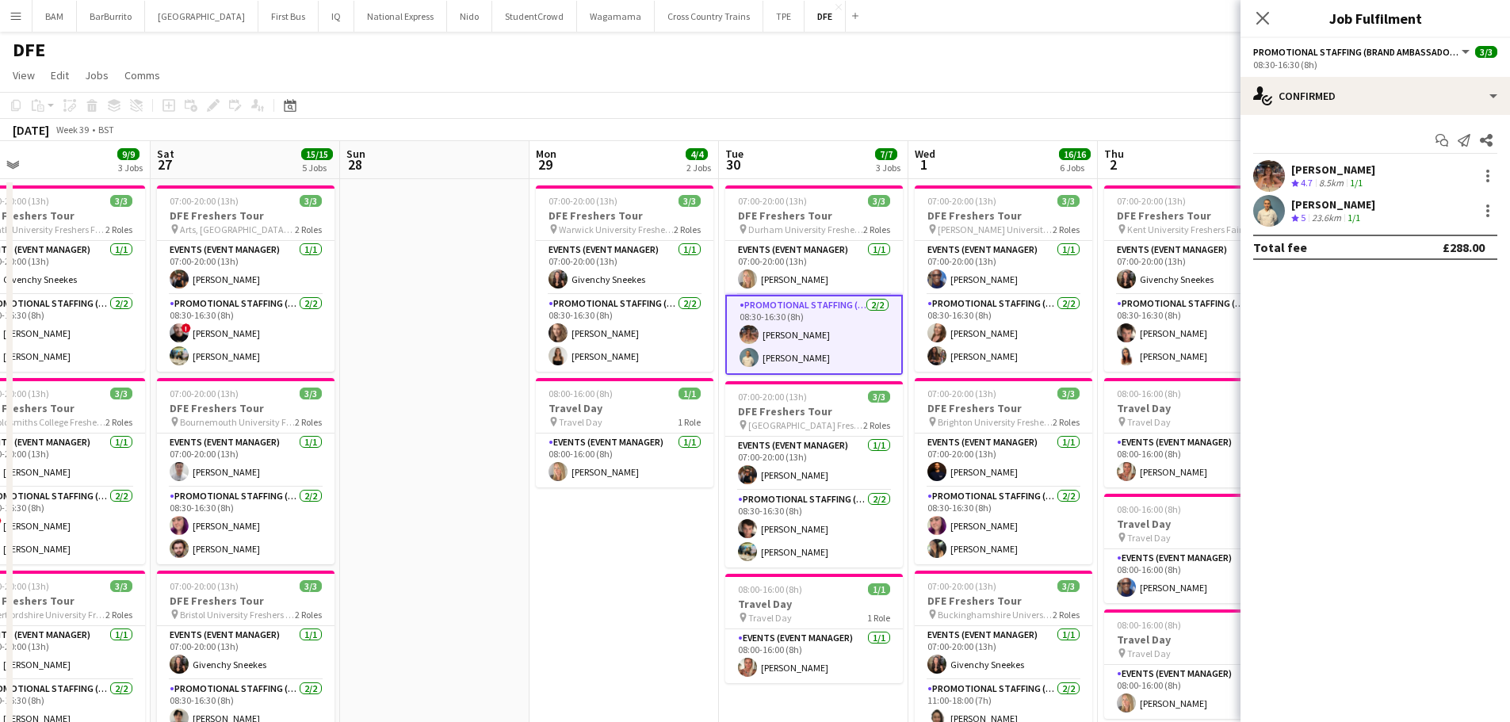
click at [1357, 208] on div "[PERSON_NAME]" at bounding box center [1333, 204] width 84 height 14
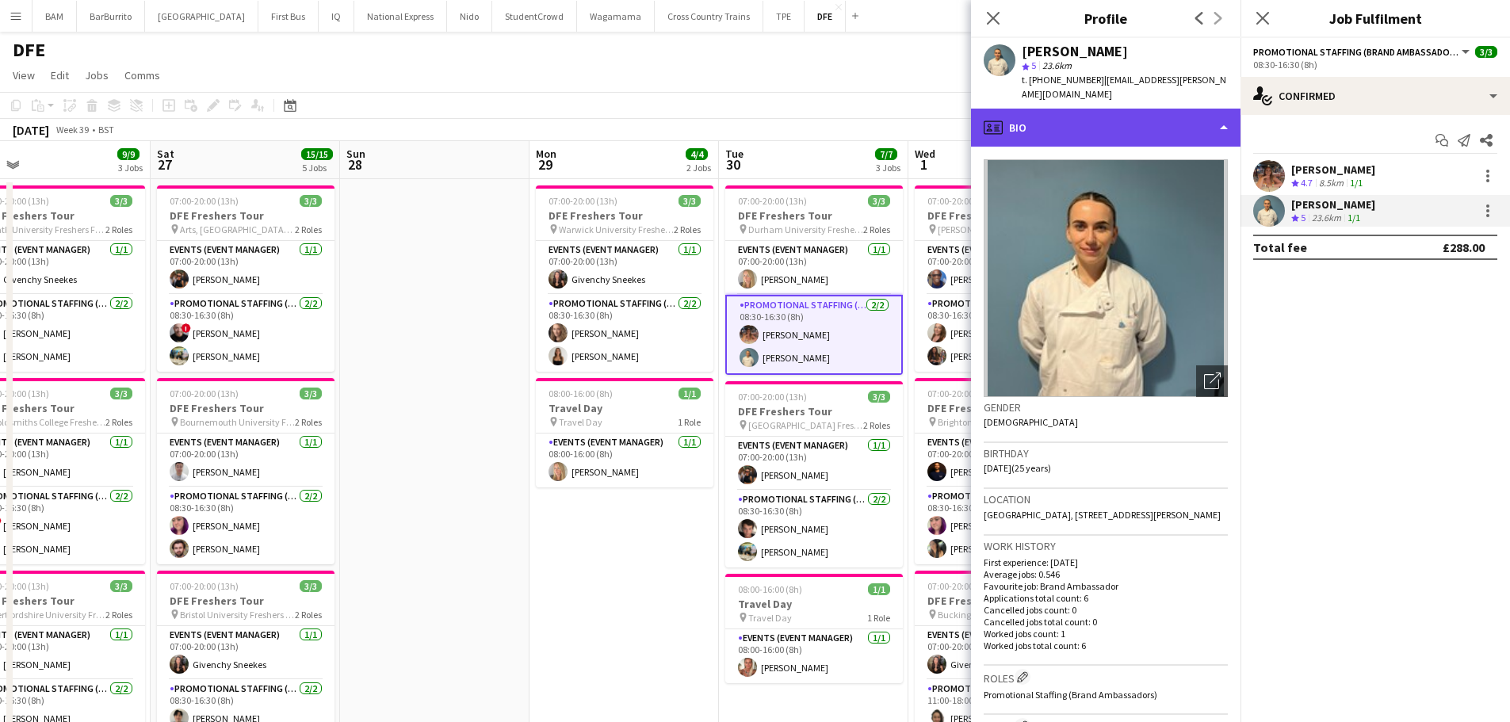
click at [1090, 136] on div "profile Bio" at bounding box center [1106, 128] width 270 height 38
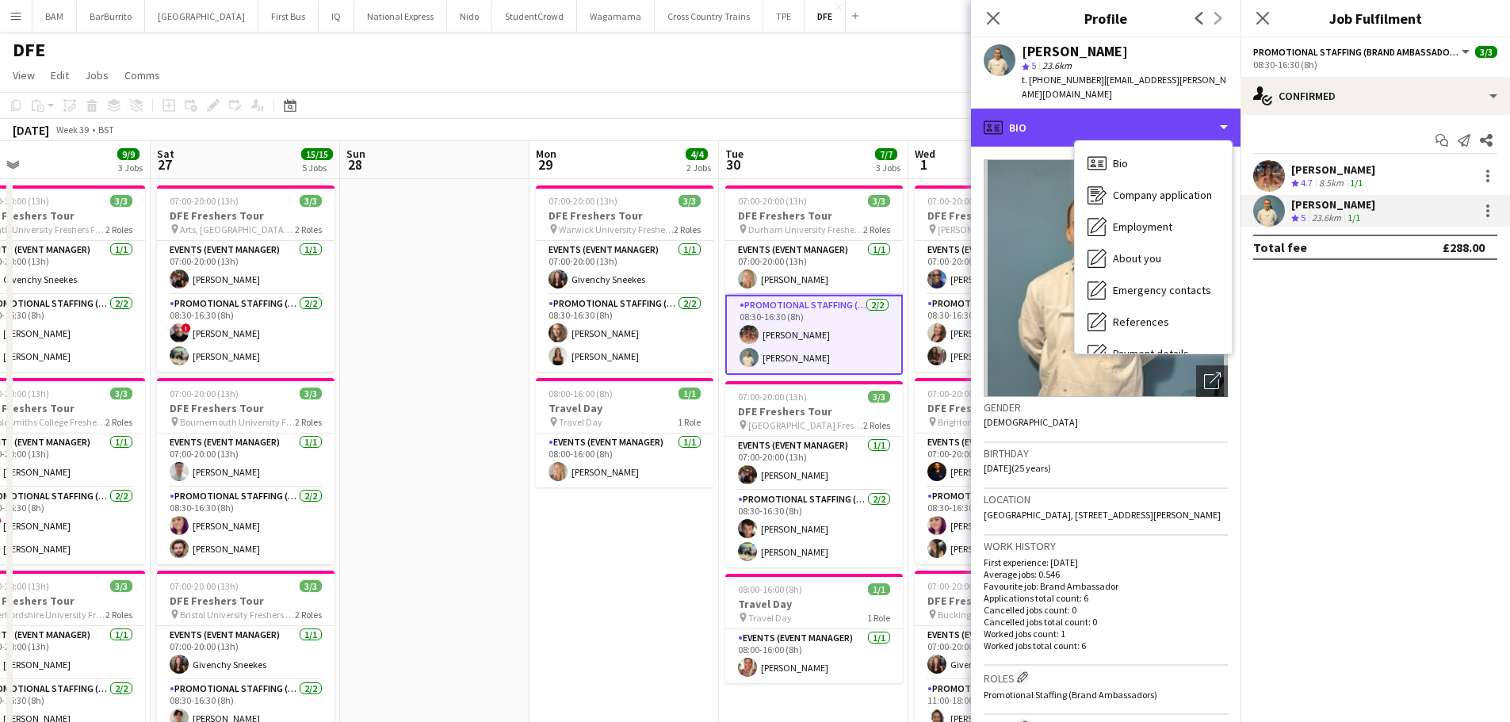
scroll to position [181, 0]
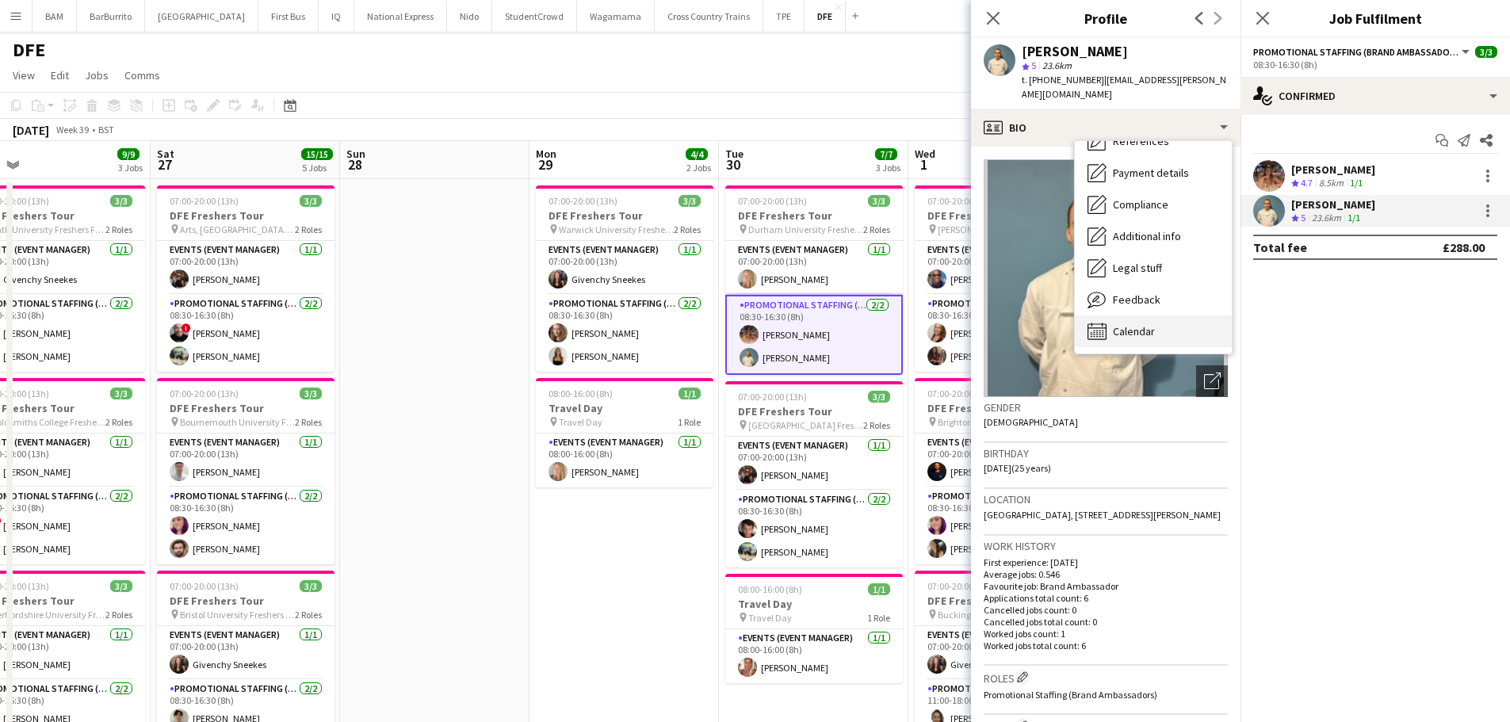
click at [1121, 330] on span "Calendar" at bounding box center [1134, 331] width 42 height 14
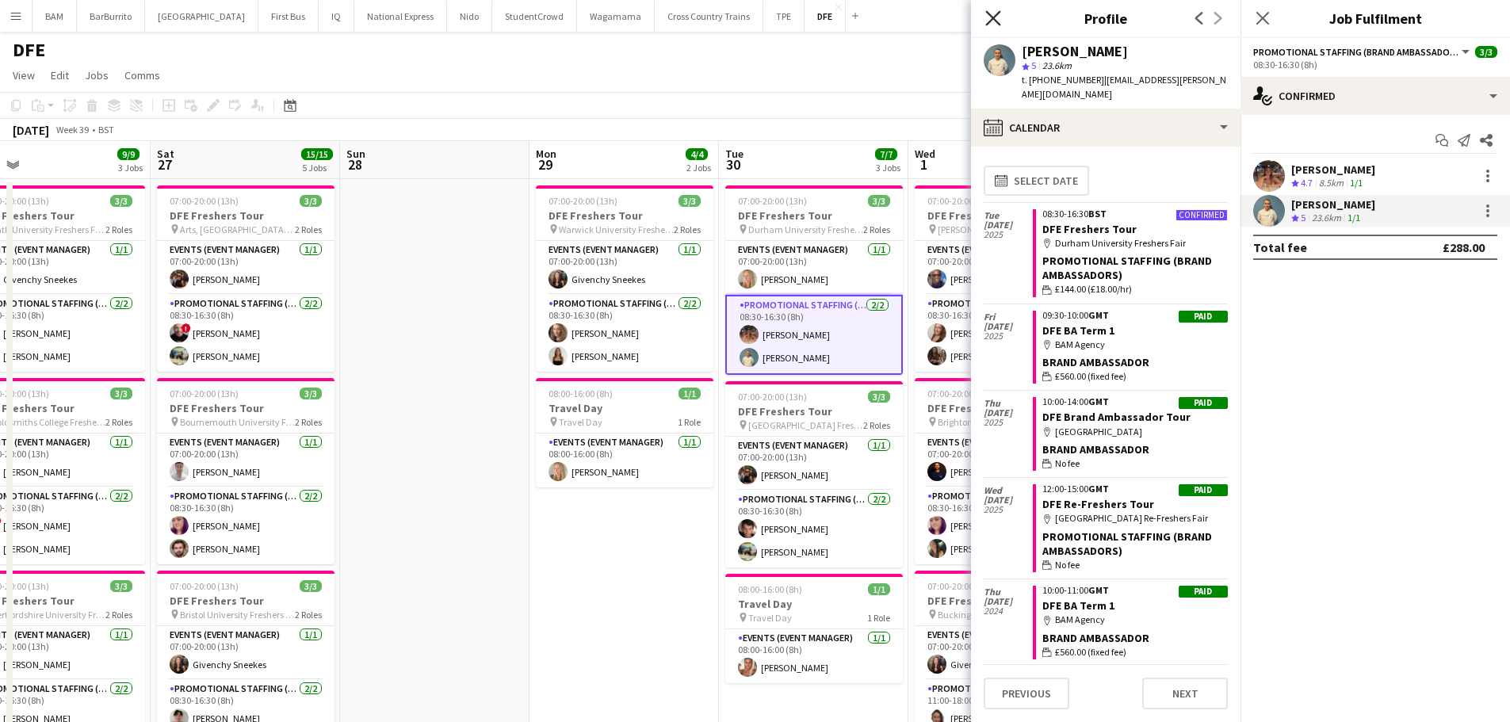
click at [991, 12] on icon "Close pop-in" at bounding box center [992, 17] width 15 height 15
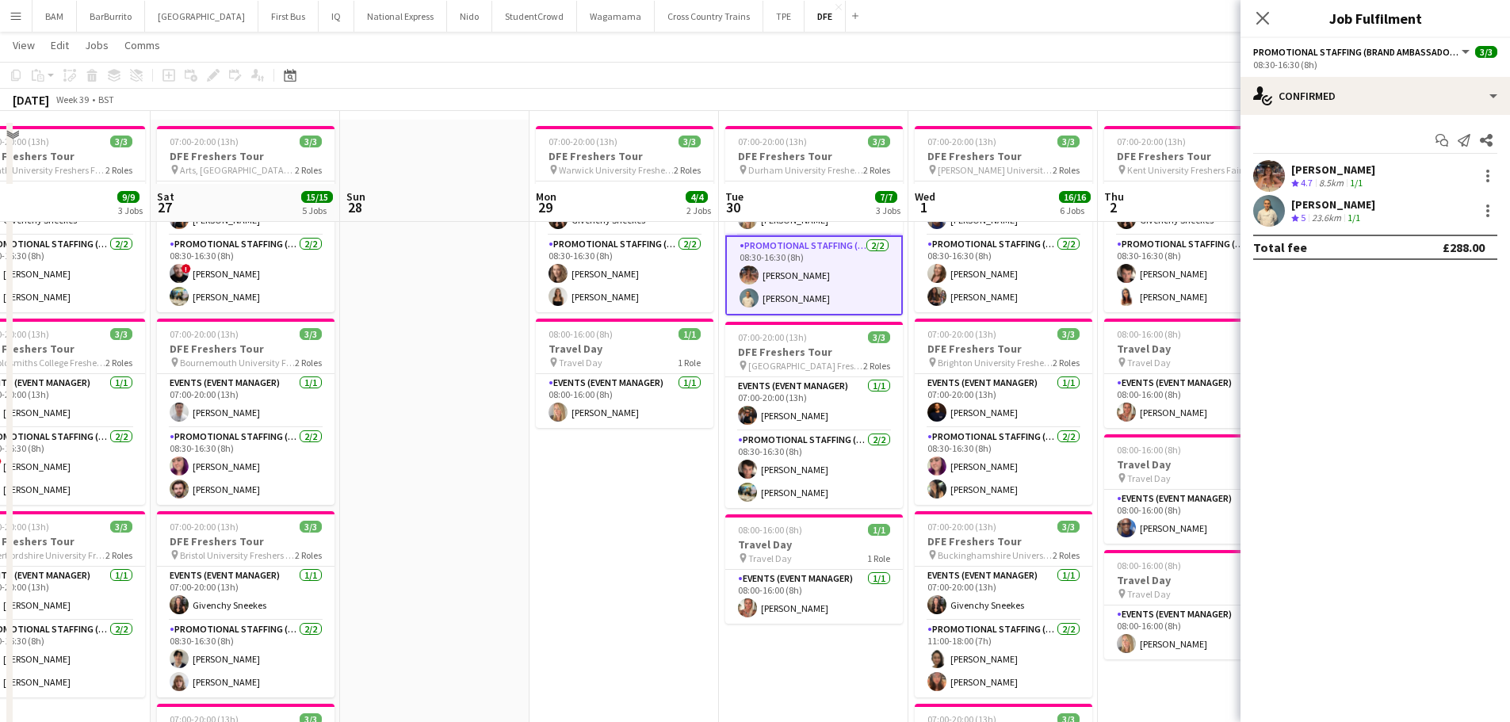
scroll to position [0, 0]
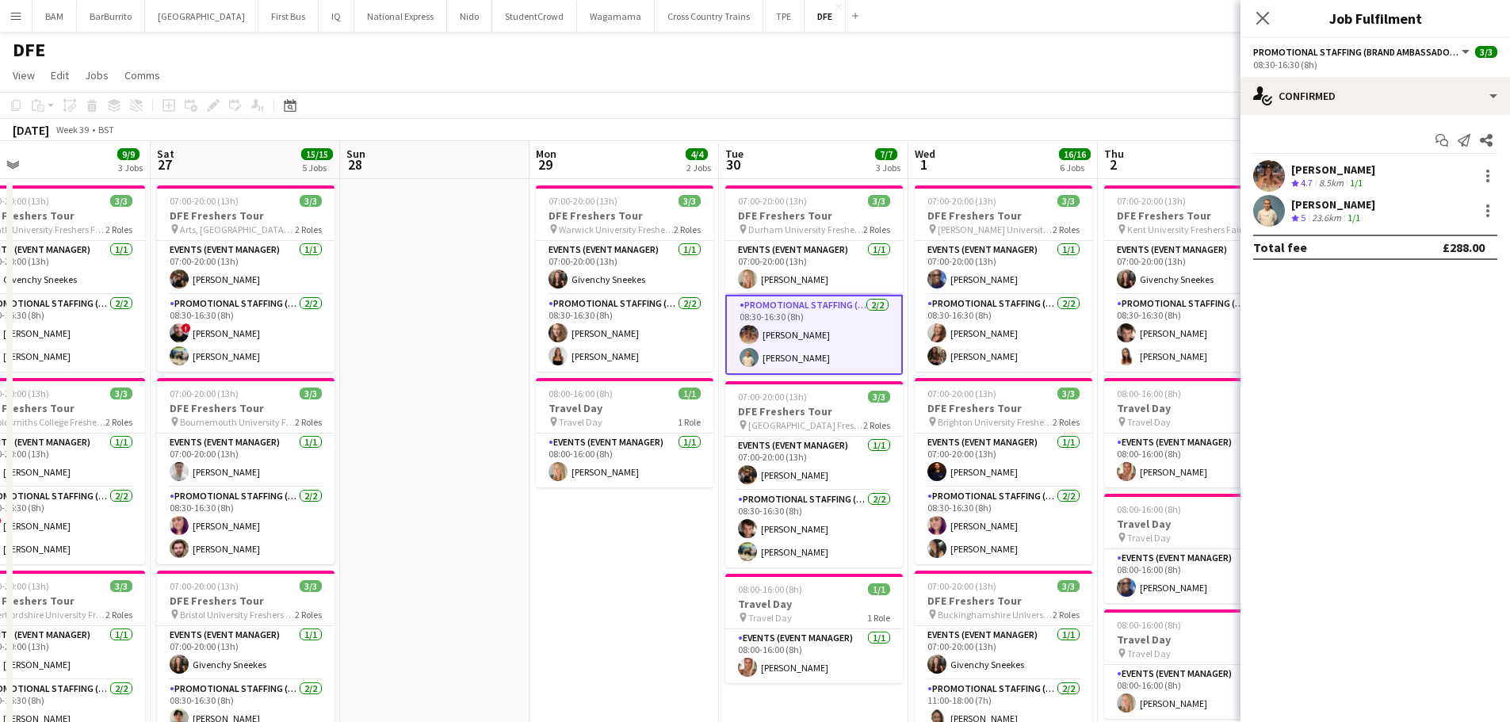
click at [1011, 122] on div "September 2025 Week 39 • BST" at bounding box center [755, 130] width 1510 height 22
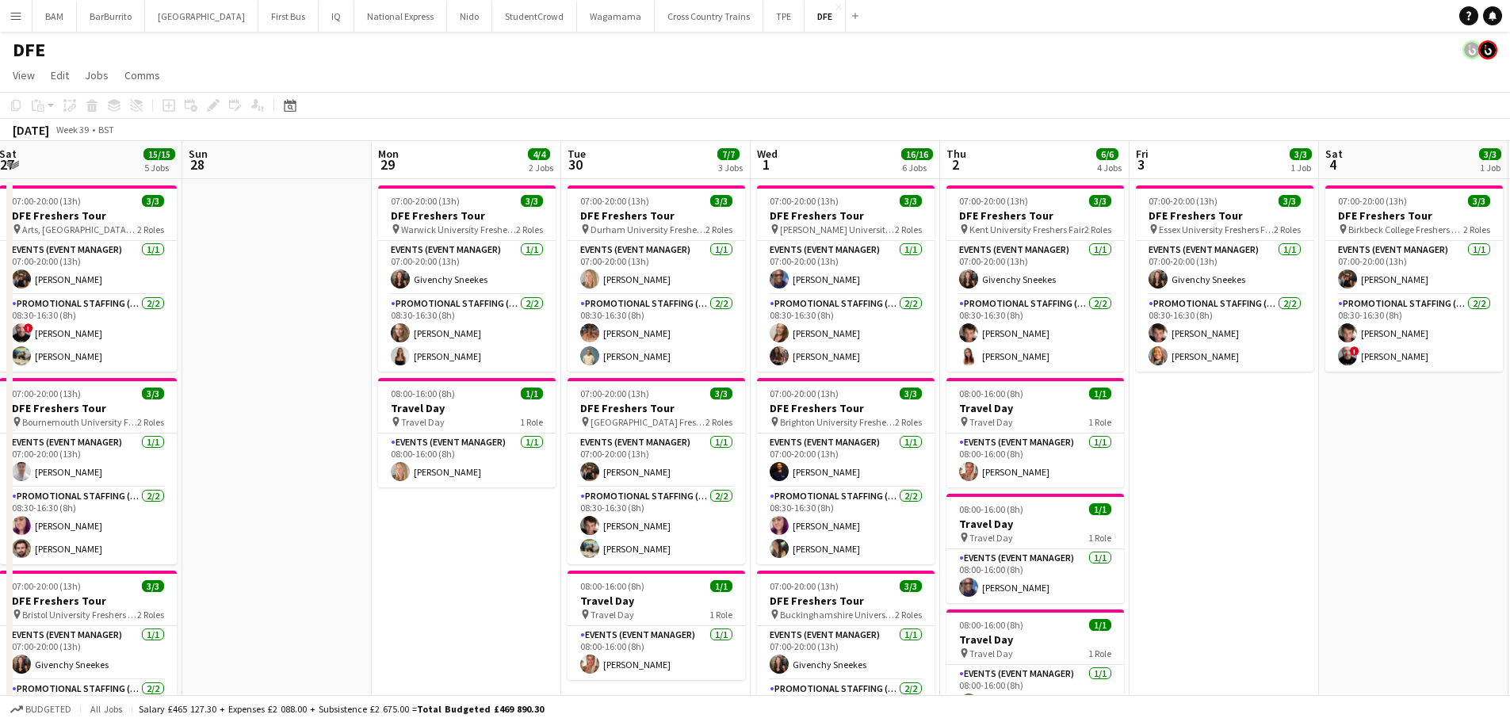
drag, startPoint x: 1089, startPoint y: 262, endPoint x: 938, endPoint y: 260, distance: 151.4
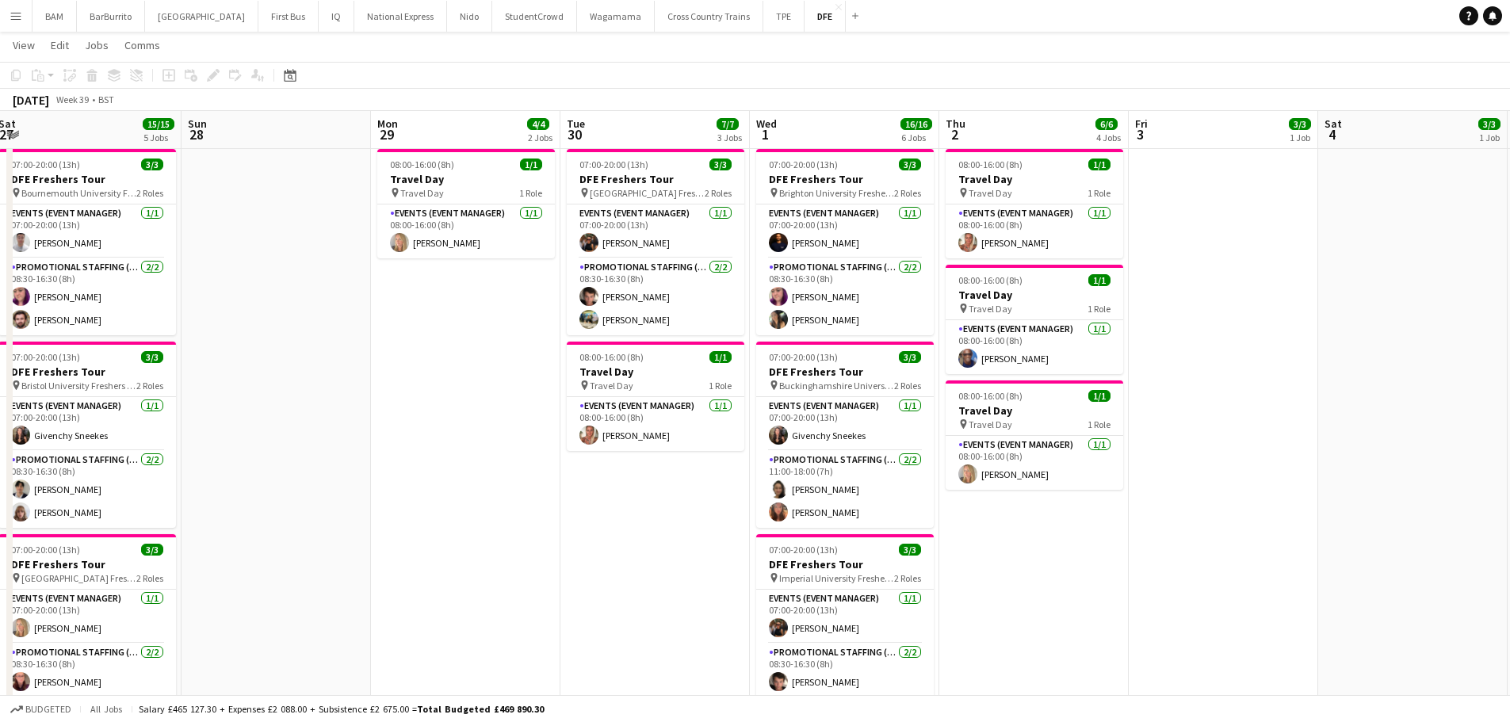
scroll to position [317, 0]
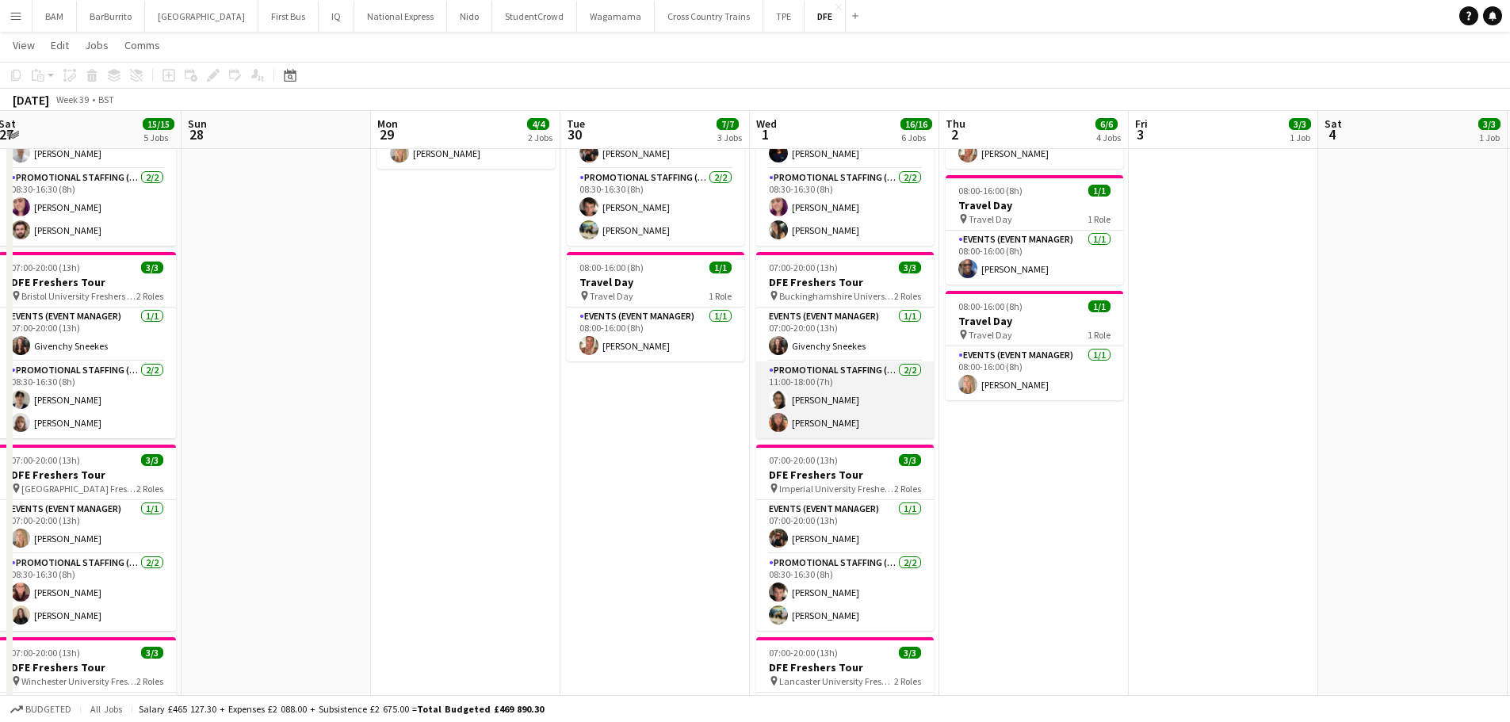
click at [883, 415] on app-card-role "Promotional Staffing (Brand Ambassadors) 2/2 11:00-18:00 (7h) Adlina Othman Ale…" at bounding box center [845, 399] width 178 height 77
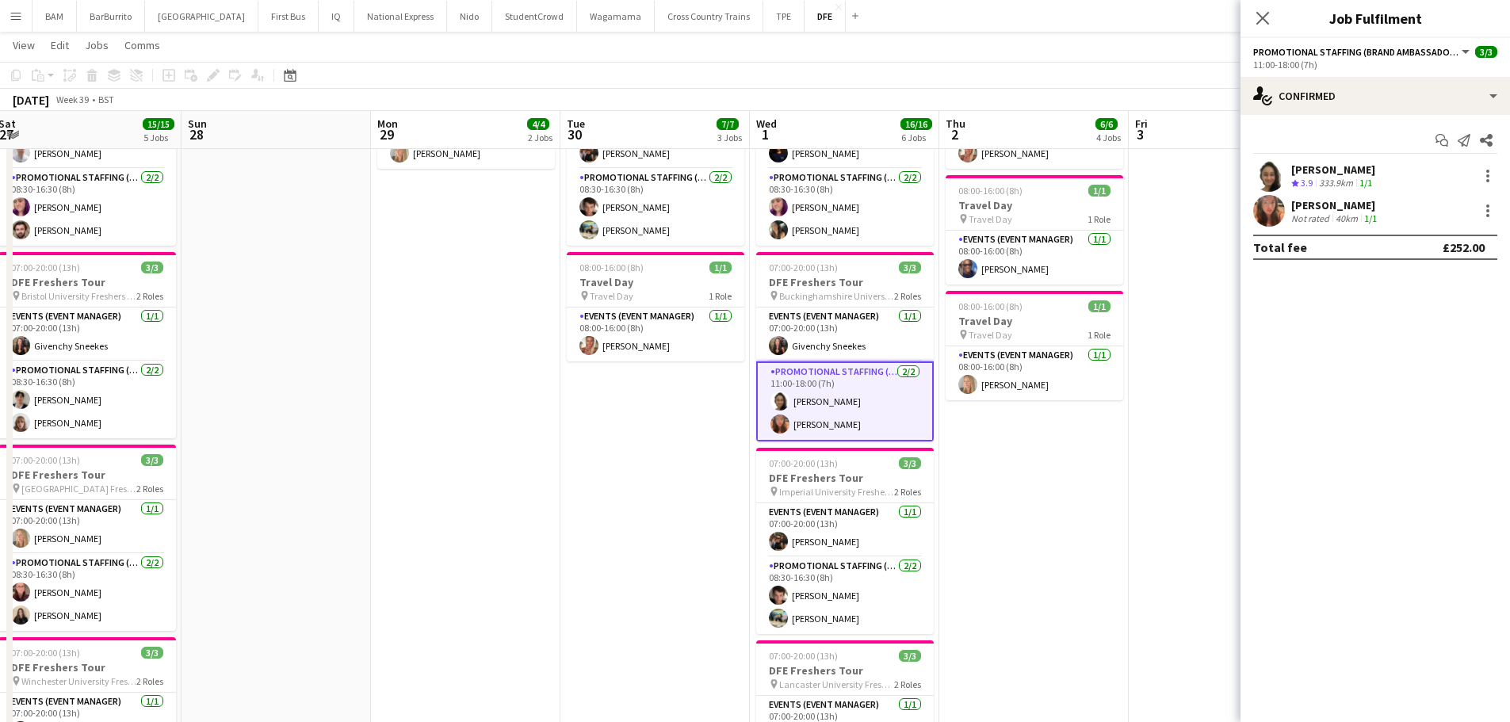
click at [1307, 179] on span "3.9" at bounding box center [1307, 183] width 12 height 12
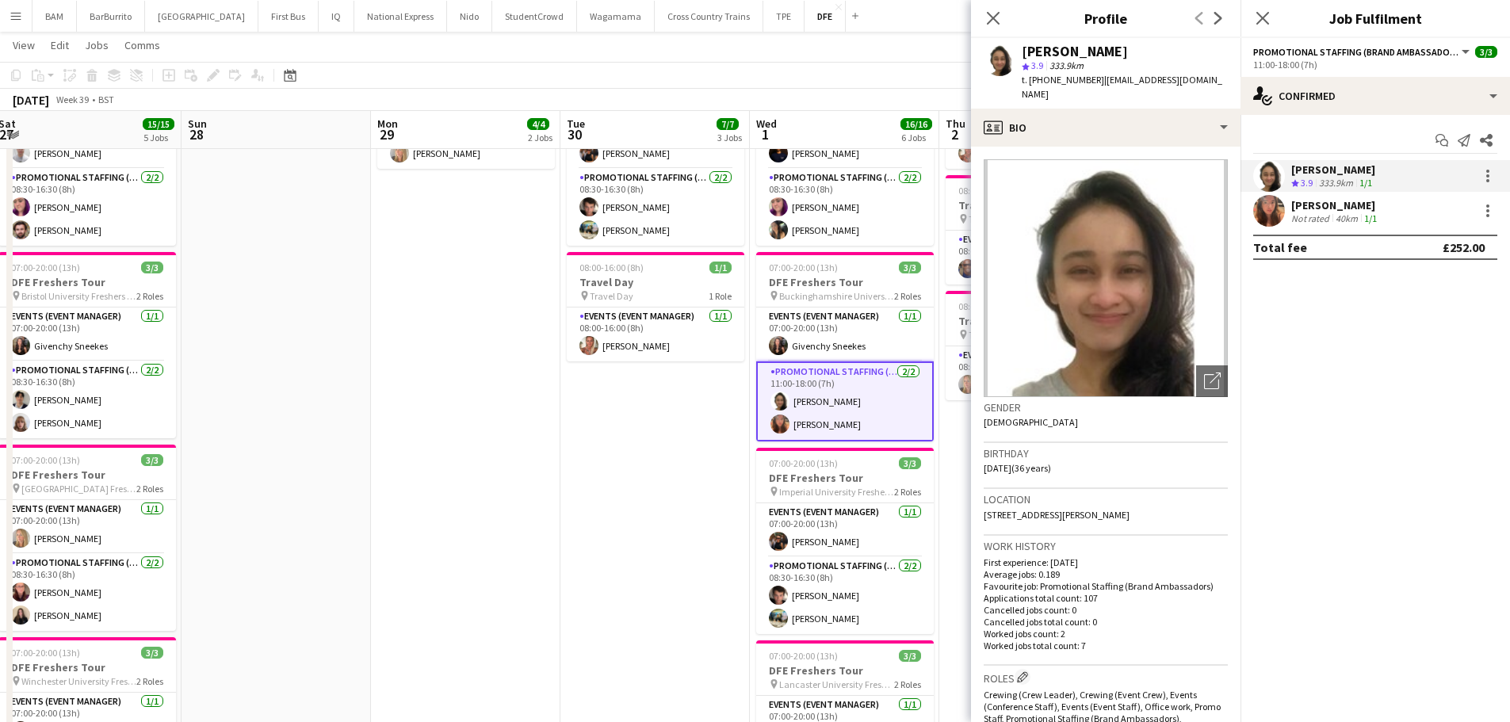
click at [1368, 212] on app-skills-label "1/1" at bounding box center [1370, 218] width 13 height 12
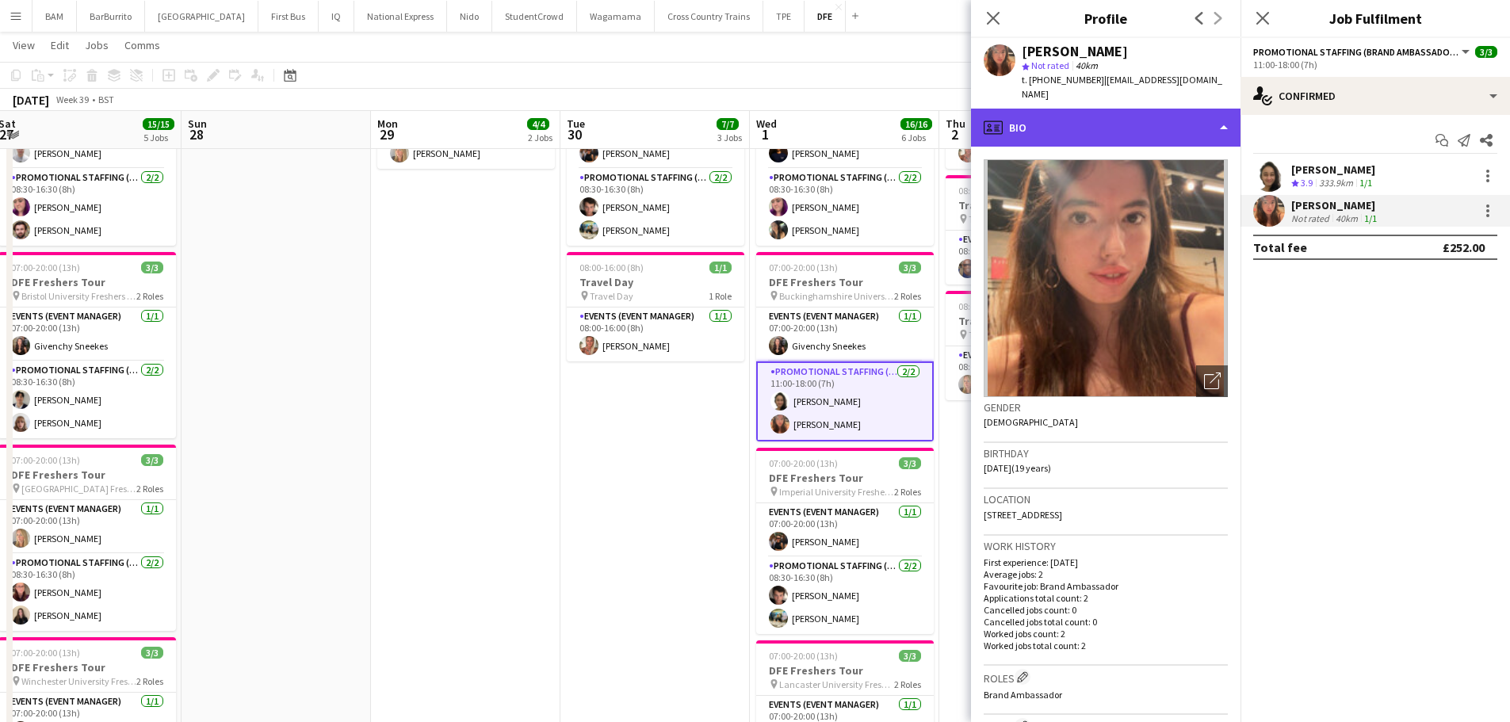
click at [1157, 111] on div "profile Bio" at bounding box center [1106, 128] width 270 height 38
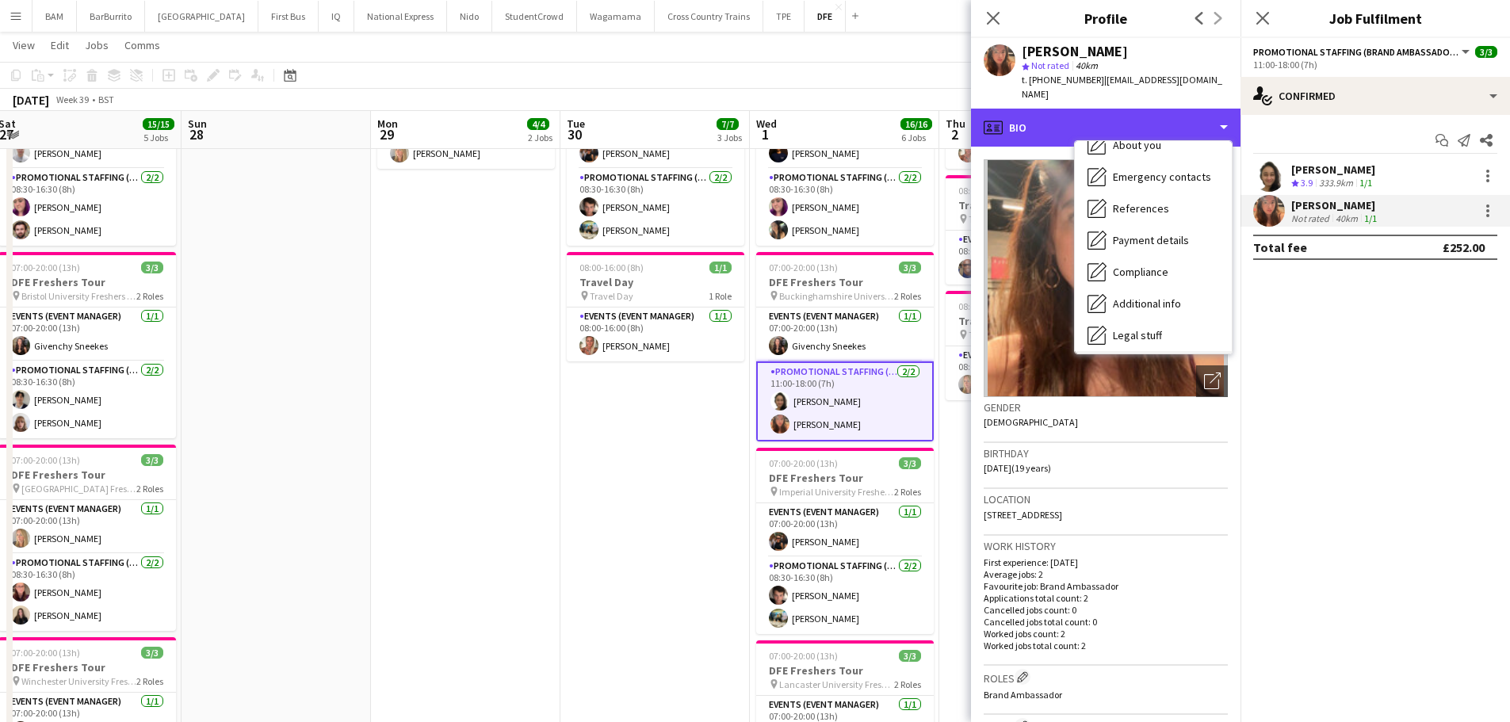
scroll to position [181, 0]
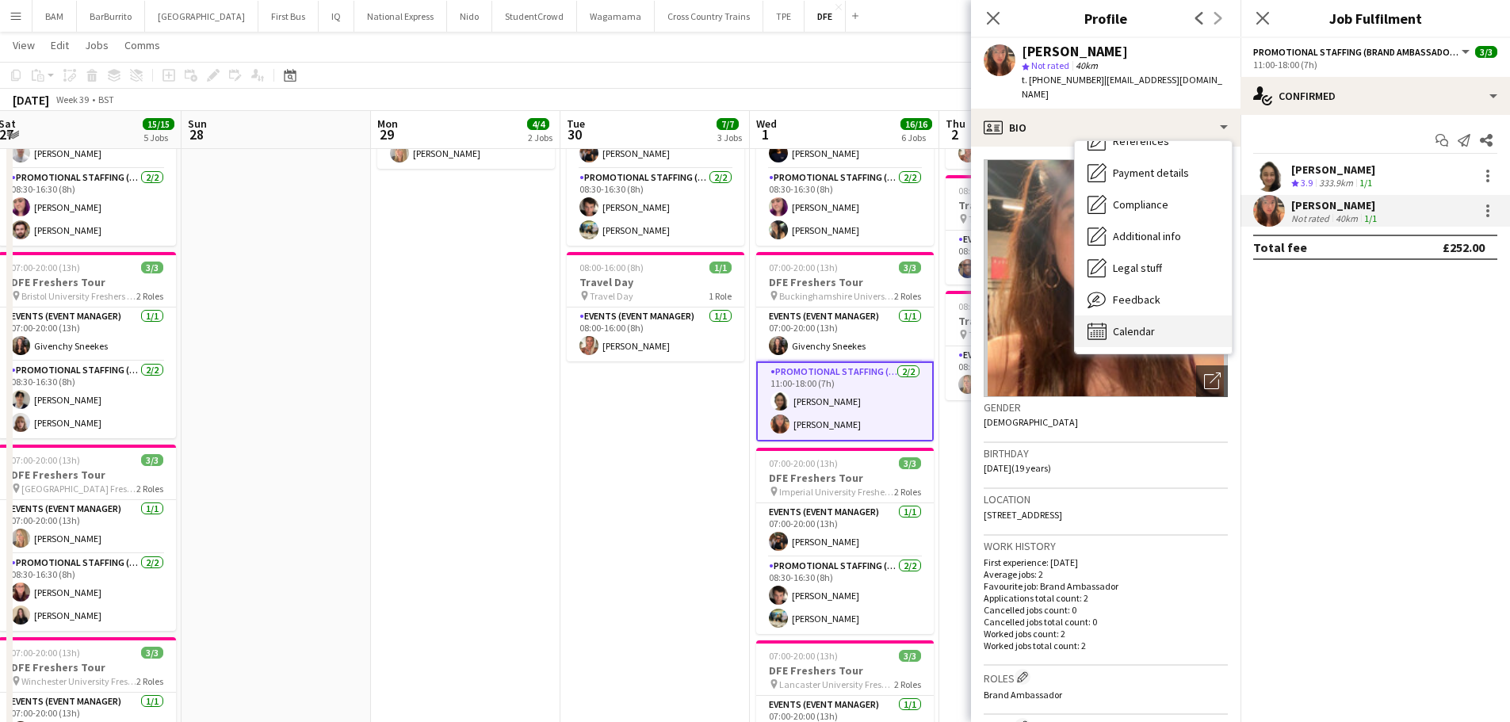
click at [1173, 315] on div "Calendar Calendar" at bounding box center [1153, 331] width 157 height 32
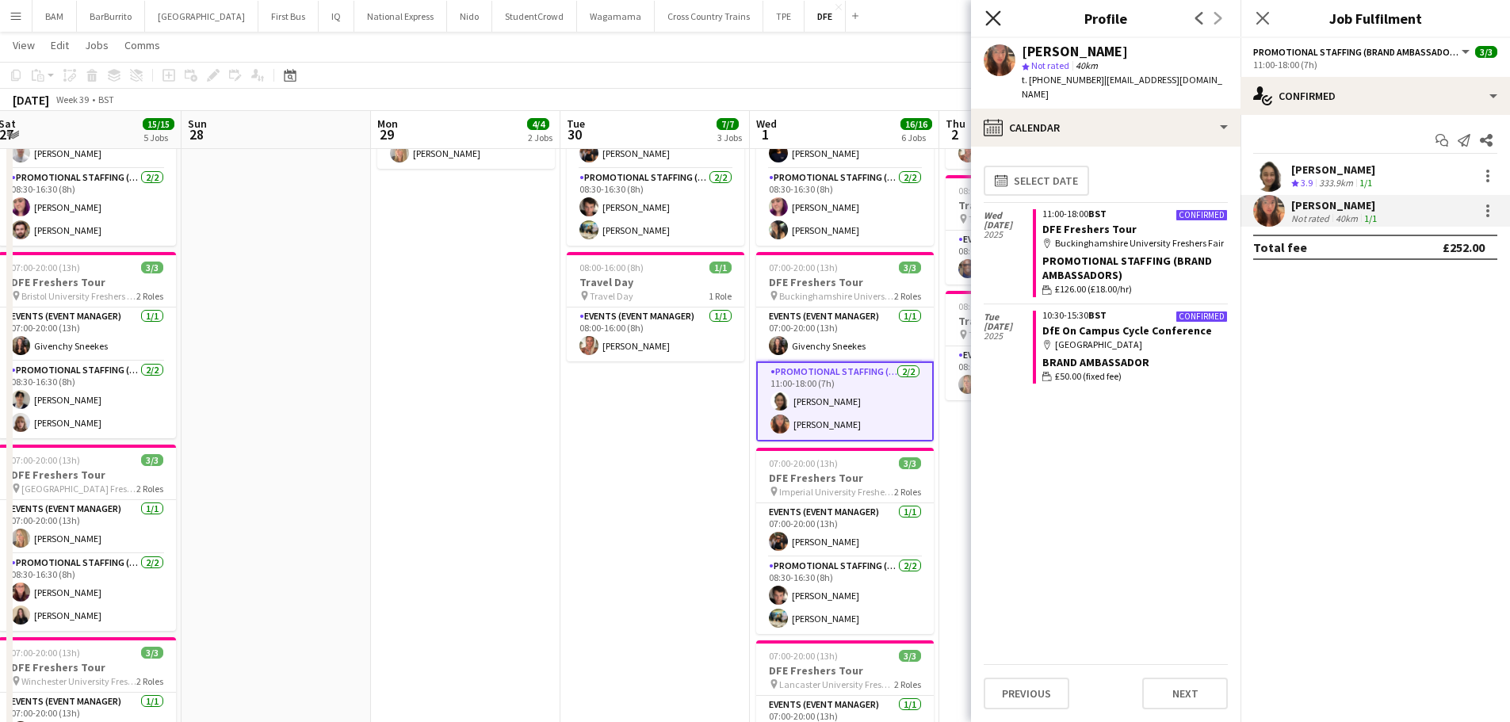
click at [996, 17] on icon "Close pop-in" at bounding box center [992, 17] width 15 height 15
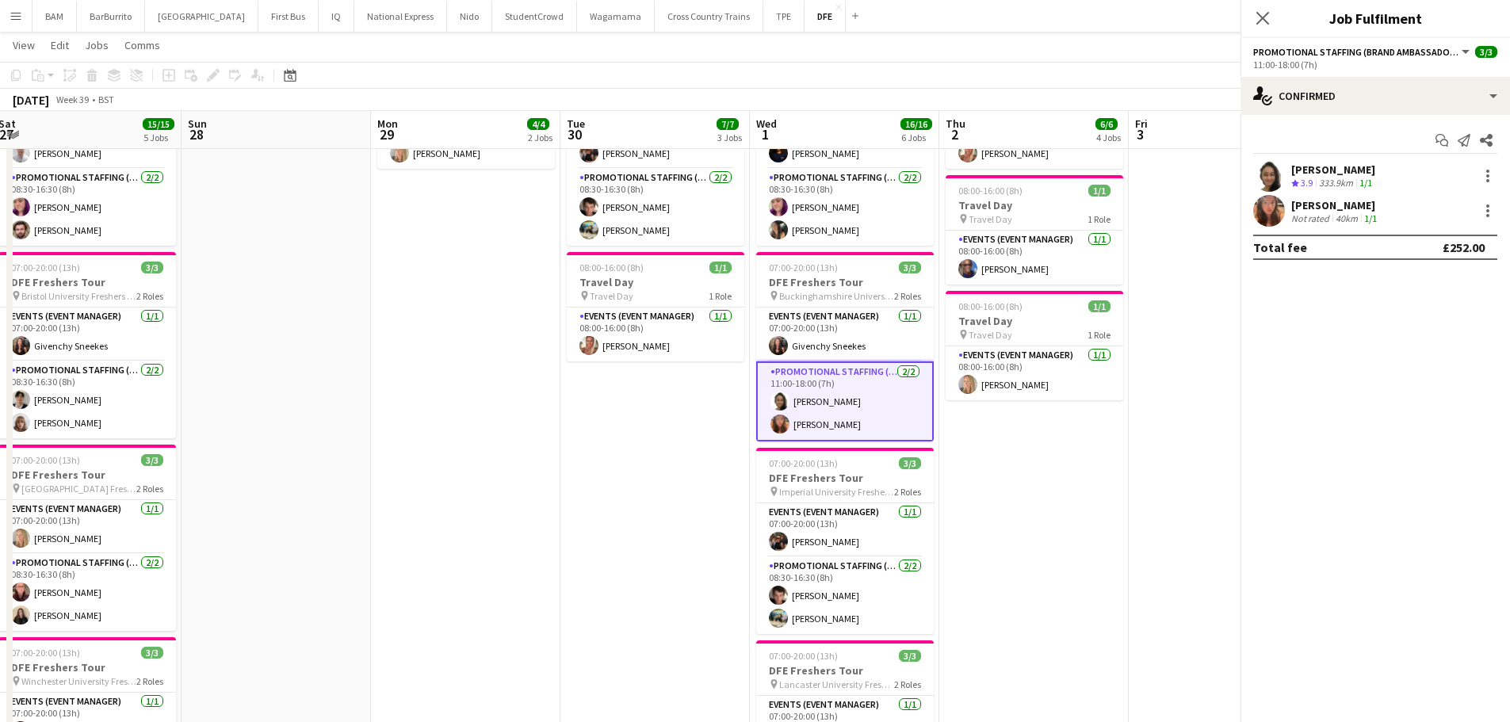
click at [814, 75] on app-toolbar "Copy Paste Paste Ctrl+V Paste with crew Ctrl+Shift+V Paste linked Job Delete Gr…" at bounding box center [755, 75] width 1510 height 27
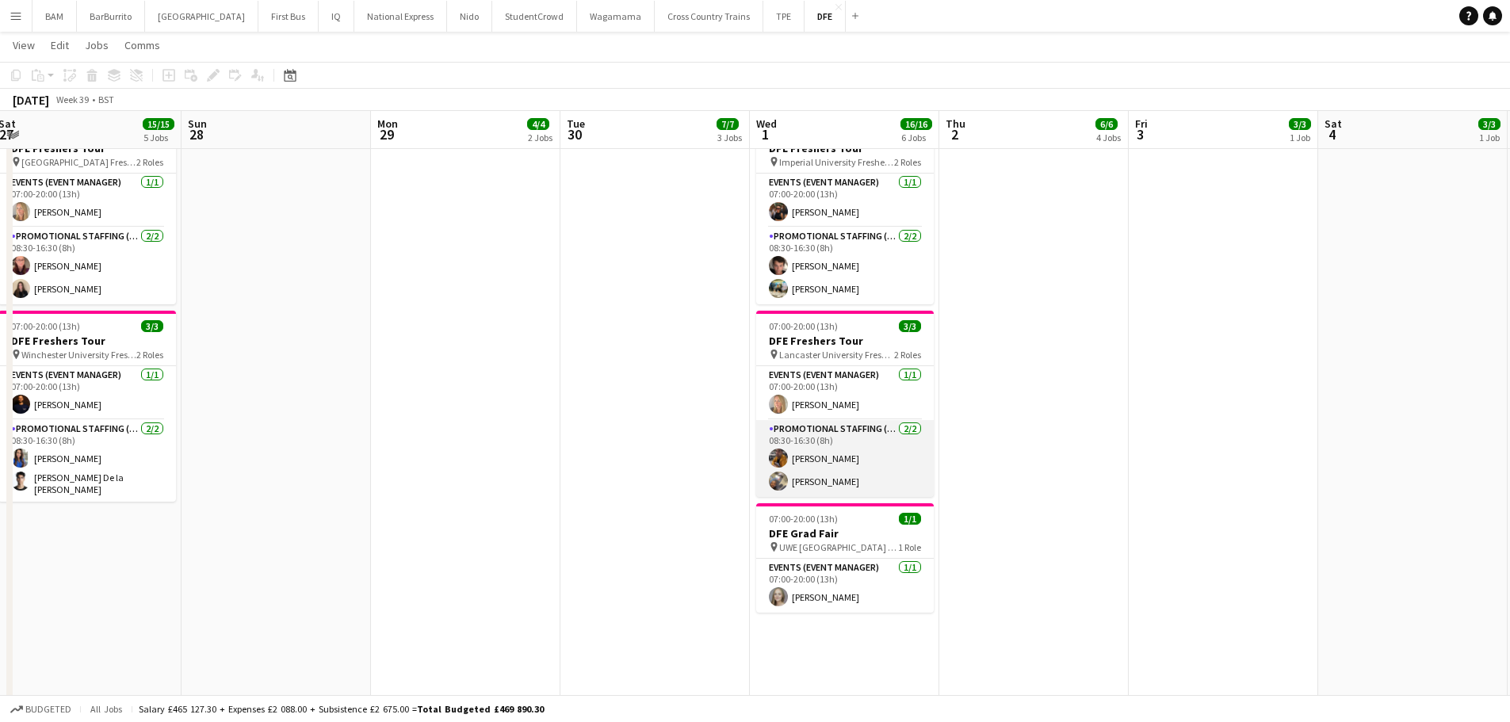
scroll to position [713, 0]
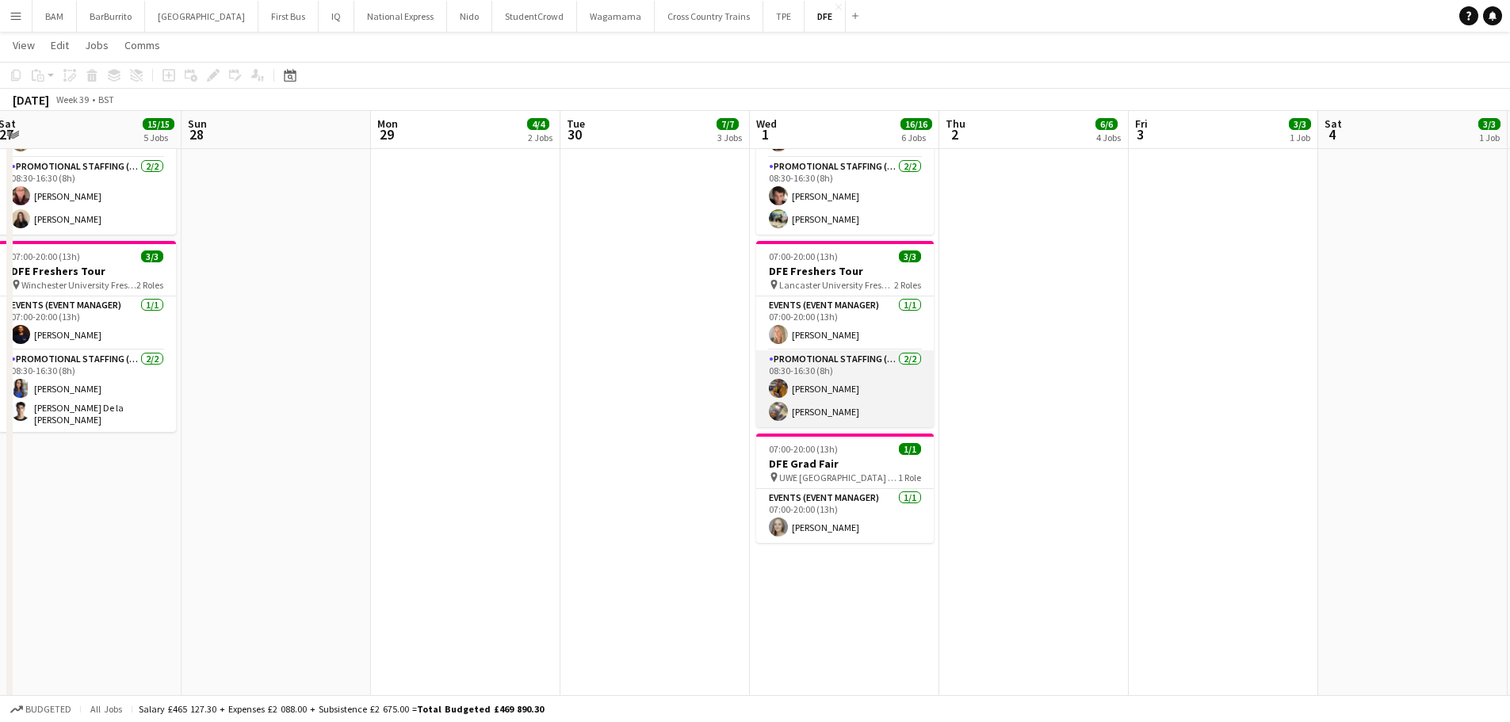
click at [880, 411] on app-card-role "Promotional Staffing (Brand Ambassadors) 2/2 08:30-16:30 (8h) Sean Porter Joshu…" at bounding box center [845, 388] width 178 height 77
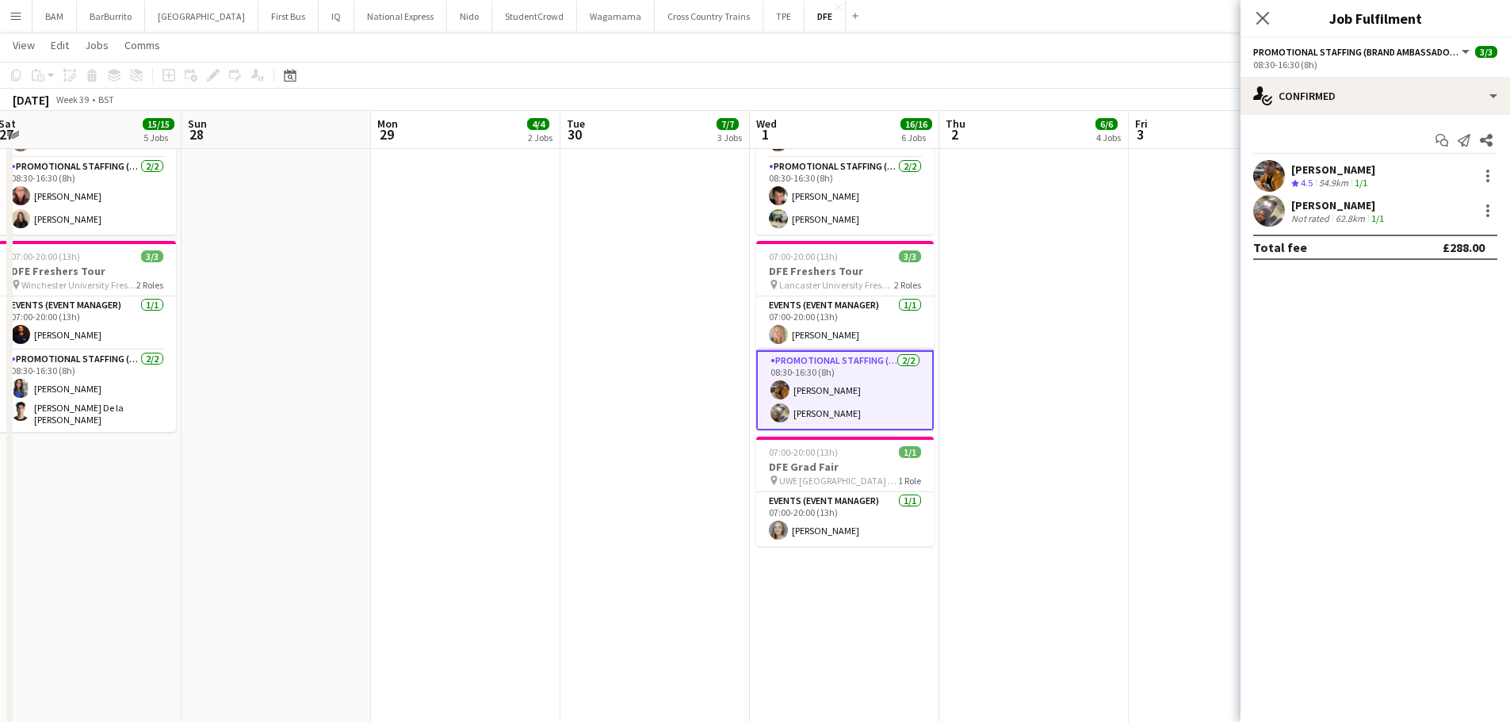
drag, startPoint x: 1352, startPoint y: 170, endPoint x: 1344, endPoint y: 175, distance: 9.2
click at [1352, 170] on div "[PERSON_NAME]" at bounding box center [1333, 169] width 84 height 14
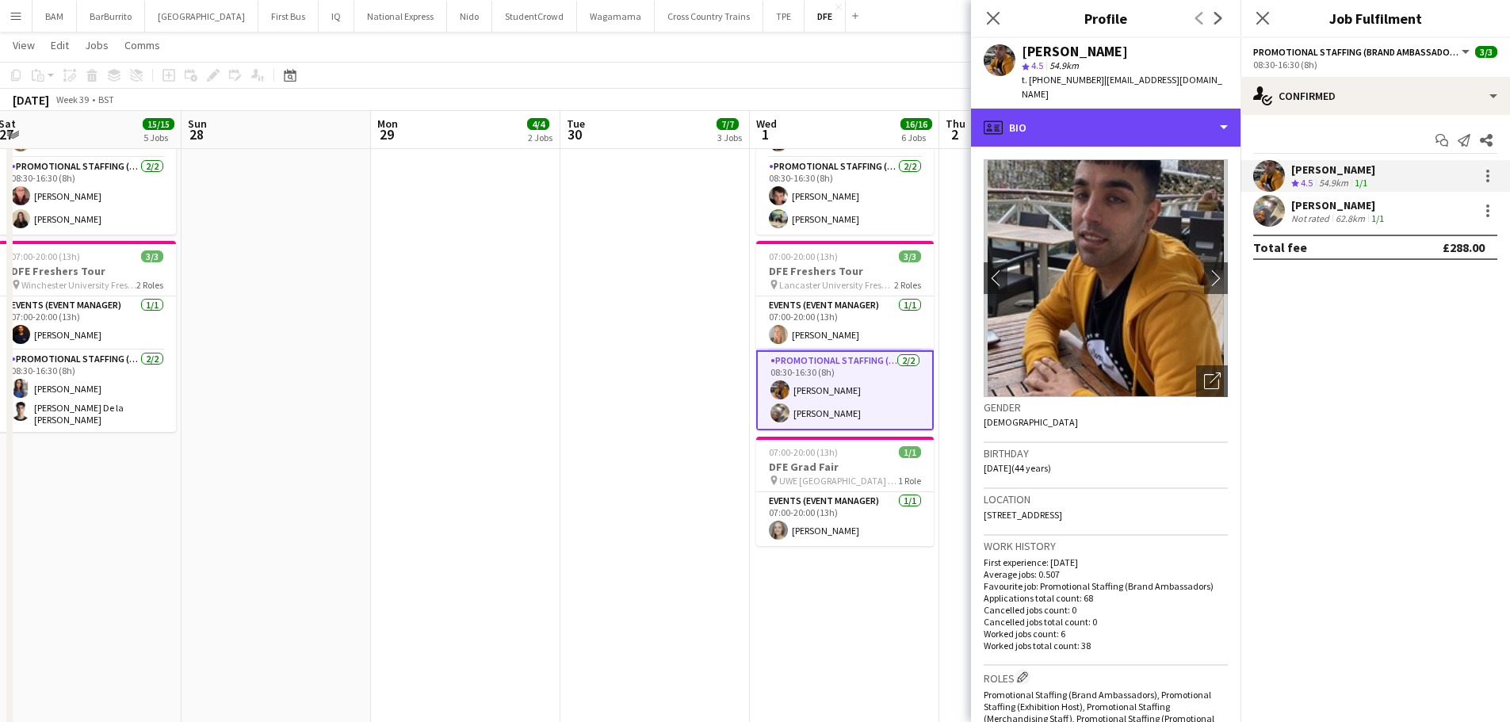
drag, startPoint x: 1186, startPoint y: 122, endPoint x: 1176, endPoint y: 135, distance: 15.9
click at [1186, 122] on div "profile Bio" at bounding box center [1106, 128] width 270 height 38
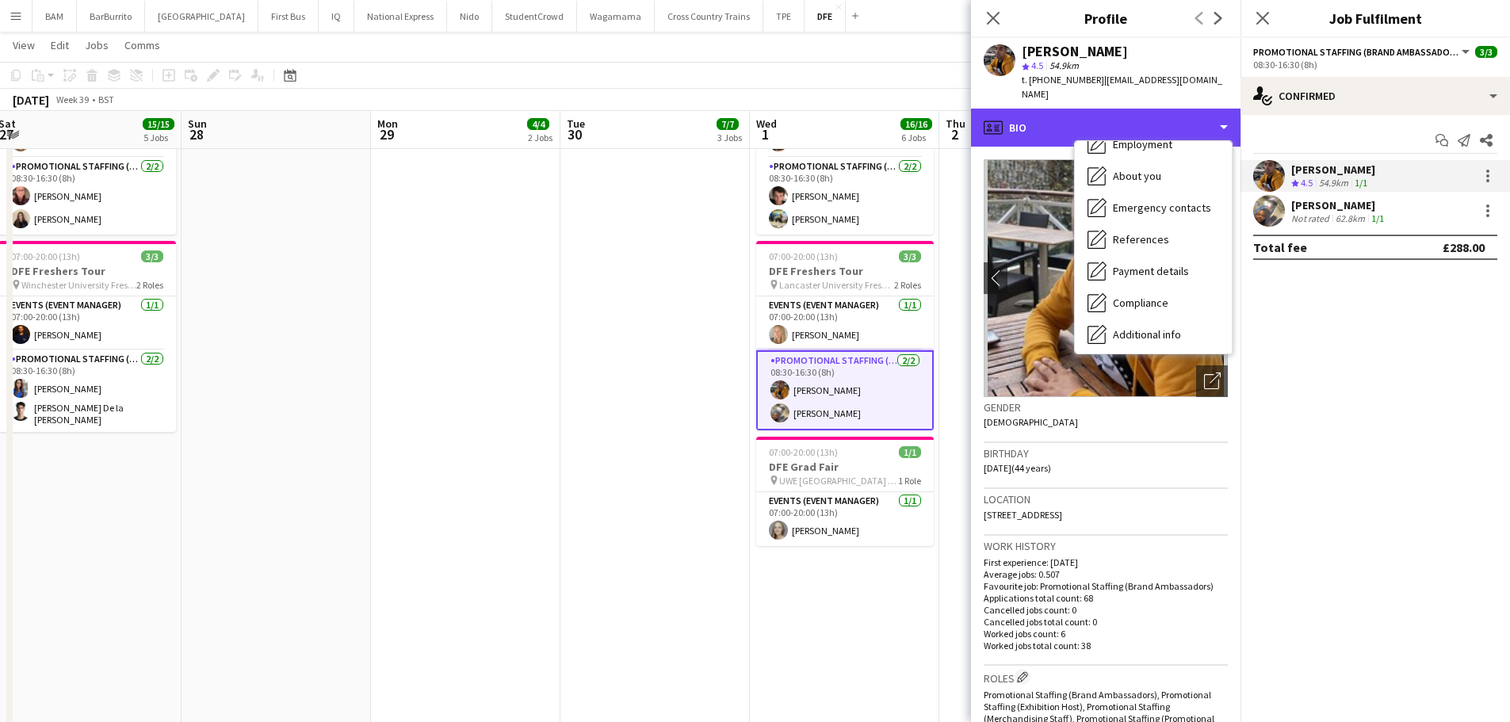
scroll to position [159, 0]
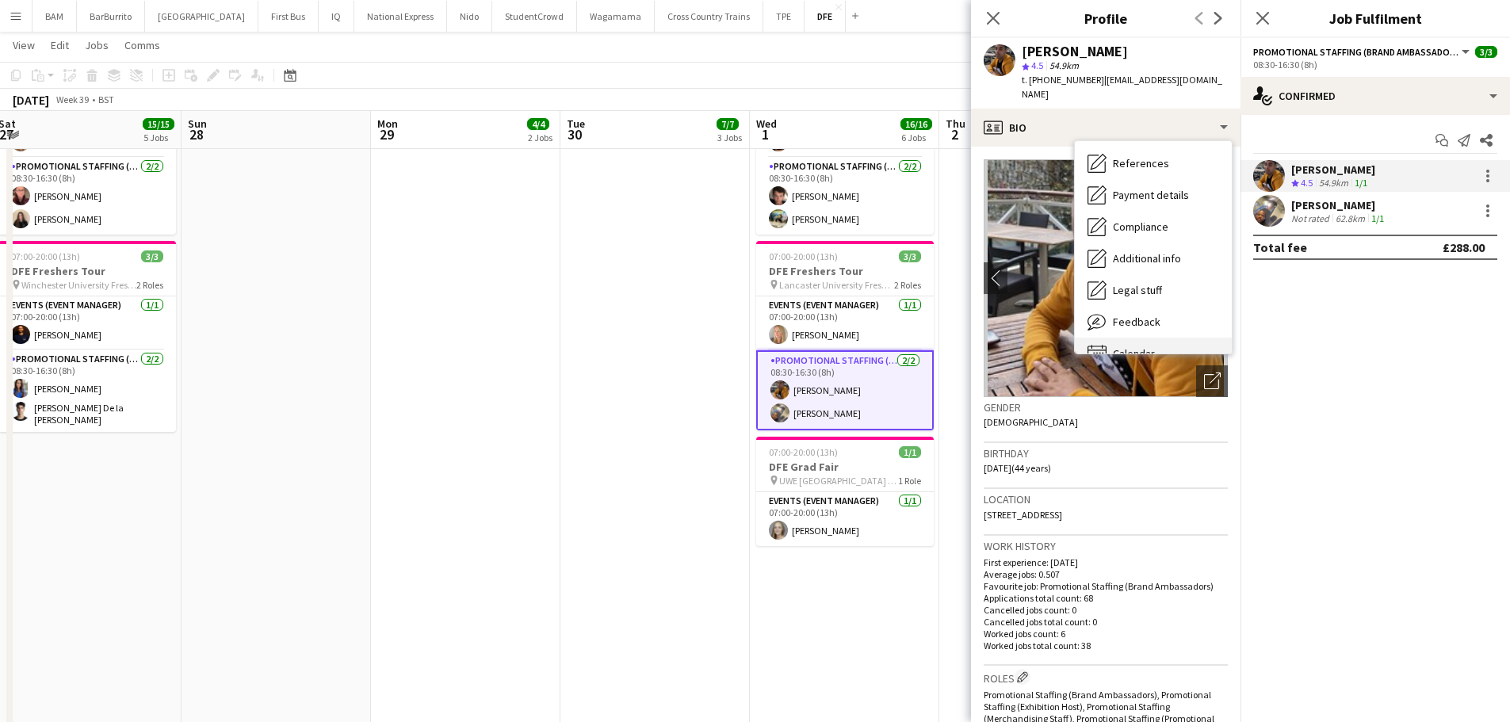
click at [1157, 338] on div "Calendar Calendar" at bounding box center [1153, 354] width 157 height 32
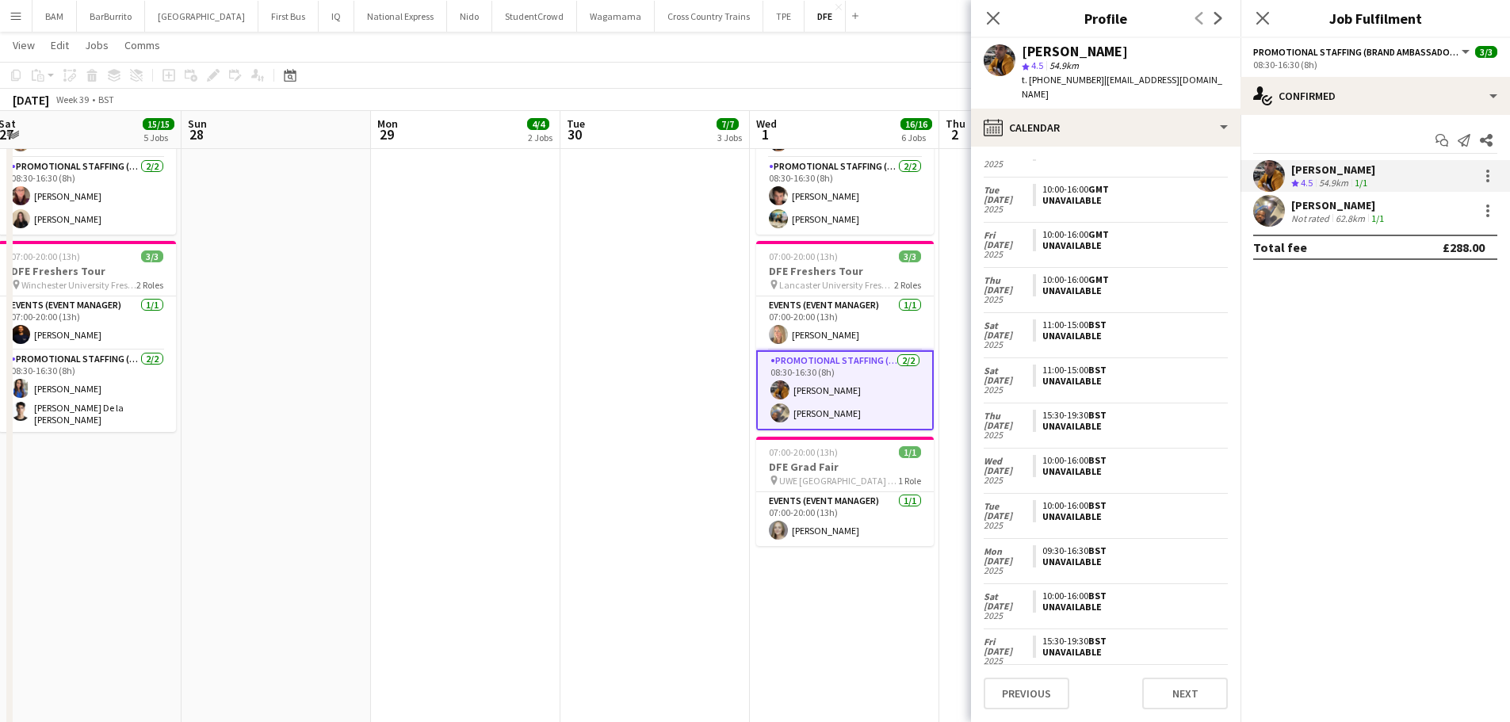
scroll to position [10, 0]
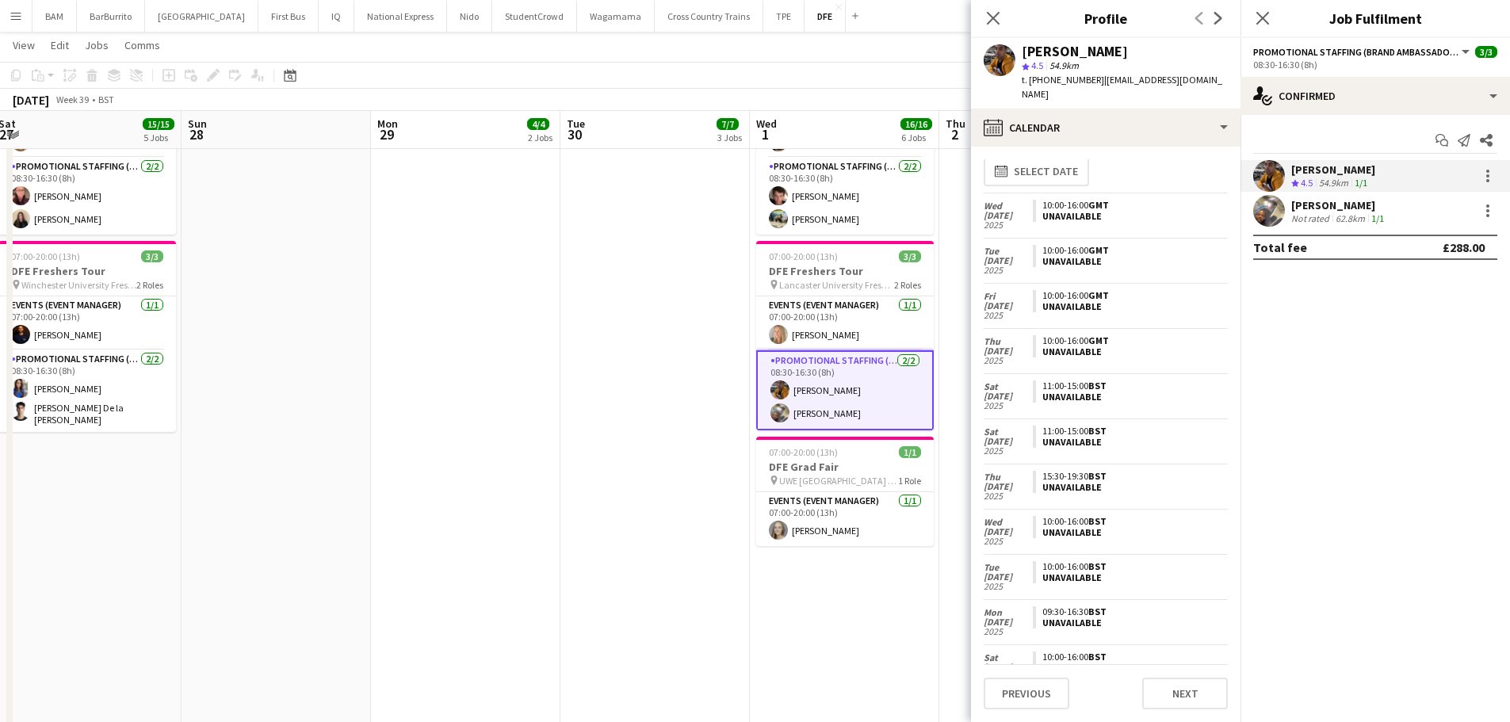
click at [1324, 209] on div "[PERSON_NAME]" at bounding box center [1339, 205] width 96 height 14
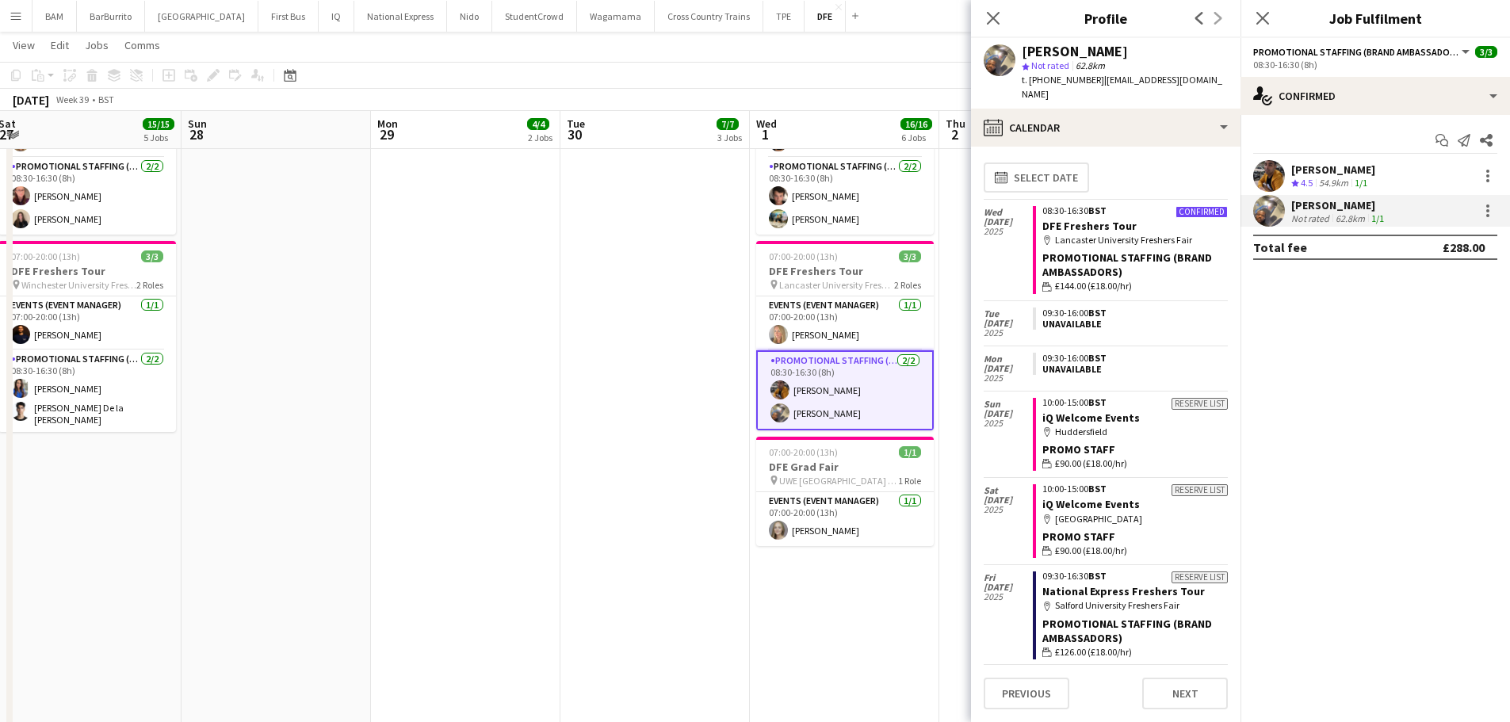
scroll to position [0, 0]
click at [819, 75] on app-toolbar "Copy Paste Paste Ctrl+V Paste with crew Ctrl+Shift+V Paste linked Job Delete Gr…" at bounding box center [755, 75] width 1510 height 27
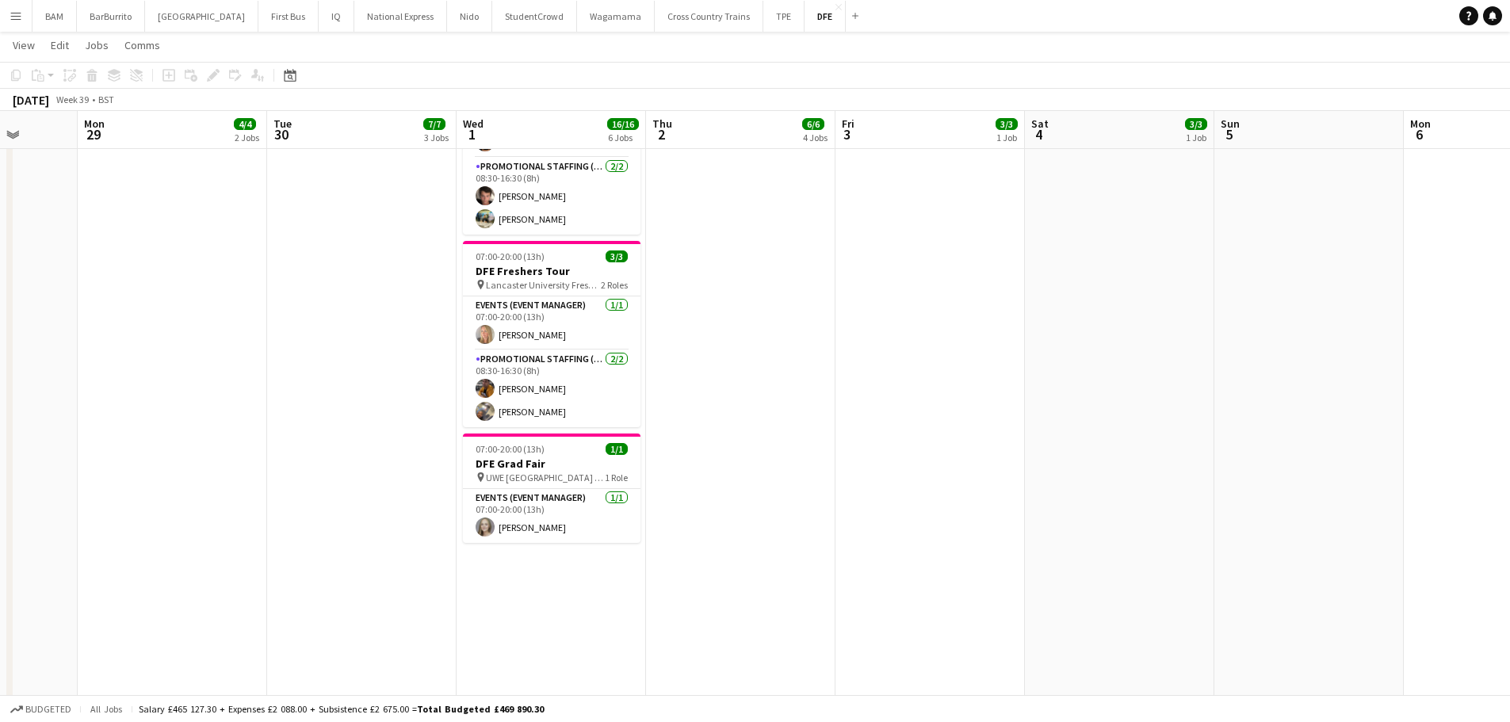
drag, startPoint x: 1060, startPoint y: 357, endPoint x: 826, endPoint y: 369, distance: 234.1
click at [767, 351] on app-calendar-viewport "Fri 26 9/9 3 Jobs Sat 27 15/15 5 Jobs Sun 28 Mon 29 4/4 2 Jobs Tue 30 7/7 3 Job…" at bounding box center [755, 403] width 1510 height 2111
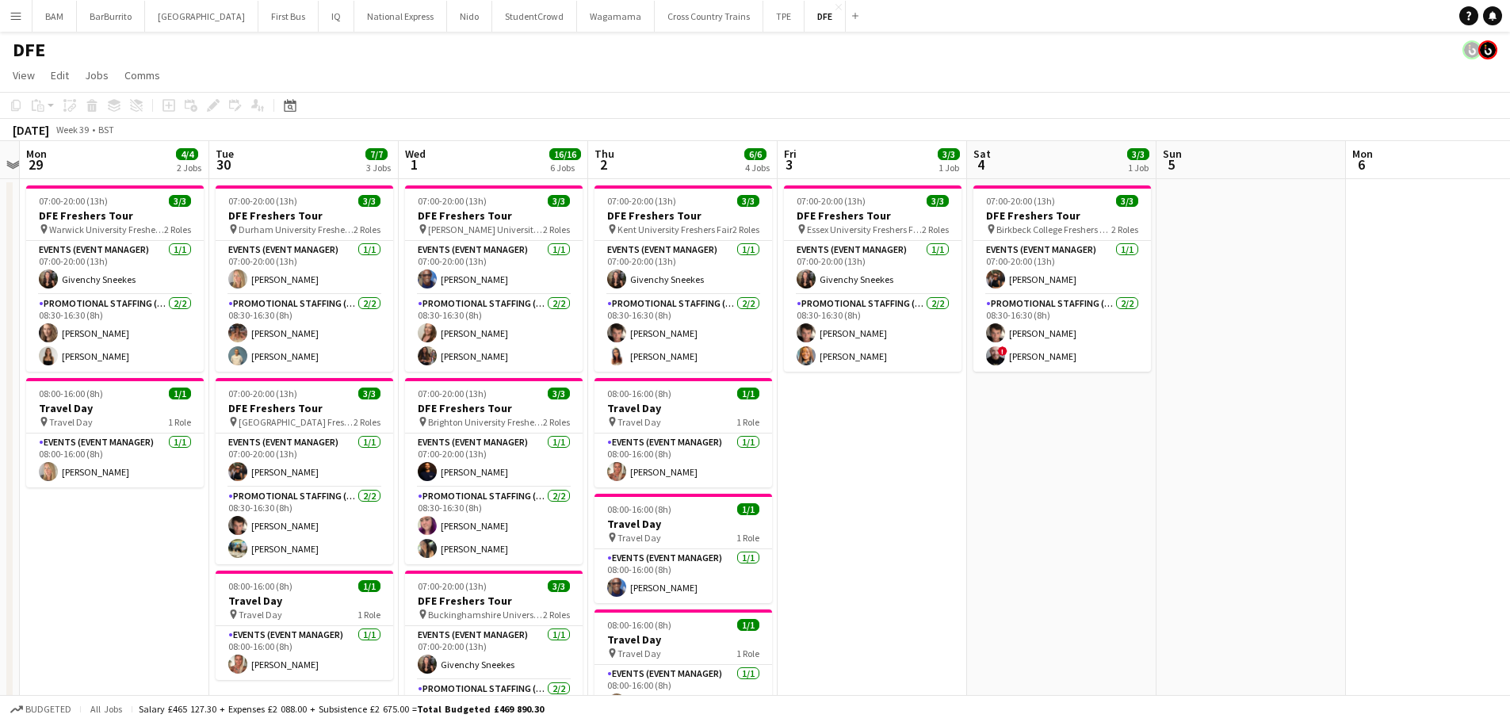
scroll to position [0, 549]
drag, startPoint x: 1127, startPoint y: 480, endPoint x: 1118, endPoint y: 480, distance: 9.5
click at [897, 346] on app-card-role "Promotional Staffing (Brand Ambassadors) 2/2 08:30-16:30 (8h) Sebastian Hill Ch…" at bounding box center [872, 333] width 178 height 77
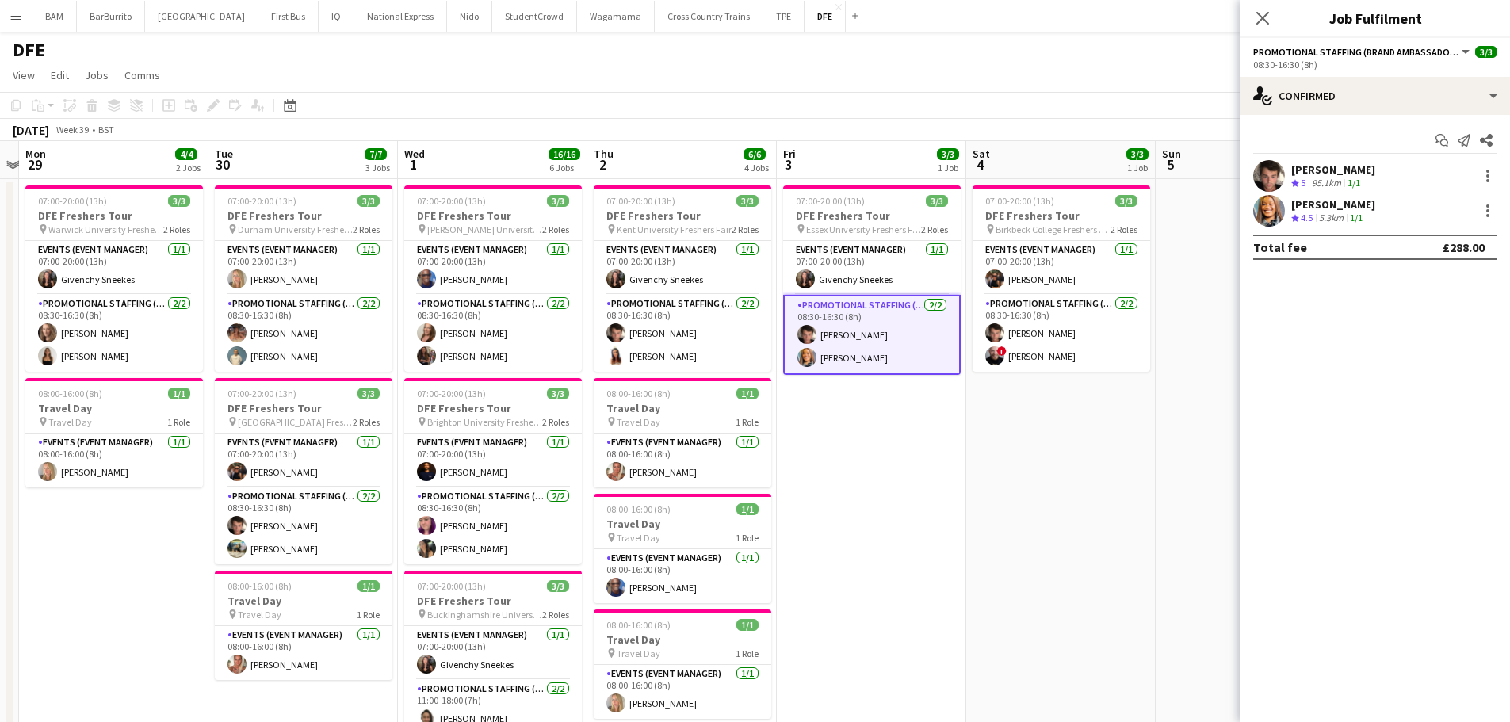
drag, startPoint x: 1405, startPoint y: 206, endPoint x: 1516, endPoint y: 96, distance: 156.9
click at [1405, 204] on div "Chiamaka Gabriel Crew rating 4.5 5.3km 1/1" at bounding box center [1376, 211] width 270 height 32
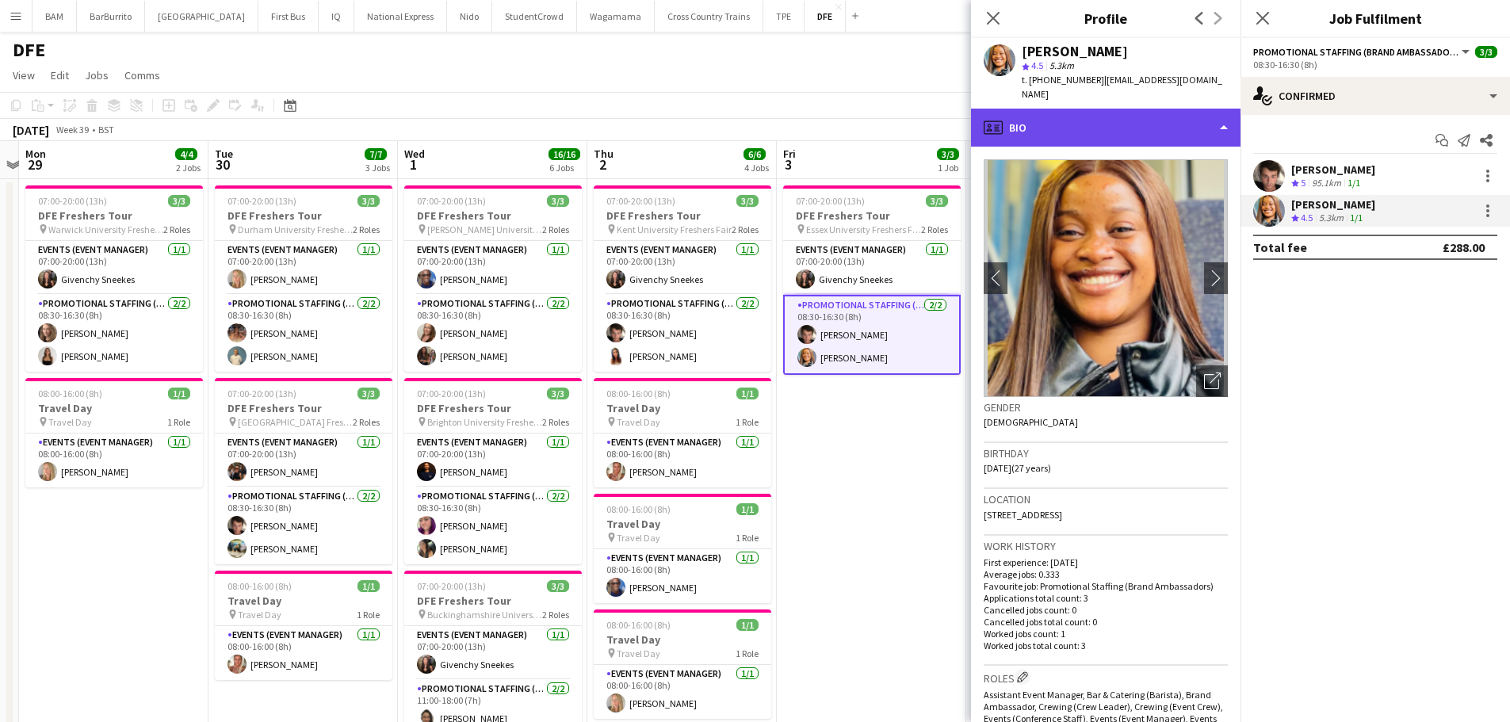
click at [1058, 109] on div "profile Bio" at bounding box center [1106, 128] width 270 height 38
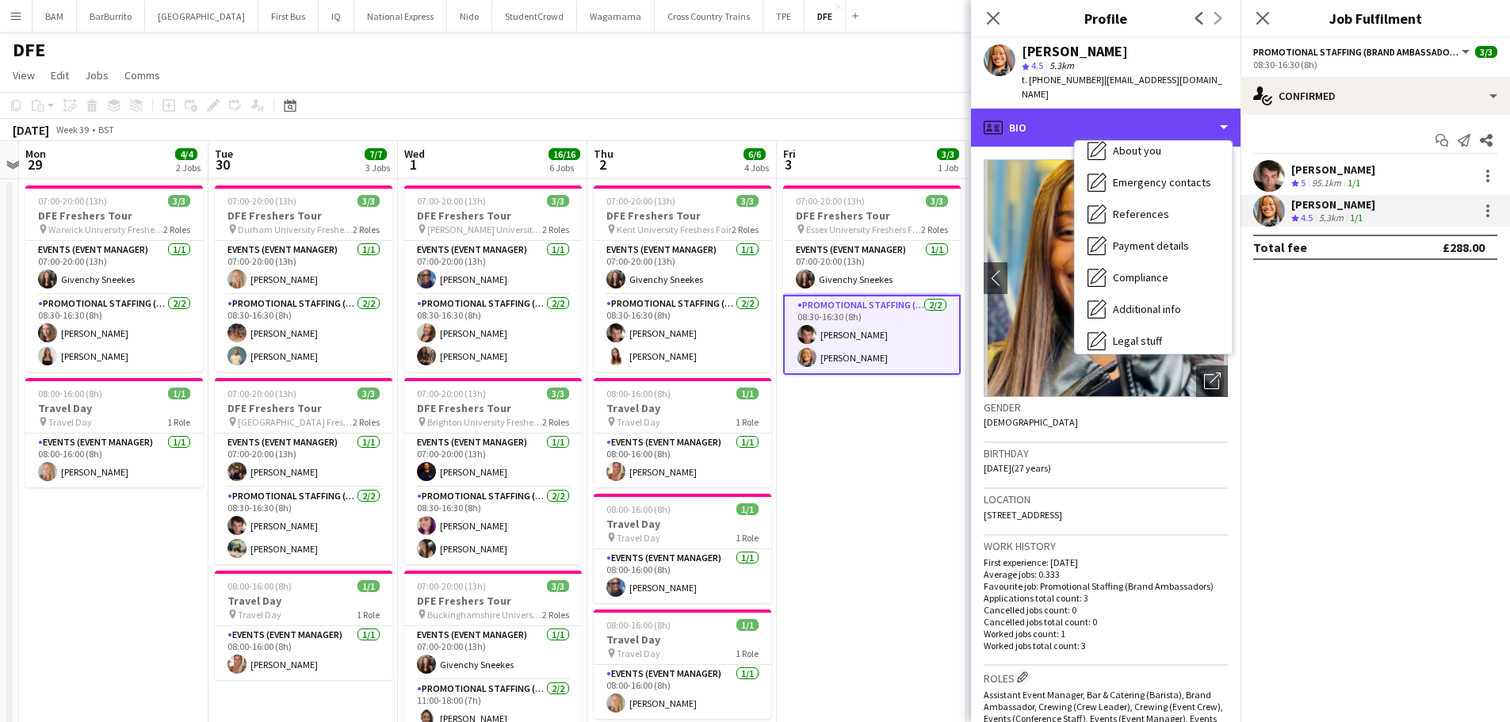
scroll to position [181, 0]
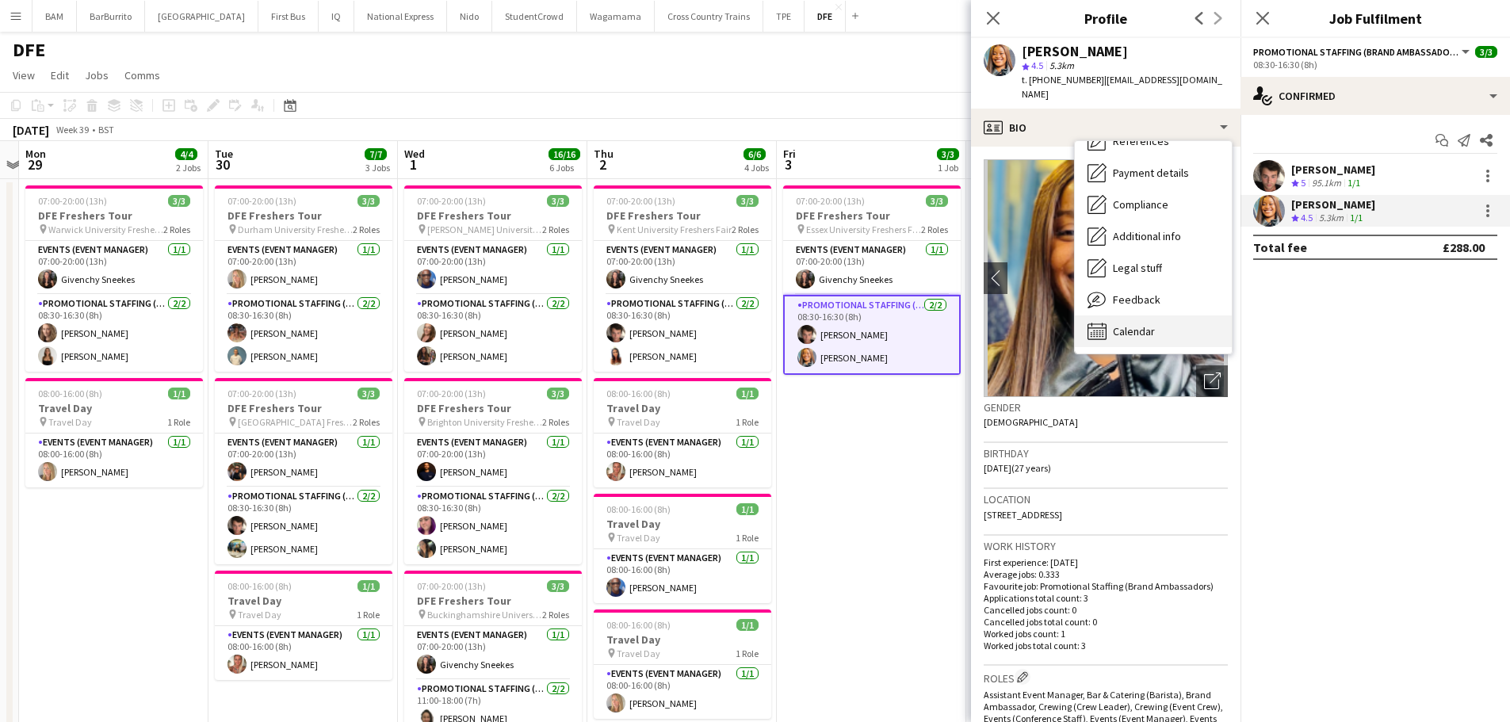
click at [1145, 324] on span "Calendar" at bounding box center [1134, 331] width 42 height 14
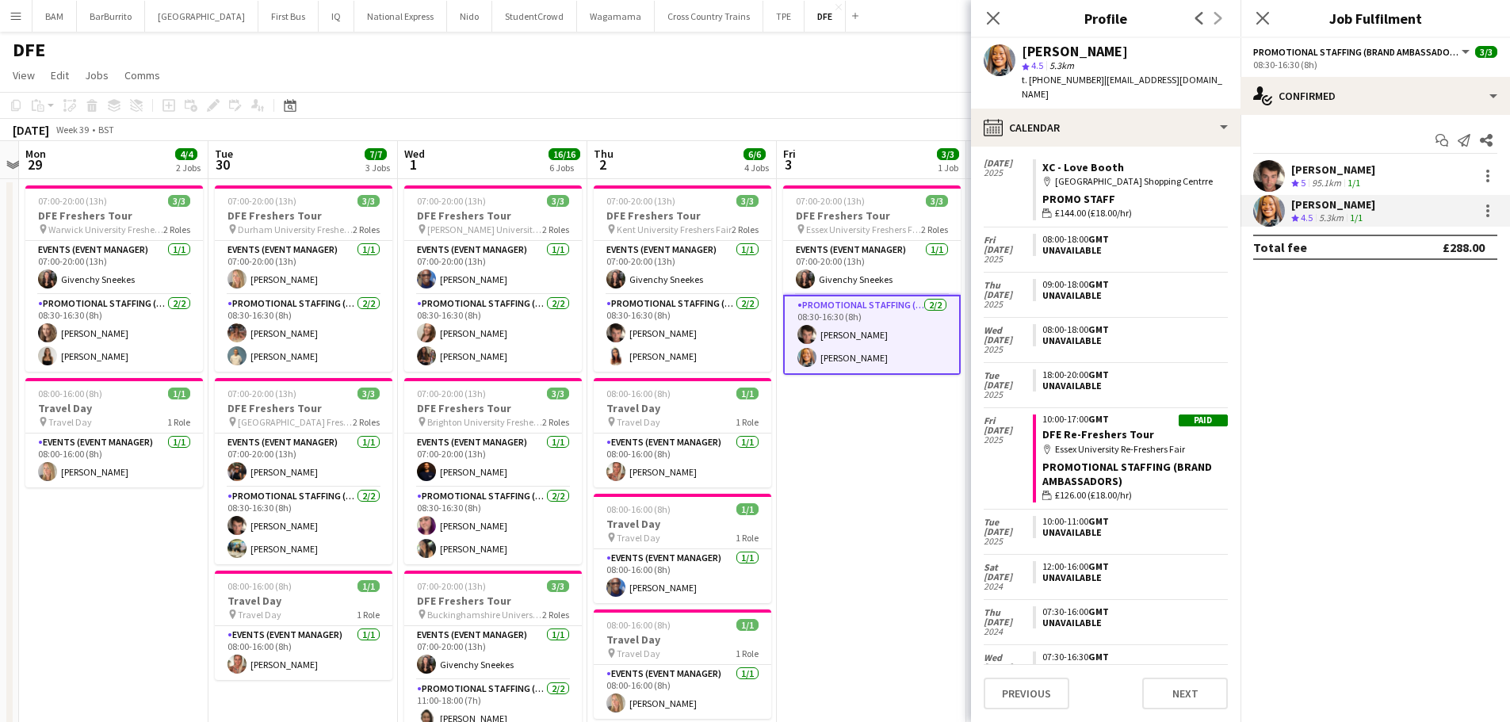
scroll to position [0, 0]
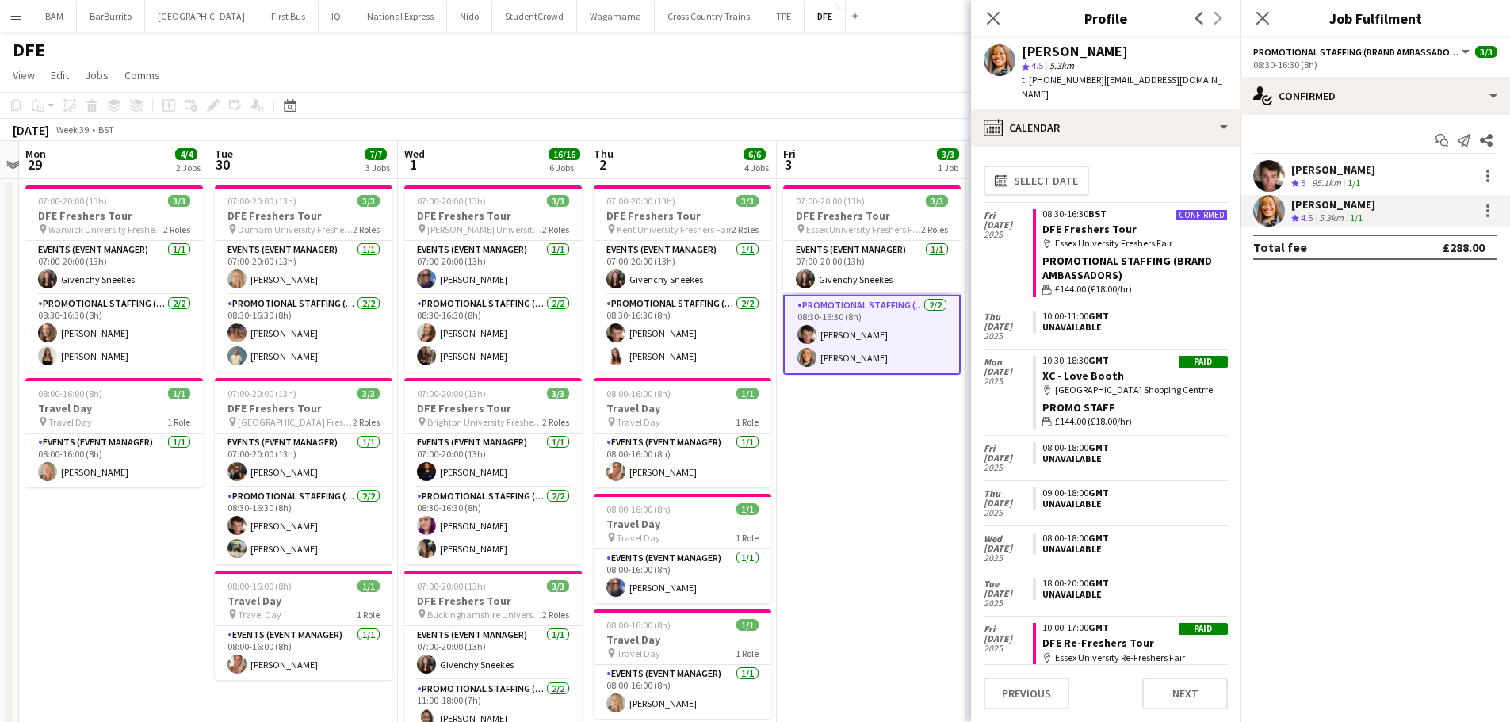
click at [816, 96] on app-toolbar "Copy Paste Paste Ctrl+V Paste with crew Ctrl+Shift+V Paste linked Job Delete Gr…" at bounding box center [755, 105] width 1510 height 27
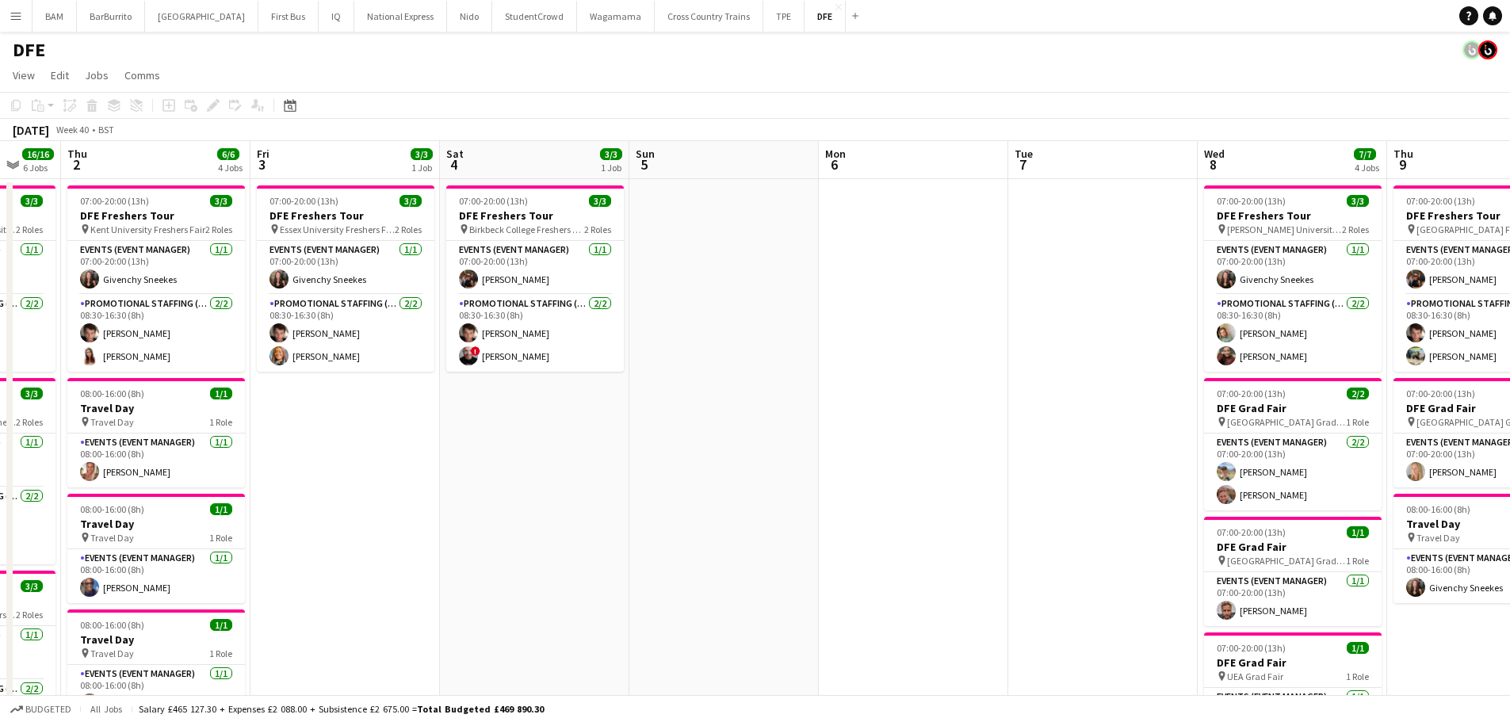
drag, startPoint x: 1225, startPoint y: 408, endPoint x: 703, endPoint y: 400, distance: 521.7
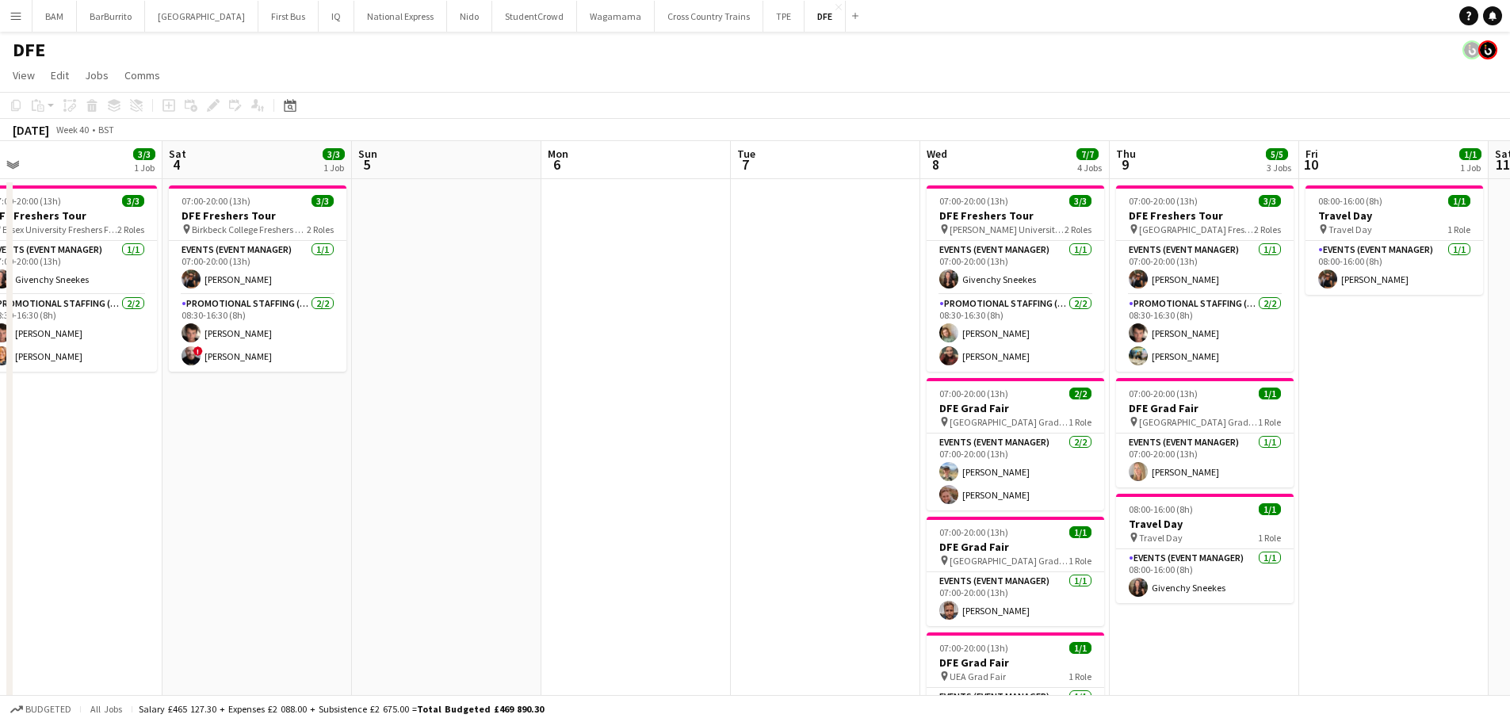
drag, startPoint x: 809, startPoint y: 411, endPoint x: 708, endPoint y: 407, distance: 101.6
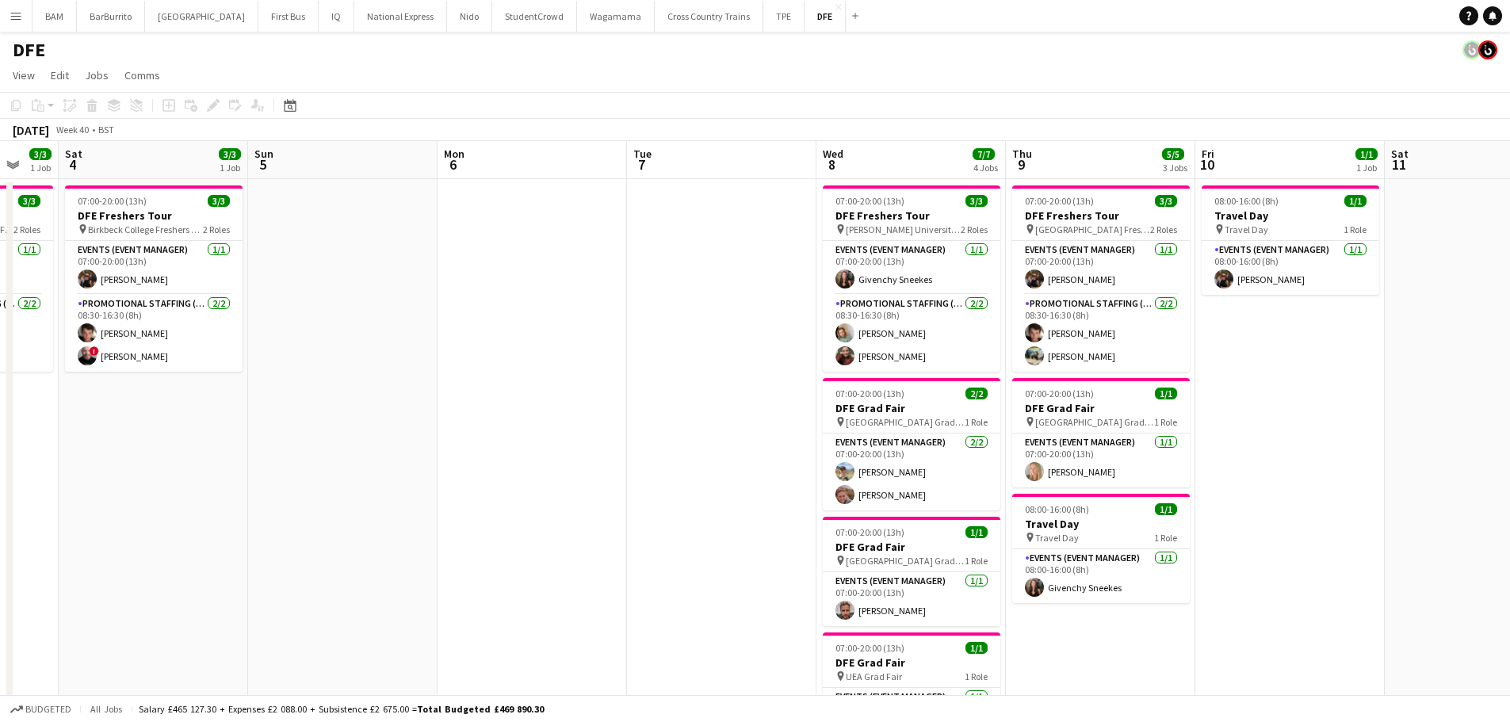
scroll to position [0, 526]
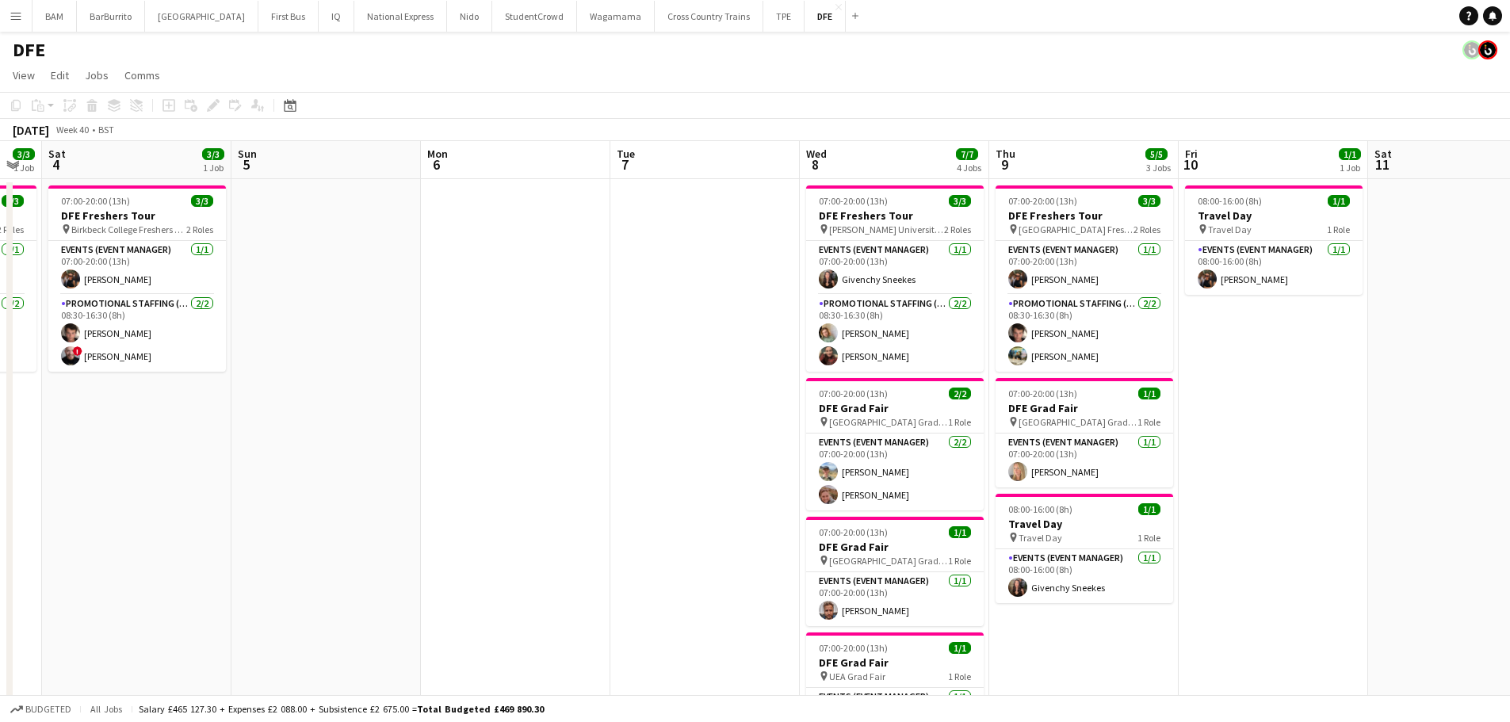
drag, startPoint x: 811, startPoint y: 336, endPoint x: 690, endPoint y: 336, distance: 120.5
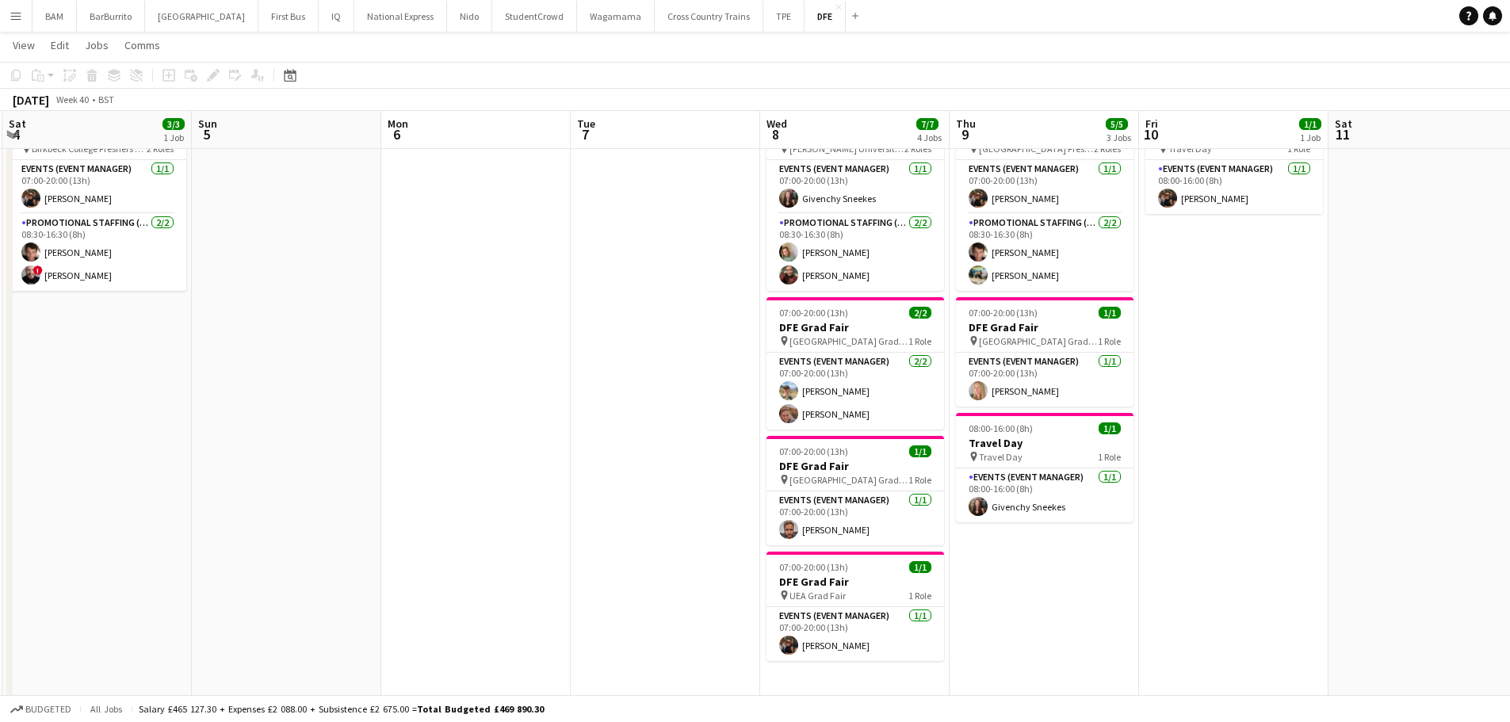
scroll to position [0, 572]
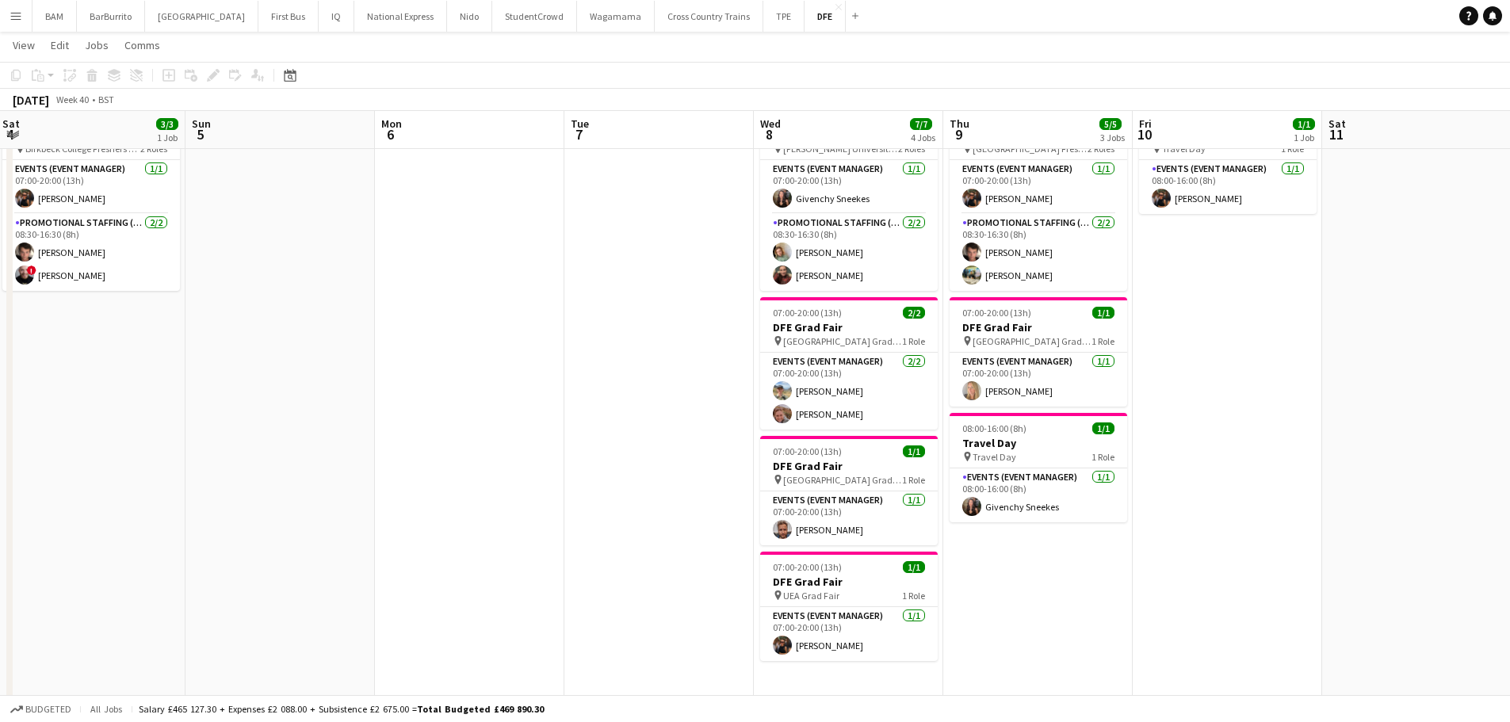
drag, startPoint x: 1237, startPoint y: 486, endPoint x: 1191, endPoint y: 486, distance: 46.0
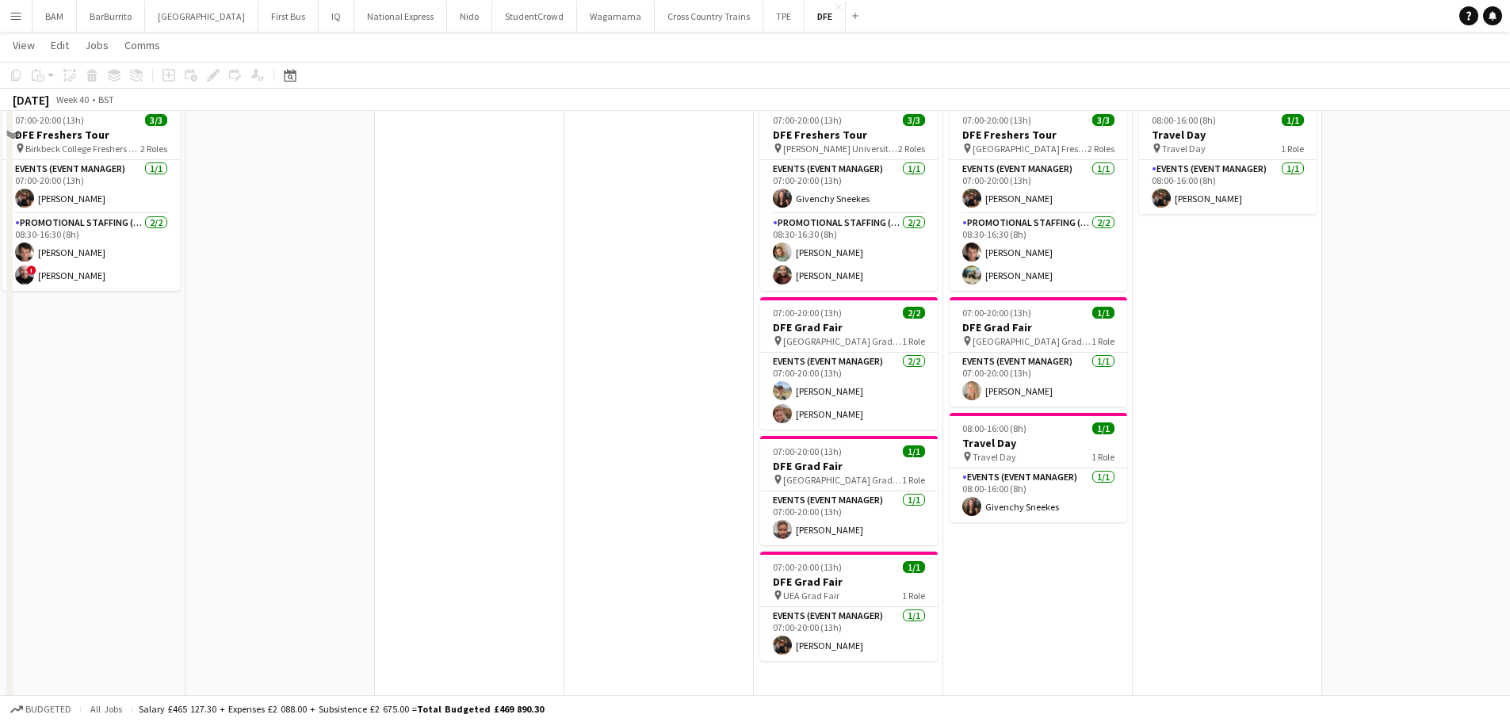
scroll to position [0, 0]
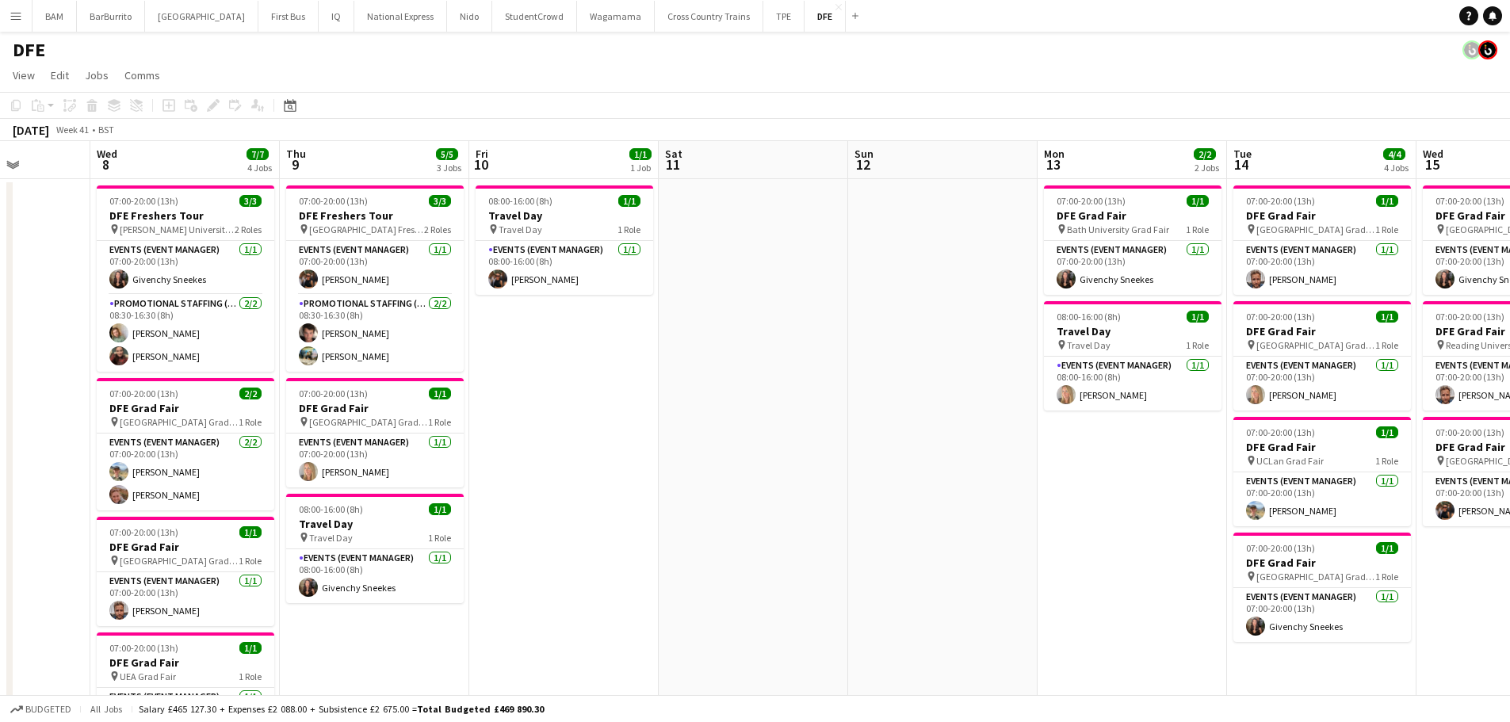
drag, startPoint x: 1104, startPoint y: 347, endPoint x: 581, endPoint y: 315, distance: 524.1
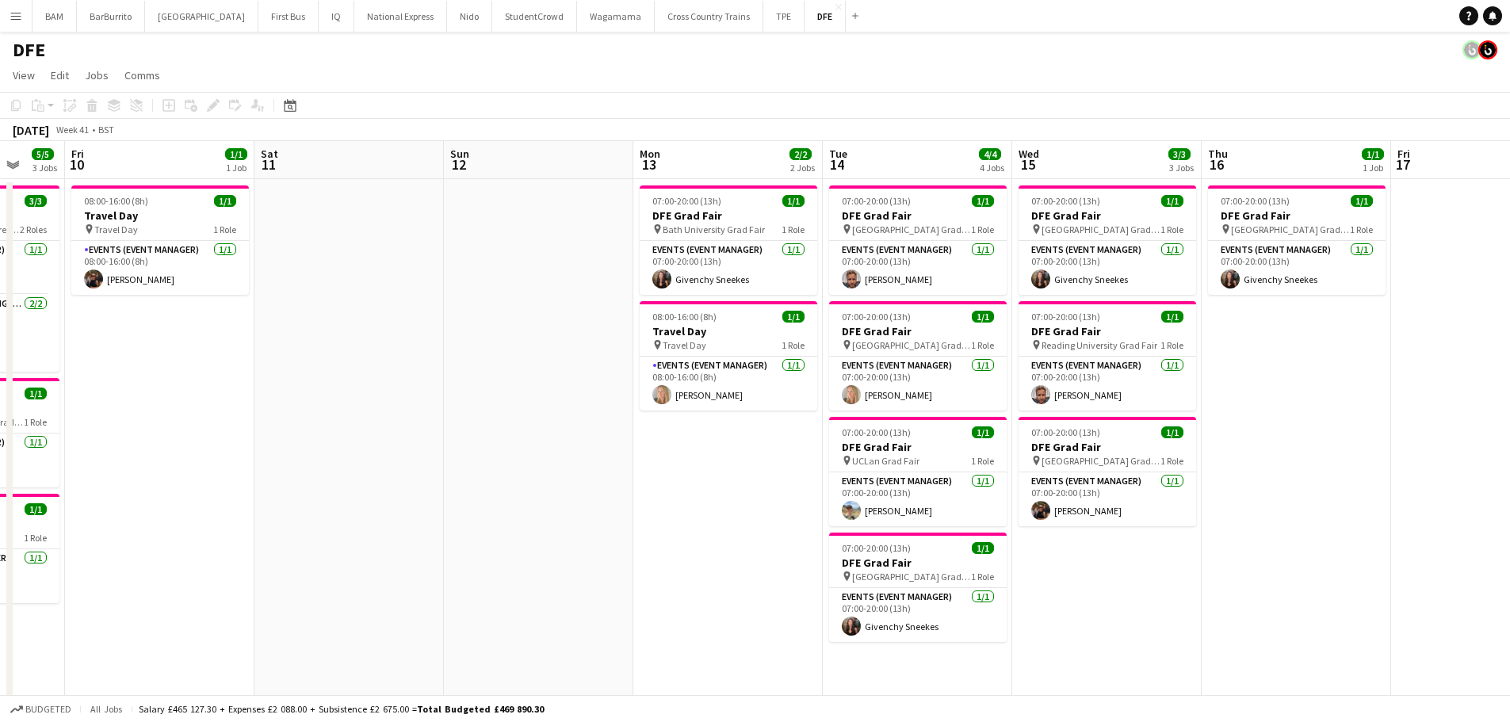
scroll to position [0, 543]
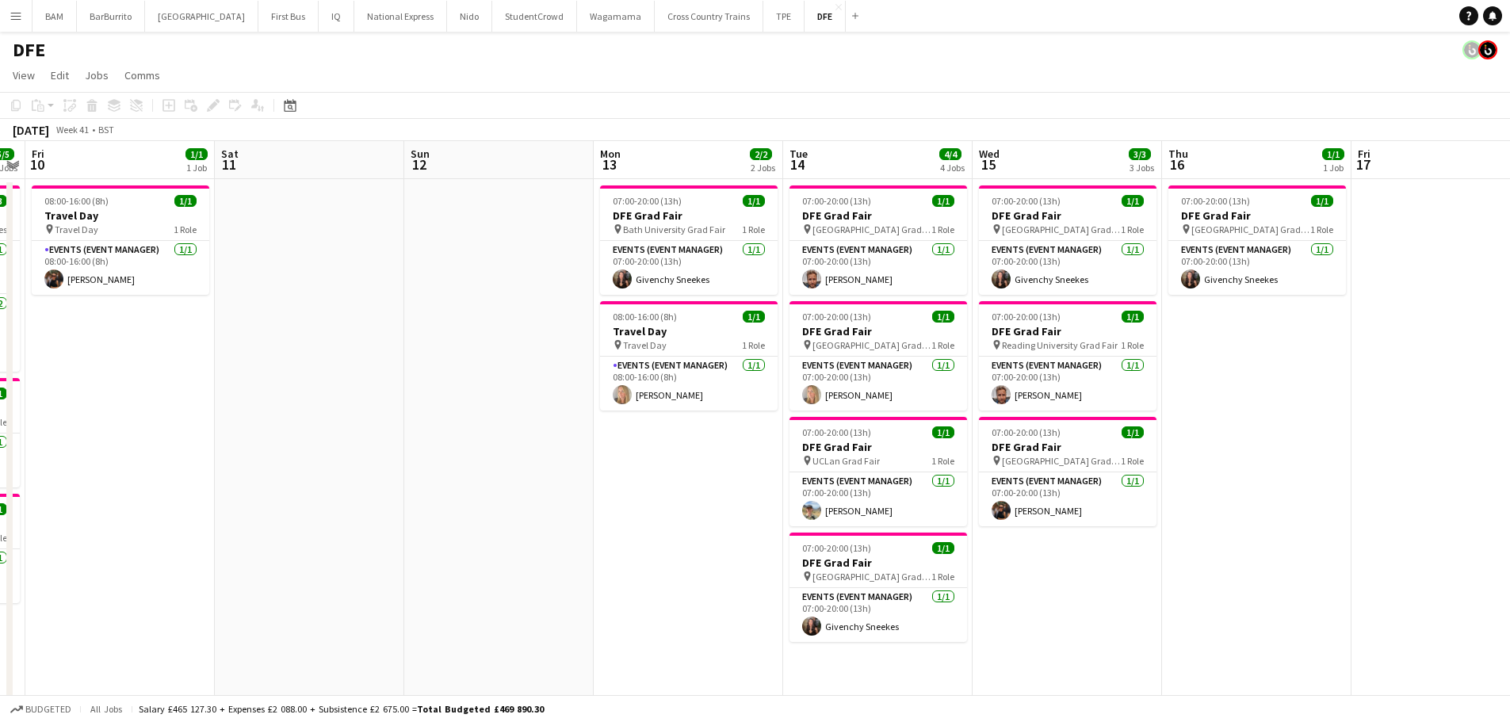
drag, startPoint x: 882, startPoint y: 351, endPoint x: 523, endPoint y: 341, distance: 359.2
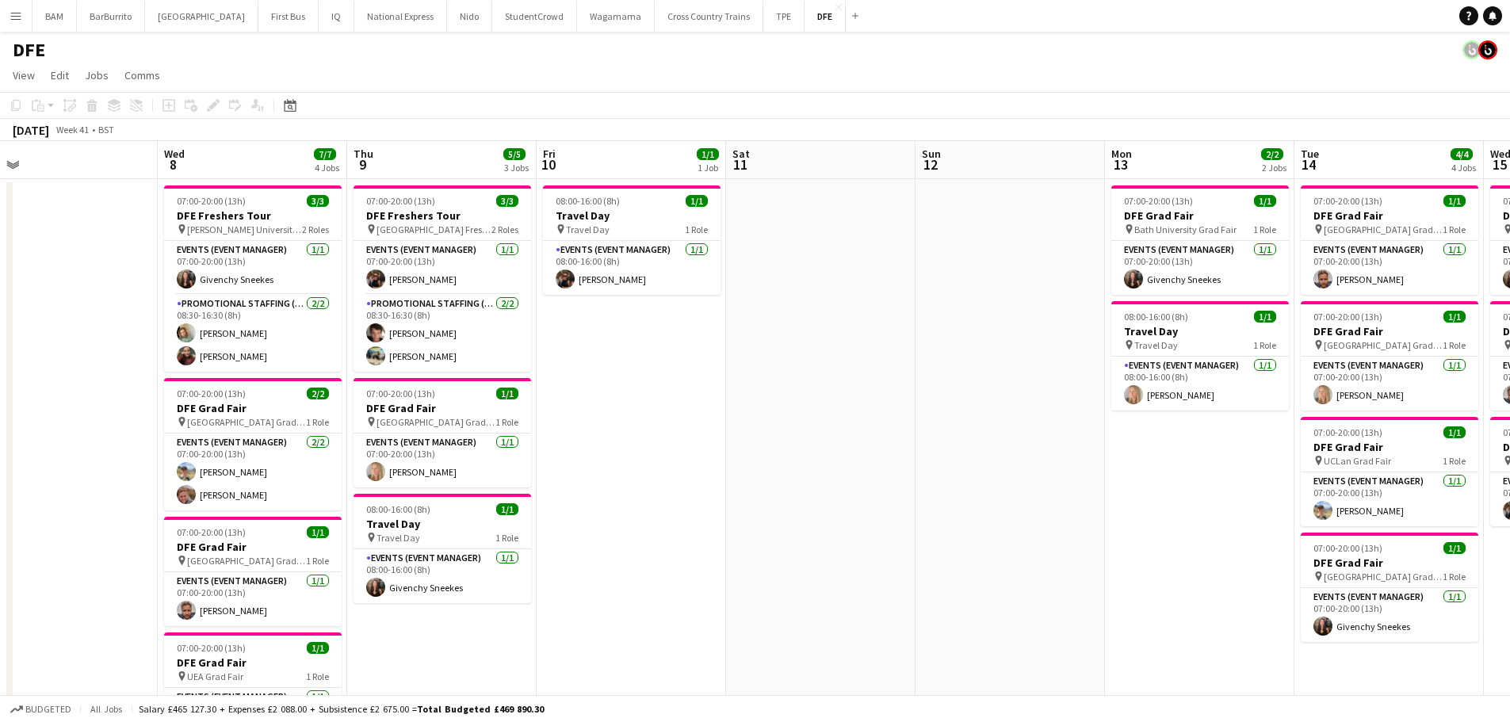
drag, startPoint x: 411, startPoint y: 190, endPoint x: 895, endPoint y: 208, distance: 483.8
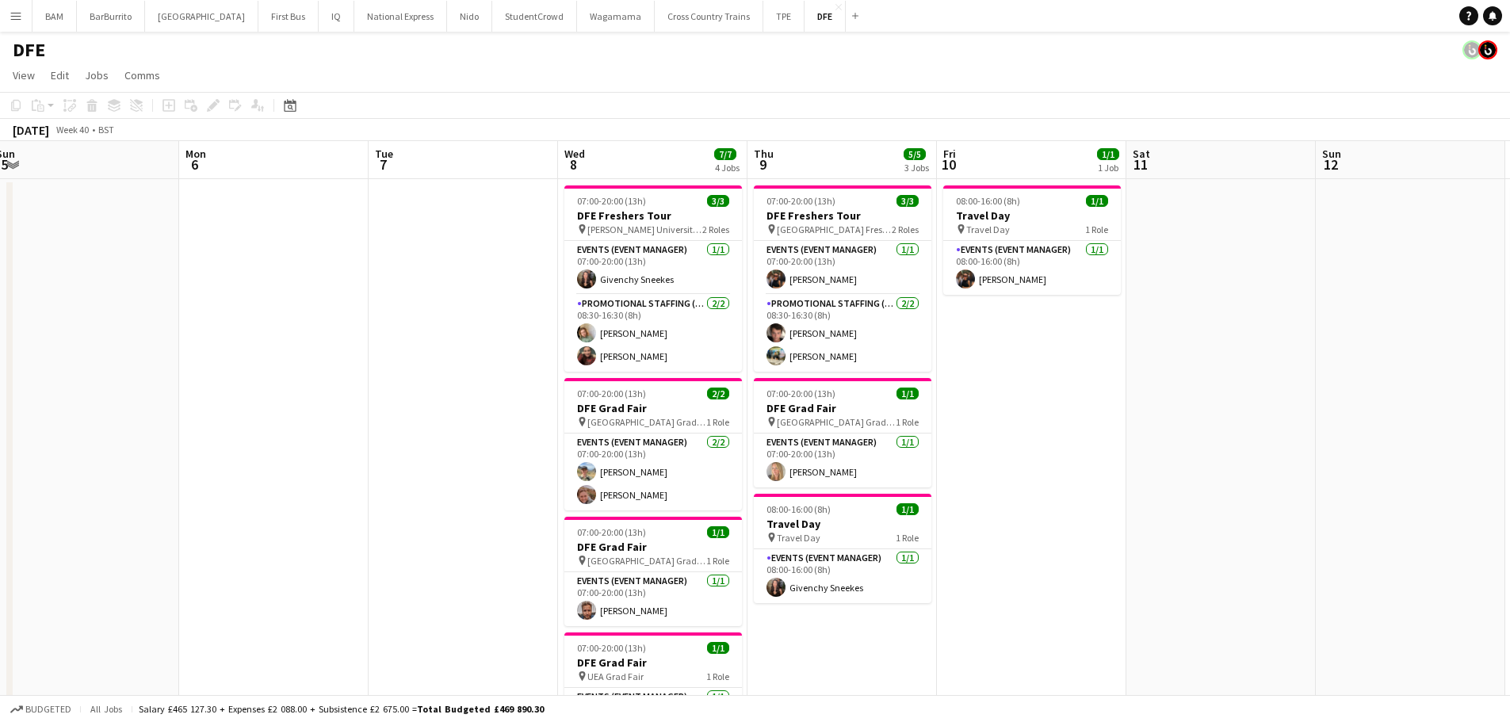
drag, startPoint x: 660, startPoint y: 264, endPoint x: 1061, endPoint y: 254, distance: 400.4
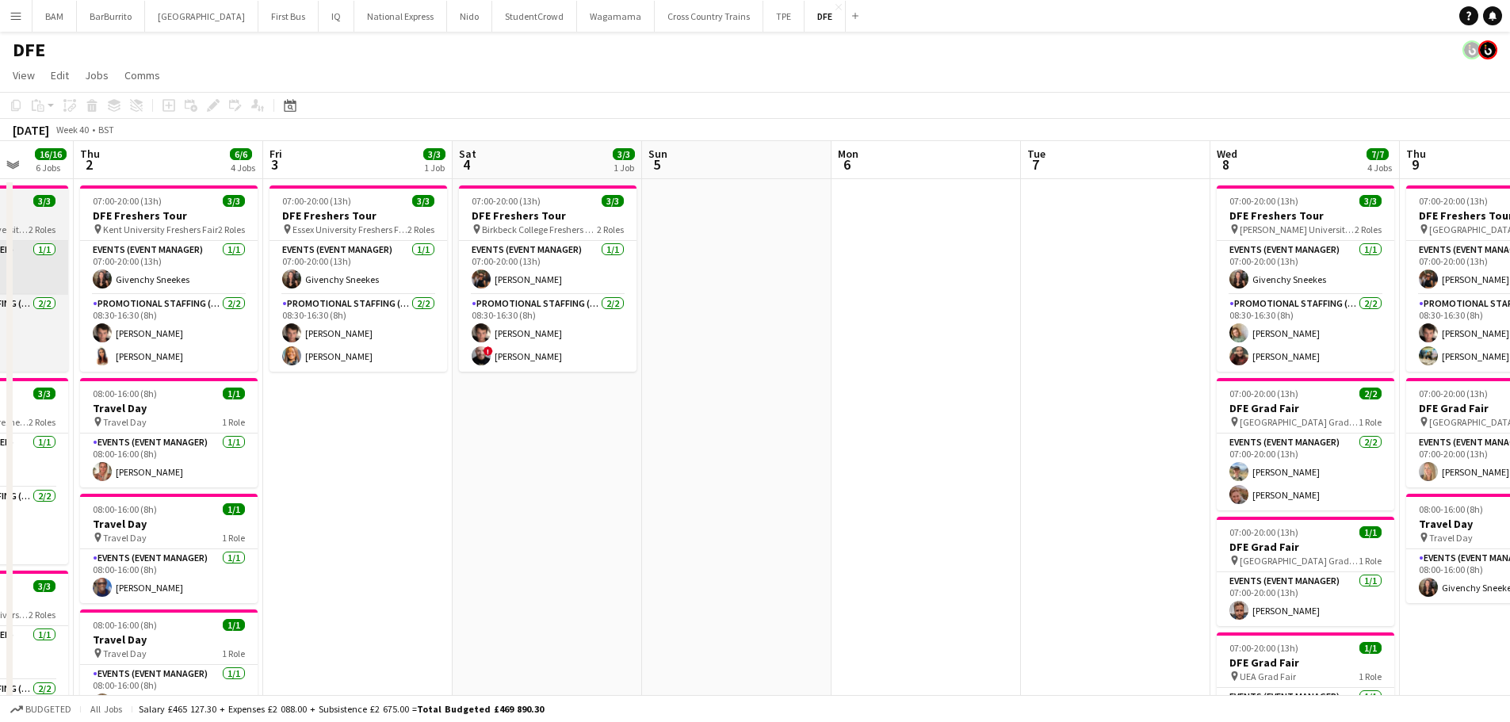
drag, startPoint x: 690, startPoint y: 274, endPoint x: 373, endPoint y: 285, distance: 316.4
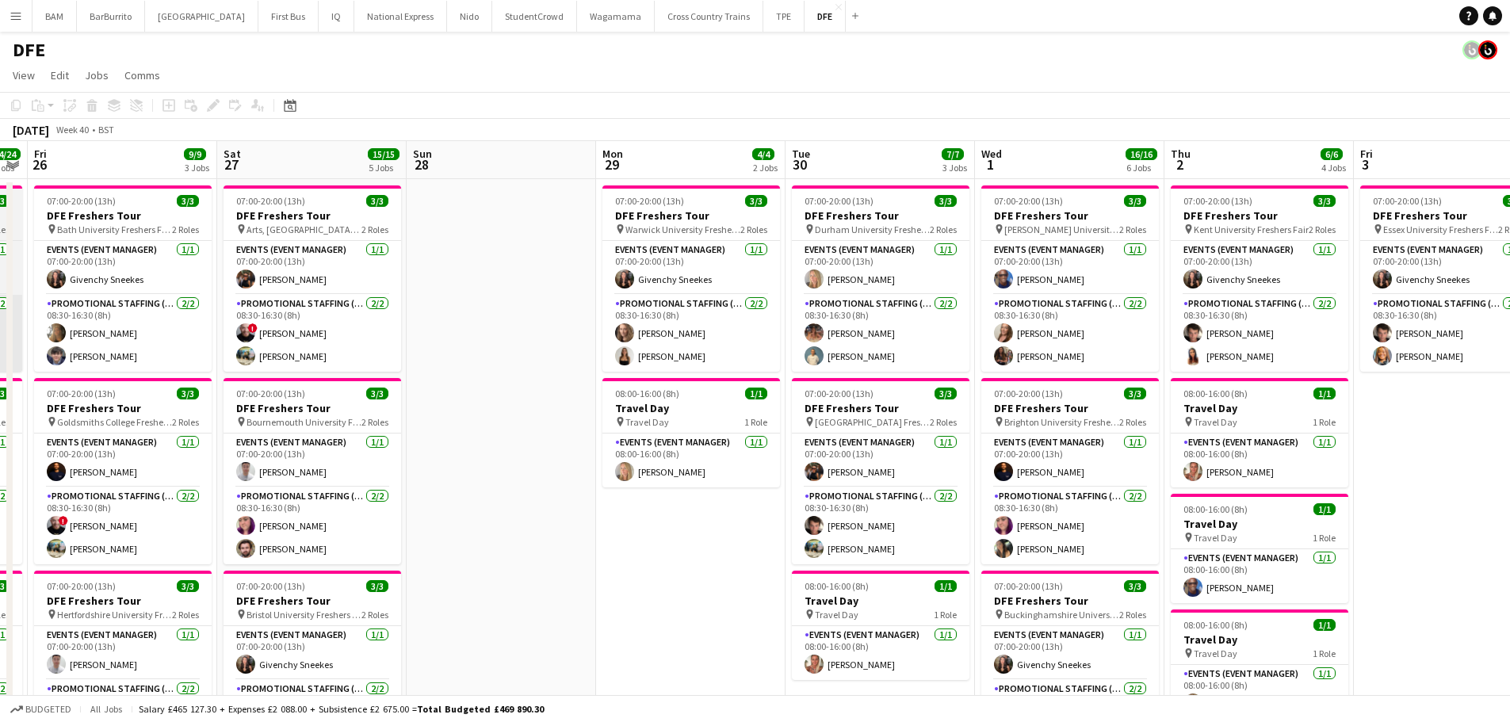
drag, startPoint x: 679, startPoint y: 302, endPoint x: 251, endPoint y: 319, distance: 428.4
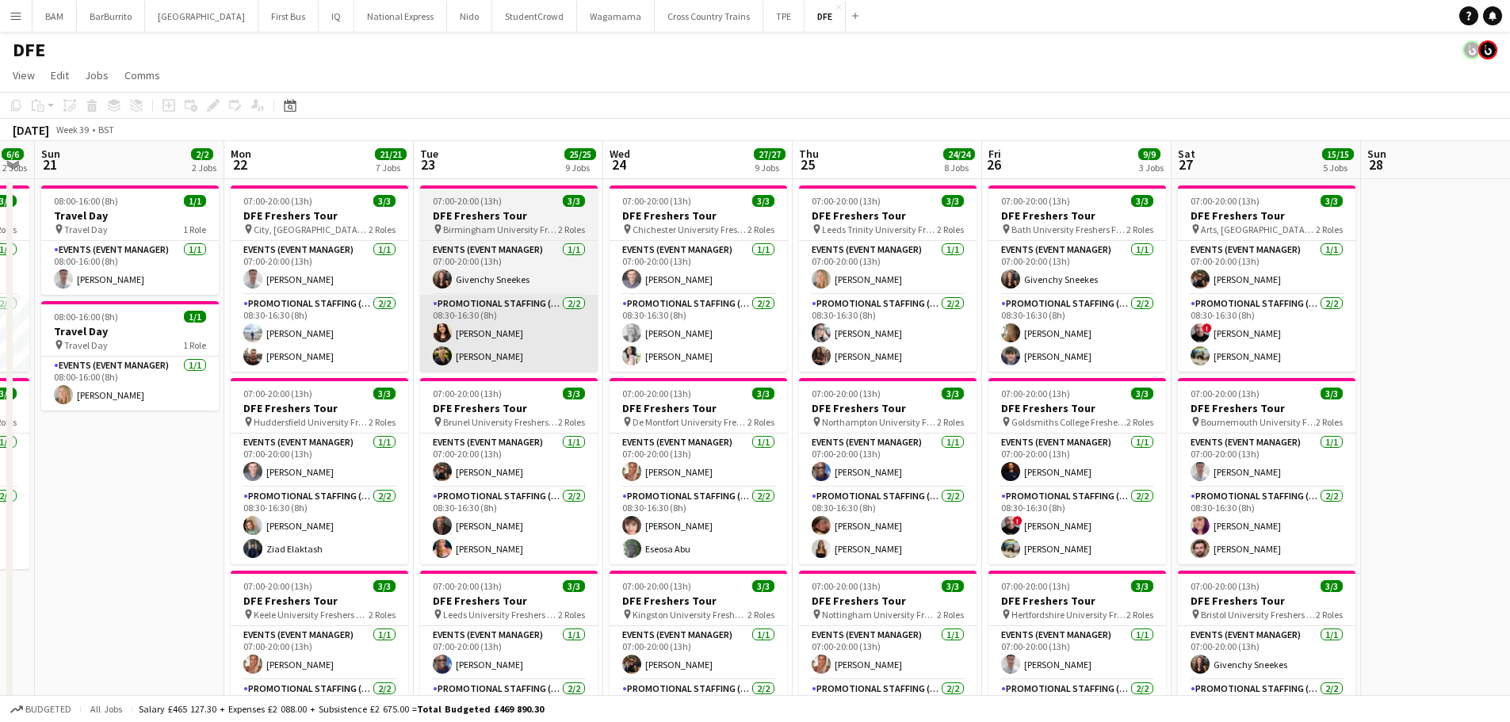
drag, startPoint x: 475, startPoint y: 309, endPoint x: 462, endPoint y: 328, distance: 22.9
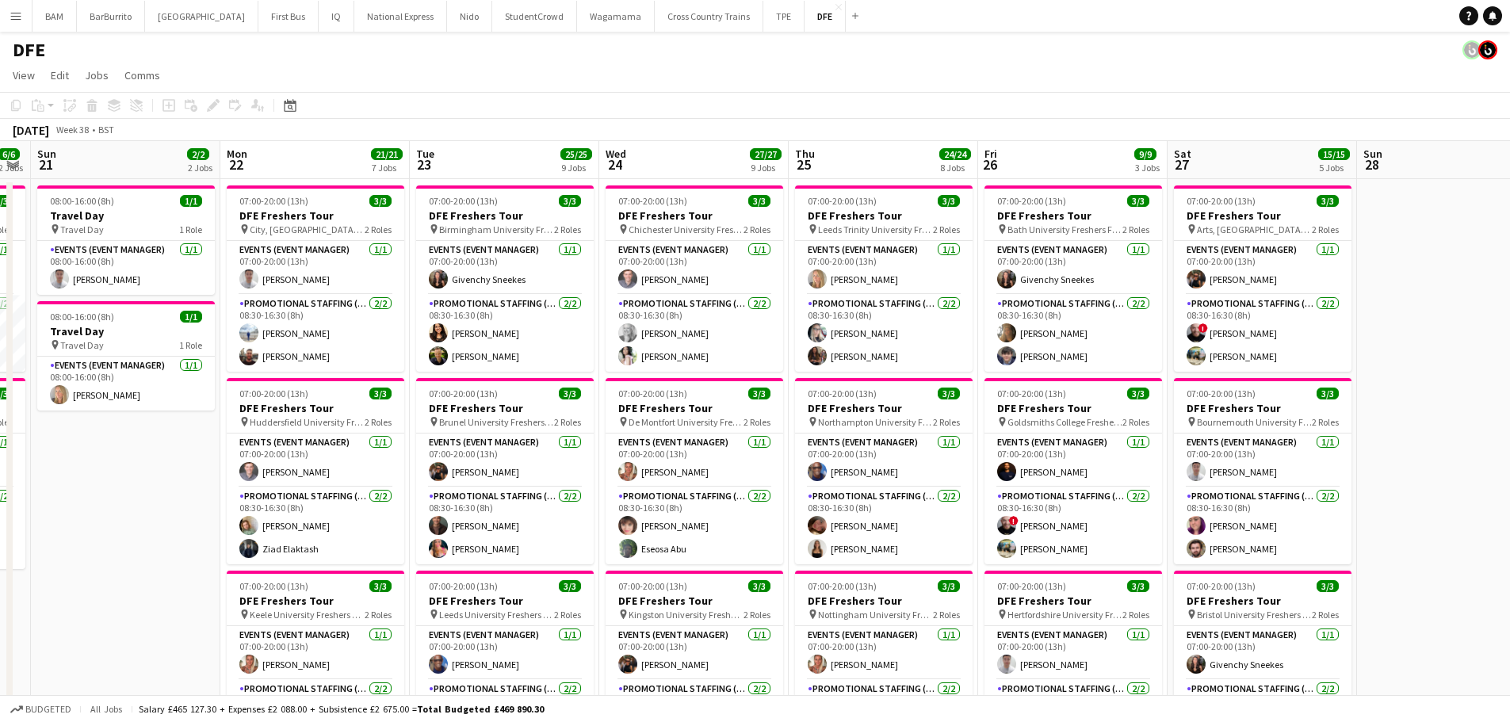
scroll to position [0, 390]
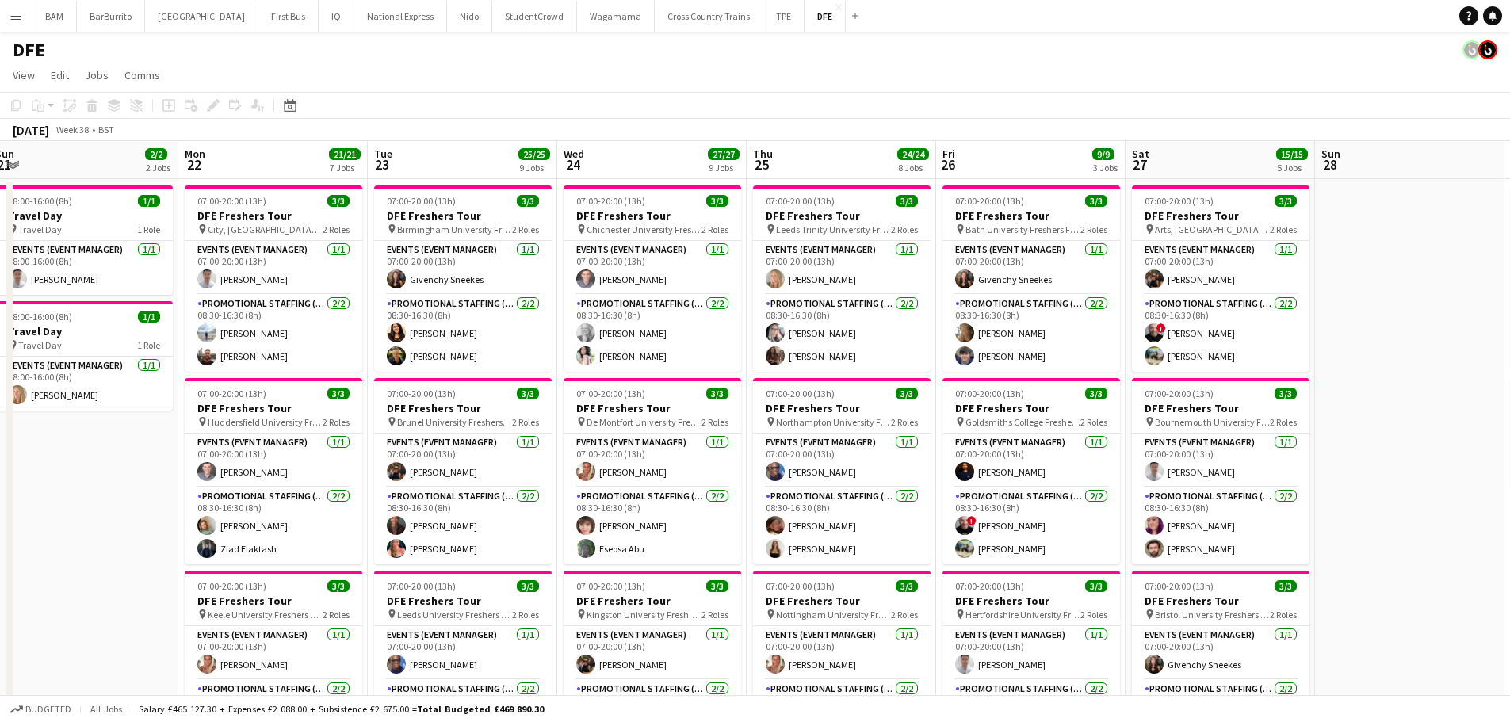
drag, startPoint x: 458, startPoint y: 322, endPoint x: 763, endPoint y: 315, distance: 304.5
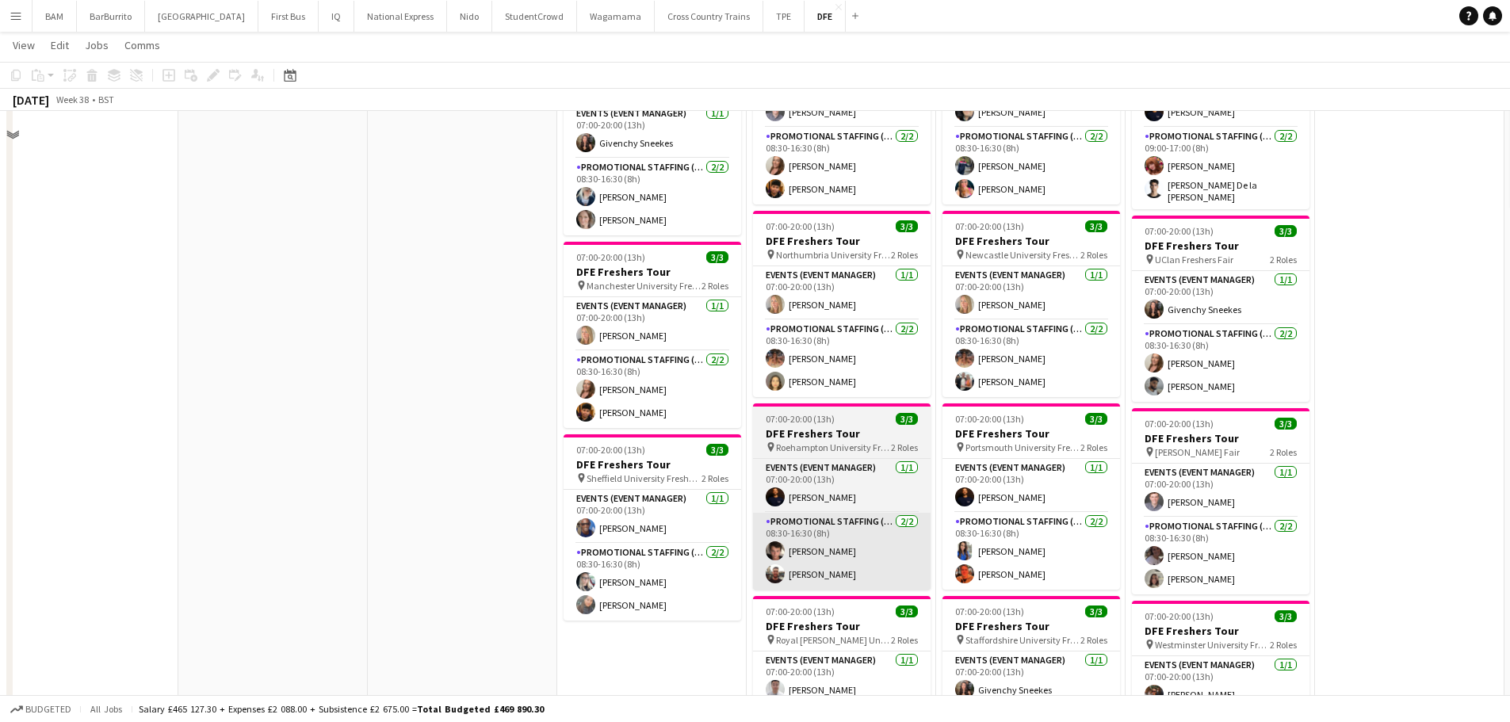
scroll to position [1030, 0]
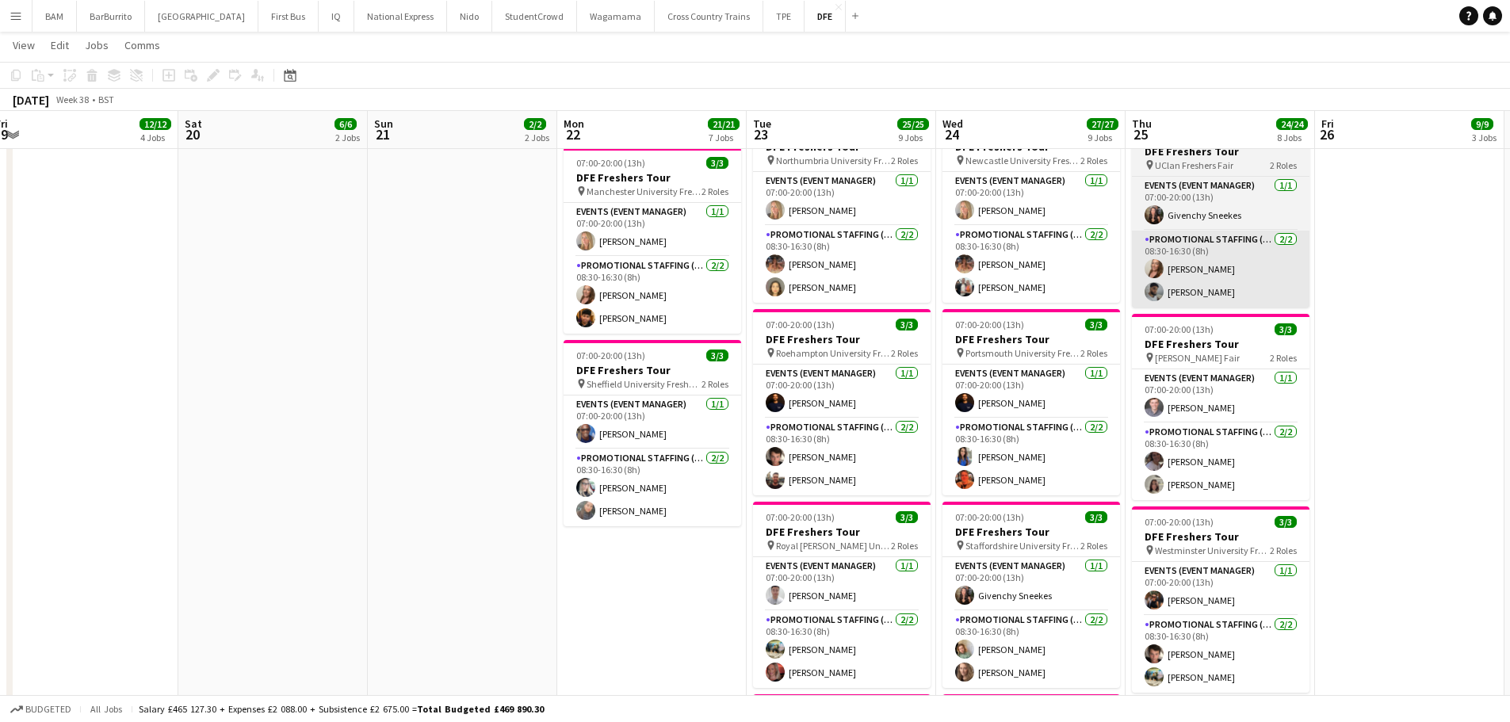
drag, startPoint x: 840, startPoint y: 271, endPoint x: 1148, endPoint y: 277, distance: 307.6
click at [841, 271] on app-card-role "Promotional Staffing (Brand Ambassadors) [DATE] 08:30-16:30 (8h) [PERSON_NAME] …" at bounding box center [842, 264] width 178 height 77
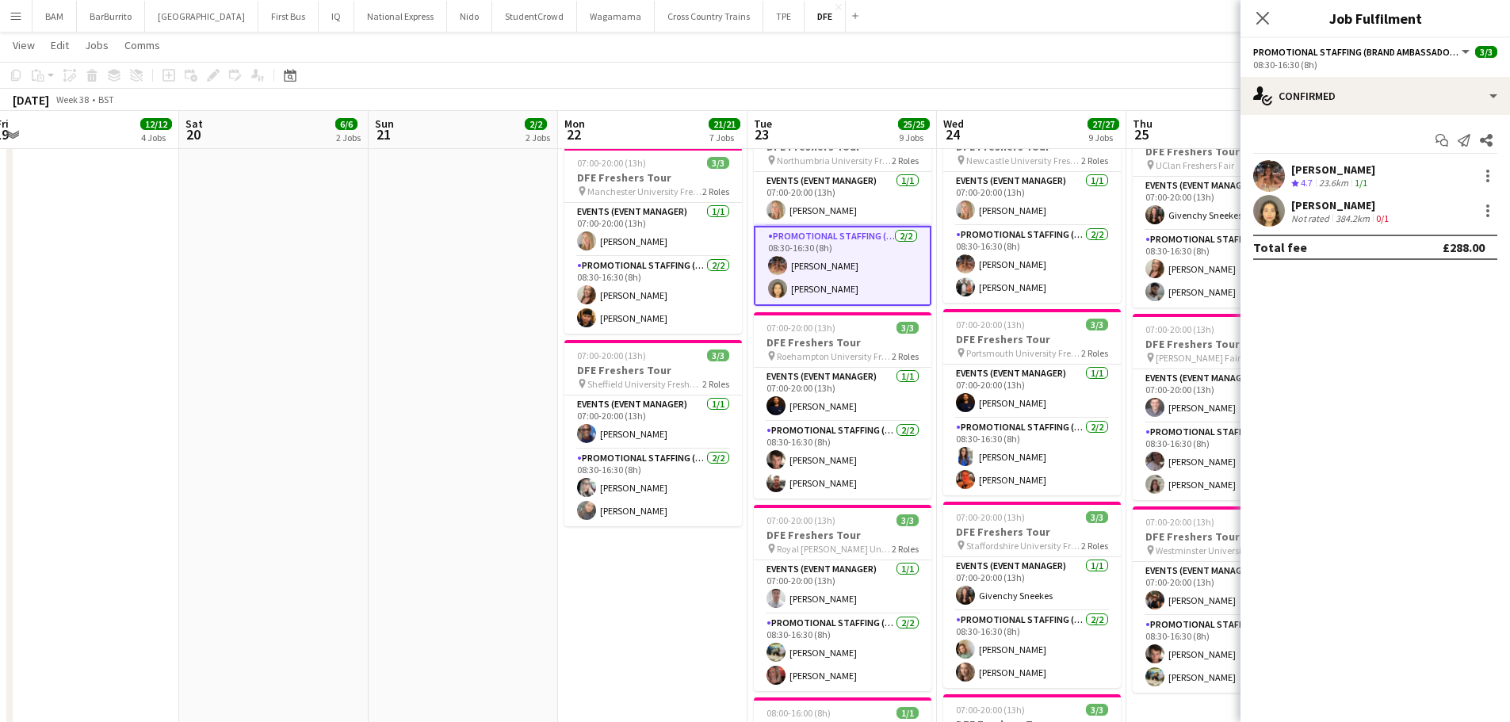
click at [1418, 210] on div "Lilian Ueno Not rated 384.2km 0/1" at bounding box center [1376, 211] width 270 height 32
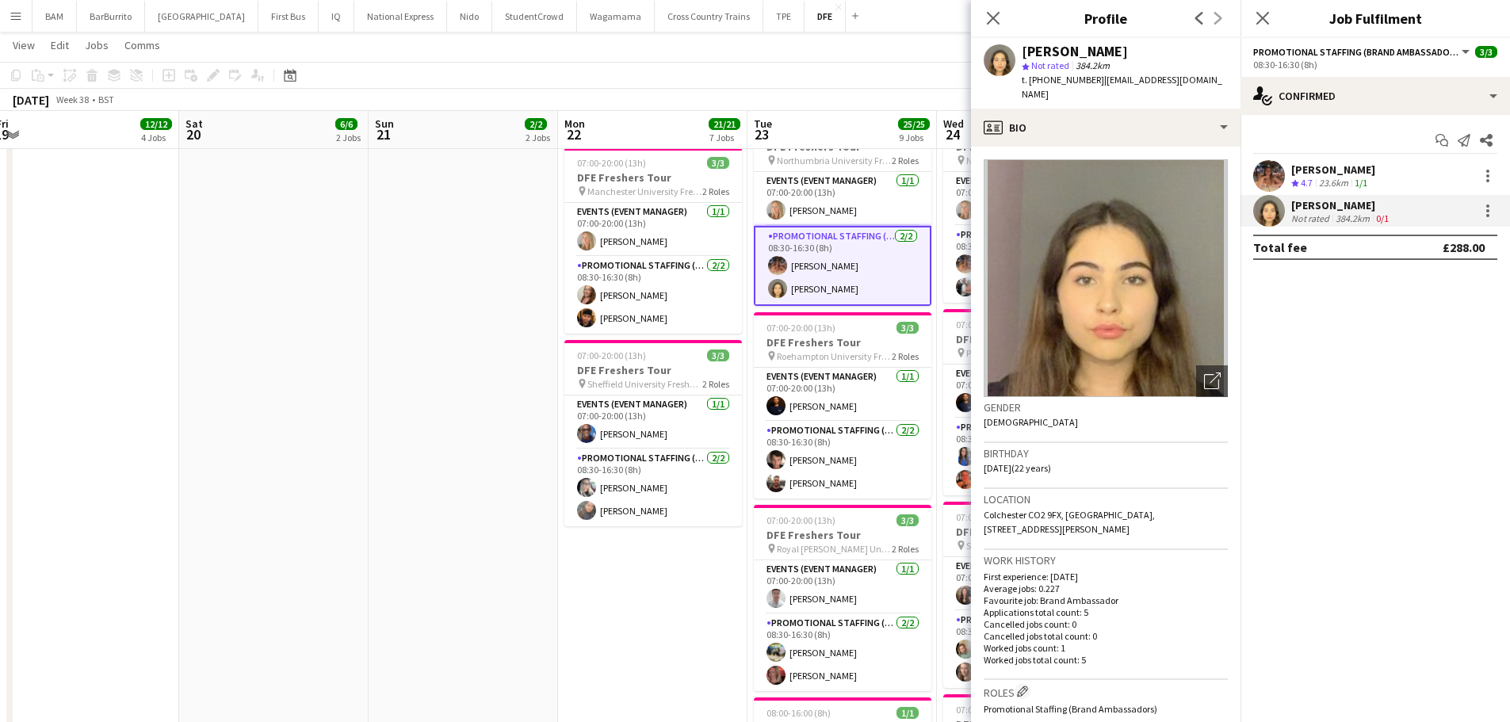
drag, startPoint x: 992, startPoint y: 12, endPoint x: 952, endPoint y: 21, distance: 41.4
click at [992, 12] on icon "Close pop-in" at bounding box center [993, 18] width 13 height 13
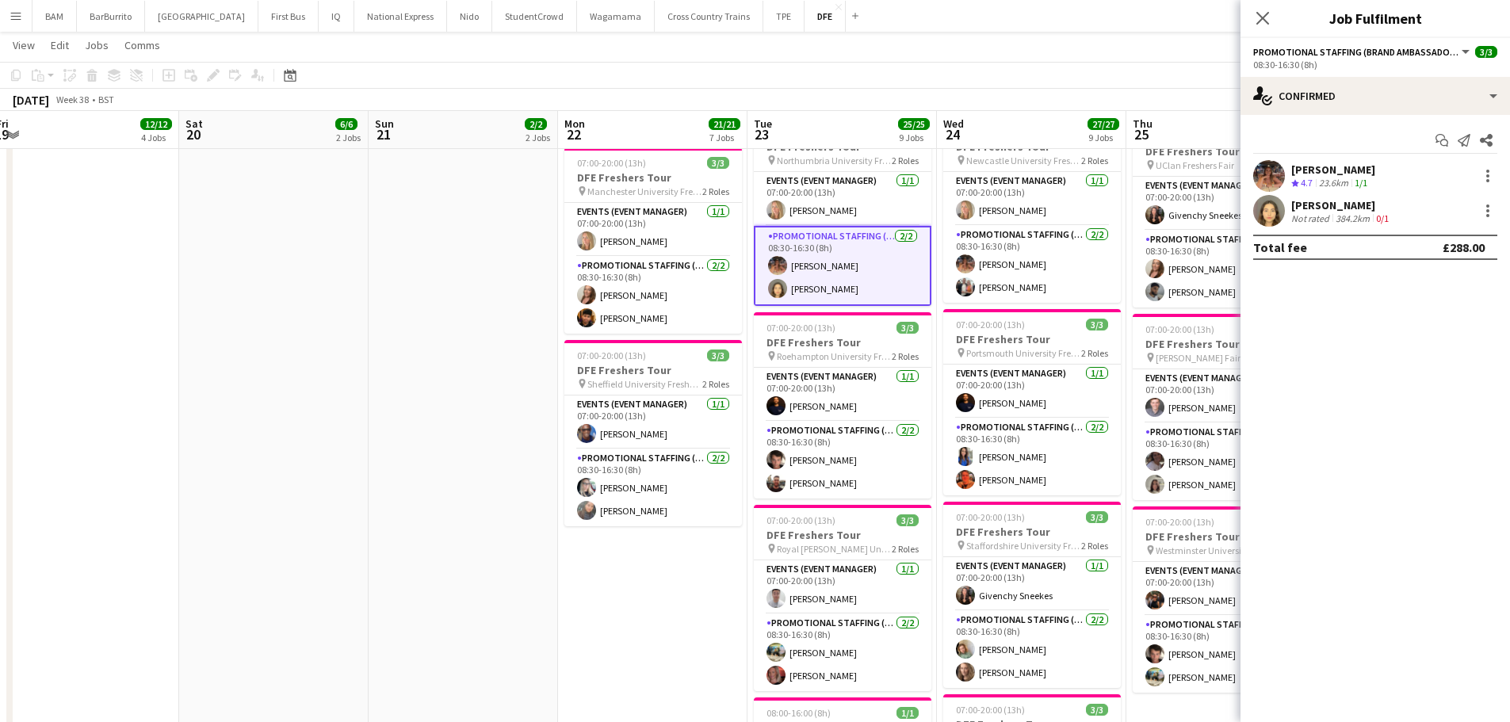
click at [805, 59] on app-page-menu "View Day view expanded Day view collapsed Month view Date picker Jump to [DATE]…" at bounding box center [755, 47] width 1510 height 30
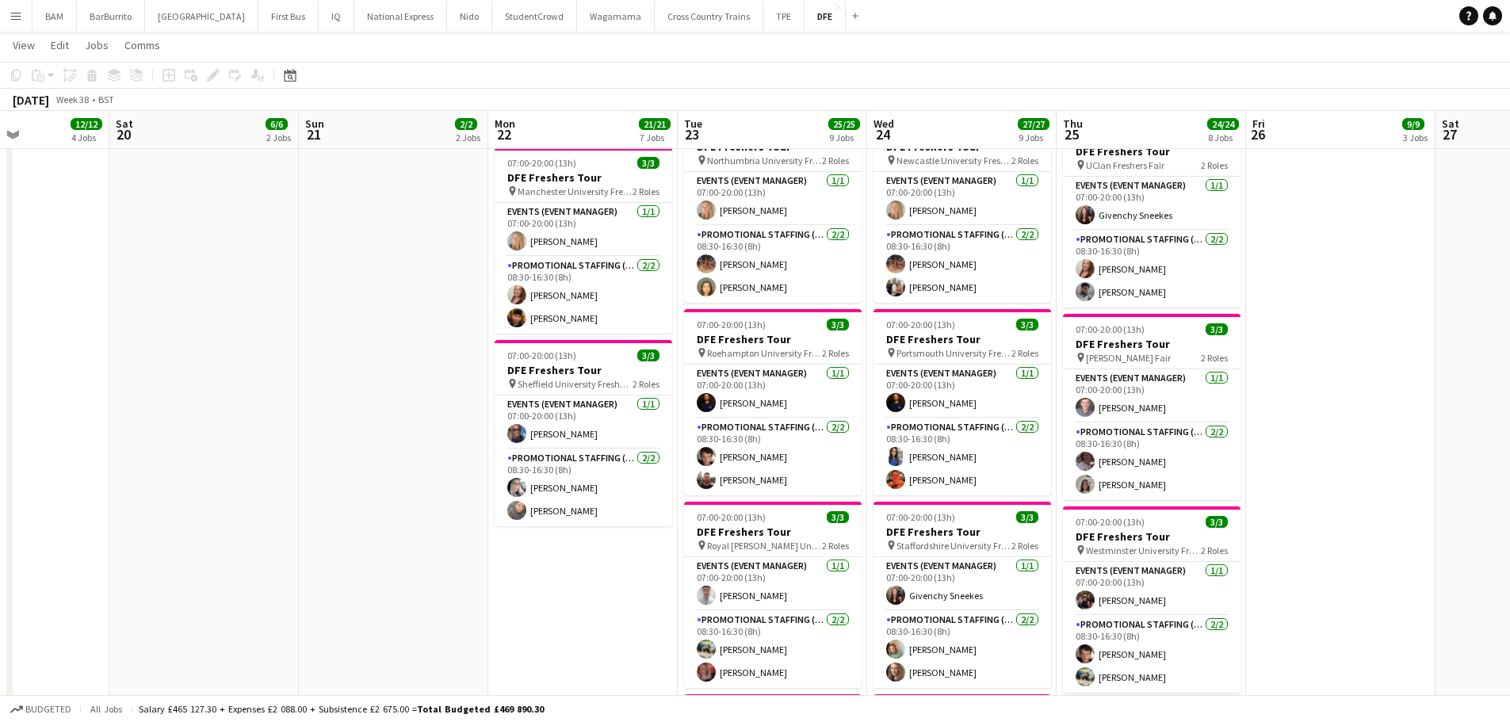
scroll to position [0, 463]
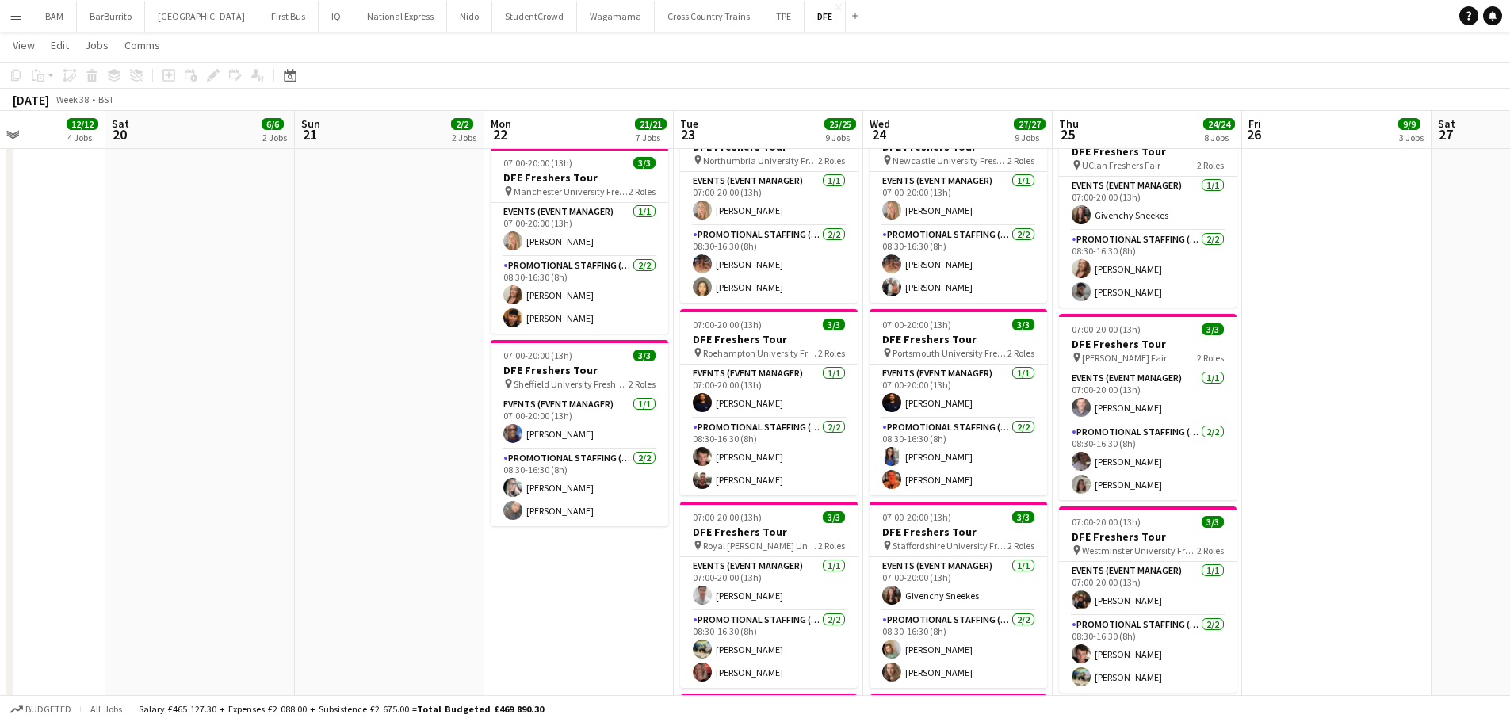
drag, startPoint x: 1007, startPoint y: 339, endPoint x: 990, endPoint y: 339, distance: 17.4
click at [990, 339] on app-calendar-viewport "Wed 17 25/25 9 Jobs Thu 18 21/21 7 Jobs Fri 19 12/12 4 Jobs Sat 20 6/6 2 Jobs S…" at bounding box center [755, 86] width 1510 height 2111
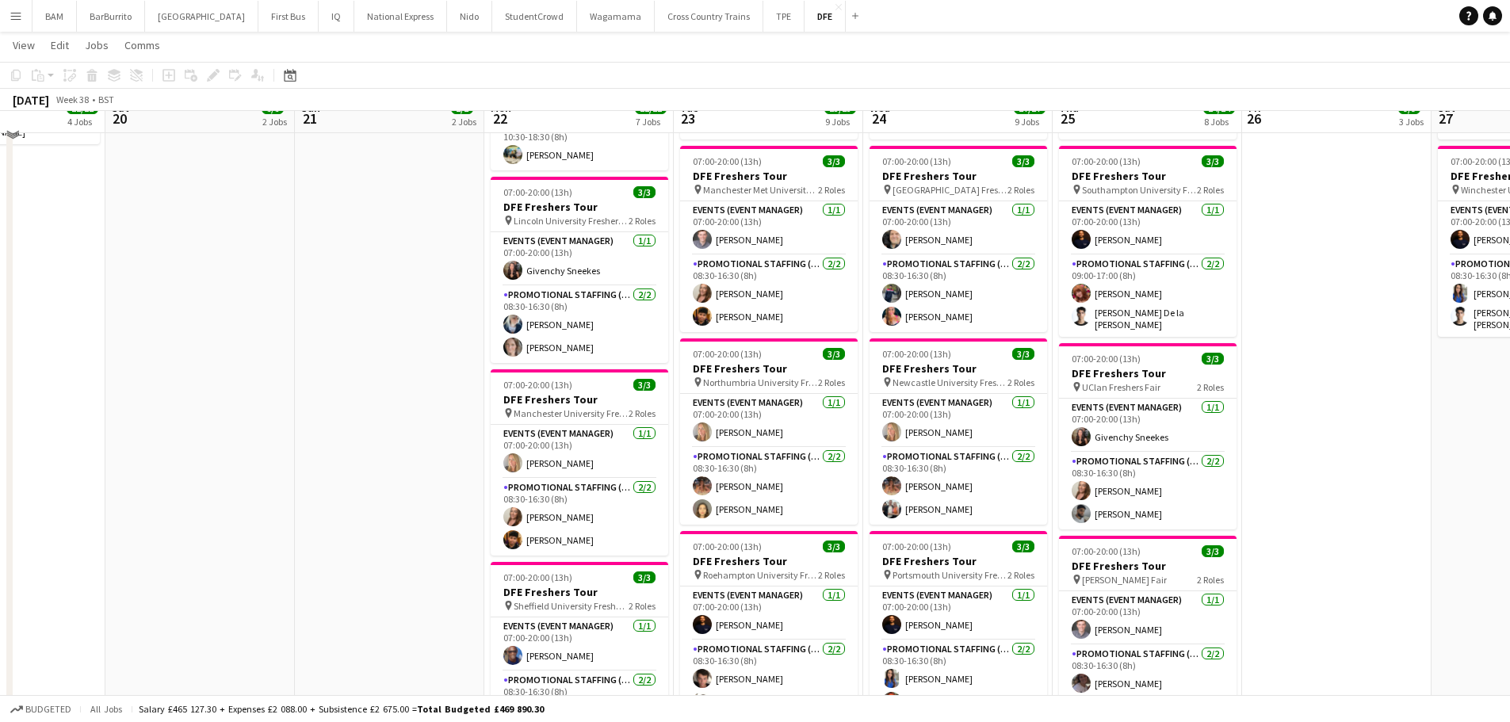
scroll to position [793, 0]
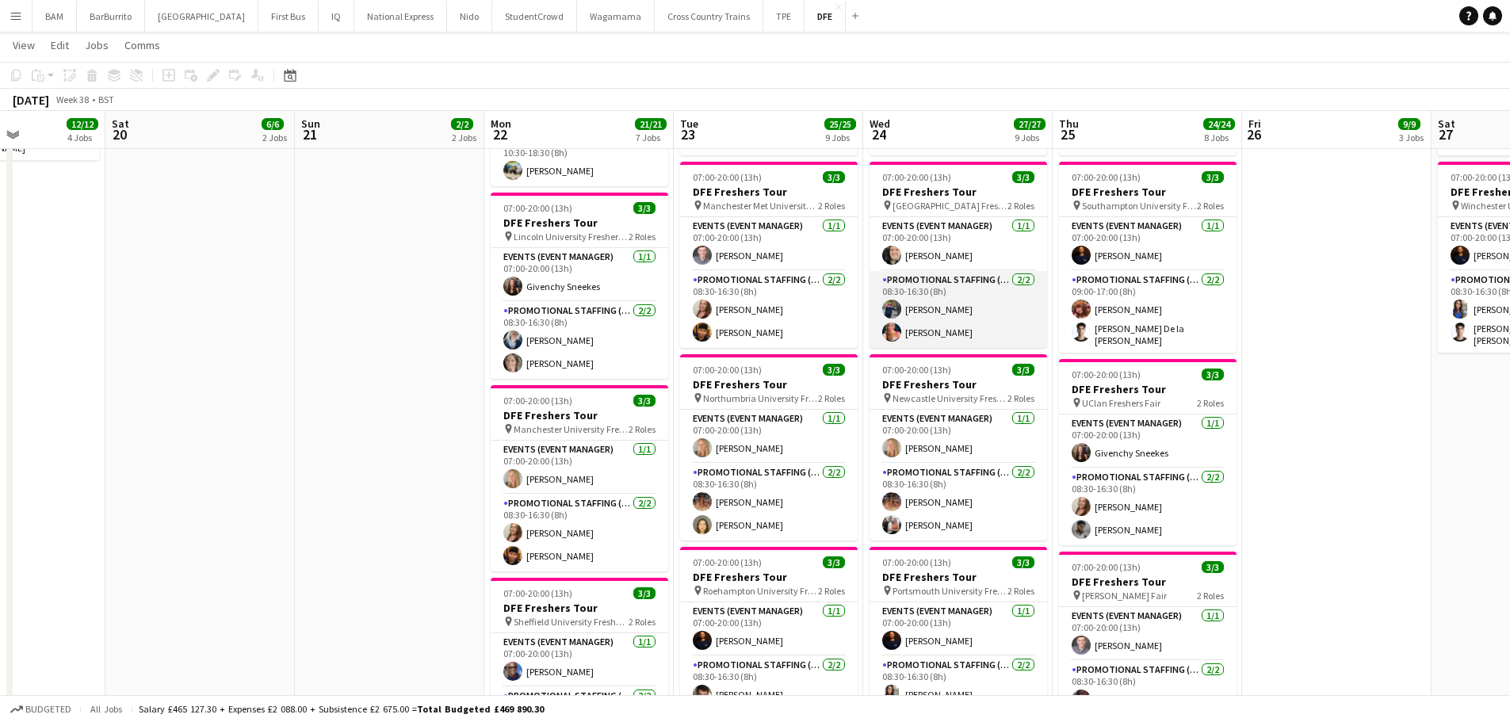
click at [996, 328] on app-card-role "Promotional Staffing (Brand Ambassadors) 2/2 08:30-16:30 (8h) Ved Jadhav Renata…" at bounding box center [959, 309] width 178 height 77
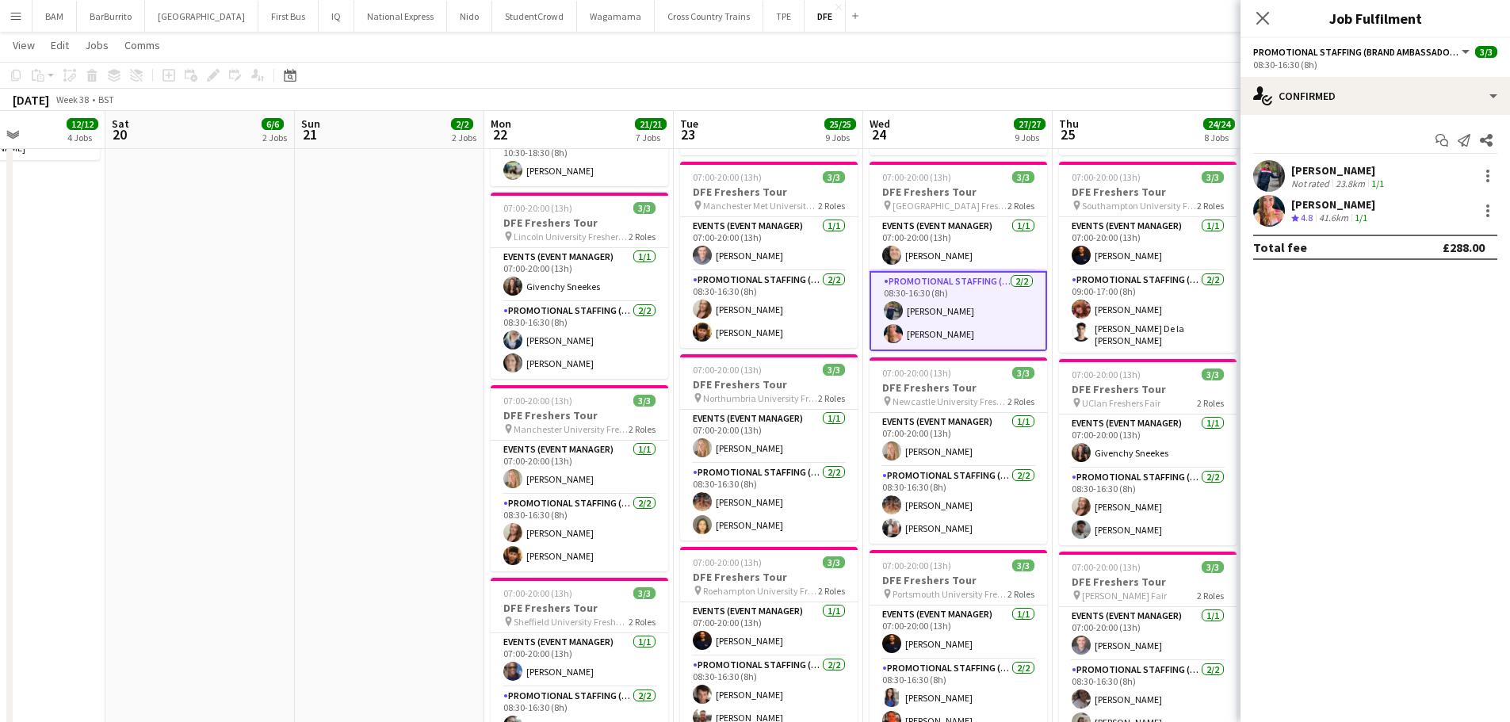
click at [1425, 192] on div "Ved Jadhav Not rated 23.8km 1/1" at bounding box center [1376, 176] width 270 height 32
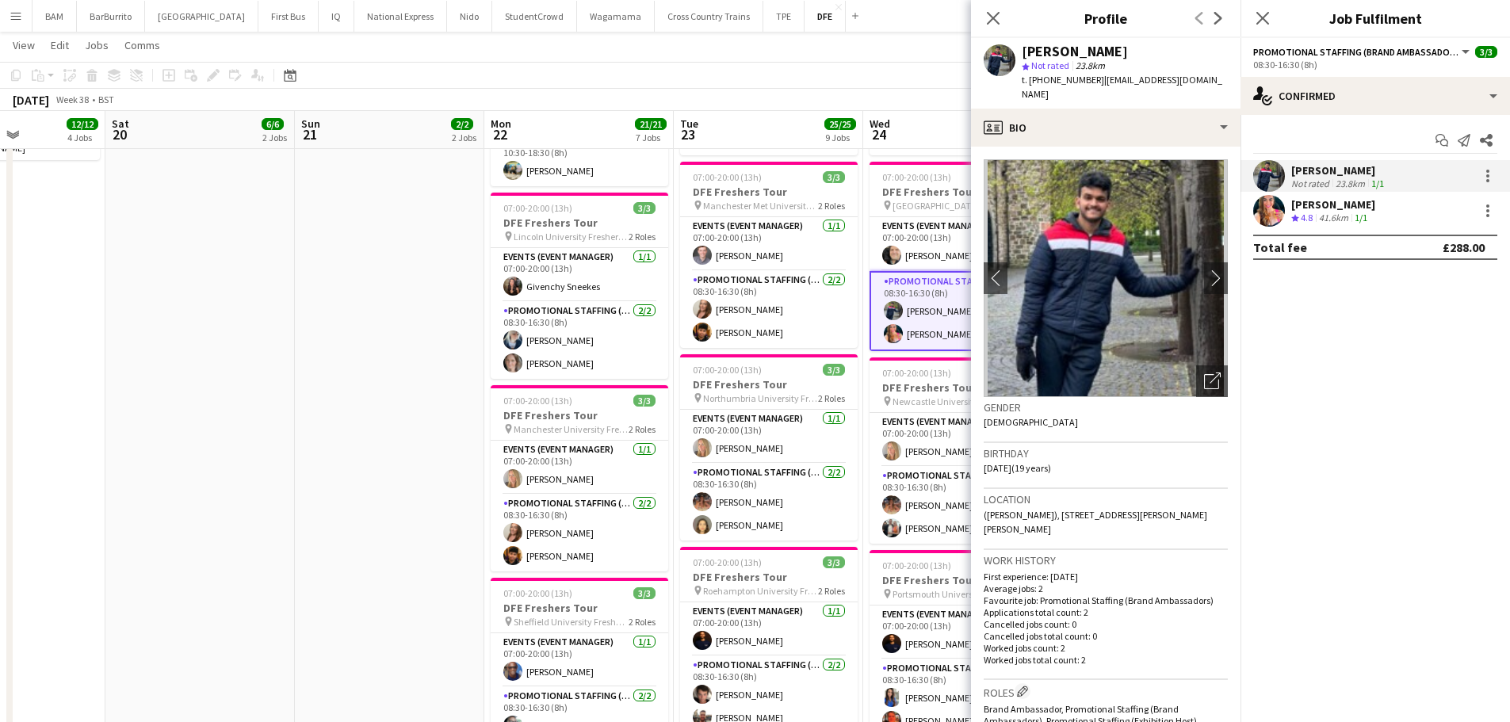
click at [1374, 221] on div "Crew rating 4.8 41.6km 1/1" at bounding box center [1333, 218] width 84 height 13
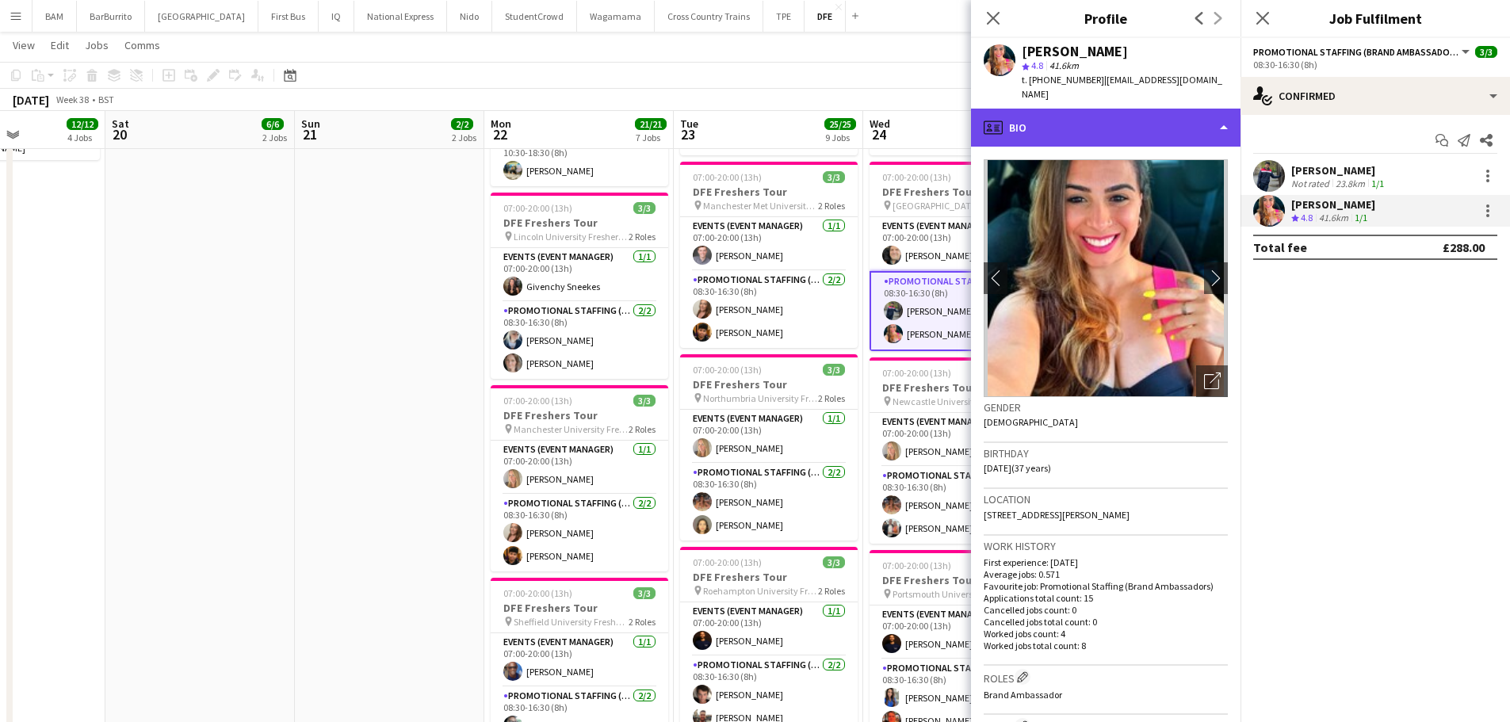
click at [1158, 109] on div "profile Bio" at bounding box center [1106, 128] width 270 height 38
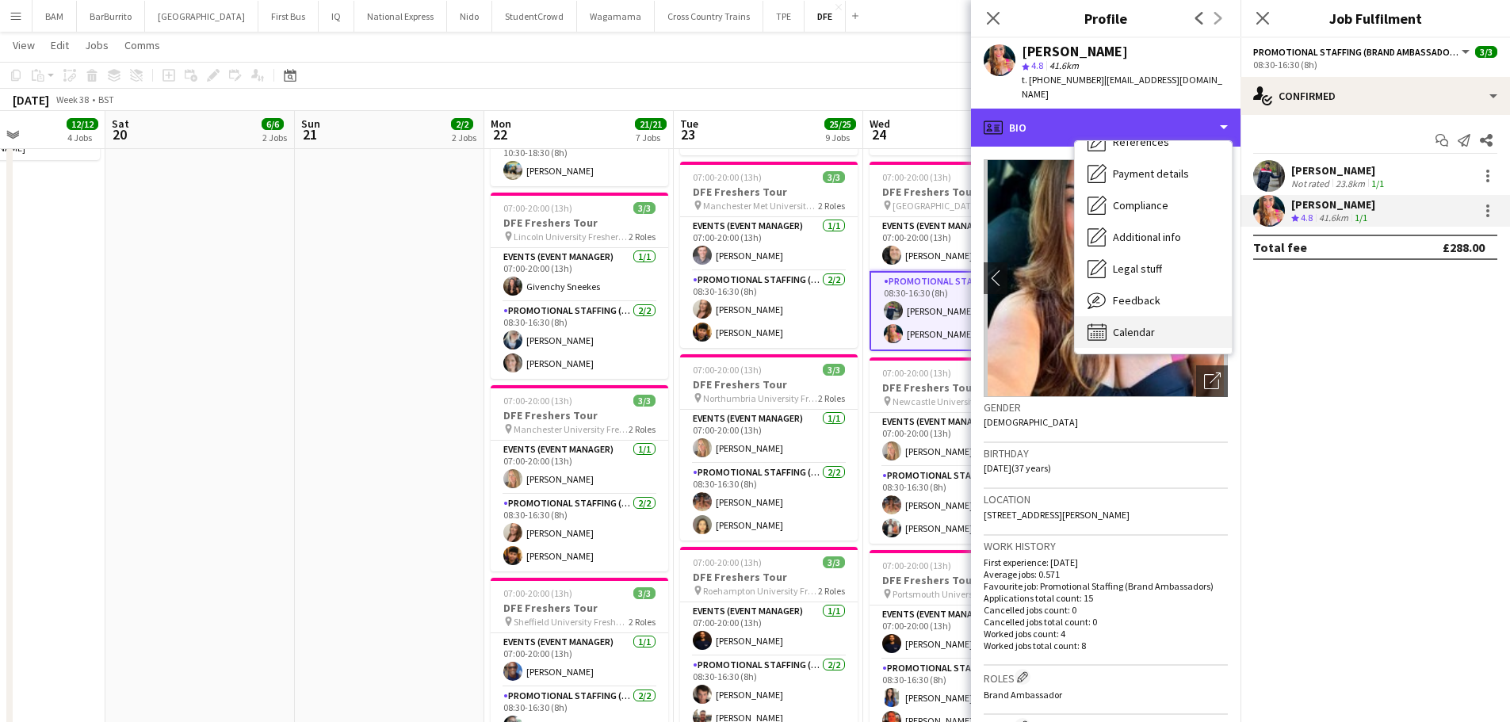
scroll to position [181, 0]
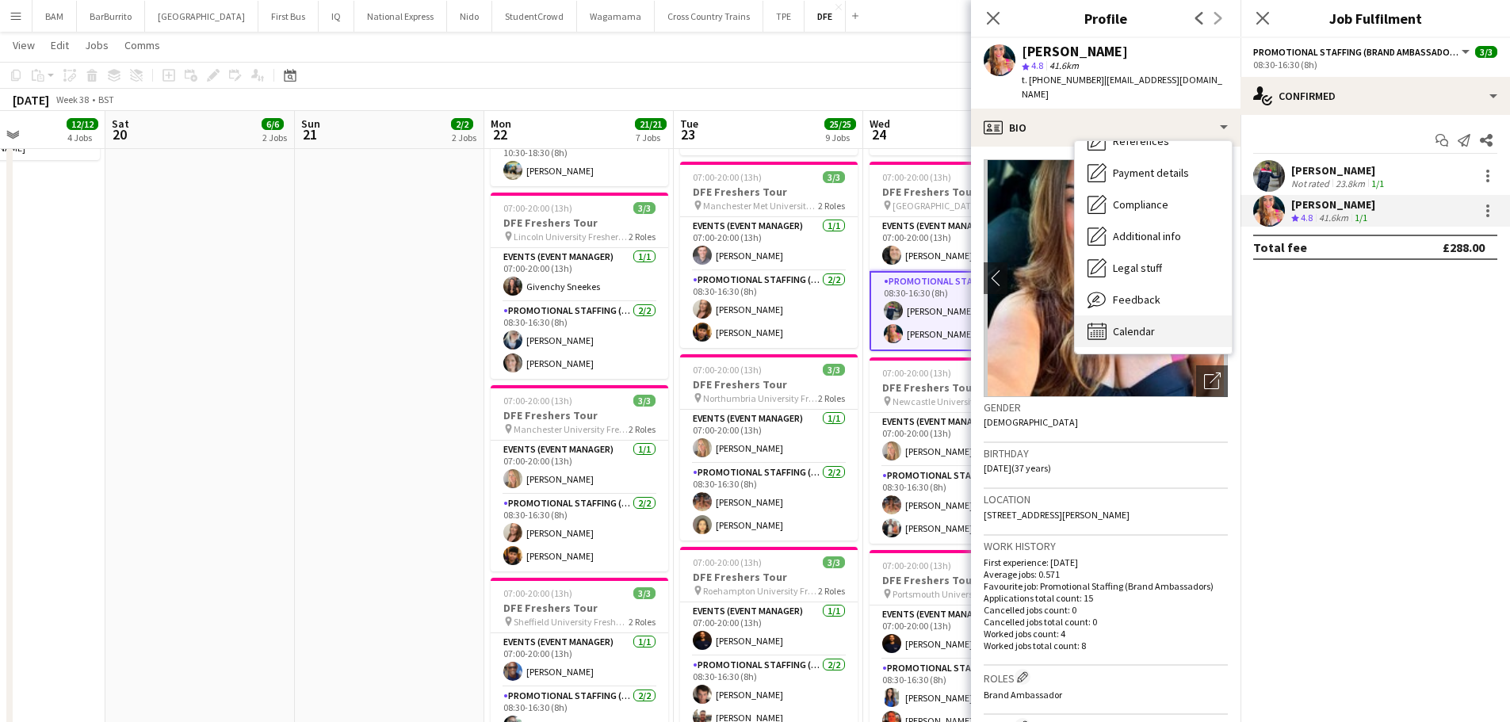
click at [1168, 315] on div "Calendar Calendar" at bounding box center [1153, 331] width 157 height 32
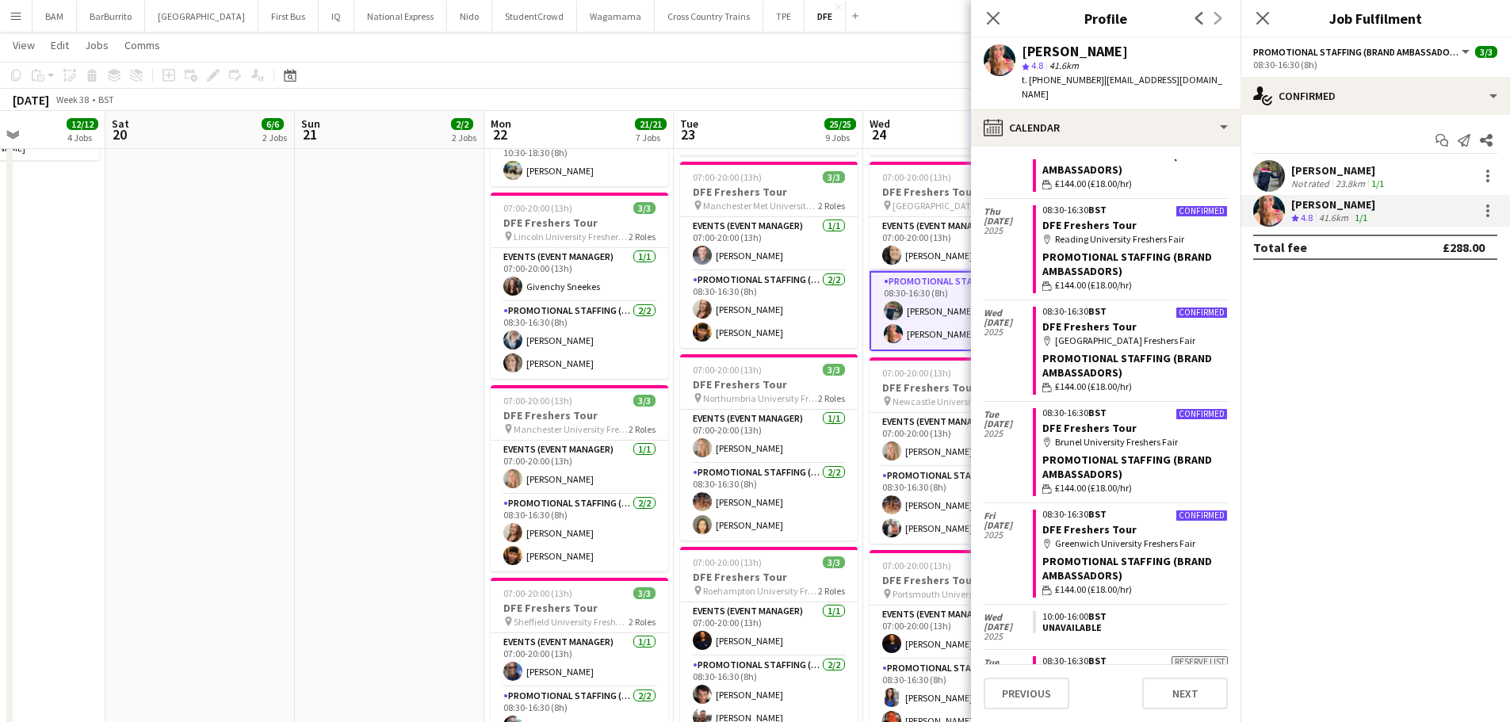
scroll to position [79, 0]
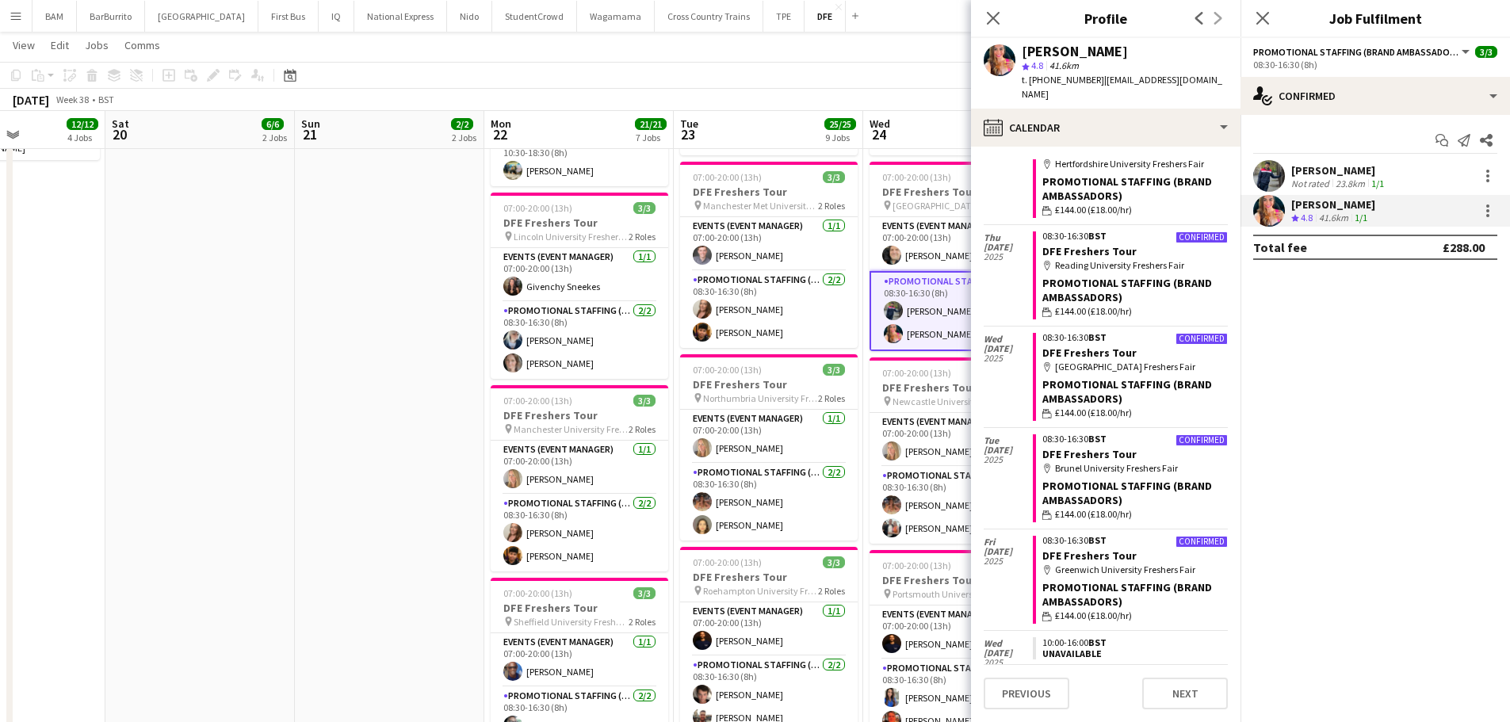
click at [405, 76] on app-toolbar "Copy Paste Paste Ctrl+V Paste with crew Ctrl+Shift+V Paste linked Job Delete Gr…" at bounding box center [755, 75] width 1510 height 27
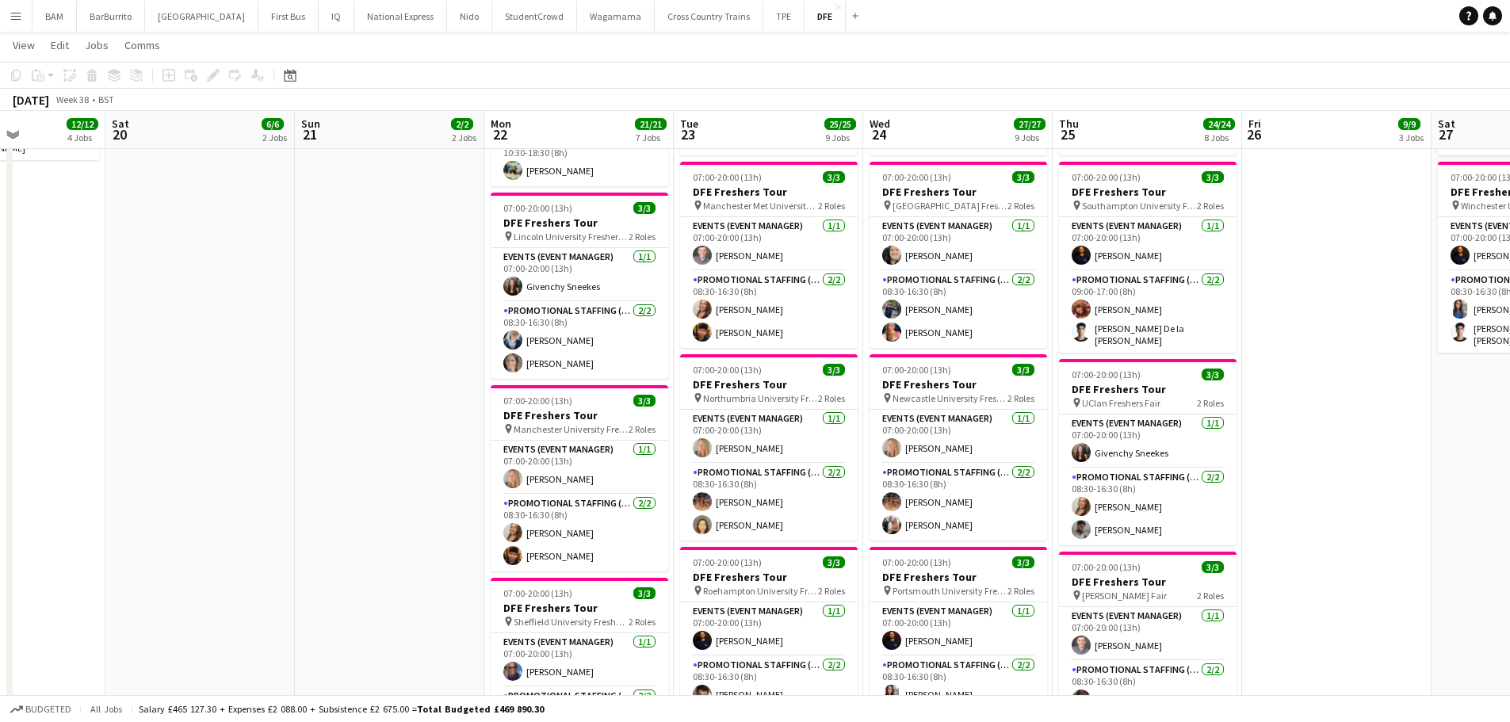
click at [11, 10] on app-icon "Menu" at bounding box center [16, 16] width 13 height 13
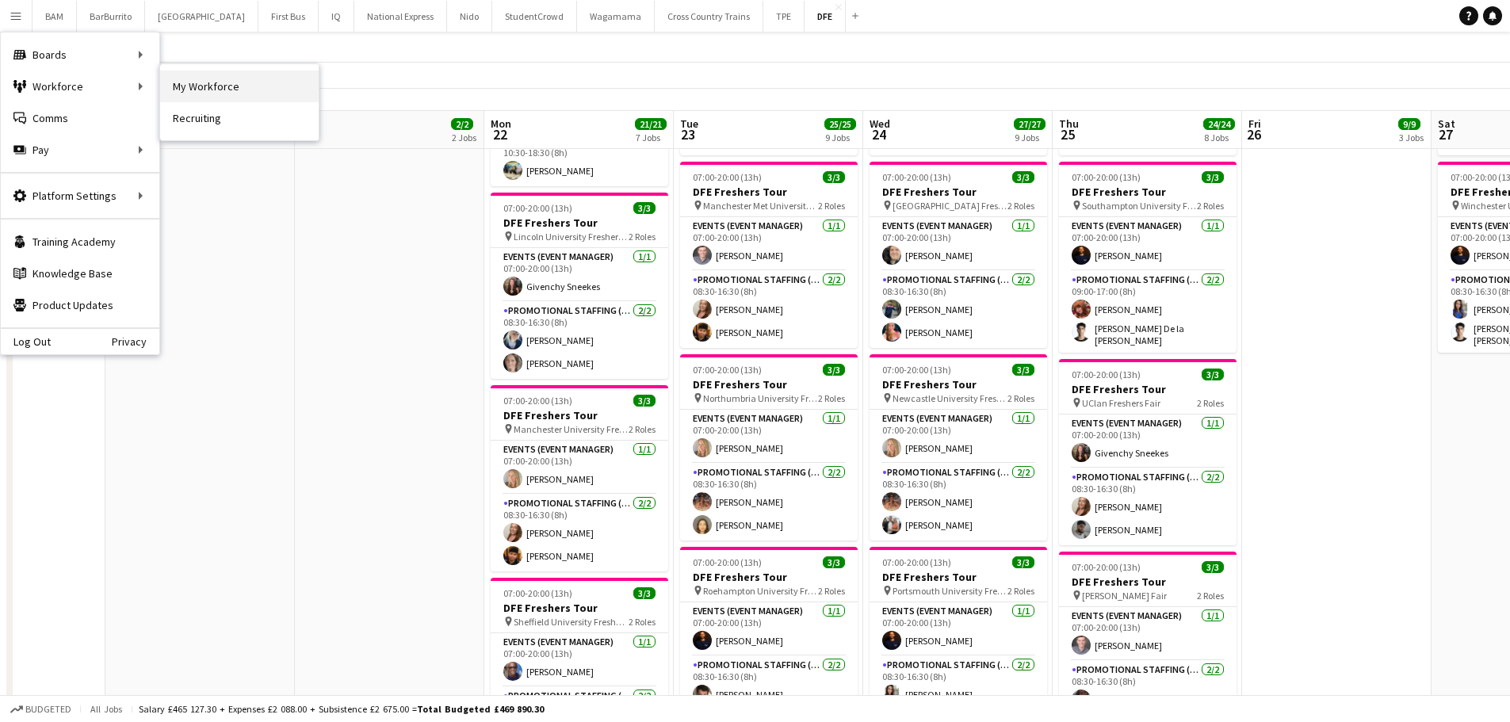
click at [300, 88] on link "My Workforce" at bounding box center [239, 87] width 159 height 32
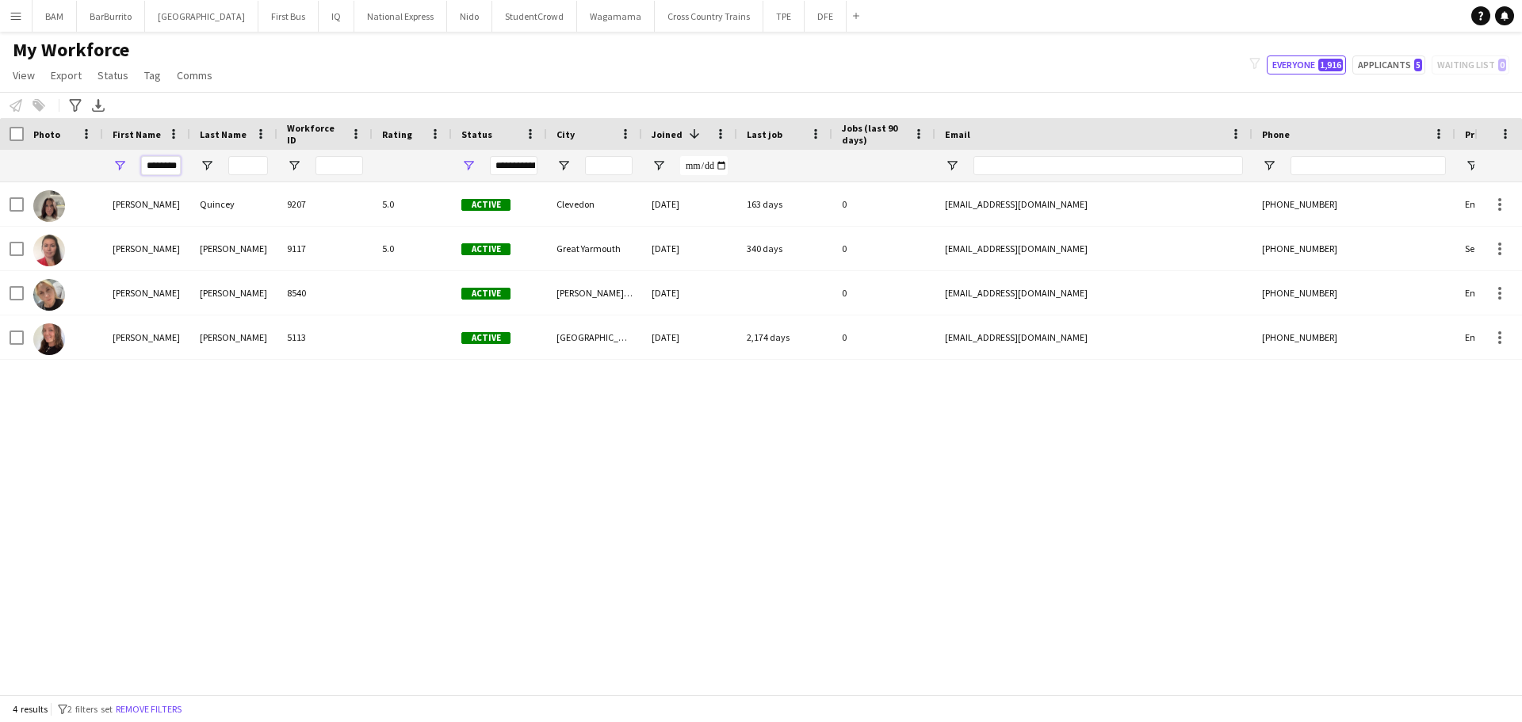
scroll to position [0, 2]
drag, startPoint x: 147, startPoint y: 168, endPoint x: 336, endPoint y: 170, distance: 189.5
click at [336, 170] on div "********" at bounding box center [859, 166] width 1719 height 32
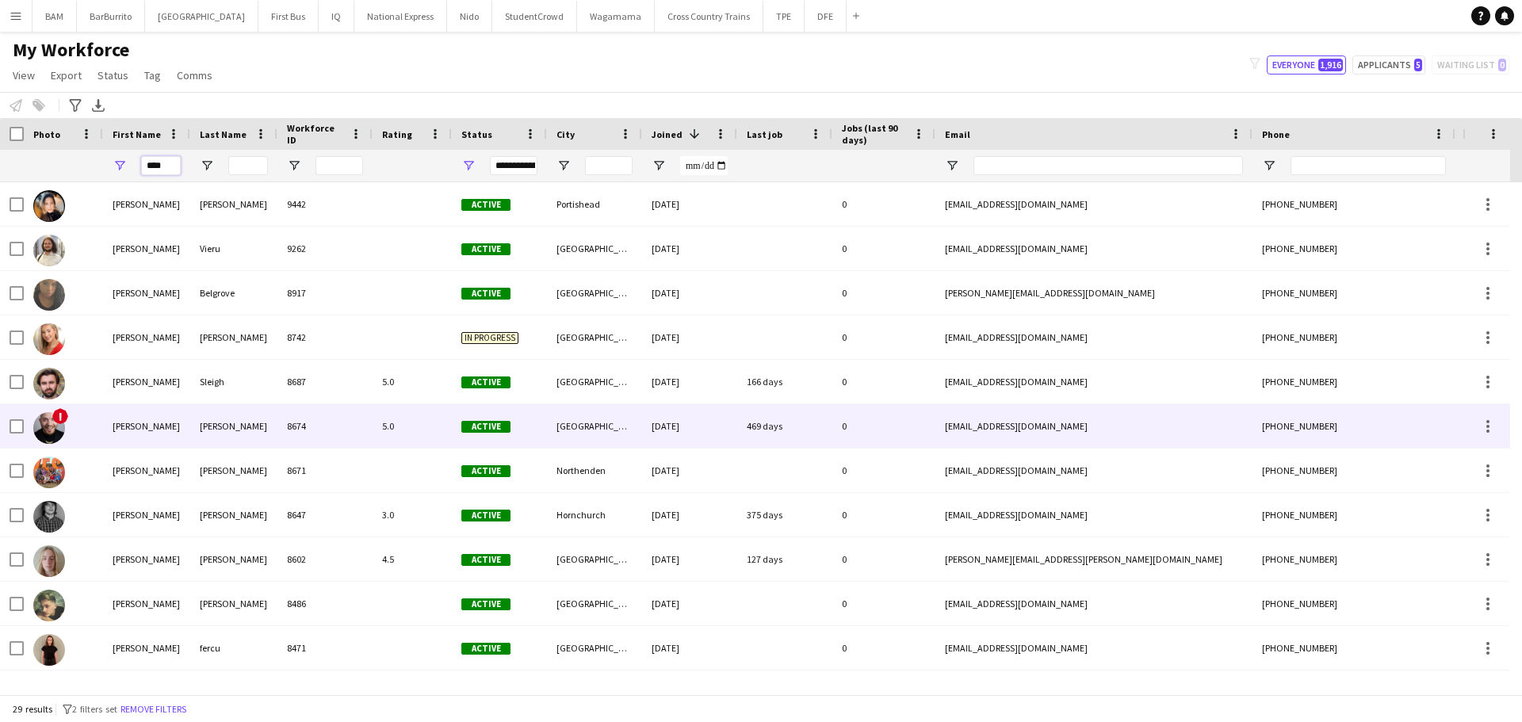
type input "****"
drag, startPoint x: 312, startPoint y: 422, endPoint x: 333, endPoint y: 423, distance: 21.5
click at [311, 422] on div "8674" at bounding box center [324, 426] width 95 height 44
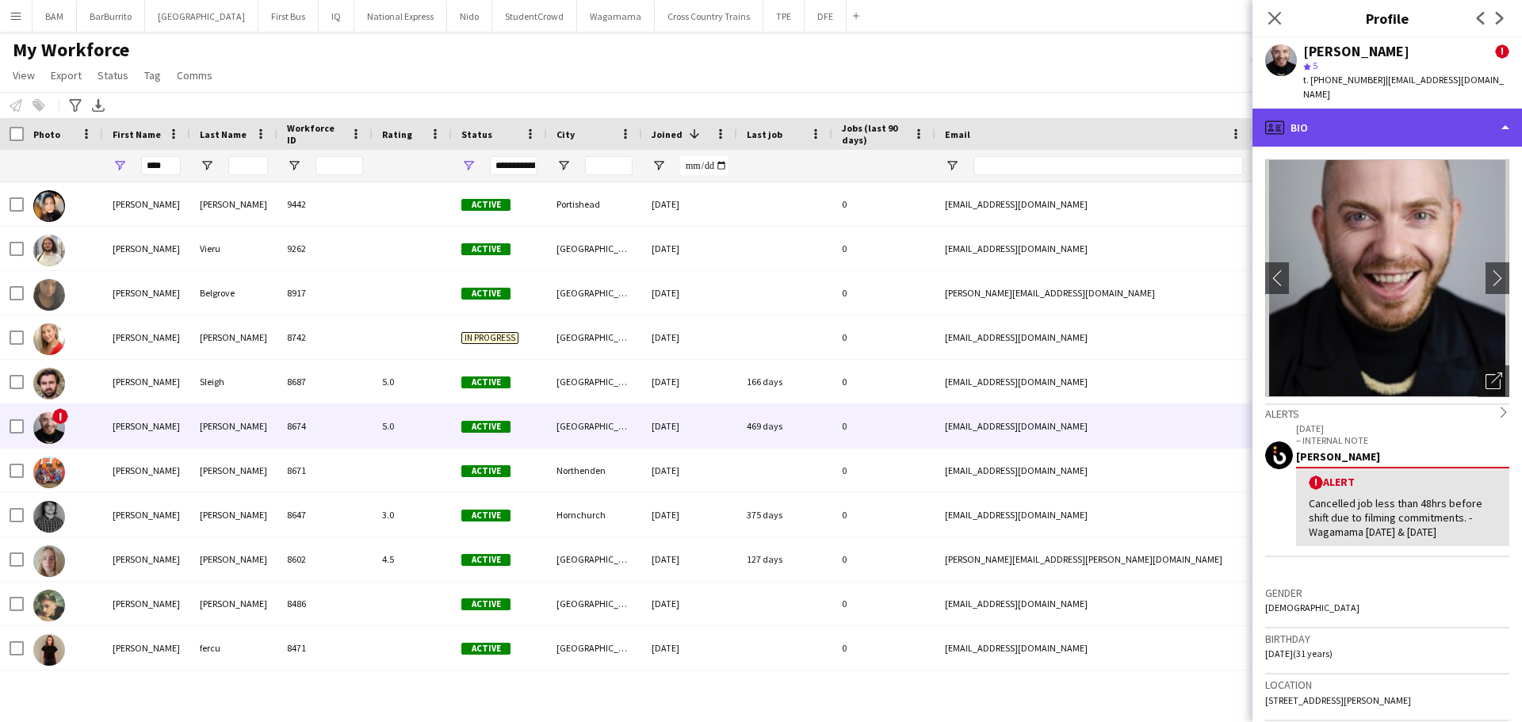
click at [1325, 109] on div "profile Bio" at bounding box center [1387, 128] width 270 height 38
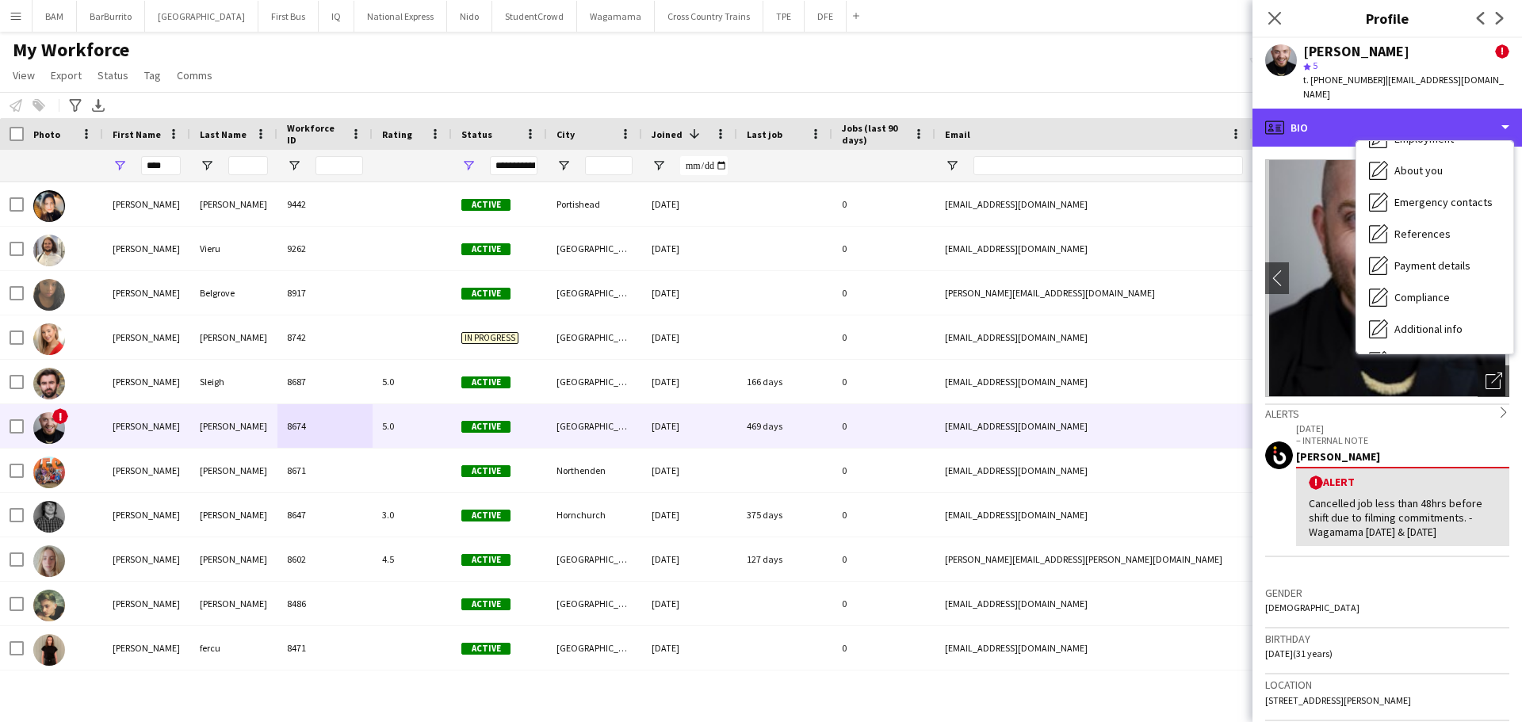
scroll to position [181, 0]
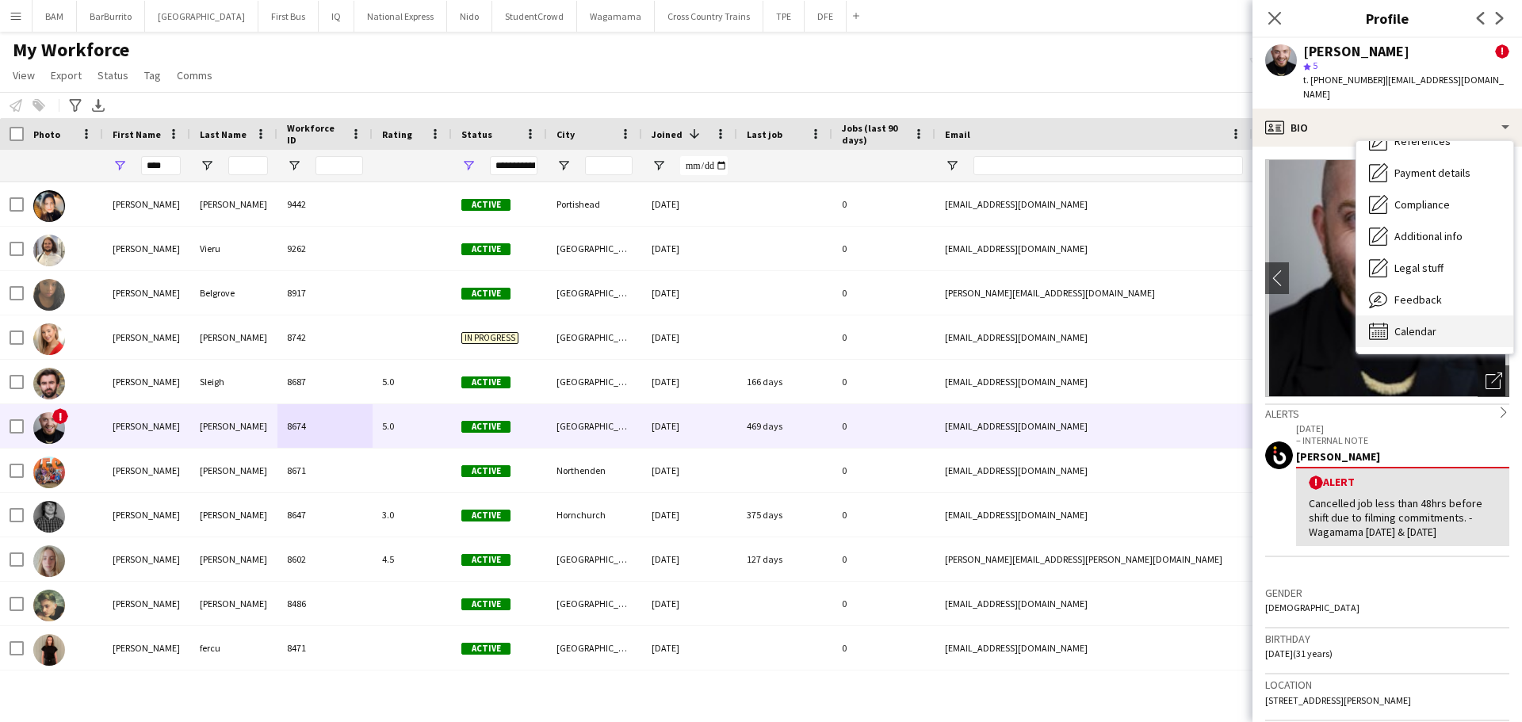
click at [1430, 324] on span "Calendar" at bounding box center [1415, 331] width 42 height 14
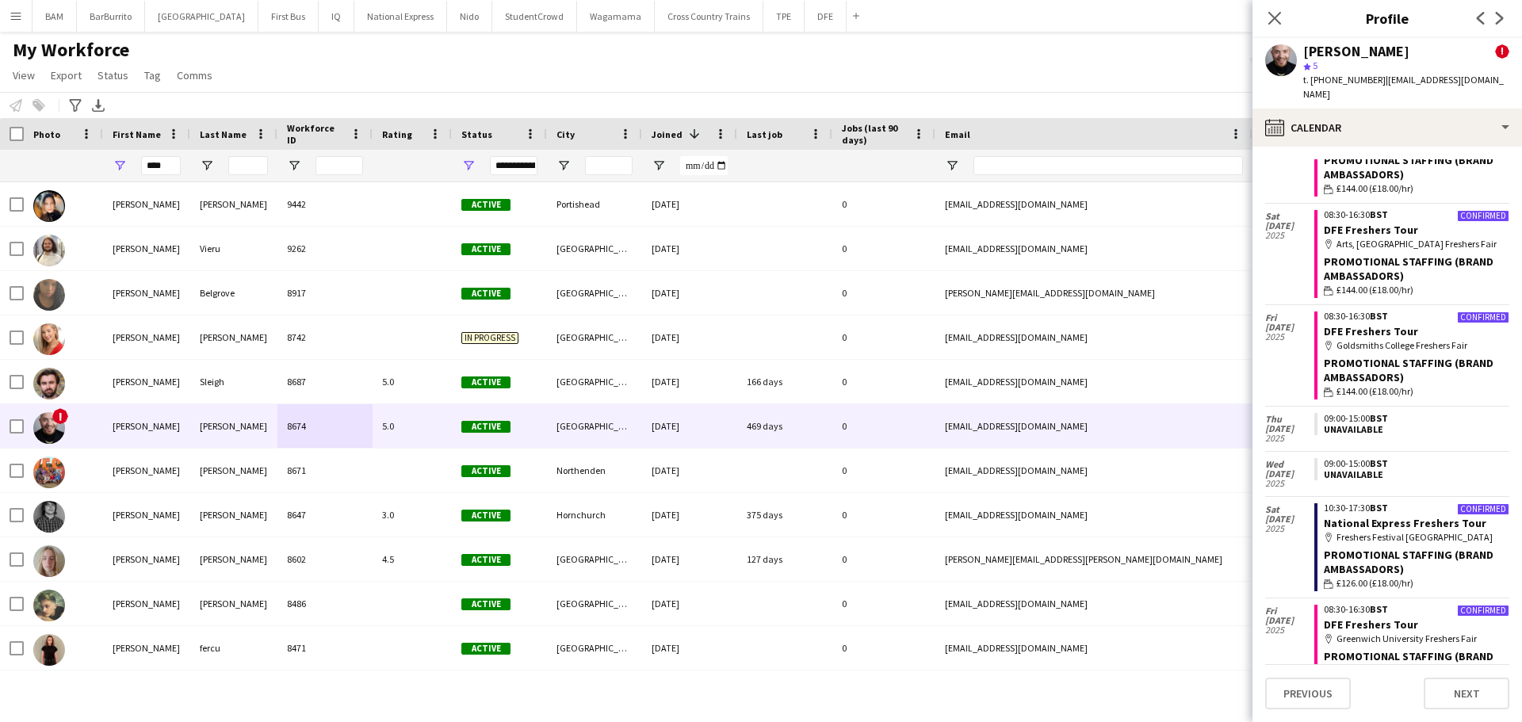
scroll to position [495, 0]
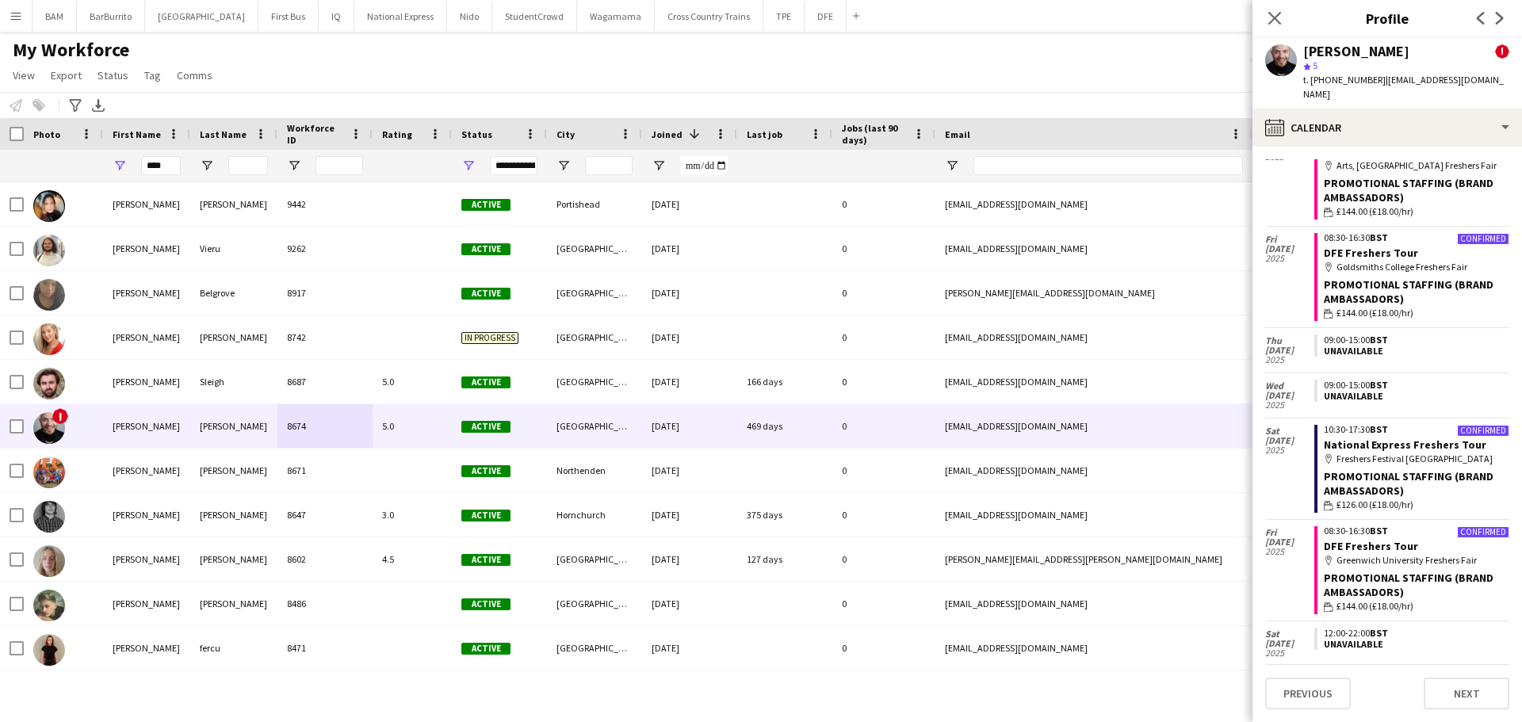
drag, startPoint x: 1065, startPoint y: 59, endPoint x: 1140, endPoint y: 87, distance: 79.8
click at [1065, 59] on div "My Workforce View Views Default view New view Update view Delete view Edit name…" at bounding box center [761, 65] width 1522 height 54
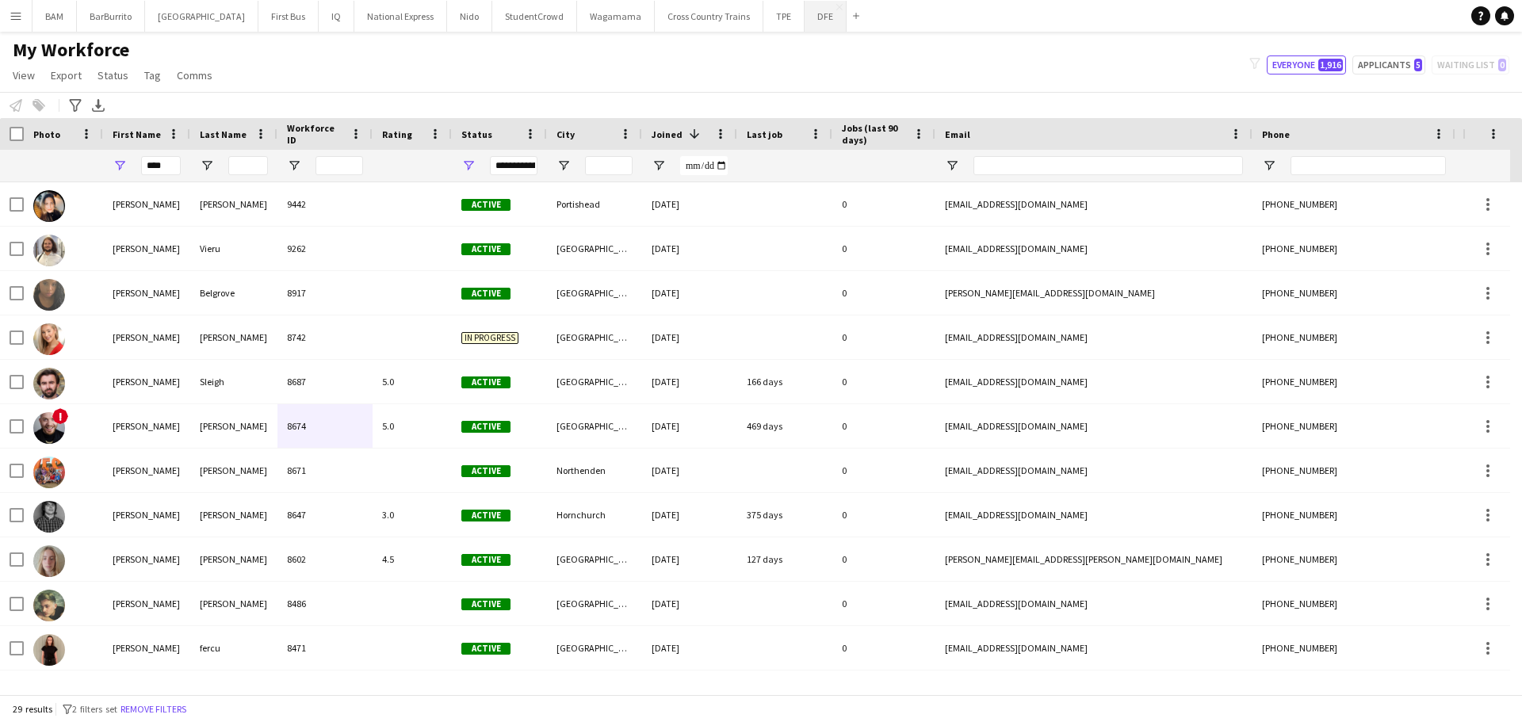
click at [805, 16] on button "DFE Close" at bounding box center [826, 16] width 42 height 31
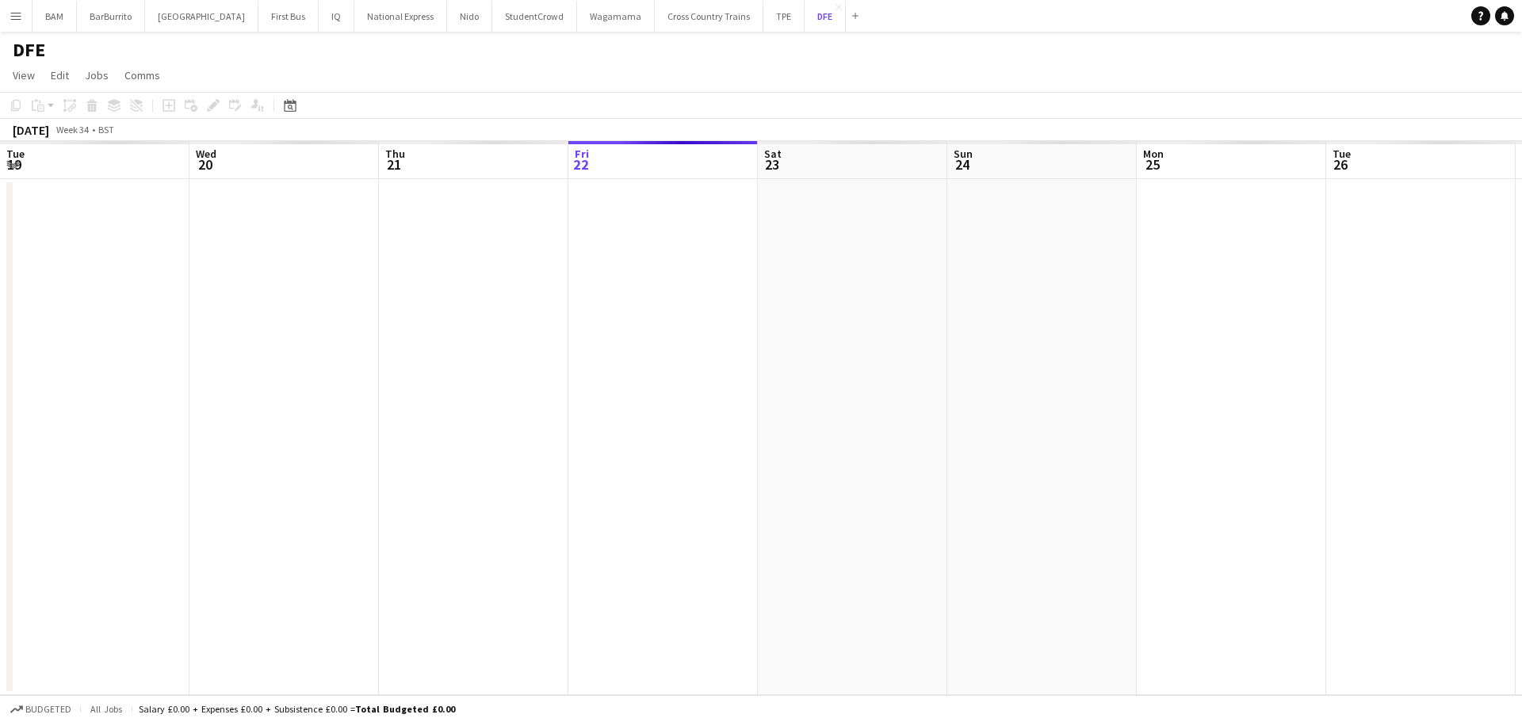
scroll to position [0, 379]
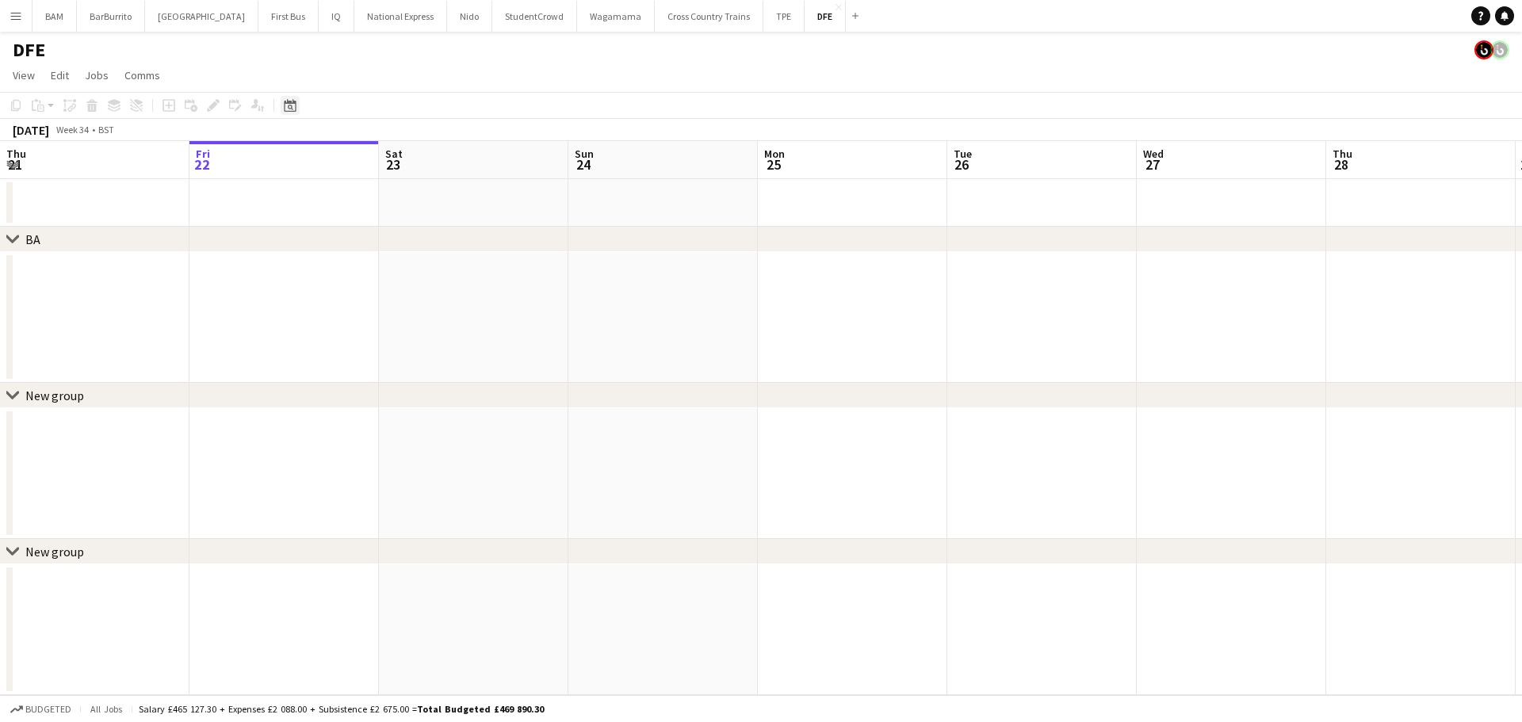
click at [298, 105] on div "Date picker" at bounding box center [290, 105] width 19 height 19
click at [414, 156] on span "Next month" at bounding box center [419, 160] width 32 height 32
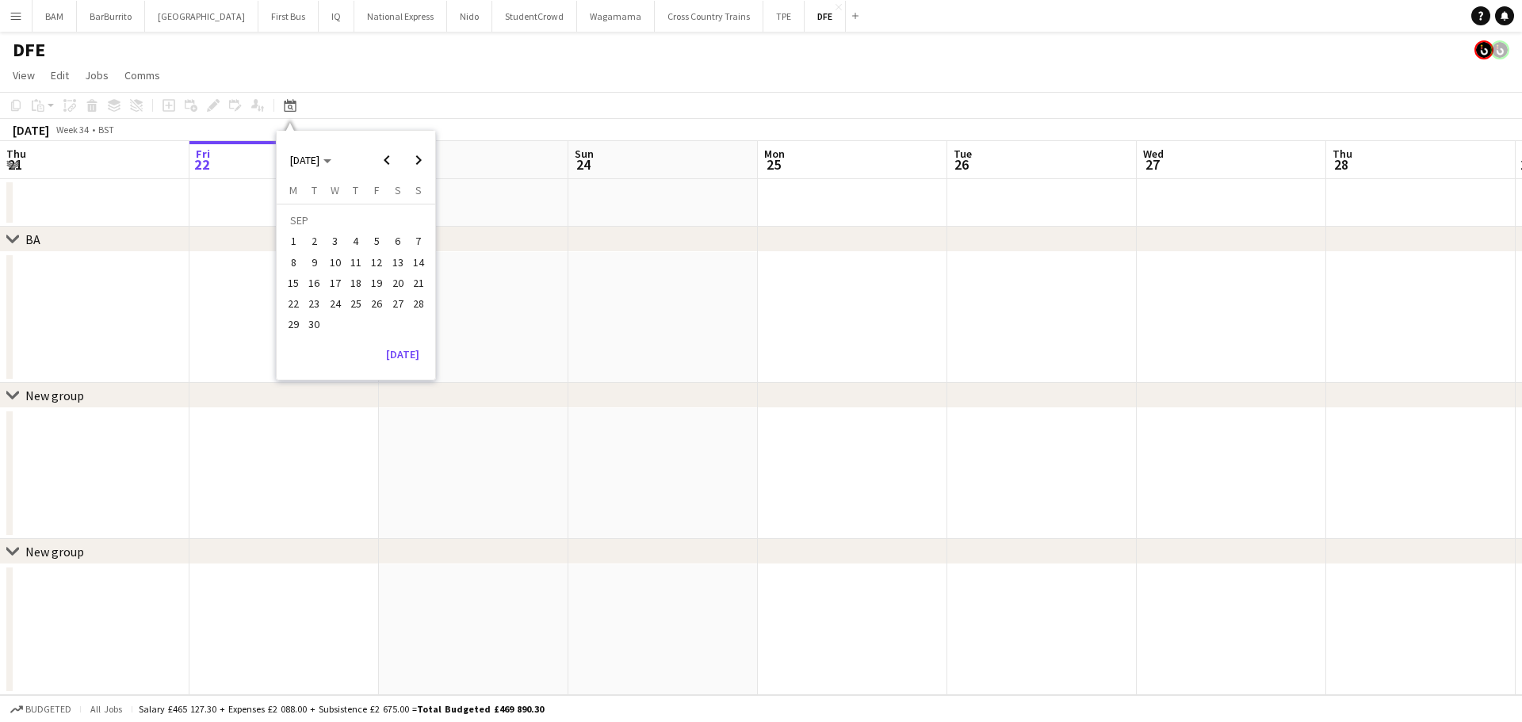
click at [315, 244] on span "2" at bounding box center [314, 241] width 19 height 19
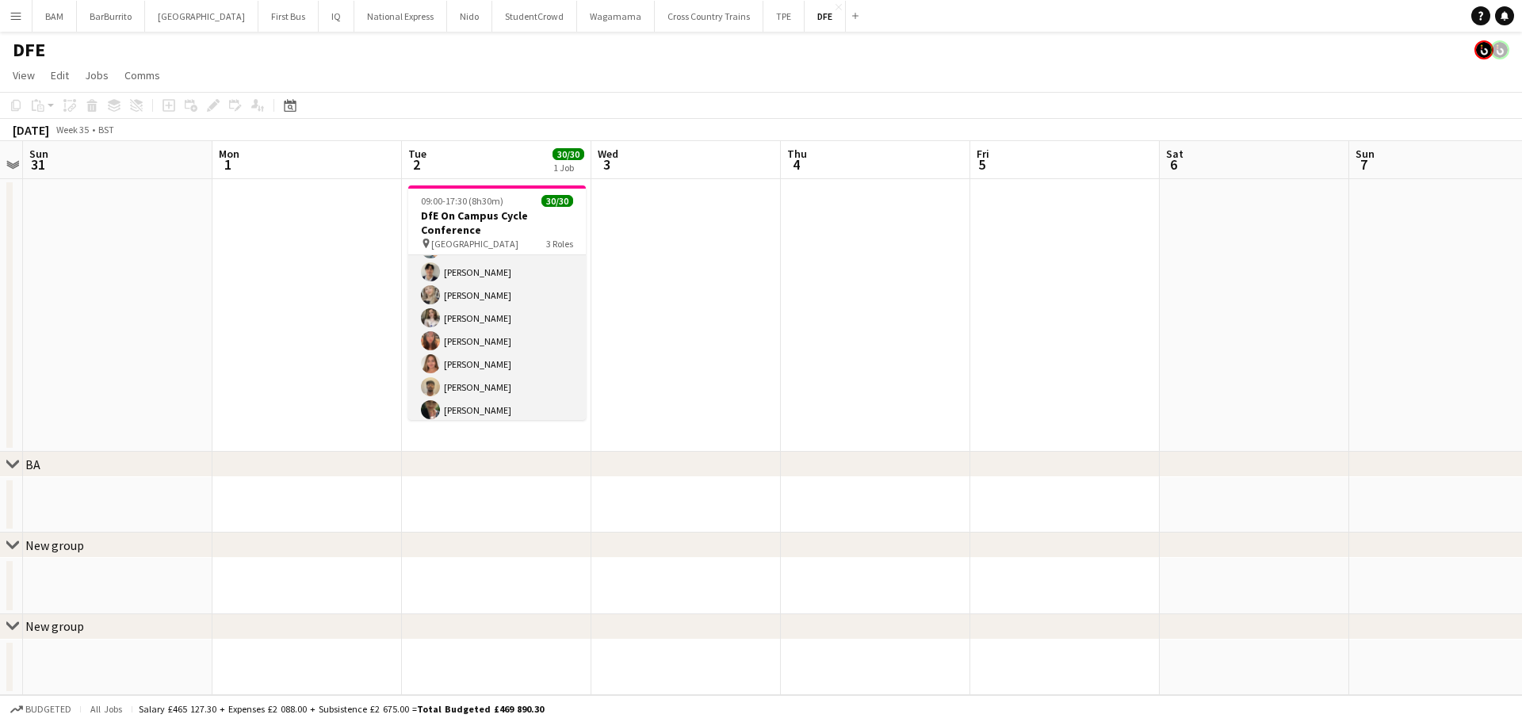
scroll to position [238, 0]
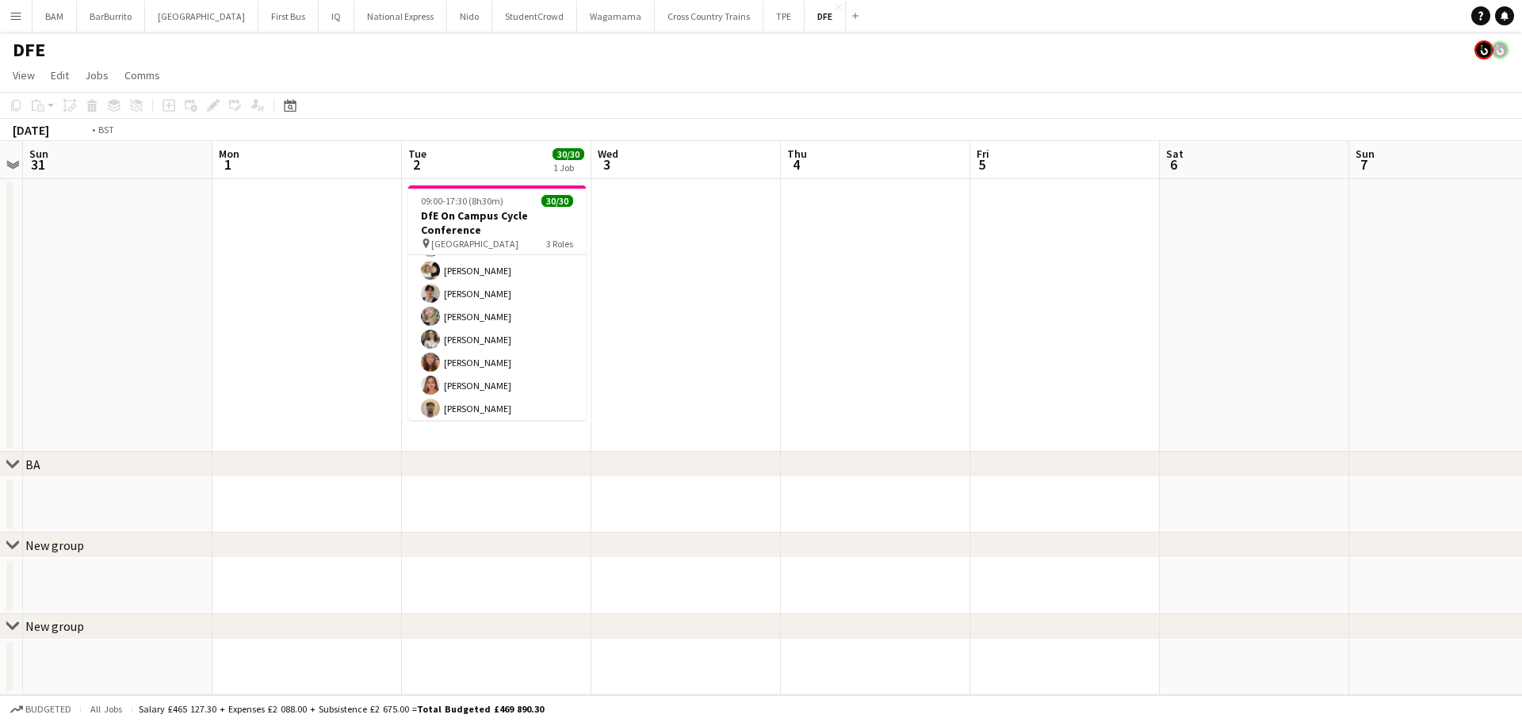
drag, startPoint x: 791, startPoint y: 231, endPoint x: 260, endPoint y: 163, distance: 535.4
click at [225, 178] on app-calendar-viewport "Thu 28 Fri 29 Sat 30 Sun 31 Mon 1 Tue 2 30/30 1 Job Wed 3 Thu 4 Fri 5 Sat 6 Sun…" at bounding box center [761, 418] width 1522 height 554
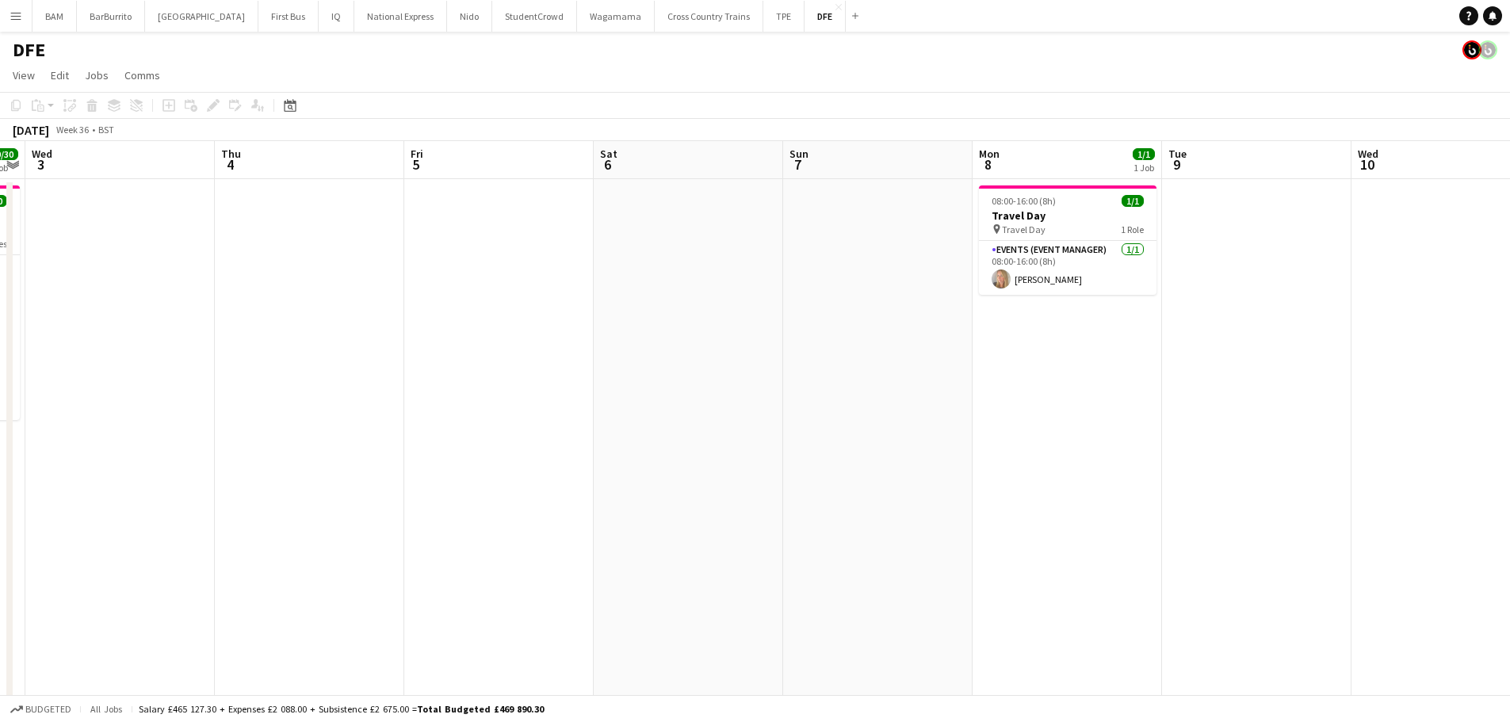
click at [19, 10] on app-icon "Menu" at bounding box center [16, 16] width 13 height 13
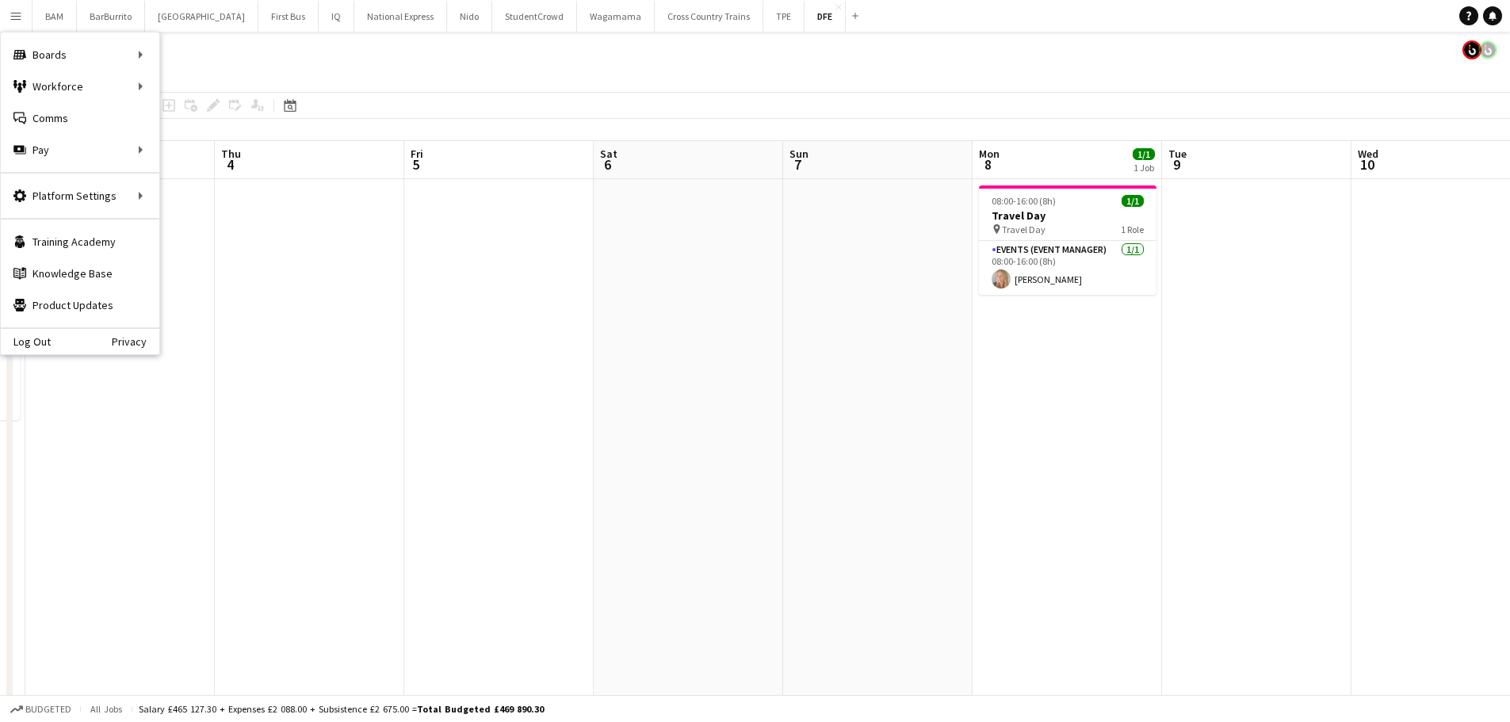
drag, startPoint x: 591, startPoint y: 95, endPoint x: 649, endPoint y: 130, distance: 68.2
click at [591, 95] on app-toolbar "Copy Paste Paste Ctrl+V Paste with crew Ctrl+Shift+V Paste linked Job [GEOGRAPH…" at bounding box center [755, 105] width 1510 height 27
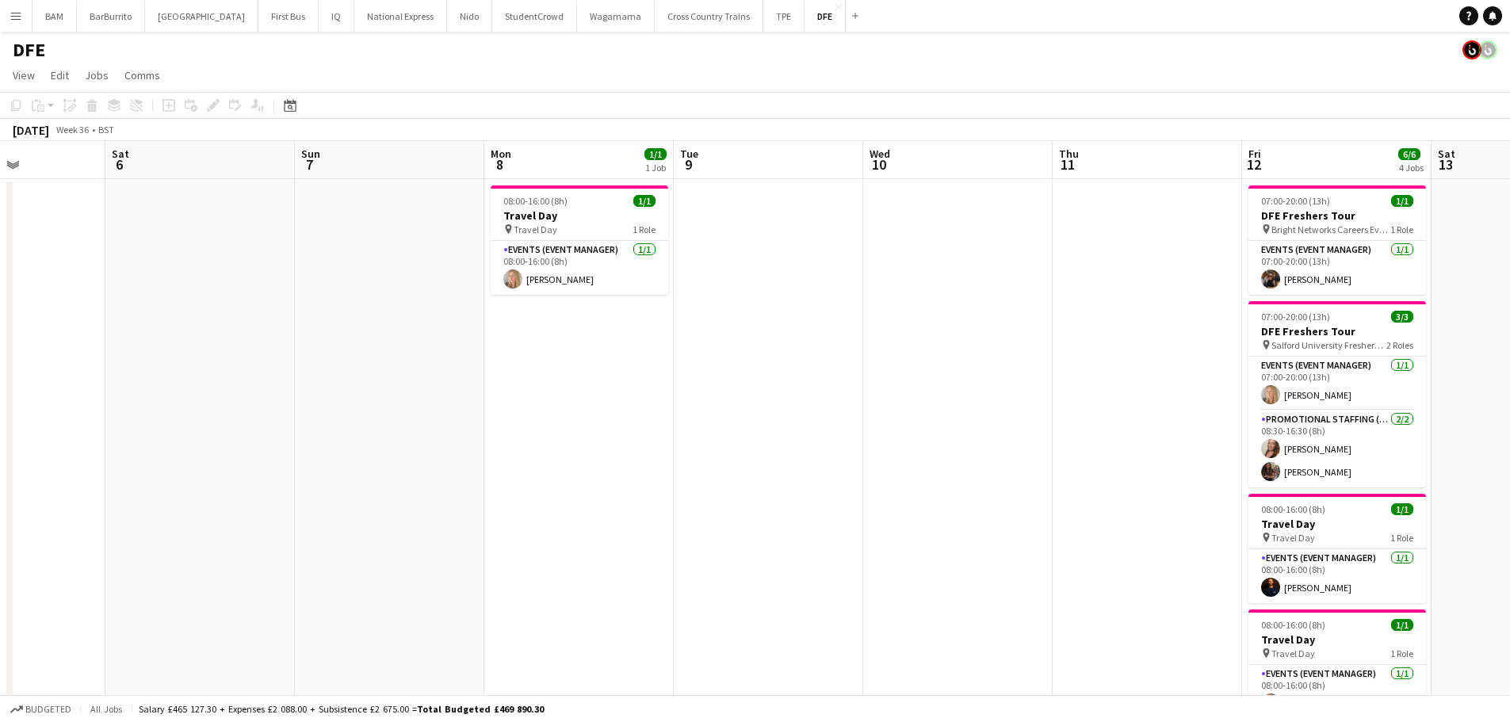
drag, startPoint x: 839, startPoint y: 233, endPoint x: 424, endPoint y: 224, distance: 414.7
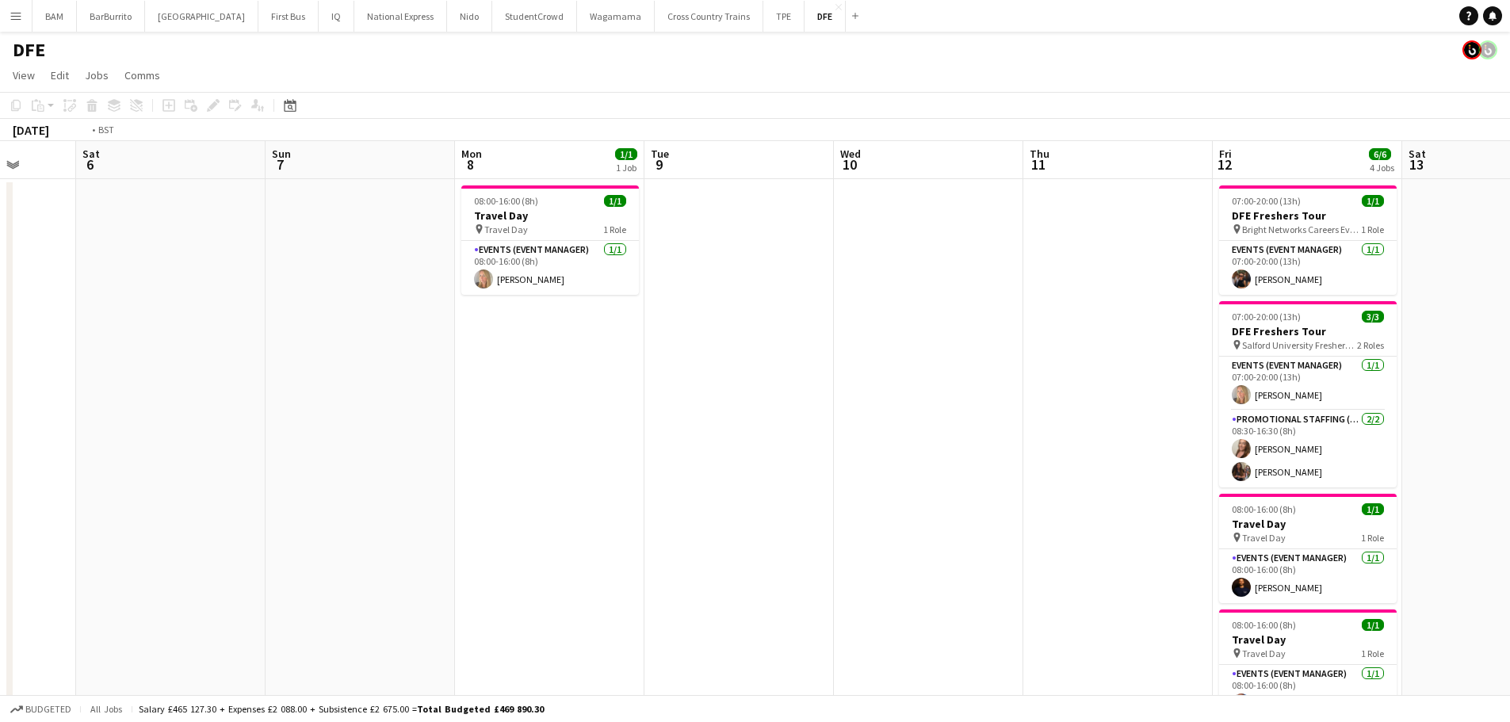
drag, startPoint x: 716, startPoint y: 282, endPoint x: 436, endPoint y: 256, distance: 281.0
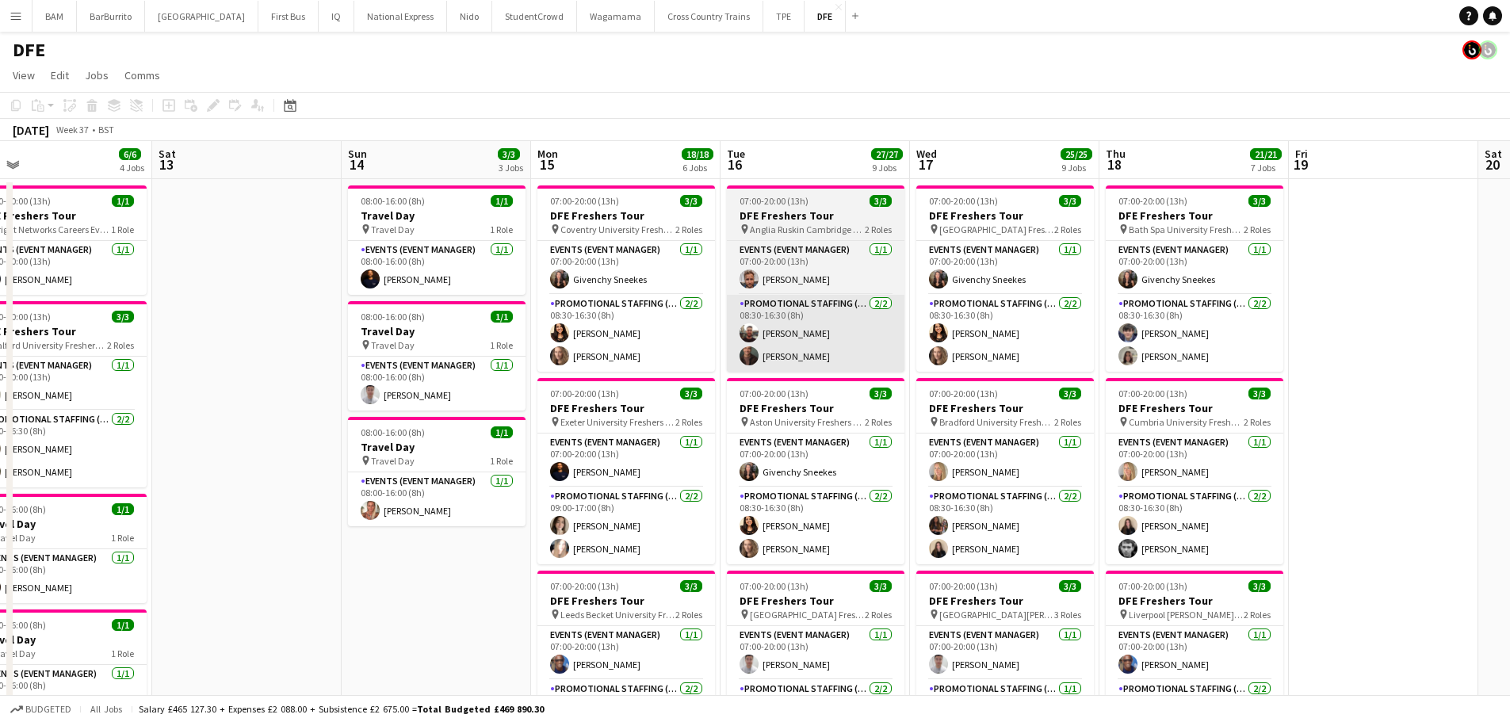
drag, startPoint x: 776, startPoint y: 291, endPoint x: 935, endPoint y: 315, distance: 160.3
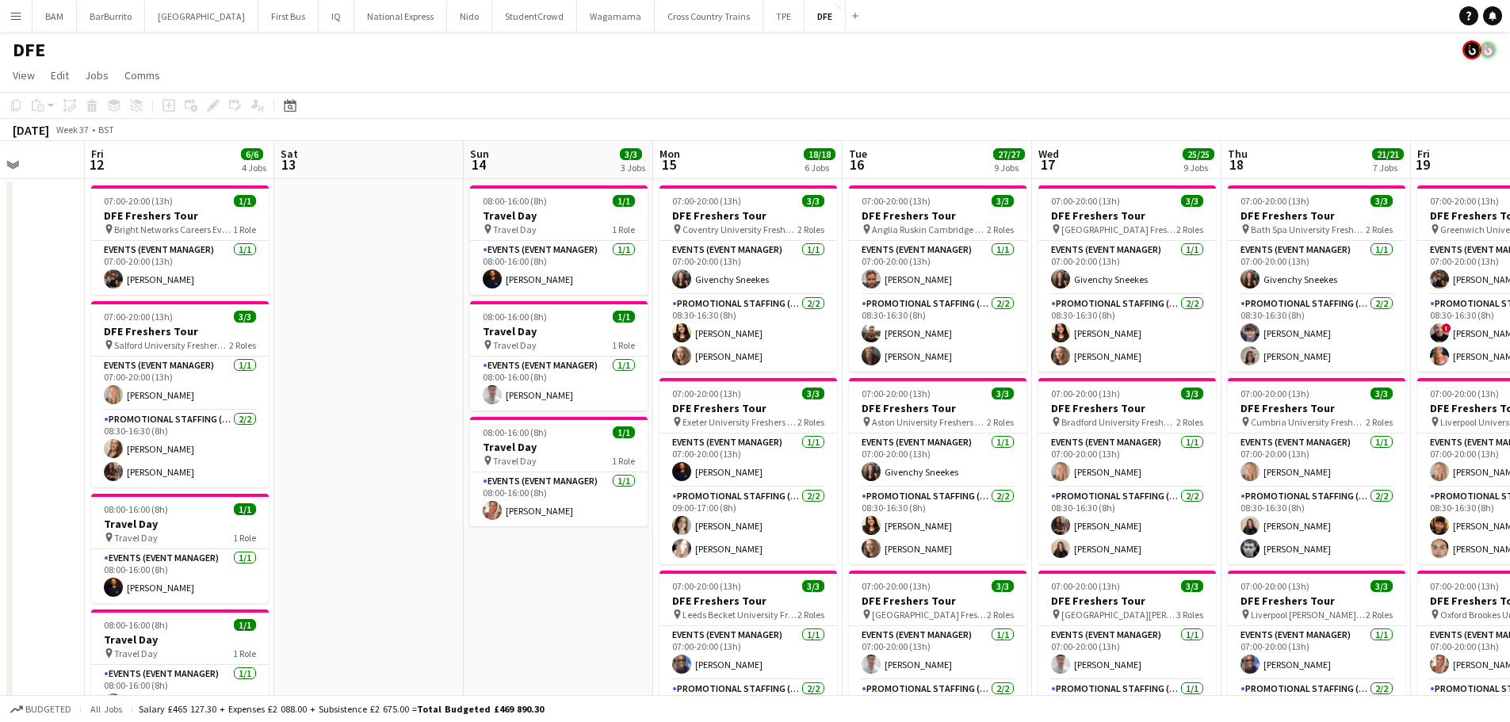
drag, startPoint x: 799, startPoint y: 323, endPoint x: 457, endPoint y: 281, distance: 344.1
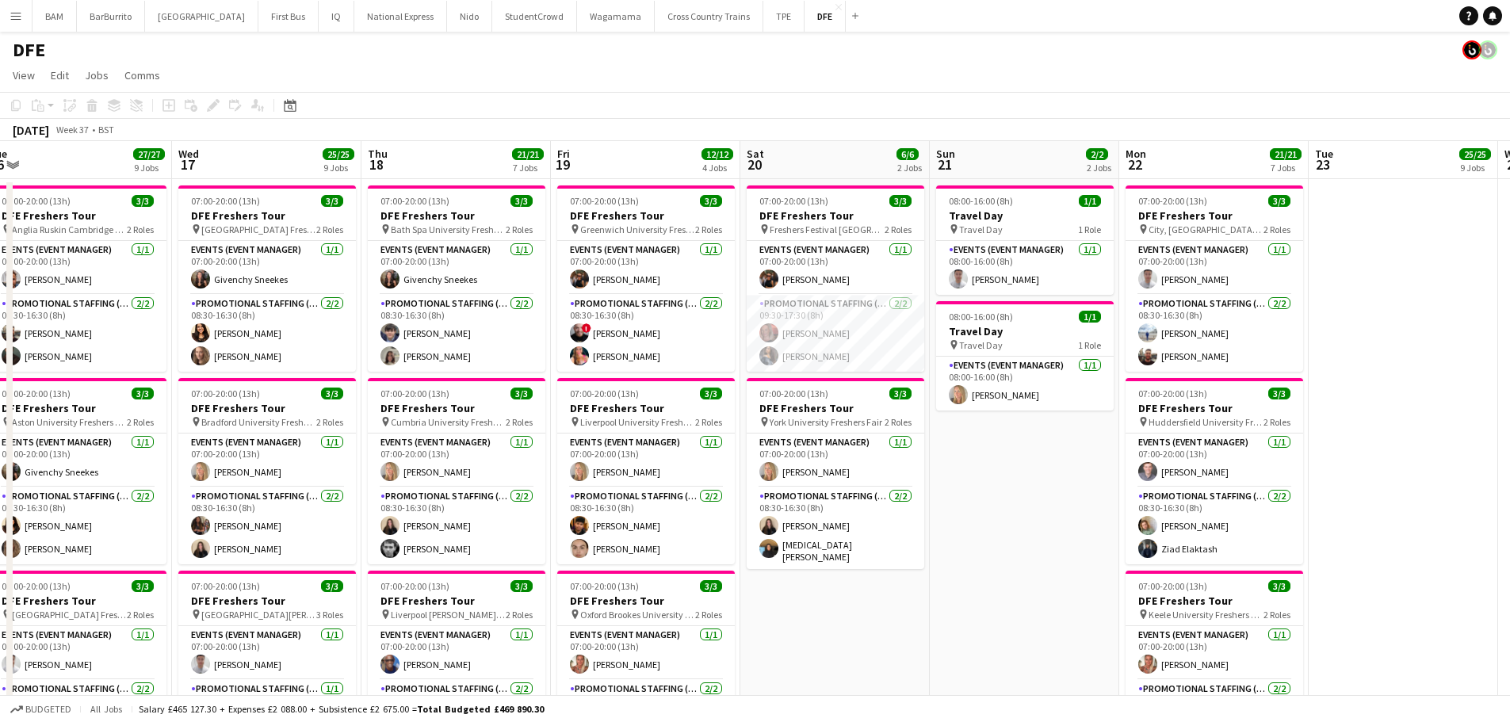
drag, startPoint x: 605, startPoint y: 322, endPoint x: 579, endPoint y: 312, distance: 27.8
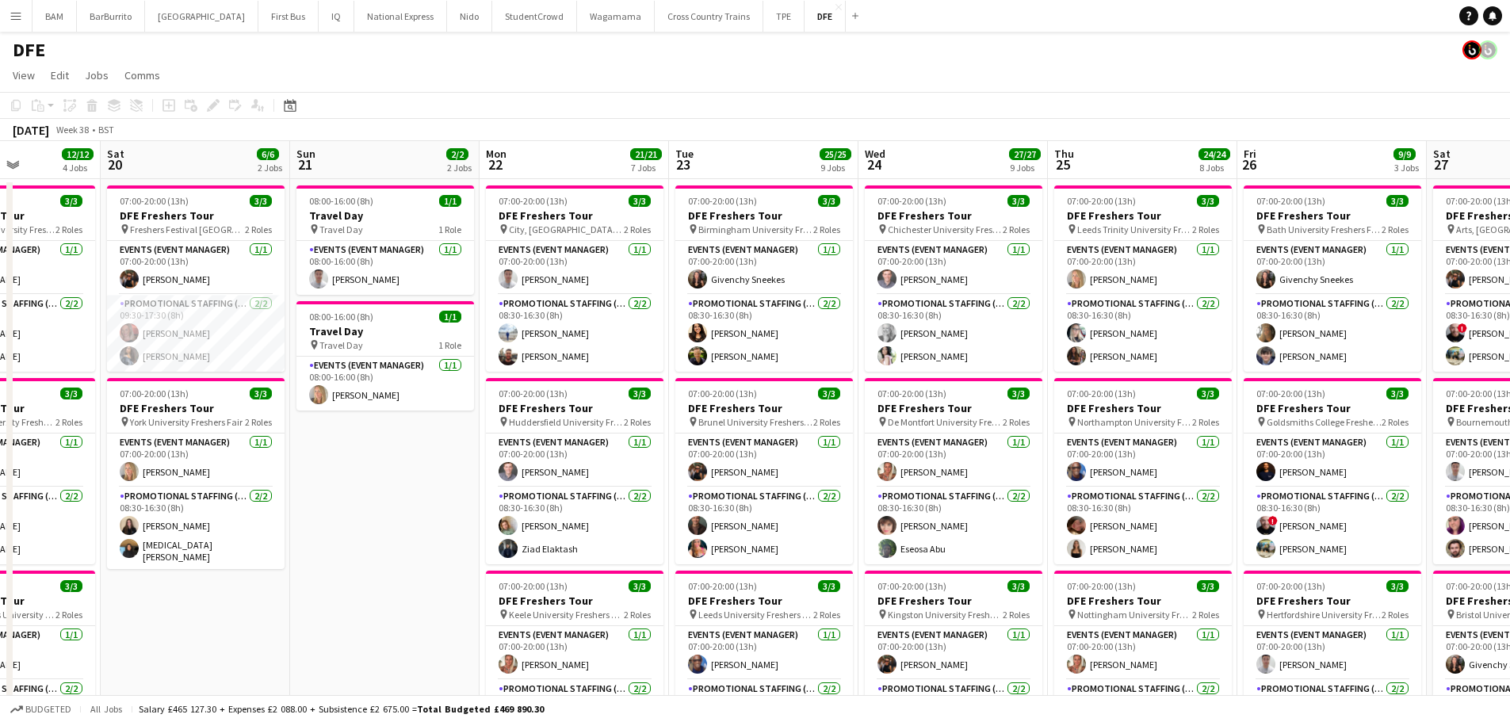
drag, startPoint x: 853, startPoint y: 358, endPoint x: 498, endPoint y: 332, distance: 356.1
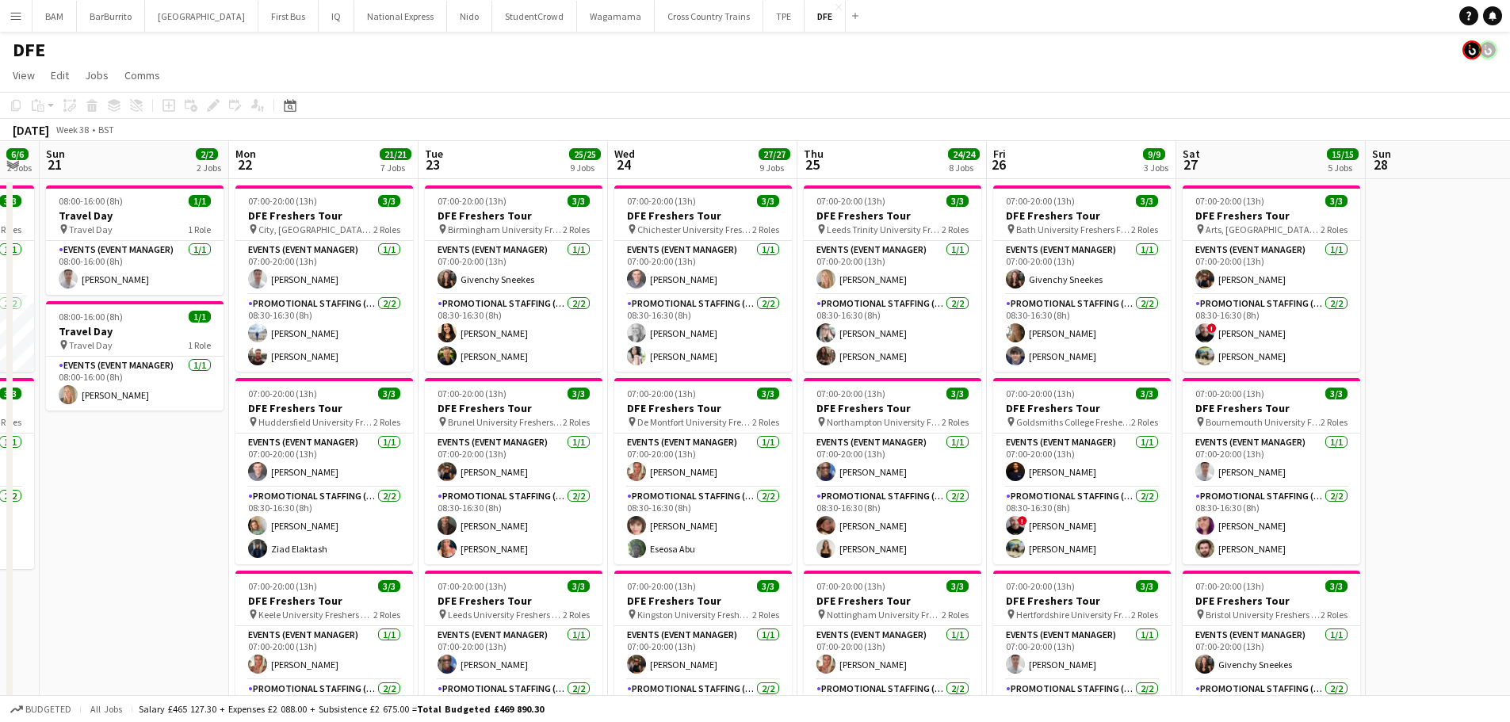
drag, startPoint x: 1187, startPoint y: 377, endPoint x: 936, endPoint y: 369, distance: 250.6
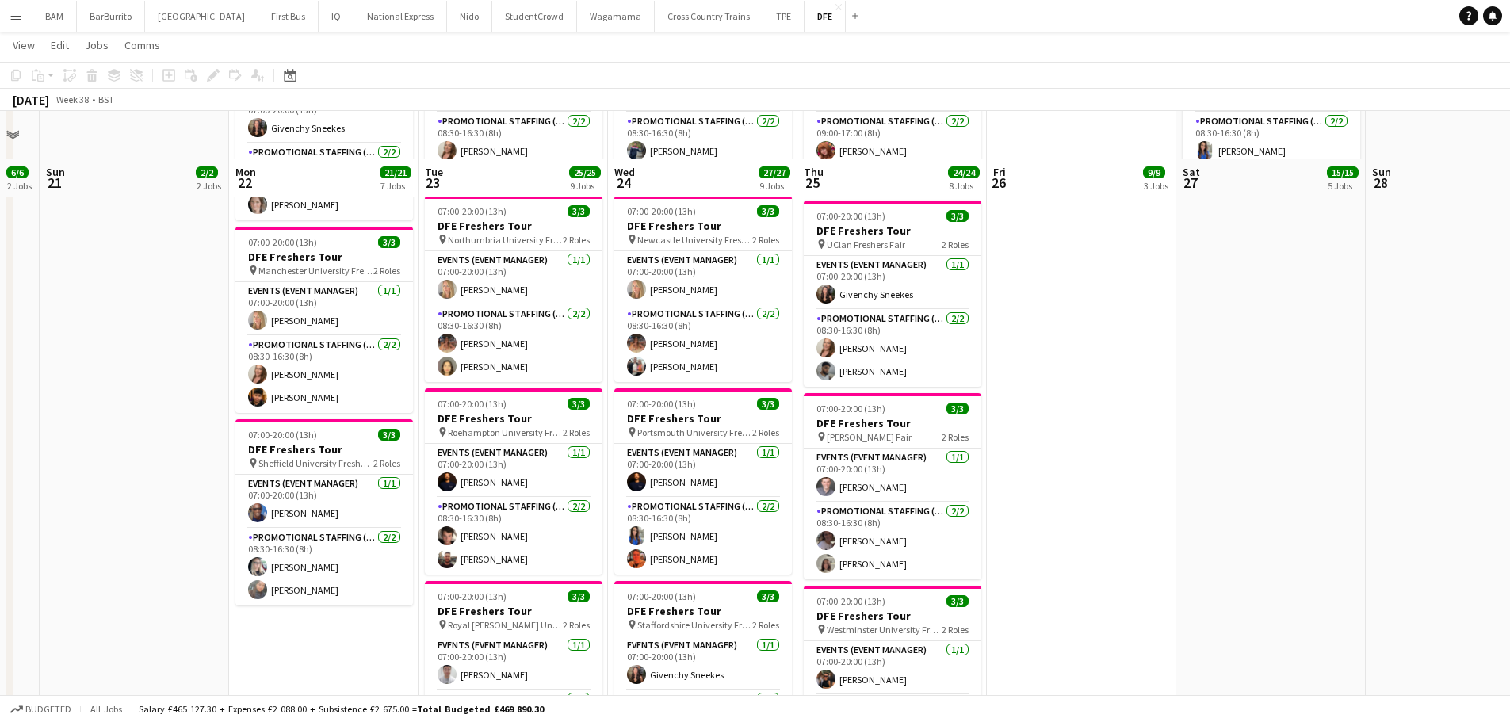
scroll to position [1110, 0]
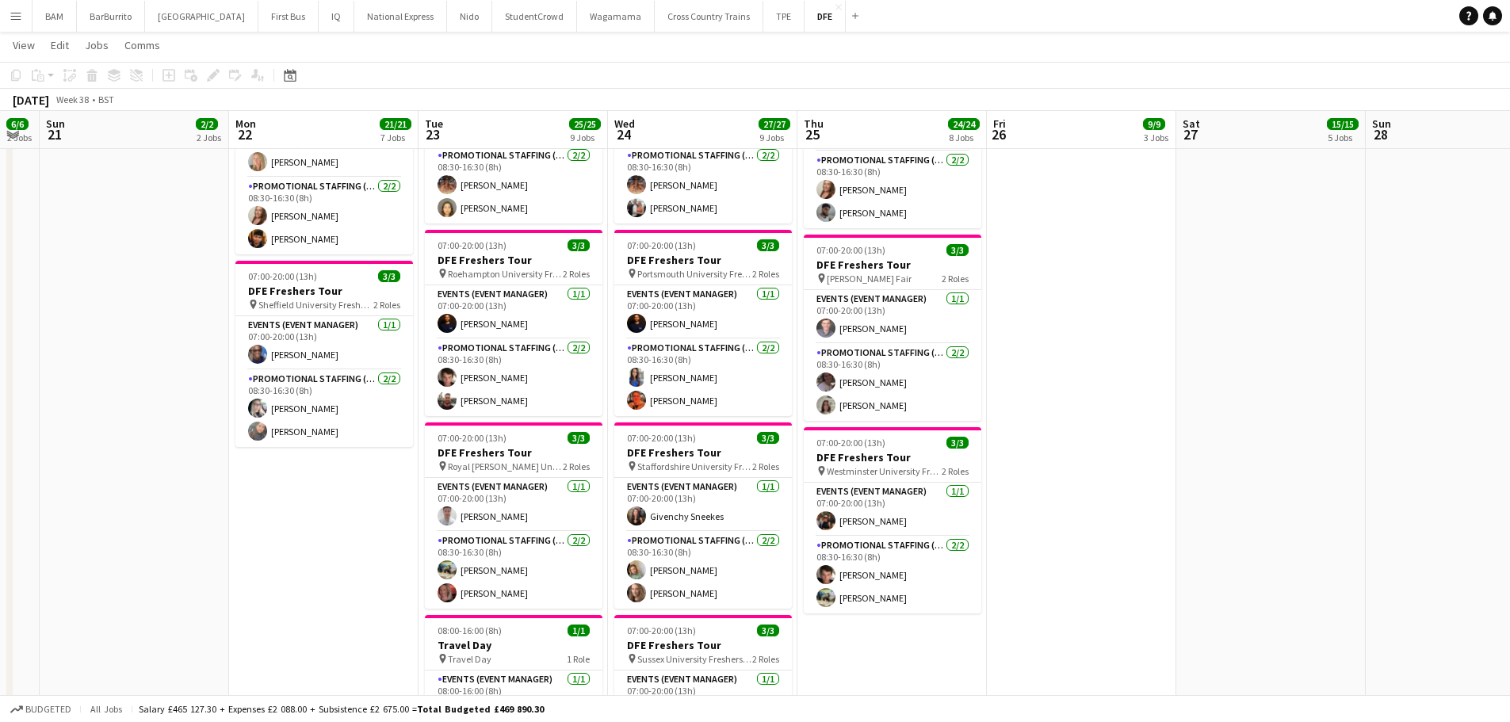
click at [22, 14] on button "Menu" at bounding box center [16, 16] width 32 height 32
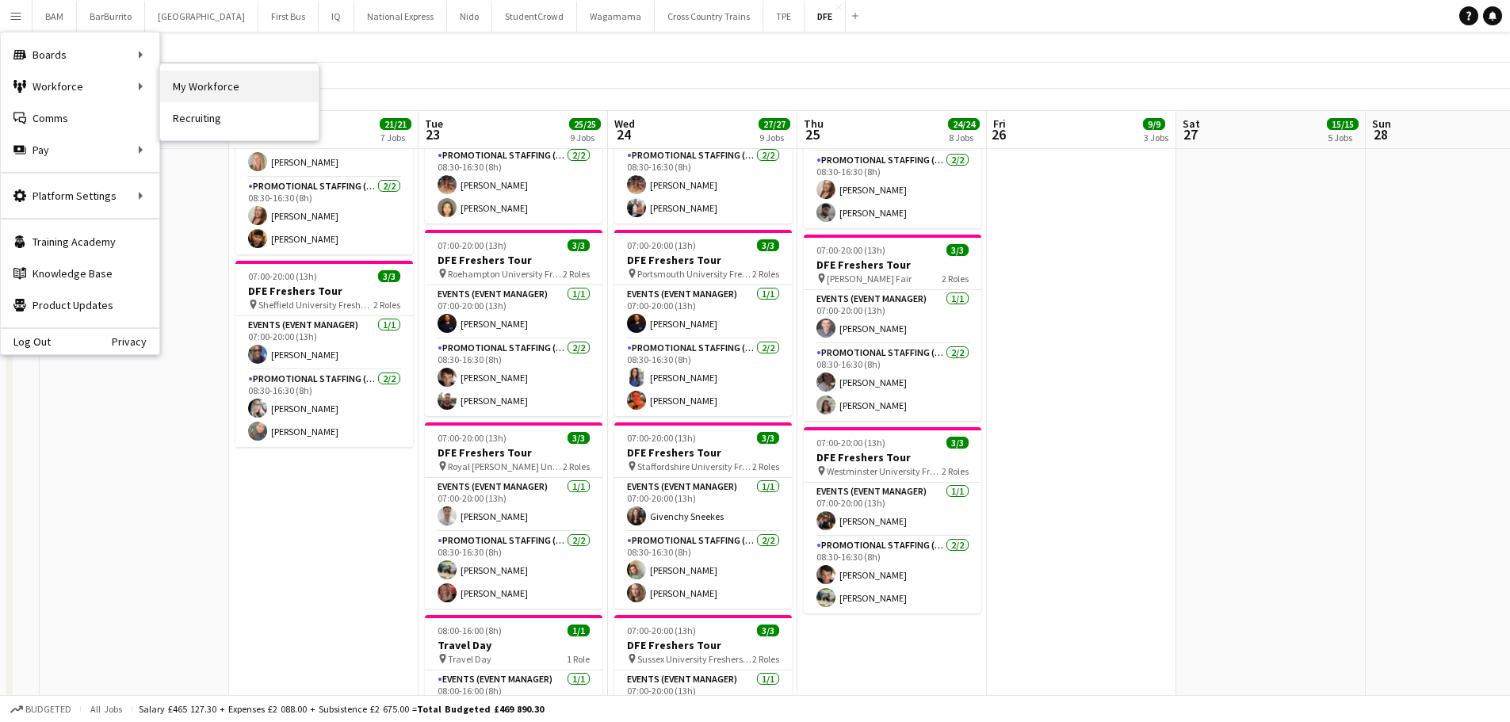
click at [225, 88] on link "My Workforce" at bounding box center [239, 87] width 159 height 32
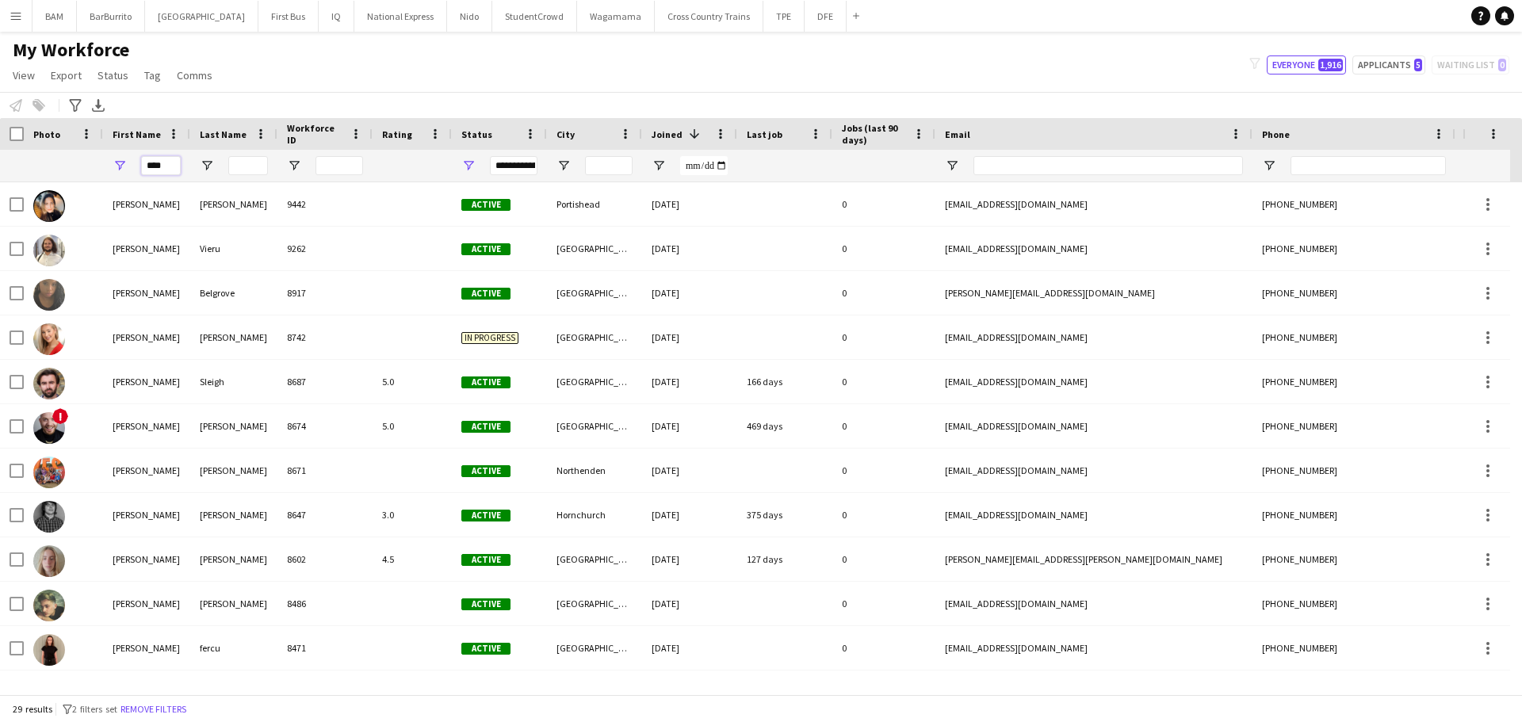
drag, startPoint x: 162, startPoint y: 166, endPoint x: 140, endPoint y: 170, distance: 23.3
click at [145, 168] on input "****" at bounding box center [161, 165] width 40 height 19
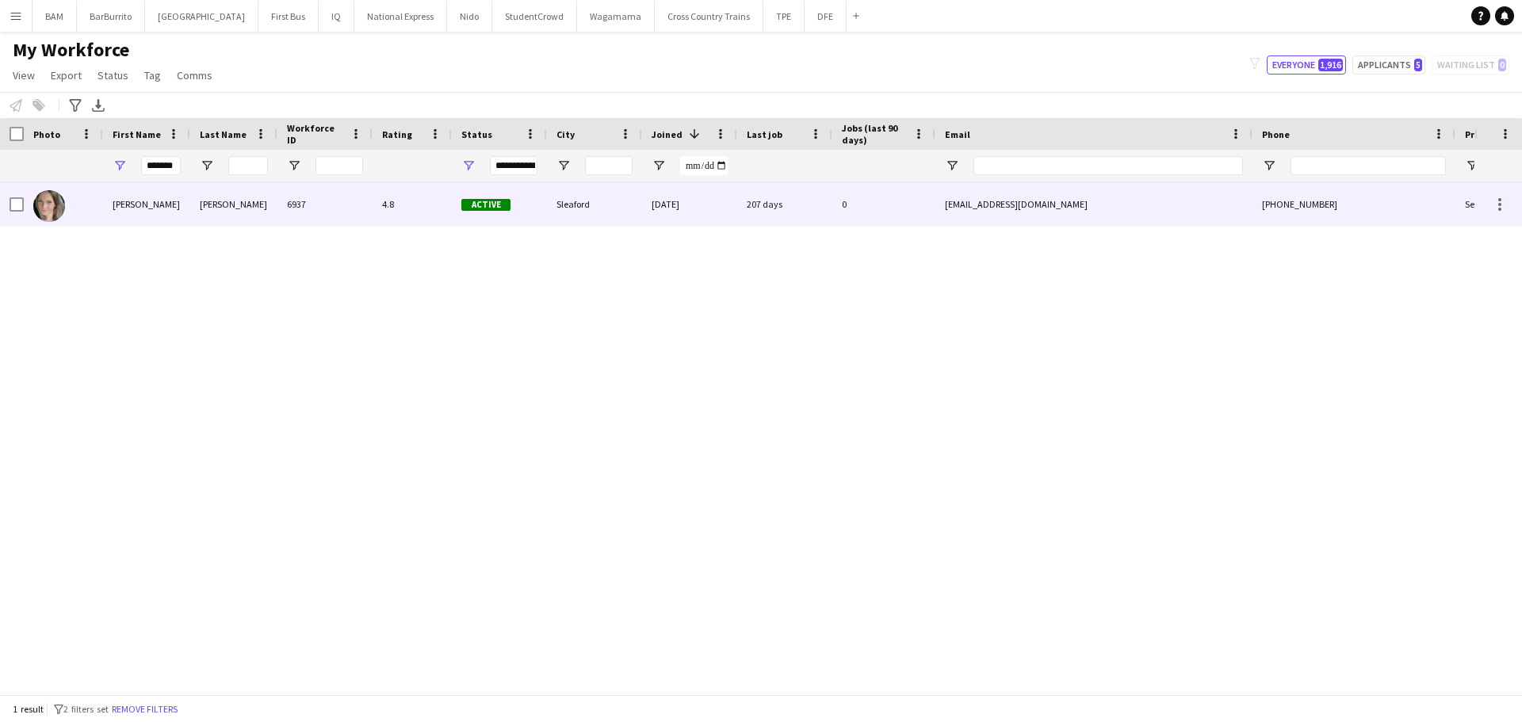
click at [271, 213] on div "Salkeld" at bounding box center [233, 204] width 87 height 44
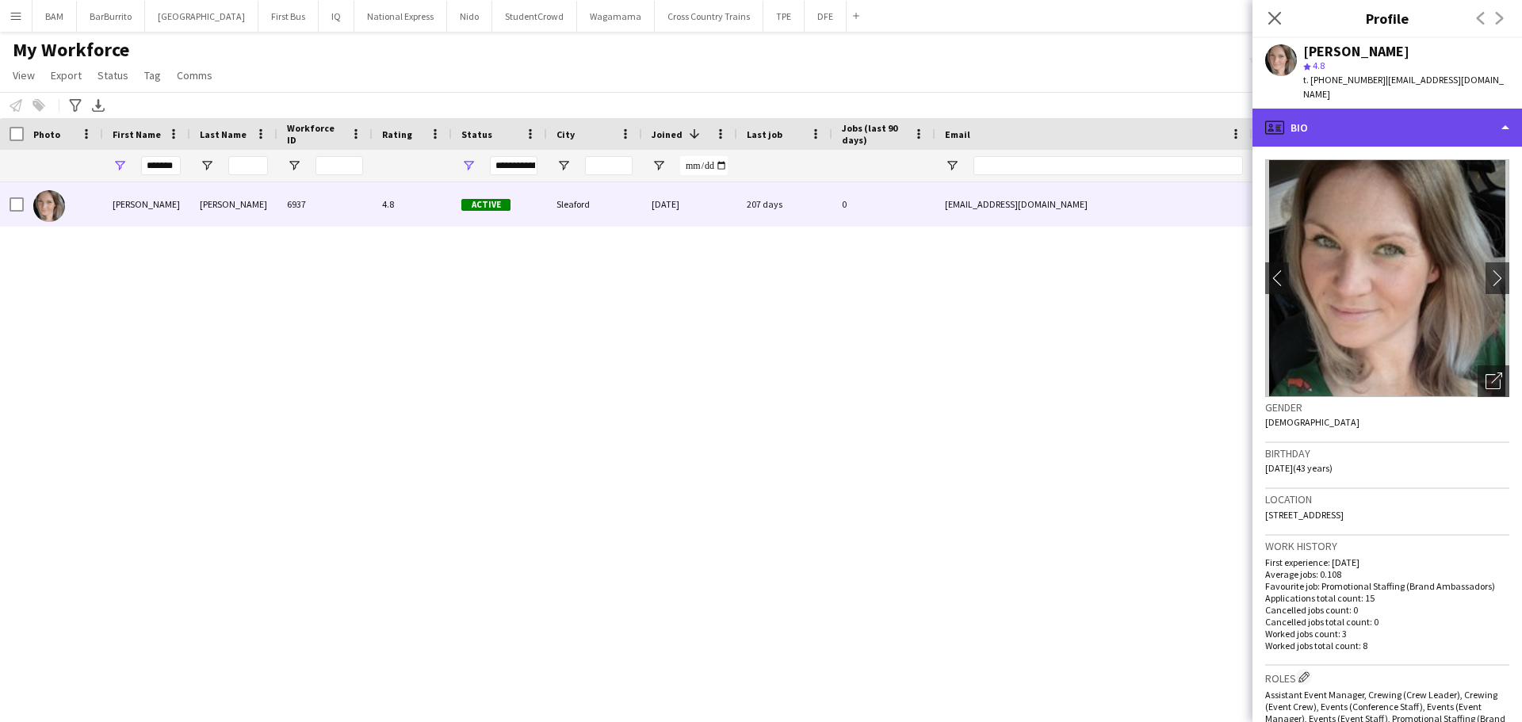
click at [1329, 109] on div "profile Bio" at bounding box center [1387, 128] width 270 height 38
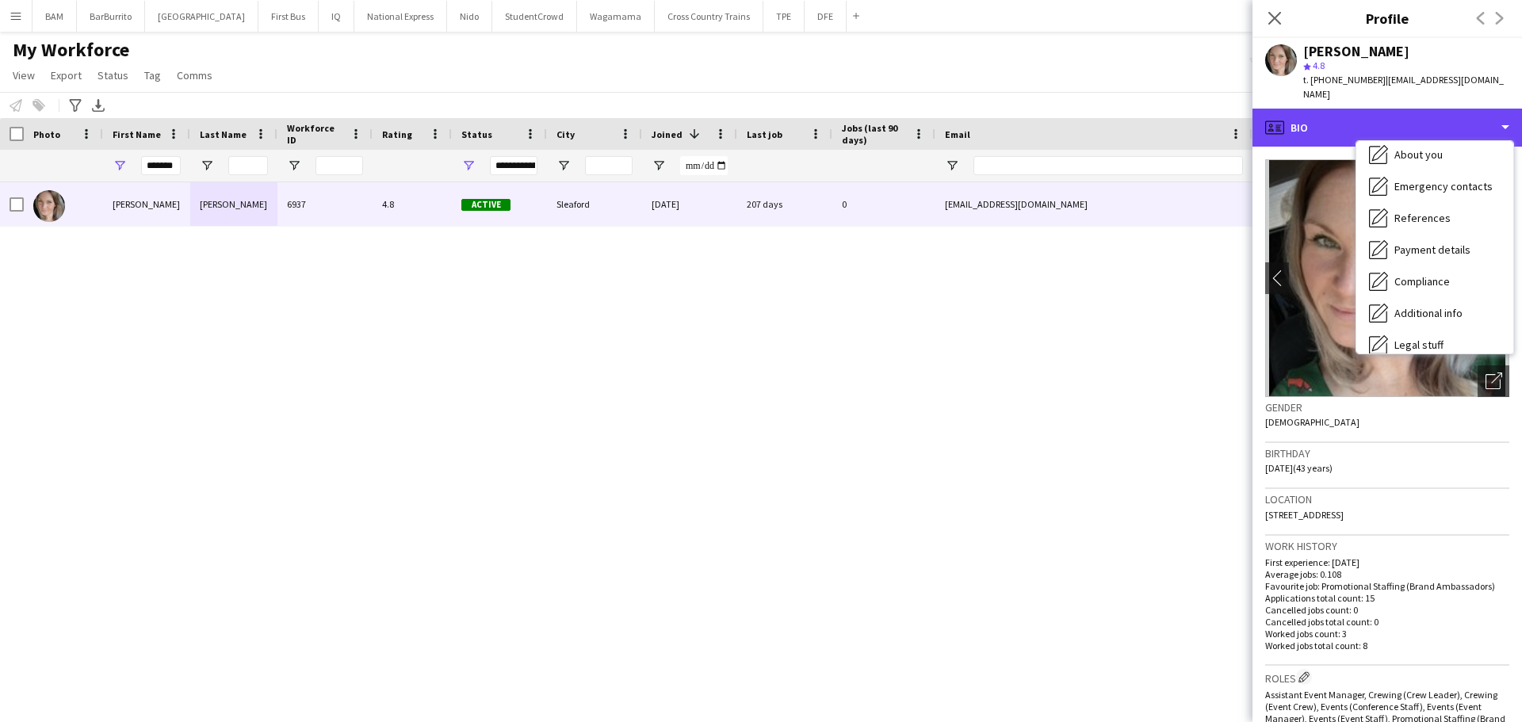
scroll to position [181, 0]
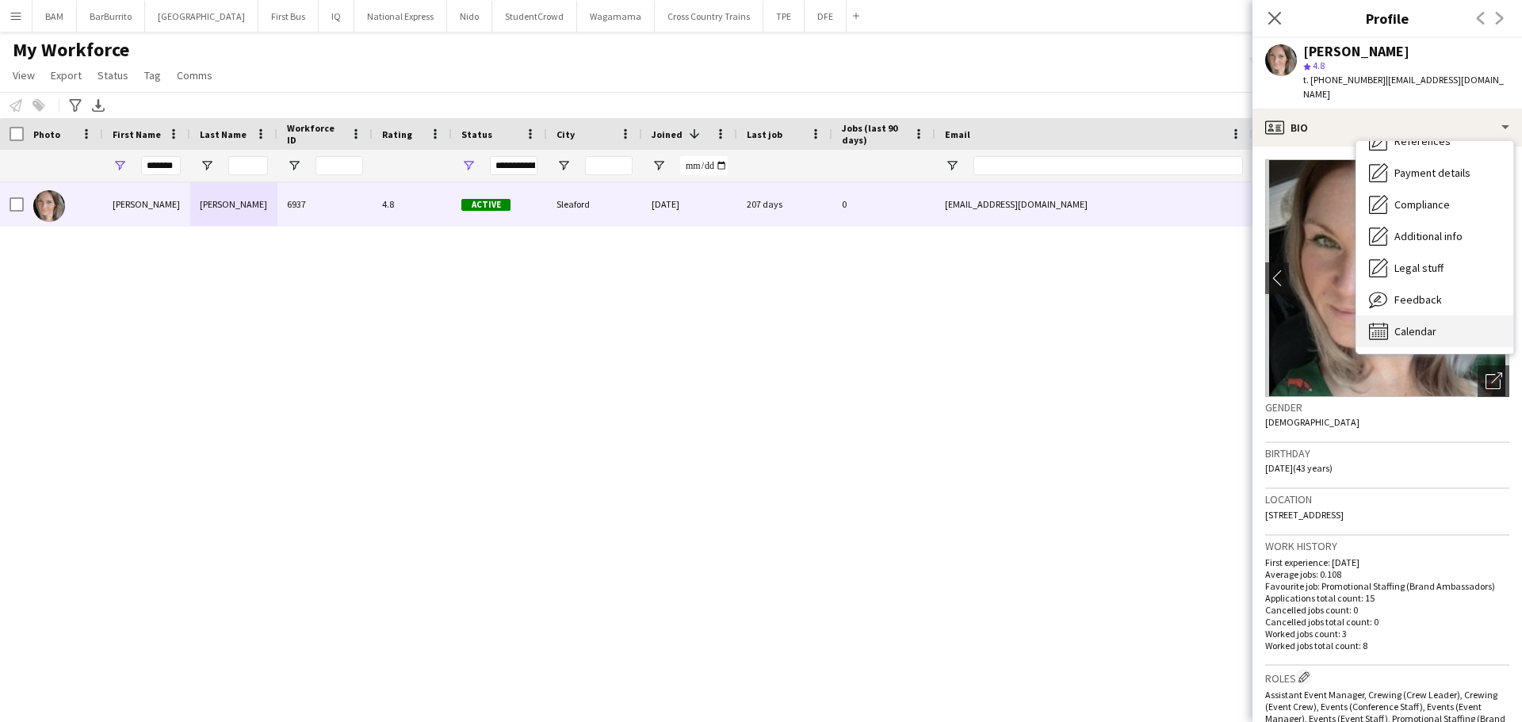
click at [1441, 323] on div "Calendar Calendar" at bounding box center [1434, 331] width 157 height 32
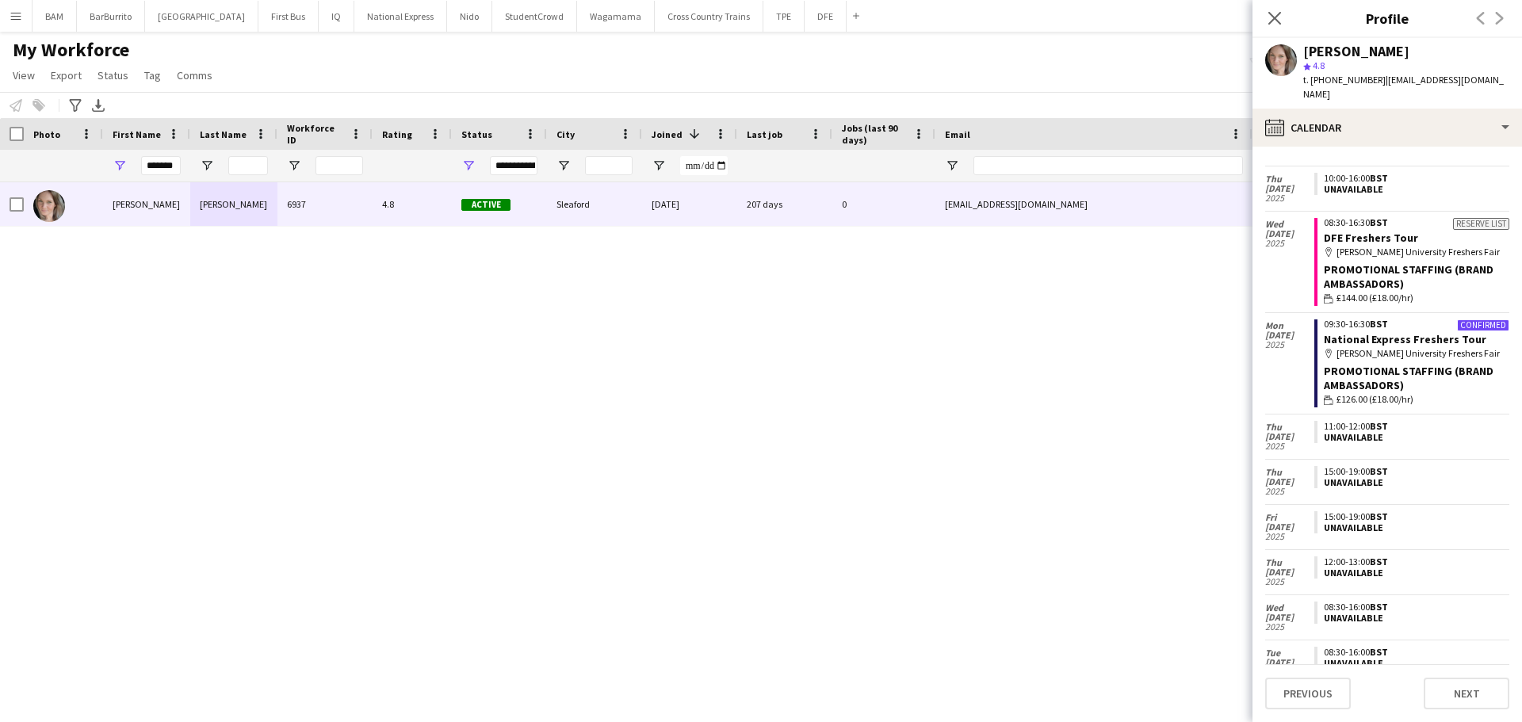
scroll to position [466, 0]
click at [1278, 14] on icon "Close pop-in" at bounding box center [1274, 17] width 15 height 15
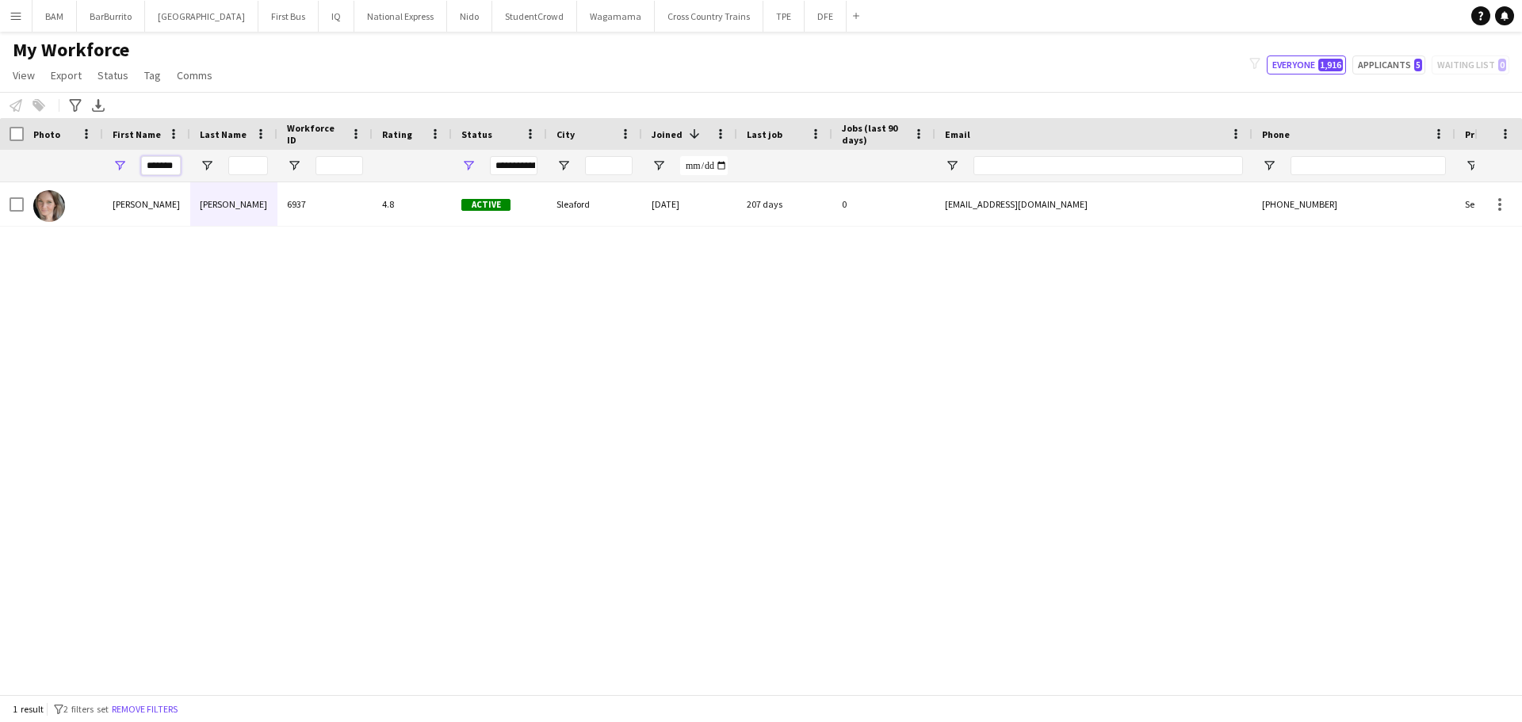
drag, startPoint x: 150, startPoint y: 167, endPoint x: 250, endPoint y: 167, distance: 99.9
click at [250, 167] on div "*******" at bounding box center [859, 166] width 1719 height 32
type input "*"
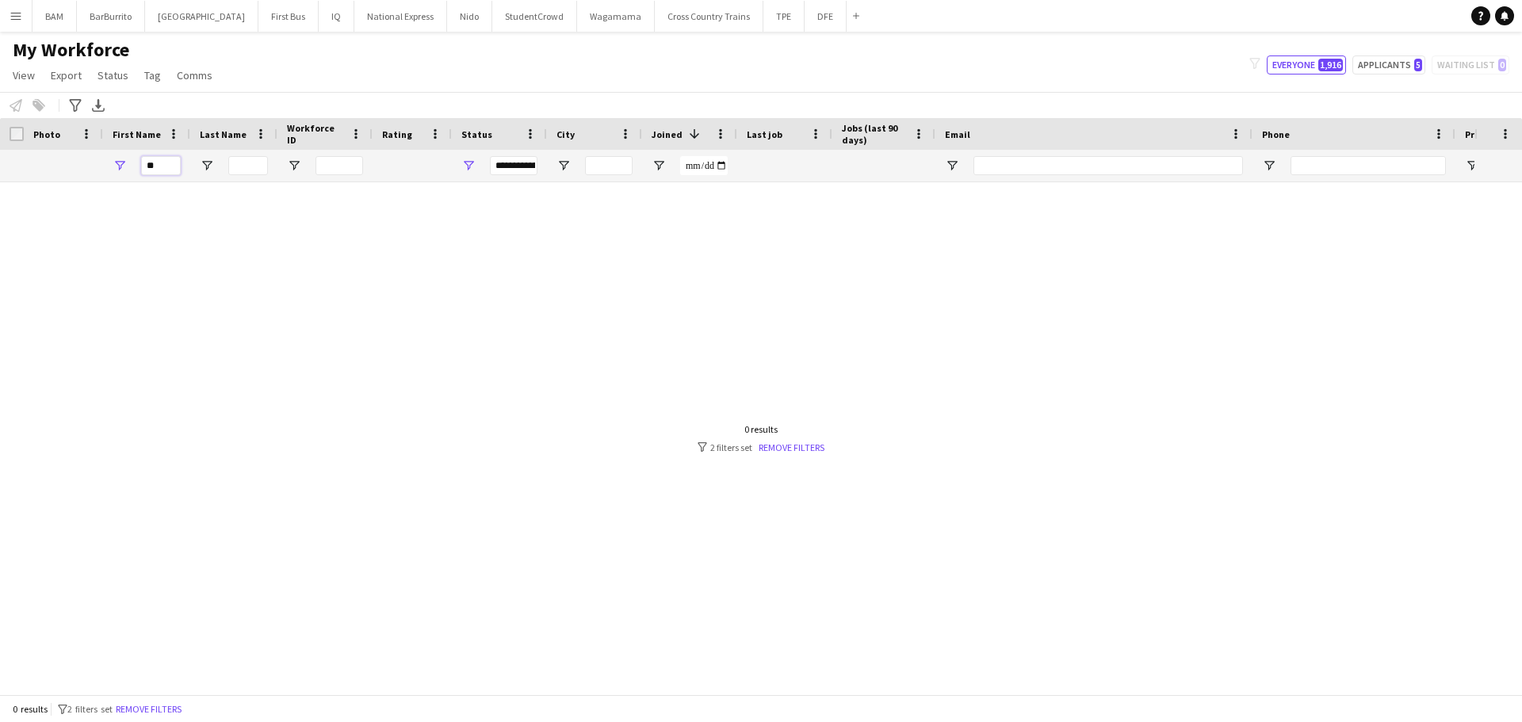
type input "*"
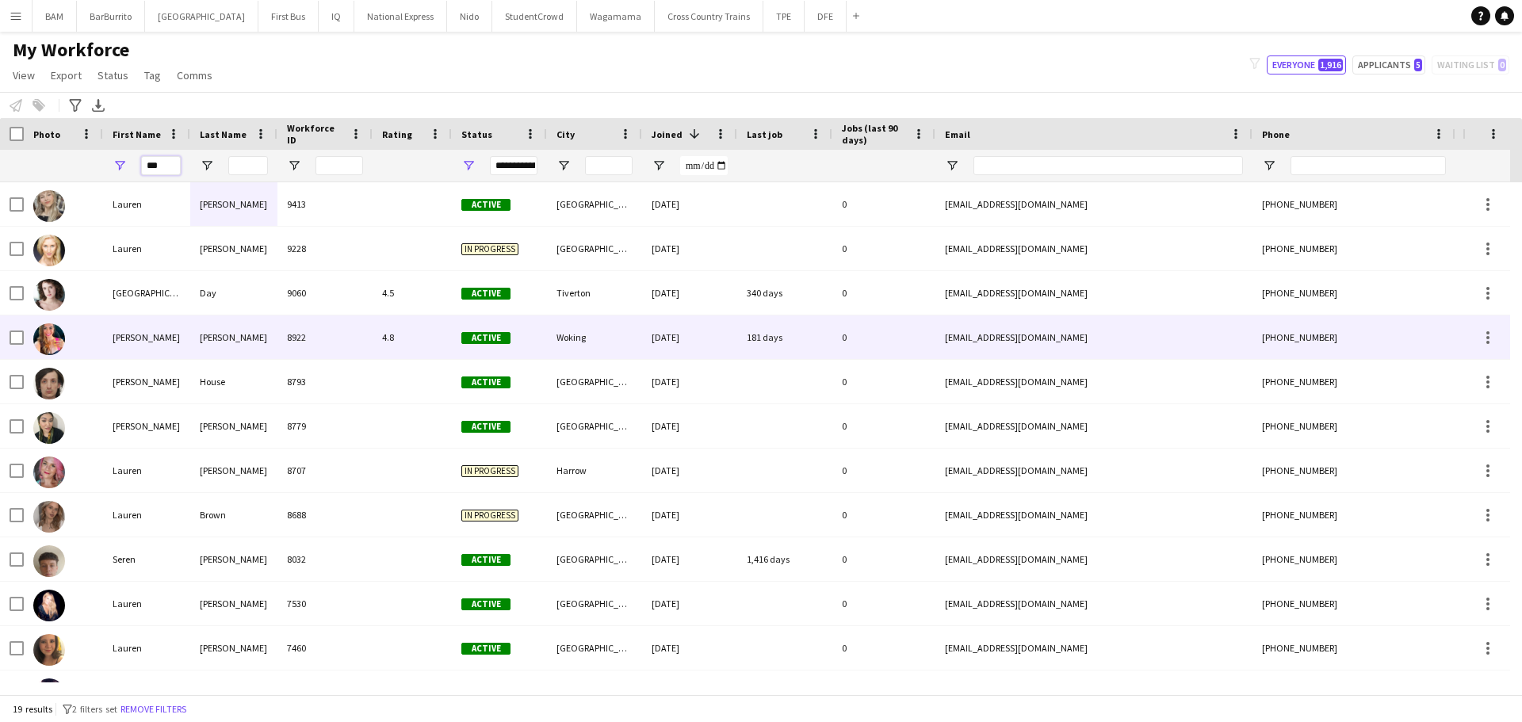
type input "***"
click at [342, 335] on div "8922" at bounding box center [324, 337] width 95 height 44
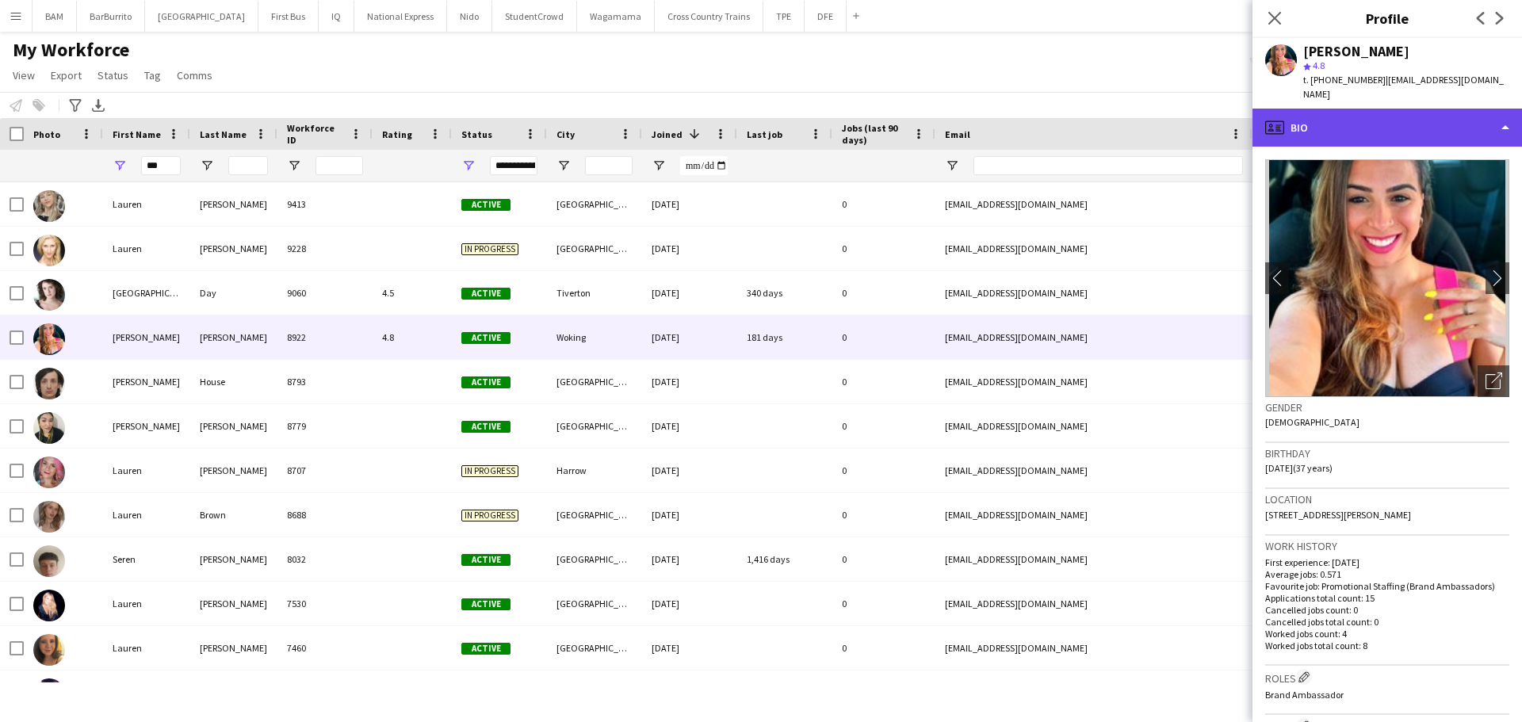
click at [1358, 109] on div "profile Bio" at bounding box center [1387, 128] width 270 height 38
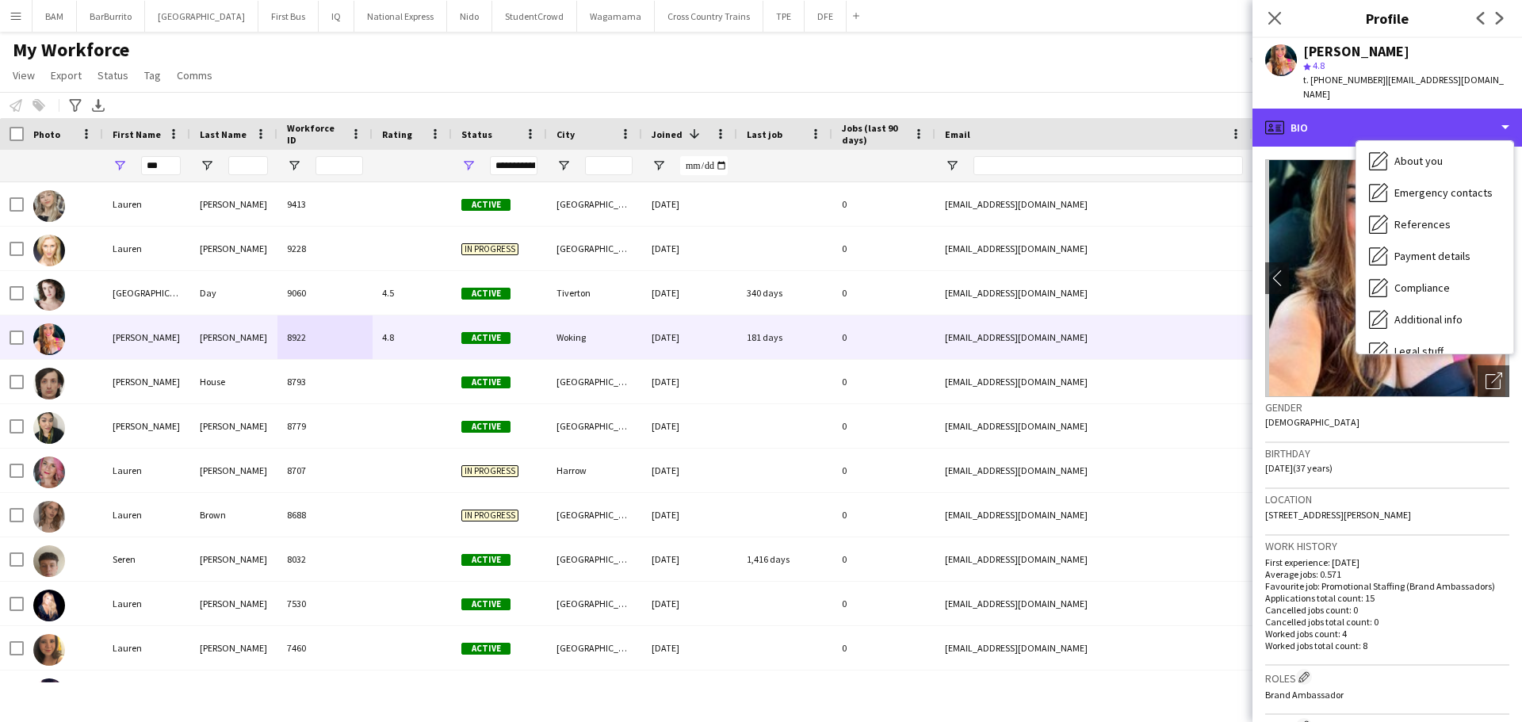
scroll to position [181, 0]
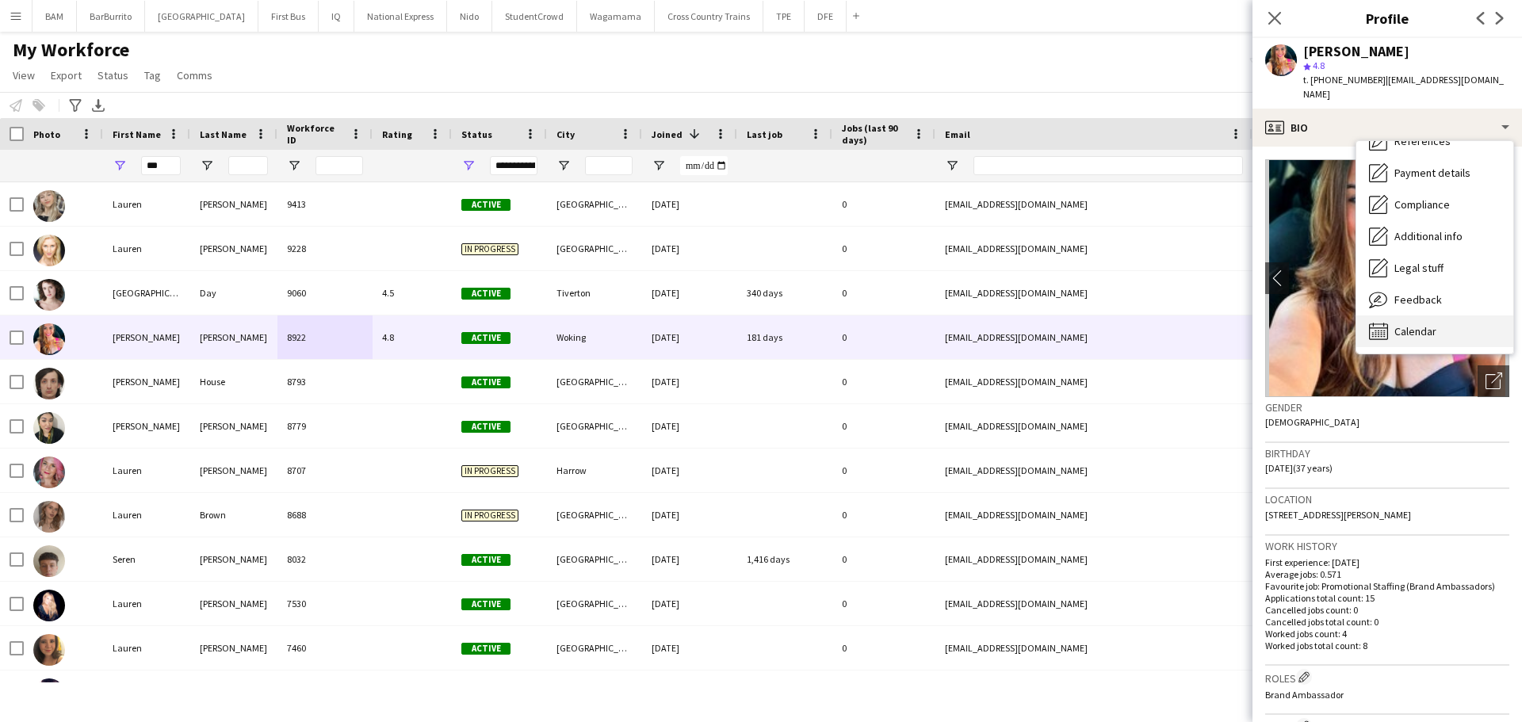
click at [1427, 324] on span "Calendar" at bounding box center [1415, 331] width 42 height 14
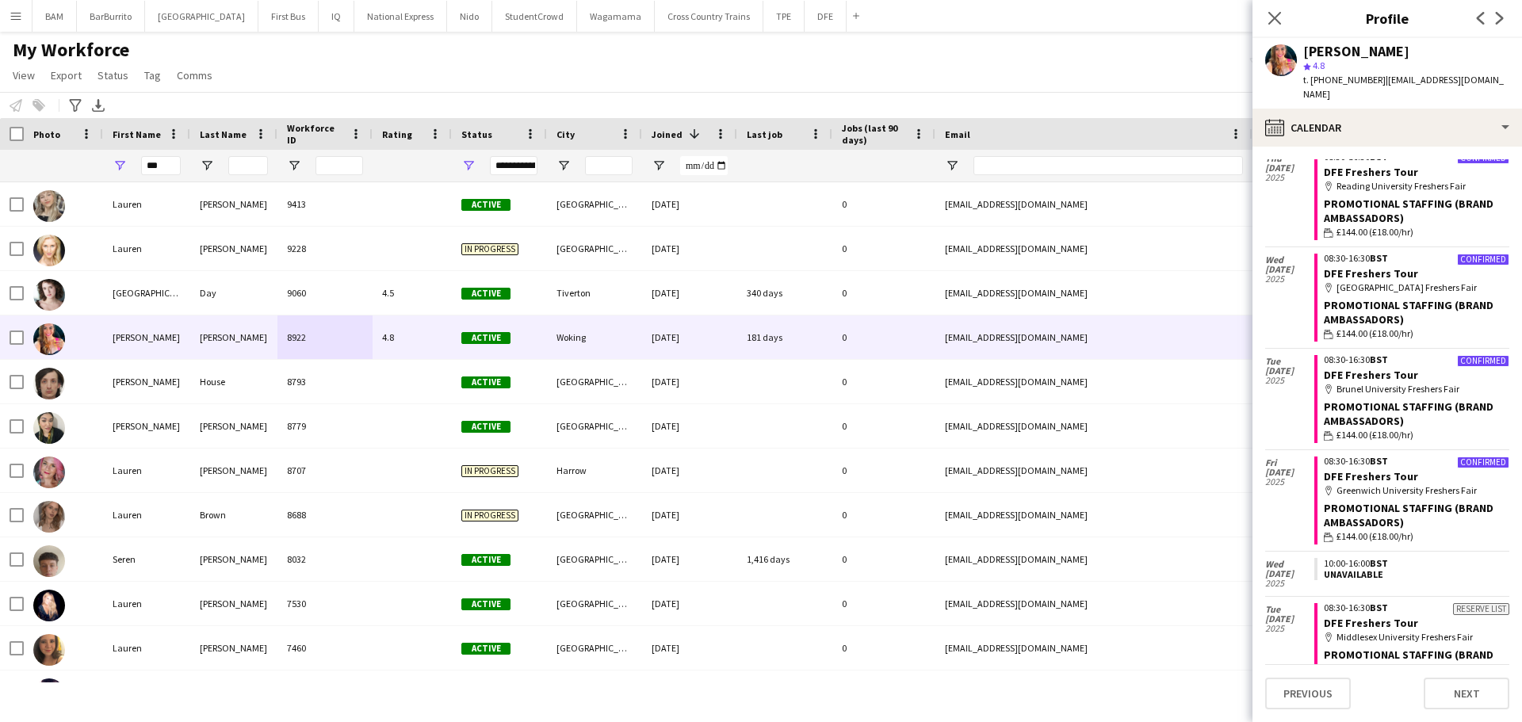
scroll to position [79, 0]
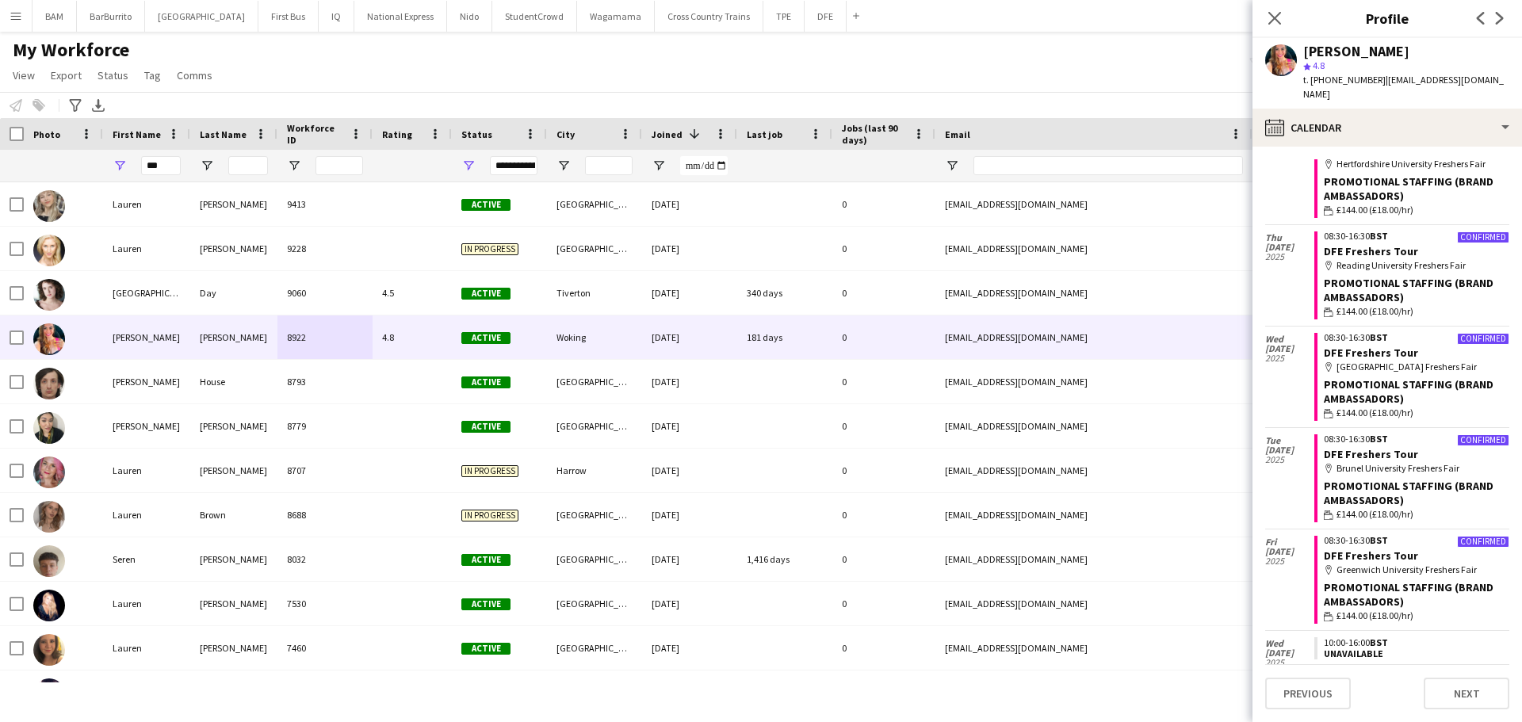
click at [1268, 19] on icon "Close pop-in" at bounding box center [1274, 18] width 13 height 13
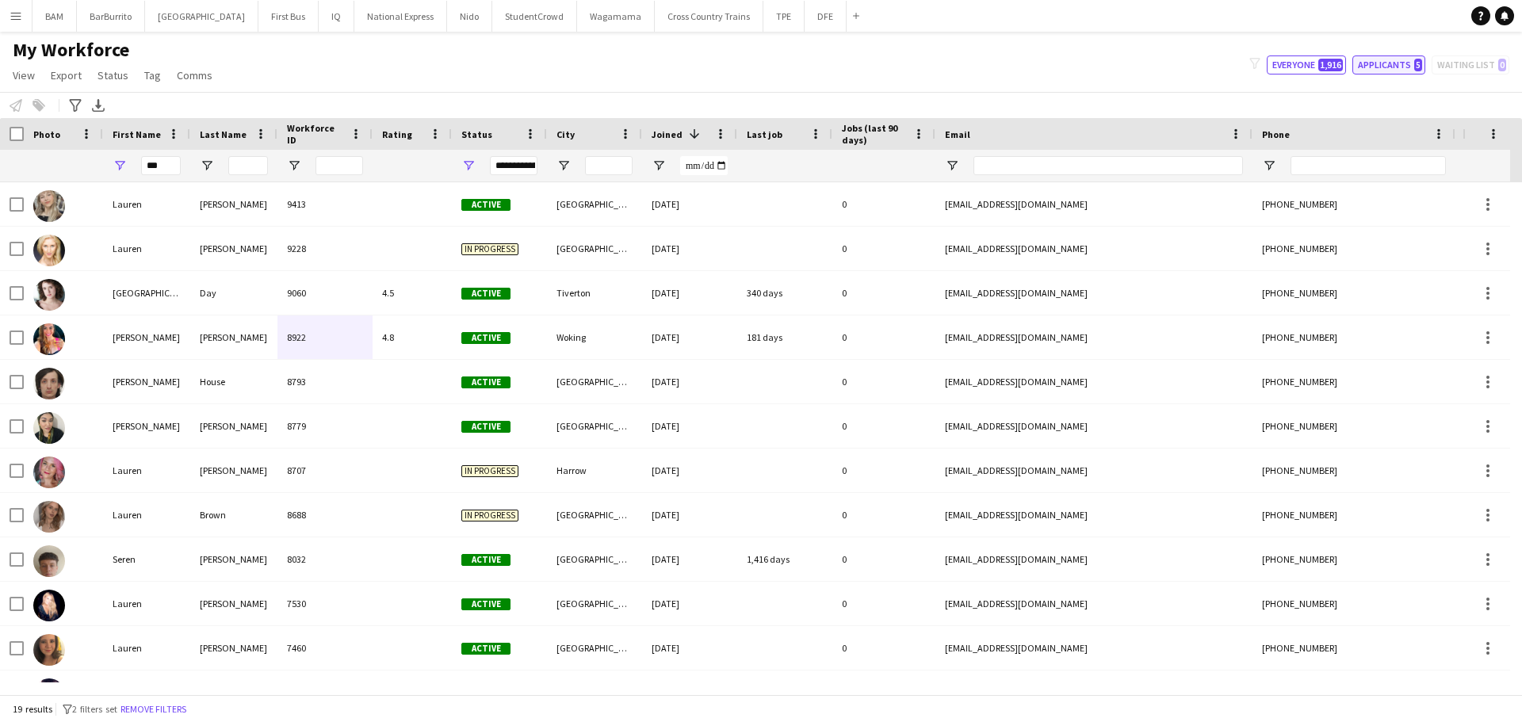
click at [1391, 65] on button "Applicants 5" at bounding box center [1388, 64] width 73 height 19
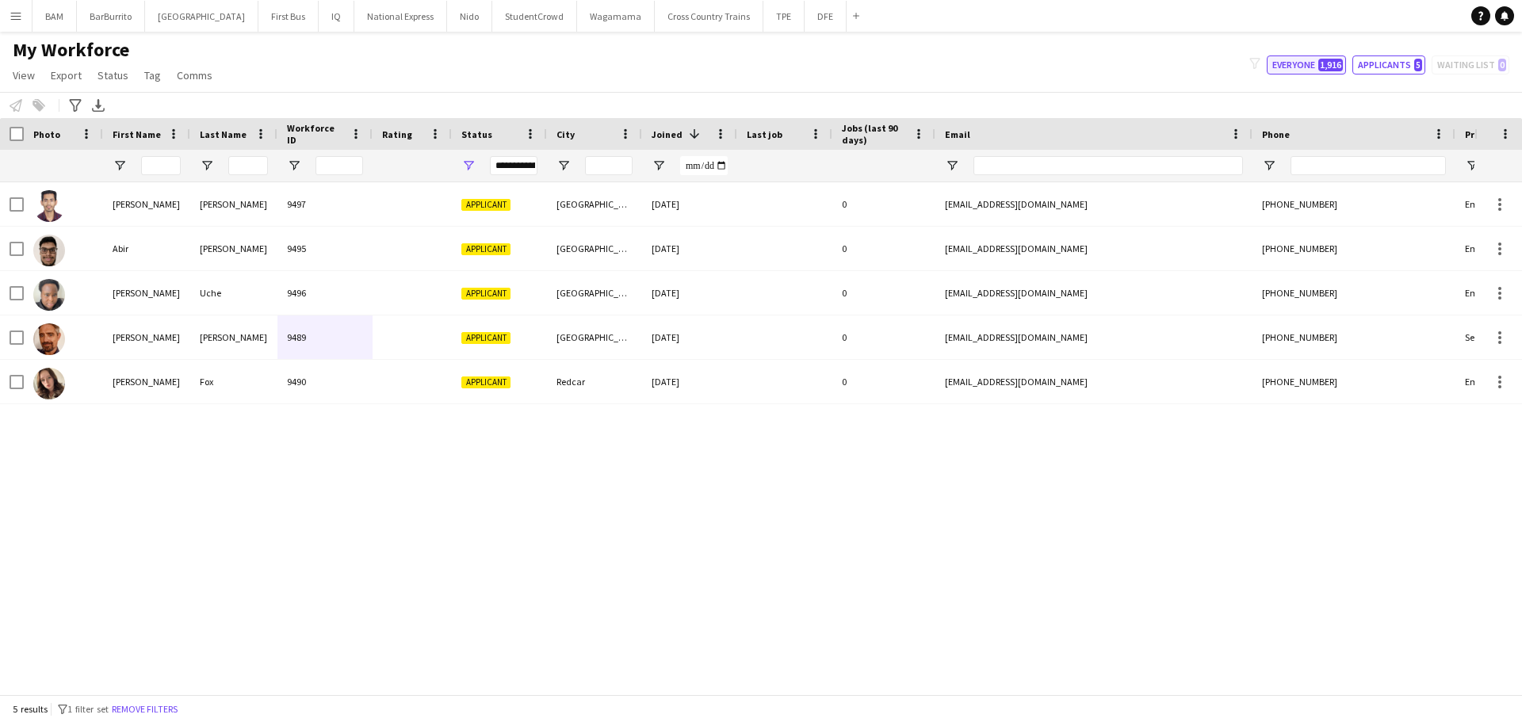
click at [1304, 59] on button "Everyone 1,916" at bounding box center [1306, 64] width 79 height 19
type input "**********"
